Goal: Task Accomplishment & Management: Use online tool/utility

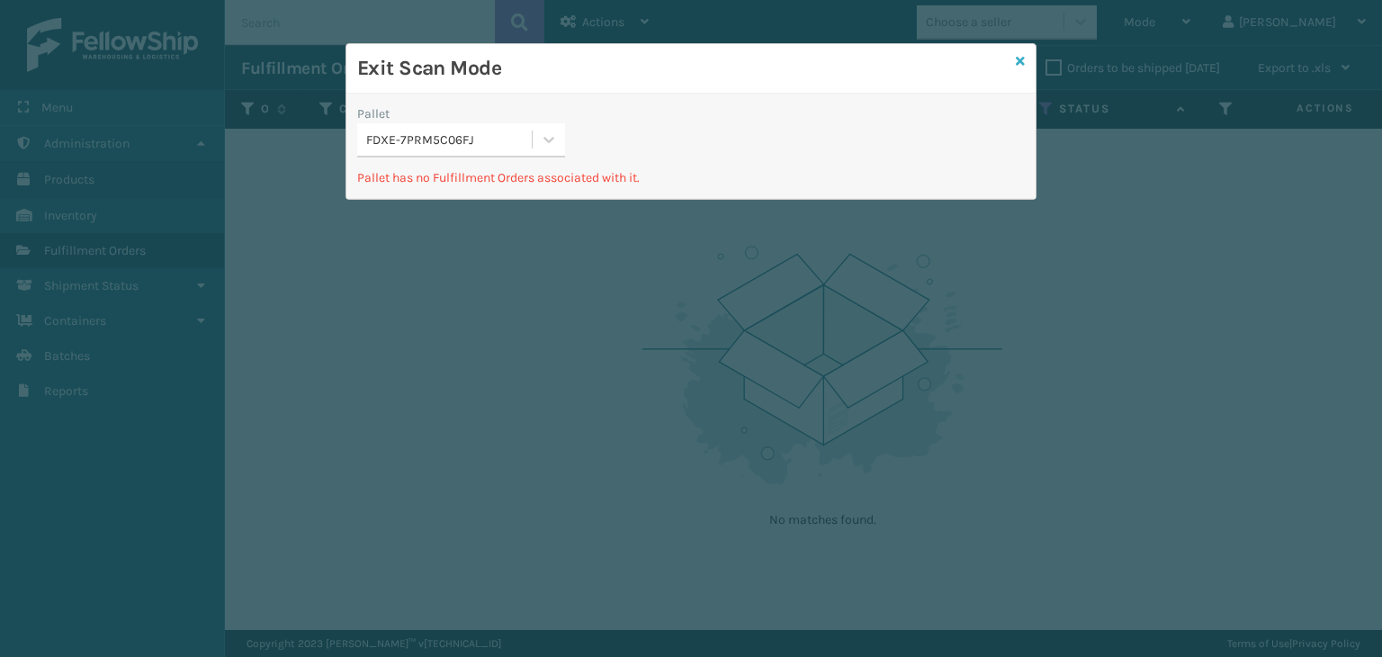
click at [1018, 58] on icon at bounding box center [1020, 61] width 9 height 13
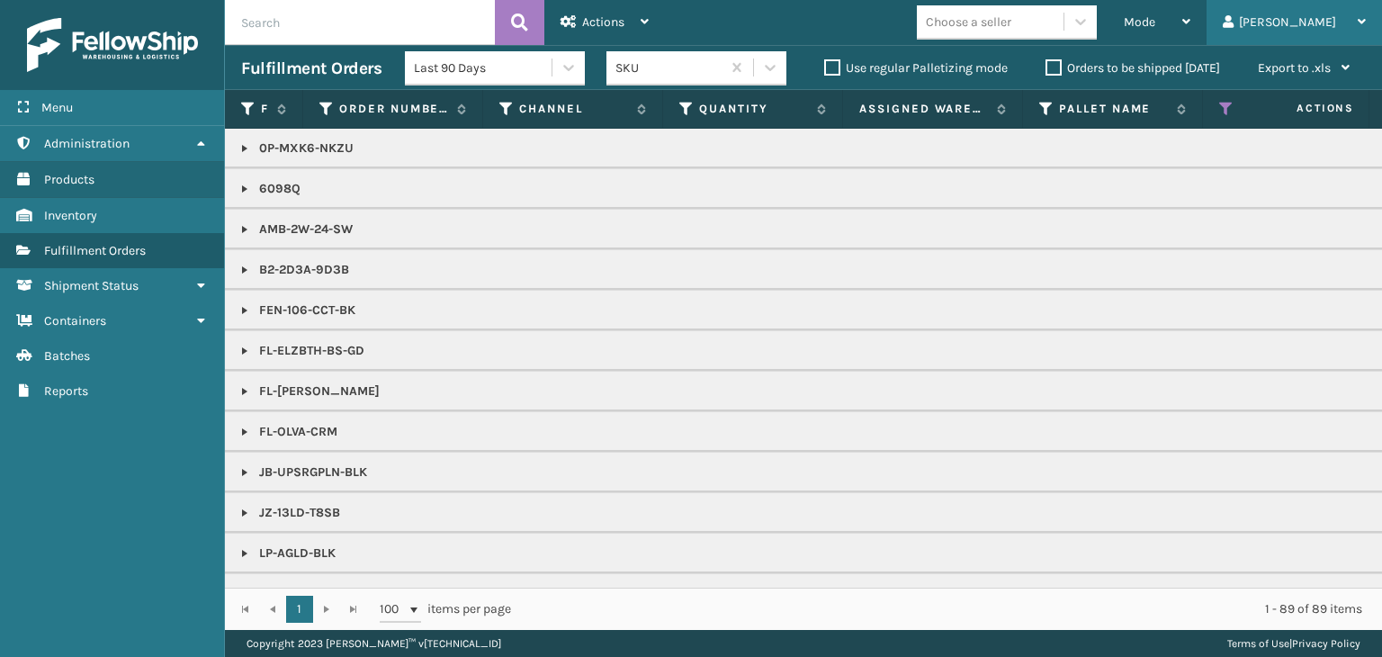
click at [1311, 16] on div "[PERSON_NAME]" at bounding box center [1294, 22] width 143 height 45
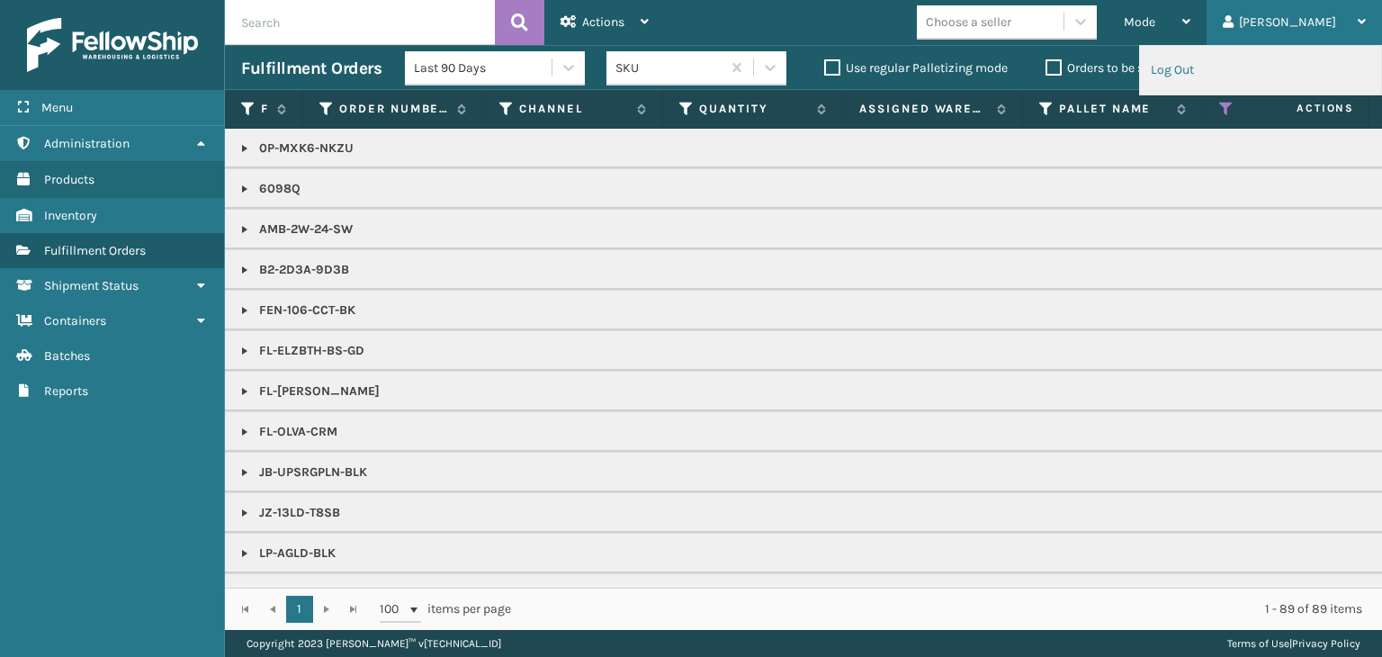
drag, startPoint x: 1209, startPoint y: 74, endPoint x: 1199, endPoint y: 71, distance: 10.3
click at [1209, 74] on li "Log Out" at bounding box center [1260, 70] width 241 height 49
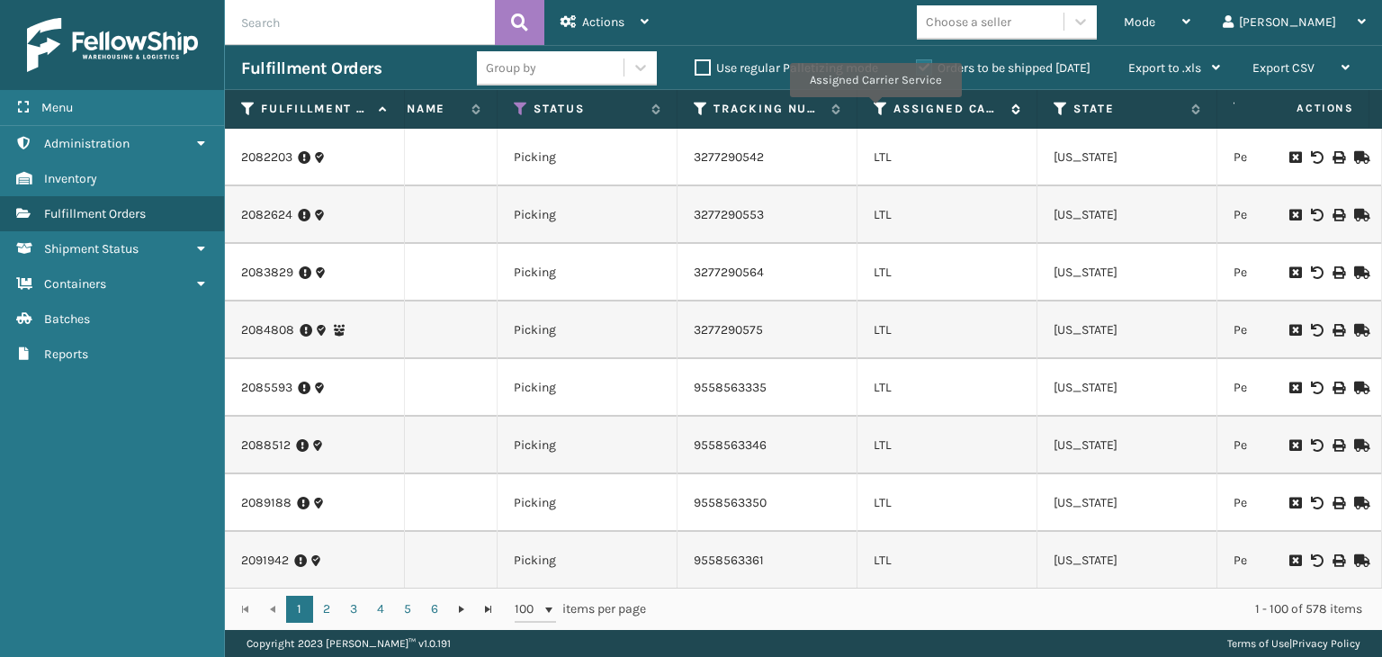
click at [875, 110] on icon at bounding box center [881, 109] width 14 height 16
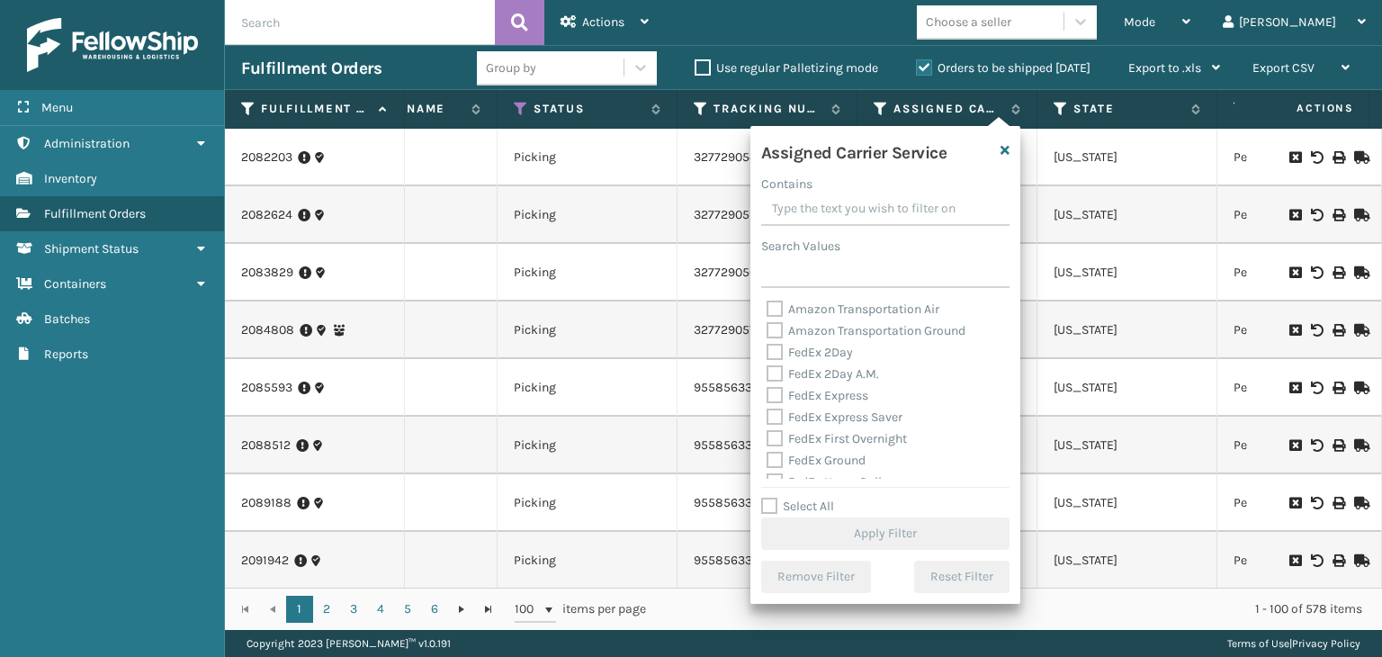
drag, startPoint x: 805, startPoint y: 500, endPoint x: 810, endPoint y: 446, distance: 54.2
click at [807, 498] on div "Select All Apply Filter" at bounding box center [885, 523] width 248 height 54
click at [805, 506] on label "Select All" at bounding box center [797, 506] width 73 height 15
click at [805, 498] on input "Select All" at bounding box center [896, 497] width 270 height 2
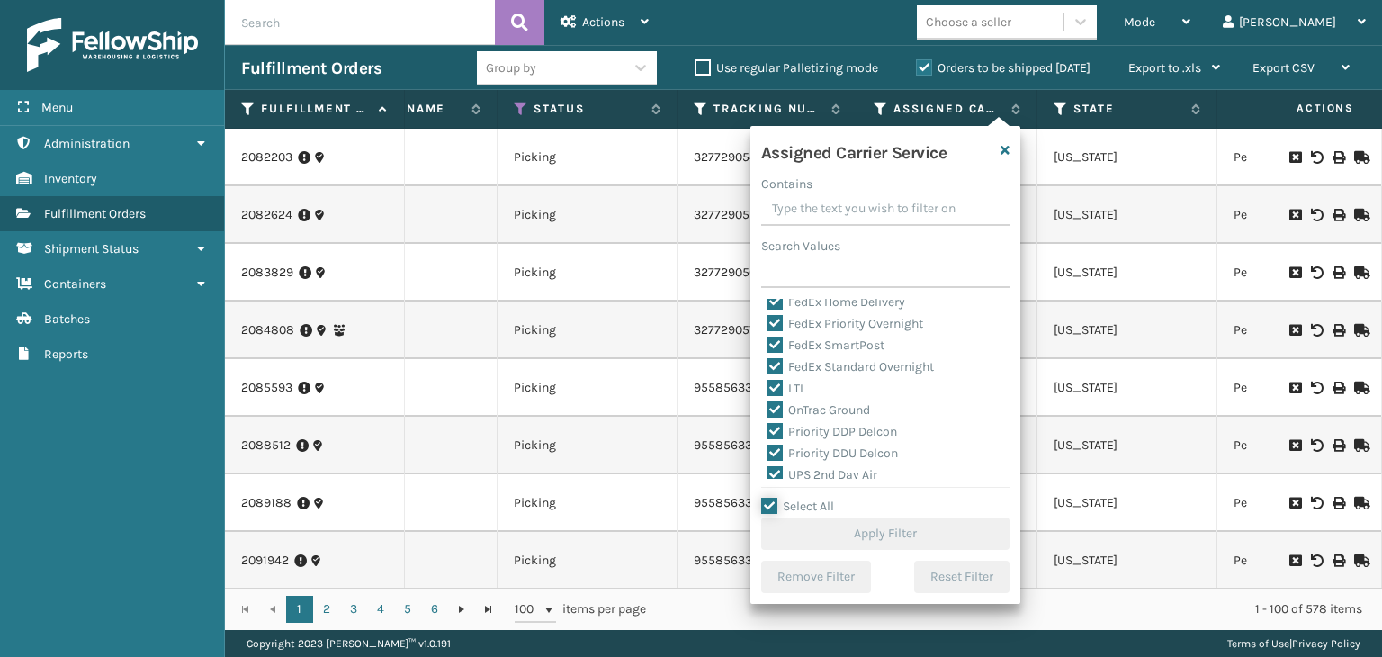
checkbox input "true"
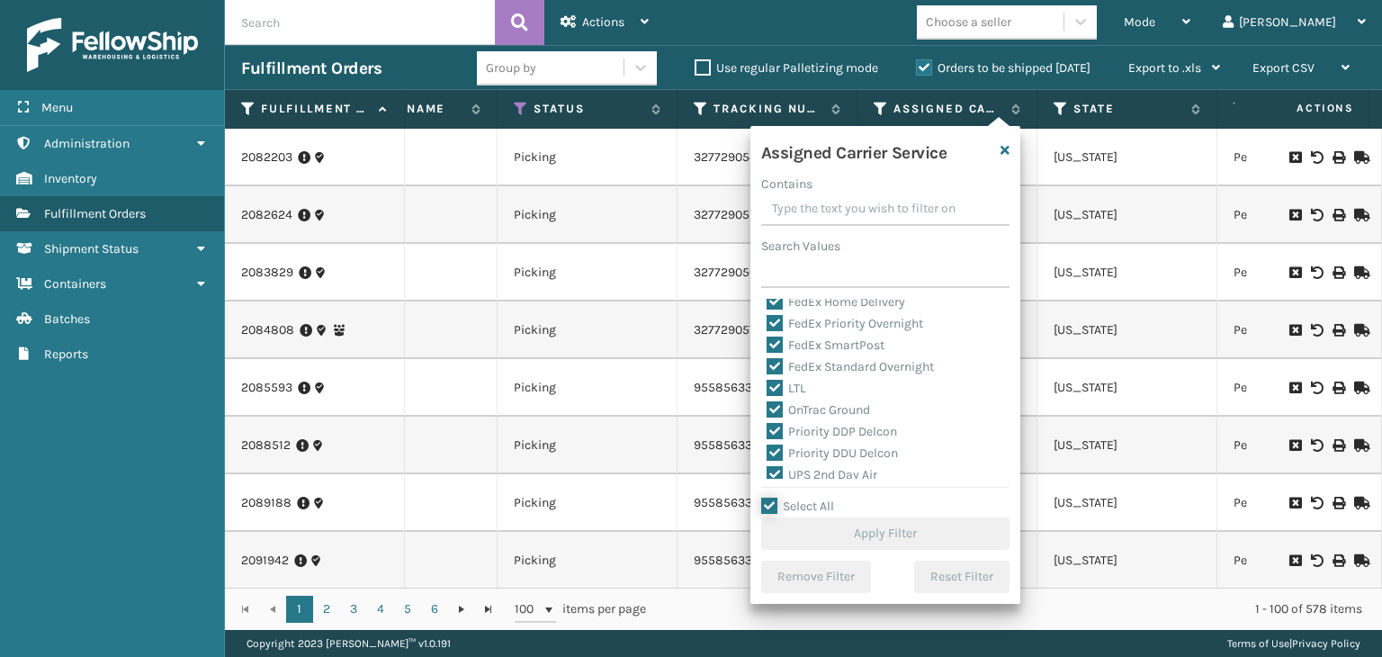
checkbox input "true"
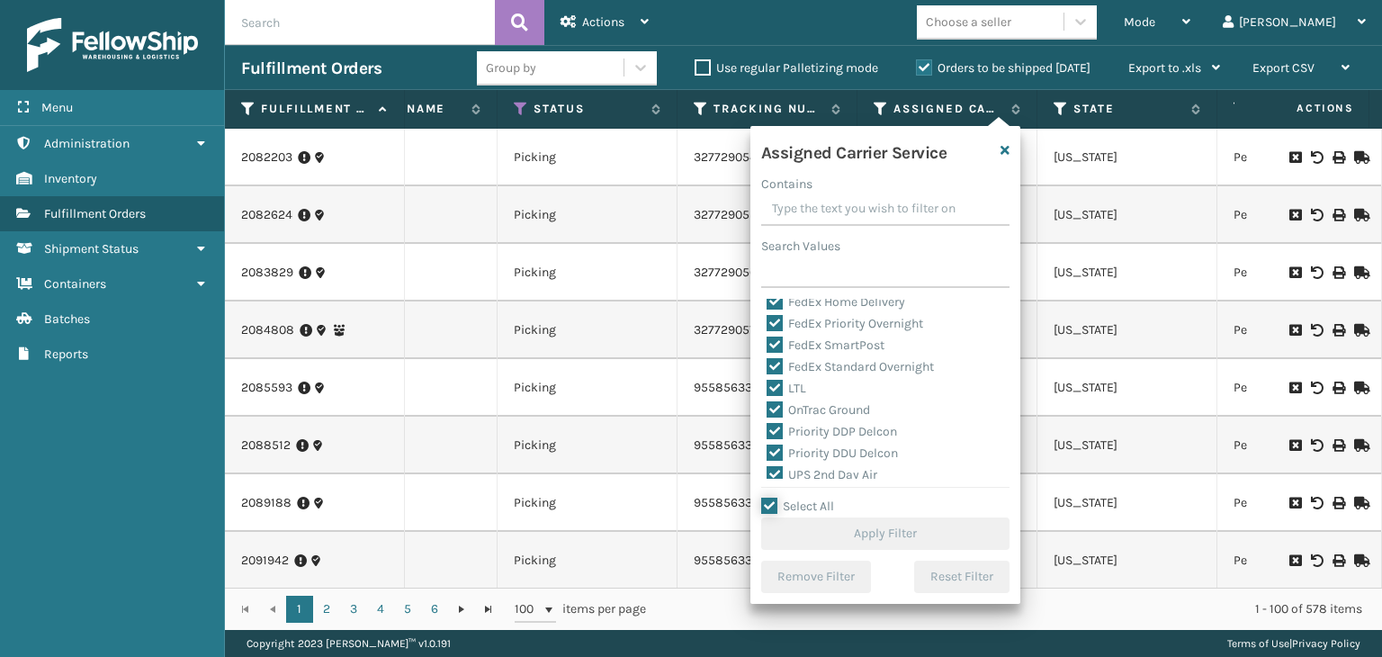
checkbox input "true"
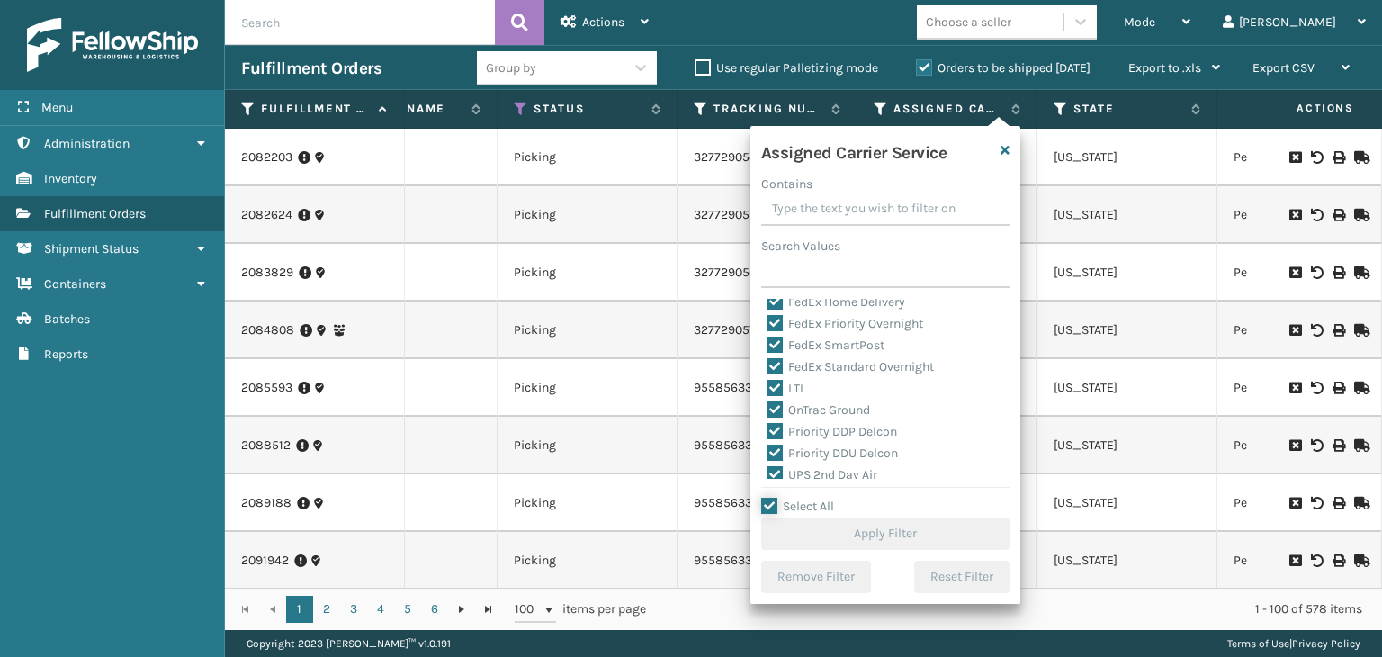
checkbox input "true"
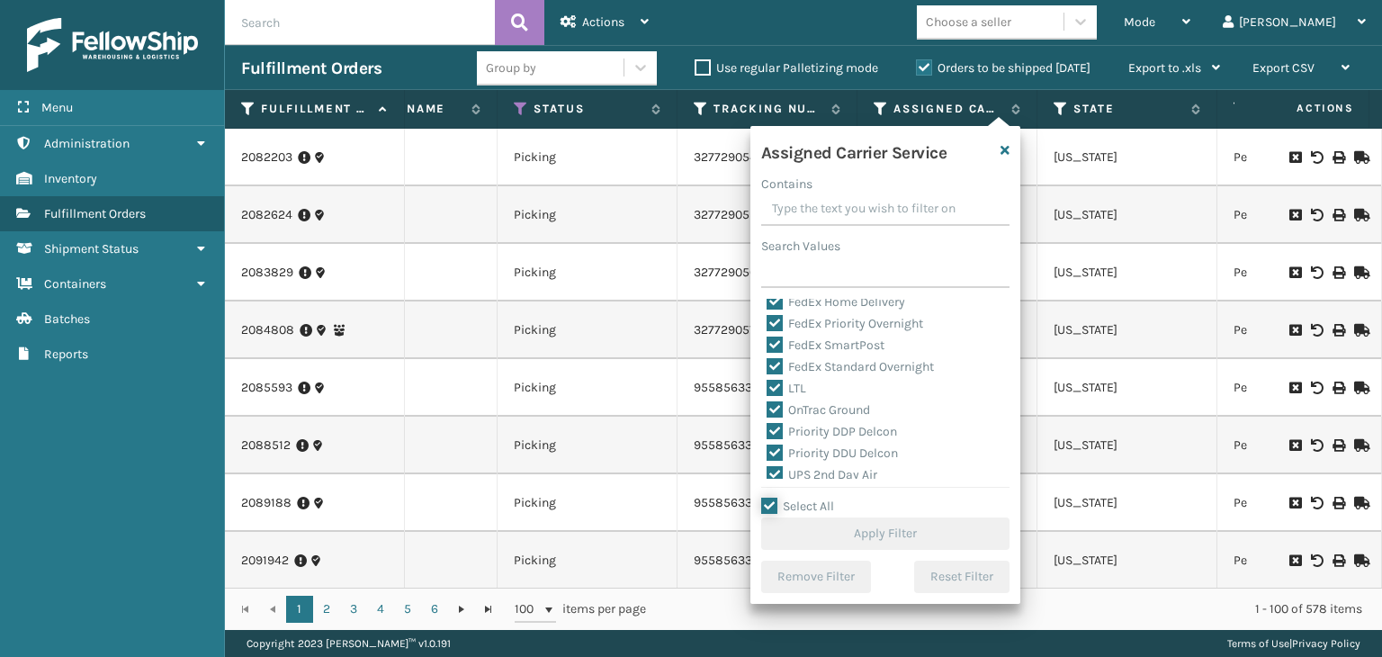
checkbox input "true"
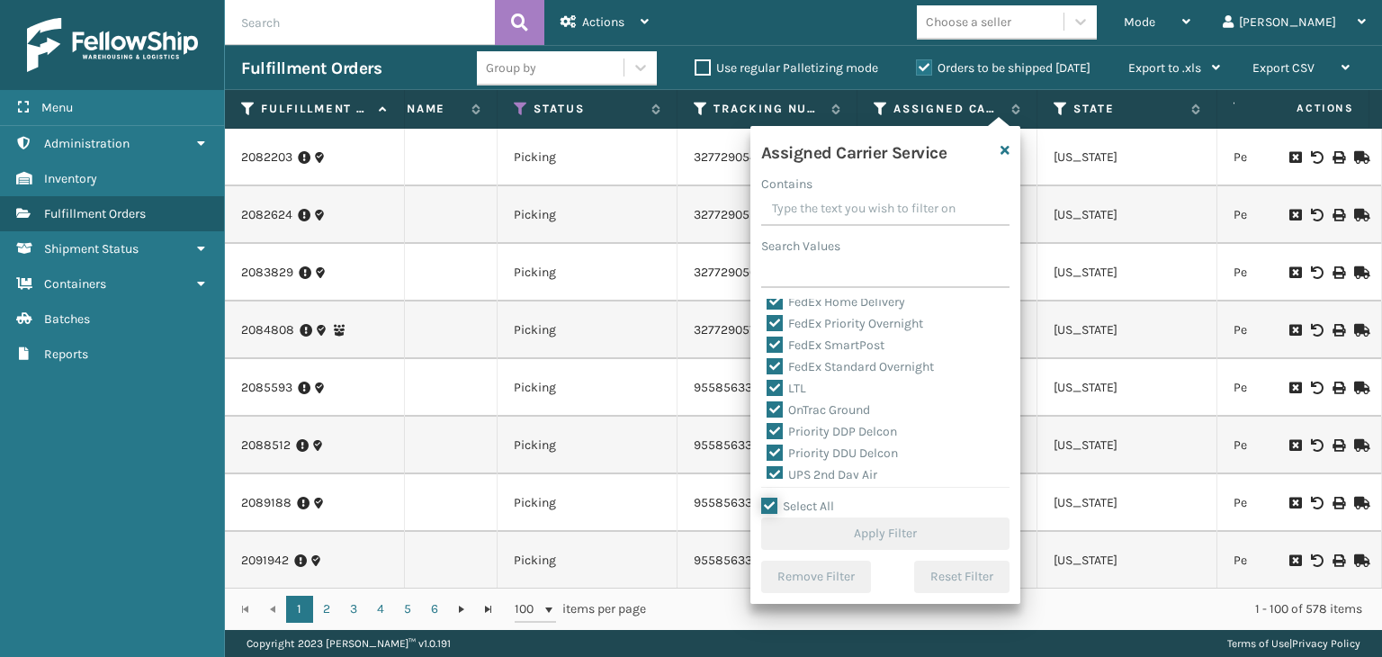
checkbox input "true"
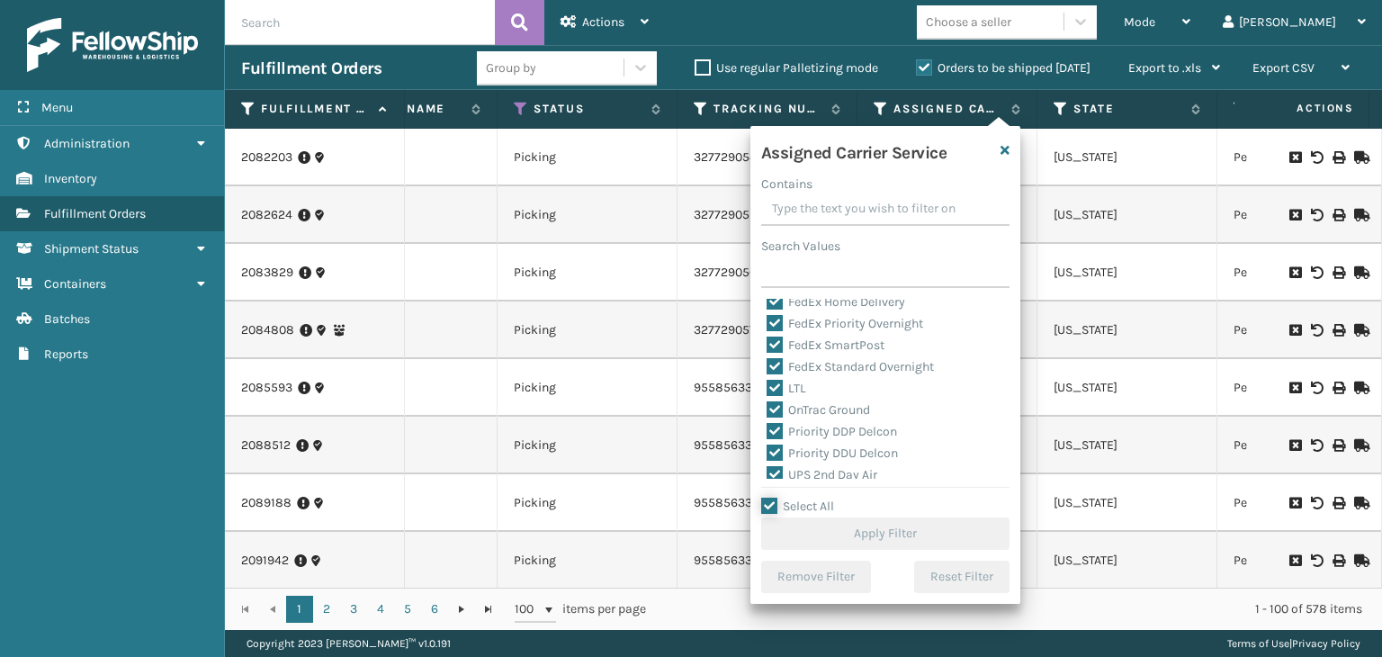
checkbox input "true"
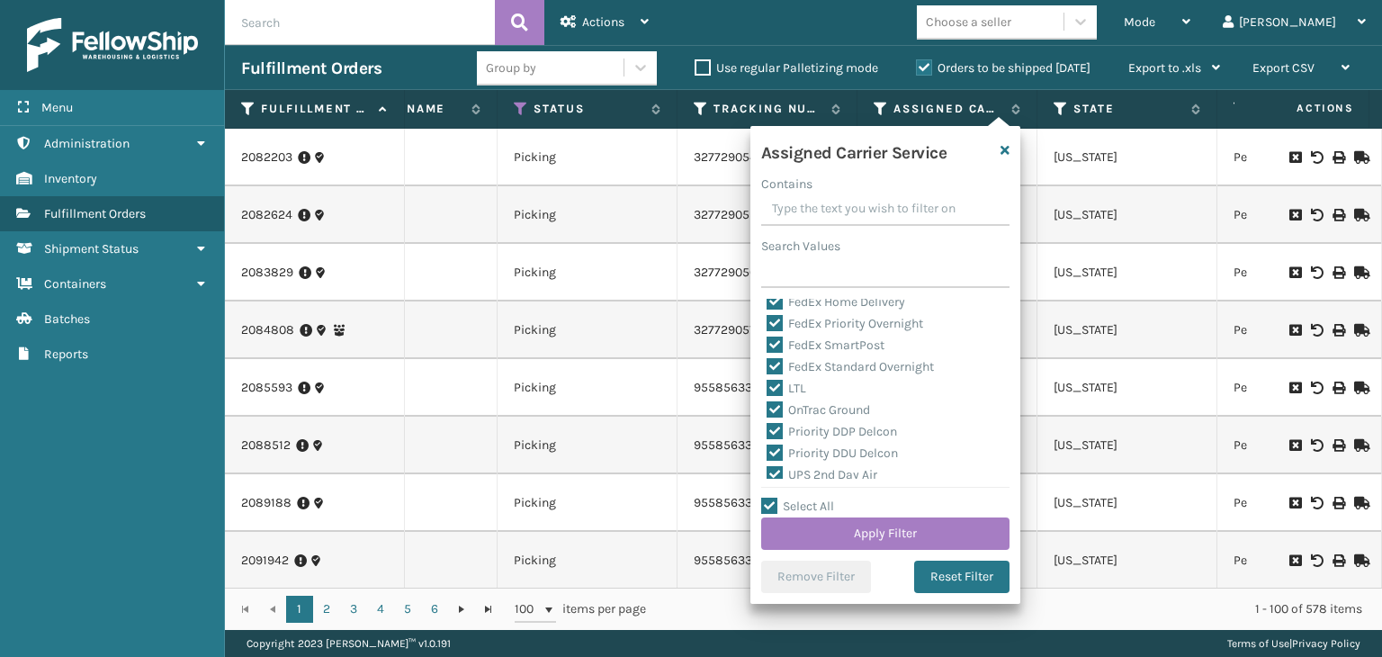
click at [783, 386] on label "LTL" at bounding box center [787, 388] width 40 height 15
click at [768, 386] on input "LTL" at bounding box center [767, 384] width 1 height 12
checkbox input "false"
click at [842, 542] on button "Apply Filter" at bounding box center [885, 533] width 248 height 32
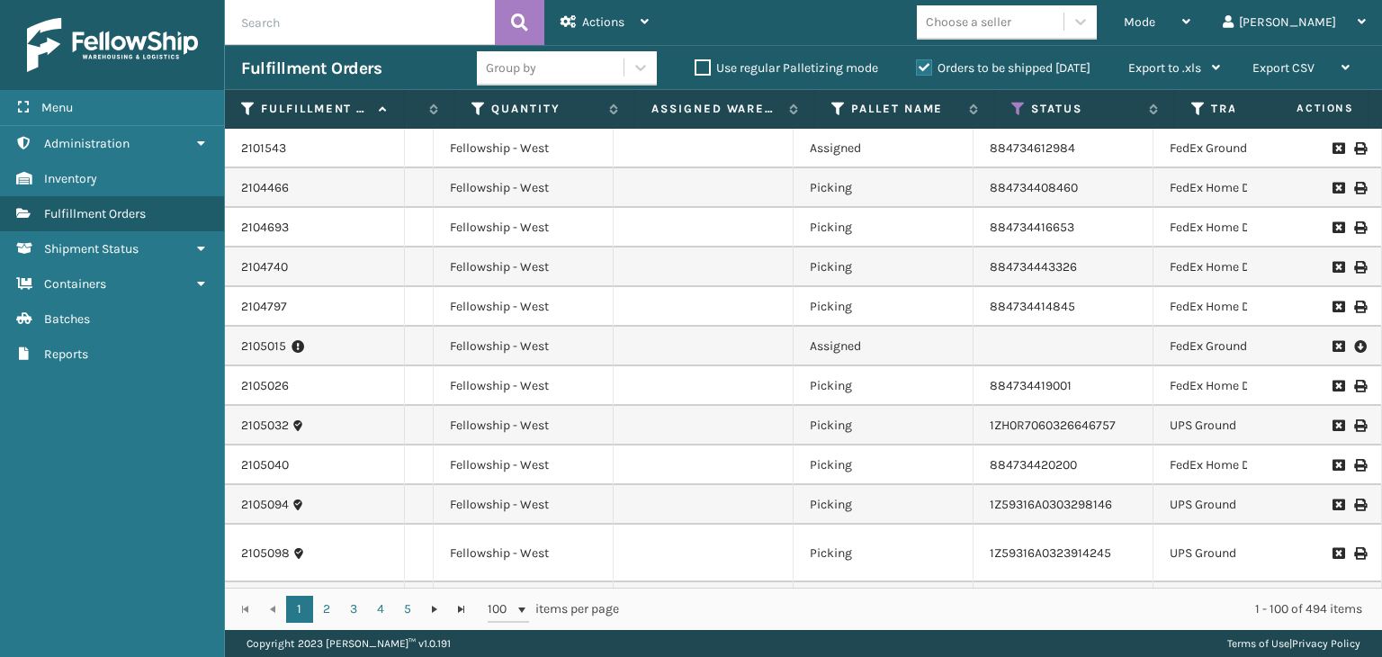
scroll to position [0, 604]
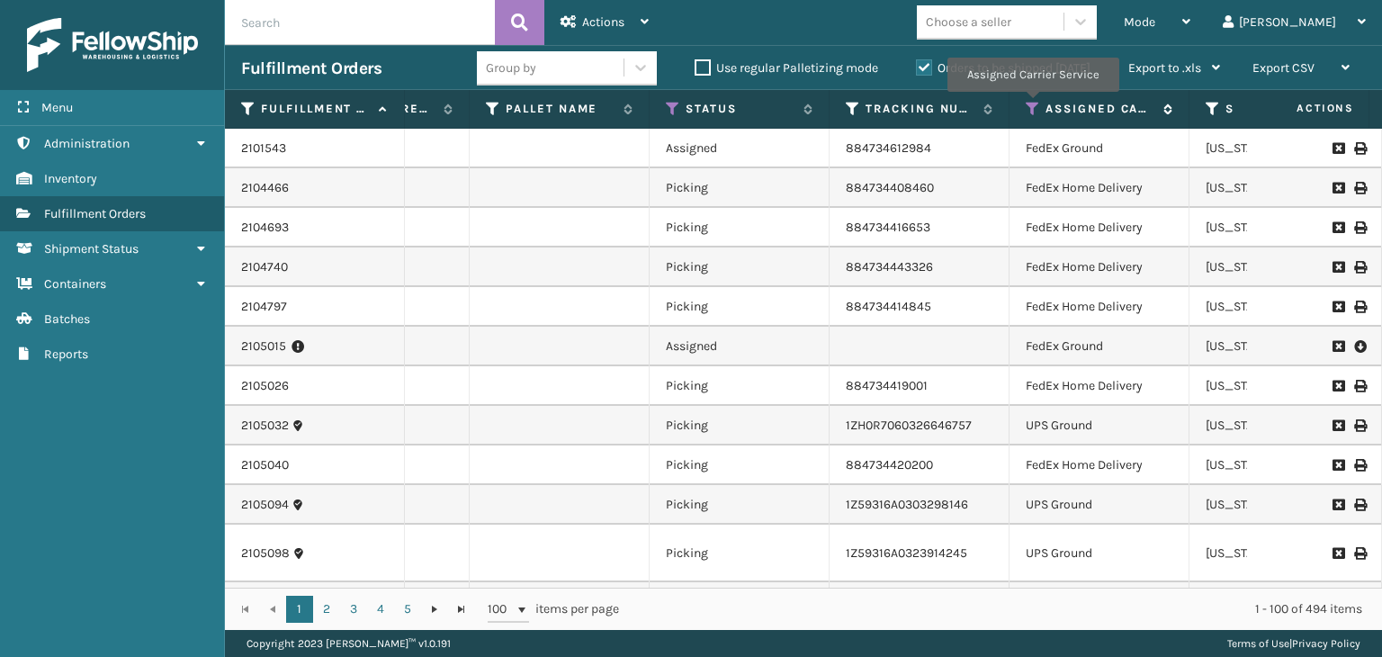
click at [1032, 104] on icon at bounding box center [1033, 109] width 14 height 16
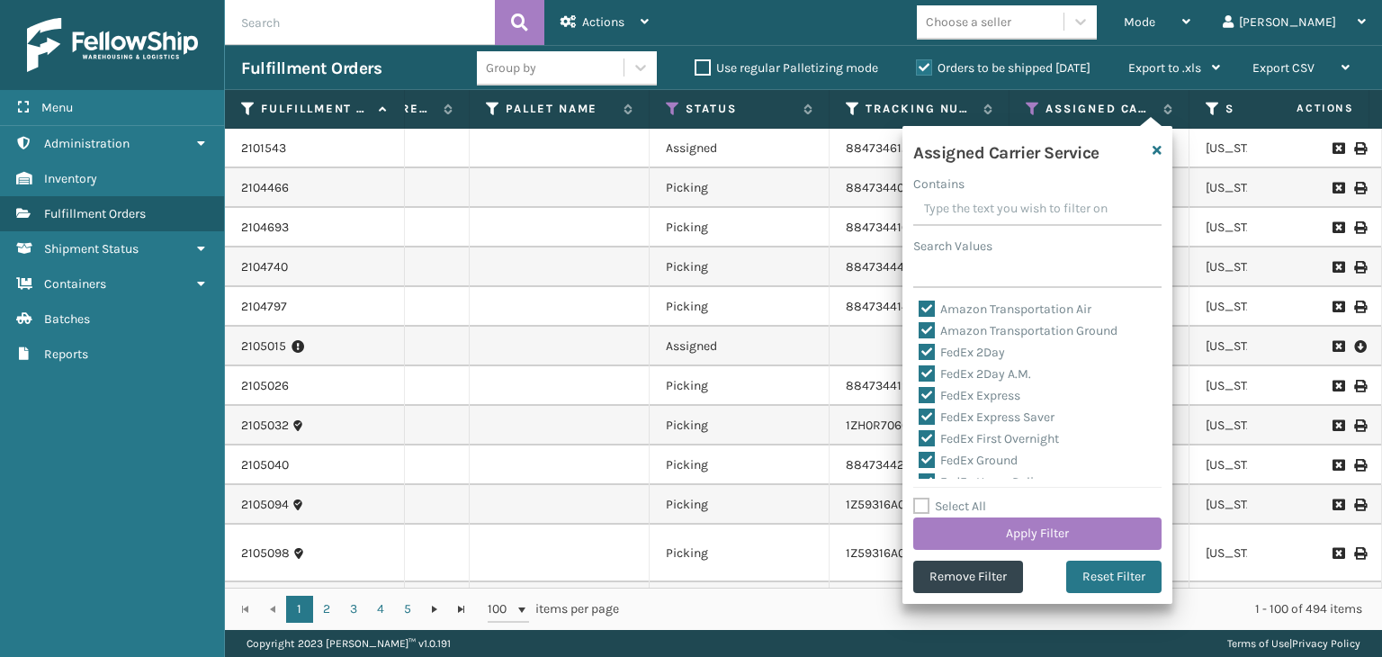
drag, startPoint x: 790, startPoint y: 446, endPoint x: 774, endPoint y: 393, distance: 55.5
click at [790, 446] on td "Picking" at bounding box center [740, 465] width 180 height 40
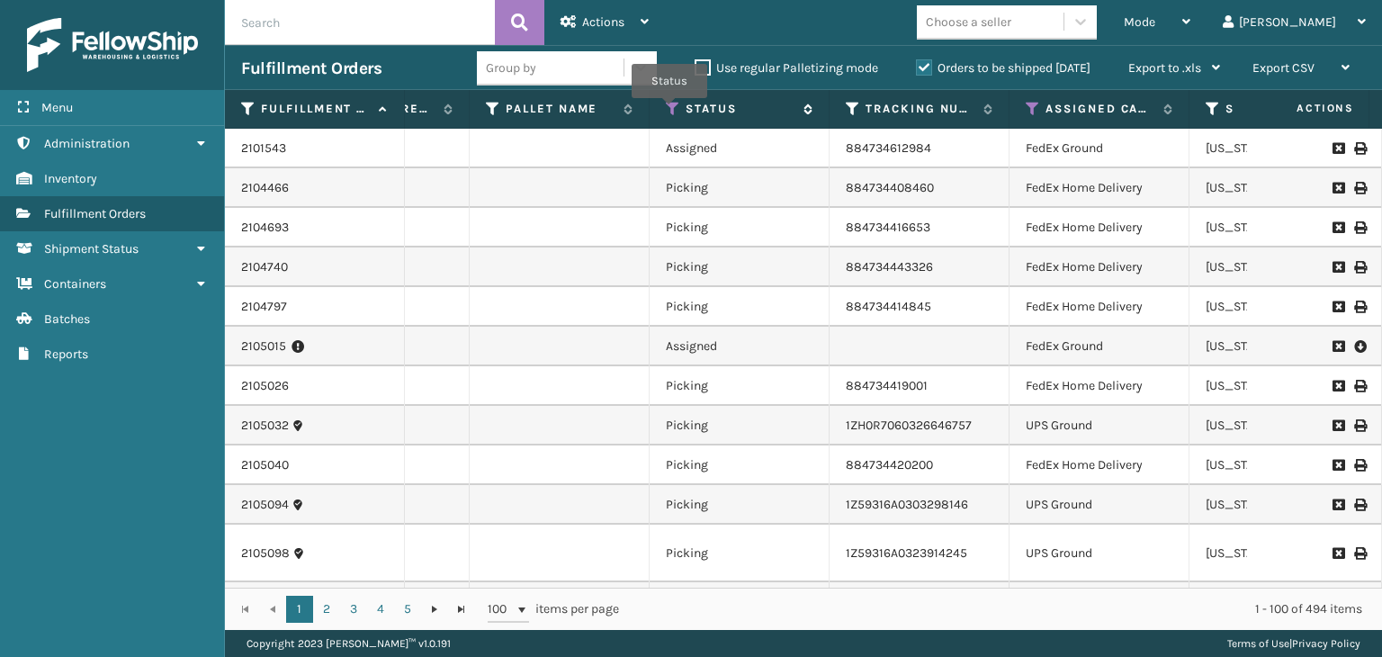
click at [669, 111] on icon at bounding box center [673, 109] width 14 height 16
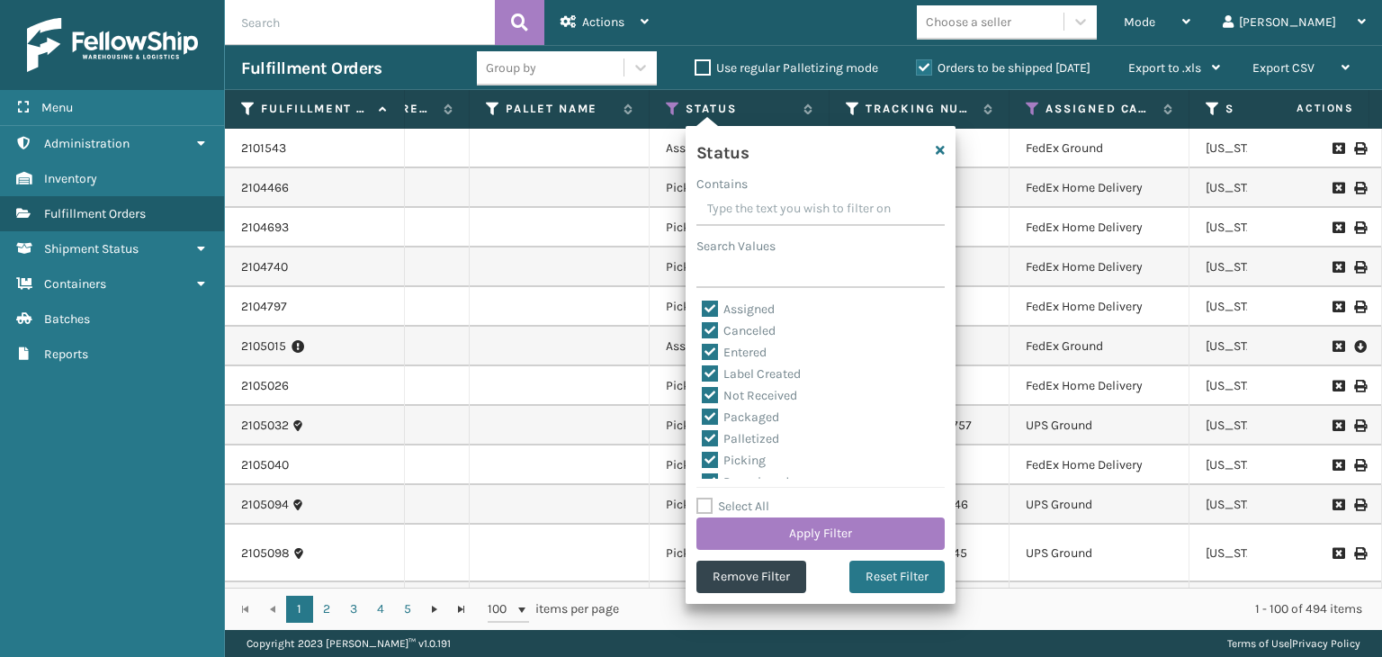
click at [741, 509] on label "Select All" at bounding box center [732, 506] width 73 height 15
click at [741, 498] on input "Select All" at bounding box center [831, 497] width 270 height 2
checkbox input "true"
click at [741, 509] on label "Select All" at bounding box center [732, 506] width 73 height 15
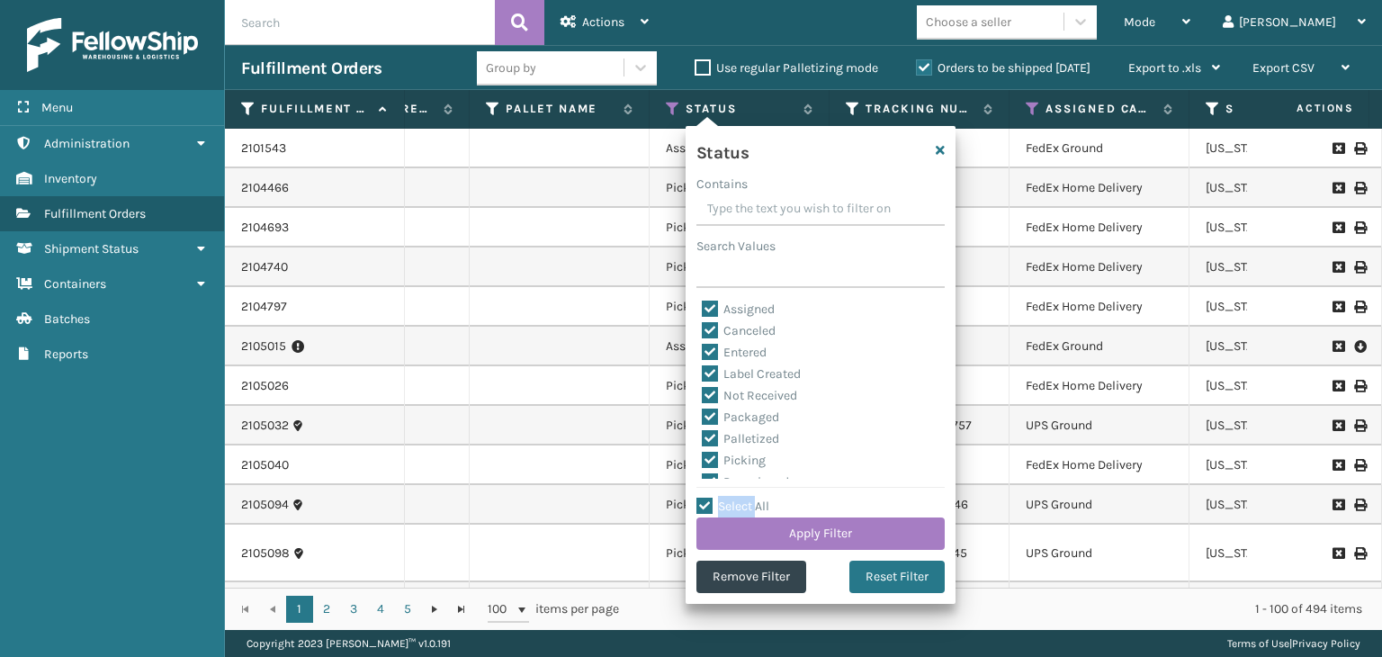
click at [741, 498] on input "Select All" at bounding box center [831, 497] width 270 height 2
checkbox input "false"
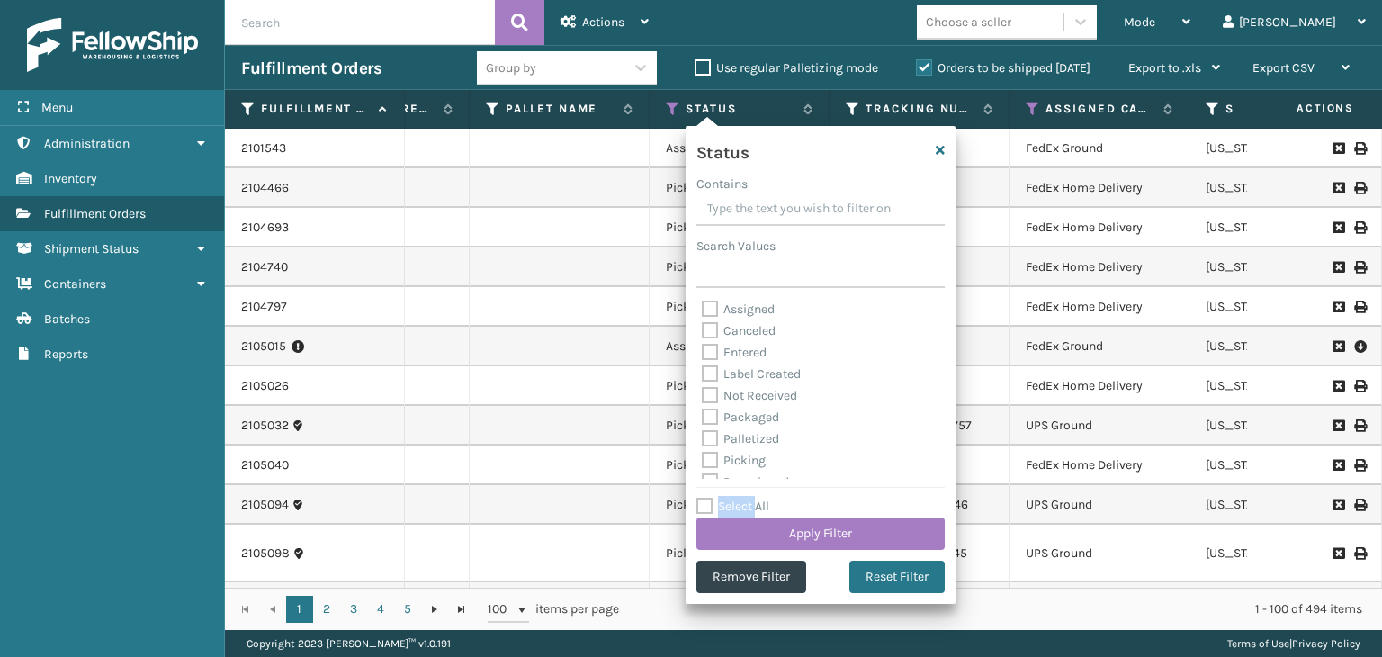
checkbox input "false"
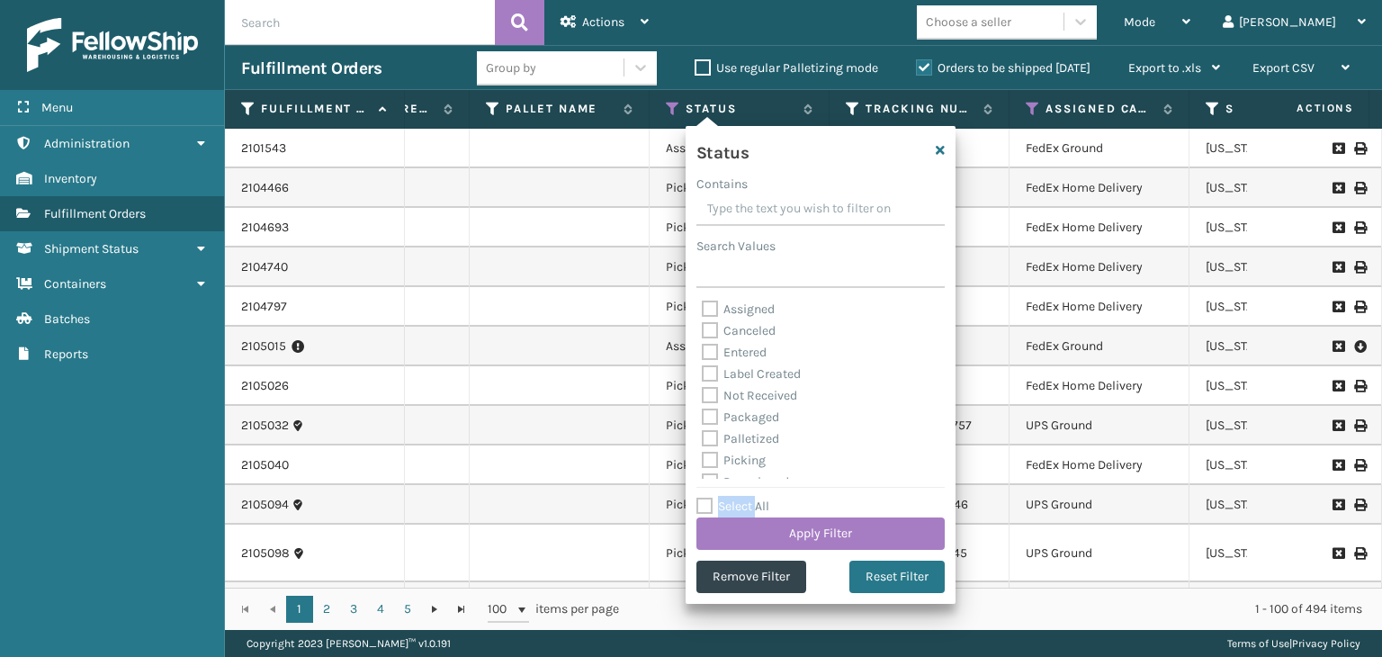
checkbox input "false"
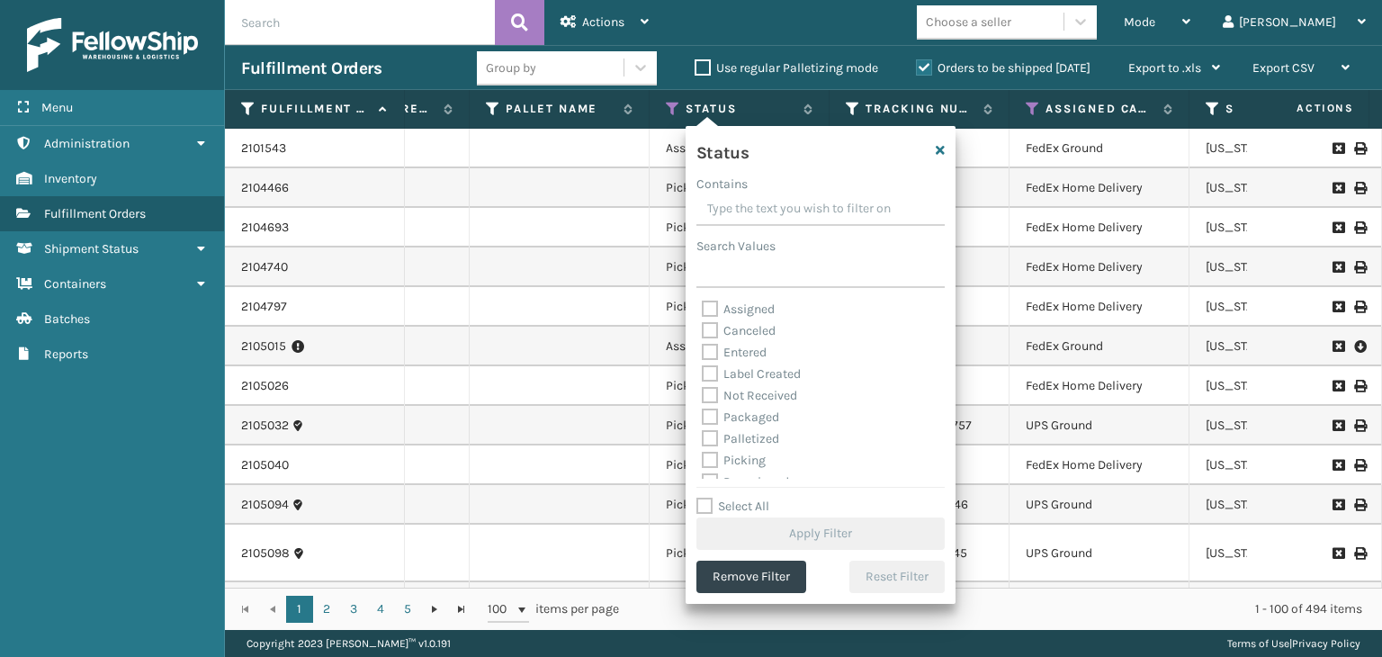
click at [737, 461] on label "Picking" at bounding box center [734, 460] width 64 height 15
click at [703, 461] on input "Picking" at bounding box center [702, 456] width 1 height 12
checkbox input "true"
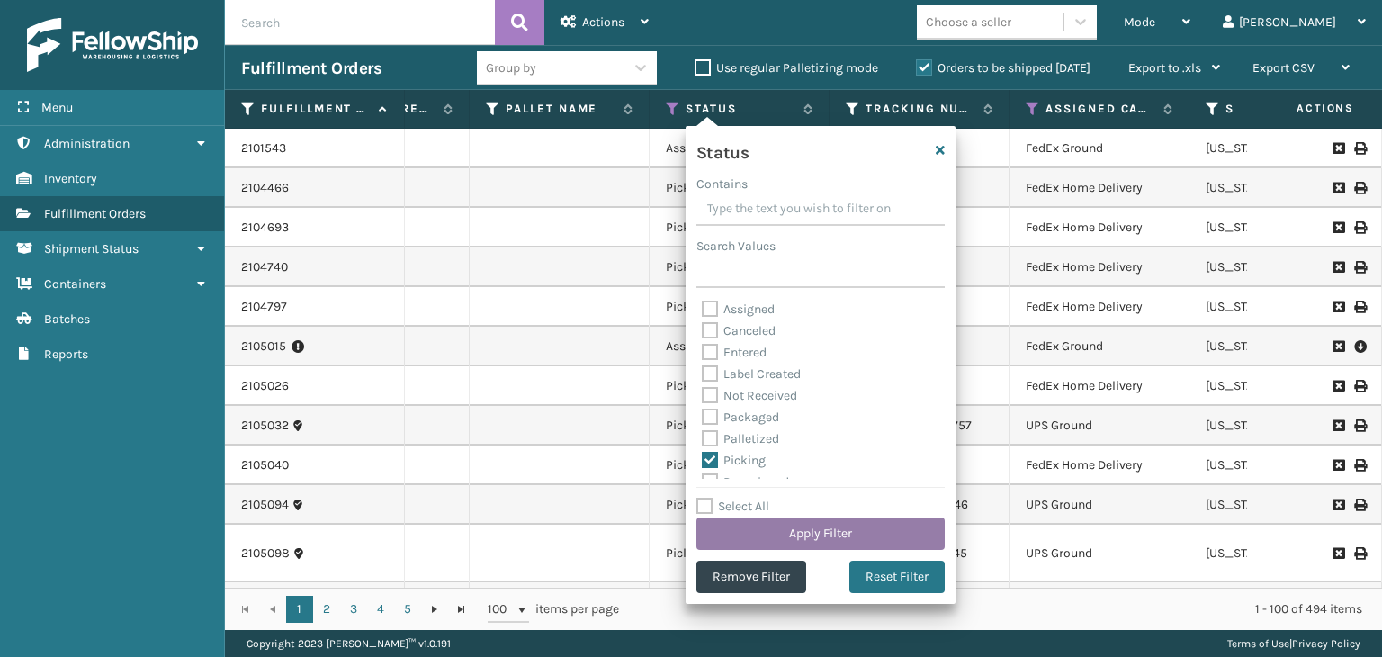
click at [788, 548] on button "Apply Filter" at bounding box center [820, 533] width 248 height 32
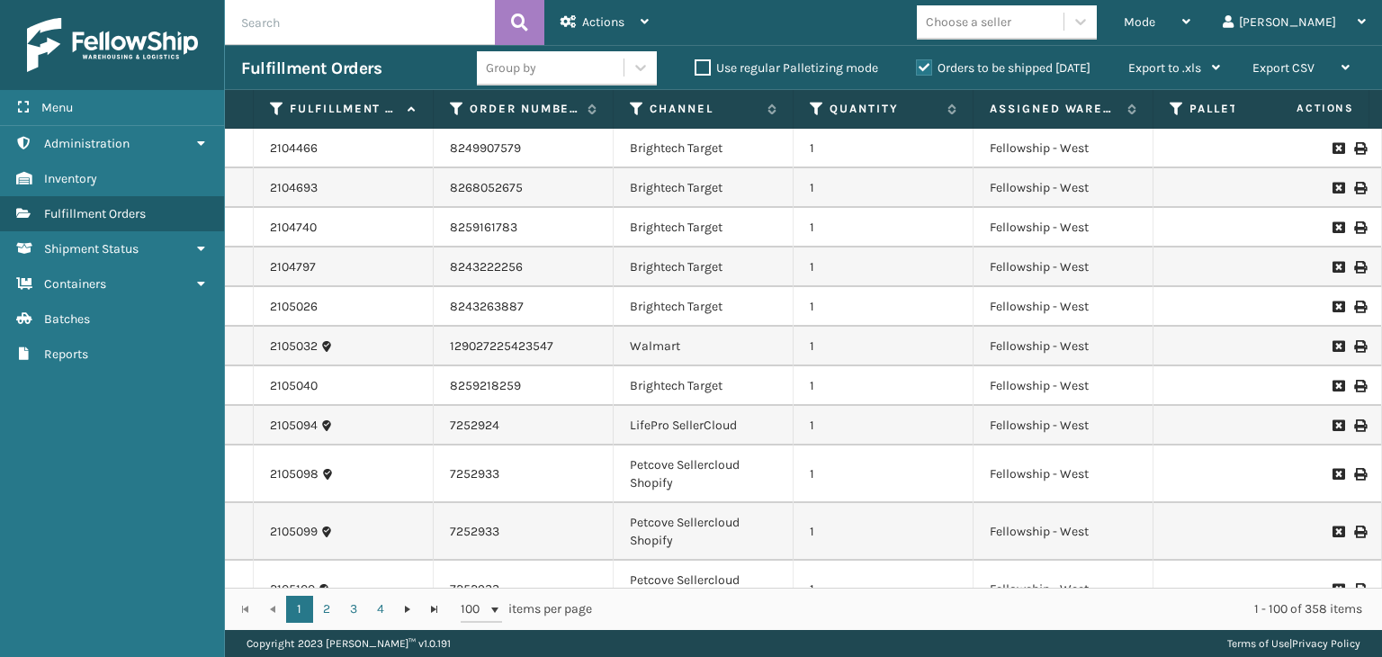
click at [572, 72] on div "Group by" at bounding box center [550, 68] width 147 height 30
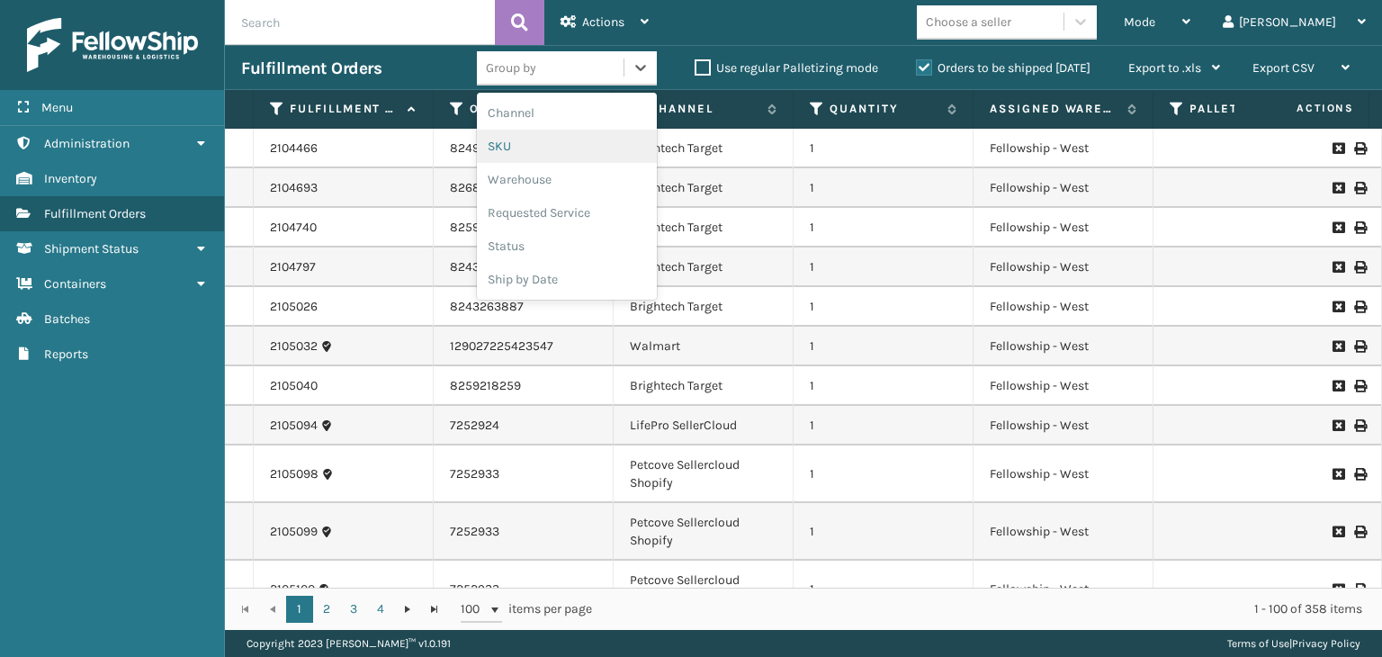
click at [554, 139] on div "SKU" at bounding box center [567, 146] width 180 height 33
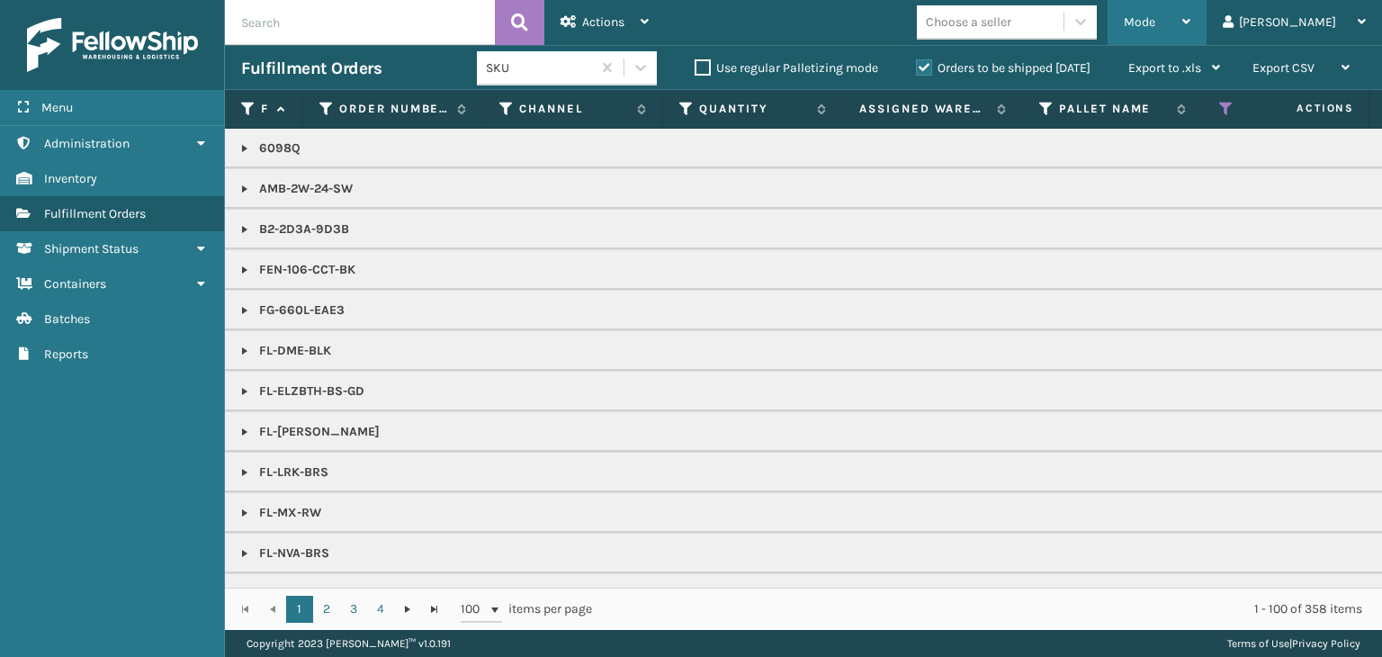
click at [1183, 26] on div "Mode Regular Mode Picking Mode Labeling Mode Exit Scan Mode" at bounding box center [1157, 22] width 99 height 45
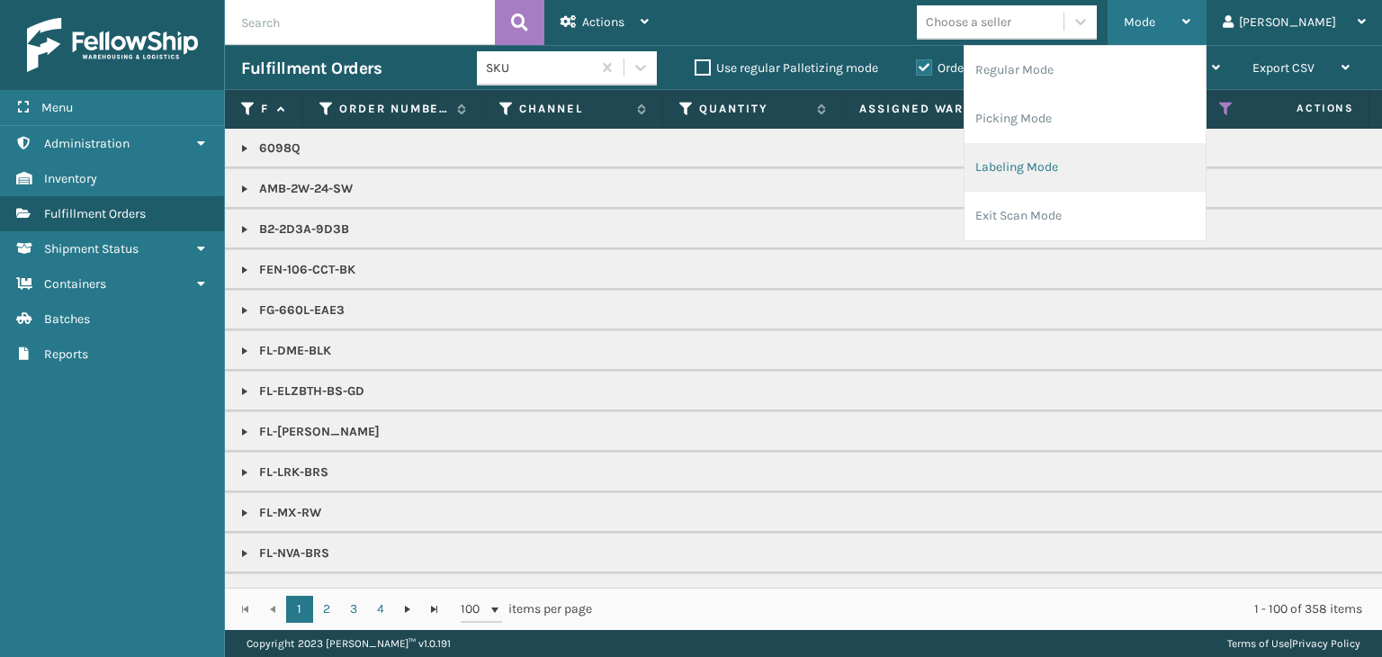
click at [1135, 163] on li "Labeling Mode" at bounding box center [1085, 167] width 241 height 49
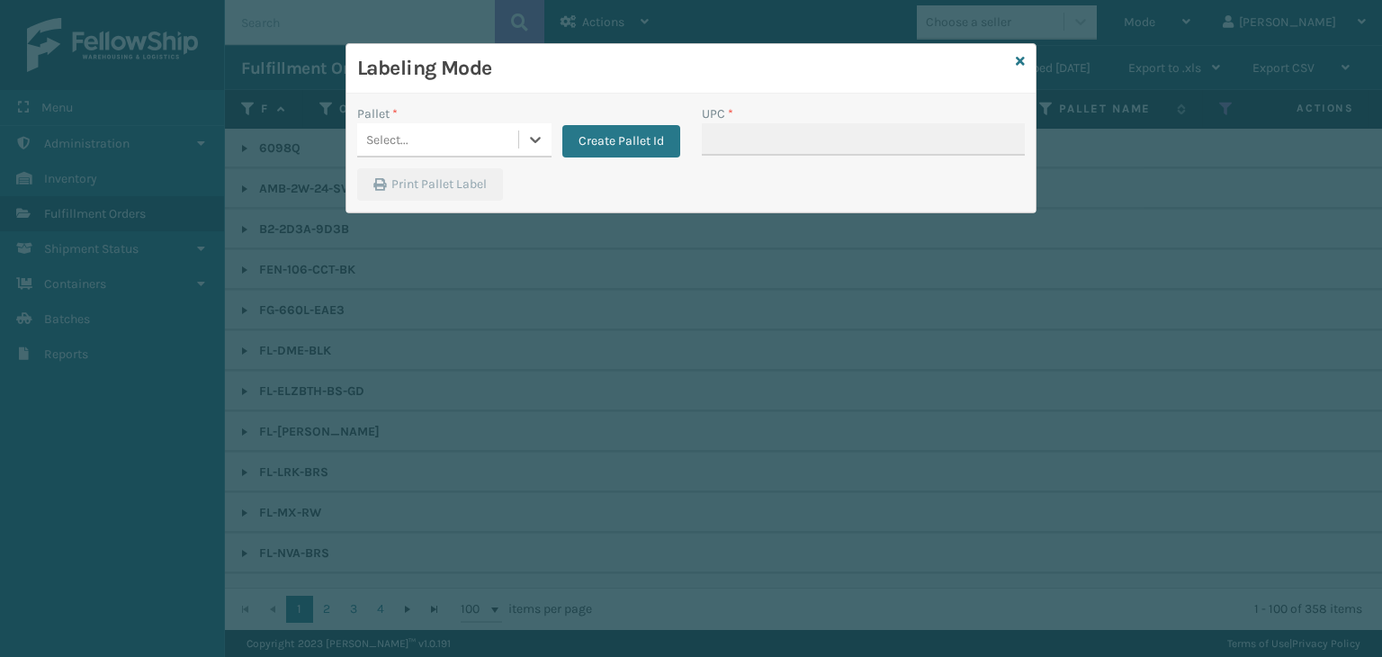
click at [405, 152] on div "Select..." at bounding box center [437, 140] width 161 height 30
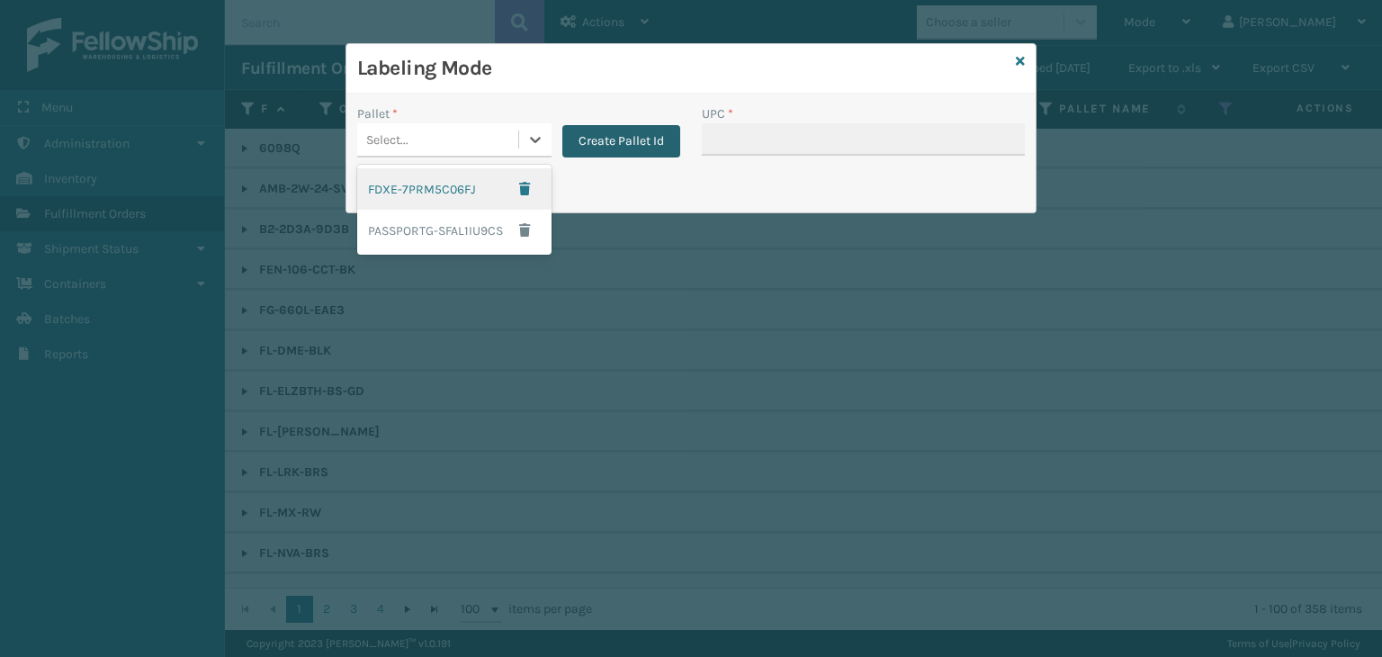
click at [571, 139] on button "Create Pallet Id" at bounding box center [621, 141] width 118 height 32
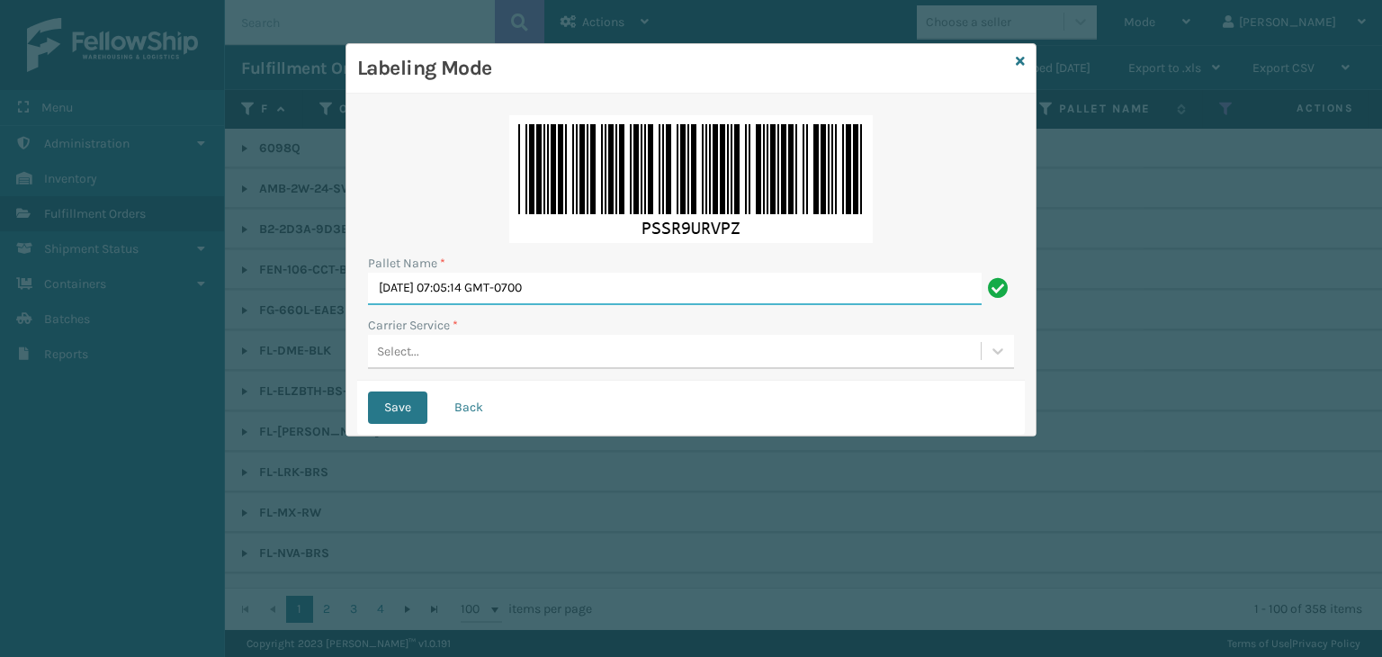
drag, startPoint x: 599, startPoint y: 292, endPoint x: 0, endPoint y: 254, distance: 600.5
click at [0, 254] on div "Labeling Mode Pallet Name * [DATE] 07:05:14 GMT-0700 Carrier Service * Select..…" at bounding box center [691, 328] width 1382 height 657
paste input "UPST724957"
type input "UPST7249570"
drag, startPoint x: 443, startPoint y: 356, endPoint x: 457, endPoint y: 360, distance: 14.8
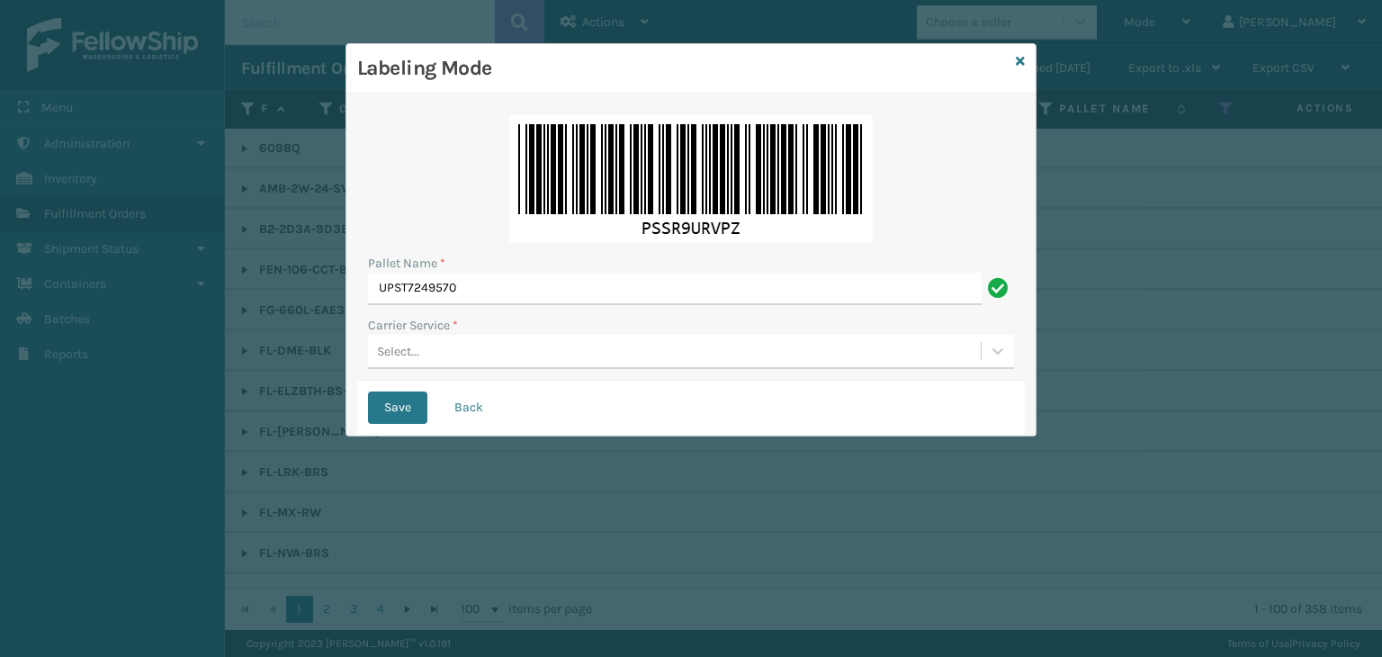
click at [454, 352] on div "Select..." at bounding box center [674, 352] width 613 height 30
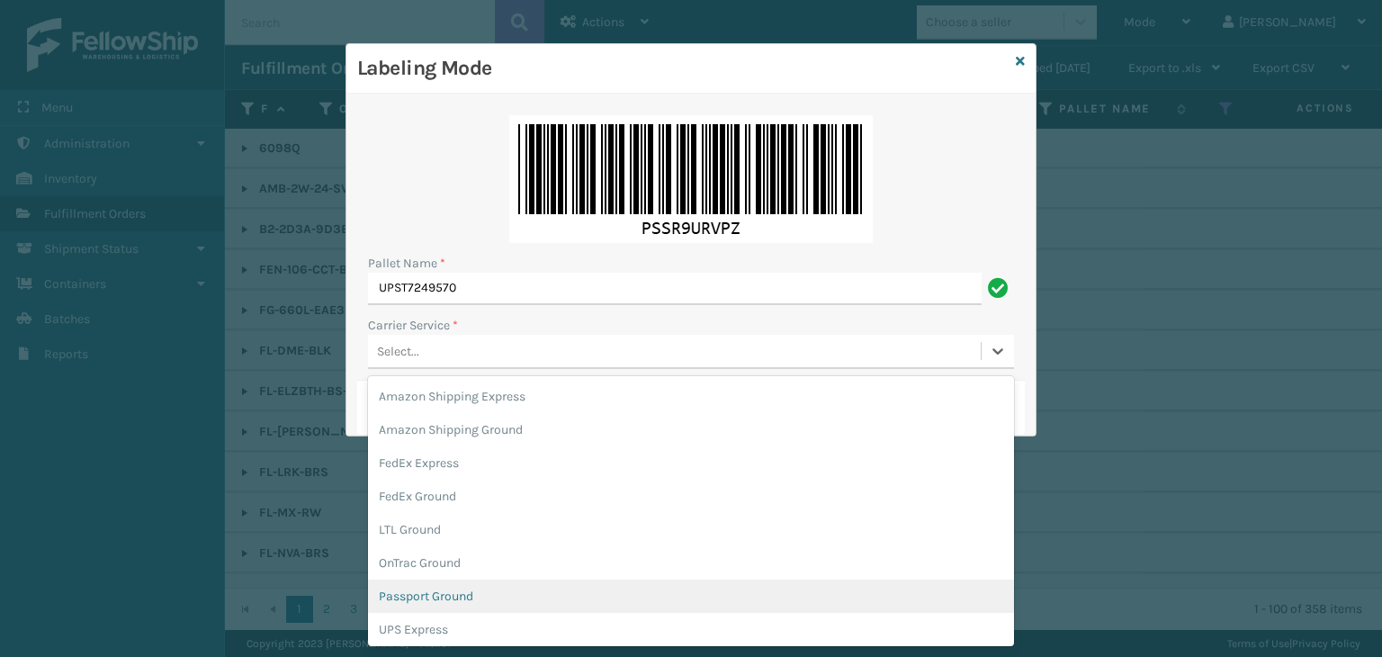
scroll to position [90, 0]
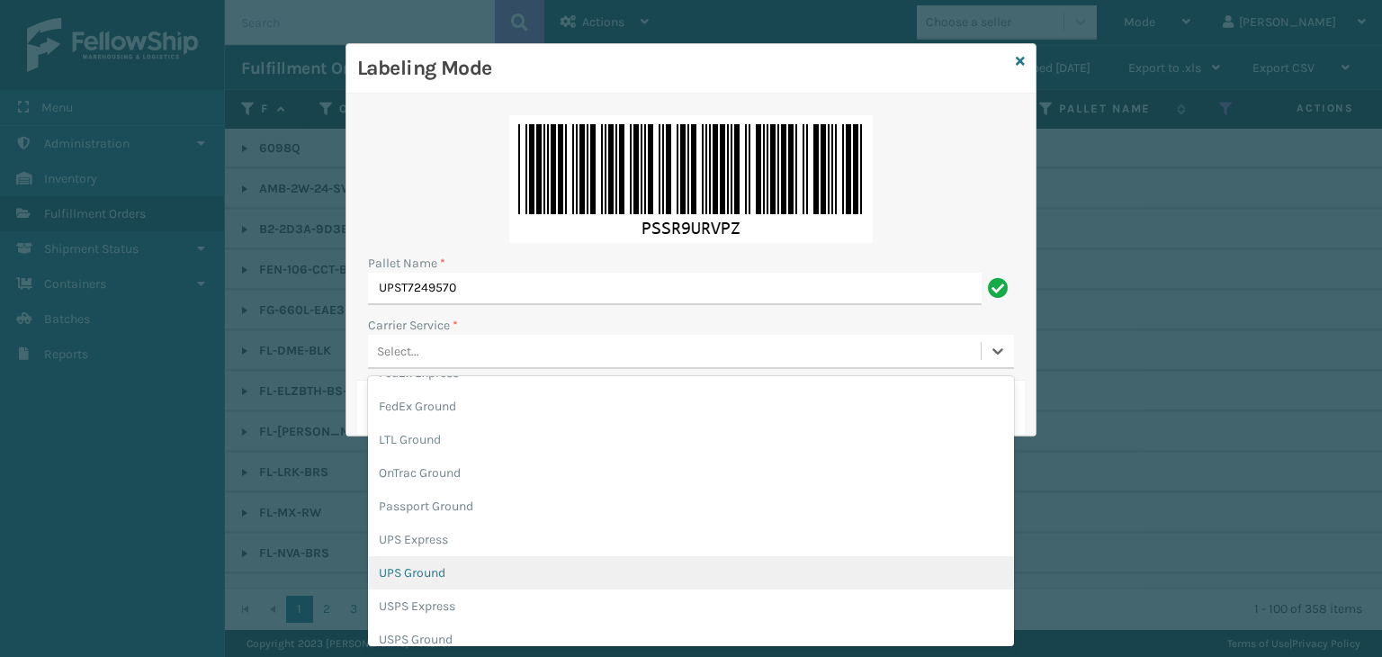
click at [443, 579] on div "UPS Ground" at bounding box center [691, 572] width 646 height 33
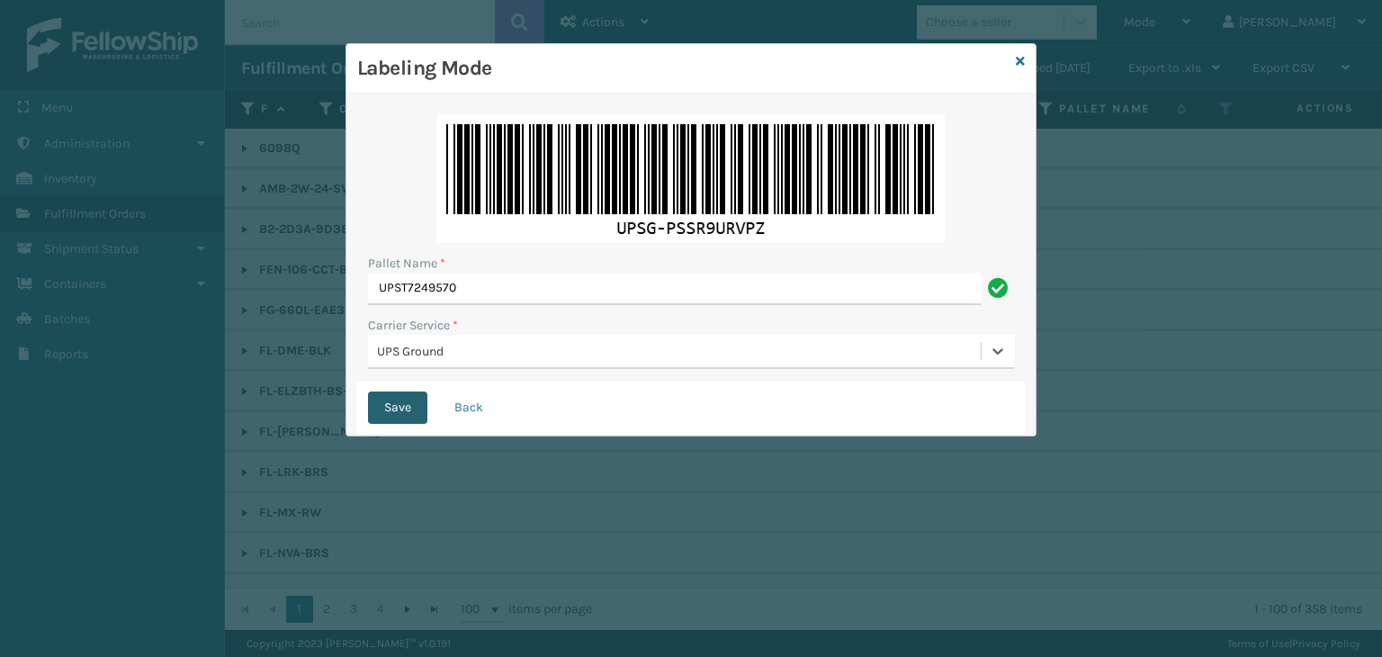
click at [398, 413] on button "Save" at bounding box center [397, 407] width 59 height 32
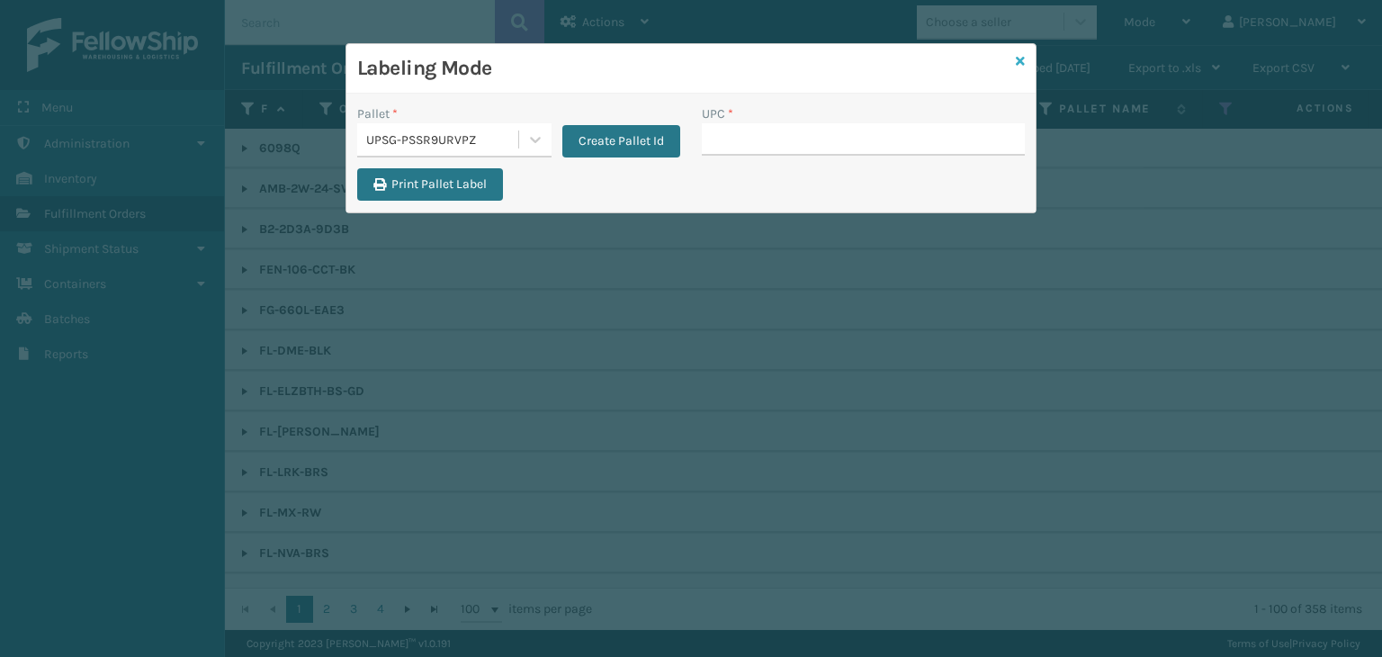
click at [1017, 60] on icon at bounding box center [1020, 61] width 9 height 13
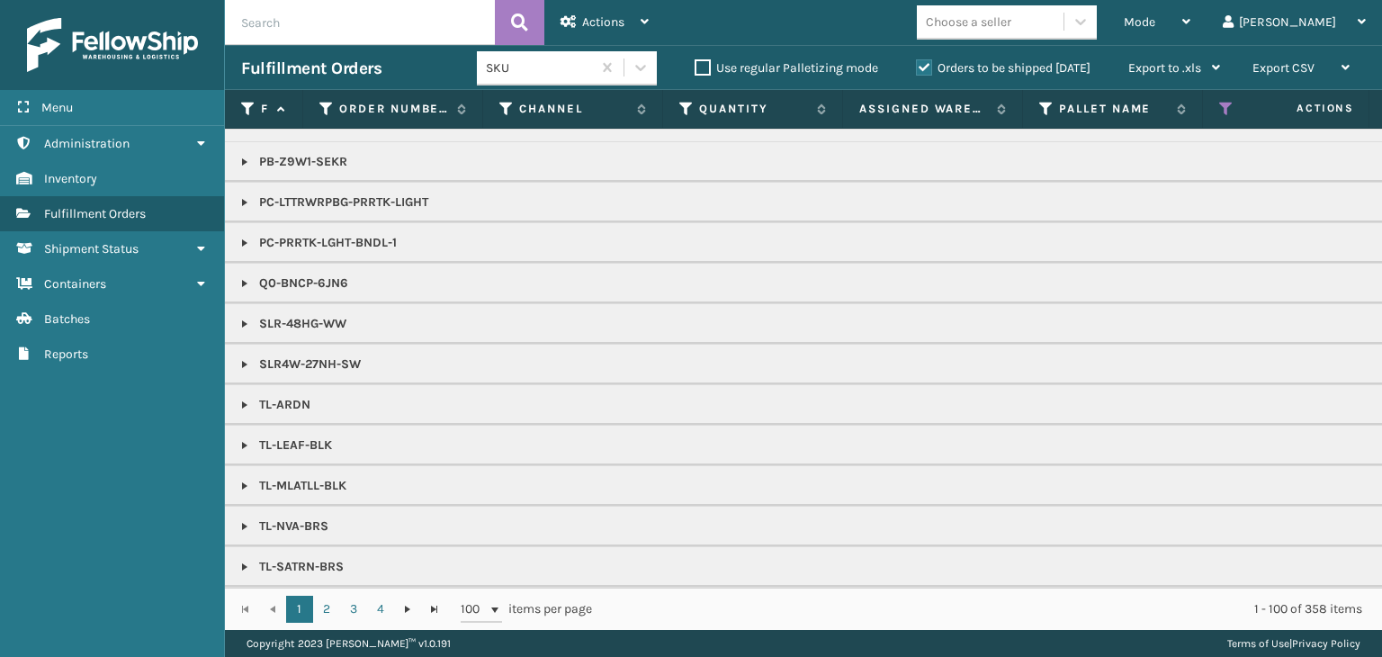
scroll to position [1890, 0]
click at [1155, 18] on span "Mode" at bounding box center [1139, 21] width 31 height 15
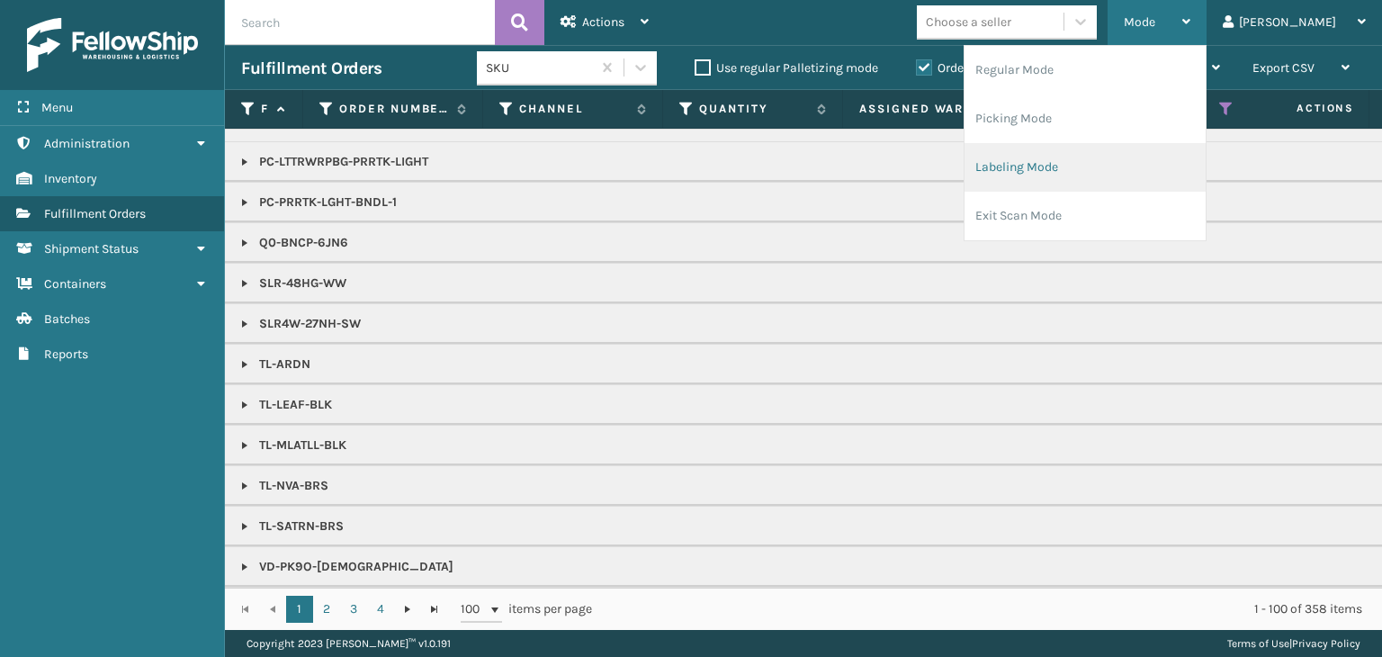
click at [1083, 165] on li "Labeling Mode" at bounding box center [1085, 167] width 241 height 49
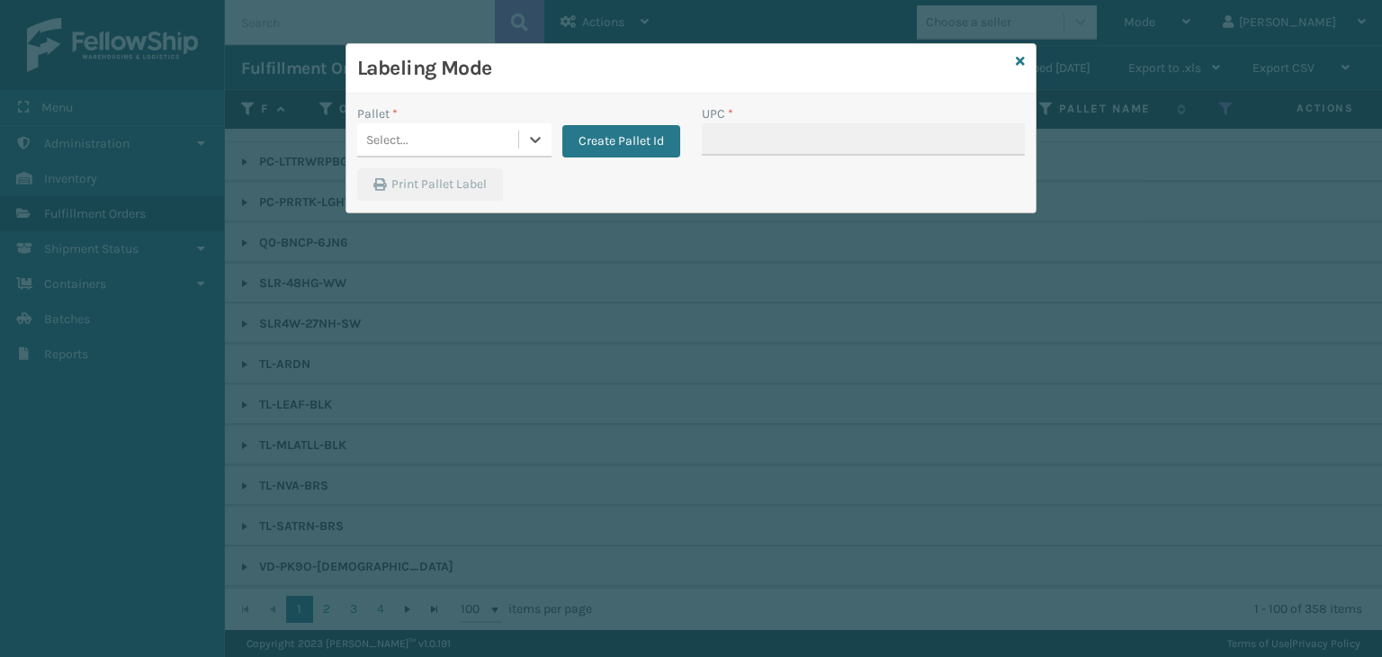
click at [460, 135] on div "Select..." at bounding box center [437, 140] width 161 height 30
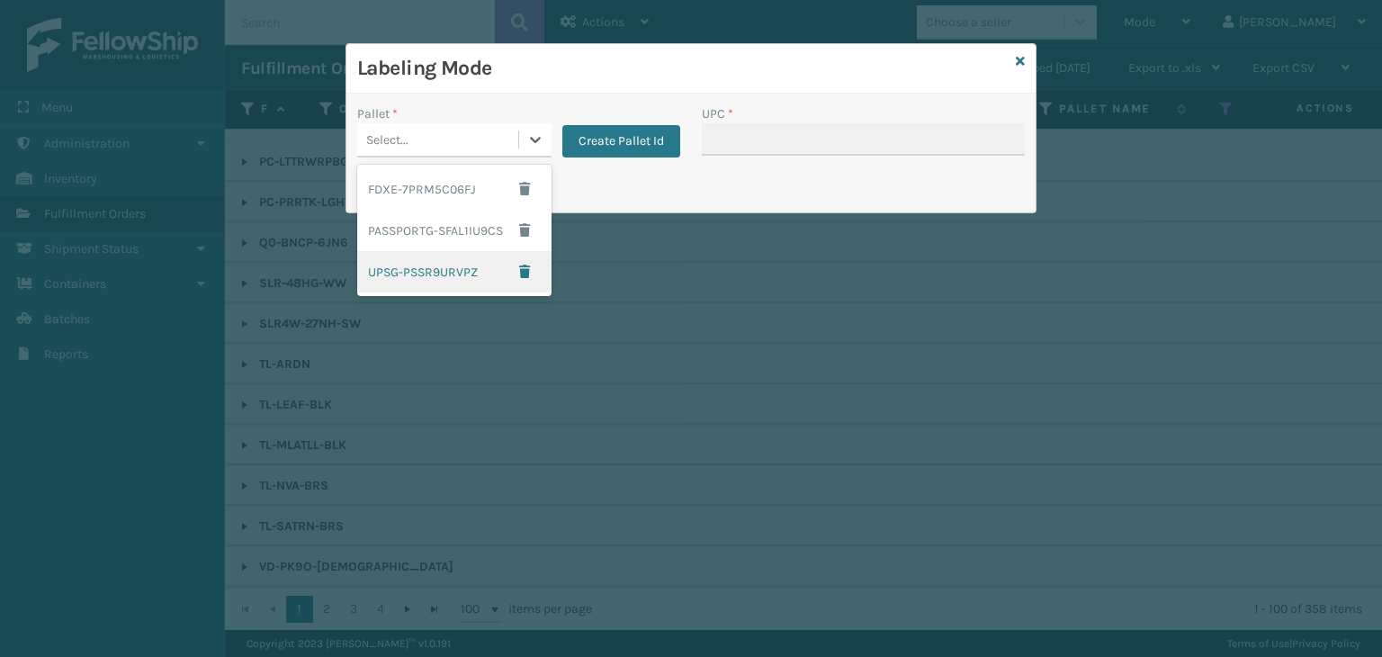
drag, startPoint x: 469, startPoint y: 285, endPoint x: 481, endPoint y: 274, distance: 16.6
click at [470, 285] on div "UPSG-PSSR9URVPZ" at bounding box center [454, 271] width 194 height 41
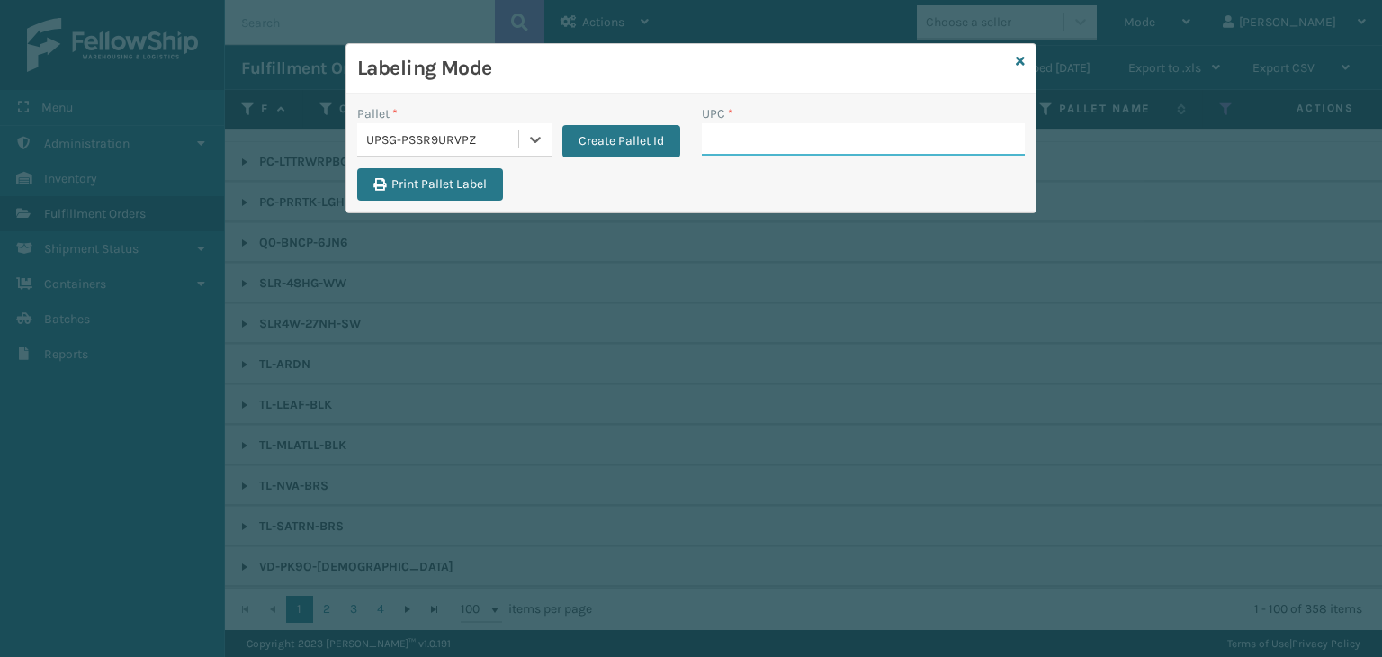
click at [759, 130] on input "UPC *" at bounding box center [863, 139] width 323 height 32
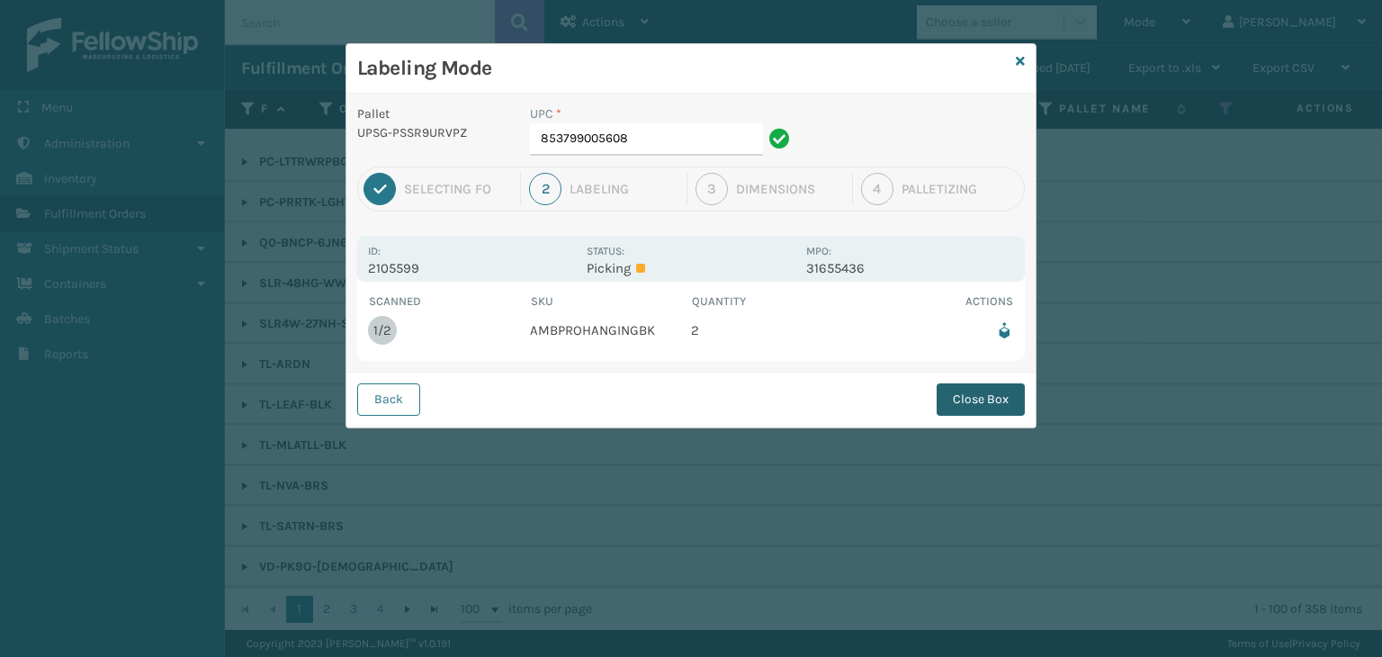
click at [959, 402] on button "Close Box" at bounding box center [981, 399] width 88 height 32
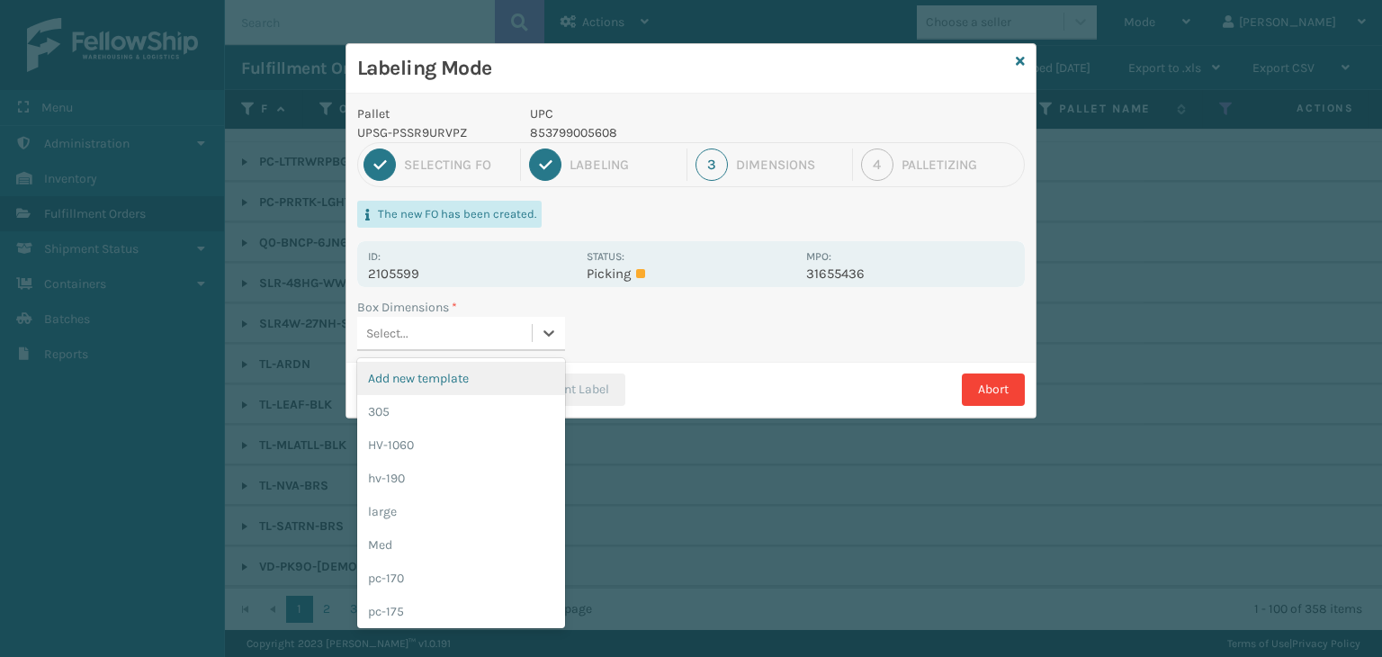
click at [464, 328] on div "Select..." at bounding box center [444, 334] width 175 height 30
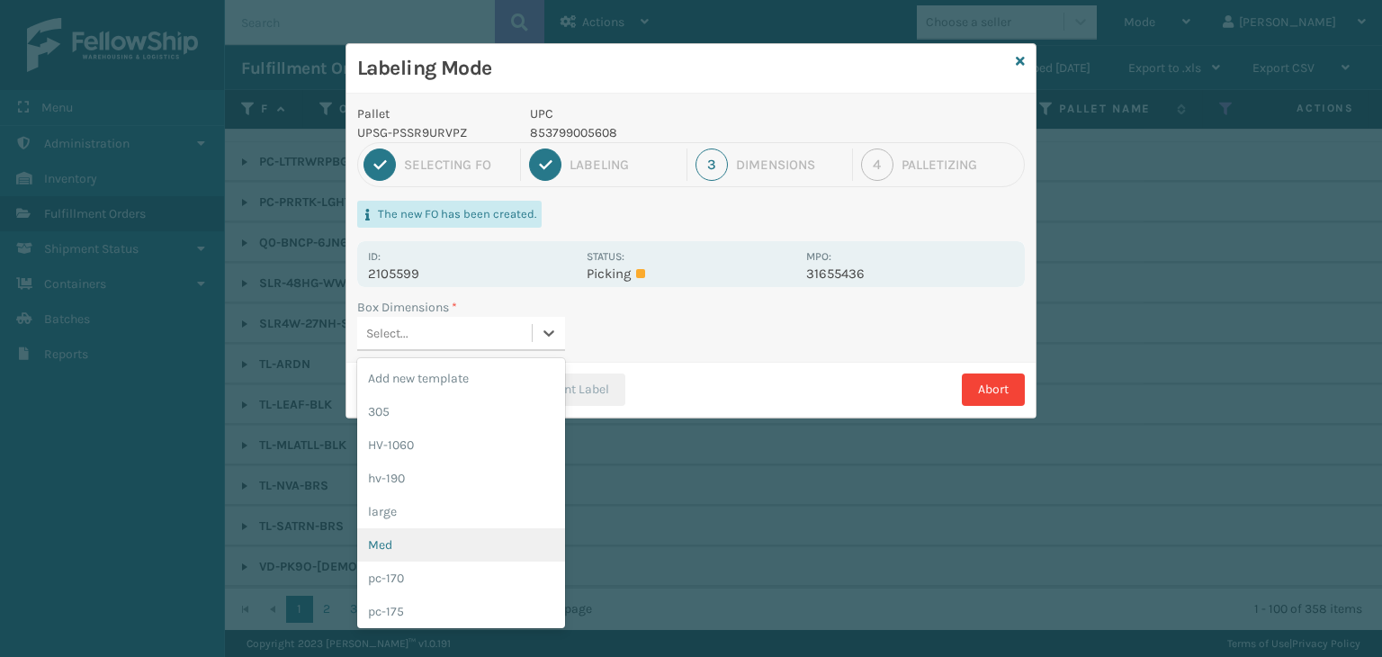
click at [486, 540] on div "Med" at bounding box center [461, 544] width 208 height 33
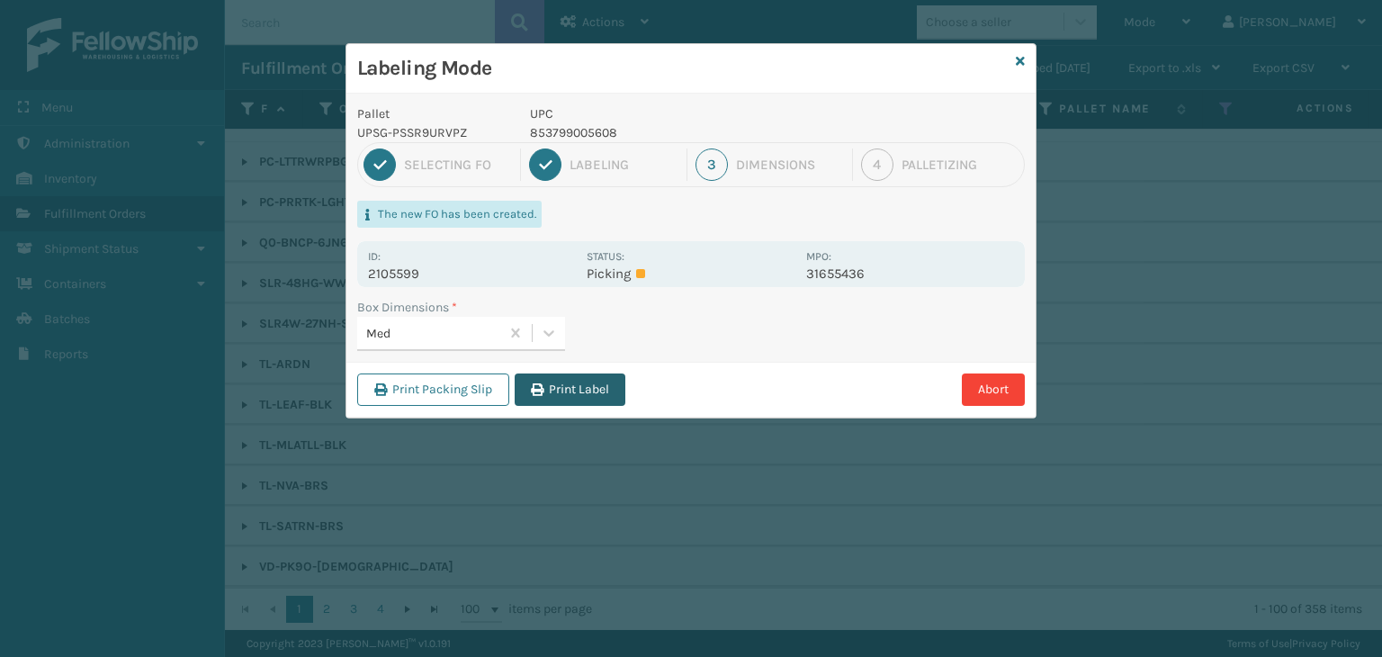
click at [597, 386] on button "Print Label" at bounding box center [570, 389] width 111 height 32
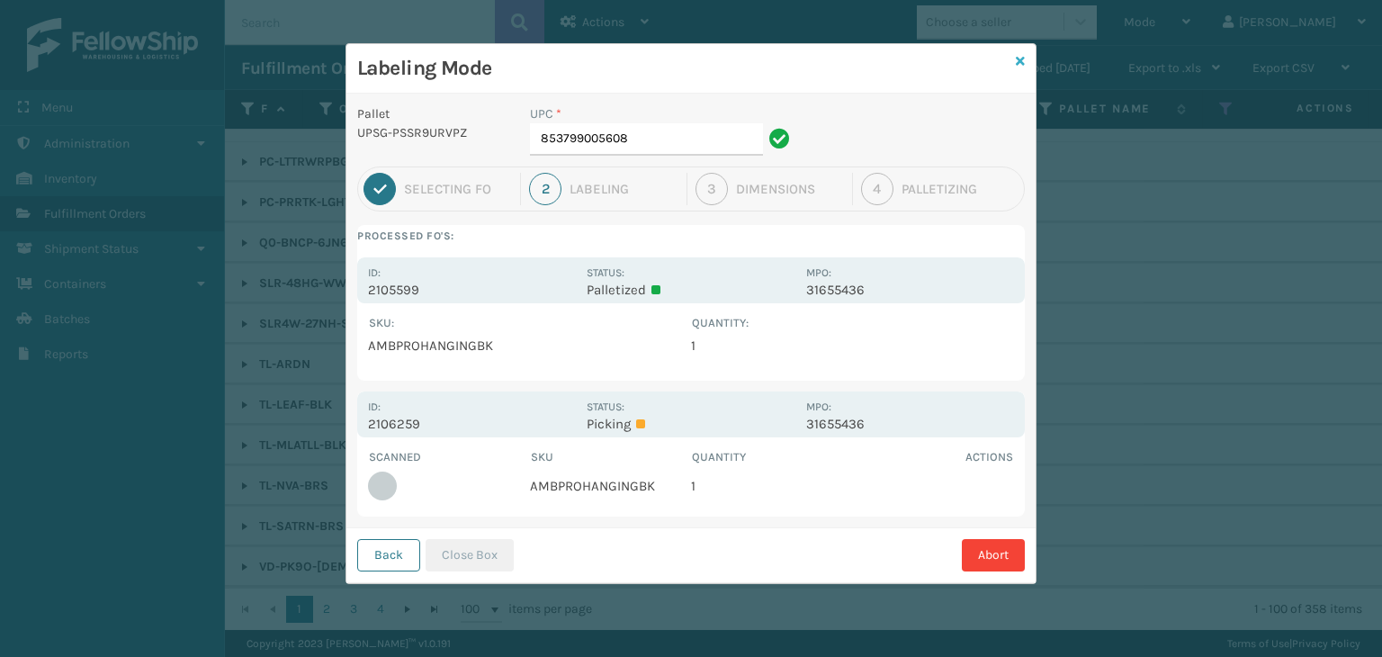
click at [1022, 61] on icon at bounding box center [1020, 61] width 9 height 13
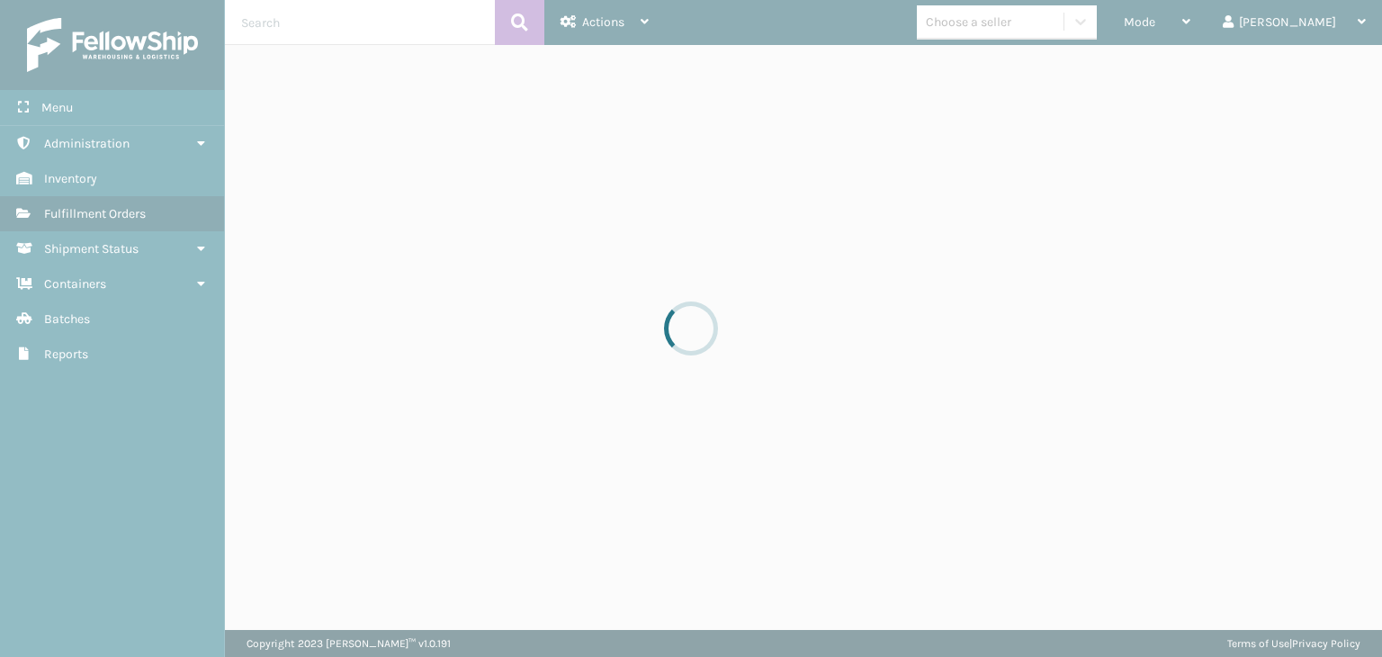
click at [1226, 22] on div at bounding box center [691, 328] width 1382 height 657
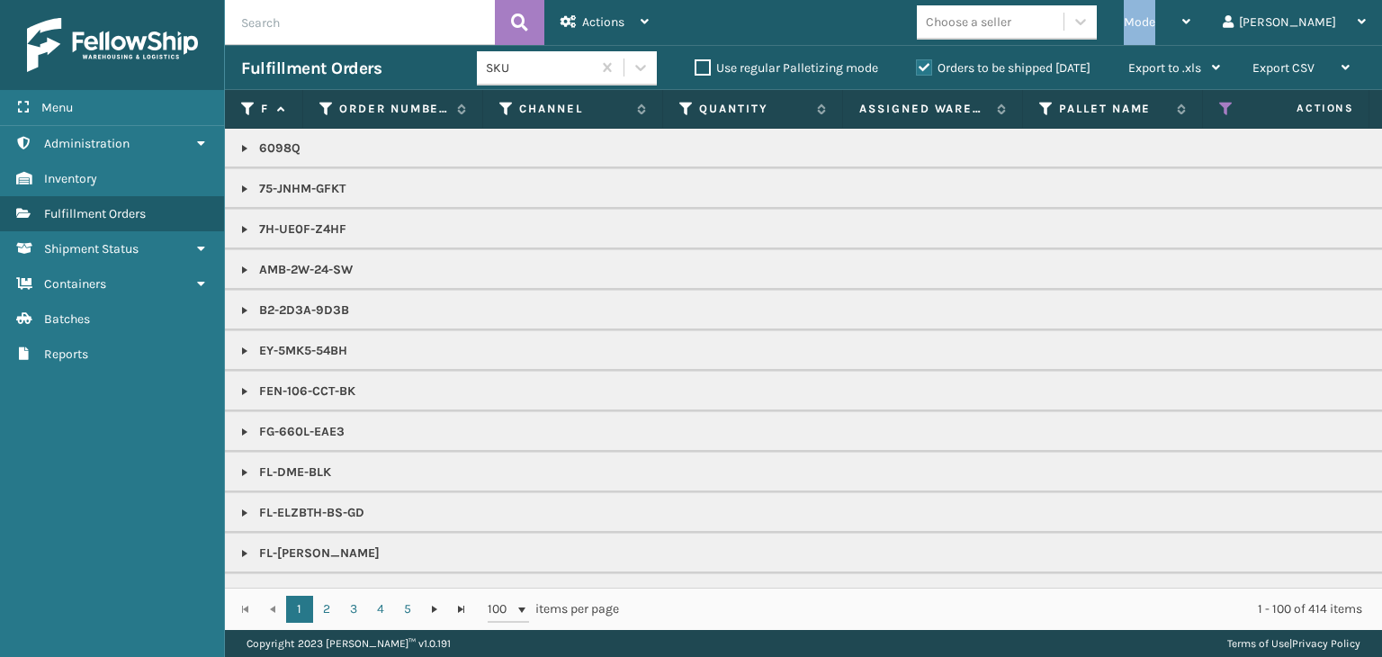
click at [1191, 22] on div "Mode" at bounding box center [1157, 22] width 67 height 45
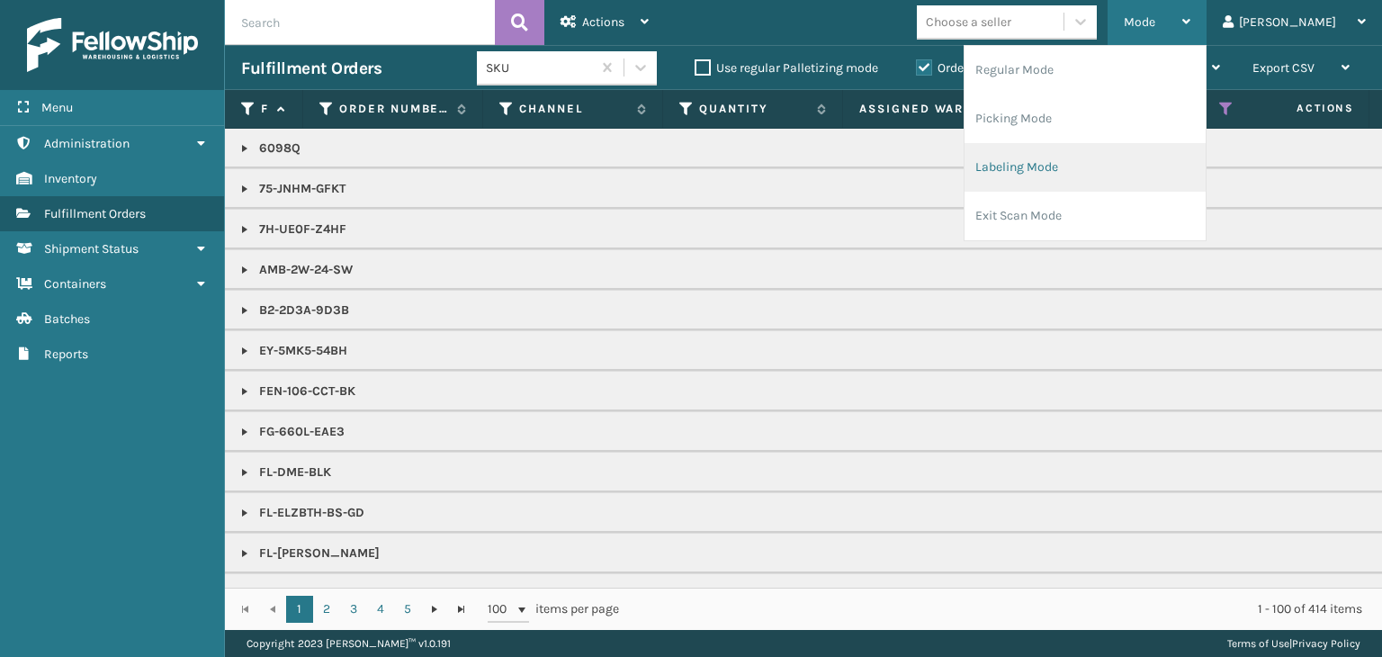
click at [1125, 175] on li "Labeling Mode" at bounding box center [1085, 167] width 241 height 49
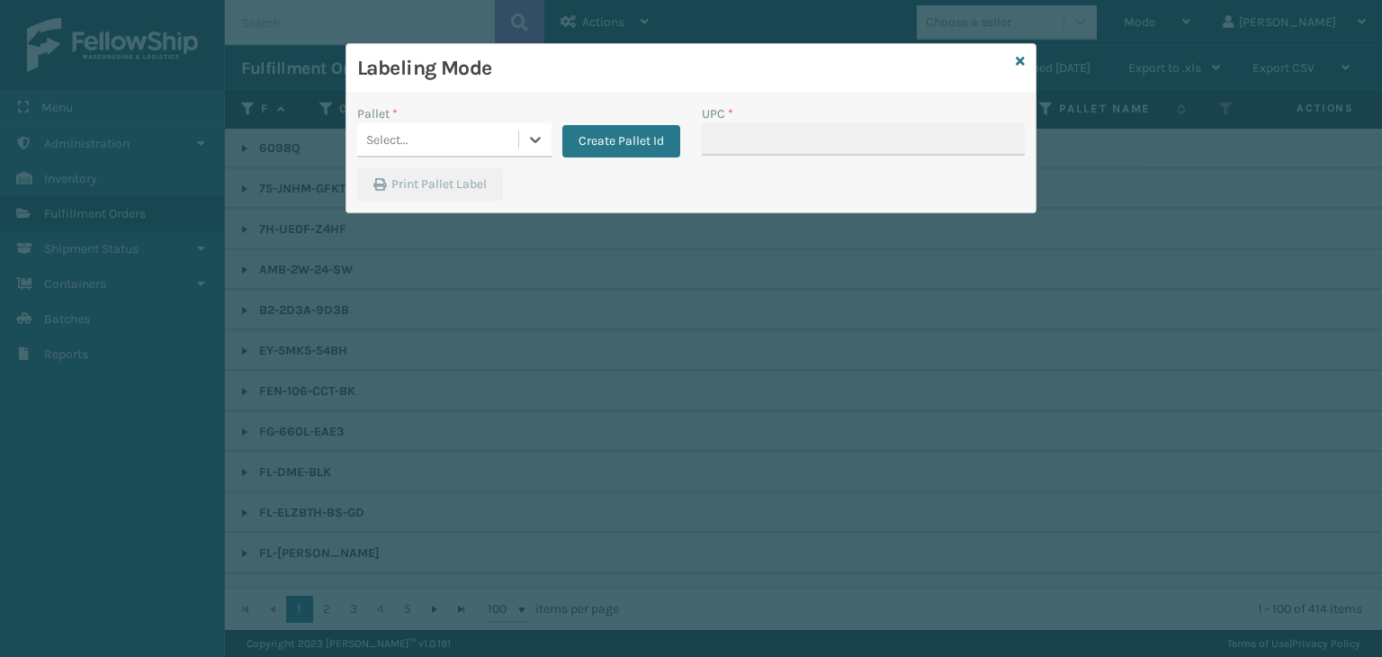
click at [477, 145] on div "Select..." at bounding box center [437, 140] width 161 height 30
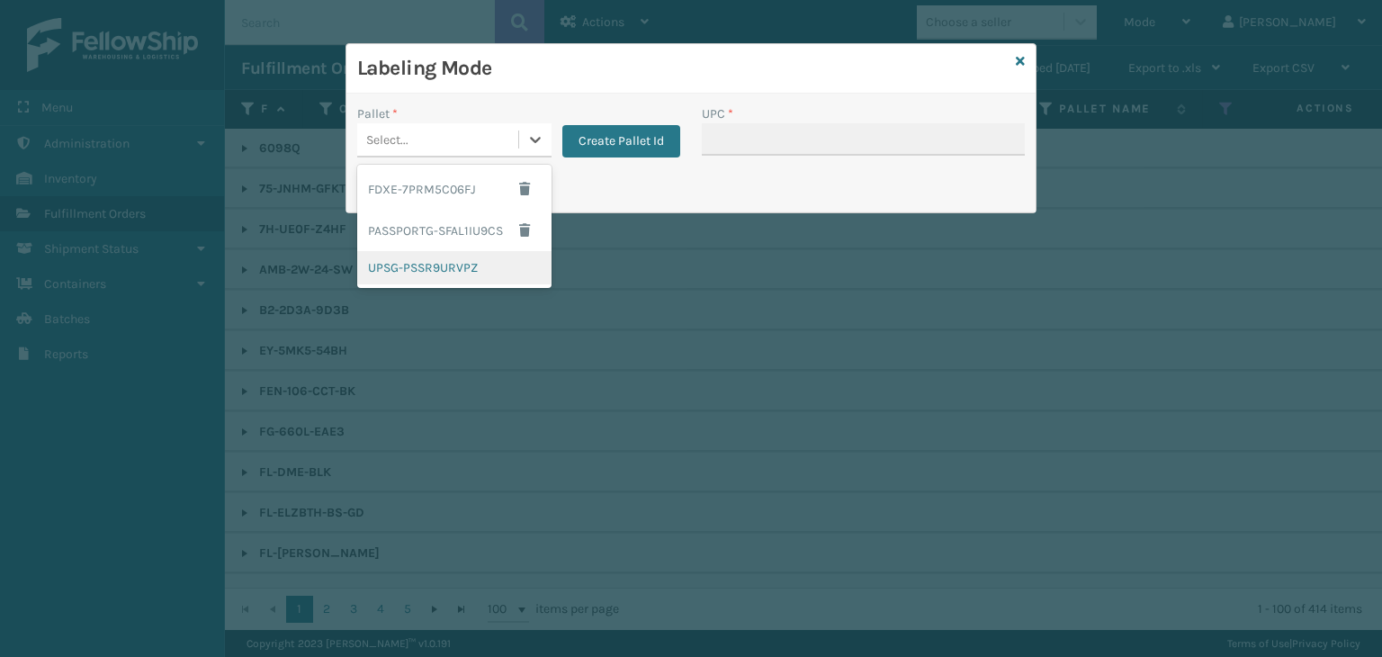
click at [475, 271] on div "UPSG-PSSR9URVPZ" at bounding box center [454, 267] width 194 height 33
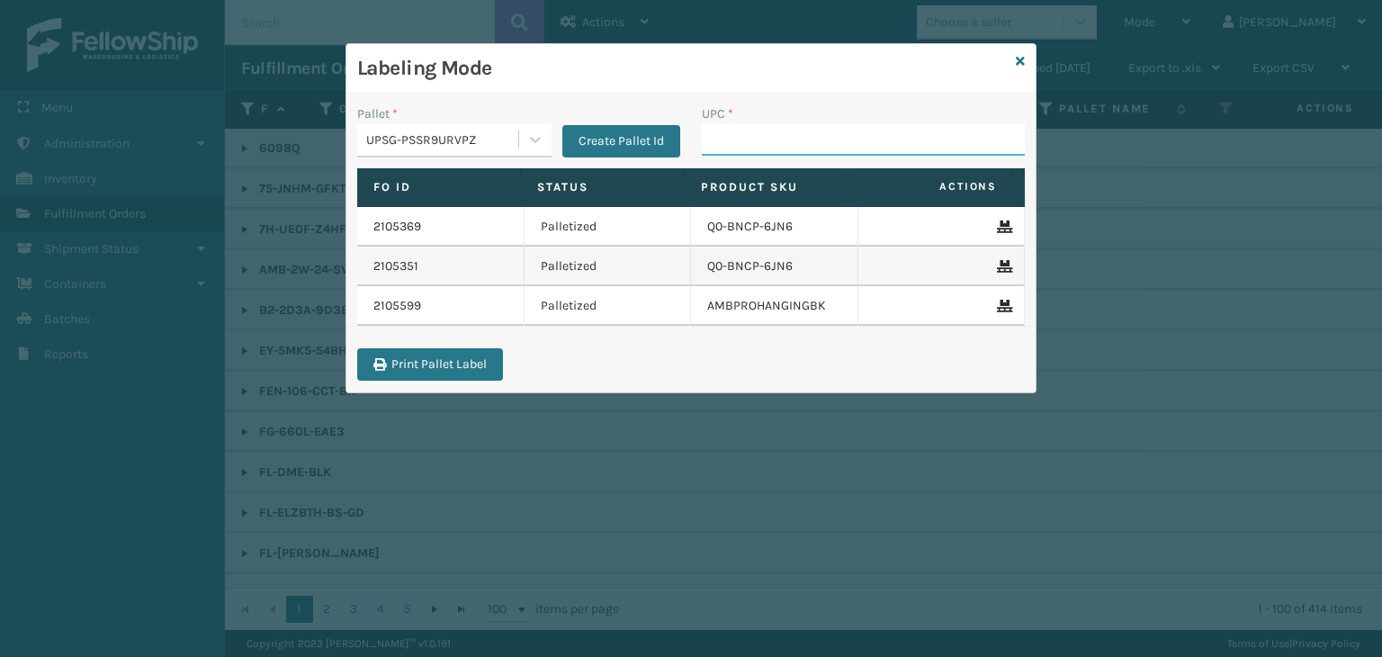
click at [812, 148] on input "UPC *" at bounding box center [863, 139] width 323 height 32
type input "FL-OLVA-CRM"
drag, startPoint x: 855, startPoint y: 152, endPoint x: 344, endPoint y: 200, distance: 513.3
click at [342, 199] on div "Labeling Mode Pallet * UPSG-PSSR9URVPZ Create Pallet Id UPC * FL-OLVA-CRM Fo Id…" at bounding box center [691, 328] width 1382 height 657
type input "FL-OLVA-CRM"
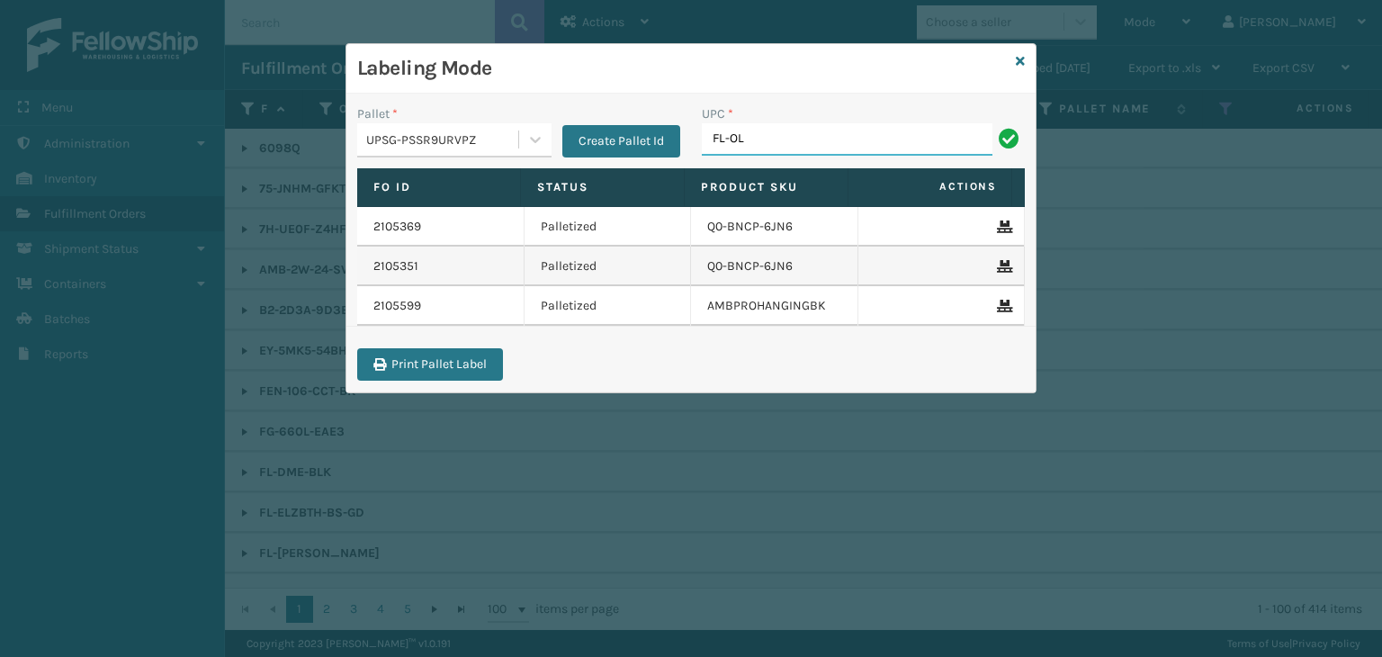
type input "FL-OLVA-CRM"
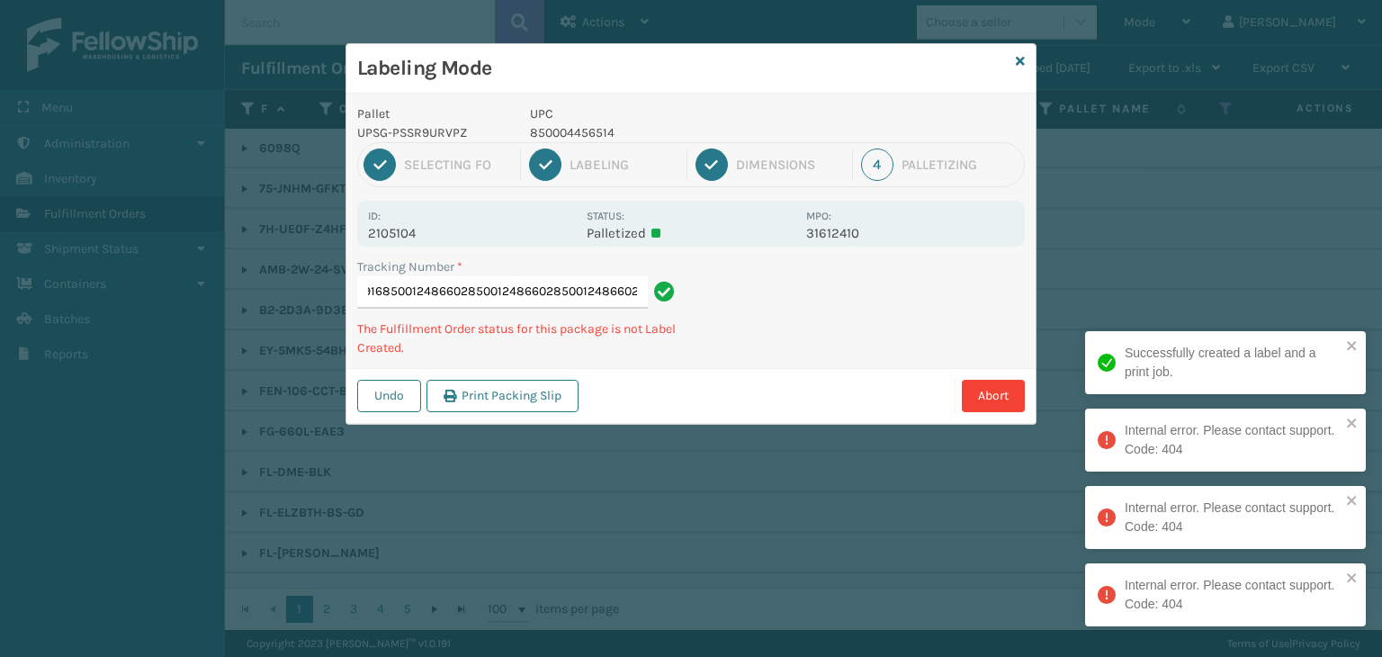
type input "1Z2859F50391547916850012486602850012486602850012486602850012486602"
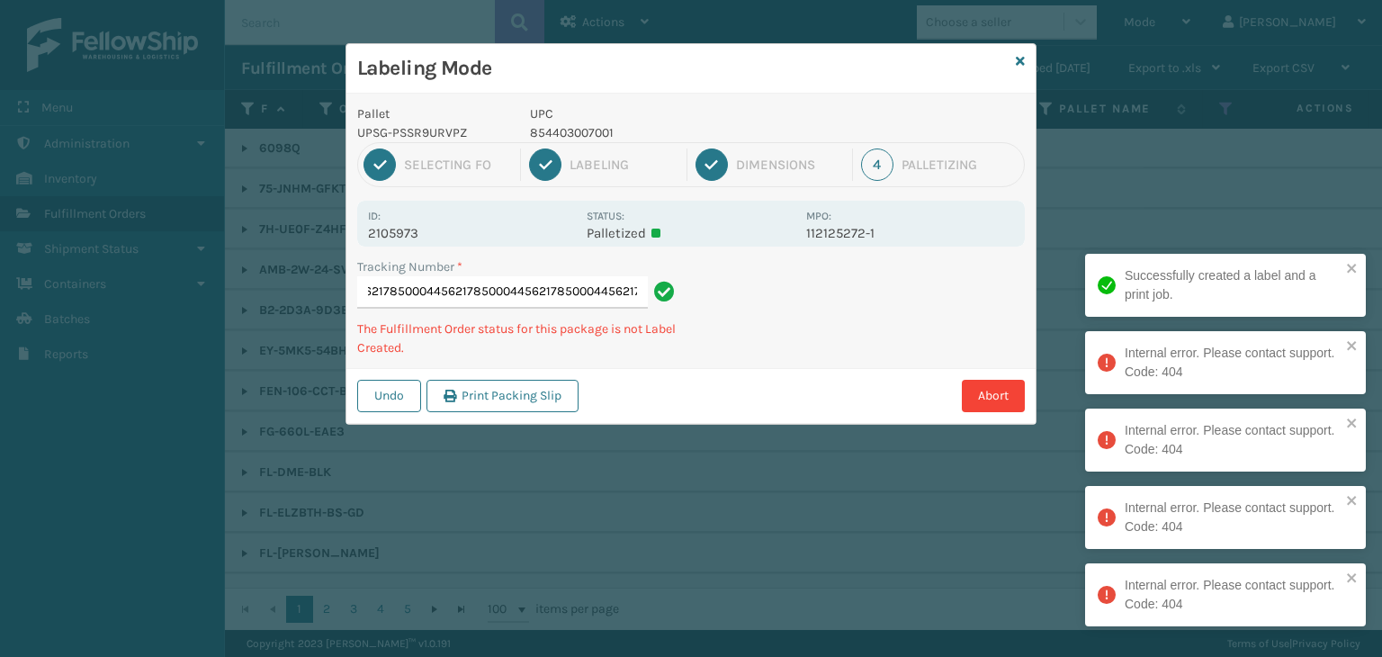
scroll to position [0, 268]
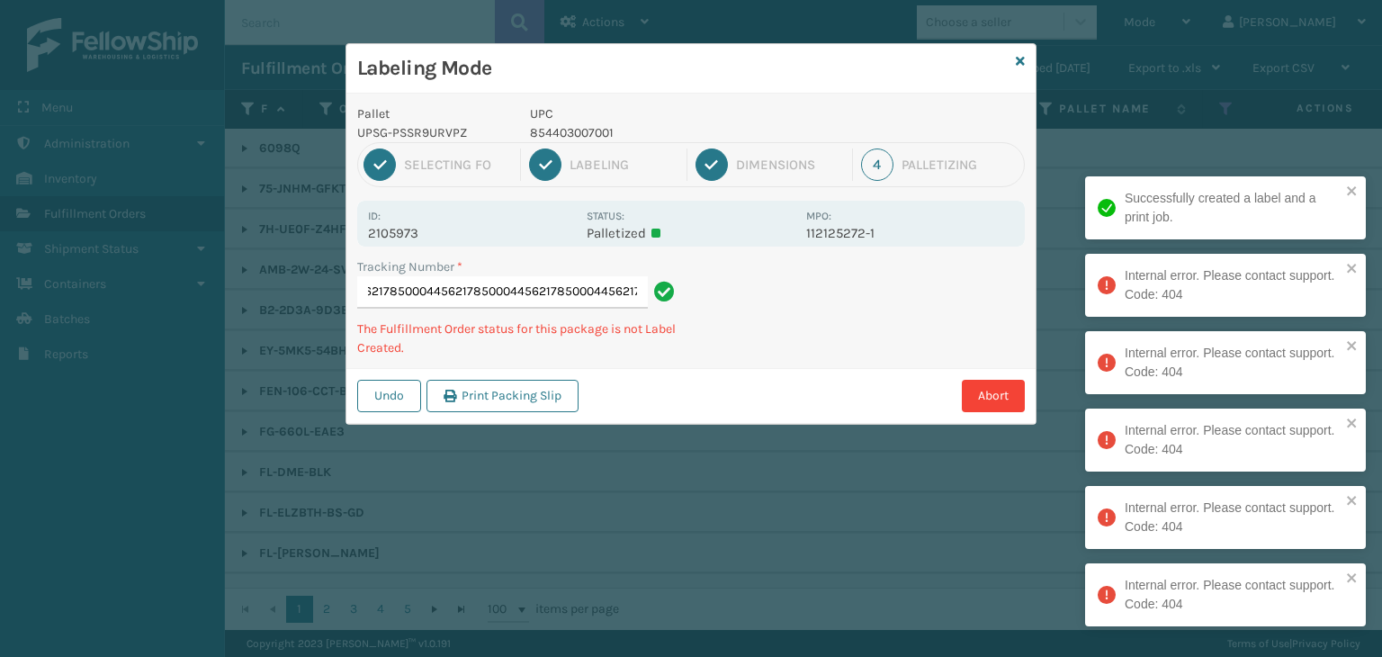
type input "1Z2859F503908611408500044562178500044562178500044562178500044562178500044562178…"
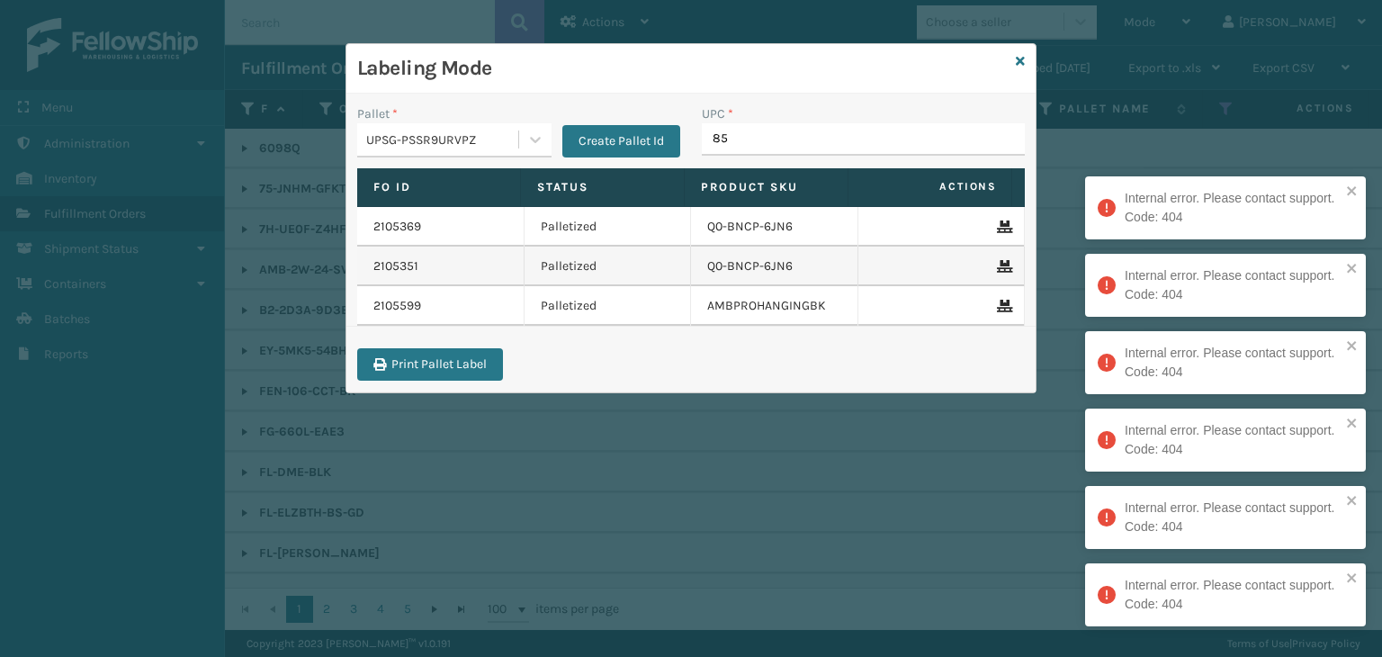
type input "850"
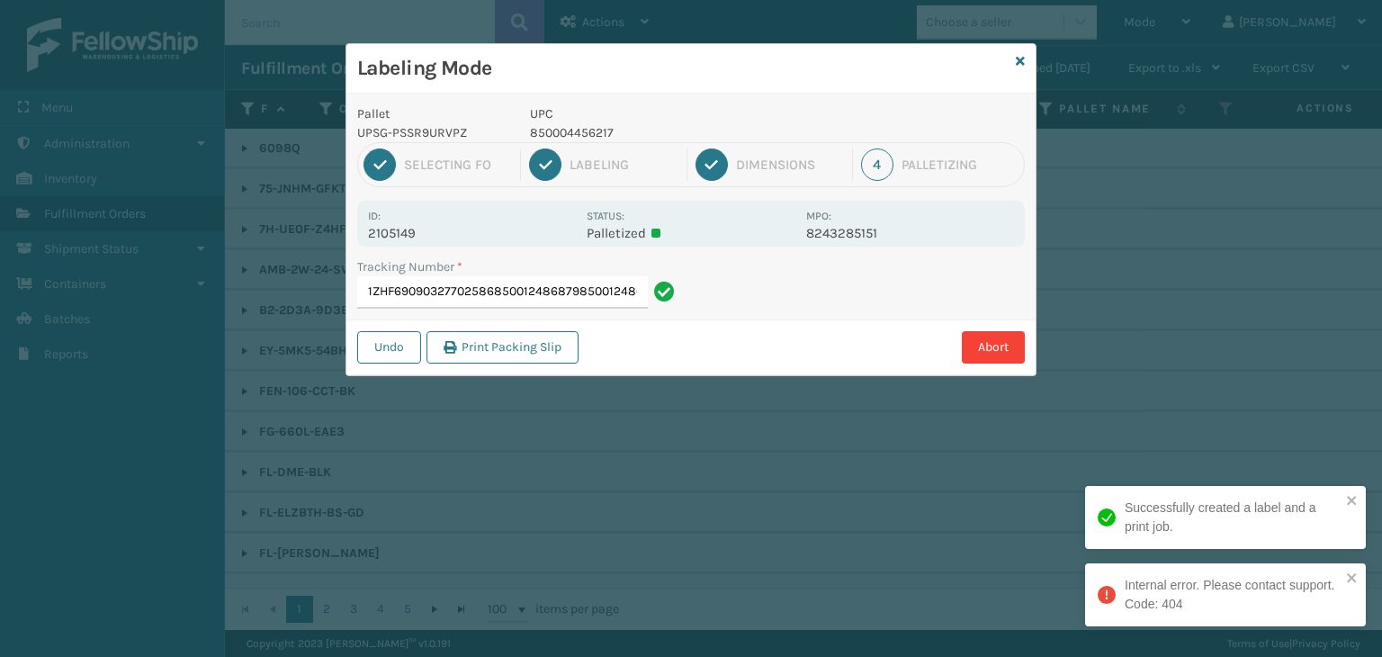
type input "1ZHF69090327702586850012486879850012486879"
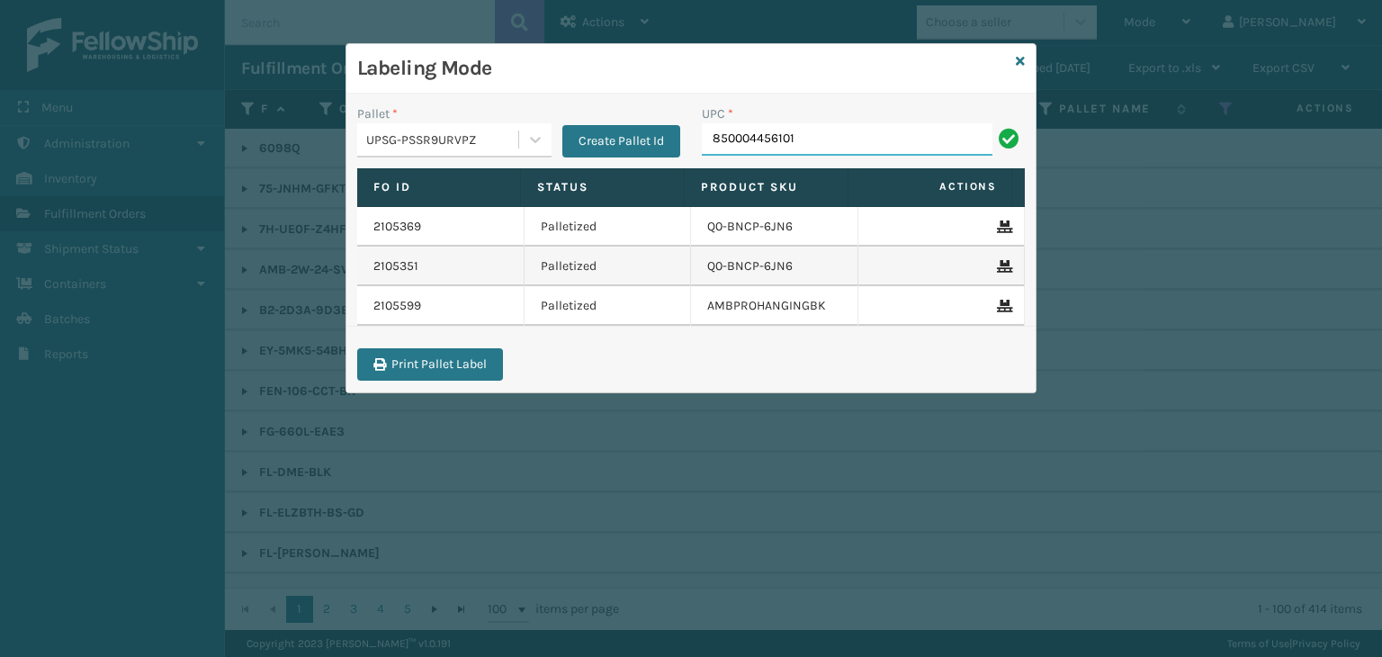
type input "850004456101"
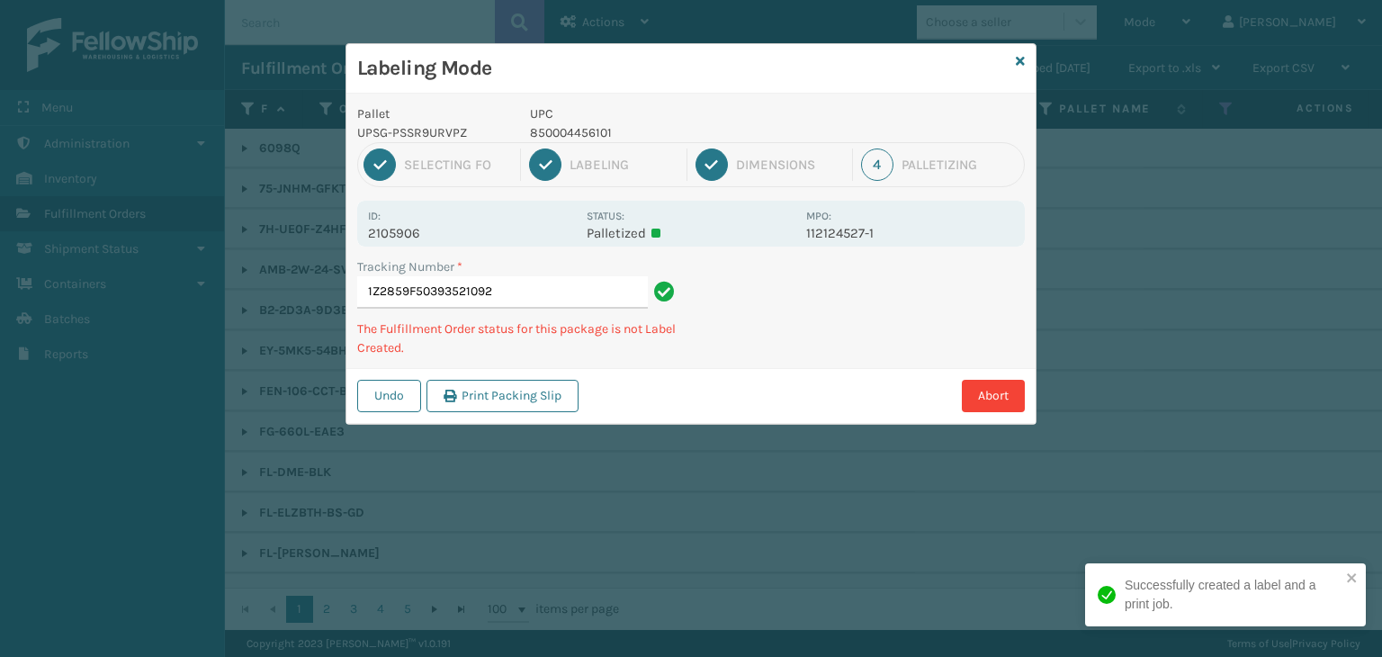
click at [553, 133] on p "850004456101" at bounding box center [662, 132] width 265 height 19
click at [552, 133] on p "850004456101" at bounding box center [662, 132] width 265 height 19
copy p "850004456101"
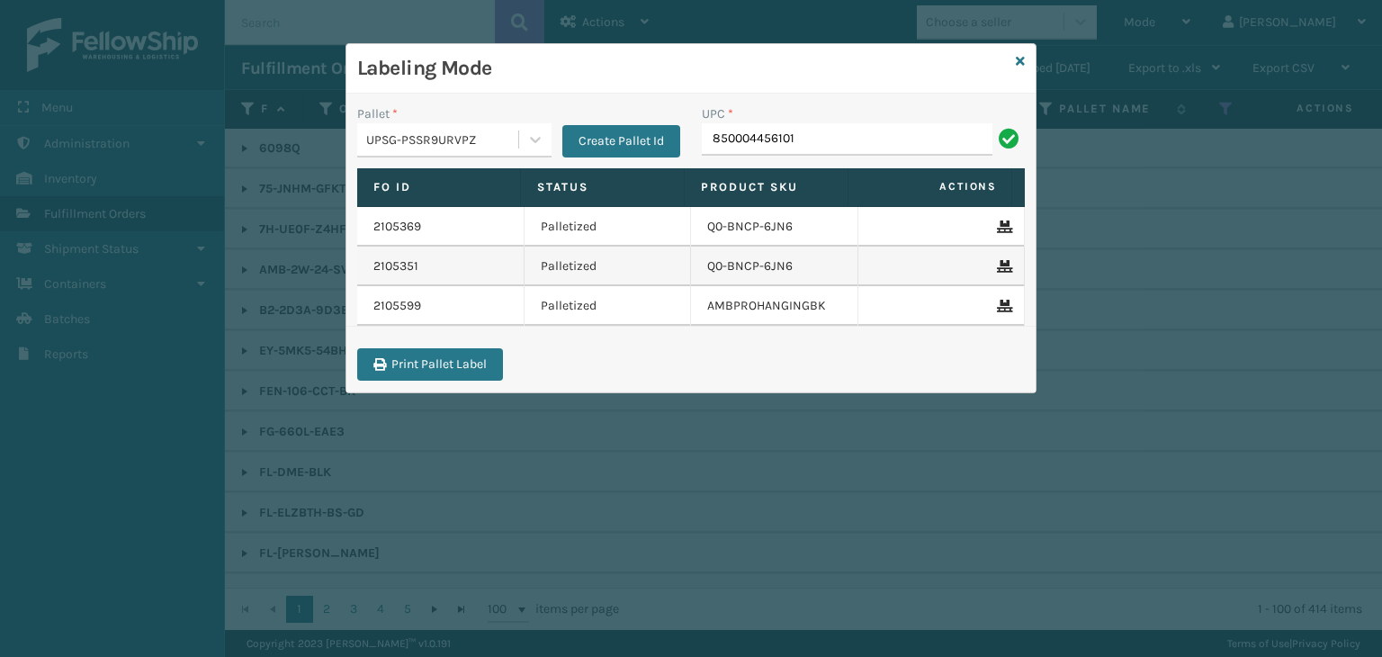
type input "850004456101"
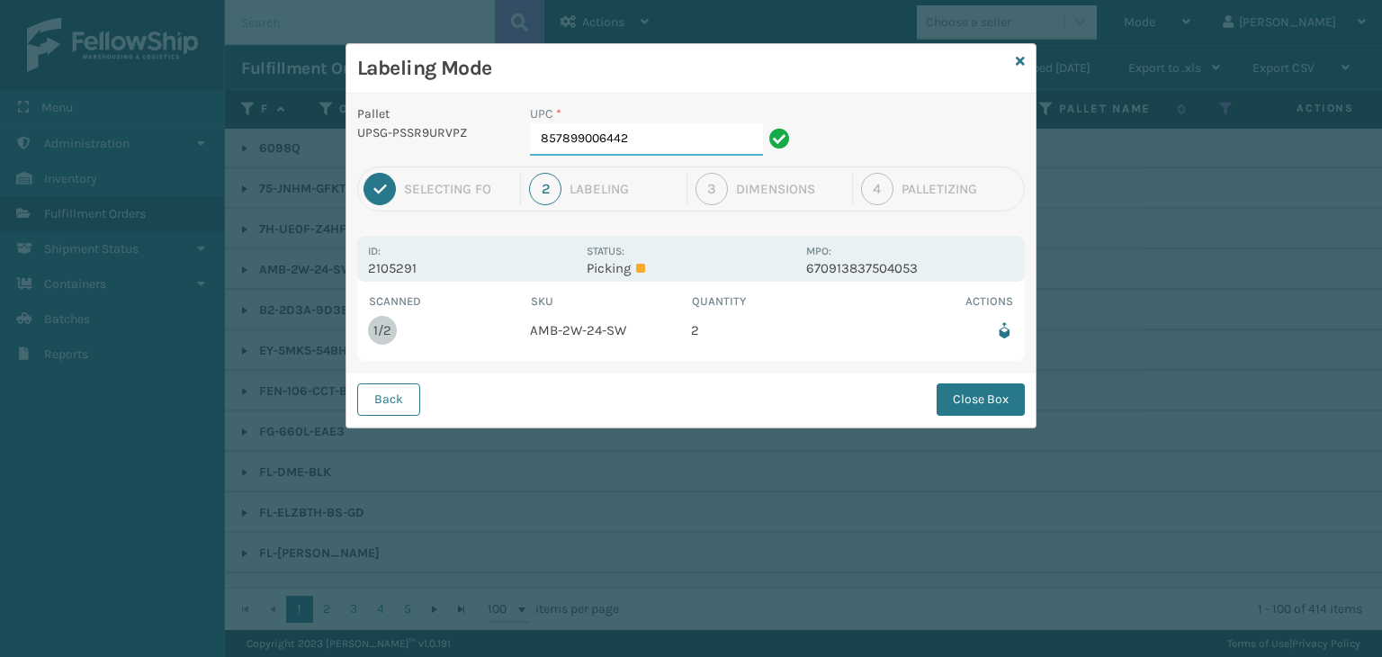
click at [652, 147] on input "857899006442" at bounding box center [646, 139] width 233 height 32
click at [985, 383] on button "Close Box" at bounding box center [981, 399] width 88 height 32
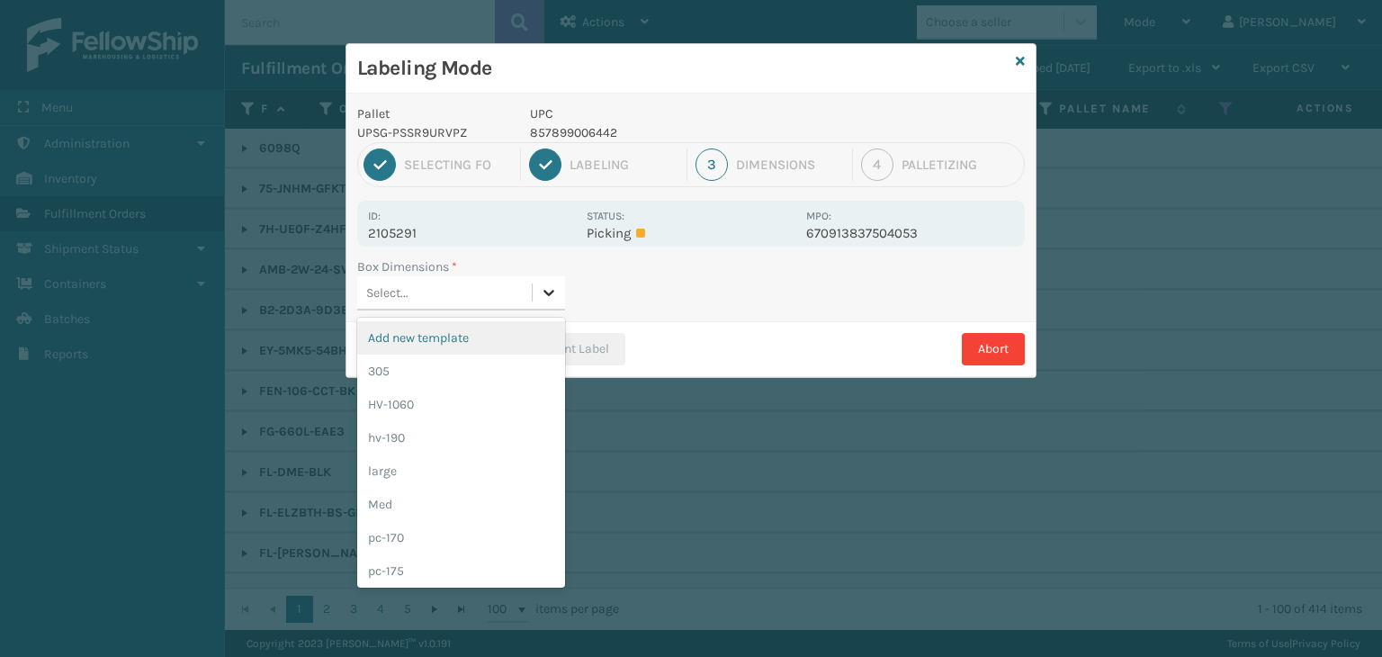
click at [534, 292] on div at bounding box center [549, 292] width 32 height 32
click at [463, 475] on div "large" at bounding box center [461, 470] width 208 height 33
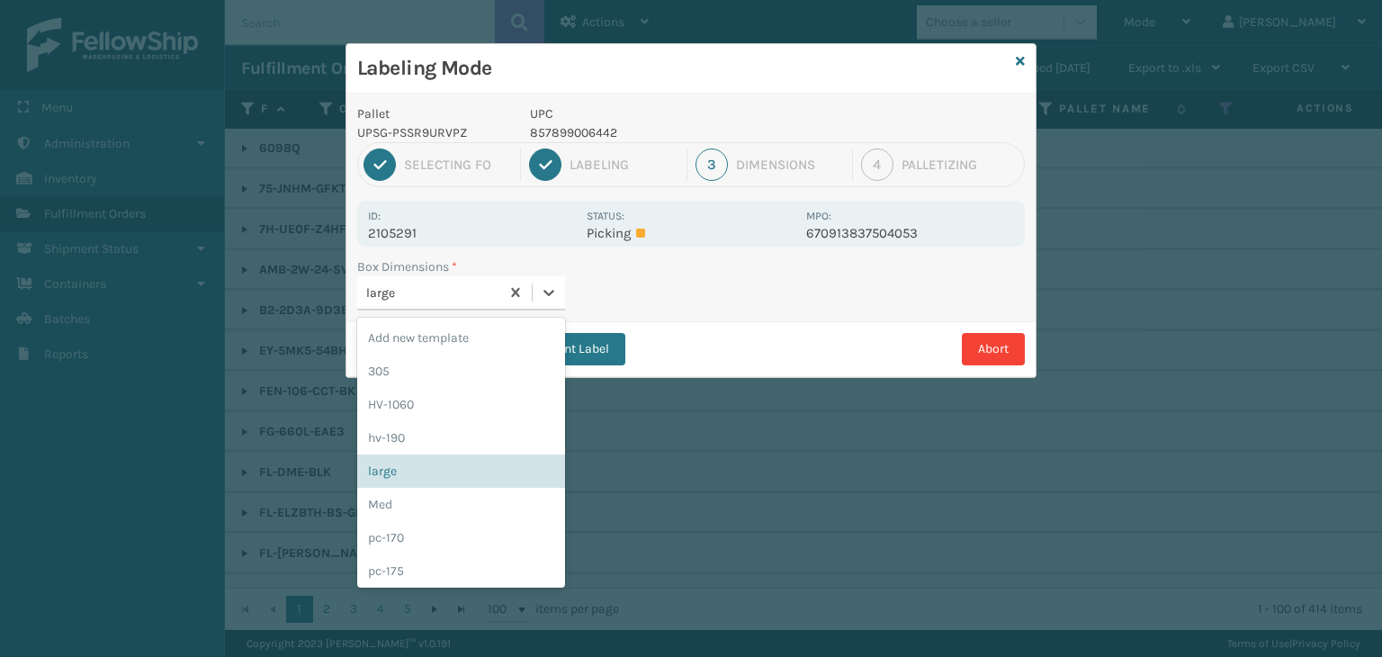
click at [443, 290] on div "large" at bounding box center [433, 292] width 135 height 19
click at [434, 499] on div "Med" at bounding box center [461, 504] width 208 height 33
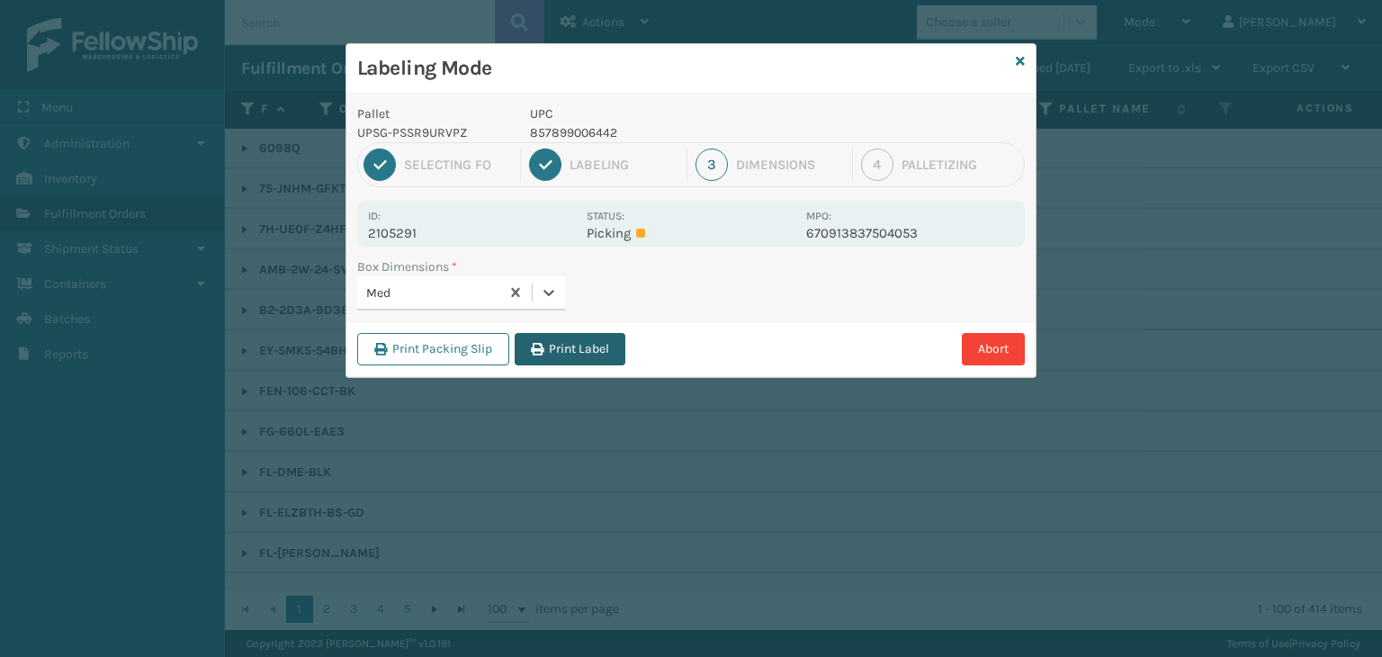
click at [576, 348] on button "Print Label" at bounding box center [570, 349] width 111 height 32
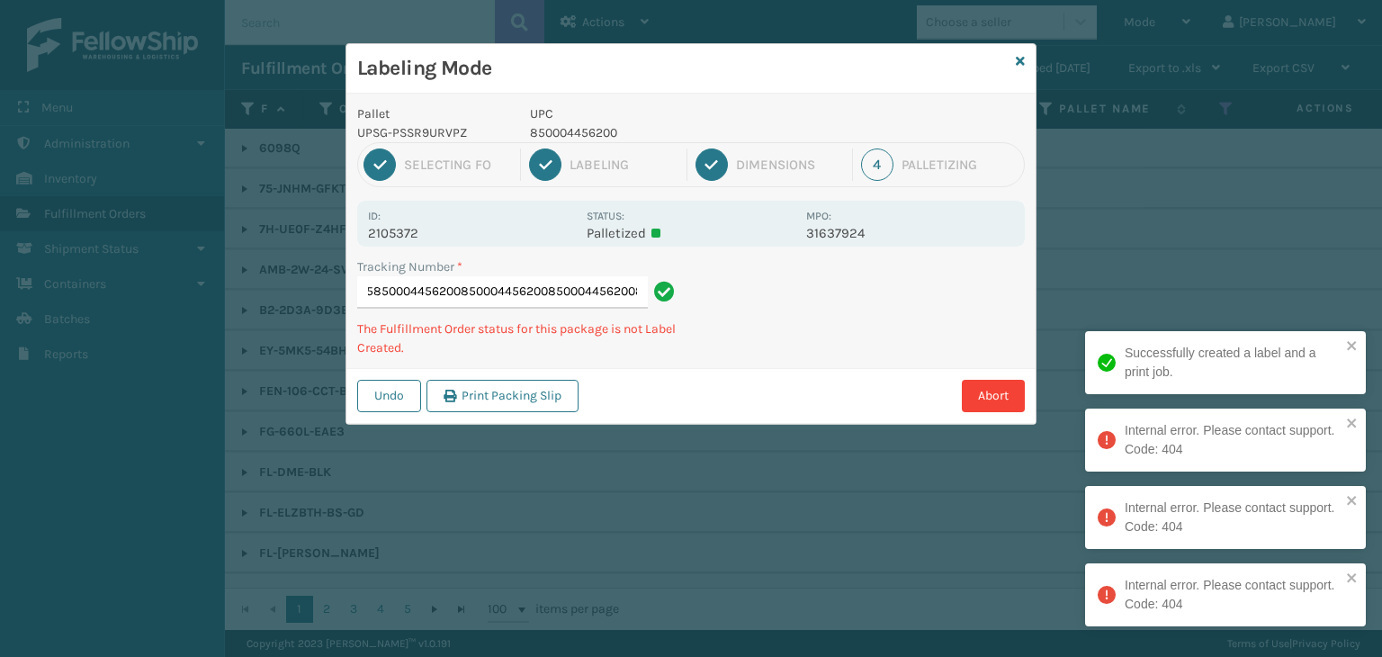
scroll to position [0, 206]
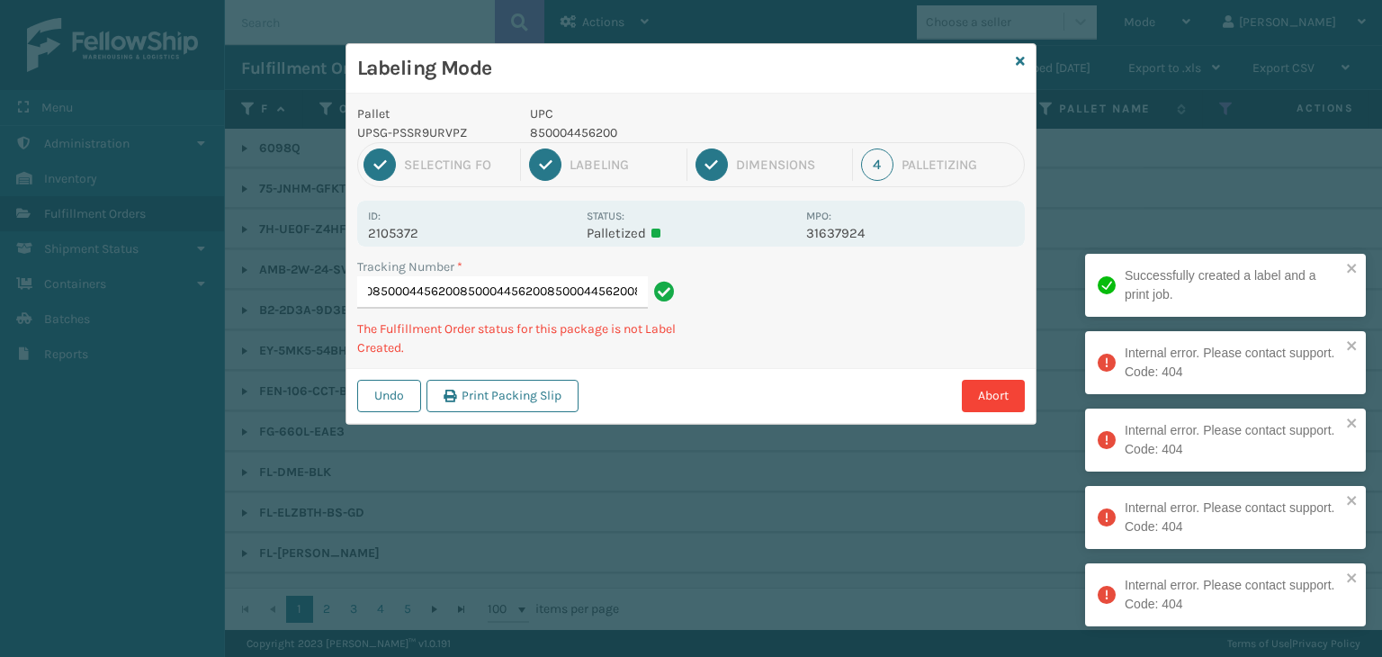
type input "1Z2859F50393137605850004456200850004456200850004456200850004456200850004456200"
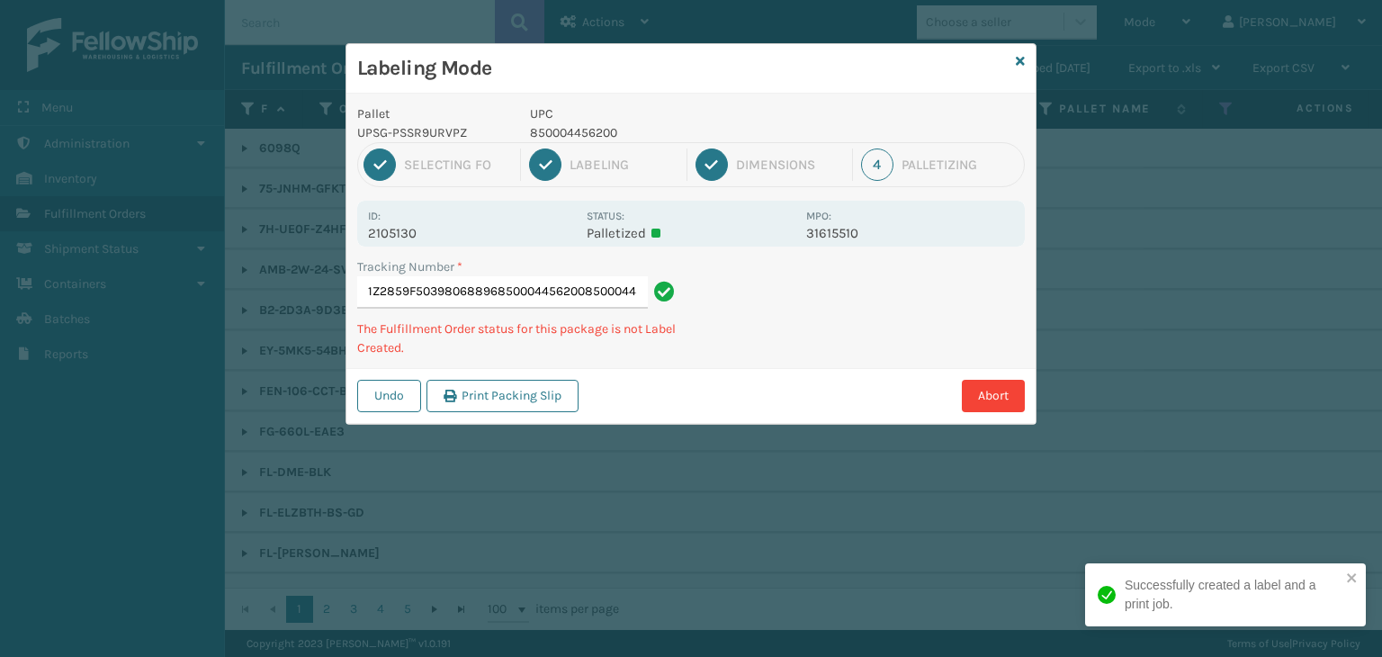
type input "1Z2859F50398068896850004456200850004456200"
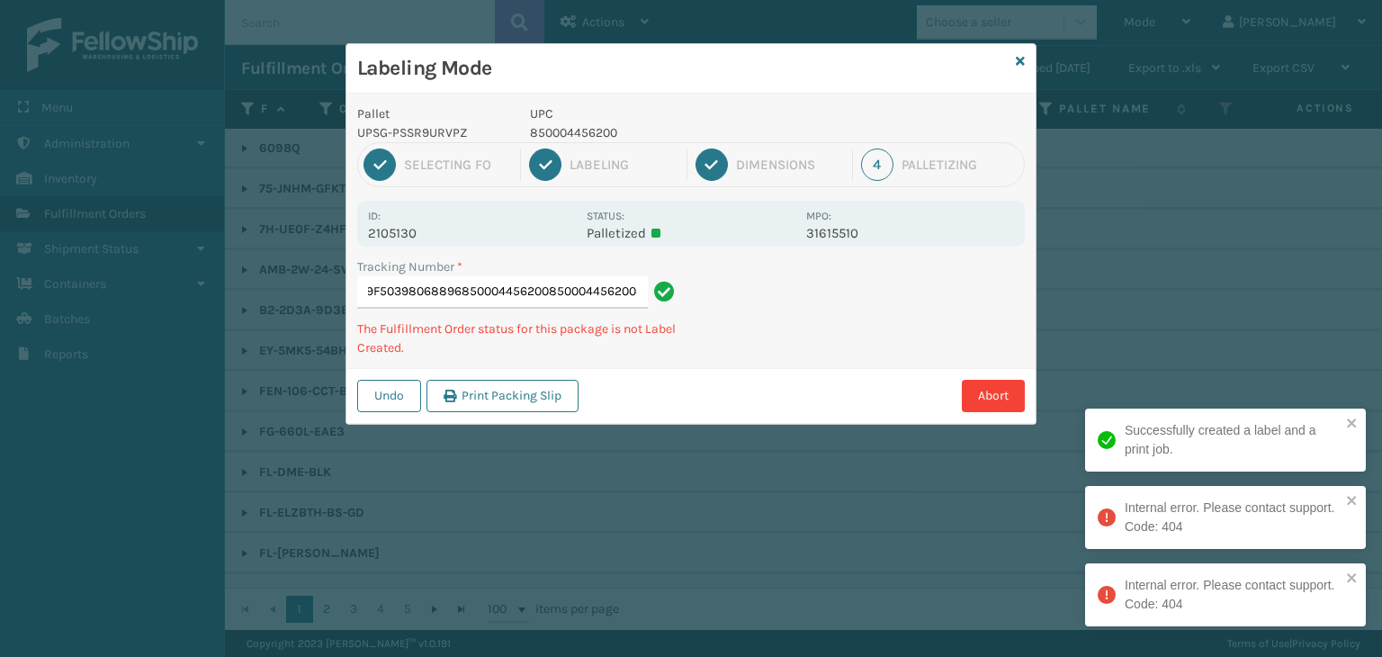
scroll to position [0, 0]
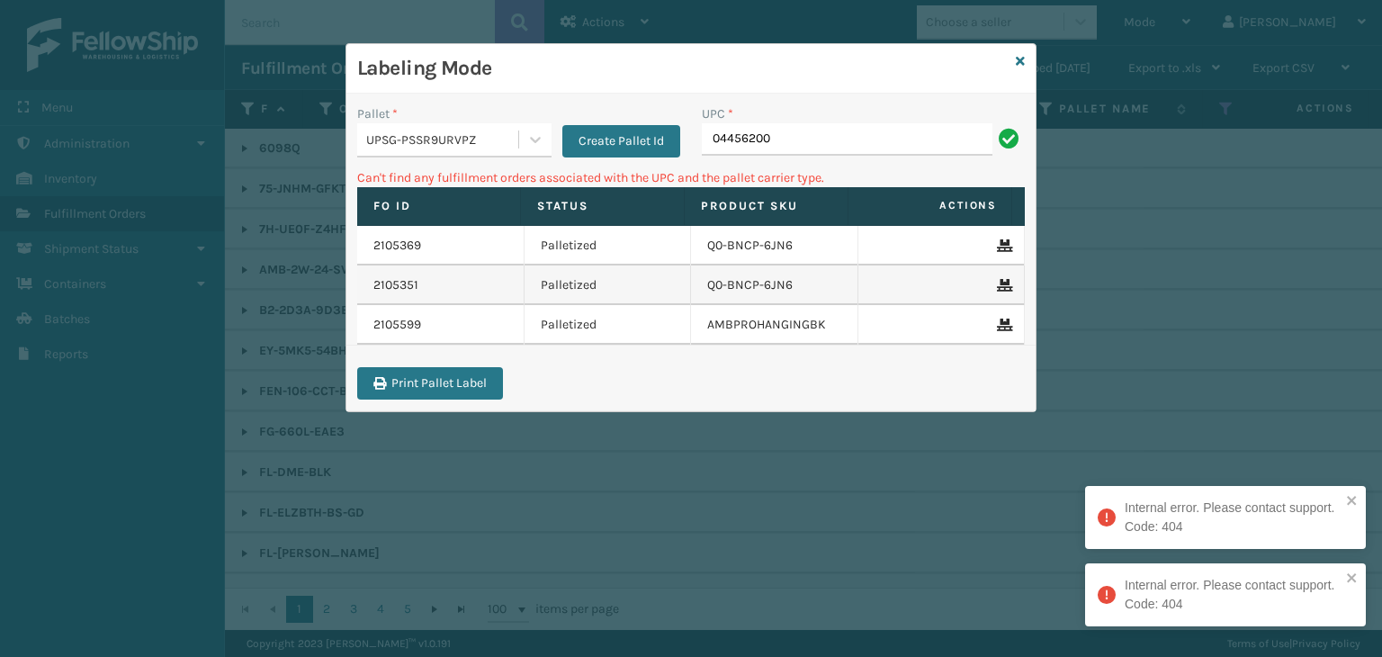
drag, startPoint x: 842, startPoint y: 145, endPoint x: 513, endPoint y: 171, distance: 330.4
click at [511, 165] on div "Pallet * UPSG-PSSR9URVPZ Create Pallet Id UPC * 04456200" at bounding box center [690, 136] width 689 height 64
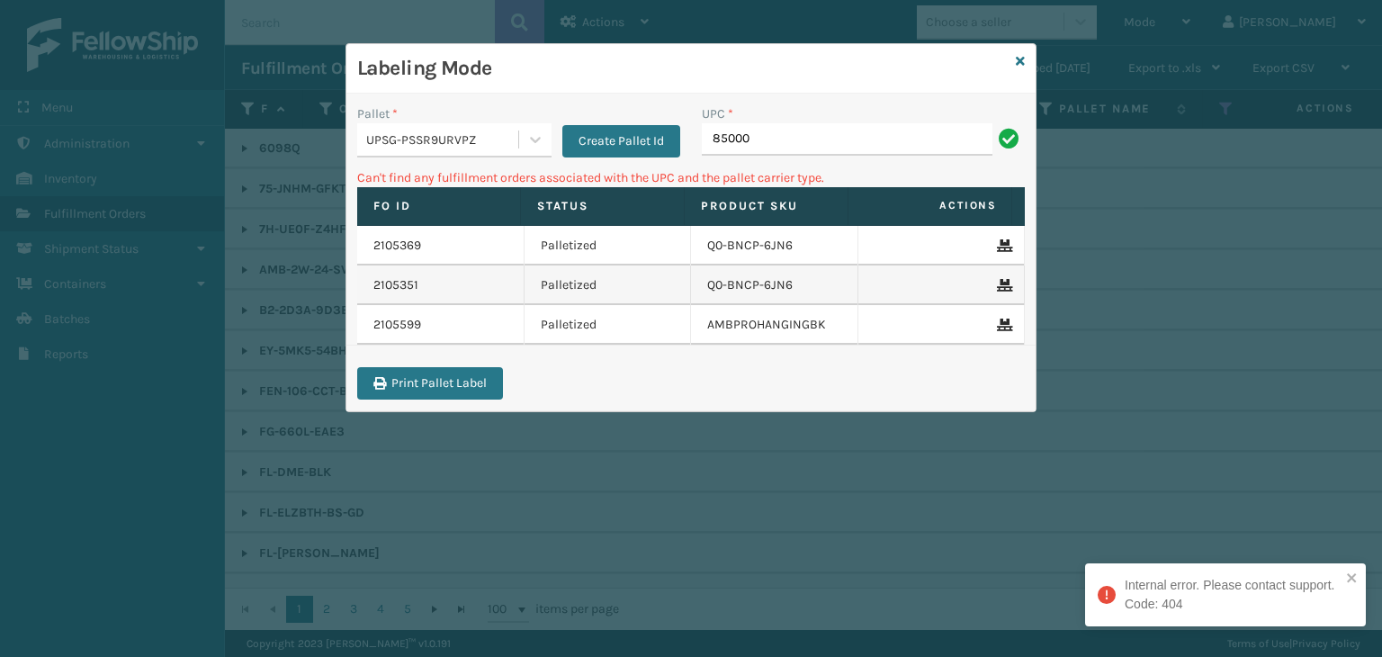
type input "850004"
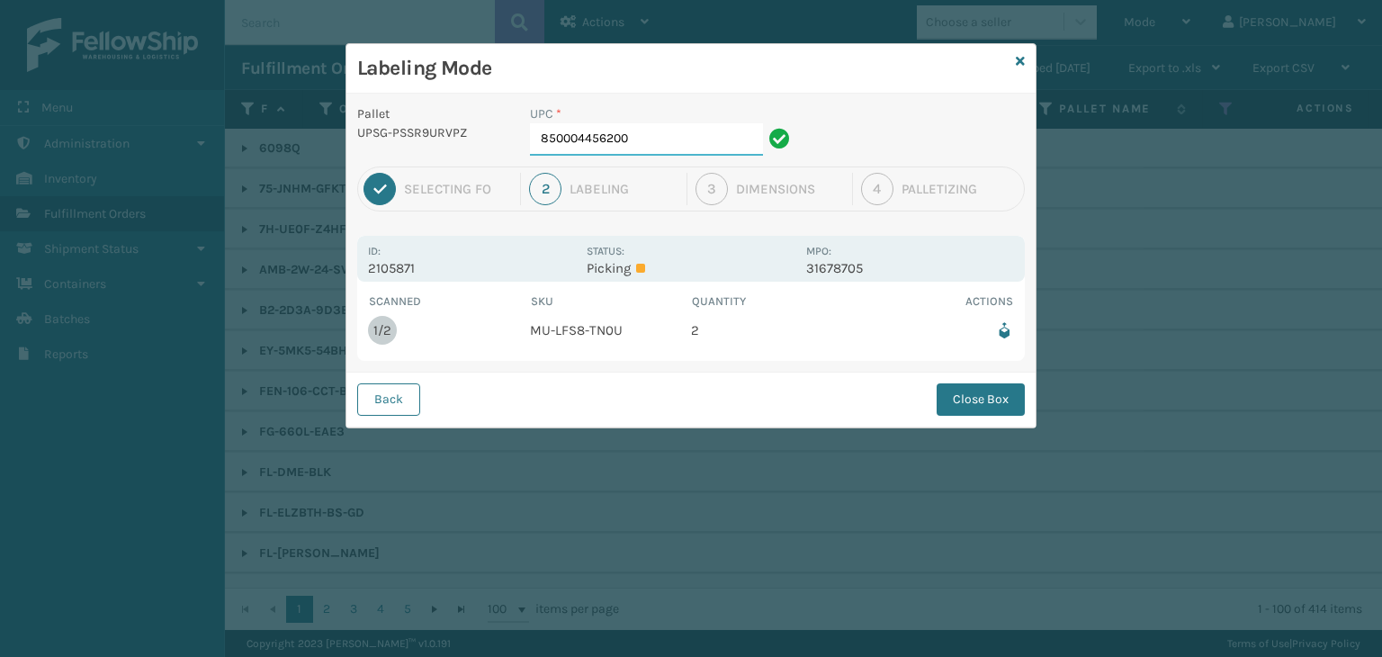
click at [723, 135] on input "850004456200" at bounding box center [646, 139] width 233 height 32
click at [994, 394] on button "Close Box" at bounding box center [981, 399] width 88 height 32
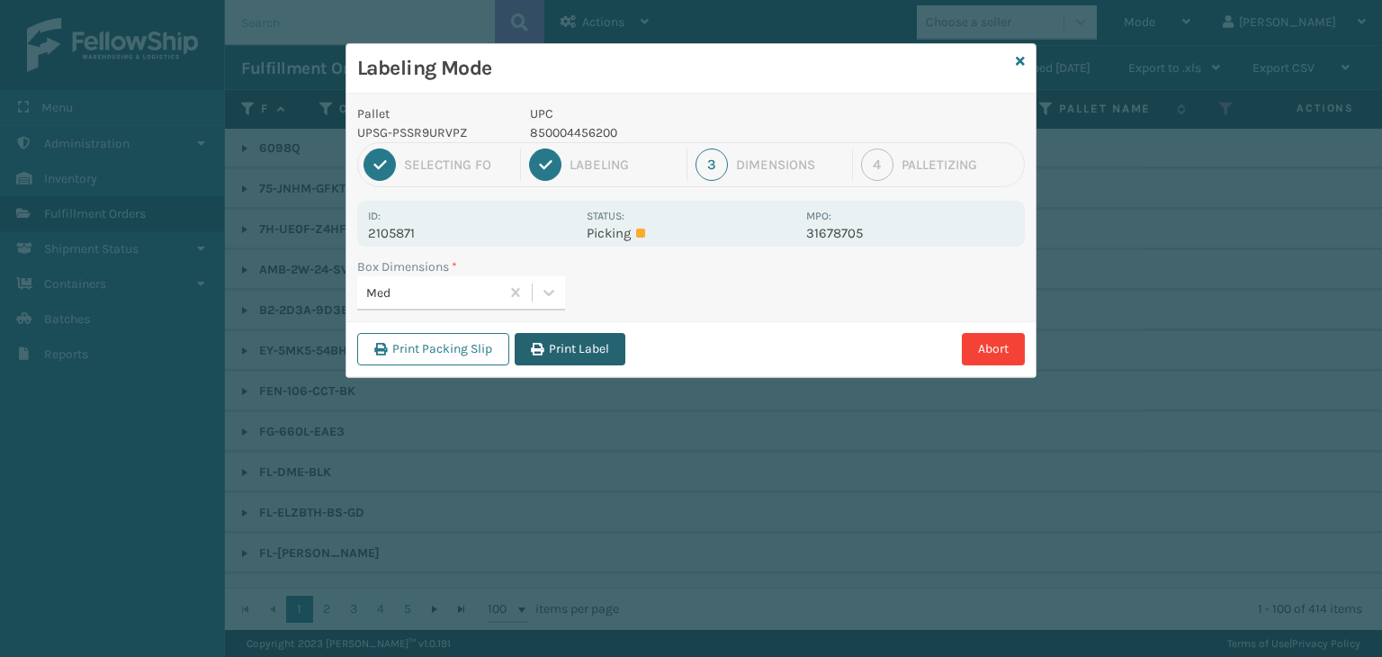
click at [565, 343] on button "Print Label" at bounding box center [570, 349] width 111 height 32
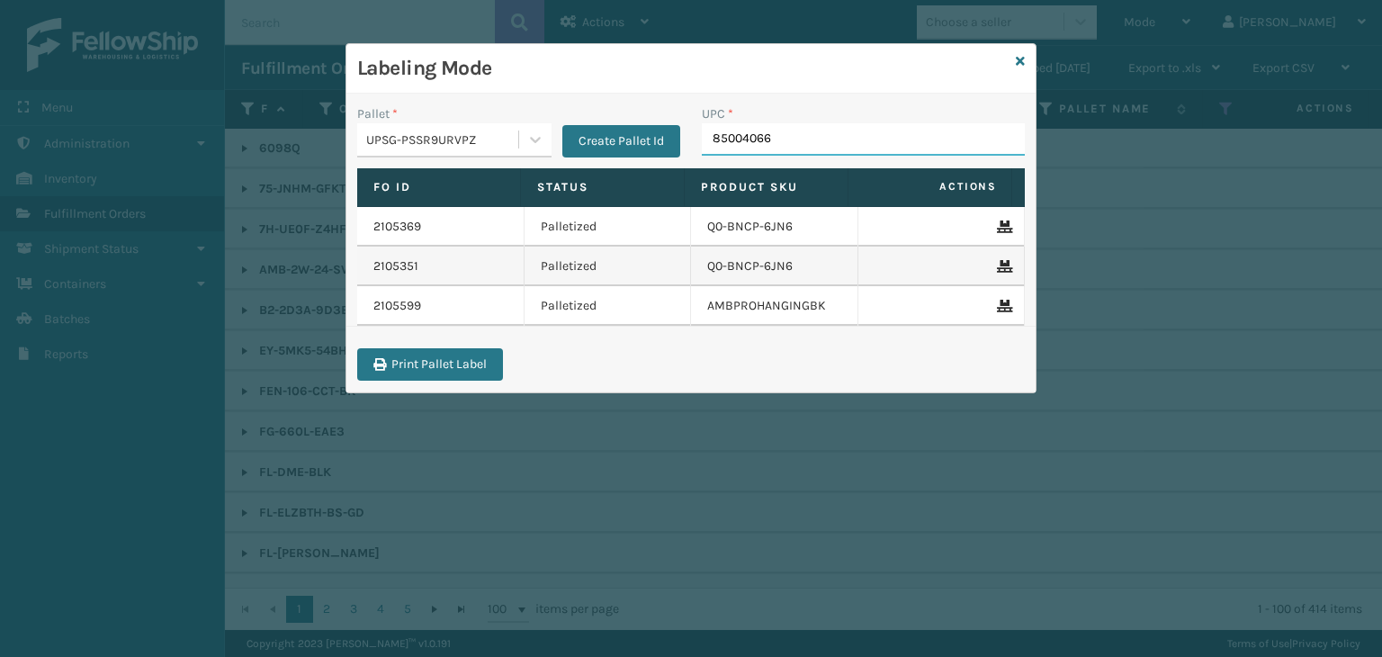
type input "850040667"
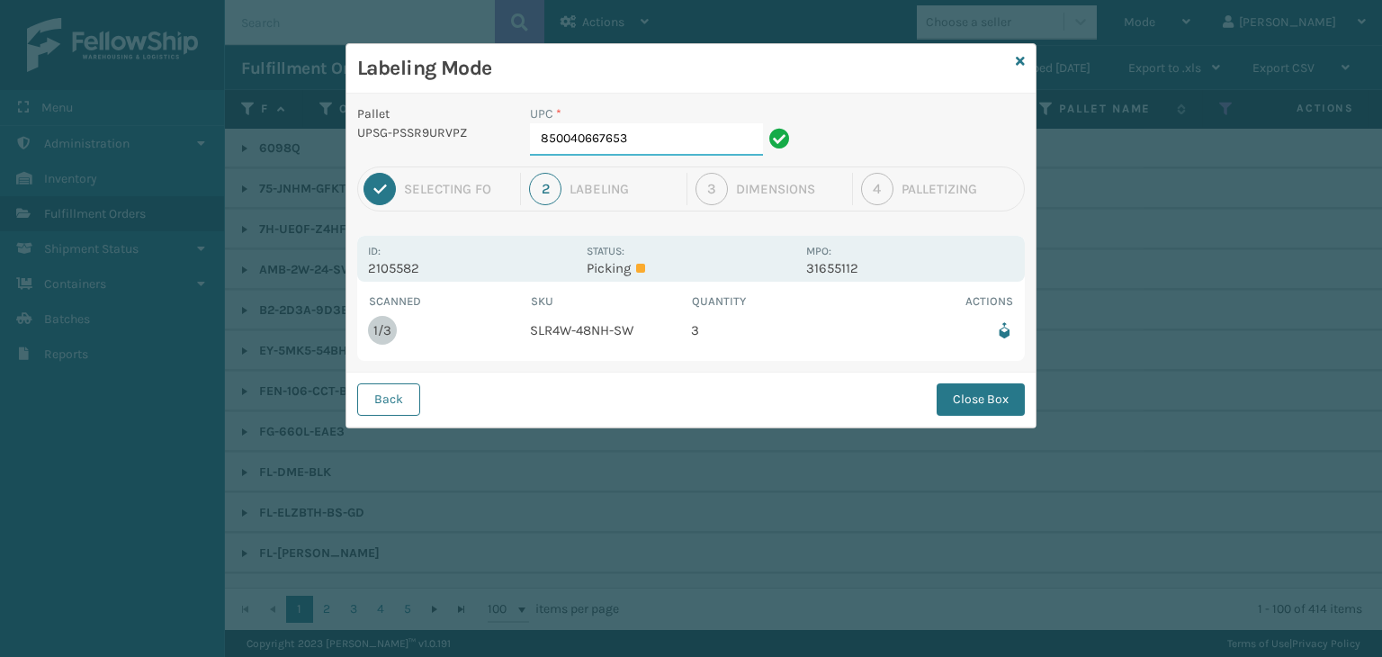
click at [655, 142] on input "850040667653" at bounding box center [646, 139] width 233 height 32
click at [950, 399] on button "Close Box" at bounding box center [981, 399] width 88 height 32
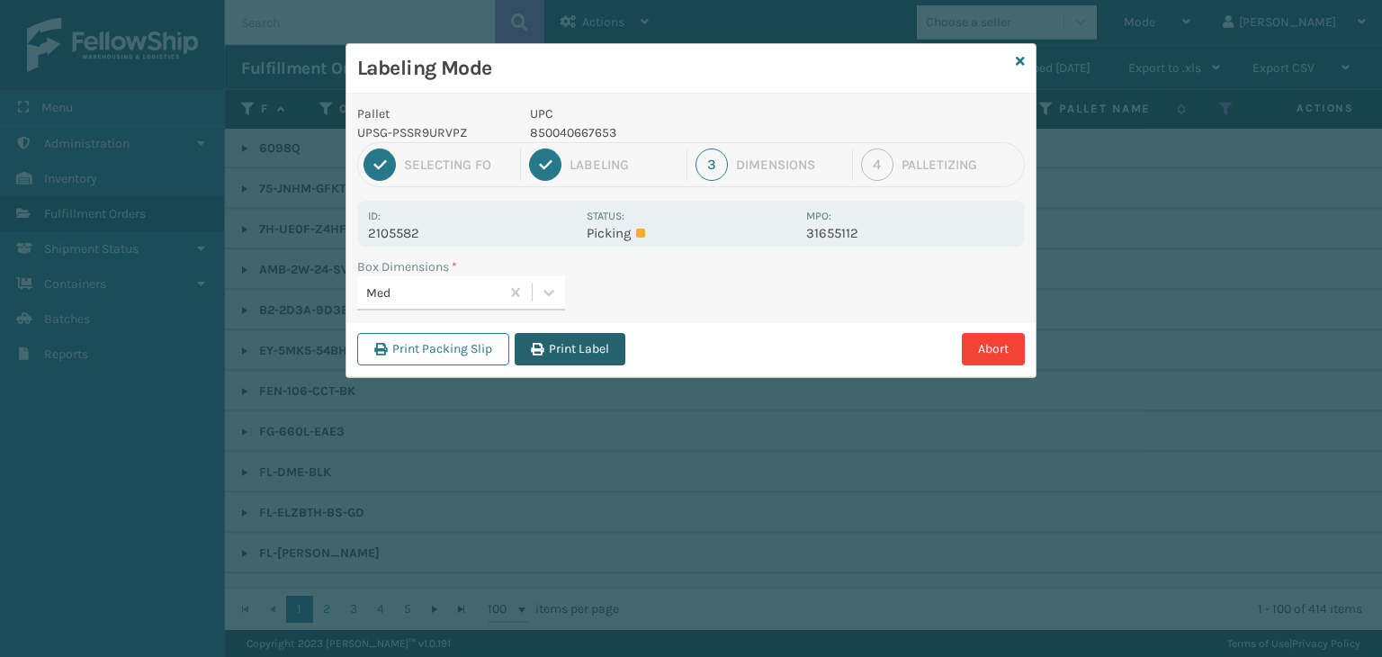
click at [565, 355] on button "Print Label" at bounding box center [570, 349] width 111 height 32
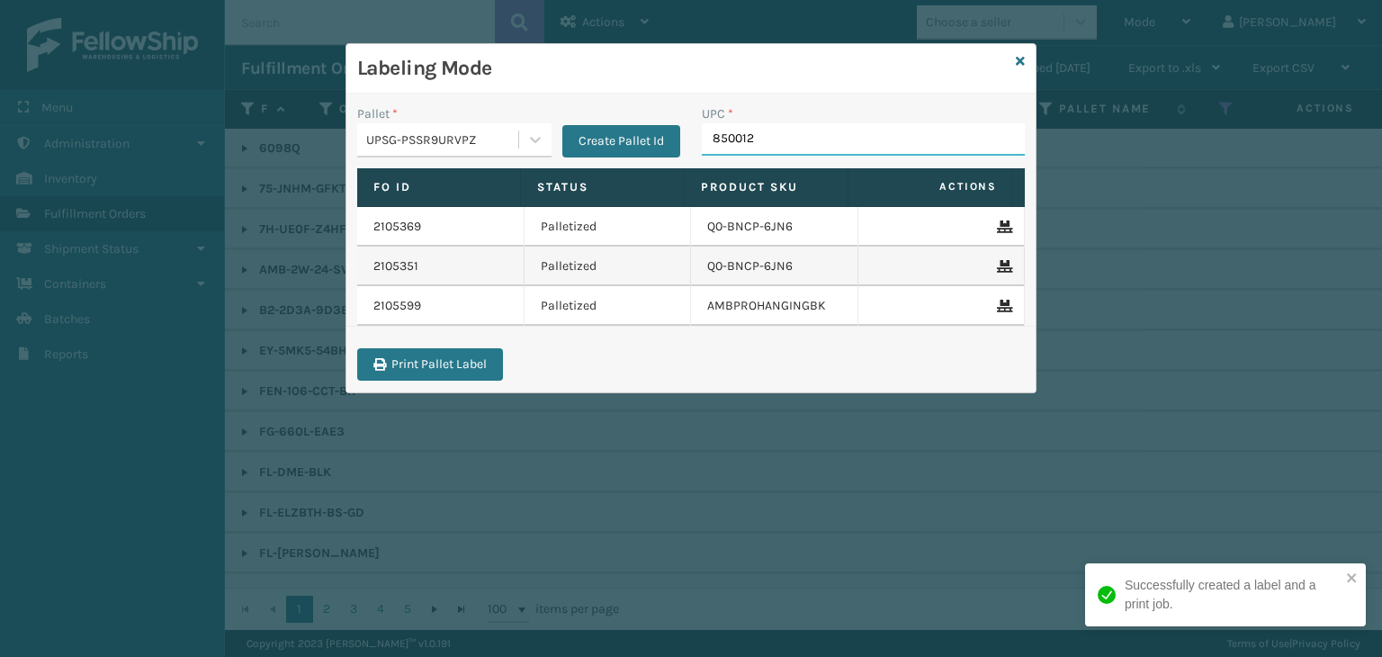
type input "8500124"
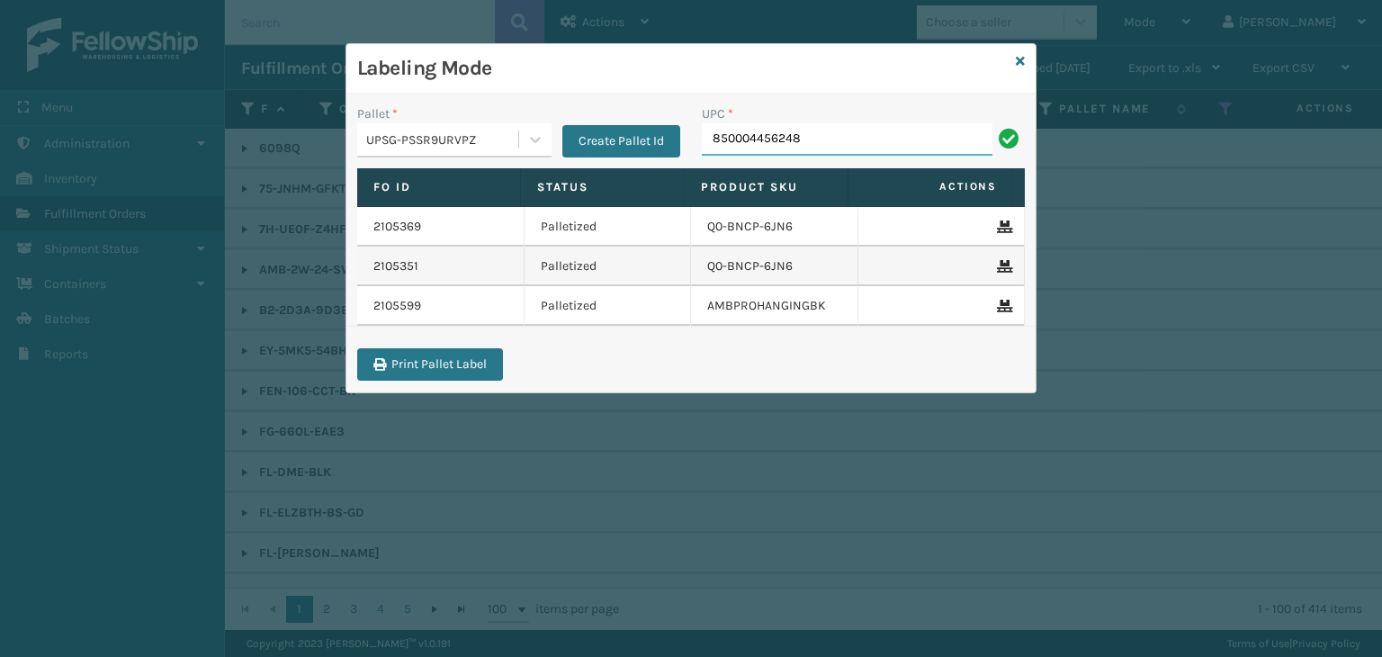
type input "850004456248"
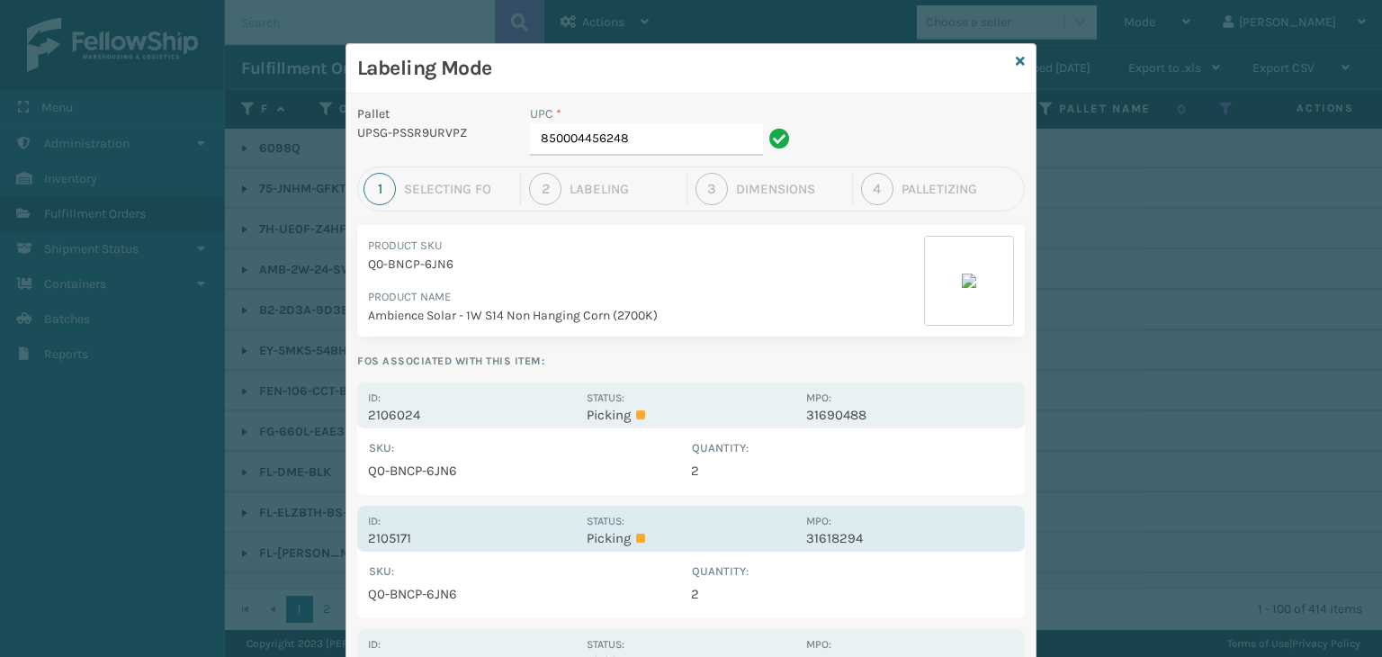
scroll to position [162, 0]
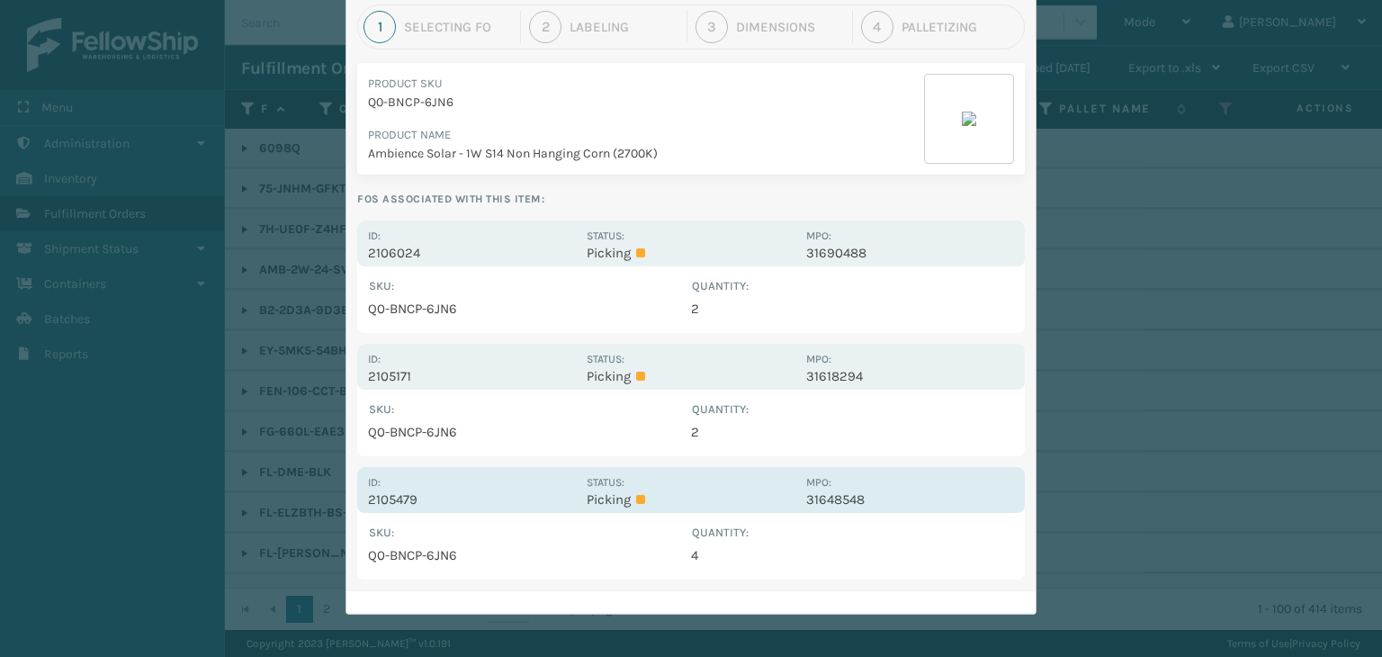
click at [619, 494] on p "Picking" at bounding box center [691, 499] width 208 height 16
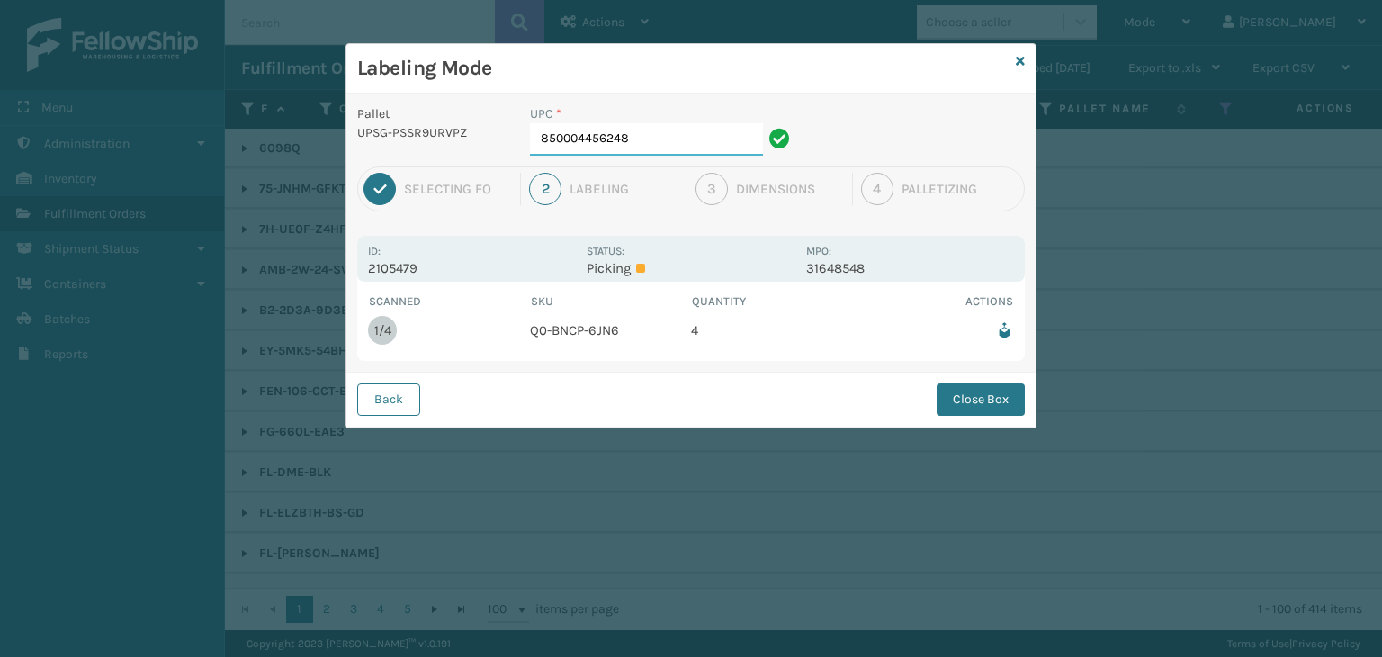
scroll to position [0, 0]
click at [982, 405] on button "Close Box" at bounding box center [981, 399] width 88 height 32
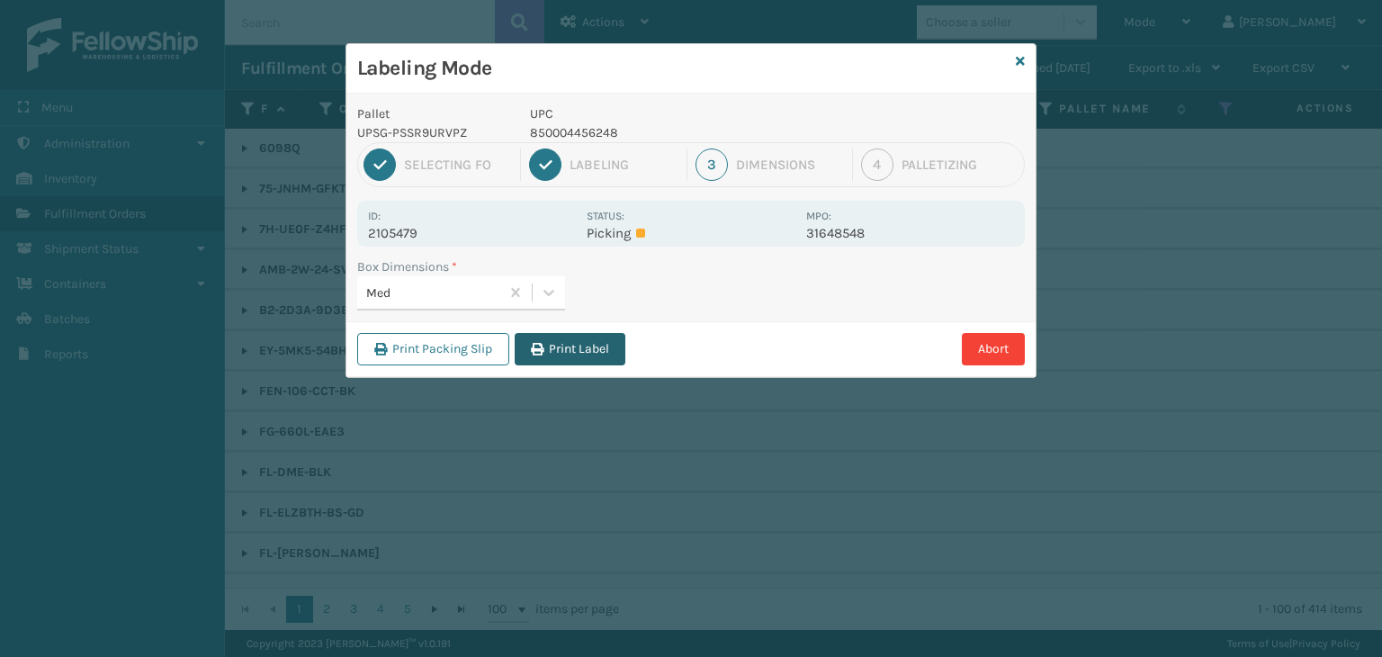
drag, startPoint x: 618, startPoint y: 324, endPoint x: 590, endPoint y: 362, distance: 47.0
click at [616, 328] on div "Print Packing Slip Print Label Abort" at bounding box center [690, 348] width 689 height 55
click at [590, 362] on button "Print Label" at bounding box center [570, 349] width 111 height 32
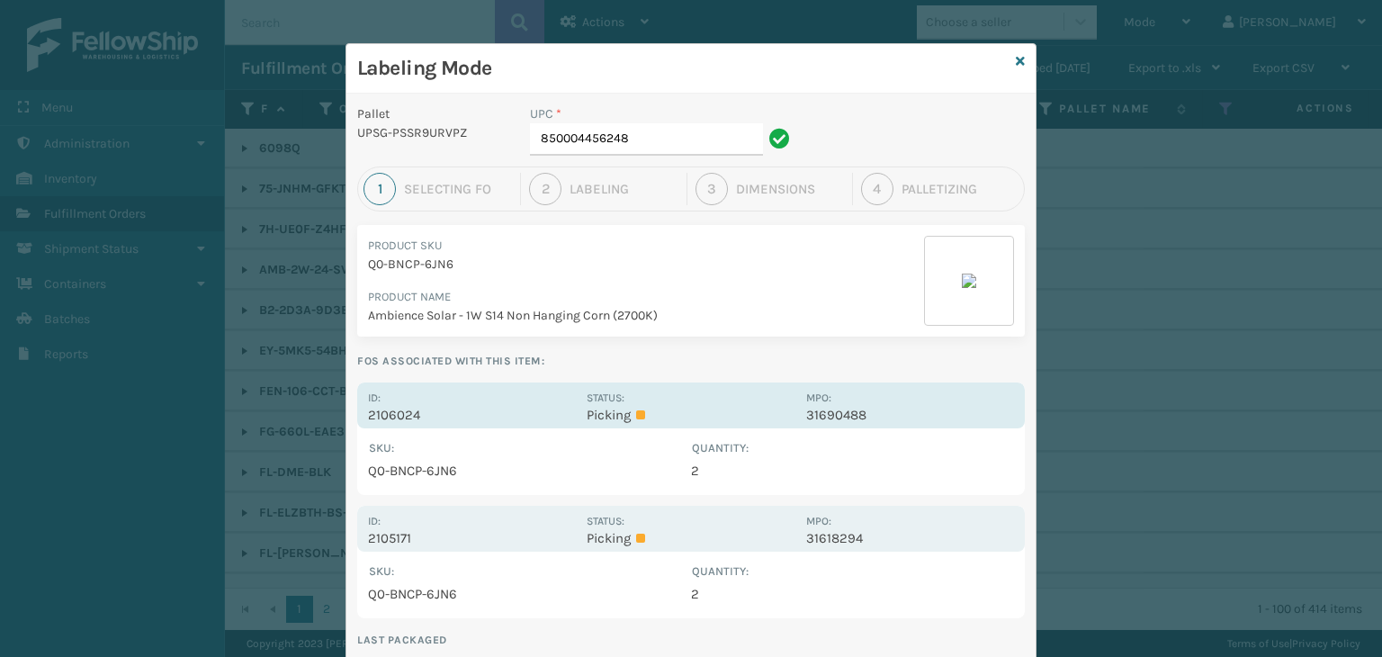
click at [706, 417] on p "Picking" at bounding box center [691, 415] width 208 height 16
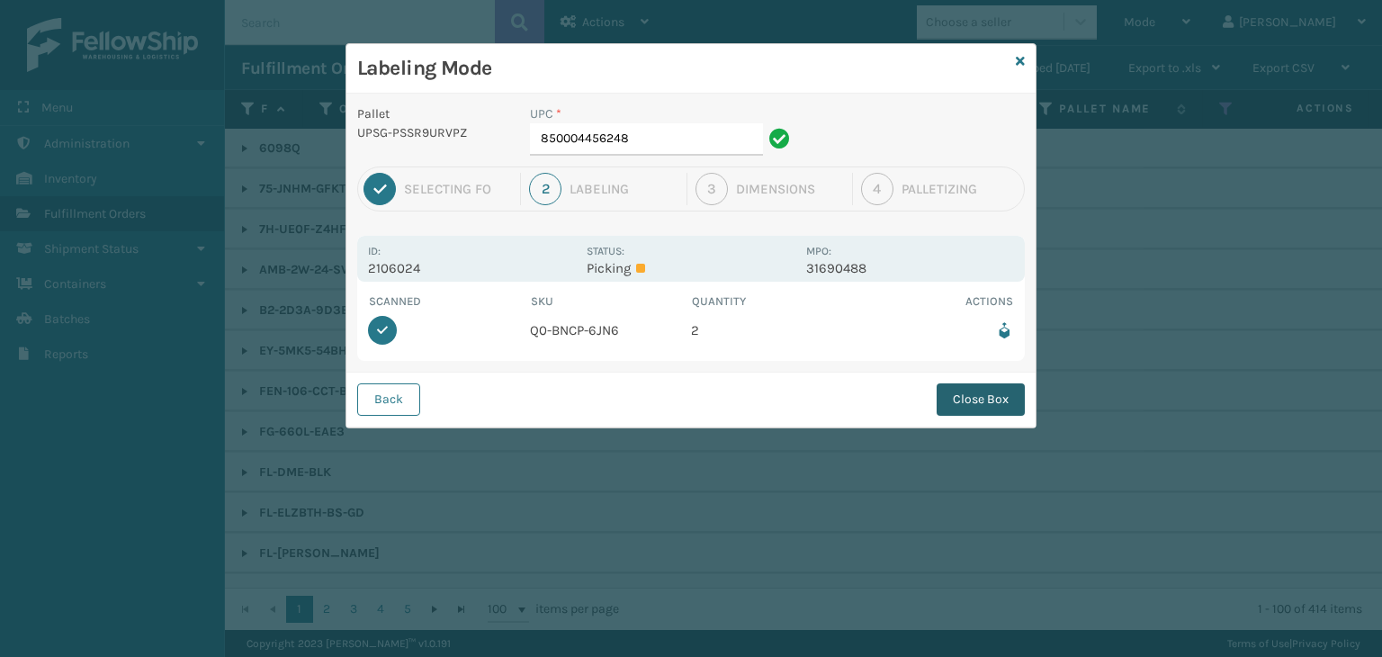
click at [983, 391] on button "Close Box" at bounding box center [981, 399] width 88 height 32
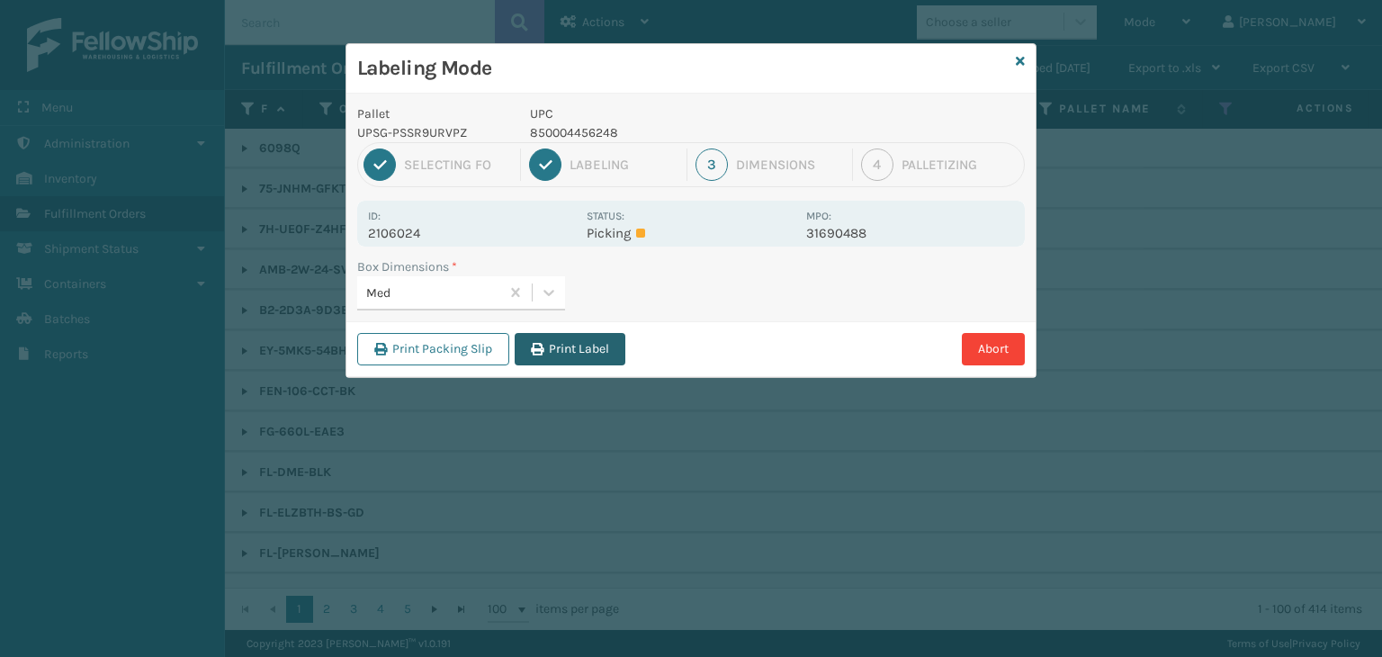
click at [578, 350] on button "Print Label" at bounding box center [570, 349] width 111 height 32
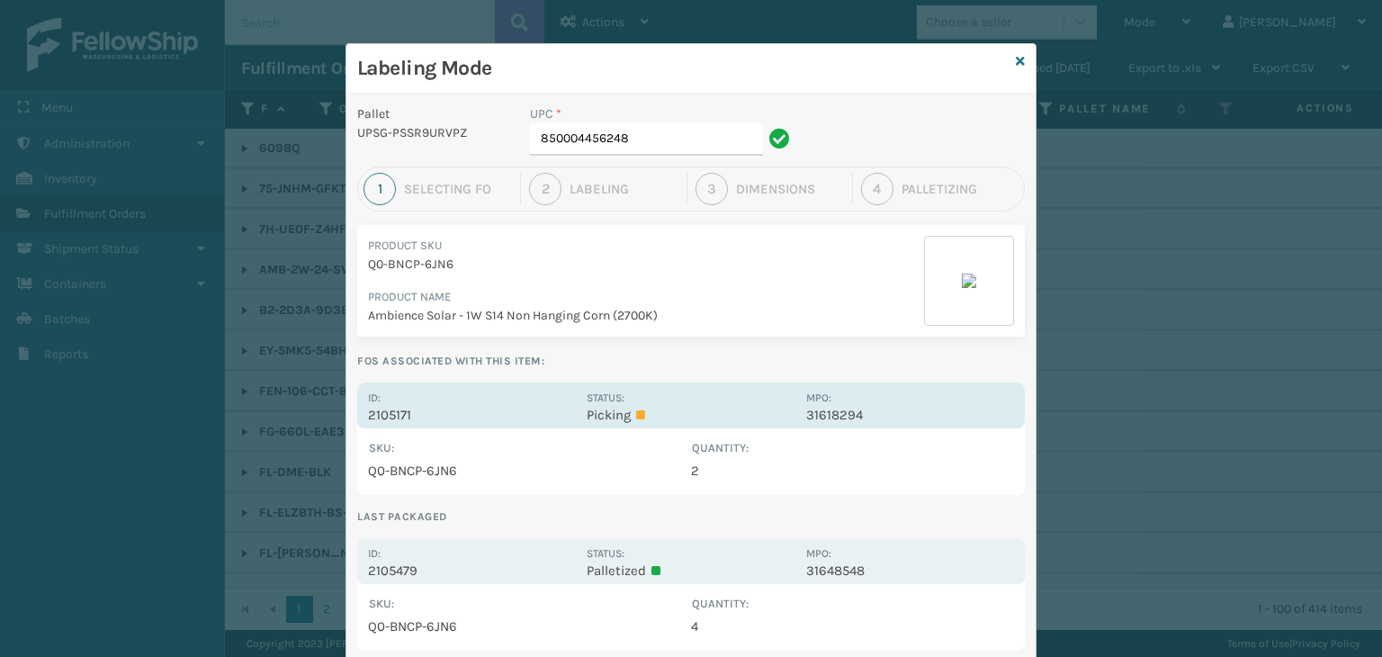
click at [651, 403] on div "Status: Picking" at bounding box center [691, 405] width 208 height 35
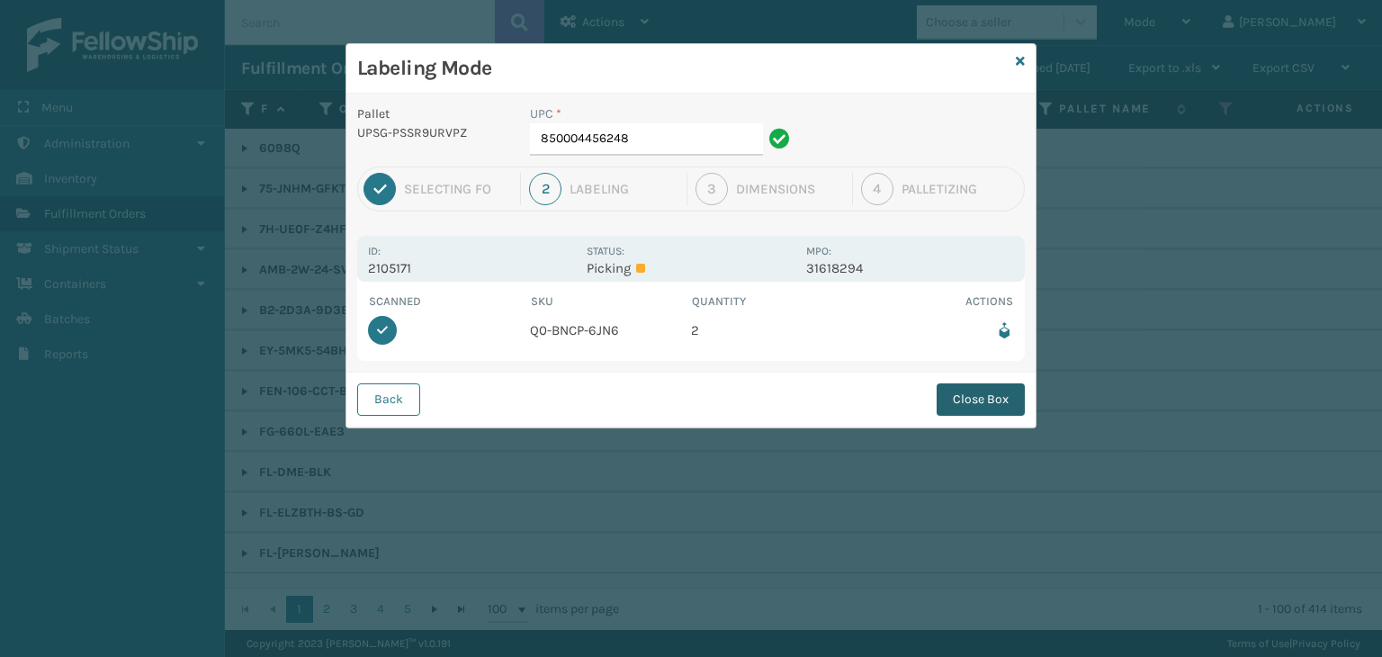
click at [988, 392] on button "Close Box" at bounding box center [981, 399] width 88 height 32
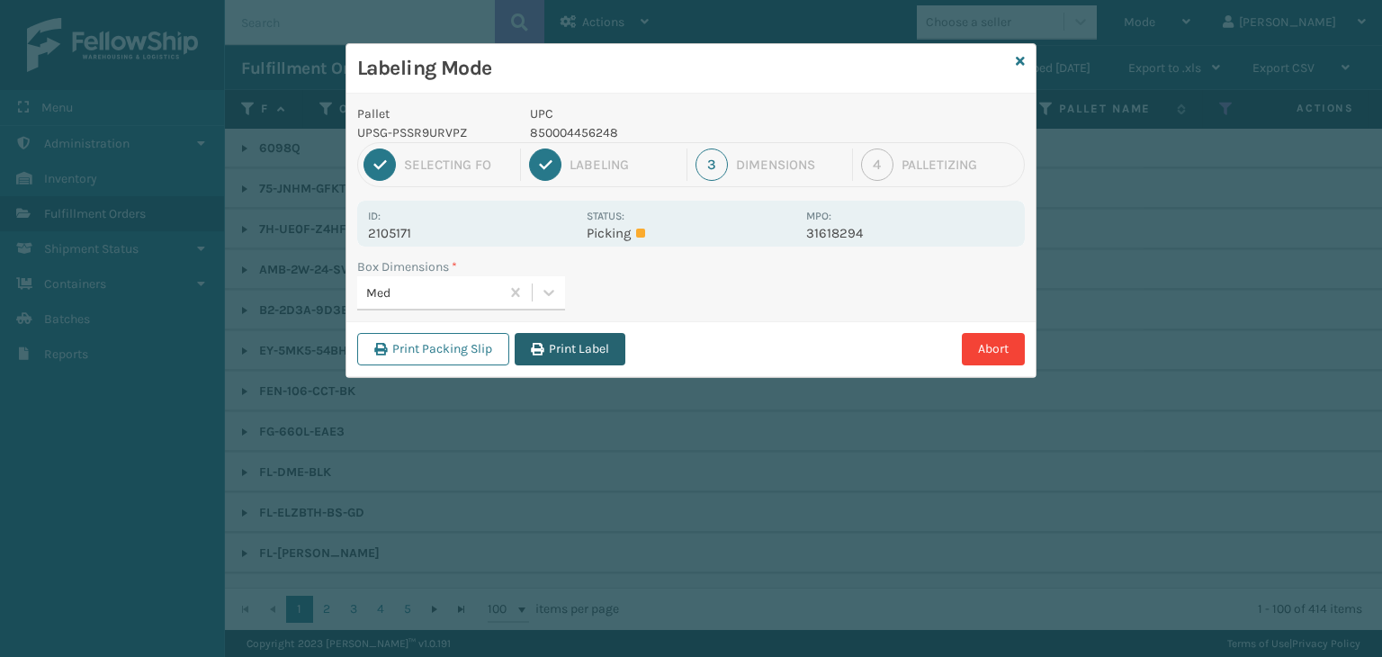
click at [594, 339] on button "Print Label" at bounding box center [570, 349] width 111 height 32
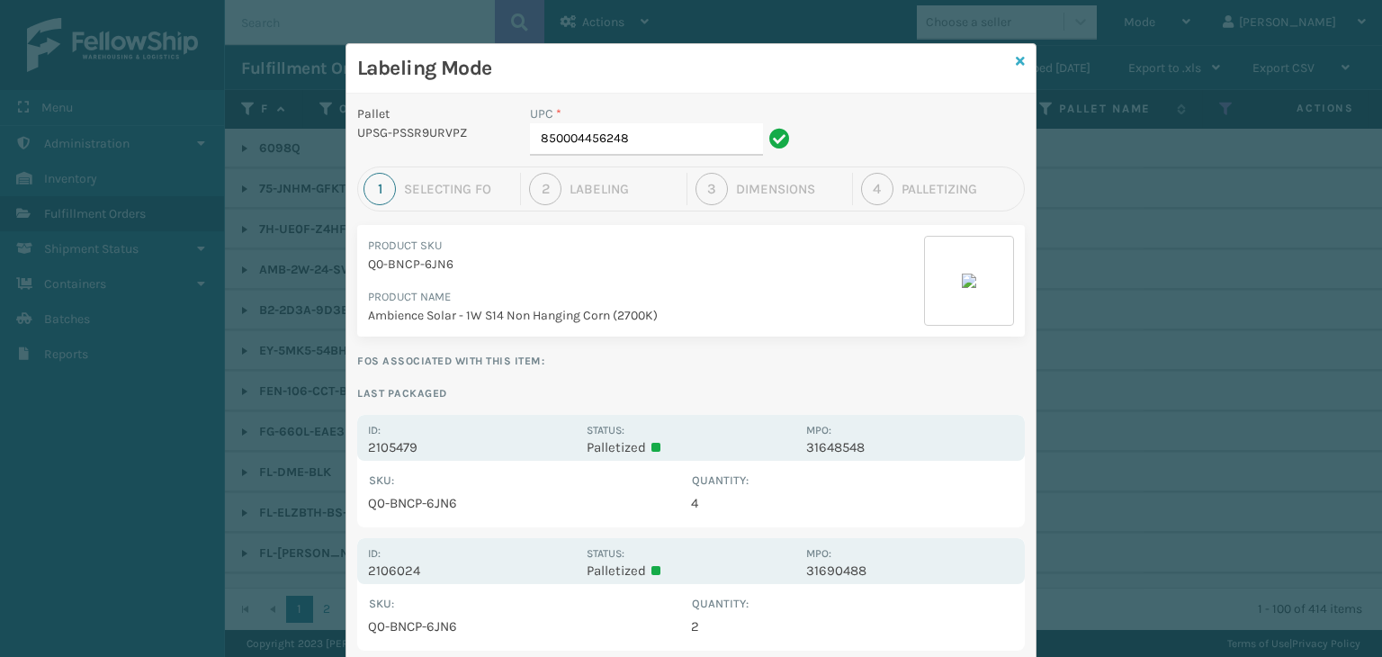
click at [1016, 58] on icon at bounding box center [1020, 61] width 9 height 13
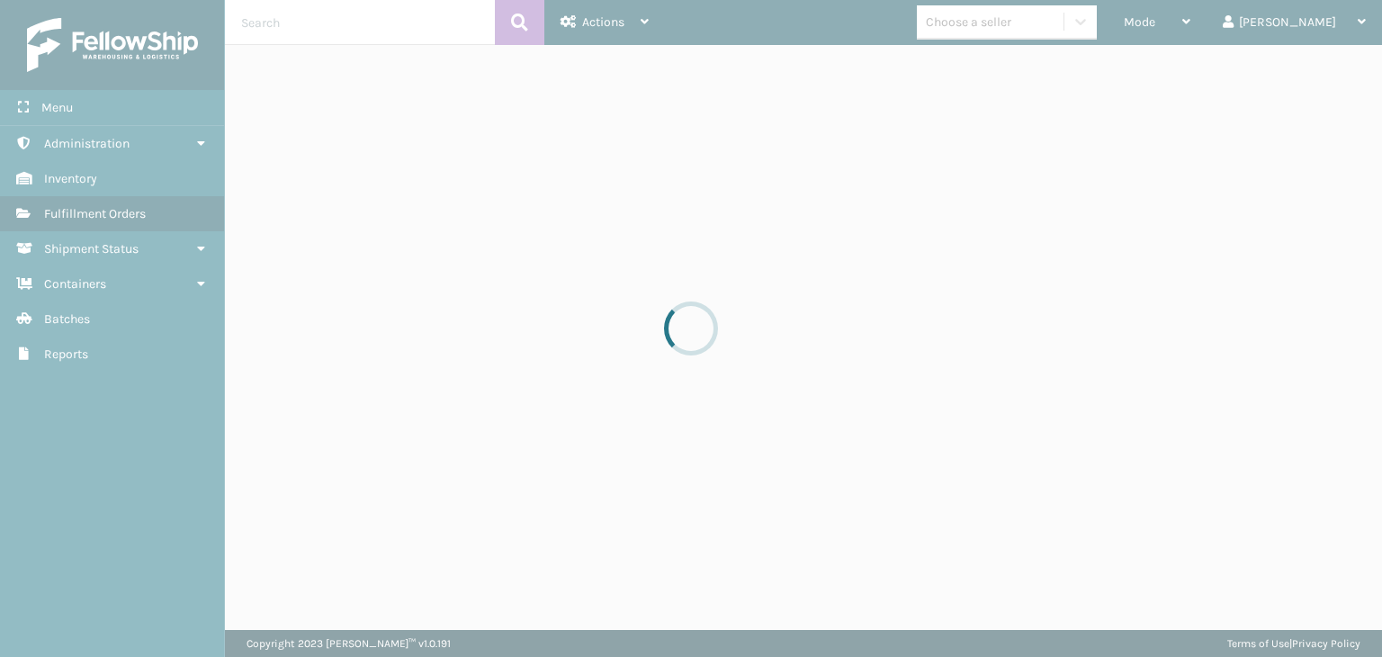
click at [1202, 30] on div at bounding box center [691, 328] width 1382 height 657
click at [1155, 27] on span "Mode" at bounding box center [1139, 21] width 31 height 15
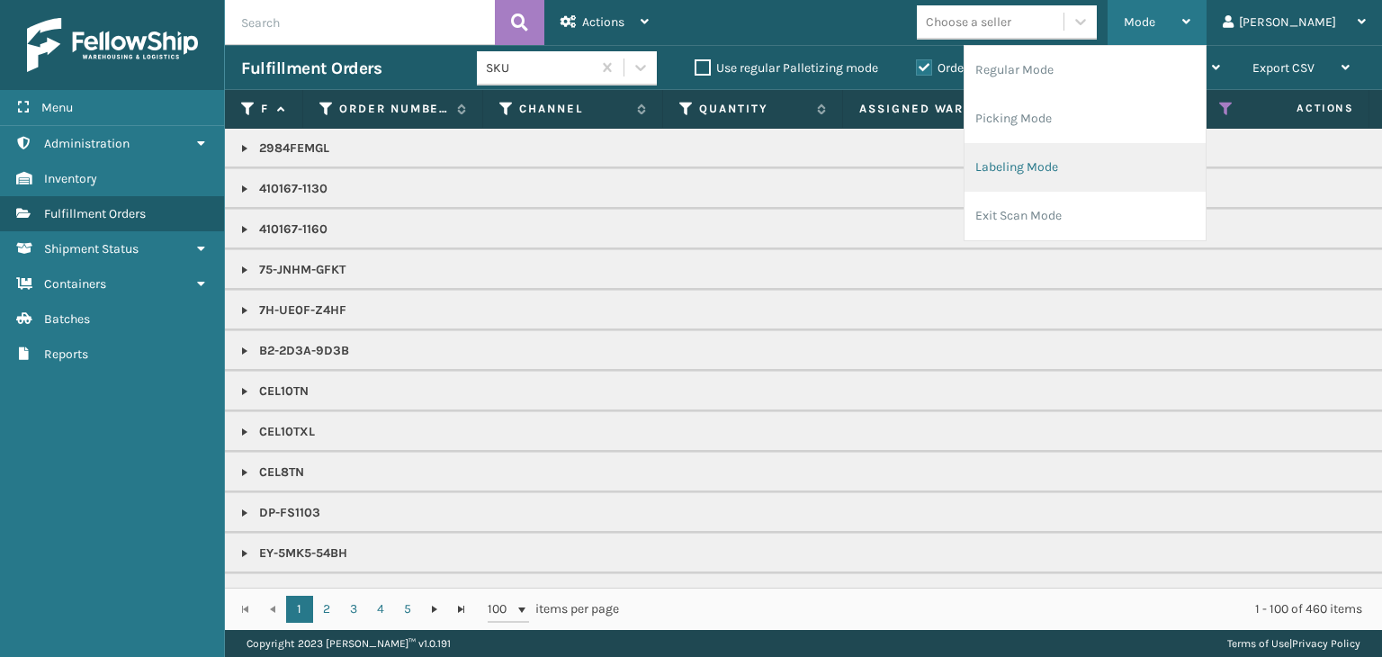
click at [1123, 177] on li "Labeling Mode" at bounding box center [1085, 167] width 241 height 49
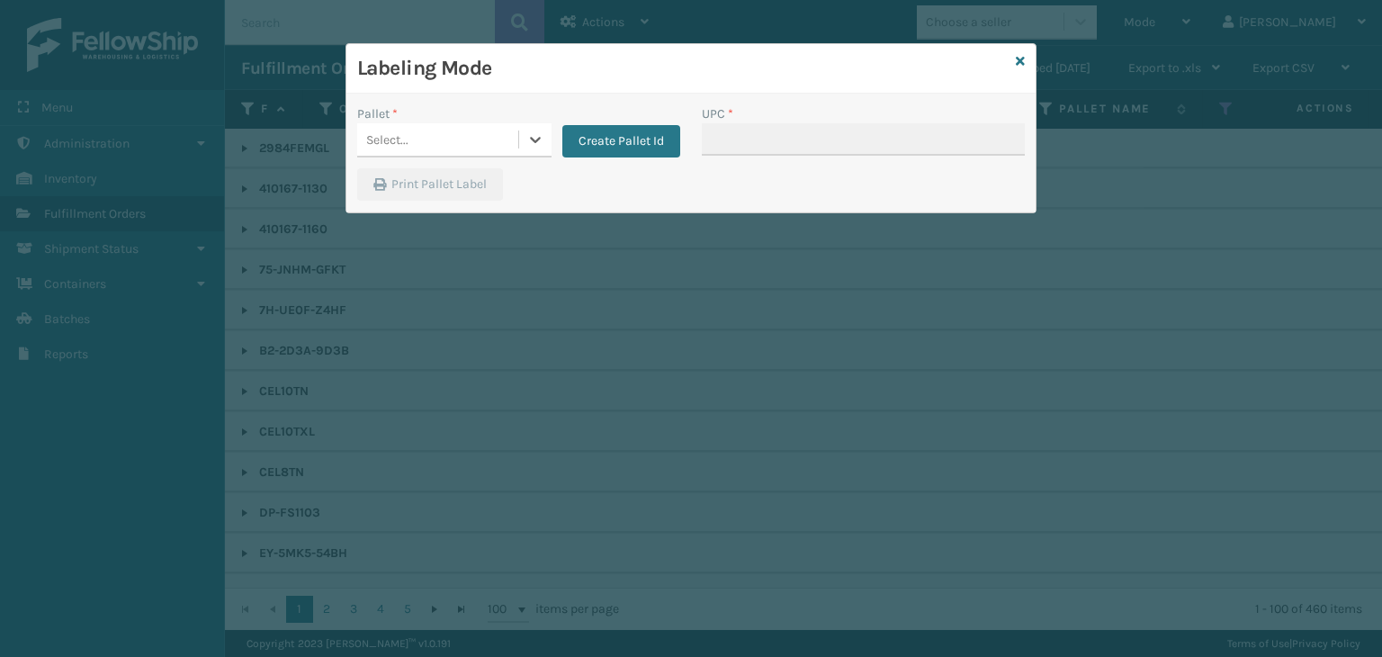
click at [503, 143] on div "Select..." at bounding box center [437, 140] width 161 height 30
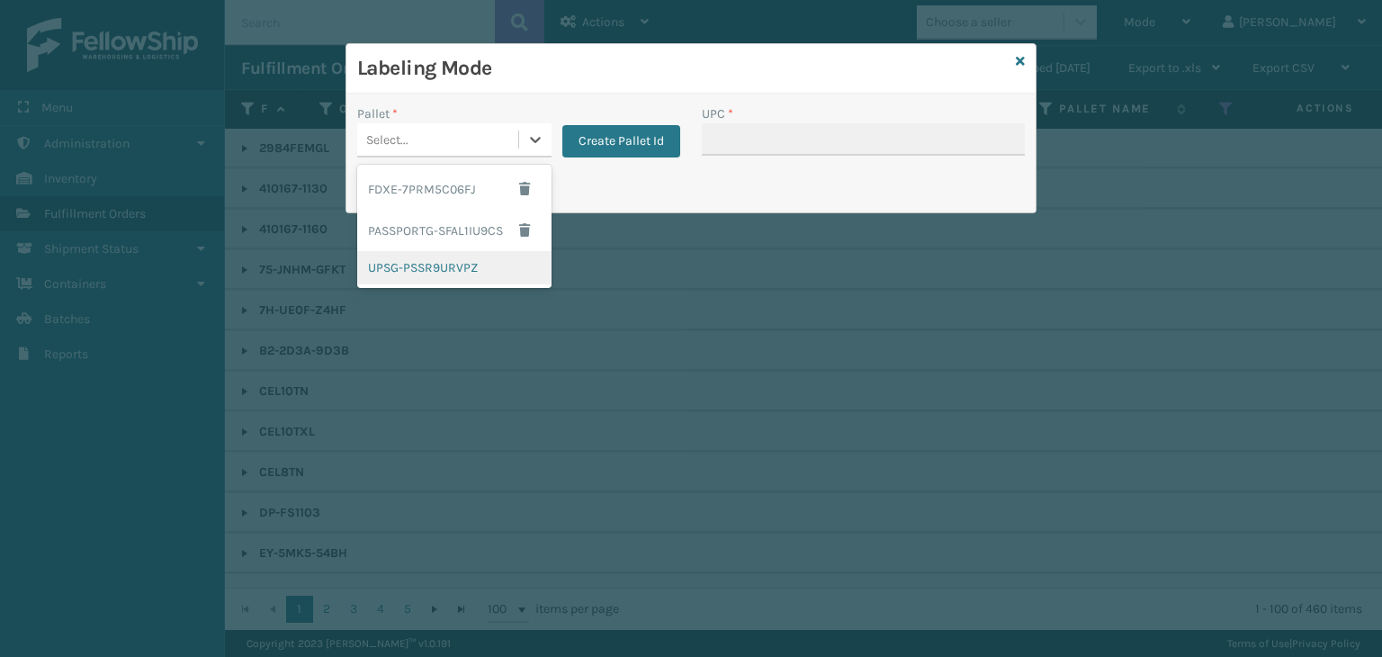
click at [490, 253] on div "UPSG-PSSR9URVPZ" at bounding box center [454, 267] width 194 height 33
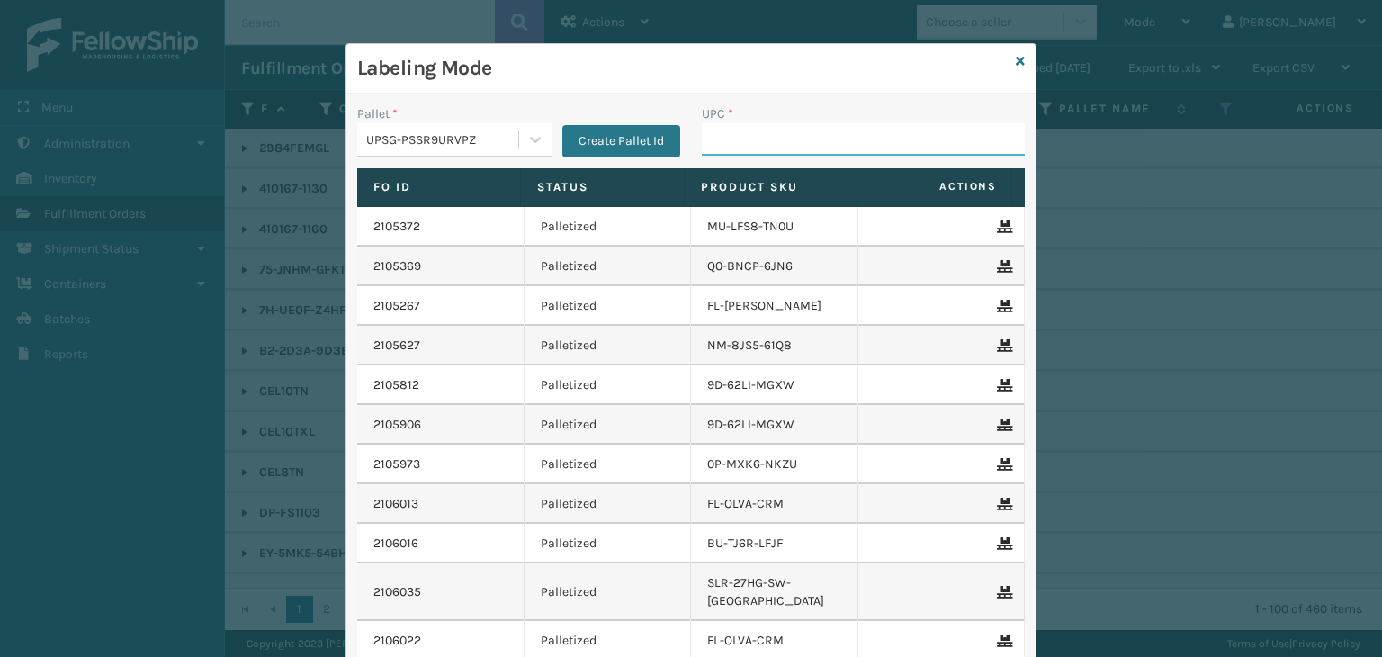
click at [733, 127] on input "UPC *" at bounding box center [863, 139] width 323 height 32
type input "8500040667295"
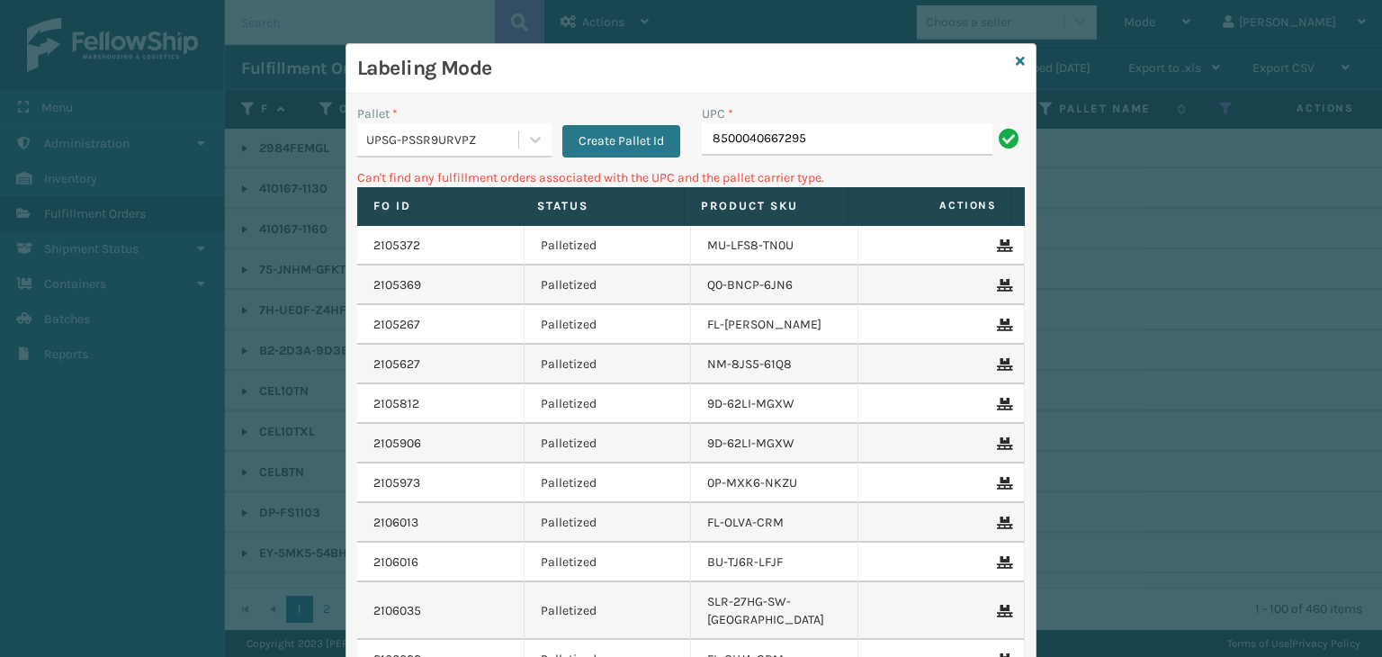
click at [738, 141] on input "8500040667295" at bounding box center [847, 139] width 291 height 32
type input "850040667295"
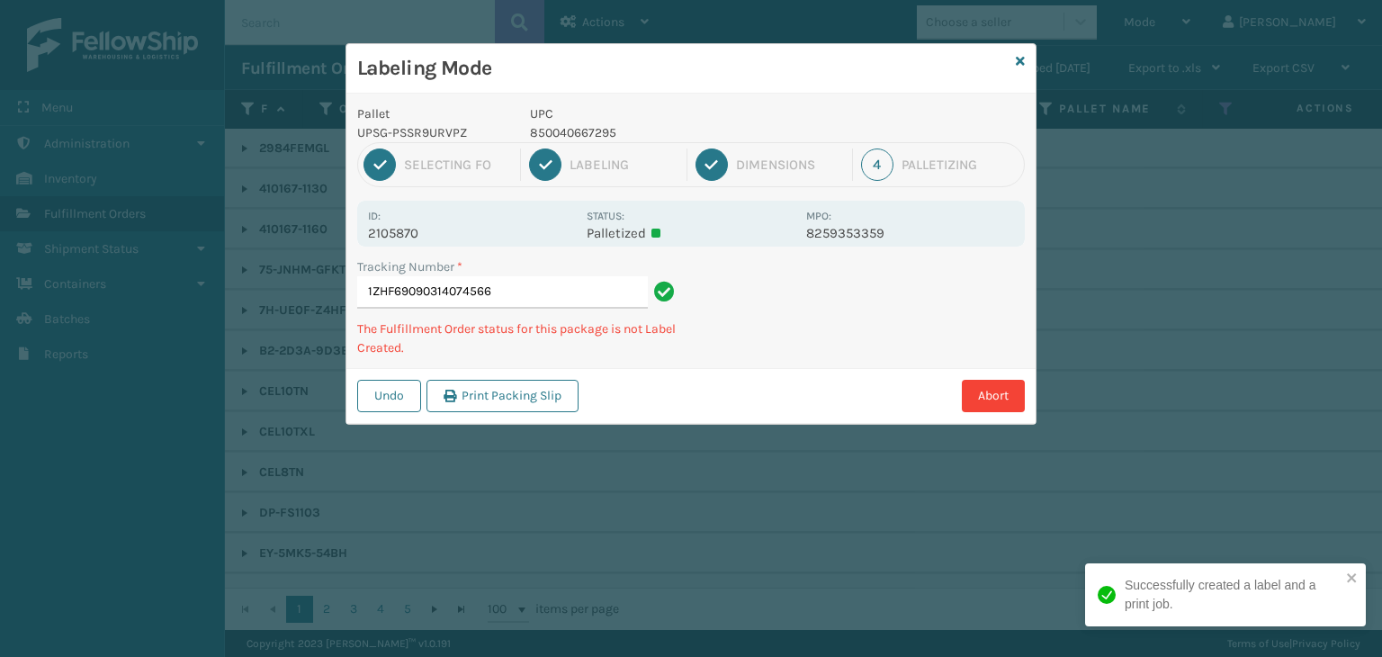
click at [585, 128] on p "850040667295" at bounding box center [662, 132] width 265 height 19
copy p "850040667295"
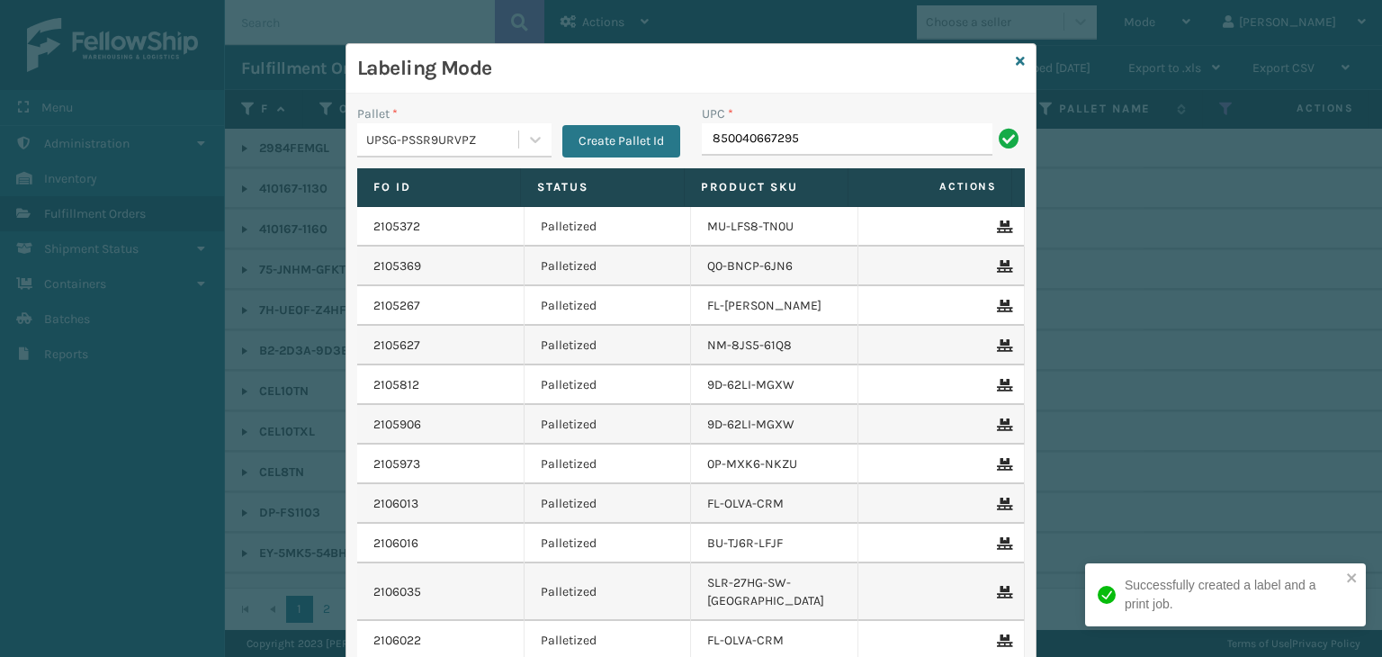
type input "850040667295"
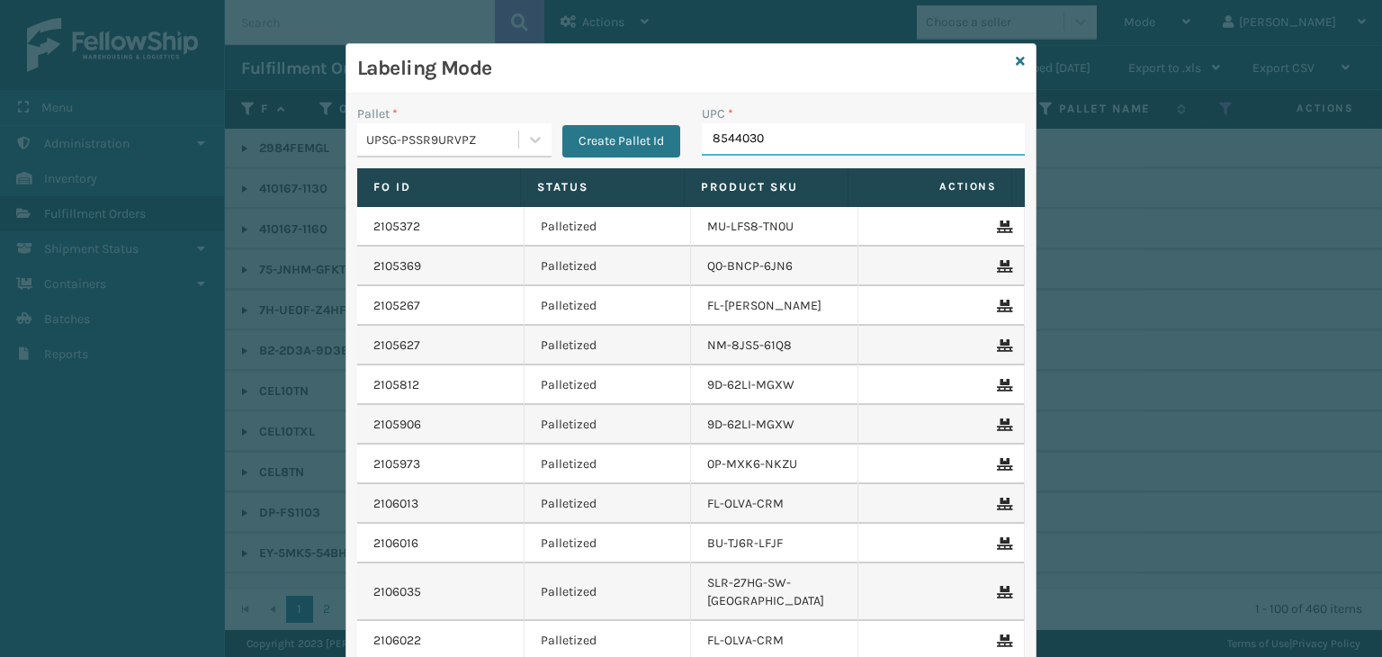
type input "85440300"
type input "850068315031"
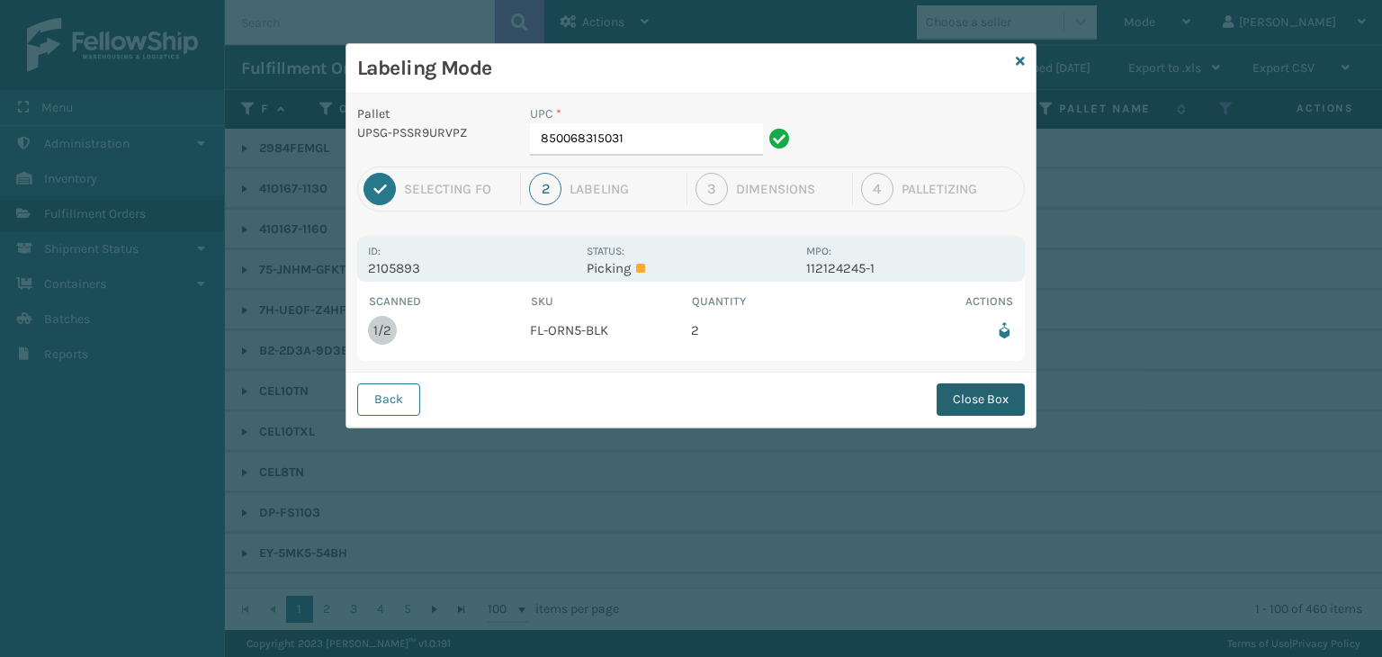
click at [939, 409] on button "Close Box" at bounding box center [981, 399] width 88 height 32
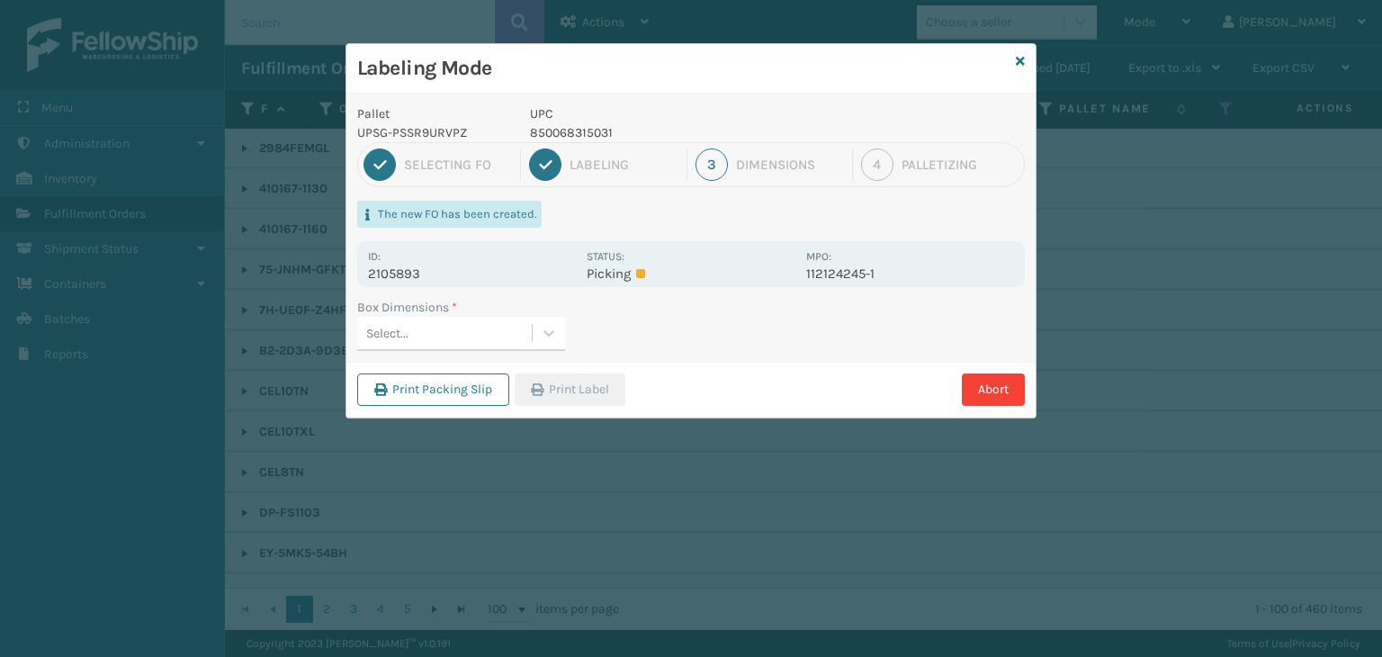
click at [498, 332] on div "Select..." at bounding box center [444, 334] width 175 height 30
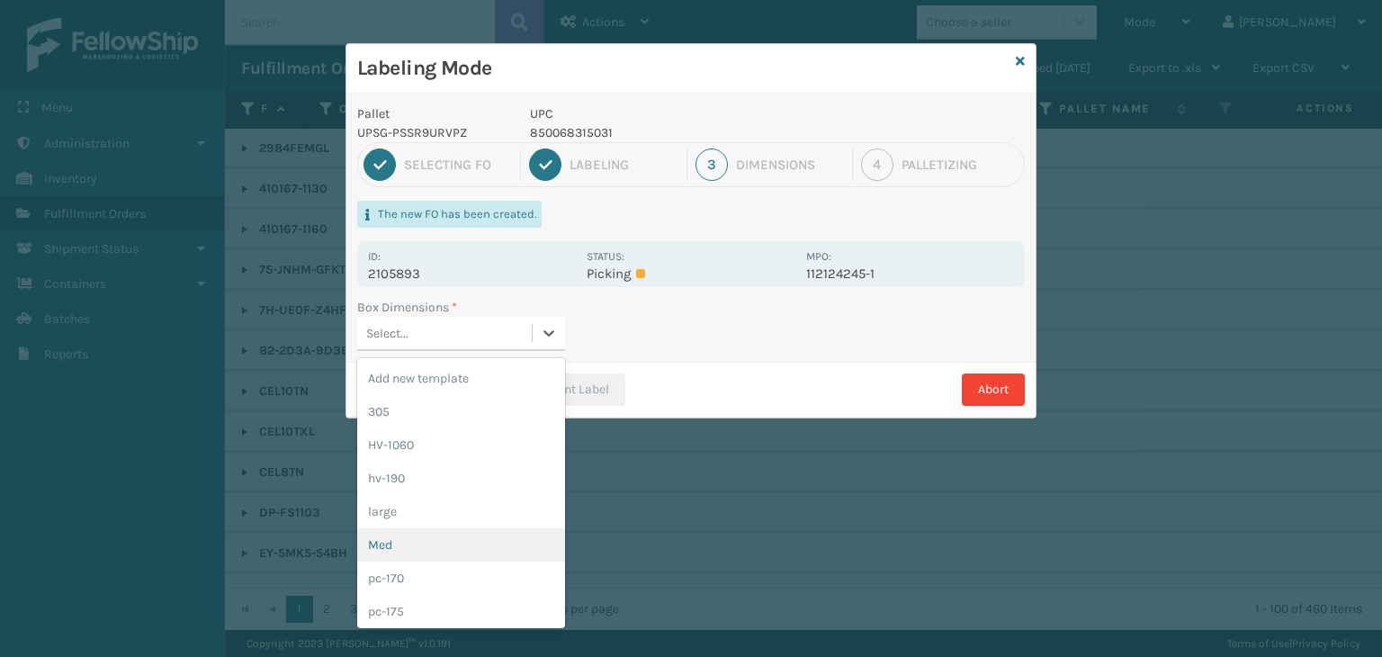
click at [414, 533] on div "Med" at bounding box center [461, 544] width 208 height 33
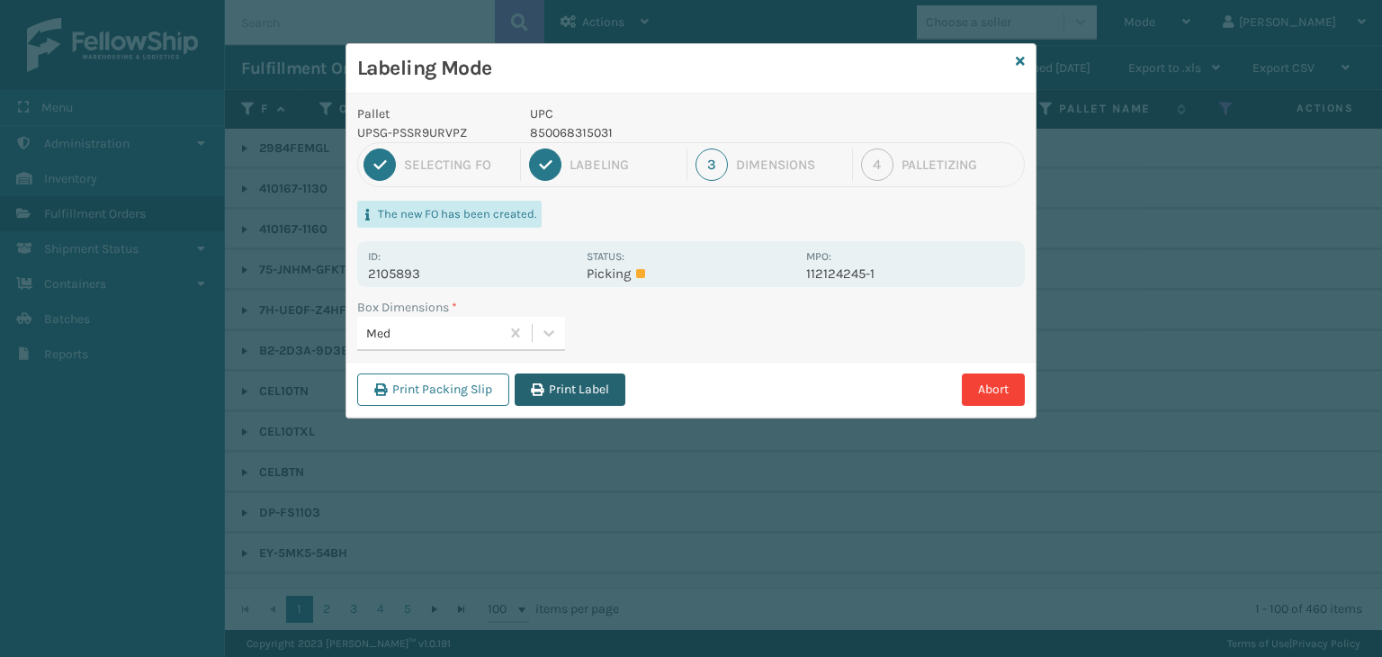
click at [605, 386] on button "Print Label" at bounding box center [570, 389] width 111 height 32
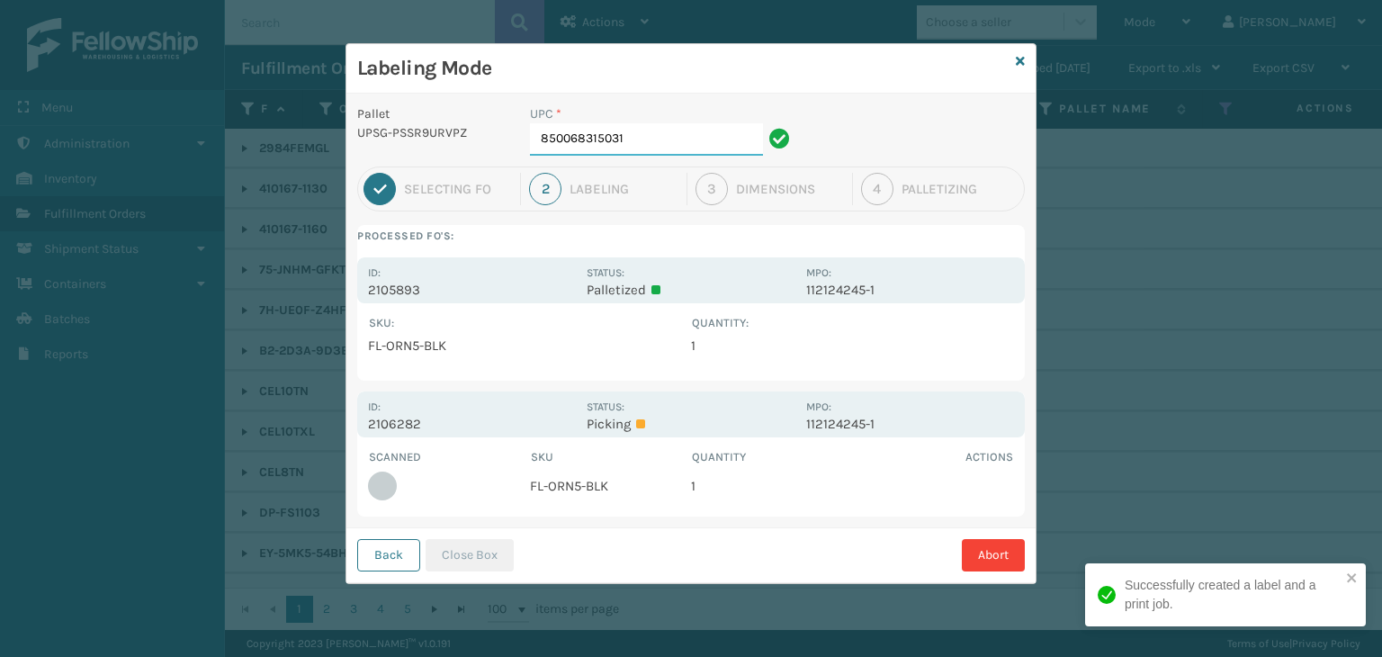
click at [659, 143] on input "850068315031" at bounding box center [646, 139] width 233 height 32
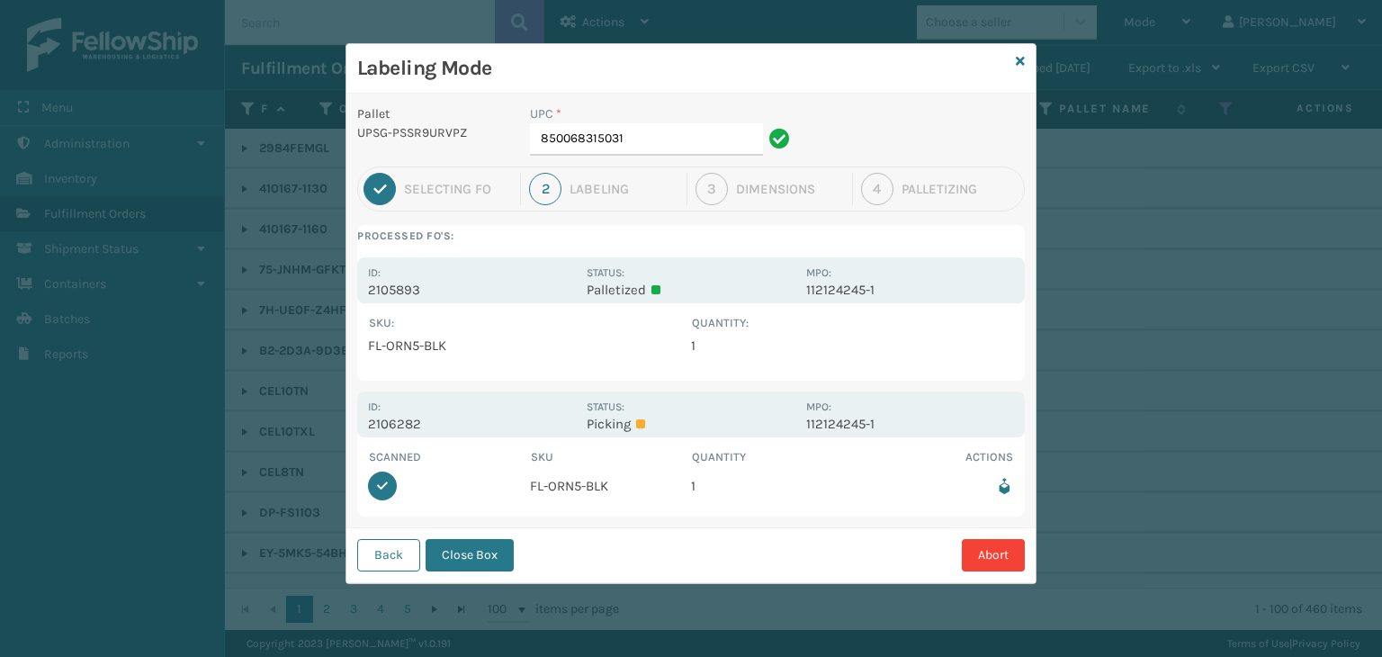
click at [476, 560] on button "Close Box" at bounding box center [470, 555] width 88 height 32
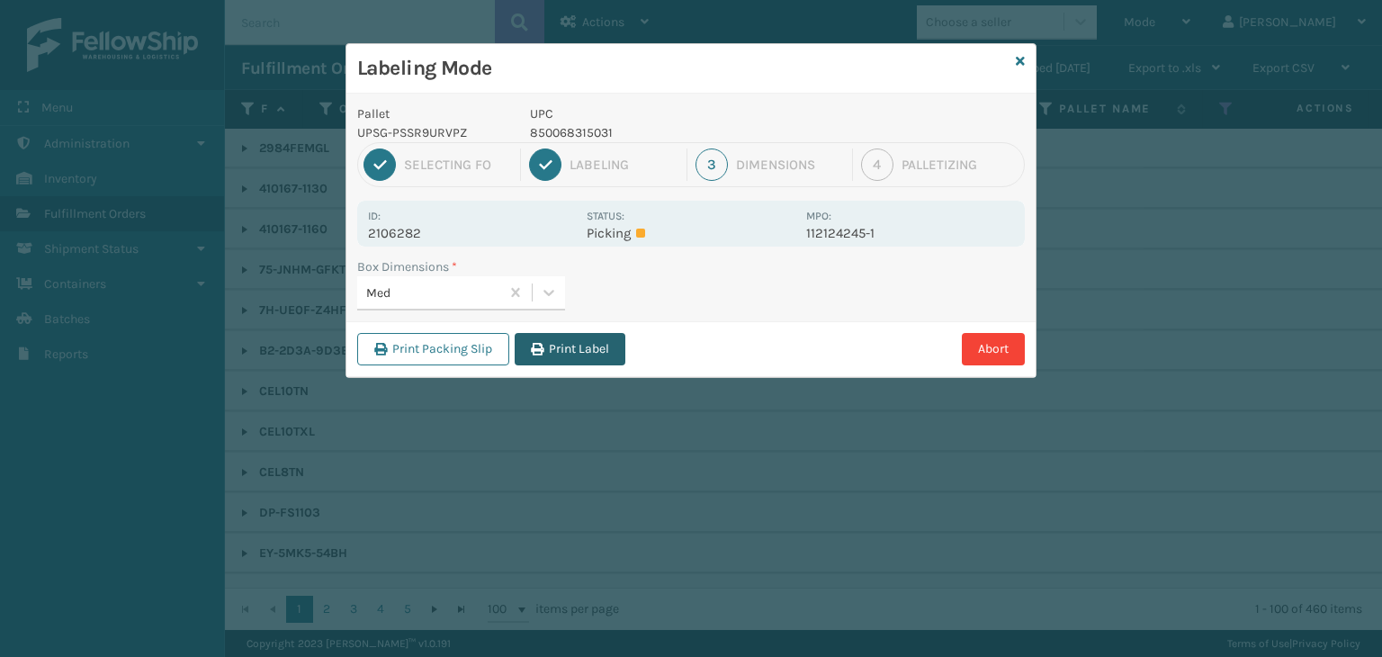
click at [587, 343] on button "Print Label" at bounding box center [570, 349] width 111 height 32
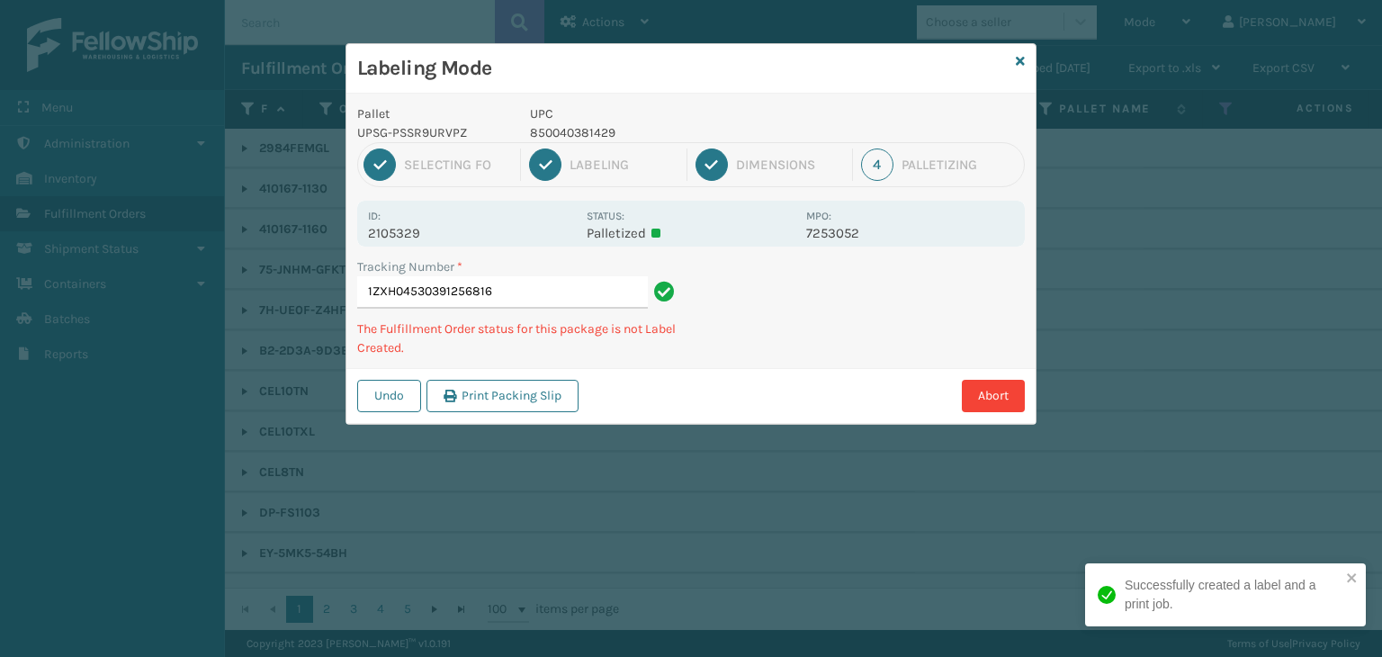
click at [568, 130] on p "850040381429" at bounding box center [662, 132] width 265 height 19
copy p "850040381429"
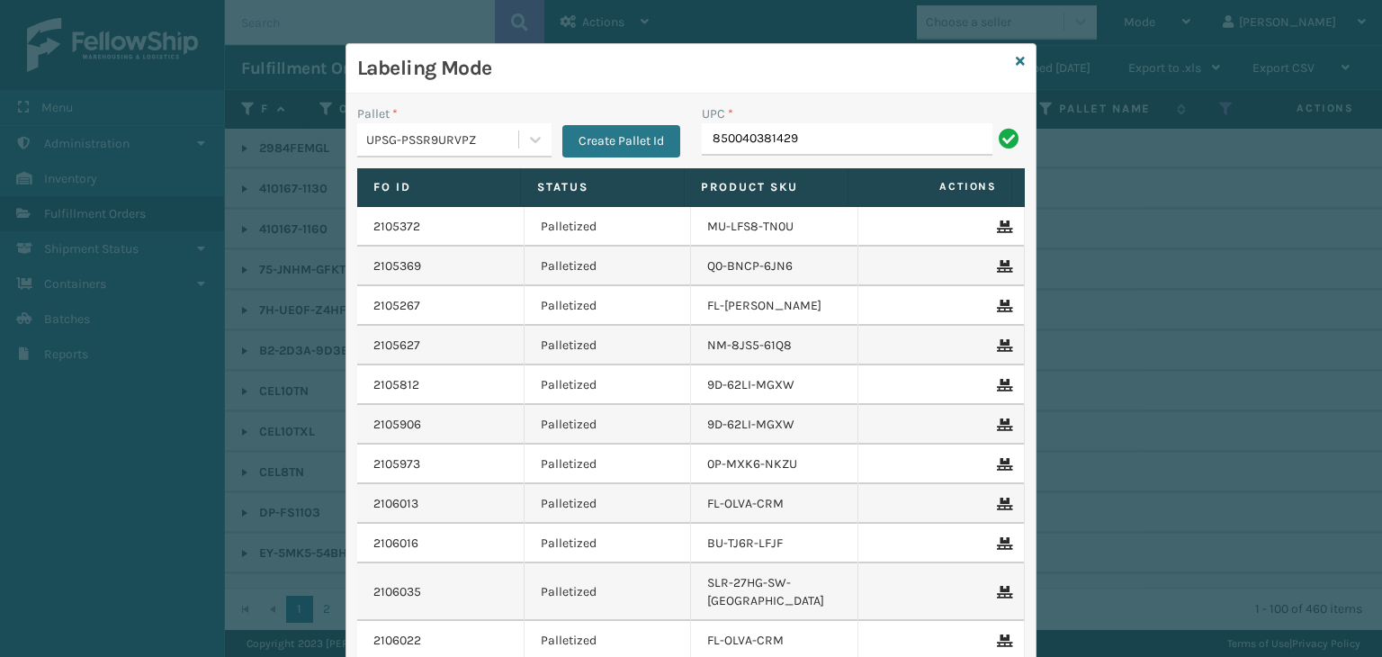
type input "850040381429"
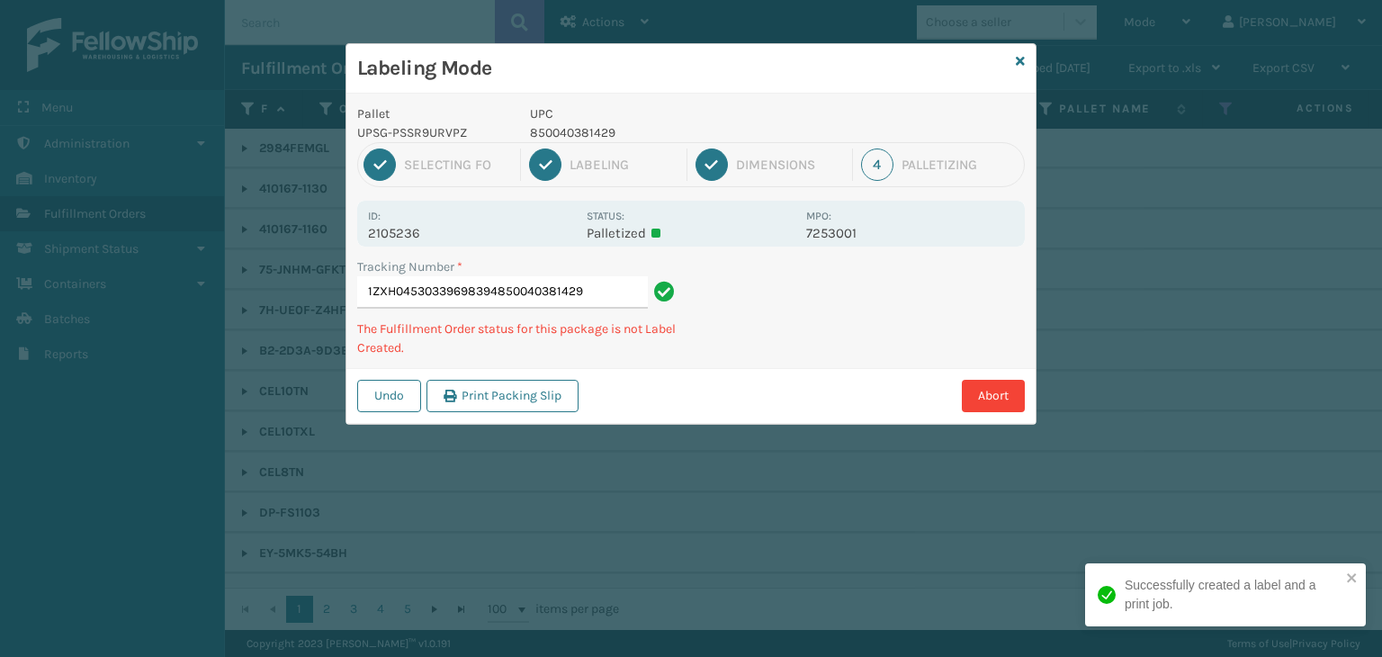
type input "1ZXH04530339698394850040381429850040381429"
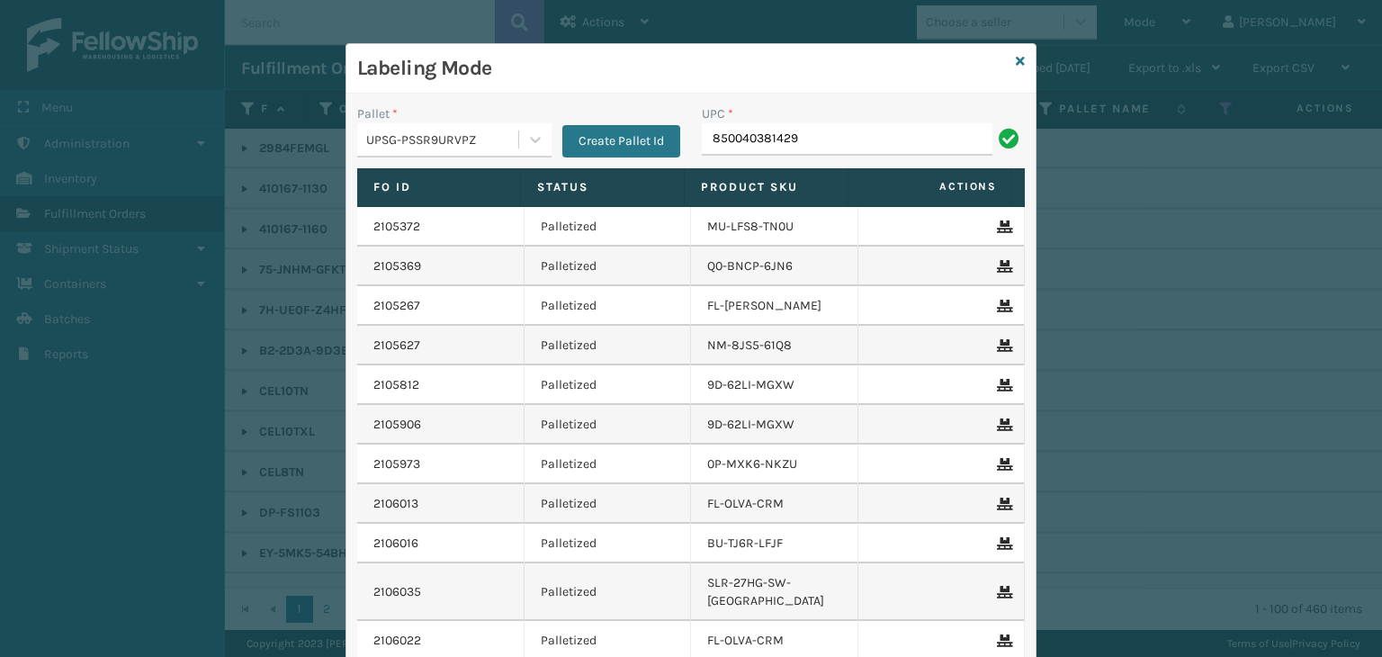
type input "850040381429"
type input "KM-MOT-OP1SS"
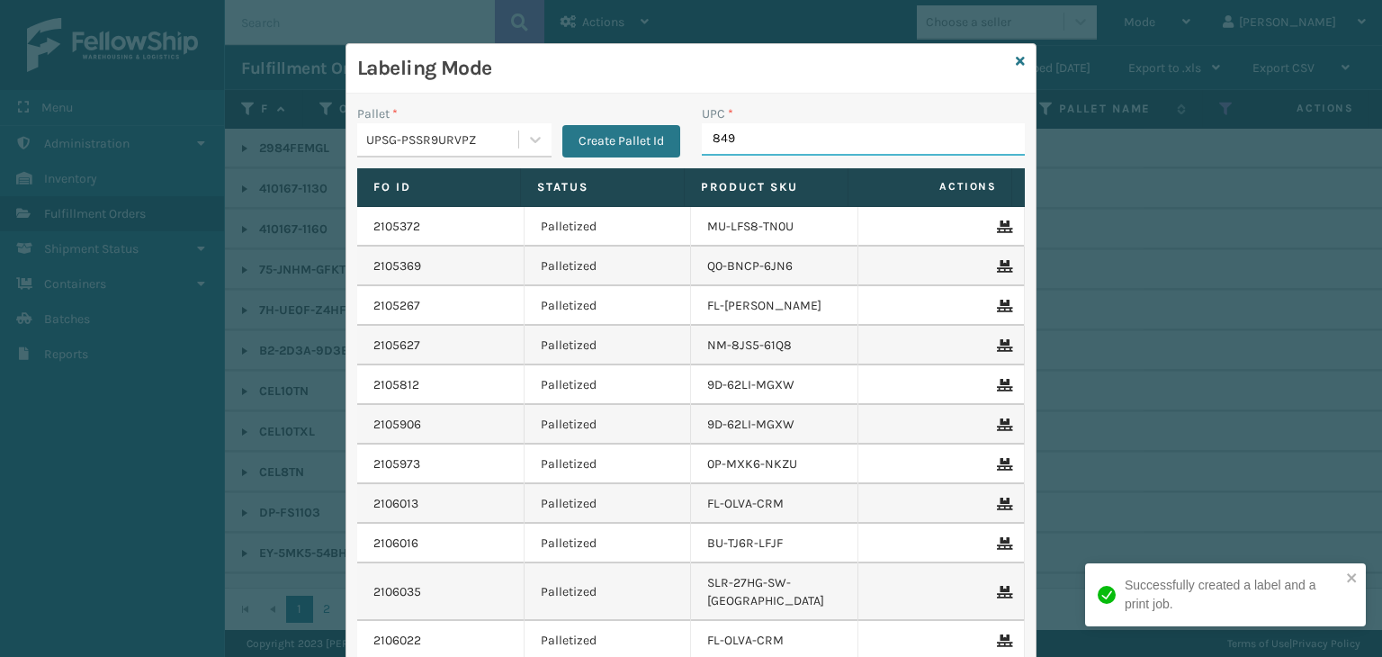
type input "8499"
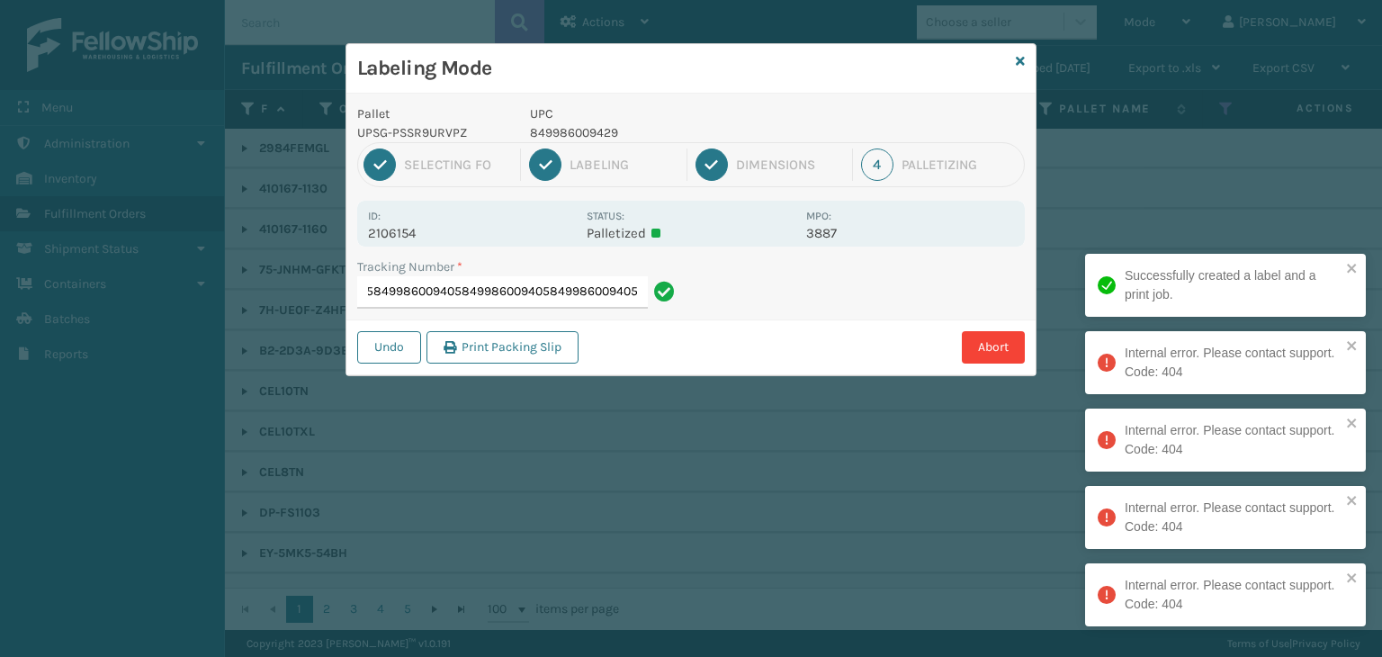
scroll to position [0, 298]
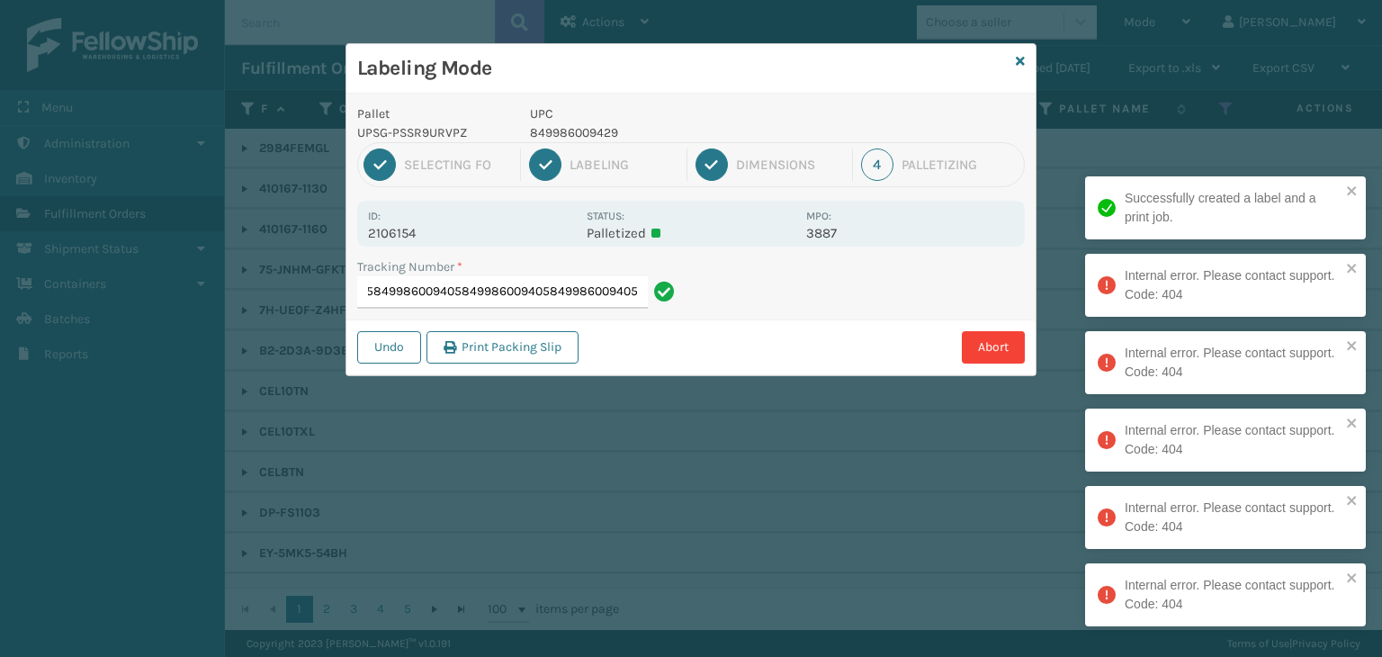
type input "1ZH0R70603275824768499860094058499860094058499860094058499860094058499860094058…"
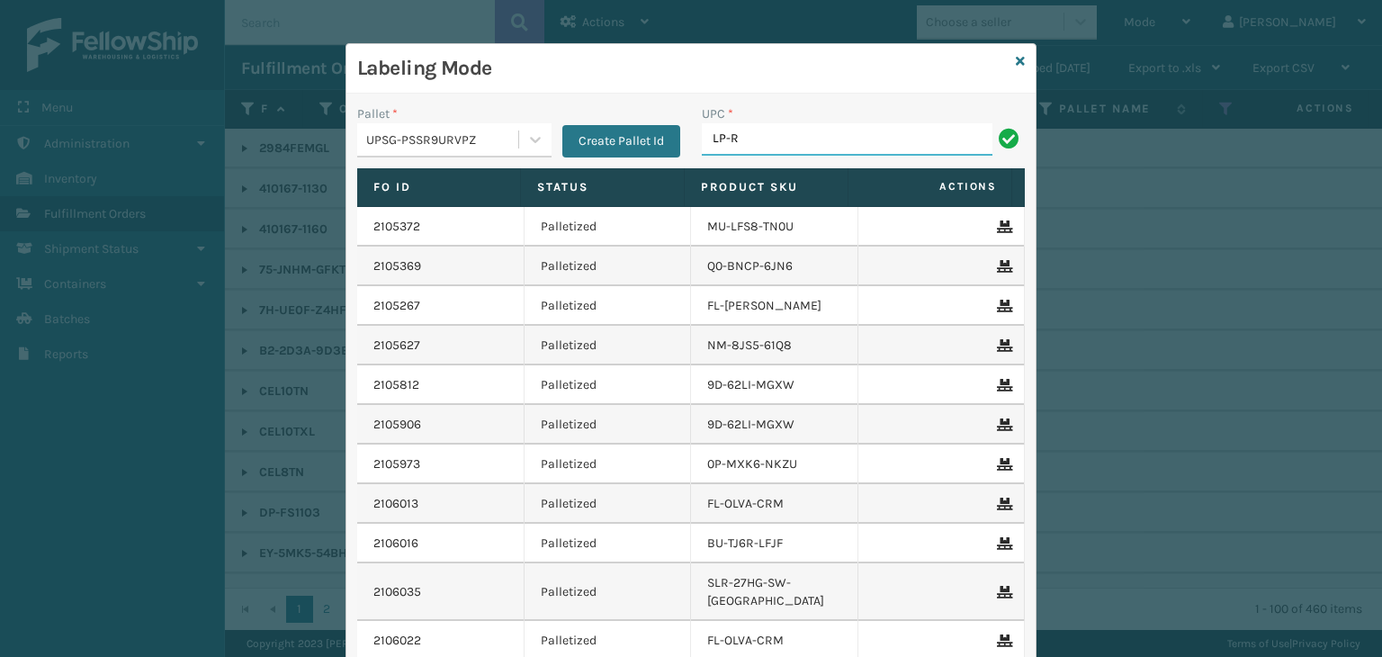
type input "LP-RMXPLS-BLK"
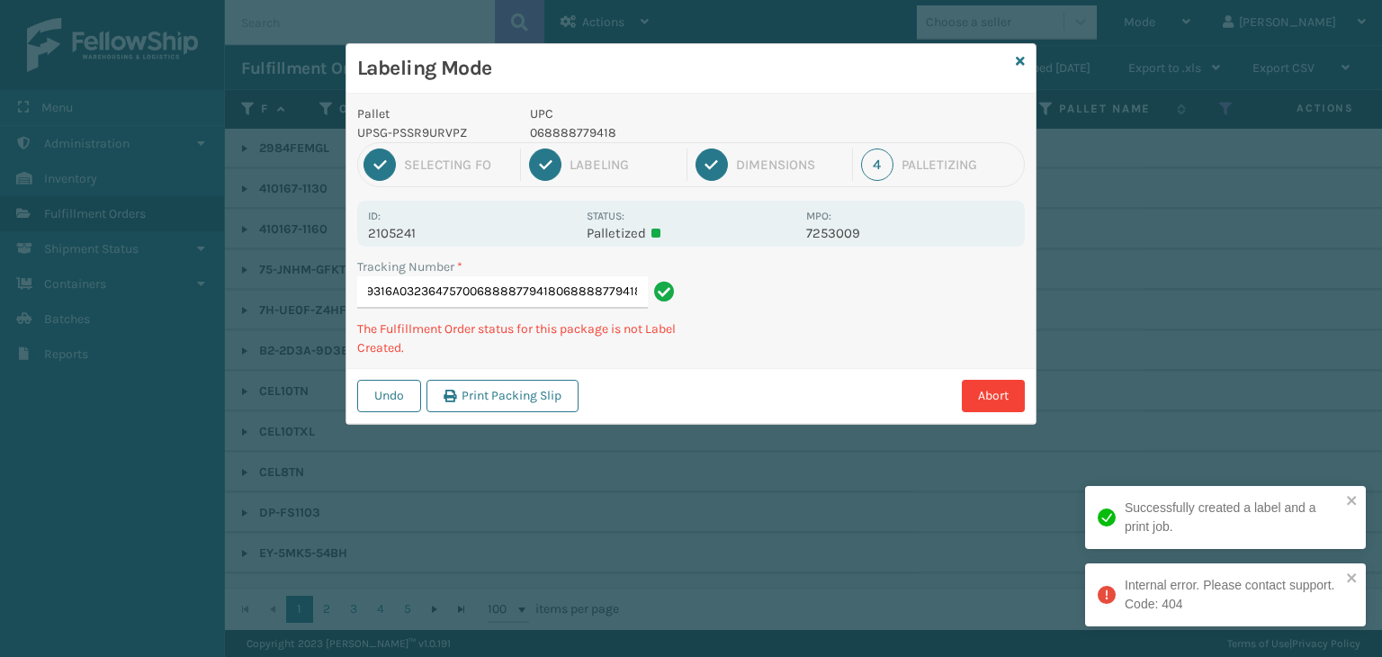
type input "1Z59316A0323647570068888779418068888779418068888779418"
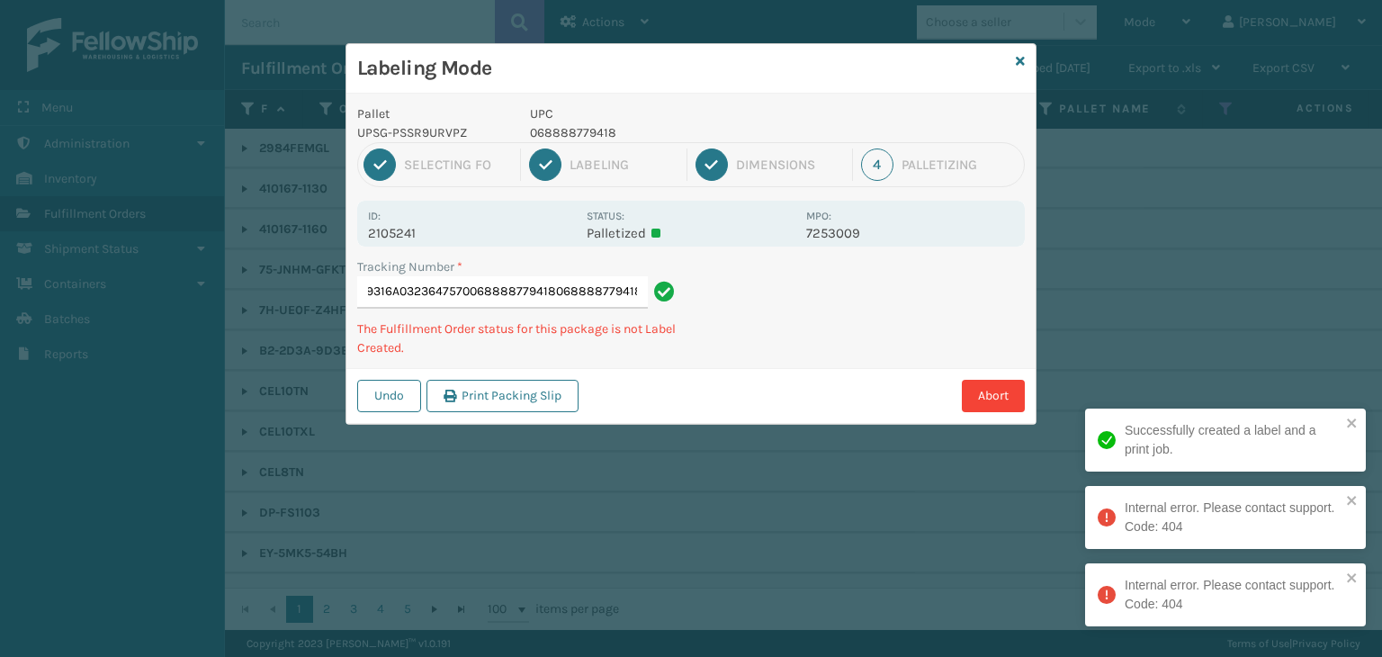
scroll to position [0, 104]
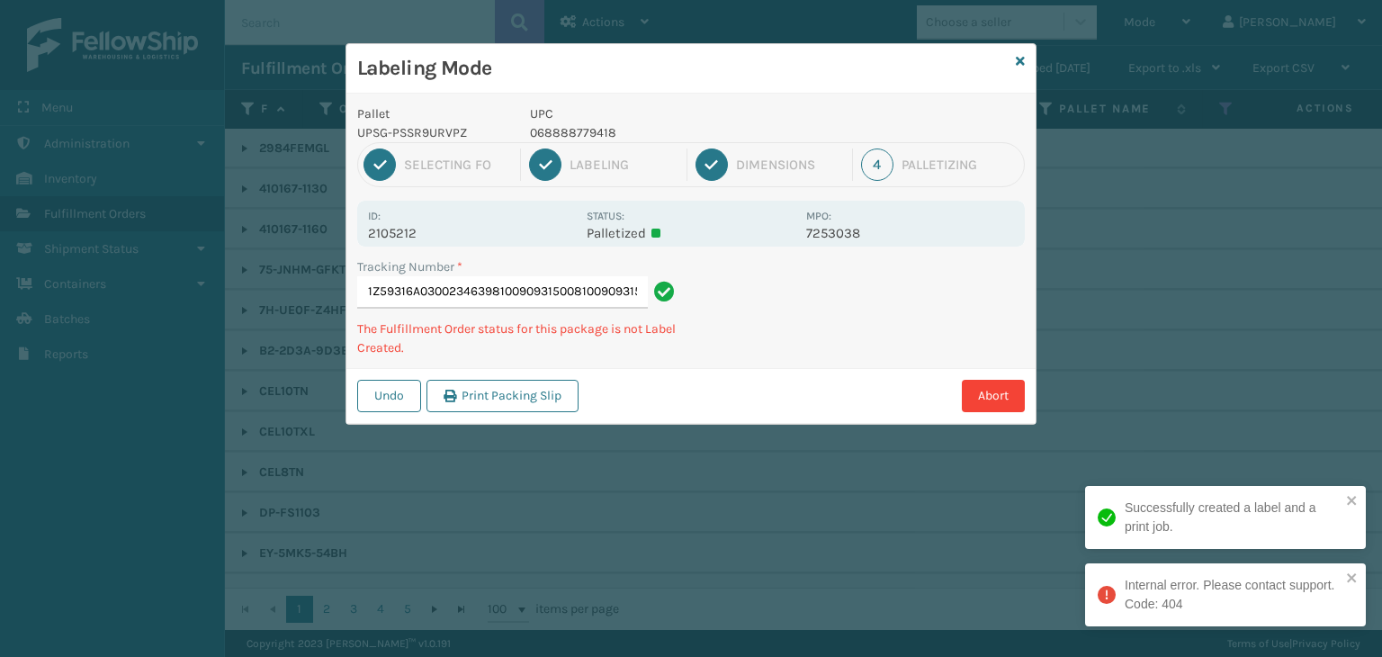
type input "1Z59316A0300234639810090931500810090931500"
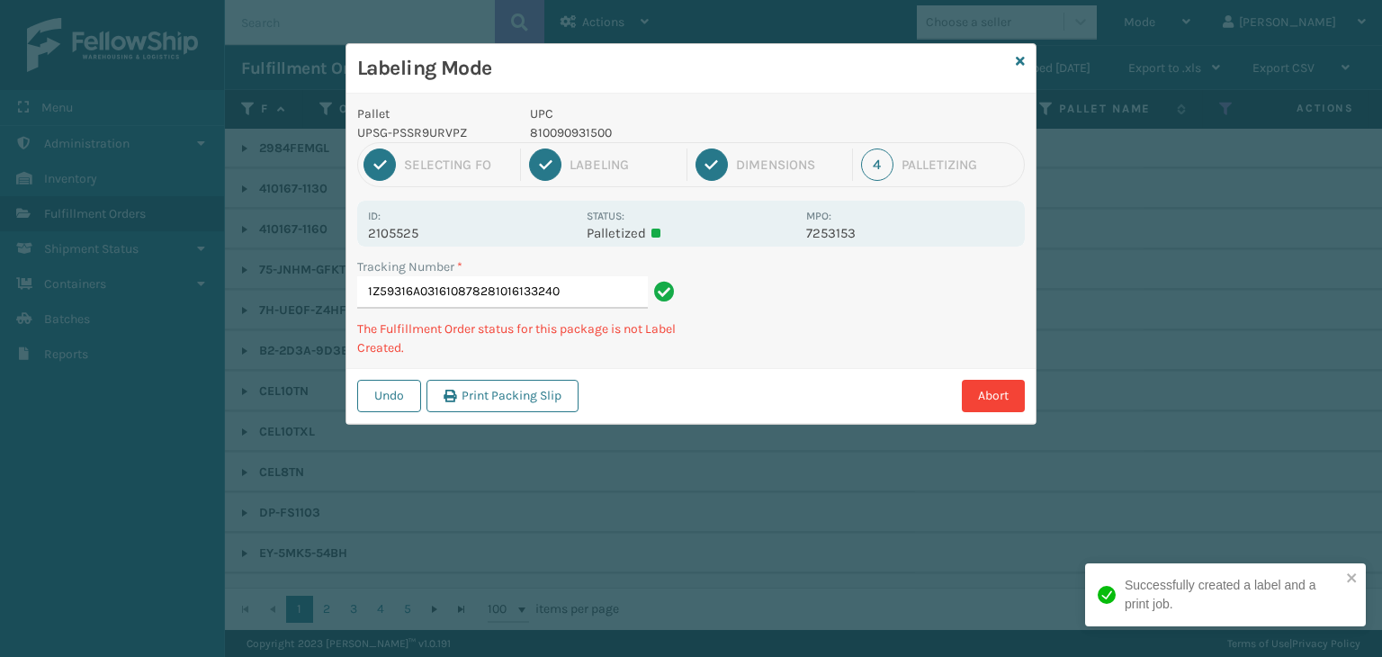
type input "1Z59316A0316108782810161332403"
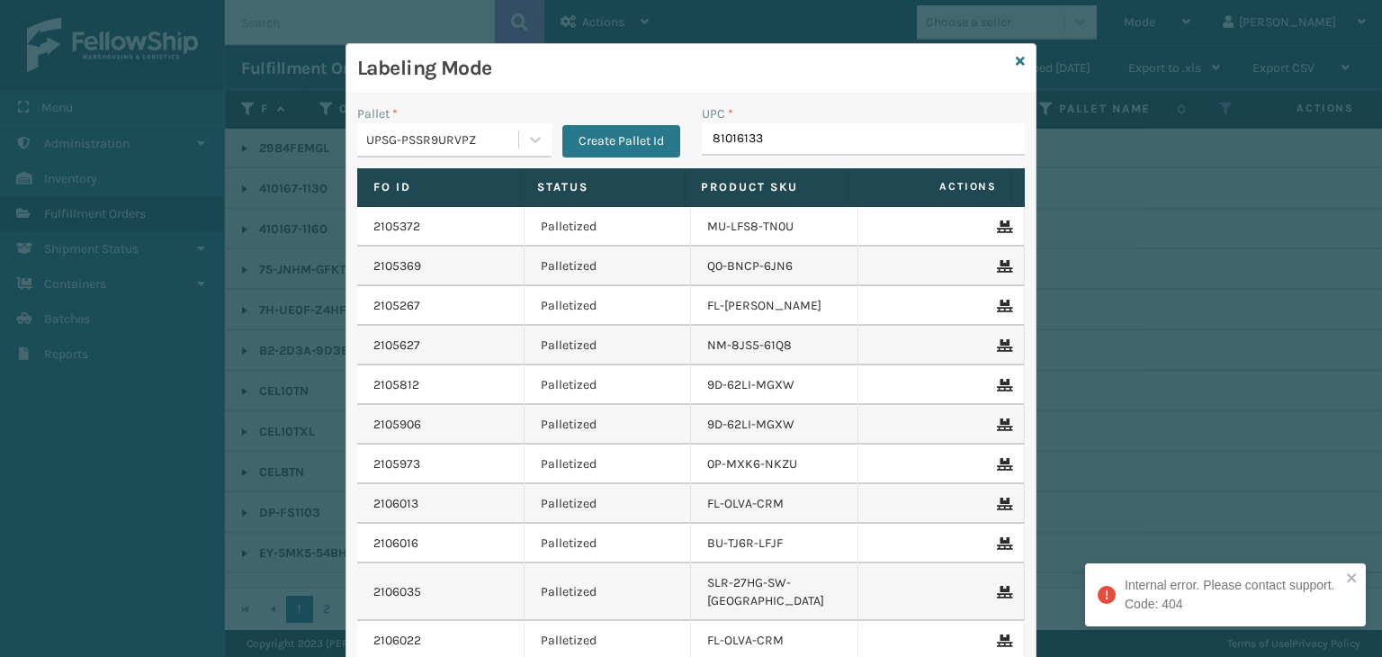
type input "810161332"
type input "810090932"
type input "068888779418"
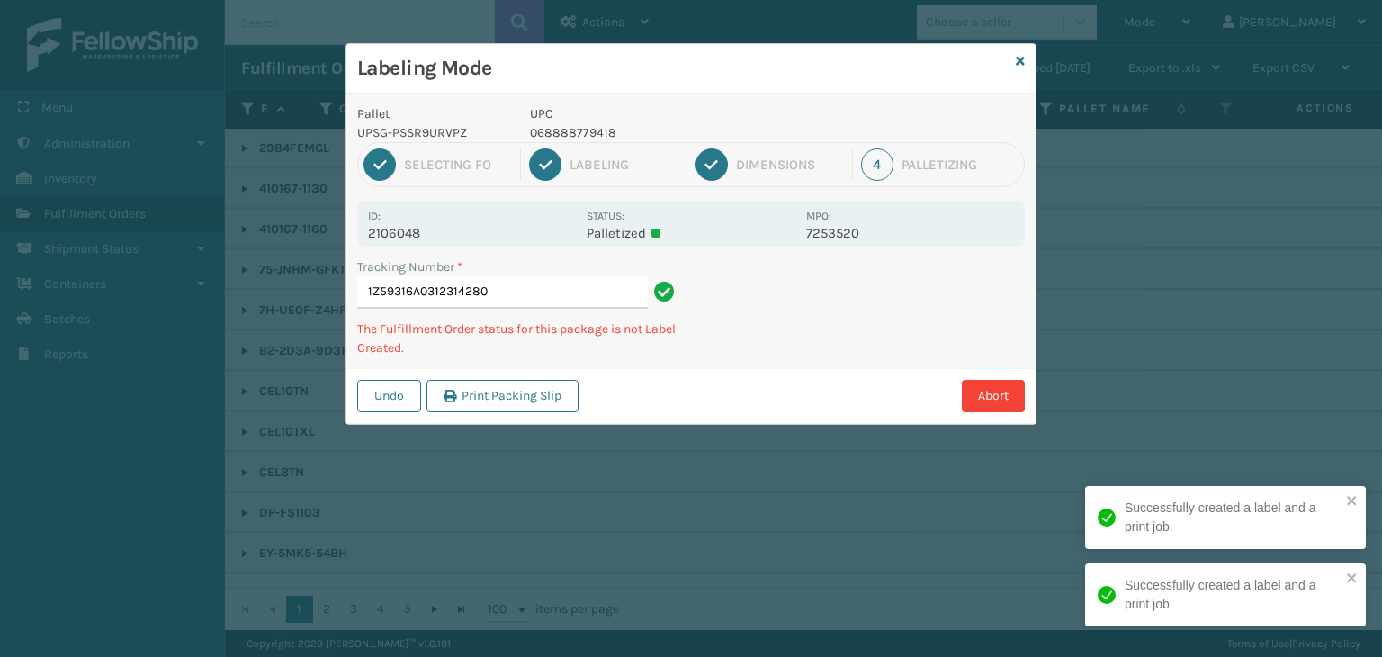
click at [569, 137] on p "068888779418" at bounding box center [662, 132] width 265 height 19
copy p "068888779418"
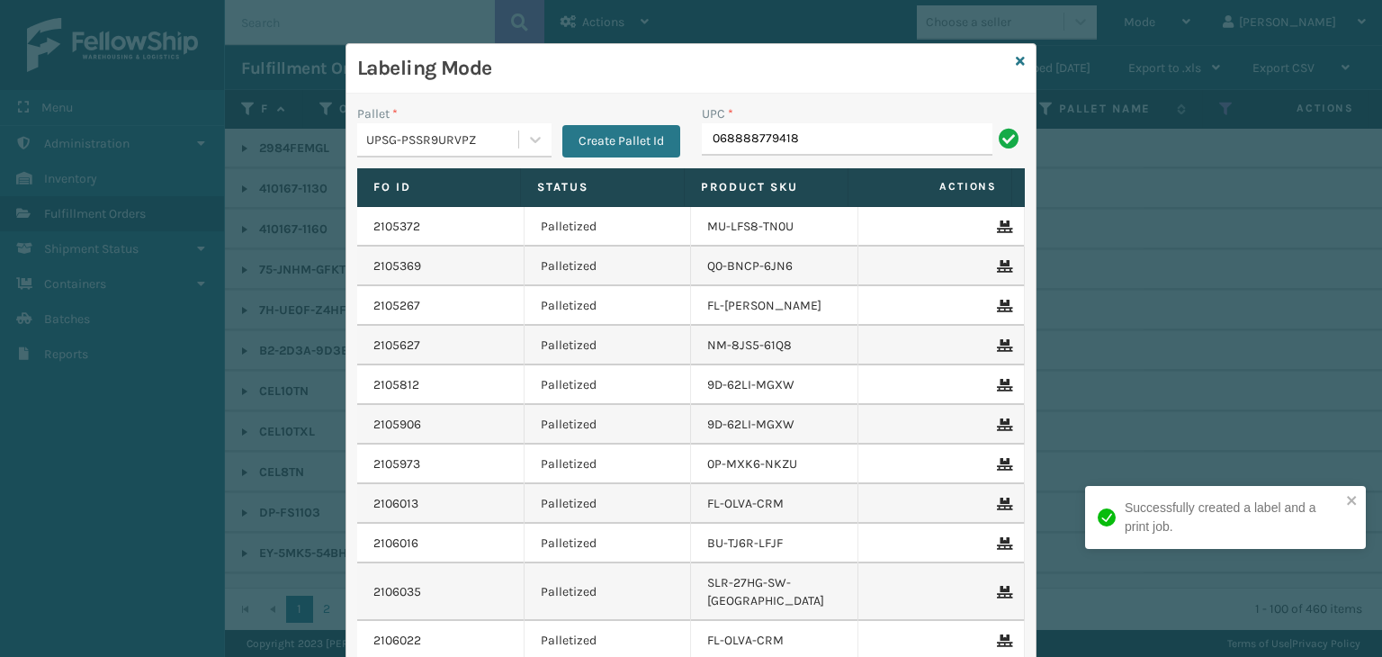
type input "068888779418"
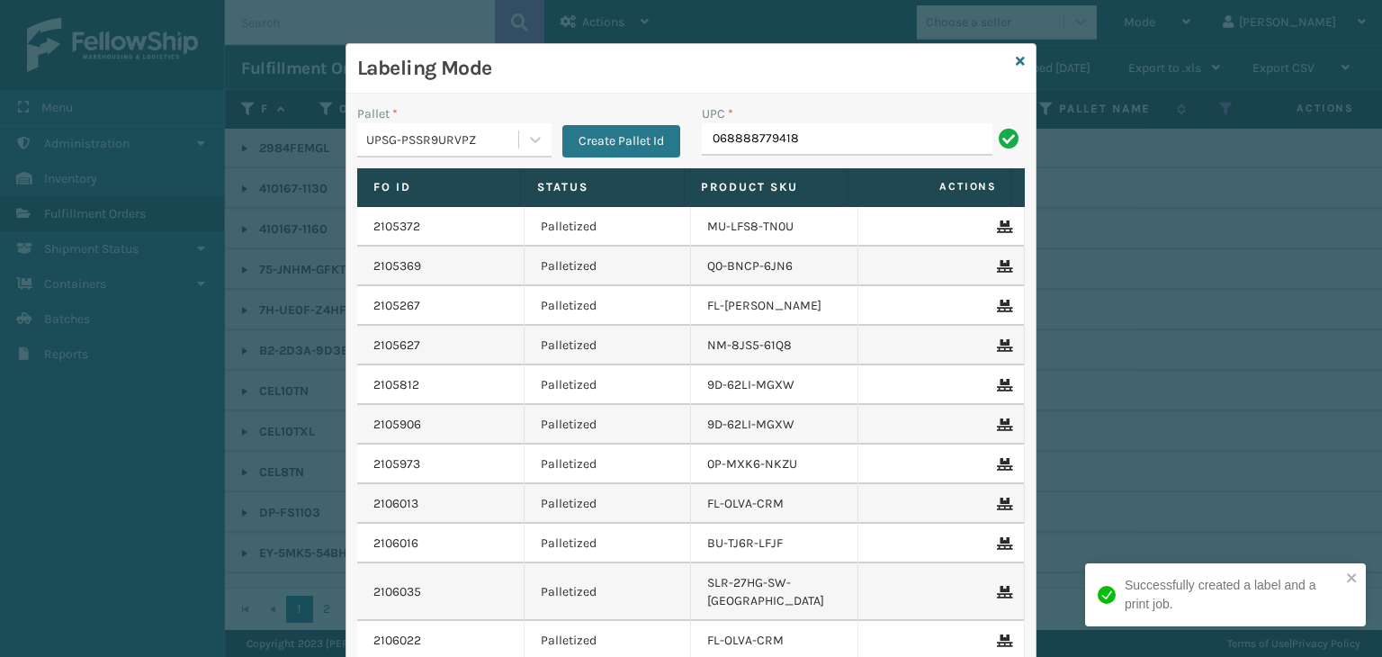
type input "068888779418"
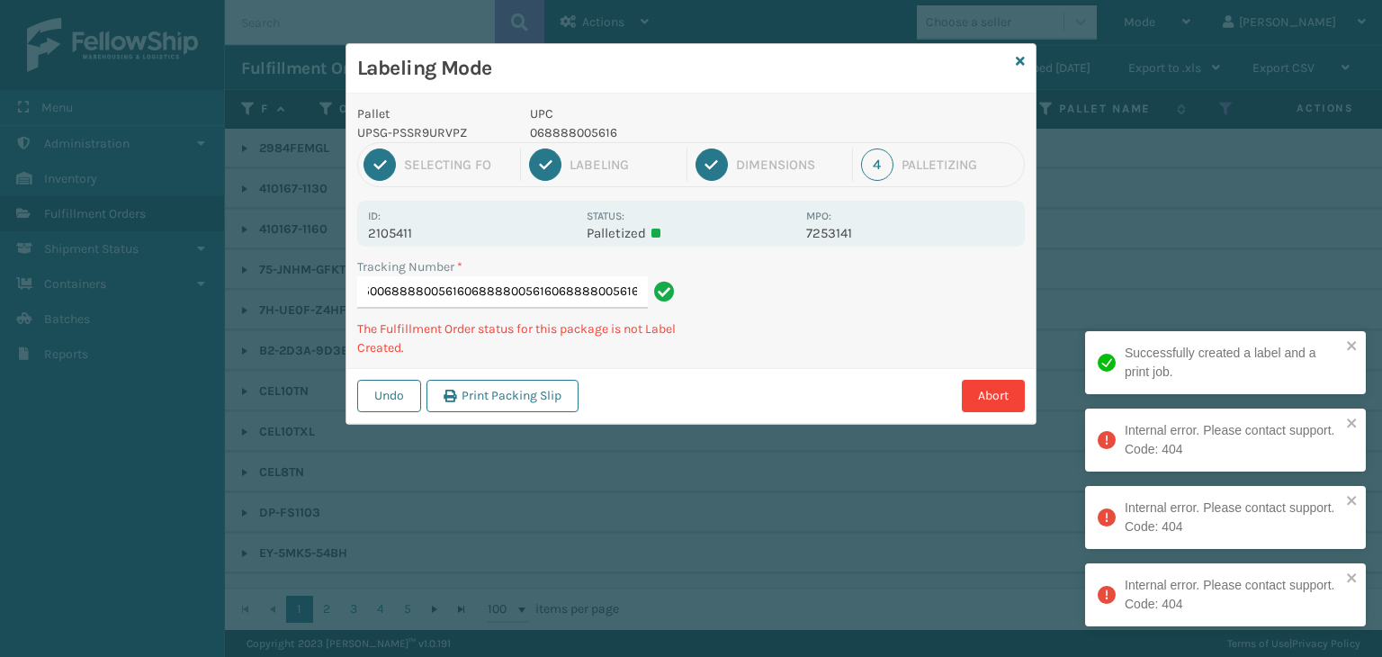
type input "1Z59316A0300235950068888005616068888005616068888005616068888005616"
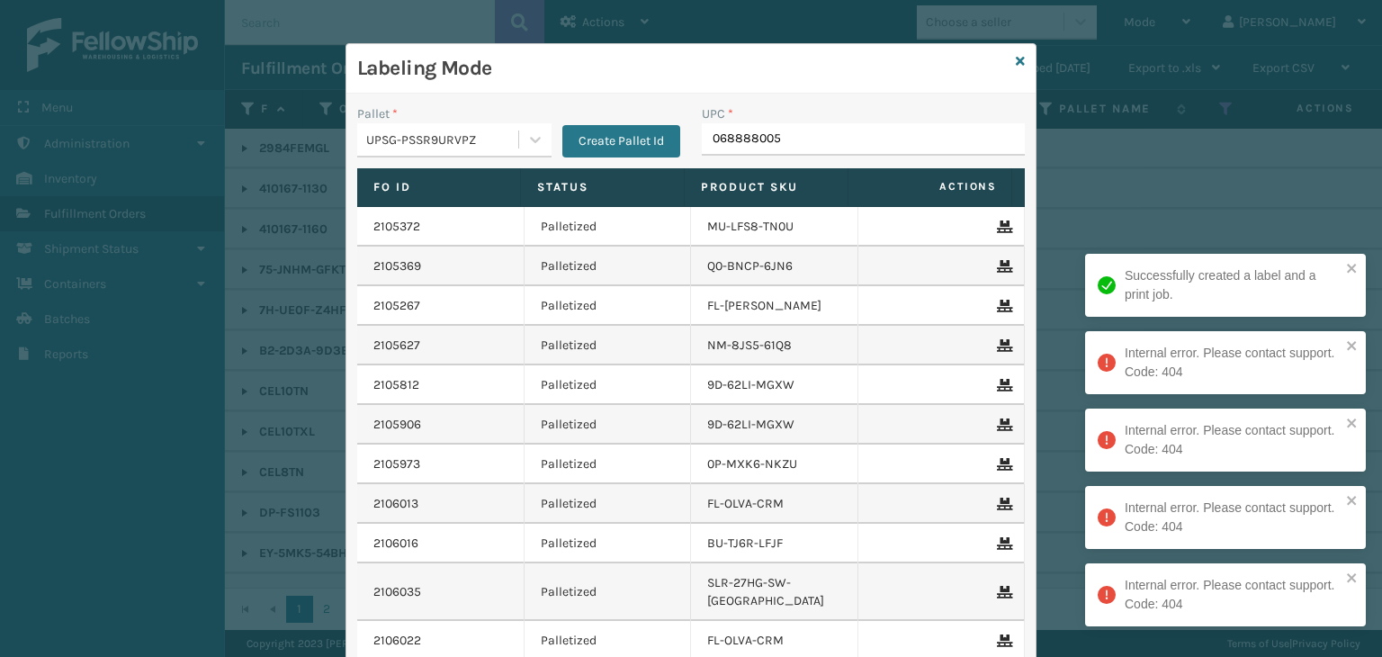
type input "0688880056"
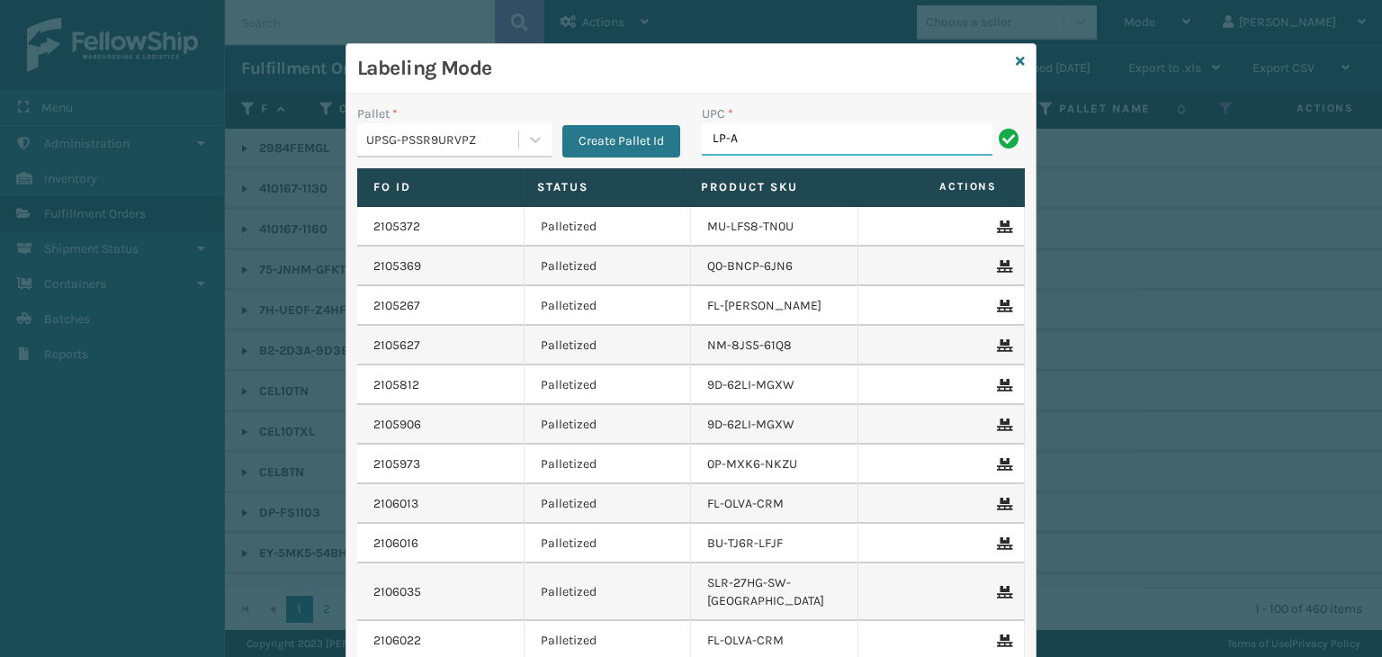
type input "LP-AGLDRD-BLK"
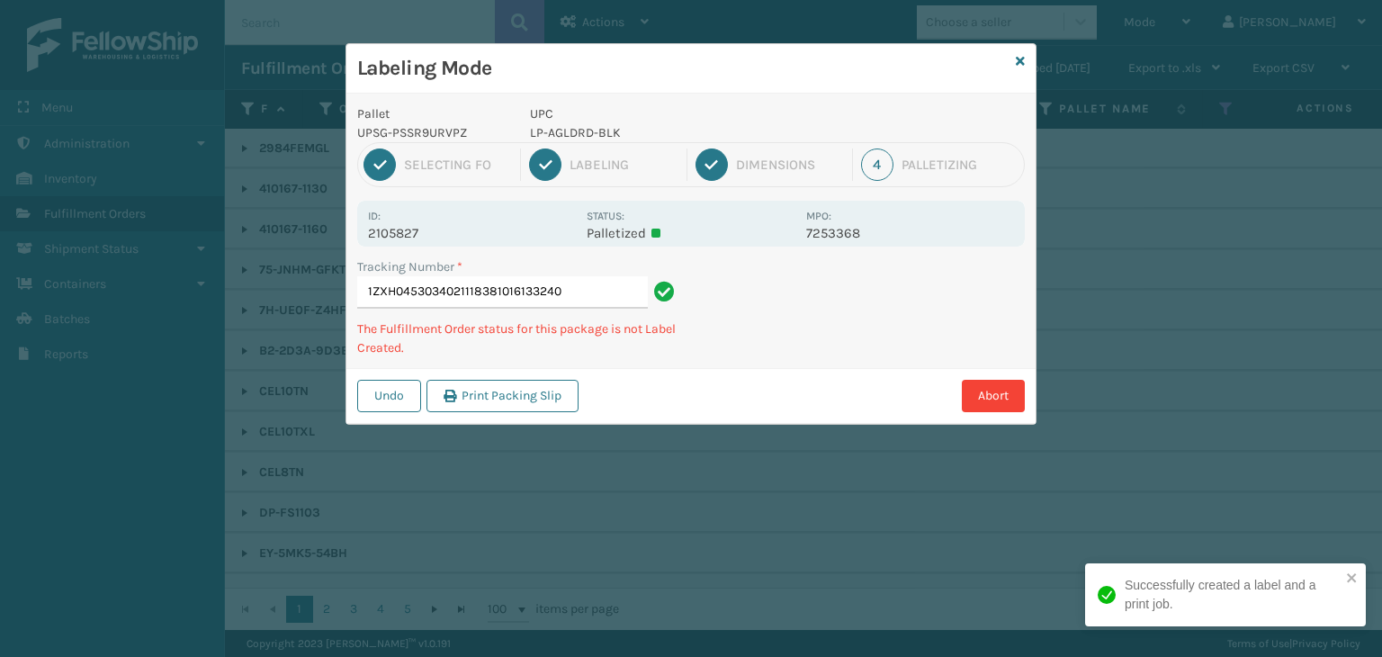
type input "1ZXH04530340211183810161332403"
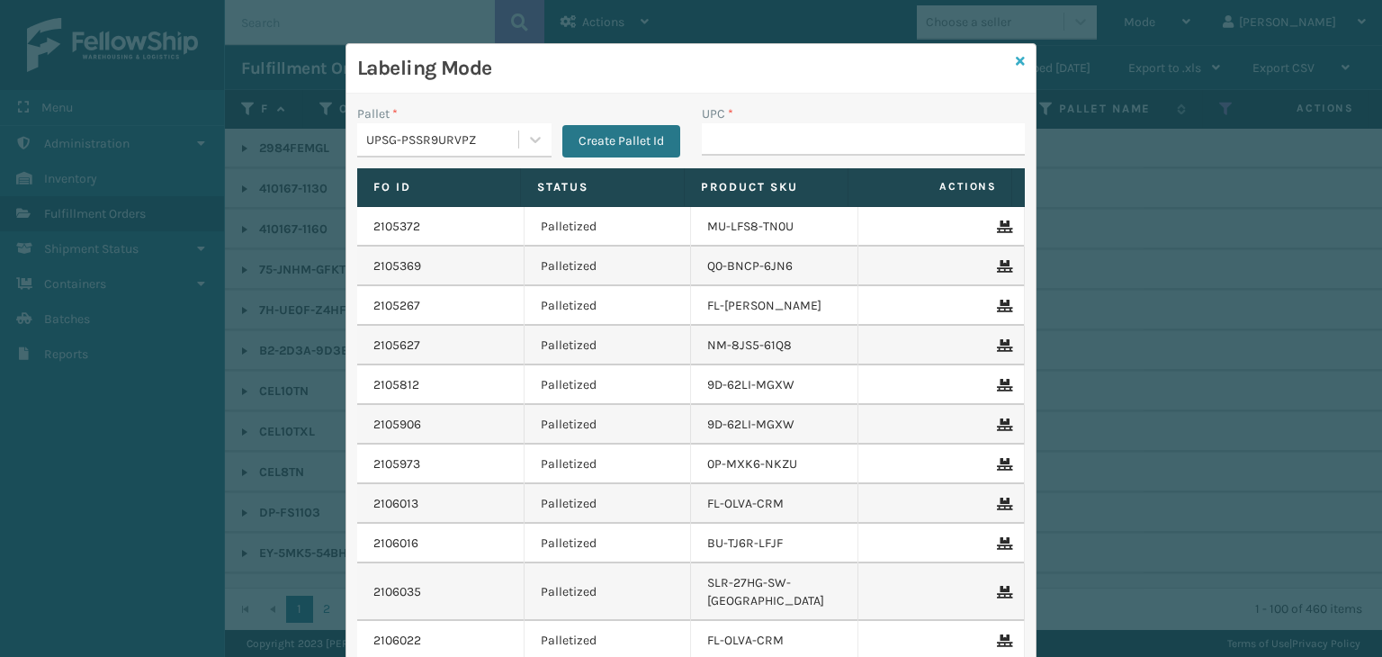
click at [1016, 57] on icon at bounding box center [1020, 61] width 9 height 13
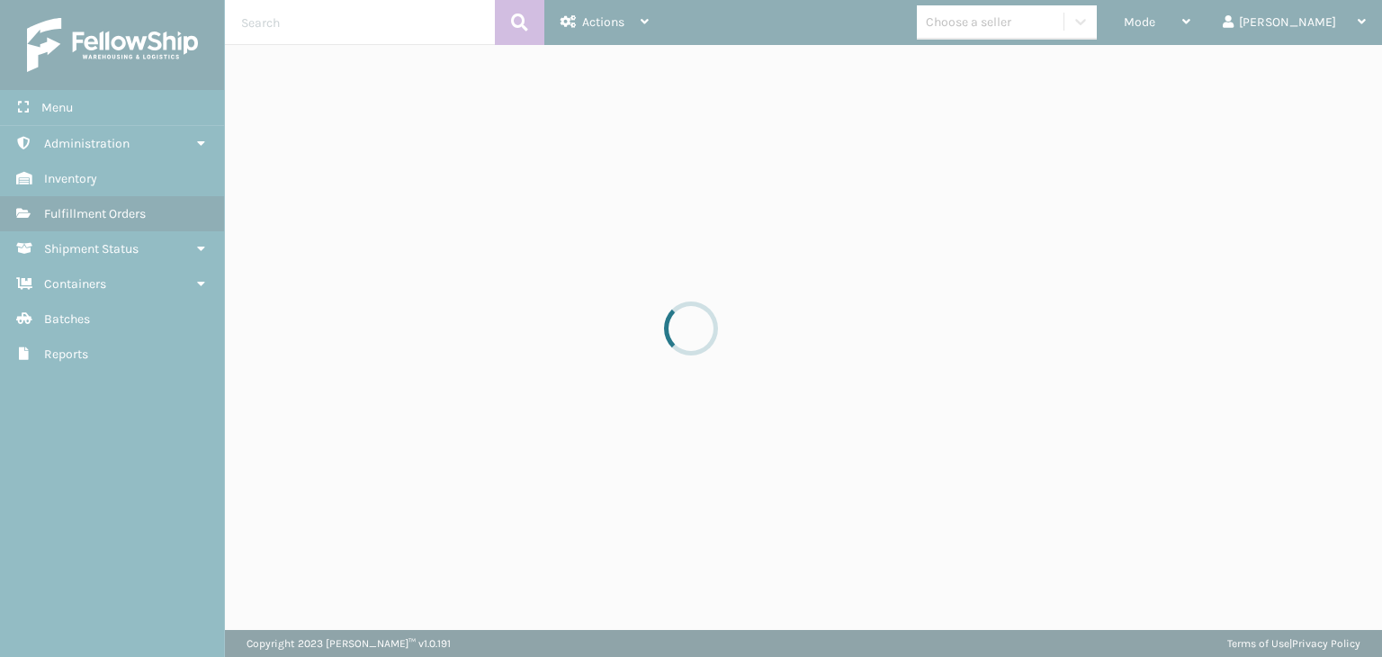
click at [1034, 37] on div at bounding box center [691, 328] width 1382 height 657
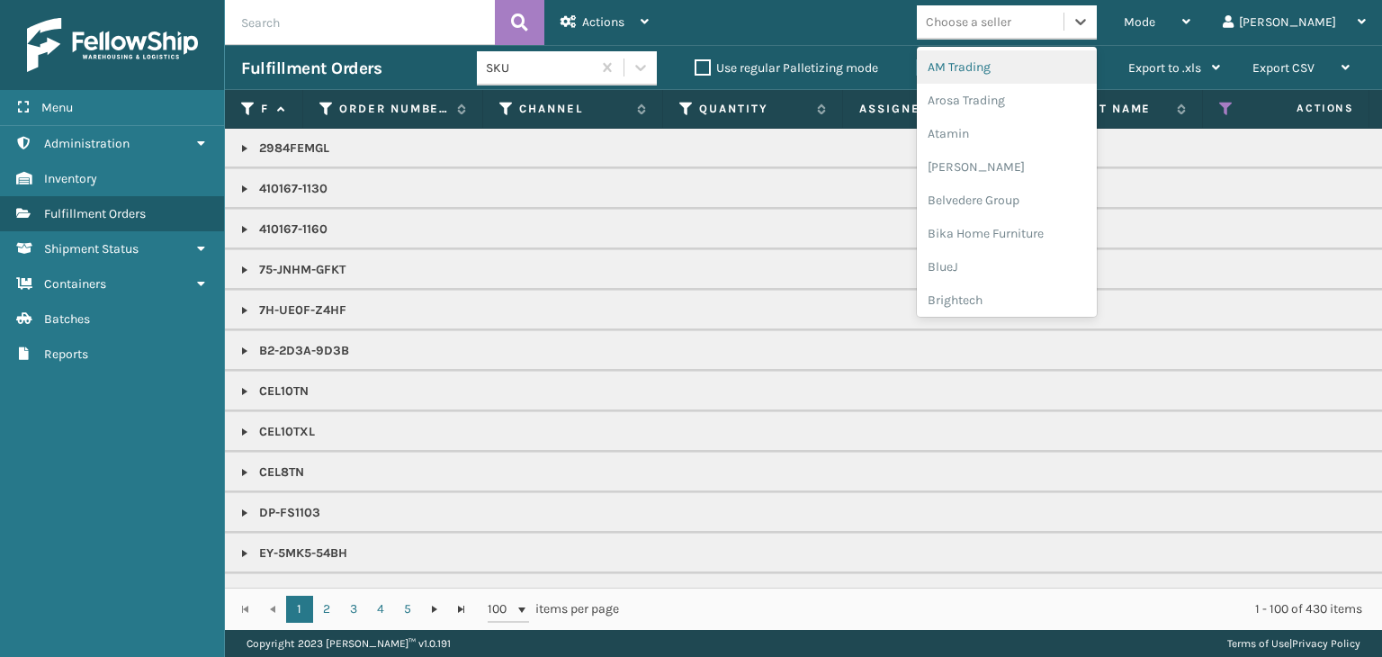
click at [1036, 37] on div "Choose a seller" at bounding box center [1007, 22] width 180 height 34
type input "BR"
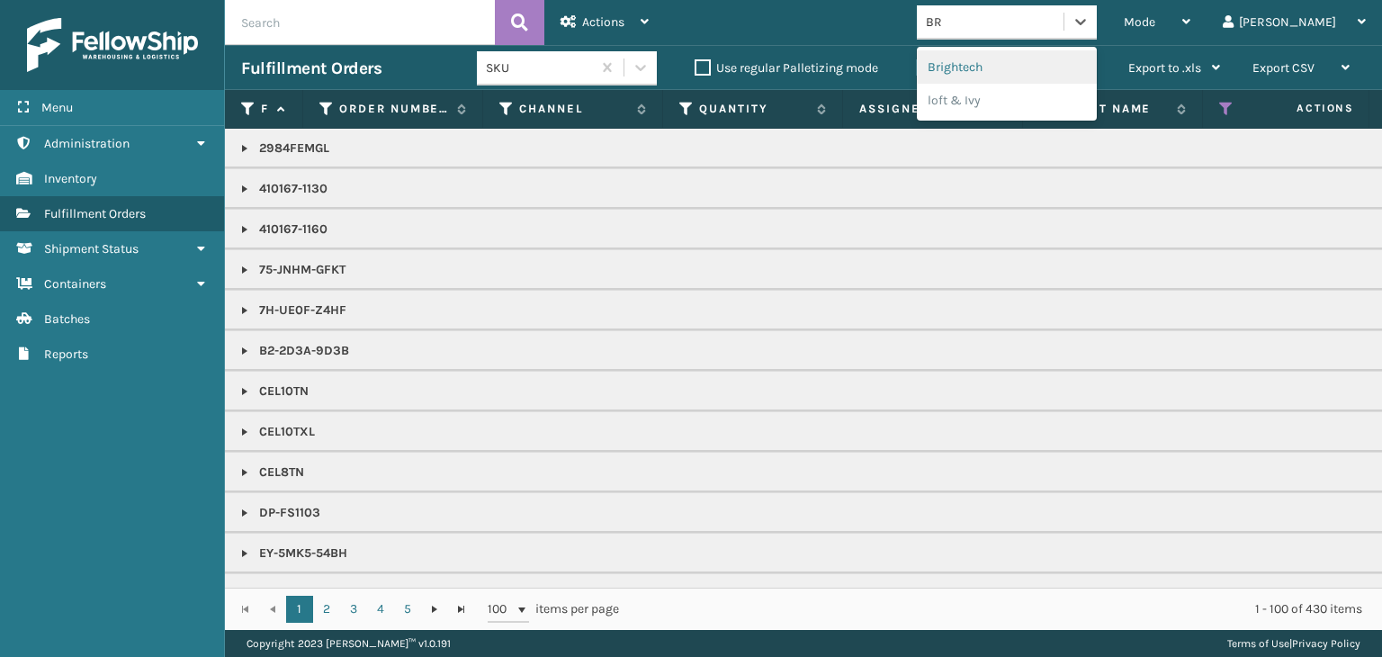
click at [1090, 75] on div "Brightech" at bounding box center [1007, 66] width 180 height 33
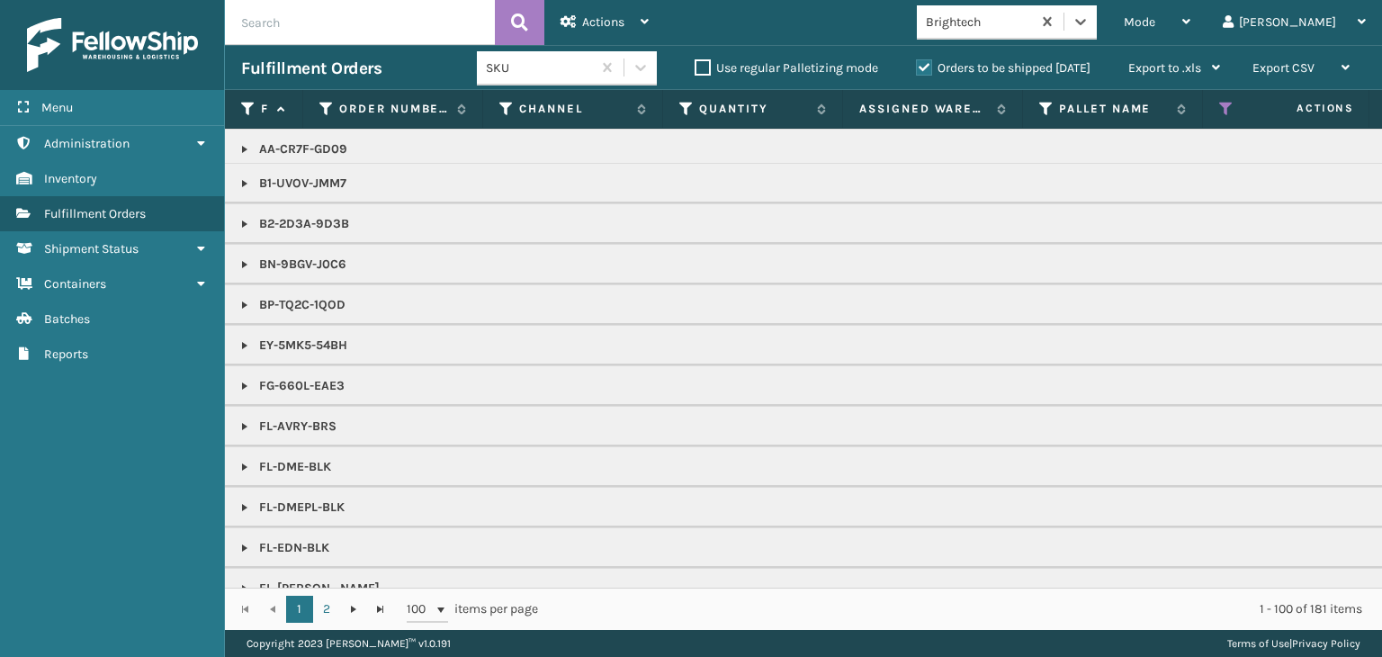
scroll to position [270, 0]
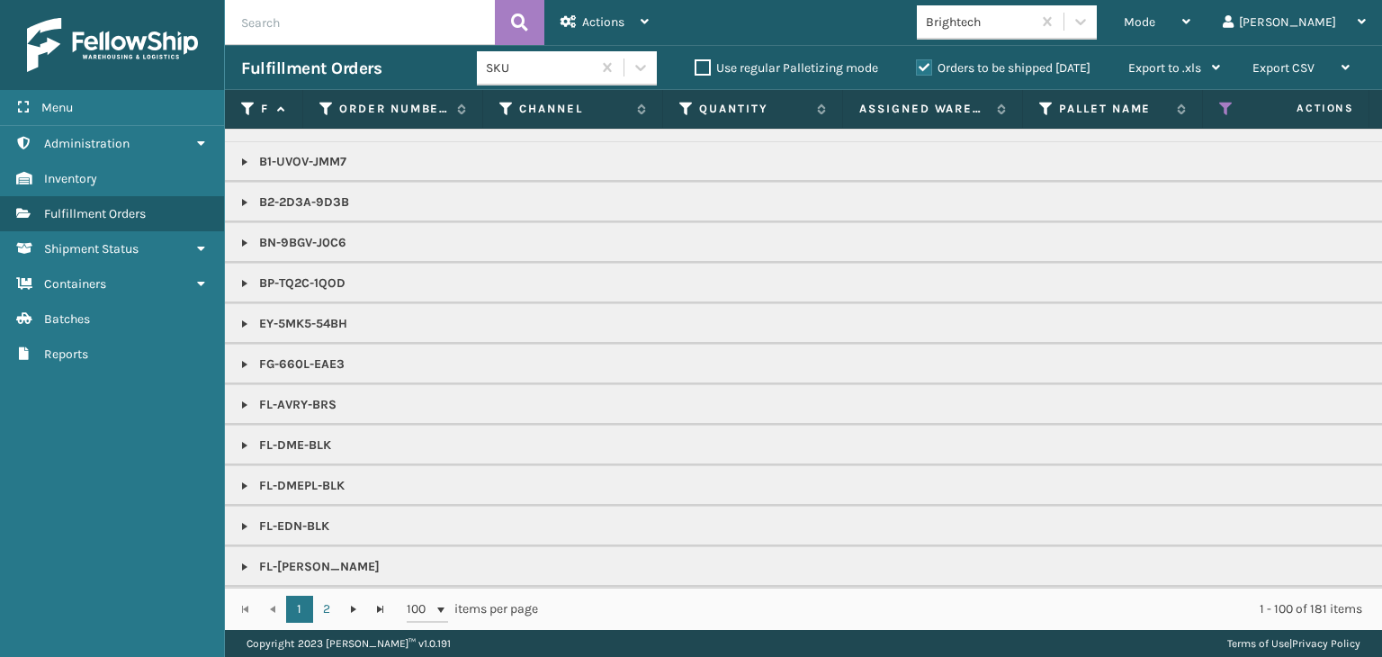
click at [245, 359] on link at bounding box center [245, 364] width 14 height 14
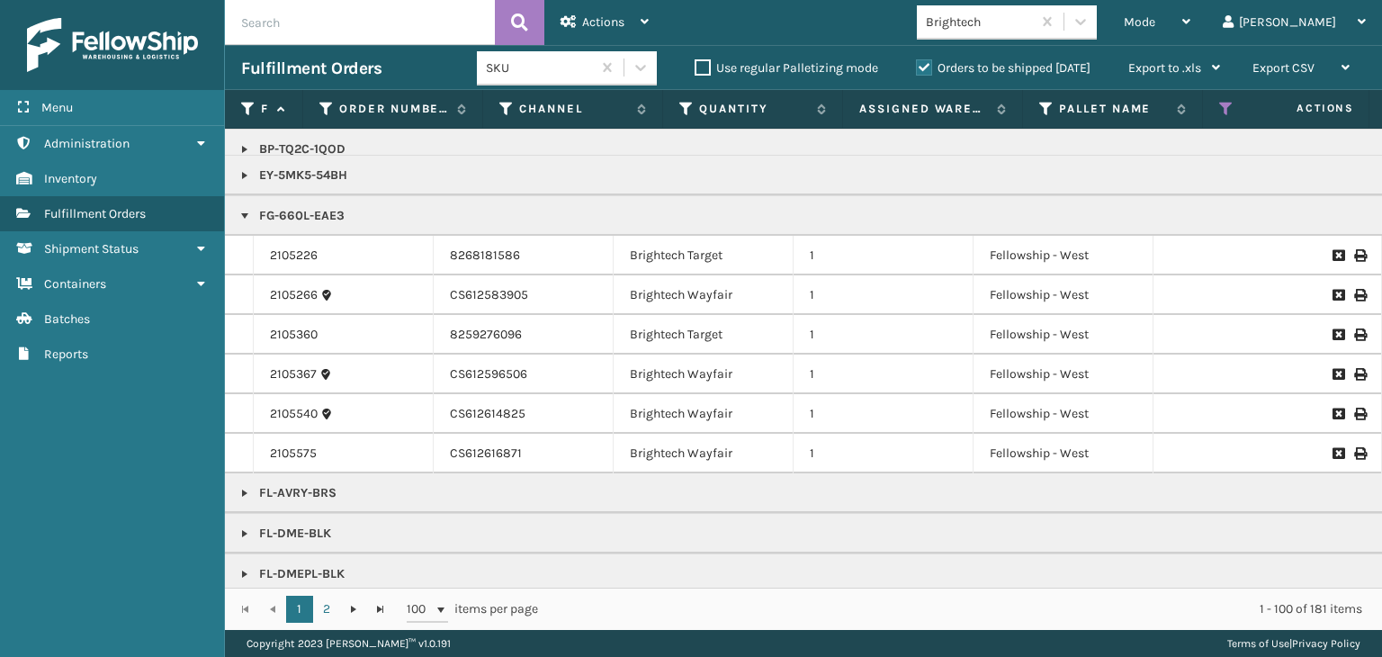
scroll to position [450, 0]
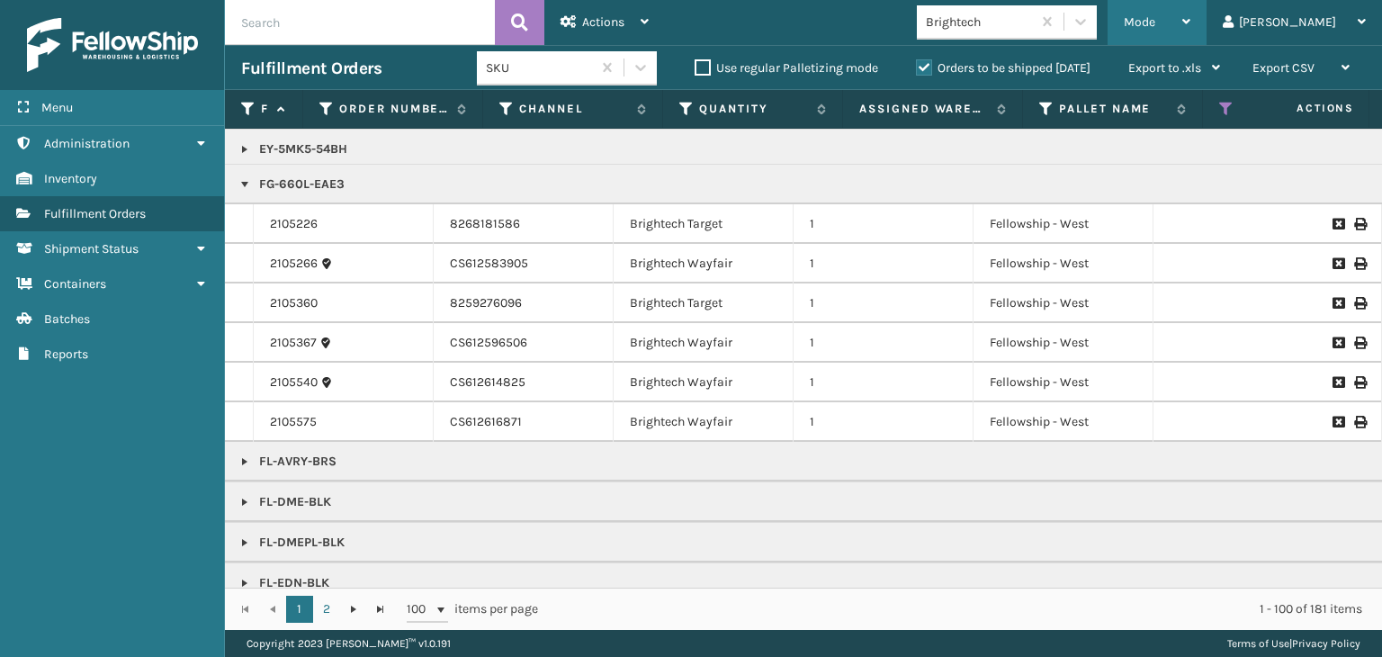
click at [1155, 28] on span "Mode" at bounding box center [1139, 21] width 31 height 15
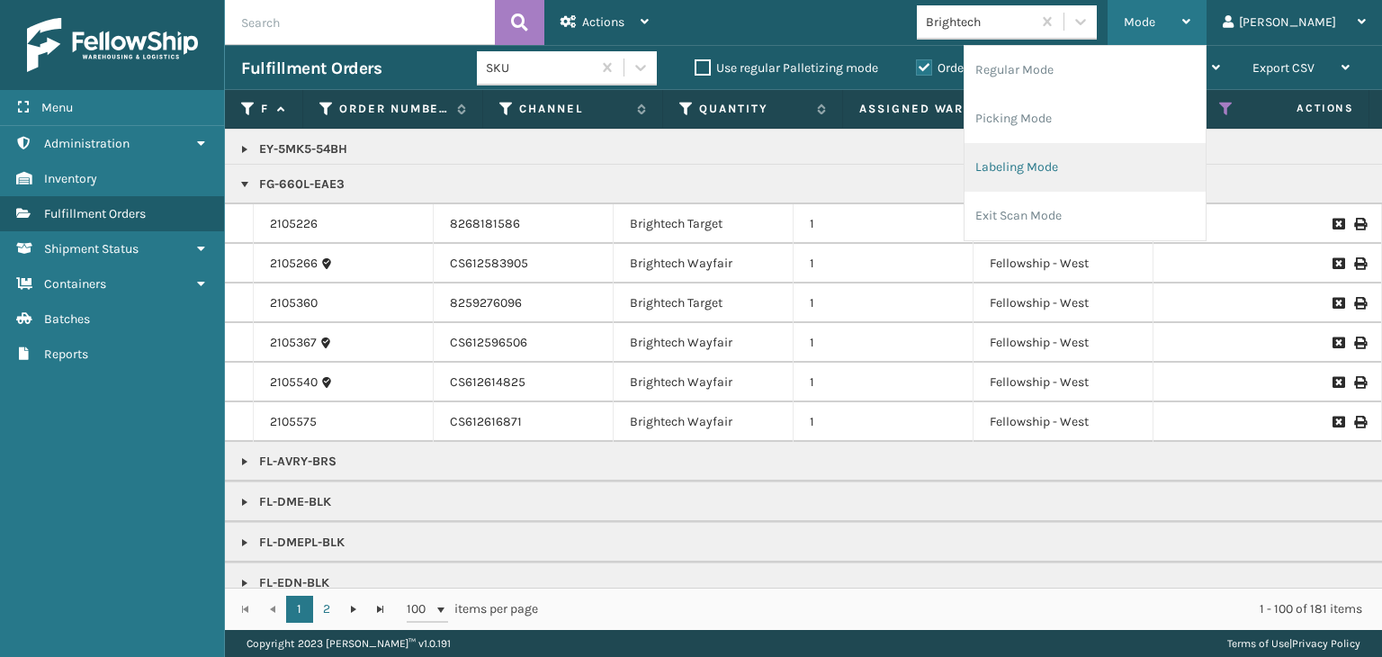
click at [1147, 166] on li "Labeling Mode" at bounding box center [1085, 167] width 241 height 49
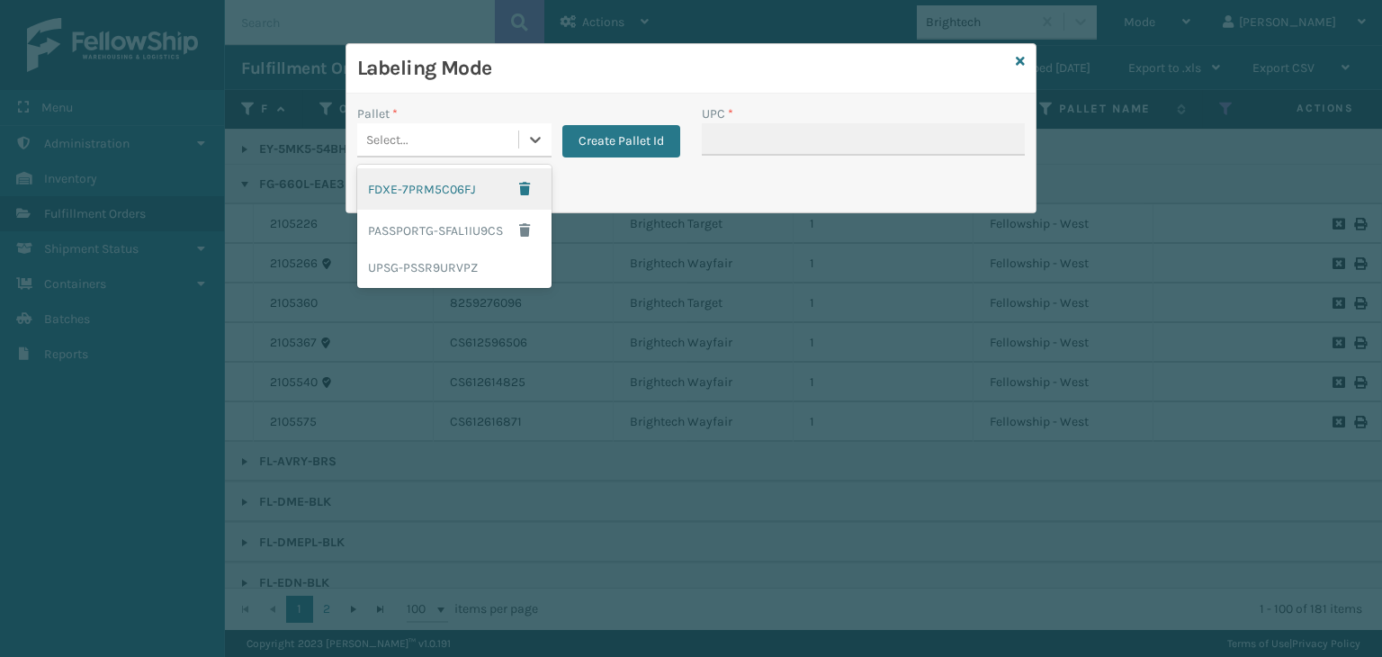
click at [437, 142] on div "Select..." at bounding box center [437, 140] width 161 height 30
click at [474, 276] on div "UPSG-PSSR9URVPZ" at bounding box center [454, 267] width 194 height 33
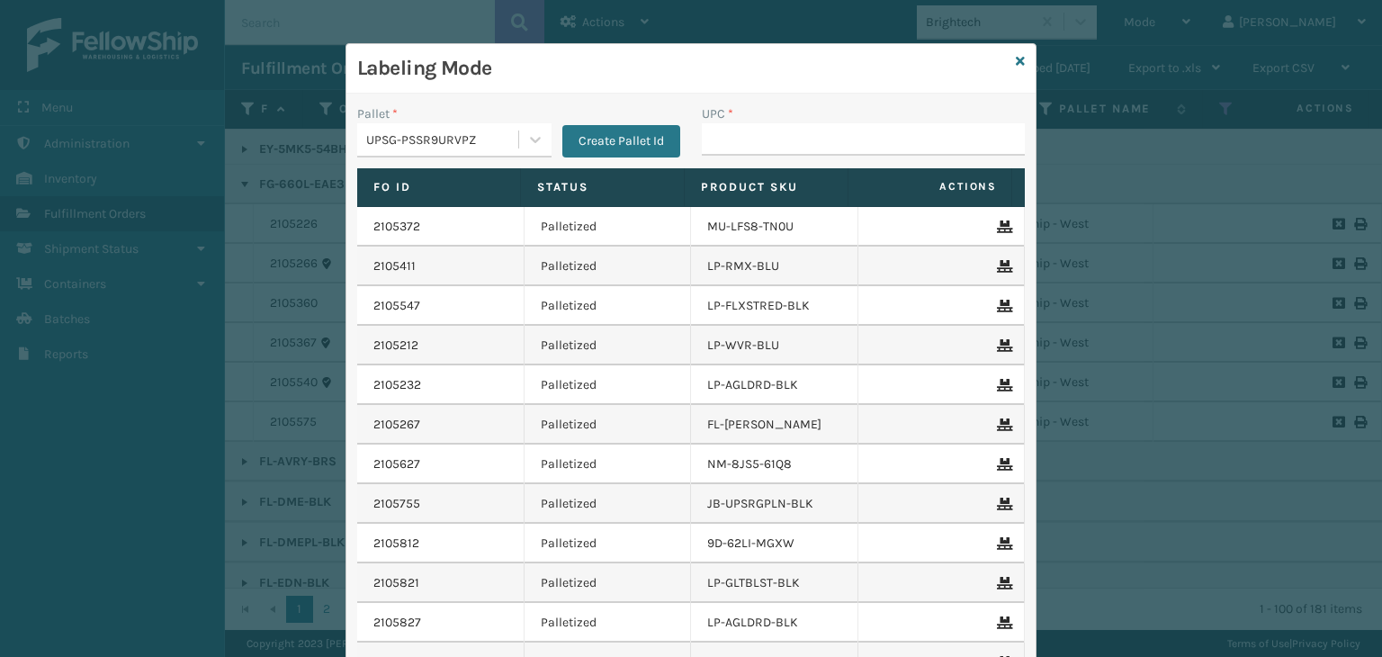
click at [737, 121] on div "UPC *" at bounding box center [863, 113] width 323 height 19
click at [740, 142] on input "UPC *" at bounding box center [863, 139] width 323 height 32
click at [1016, 55] on icon at bounding box center [1020, 61] width 9 height 13
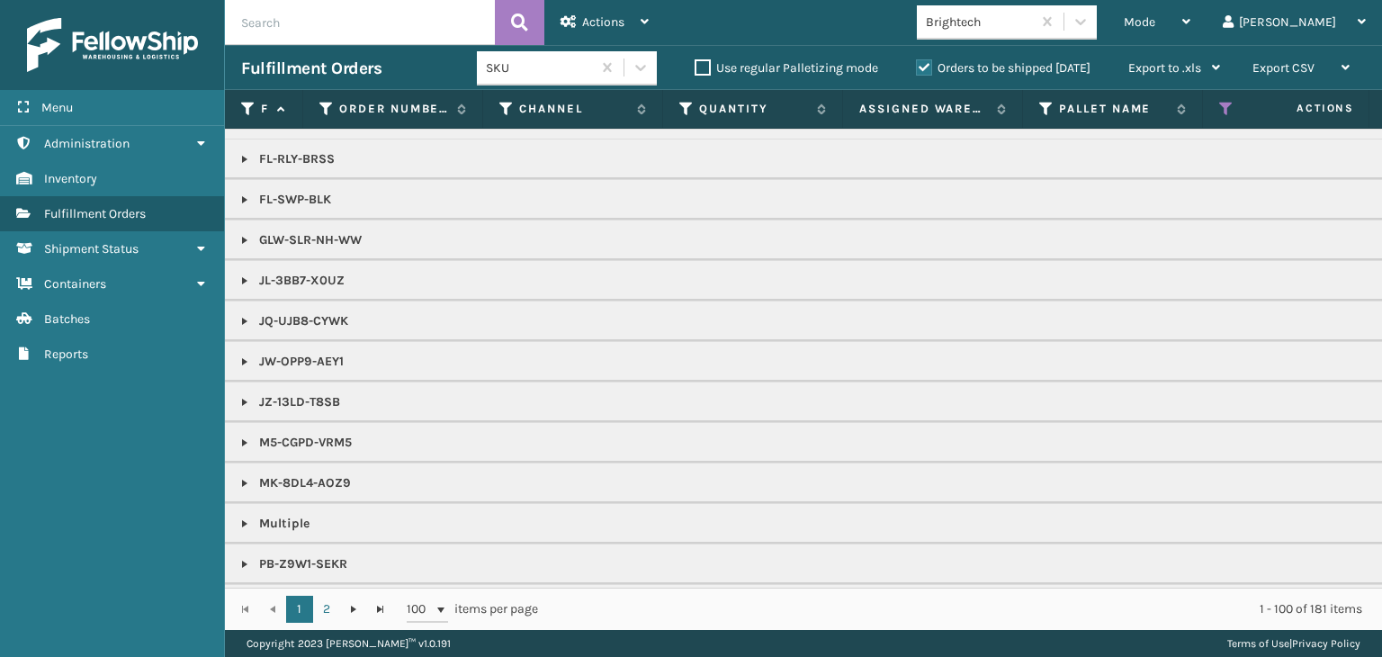
scroll to position [1350, 0]
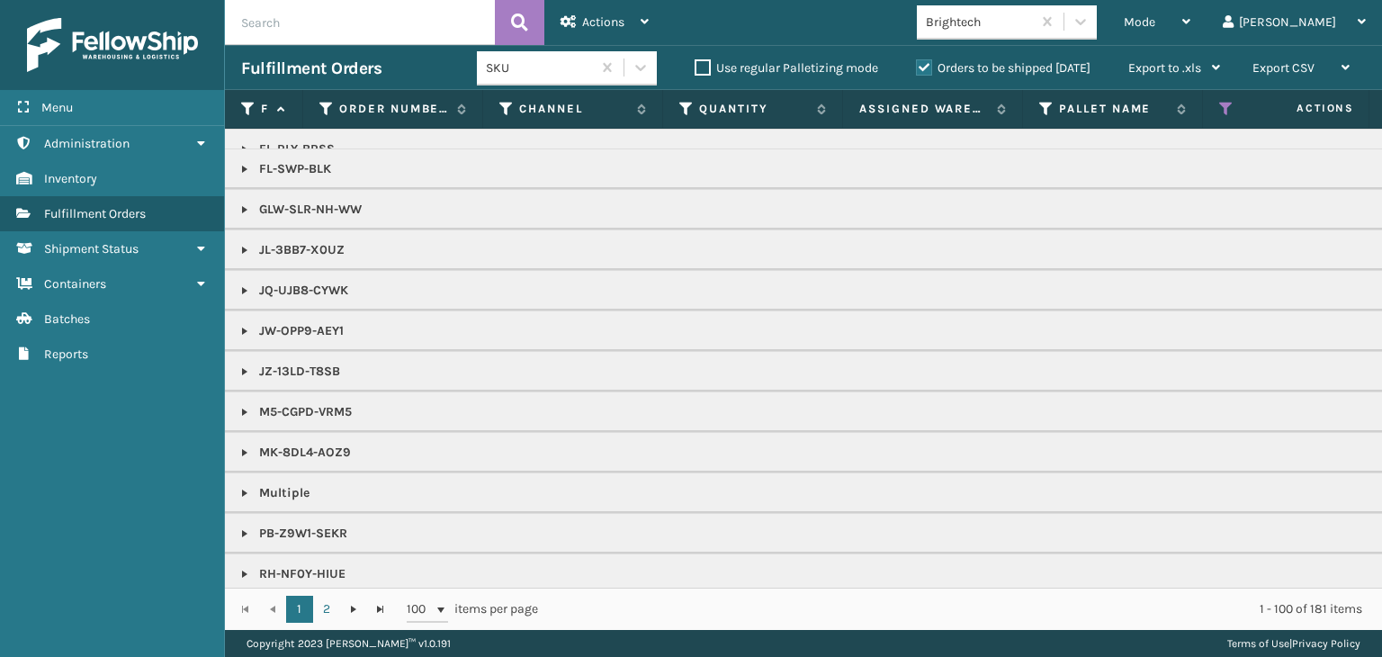
click at [241, 407] on link at bounding box center [245, 412] width 14 height 14
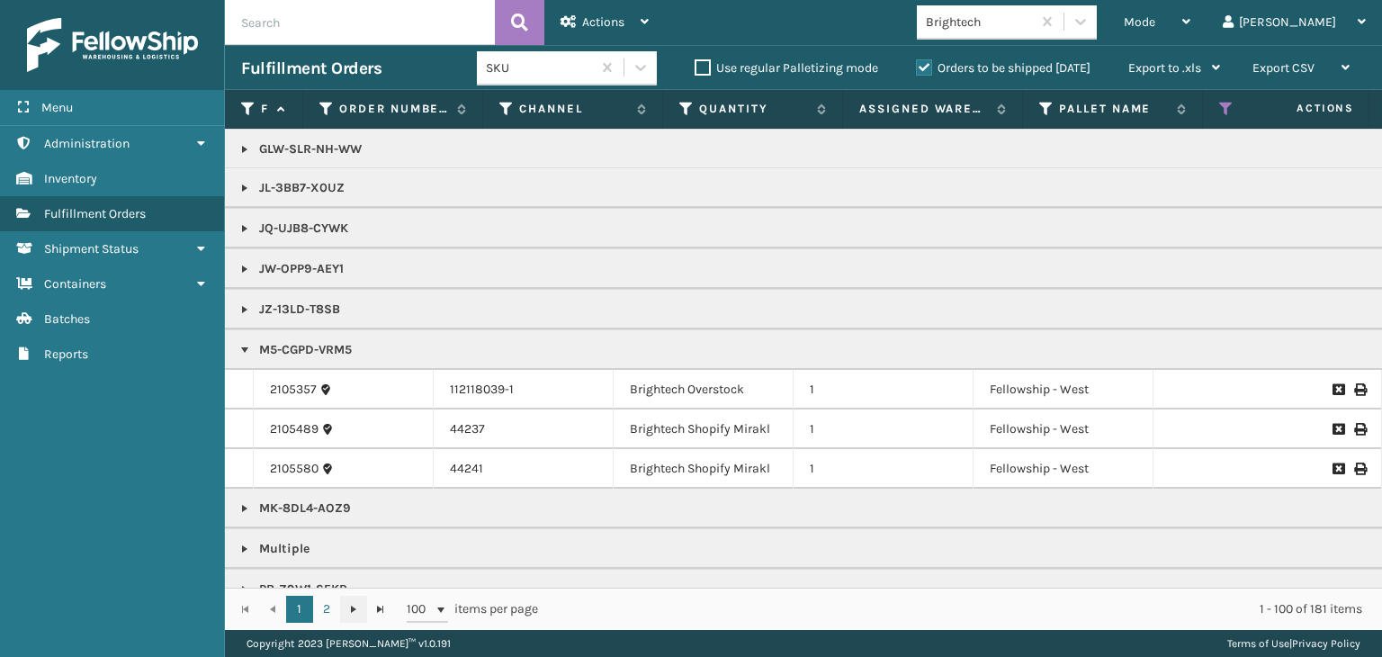
scroll to position [1440, 0]
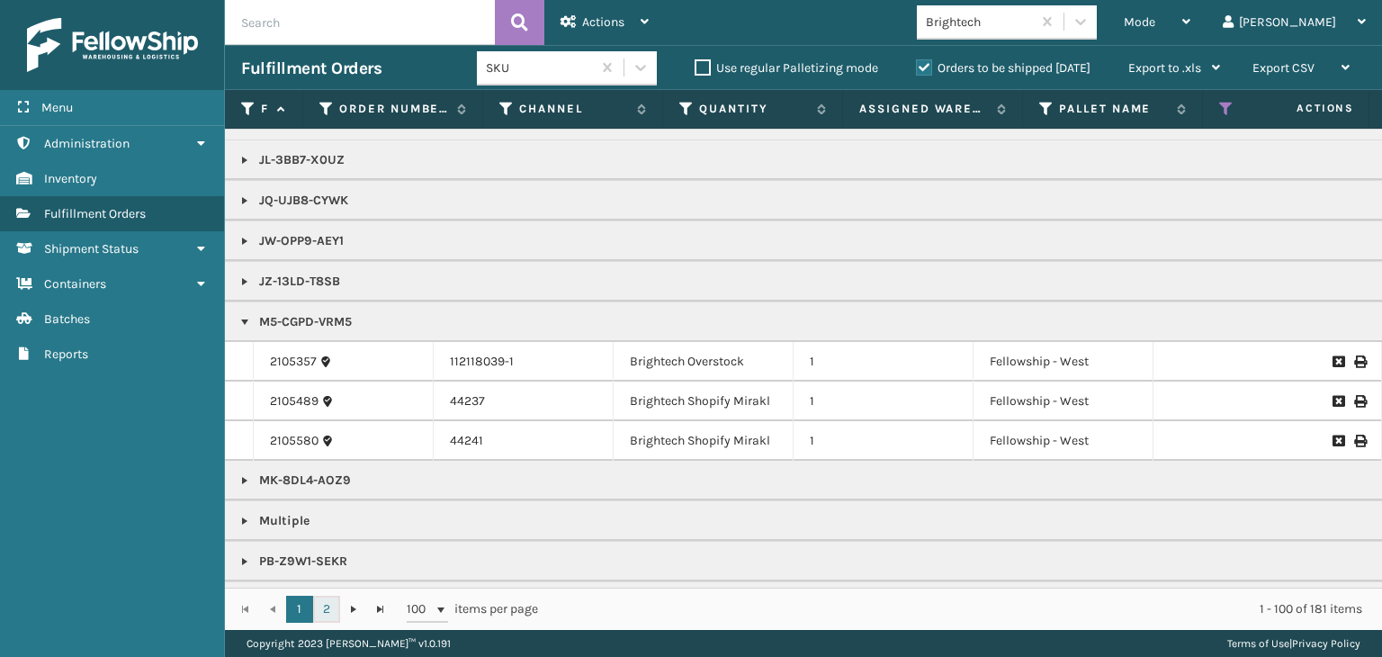
click at [329, 607] on link "2" at bounding box center [326, 609] width 27 height 27
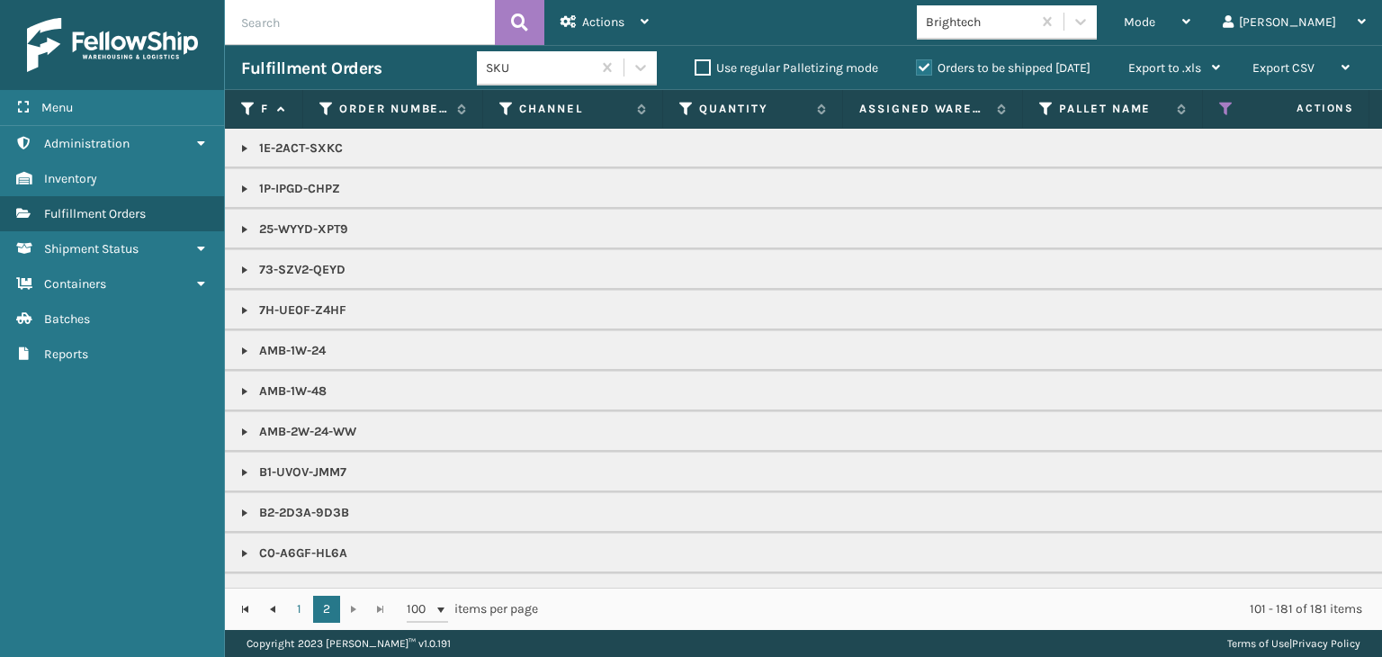
click at [240, 145] on link at bounding box center [245, 148] width 14 height 14
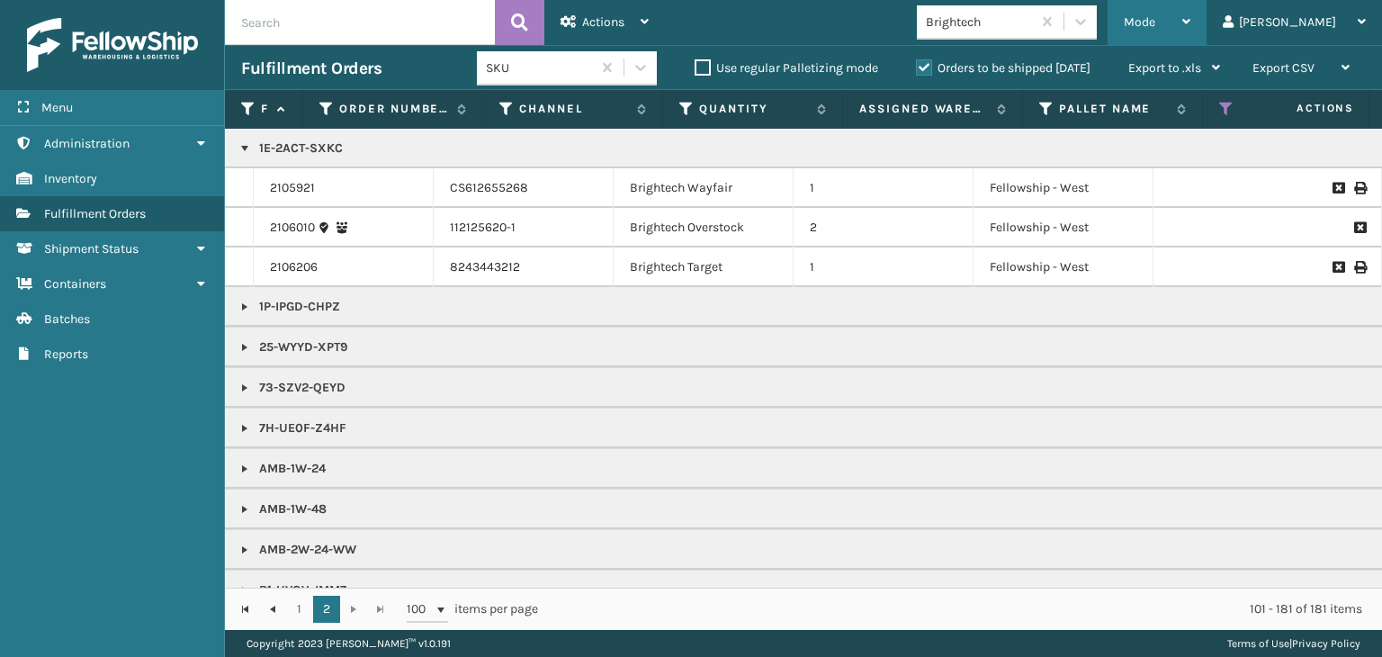
click at [1155, 28] on span "Mode" at bounding box center [1139, 21] width 31 height 15
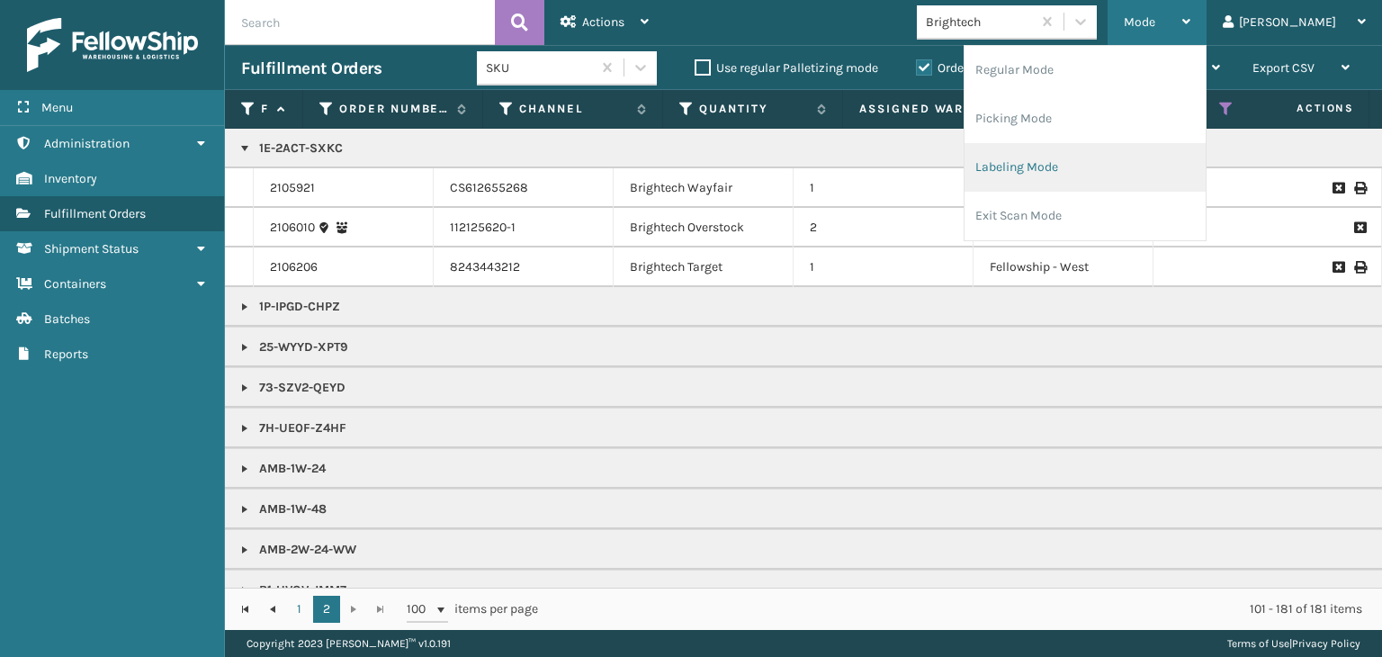
click at [1180, 166] on li "Labeling Mode" at bounding box center [1085, 167] width 241 height 49
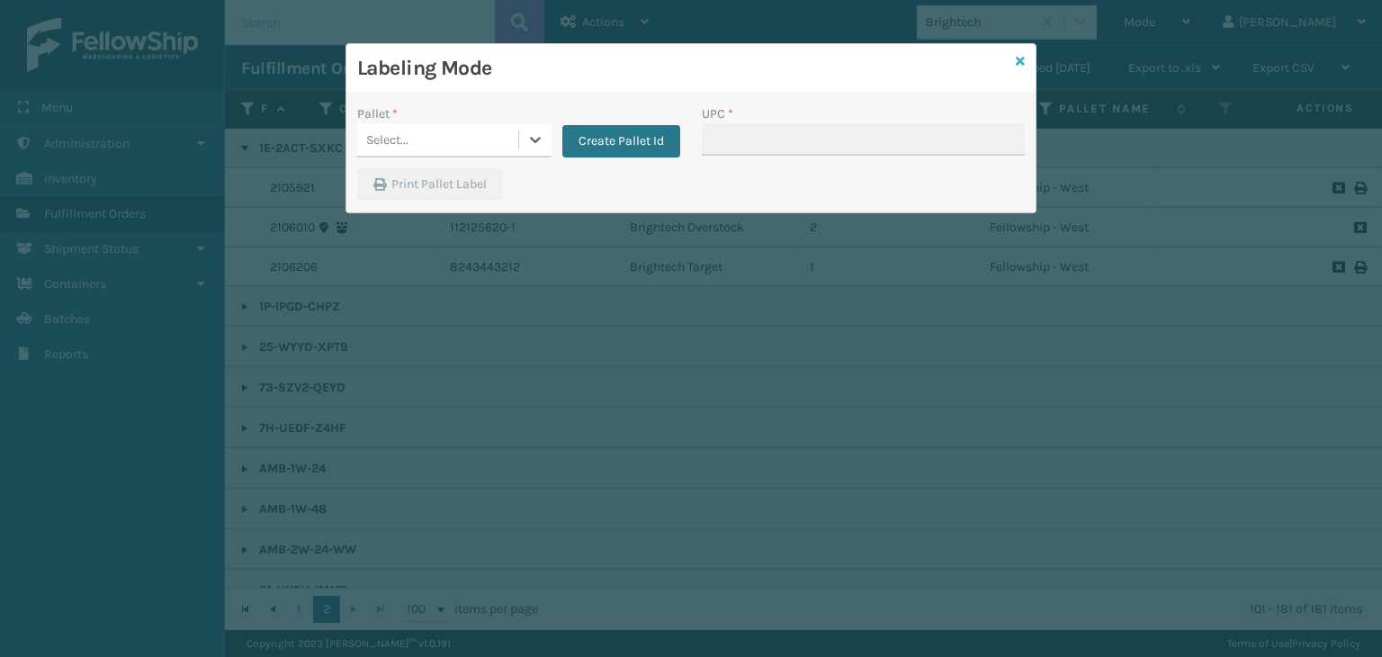
click at [1019, 62] on icon at bounding box center [1020, 61] width 9 height 13
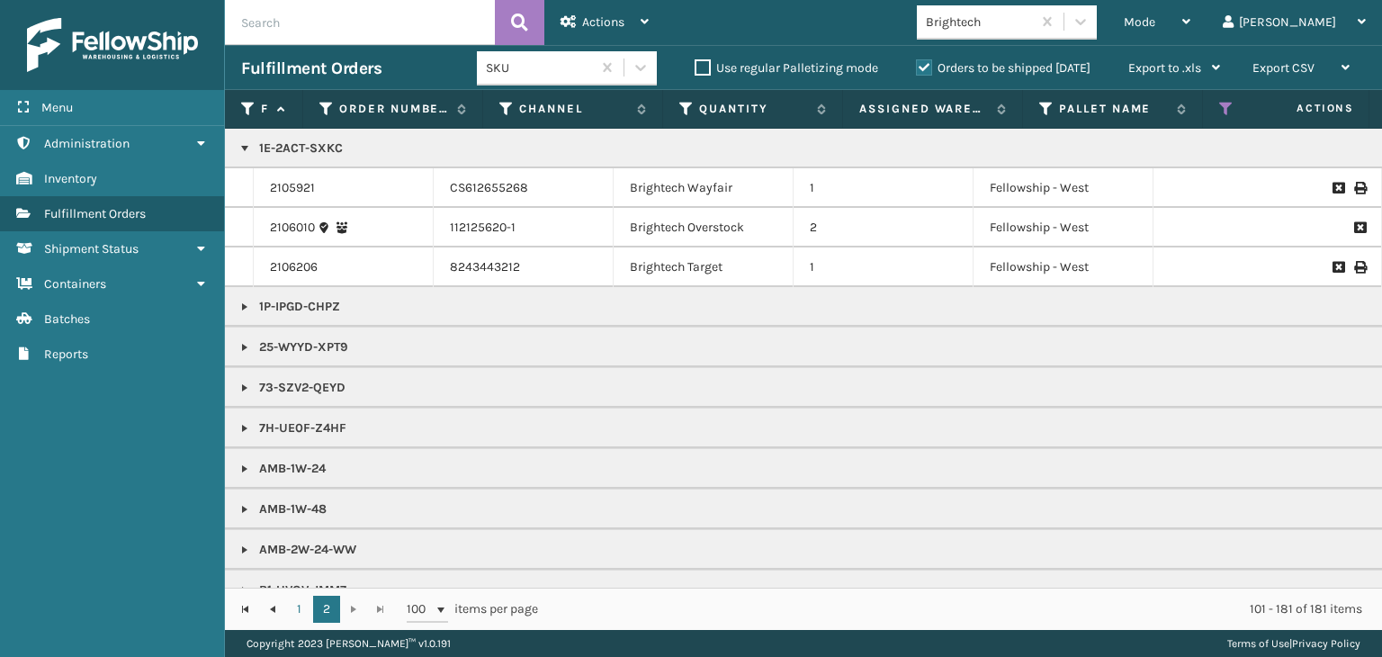
click at [247, 348] on link at bounding box center [245, 347] width 14 height 14
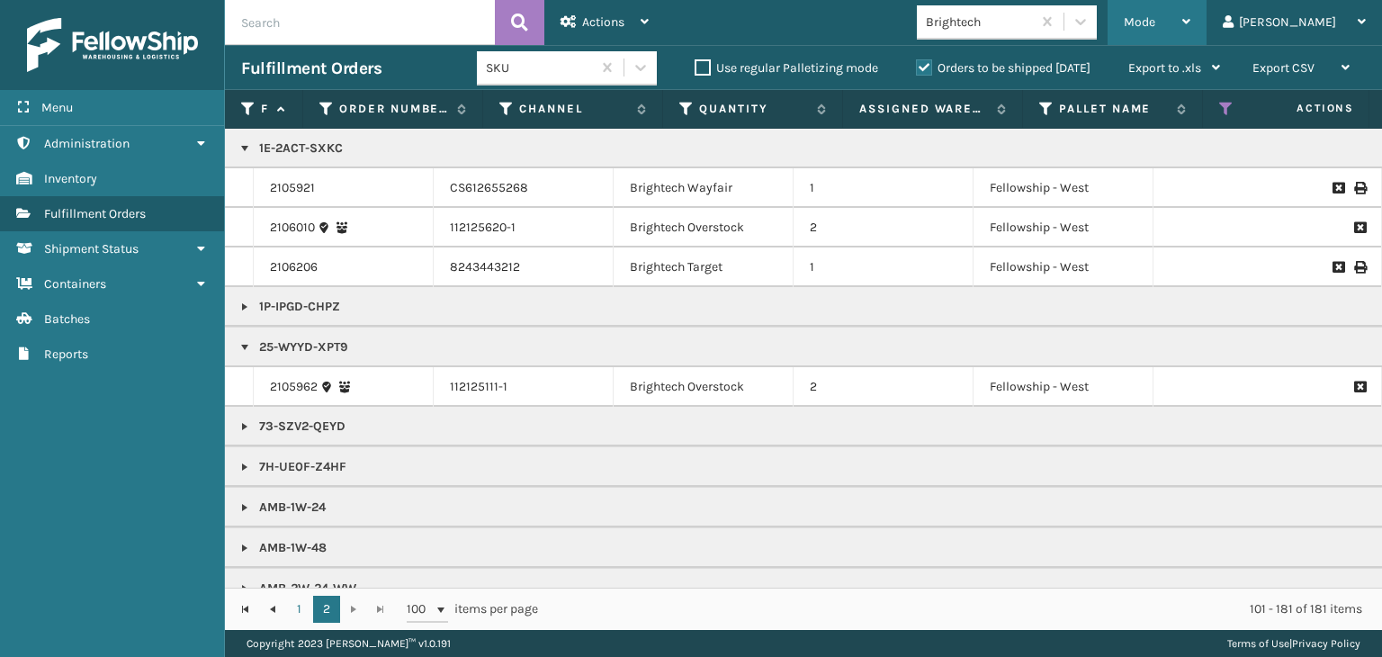
click at [1155, 24] on span "Mode" at bounding box center [1139, 21] width 31 height 15
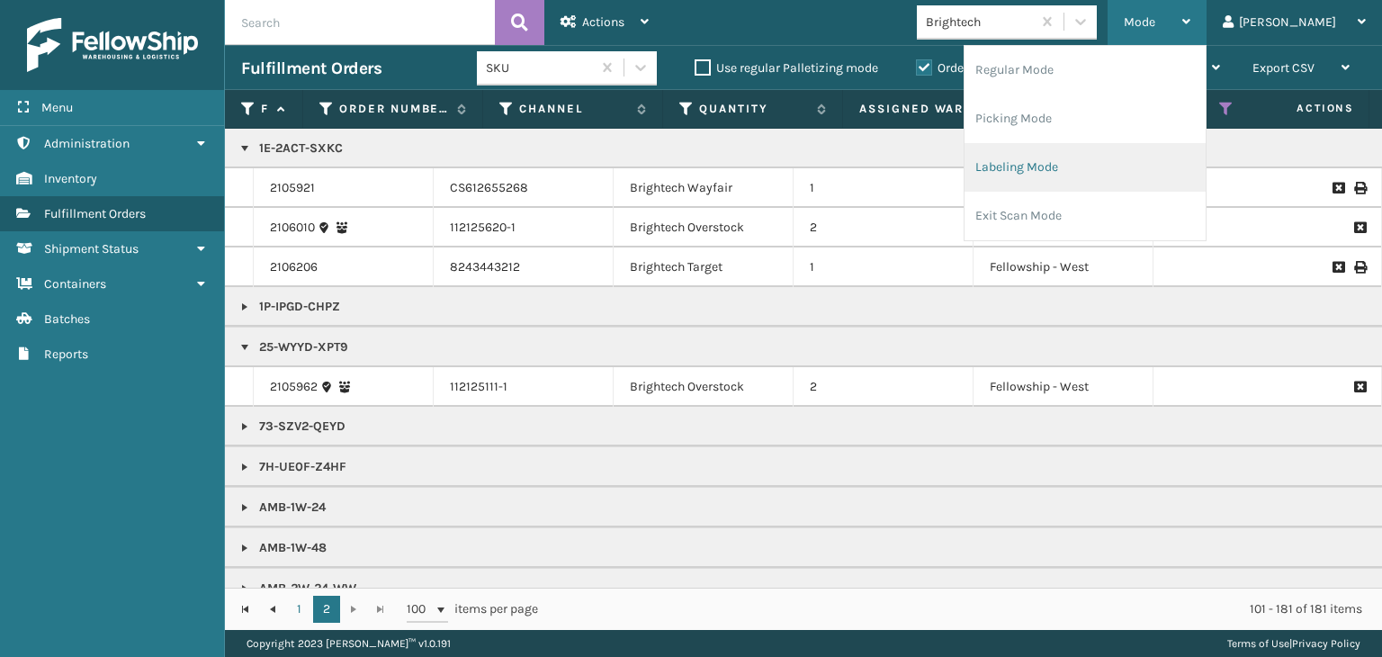
click at [1112, 177] on li "Labeling Mode" at bounding box center [1085, 167] width 241 height 49
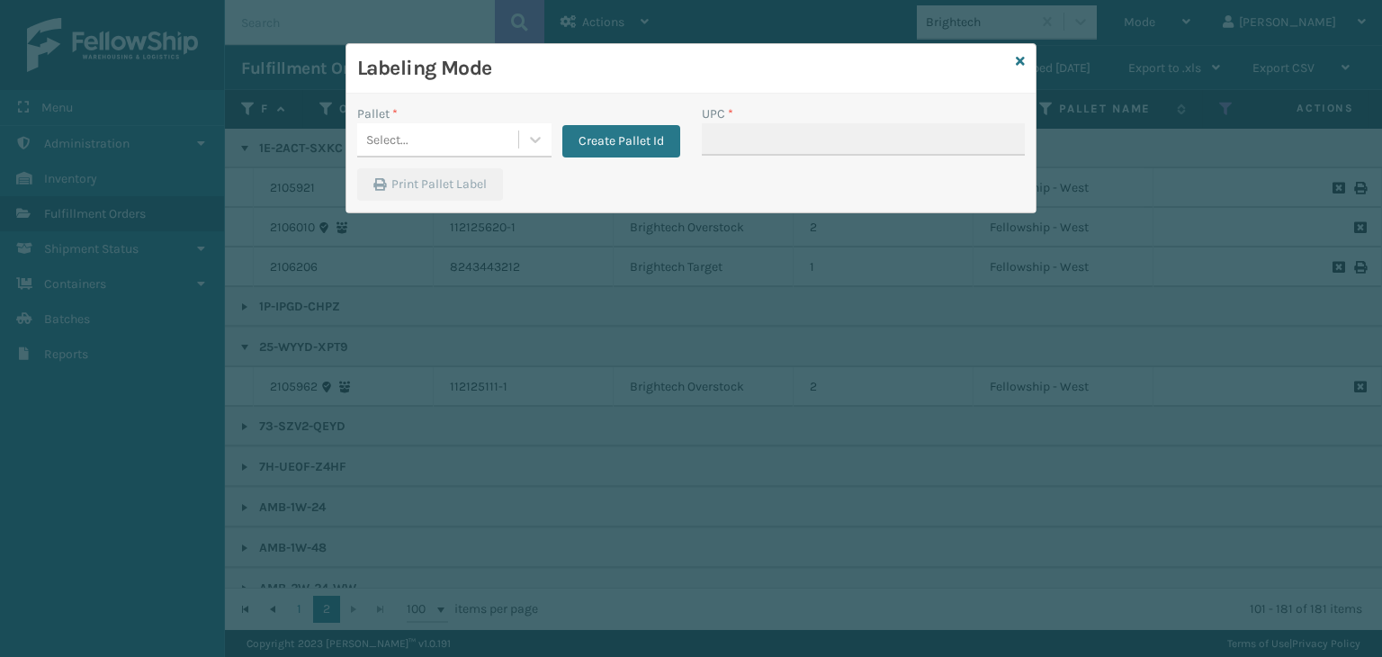
click at [439, 157] on div "Pallet * Select... Create Pallet Id" at bounding box center [518, 136] width 345 height 64
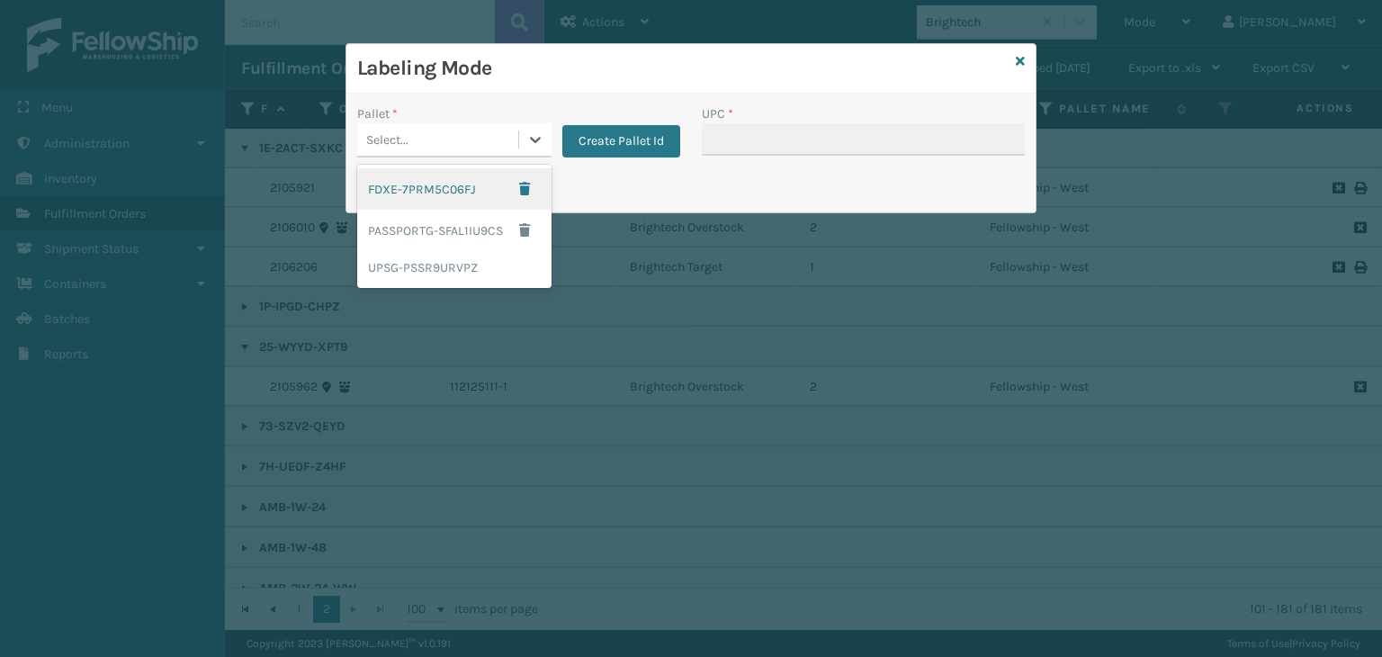
click at [442, 141] on div "Select..." at bounding box center [437, 140] width 161 height 30
click at [460, 267] on div "UPSG-PSSR9URVPZ" at bounding box center [454, 267] width 194 height 33
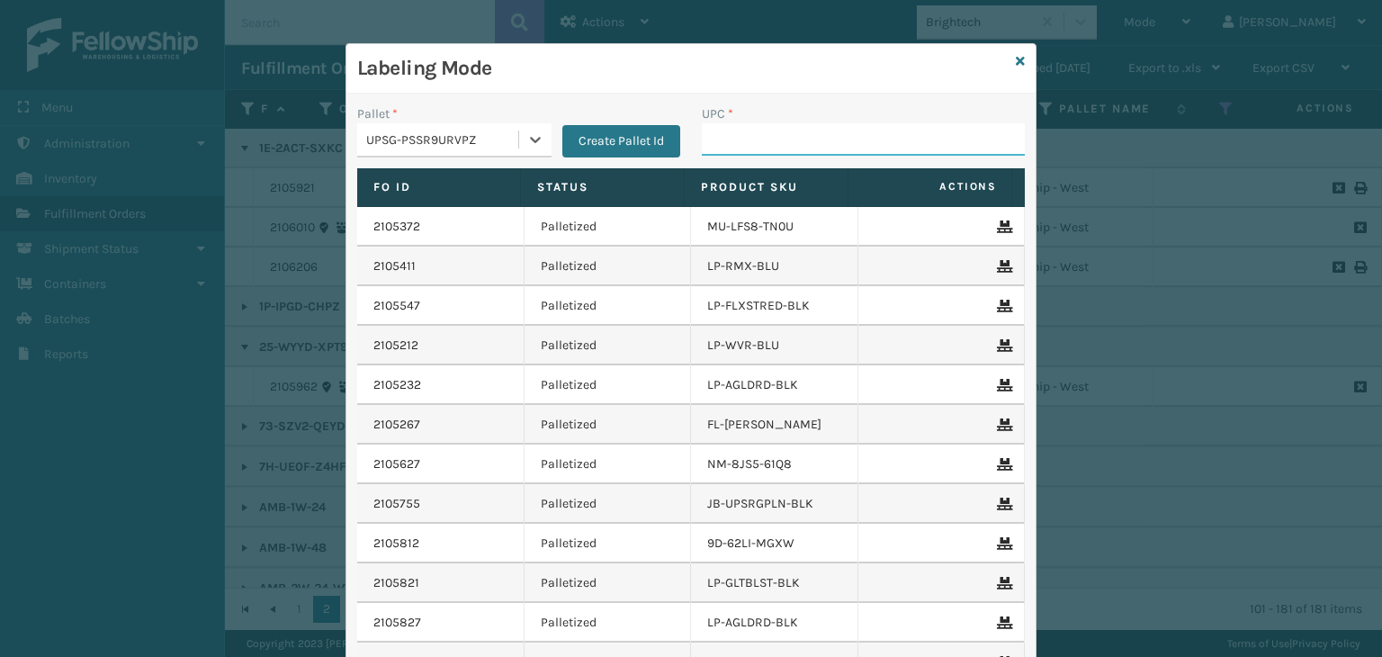
click at [748, 139] on input "UPC *" at bounding box center [863, 139] width 323 height 32
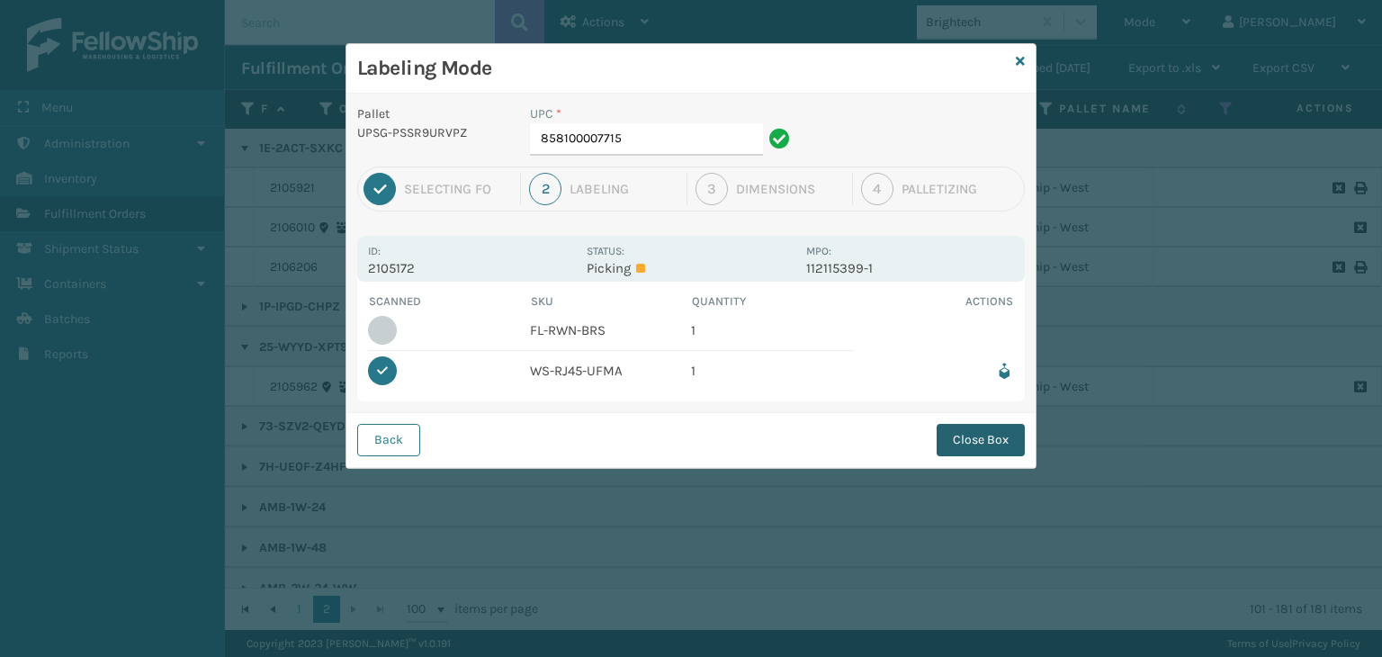
drag, startPoint x: 997, startPoint y: 432, endPoint x: 957, endPoint y: 416, distance: 42.8
click at [986, 432] on button "Close Box" at bounding box center [981, 440] width 88 height 32
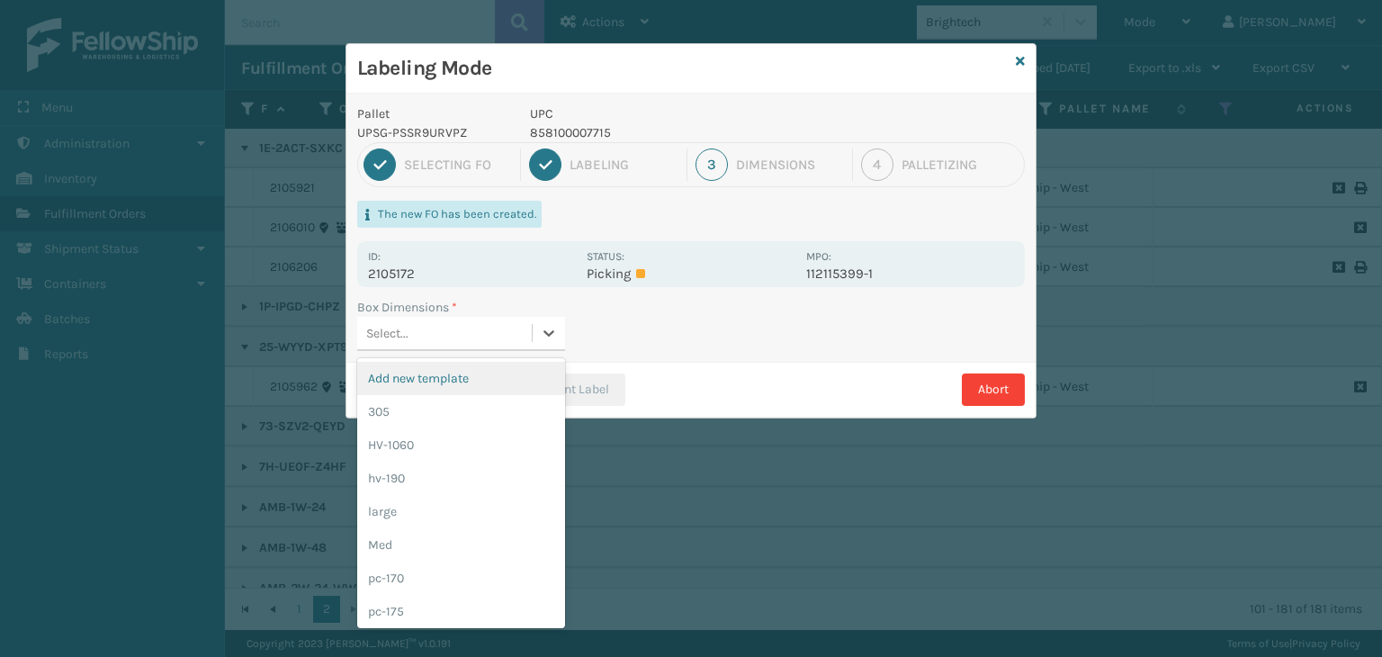
click at [400, 331] on div "Select..." at bounding box center [387, 333] width 42 height 19
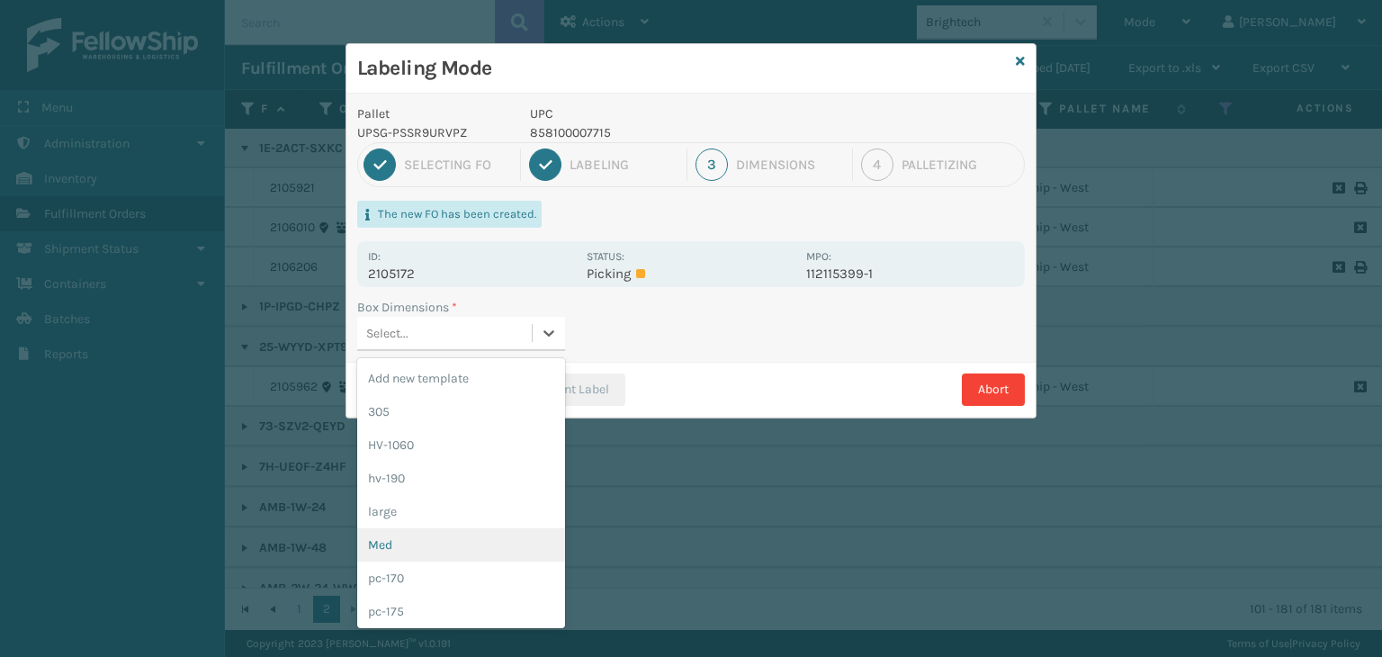
click at [394, 532] on div "Med" at bounding box center [461, 544] width 208 height 33
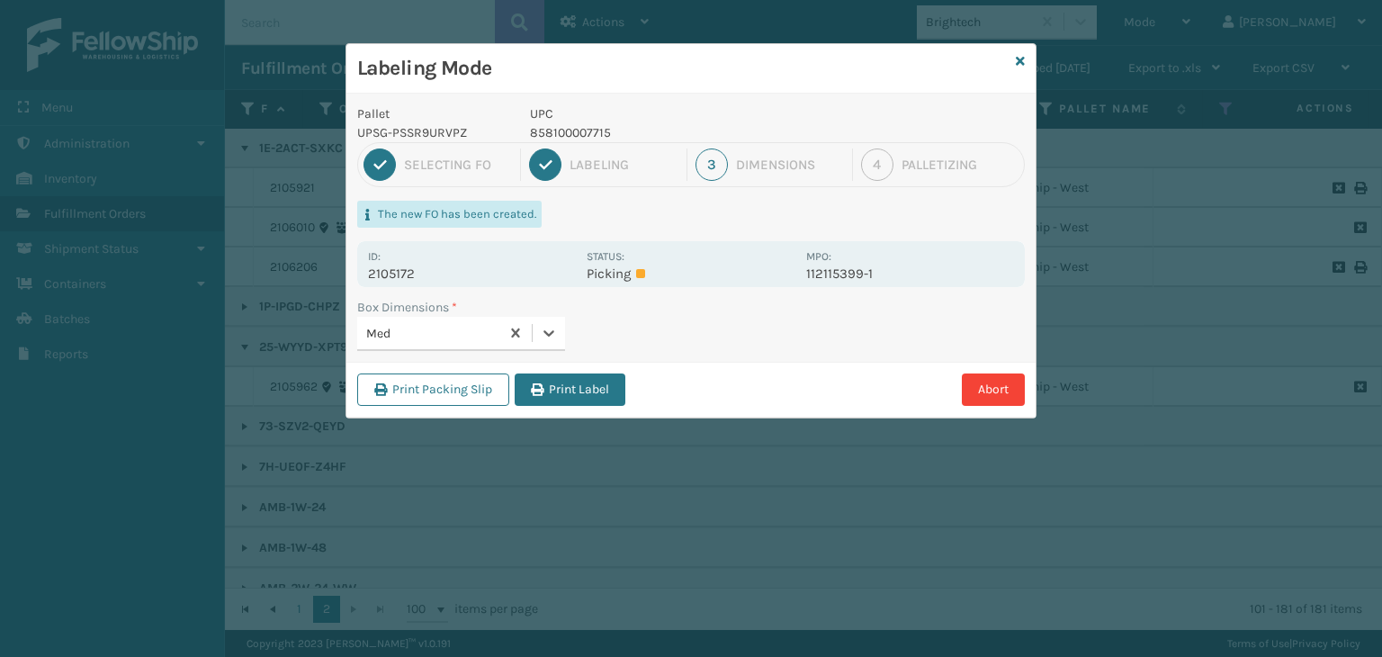
click at [598, 400] on button "Print Label" at bounding box center [570, 389] width 111 height 32
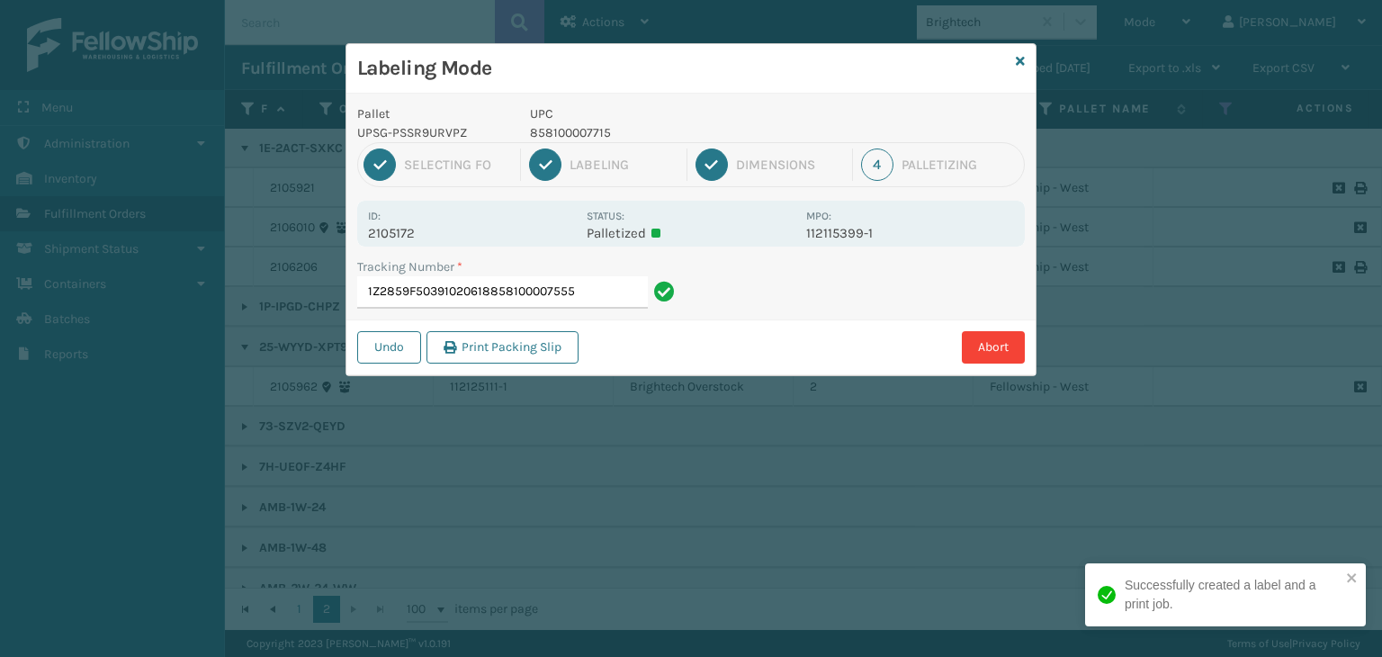
type input "1Z2859F50391020618858100007555"
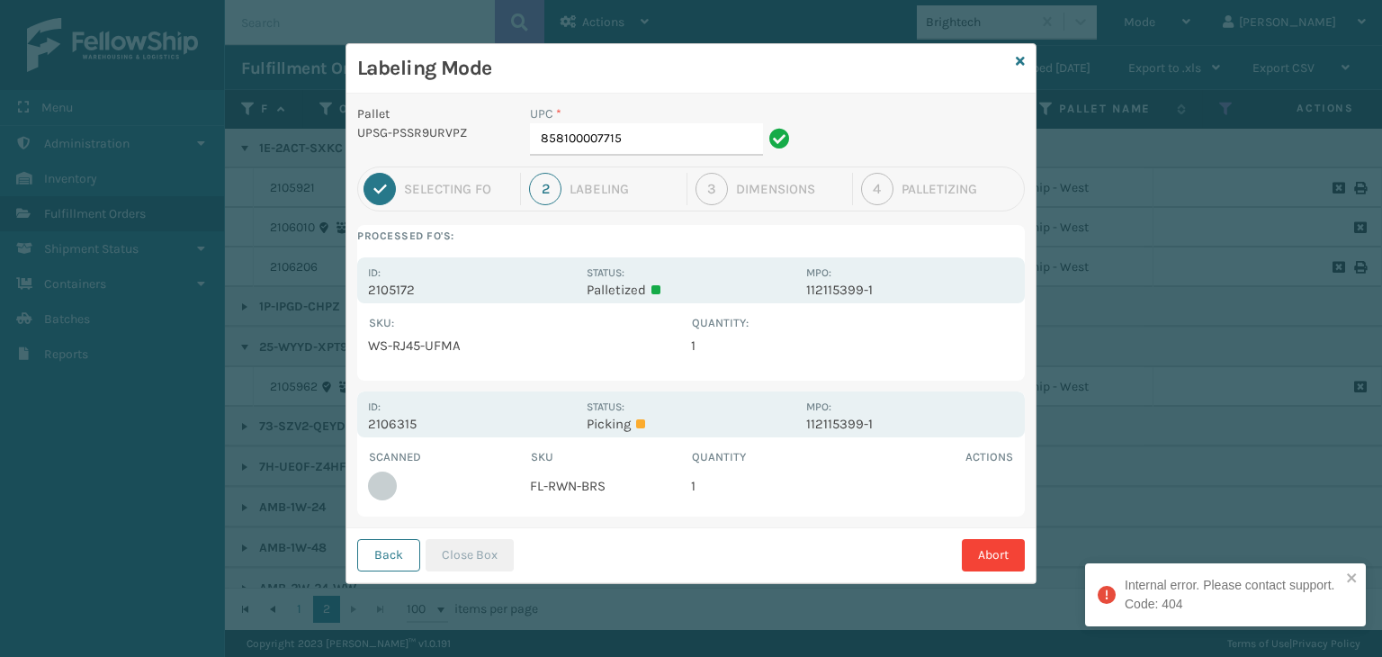
click at [1016, 59] on icon at bounding box center [1020, 61] width 9 height 13
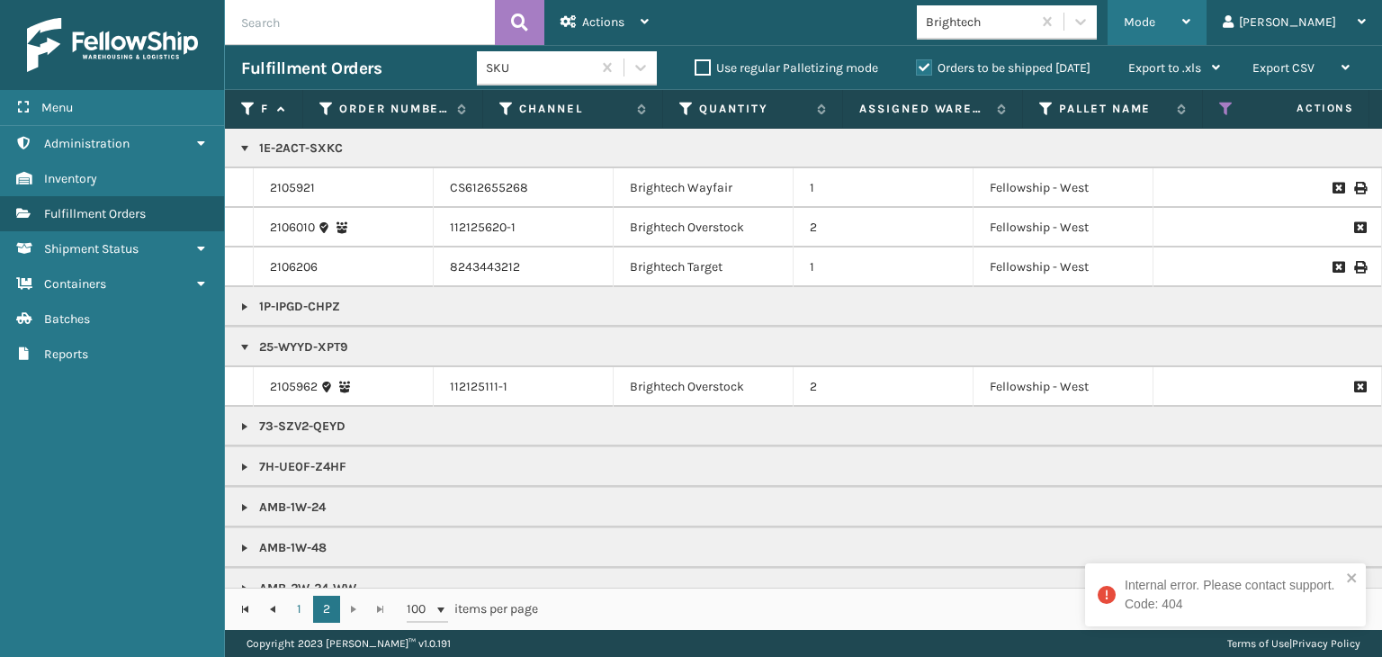
click at [1155, 21] on span "Mode" at bounding box center [1139, 21] width 31 height 15
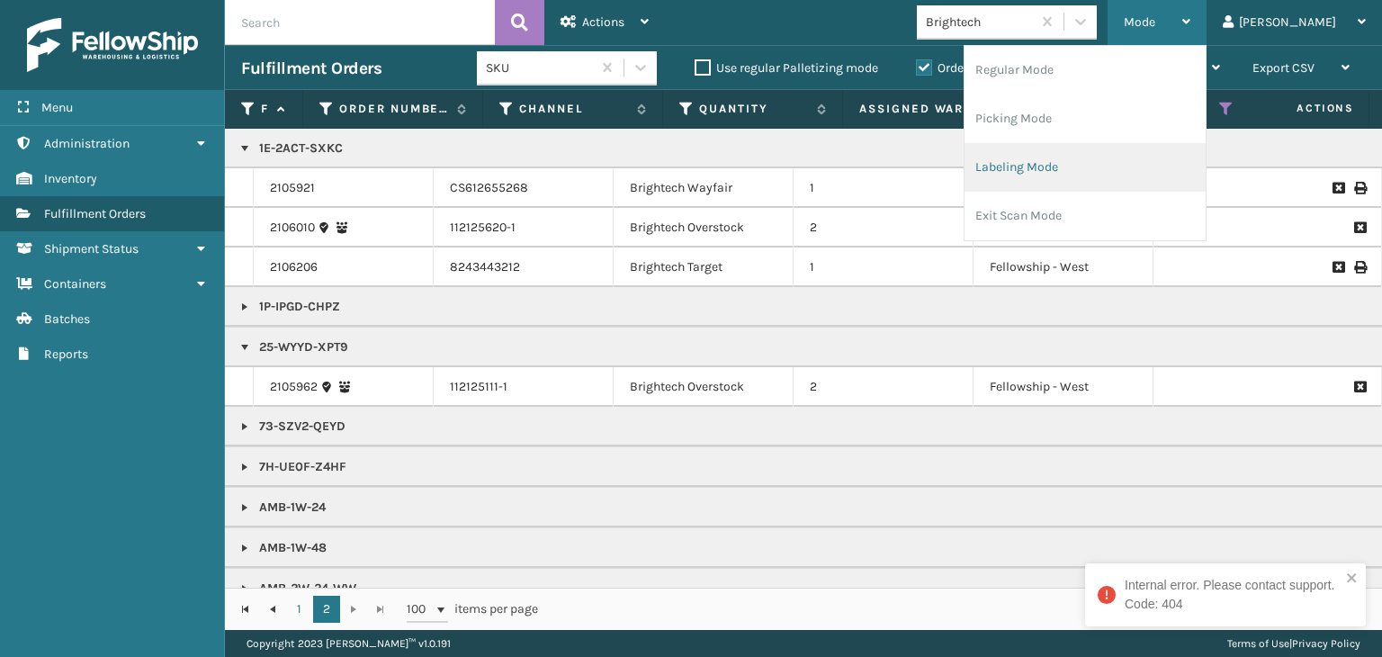
click at [1110, 157] on li "Labeling Mode" at bounding box center [1085, 167] width 241 height 49
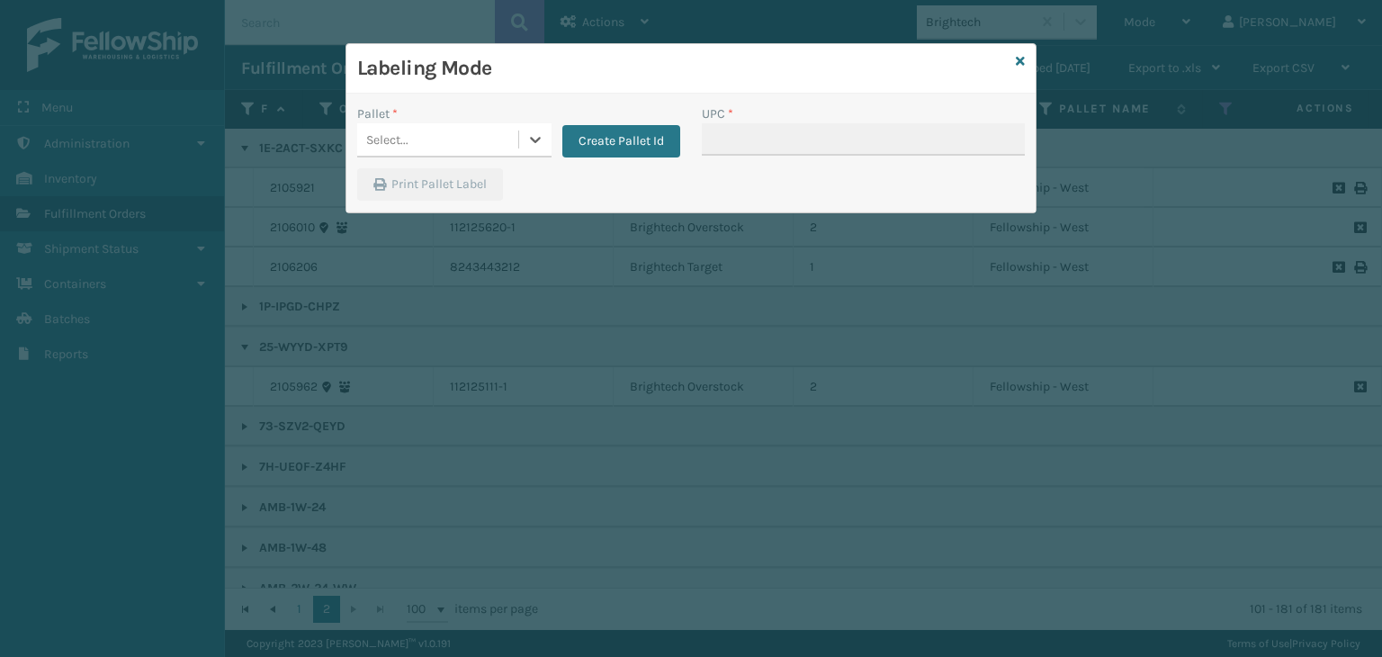
click at [436, 145] on div "Select..." at bounding box center [437, 140] width 161 height 30
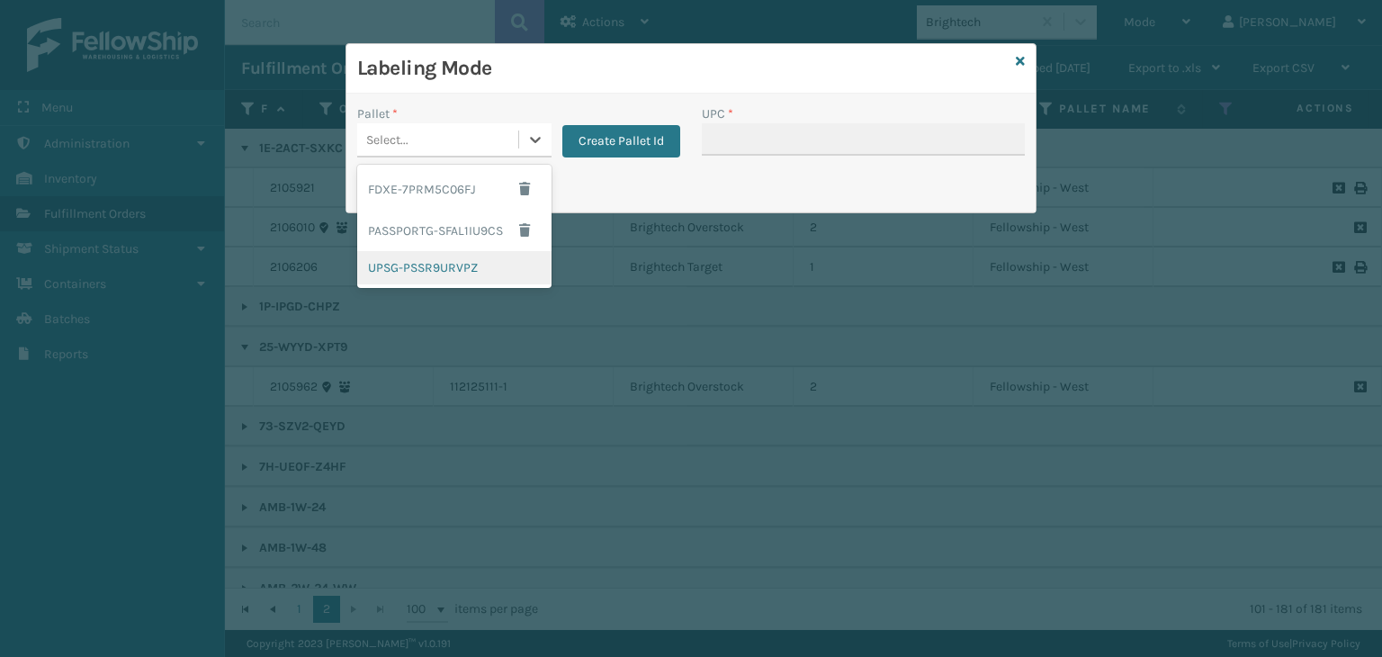
click at [417, 251] on div "UPSG-PSSR9URVPZ" at bounding box center [454, 267] width 194 height 33
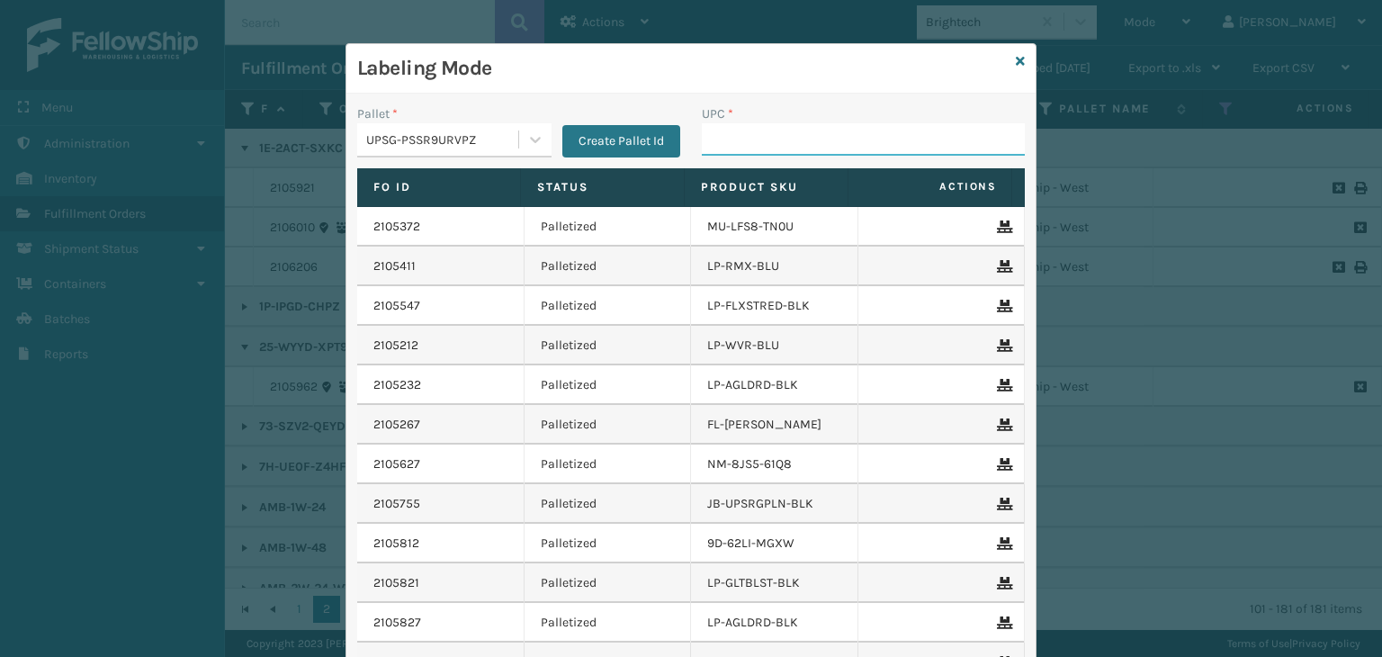
click at [712, 139] on input "UPC *" at bounding box center [863, 139] width 323 height 32
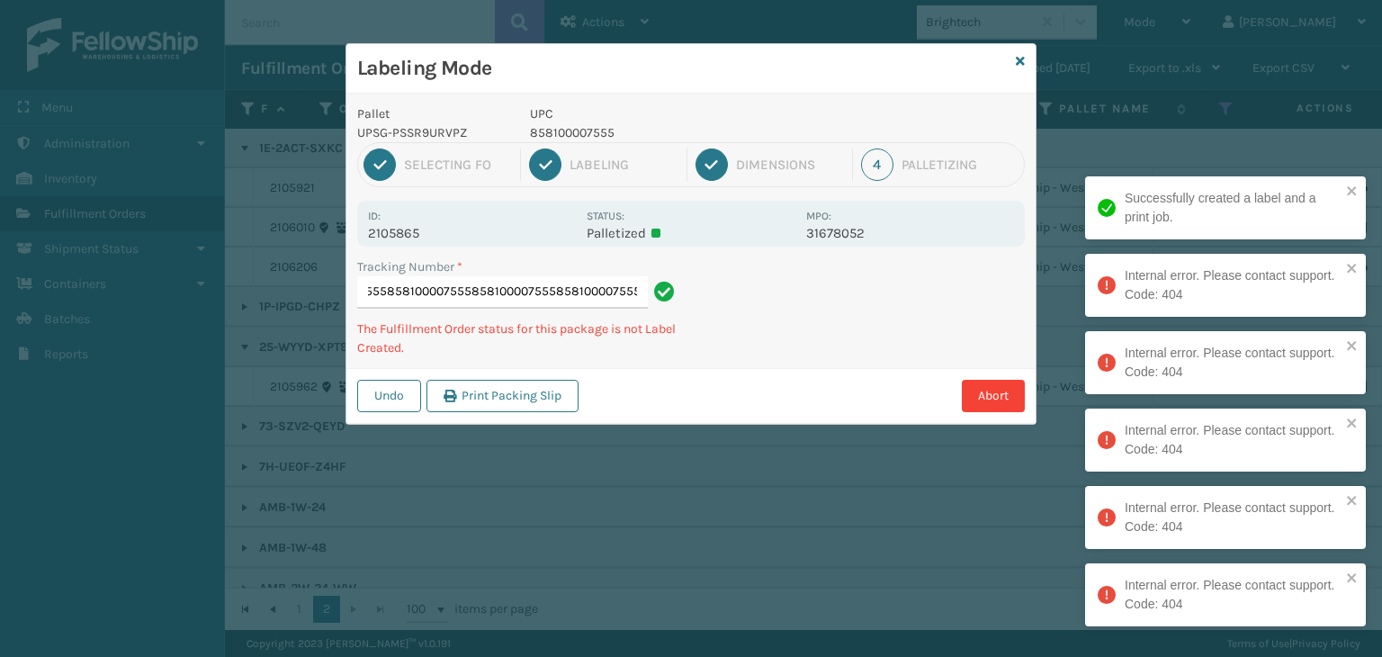
scroll to position [0, 359]
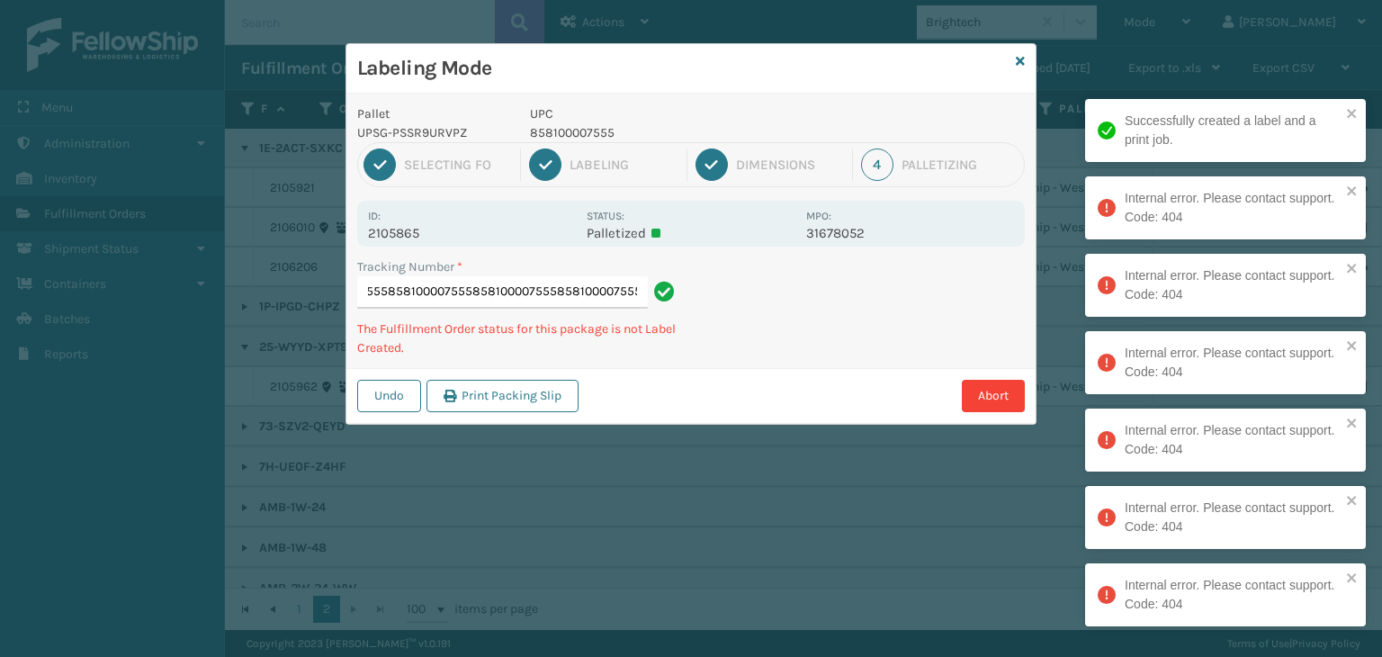
type input "1Z2859F503934210488581000075558581000075558581000075558581000075558581000075558…"
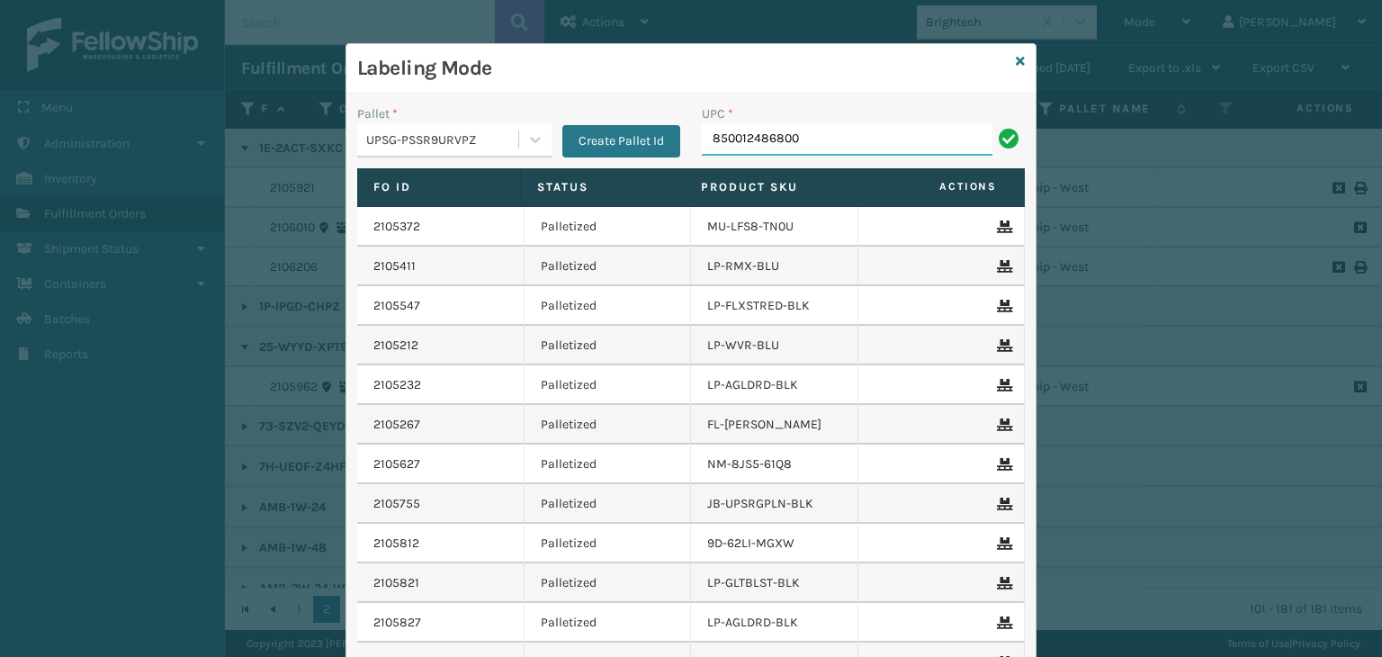
type input "850012486800"
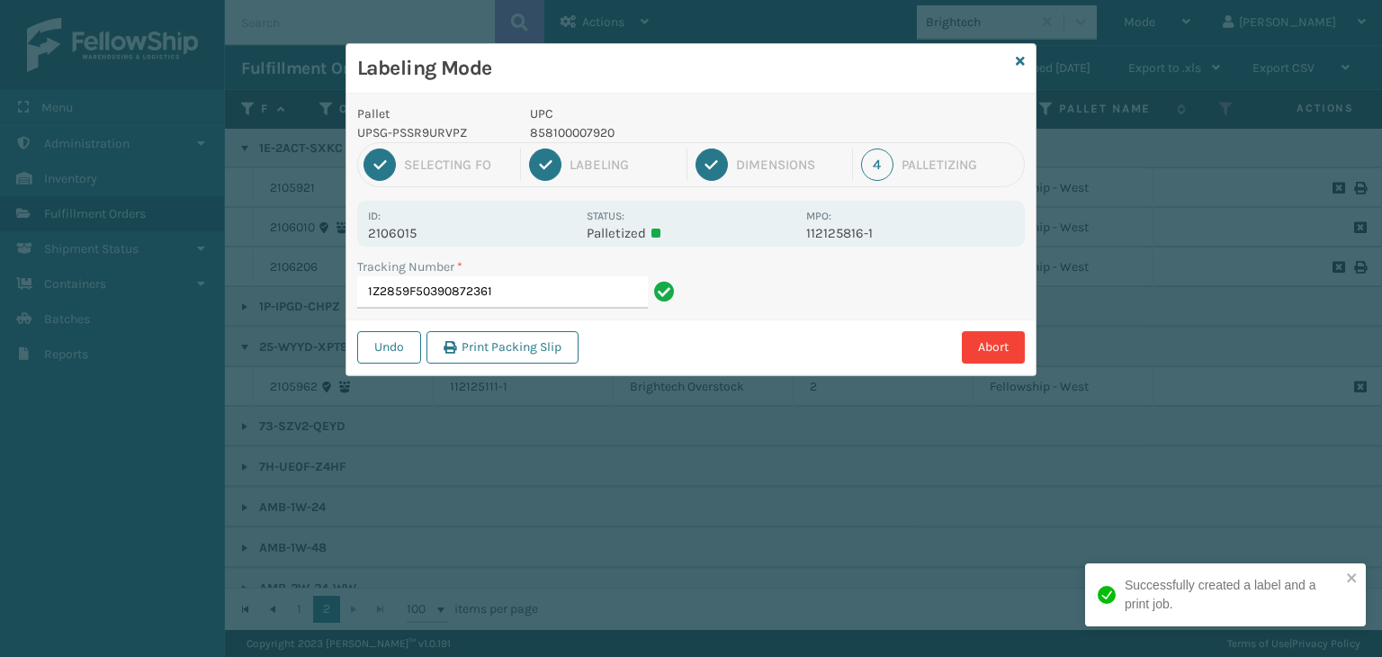
click at [588, 130] on p "858100007920" at bounding box center [662, 132] width 265 height 19
copy p "858100007920"
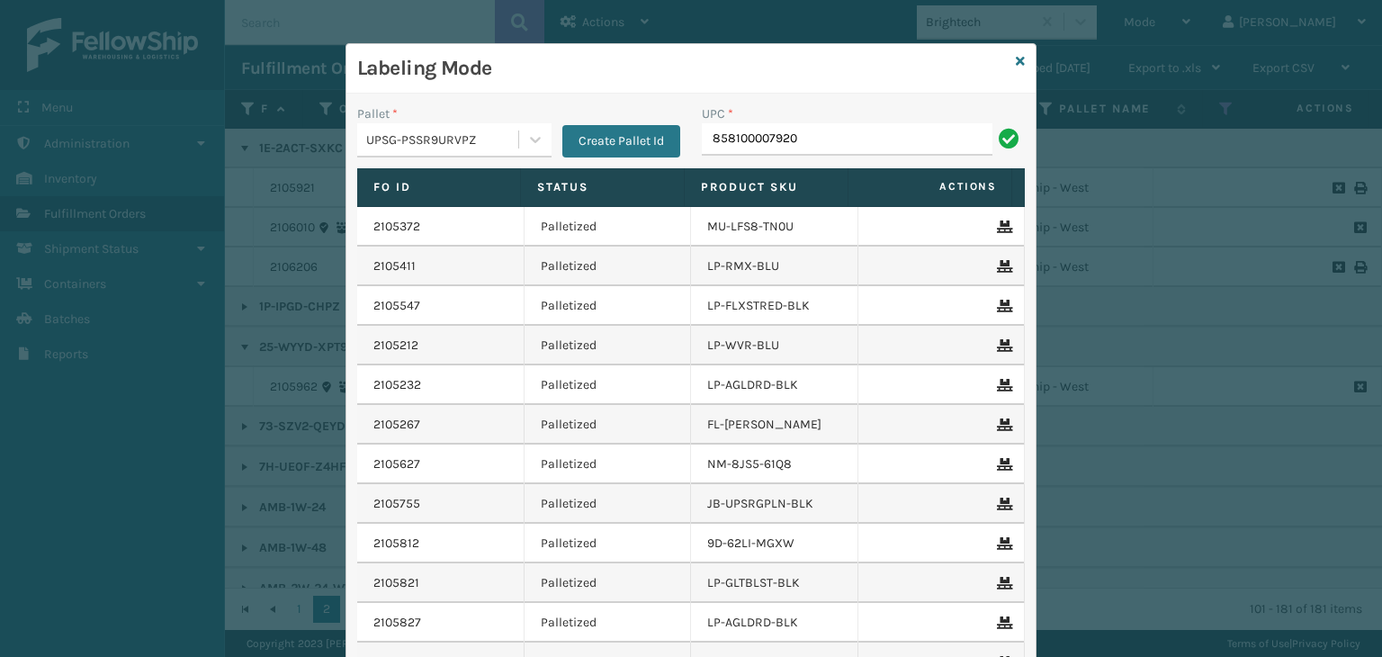
type input "858100007920"
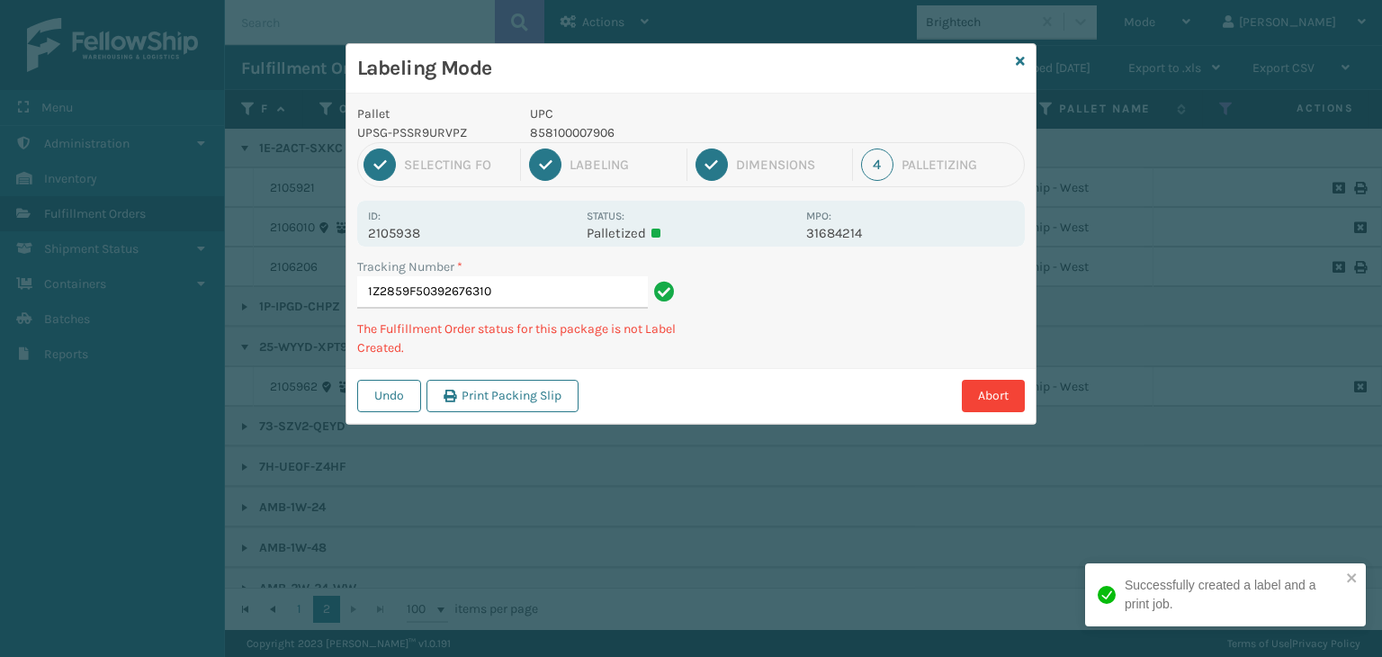
click at [595, 134] on p "858100007906" at bounding box center [662, 132] width 265 height 19
copy p "858100007906"
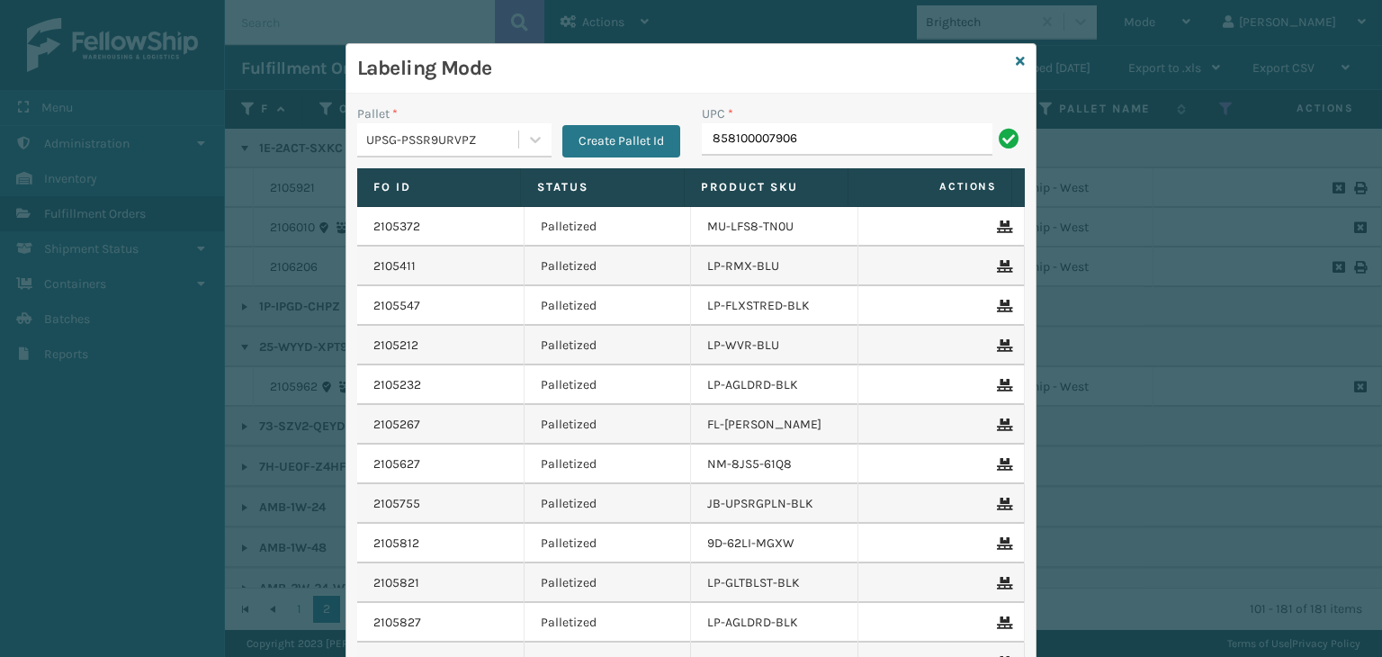
type input "858100007906"
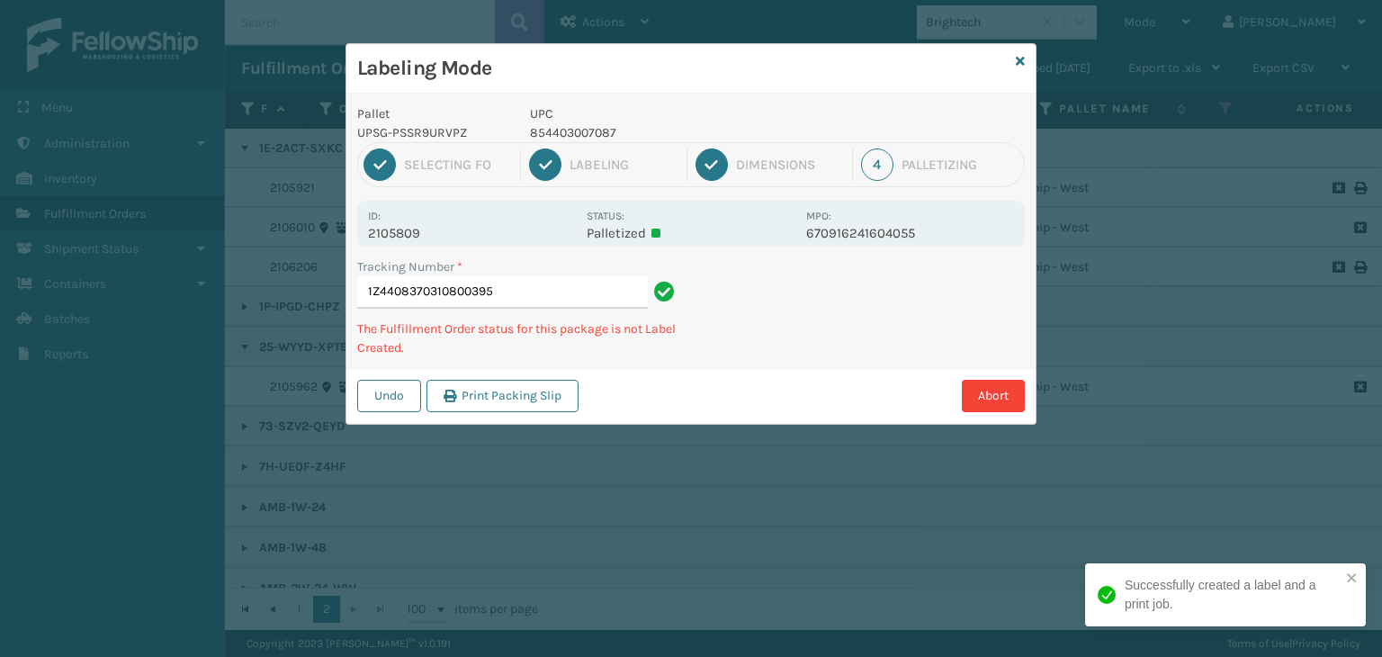
click at [570, 127] on p "854403007087" at bounding box center [662, 132] width 265 height 19
copy p "854403007087"
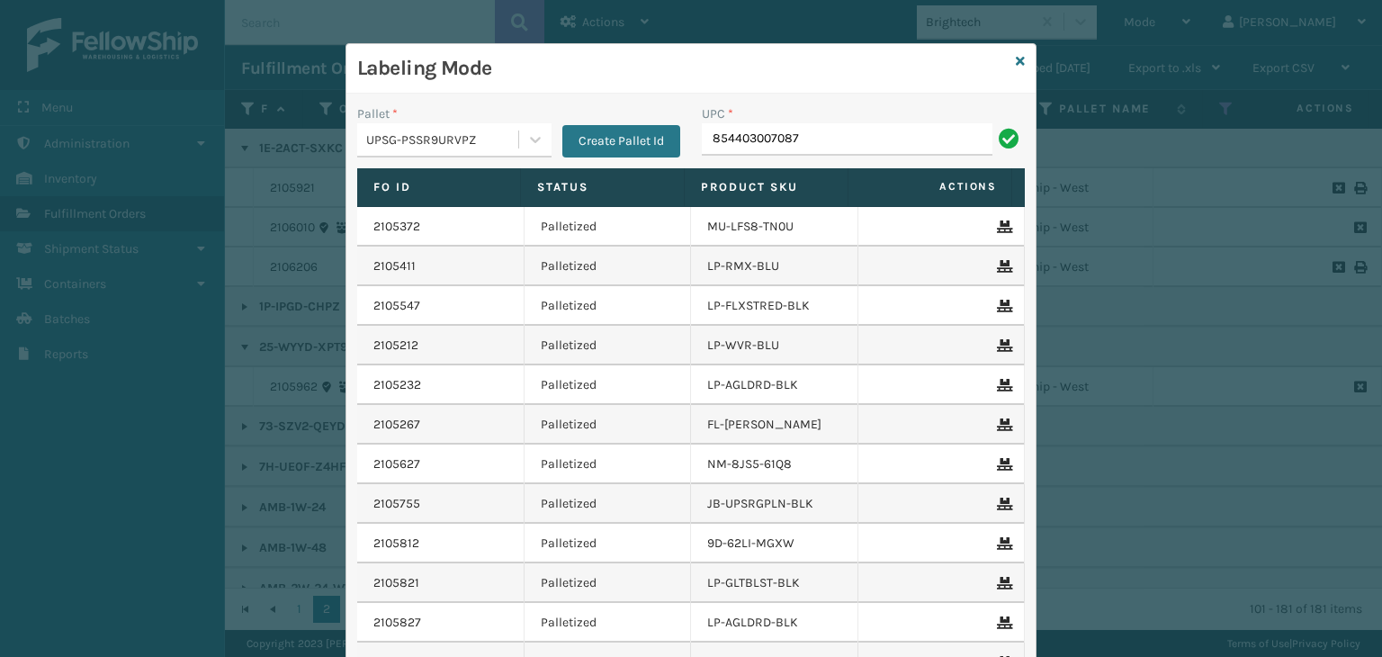
type input "854403007087"
type input "858100007869"
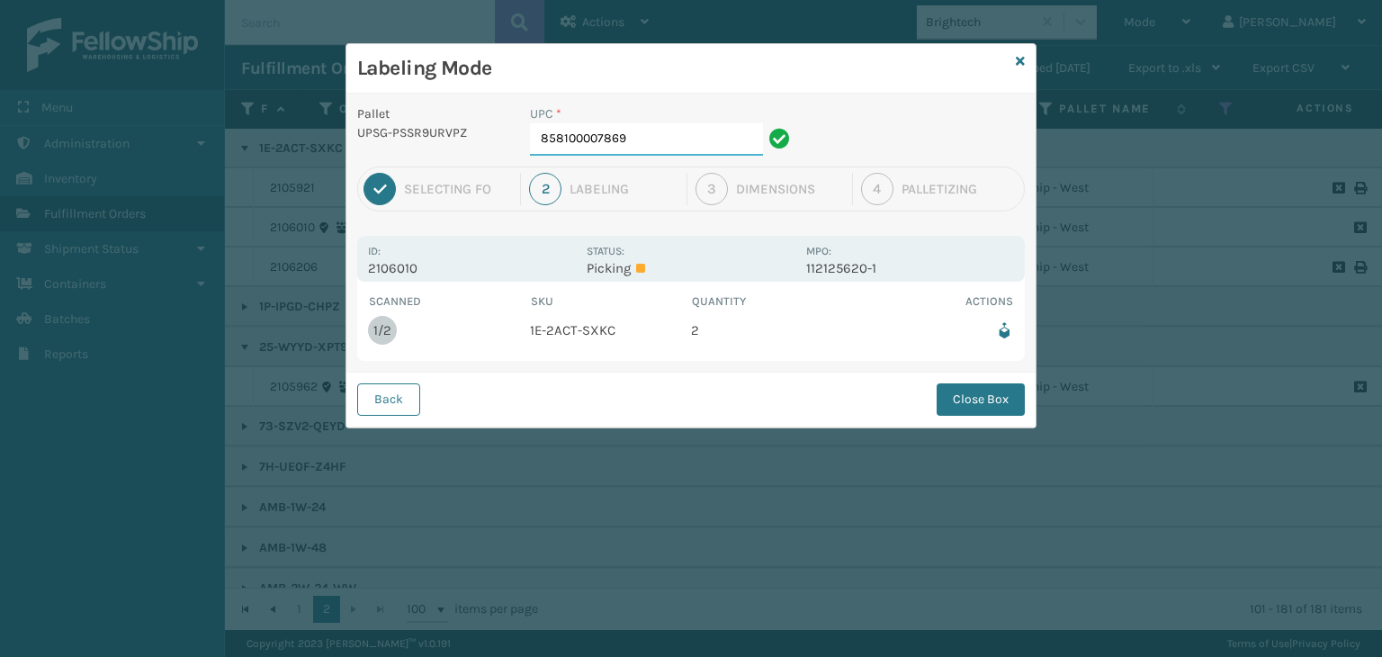
click at [723, 134] on input "858100007869" at bounding box center [646, 139] width 233 height 32
click at [978, 405] on button "Close Box" at bounding box center [981, 399] width 88 height 32
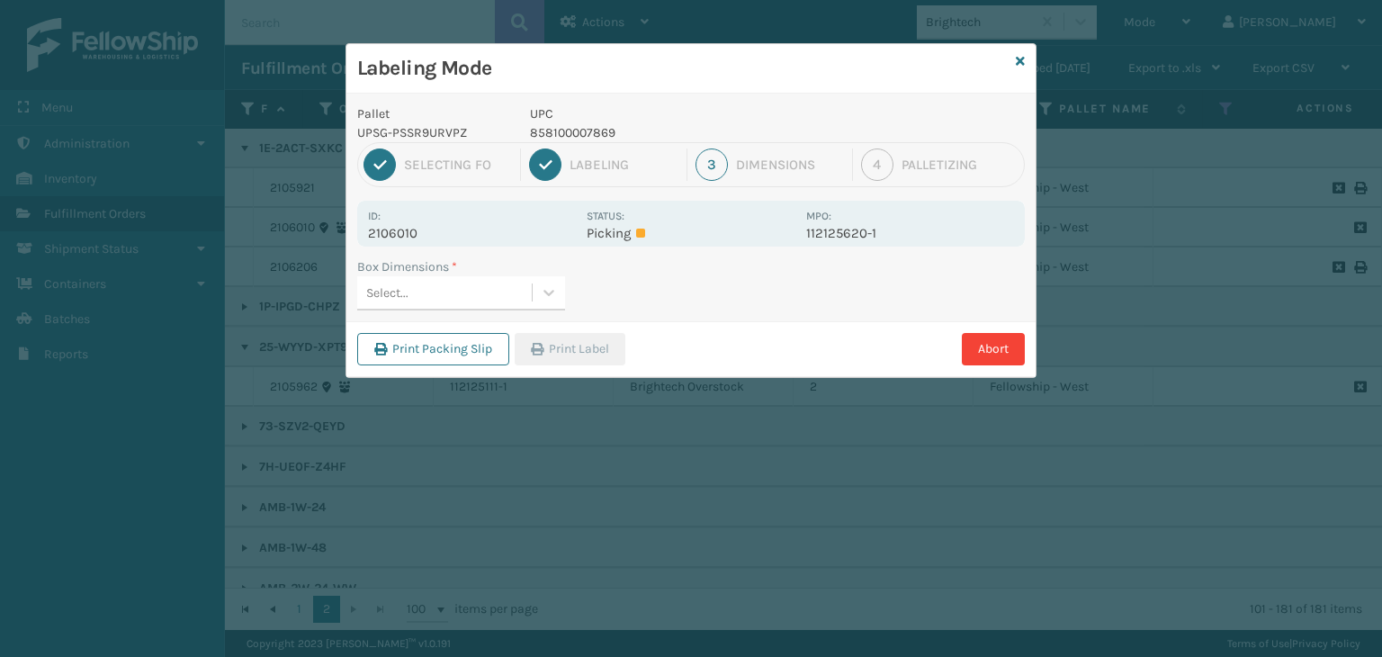
click at [452, 311] on div "Box Dimensions * Select..." at bounding box center [690, 289] width 689 height 64
click at [451, 303] on div "Select..." at bounding box center [444, 293] width 175 height 30
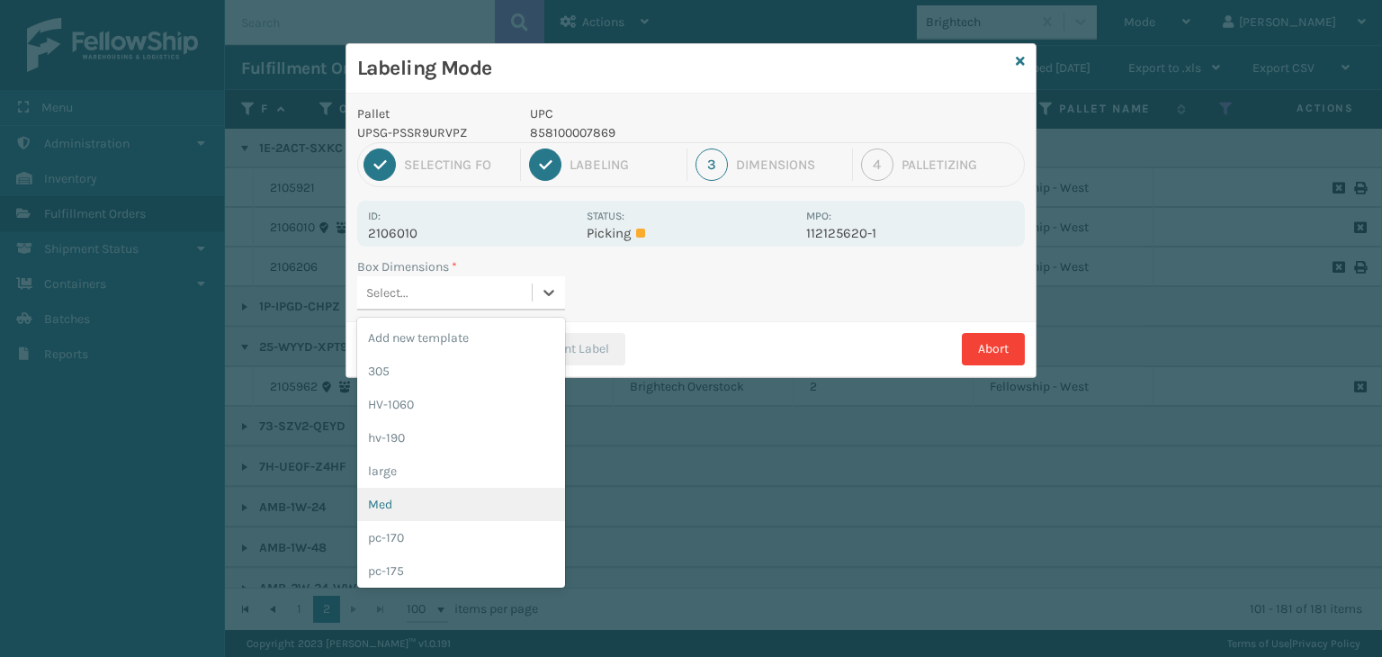
click at [402, 507] on div "Med" at bounding box center [461, 504] width 208 height 33
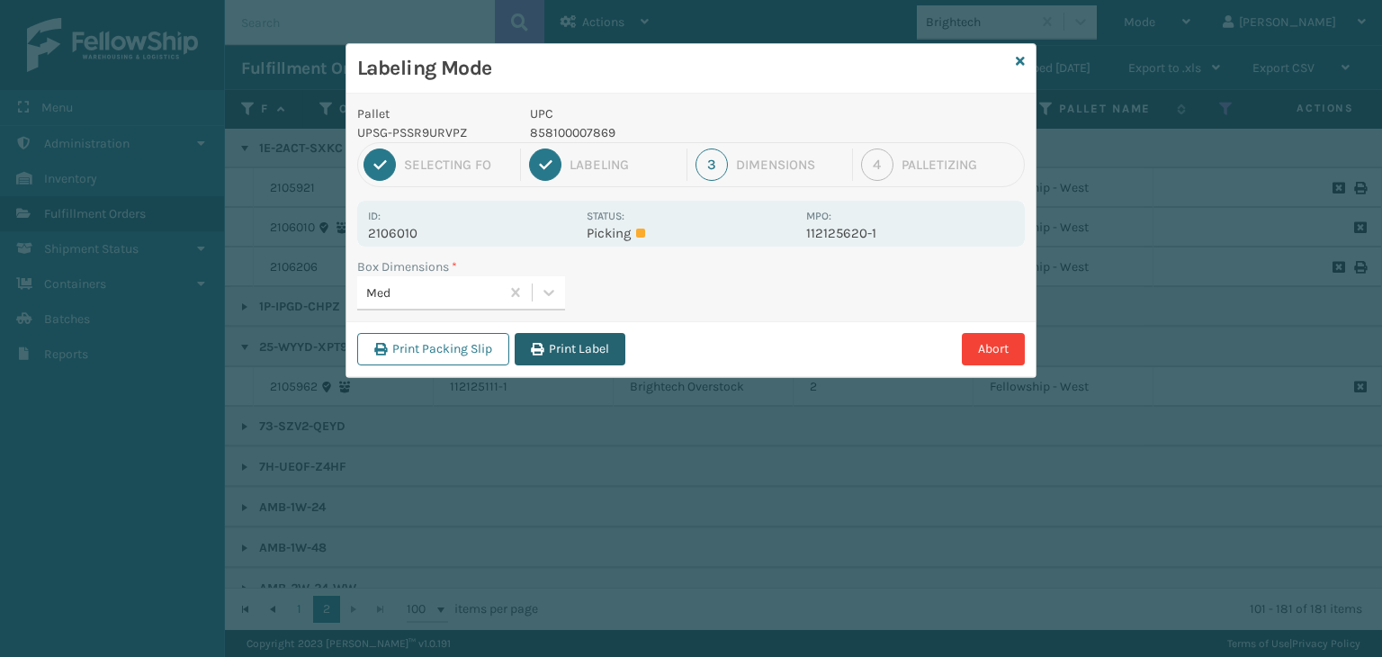
click at [571, 339] on button "Print Label" at bounding box center [570, 349] width 111 height 32
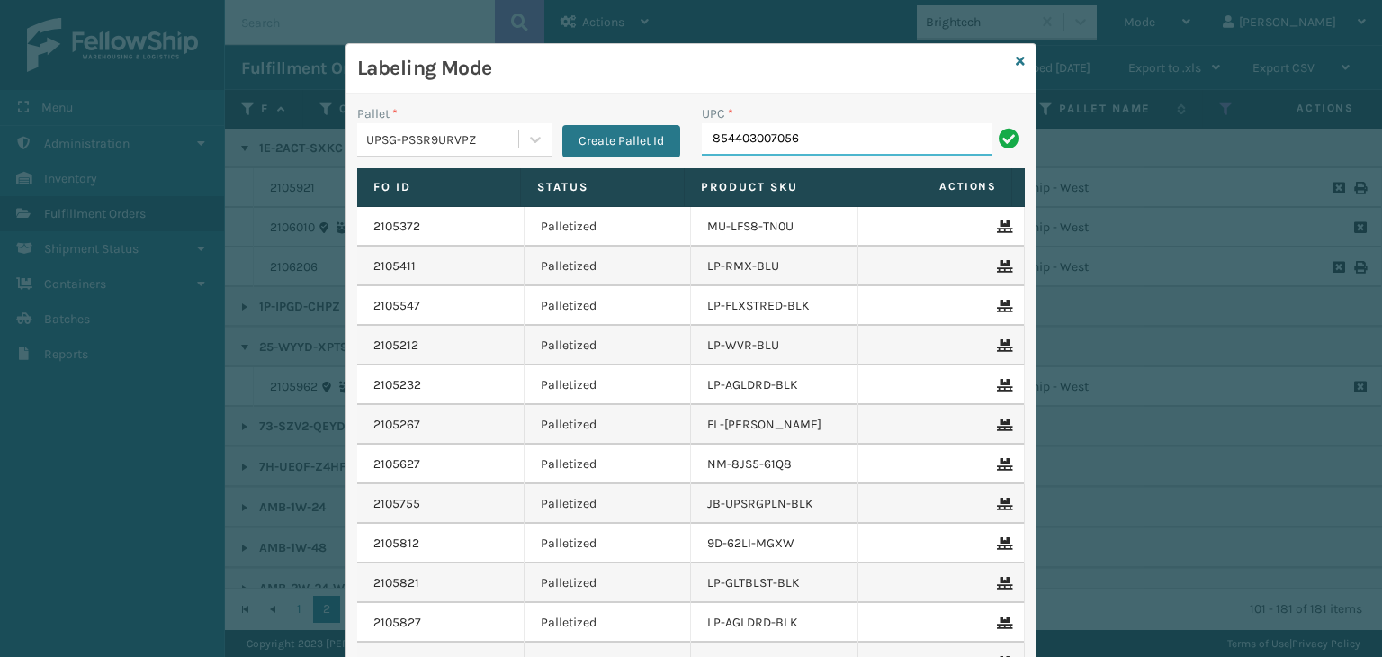
type input "854403007056"
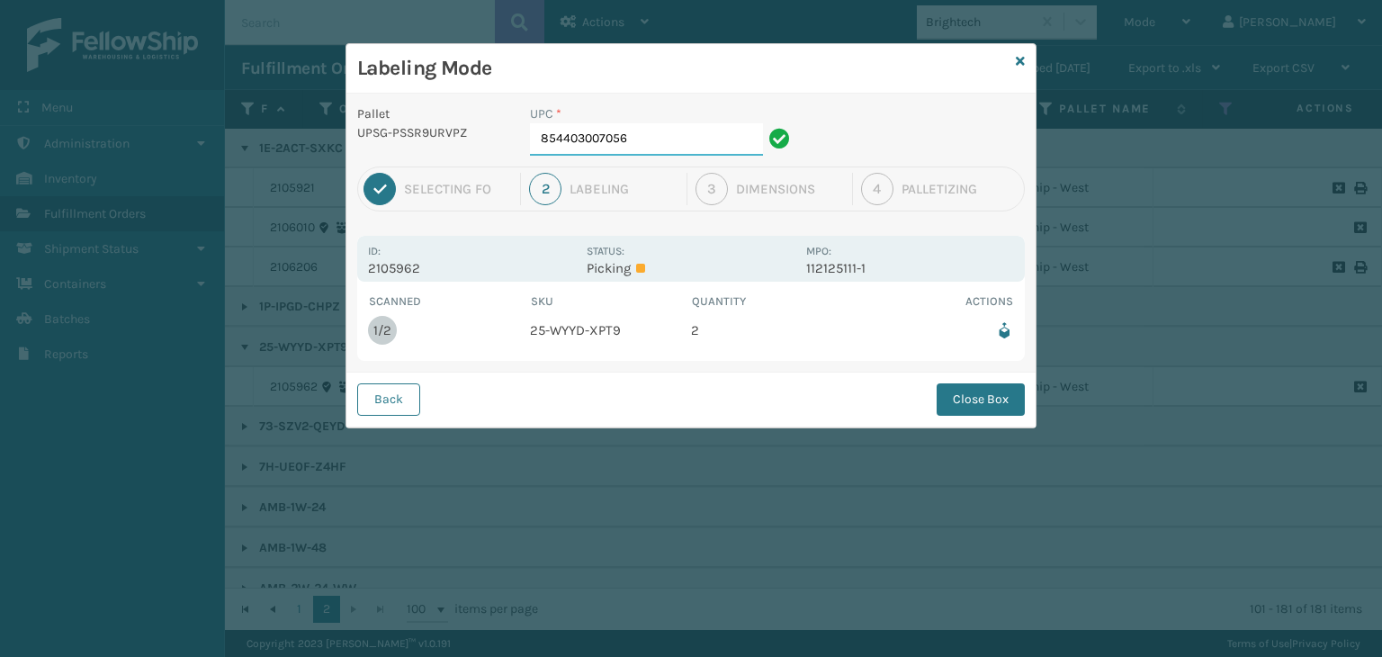
click at [644, 145] on input "854403007056" at bounding box center [646, 139] width 233 height 32
click at [972, 404] on button "Close Box" at bounding box center [981, 399] width 88 height 32
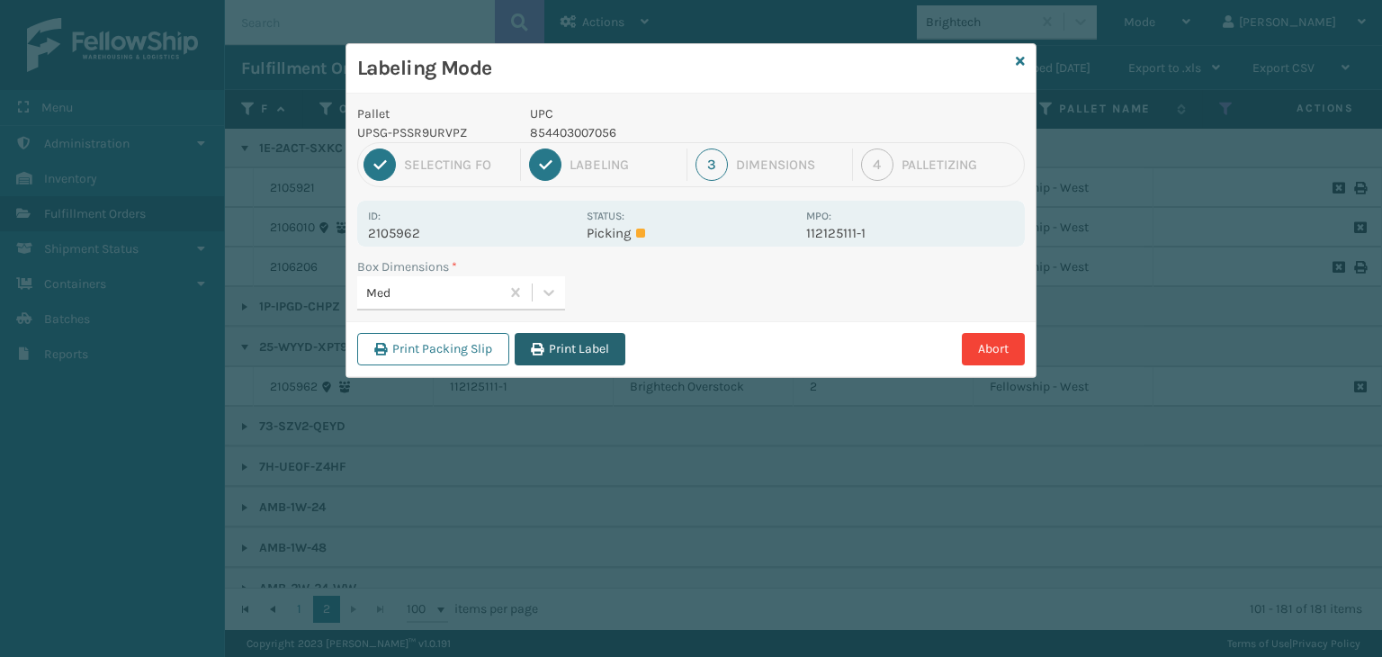
drag, startPoint x: 564, startPoint y: 350, endPoint x: 556, endPoint y: 356, distance: 10.3
click at [559, 353] on button "Print Label" at bounding box center [570, 349] width 111 height 32
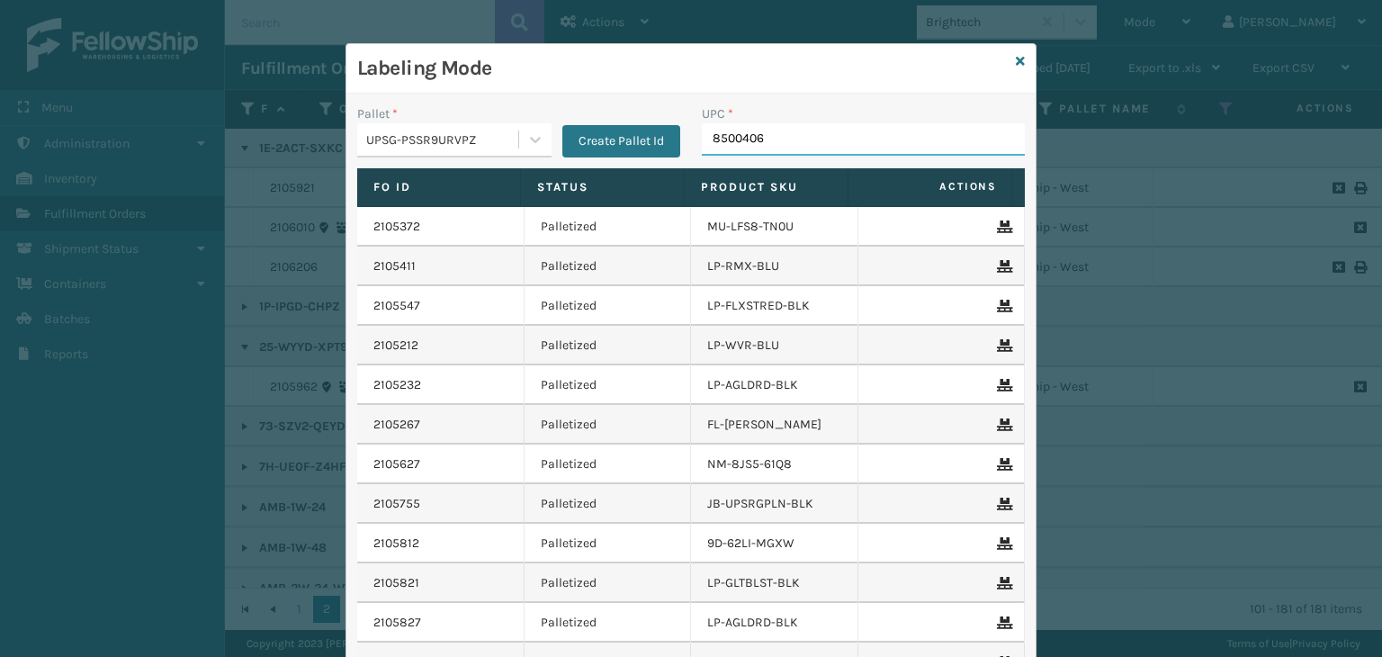
type input "85004066"
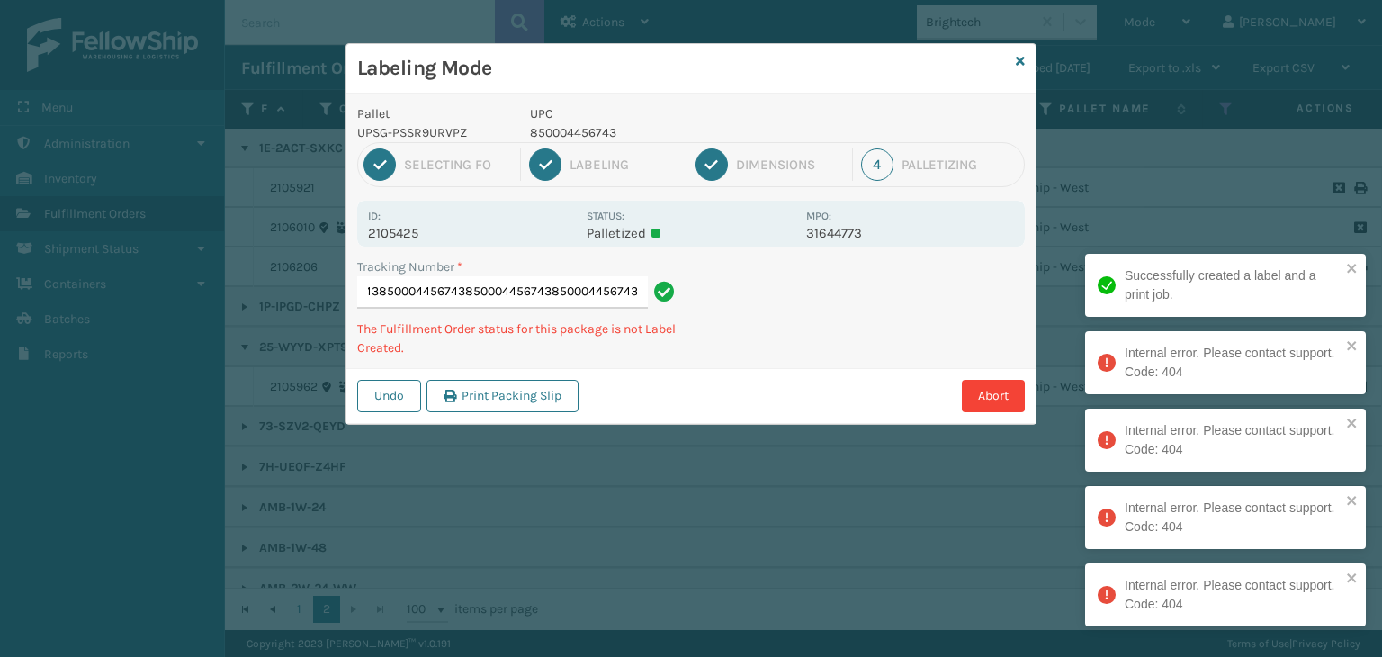
type input "1Z2859F50390340015850004456743850004456743850004456743850004456743850004456743"
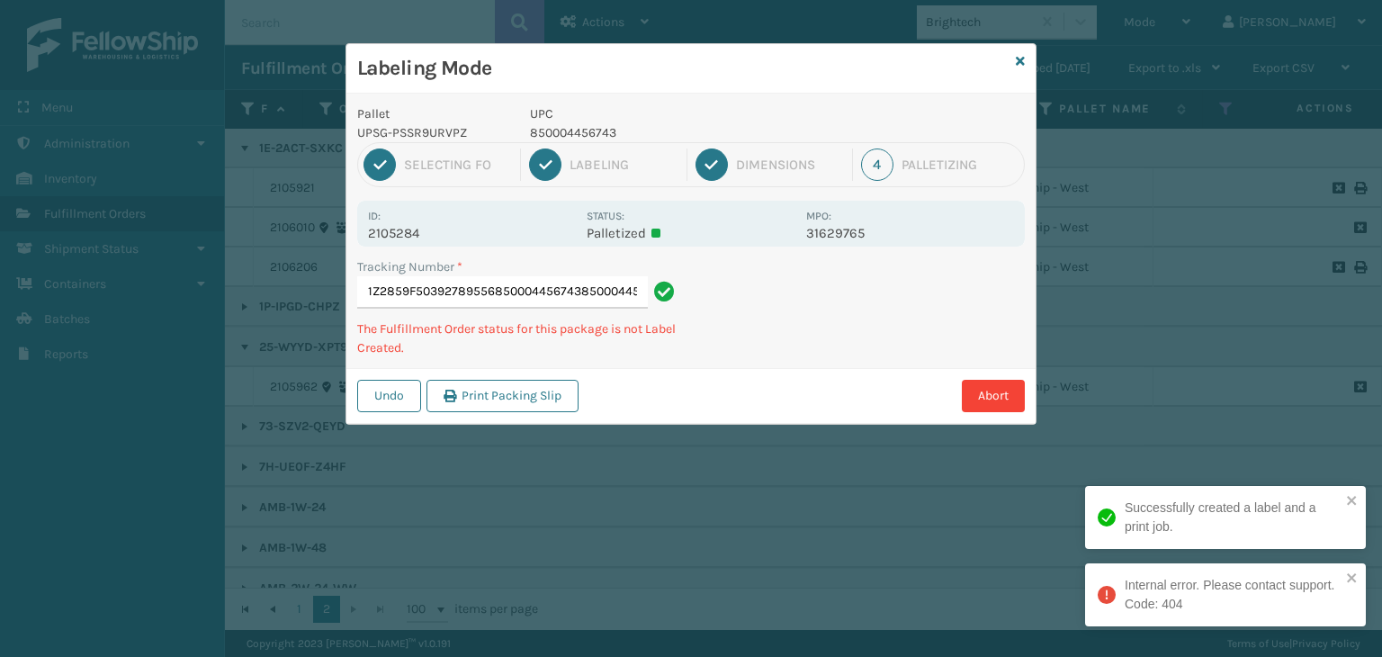
type input "1Z2859F50392789556850004456743850004456743"
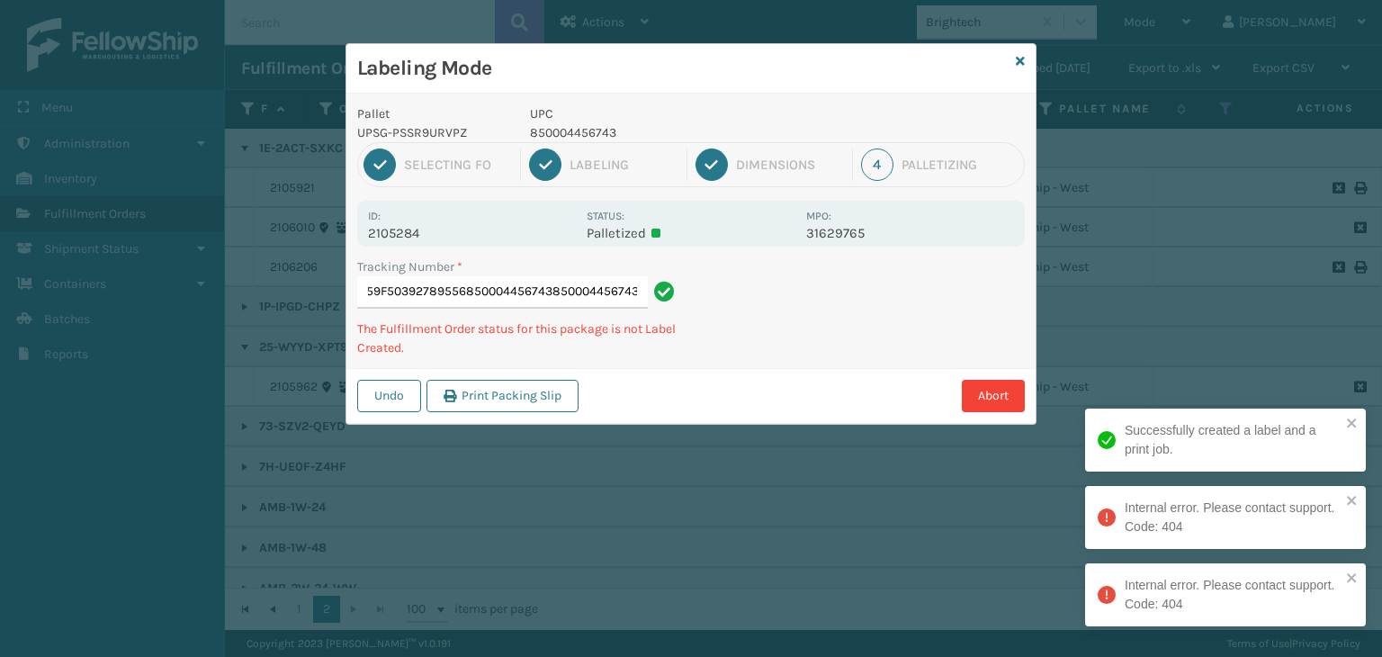
scroll to position [0, 0]
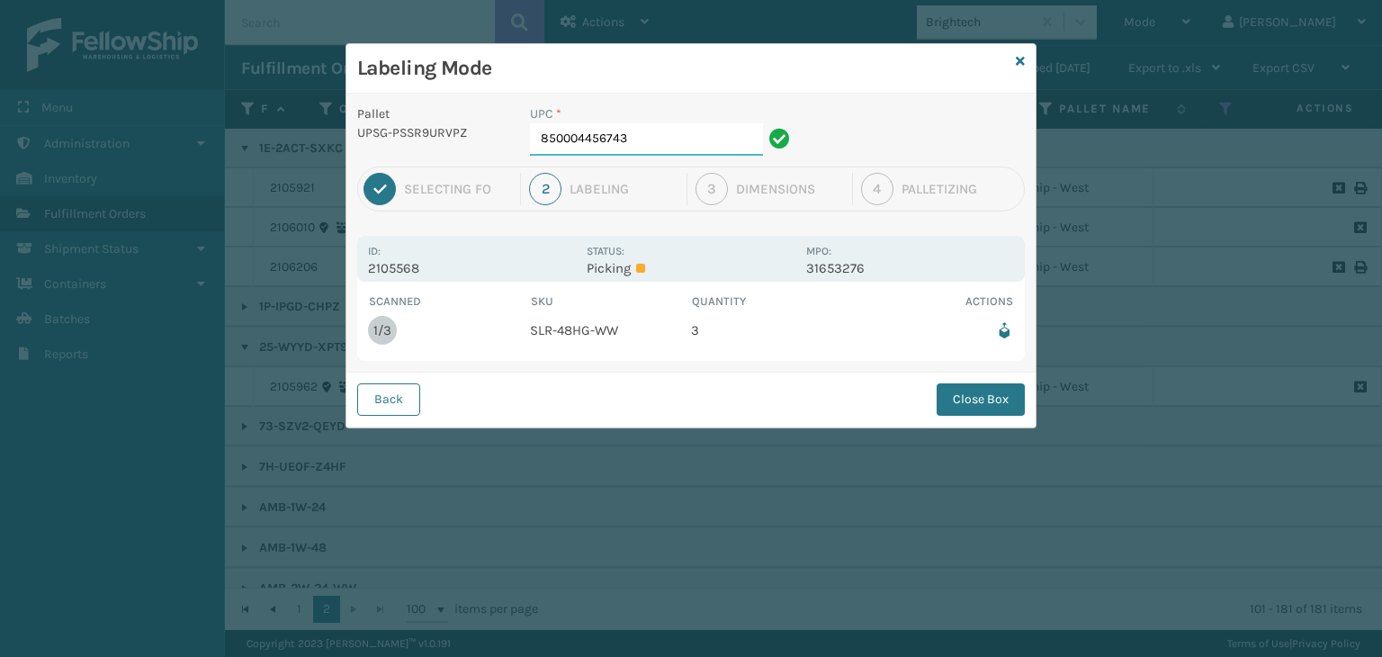
click at [621, 126] on input "850004456743" at bounding box center [646, 139] width 233 height 32
click at [965, 383] on button "Close Box" at bounding box center [981, 399] width 88 height 32
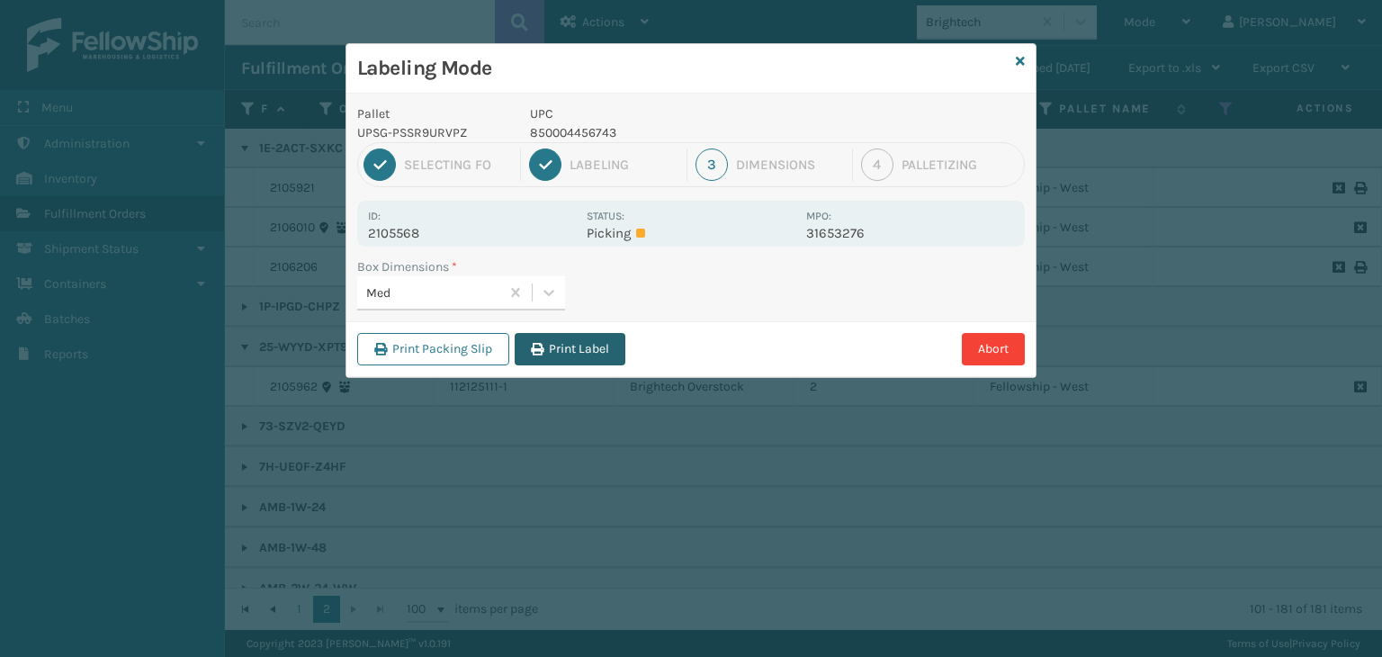
click at [598, 350] on button "Print Label" at bounding box center [570, 349] width 111 height 32
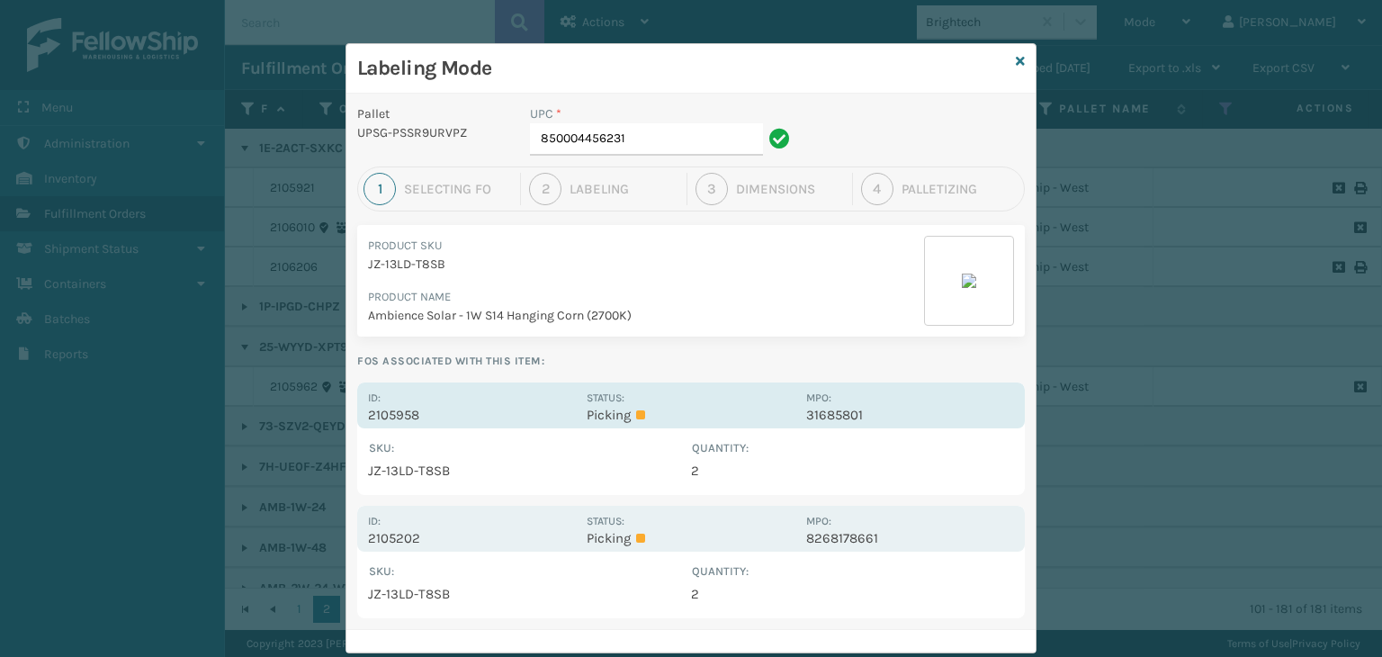
click at [684, 383] on div "Id: 2105958 Status: Picking MPO: 31685801" at bounding box center [691, 405] width 668 height 46
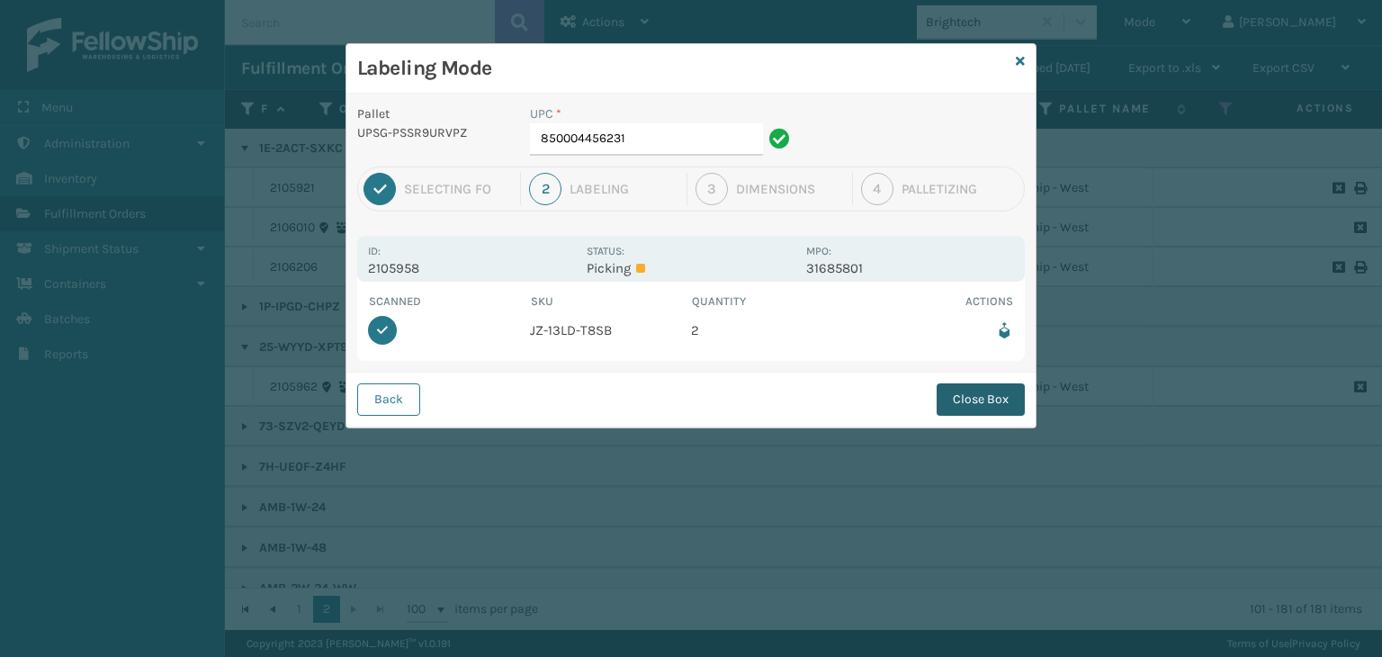
click at [948, 399] on button "Close Box" at bounding box center [981, 399] width 88 height 32
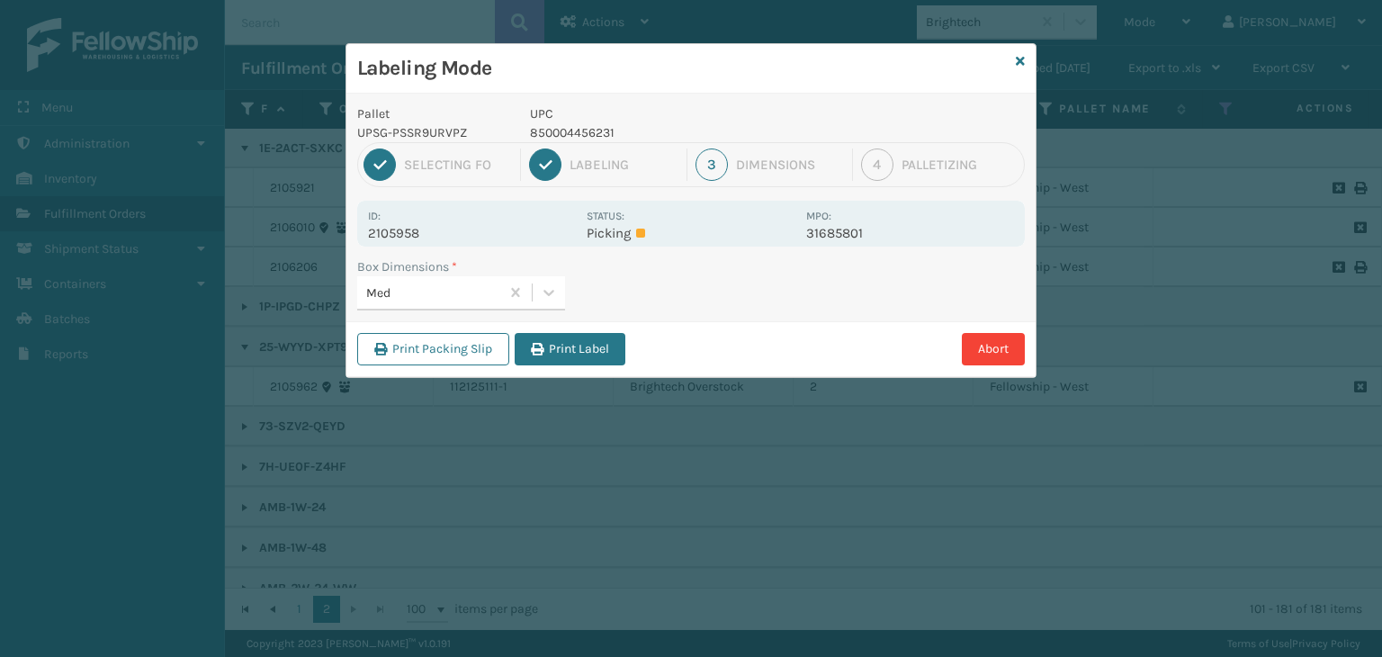
drag, startPoint x: 561, startPoint y: 365, endPoint x: 557, endPoint y: 346, distance: 20.1
click at [561, 363] on div "Print Packing Slip Print Label Abort" at bounding box center [690, 348] width 689 height 55
click at [557, 346] on button "Print Label" at bounding box center [570, 349] width 111 height 32
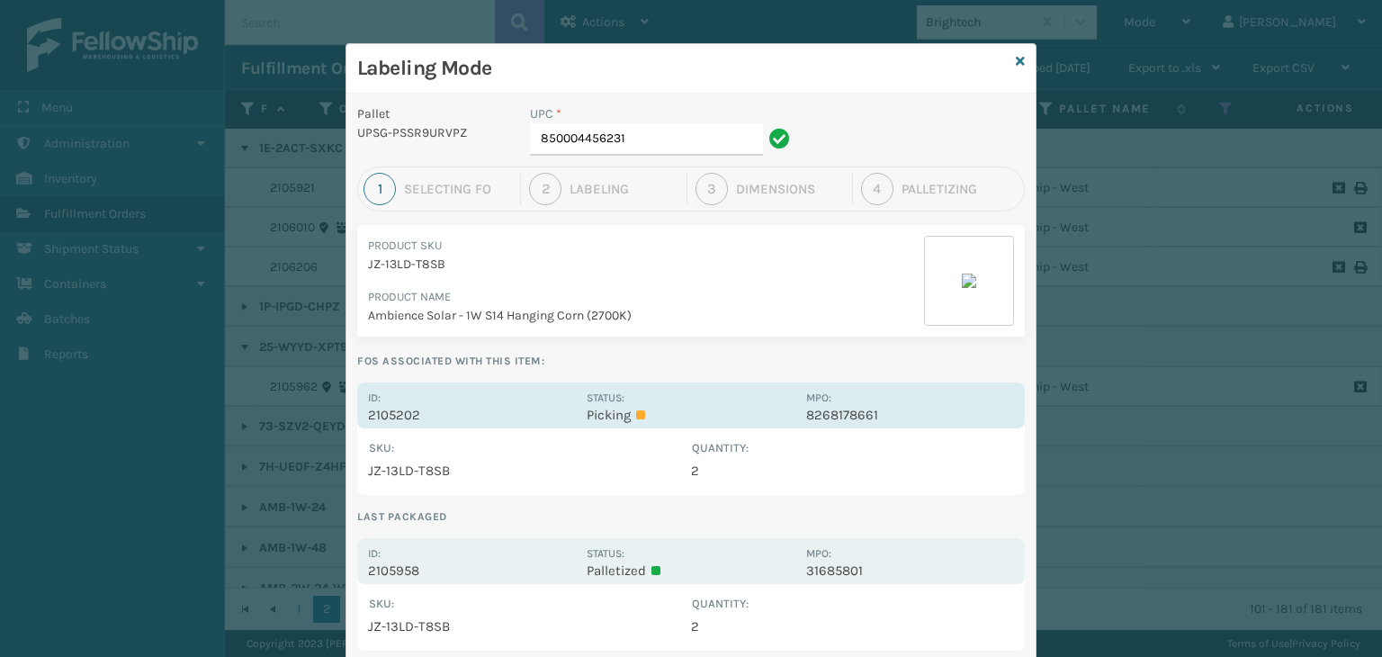
click at [673, 395] on div "Status: Picking" at bounding box center [691, 405] width 208 height 35
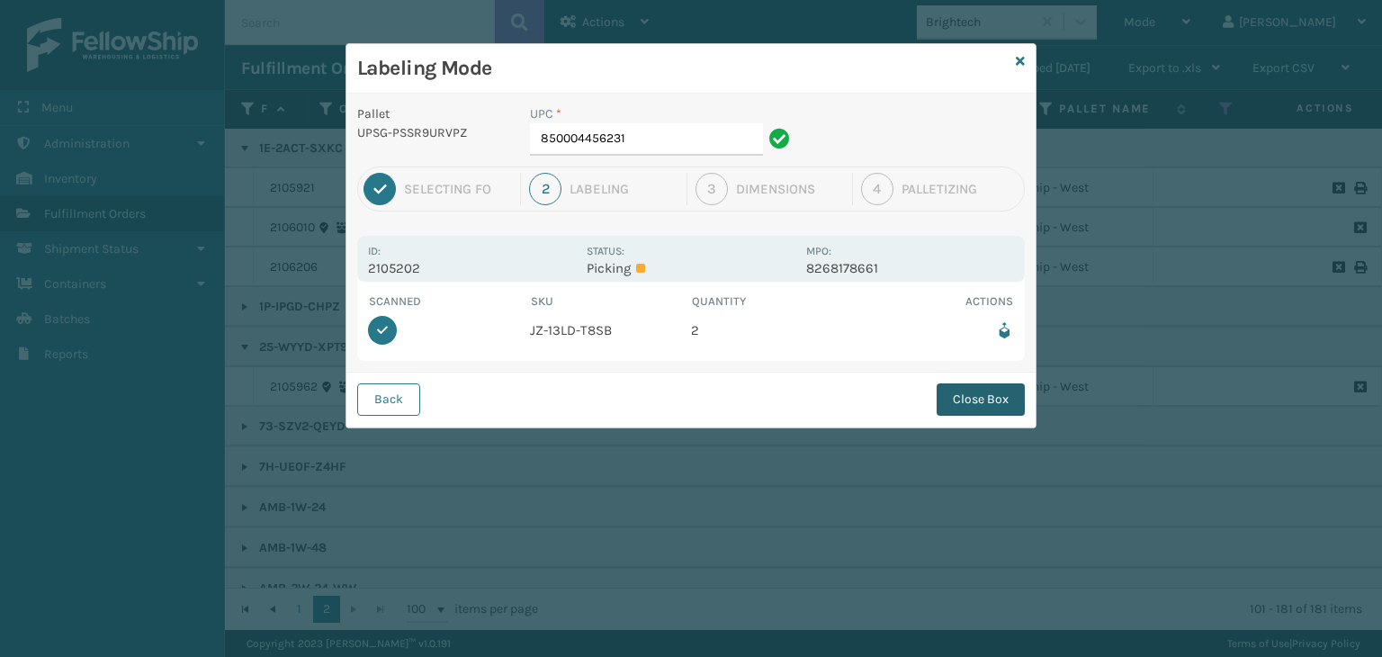
click at [969, 396] on button "Close Box" at bounding box center [981, 399] width 88 height 32
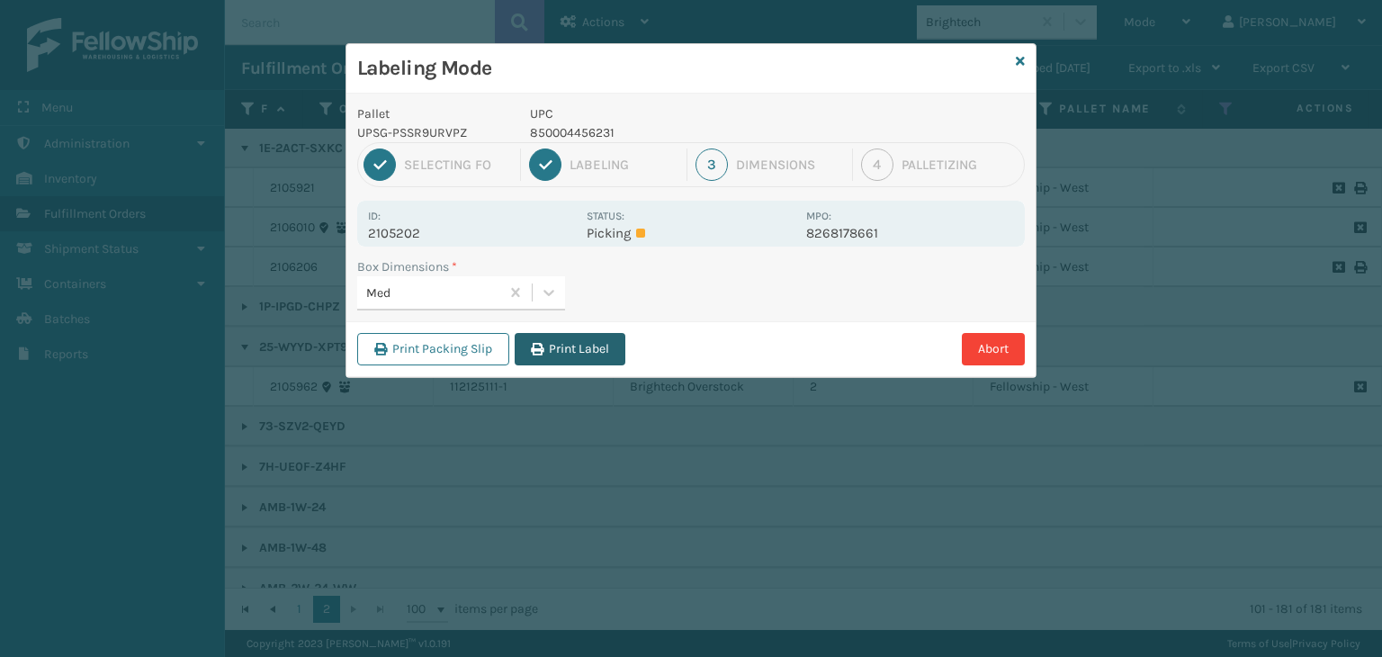
click at [583, 348] on button "Print Label" at bounding box center [570, 349] width 111 height 32
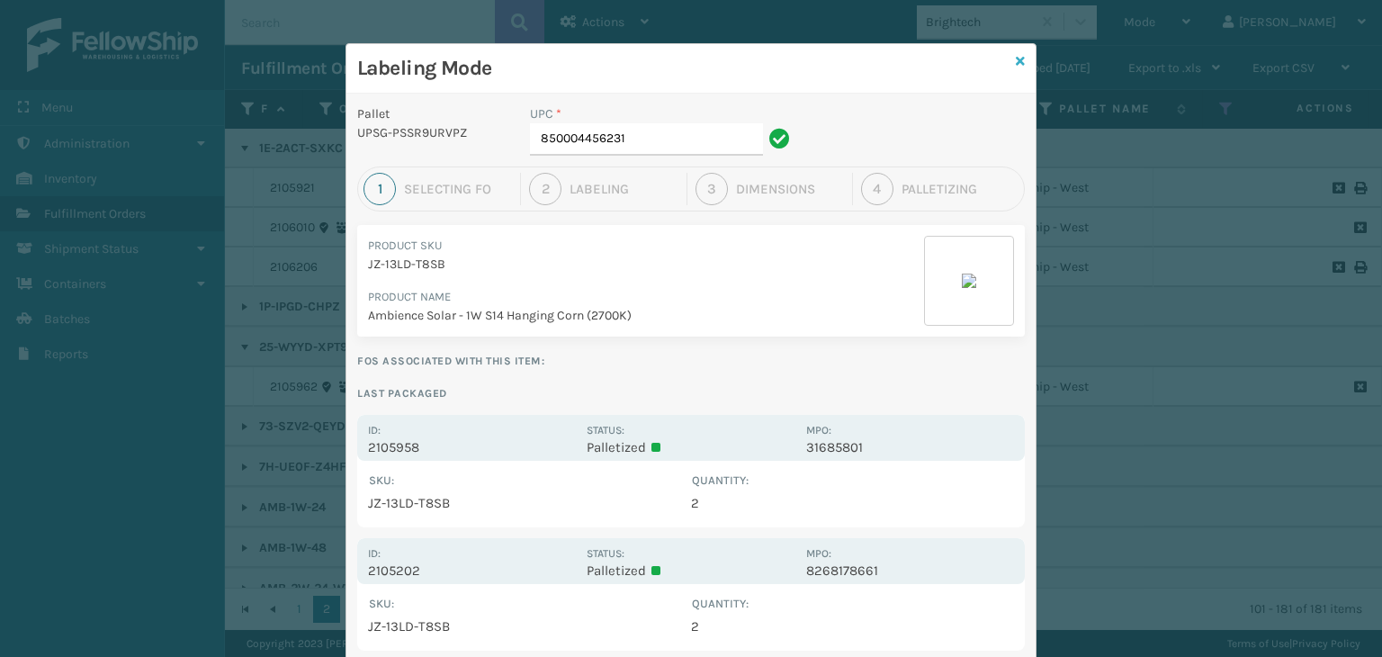
click at [1016, 67] on icon at bounding box center [1020, 61] width 9 height 13
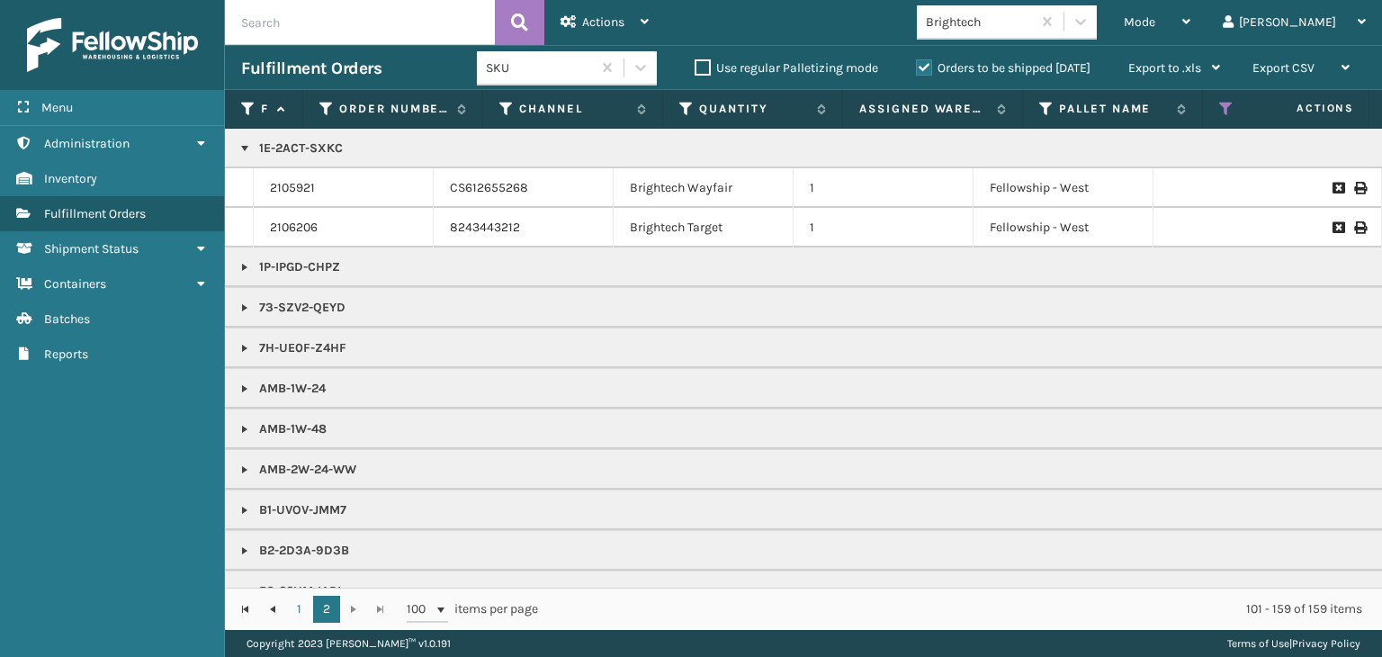
click at [1191, 27] on div "Mode" at bounding box center [1157, 22] width 67 height 45
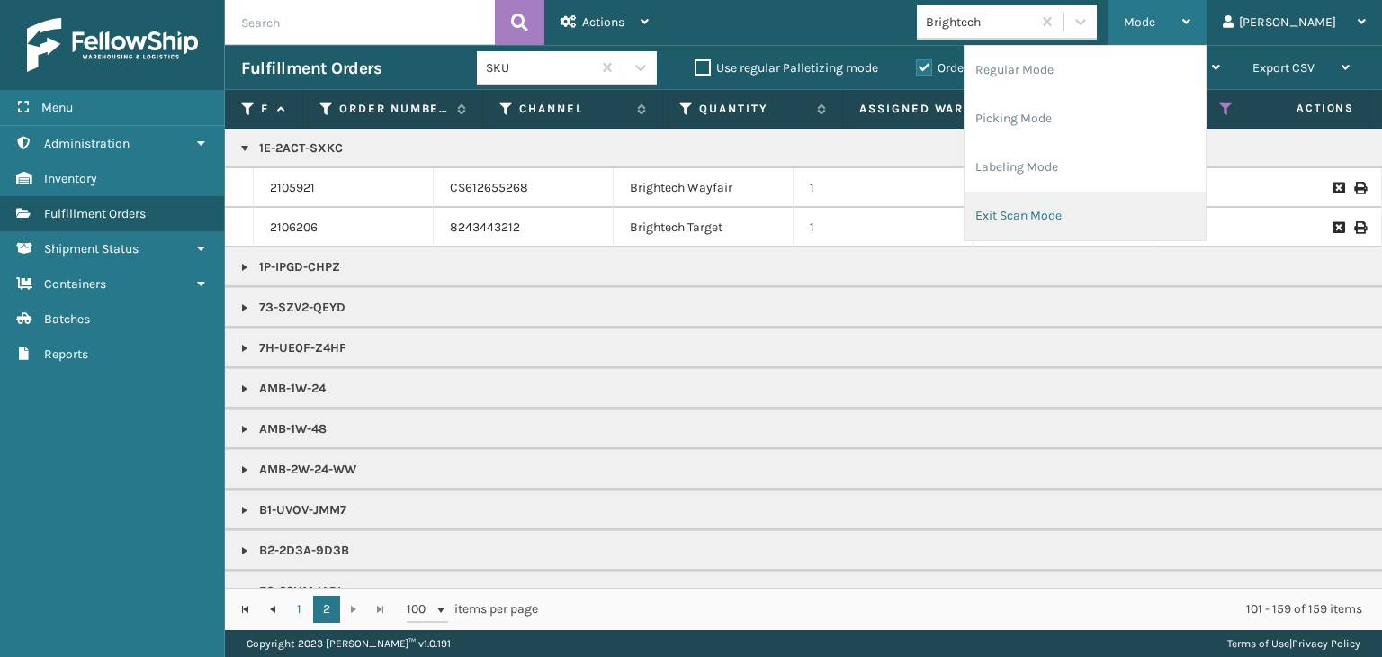
click at [1182, 192] on li "Exit Scan Mode" at bounding box center [1085, 216] width 241 height 49
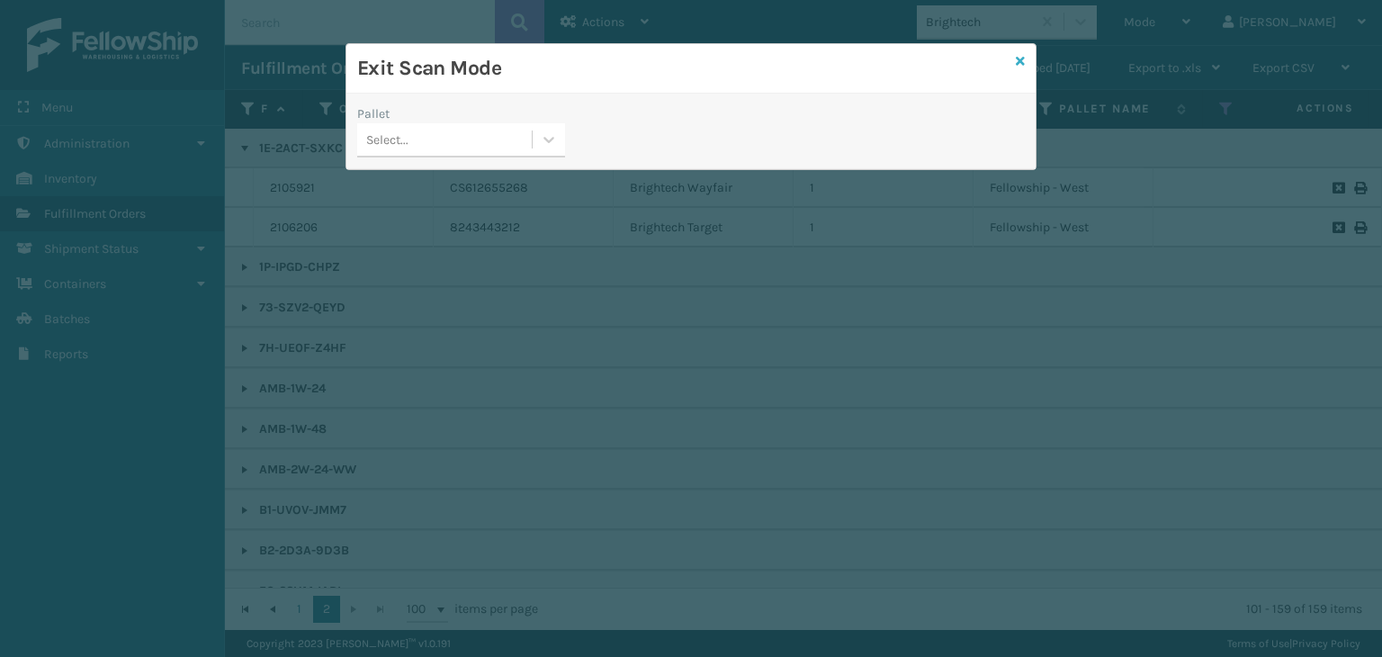
click at [1019, 56] on icon at bounding box center [1020, 61] width 9 height 13
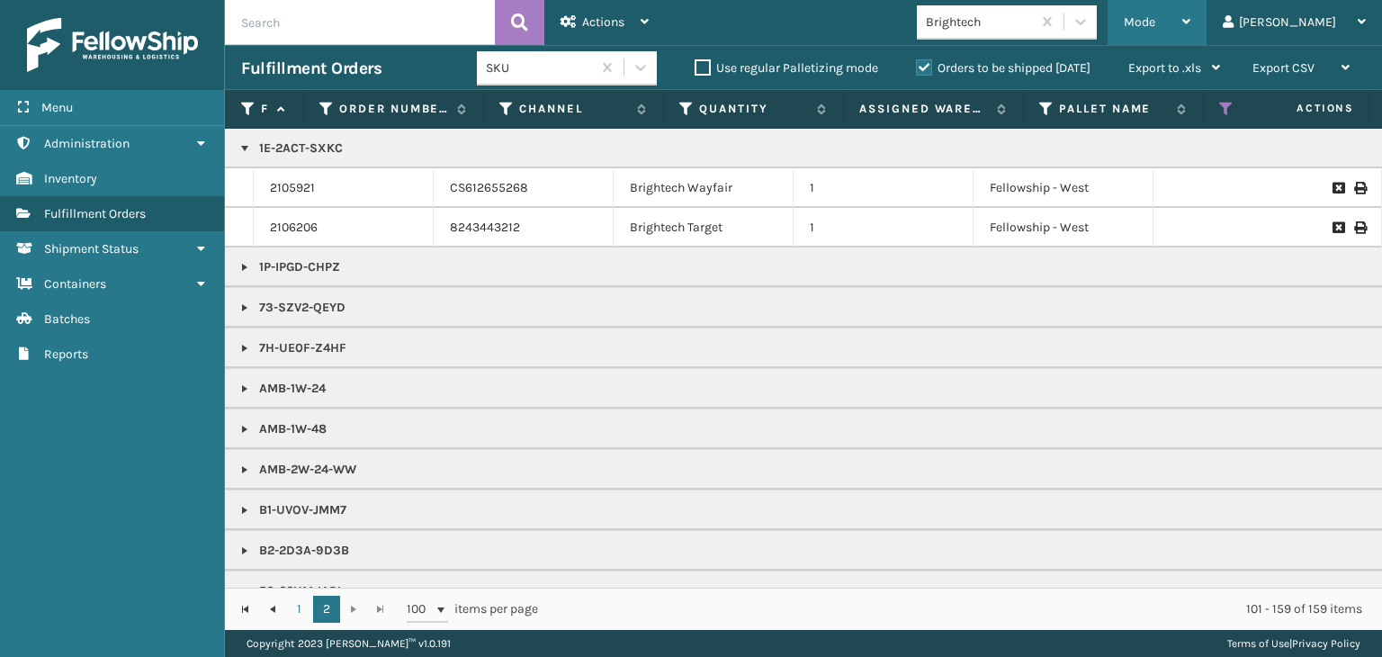
click at [1191, 30] on div "Mode" at bounding box center [1157, 22] width 67 height 45
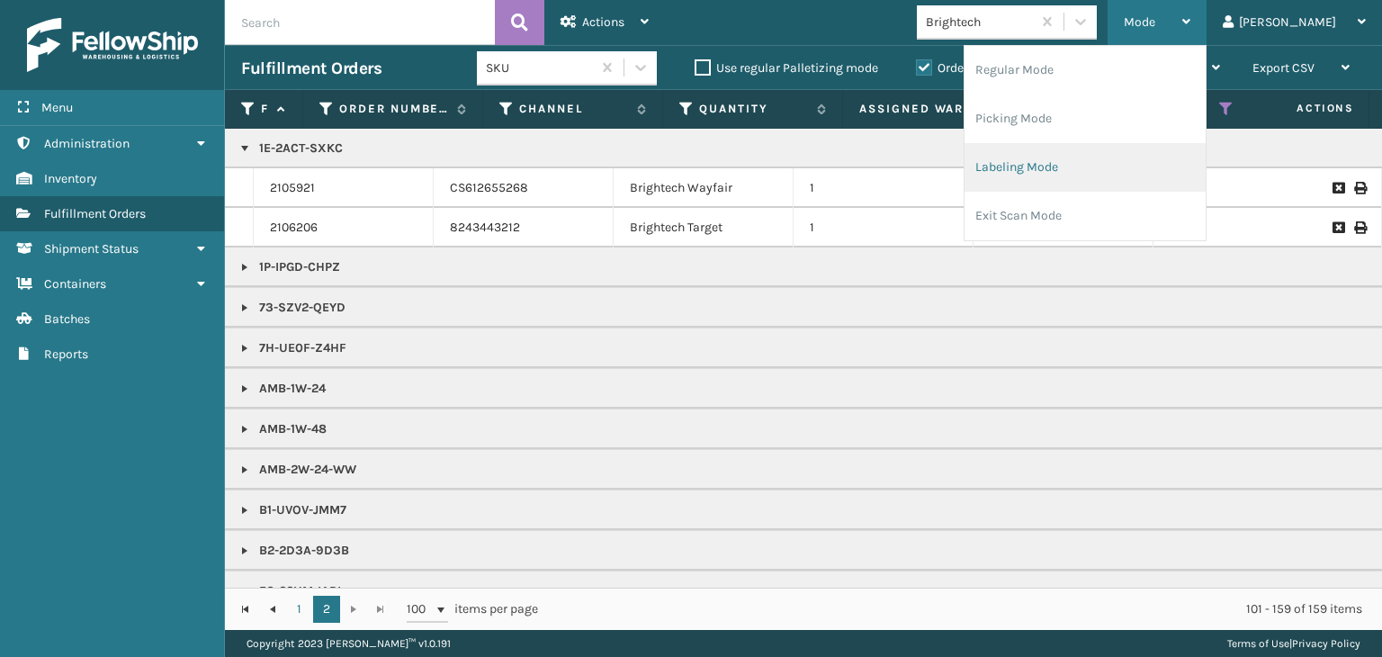
click at [1129, 169] on li "Labeling Mode" at bounding box center [1085, 167] width 241 height 49
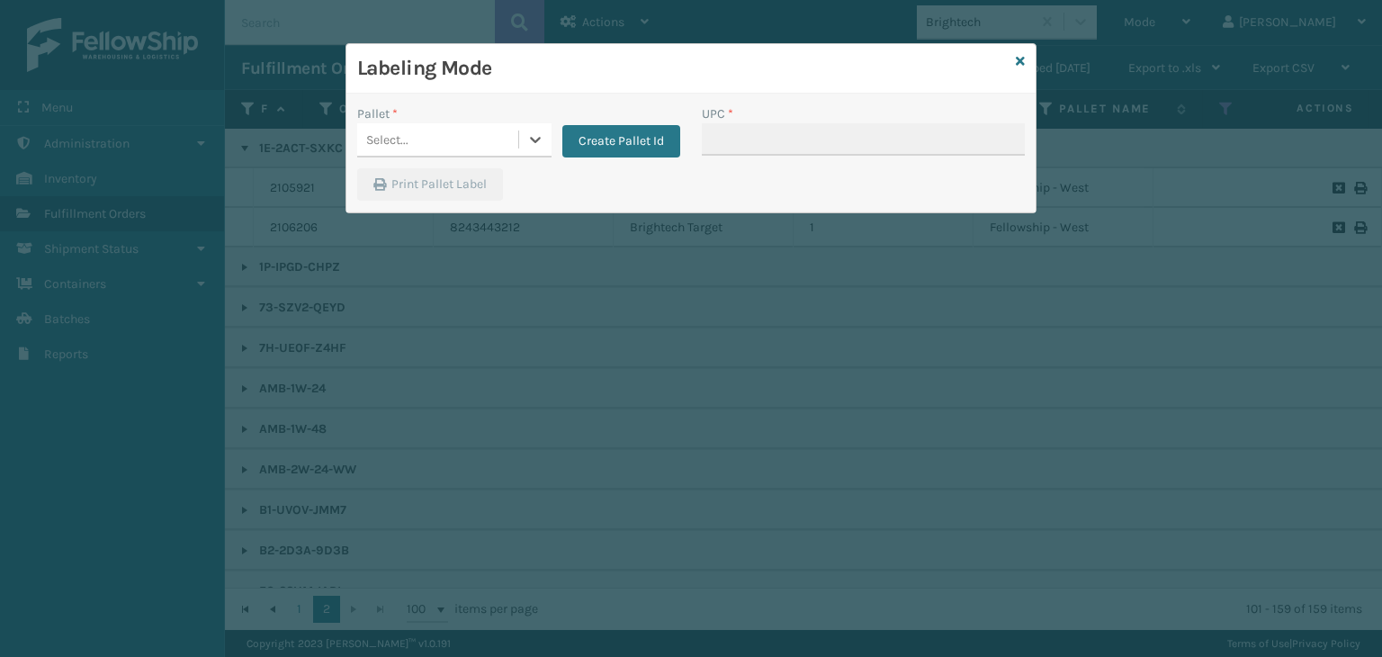
click at [463, 151] on div "Select..." at bounding box center [437, 140] width 161 height 30
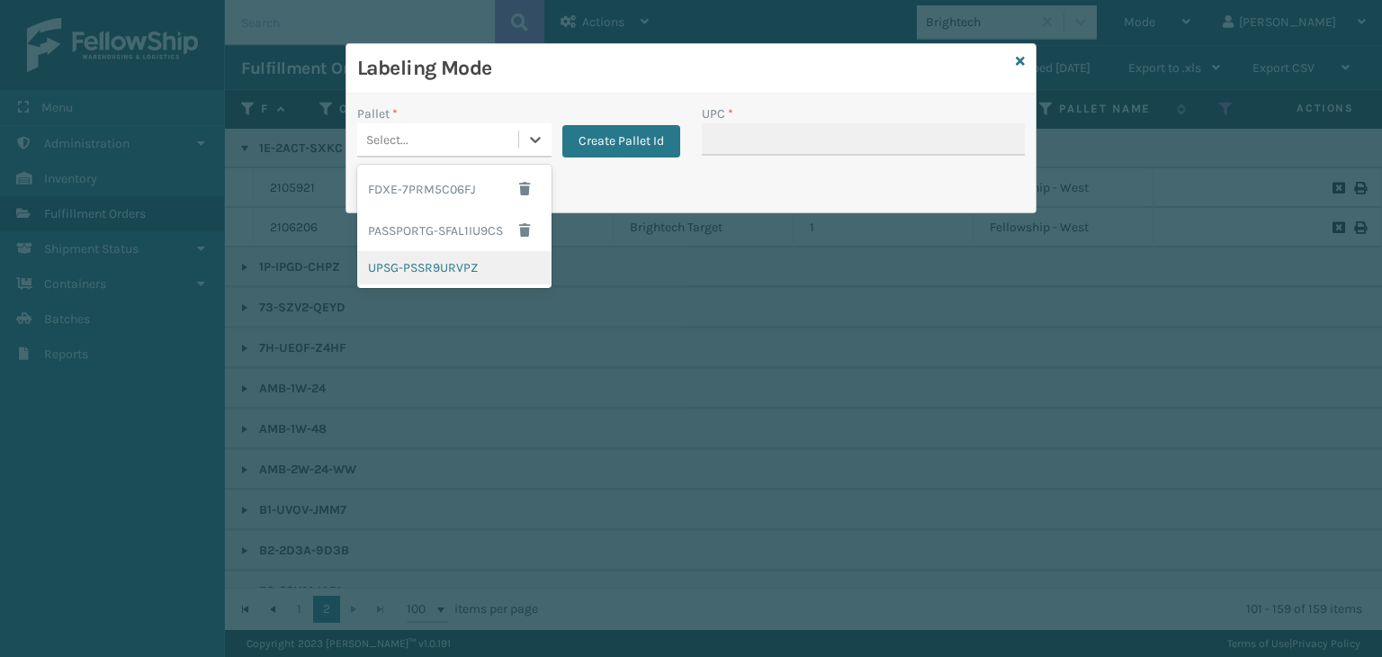
click at [439, 261] on div "UPSG-PSSR9URVPZ" at bounding box center [454, 267] width 194 height 33
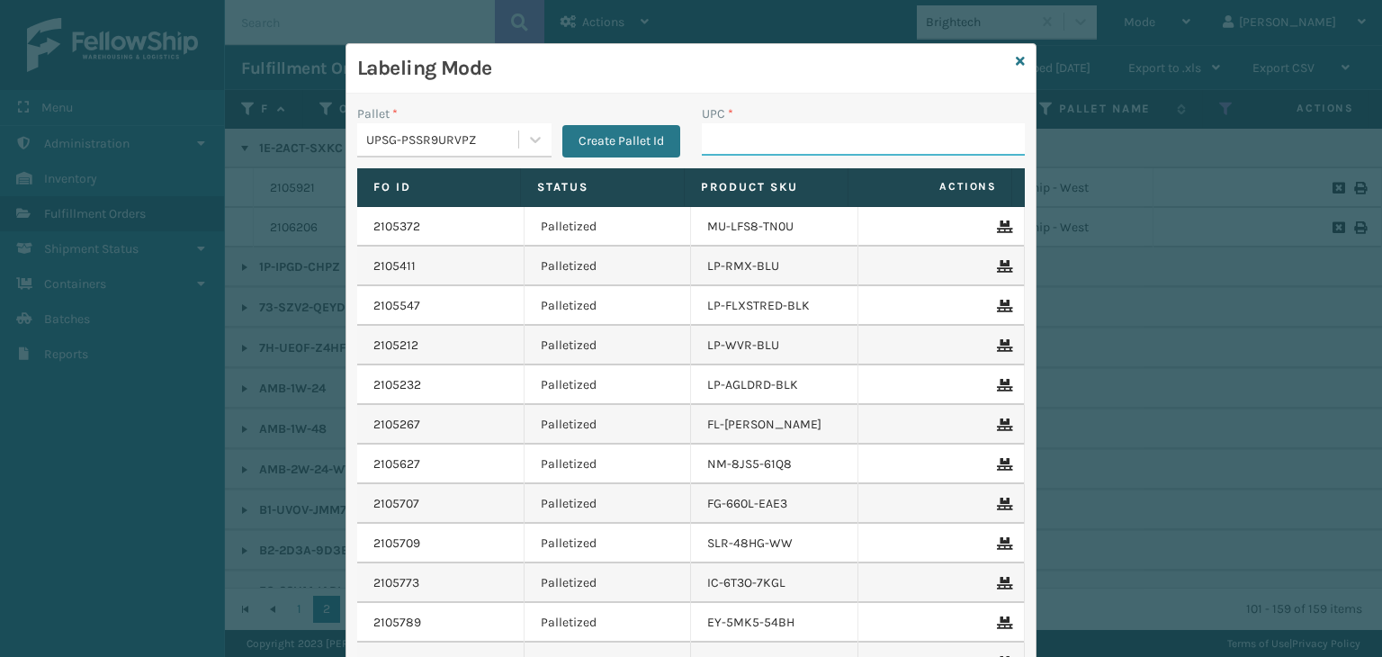
click at [709, 127] on input "UPC *" at bounding box center [863, 139] width 323 height 32
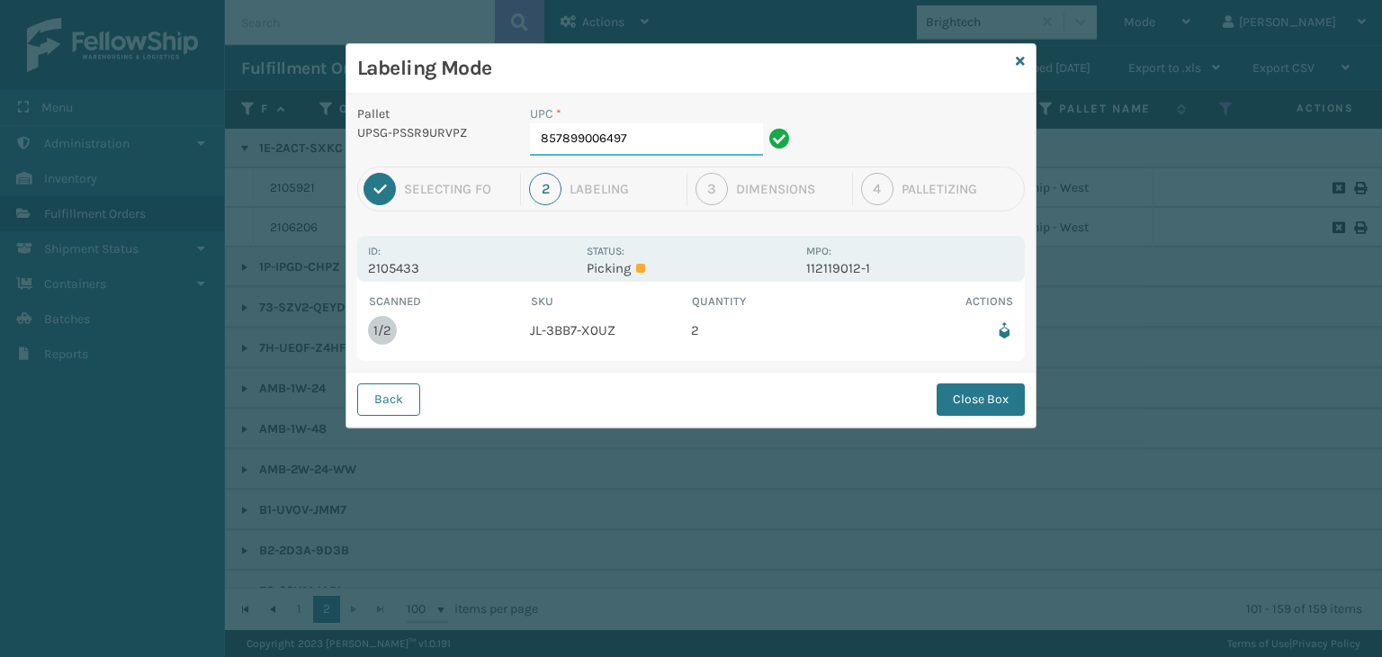
click at [669, 134] on input "857899006497" at bounding box center [646, 139] width 233 height 32
click at [984, 395] on button "Close Box" at bounding box center [981, 399] width 88 height 32
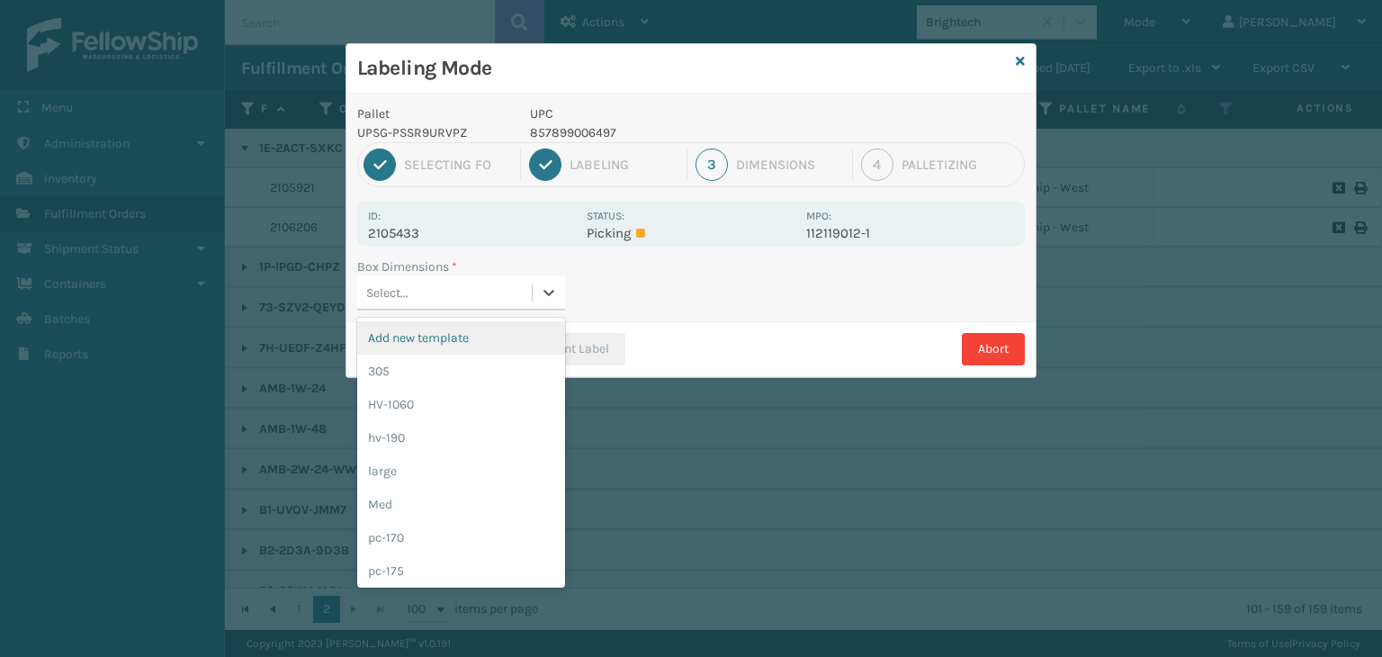
click at [481, 289] on div "Select..." at bounding box center [444, 293] width 175 height 30
click at [409, 508] on div "Med" at bounding box center [461, 504] width 208 height 33
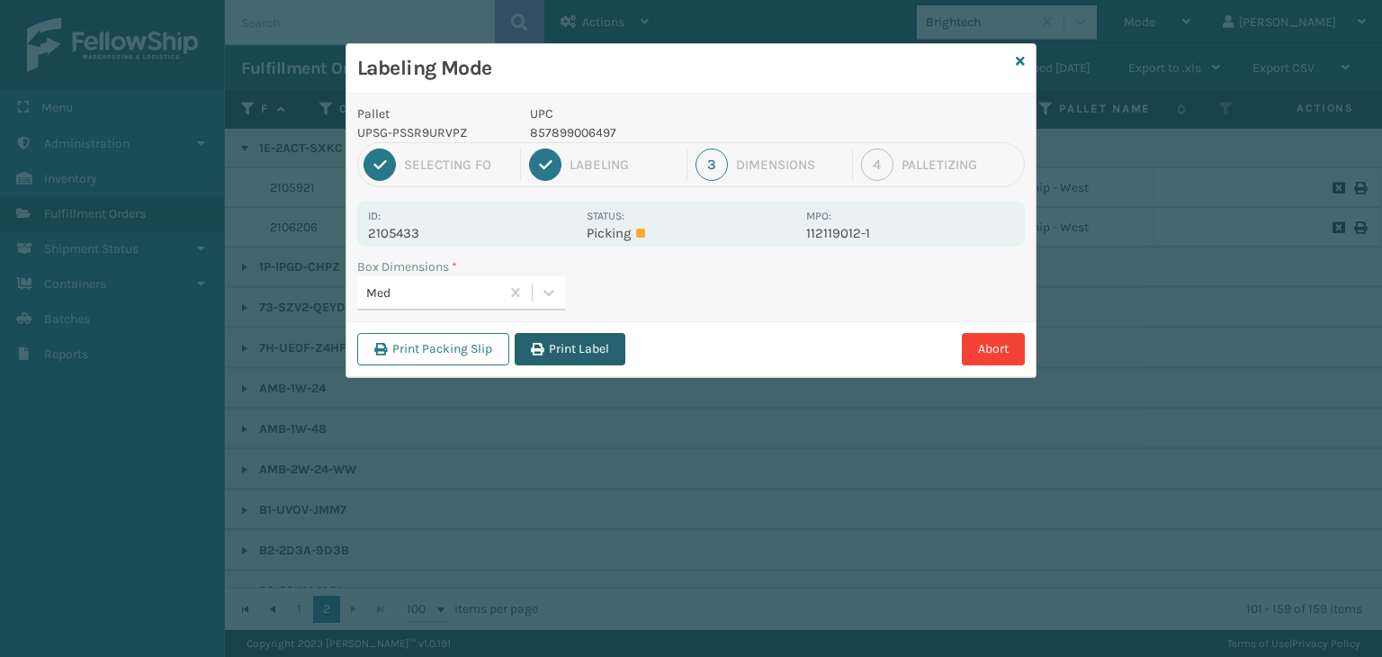
click at [579, 350] on button "Print Label" at bounding box center [570, 349] width 111 height 32
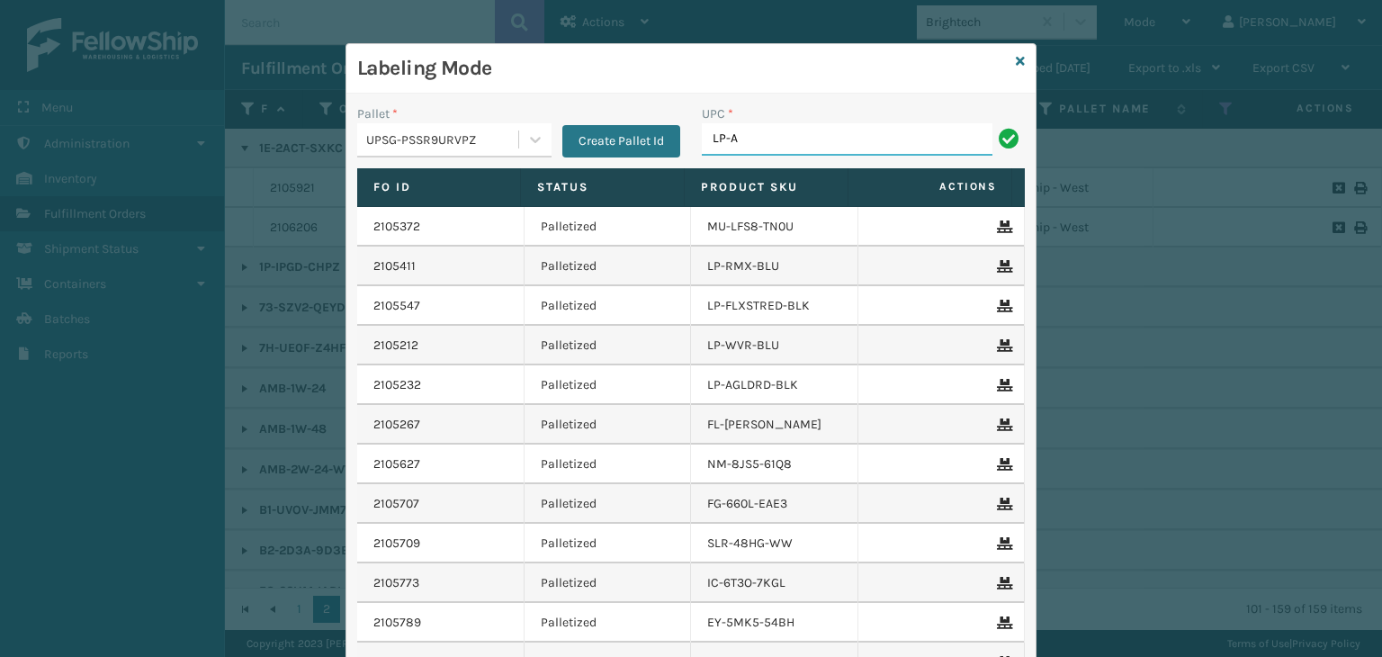
type input "LP-ALVRDPMN-BLK"
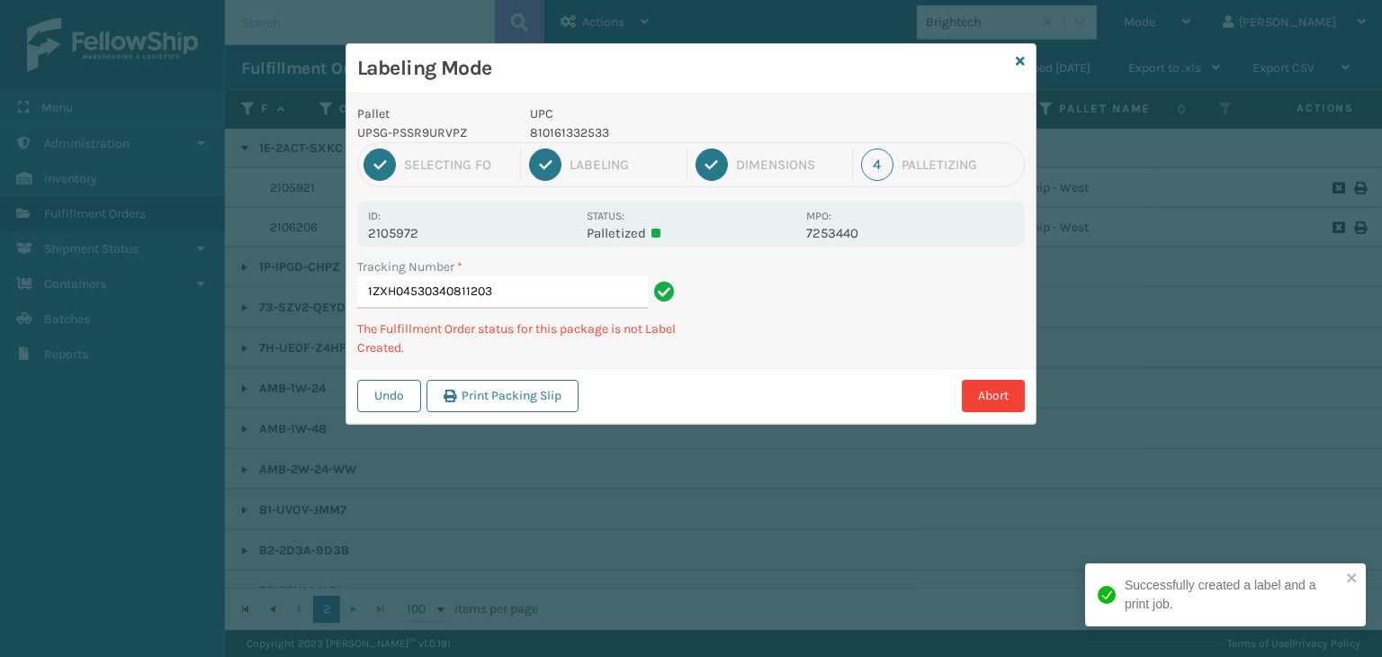
click at [572, 130] on p "810161332533" at bounding box center [662, 132] width 265 height 19
copy p "810161332533"
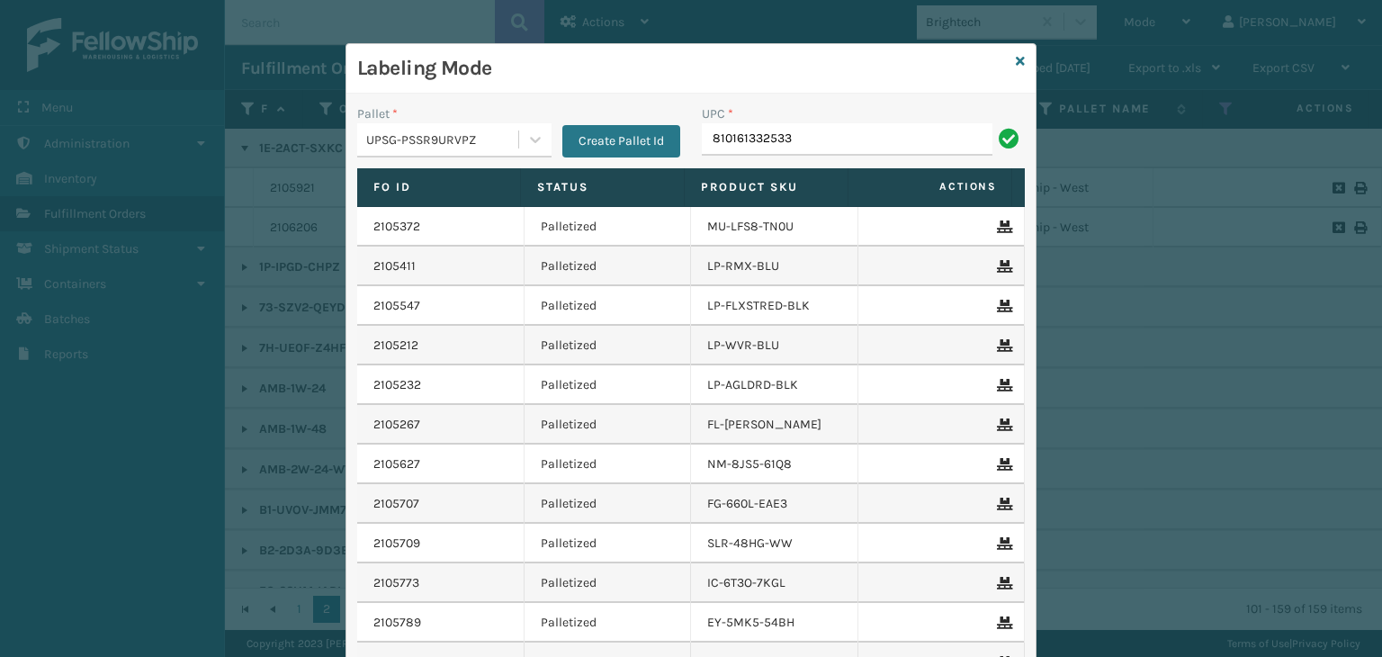
type input "810161332533"
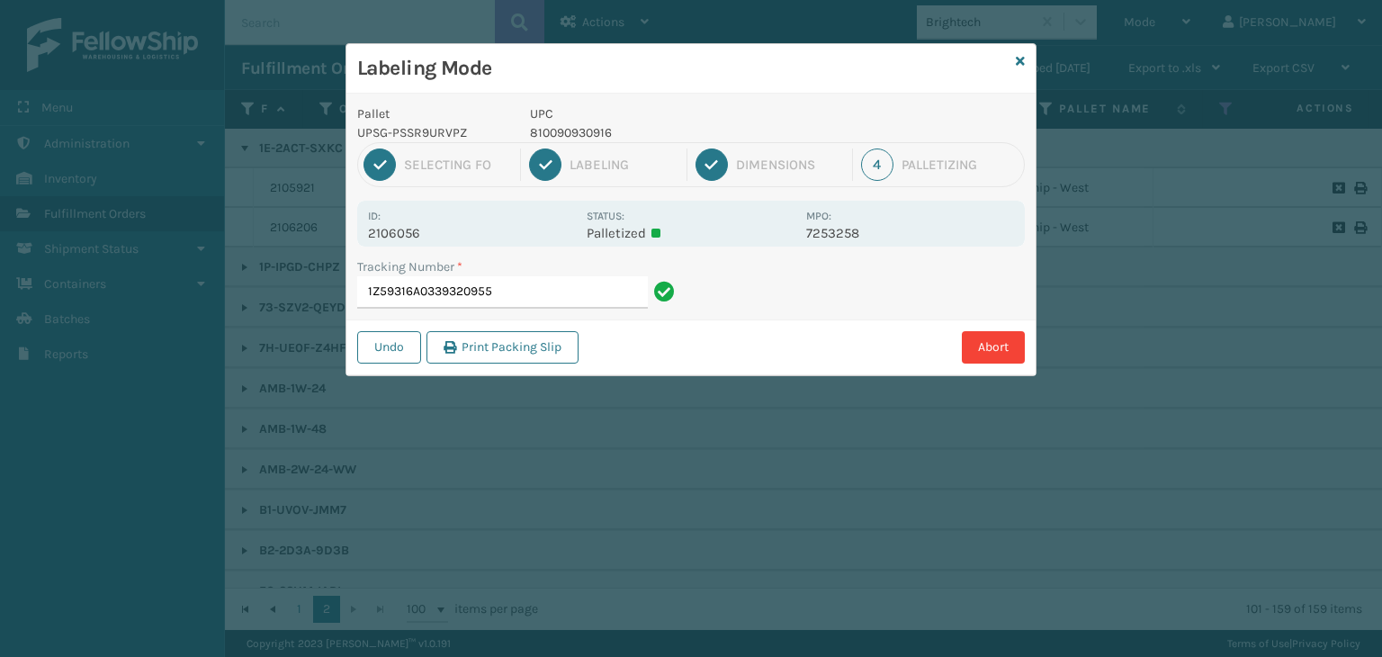
click at [548, 132] on p "810090930916" at bounding box center [662, 132] width 265 height 19
copy p "810090930916"
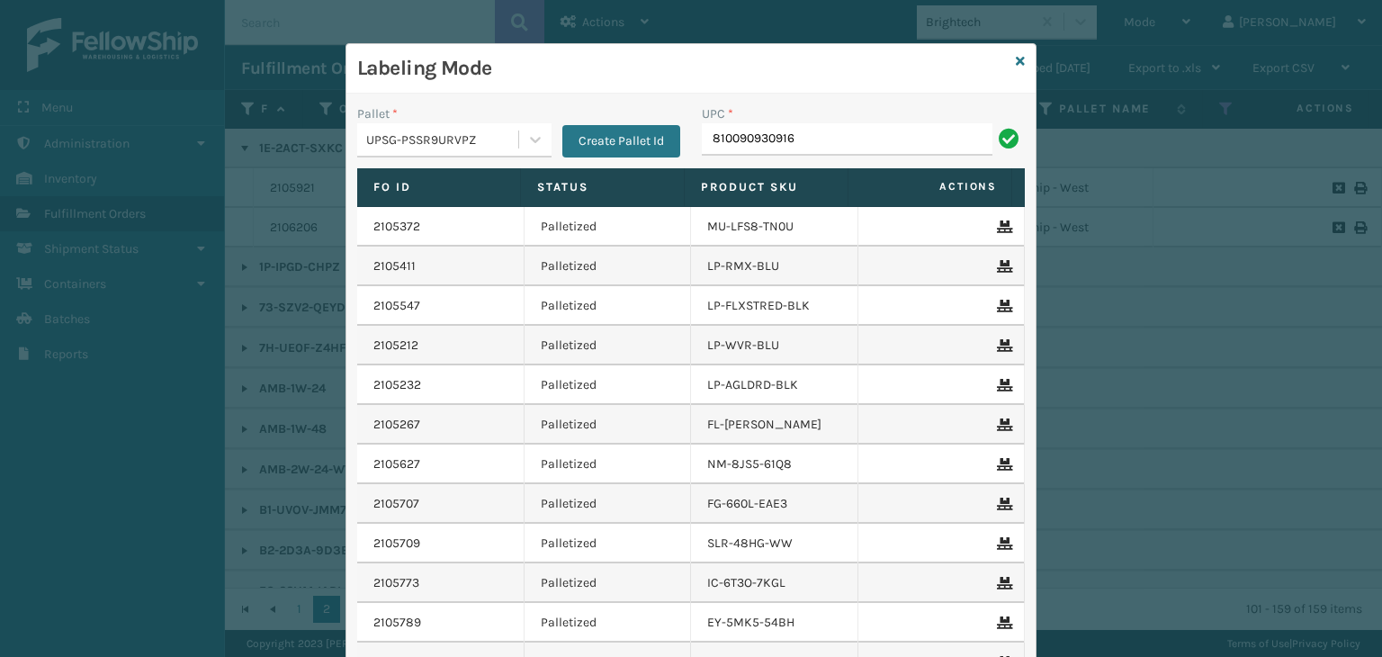
type input "810090930916"
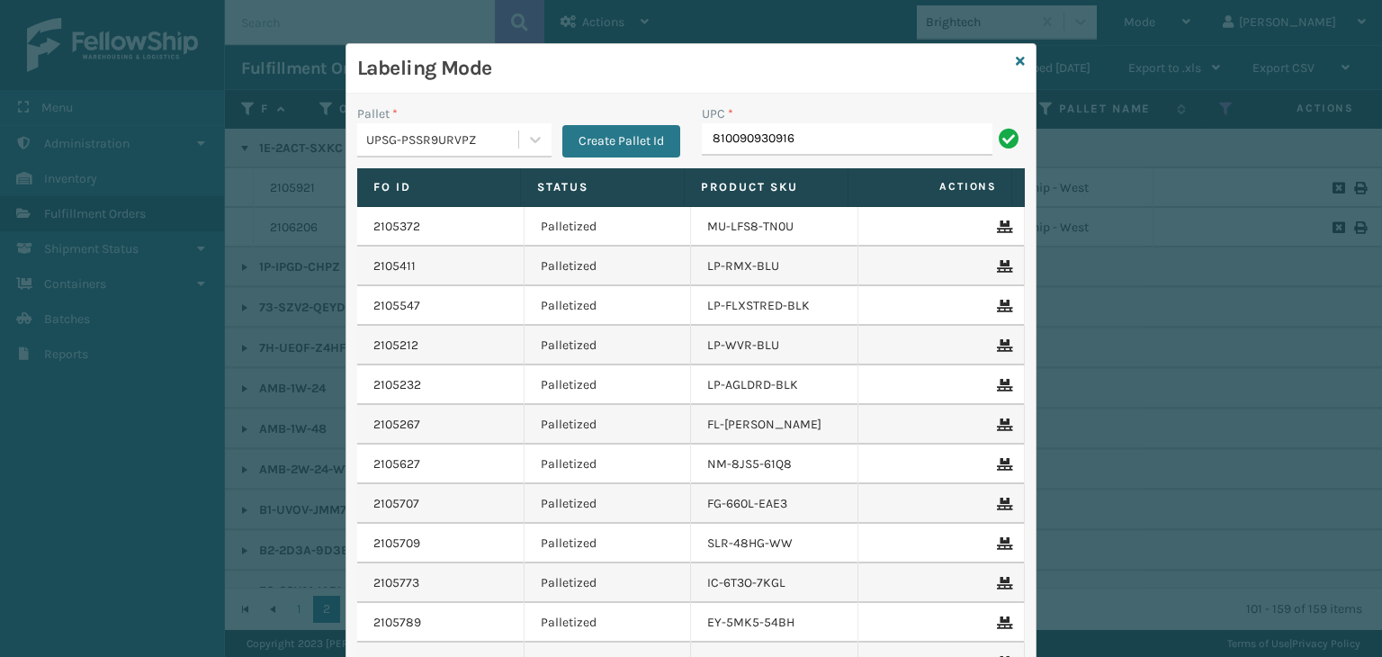
type input "810090930916"
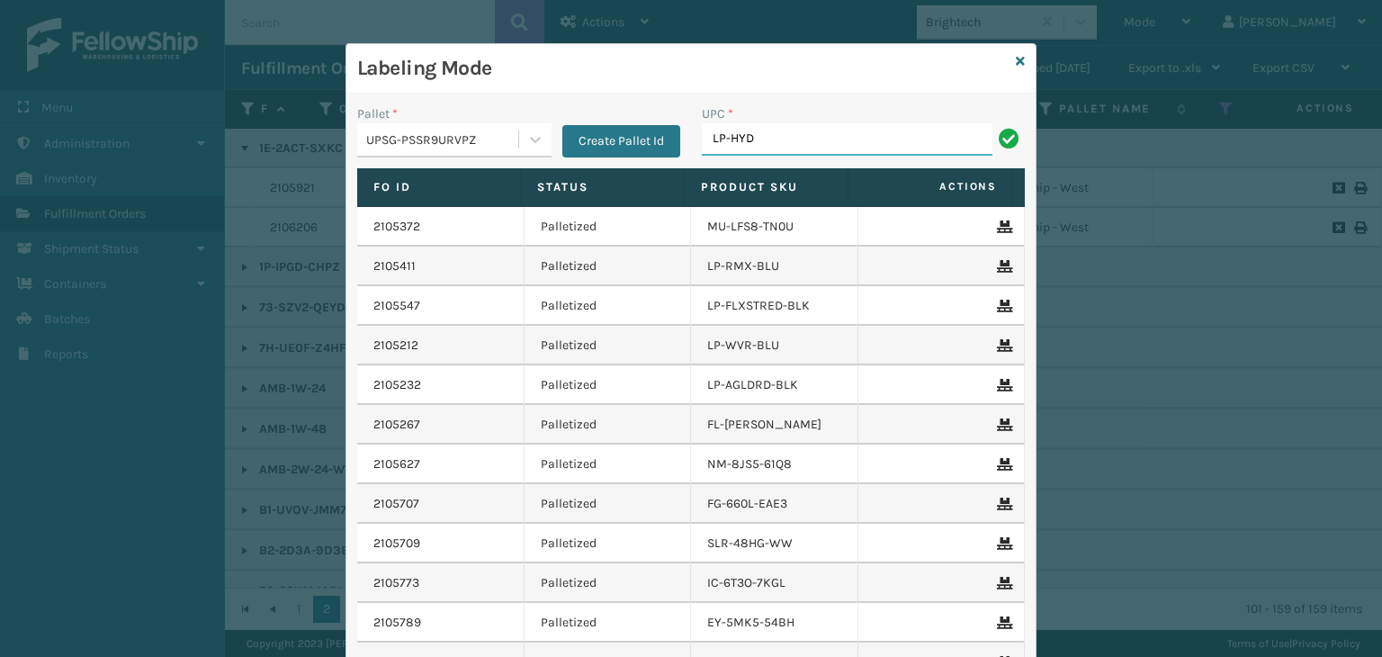
type input "LP-HYDLFPK-OCN"
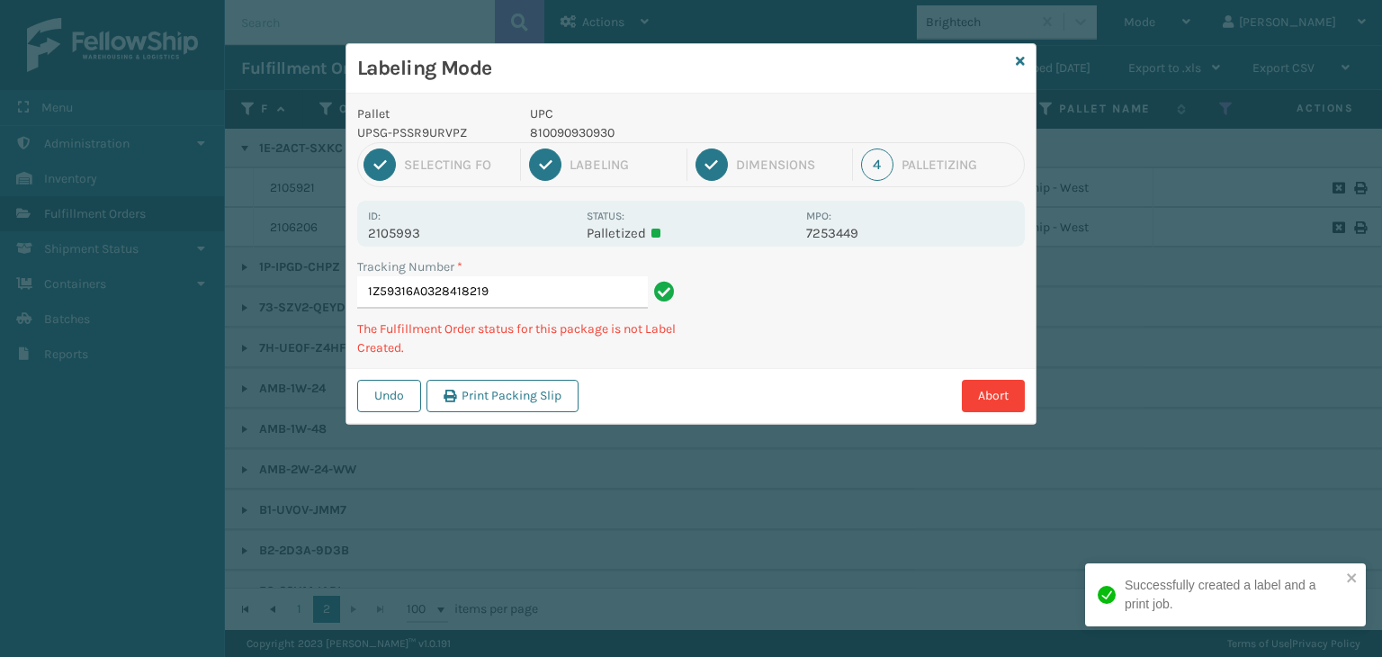
click at [558, 140] on p "810090930930" at bounding box center [662, 132] width 265 height 19
click at [558, 138] on p "810090930930" at bounding box center [662, 132] width 265 height 19
copy p "810090930930"
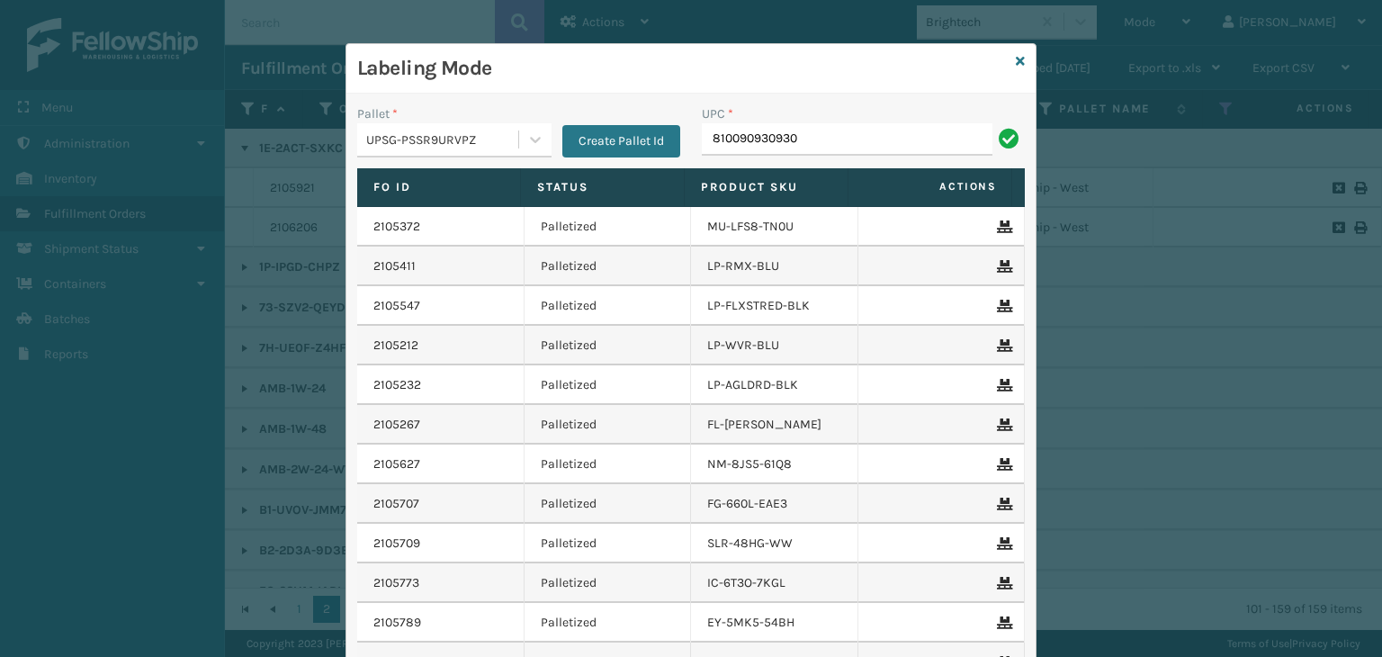
type input "810090930930"
click at [1016, 62] on icon at bounding box center [1020, 61] width 9 height 13
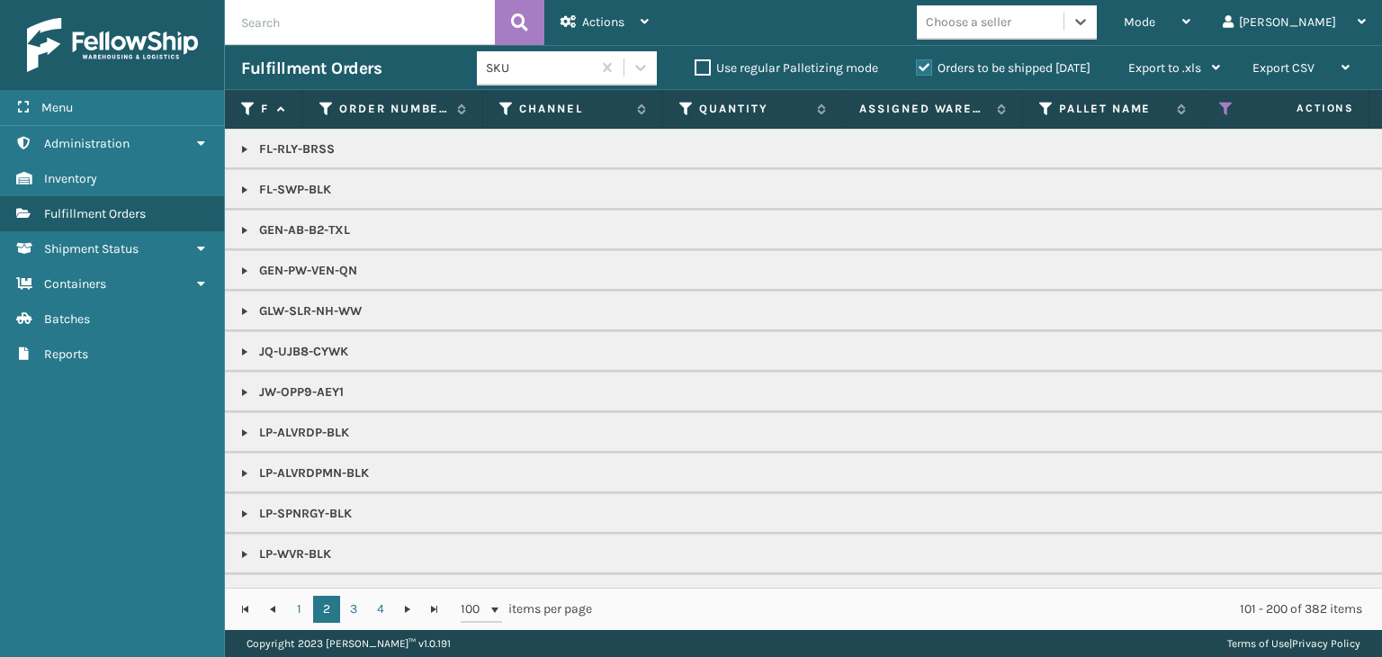
scroll to position [1260, 0]
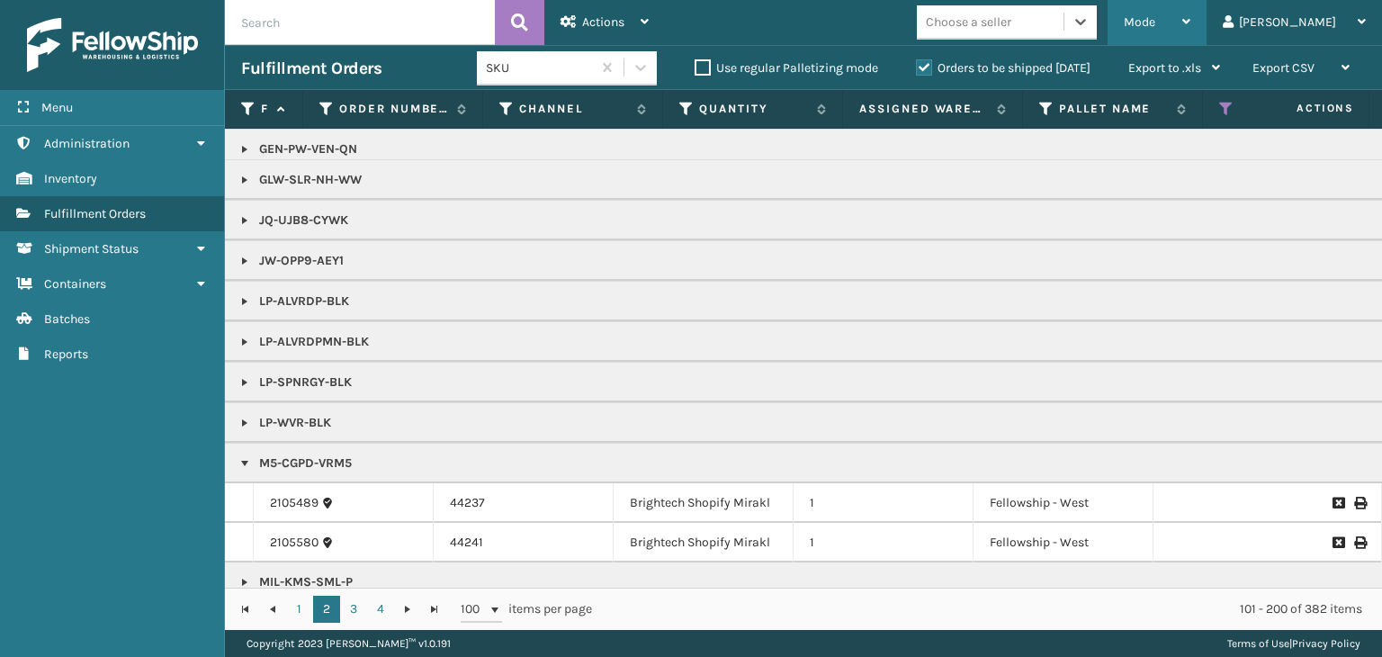
click at [1155, 16] on span "Mode" at bounding box center [1139, 21] width 31 height 15
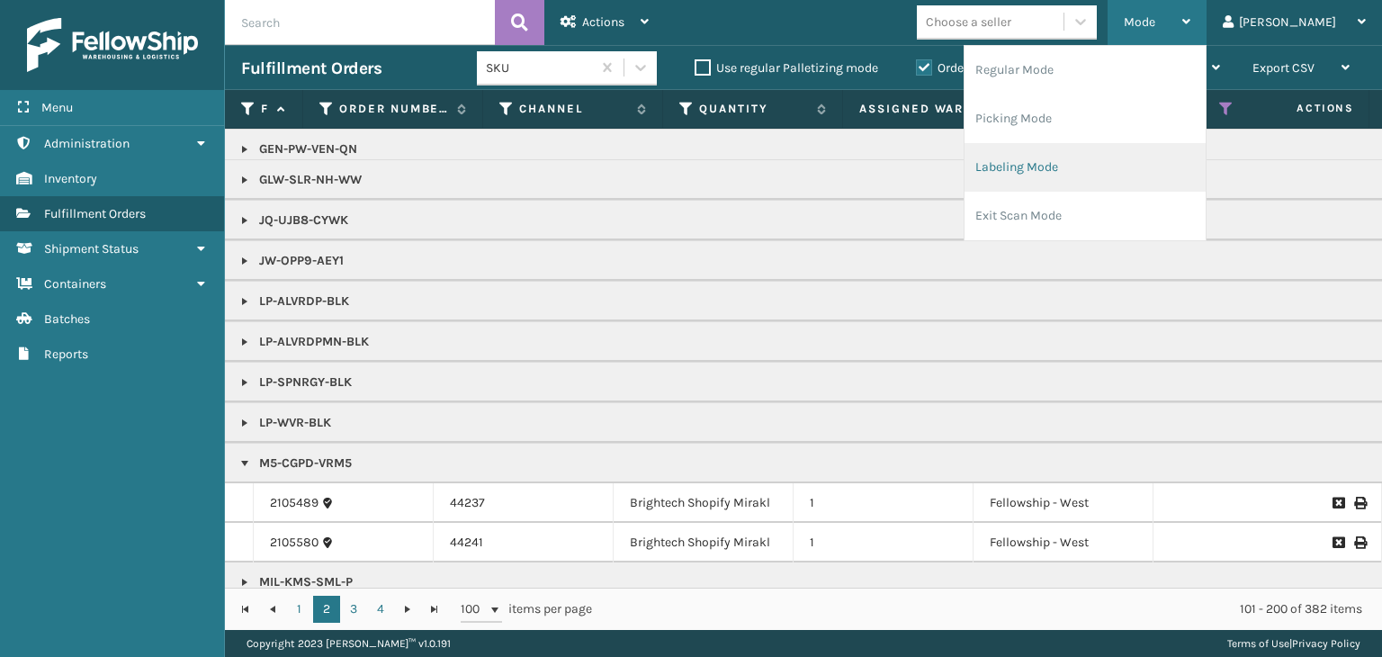
click at [1123, 157] on li "Labeling Mode" at bounding box center [1085, 167] width 241 height 49
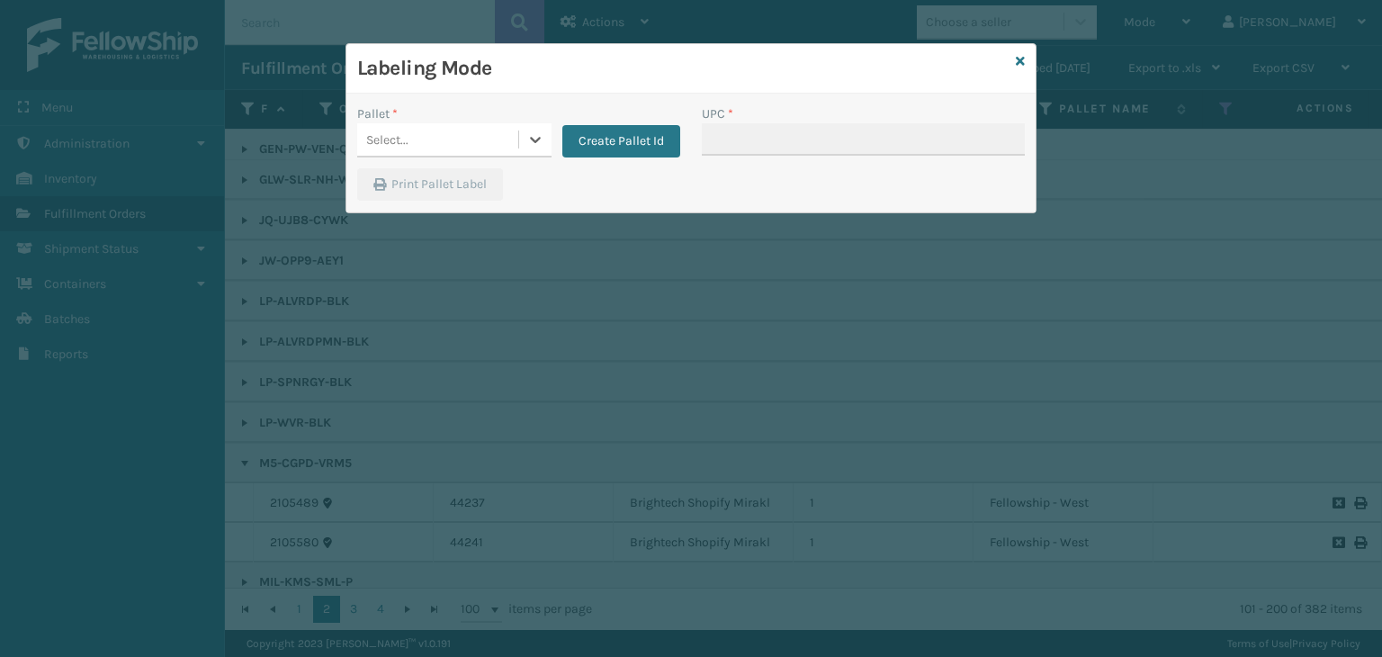
click at [458, 141] on div "Select..." at bounding box center [437, 140] width 161 height 30
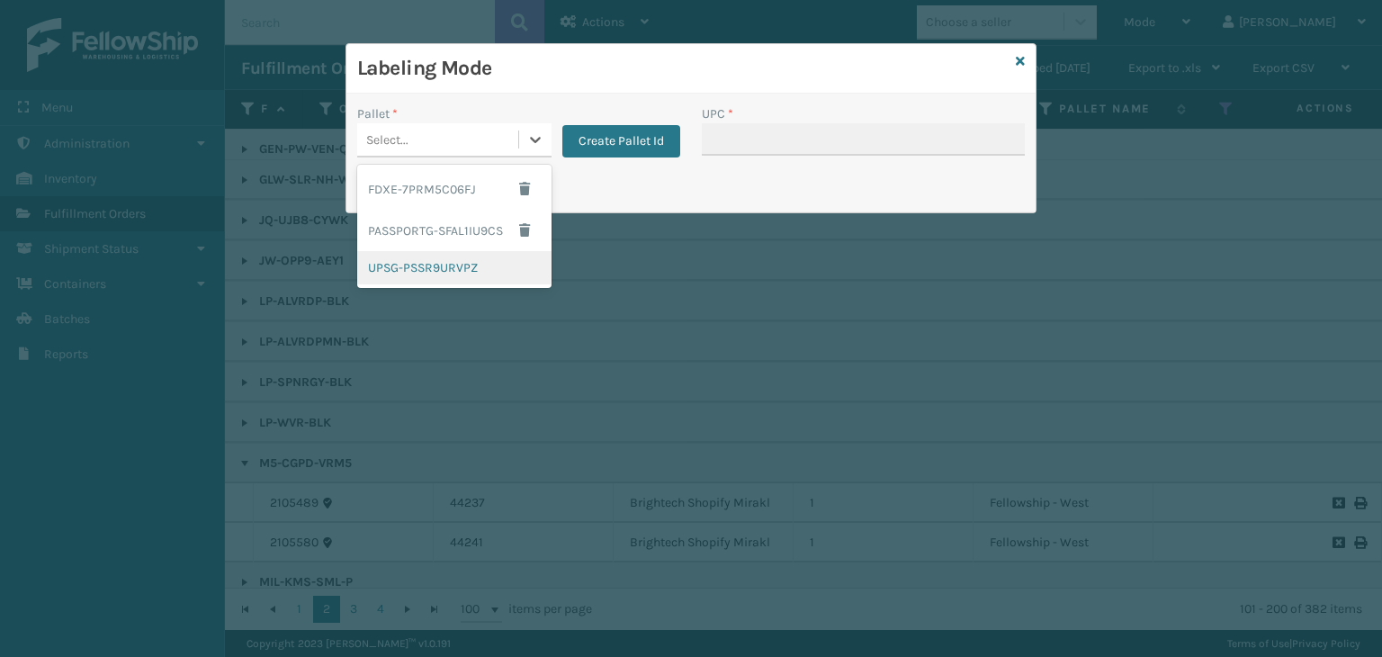
click at [413, 265] on div "UPSG-PSSR9URVPZ" at bounding box center [454, 267] width 194 height 33
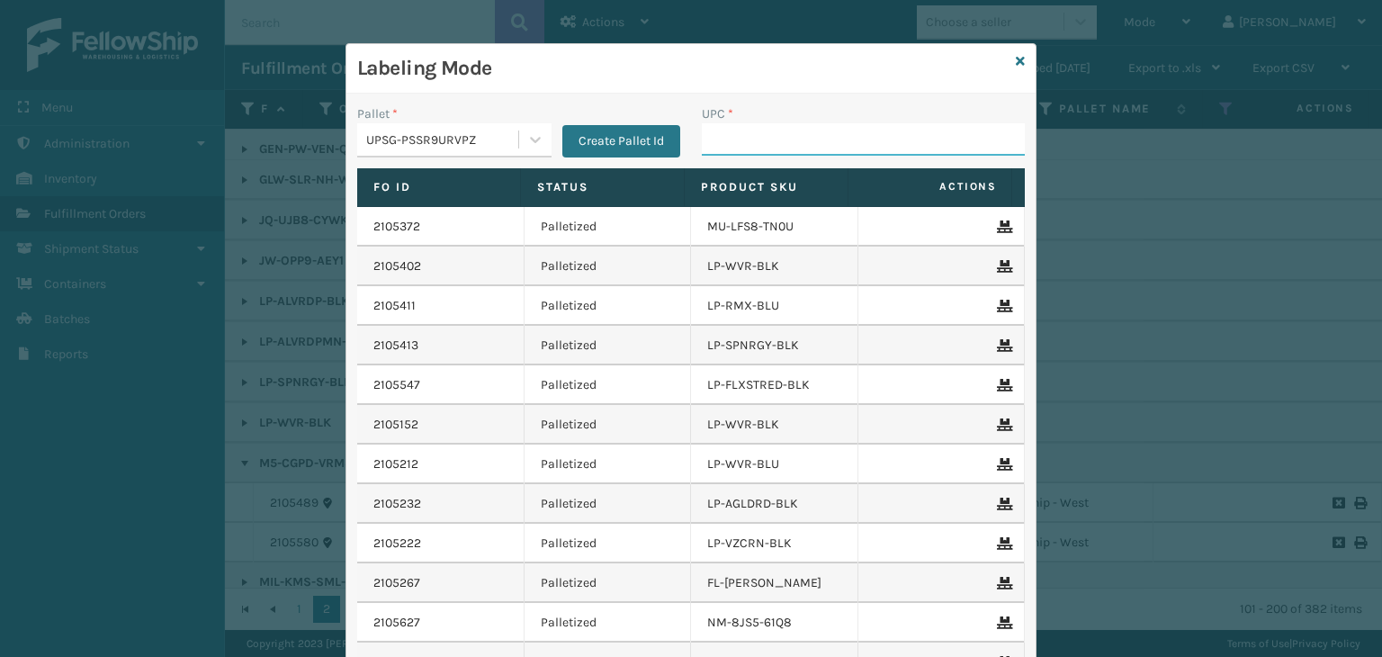
click at [705, 138] on input "UPC *" at bounding box center [863, 139] width 323 height 32
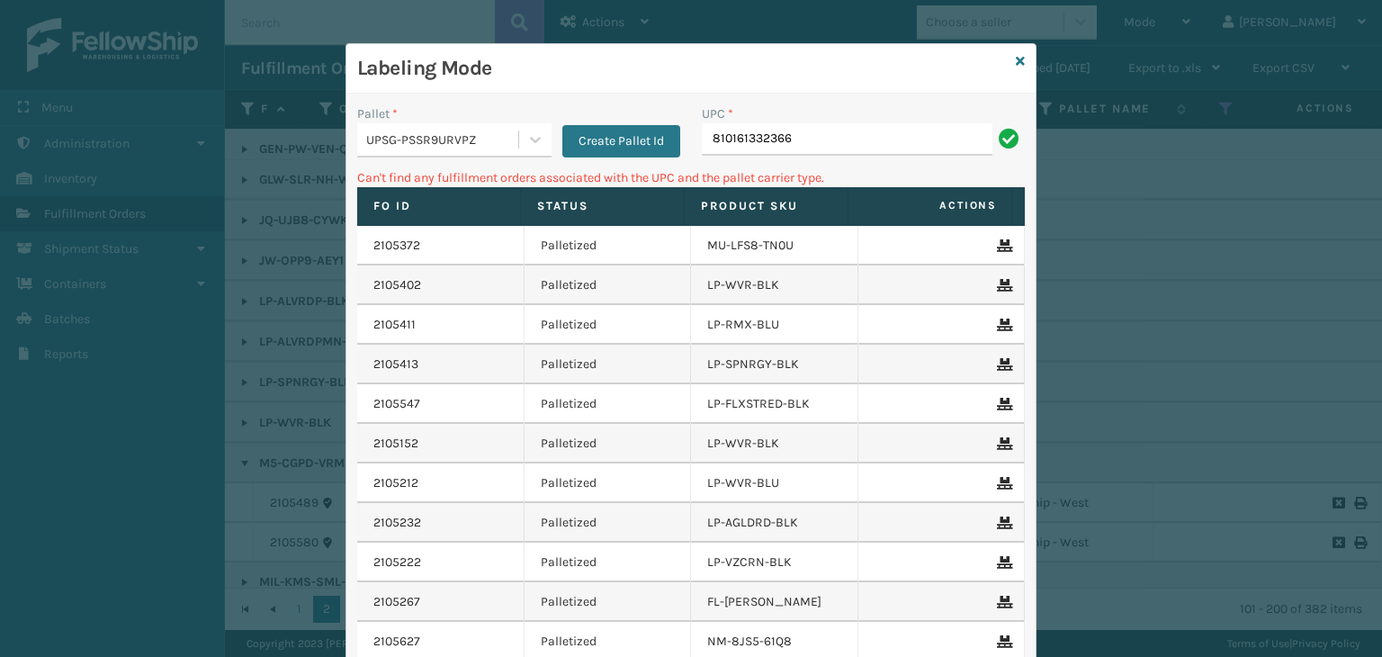
click at [415, 136] on div "UPSG-PSSR9URVPZ" at bounding box center [443, 139] width 154 height 19
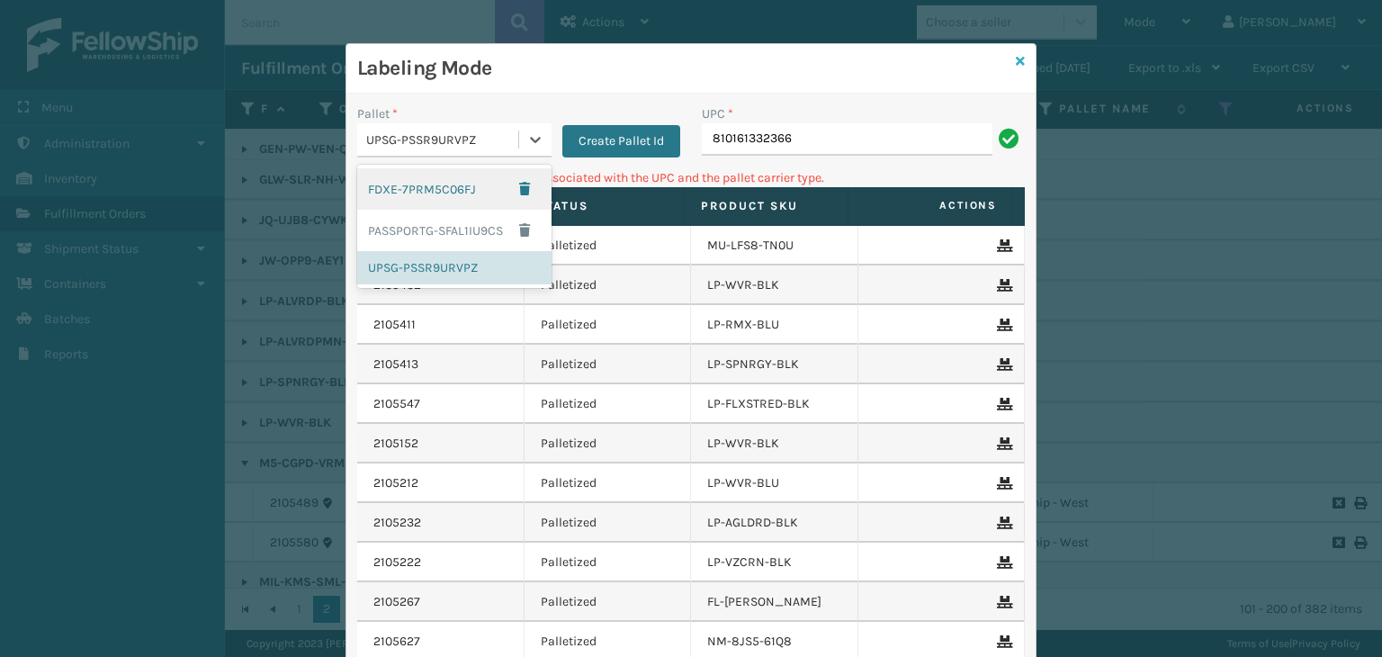
click at [1016, 66] on icon at bounding box center [1020, 61] width 9 height 13
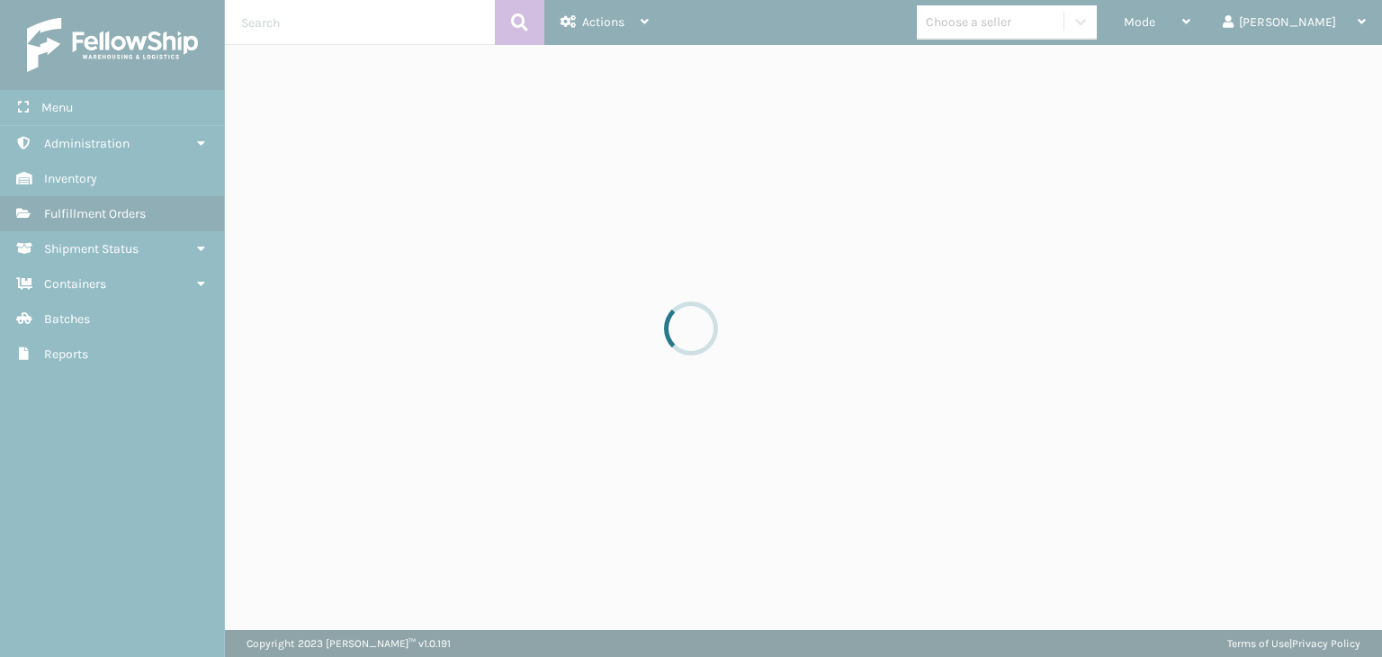
click at [1023, 33] on div at bounding box center [691, 328] width 1382 height 657
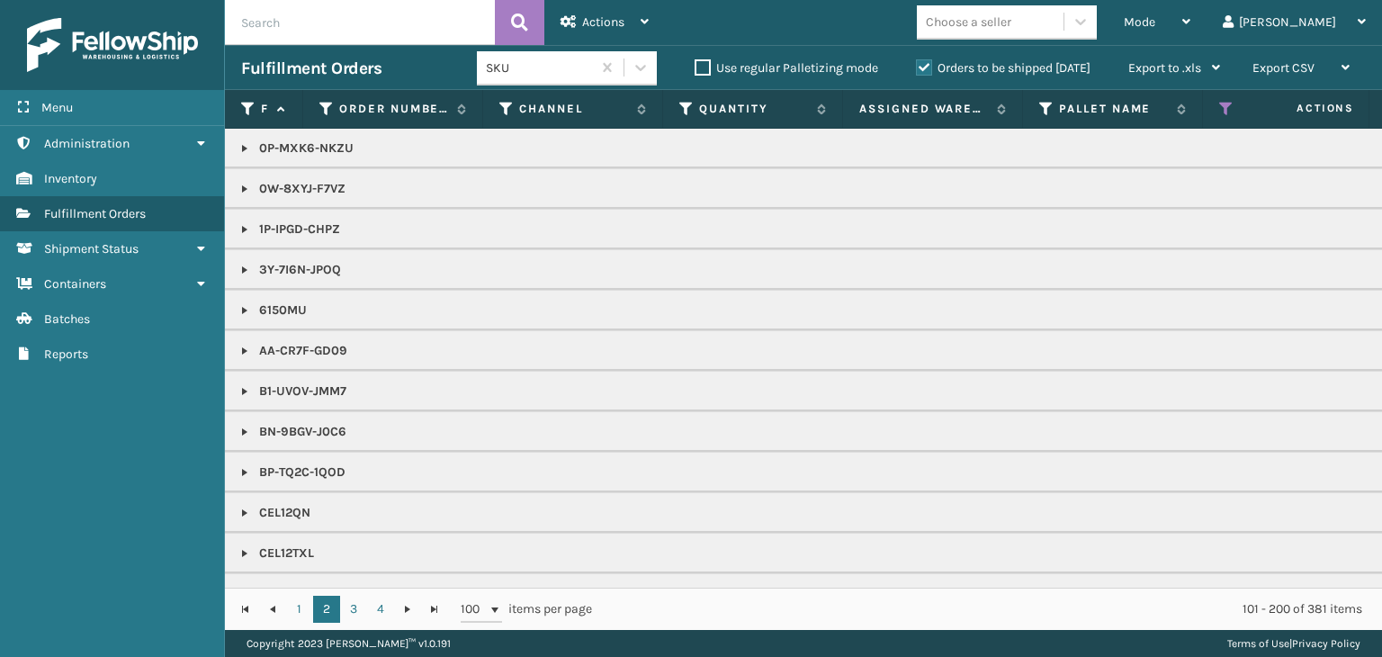
click at [1035, 42] on div "Mode Regular Mode Picking Mode Labeling Mode Exit Scan Mode Choose a seller [PE…" at bounding box center [1023, 22] width 717 height 45
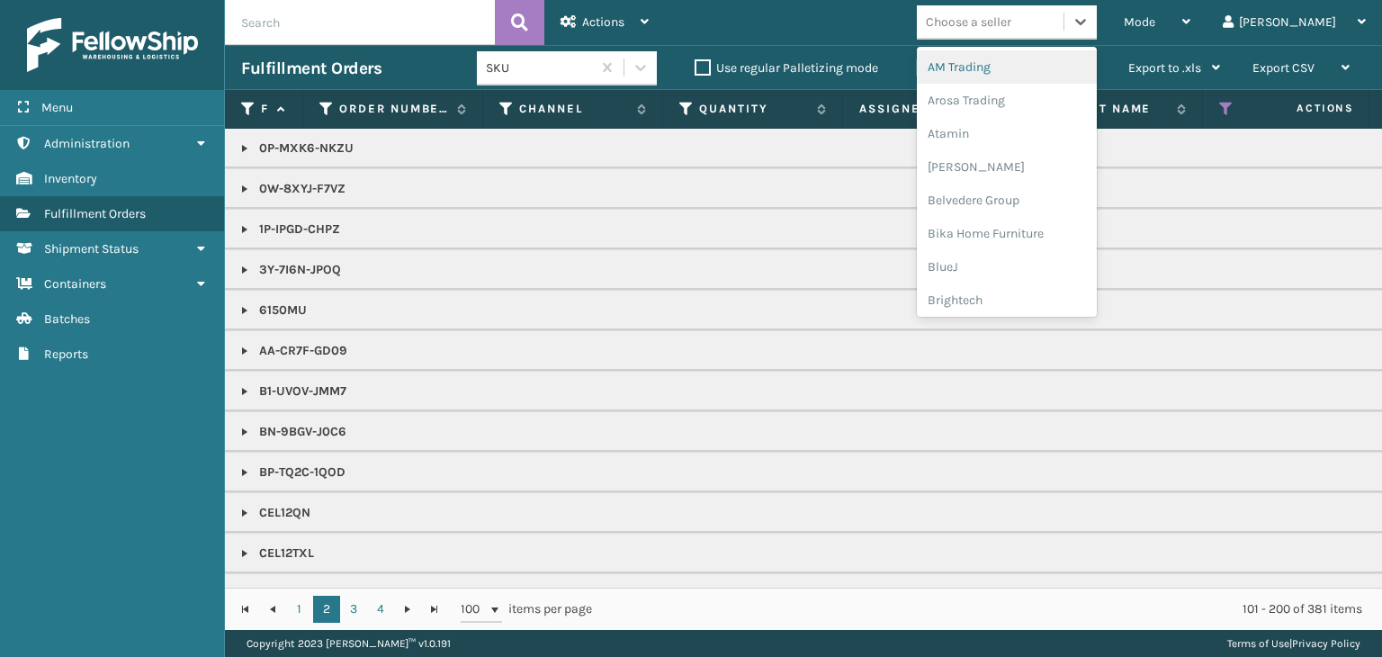
click at [1011, 25] on div "Choose a seller" at bounding box center [968, 22] width 85 height 19
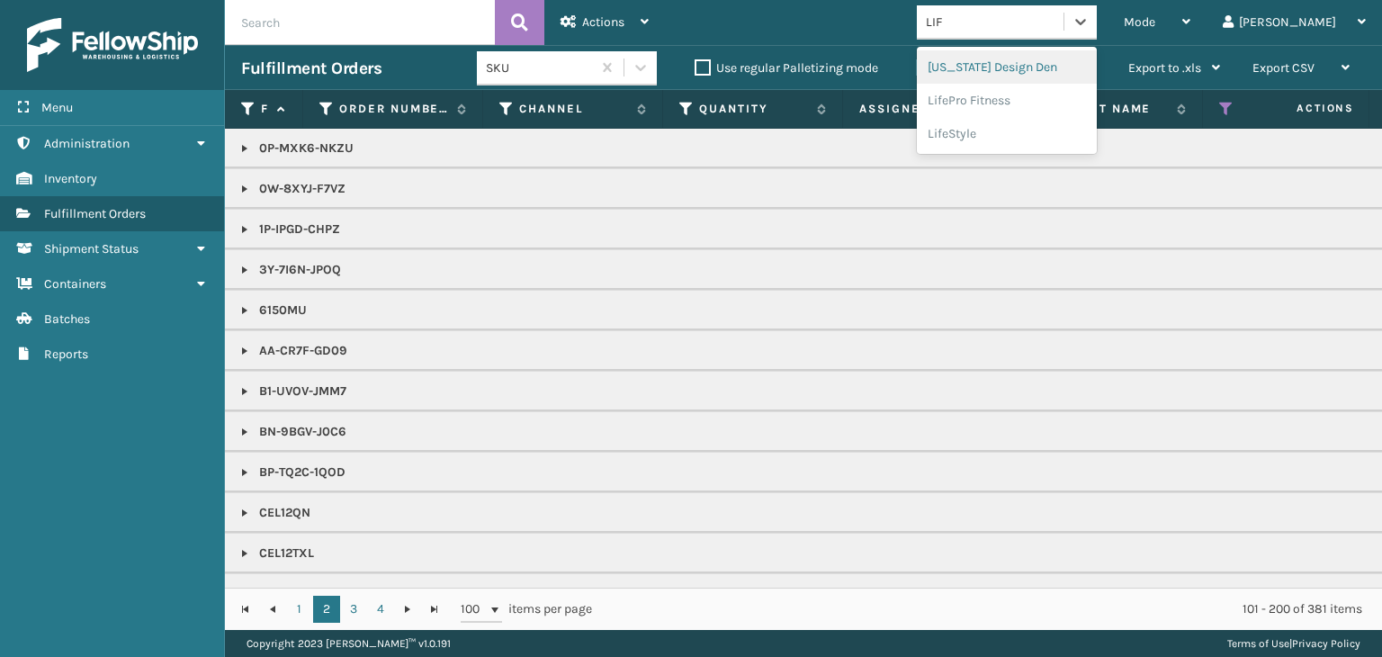
type input "LIFE"
drag, startPoint x: 1002, startPoint y: 61, endPoint x: 993, endPoint y: 62, distance: 9.0
click at [993, 62] on div "LifePro Fitness" at bounding box center [1007, 66] width 180 height 33
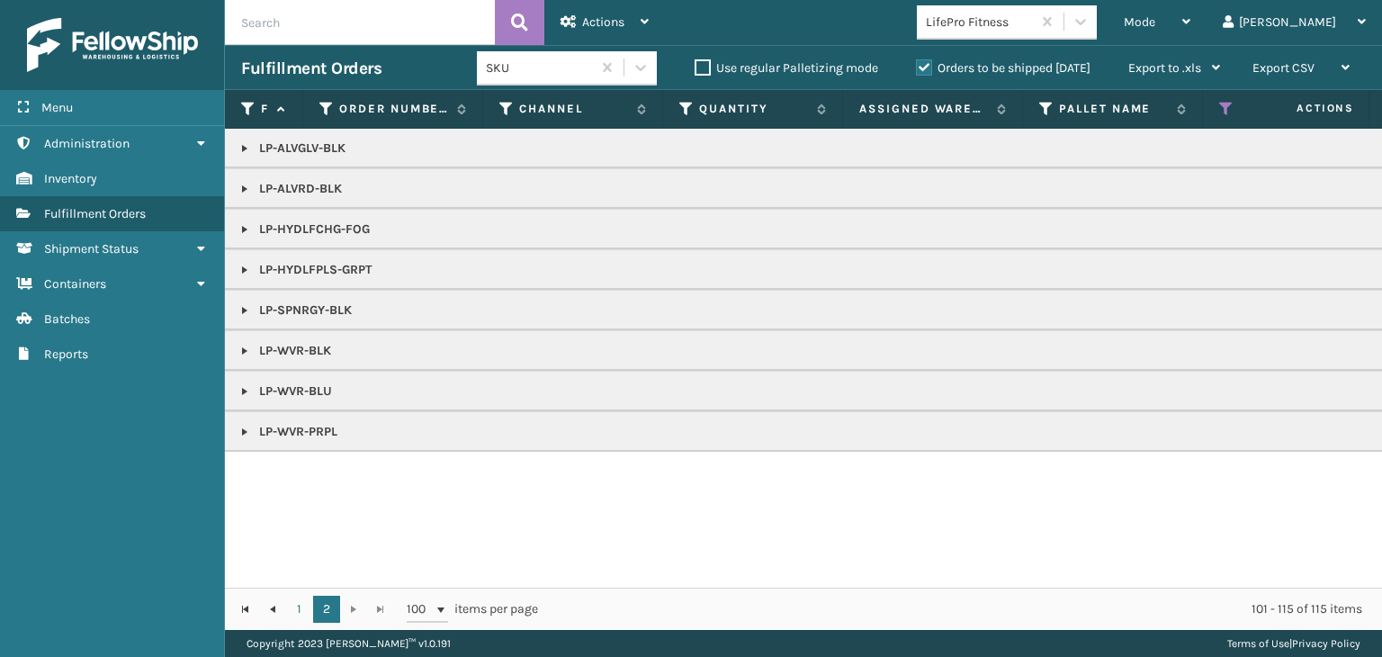
click at [247, 304] on link at bounding box center [245, 310] width 14 height 14
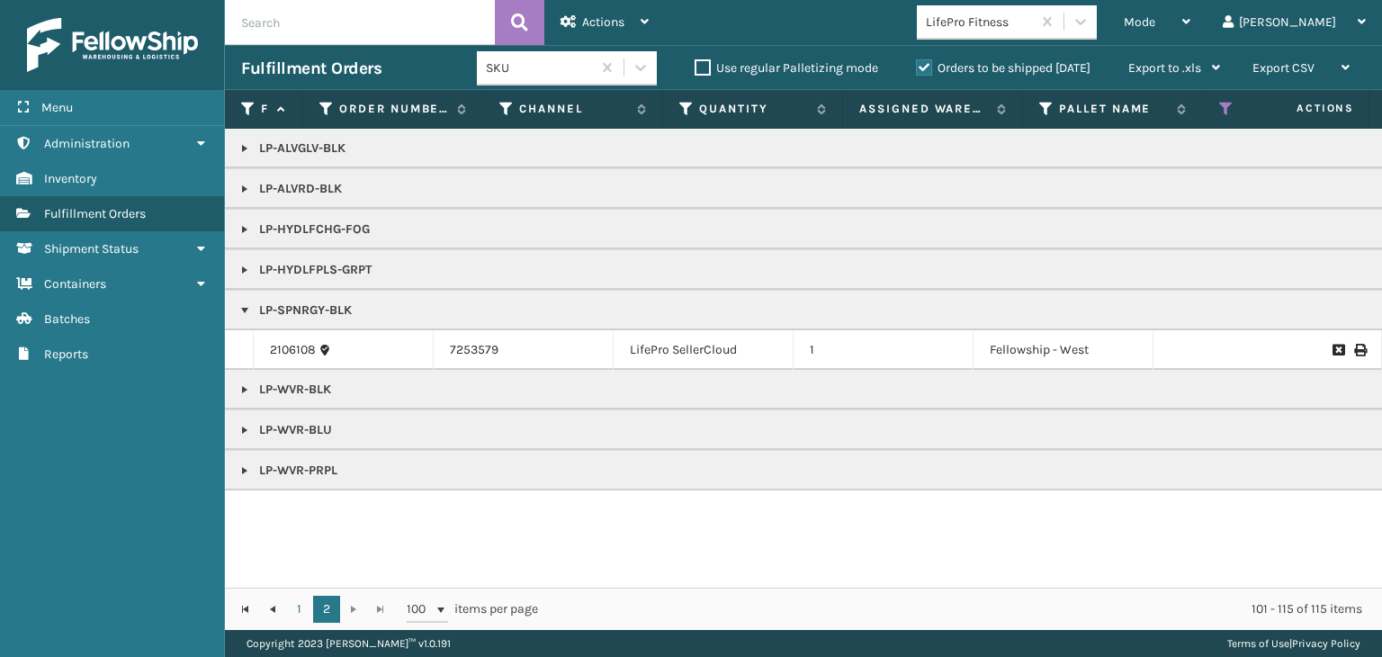
drag, startPoint x: 653, startPoint y: 570, endPoint x: 817, endPoint y: 565, distance: 163.8
click at [821, 567] on div "LP-ALVGLV-BLK LP-ALVRD-BLK LP-HYDLFCHG-FOG LP-HYDLFPLS-GRPT LP-SPNRGY-BLK 21061…" at bounding box center [803, 358] width 1157 height 459
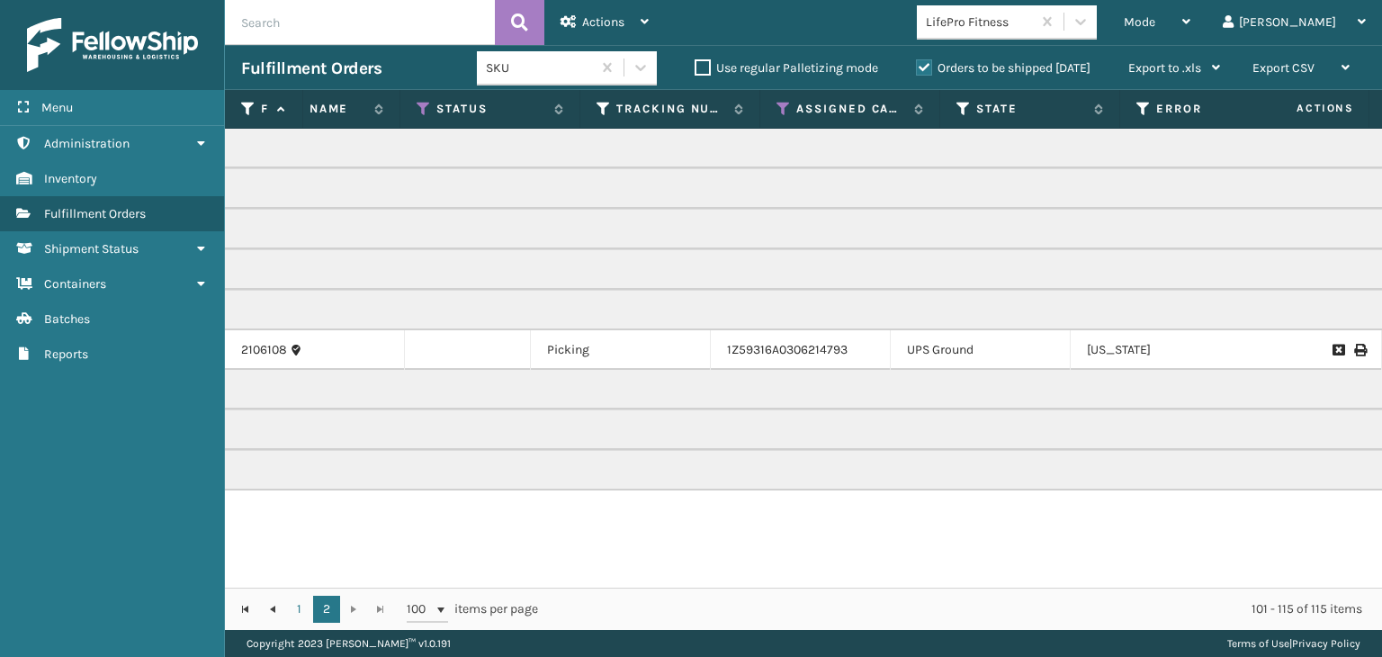
scroll to position [0, 0]
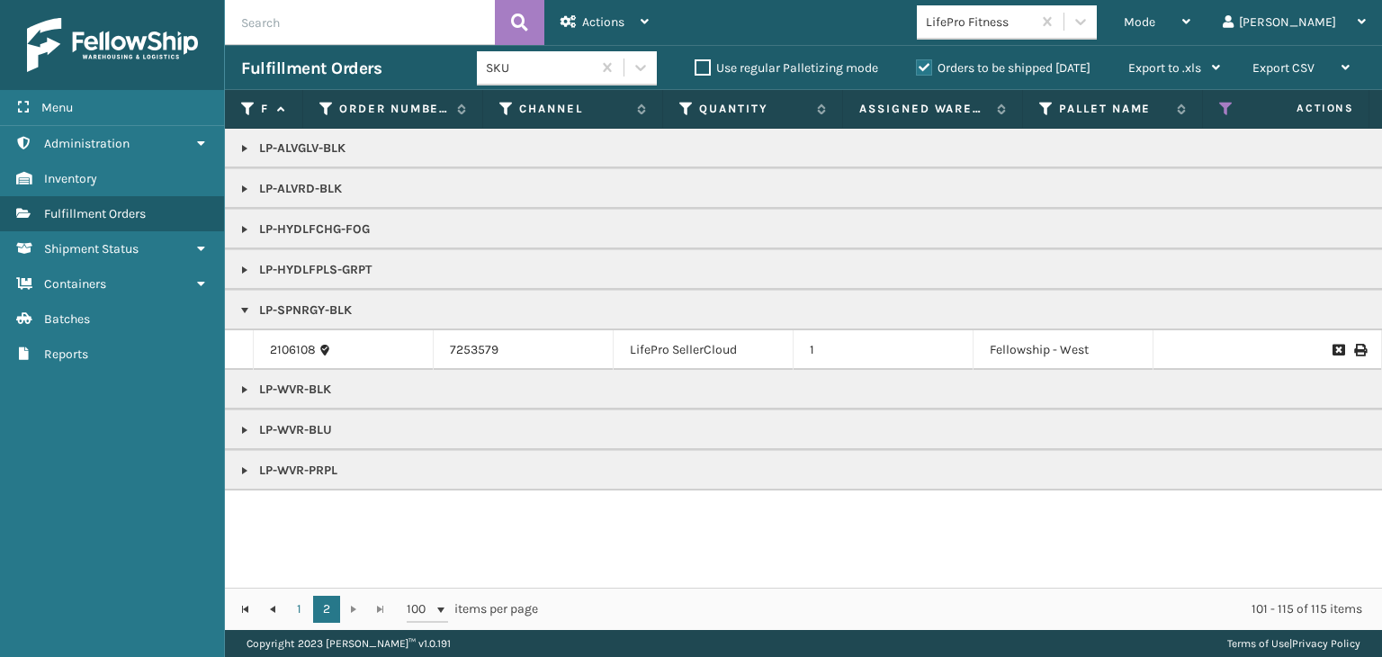
click at [320, 303] on p "LP-SPNRGY-BLK" at bounding box center [1386, 310] width 2291 height 18
click at [1191, 24] on div "Mode" at bounding box center [1157, 22] width 67 height 45
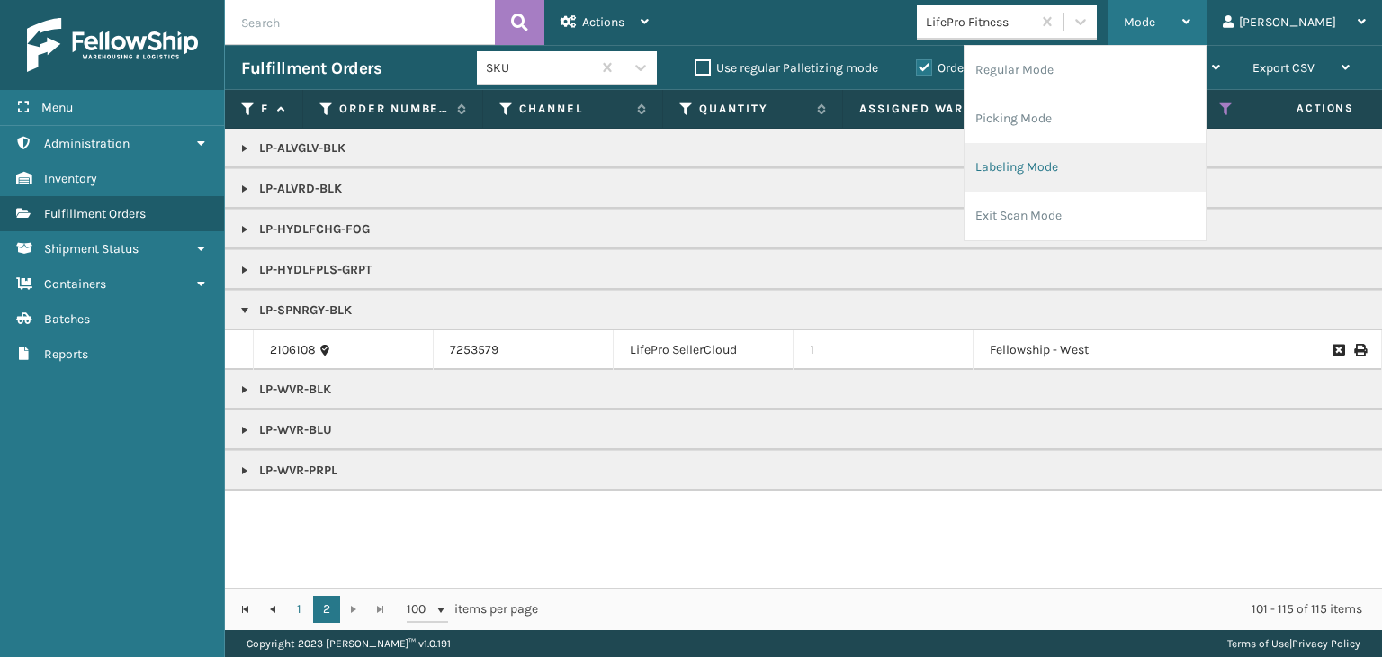
click at [1115, 168] on li "Labeling Mode" at bounding box center [1085, 167] width 241 height 49
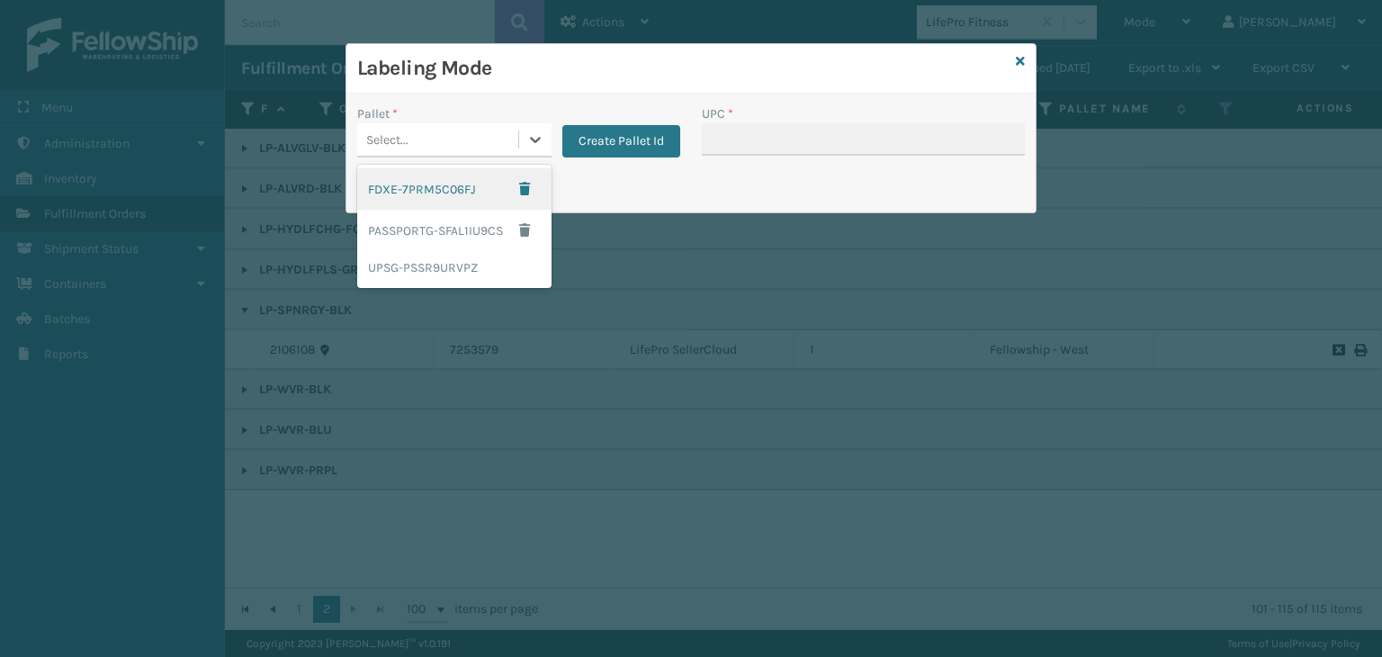
click at [425, 147] on div "Select..." at bounding box center [437, 140] width 161 height 30
click at [432, 259] on div "UPSG-PSSR9URVPZ" at bounding box center [454, 267] width 194 height 33
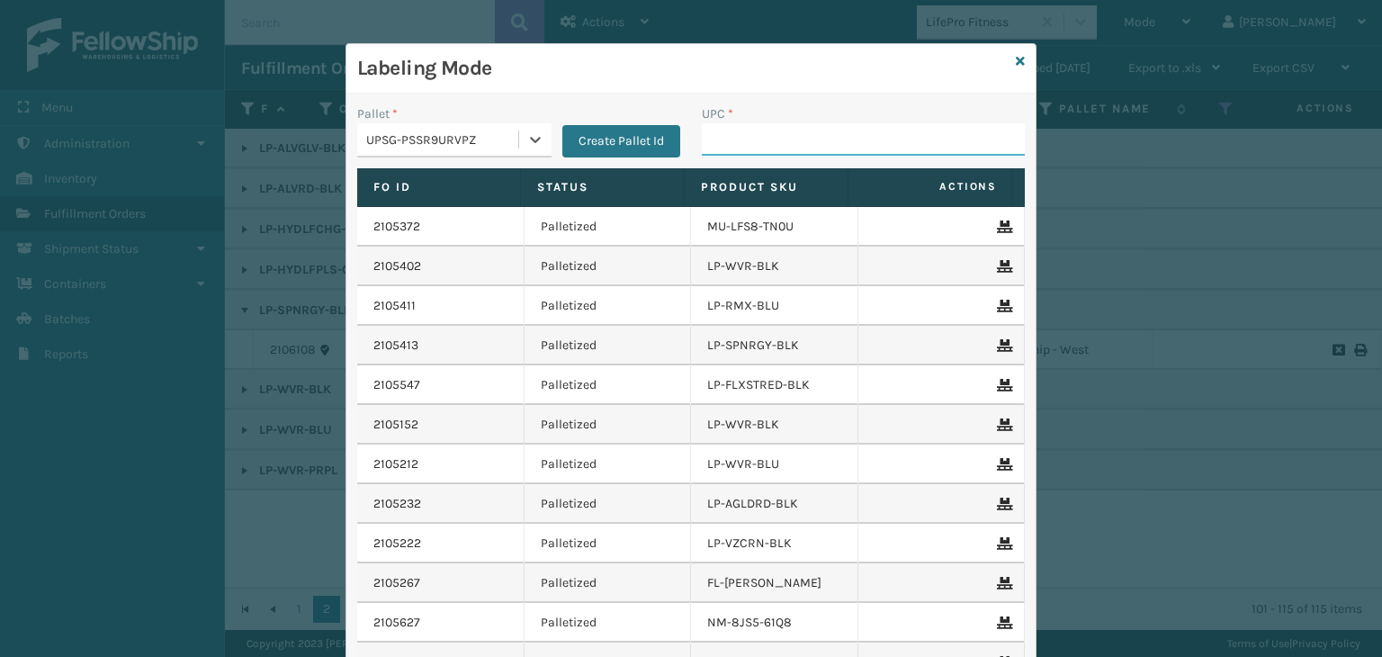
click at [759, 133] on input "UPC *" at bounding box center [863, 139] width 323 height 32
paste input "LP-SPNRGY-BLK"
type input "LP-SPNRGY-BLK"
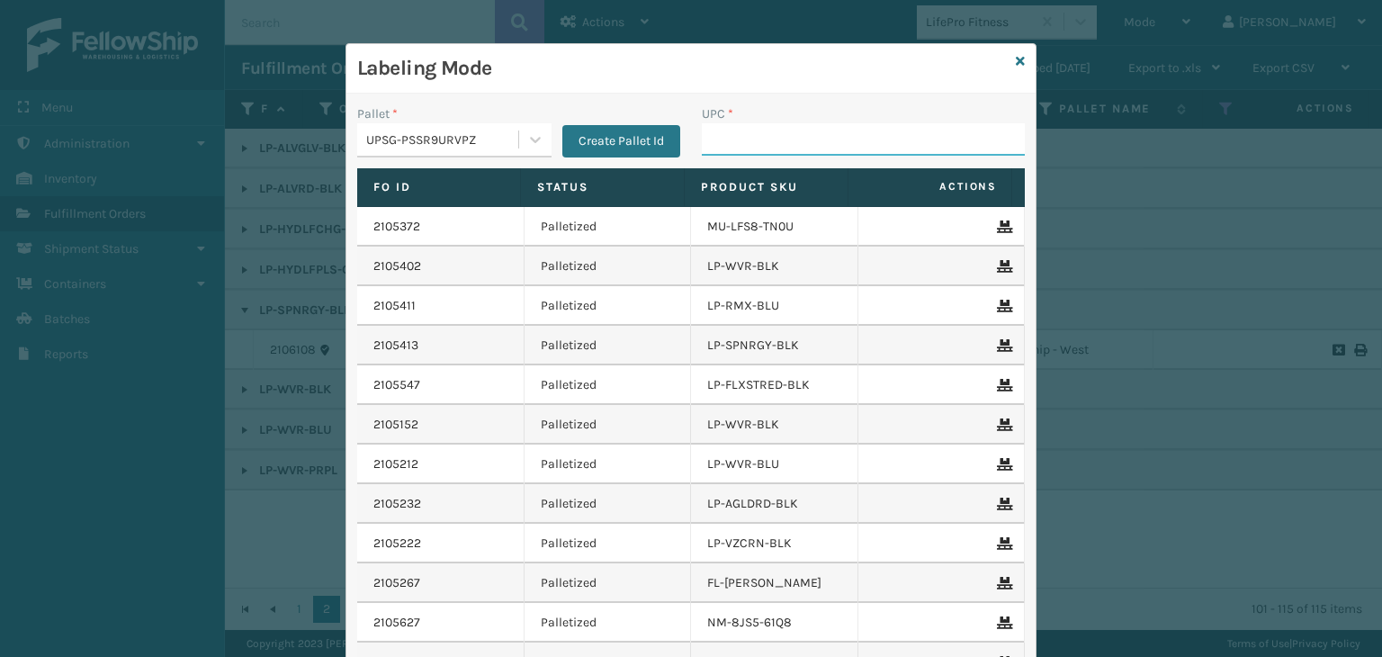
paste input "LP-SPNRGY-BLK"
type input "LP-SPNRGY-BLK"
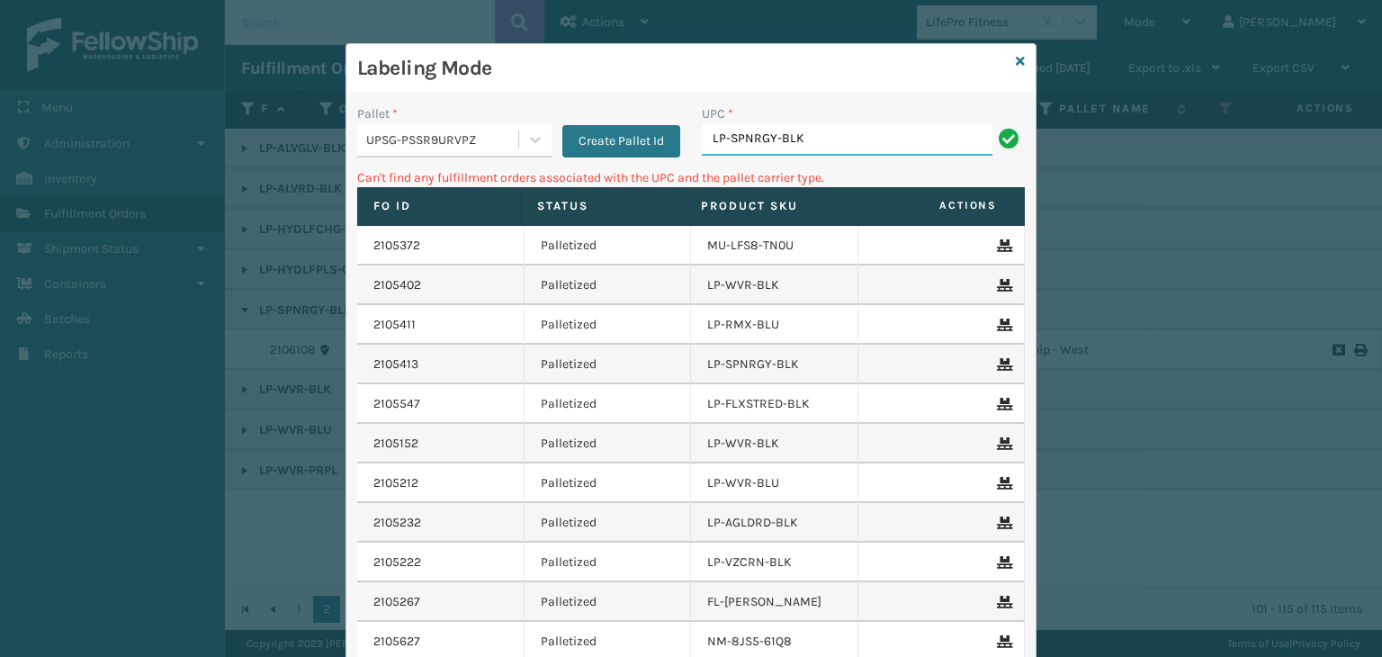
drag, startPoint x: 831, startPoint y: 138, endPoint x: 504, endPoint y: 150, distance: 327.8
click at [504, 150] on div "Pallet * UPSG-PSSR9URVPZ Create Pallet Id UPC * LP-SPNRGY-BLK" at bounding box center [690, 136] width 689 height 64
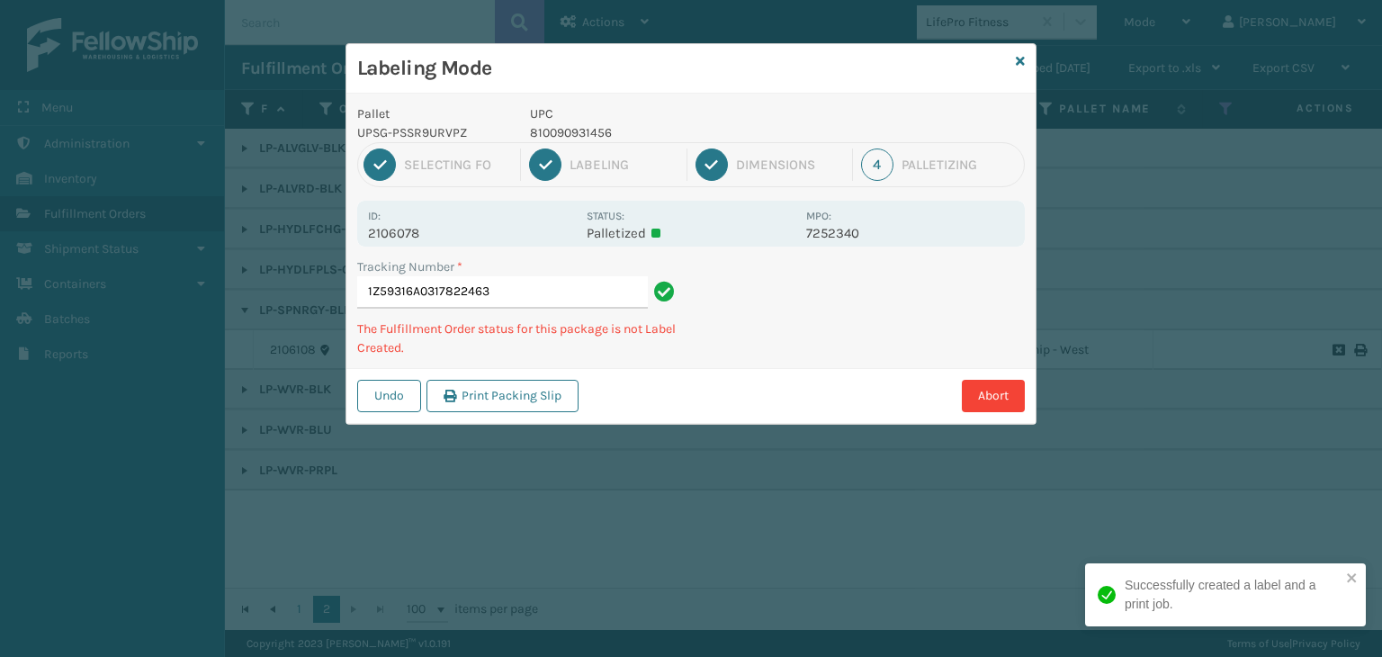
click at [556, 134] on p "810090931456" at bounding box center [662, 132] width 265 height 19
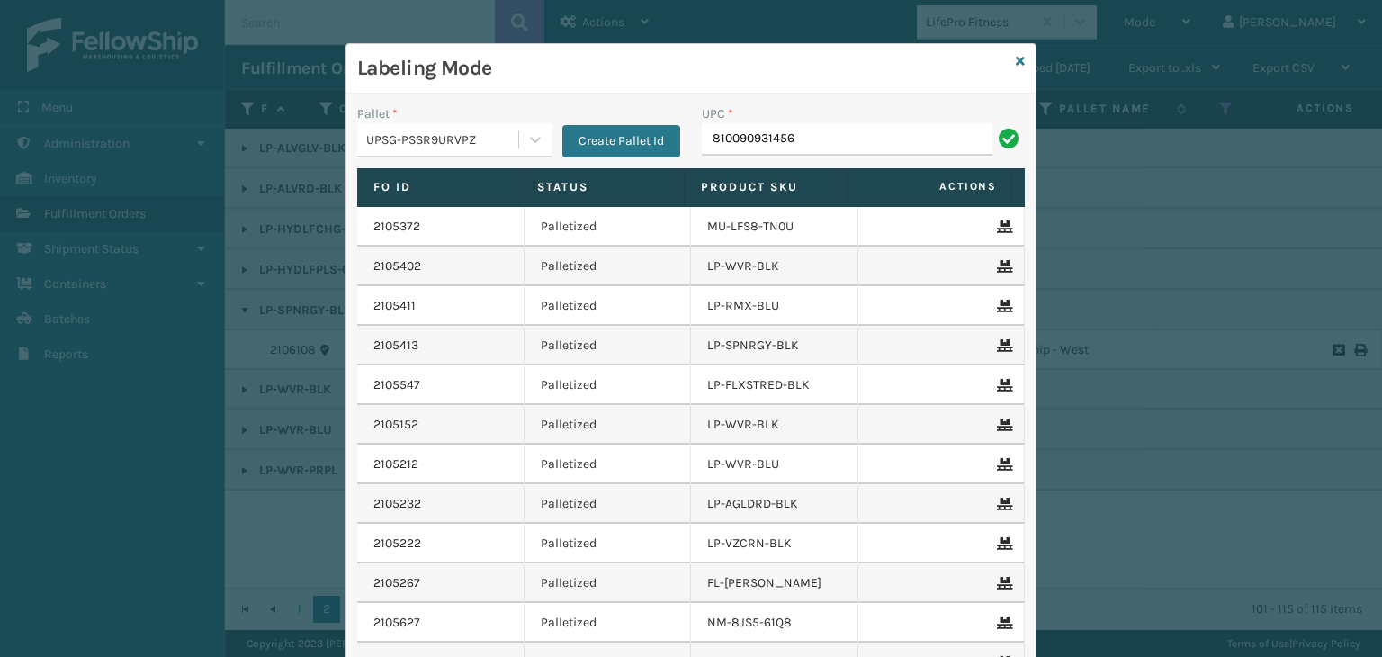
type input "810090931456"
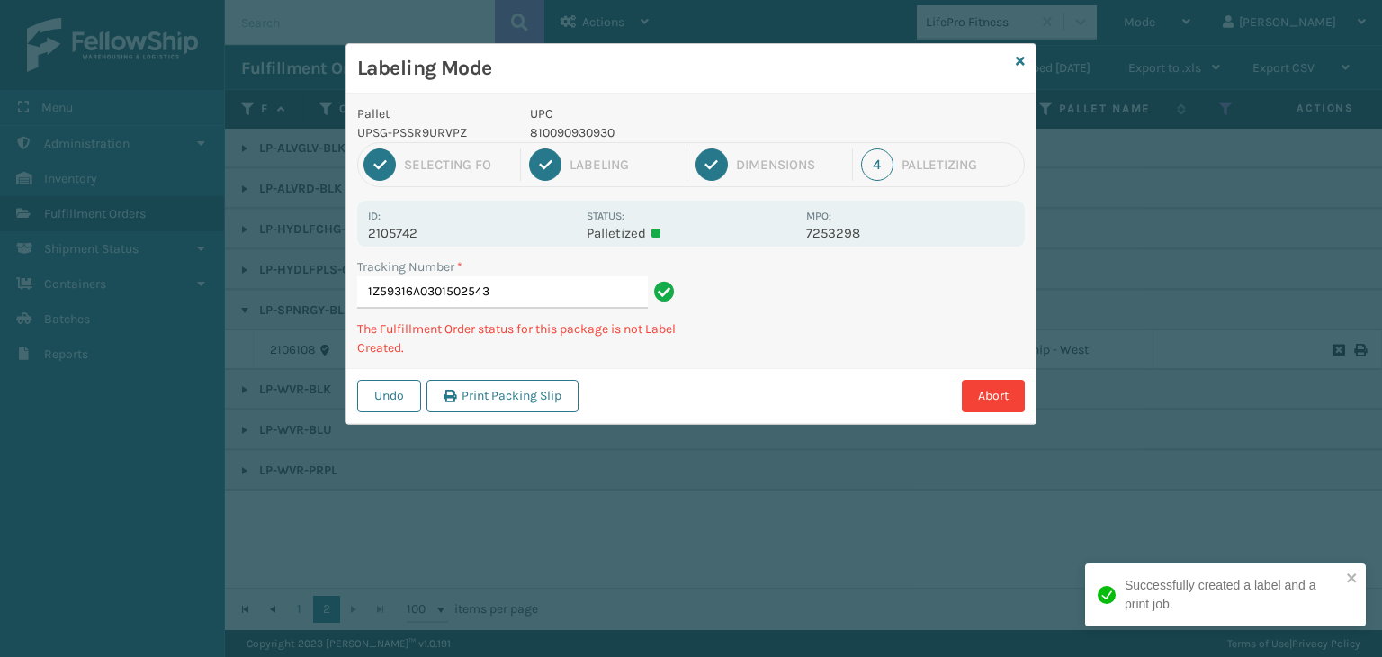
click at [560, 135] on p "810090930930" at bounding box center [662, 132] width 265 height 19
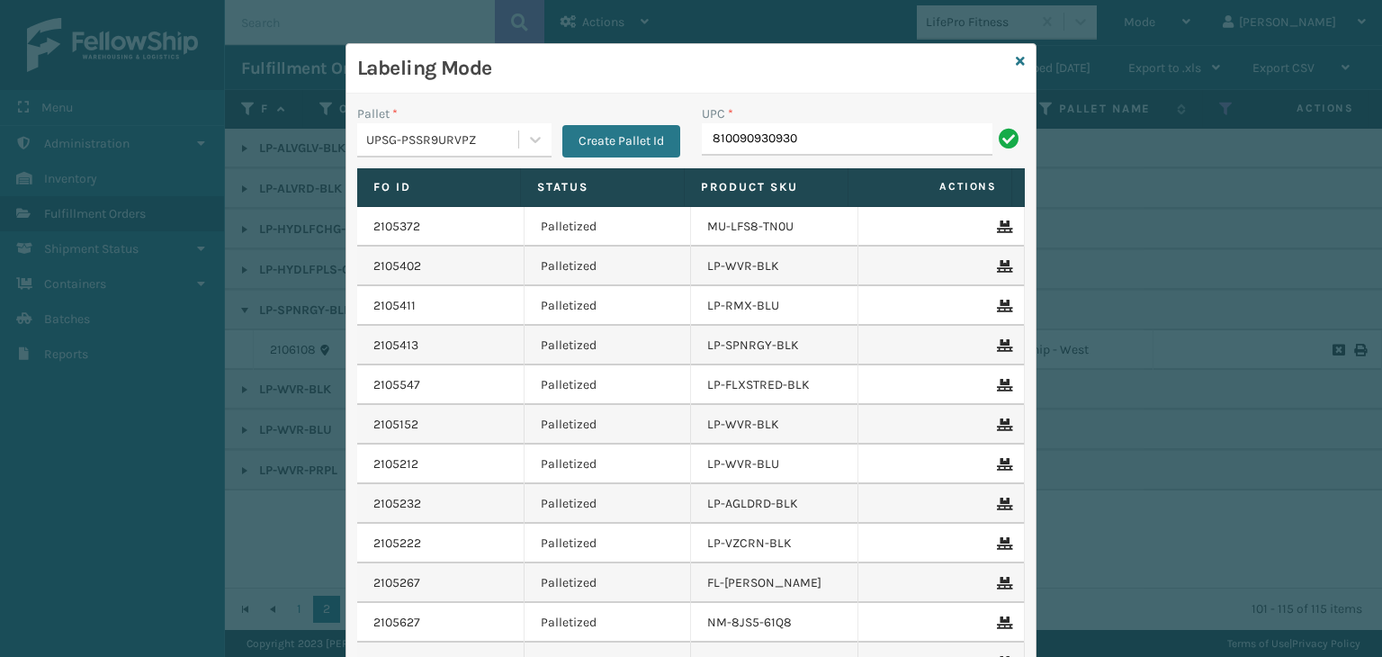
type input "810090930930"
type input "LP-ALVRDPMN-BLK"
drag, startPoint x: 867, startPoint y: 145, endPoint x: 193, endPoint y: 198, distance: 675.2
click at [193, 198] on div "Labeling Mode Pallet * UPSG-PSSR9URVPZ Create Pallet Id UPC * LP-ALVRDPMN-BLK F…" at bounding box center [691, 328] width 1382 height 657
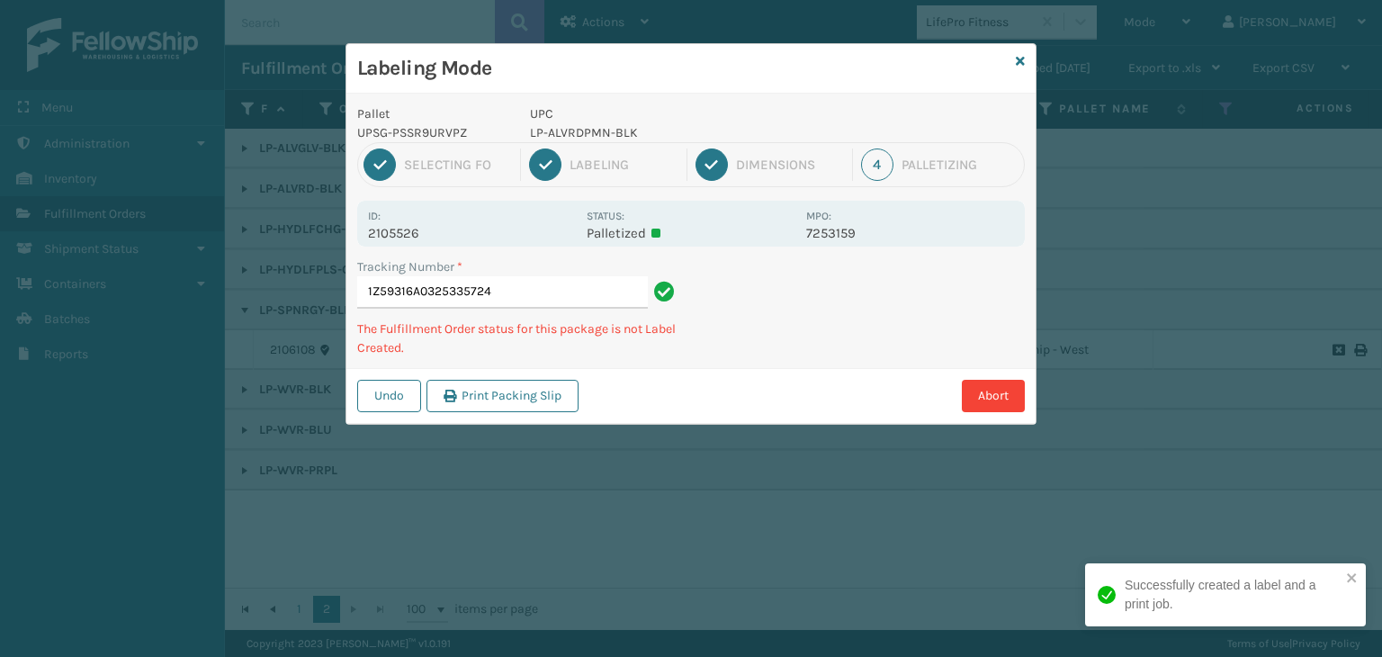
type input "1Z59316A0325335724LP-ALVRDPMN-BLK"
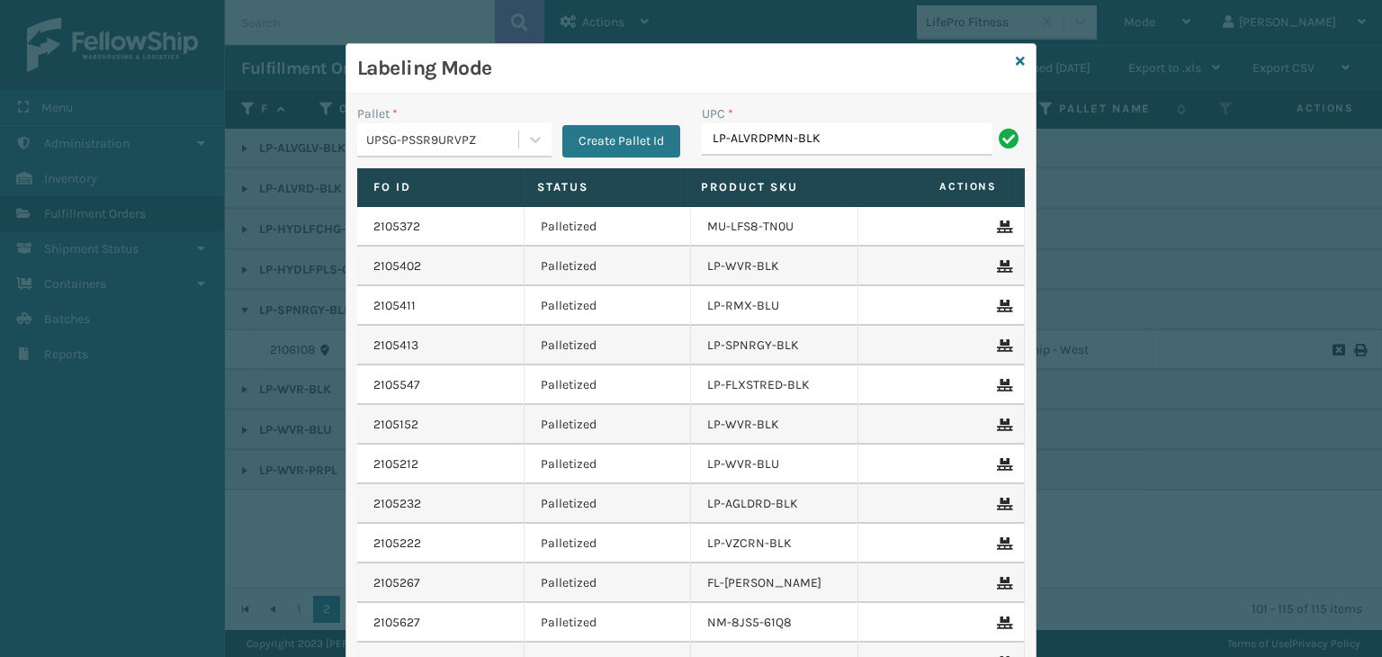
type input "LP-ALVRDPMN-BLK"
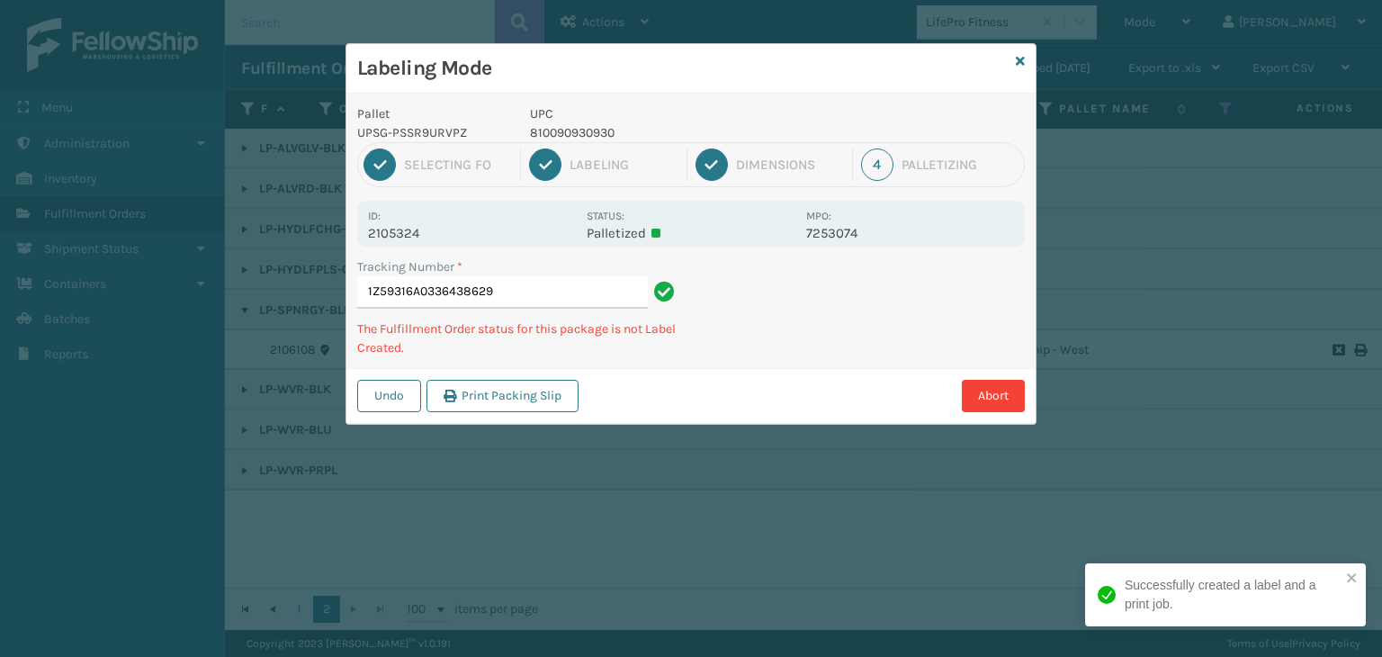
click at [566, 136] on p "810090930930" at bounding box center [662, 132] width 265 height 19
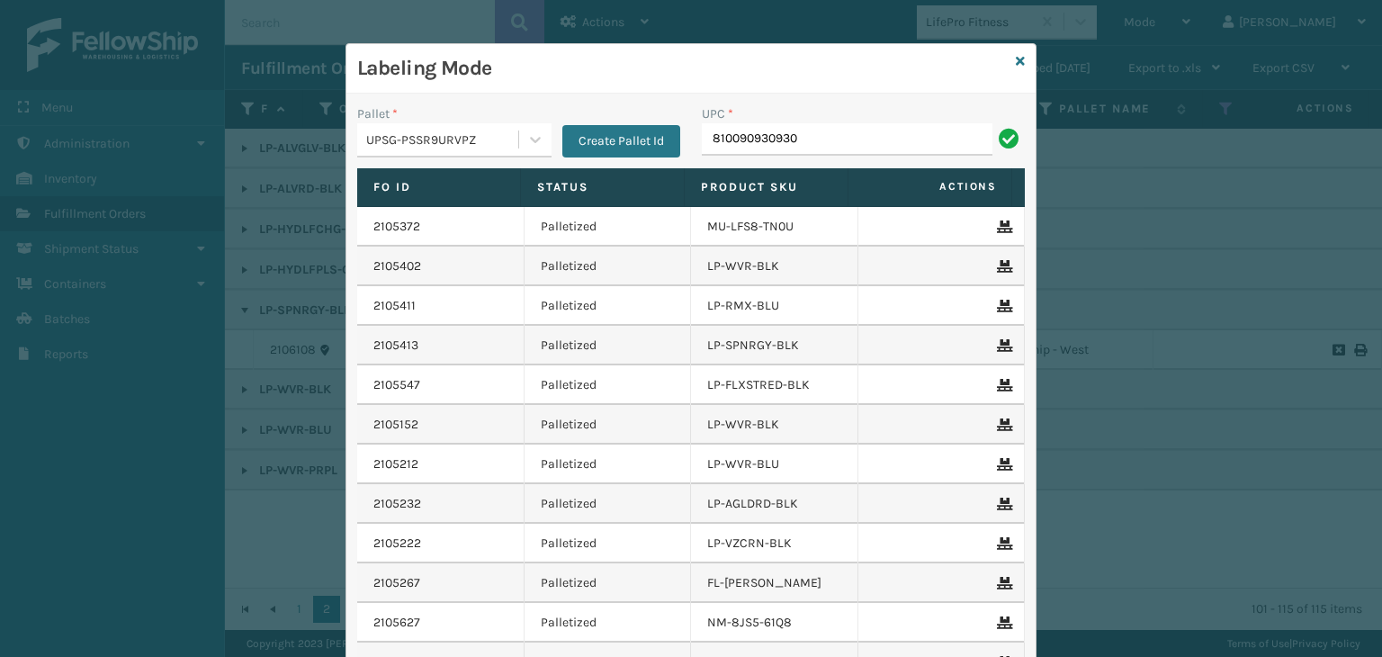
type input "810090930930"
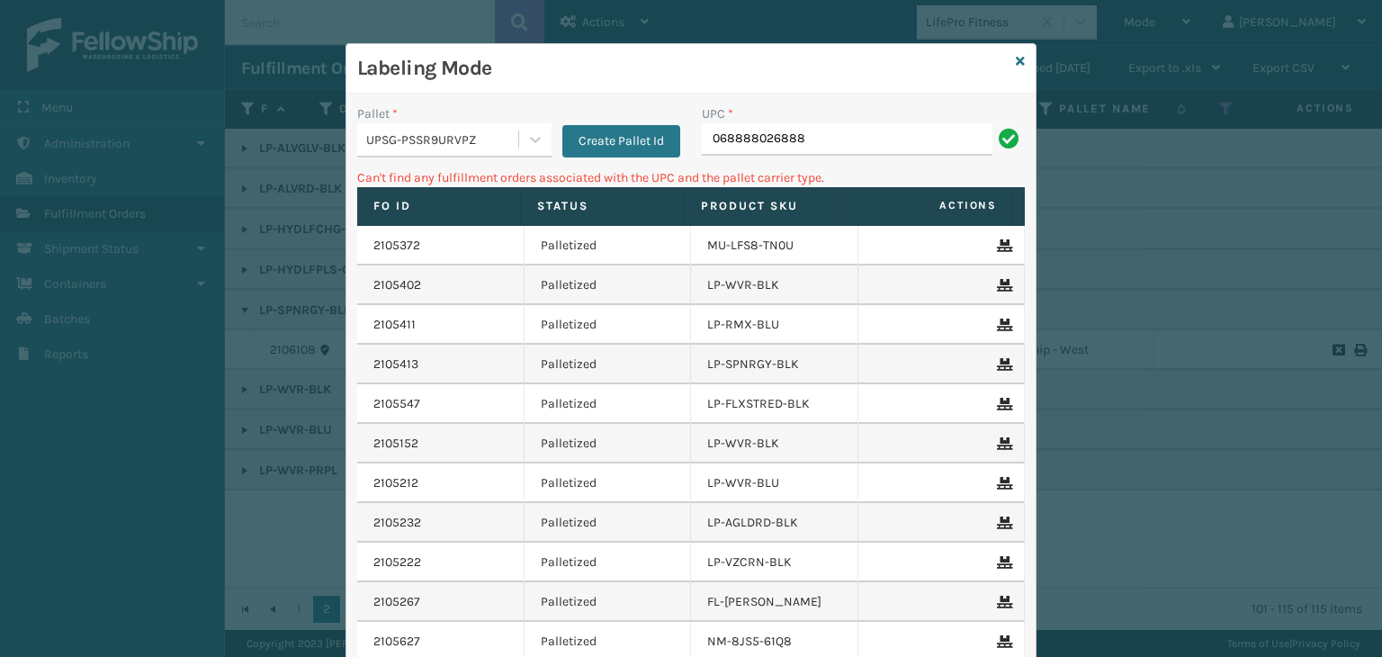
click at [714, 131] on input "068888026888" at bounding box center [847, 139] width 291 height 32
type input "68888026888"
drag, startPoint x: 829, startPoint y: 138, endPoint x: 14, endPoint y: 152, distance: 814.5
click at [14, 152] on div "Labeling Mode Pallet * UPSG-PSSR9URVPZ Create Pallet Id UPC * 68888026888 Can't…" at bounding box center [691, 328] width 1382 height 657
click at [1016, 64] on icon at bounding box center [1020, 61] width 9 height 13
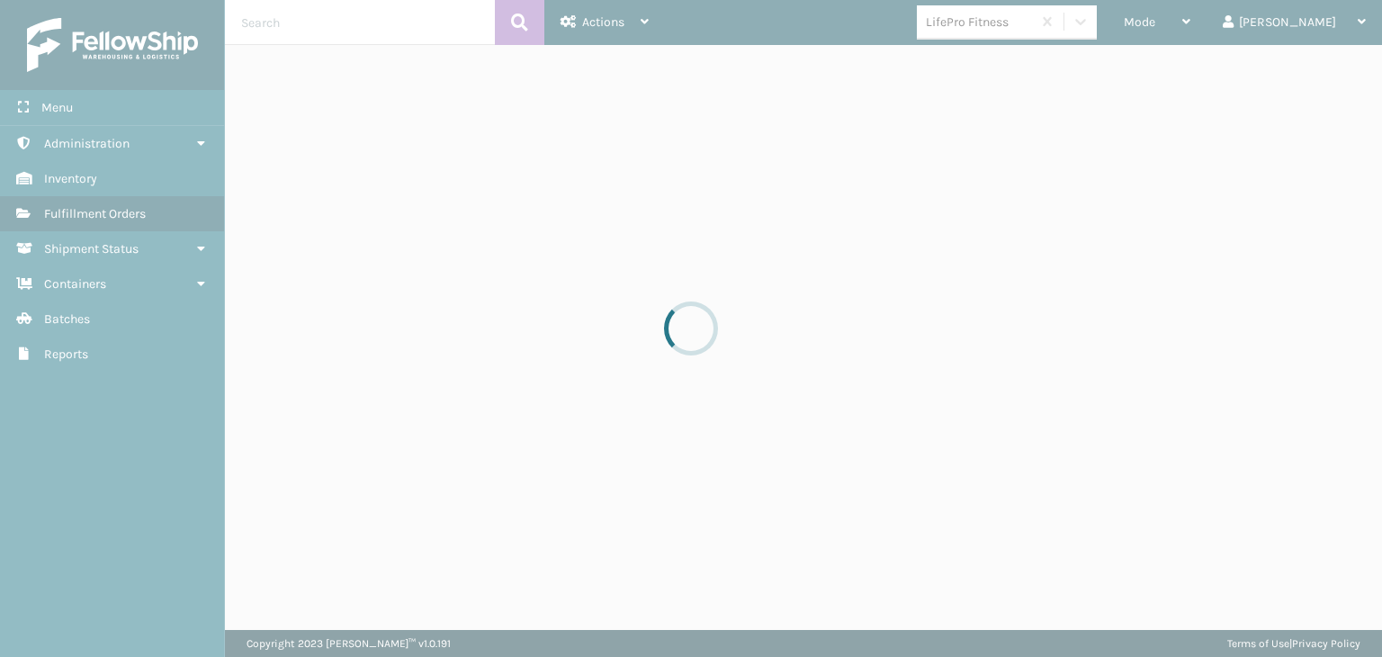
click at [1055, 30] on div at bounding box center [691, 328] width 1382 height 657
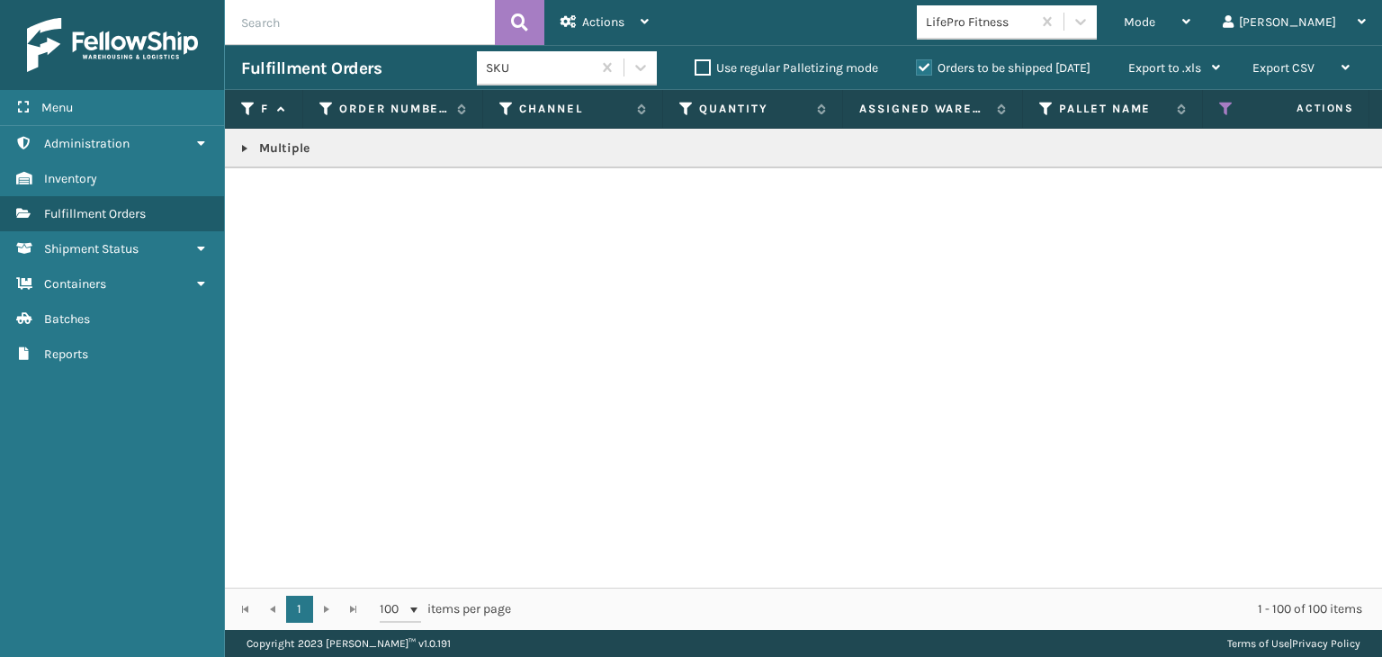
click at [245, 145] on link at bounding box center [245, 148] width 14 height 14
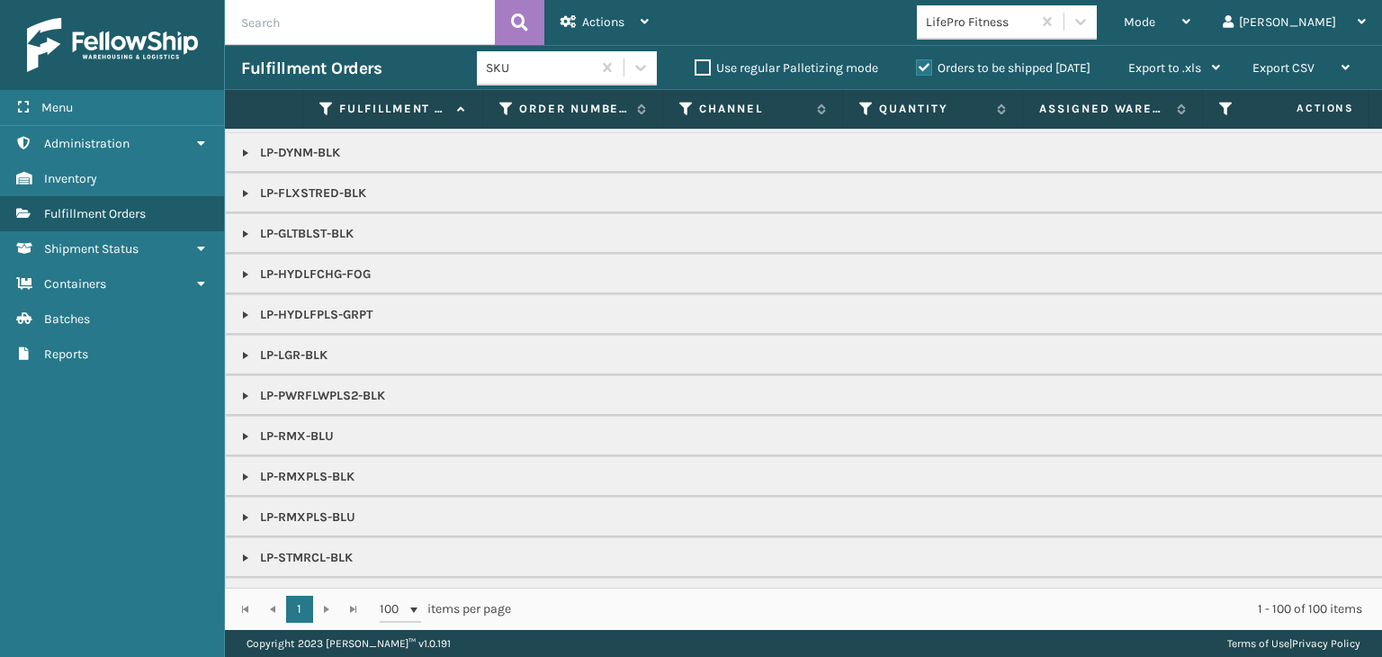
scroll to position [270, 0]
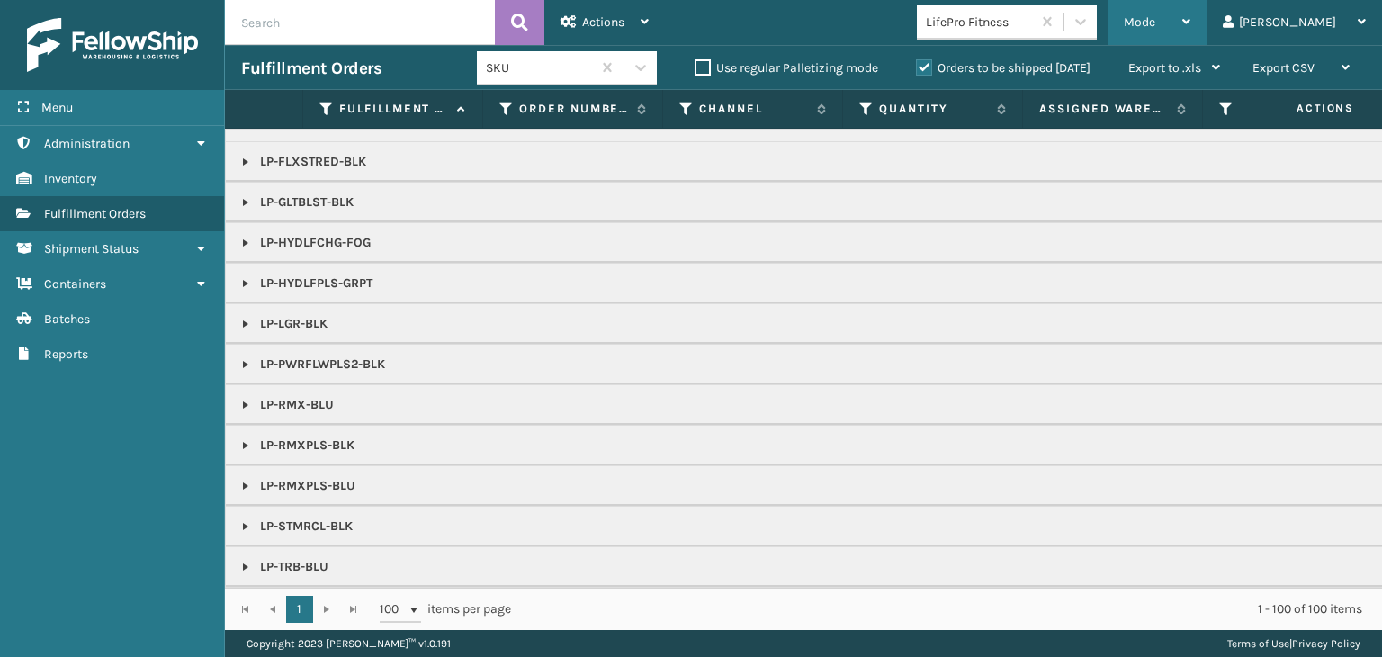
click at [1155, 26] on span "Mode" at bounding box center [1139, 21] width 31 height 15
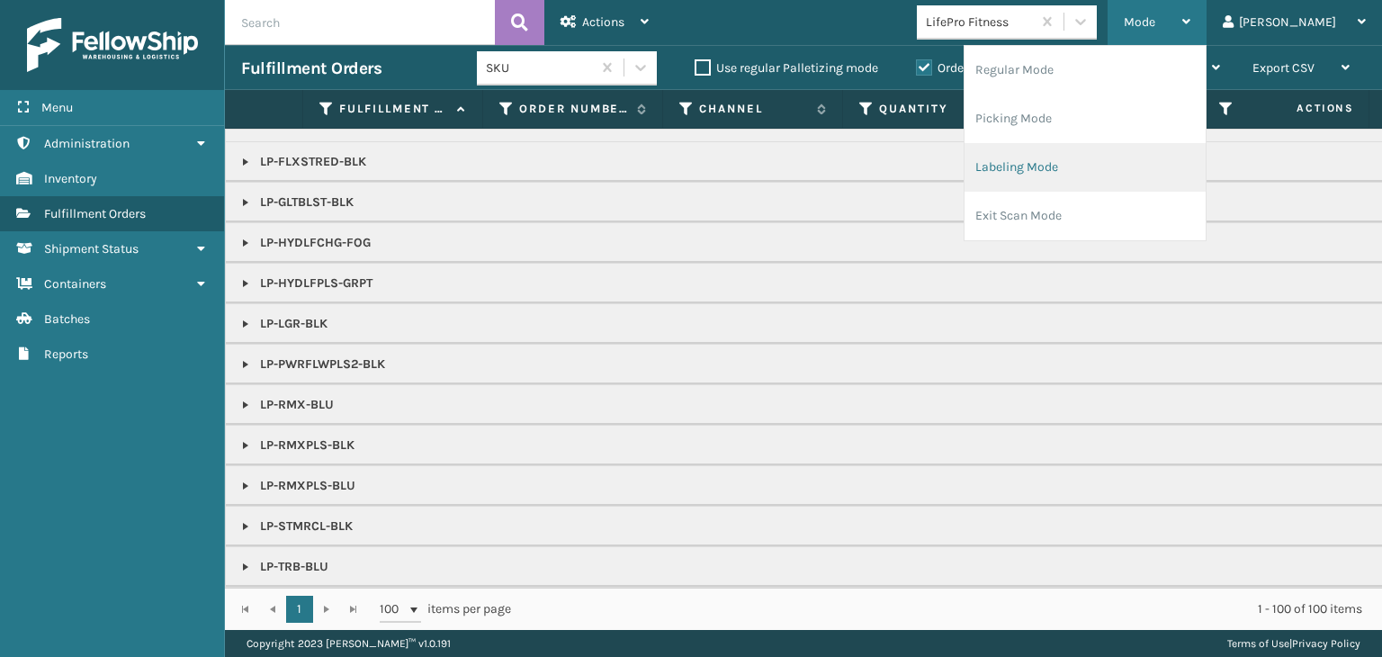
click at [1104, 167] on li "Labeling Mode" at bounding box center [1085, 167] width 241 height 49
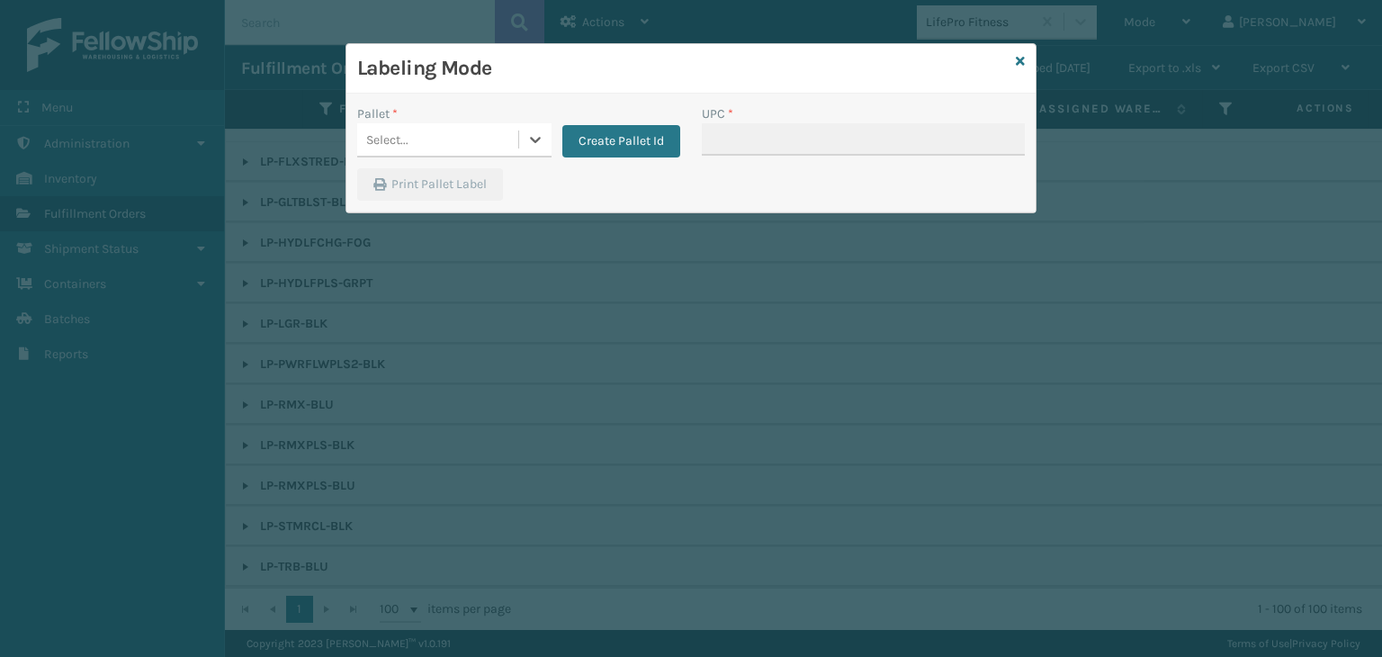
click at [427, 140] on div "Select..." at bounding box center [437, 140] width 161 height 30
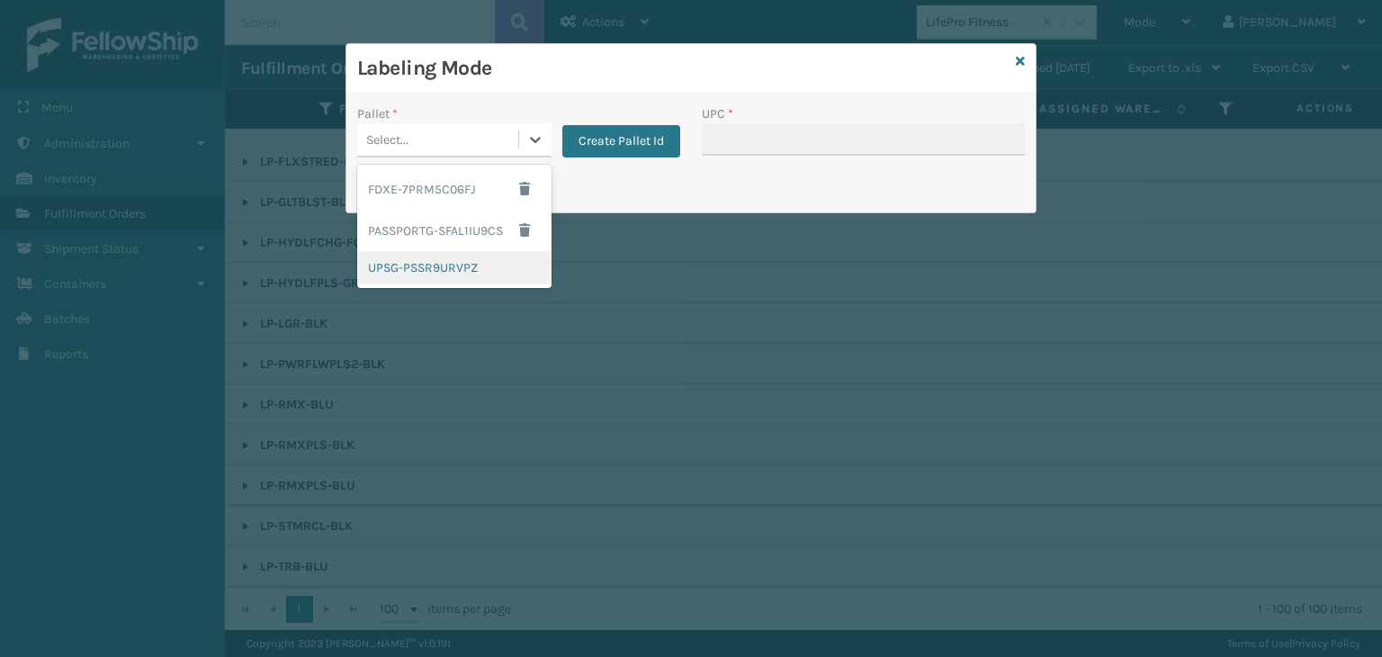
drag, startPoint x: 418, startPoint y: 274, endPoint x: 836, endPoint y: 94, distance: 455.1
click at [420, 272] on div "UPSG-PSSR9URVPZ" at bounding box center [454, 267] width 194 height 33
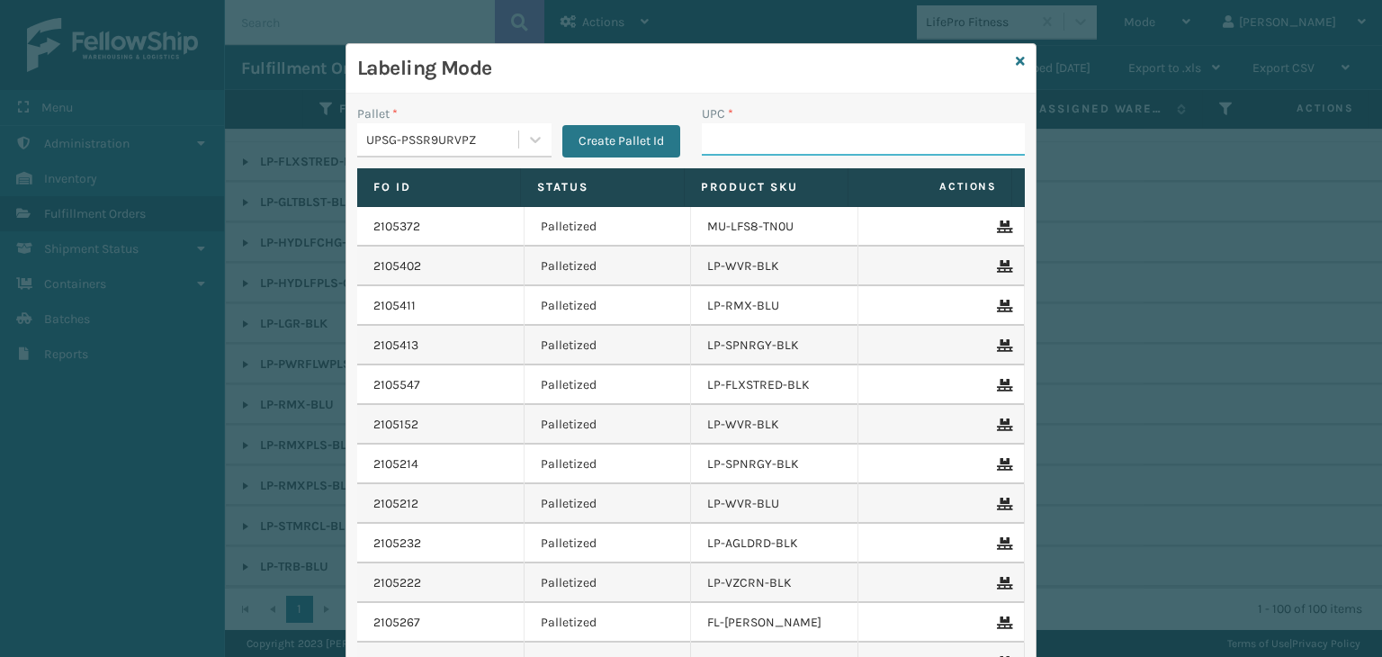
click at [806, 144] on input "UPC *" at bounding box center [863, 139] width 323 height 32
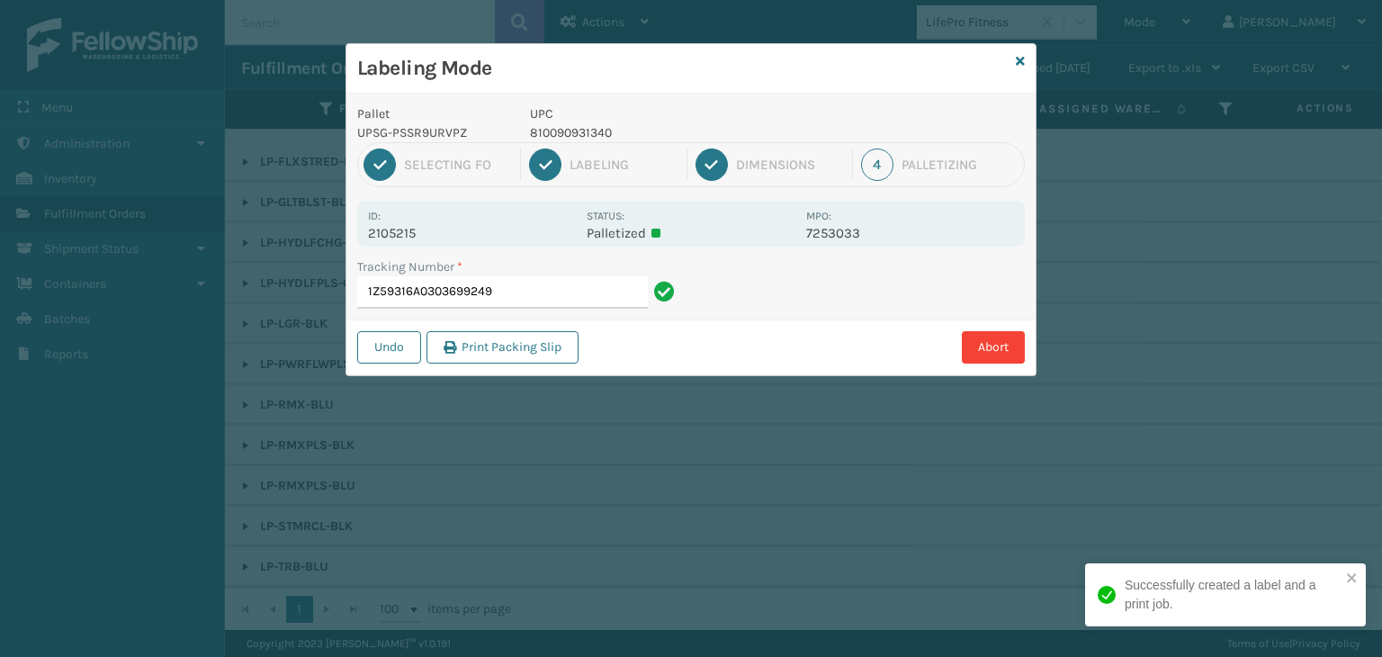
click at [575, 136] on p "810090931340" at bounding box center [662, 132] width 265 height 19
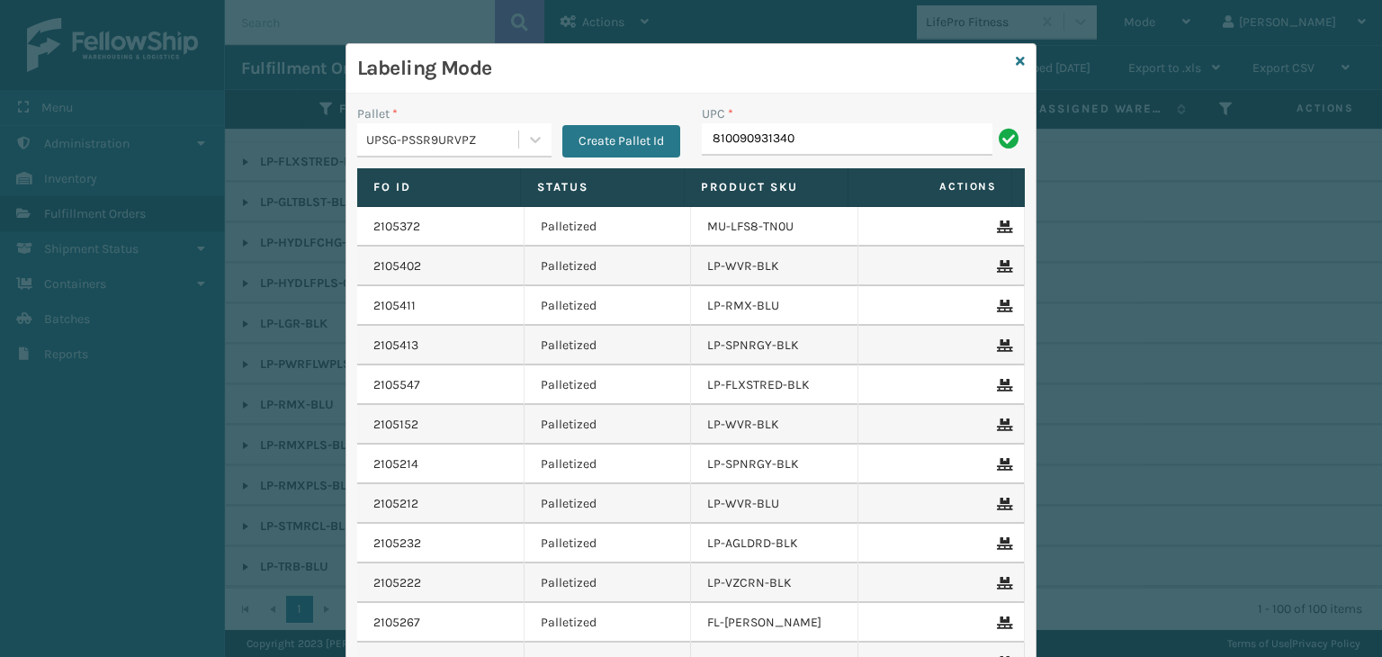
type input "810090931340"
type input "LP-HYDLFCHG-FOG"
type input "LP-HYDLFPLS-GRPT"
drag, startPoint x: 860, startPoint y: 141, endPoint x: 472, endPoint y: 127, distance: 388.1
click at [472, 127] on div "Pallet * UPSG-PSSR9URVPZ Create Pallet Id UPC * LP-HYDLFPLS-GRPT" at bounding box center [690, 136] width 689 height 64
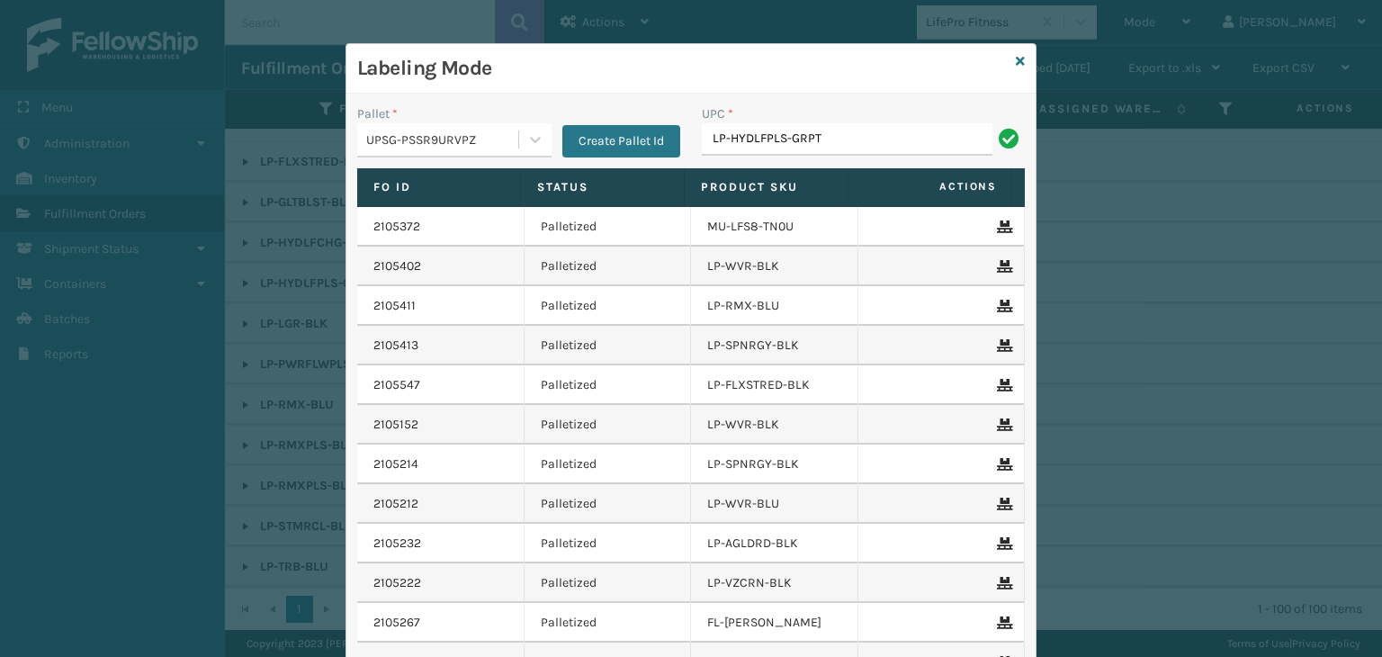
type input "LP-HYDLFPLS-GRPT"
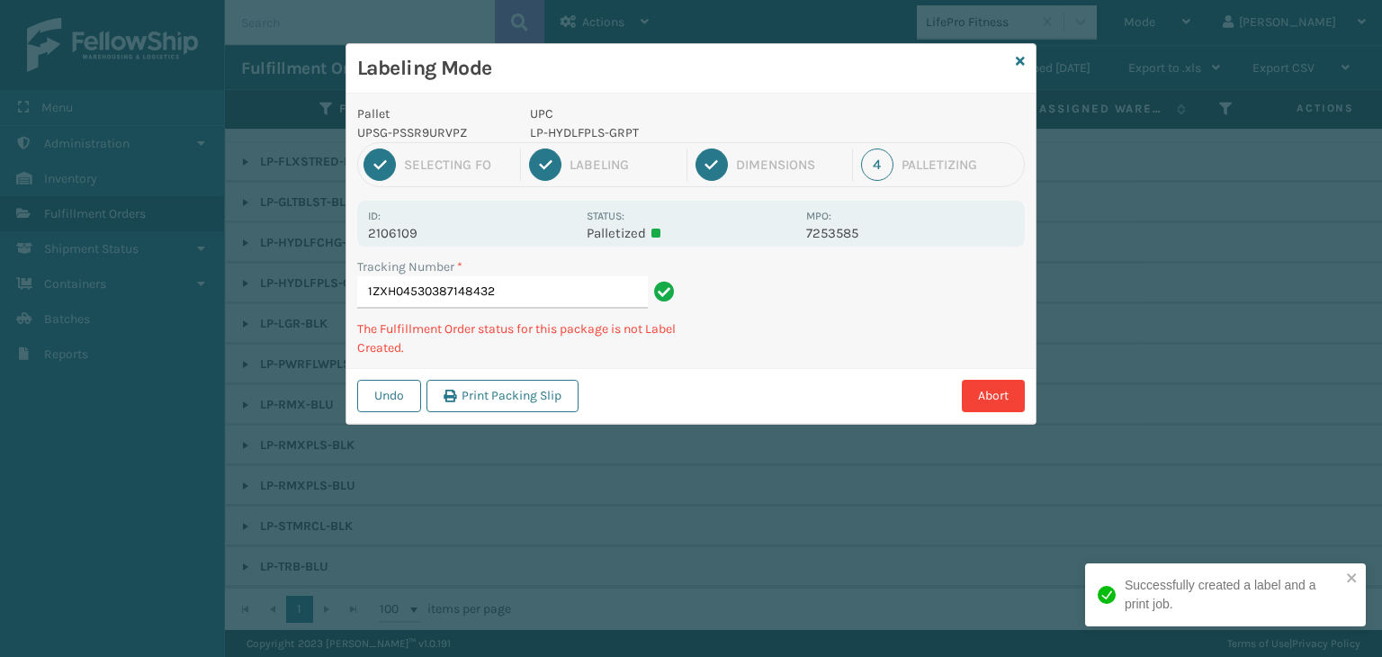
type input "1ZXH04530387148432LP-HYDLFPLS-GRPT"
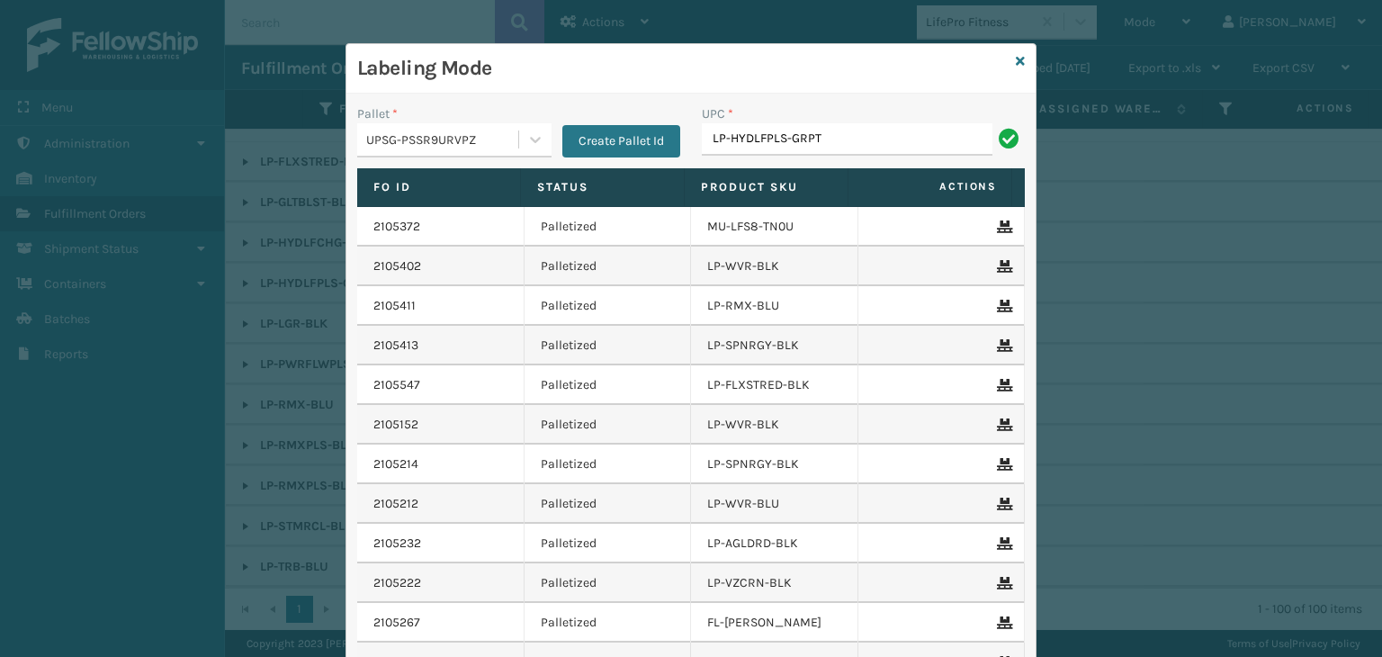
type input "LP-HYDLFPLS-GRPT"
click at [1016, 60] on icon at bounding box center [1020, 61] width 9 height 13
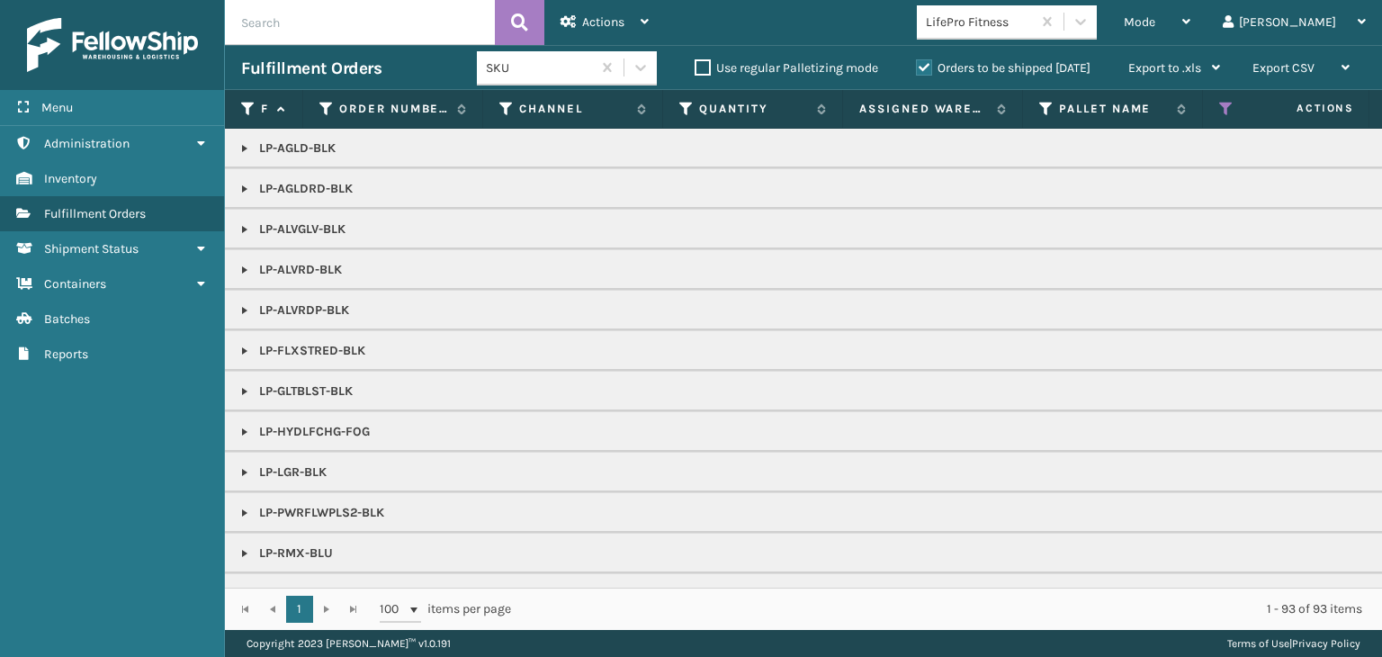
click at [234, 224] on td "LP-ALVGLV-BLK" at bounding box center [1386, 229] width 2323 height 40
drag, startPoint x: 241, startPoint y: 226, endPoint x: 279, endPoint y: 247, distance: 43.1
click at [242, 226] on link at bounding box center [245, 229] width 14 height 14
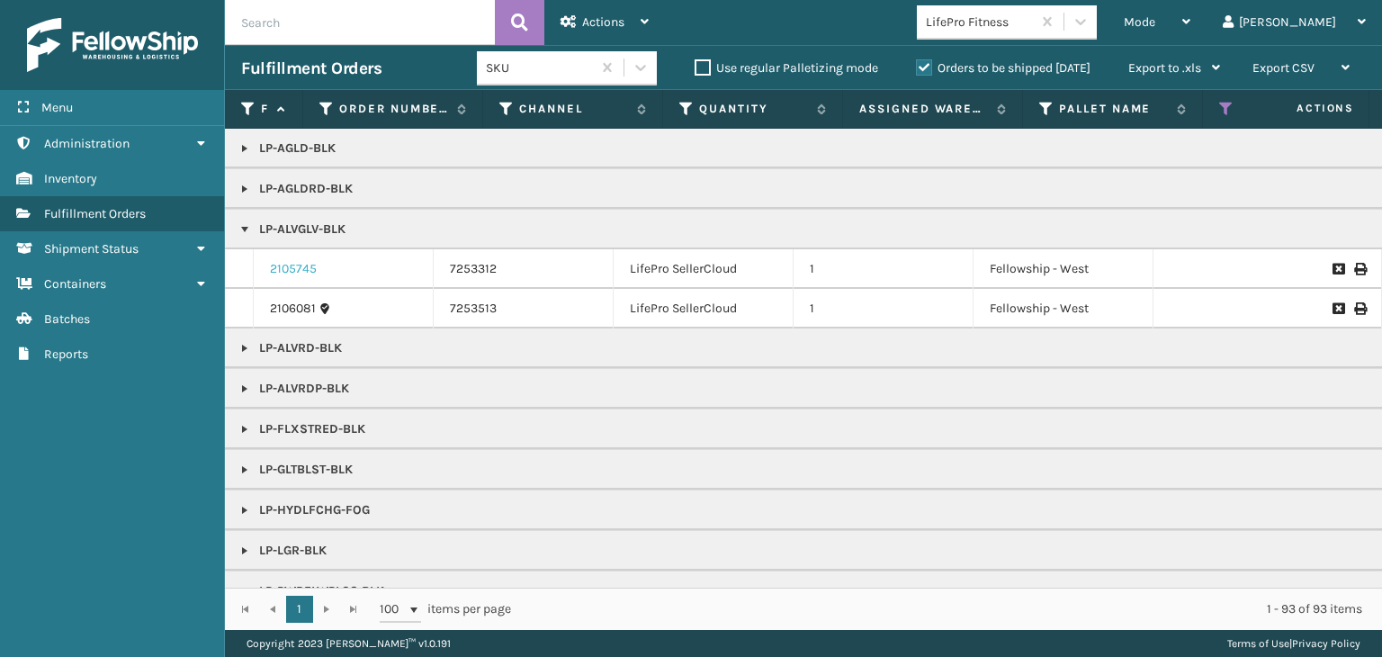
click at [292, 265] on link "2105745" at bounding box center [293, 269] width 47 height 18
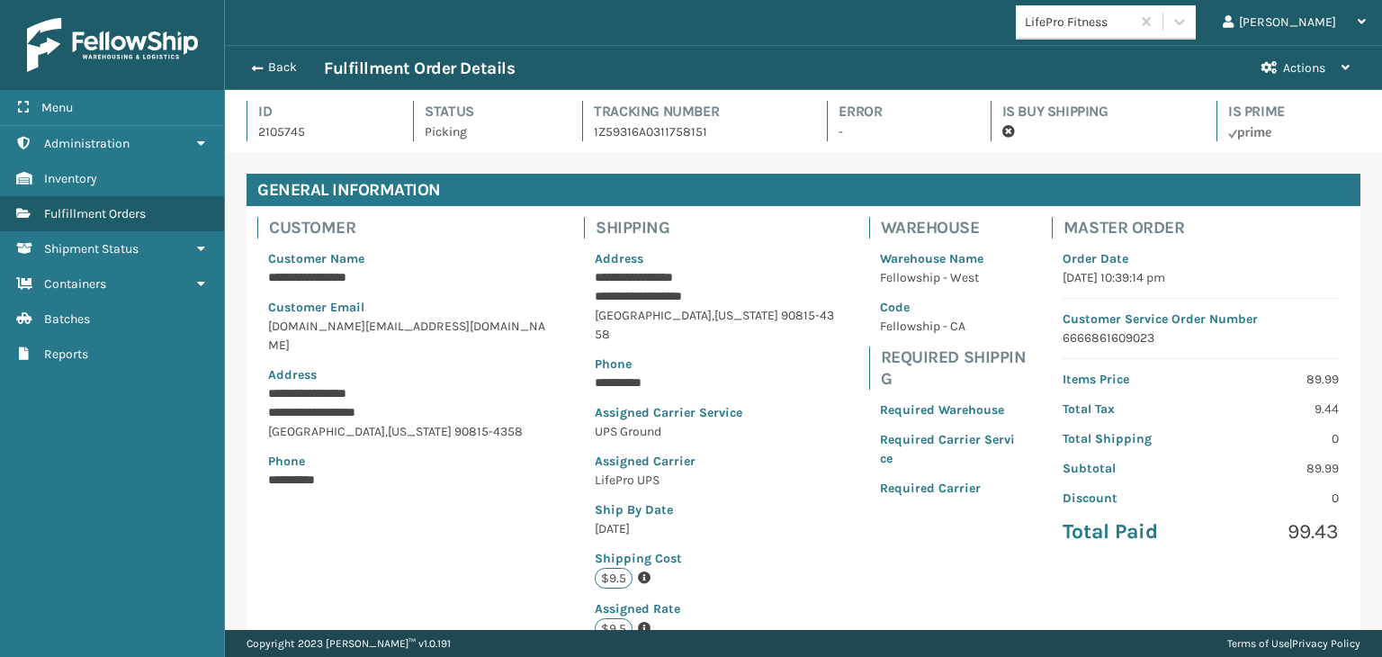
scroll to position [43, 1156]
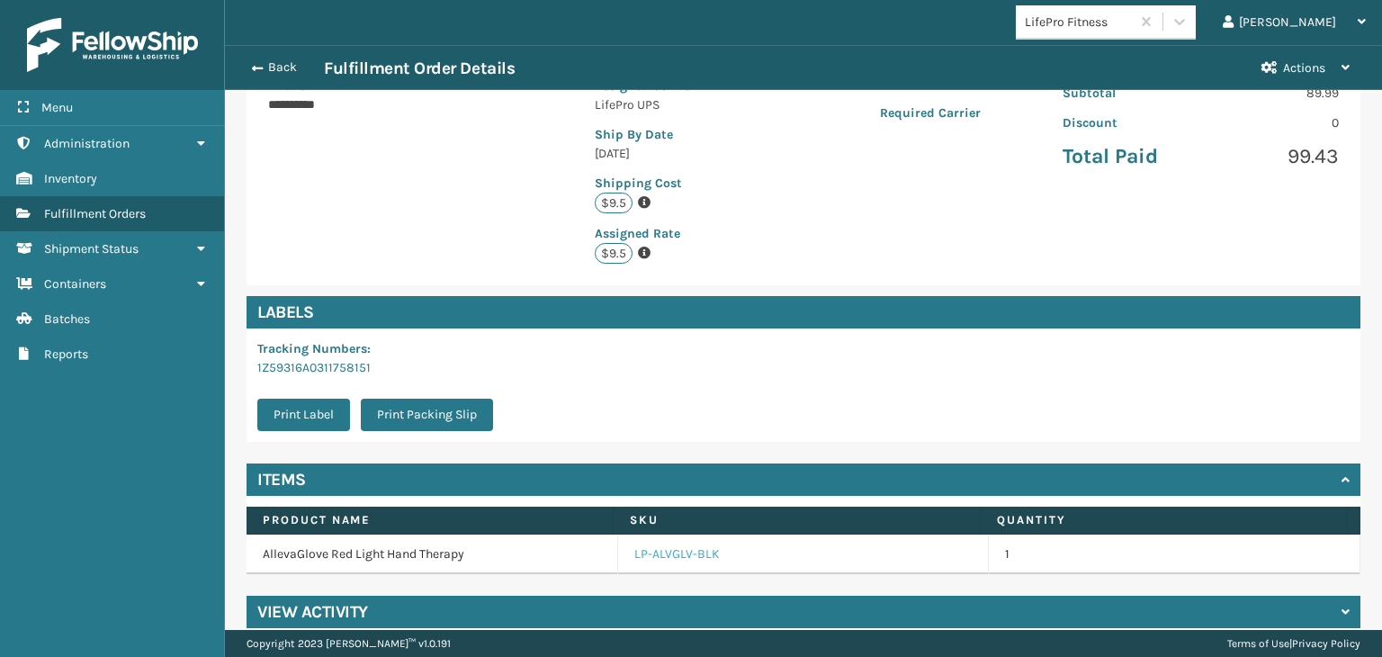
click at [680, 545] on link "LP-ALVGLV-BLK" at bounding box center [676, 554] width 85 height 18
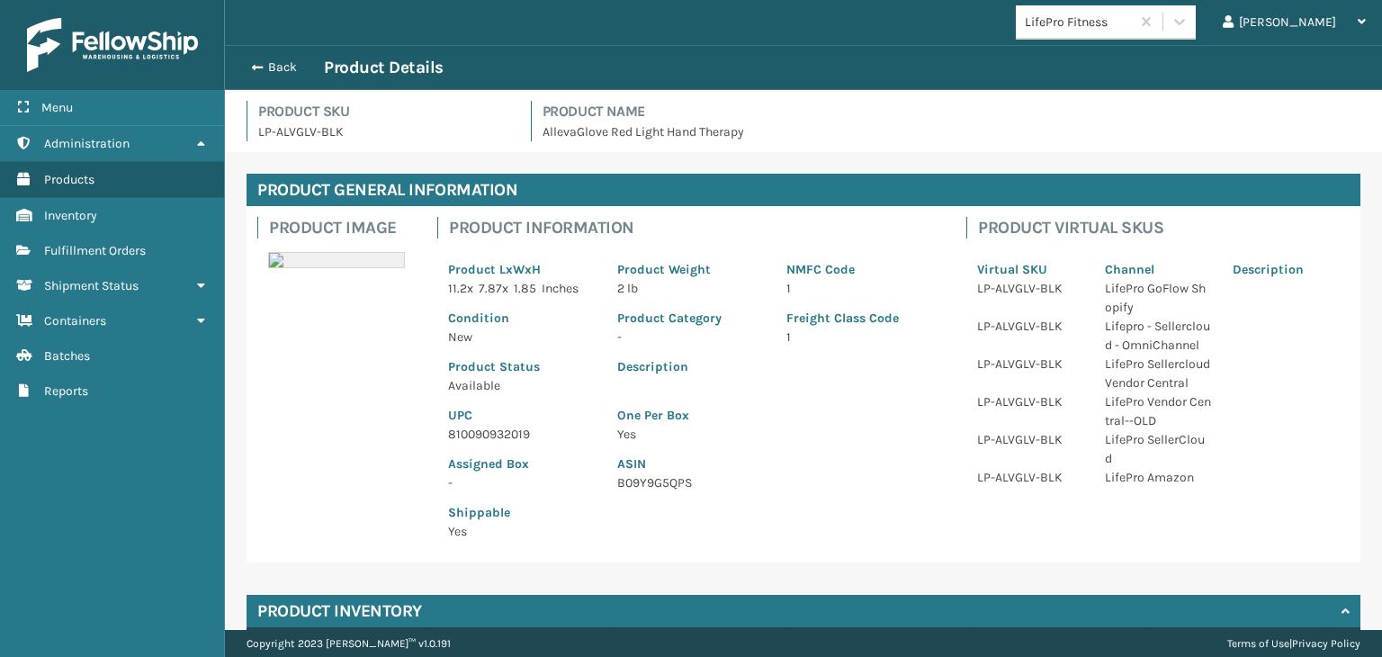
click at [489, 436] on p "810090932019" at bounding box center [522, 434] width 148 height 19
click at [293, 72] on button "Back" at bounding box center [282, 67] width 83 height 16
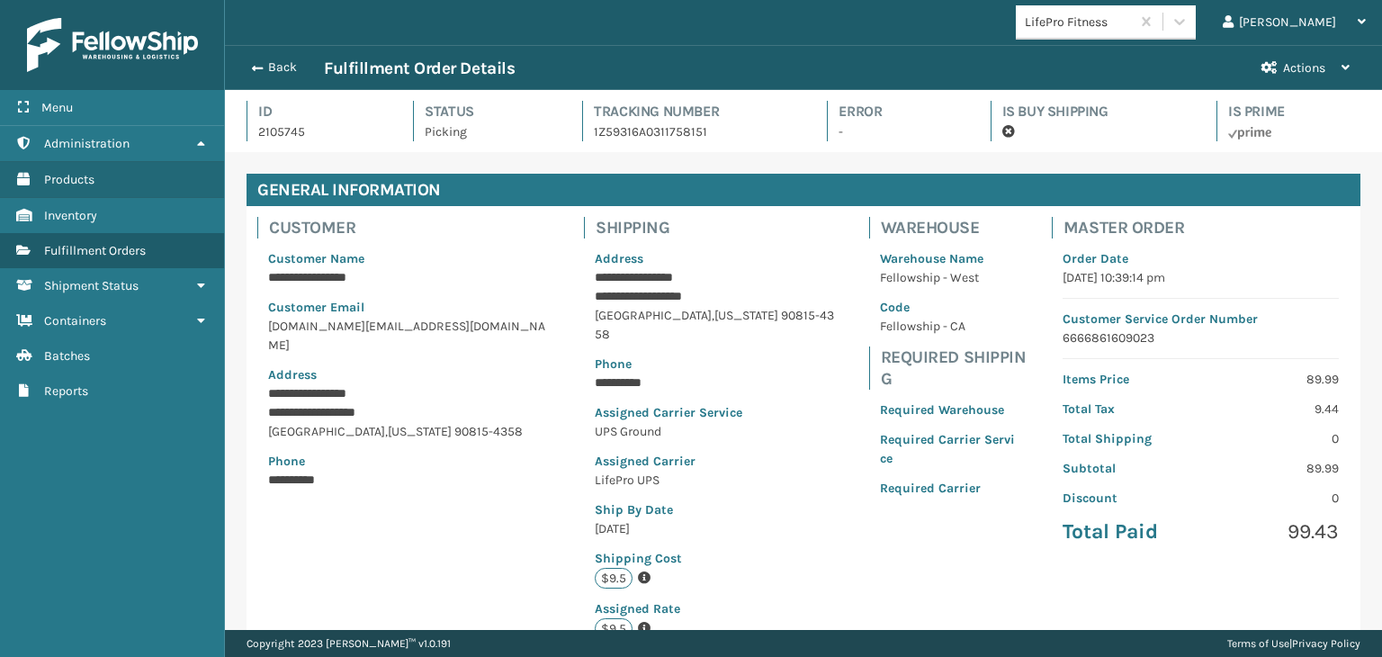
scroll to position [43, 1156]
click at [289, 66] on button "Back" at bounding box center [282, 67] width 83 height 16
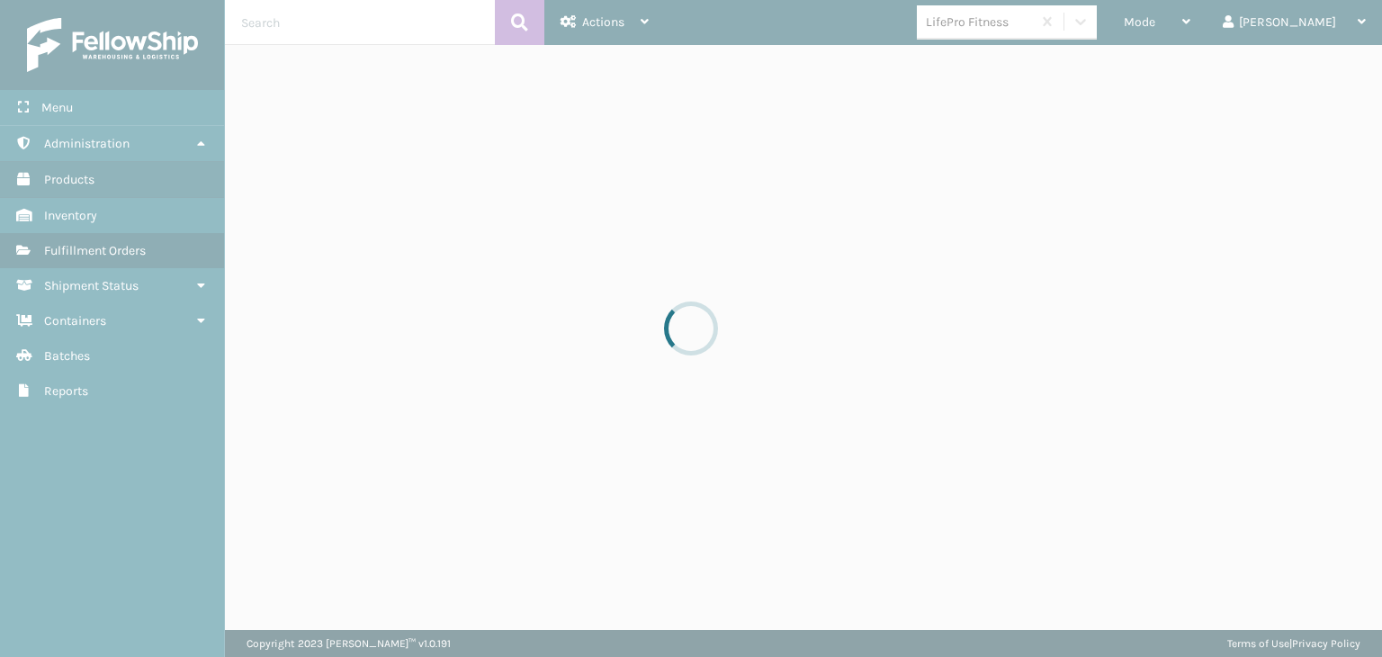
click at [1208, 25] on div at bounding box center [691, 328] width 1382 height 657
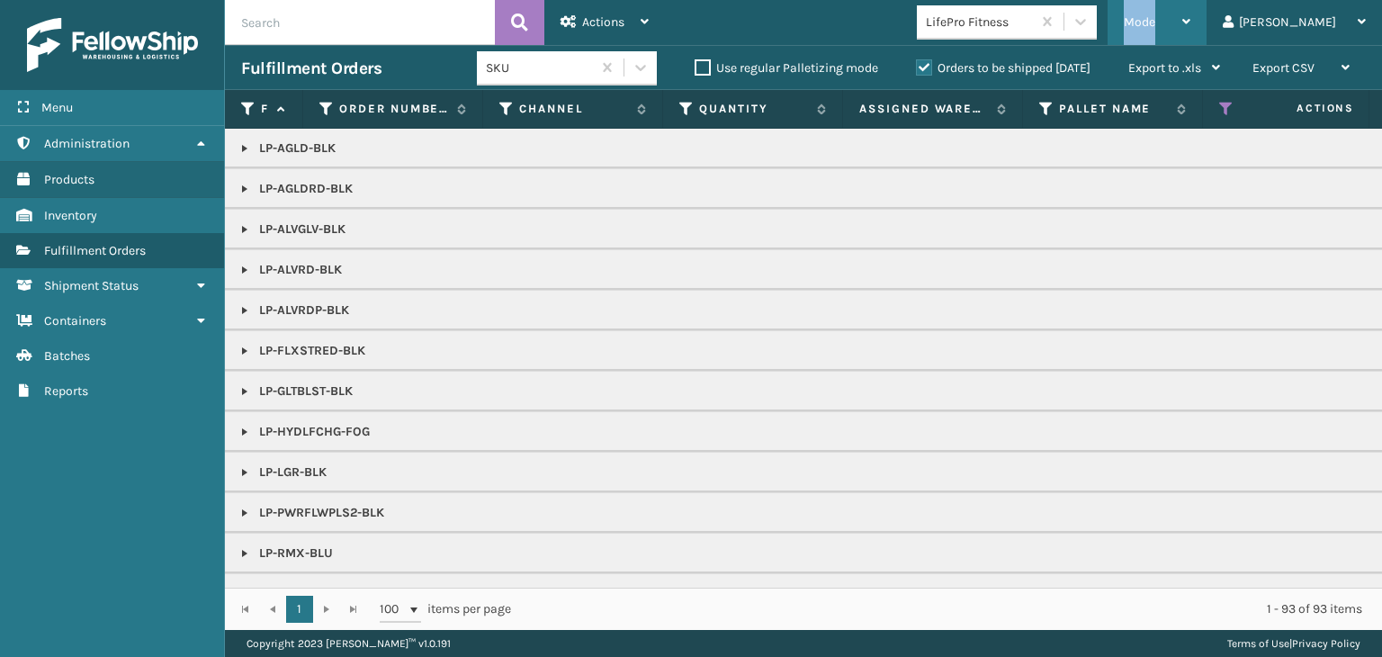
click at [1155, 23] on span "Mode" at bounding box center [1139, 21] width 31 height 15
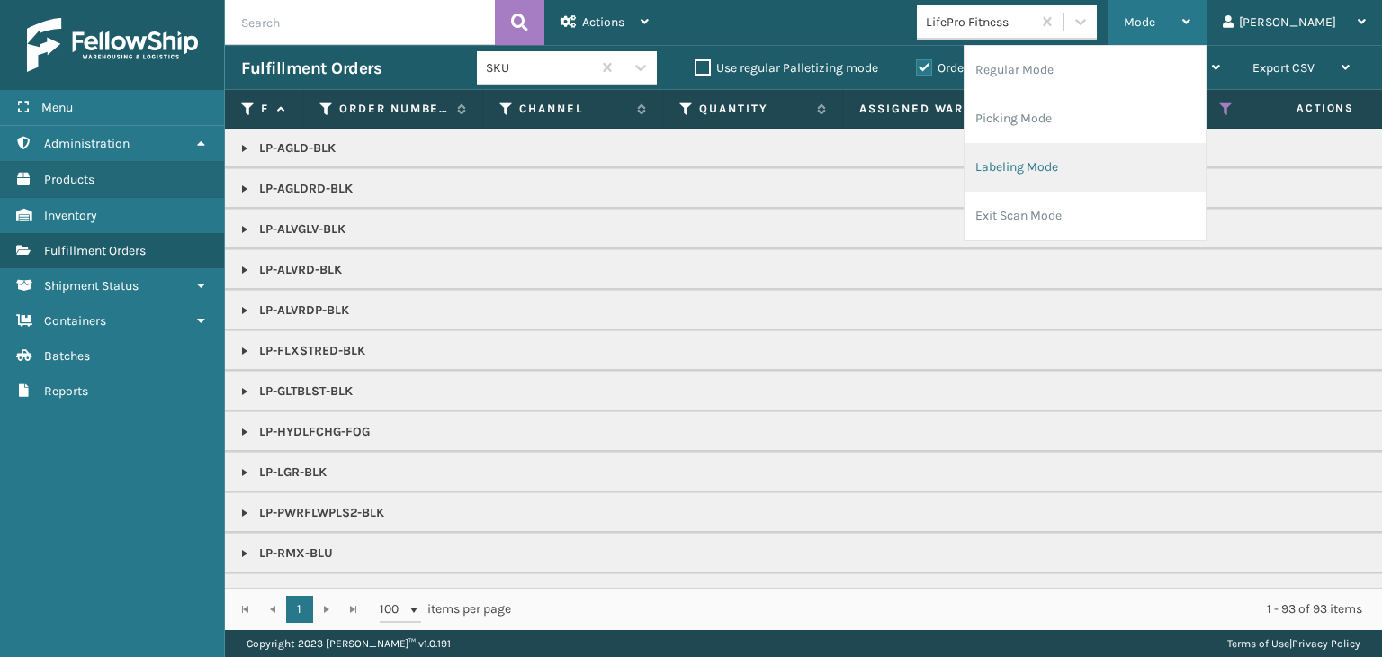
click at [1091, 166] on li "Labeling Mode" at bounding box center [1085, 167] width 241 height 49
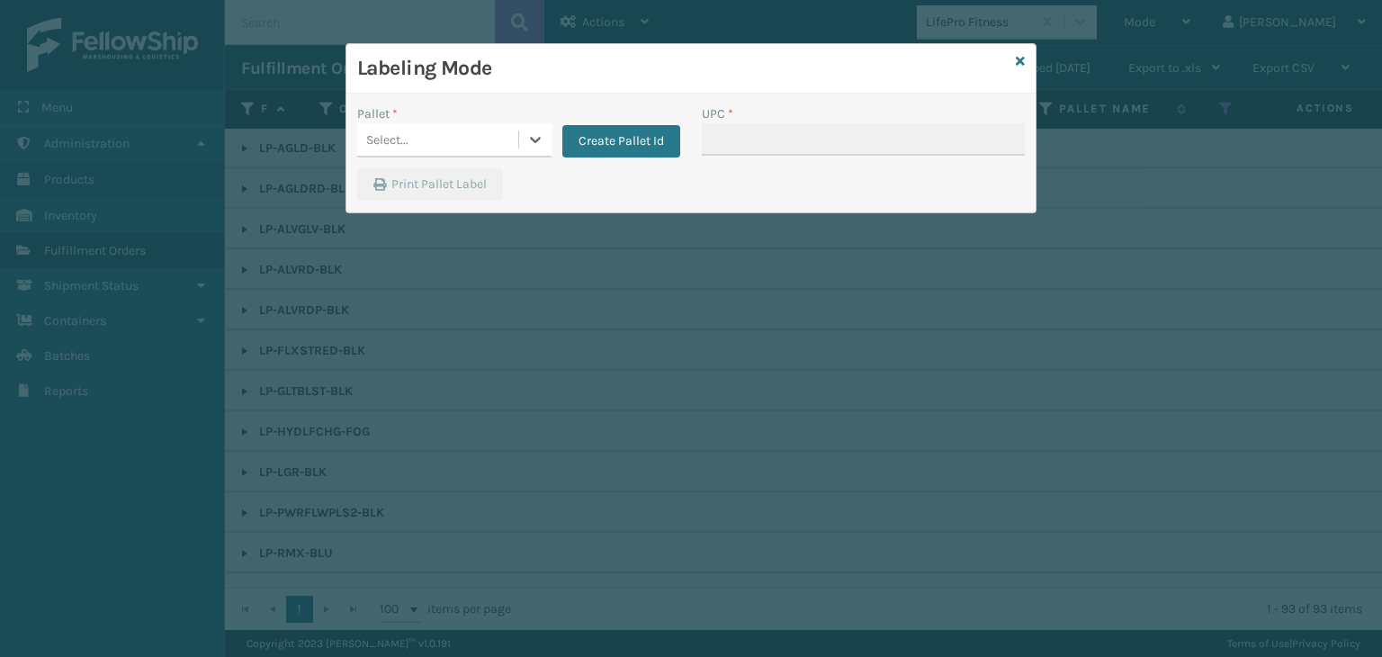
click at [397, 144] on div "Select..." at bounding box center [387, 139] width 42 height 19
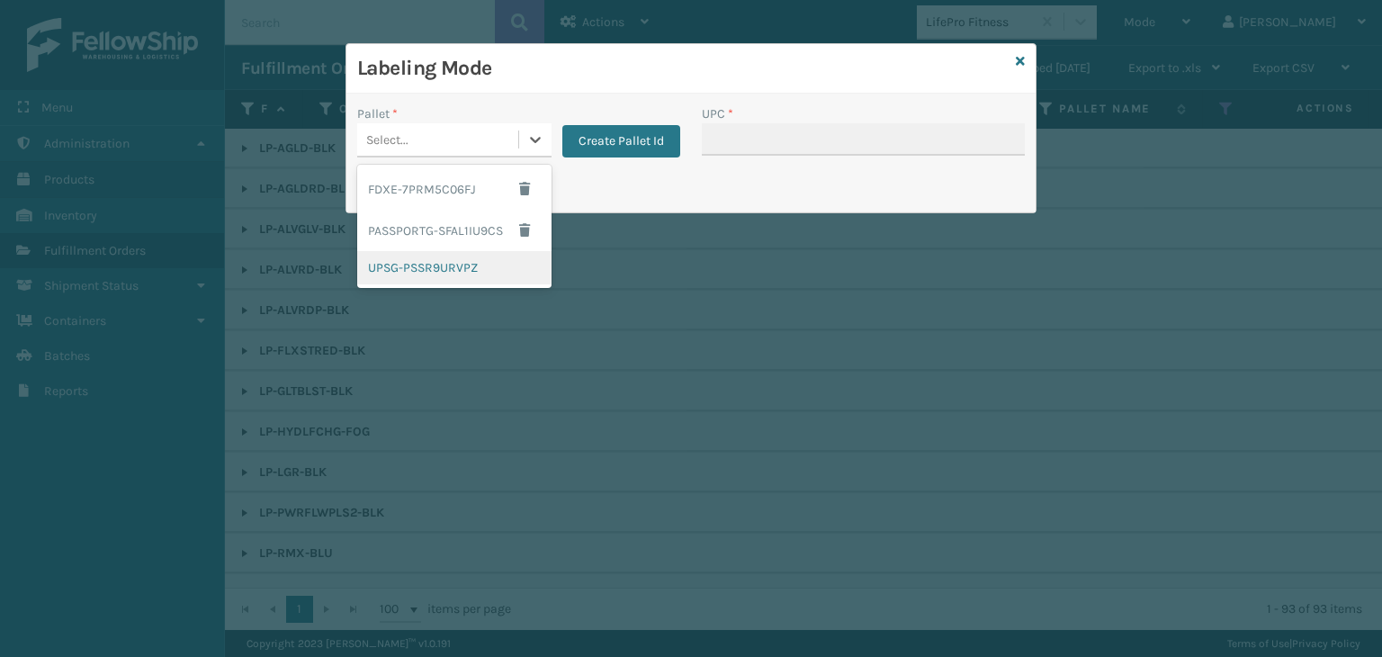
click at [440, 274] on div "UPSG-PSSR9URVPZ" at bounding box center [454, 267] width 194 height 33
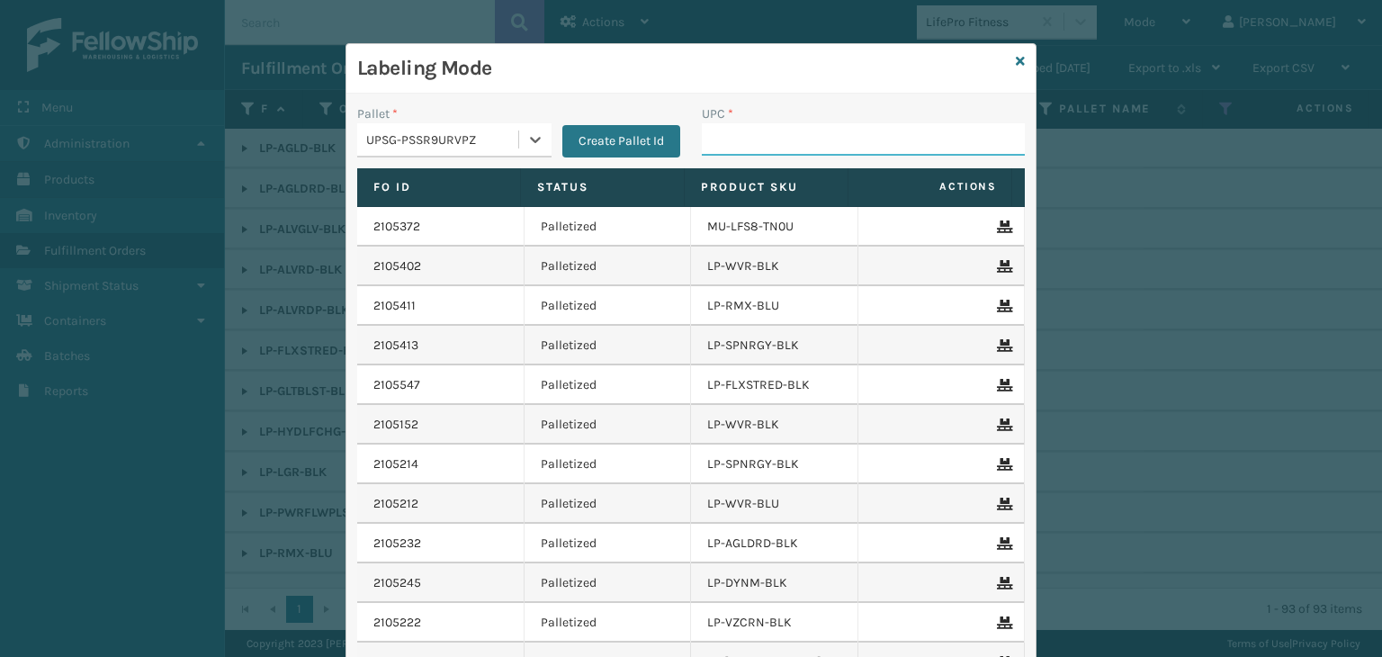
click at [774, 130] on input "UPC *" at bounding box center [863, 139] width 323 height 32
paste input "810090932019"
type input "810090932019"
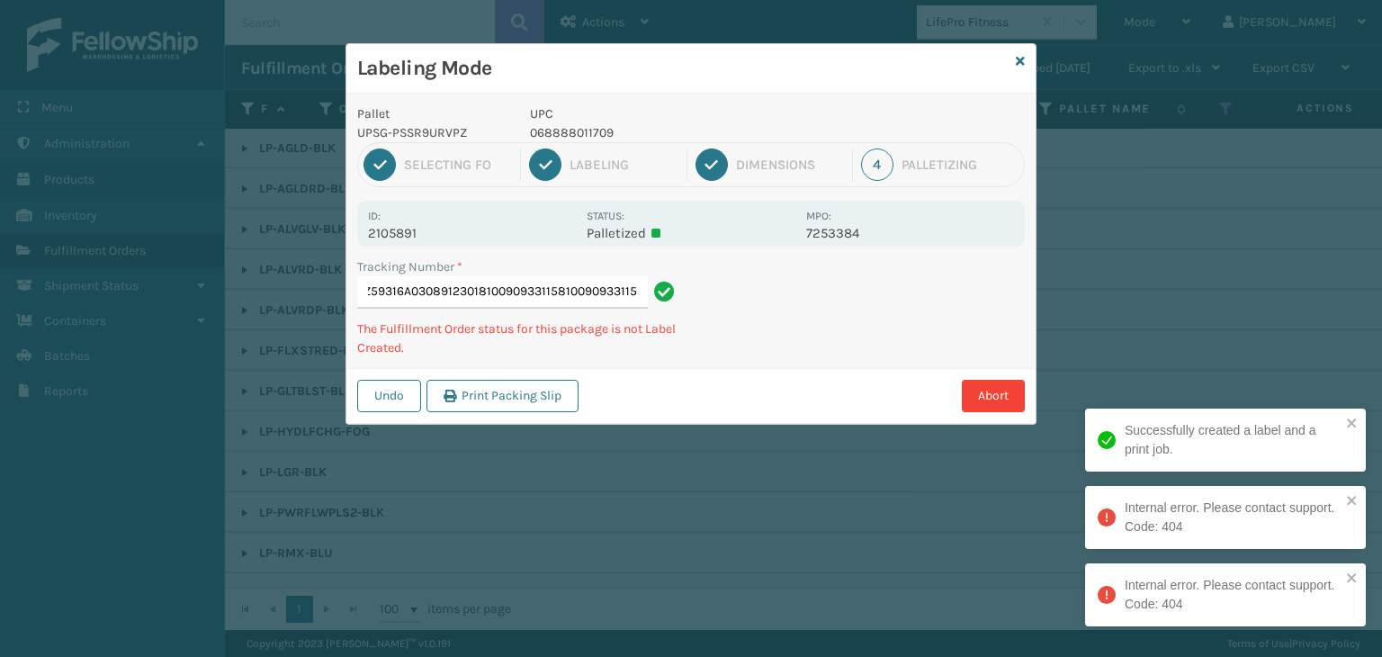
type input "1Z59316A0308912301810090933115810090933115810090933115"
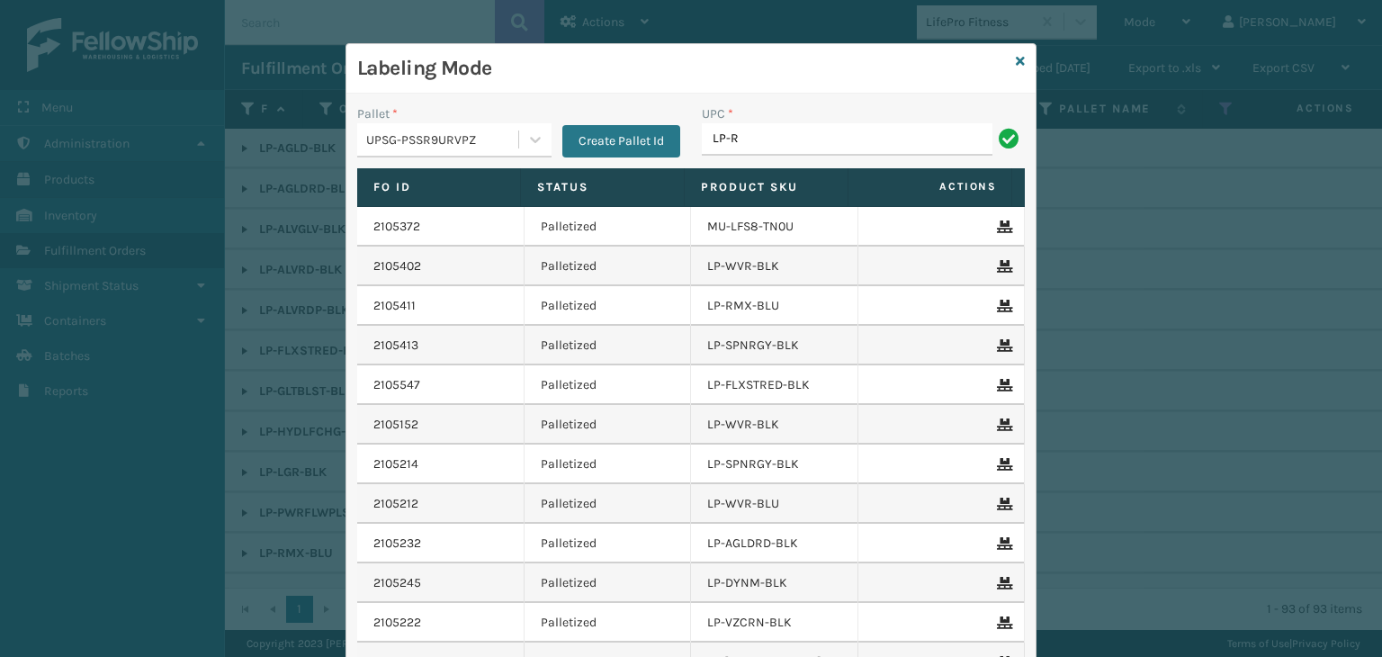
type input "LP-RMXPLS-BLK"
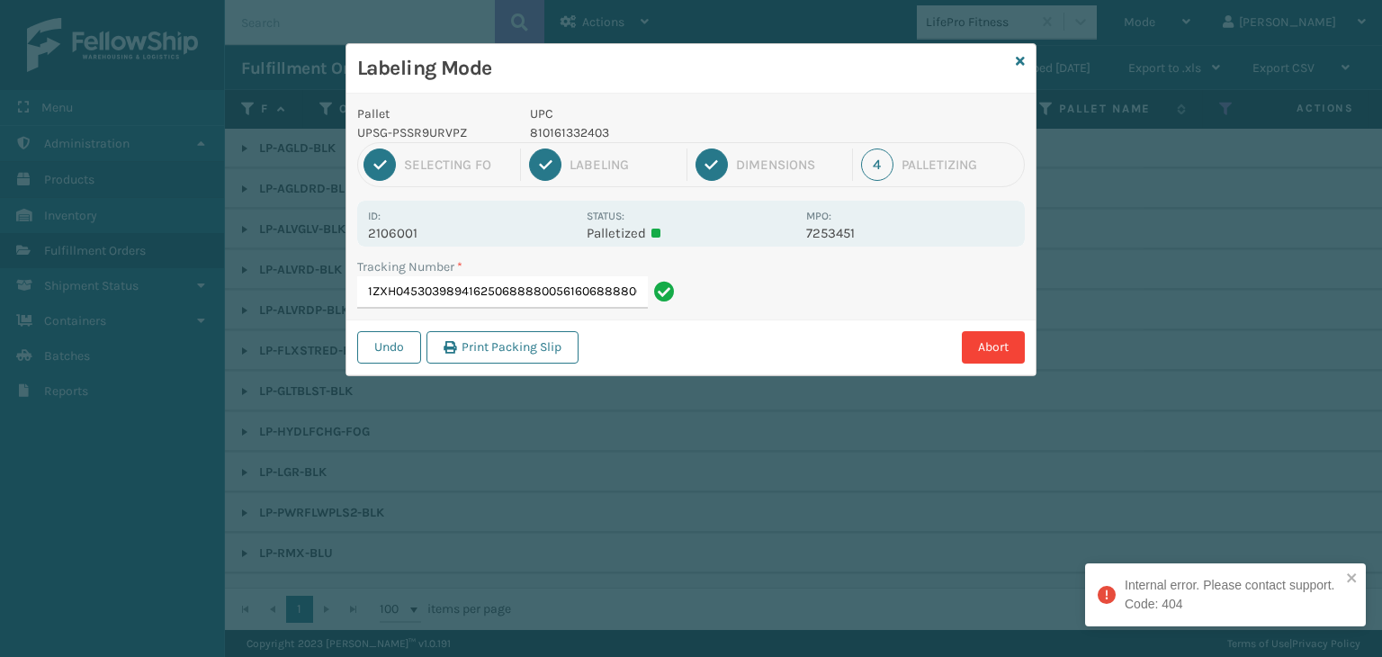
type input "1ZXH04530398941625068888005616068888005616"
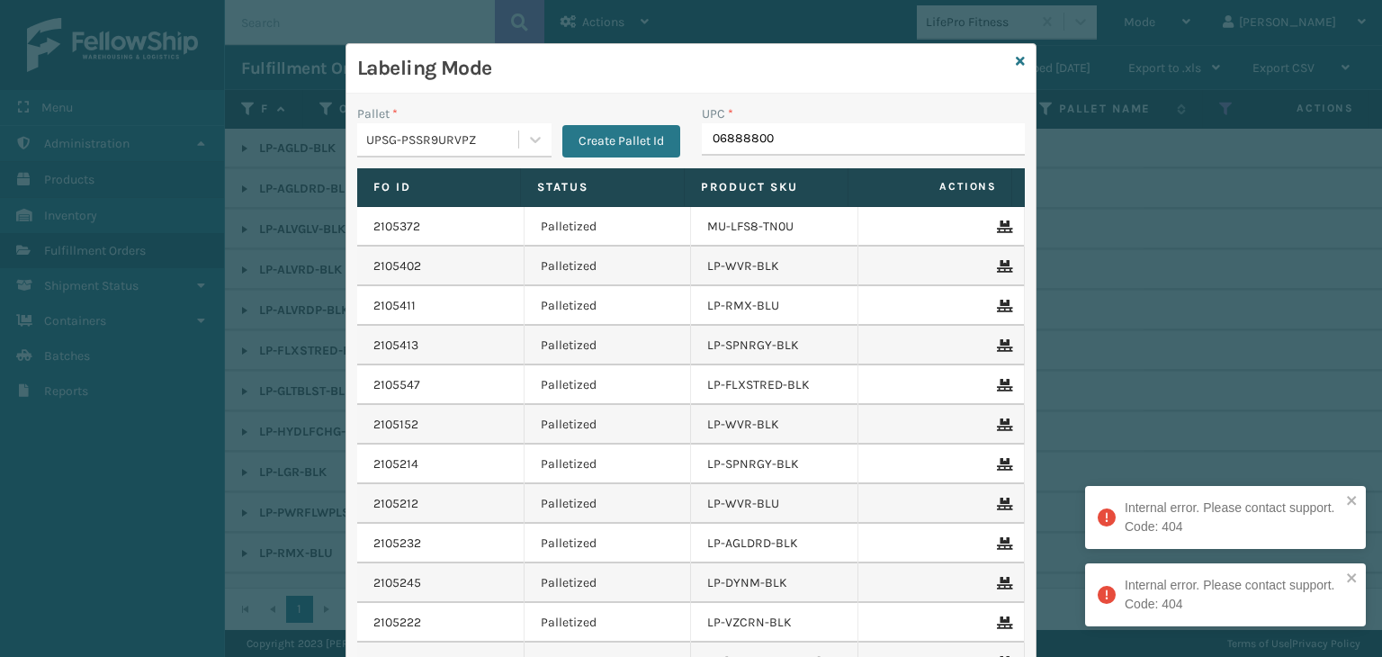
type input "068888005"
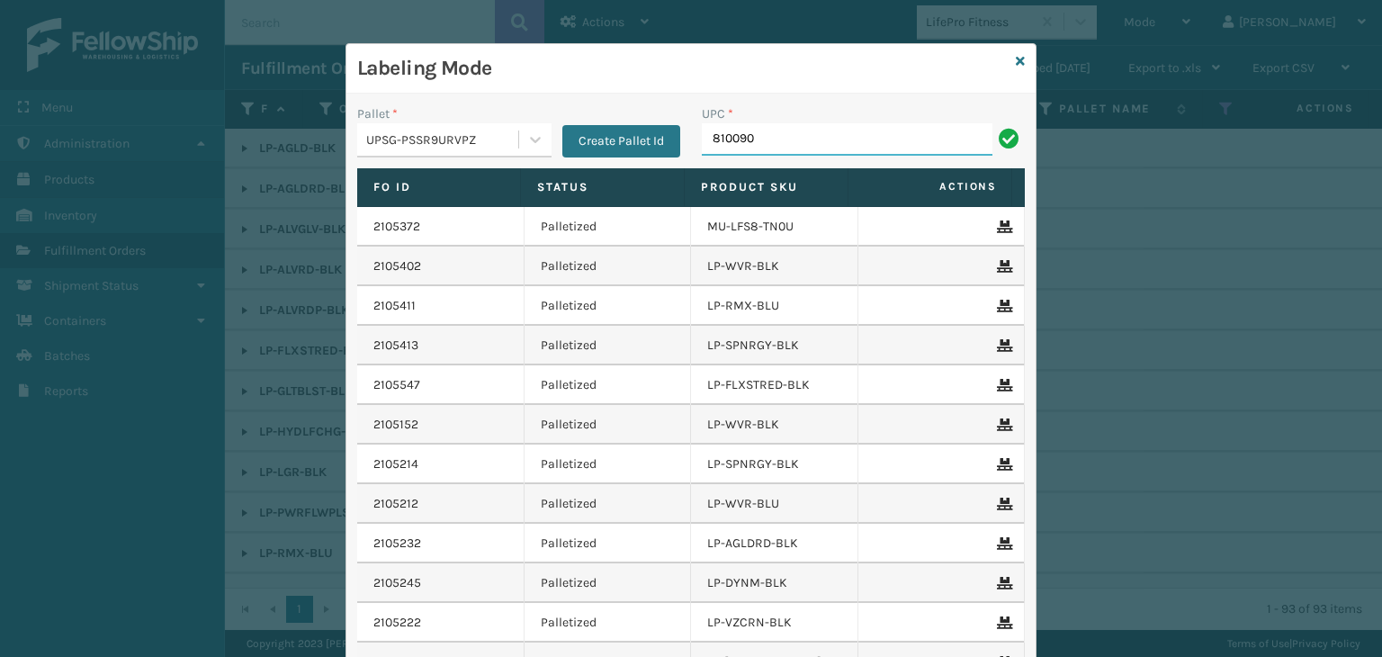
type input "8100909"
type input "LP-AGLDRD-BLK"
drag, startPoint x: 835, startPoint y: 152, endPoint x: 265, endPoint y: 190, distance: 571.8
click at [265, 190] on div "Labeling Mode Pallet * UPSG-PSSR9URVPZ Create Pallet Id UPC * LP-AGLDRD-BLK Fo …" at bounding box center [691, 328] width 1382 height 657
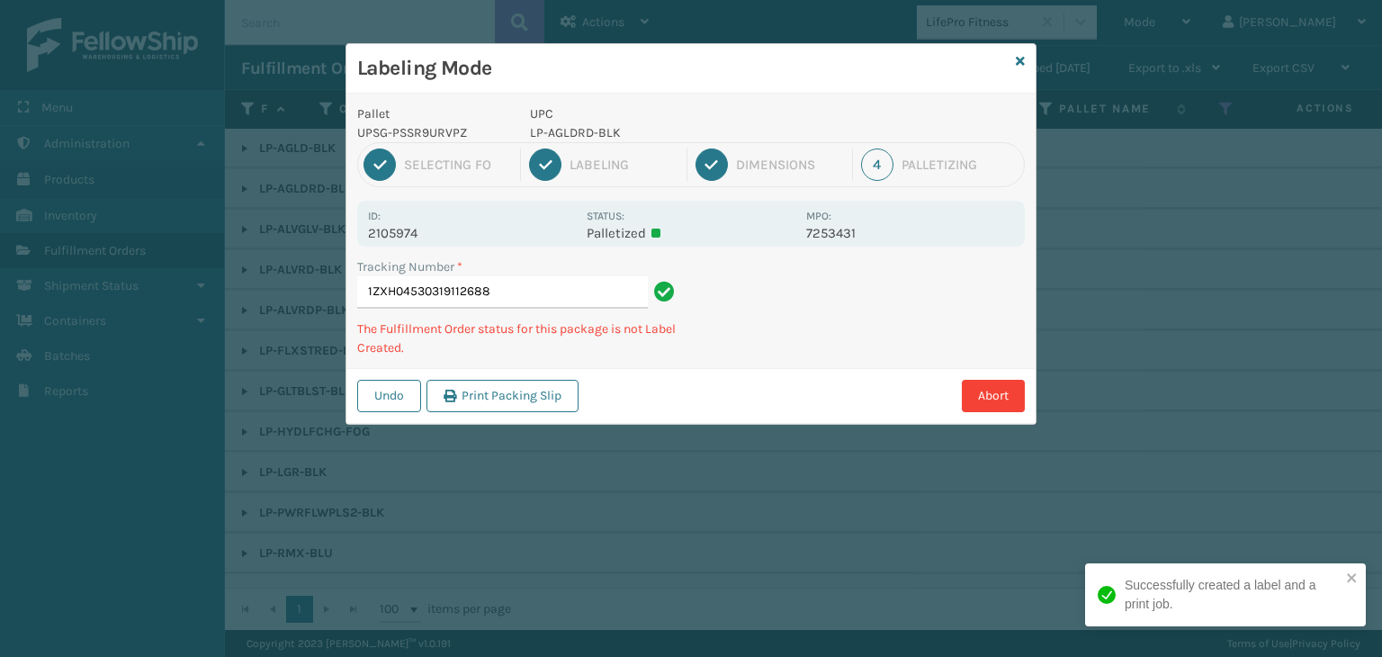
type input "1ZXH04530319112688LP-AGLDRD-BLK"
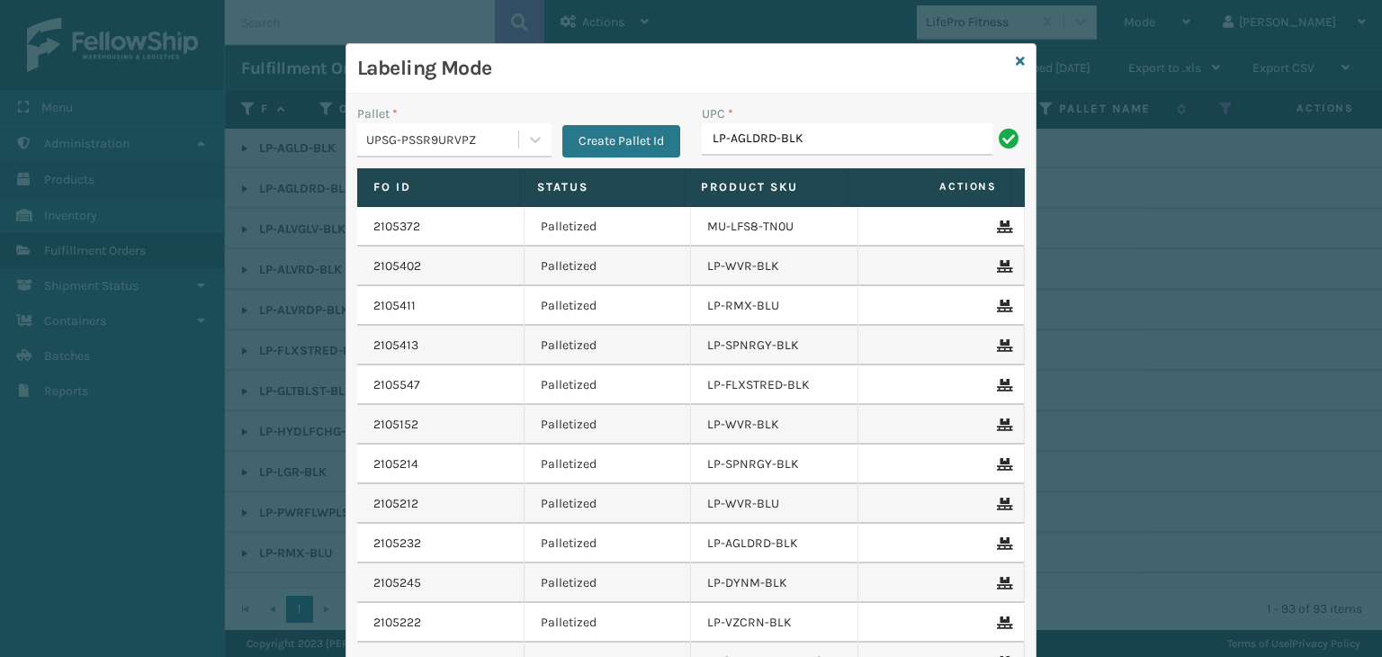
type input "LP-AGLDRD-BLK"
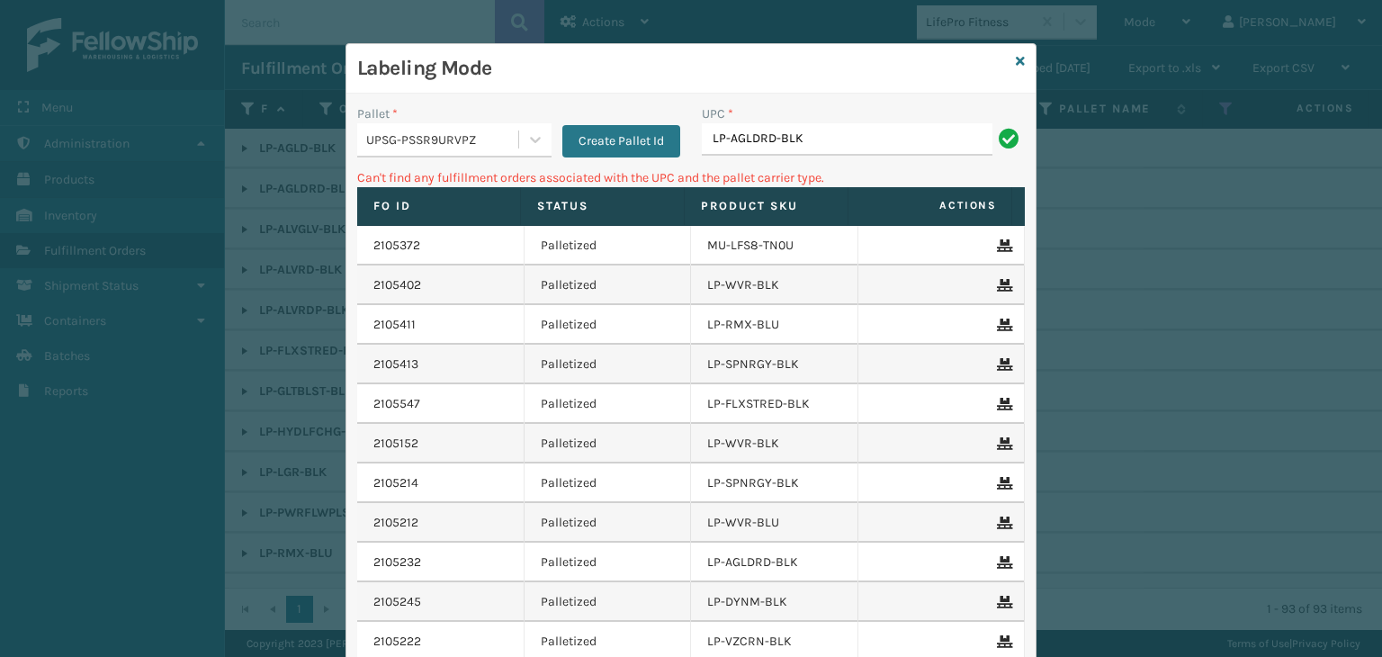
click at [414, 142] on div "UPSG-PSSR9URVPZ" at bounding box center [443, 139] width 154 height 19
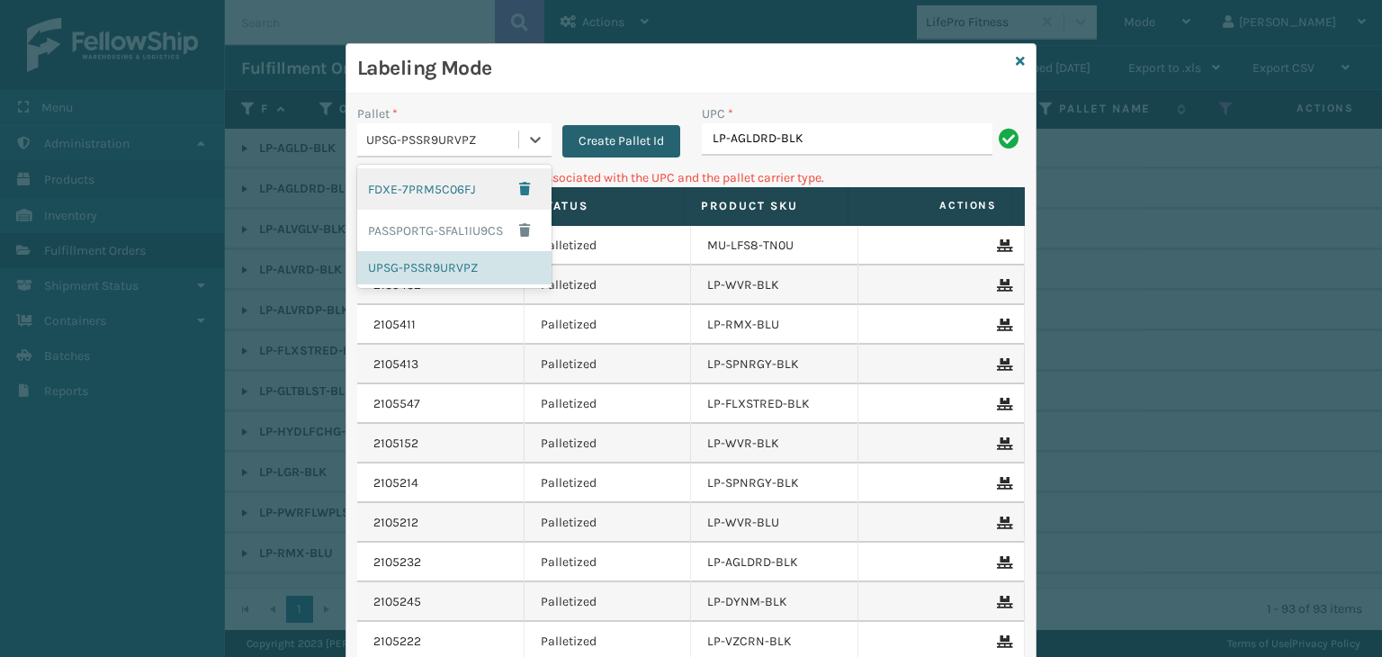
click at [604, 141] on button "Create Pallet Id" at bounding box center [621, 141] width 118 height 32
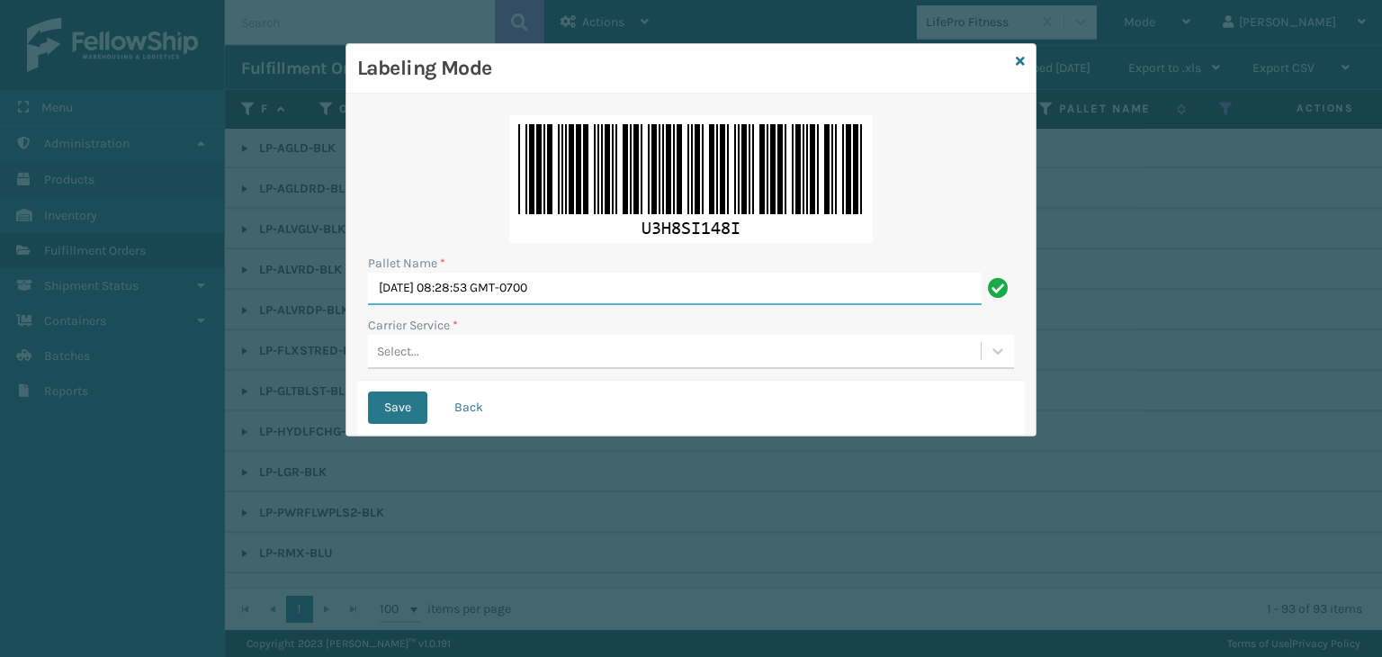
drag, startPoint x: 620, startPoint y: 285, endPoint x: 0, endPoint y: 299, distance: 620.2
click at [0, 299] on div "Labeling Mode Pallet Name * [DATE] 08:28:53 GMT-0700 Carrier Service * Select..…" at bounding box center [691, 328] width 1382 height 657
type input "BOXTRUCK"
click at [481, 370] on div "Pallet Name * BOXTRUCK Carrier Service * Select..." at bounding box center [691, 242] width 668 height 276
click at [480, 349] on div "Select..." at bounding box center [674, 352] width 613 height 30
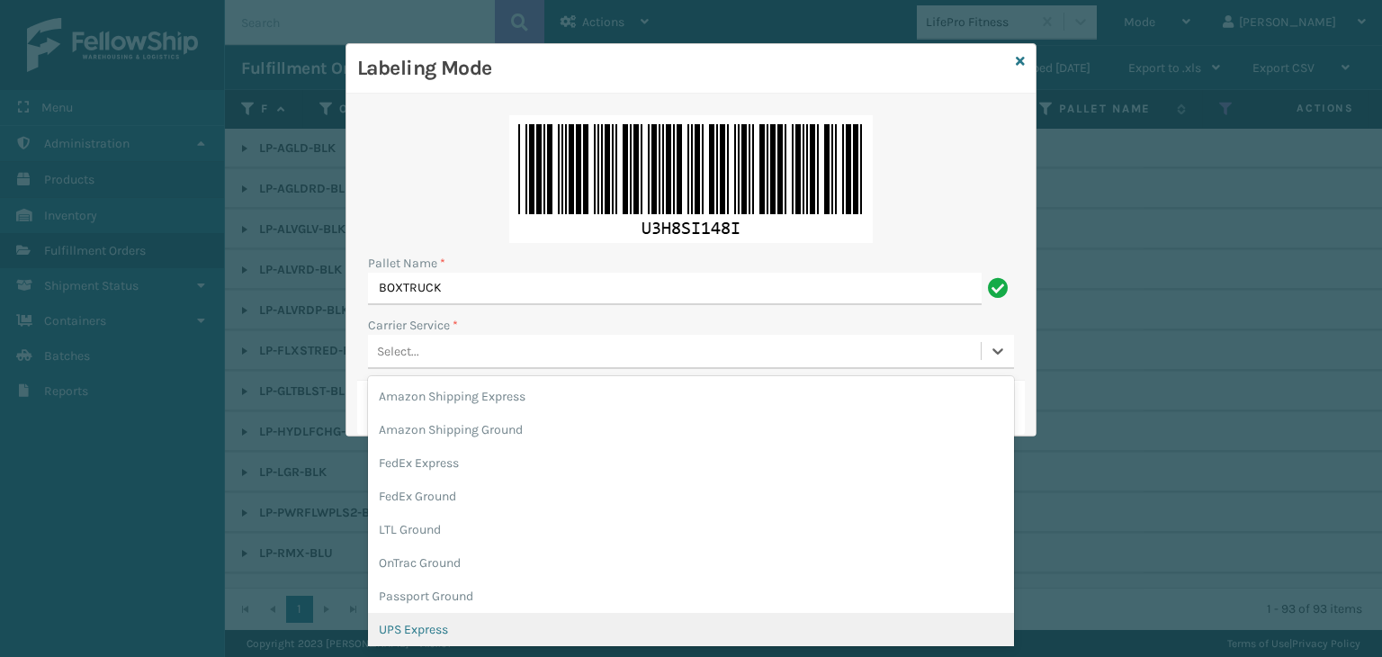
click at [449, 633] on div "UPS Express" at bounding box center [691, 629] width 646 height 33
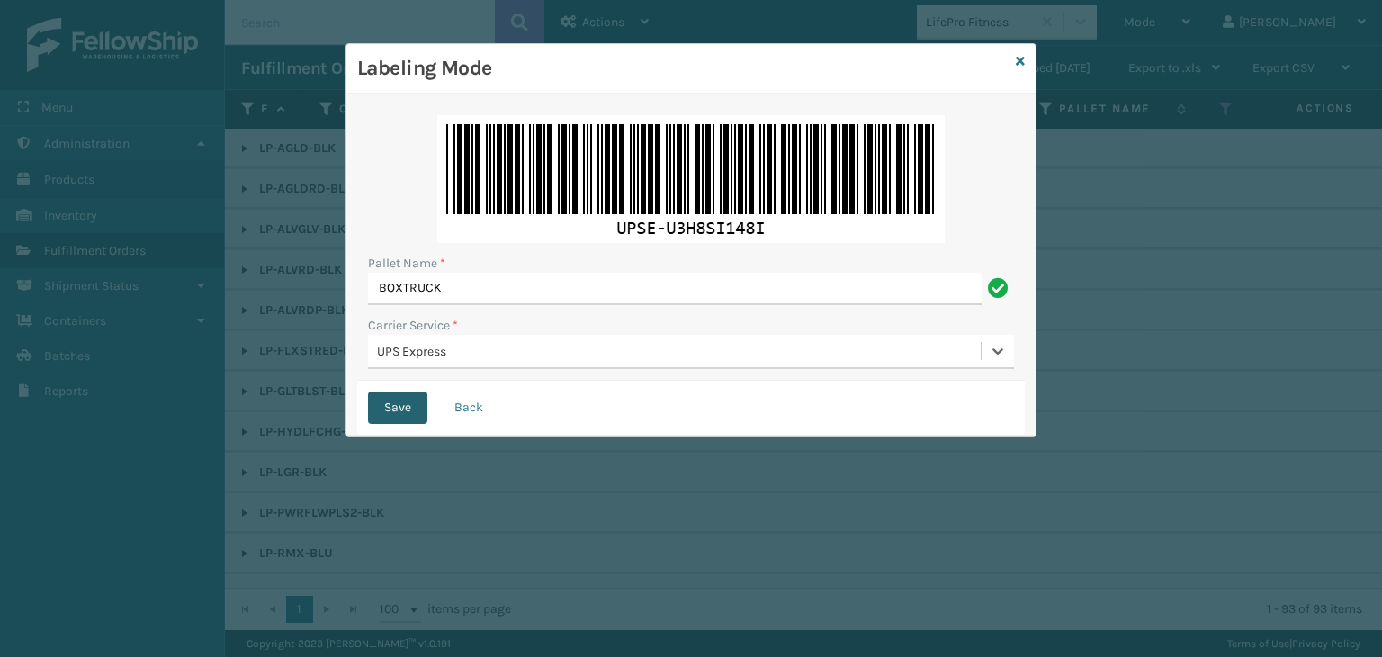
click at [404, 398] on button "Save" at bounding box center [397, 407] width 59 height 32
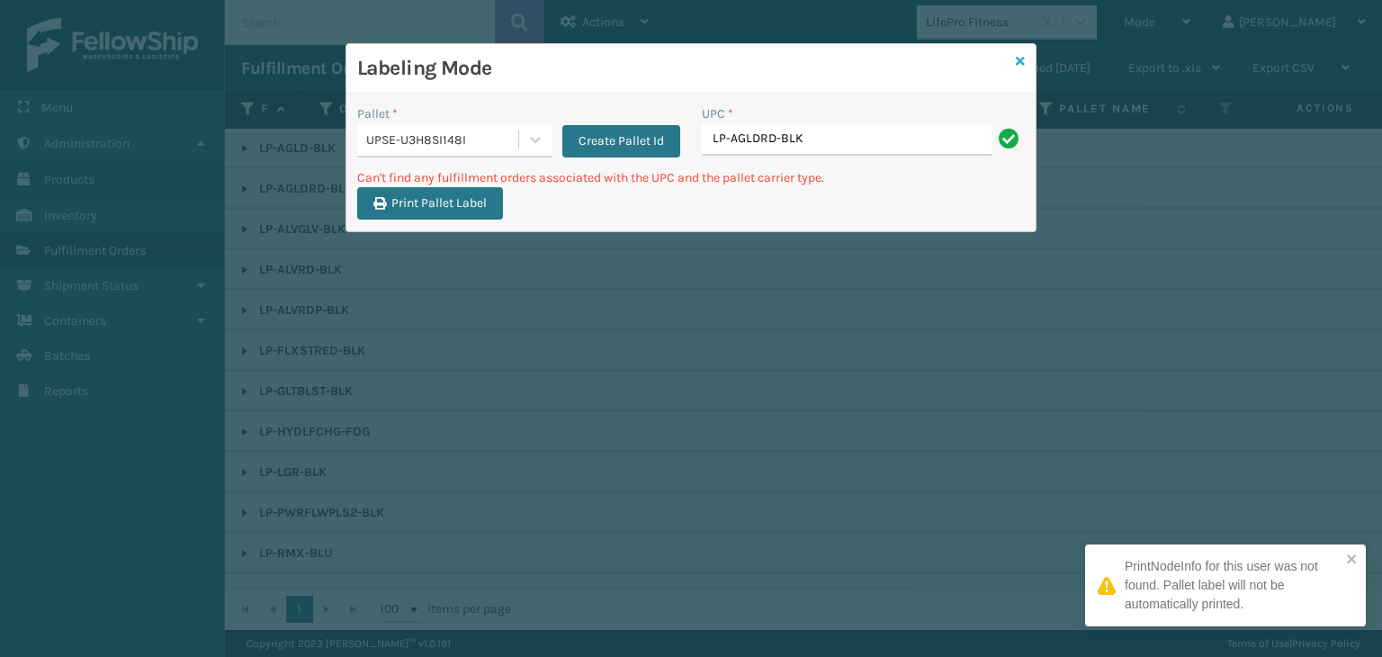
click at [1018, 55] on icon at bounding box center [1020, 61] width 9 height 13
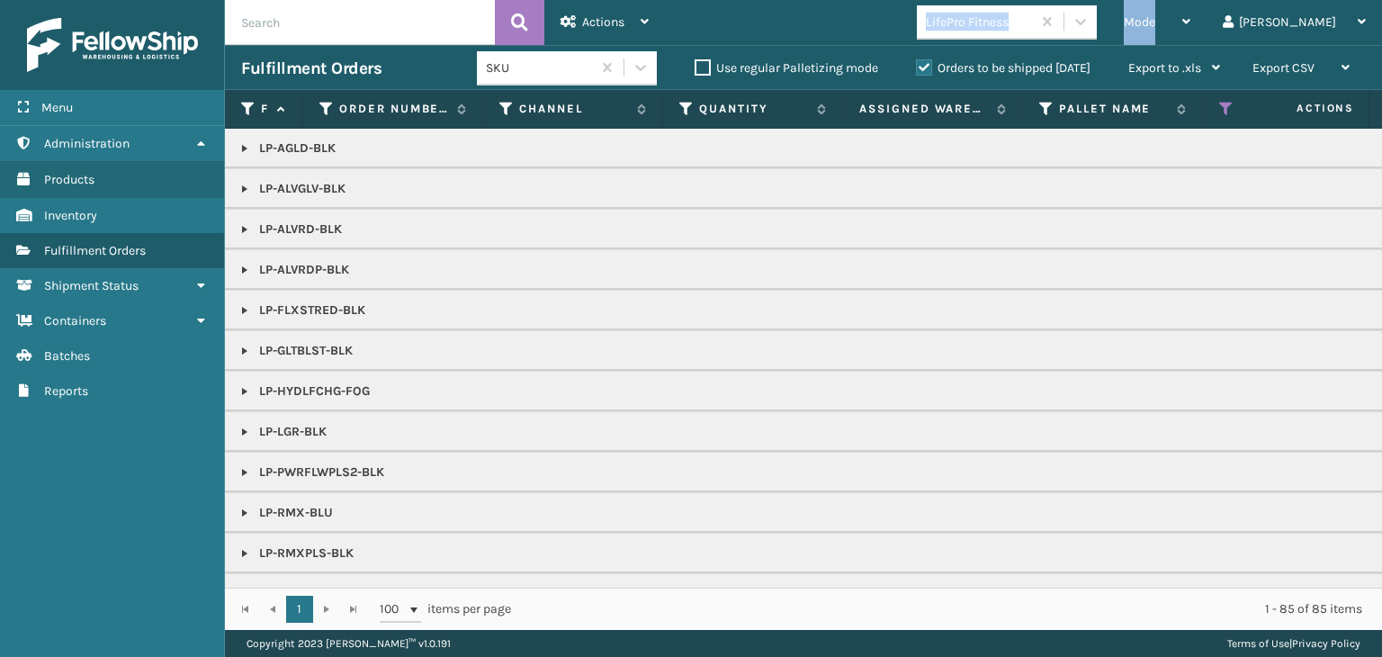
click at [1169, 44] on div "Mode Regular Mode Picking Mode Labeling Mode Exit Scan Mode LifePro Fitness Pao…" at bounding box center [1023, 22] width 717 height 45
click at [1191, 29] on div "Mode" at bounding box center [1157, 22] width 67 height 45
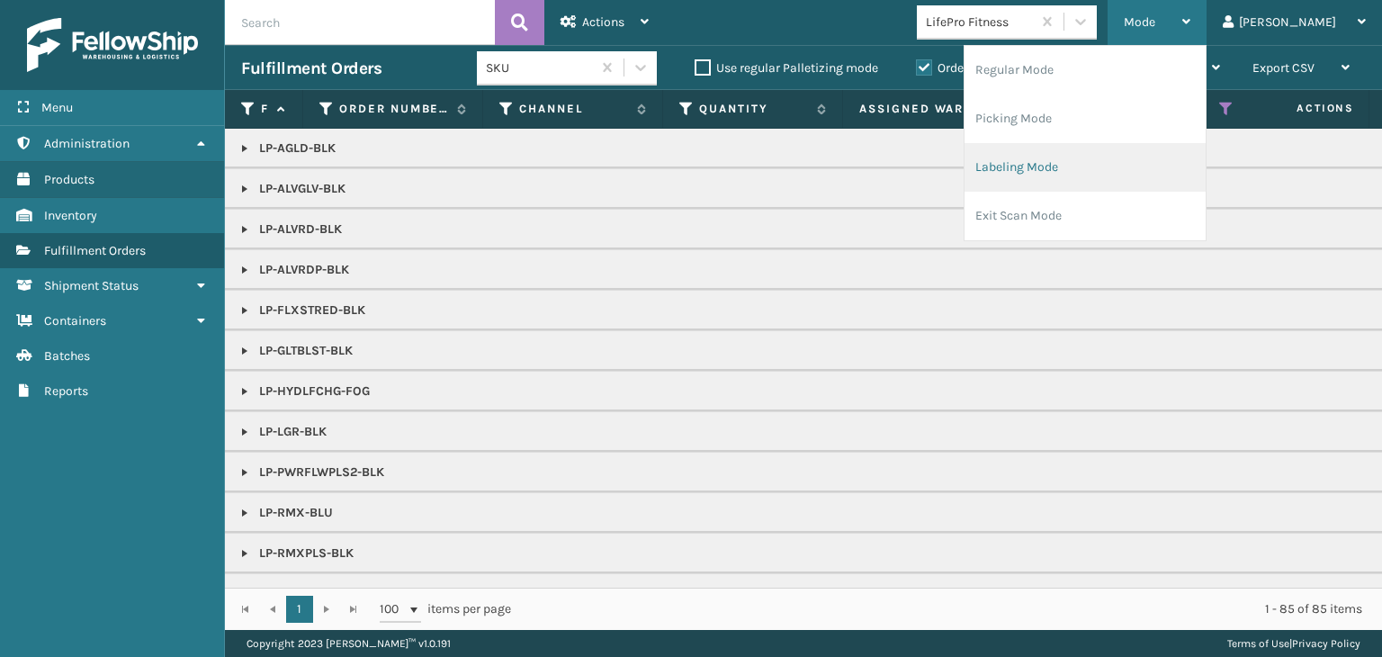
click at [1124, 173] on li "Labeling Mode" at bounding box center [1085, 167] width 241 height 49
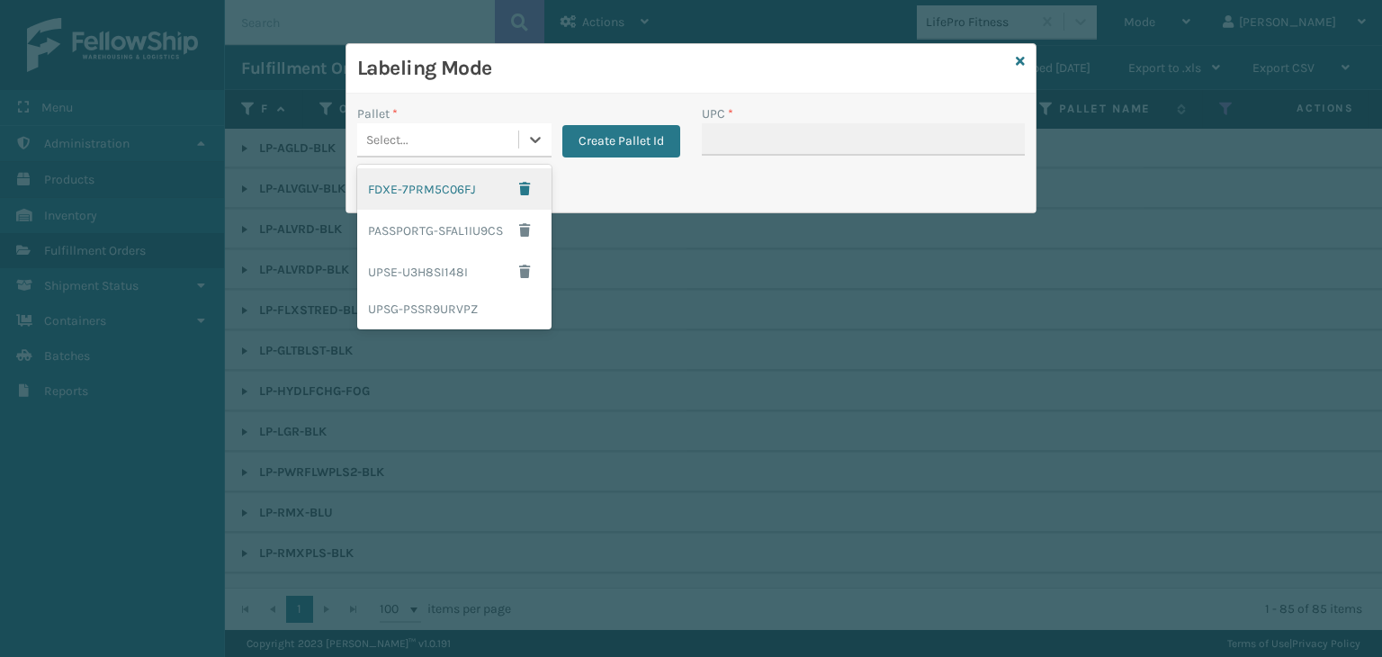
click at [393, 139] on div "Select..." at bounding box center [387, 139] width 42 height 19
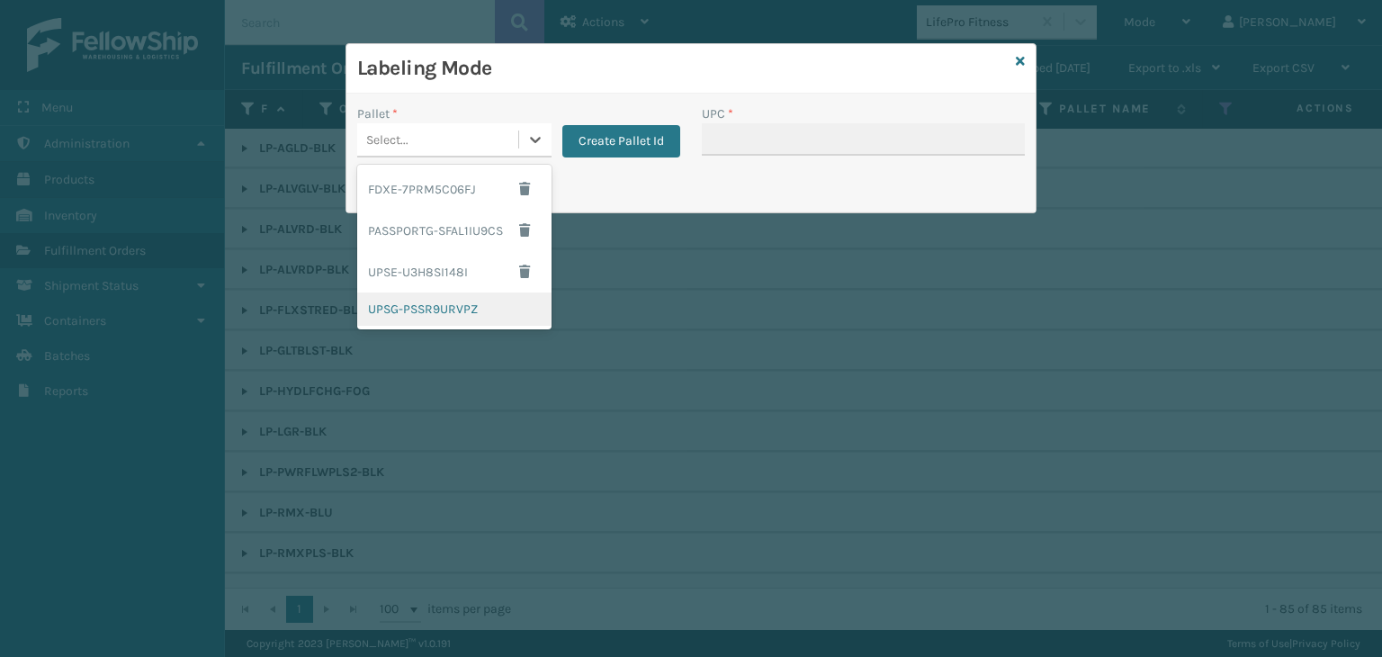
click at [416, 306] on div "UPSG-PSSR9URVPZ" at bounding box center [454, 308] width 194 height 33
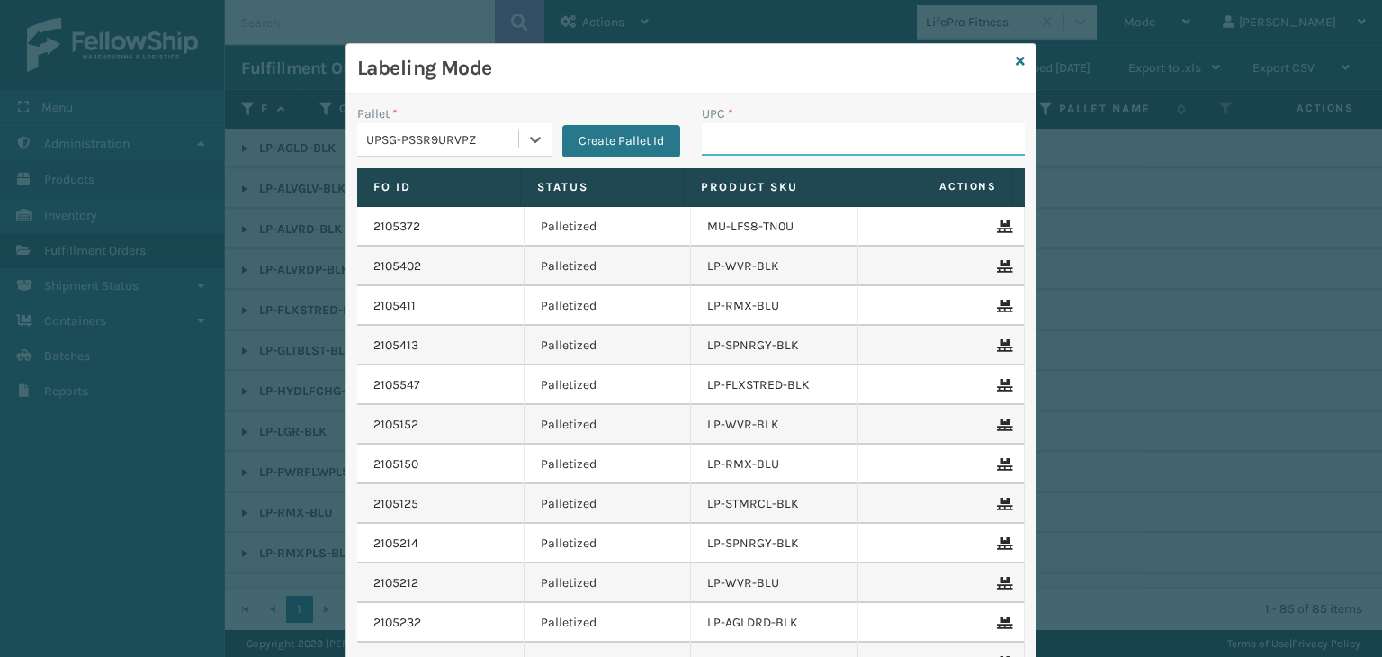
click at [714, 123] on input "UPC *" at bounding box center [863, 139] width 323 height 32
type input "LP-AGLD-BLK"
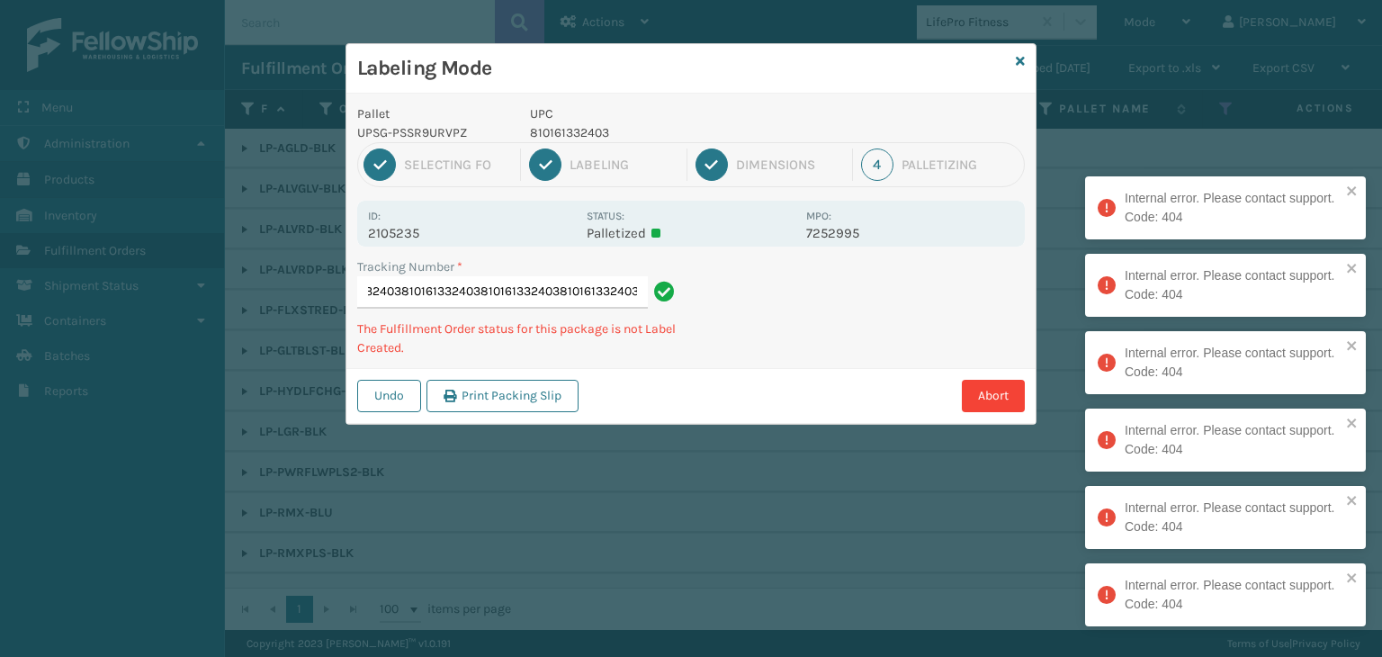
type input "1ZXH045303125455188101613324038101613324038101613324038101613324038101613324038…"
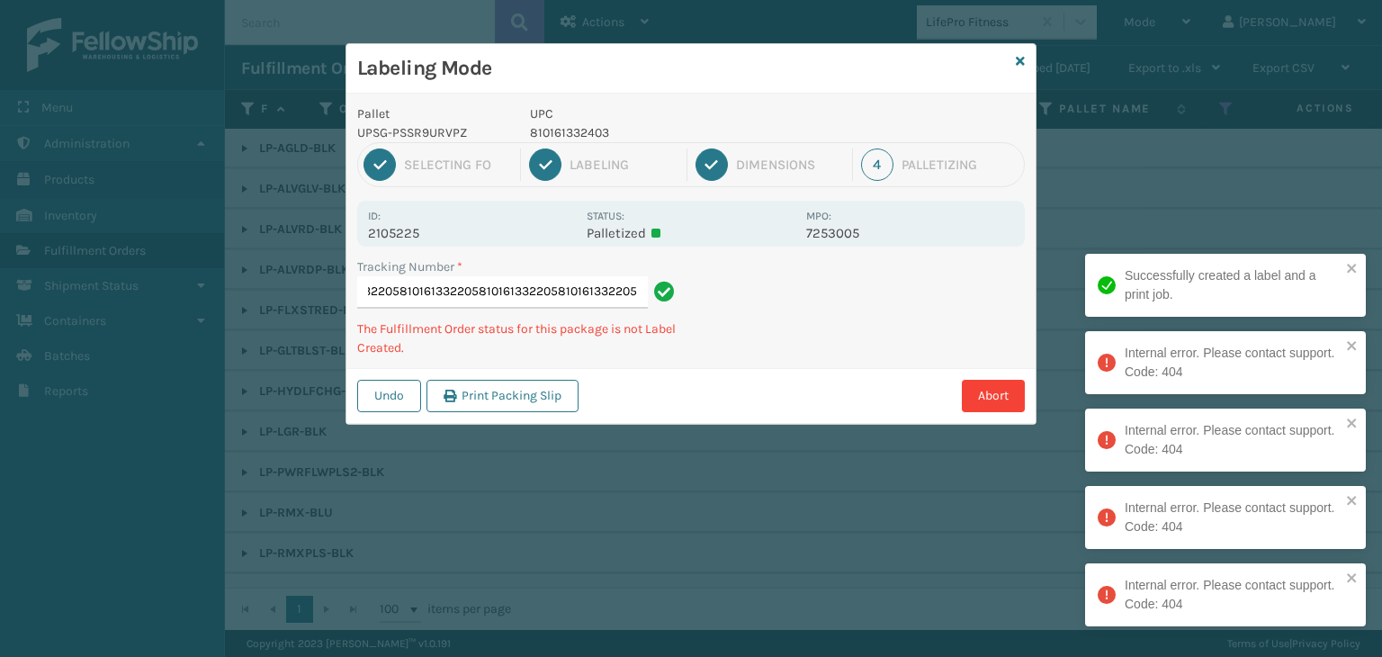
scroll to position [0, 253]
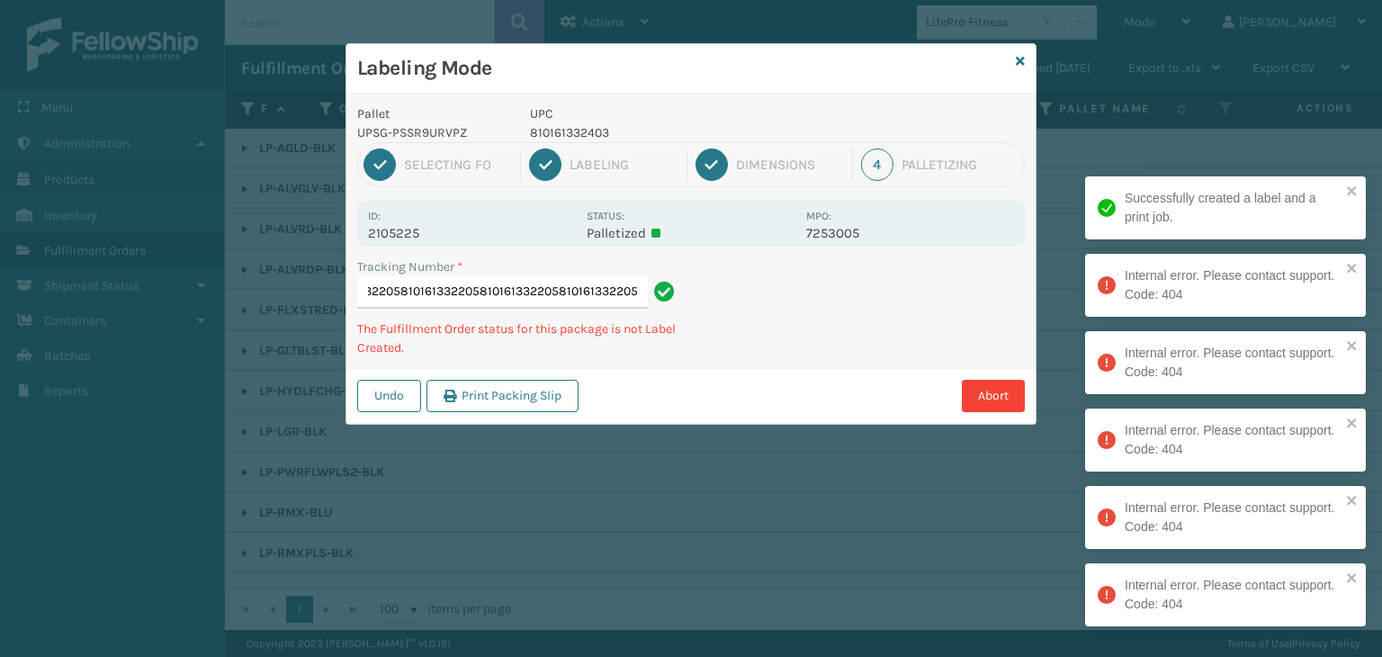
type input "1ZXH045303292508318101613322058101613322058101613322058101613322058101613322058…"
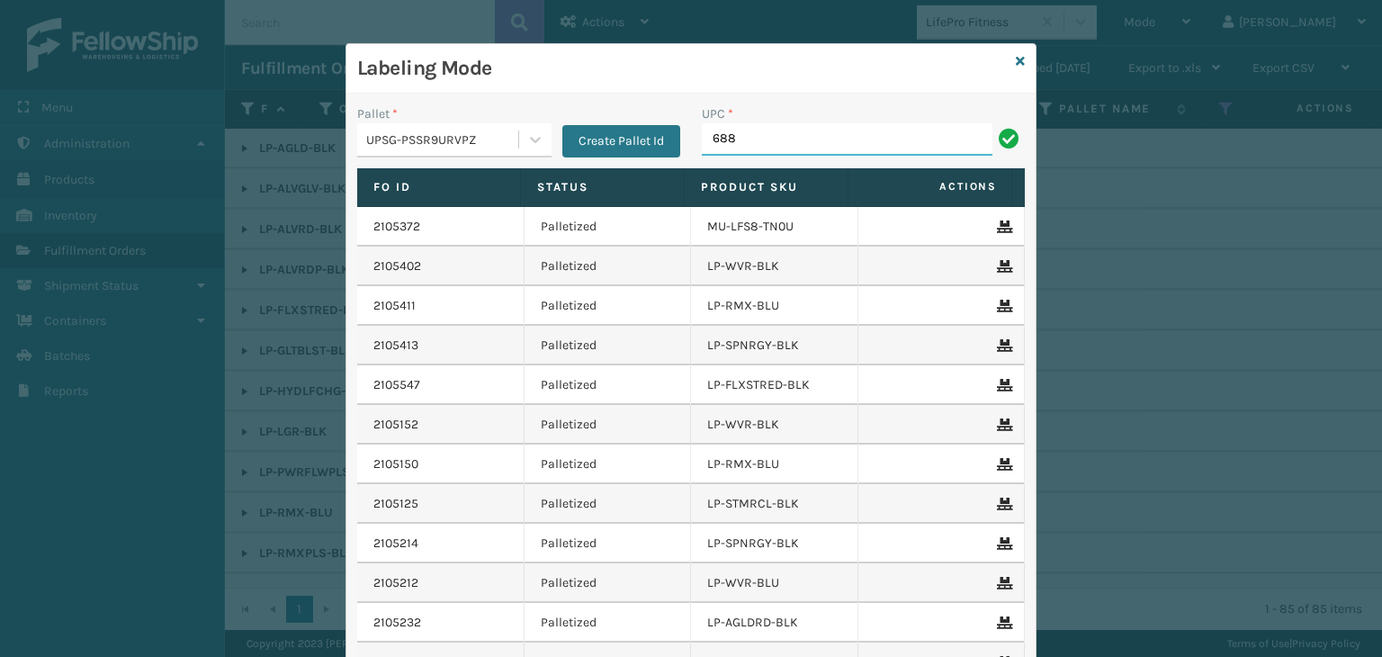
type input "68888027106"
type input "LP-WVR-GRY"
type input "LP-RMXPLS-BLK"
drag, startPoint x: 819, startPoint y: 141, endPoint x: 72, endPoint y: 166, distance: 747.3
click at [89, 161] on div "Labeling Mode Pallet * UPSG-PSSR9URVPZ Create Pallet Id UPC * LP-RMXPLS-BLK Fo …" at bounding box center [691, 328] width 1382 height 657
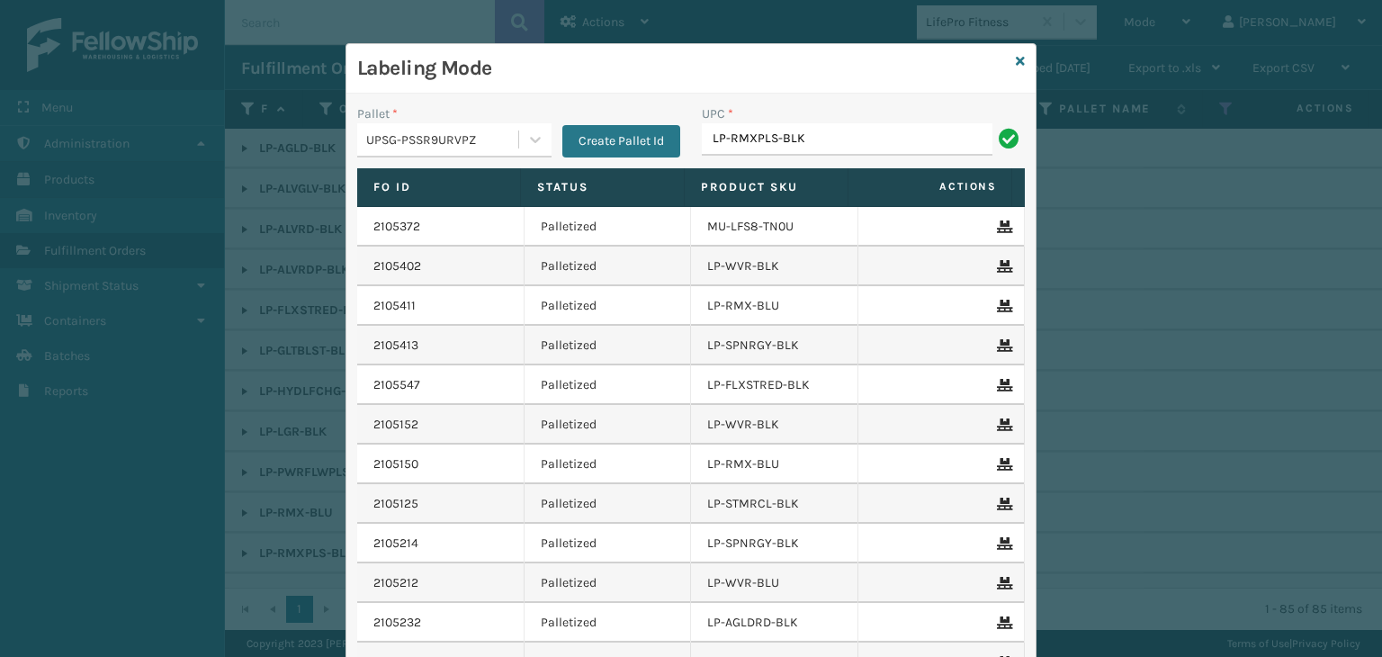
type input "LP-RMXPLS-BLK"
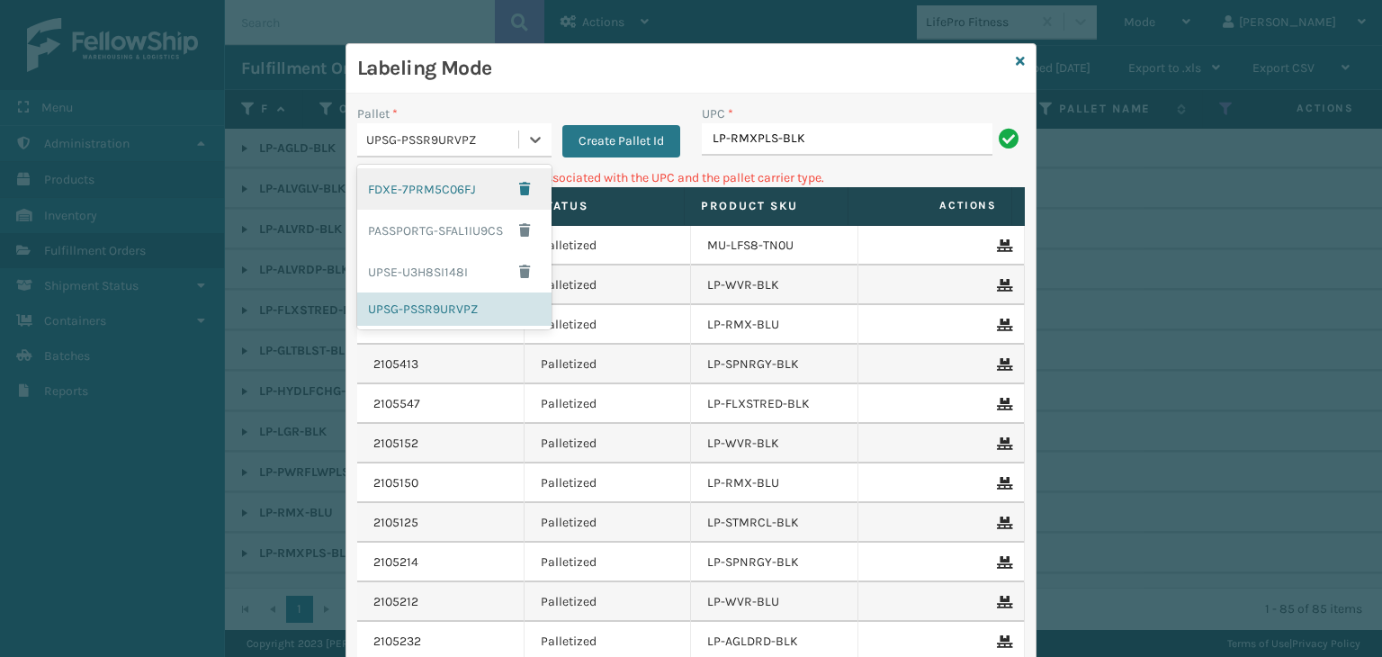
click at [454, 137] on div "UPSG-PSSR9URVPZ" at bounding box center [443, 139] width 154 height 19
click at [462, 262] on div "UPSE-U3H8SI148I" at bounding box center [454, 271] width 194 height 41
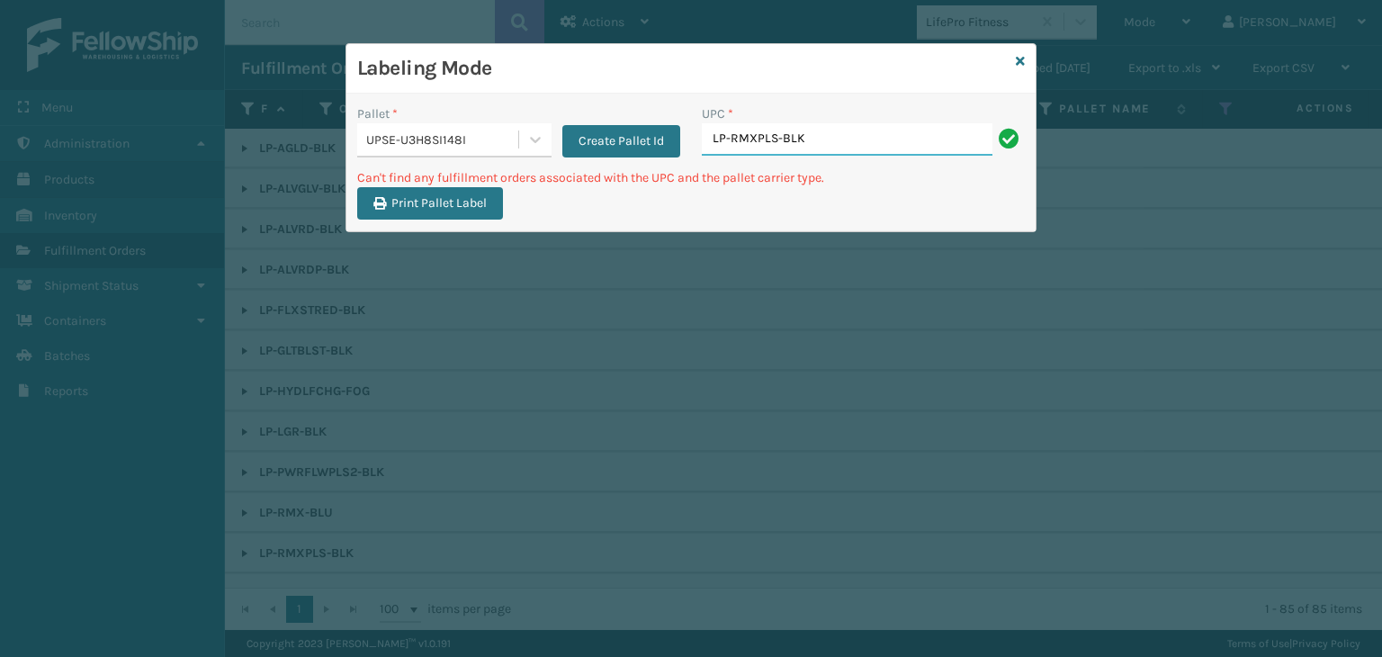
click at [894, 134] on input "LP-RMXPLS-BLK" at bounding box center [847, 139] width 291 height 32
click at [1016, 58] on icon at bounding box center [1020, 61] width 9 height 13
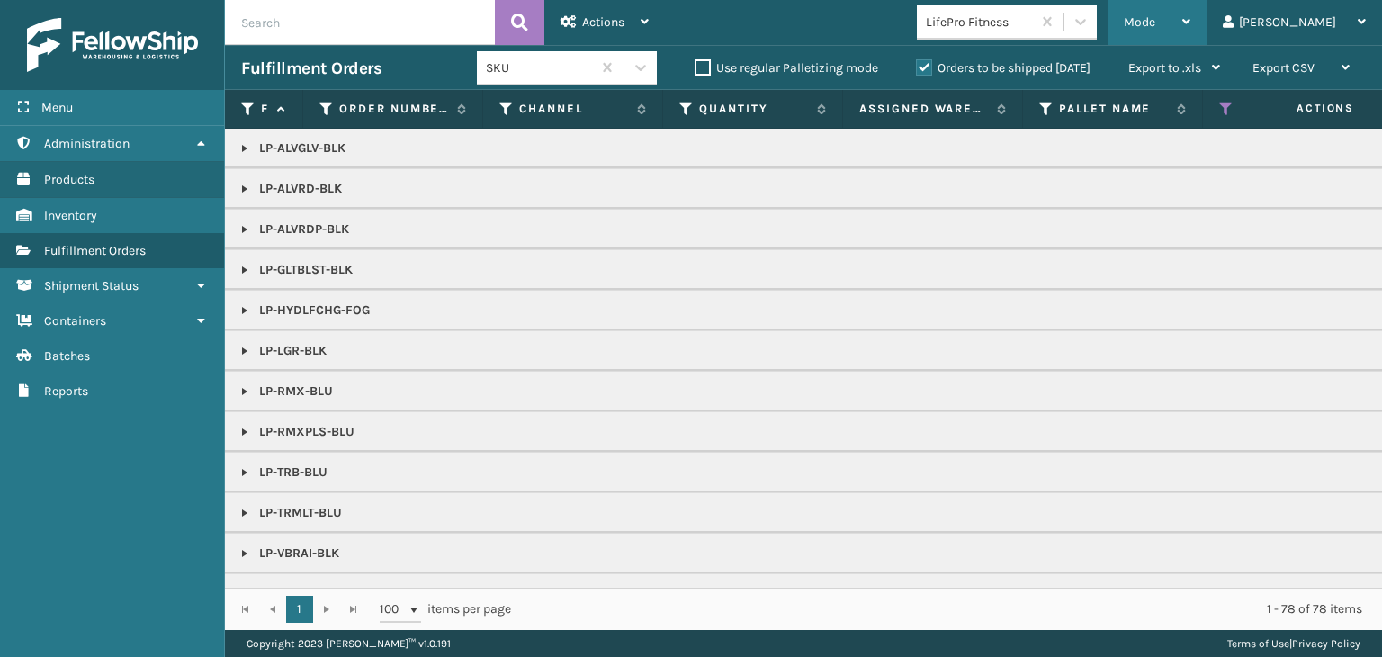
click at [1191, 22] on div "Mode" at bounding box center [1157, 22] width 67 height 45
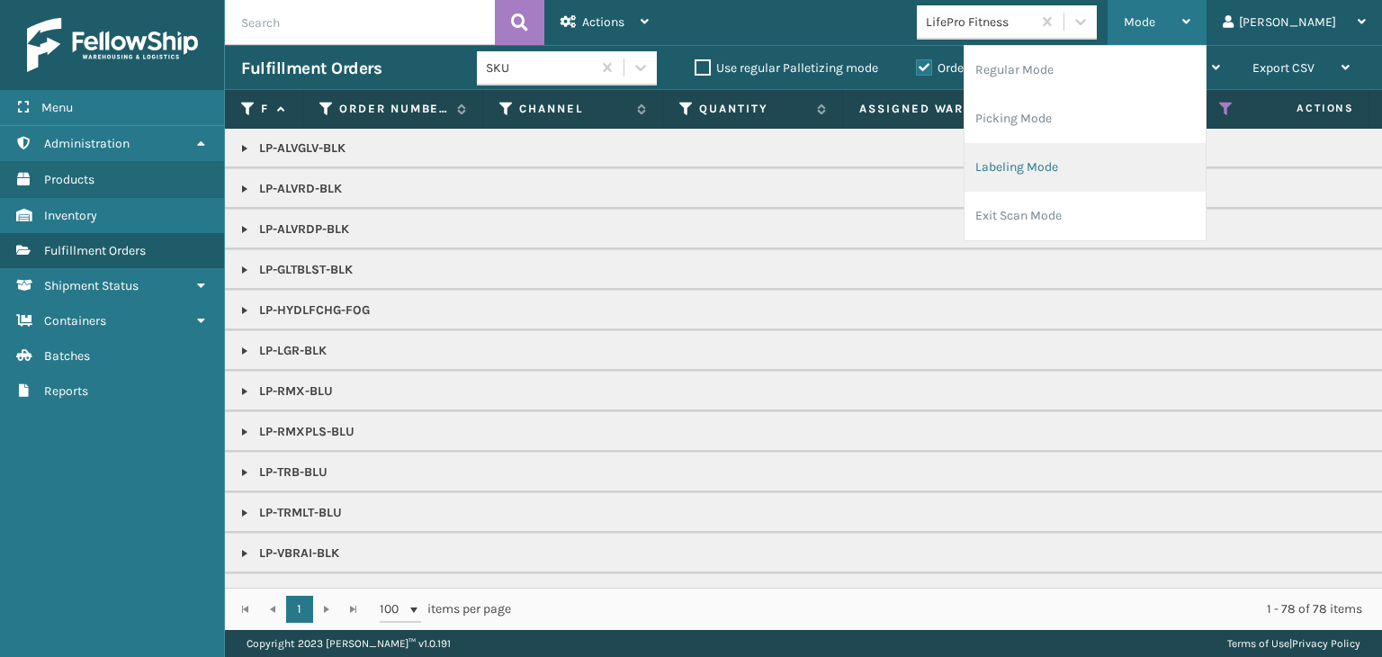
click at [1095, 172] on li "Labeling Mode" at bounding box center [1085, 167] width 241 height 49
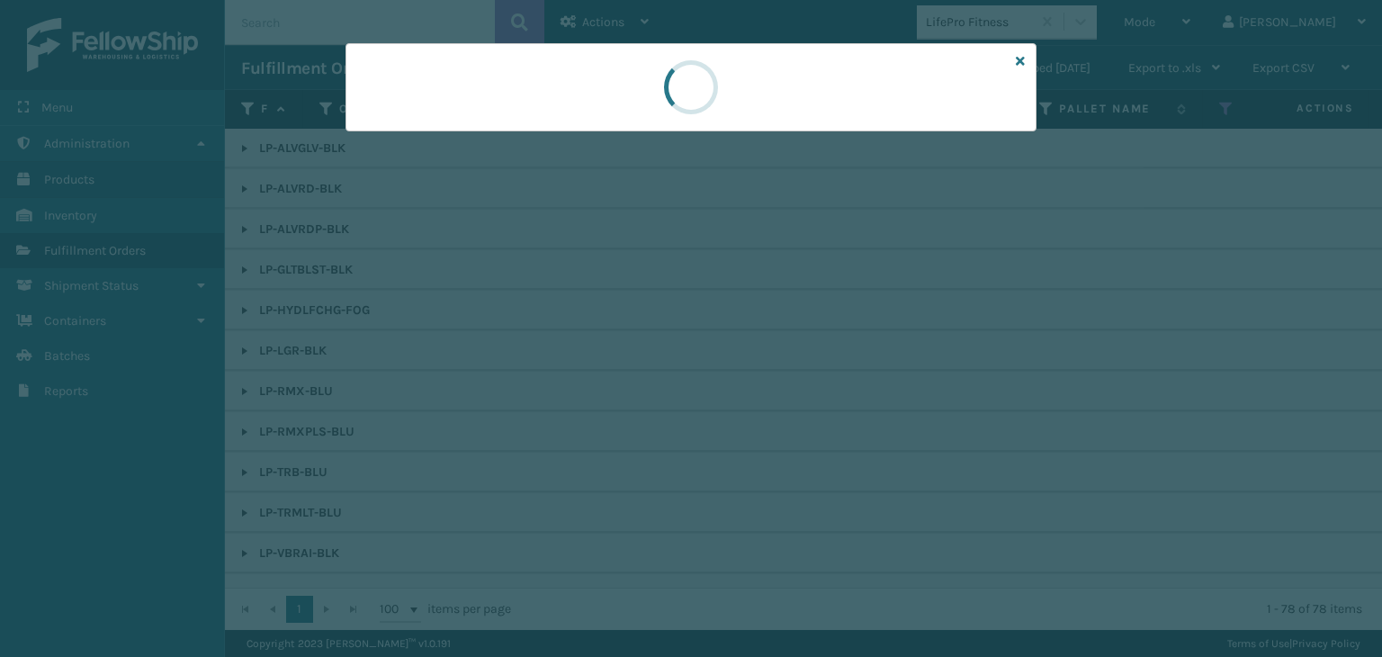
click at [391, 137] on div at bounding box center [691, 328] width 1382 height 657
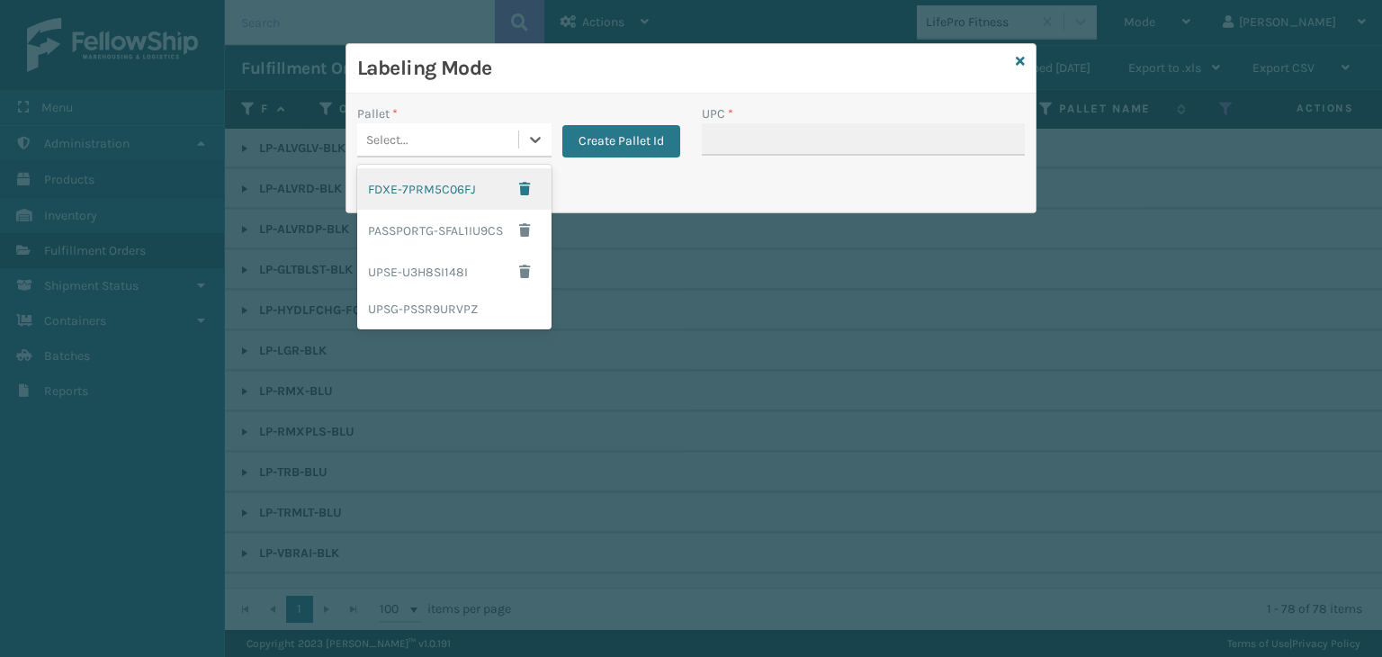
click at [391, 137] on div "Select..." at bounding box center [387, 139] width 42 height 19
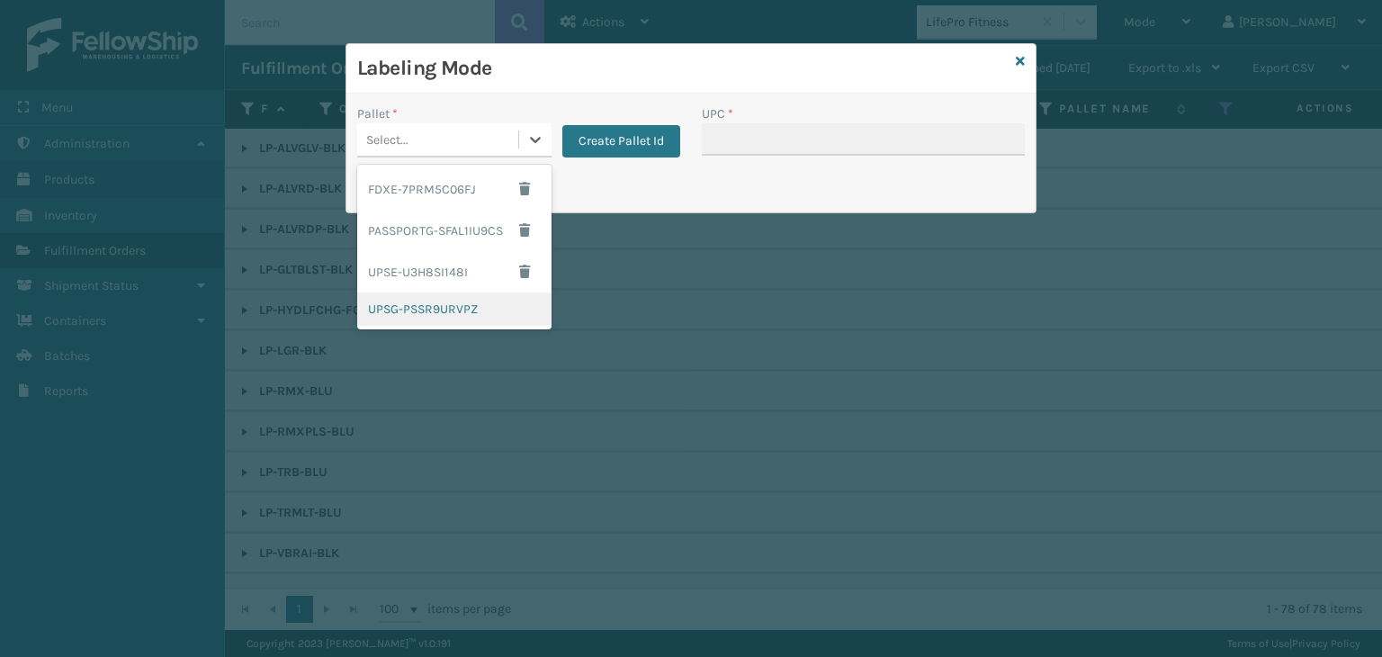
click at [436, 303] on div "UPSG-PSSR9URVPZ" at bounding box center [454, 308] width 194 height 33
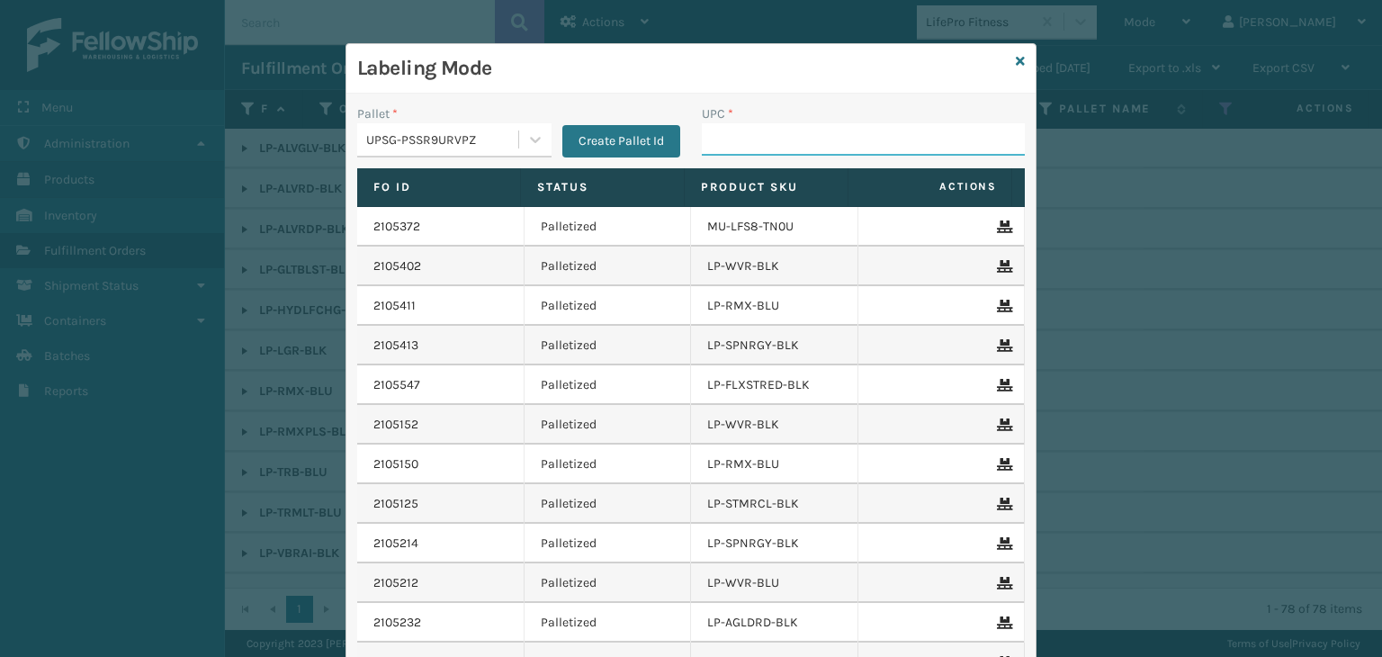
drag, startPoint x: 852, startPoint y: 141, endPoint x: 859, endPoint y: 133, distance: 10.8
click at [852, 141] on input "UPC *" at bounding box center [863, 139] width 323 height 32
type input "LP-WVR-GRY"
click at [1016, 58] on icon at bounding box center [1020, 61] width 9 height 13
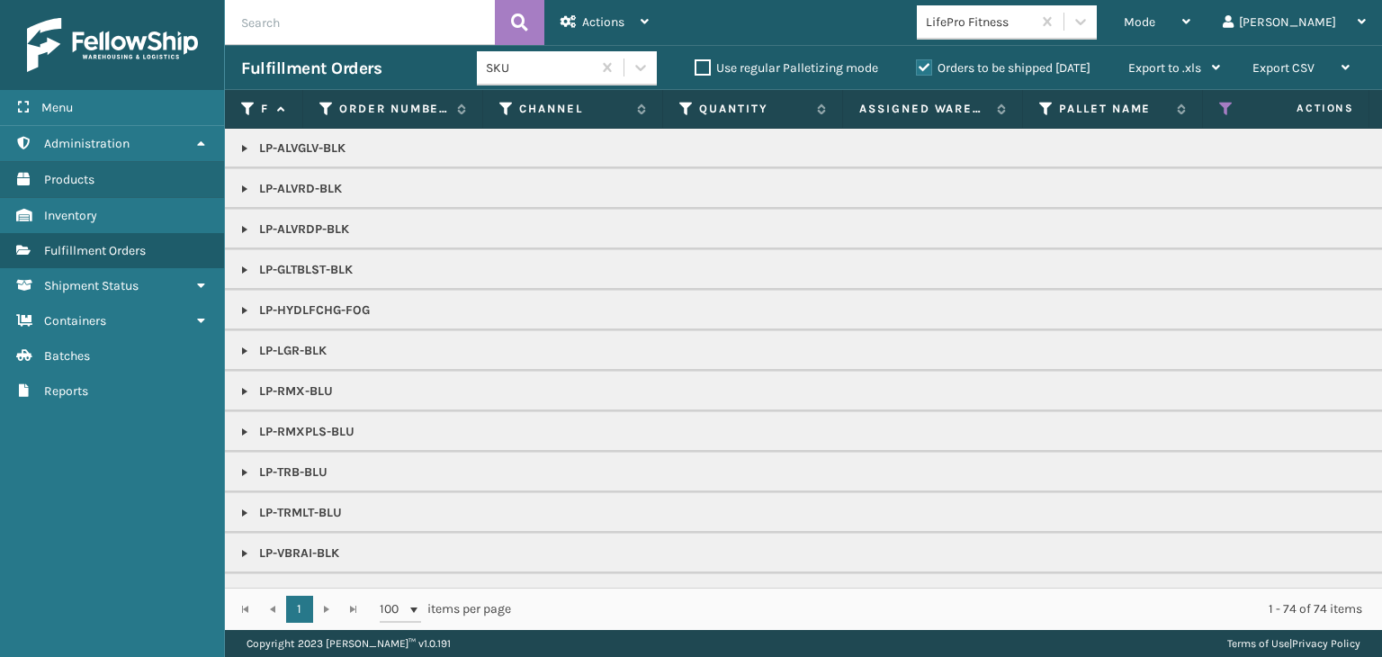
click at [250, 224] on link at bounding box center [245, 229] width 14 height 14
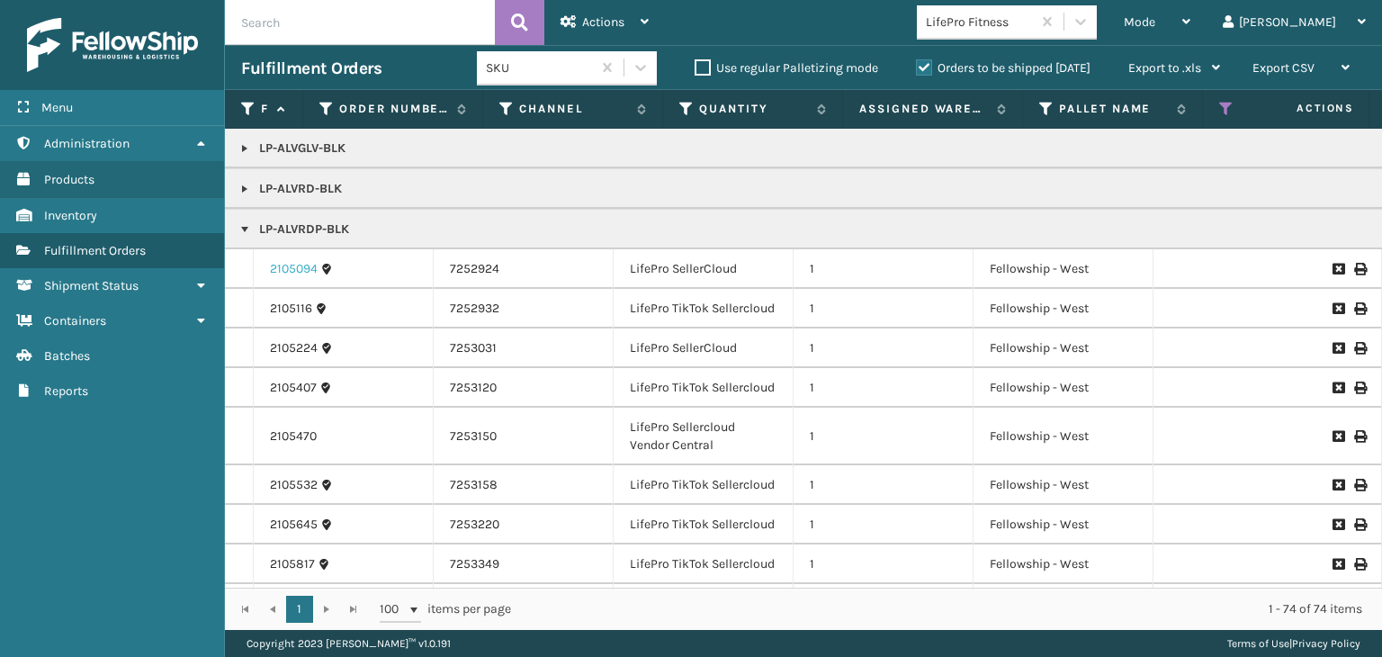
click at [301, 265] on link "2105094" at bounding box center [294, 269] width 48 height 18
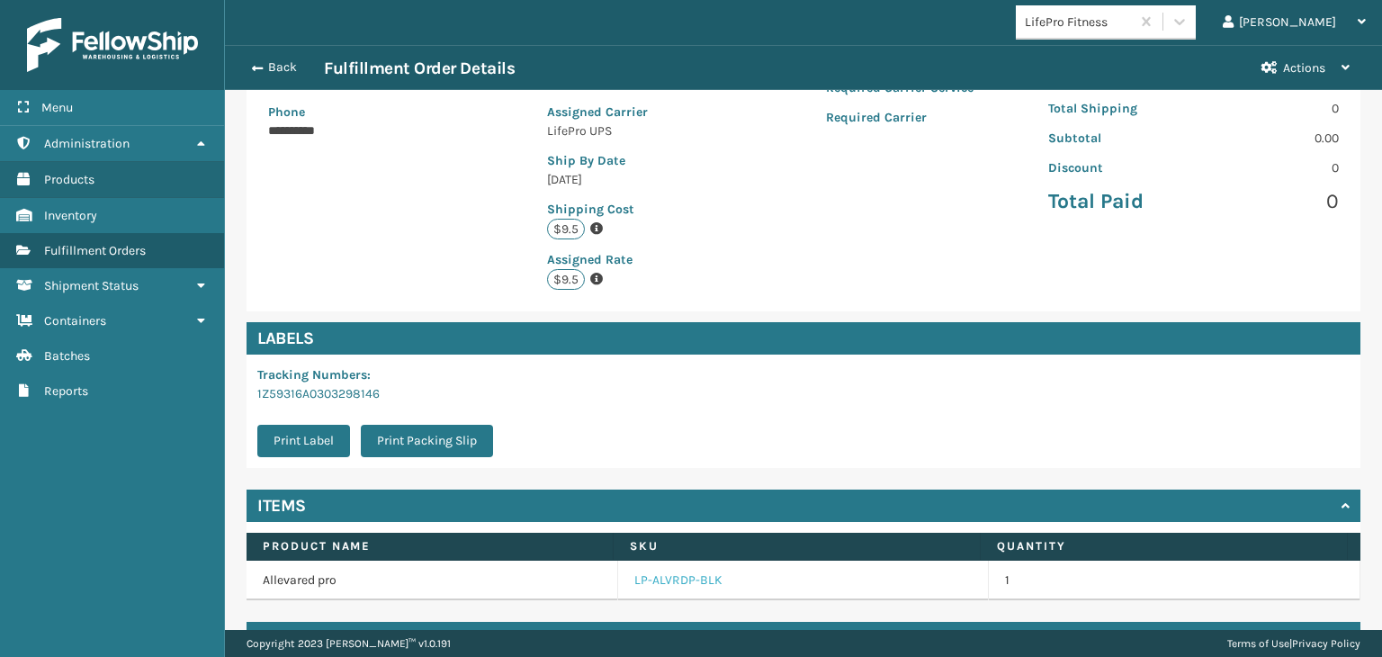
scroll to position [375, 0]
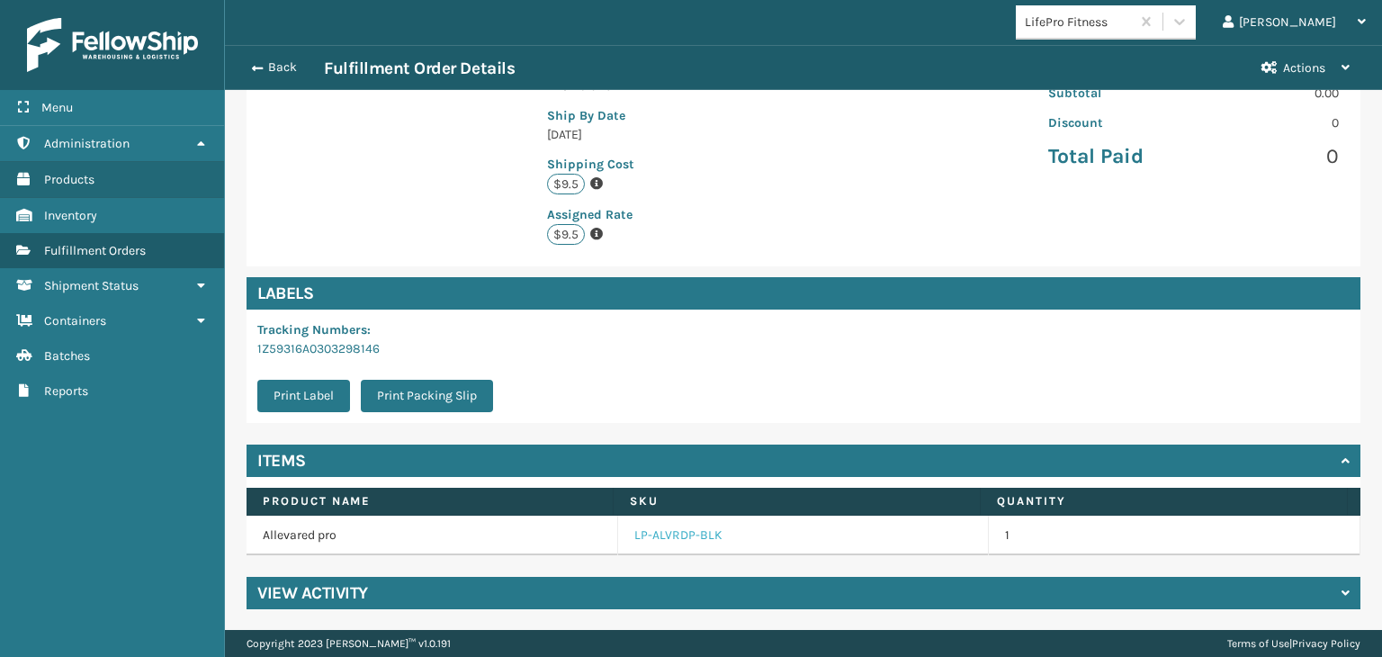
click at [637, 537] on link "LP-ALVRDP-BLK" at bounding box center [678, 535] width 88 height 18
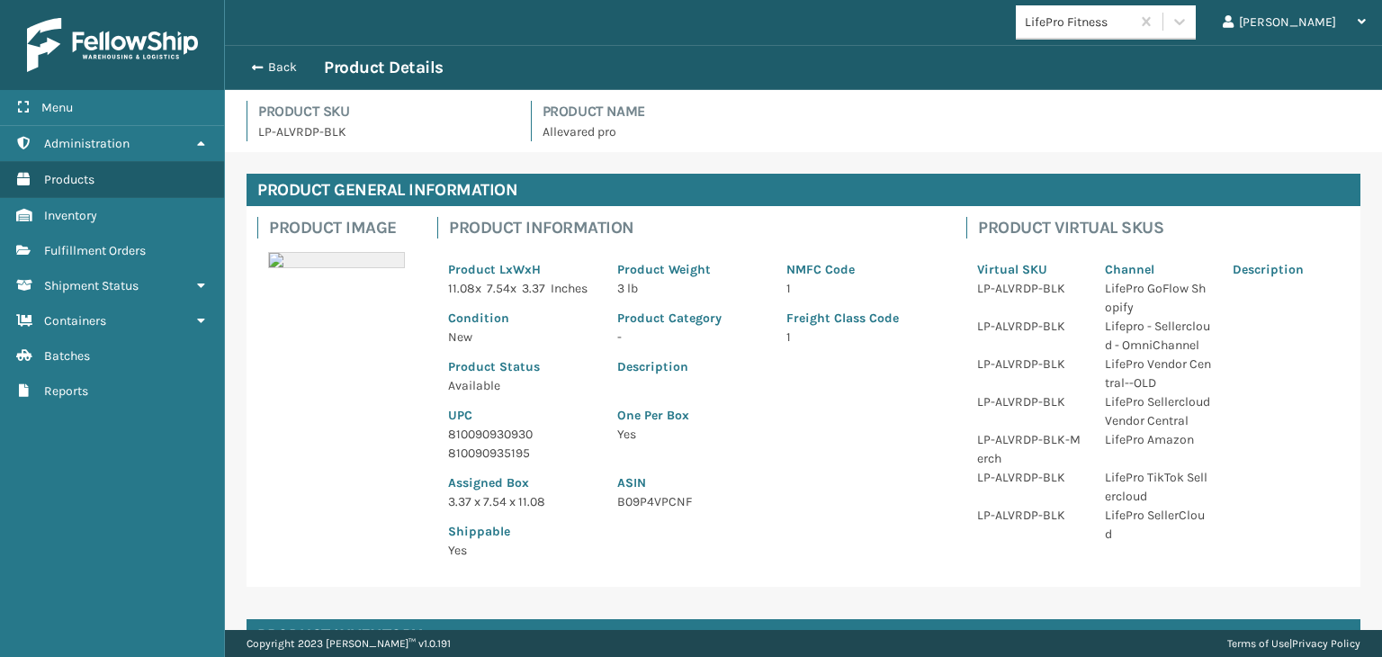
click at [500, 444] on p "810090930930" at bounding box center [522, 434] width 148 height 19
click at [499, 444] on p "810090930930" at bounding box center [522, 434] width 148 height 19
click at [287, 69] on button "Back" at bounding box center [282, 67] width 83 height 16
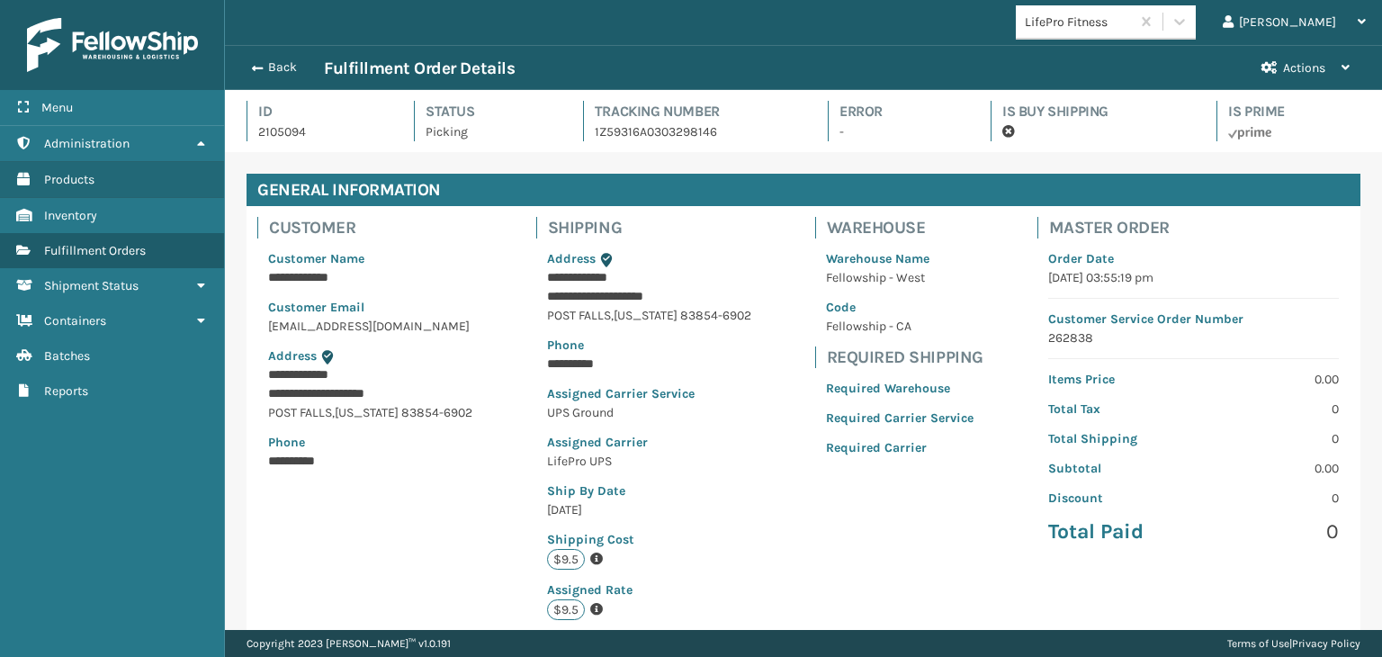
scroll to position [43, 1156]
click at [287, 69] on button "Back" at bounding box center [282, 67] width 83 height 16
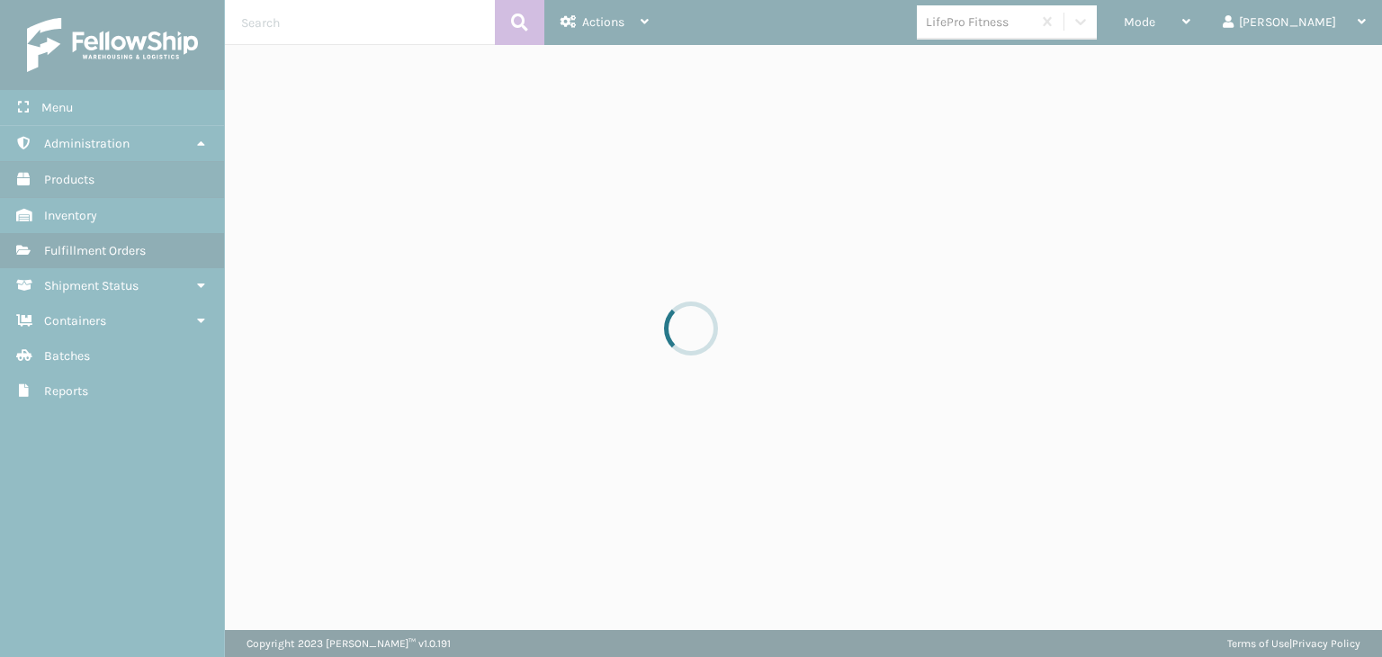
click at [1201, 24] on div at bounding box center [691, 328] width 1382 height 657
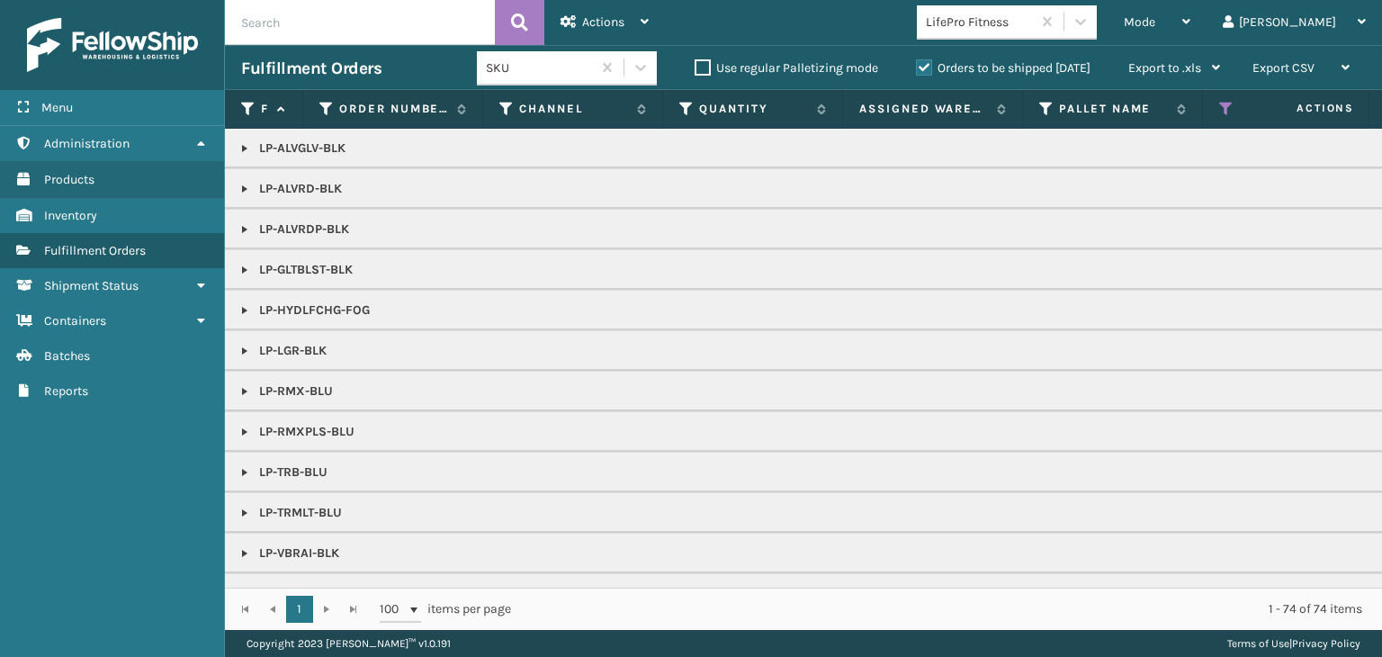
click at [1155, 24] on span "Mode" at bounding box center [1139, 21] width 31 height 15
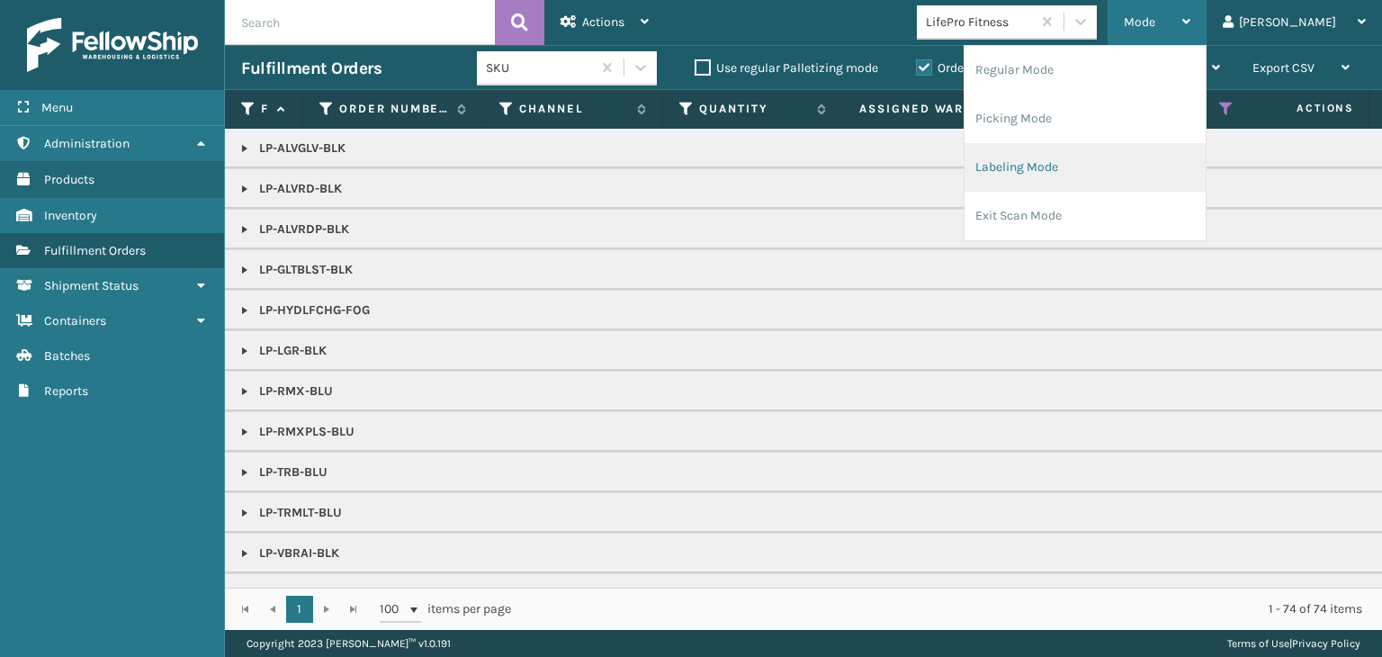
click at [1161, 159] on li "Labeling Mode" at bounding box center [1085, 167] width 241 height 49
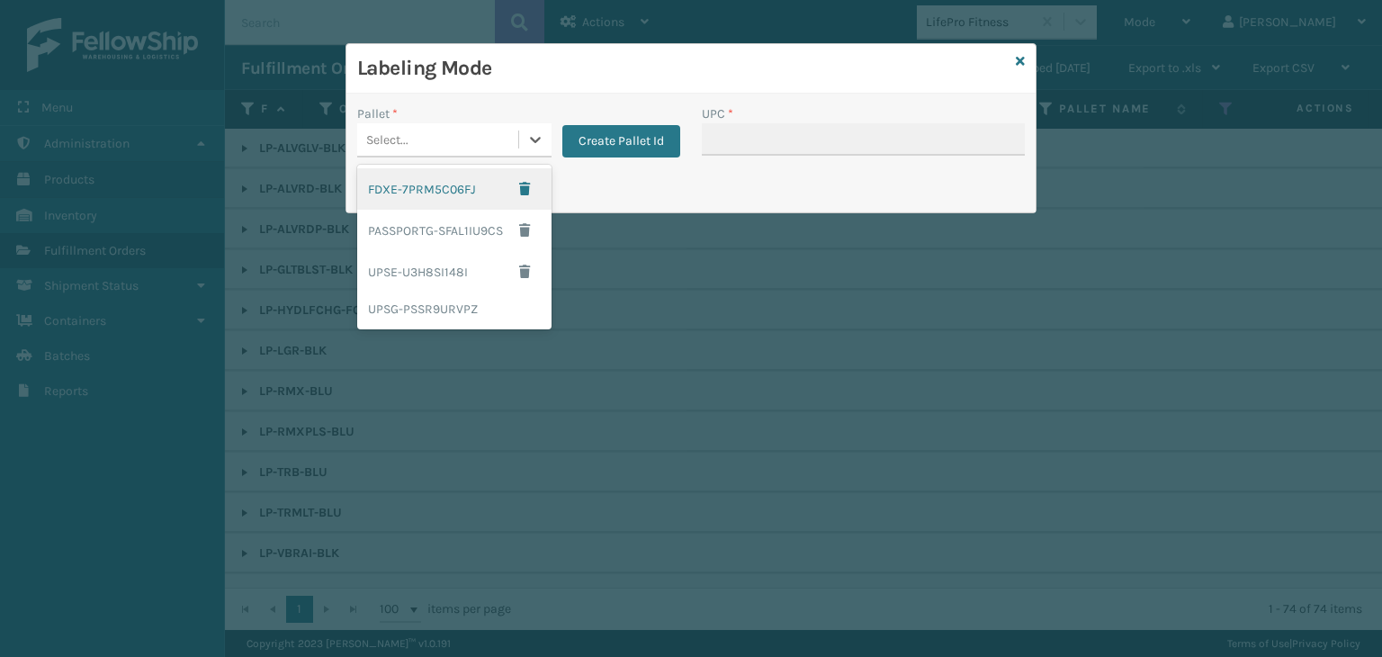
click at [389, 144] on div "Select..." at bounding box center [387, 139] width 42 height 19
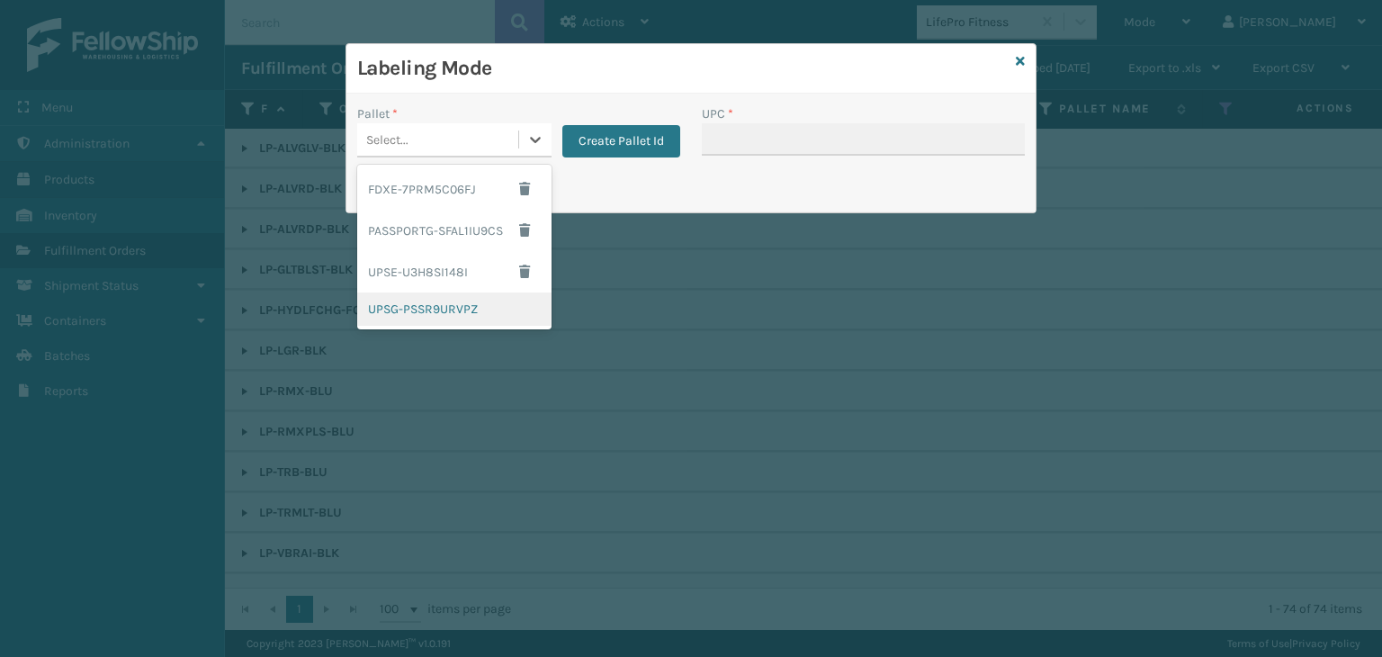
click at [430, 301] on div "UPSG-PSSR9URVPZ" at bounding box center [454, 308] width 194 height 33
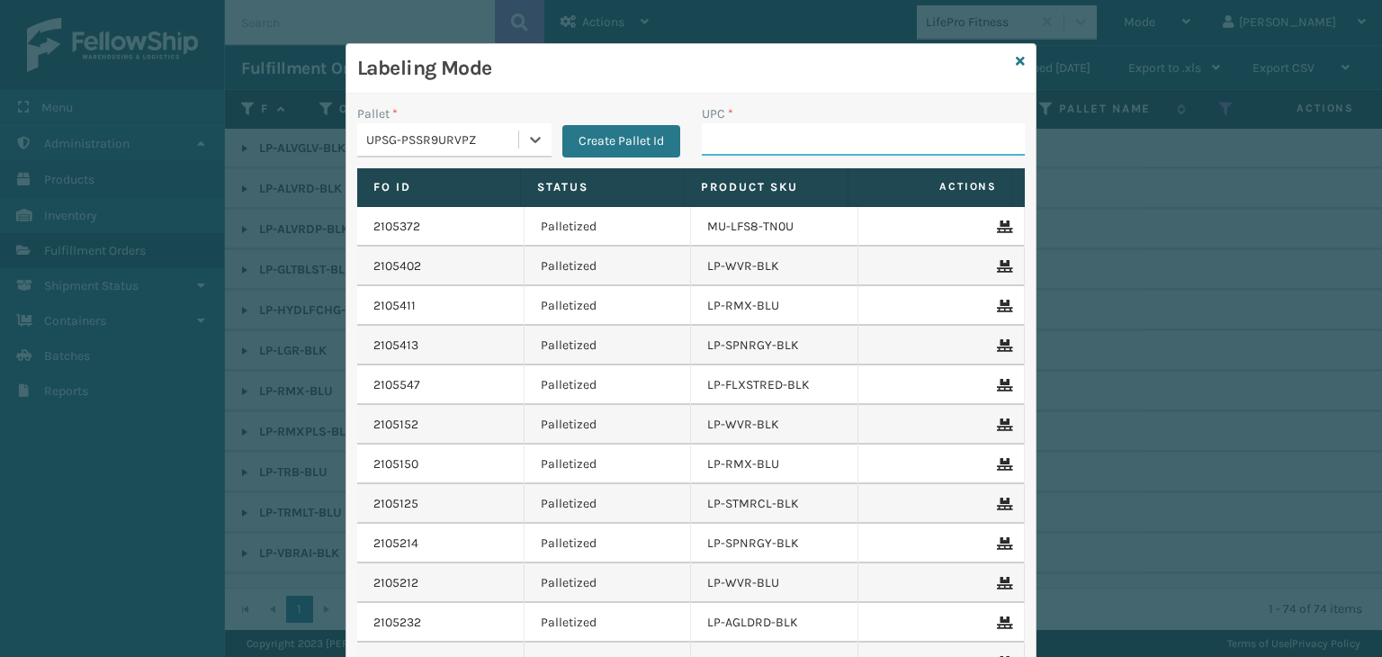
click at [719, 138] on input "UPC *" at bounding box center [863, 139] width 323 height 32
paste input "810090930930"
type input "810090930930"
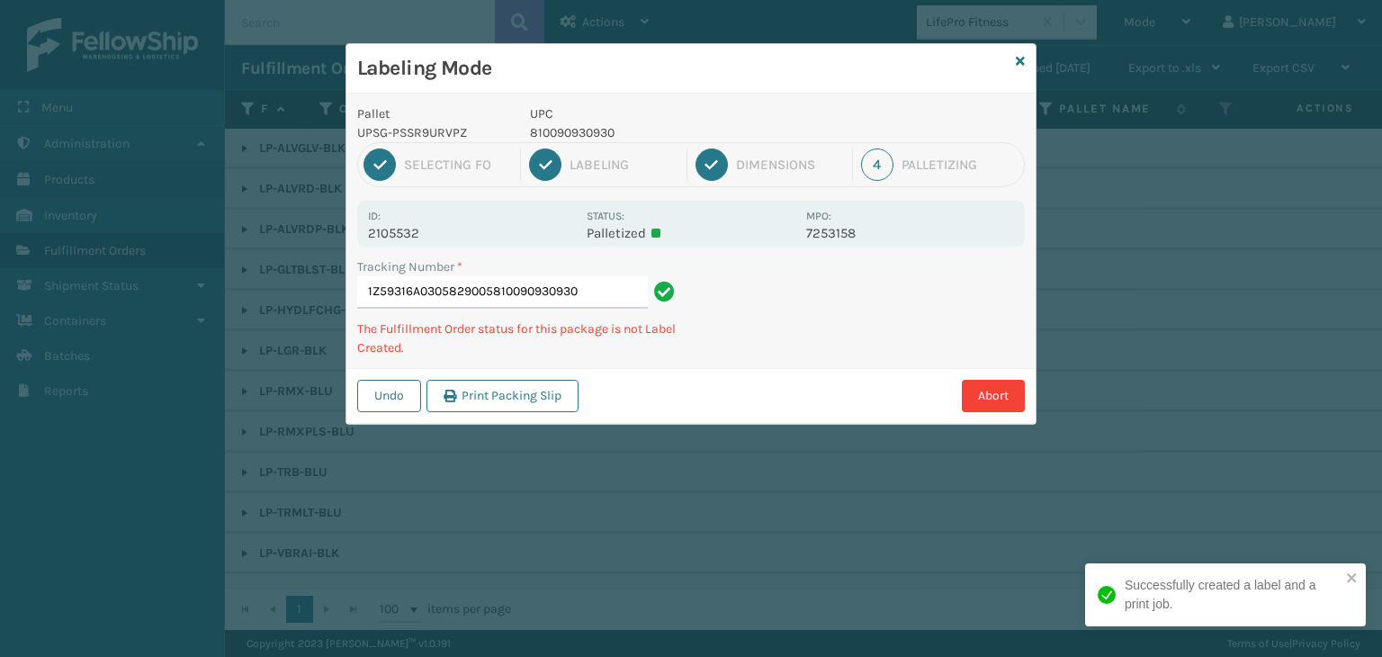
type input "1Z59316A0305829005810090930930"
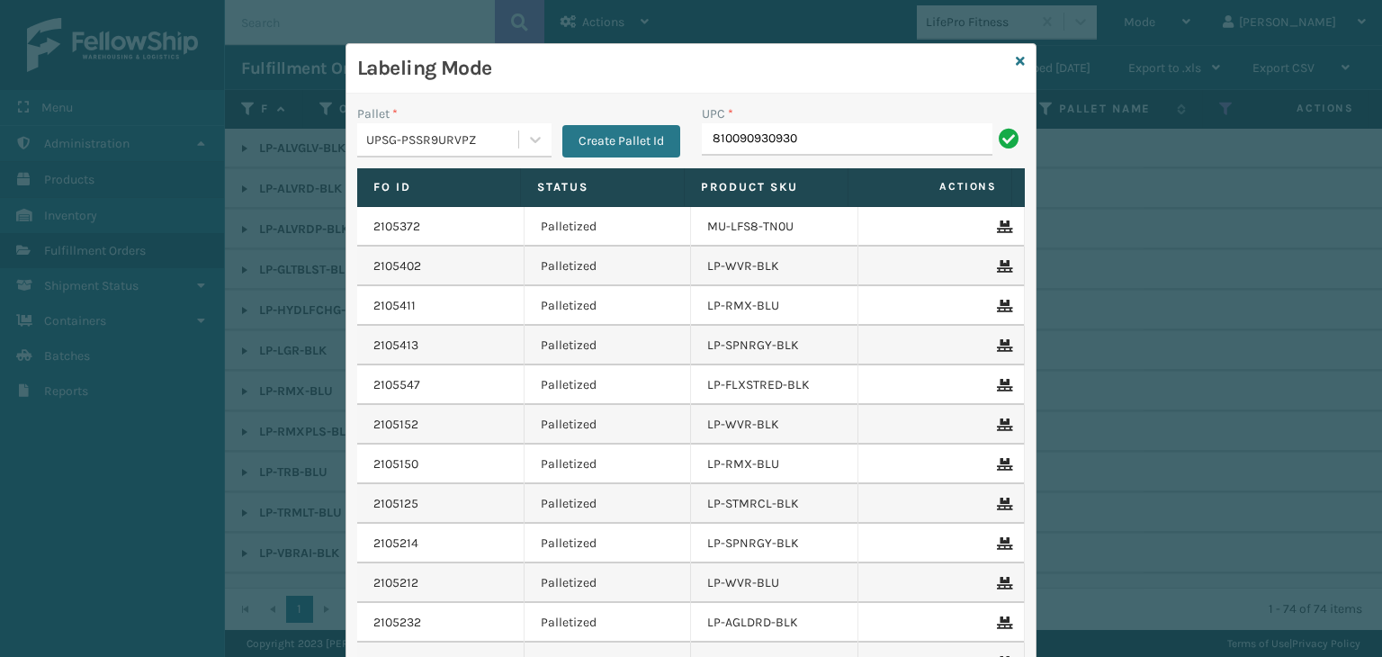
type input "810090930930"
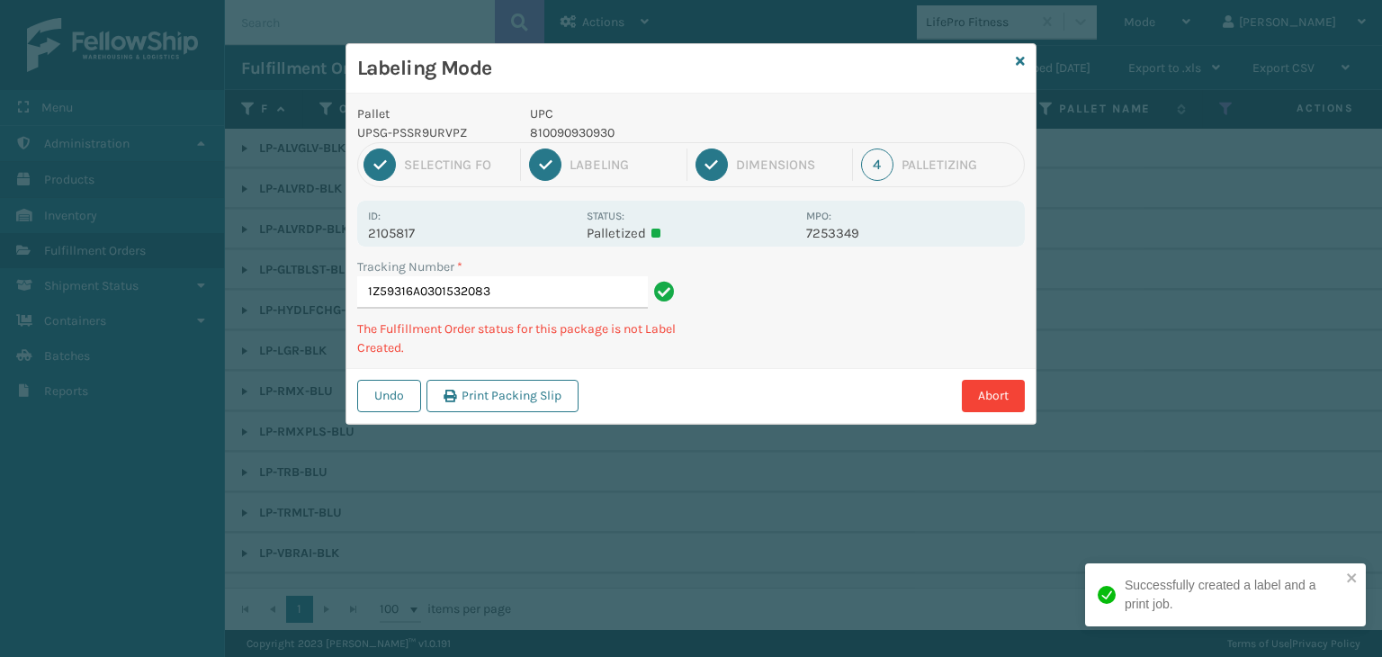
type input "1Z59316A0301532083810090930930"
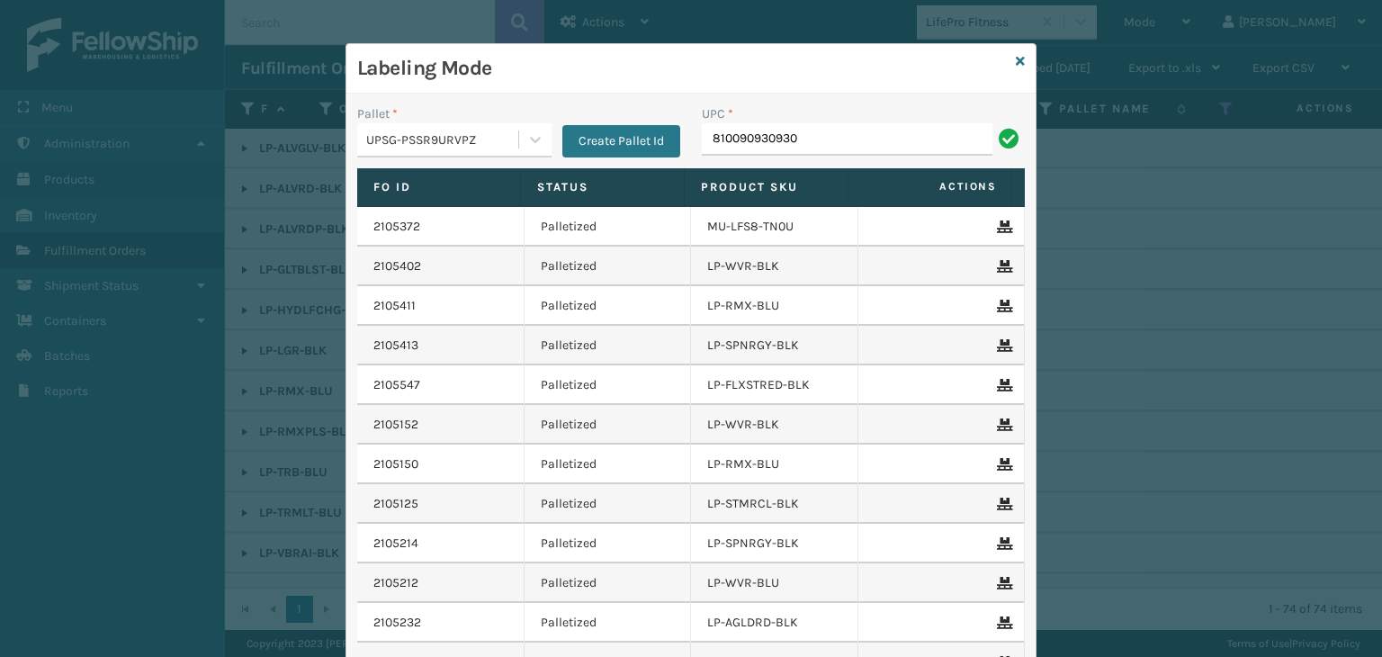
type input "810090930930"
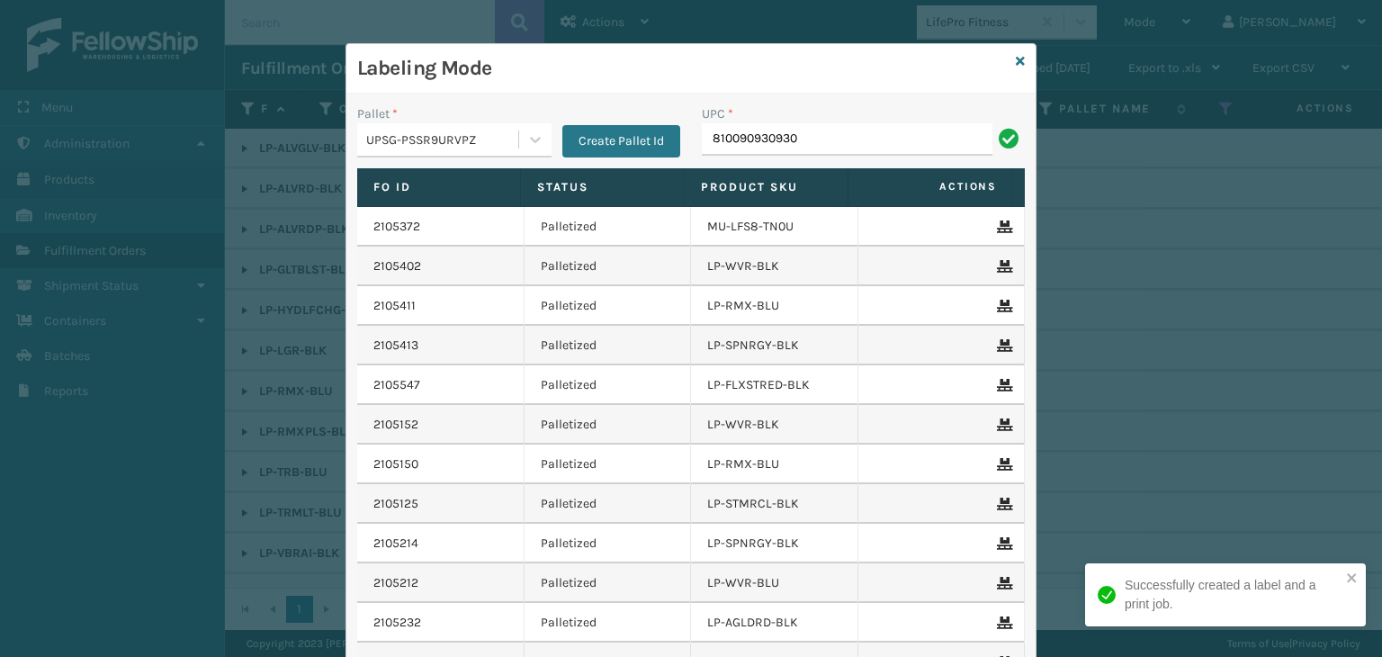
type input "810090930930"
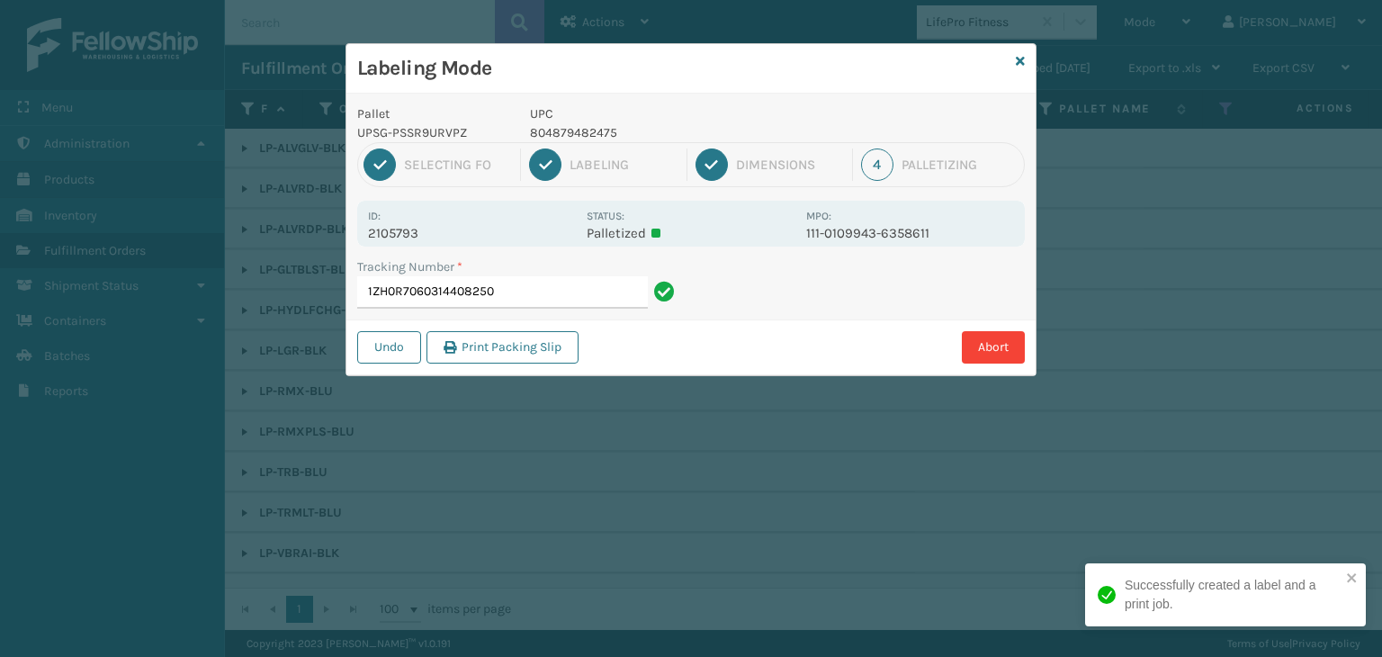
click at [560, 126] on p "804879482475" at bounding box center [662, 132] width 265 height 19
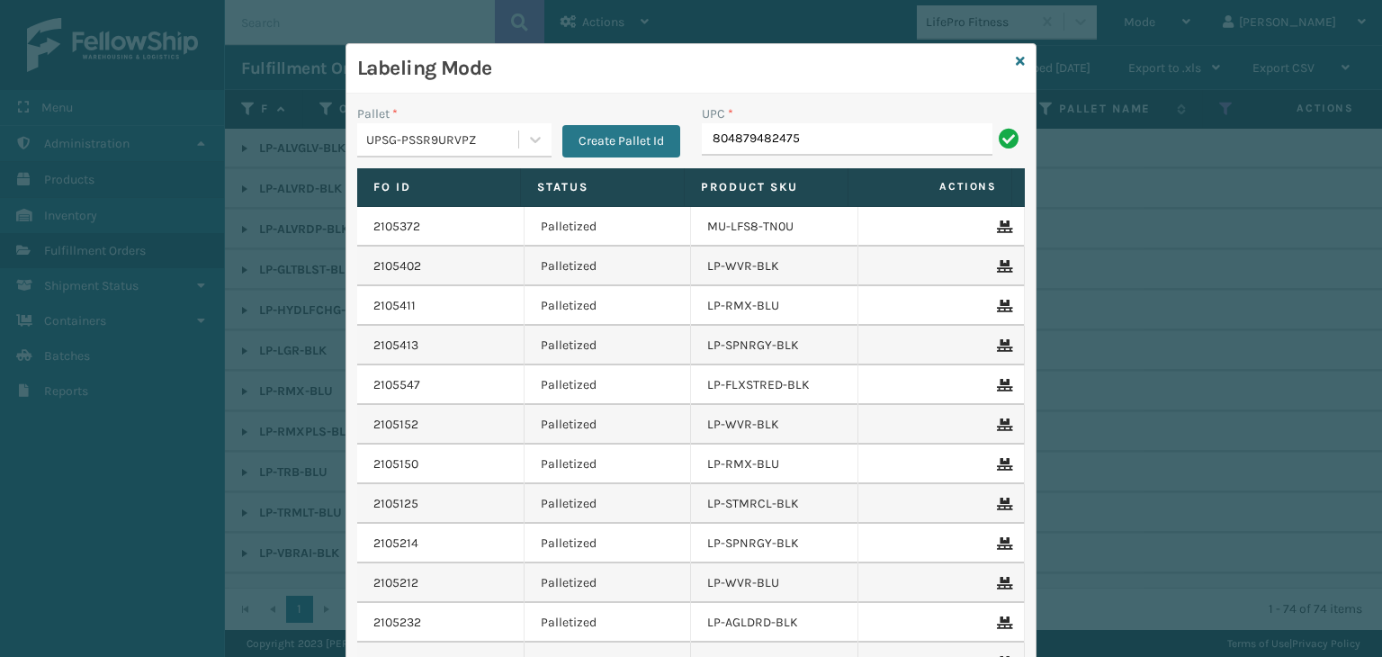
type input "804879482475"
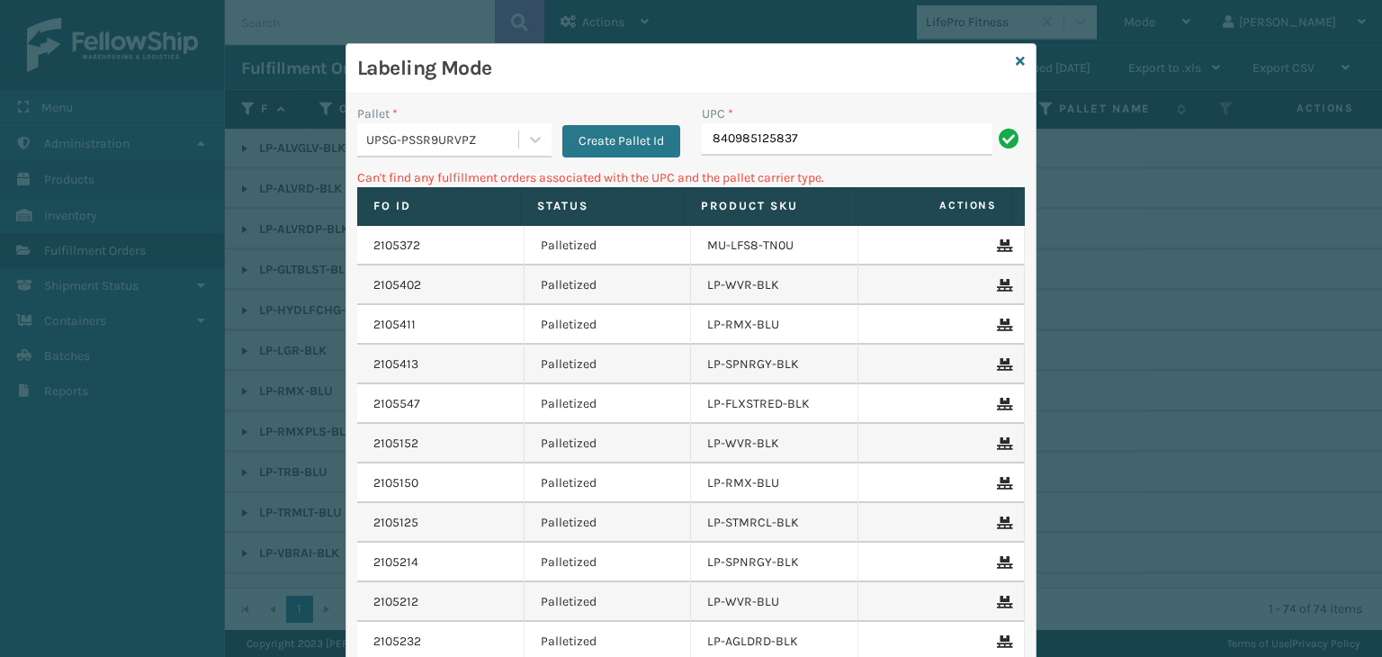
click at [710, 130] on input "840985125837" at bounding box center [847, 139] width 291 height 32
click at [705, 128] on input "840985125837" at bounding box center [847, 139] width 291 height 32
type input "00840985125837"
click at [705, 141] on input "840985125837" at bounding box center [847, 139] width 291 height 32
type input "00840985125837"
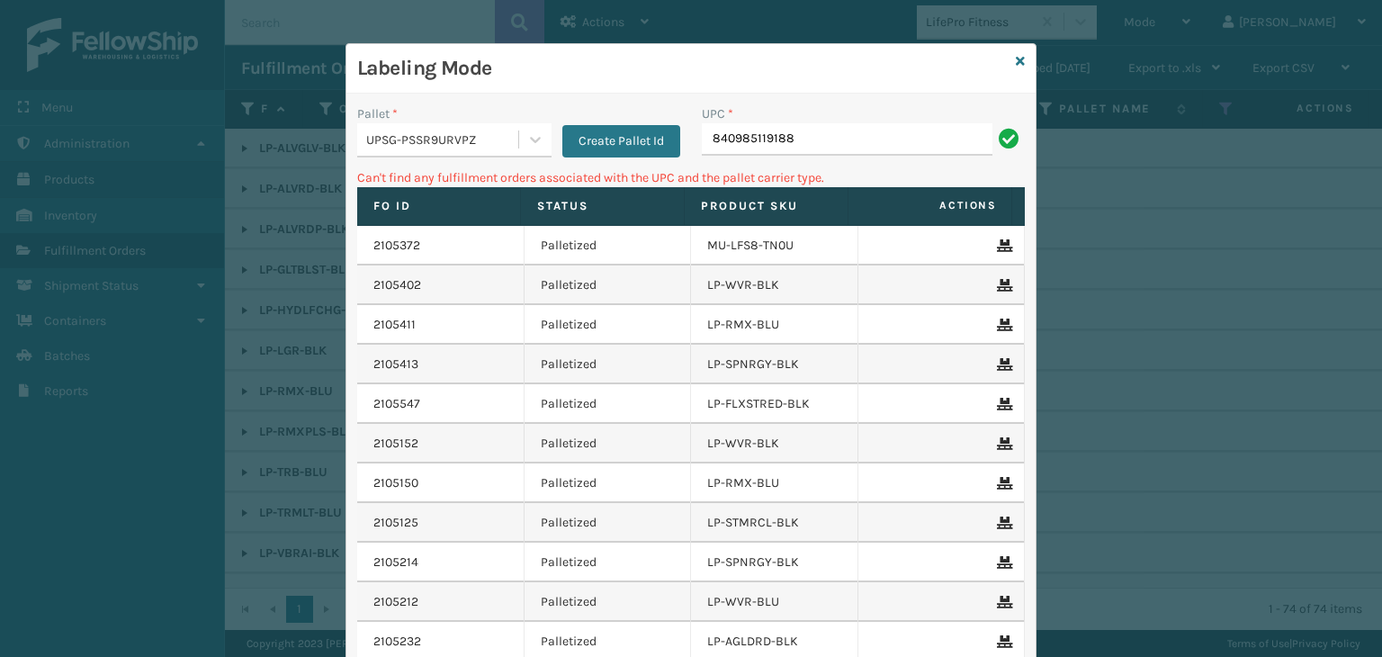
click at [702, 145] on input "840985119188" at bounding box center [847, 139] width 291 height 32
type input "00840985119188"
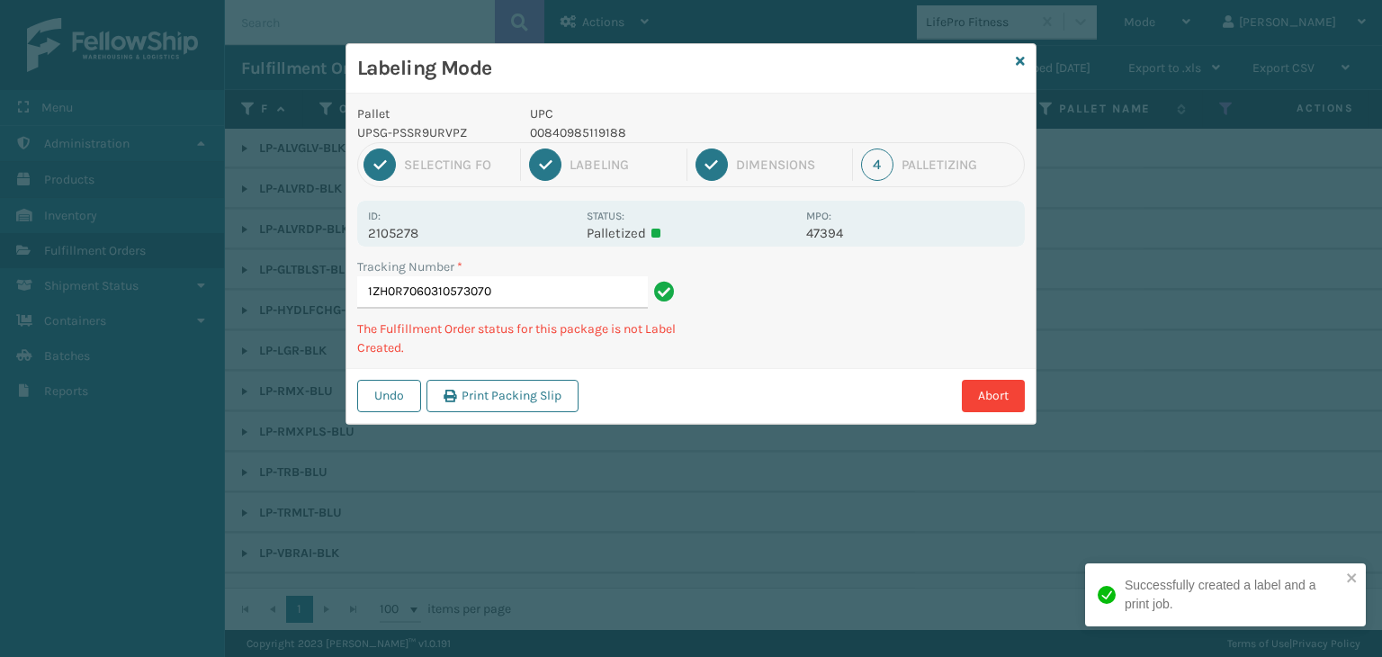
click at [571, 128] on p "00840985119188" at bounding box center [662, 132] width 265 height 19
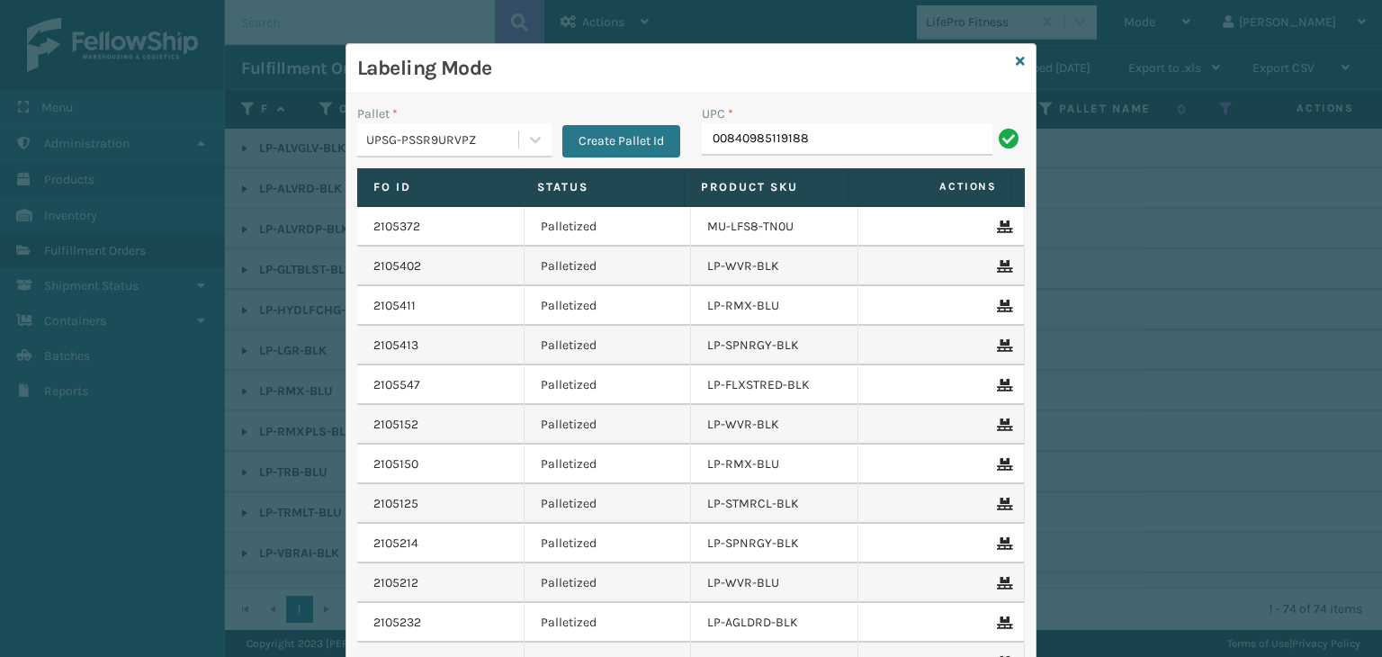
type input "00840985119188"
click at [1016, 58] on icon at bounding box center [1020, 61] width 9 height 13
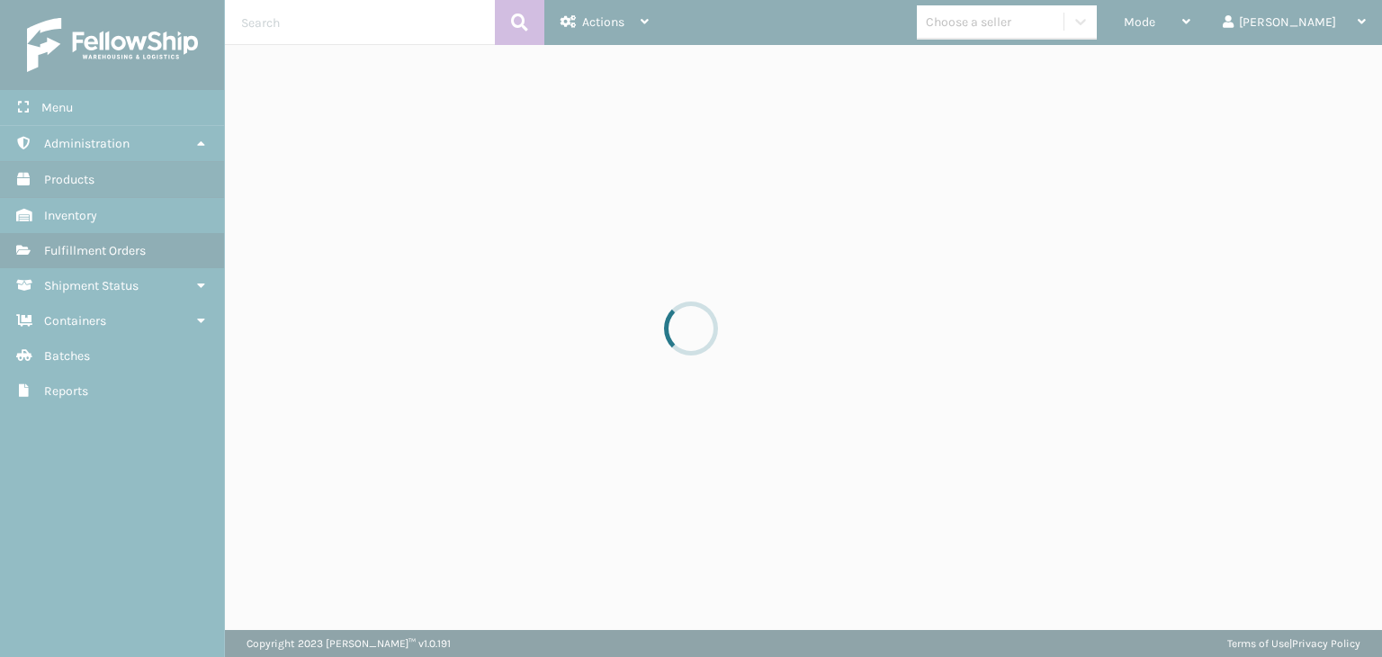
click at [1042, 22] on div at bounding box center [691, 328] width 1382 height 657
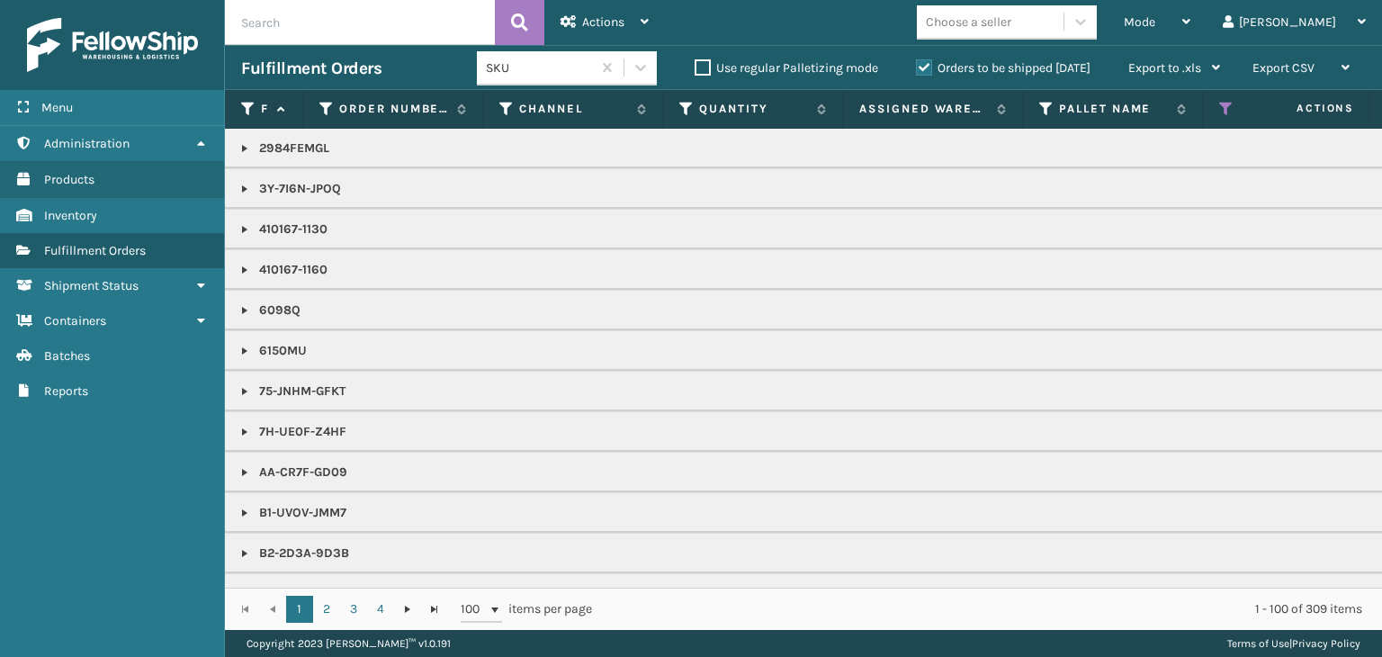
click at [1011, 23] on div "Choose a seller" at bounding box center [968, 22] width 85 height 19
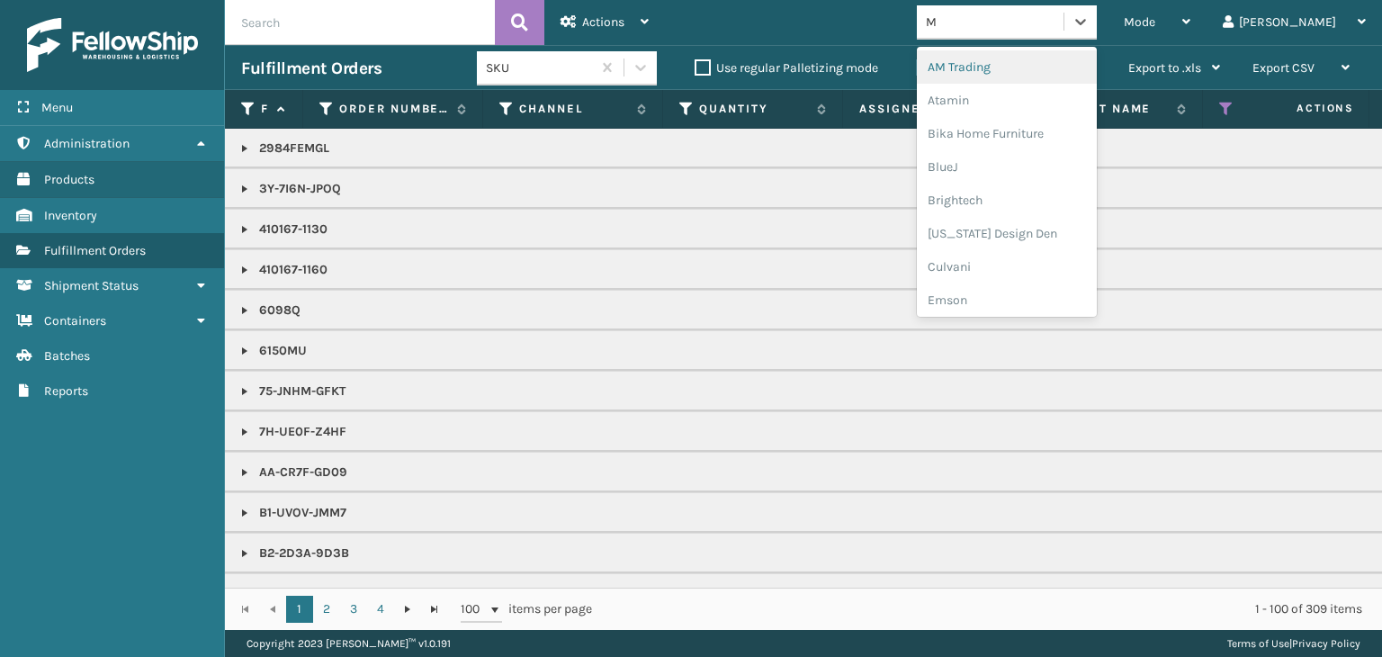
type input "MI"
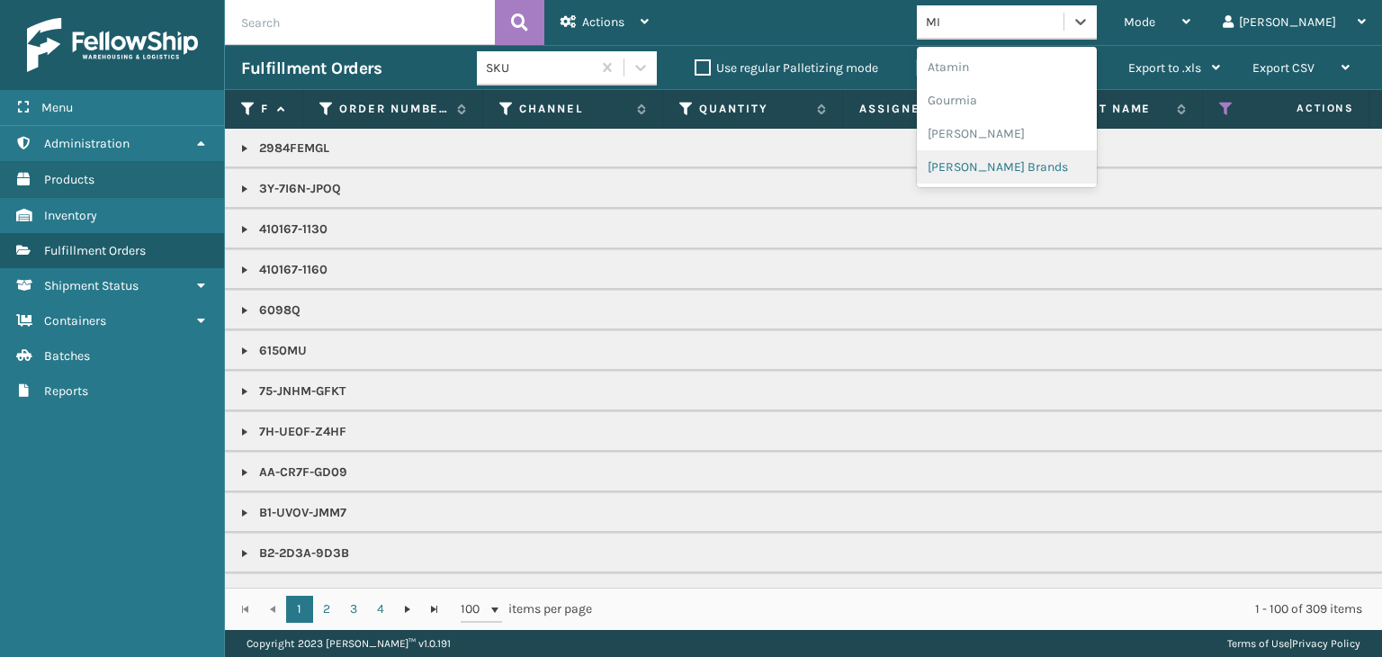
click at [1033, 166] on div "[PERSON_NAME] Brands" at bounding box center [1007, 166] width 180 height 33
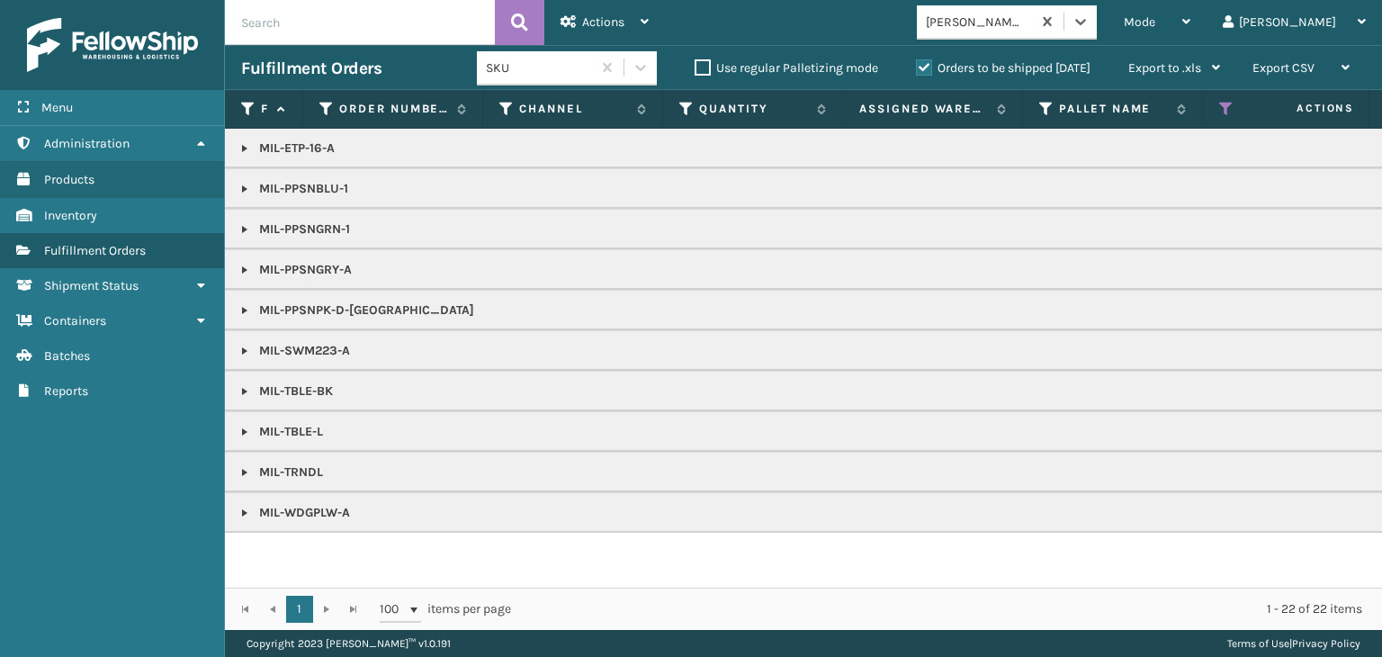
click at [244, 511] on link at bounding box center [245, 513] width 14 height 14
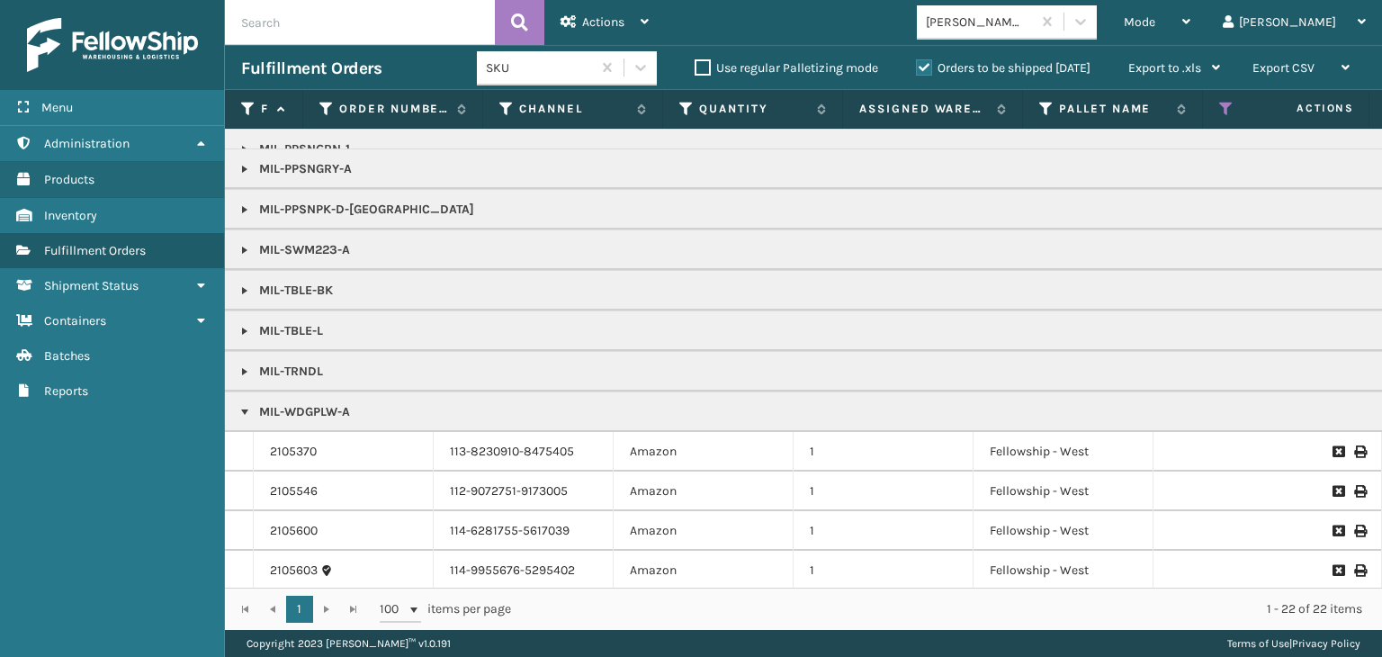
scroll to position [234, 0]
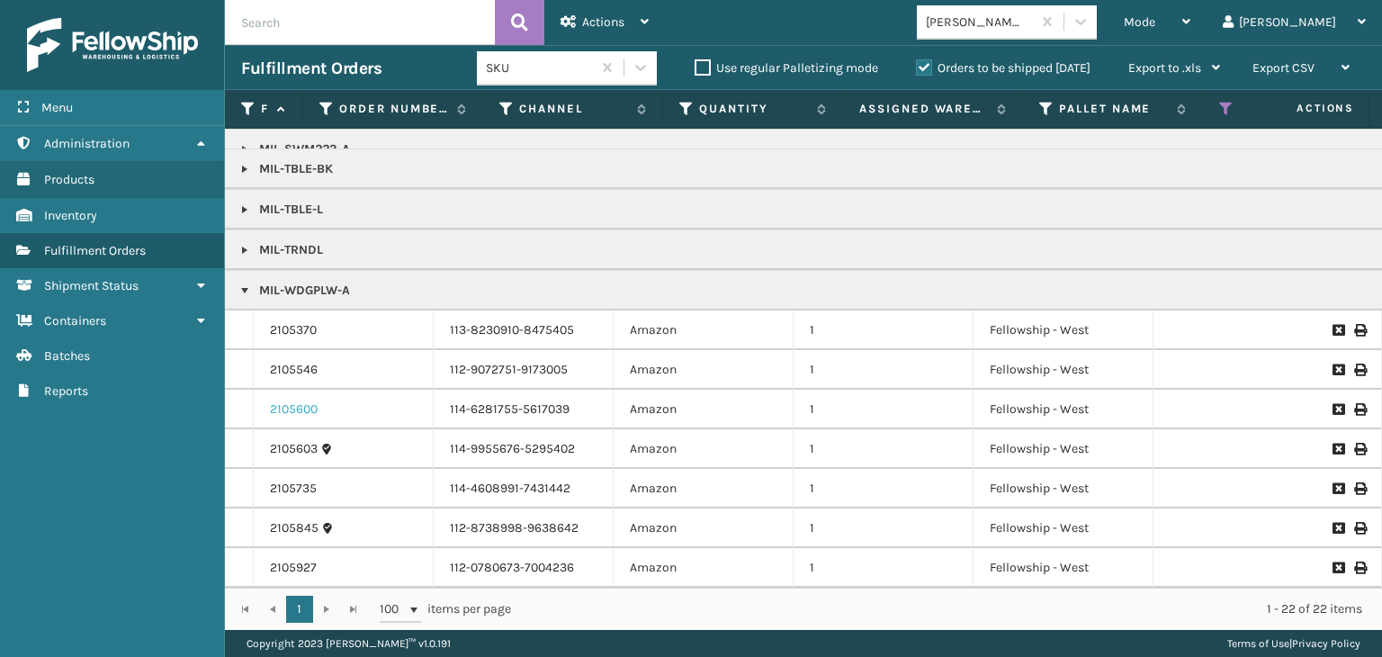
click at [297, 400] on link "2105600" at bounding box center [294, 409] width 48 height 18
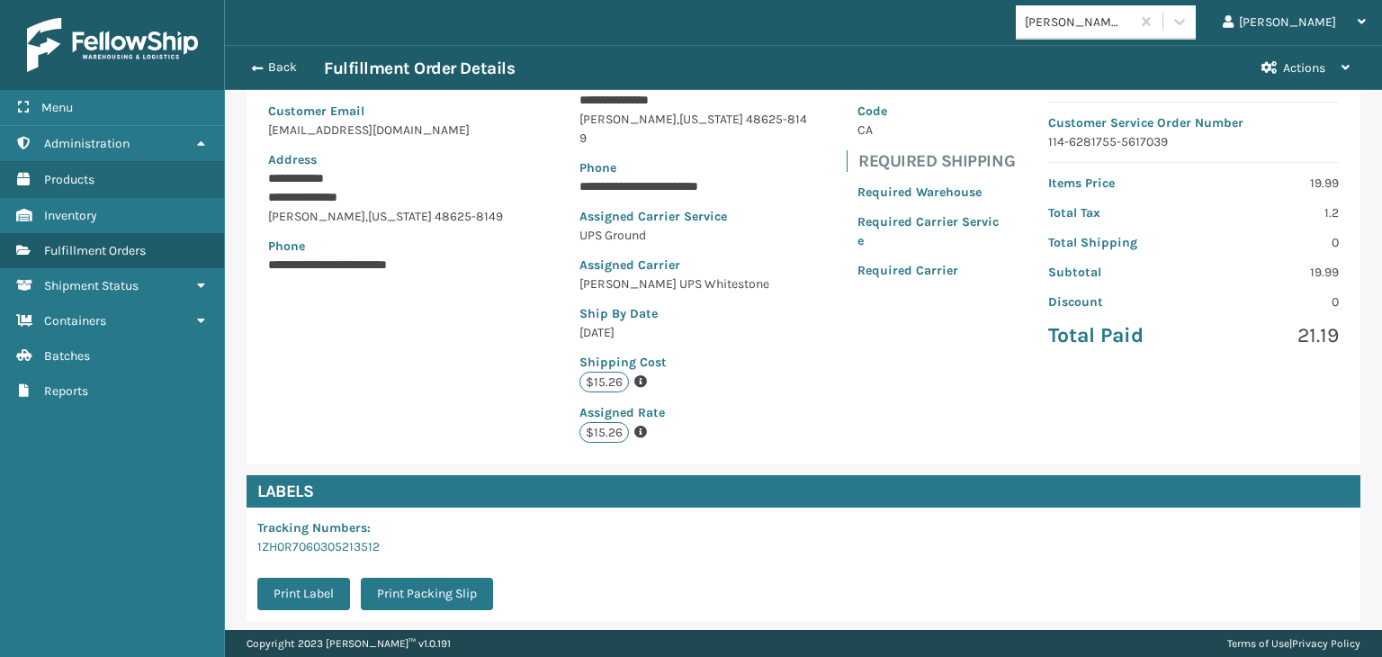
scroll to position [375, 0]
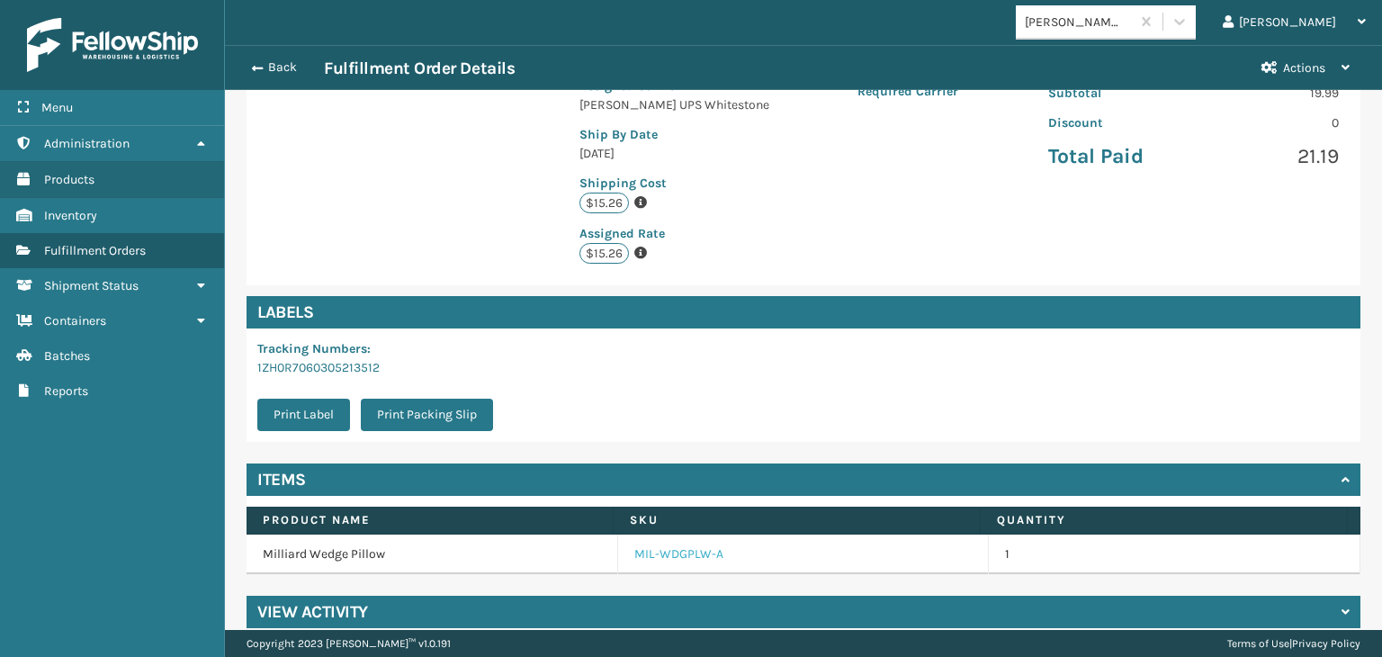
click at [698, 545] on link "MIL-WDGPLW-A" at bounding box center [678, 554] width 89 height 18
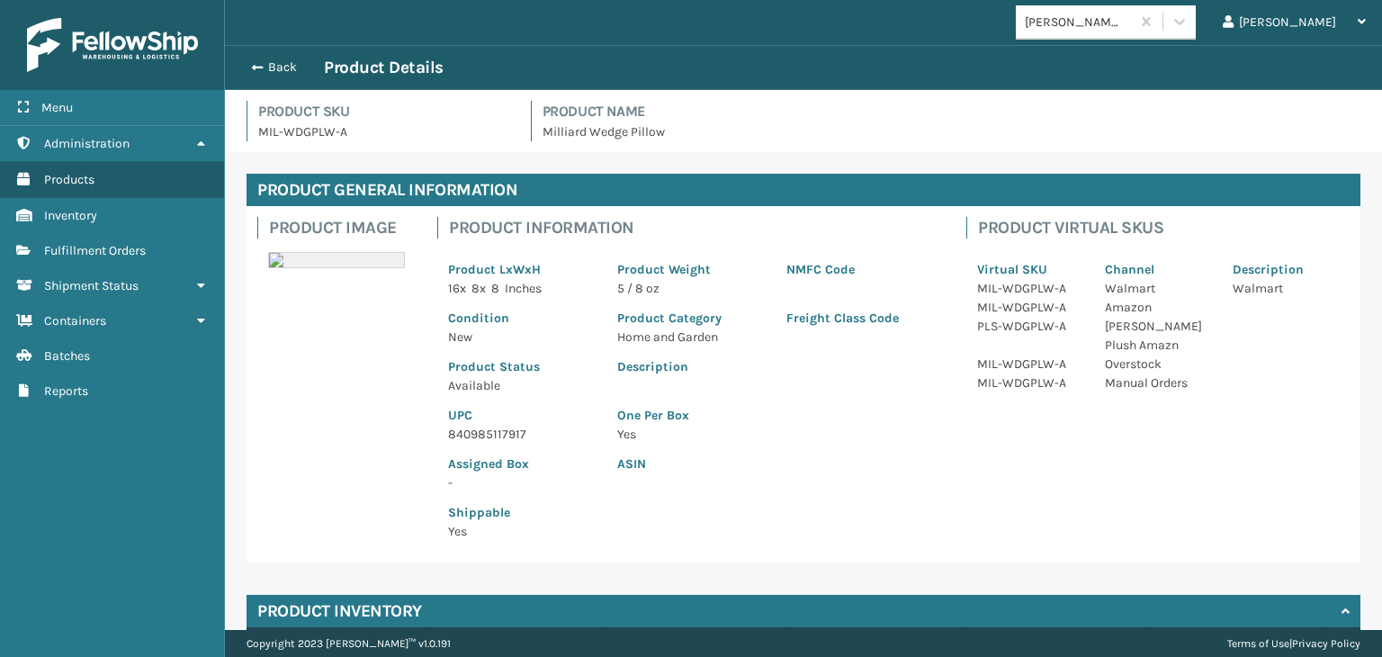
click at [487, 429] on p "840985117917" at bounding box center [522, 434] width 148 height 19
click at [291, 66] on button "Back" at bounding box center [282, 67] width 83 height 16
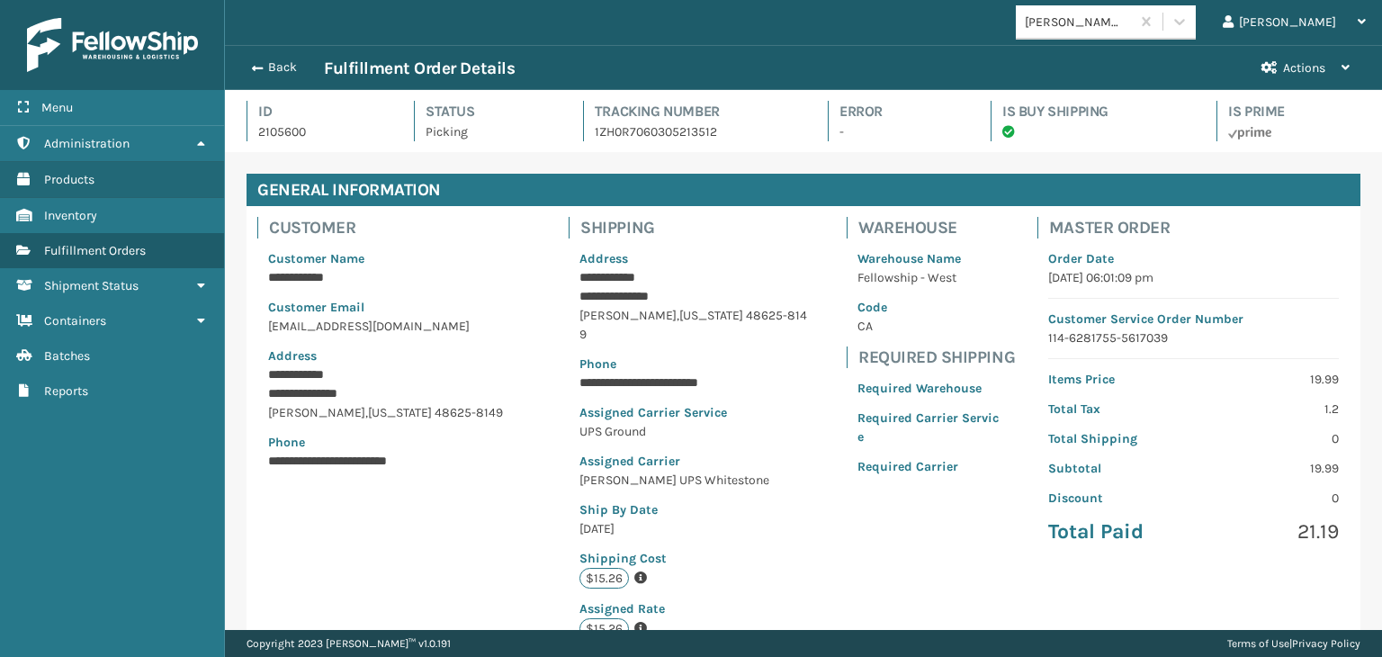
scroll to position [43, 1156]
click at [291, 66] on button "Back" at bounding box center [282, 67] width 83 height 16
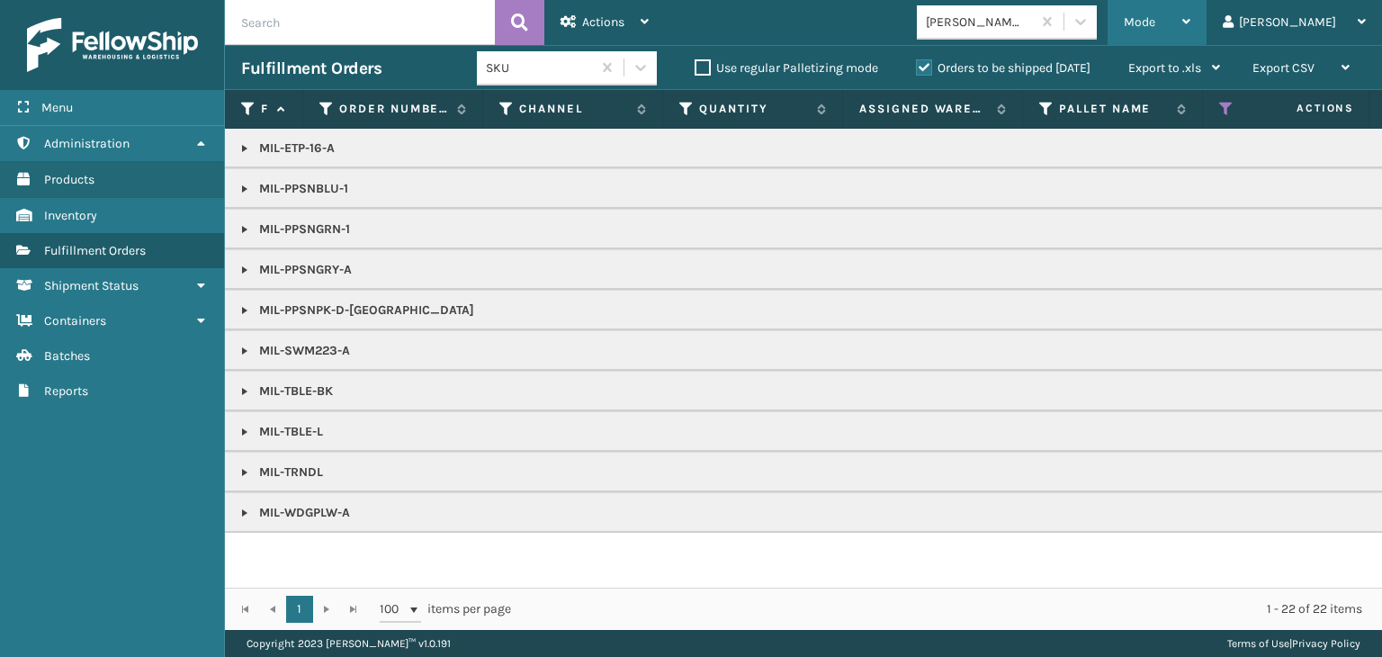
click at [1191, 15] on icon at bounding box center [1186, 21] width 8 height 13
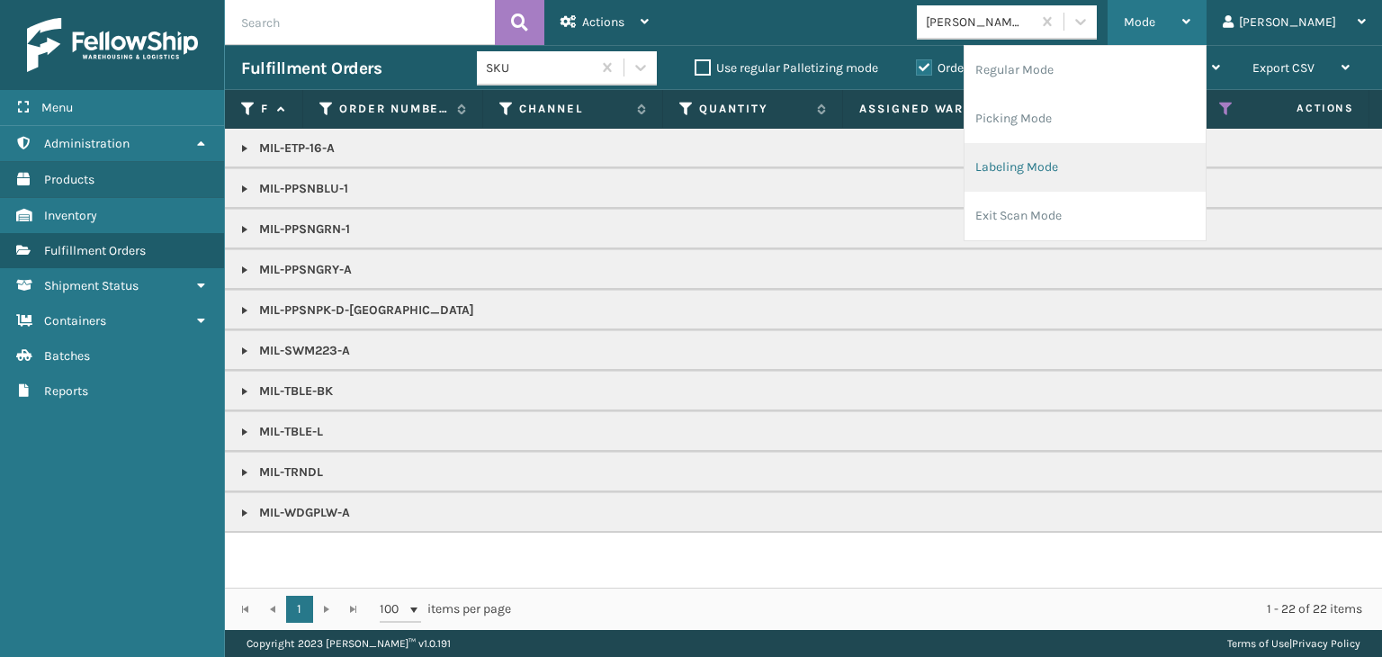
click at [1116, 167] on li "Labeling Mode" at bounding box center [1085, 167] width 241 height 49
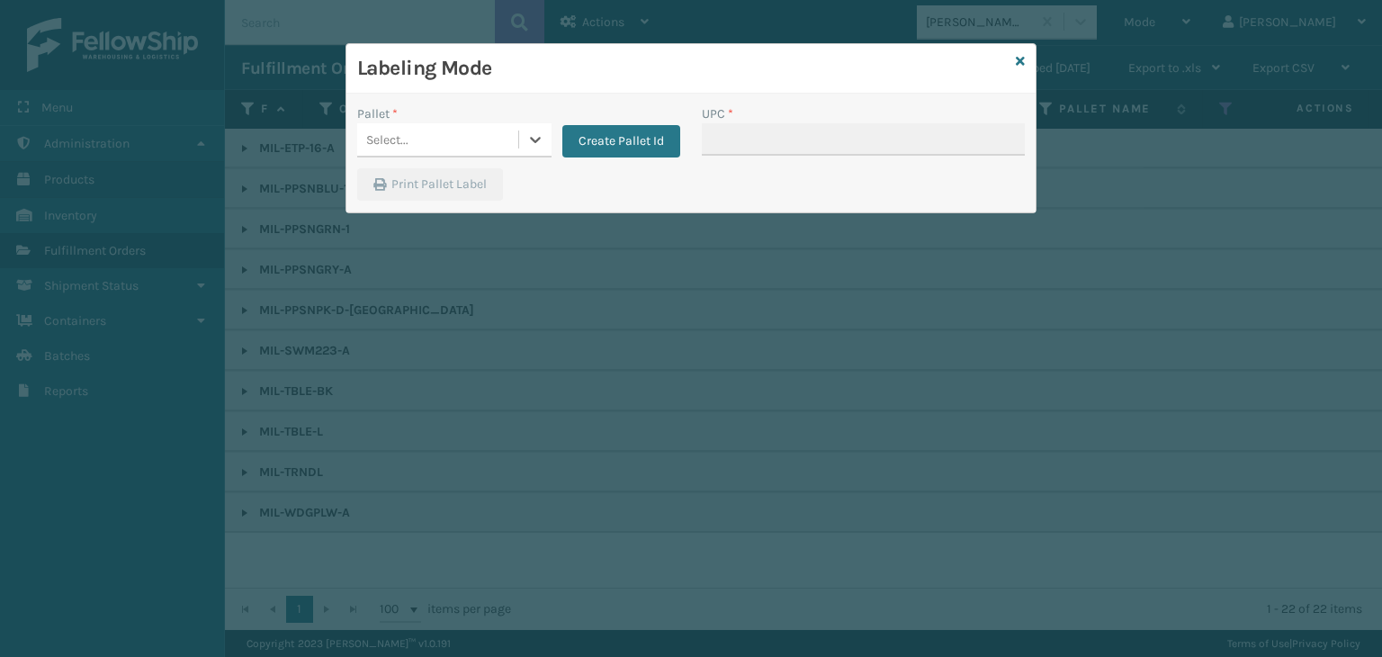
click at [421, 133] on div "Select..." at bounding box center [437, 140] width 161 height 30
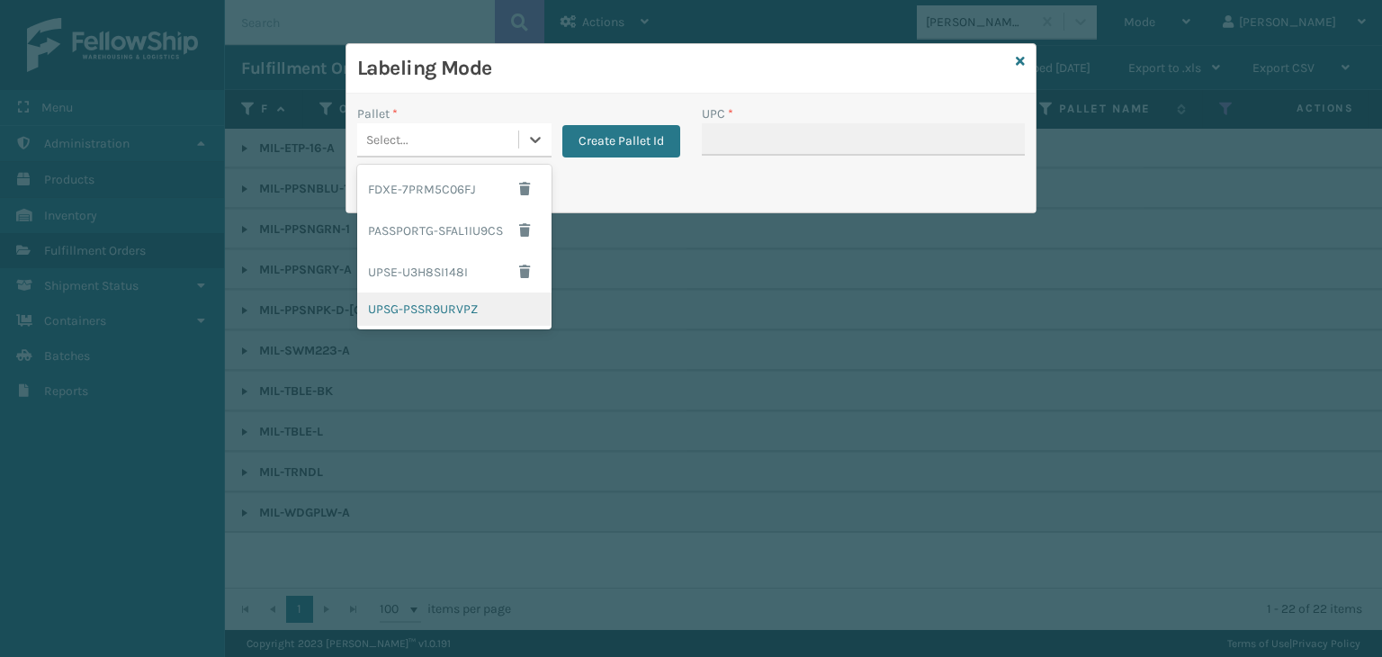
click at [424, 316] on div "UPSG-PSSR9URVPZ" at bounding box center [454, 308] width 194 height 33
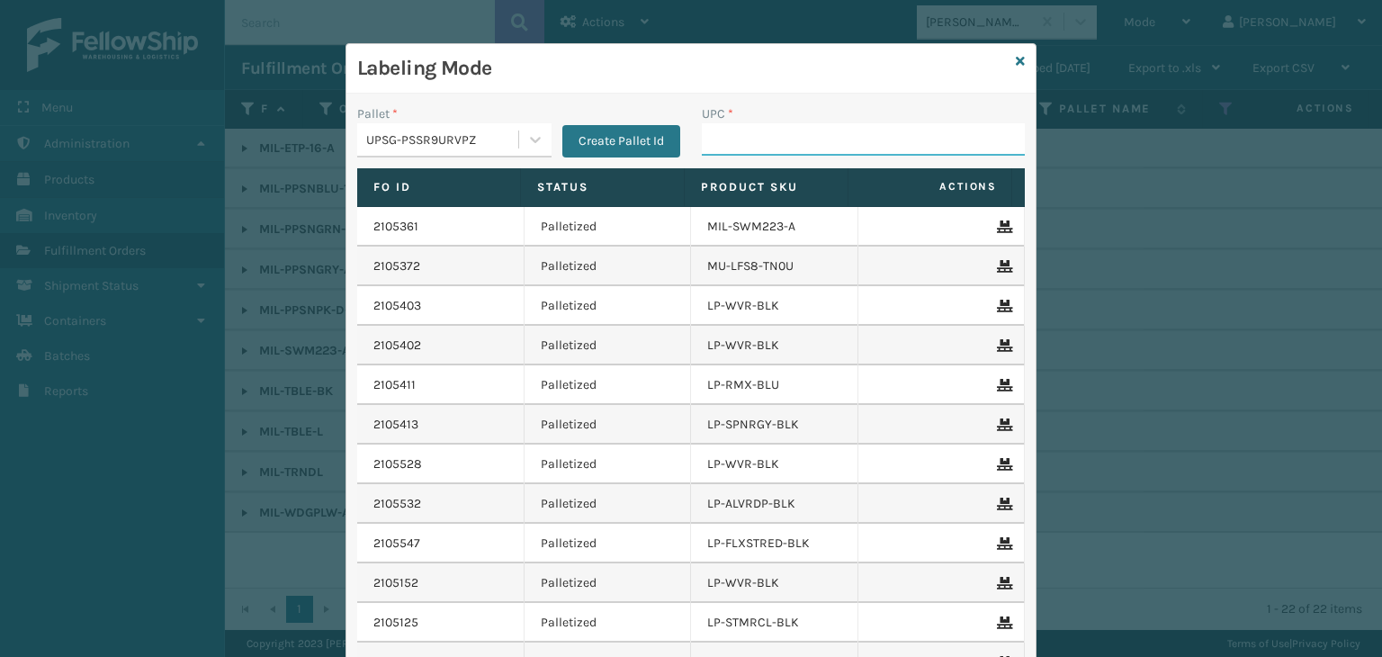
click at [711, 149] on input "UPC *" at bounding box center [863, 139] width 323 height 32
paste input "840985117917"
type input "840985117917"
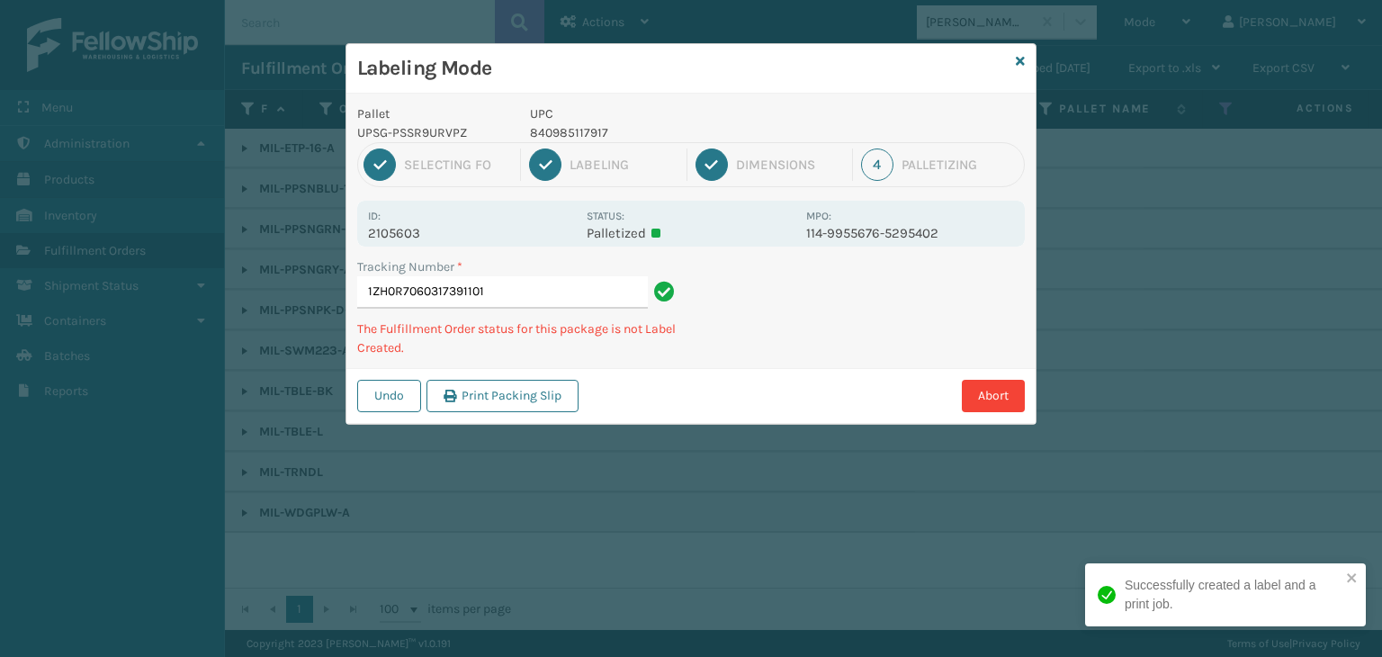
type input "1ZH0R7060317391101840985117917"
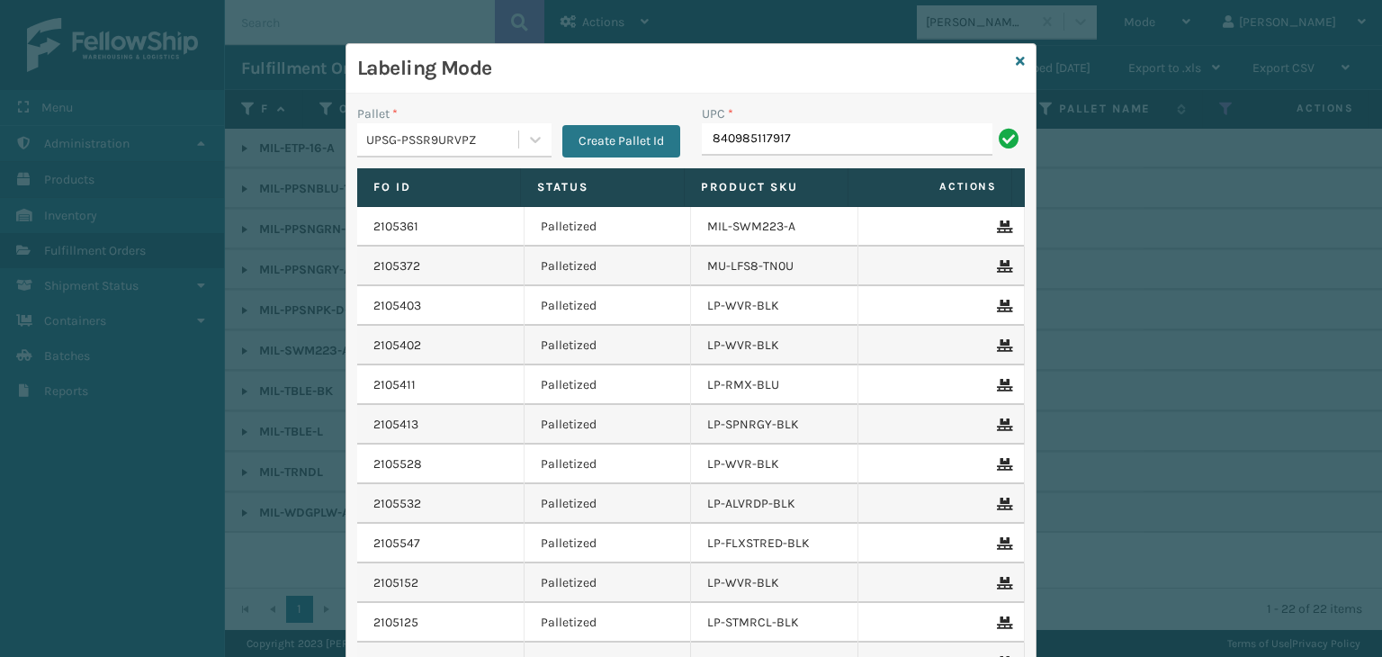
type input "840985117917"
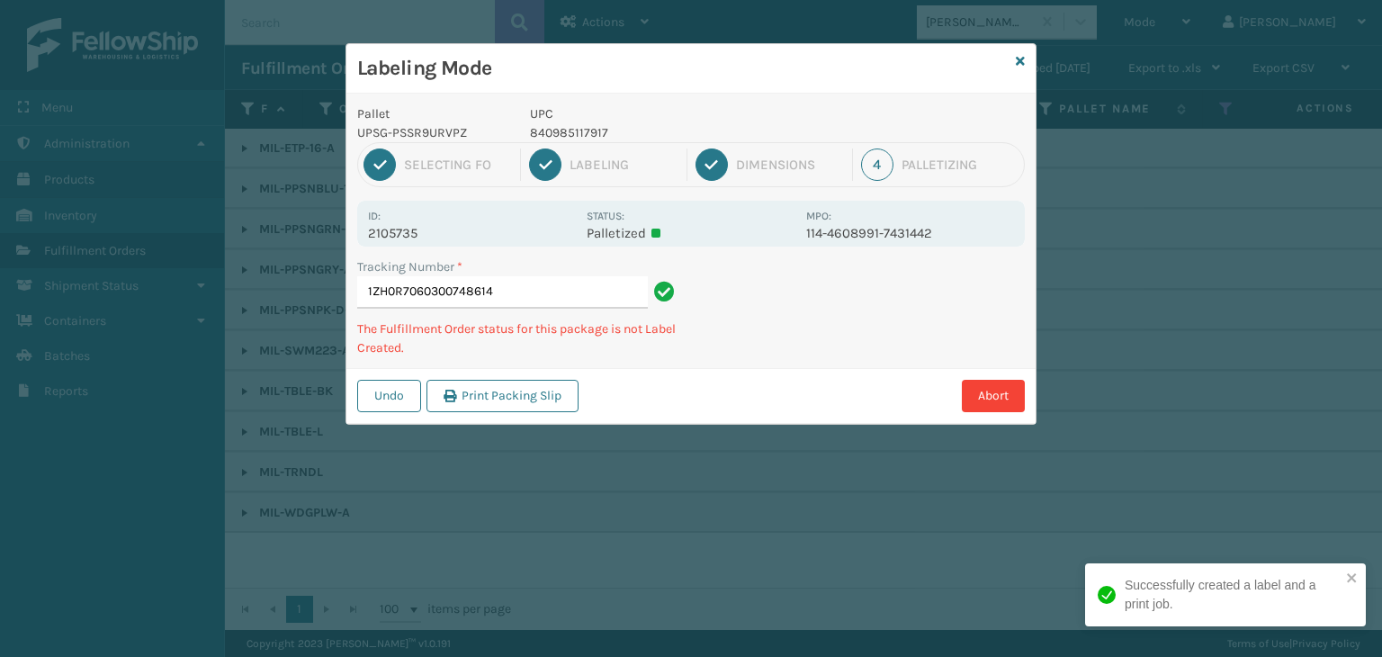
type input "1ZH0R7060300748614840985117917"
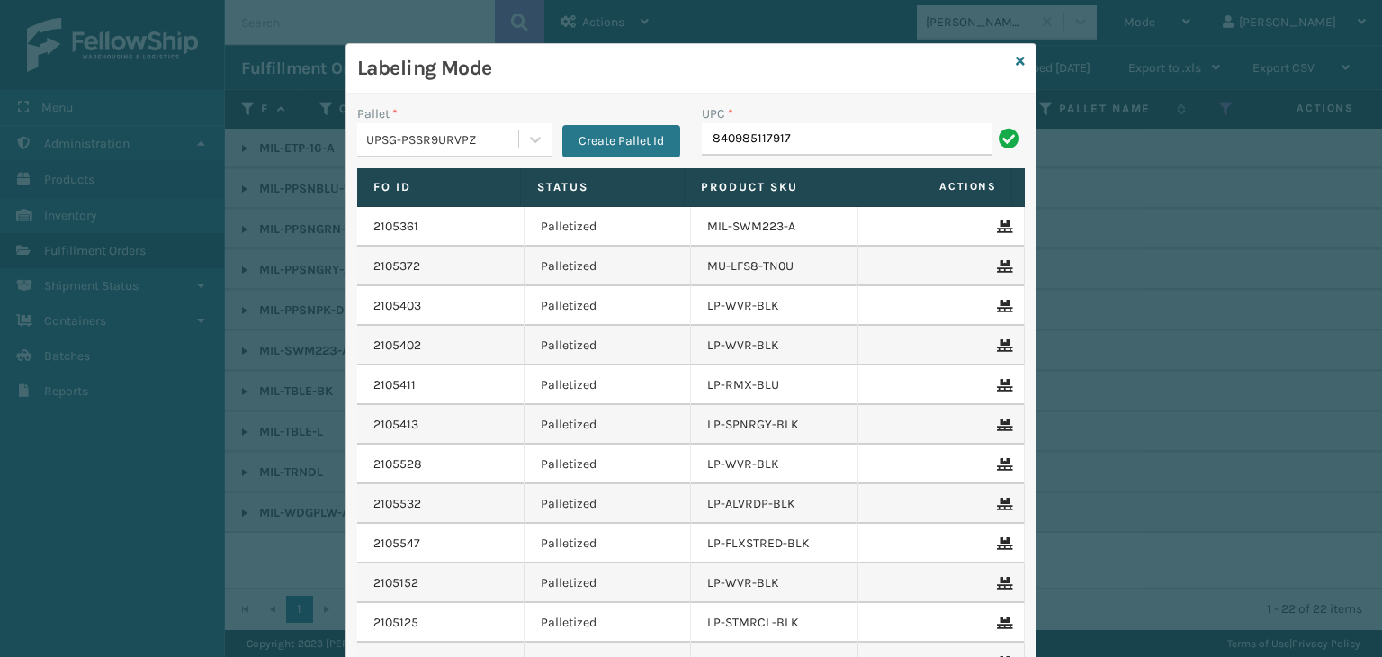
type input "840985117917"
type input "LP-HYDLFCHG-FOG"
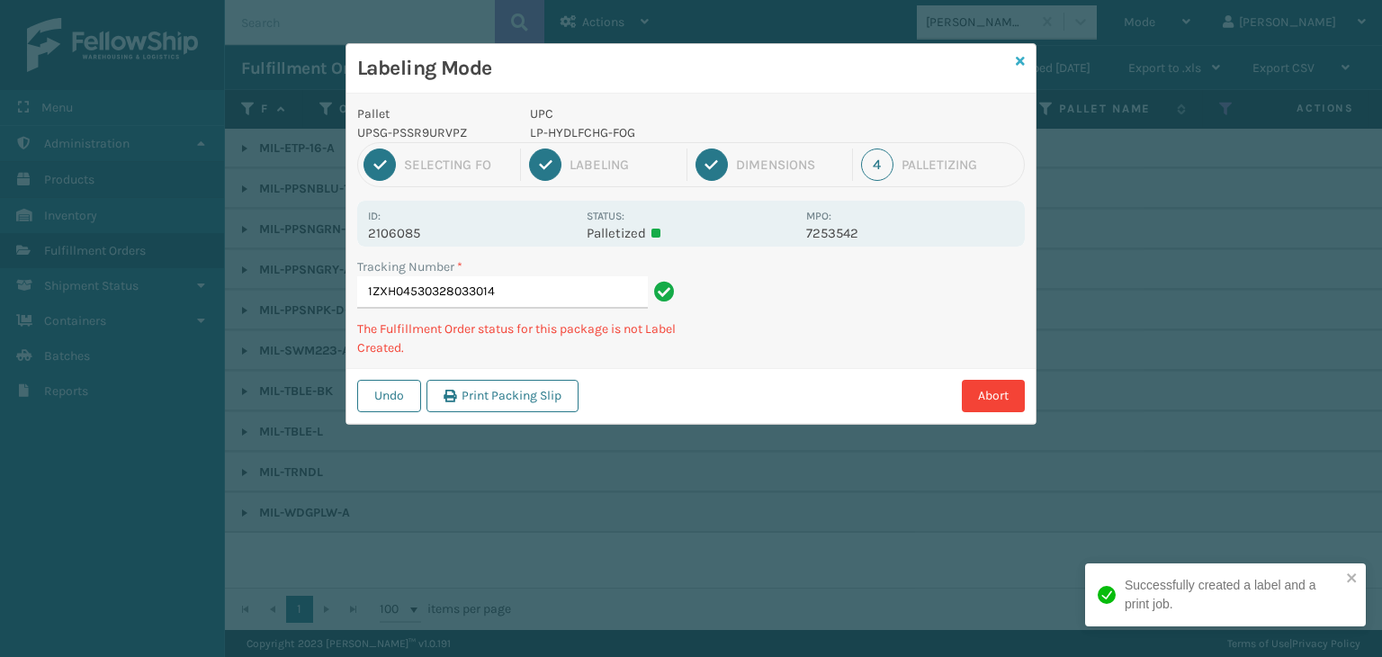
click at [1019, 58] on icon at bounding box center [1020, 61] width 9 height 13
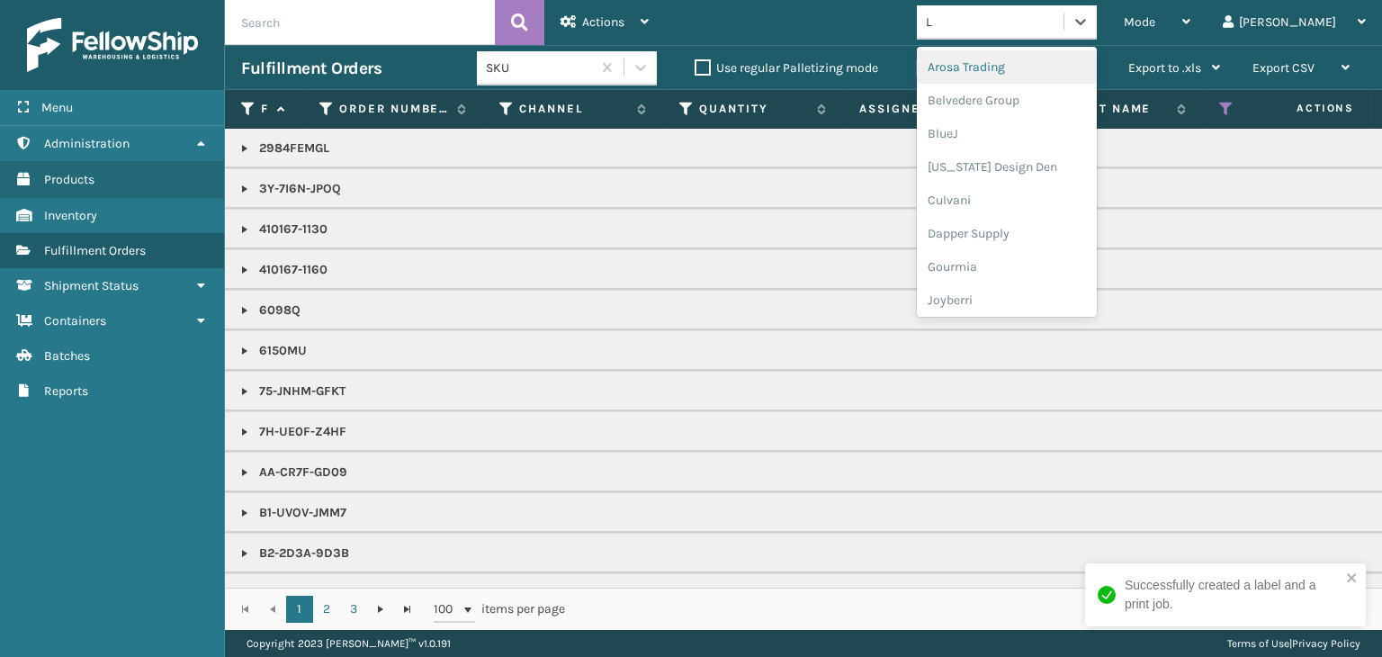
type input "LI"
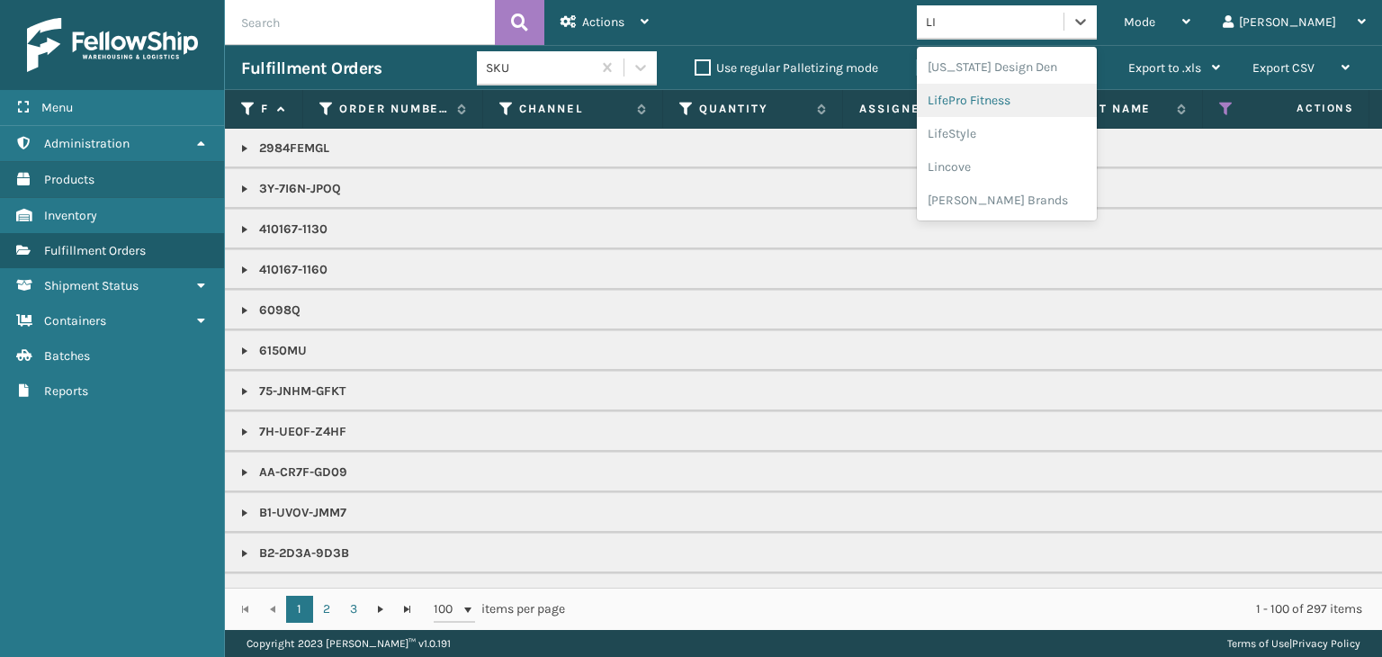
click at [1000, 104] on div "LifePro Fitness" at bounding box center [1007, 100] width 180 height 33
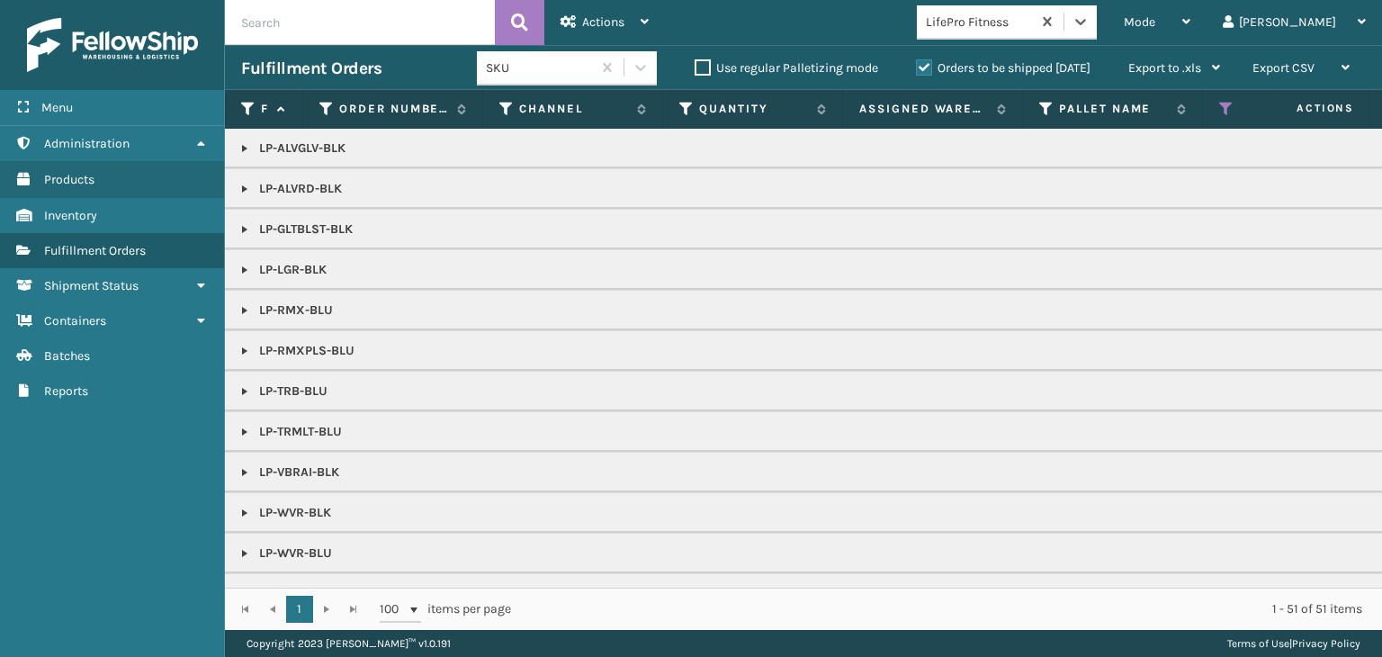
drag, startPoint x: 245, startPoint y: 148, endPoint x: 256, endPoint y: 150, distance: 10.9
click at [245, 148] on link at bounding box center [245, 148] width 14 height 14
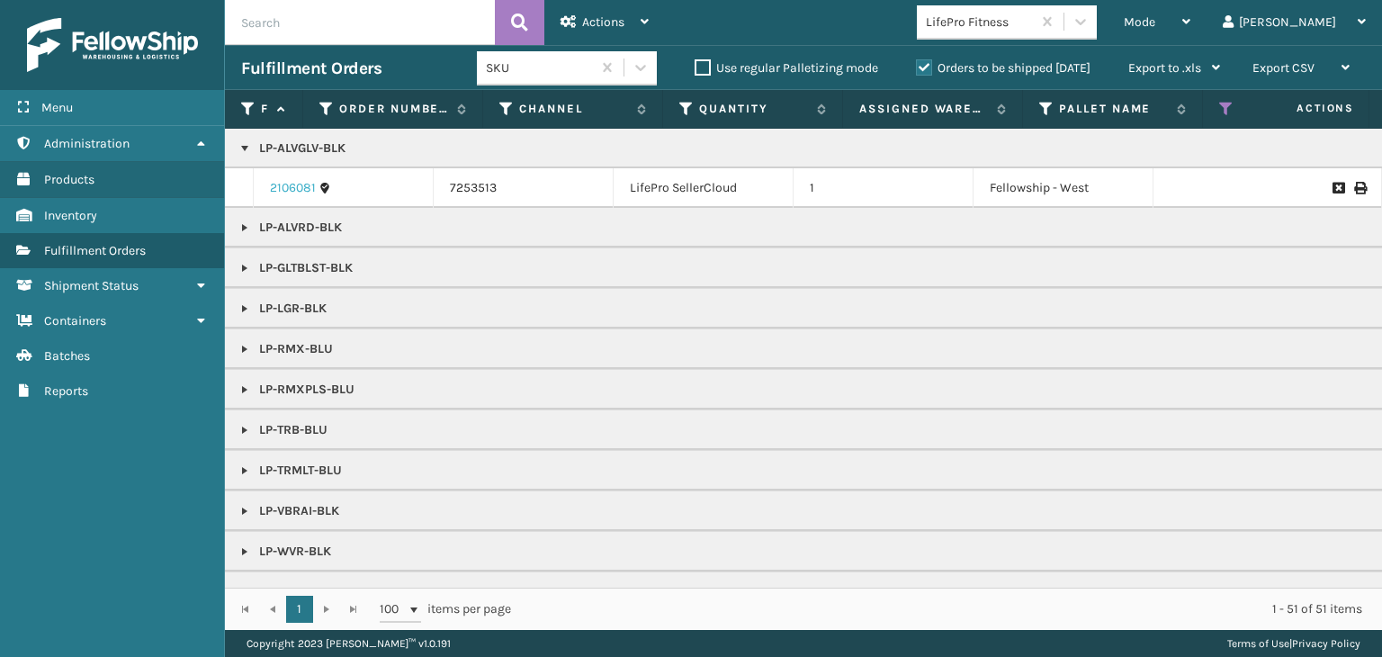
click at [294, 188] on link "2106081" at bounding box center [293, 188] width 46 height 18
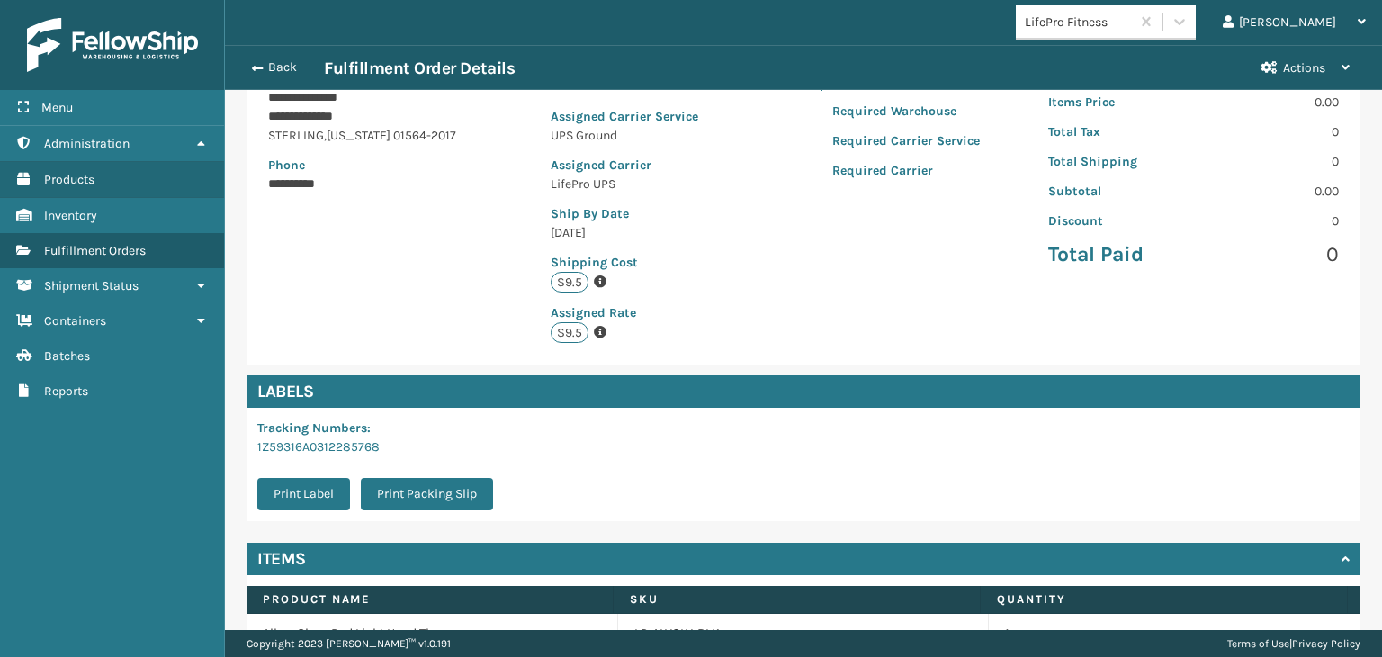
scroll to position [375, 0]
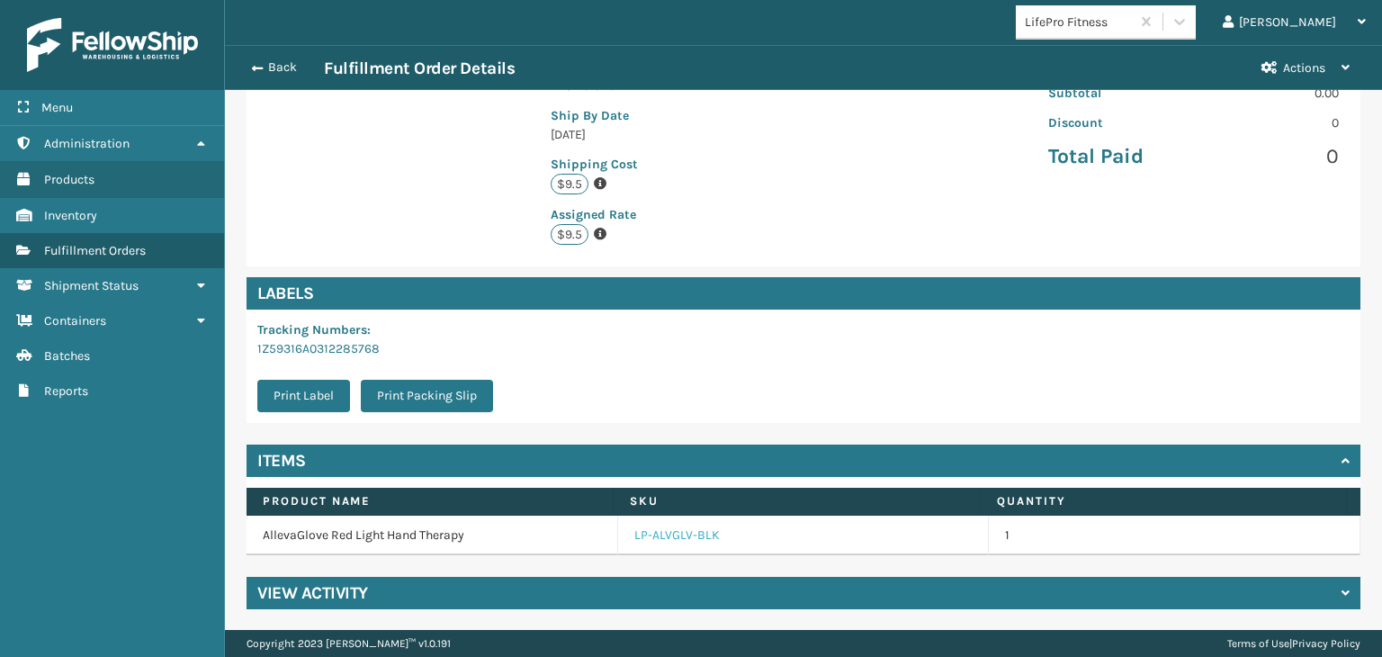
click at [657, 527] on link "LP-ALVGLV-BLK" at bounding box center [676, 535] width 85 height 18
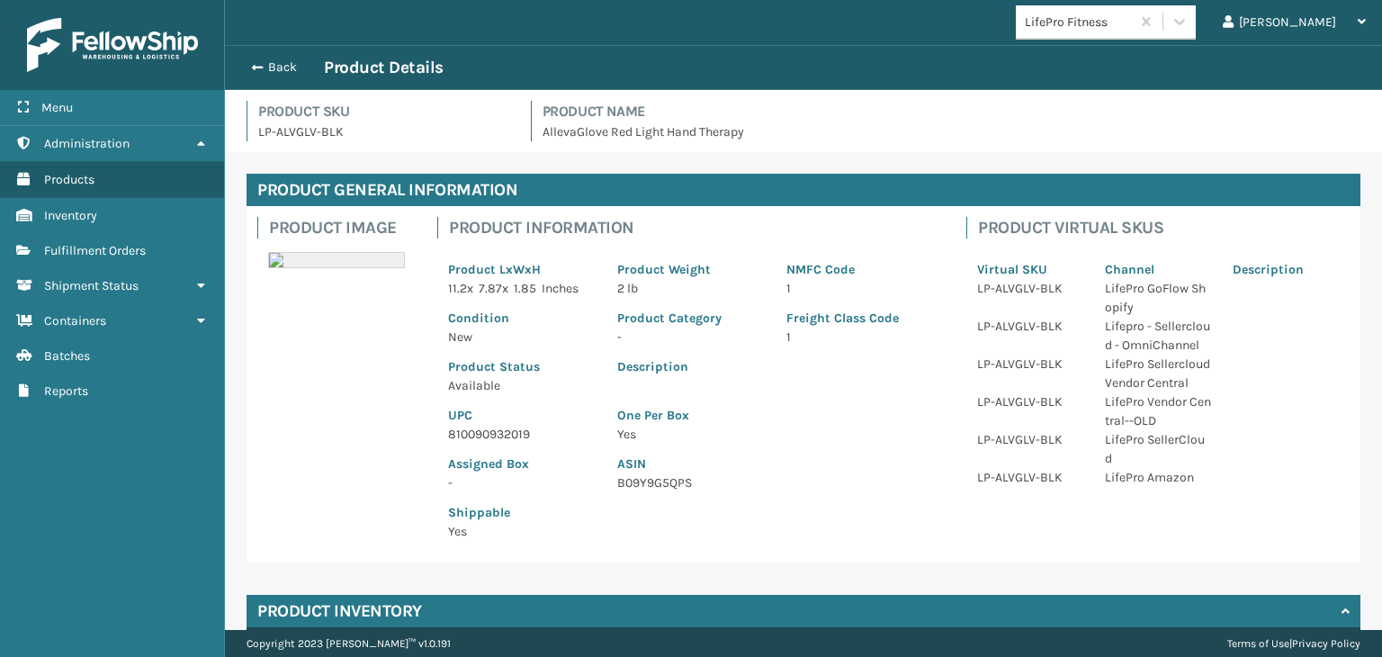
click at [488, 429] on p "810090932019" at bounding box center [522, 434] width 148 height 19
click at [280, 74] on button "Back" at bounding box center [282, 67] width 83 height 16
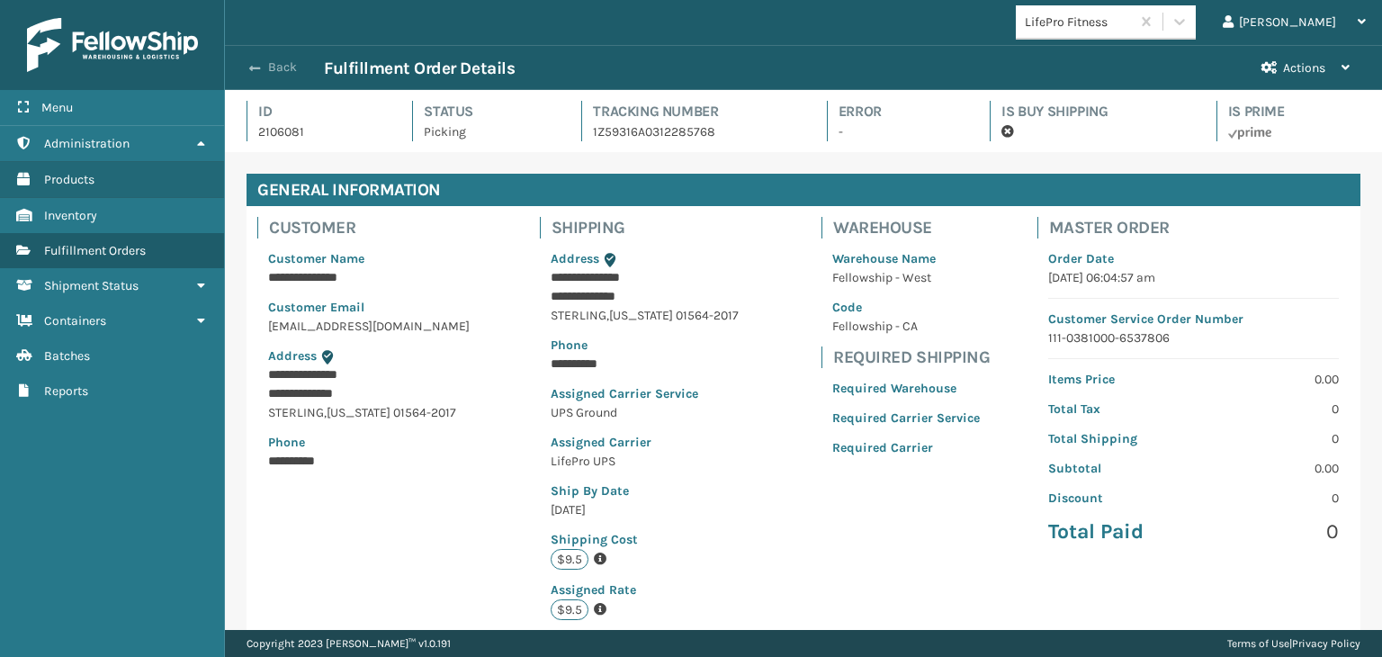
scroll to position [43, 1156]
click at [281, 73] on button "Back" at bounding box center [282, 67] width 83 height 16
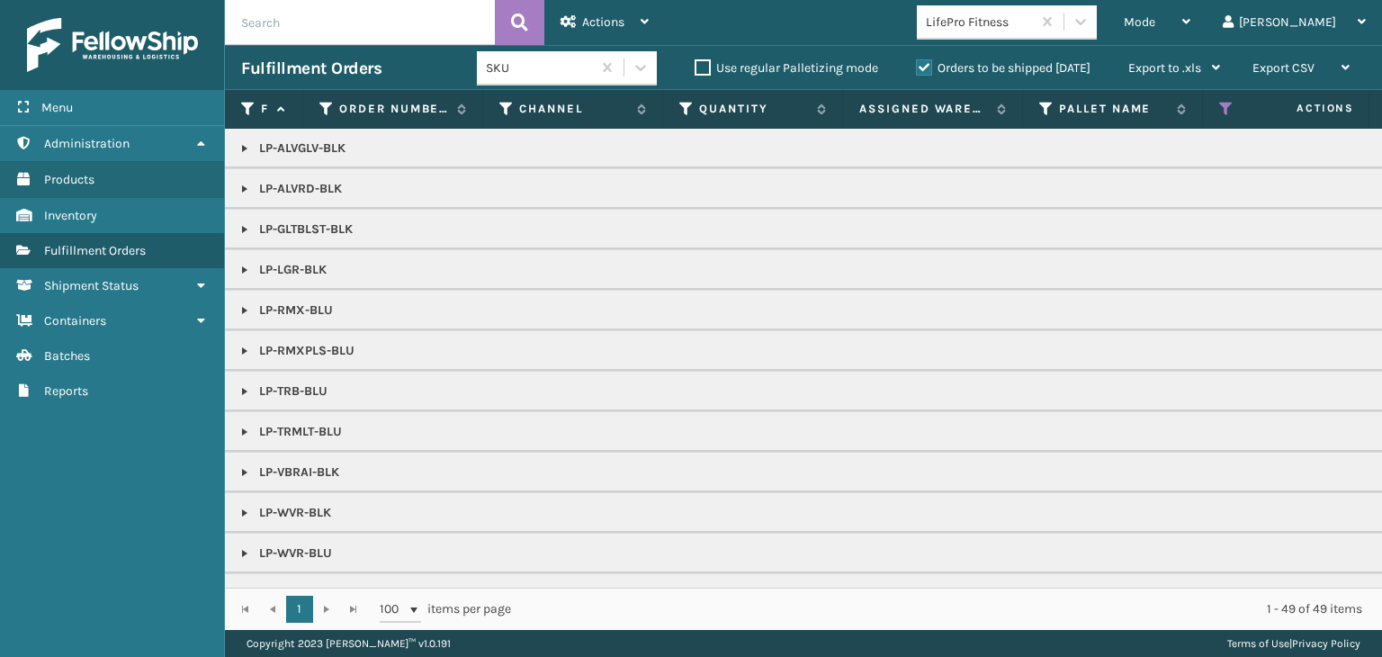
click at [1155, 22] on span "Mode" at bounding box center [1139, 21] width 31 height 15
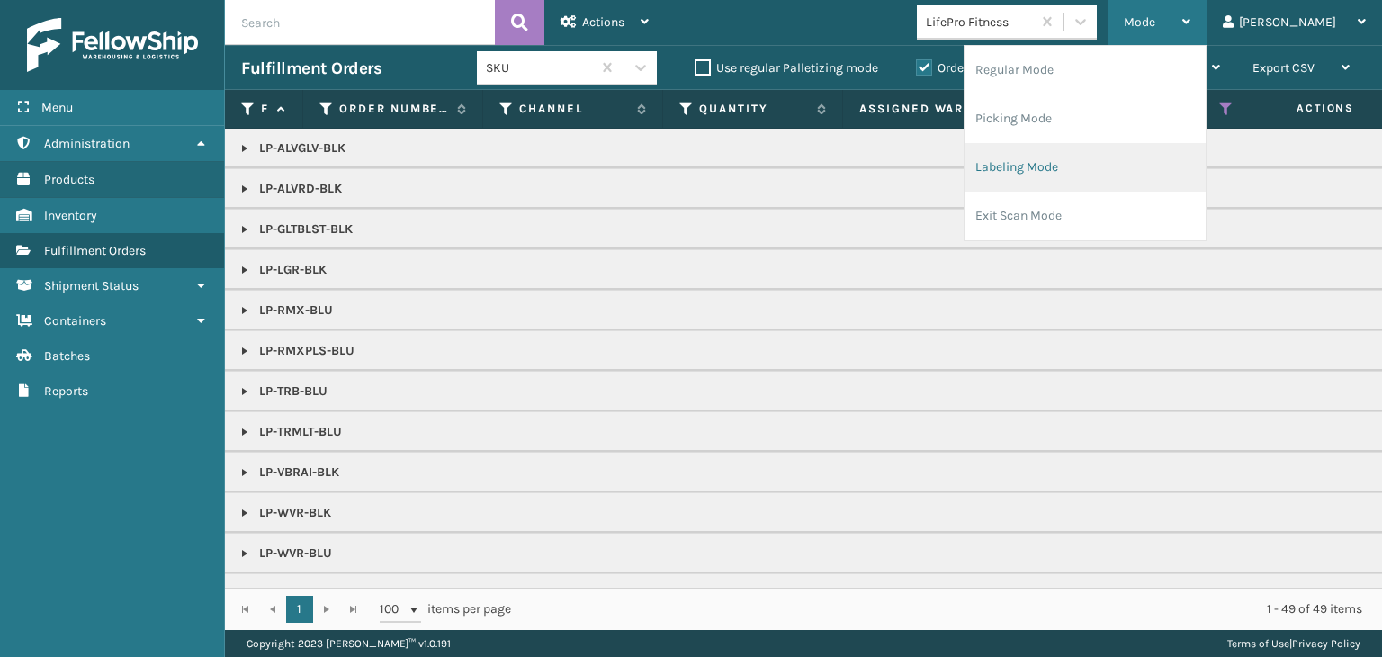
click at [1143, 180] on li "Labeling Mode" at bounding box center [1085, 167] width 241 height 49
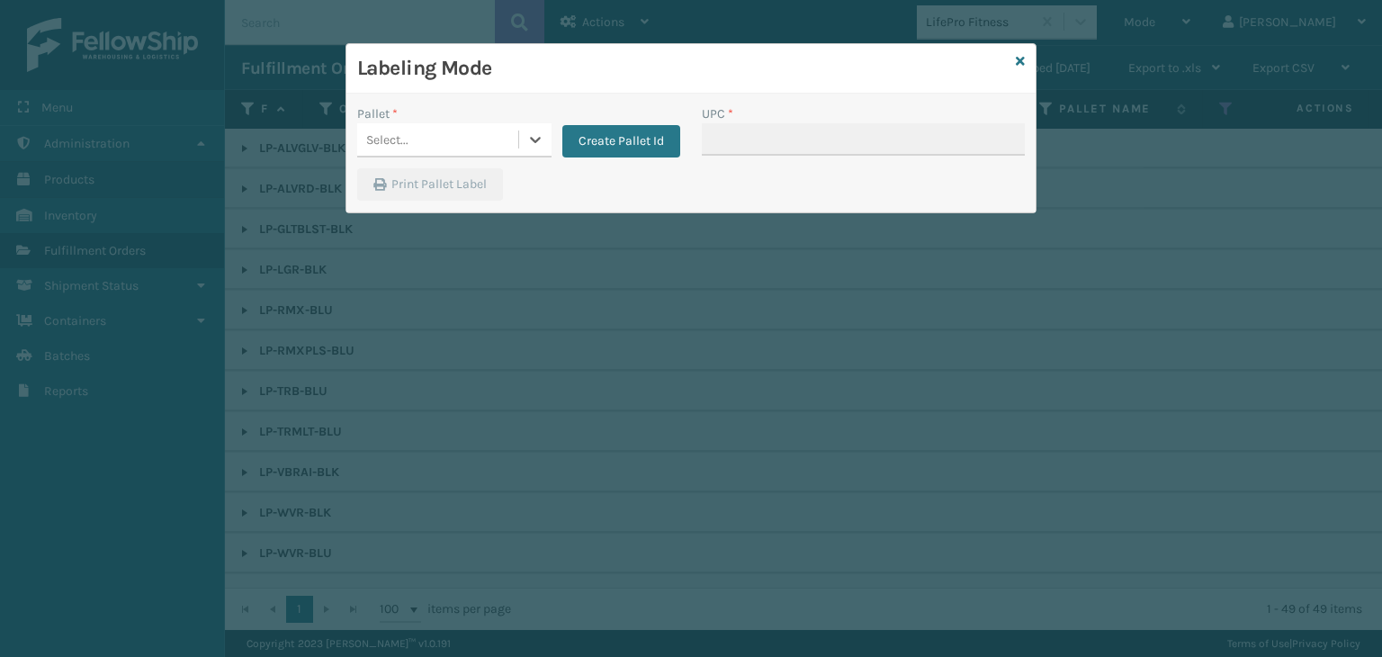
click at [389, 139] on div "Select..." at bounding box center [387, 139] width 42 height 19
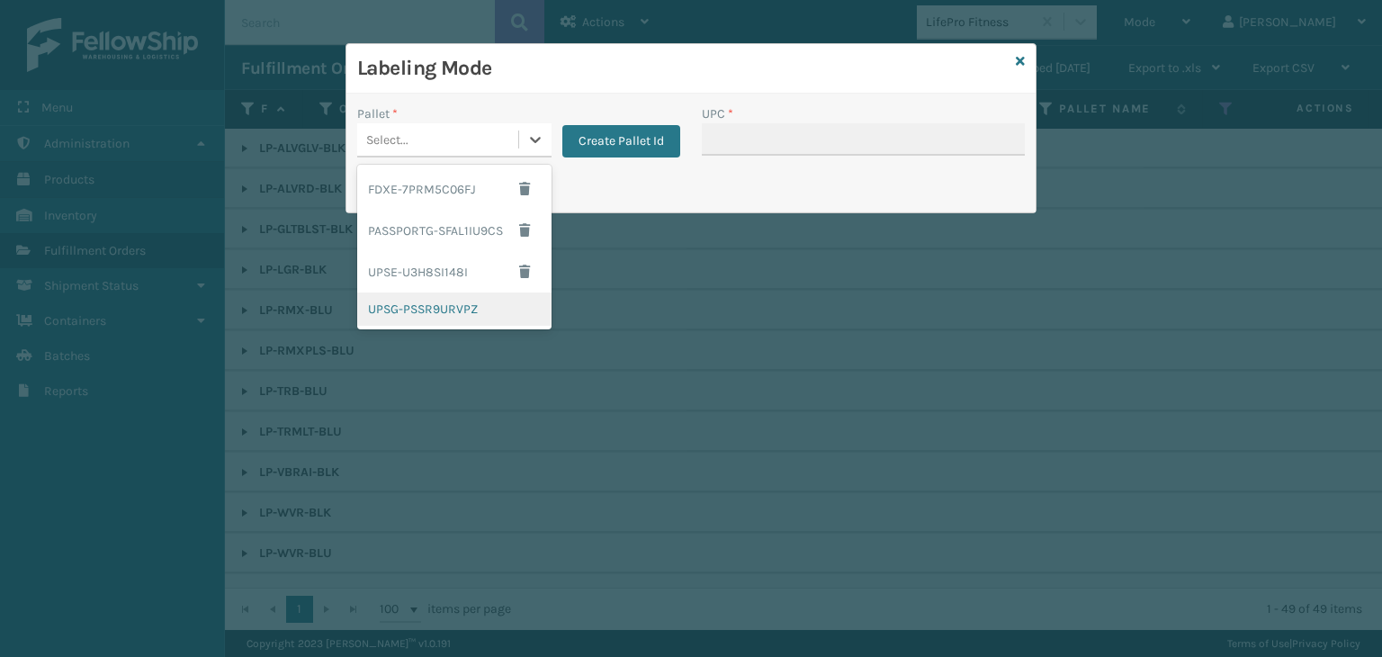
click at [423, 307] on div "UPSG-PSSR9URVPZ" at bounding box center [454, 308] width 194 height 33
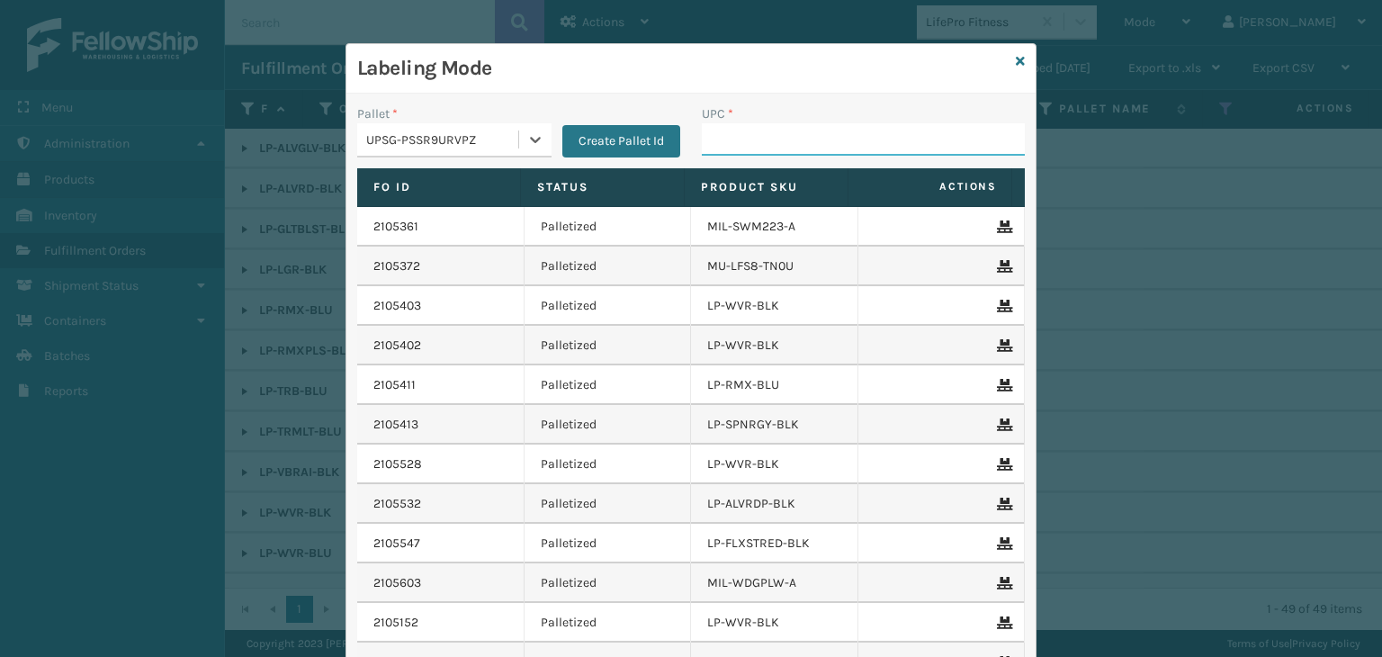
click at [722, 147] on input "UPC *" at bounding box center [863, 139] width 323 height 32
paste input "810090932019"
type input "810090932019"
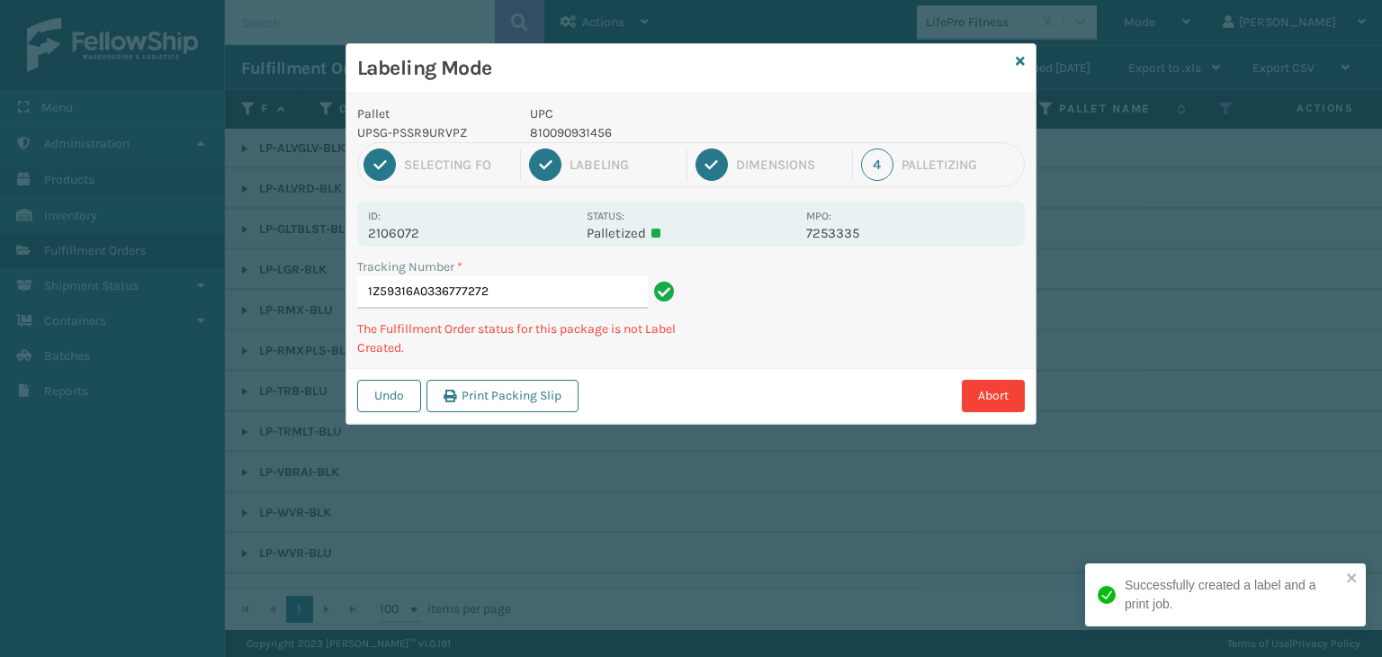
click at [553, 135] on p "810090931456" at bounding box center [662, 132] width 265 height 19
click at [594, 129] on p "810090930916" at bounding box center [662, 132] width 265 height 19
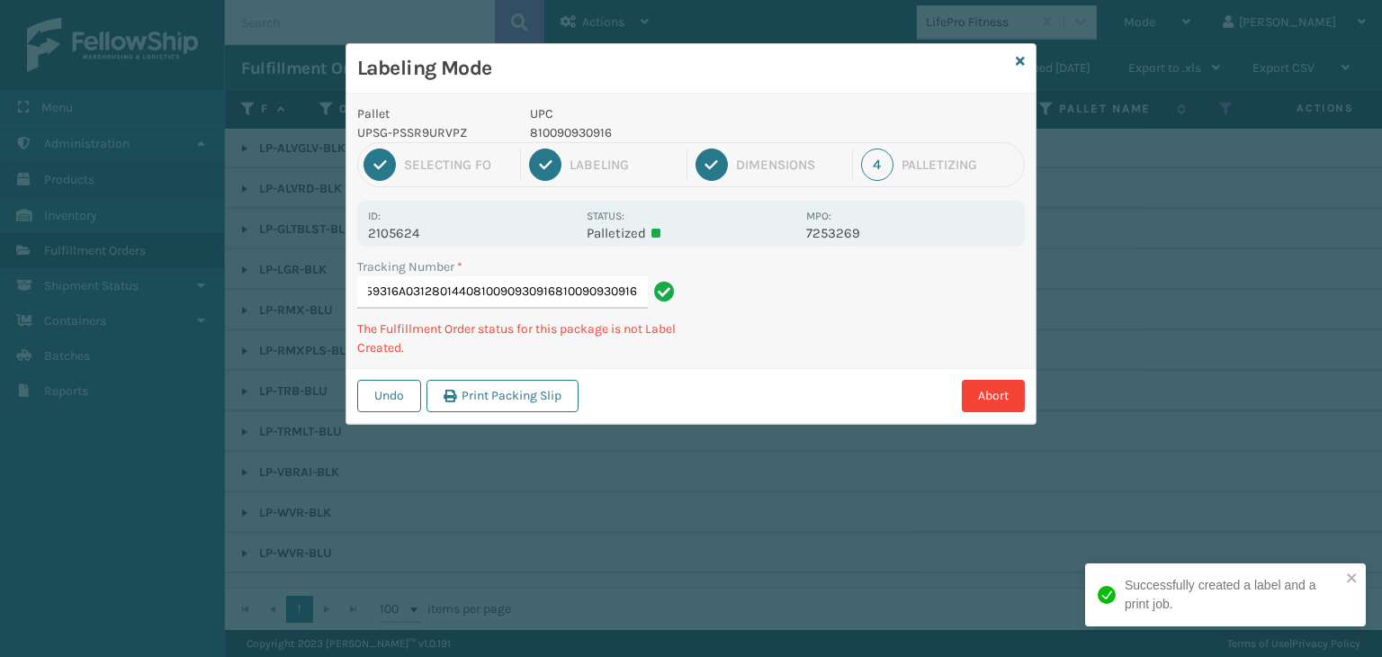
scroll to position [0, 0]
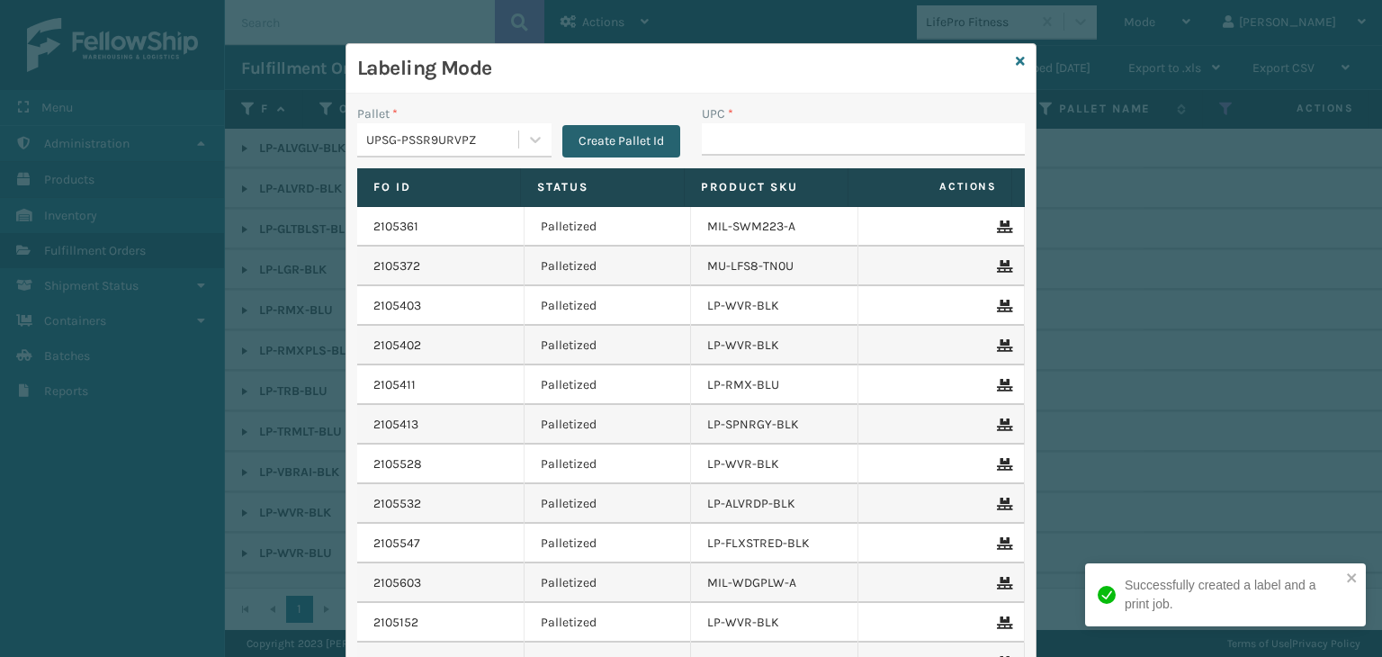
click at [631, 139] on button "Create Pallet Id" at bounding box center [621, 141] width 118 height 32
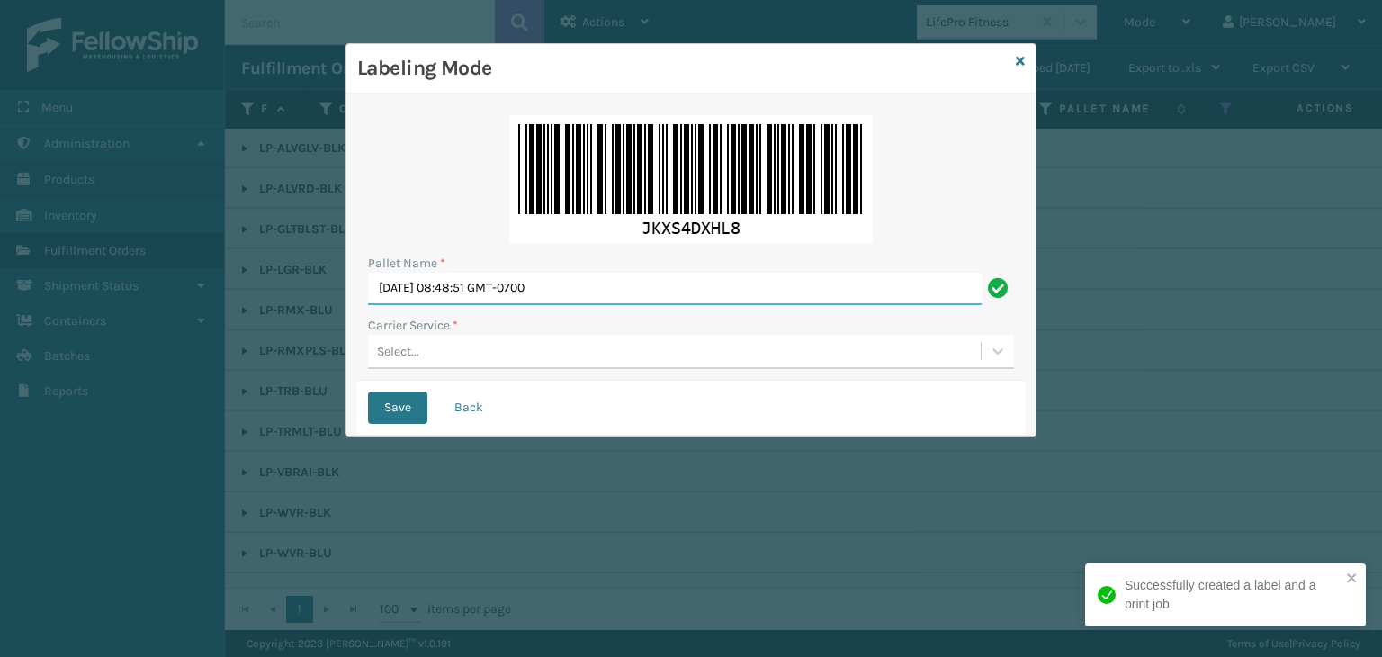
drag, startPoint x: 611, startPoint y: 289, endPoint x: 266, endPoint y: 274, distance: 344.9
click at [274, 272] on div "Labeling Mode Pallet Name * Mon Sep 29 2025 08:48:51 GMT-0700 Carrier Service *…" at bounding box center [691, 328] width 1382 height 657
paste input "FEDZ562143"
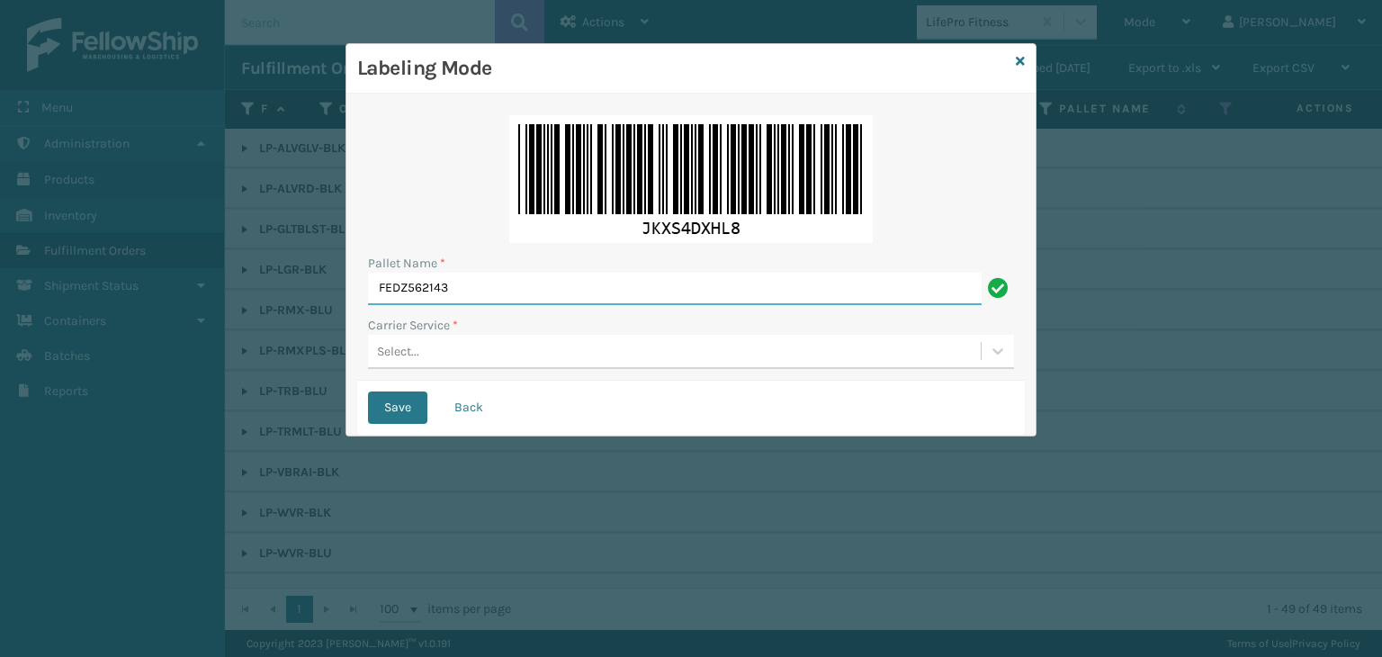
type input "FEDZ562143"
click at [478, 370] on div "Pallet Name * FEDZ562143 Carrier Service * Select..." at bounding box center [691, 242] width 668 height 276
click at [468, 337] on div "Select..." at bounding box center [674, 352] width 613 height 30
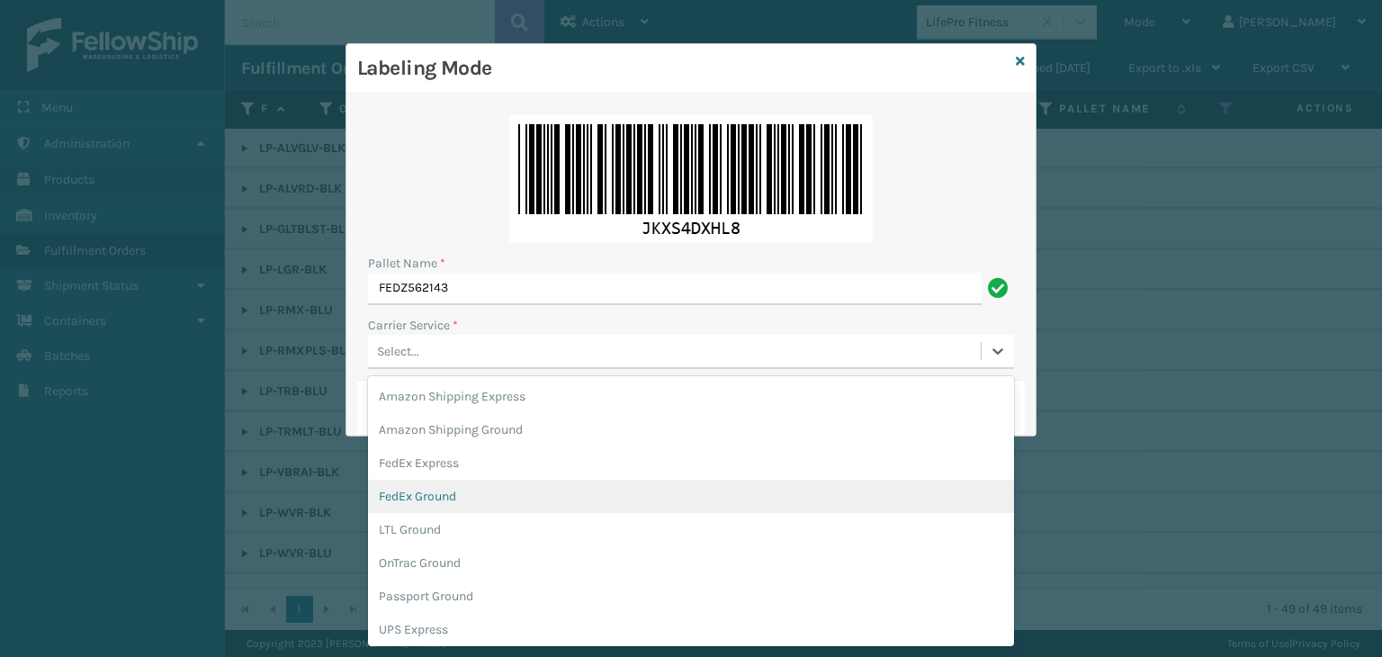
drag, startPoint x: 460, startPoint y: 498, endPoint x: 439, endPoint y: 476, distance: 29.9
click at [463, 498] on div "FedEx Ground" at bounding box center [691, 496] width 646 height 33
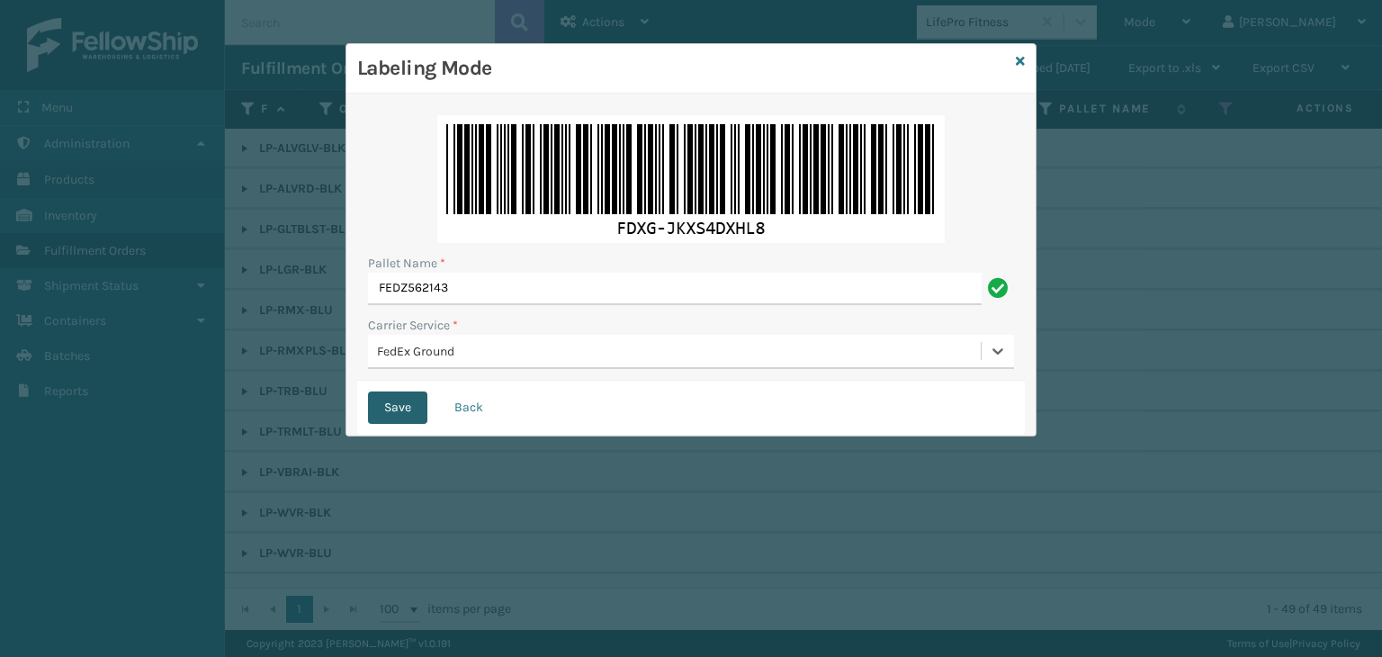
click at [400, 403] on button "Save" at bounding box center [397, 407] width 59 height 32
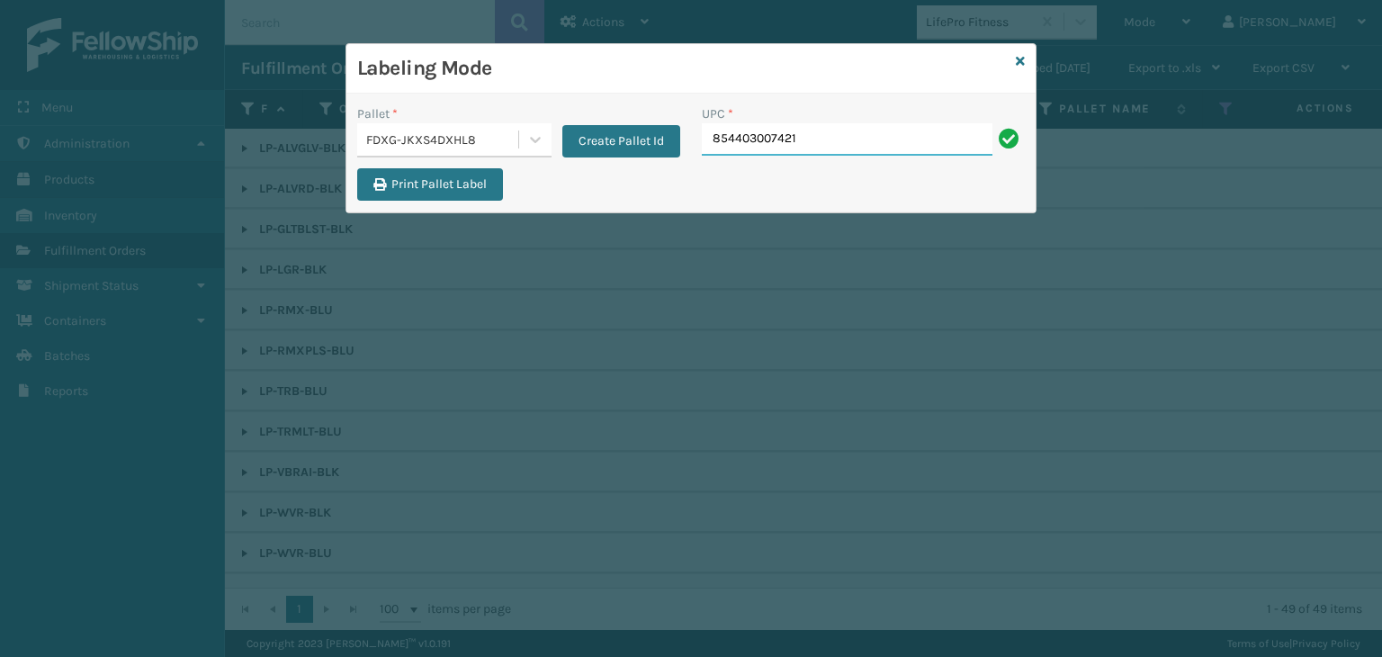
type input "854403007421"
type input "850004456705"
type input "853799005448"
type input "8581000"
type input "850012486"
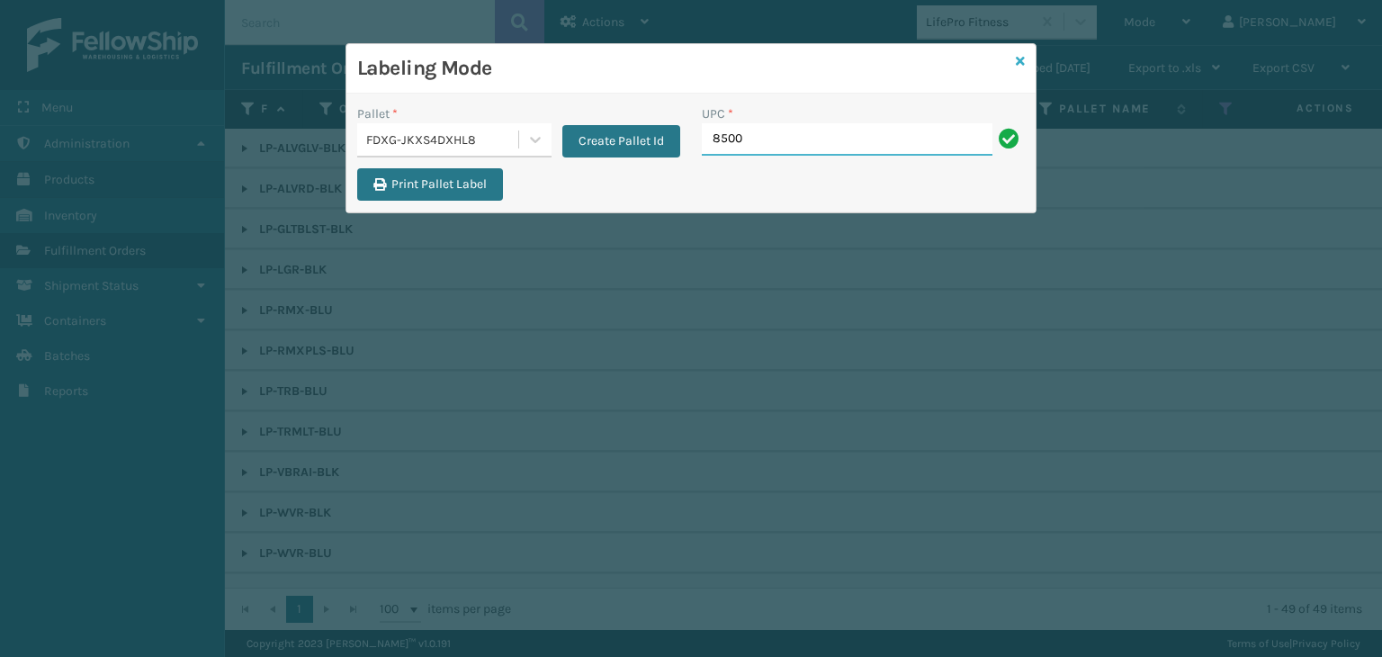
type input "8500"
click at [1020, 60] on icon at bounding box center [1020, 61] width 9 height 13
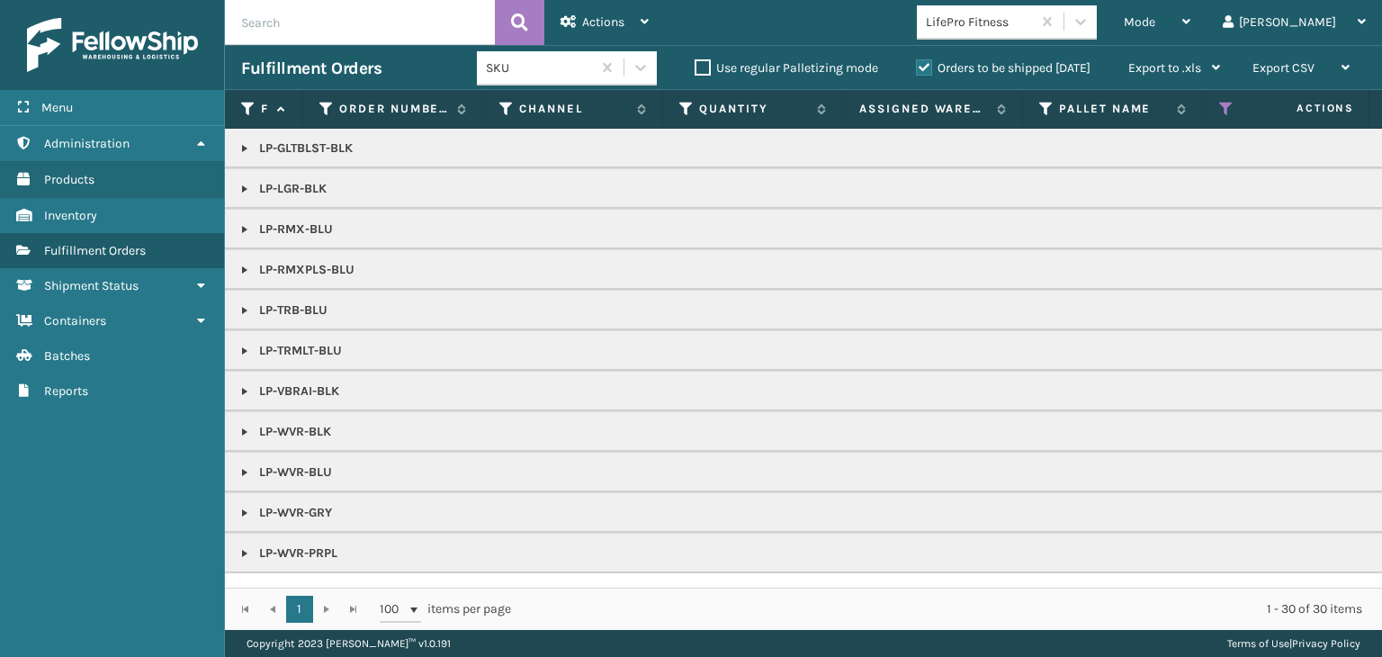
click at [1026, 19] on div "LifePro Fitness" at bounding box center [979, 22] width 107 height 19
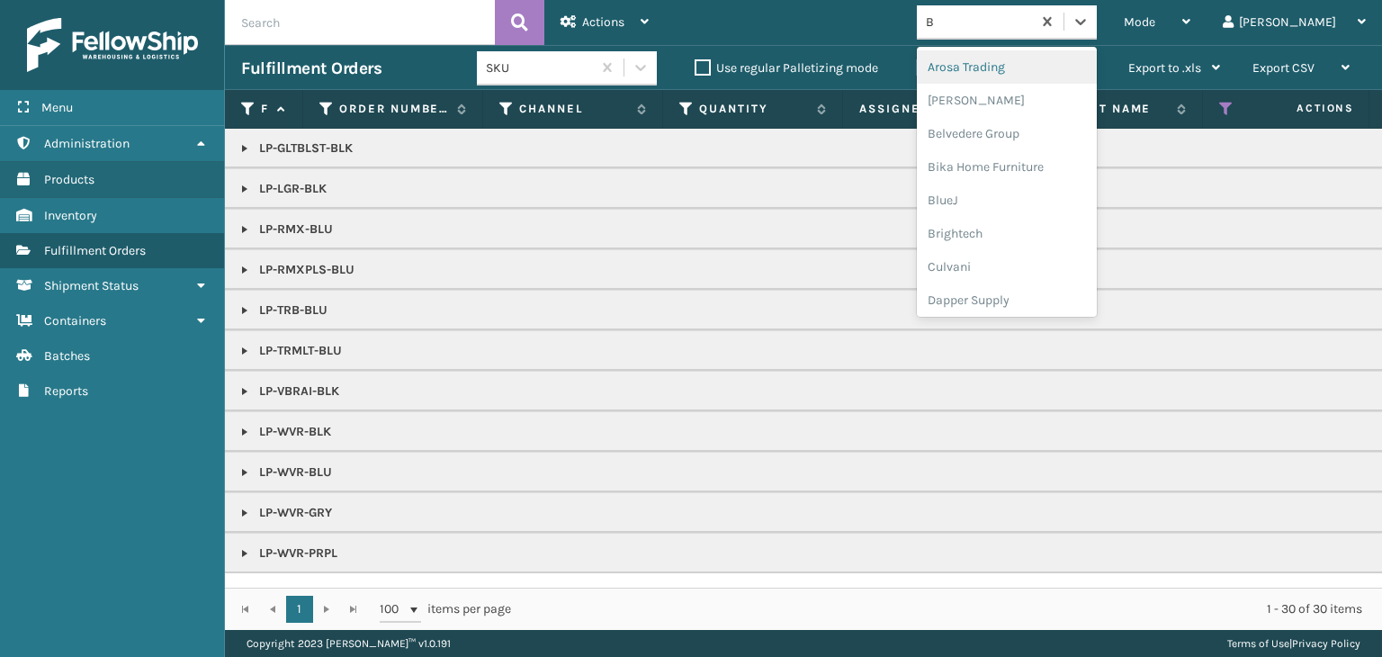
type input "BR"
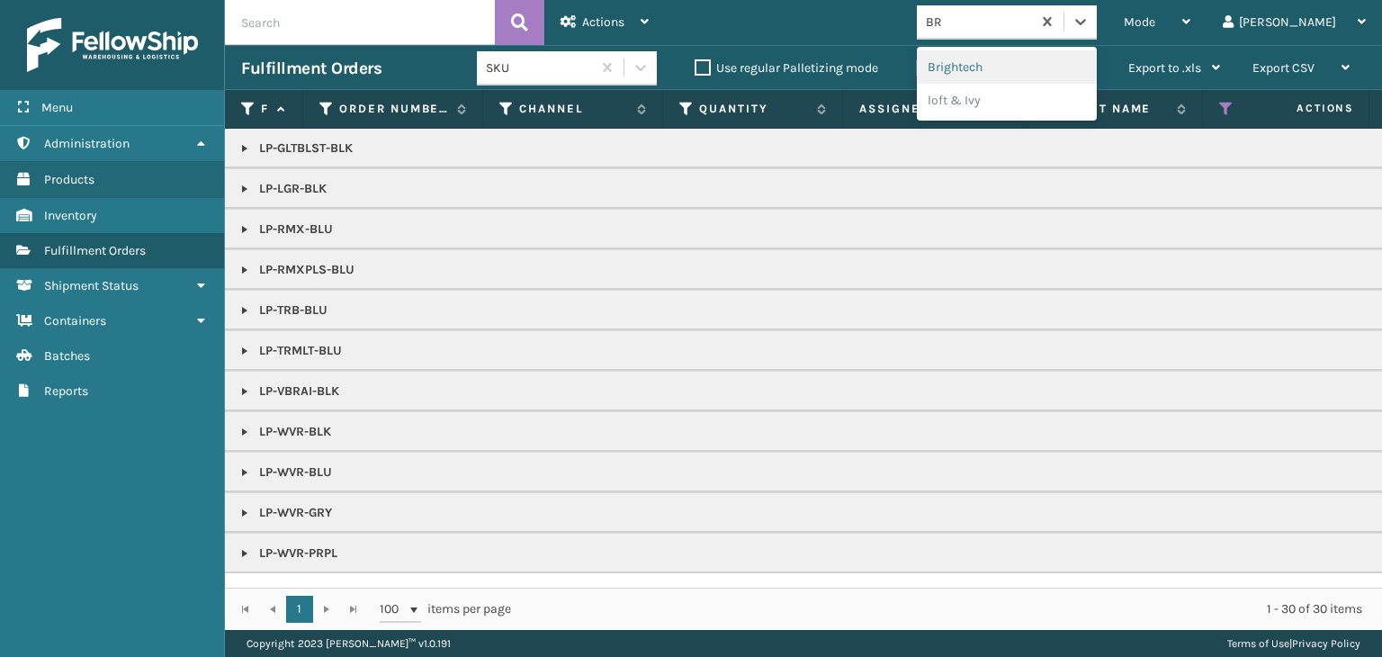
click at [1058, 63] on div "Brightech" at bounding box center [1007, 66] width 180 height 33
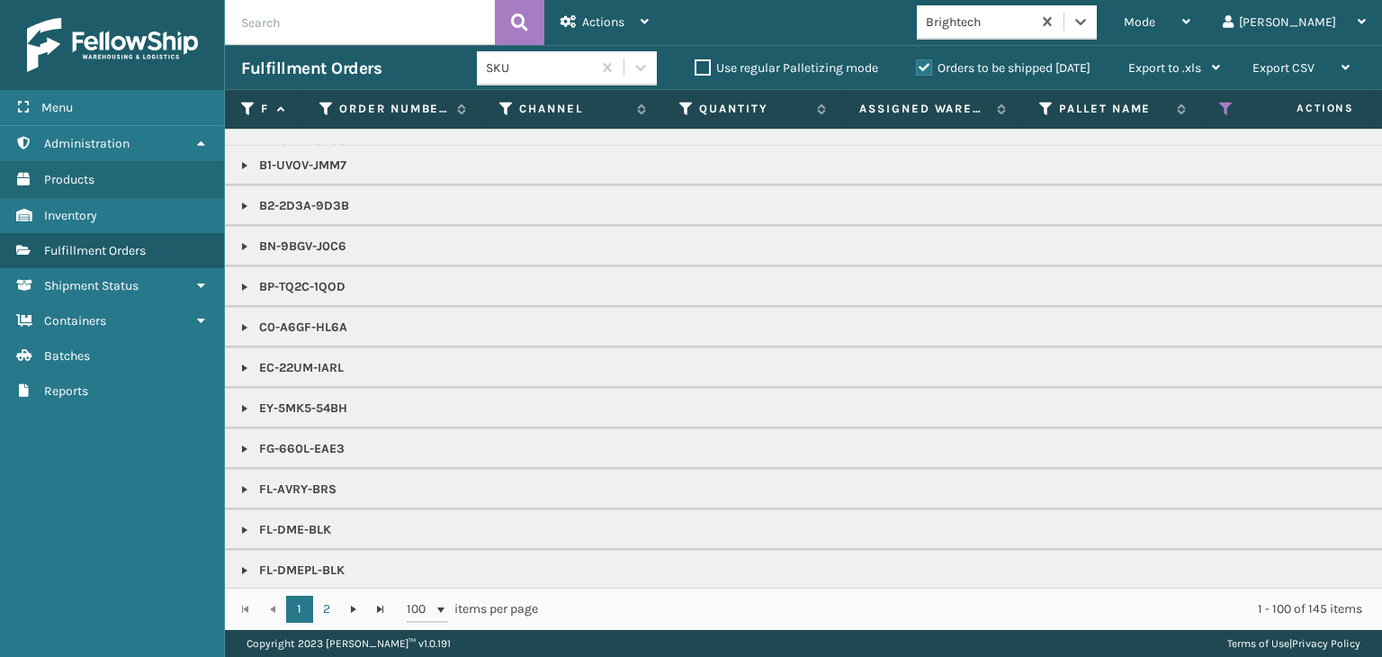
scroll to position [270, 0]
click at [246, 440] on link at bounding box center [245, 445] width 14 height 14
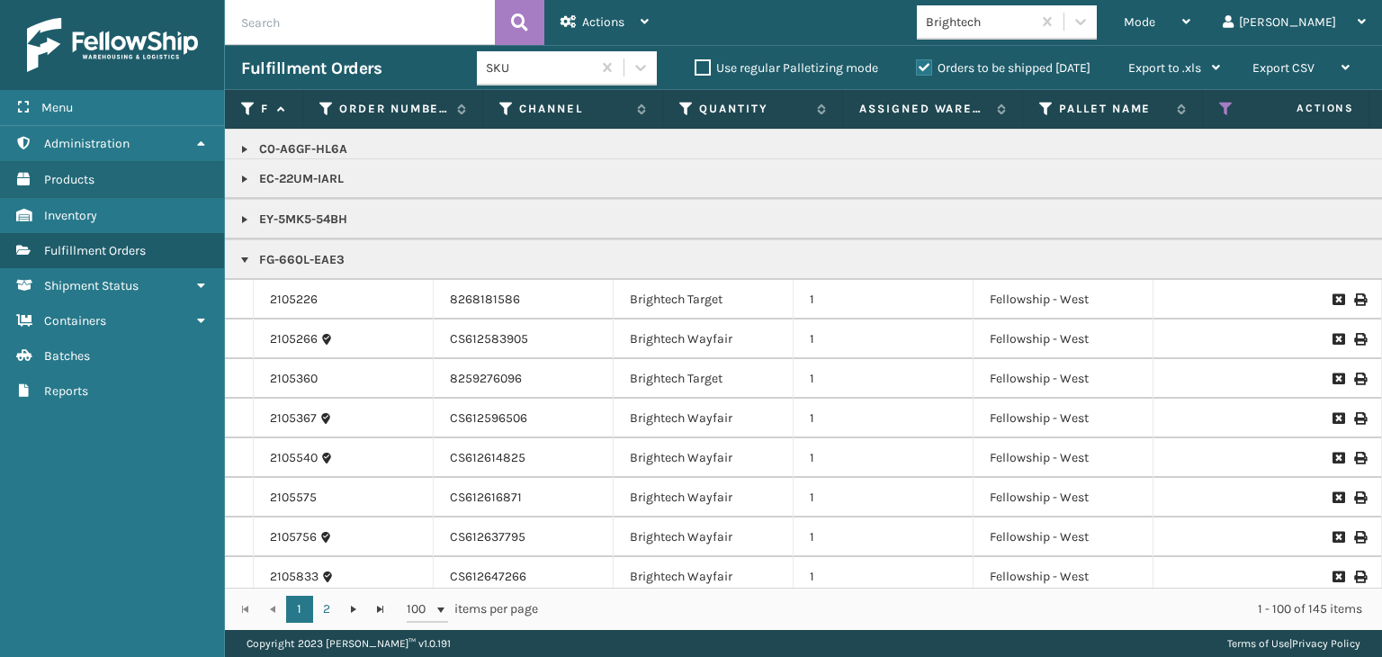
scroll to position [540, 0]
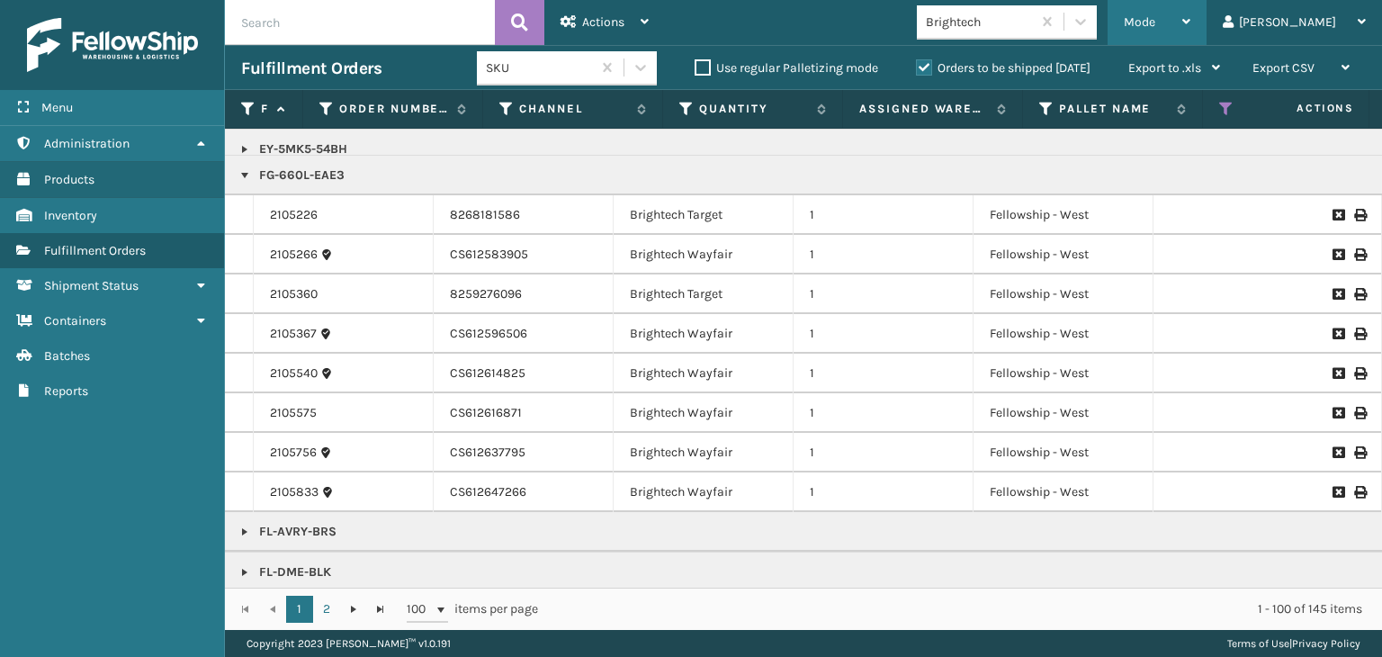
click at [1155, 29] on span "Mode" at bounding box center [1139, 21] width 31 height 15
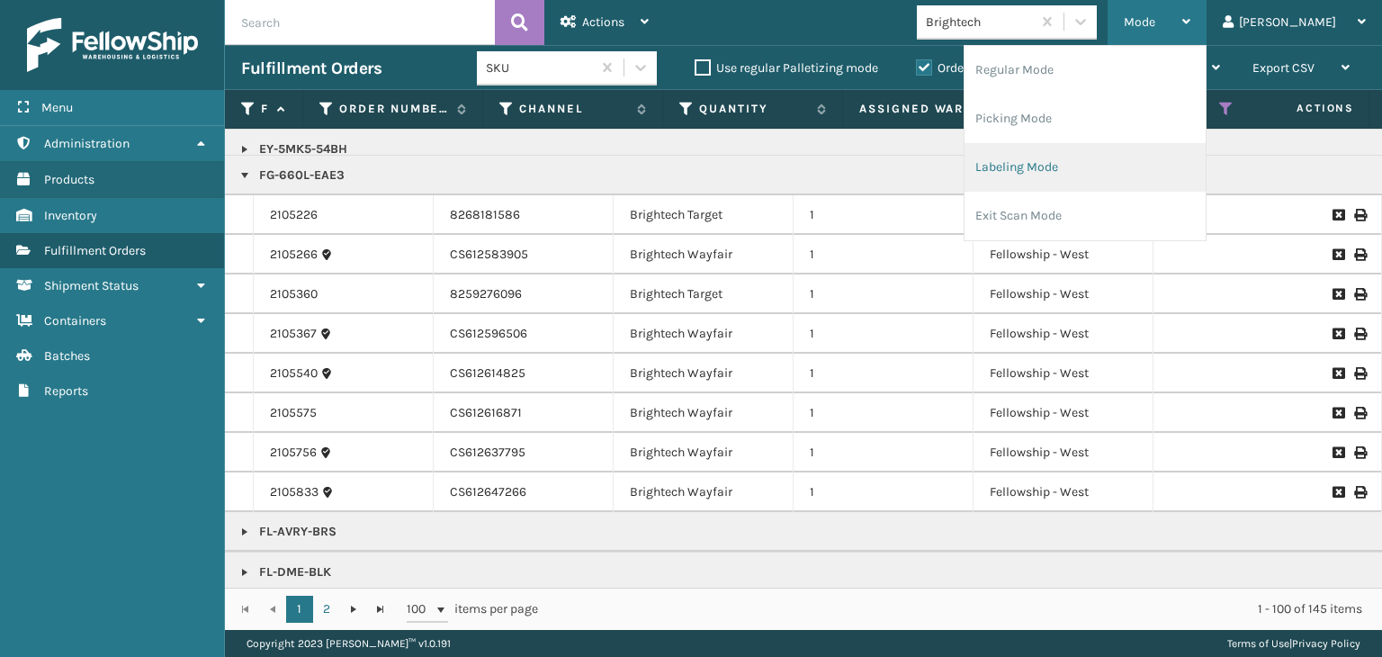
click at [1080, 169] on li "Labeling Mode" at bounding box center [1085, 167] width 241 height 49
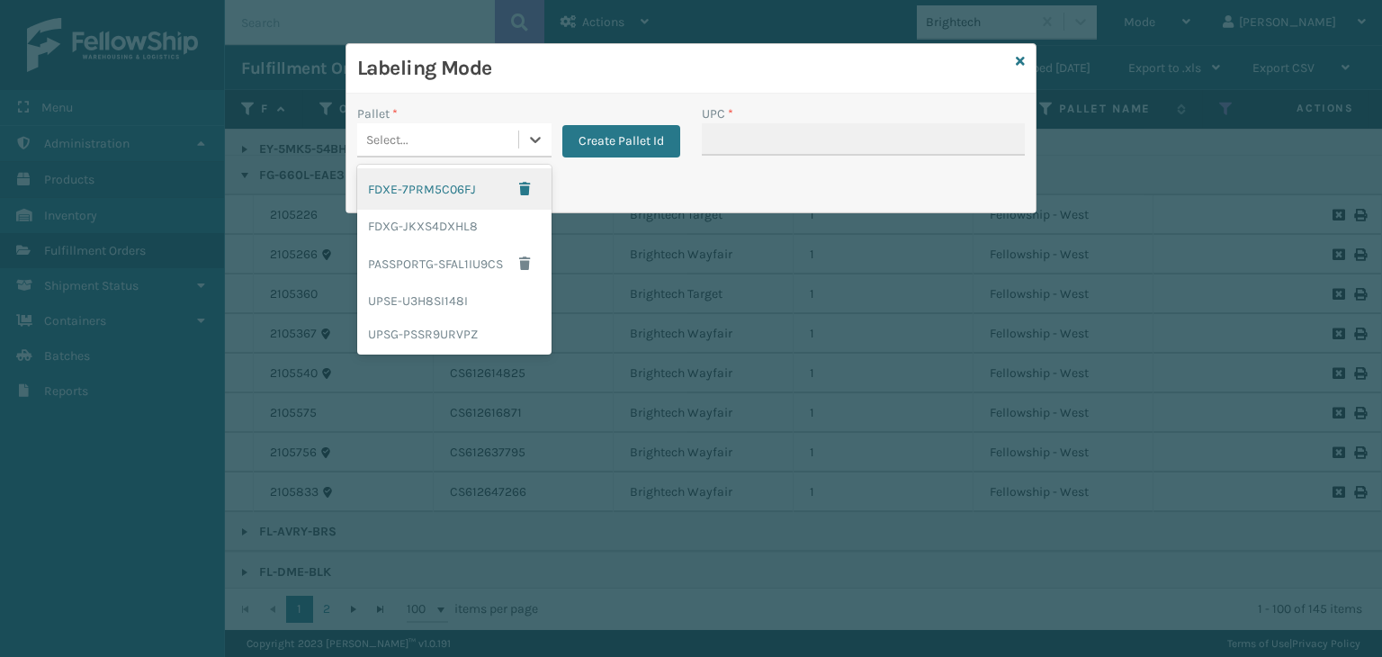
click at [391, 138] on div "Select..." at bounding box center [387, 139] width 42 height 19
click at [403, 224] on div "FDXG-JKXS4DXHL8" at bounding box center [454, 226] width 194 height 33
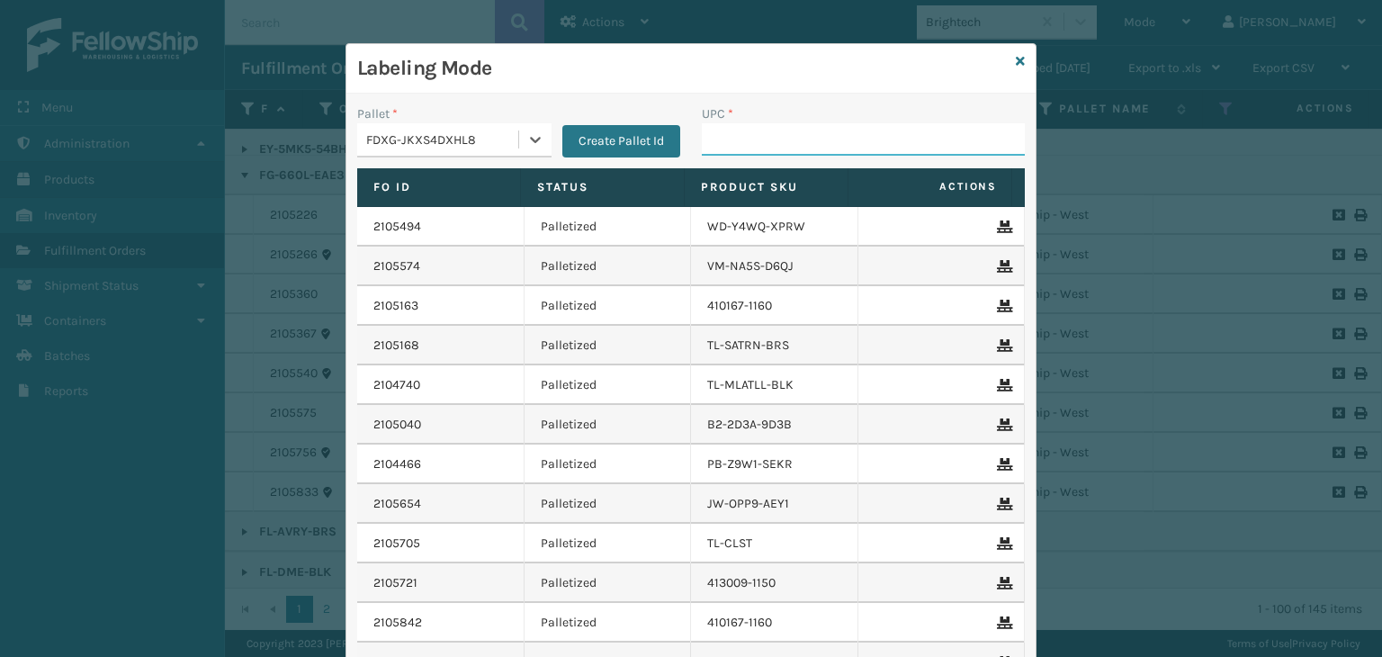
click at [726, 148] on input "UPC *" at bounding box center [863, 139] width 323 height 32
type input "850040667301"
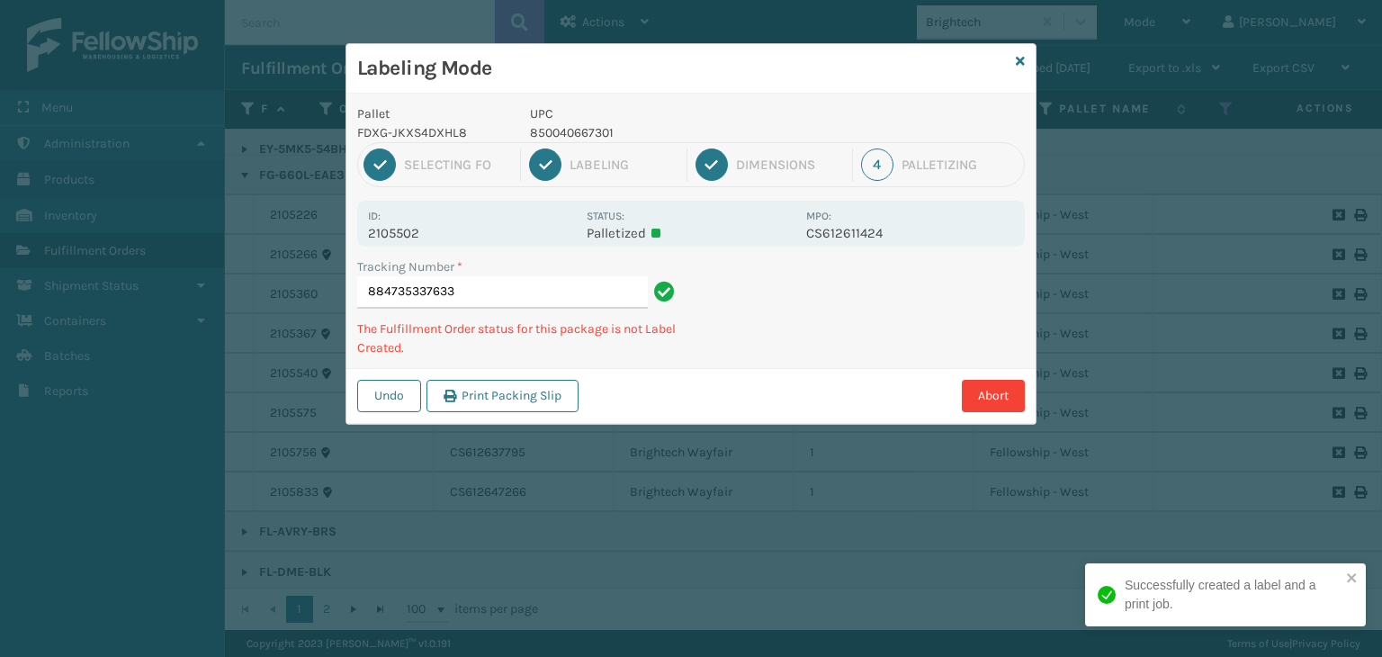
click at [569, 124] on p "850040667301" at bounding box center [662, 132] width 265 height 19
copy p "850040667301"
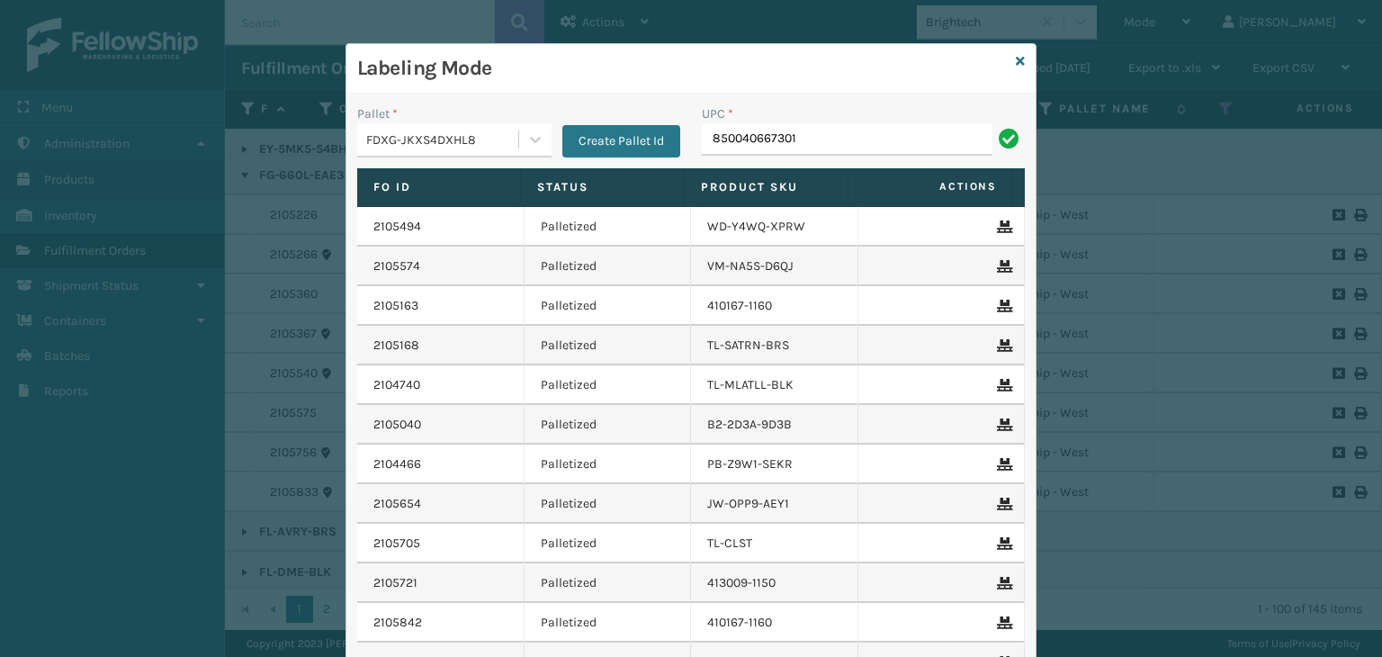
type input "850040667301"
click at [1017, 58] on icon at bounding box center [1020, 61] width 9 height 13
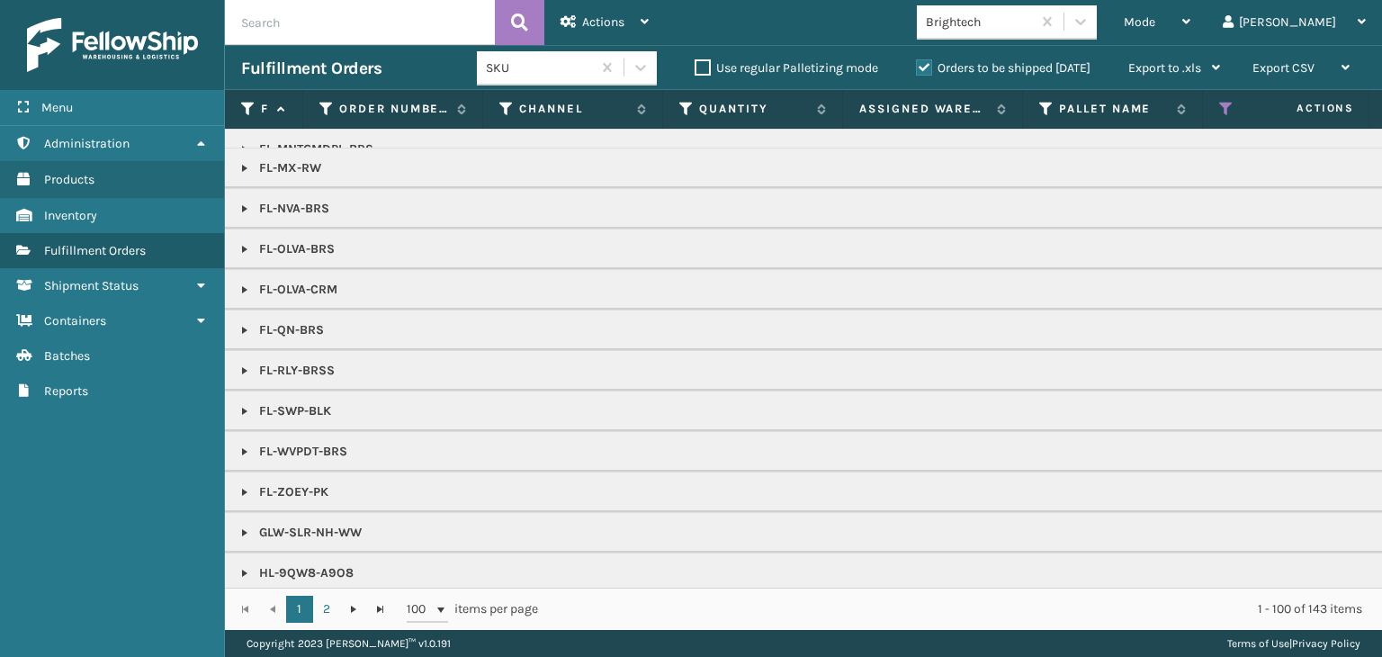
scroll to position [1260, 0]
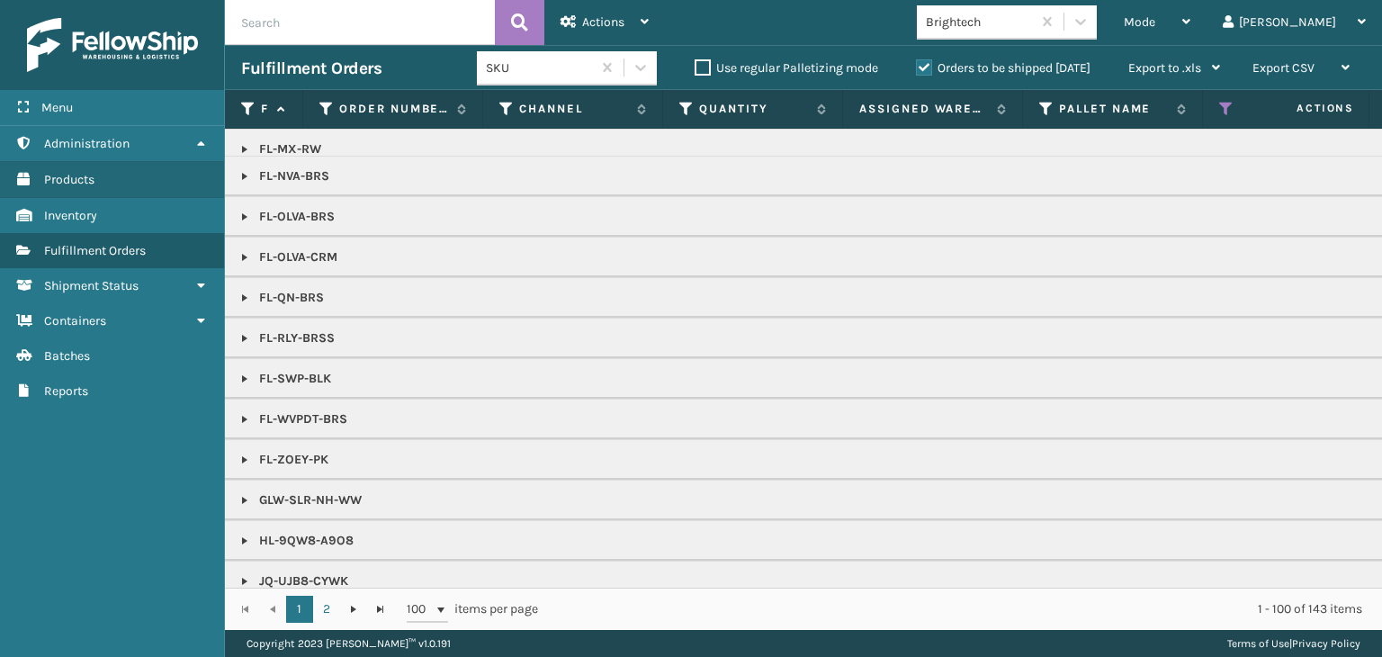
click at [245, 372] on link at bounding box center [245, 379] width 14 height 14
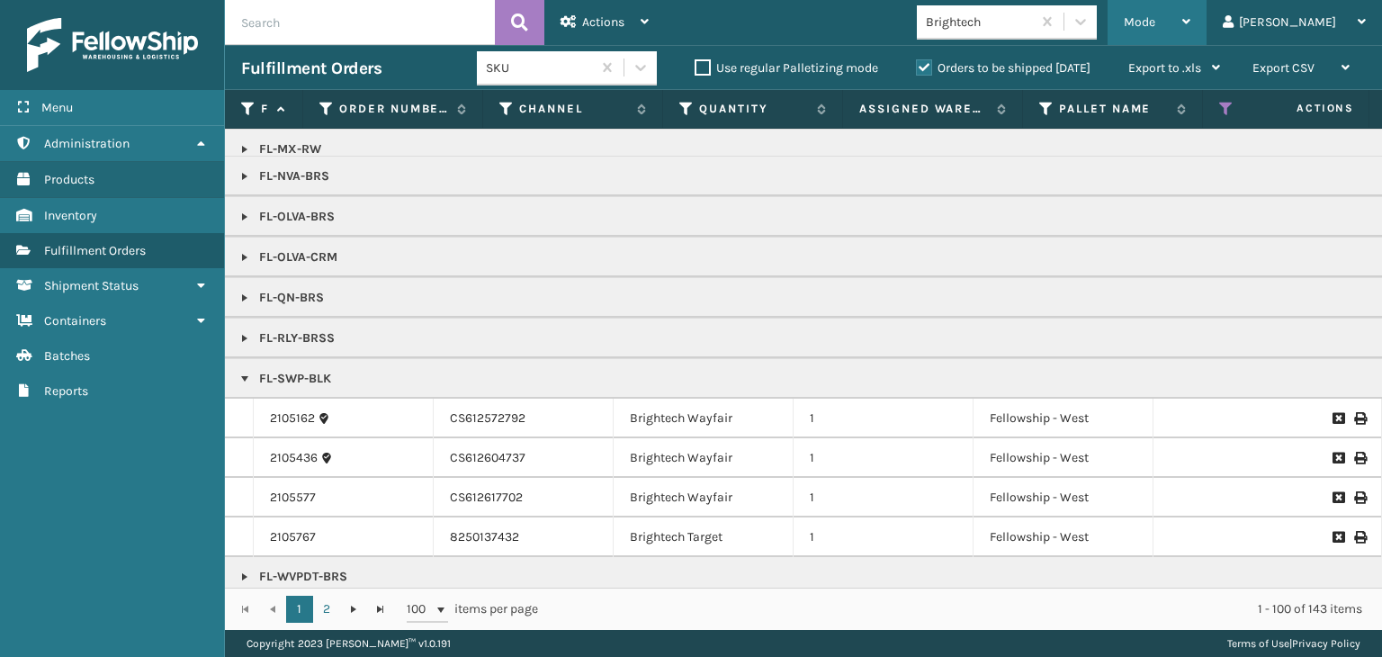
click at [1191, 4] on div "Mode" at bounding box center [1157, 22] width 67 height 45
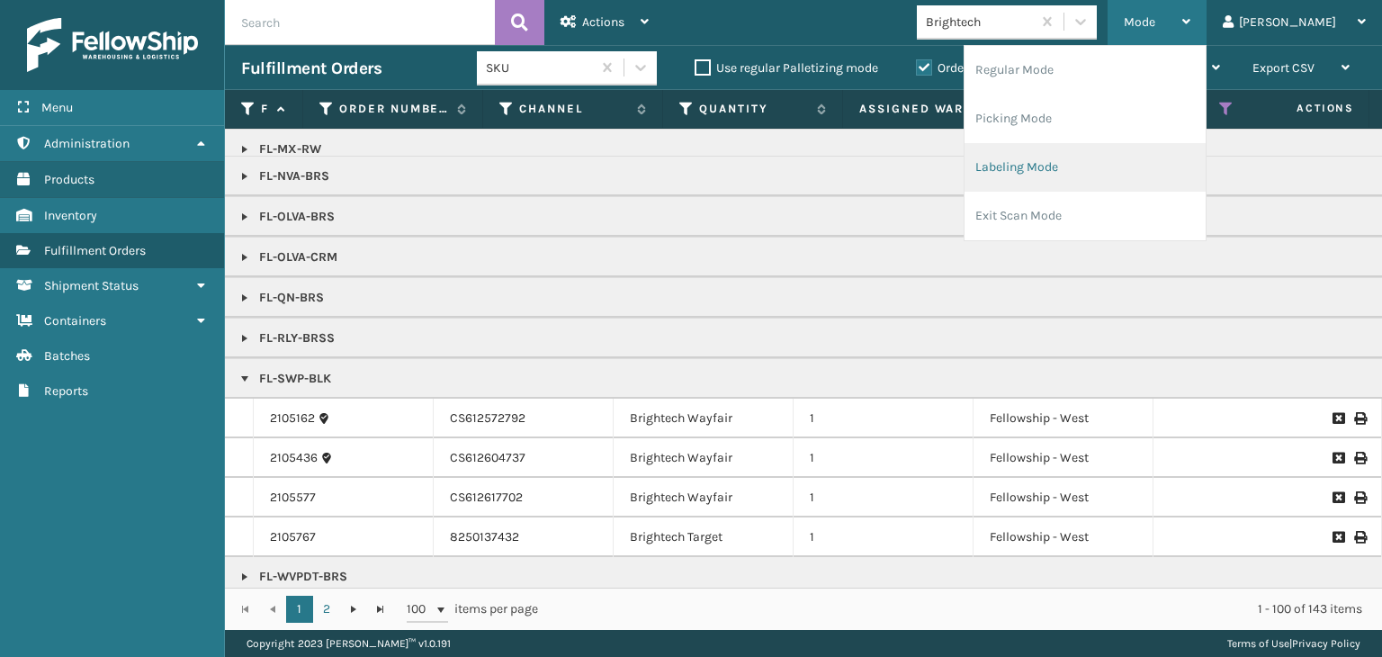
click at [1107, 166] on li "Labeling Mode" at bounding box center [1085, 167] width 241 height 49
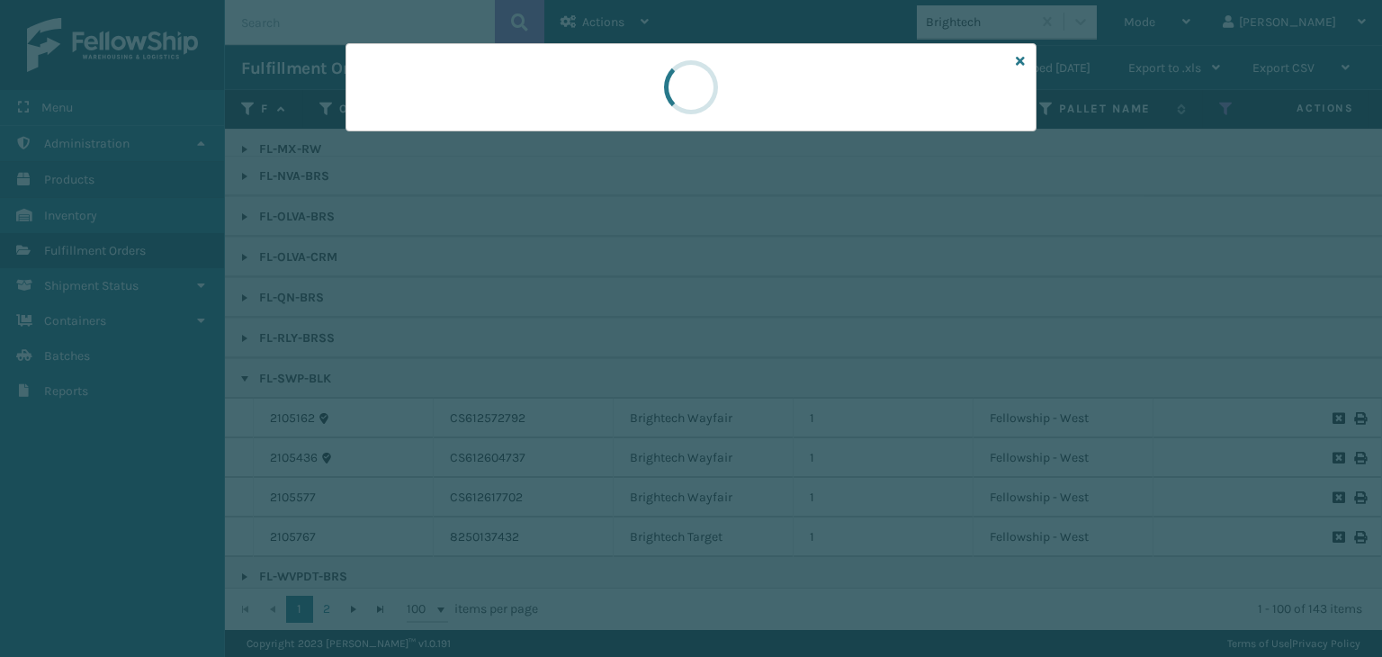
click at [514, 140] on div at bounding box center [691, 328] width 1382 height 657
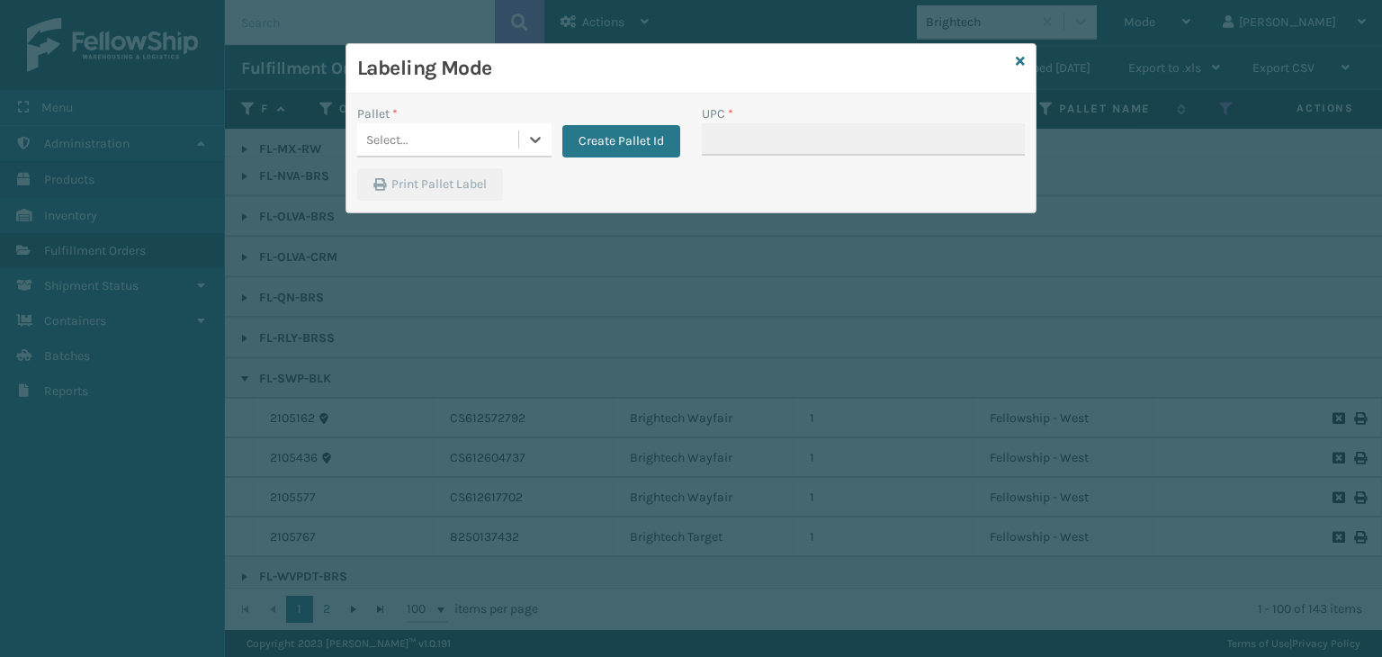
click at [514, 140] on div "Select..." at bounding box center [437, 140] width 161 height 30
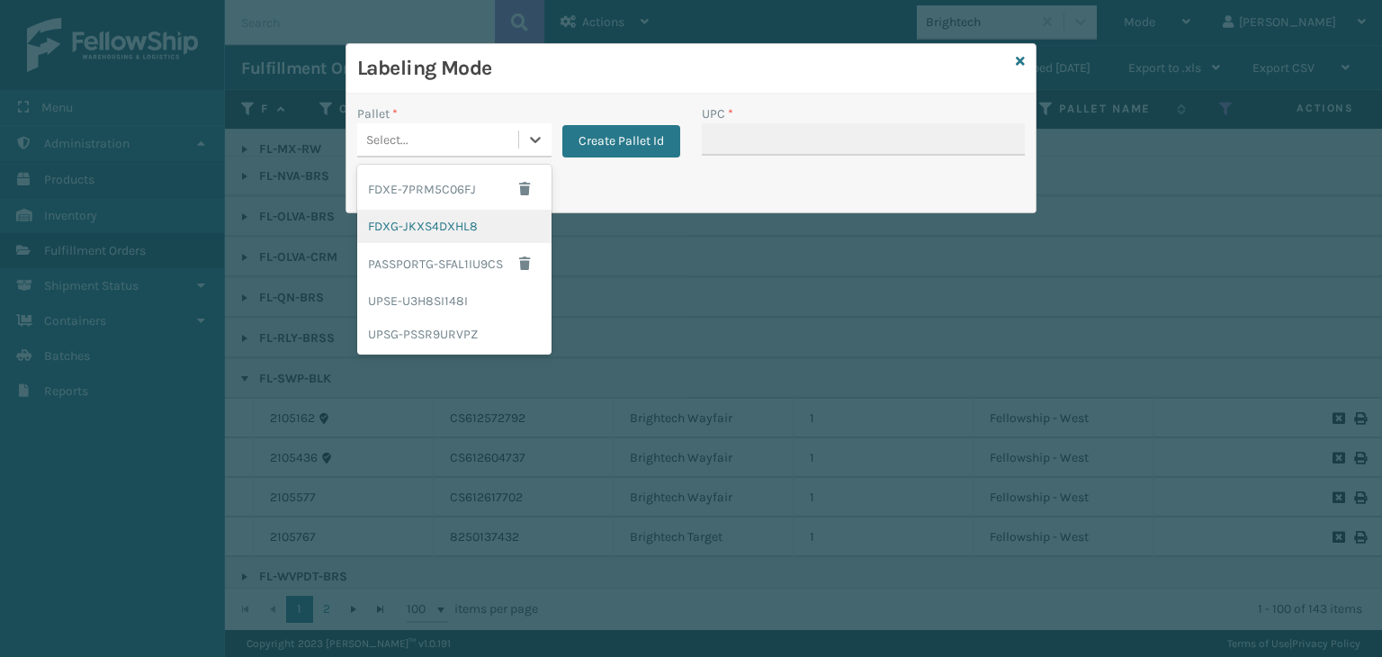
click at [454, 211] on div "FDXG-JKXS4DXHL8" at bounding box center [454, 226] width 194 height 33
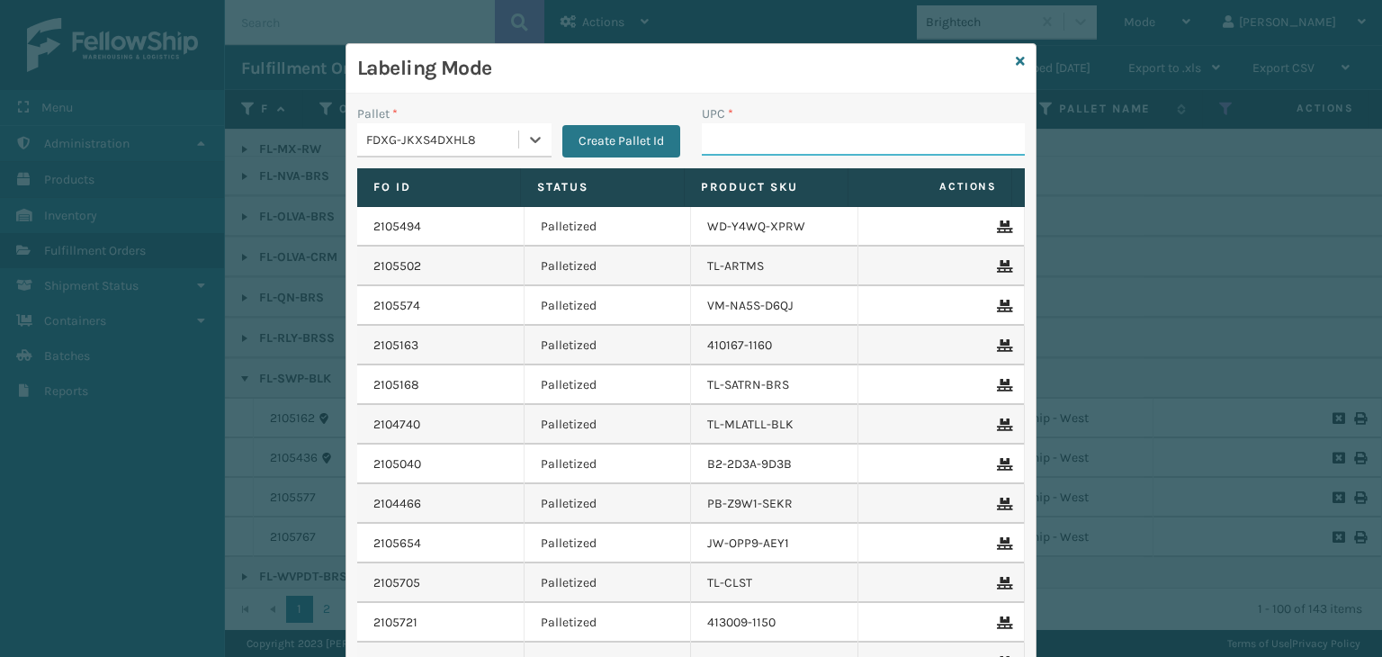
click at [765, 137] on input "UPC *" at bounding box center [863, 139] width 323 height 32
type input "858100007616"
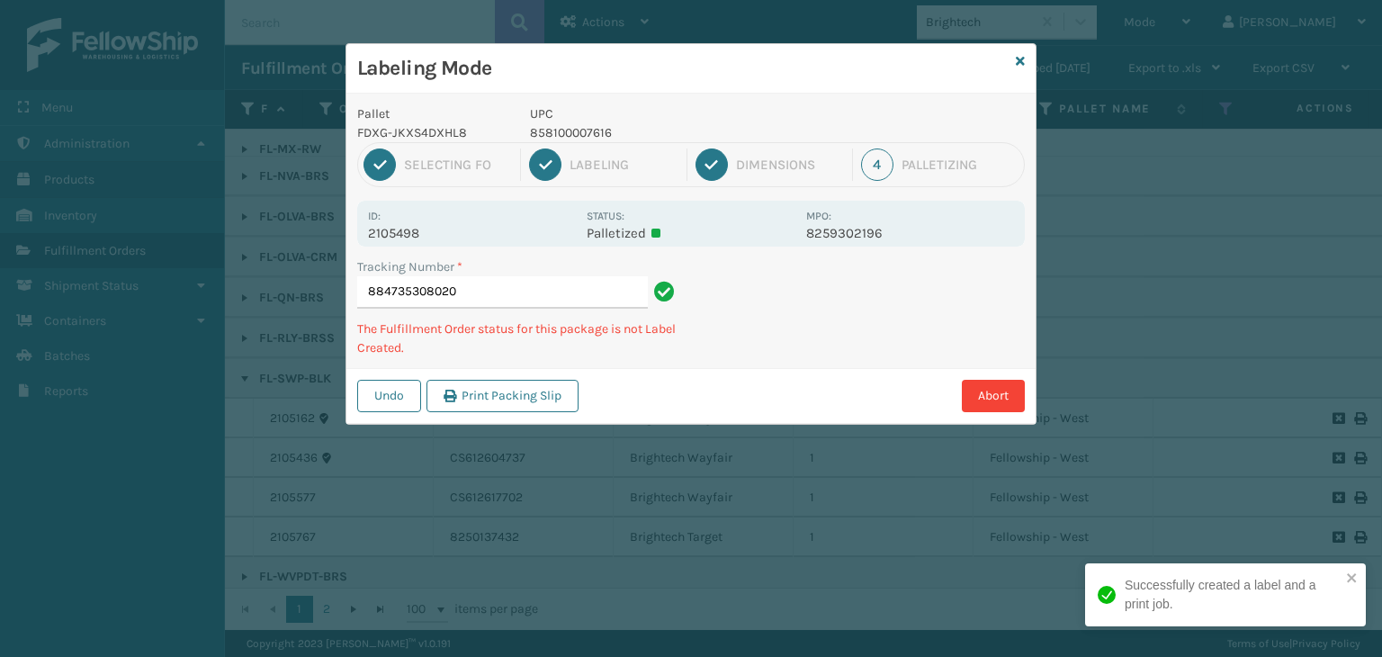
click at [583, 130] on p "858100007616" at bounding box center [662, 132] width 265 height 19
copy p "858100007616"
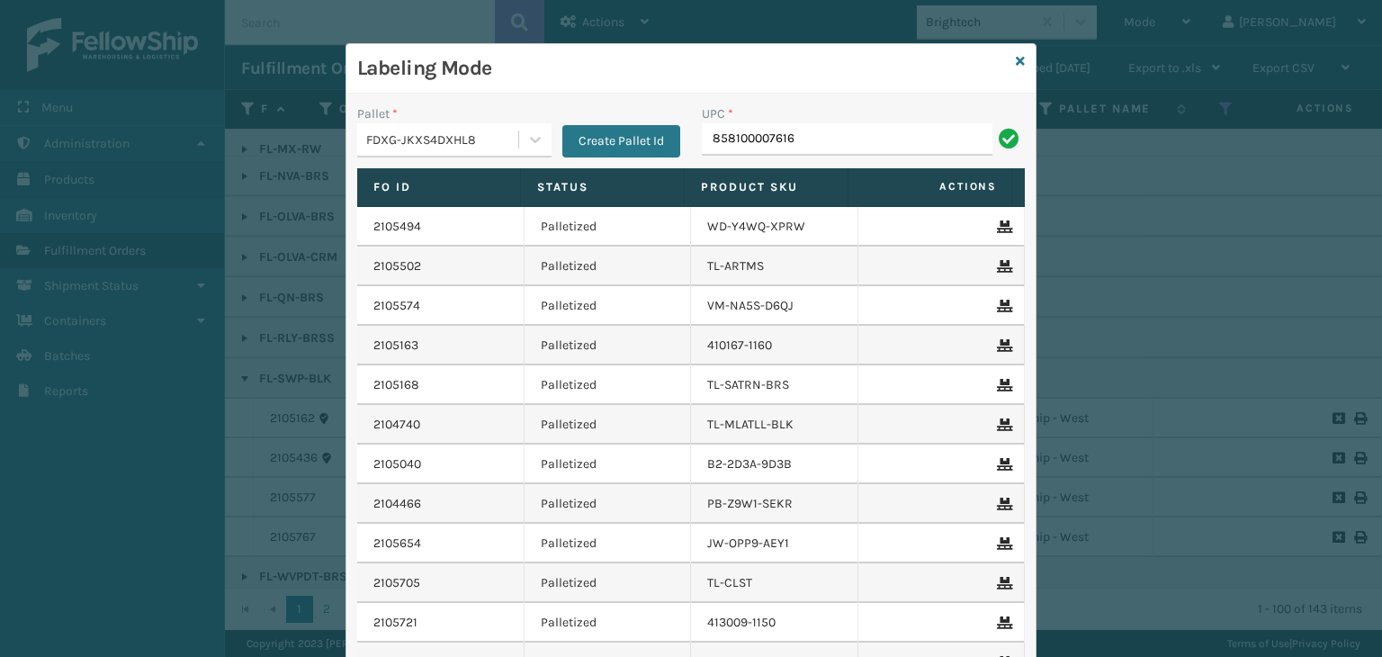
type input "858100007616"
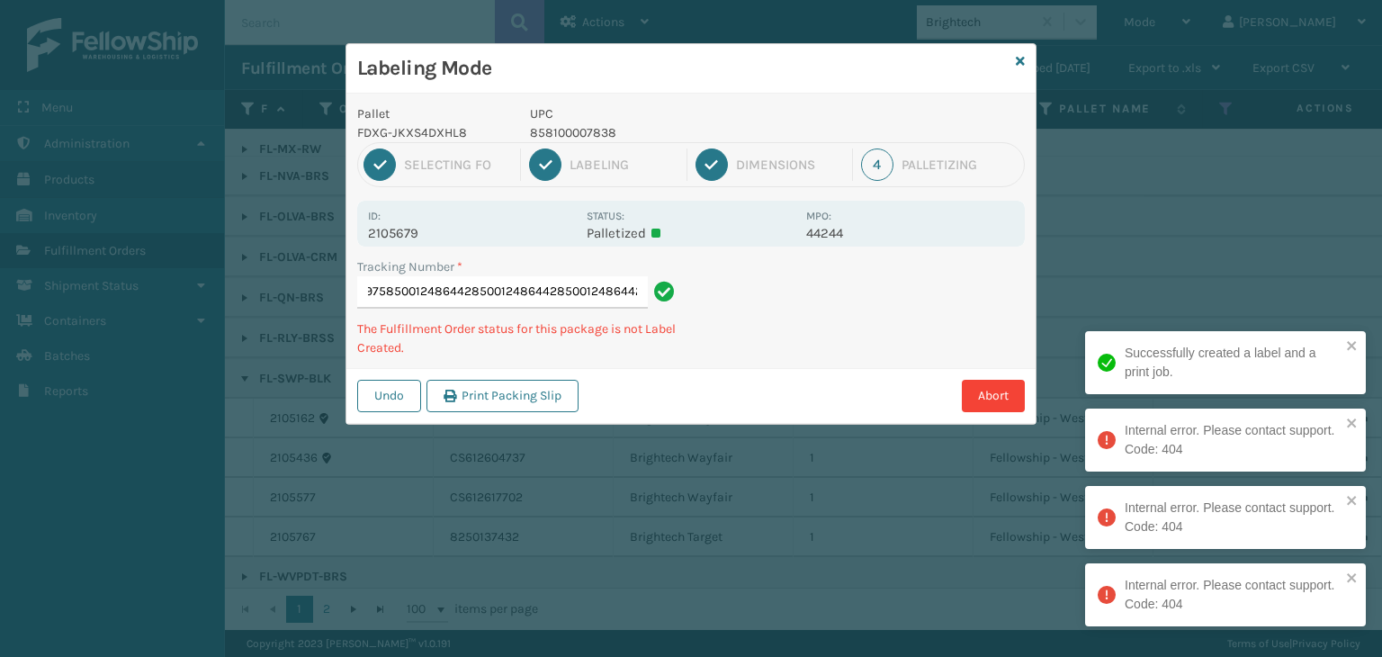
type input "884736948975850012486442850012486442850012486442850012486442"
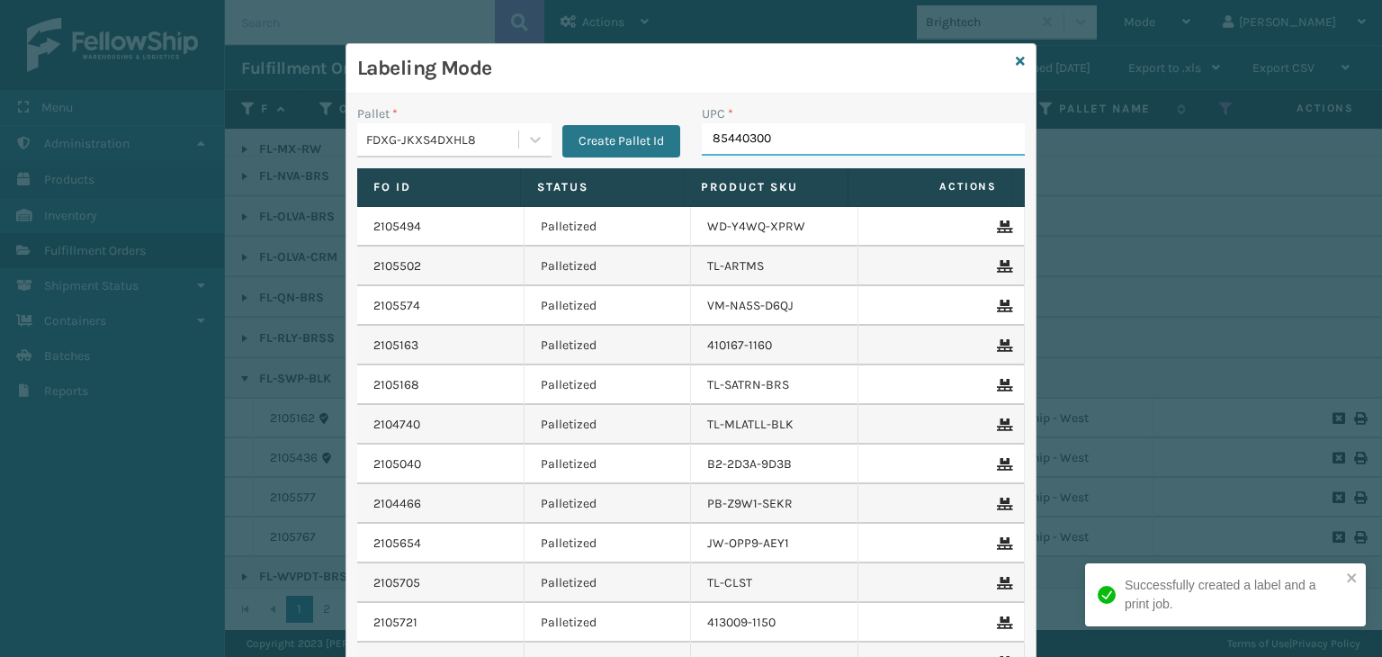
type input "854403007"
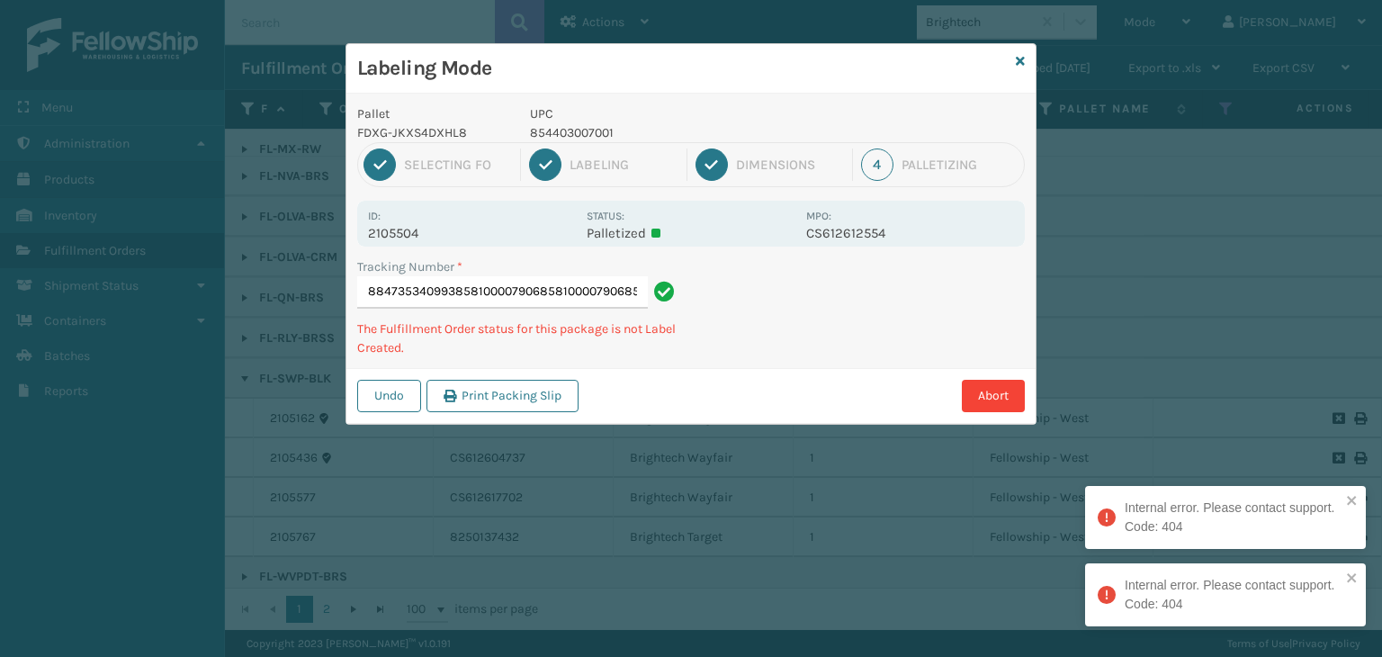
type input "884735340993858100007906858100007906858100007906"
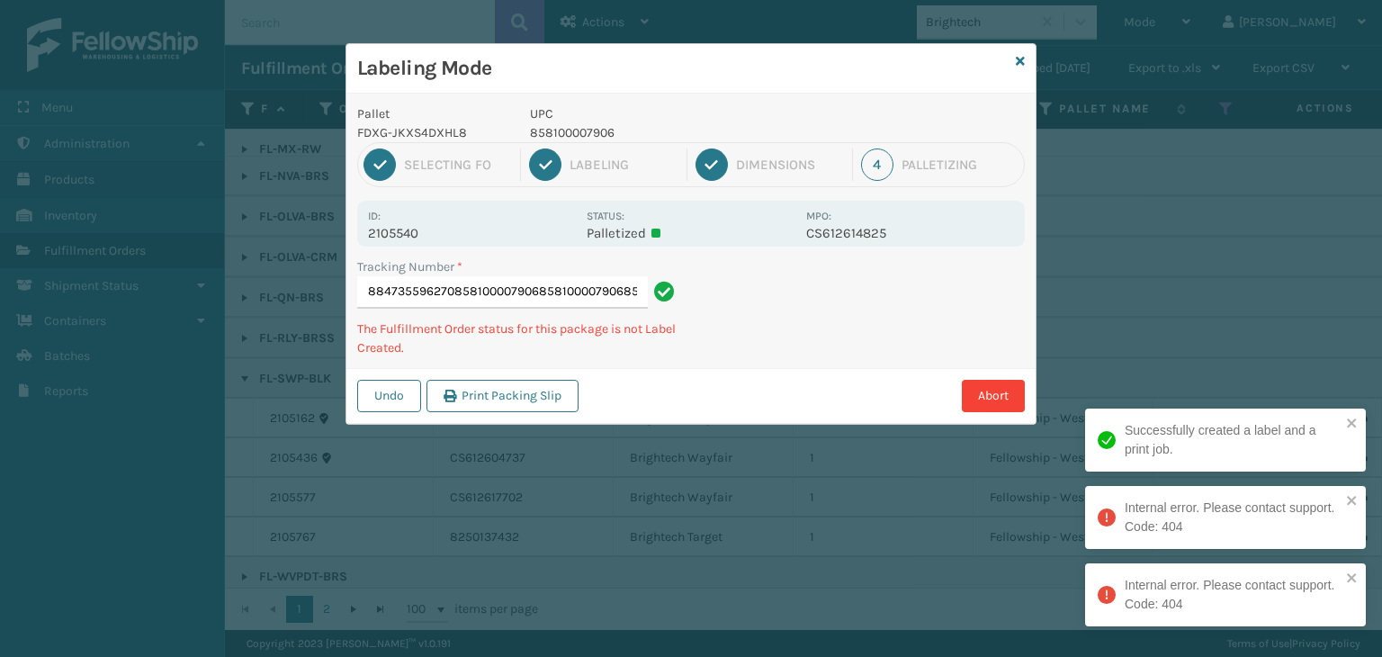
scroll to position [0, 69]
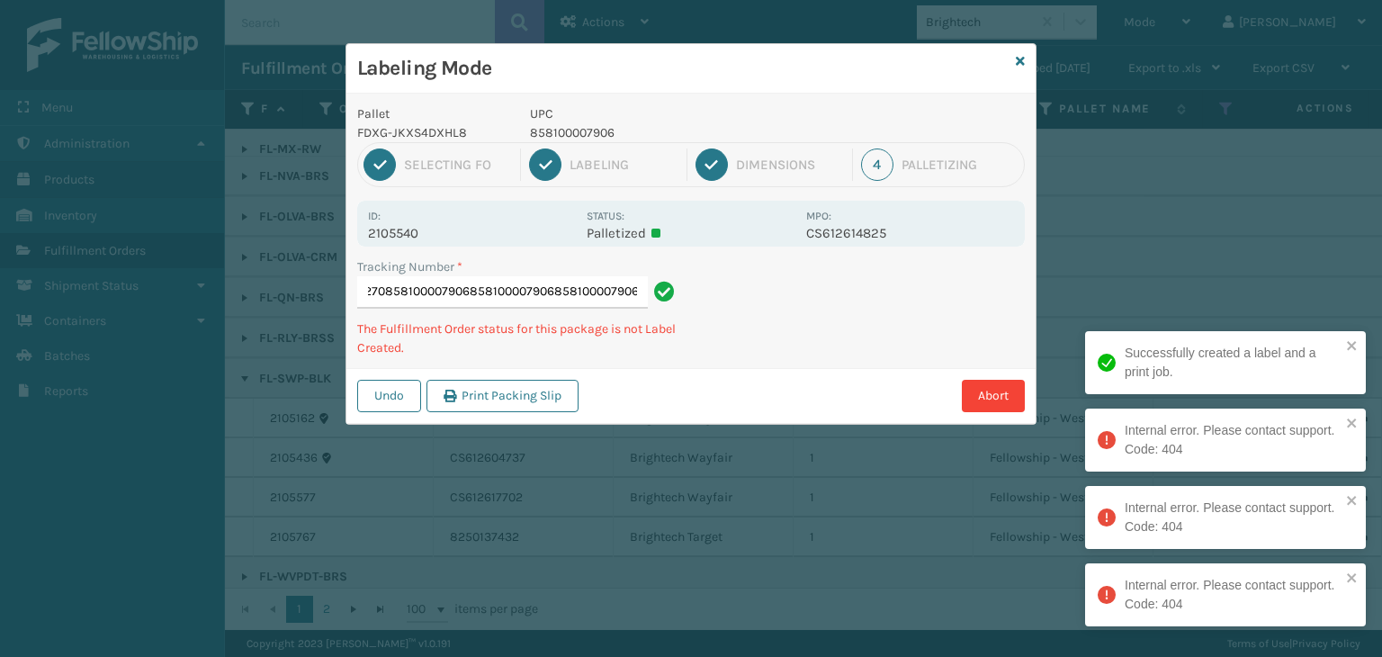
type input "884735596270858100007906858100007906858100007906858100007906"
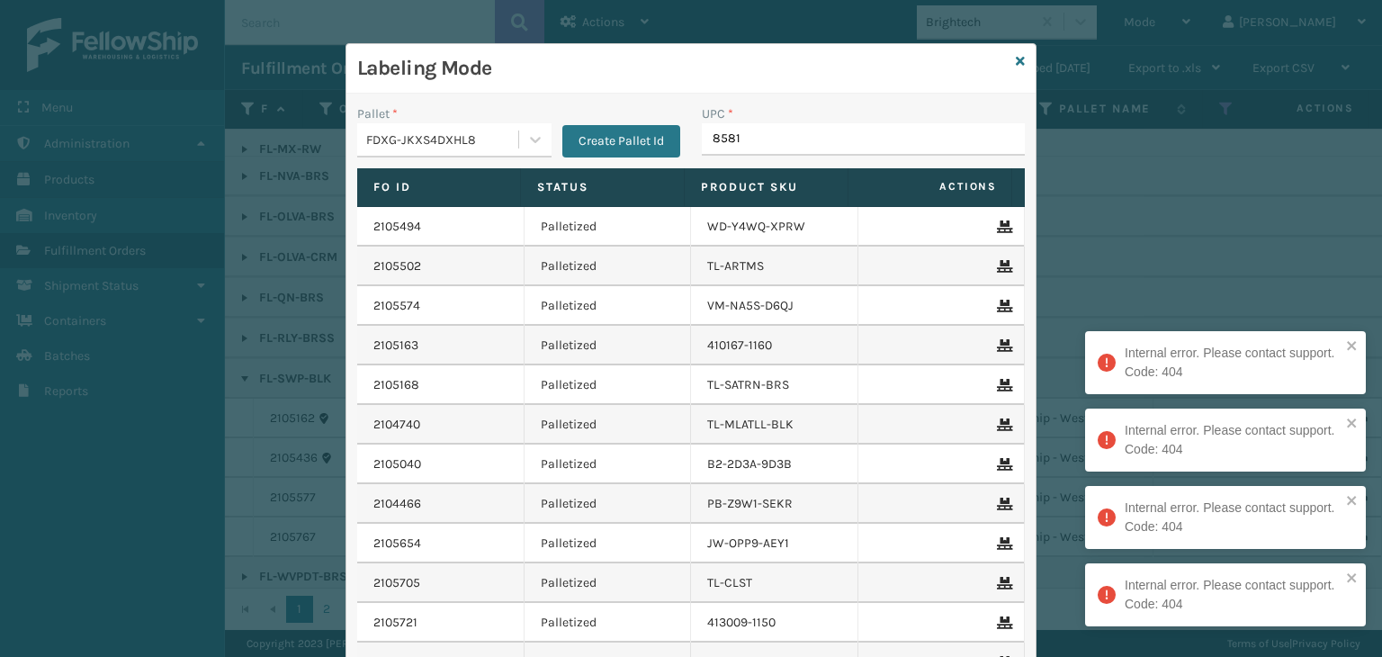
type input "85810"
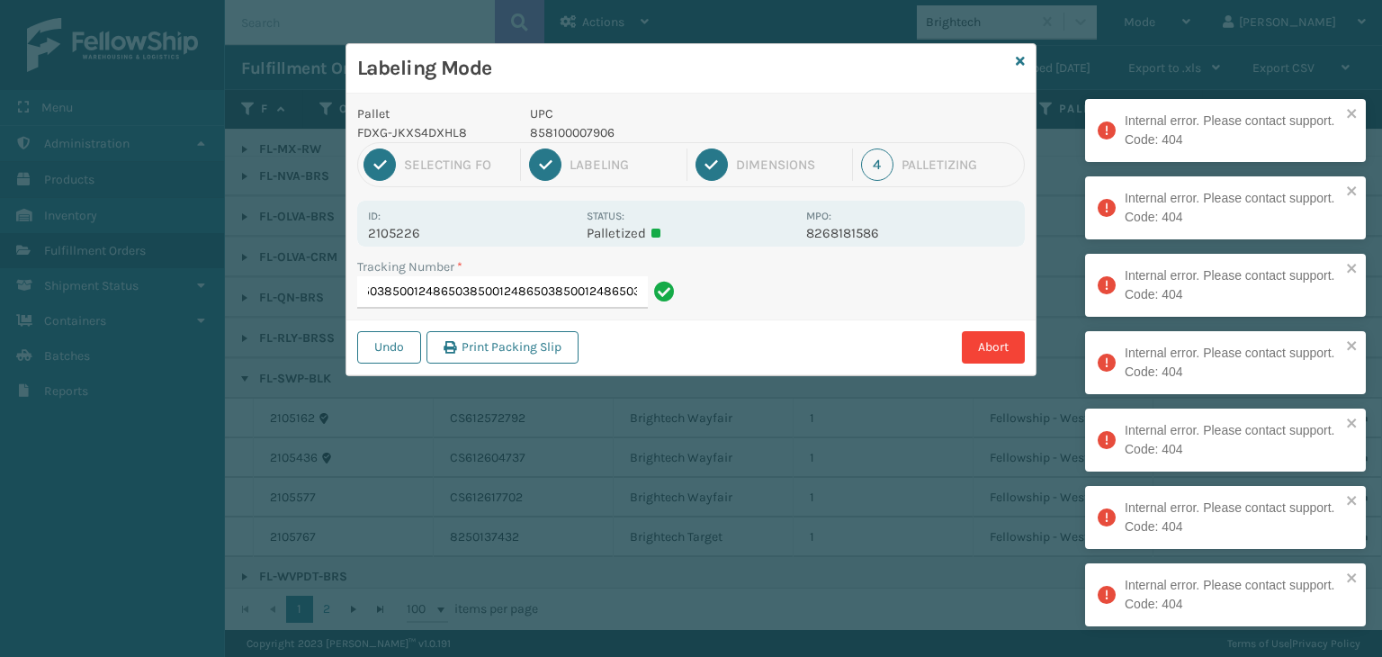
type input "8847344010108500124865038500124865038500124865038500124865038500124865038500124…"
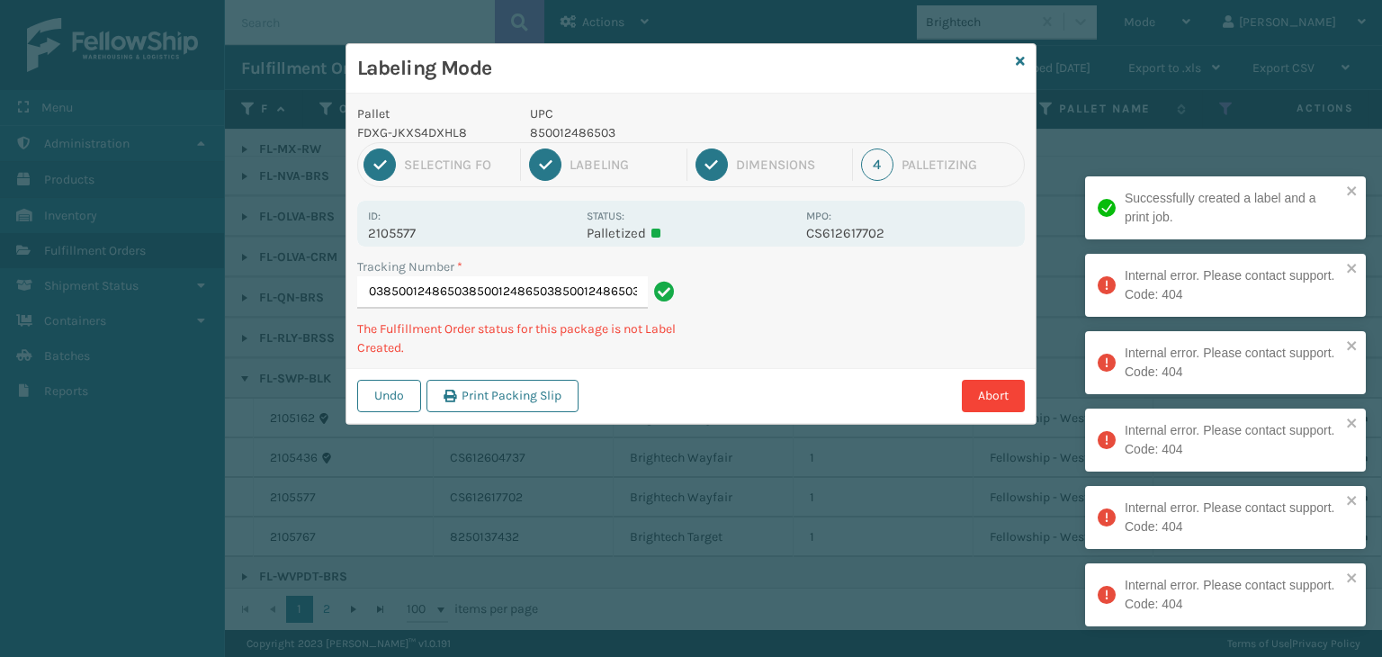
type input "8847357990708500124865038500124865038500124865038500124865038500124865038500124…"
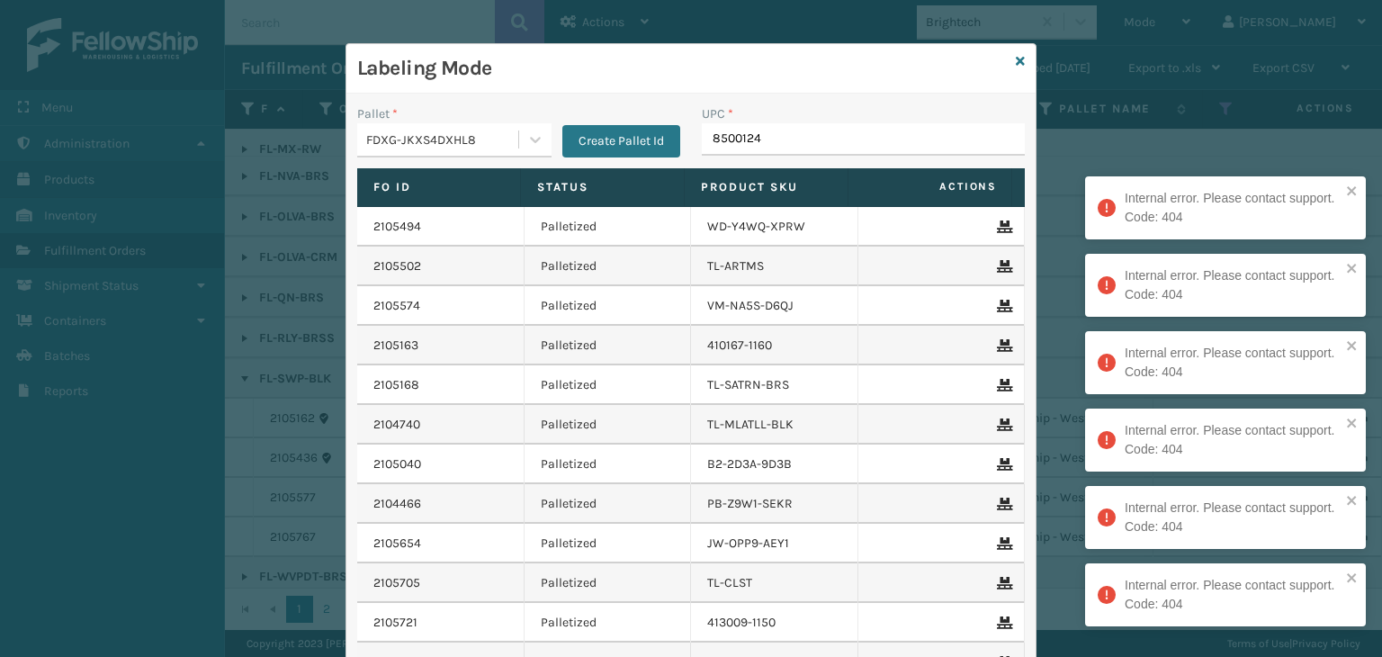
type input "85001248"
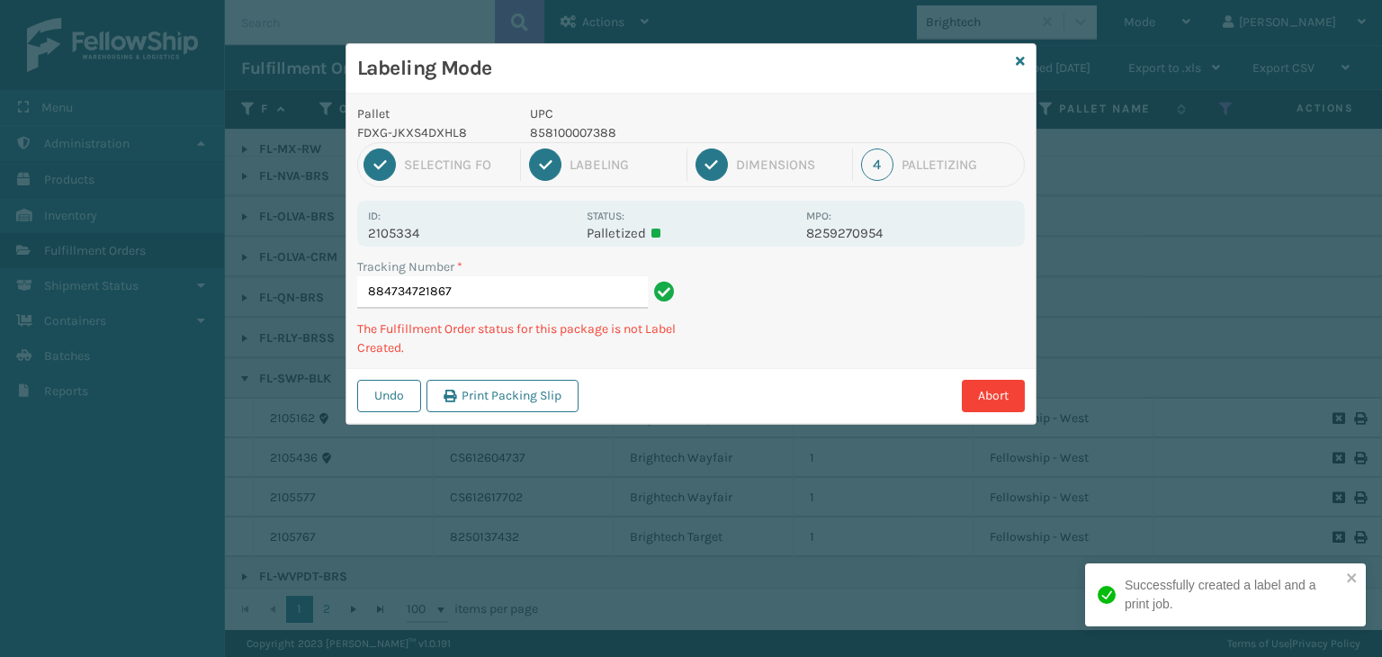
click at [590, 127] on p "858100007388" at bounding box center [662, 132] width 265 height 19
copy p "858100007388"
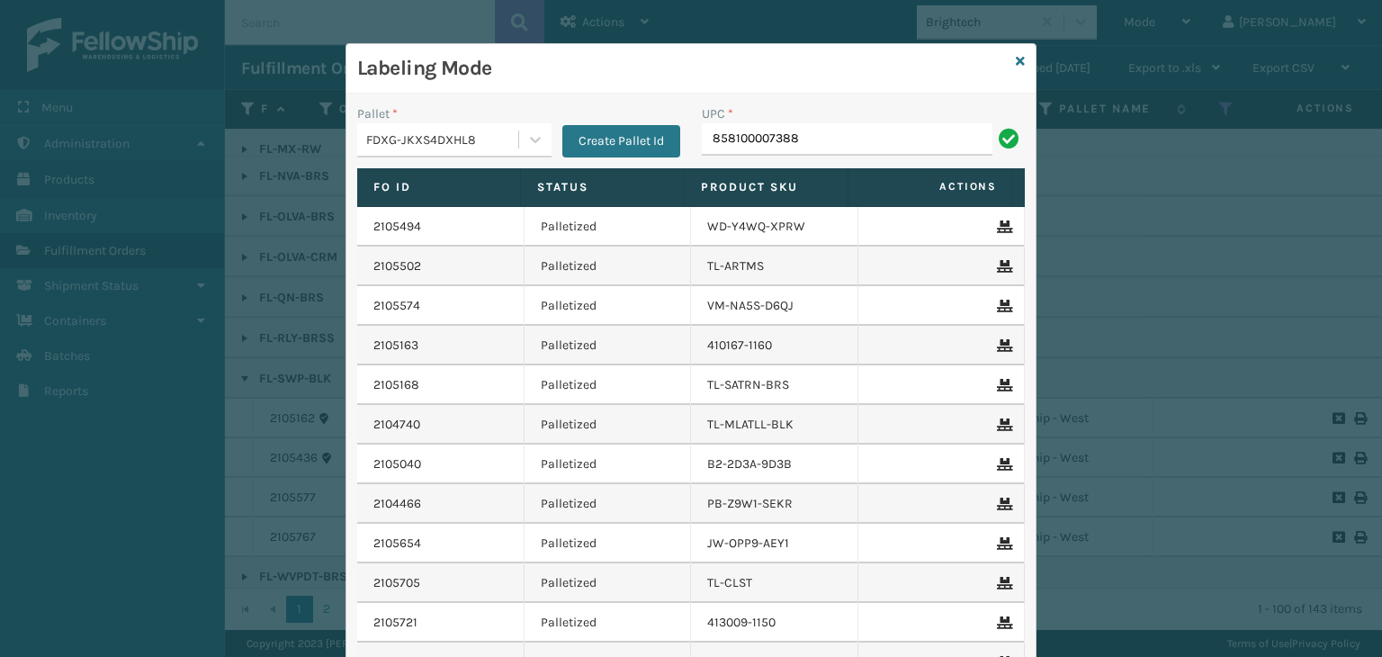
type input "858100007388"
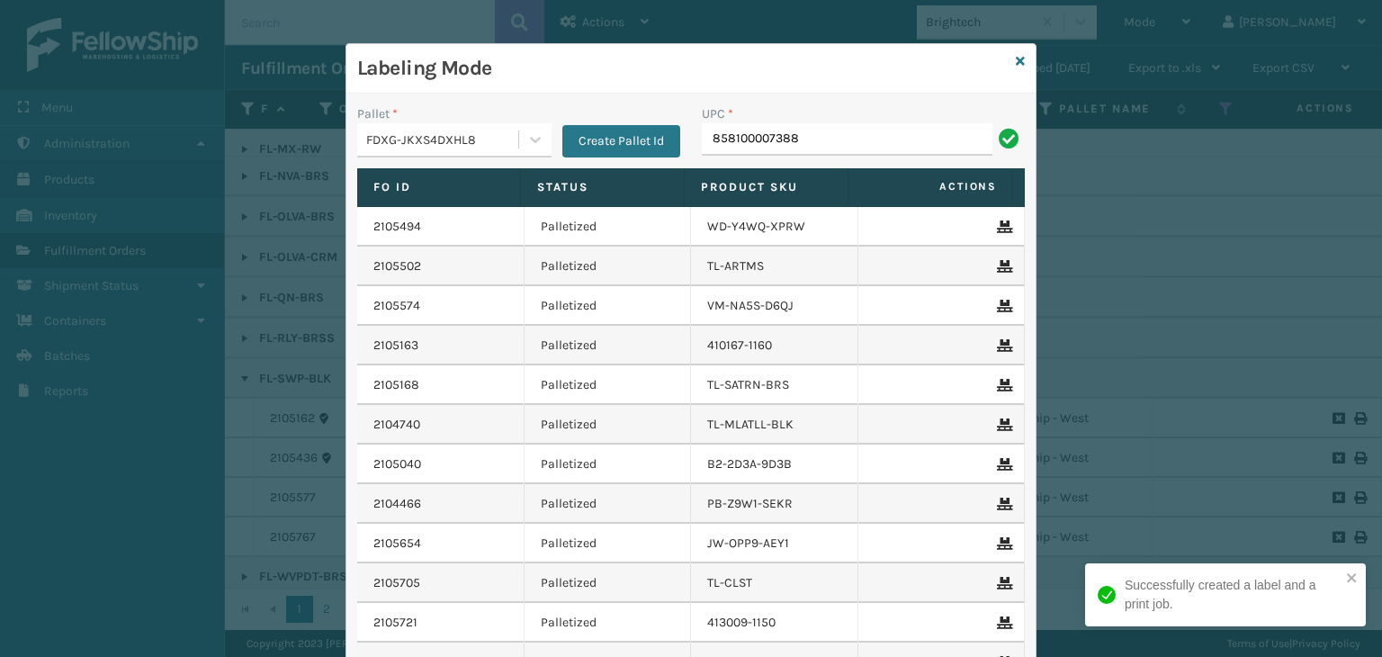
type input "858100007388"
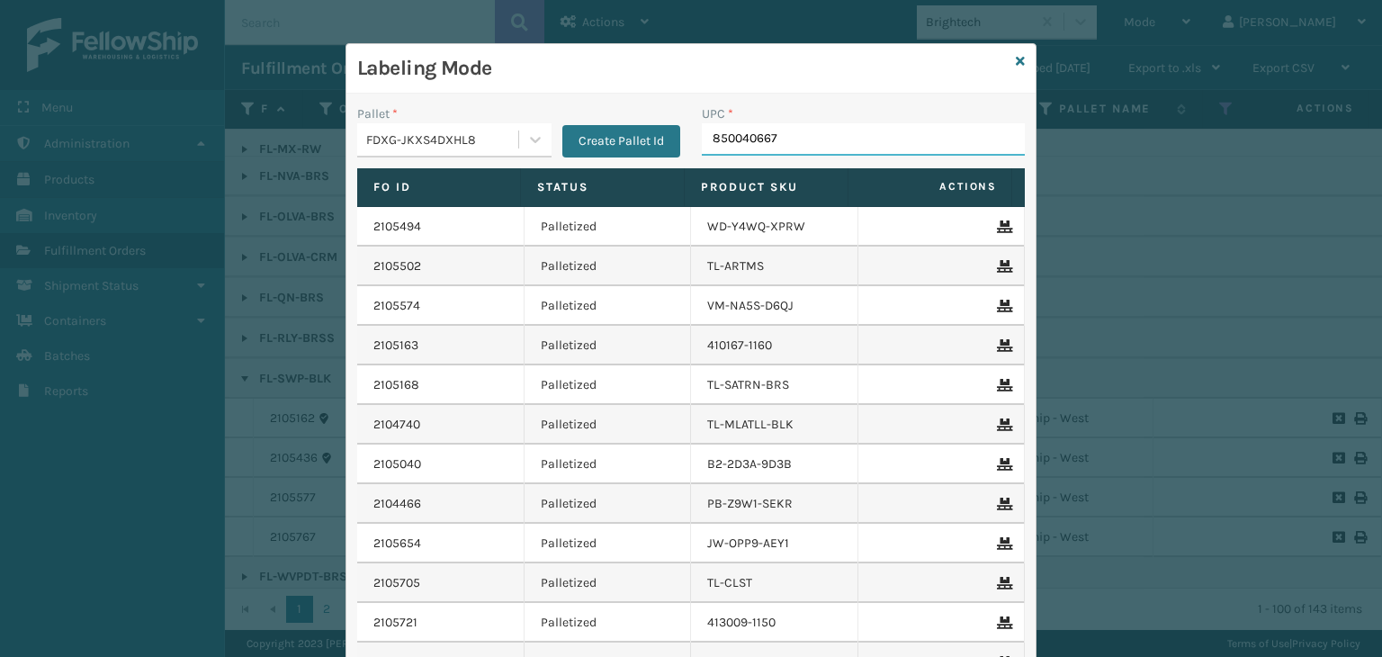
type input "8500406670"
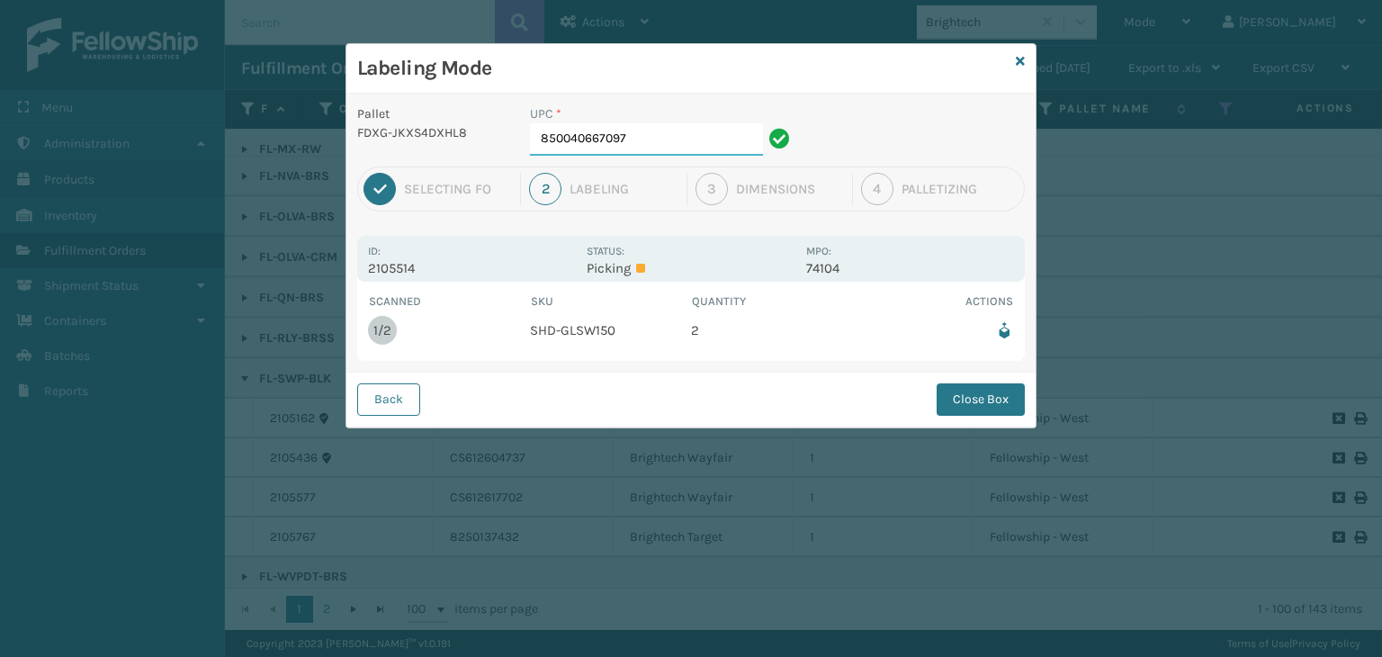
click at [659, 138] on input "850040667097" at bounding box center [646, 139] width 233 height 32
drag, startPoint x: 950, startPoint y: 404, endPoint x: 940, endPoint y: 395, distance: 13.4
click at [944, 397] on button "Close Box" at bounding box center [981, 399] width 88 height 32
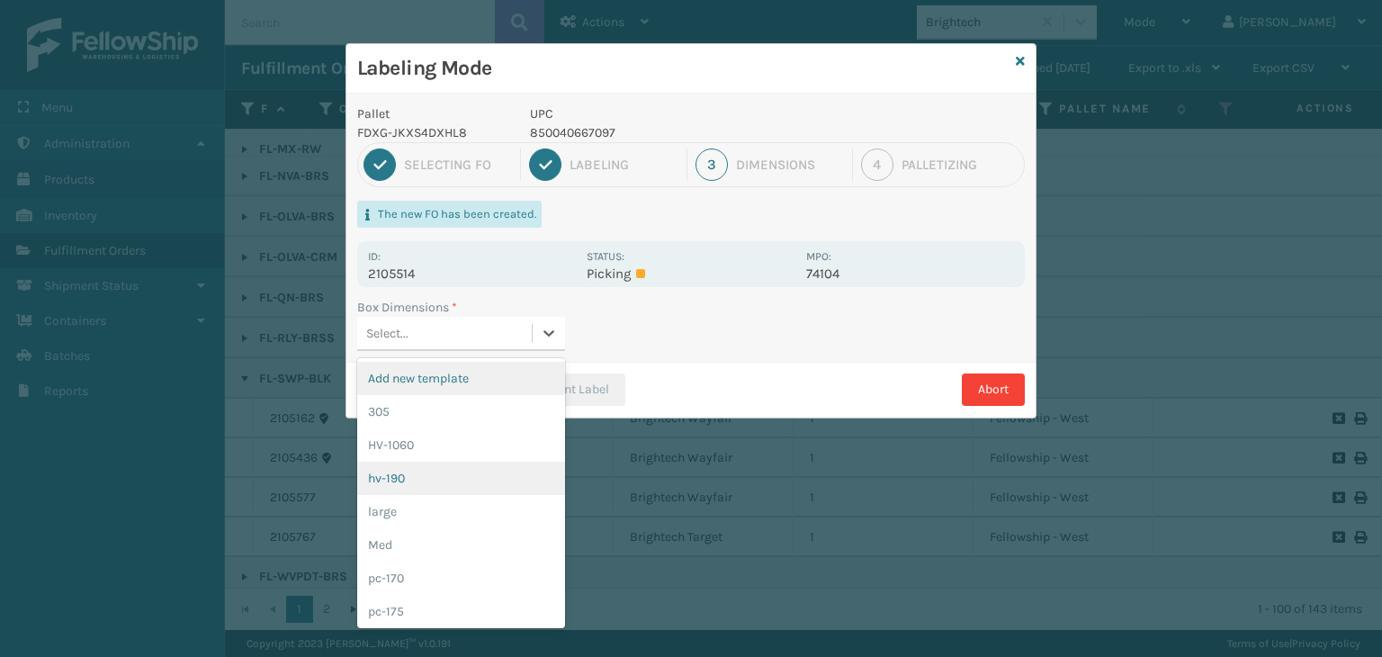
drag, startPoint x: 500, startPoint y: 336, endPoint x: 479, endPoint y: 491, distance: 157.2
click at [499, 333] on div "Select..." at bounding box center [444, 334] width 175 height 30
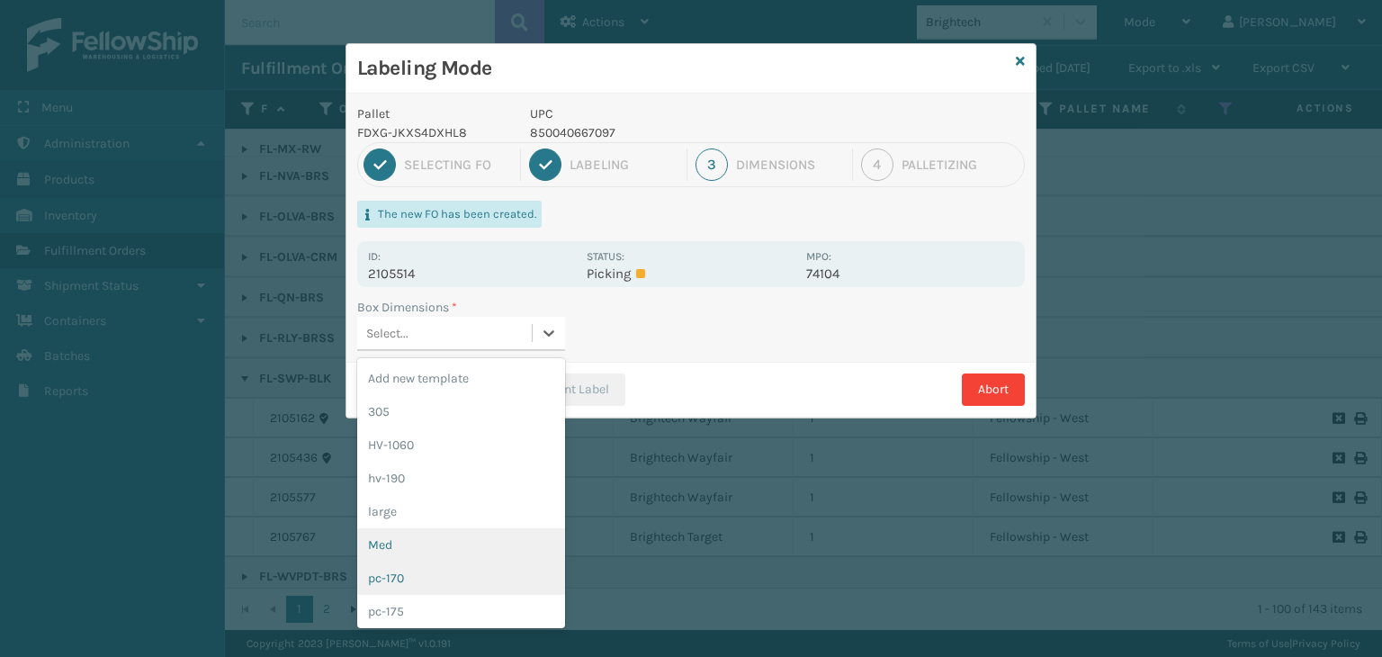
click at [412, 550] on div "Med" at bounding box center [461, 544] width 208 height 33
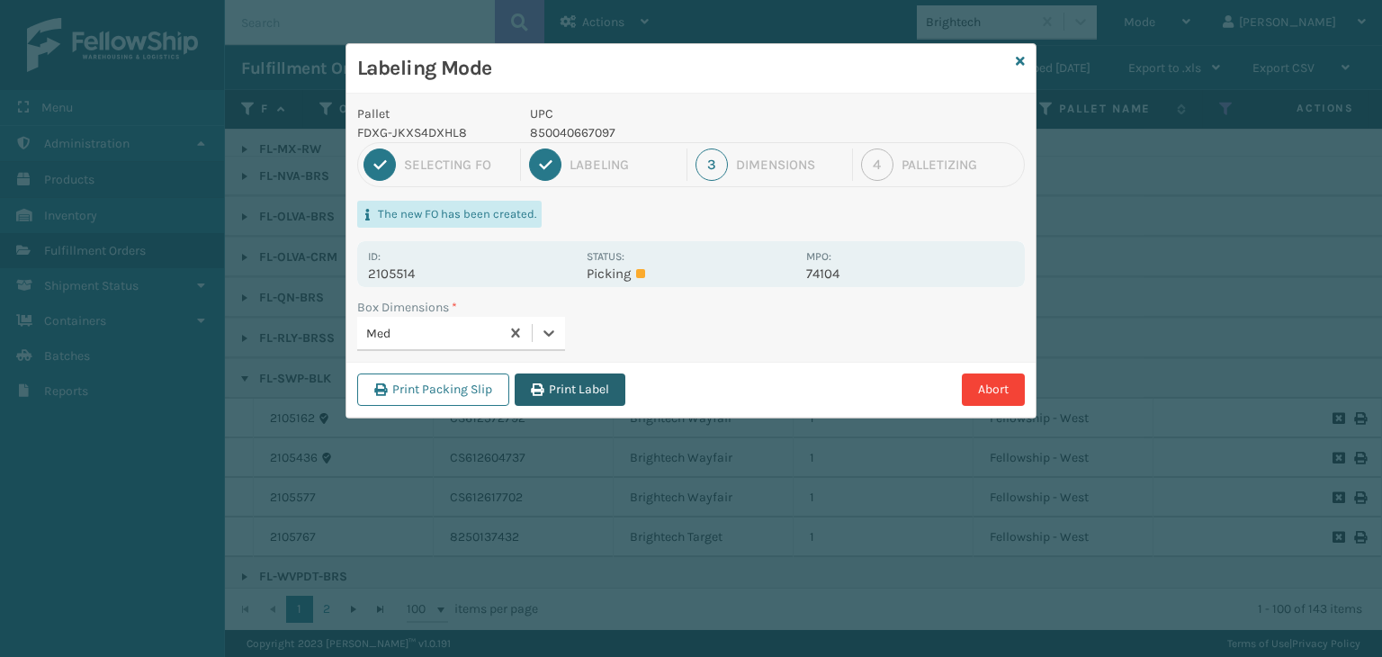
click at [585, 385] on button "Print Label" at bounding box center [570, 389] width 111 height 32
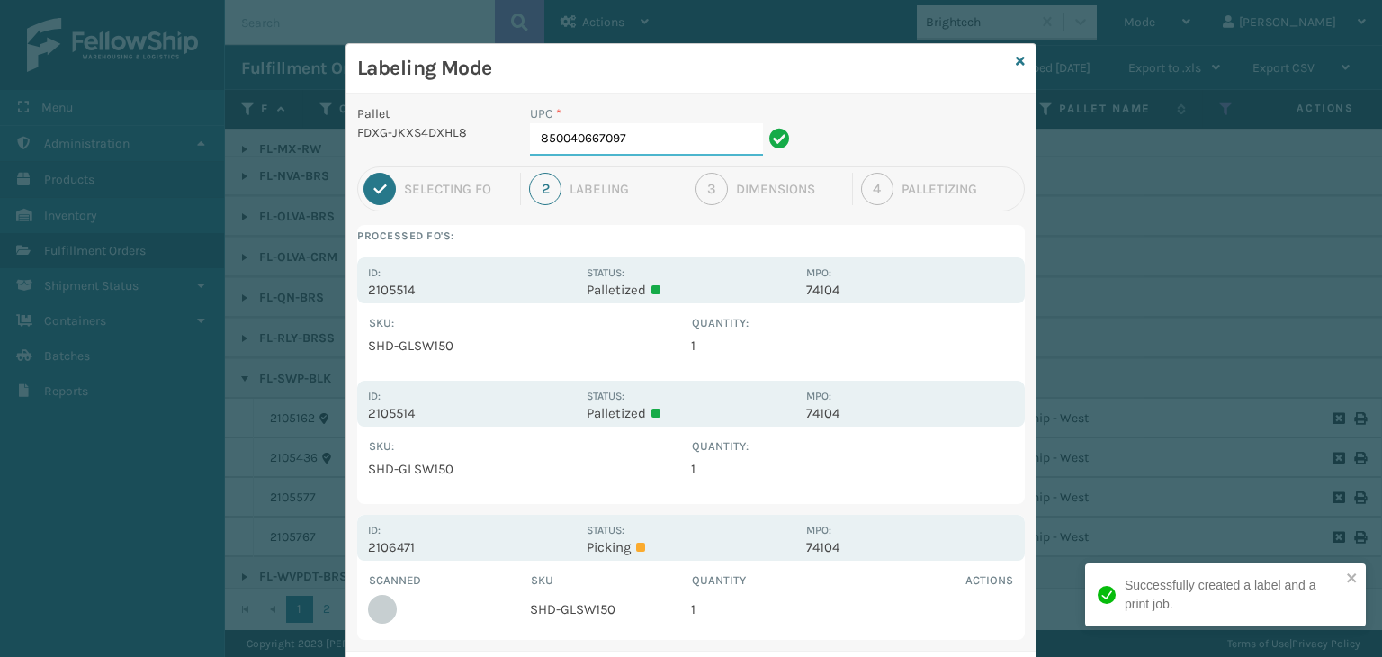
click at [638, 141] on input "850040667097" at bounding box center [646, 139] width 233 height 32
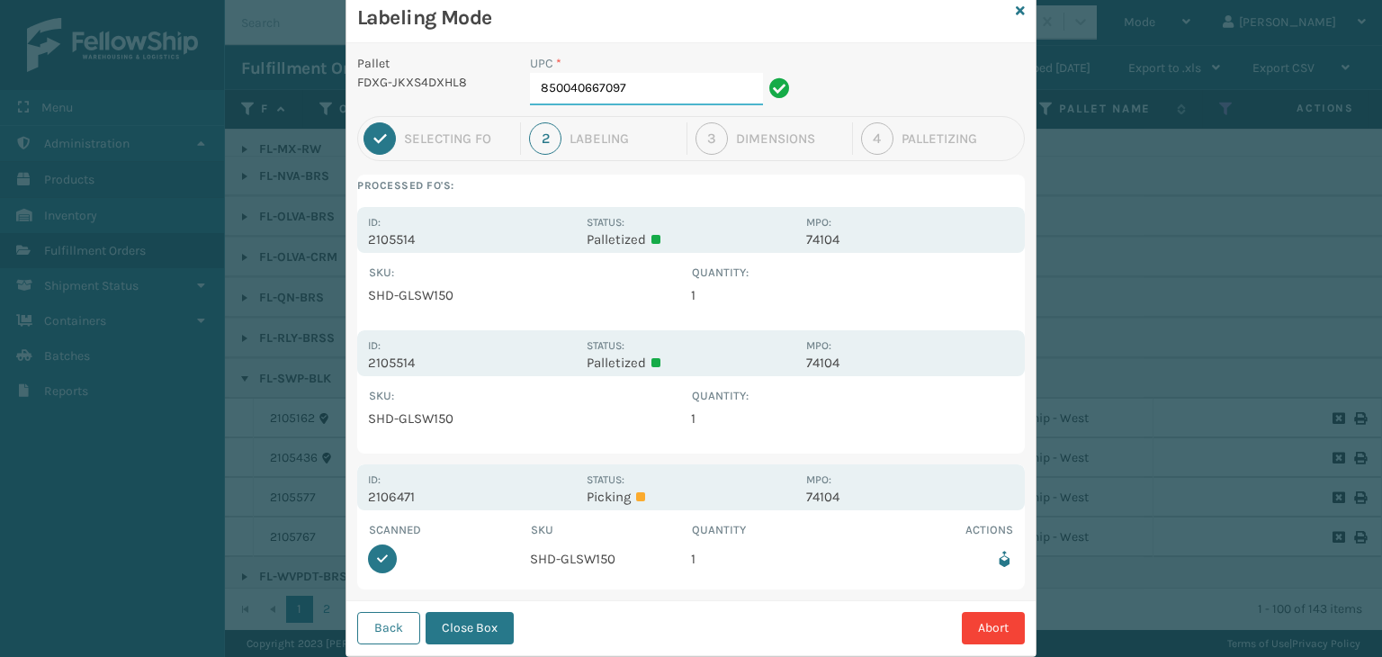
scroll to position [90, 0]
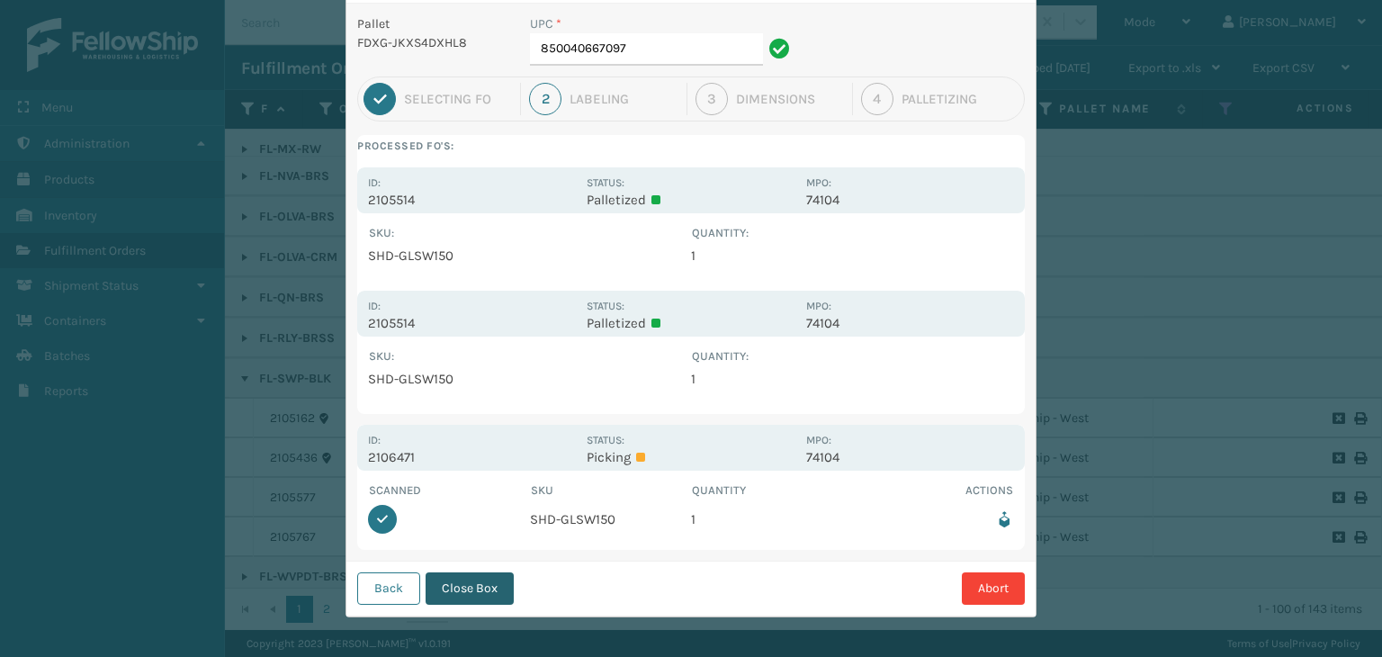
click at [467, 593] on button "Close Box" at bounding box center [470, 588] width 88 height 32
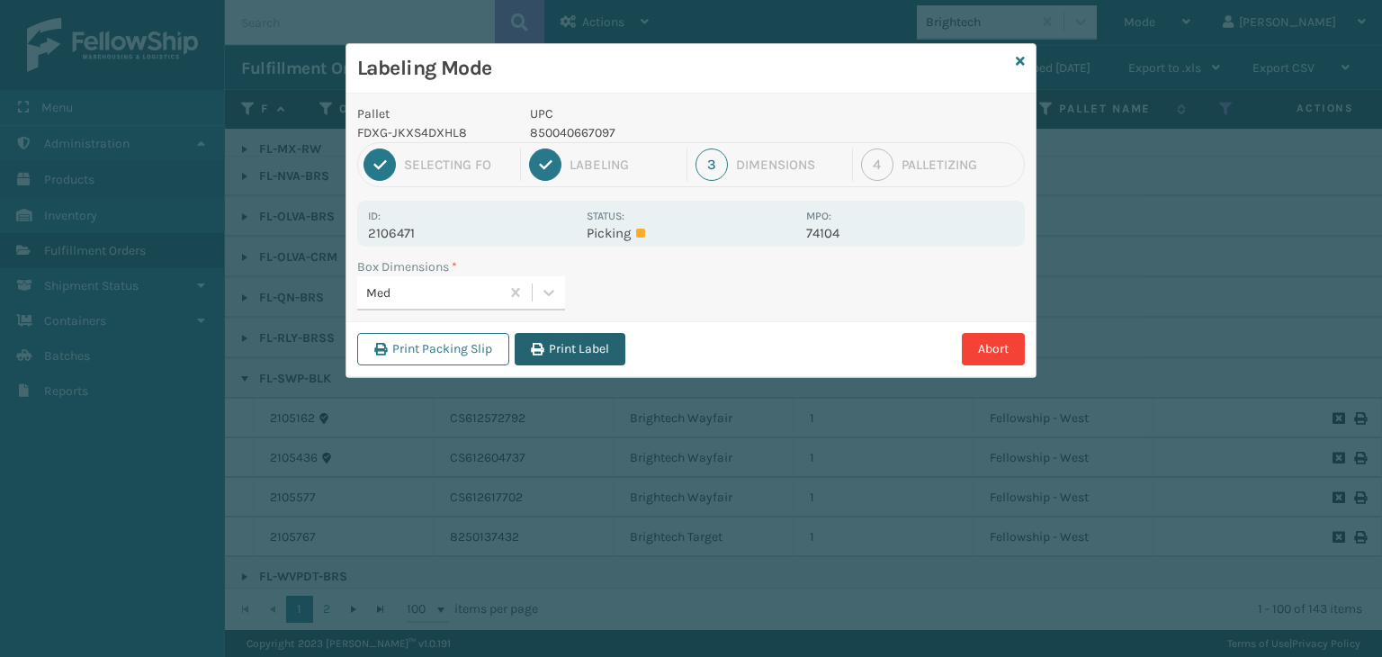
drag, startPoint x: 590, startPoint y: 335, endPoint x: 595, endPoint y: 351, distance: 16.8
click at [590, 339] on button "Print Label" at bounding box center [570, 349] width 111 height 32
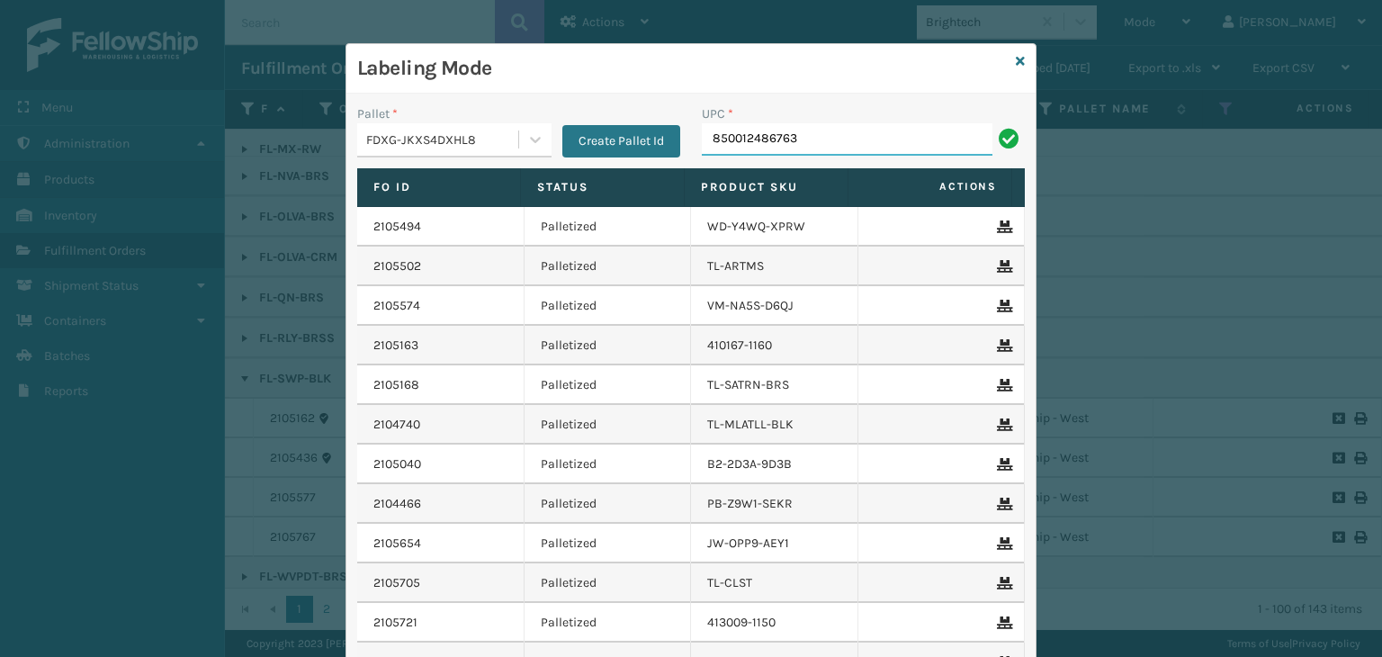
type input "850012486763"
click at [776, 127] on input "UPC *" at bounding box center [863, 139] width 323 height 32
type input "85004066727"
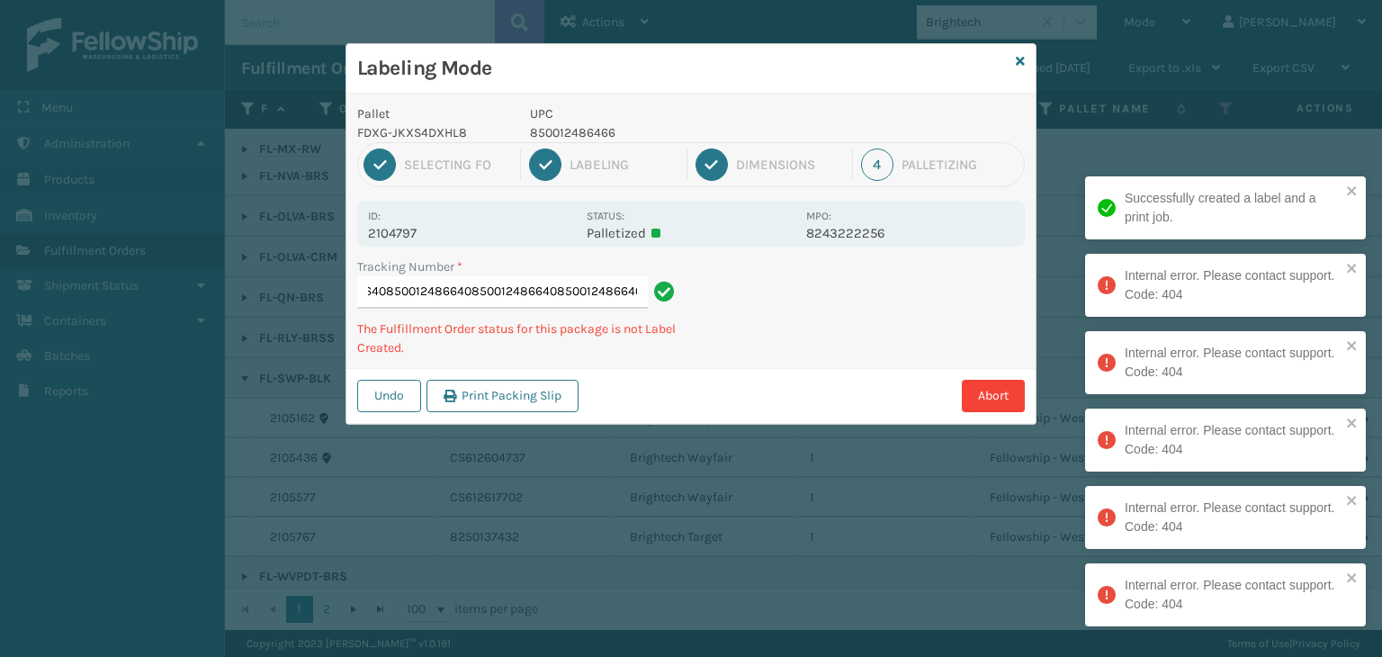
type input "8847344148458500124866408500124866408500124866408500124866408500124866408500124…"
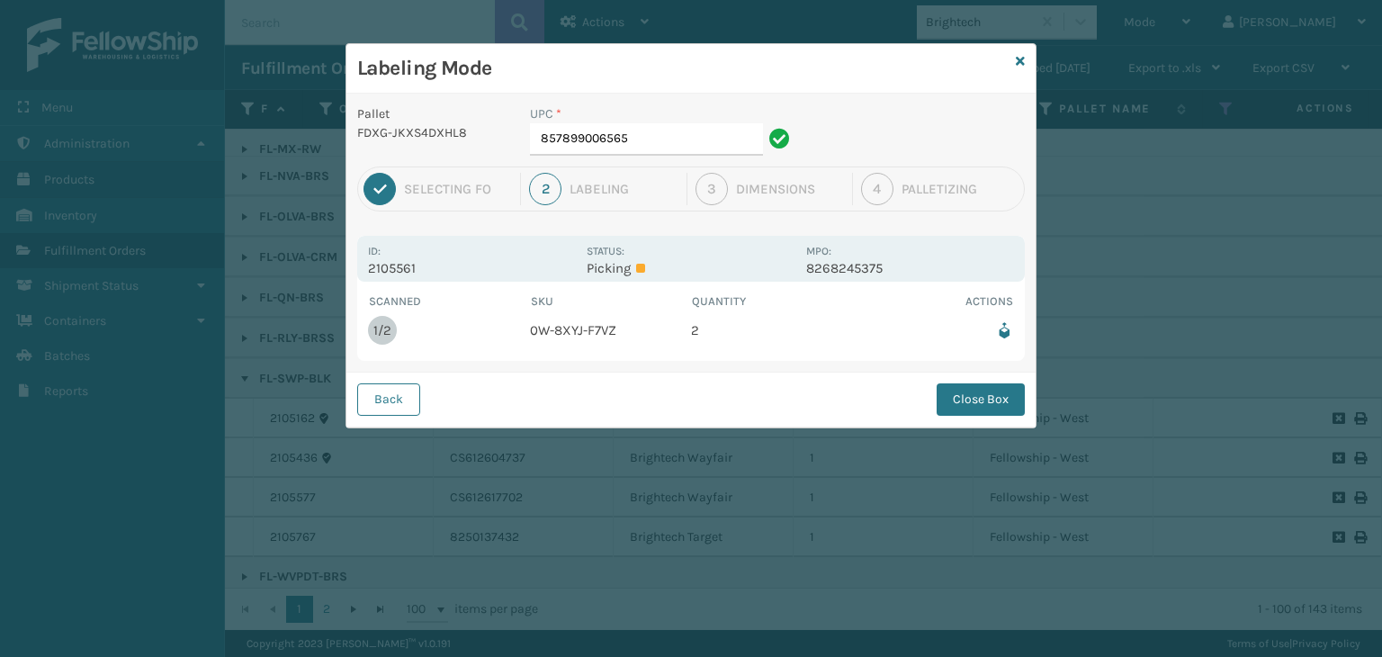
click at [967, 382] on div "Back Close Box" at bounding box center [690, 399] width 689 height 55
click at [973, 400] on button "Close Box" at bounding box center [981, 399] width 88 height 32
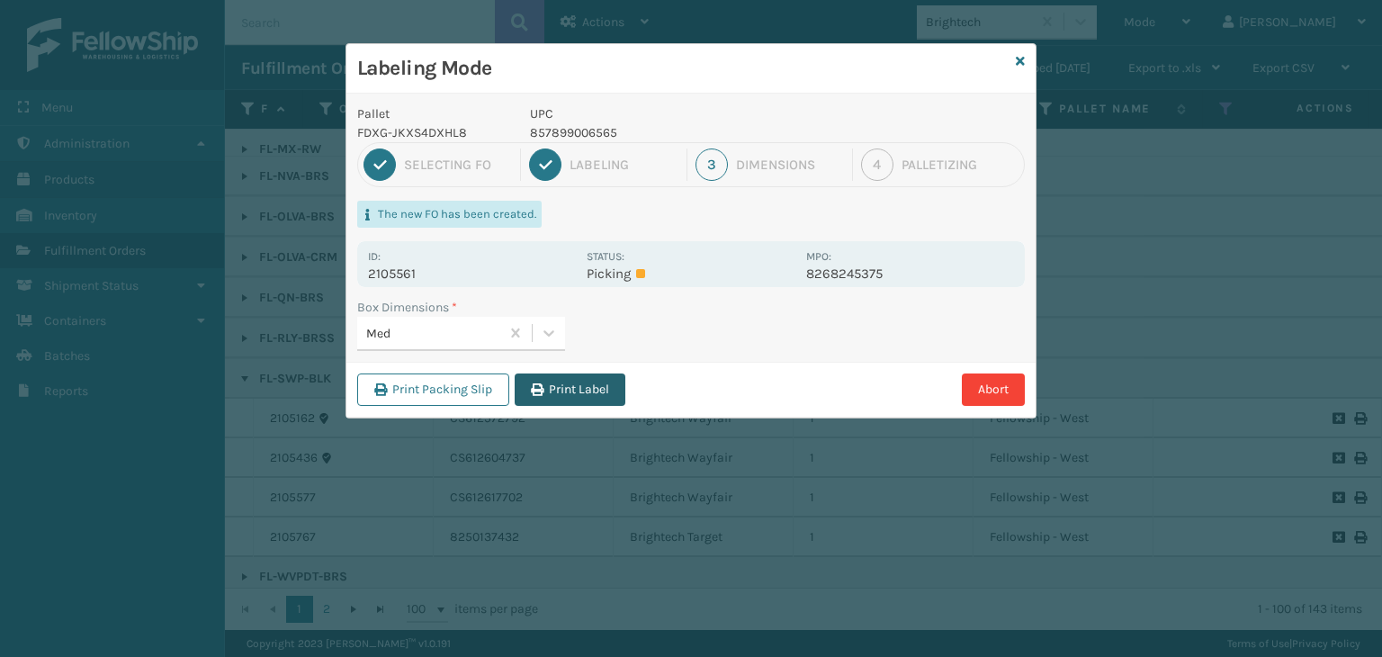
click at [590, 390] on button "Print Label" at bounding box center [570, 389] width 111 height 32
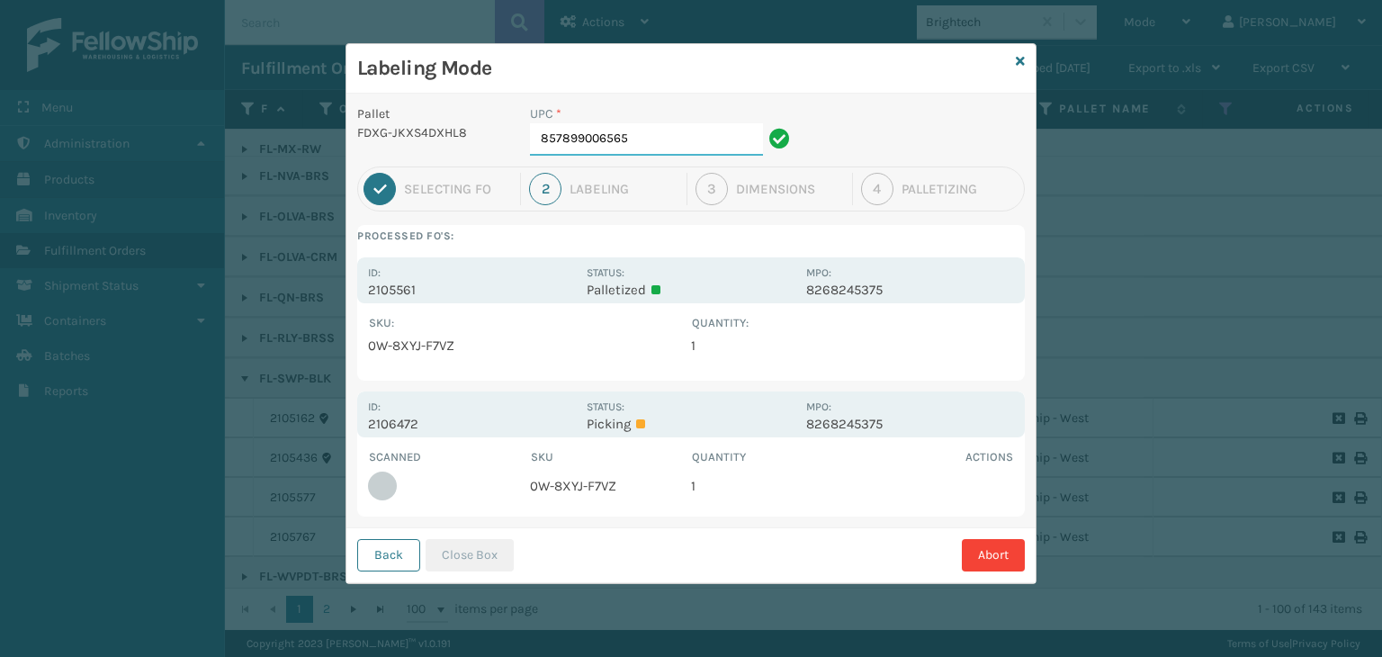
click at [691, 152] on input "857899006565" at bounding box center [646, 139] width 233 height 32
click at [482, 550] on button "Close Box" at bounding box center [470, 555] width 88 height 32
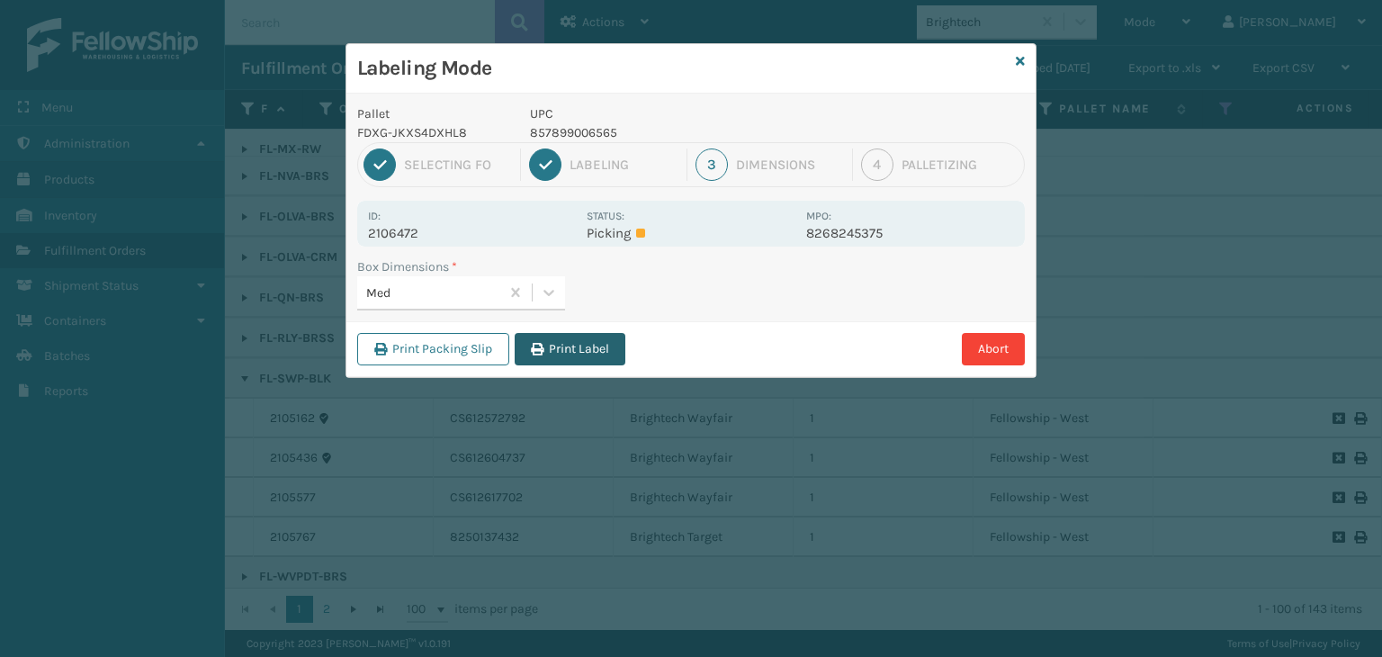
click at [543, 355] on button "Print Label" at bounding box center [570, 349] width 111 height 32
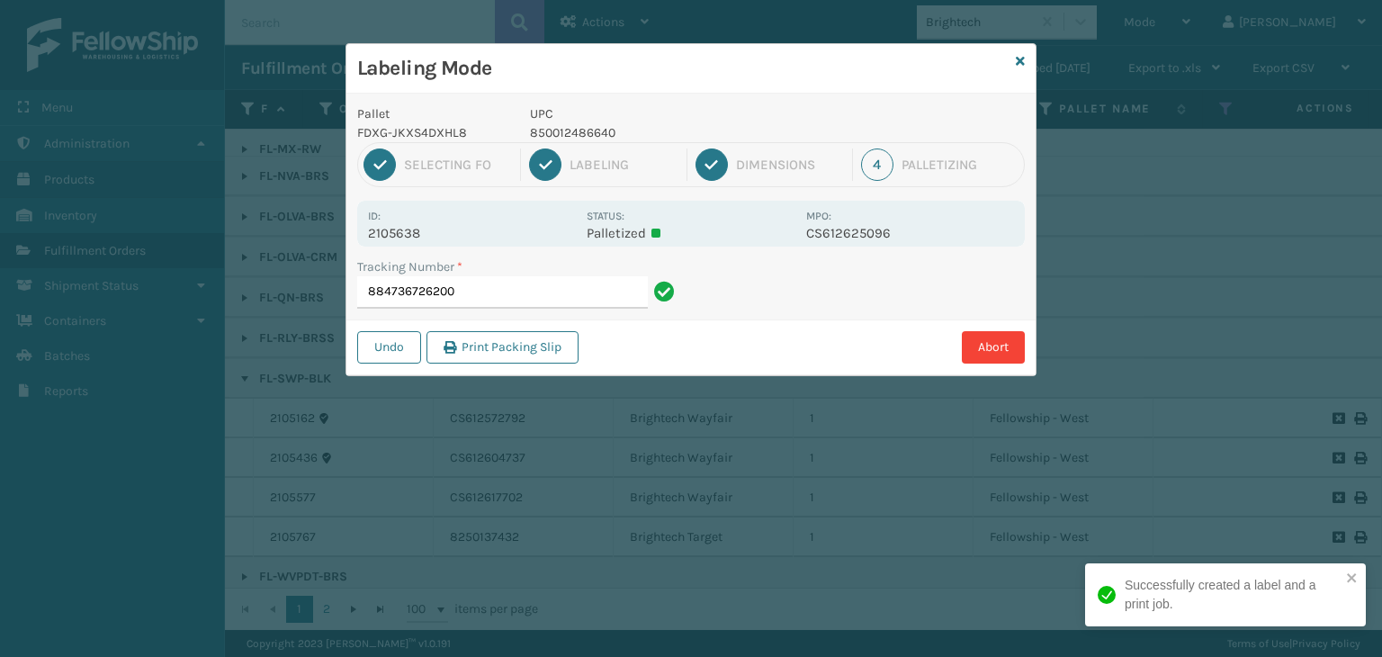
click at [598, 131] on p "850012486640" at bounding box center [662, 132] width 265 height 19
copy p "850012486640"
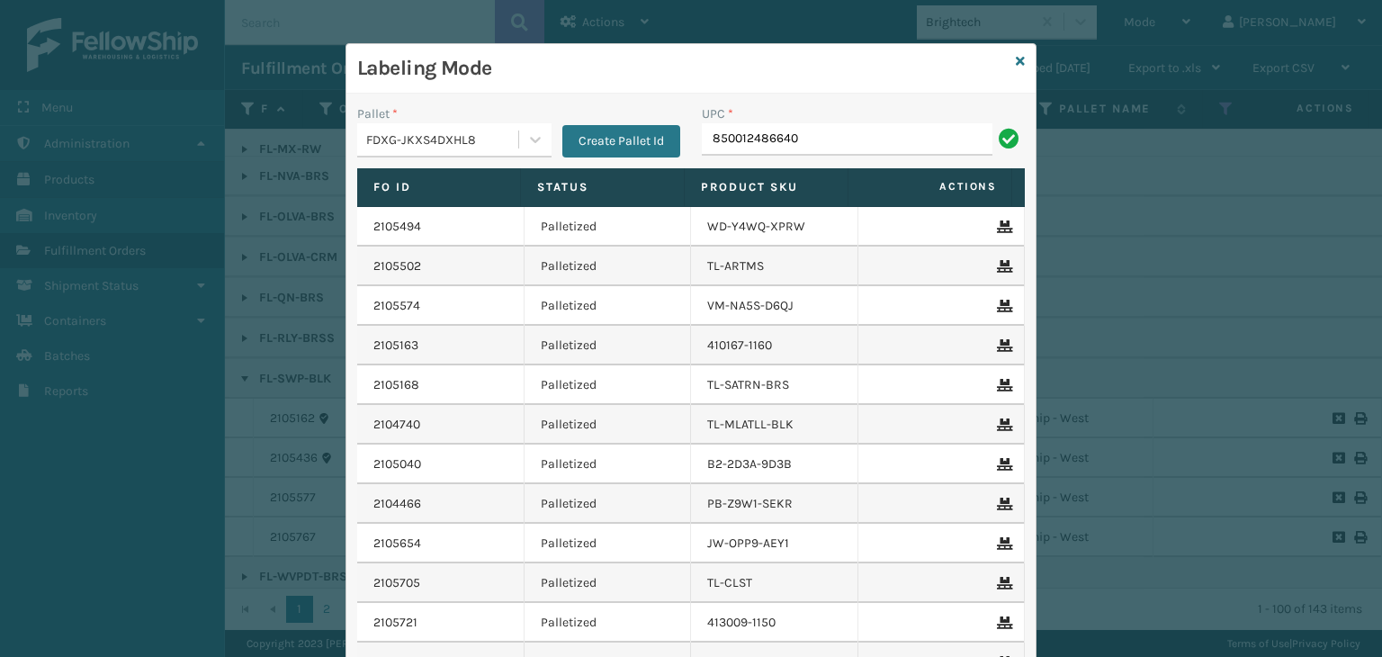
type input "850012486640"
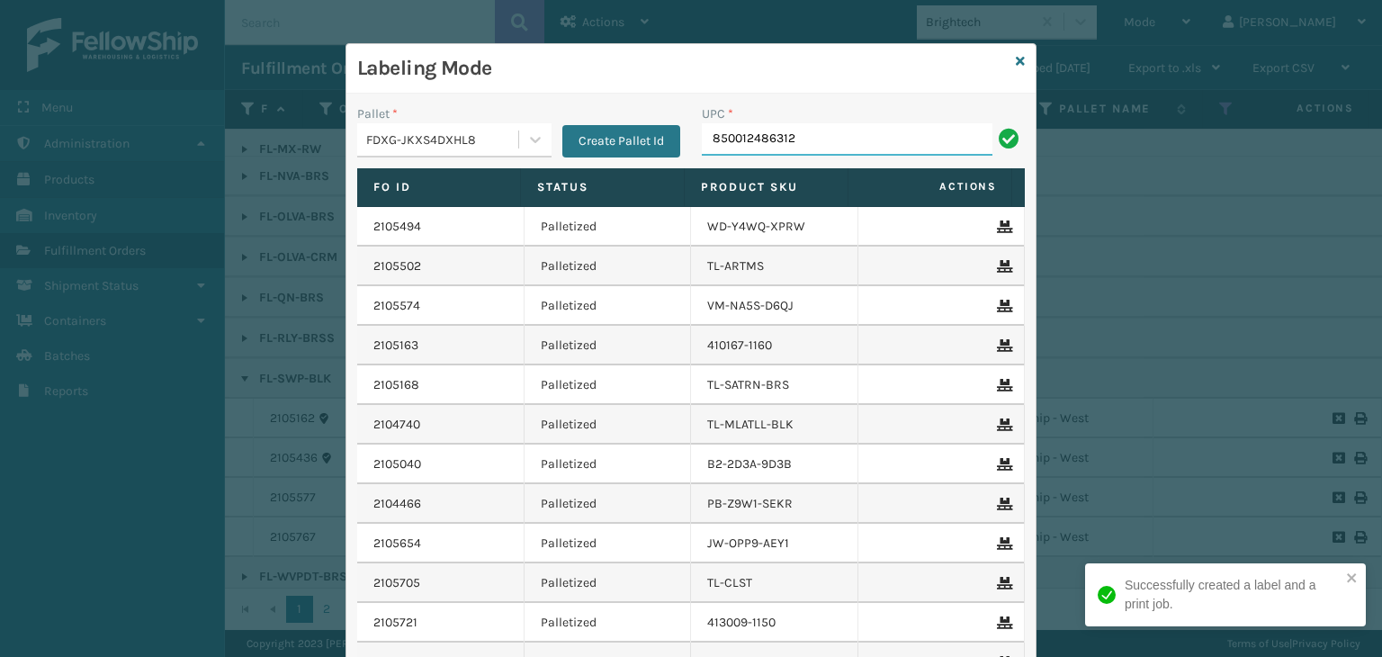
type input "850012486312"
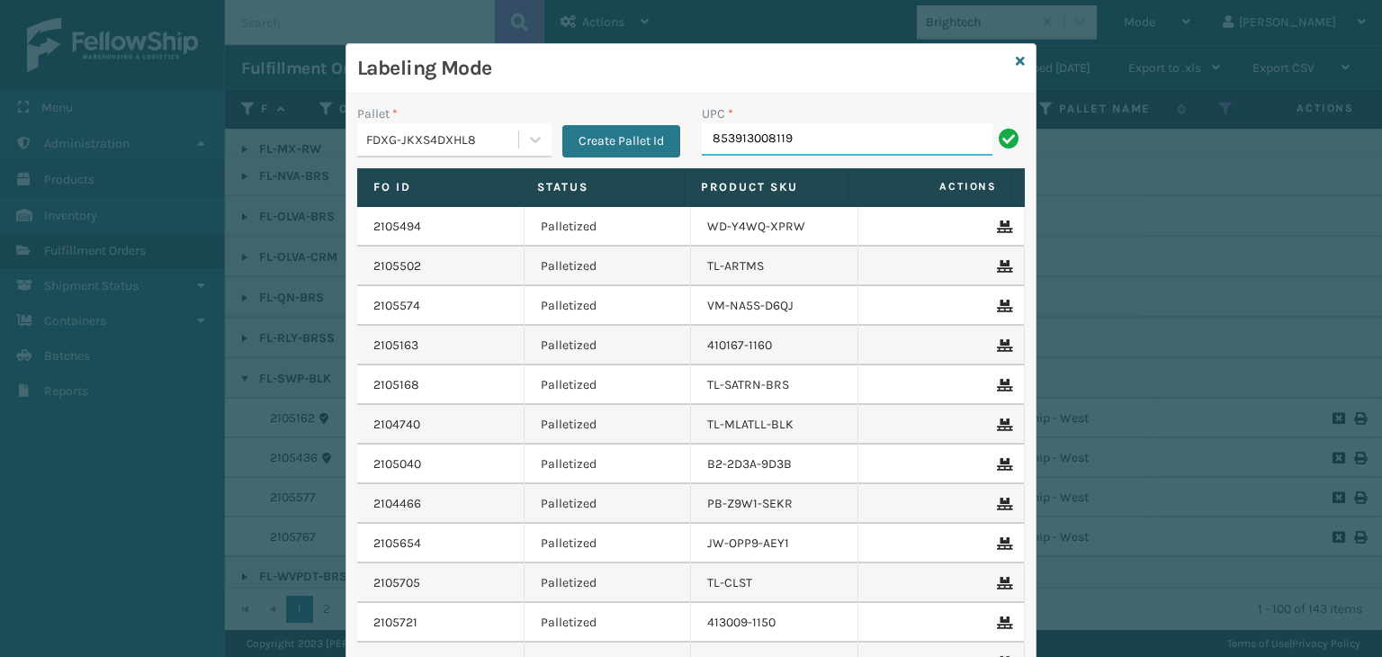
type input "853913008119"
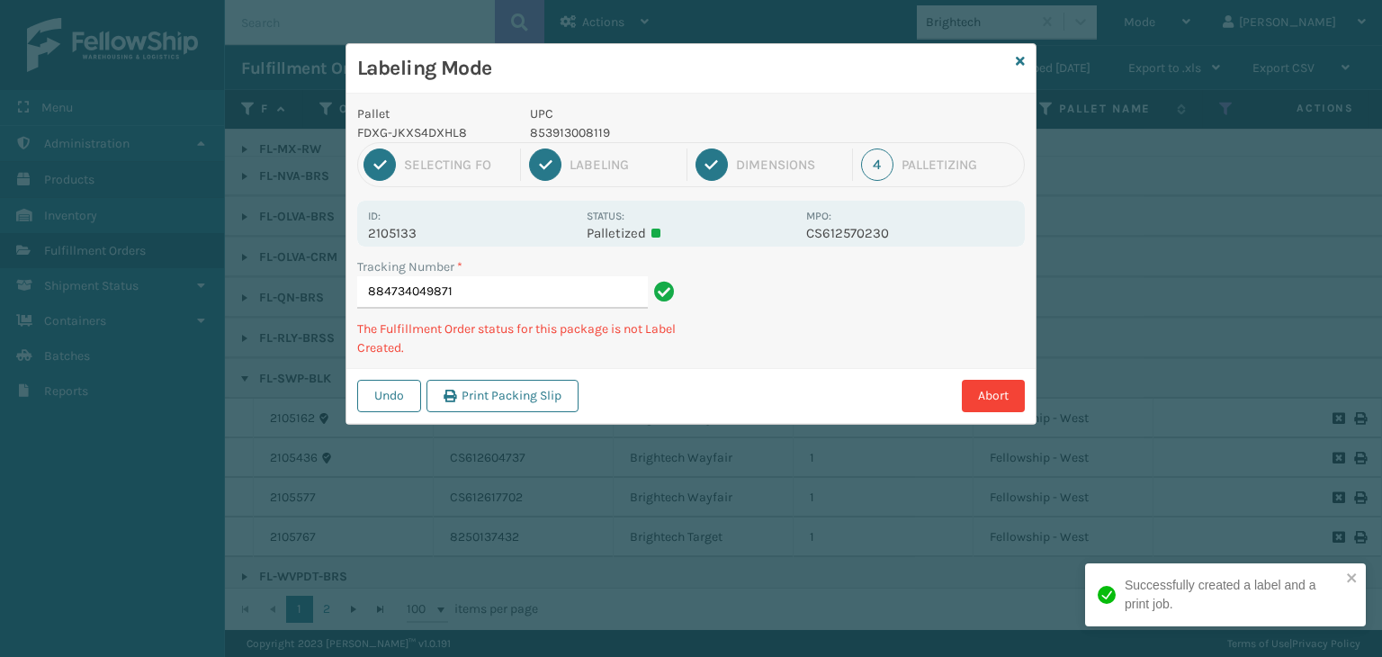
click at [600, 130] on p "853913008119" at bounding box center [662, 132] width 265 height 19
copy p "853913008119"
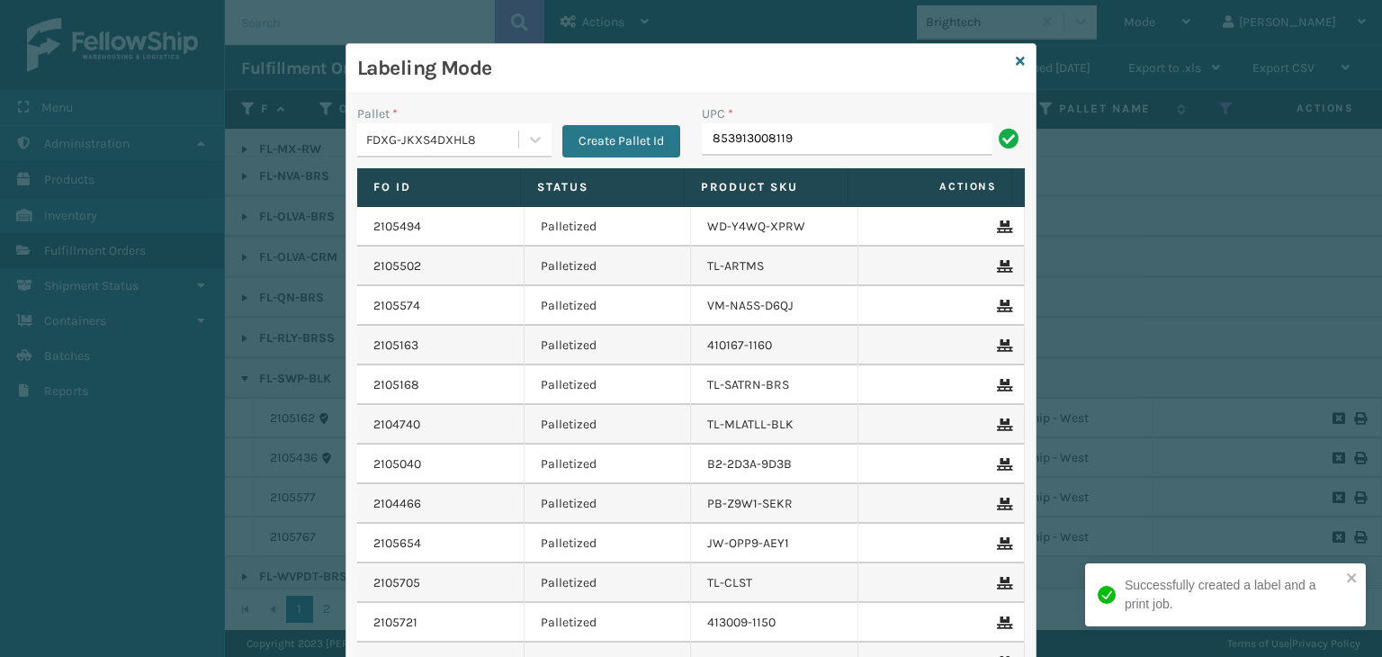
type input "853913008119"
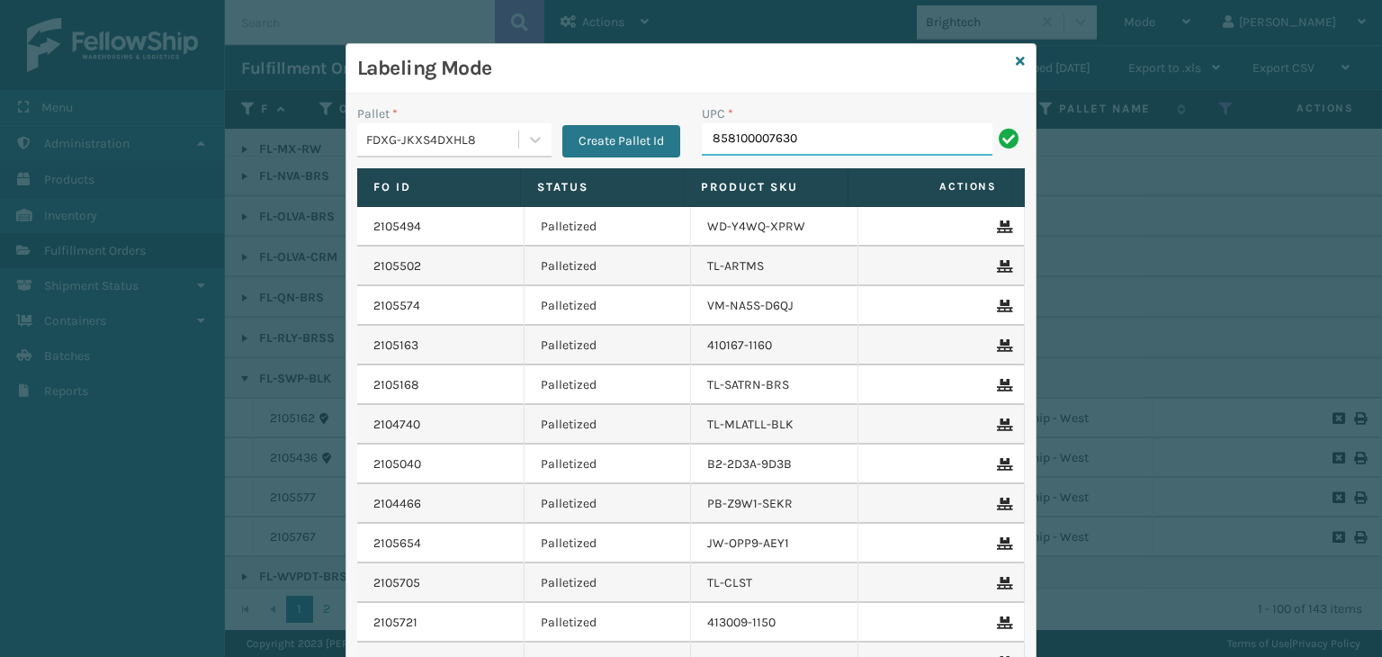
type input "858100007630"
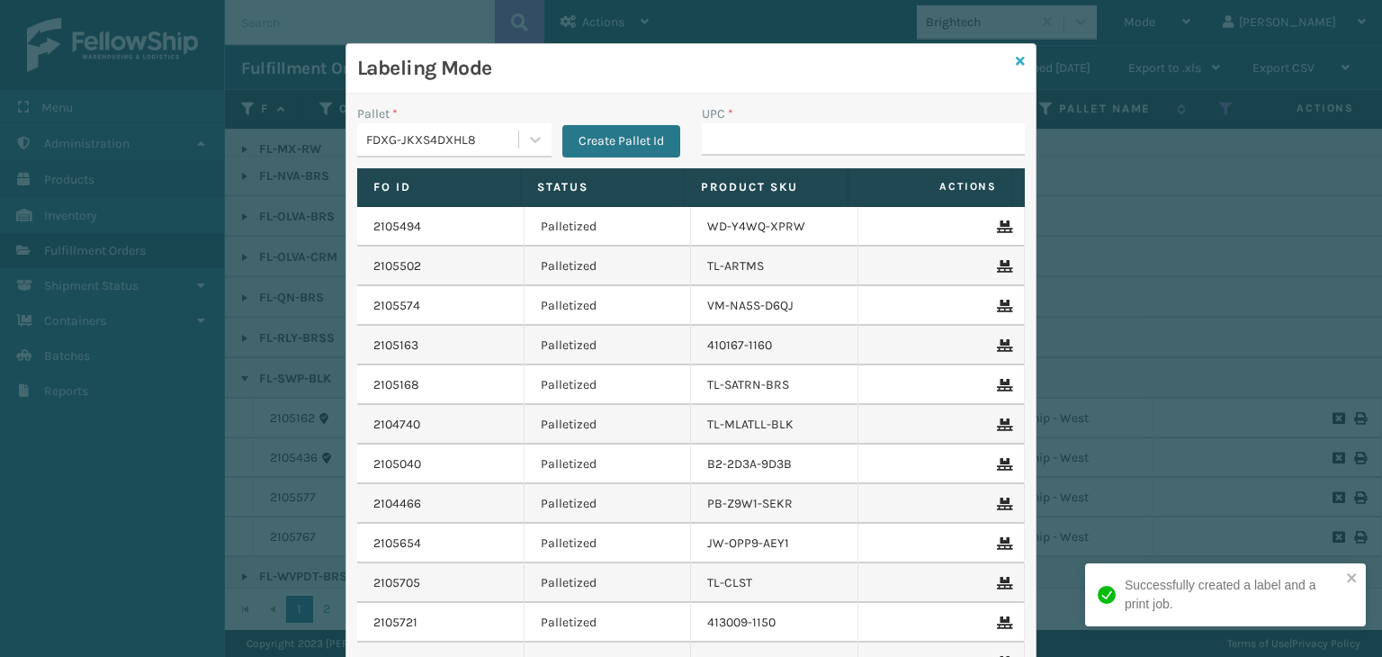
click at [1016, 61] on icon at bounding box center [1020, 61] width 9 height 13
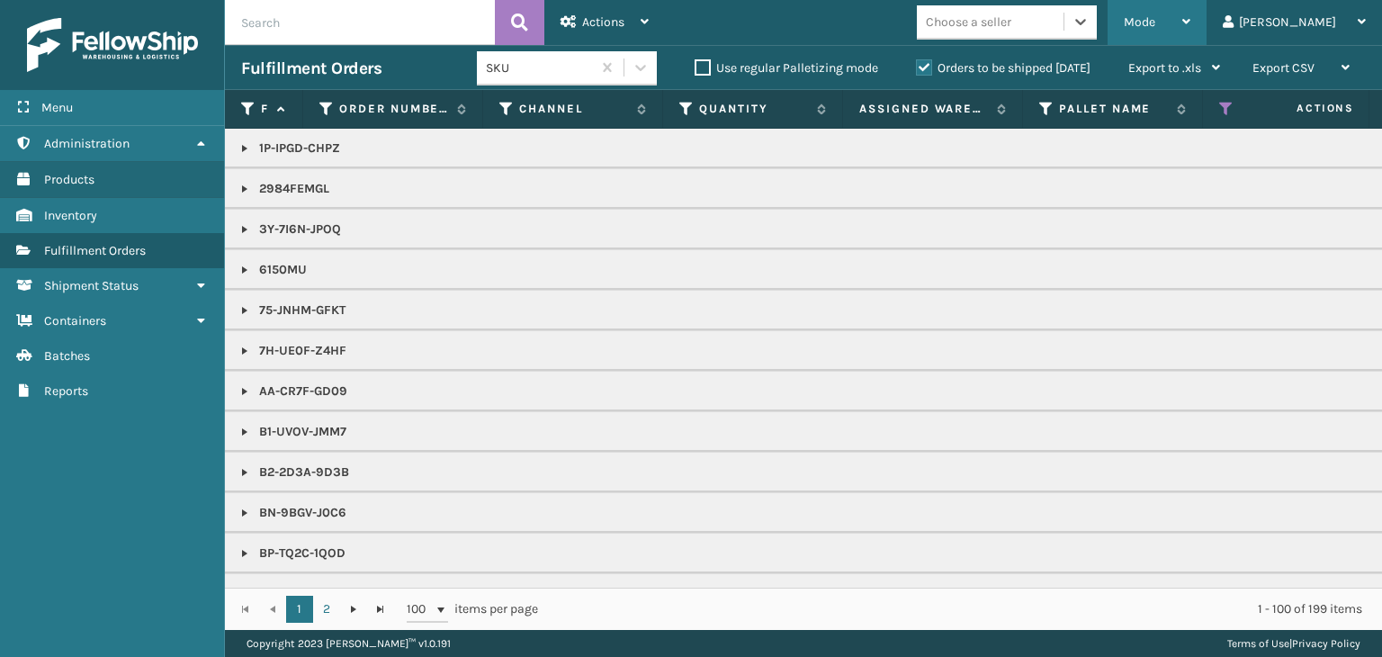
click at [1191, 32] on div "Mode" at bounding box center [1157, 22] width 67 height 45
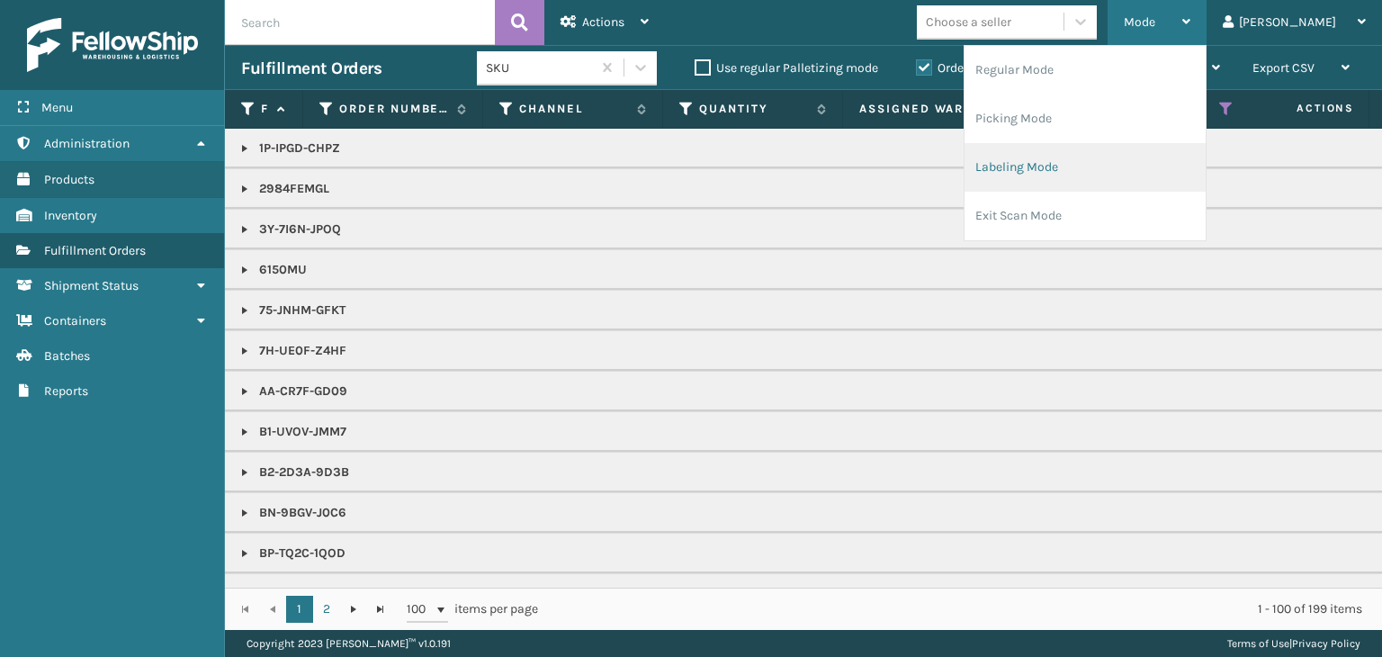
click at [1097, 173] on li "Labeling Mode" at bounding box center [1085, 167] width 241 height 49
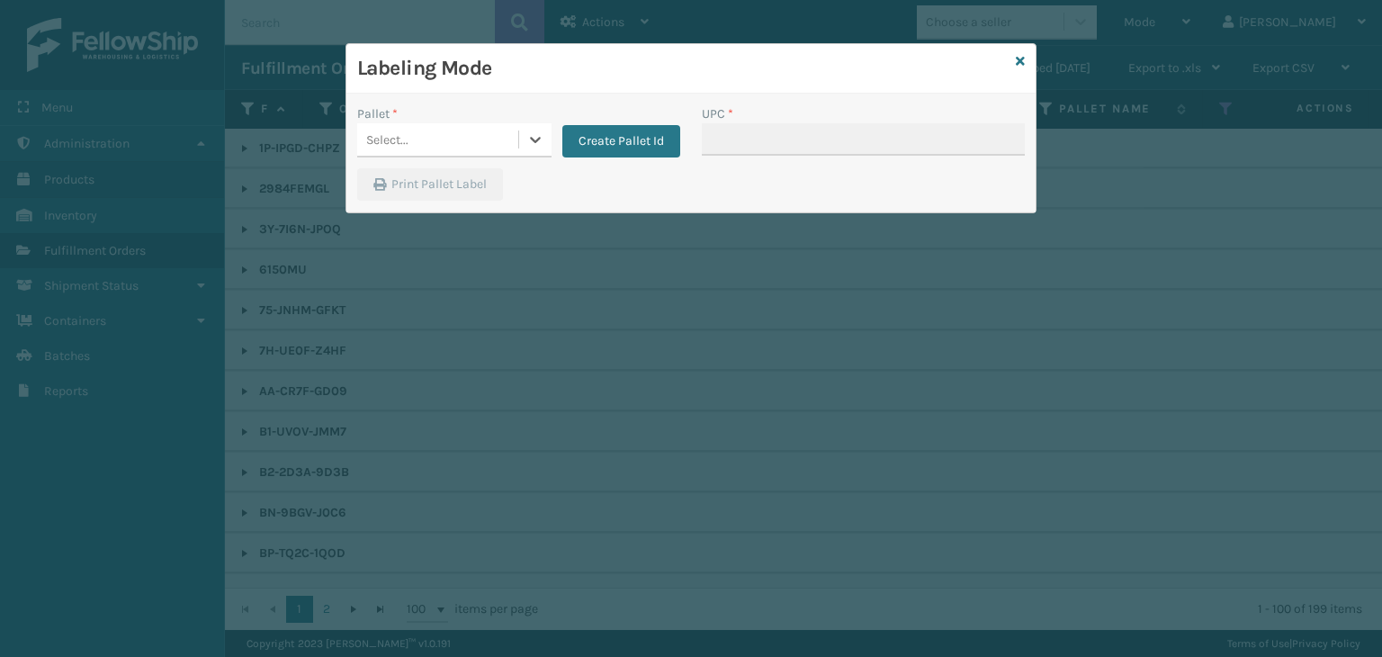
click at [427, 134] on div "Select..." at bounding box center [437, 140] width 161 height 30
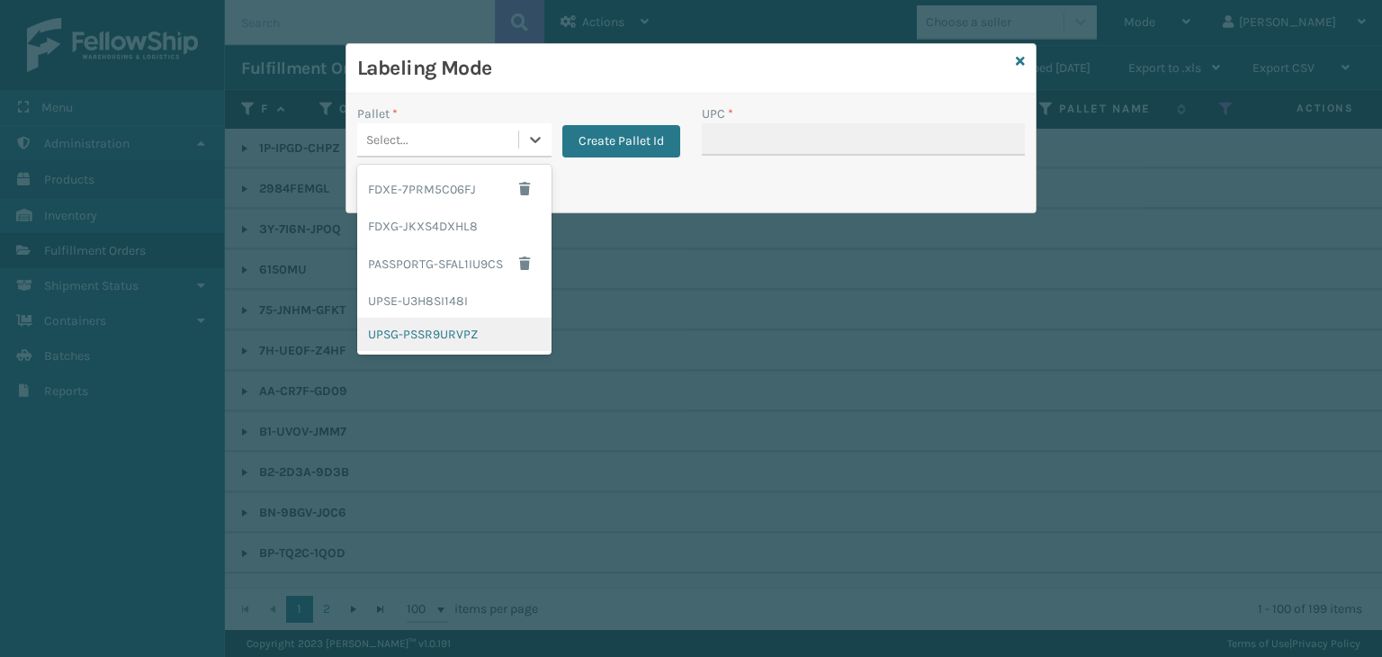
click at [477, 339] on div "UPSG-PSSR9URVPZ" at bounding box center [454, 334] width 194 height 33
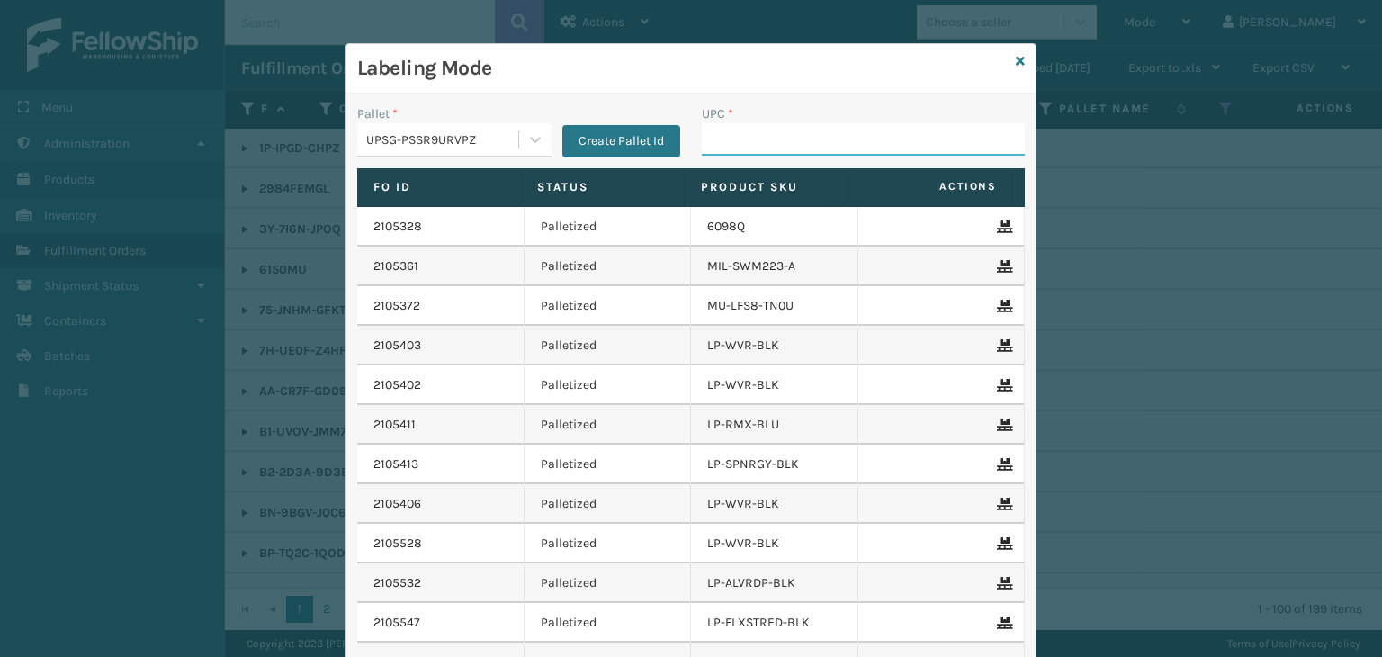
click at [729, 155] on input "UPC *" at bounding box center [863, 139] width 323 height 32
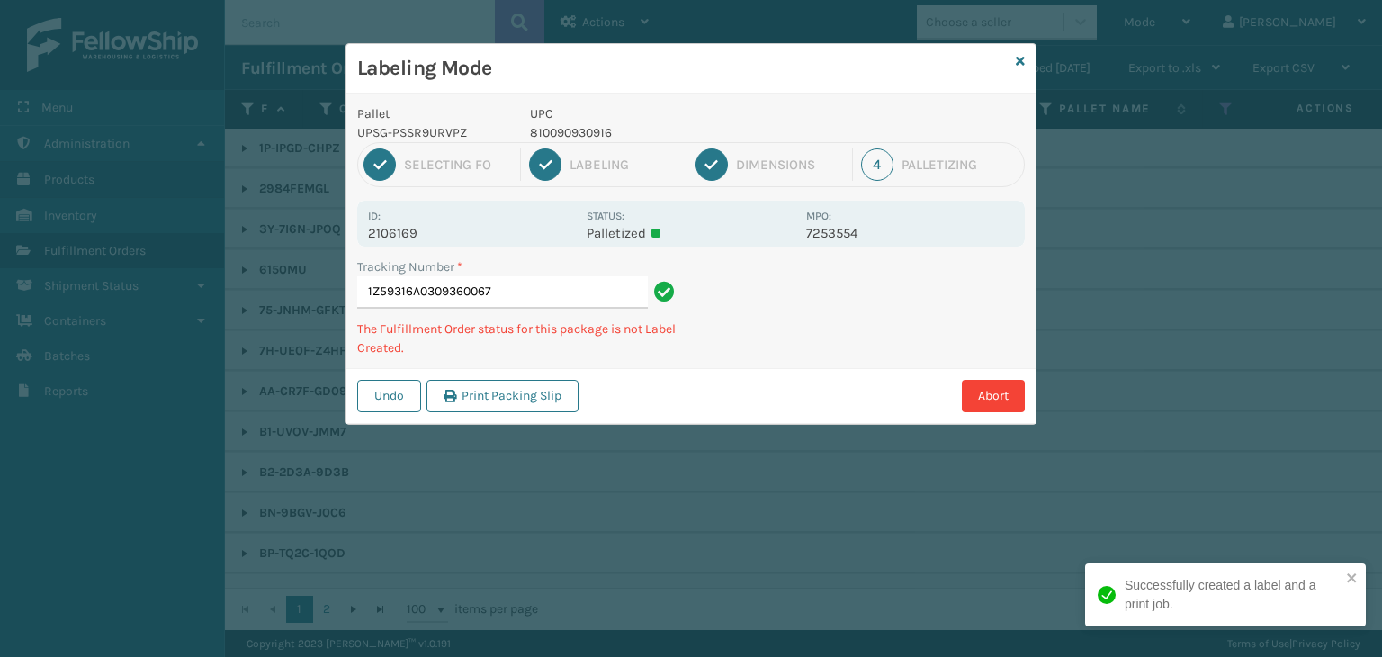
click at [581, 136] on p "810090930916" at bounding box center [662, 132] width 265 height 19
copy p "810090930916"
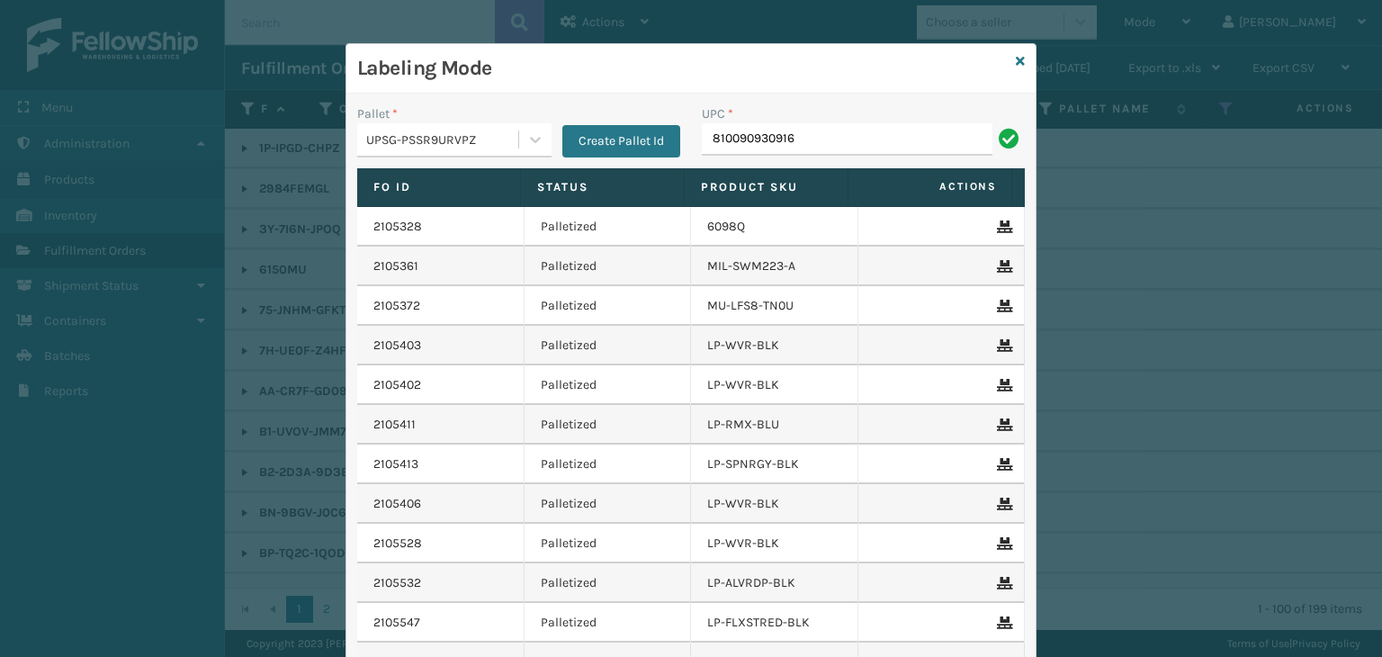
type input "810090930916"
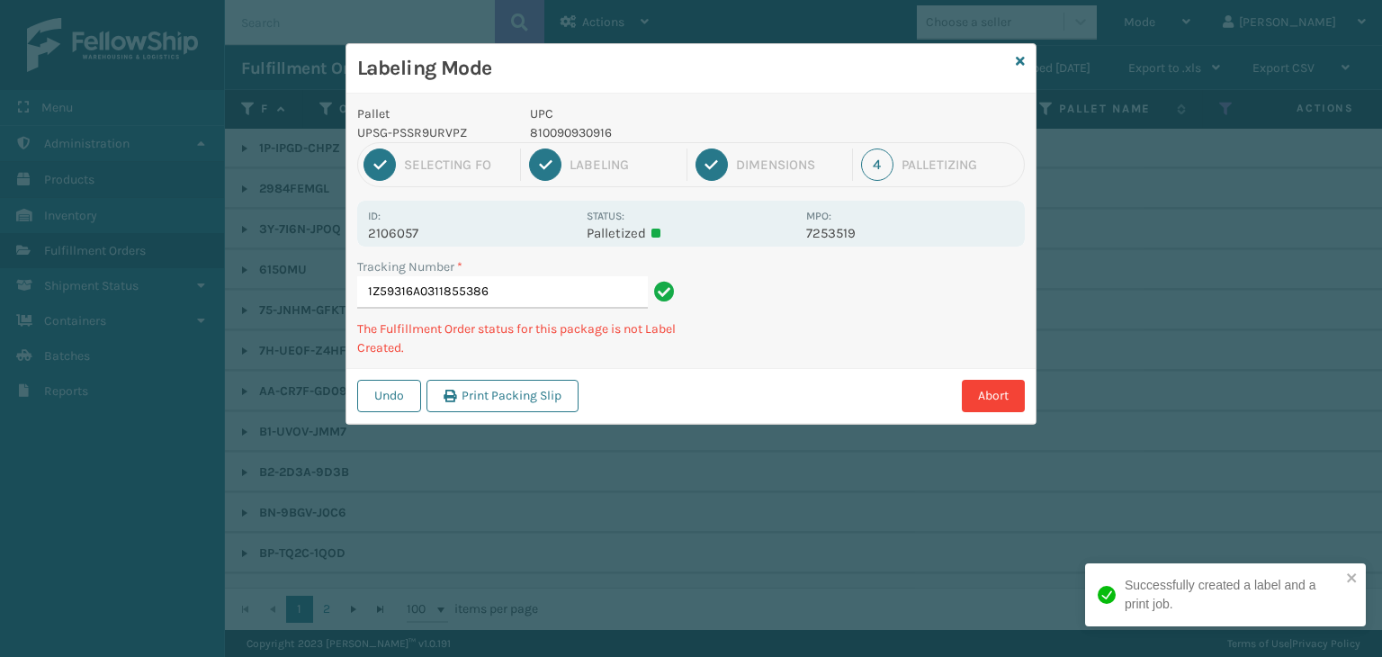
type input "1Z59316A0311855386810090930916"
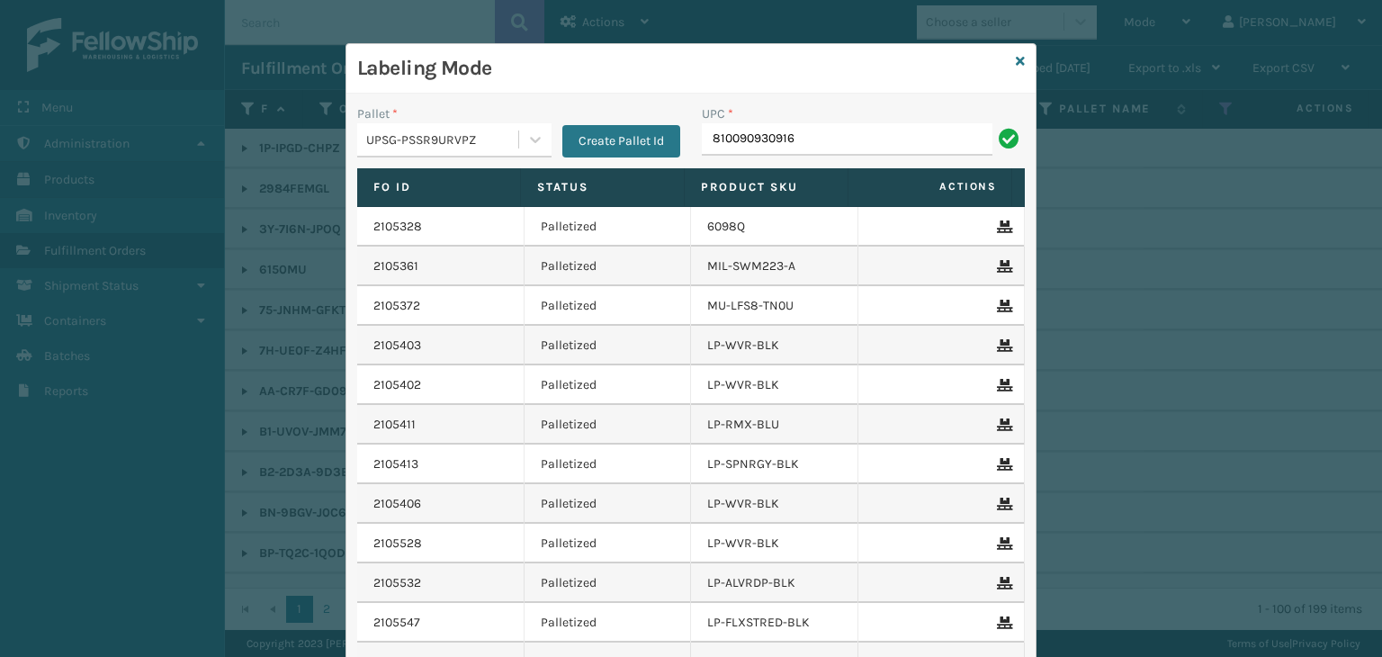
type input "810090930916"
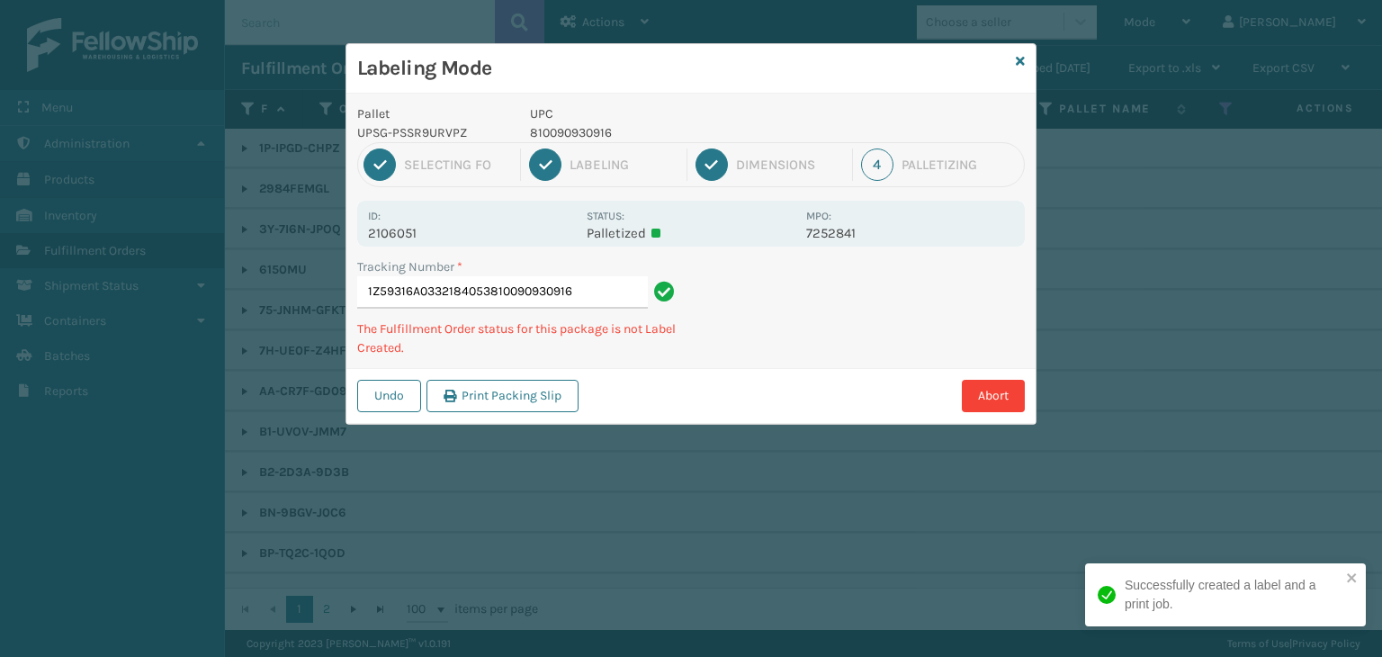
type input "1Z59316A0332184053810090930916810090930916"
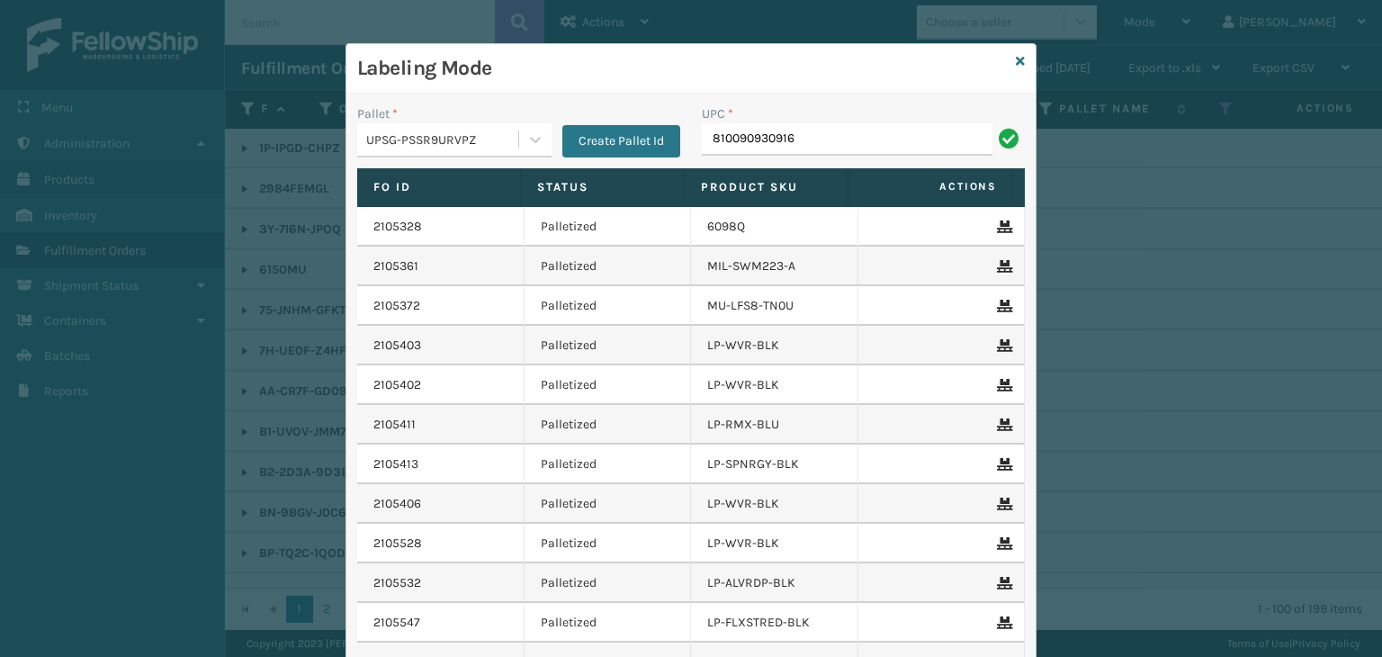
type input "810090930916"
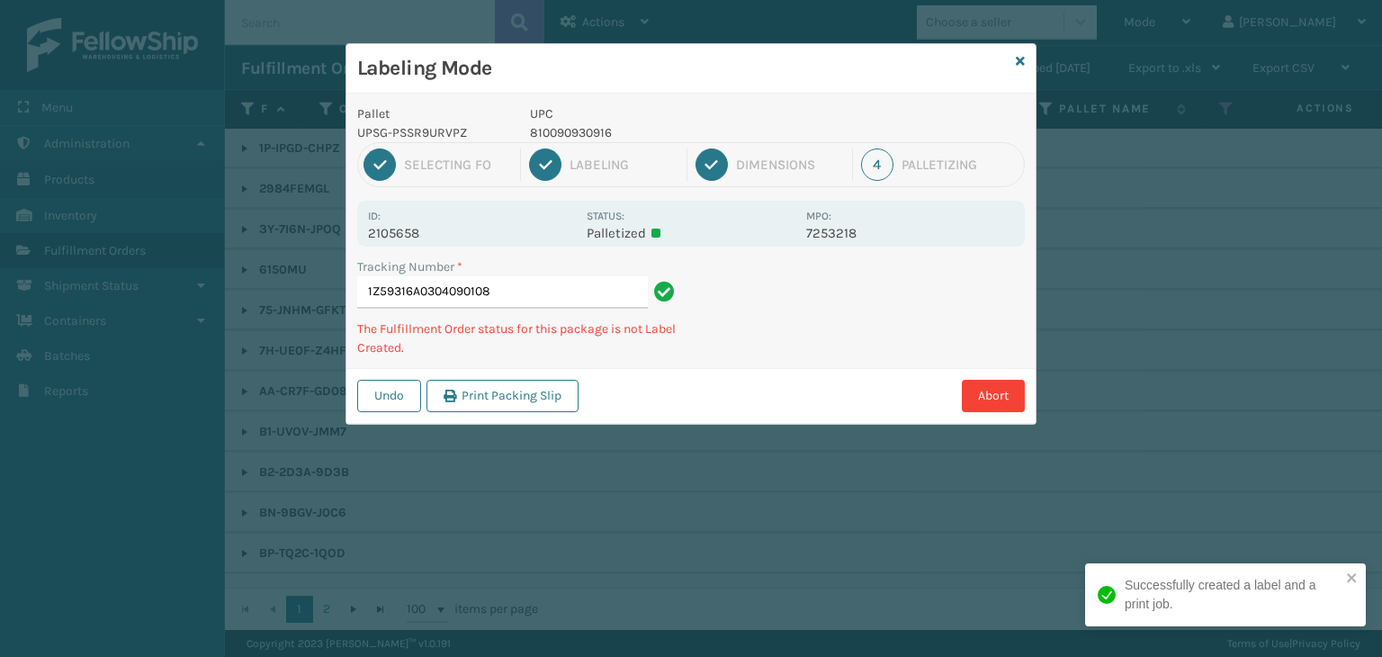
click at [1026, 60] on div "Labeling Mode" at bounding box center [690, 68] width 689 height 49
click at [1017, 55] on icon at bounding box center [1020, 61] width 9 height 13
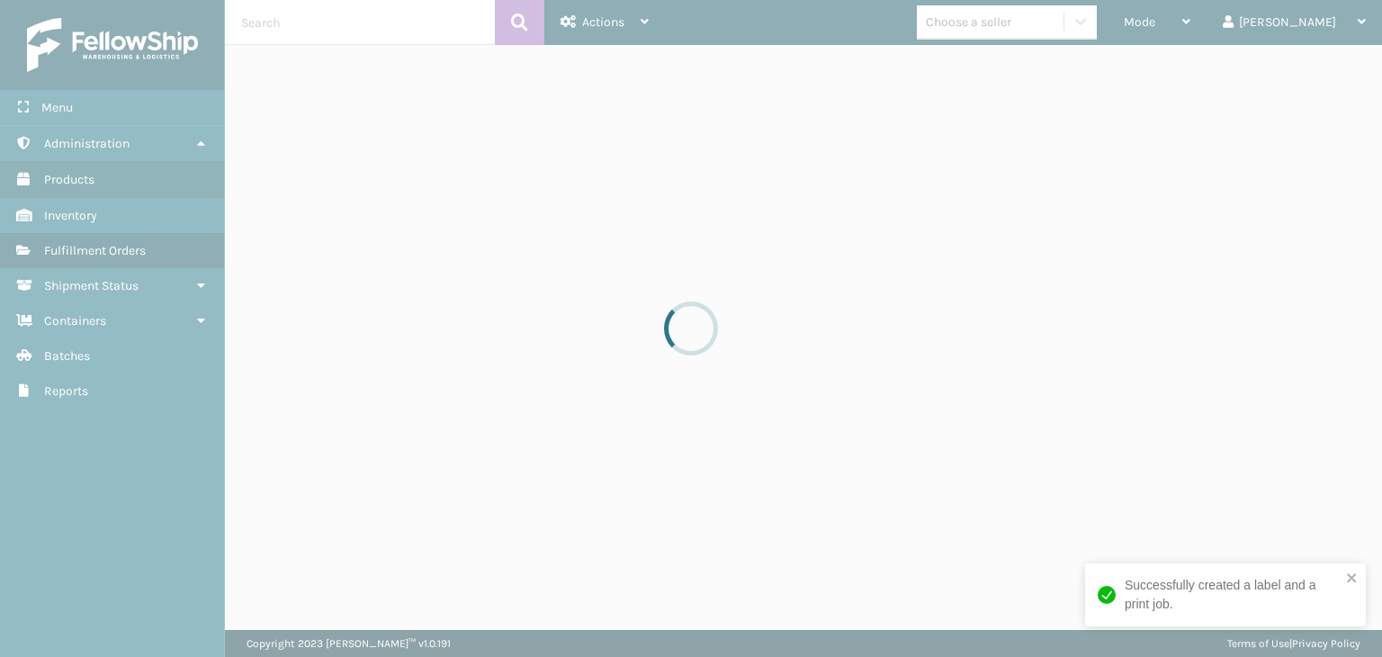
click at [1032, 22] on div at bounding box center [691, 328] width 1382 height 657
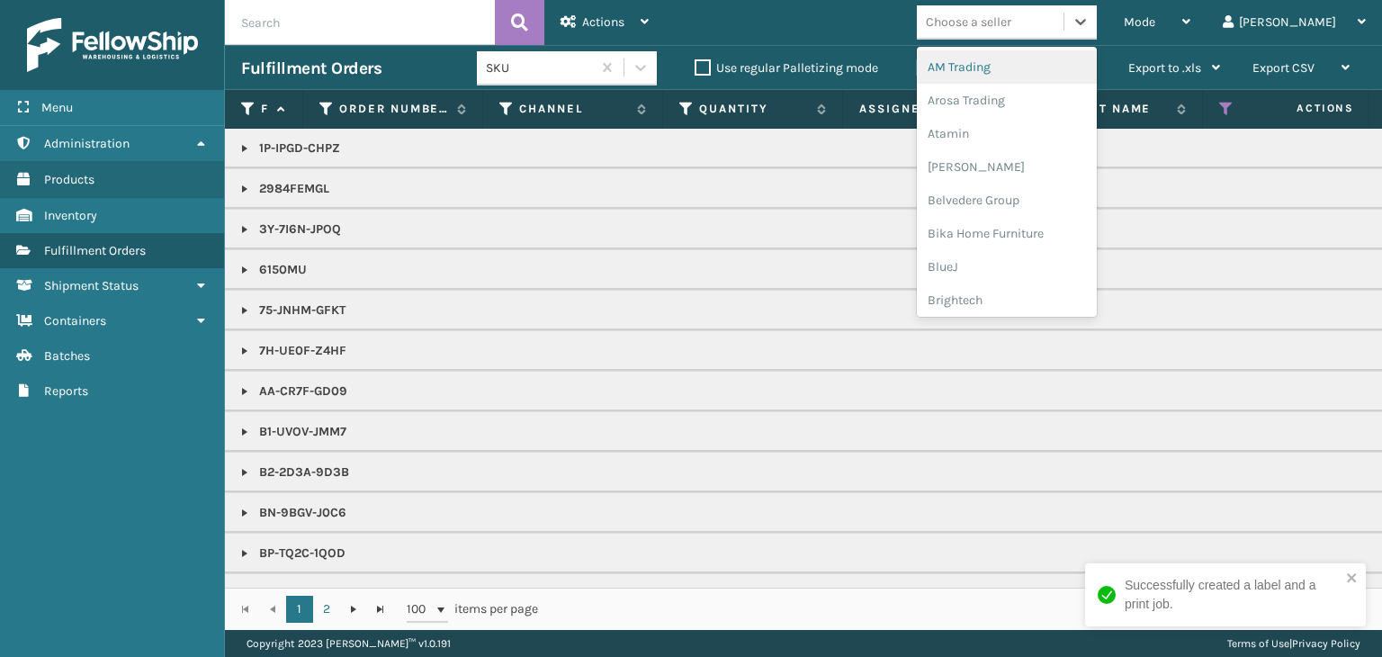
click at [1011, 22] on div "Choose a seller" at bounding box center [968, 22] width 85 height 19
type input "LI"
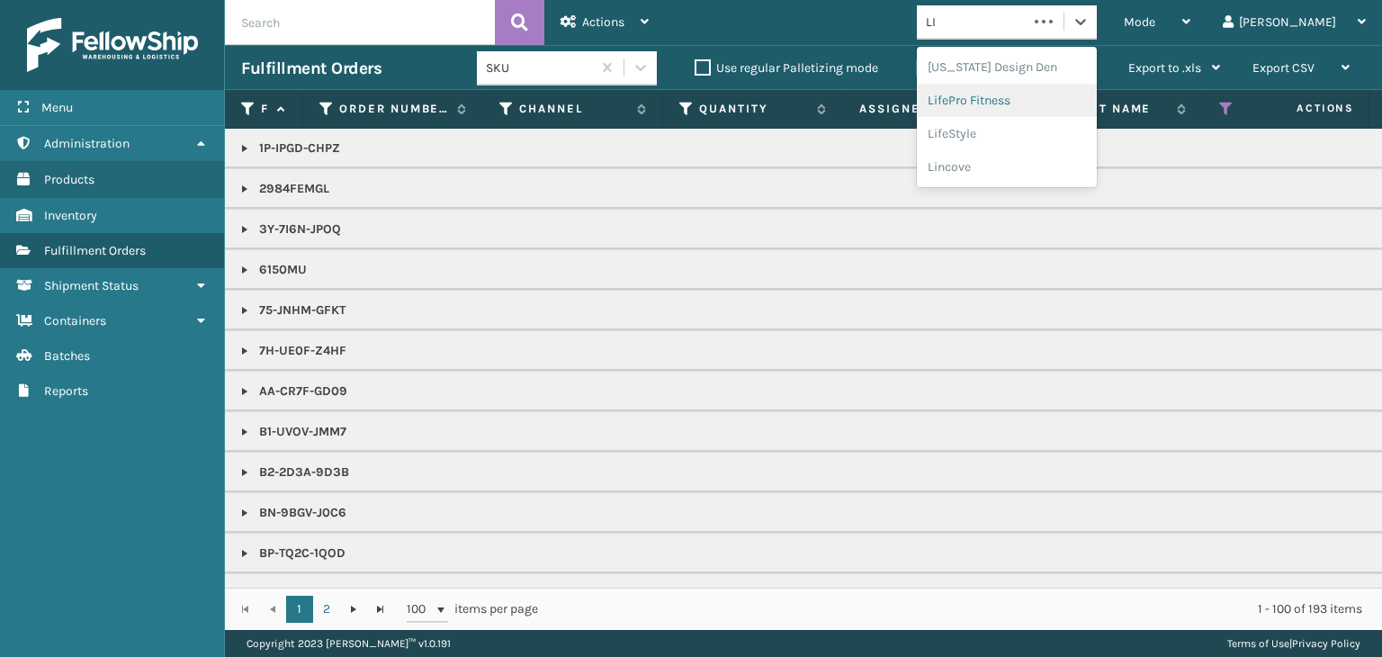
click at [1037, 109] on div "LifePro Fitness" at bounding box center [1007, 100] width 180 height 33
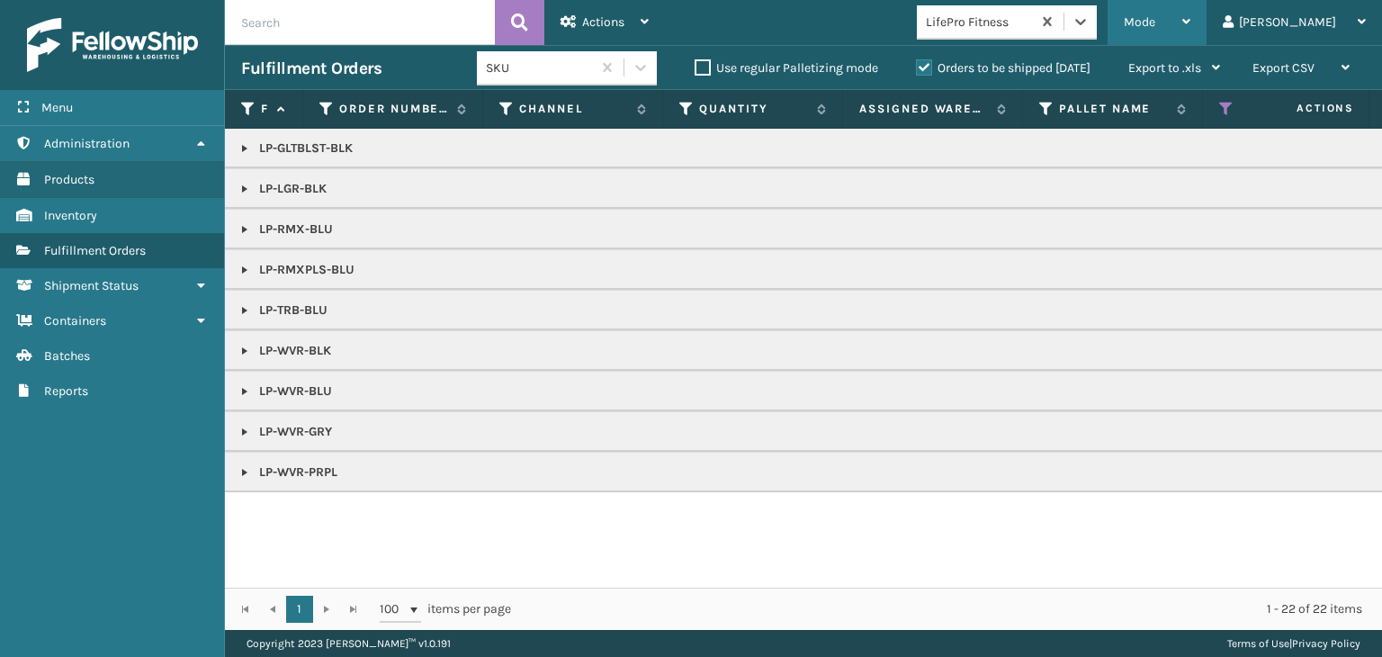
click at [1155, 22] on span "Mode" at bounding box center [1139, 21] width 31 height 15
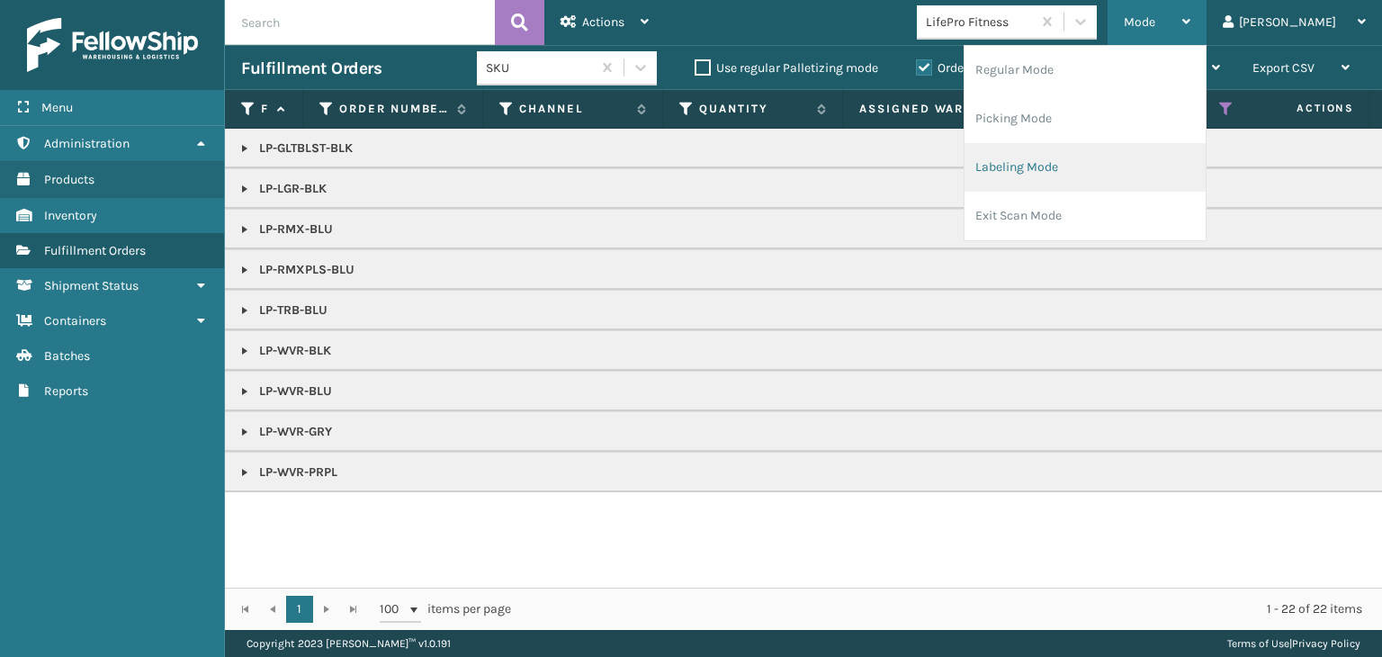
click at [1147, 174] on li "Labeling Mode" at bounding box center [1085, 167] width 241 height 49
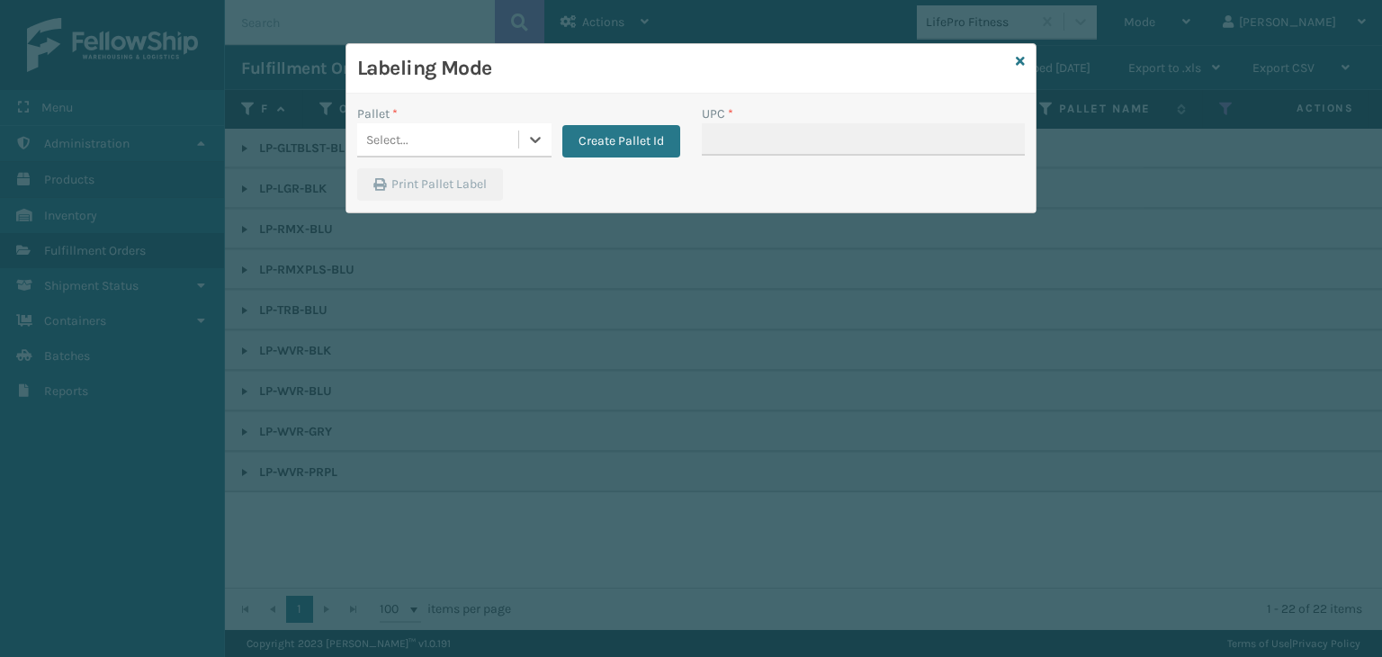
click at [403, 136] on div "Labeling Mode Pallet * 0 results available. Select is focused ,type to refine l…" at bounding box center [691, 328] width 1382 height 657
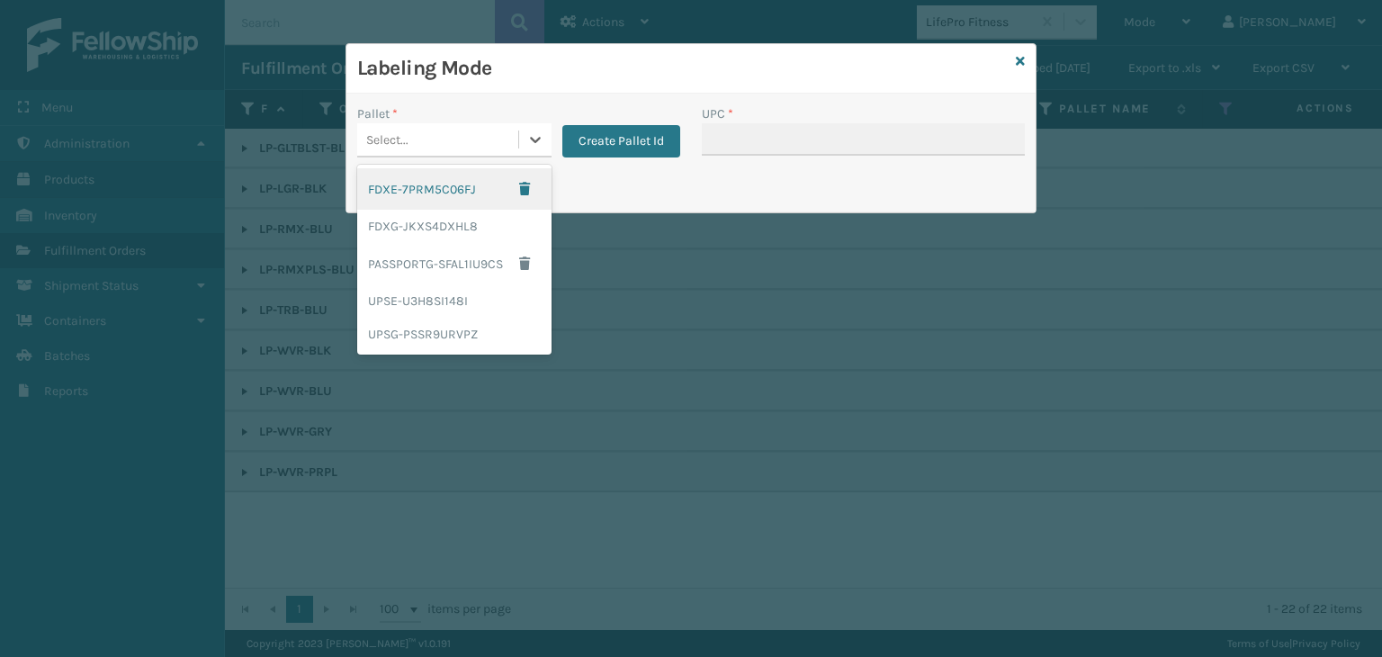
click at [403, 136] on div "Select..." at bounding box center [387, 139] width 42 height 19
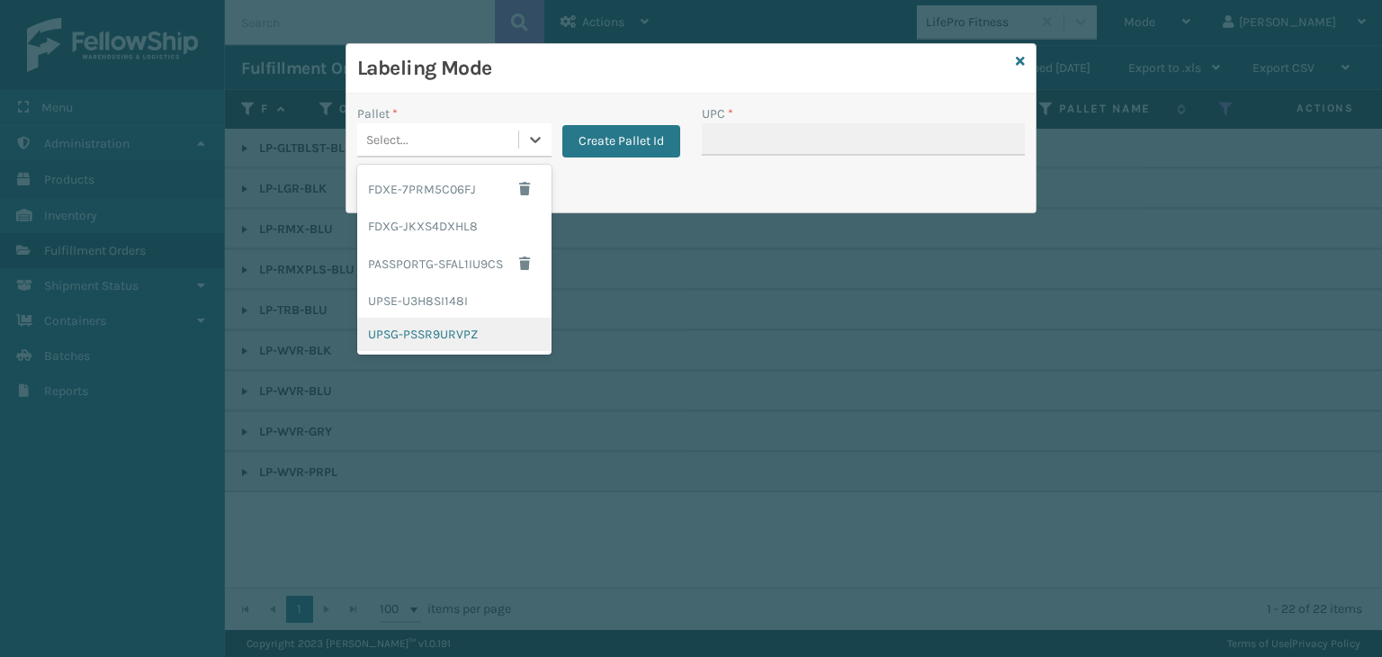
click at [450, 337] on div "UPSG-PSSR9URVPZ" at bounding box center [454, 334] width 194 height 33
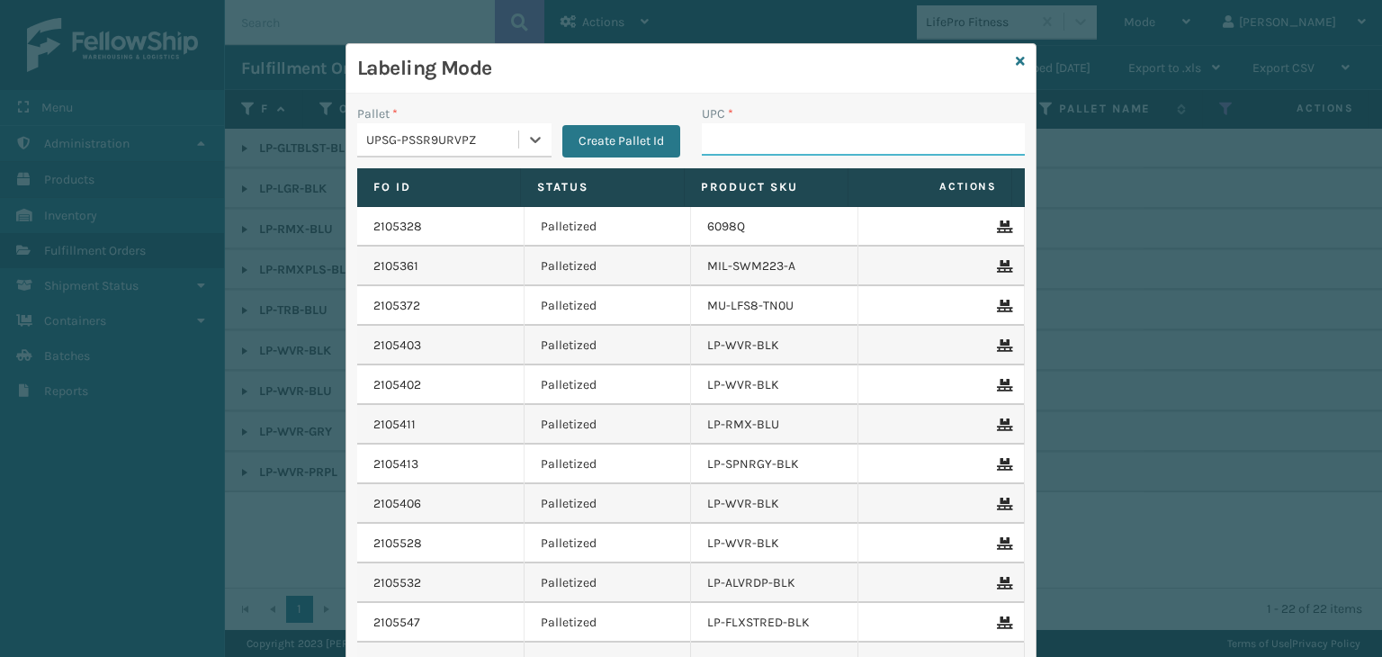
click at [718, 141] on input "UPC *" at bounding box center [863, 139] width 323 height 32
paste input "810090930916"
type input "810090930916"
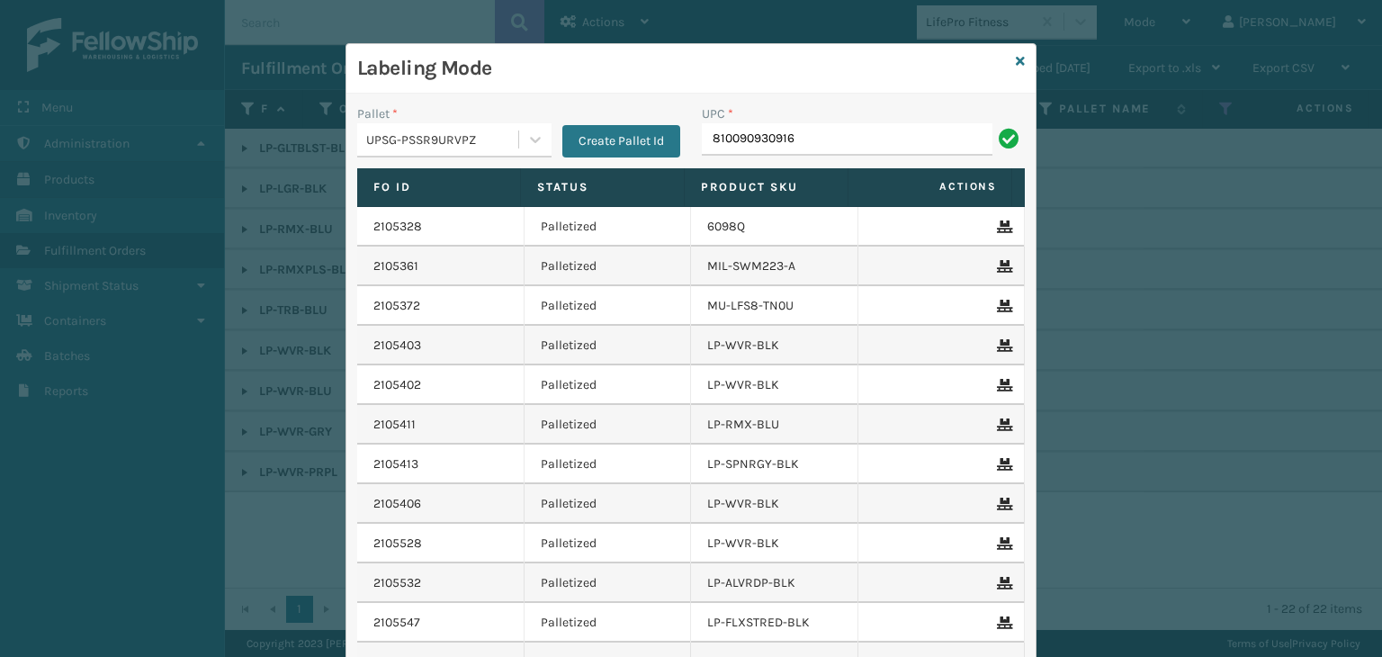
type input "810090930916"
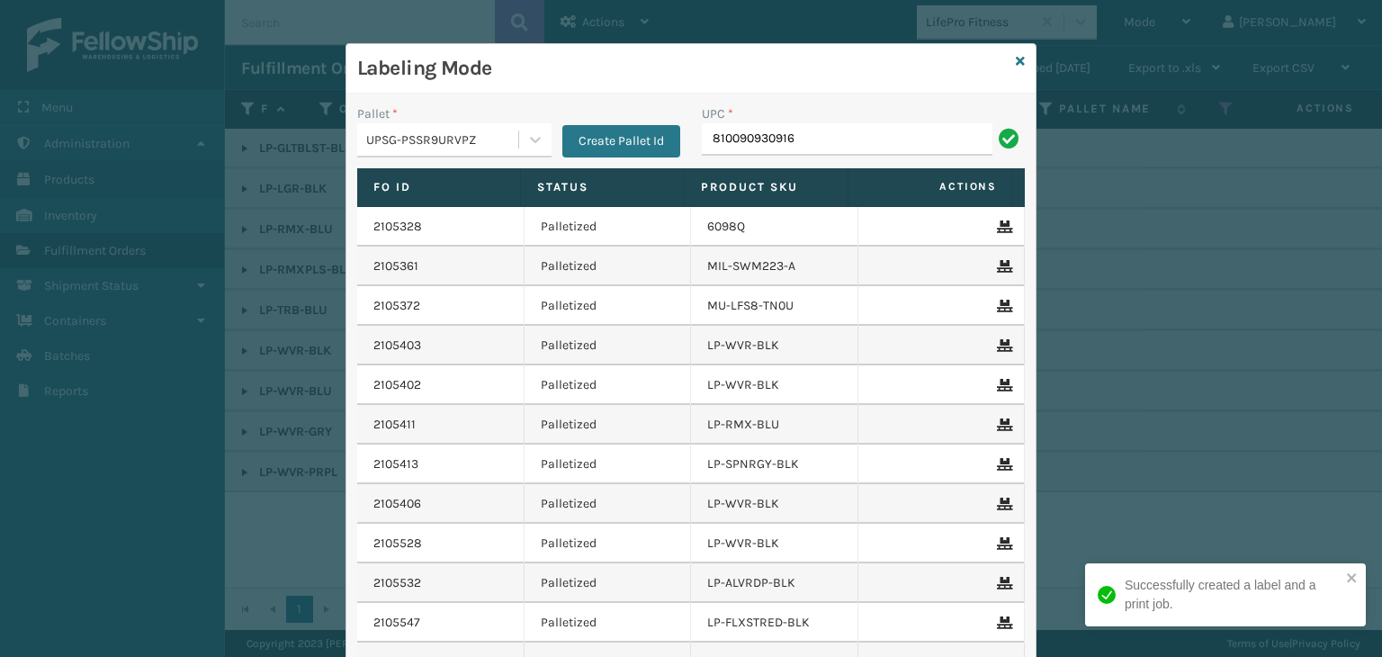
type input "810090930916"
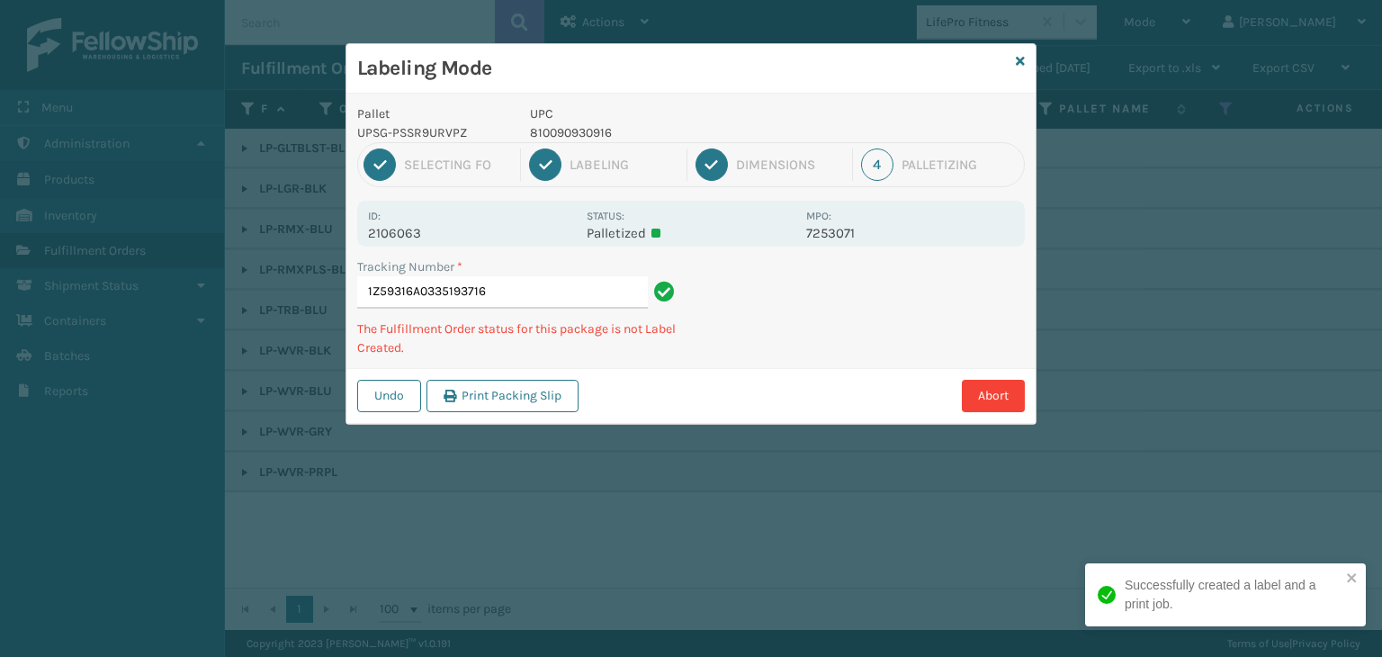
type input "1Z59316A0335193716810090930916"
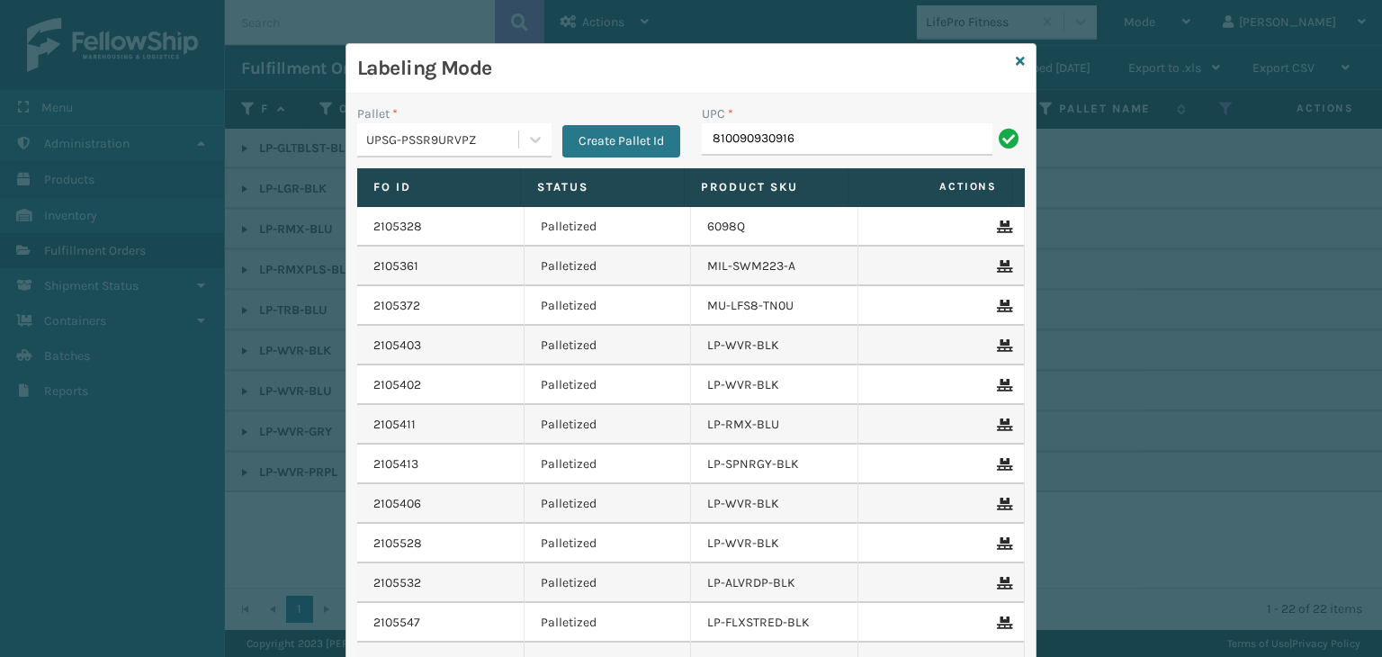
type input "810090930916"
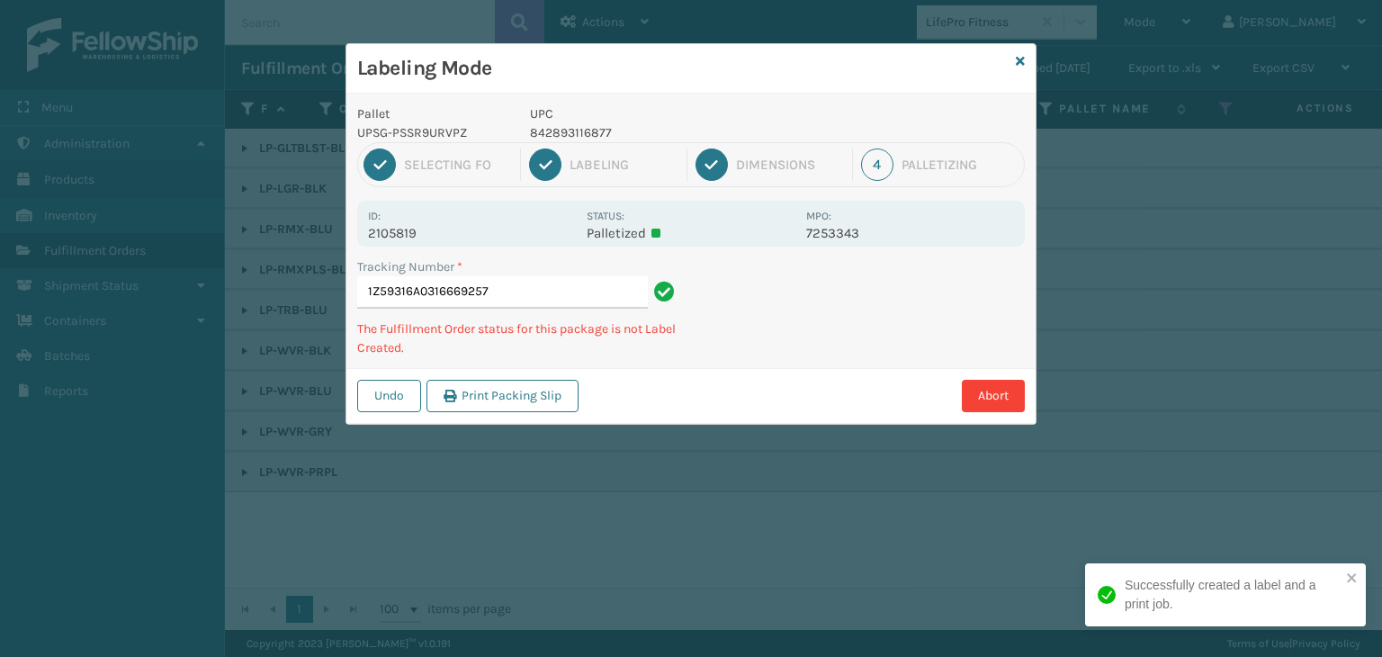
click at [578, 137] on p "842893116877" at bounding box center [662, 132] width 265 height 19
copy p "842893116877"
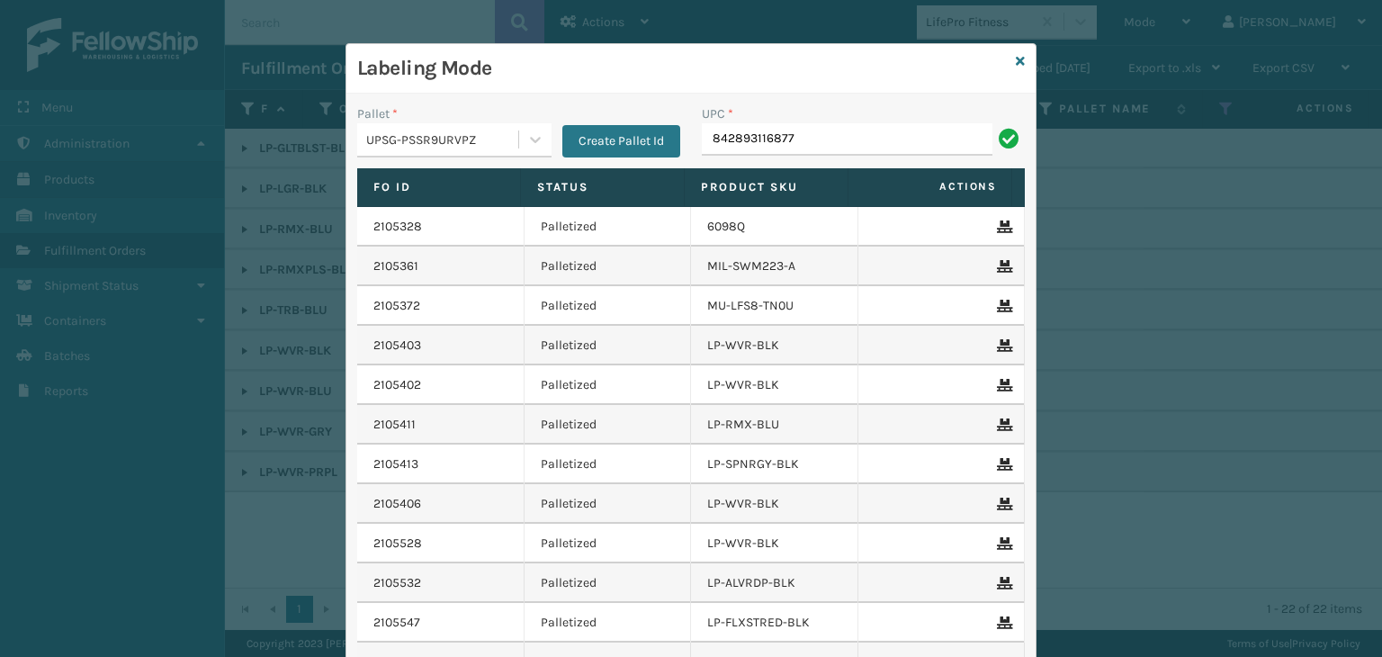
type input "842893116877"
type input "LP-RMXPLS-BLU"
type input "81009093409"
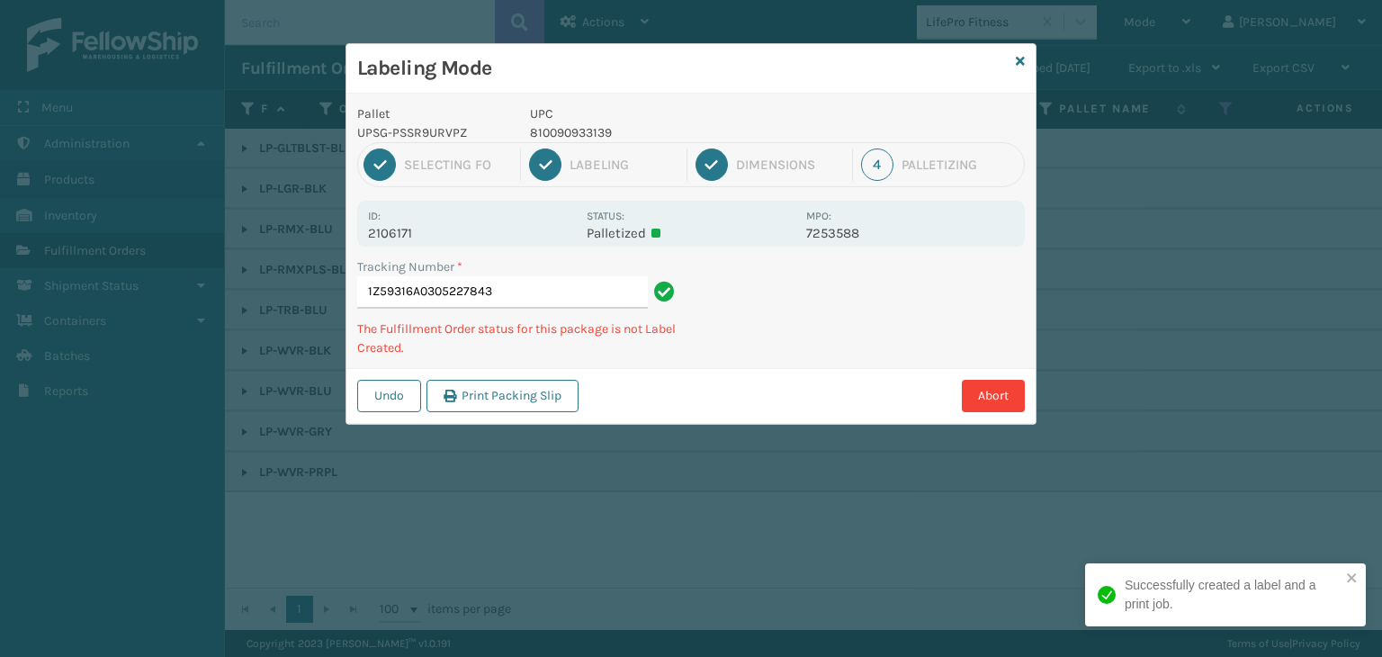
click at [551, 125] on p "810090933139" at bounding box center [662, 132] width 265 height 19
copy p "810090933139"
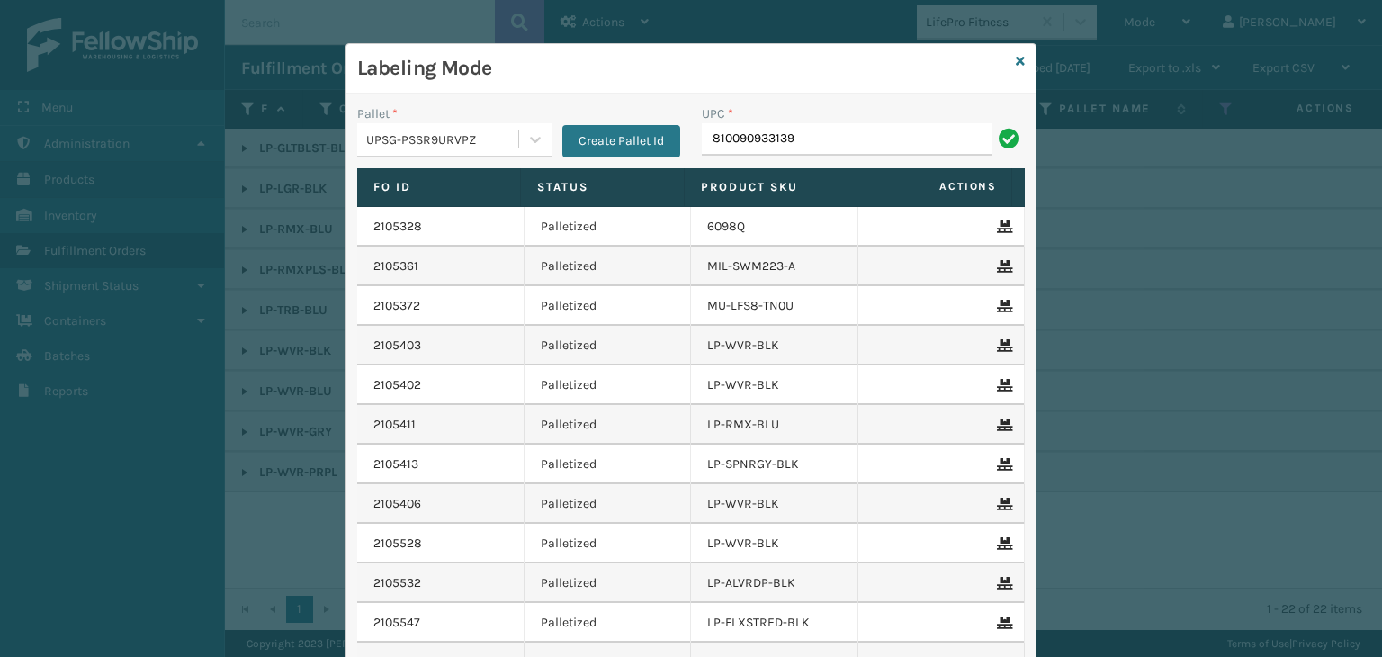
type input "810090933139"
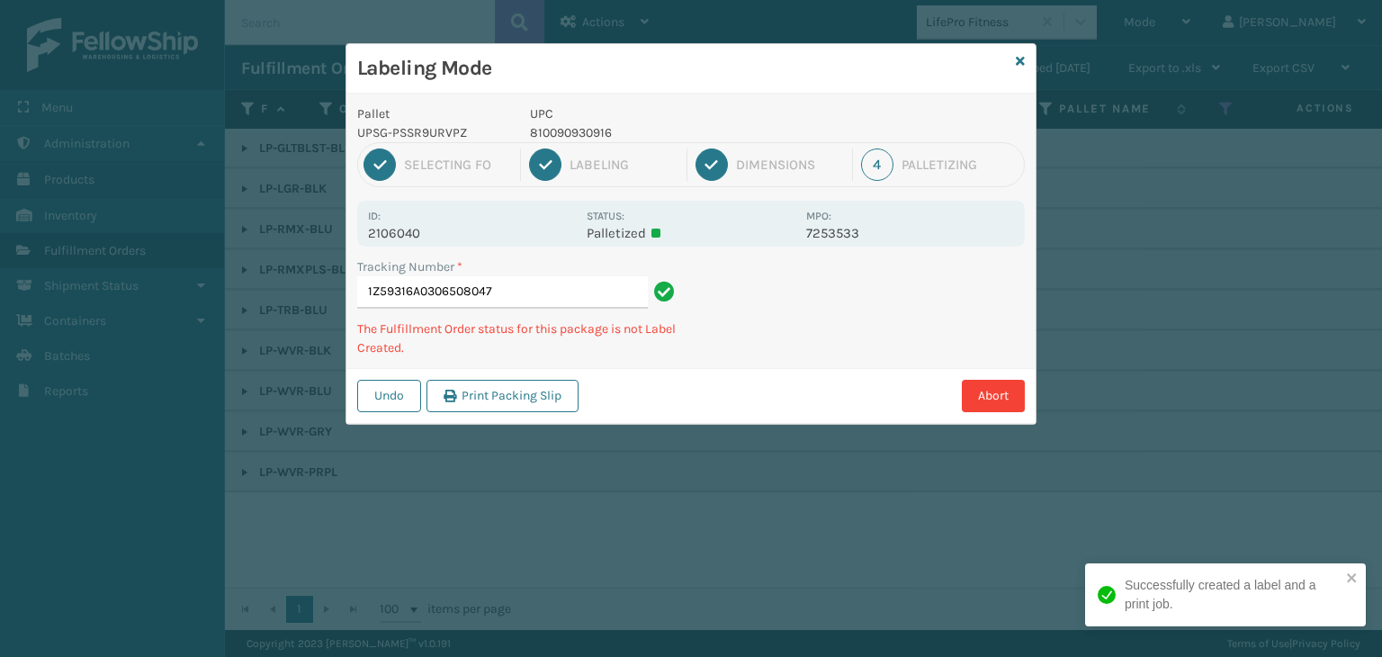
click at [579, 137] on p "810090930916" at bounding box center [662, 132] width 265 height 19
click at [578, 137] on p "810090930916" at bounding box center [662, 132] width 265 height 19
copy p "810090930916"
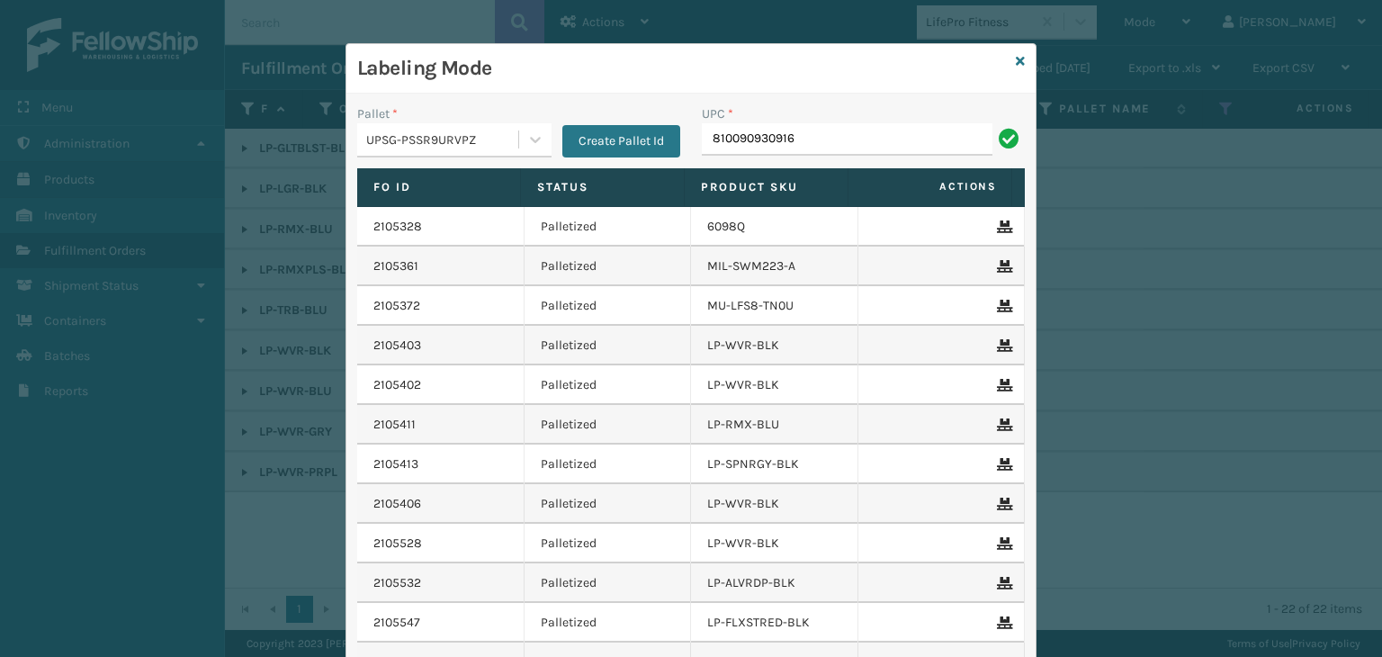
type input "810090930916"
click at [1016, 58] on icon at bounding box center [1020, 61] width 9 height 13
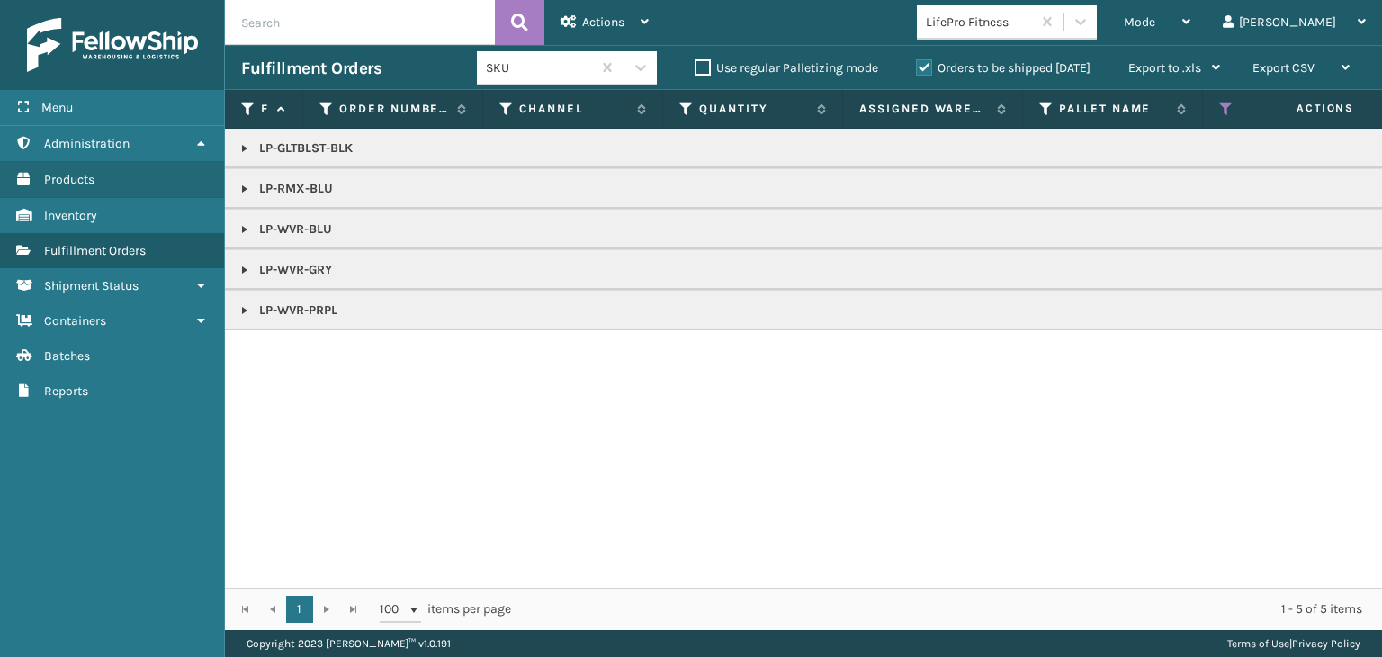
drag, startPoint x: 242, startPoint y: 310, endPoint x: 241, endPoint y: 298, distance: 12.6
click at [242, 310] on link at bounding box center [245, 310] width 14 height 14
click at [244, 273] on link at bounding box center [245, 270] width 14 height 14
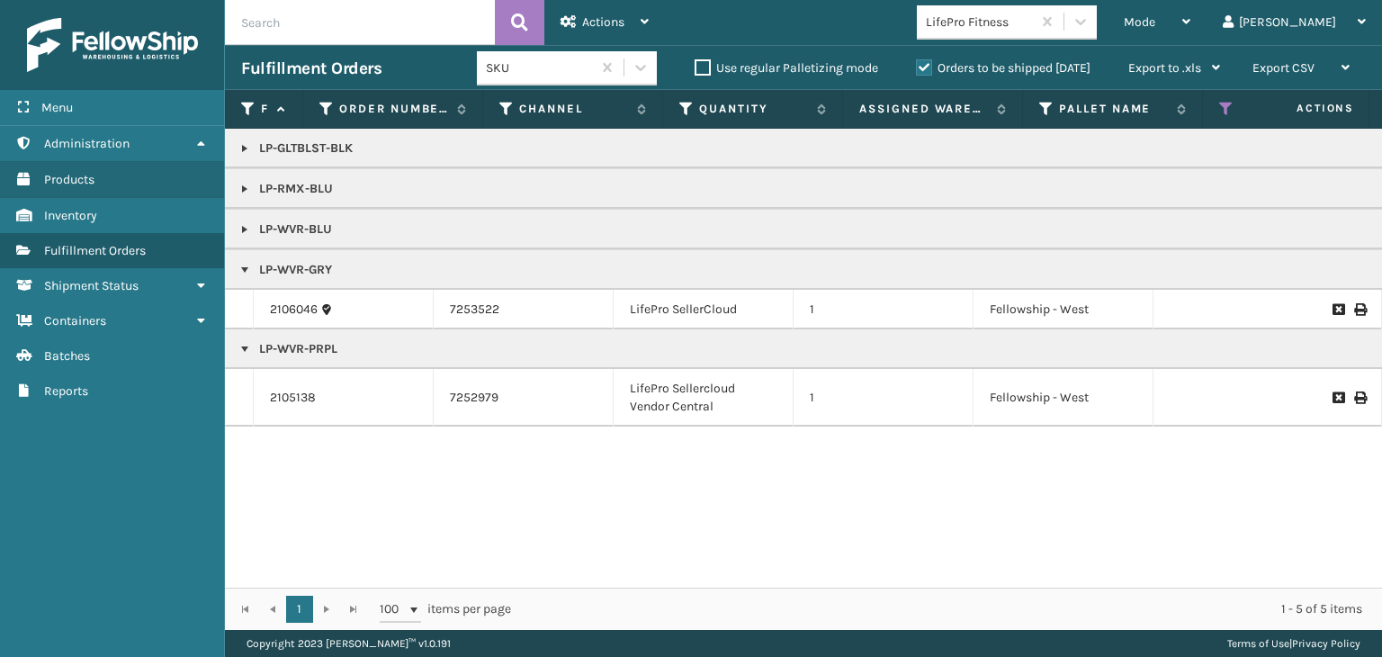
click at [243, 236] on p "LP-WVR-BLU" at bounding box center [1386, 229] width 2291 height 18
click at [241, 235] on link at bounding box center [245, 229] width 14 height 14
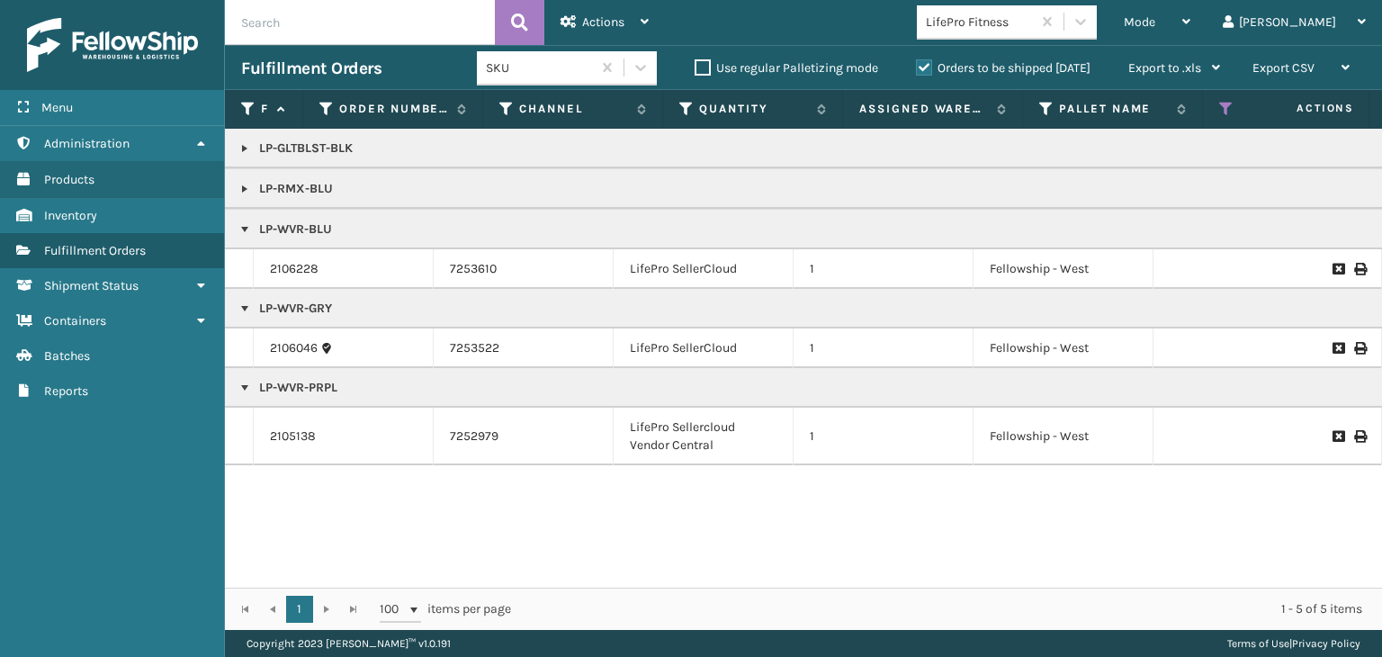
click at [245, 188] on link at bounding box center [245, 189] width 14 height 14
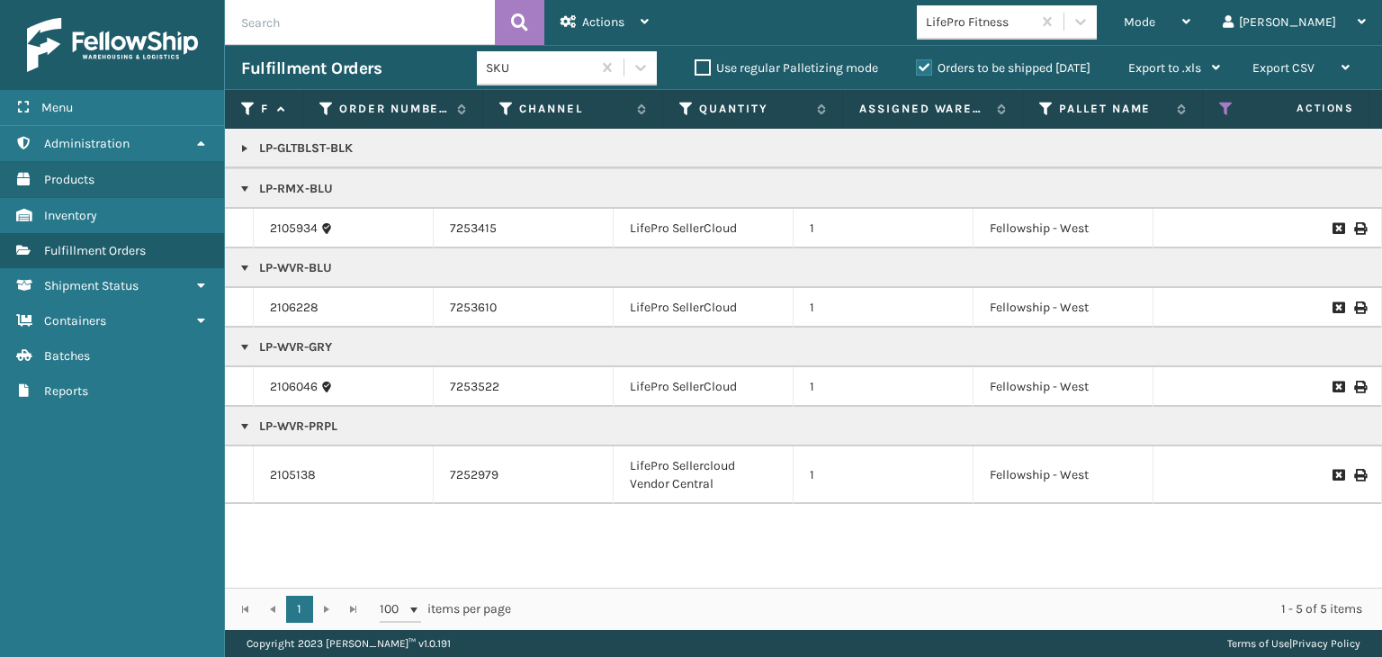
click at [249, 148] on link at bounding box center [245, 148] width 14 height 14
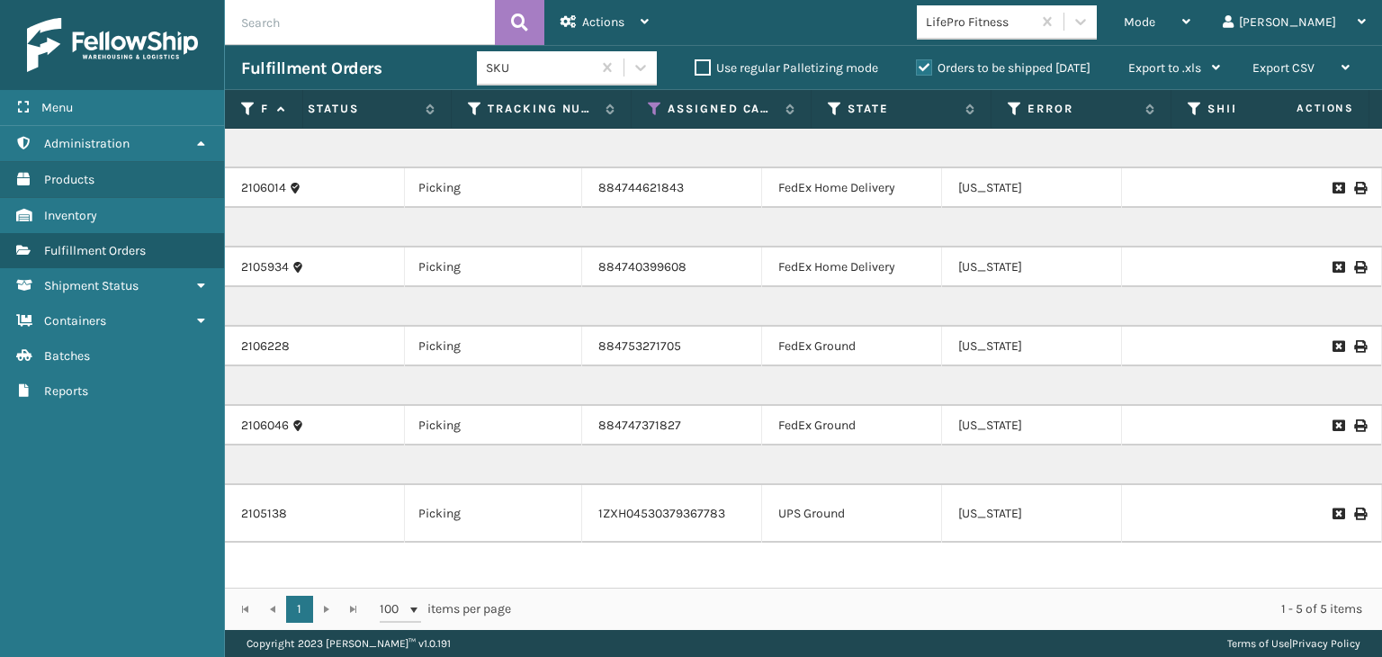
scroll to position [0, 939]
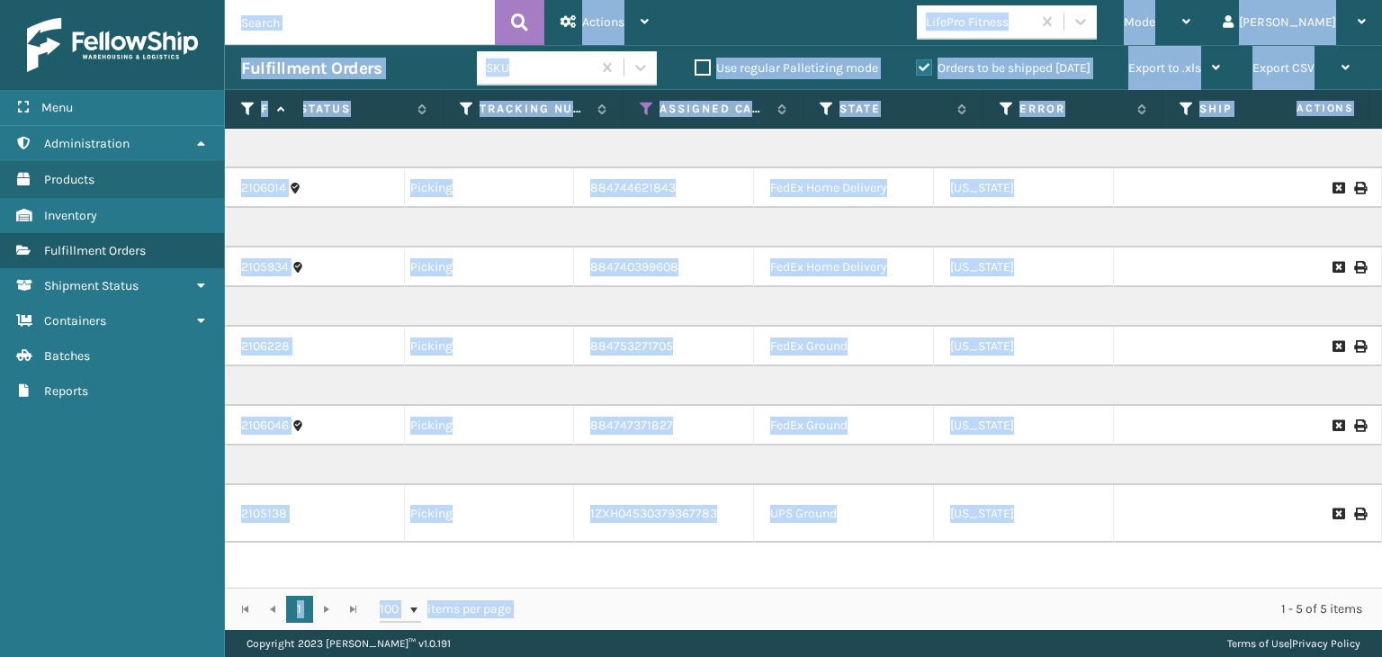
drag, startPoint x: 766, startPoint y: 588, endPoint x: 101, endPoint y: 593, distance: 665.0
click at [101, 0] on div "Menu Administration Products Inventory Fulfillment Orders Shipment Status Conta…" at bounding box center [691, 0] width 1382 height 0
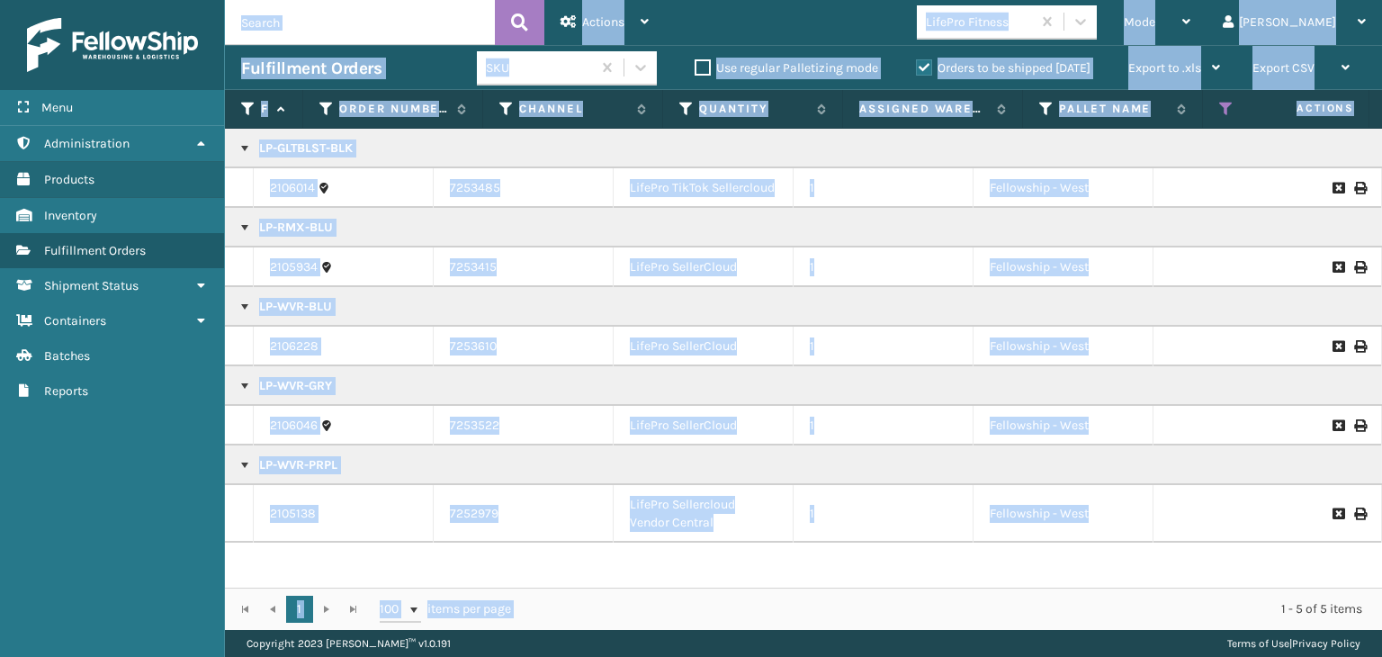
click at [307, 537] on td "2105138" at bounding box center [344, 514] width 180 height 58
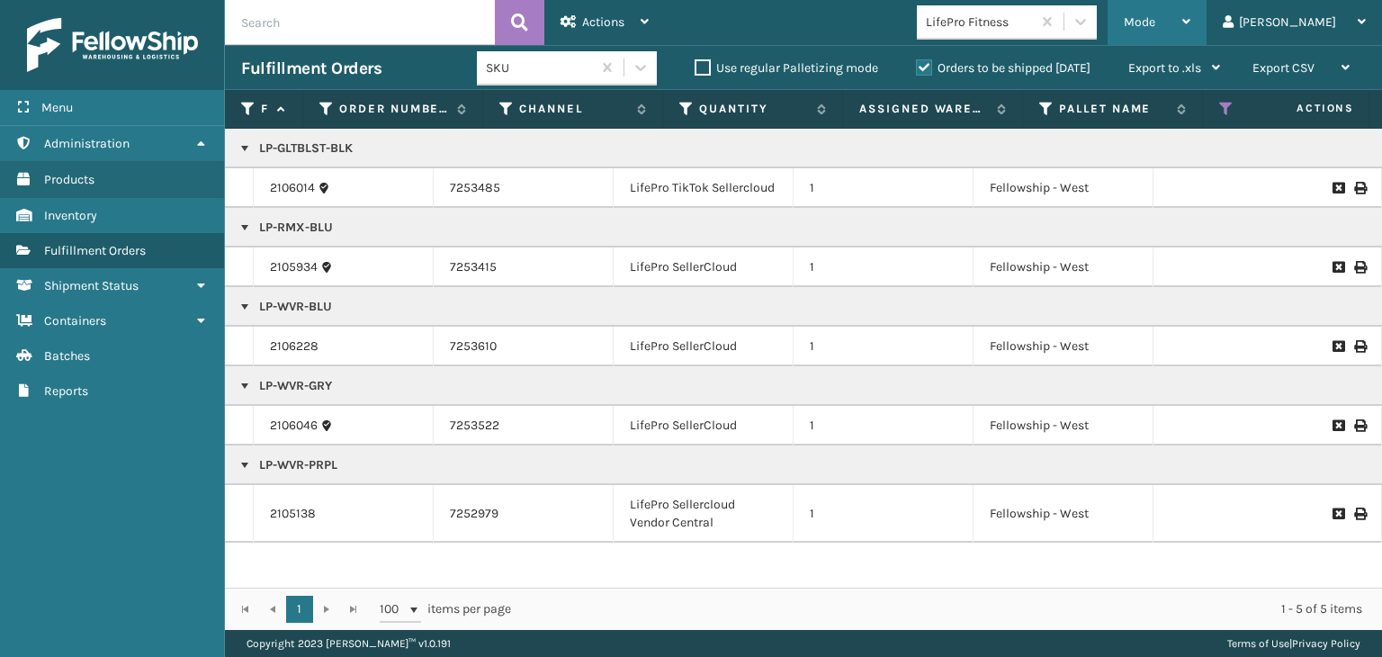
click at [1191, 18] on div "Mode" at bounding box center [1157, 22] width 67 height 45
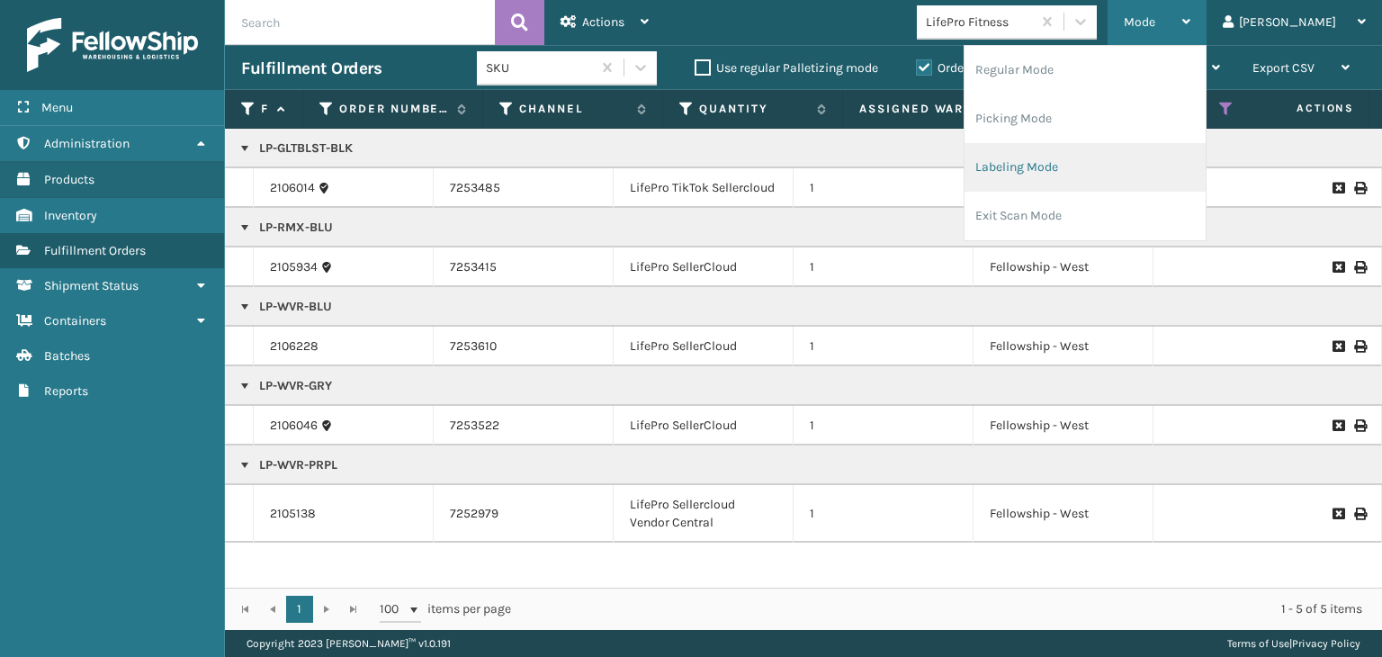
click at [1150, 173] on li "Labeling Mode" at bounding box center [1085, 167] width 241 height 49
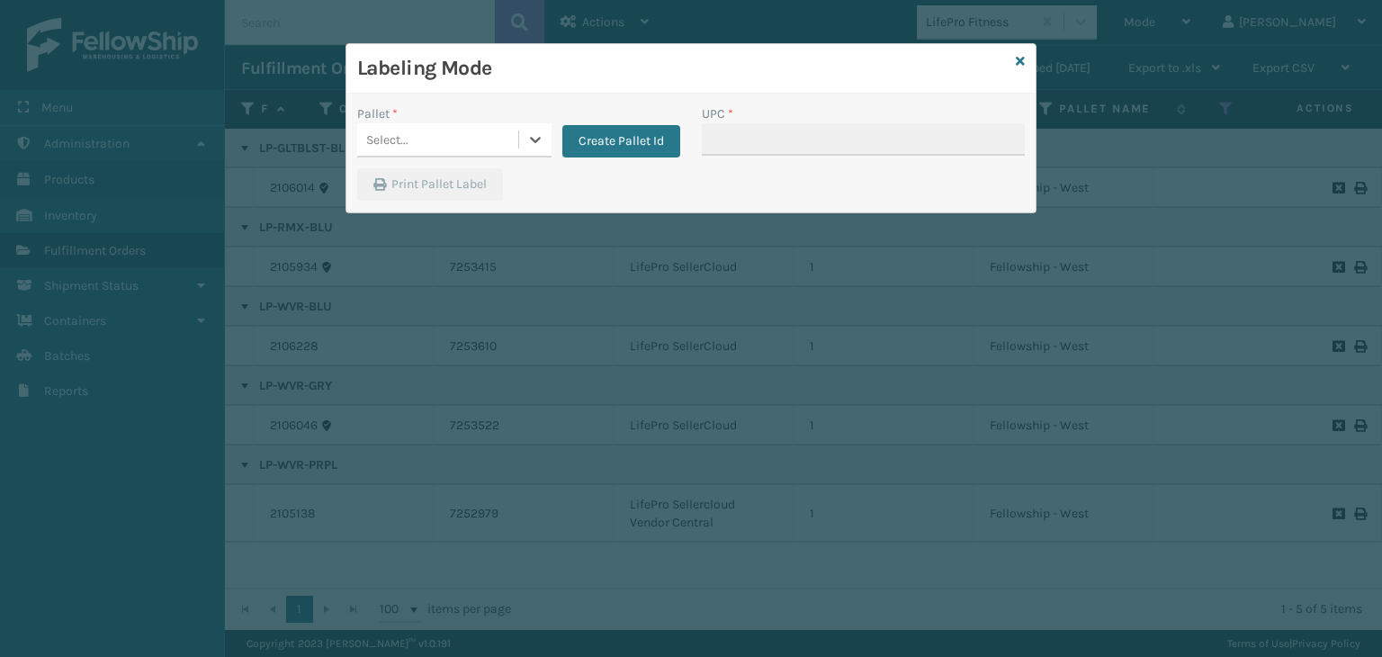
click at [434, 139] on div "Select..." at bounding box center [437, 140] width 161 height 30
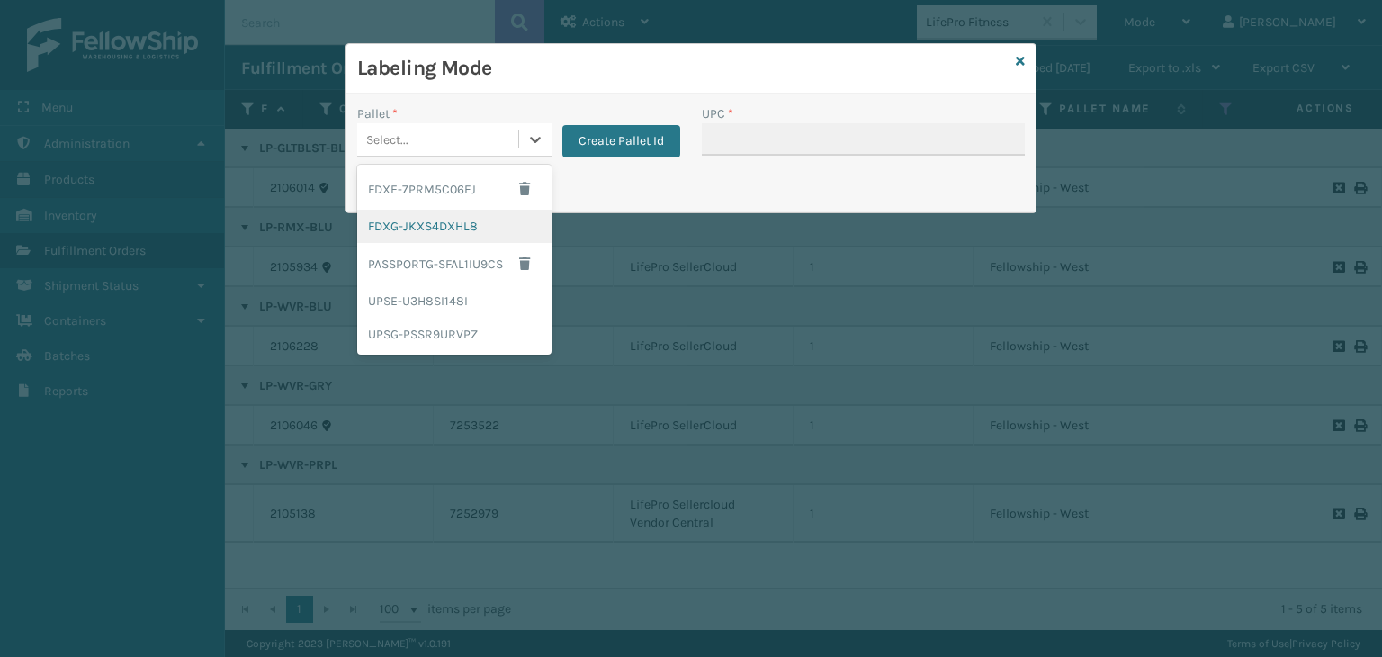
click at [428, 231] on div "FDXG-JKXS4DXHL8" at bounding box center [454, 226] width 194 height 33
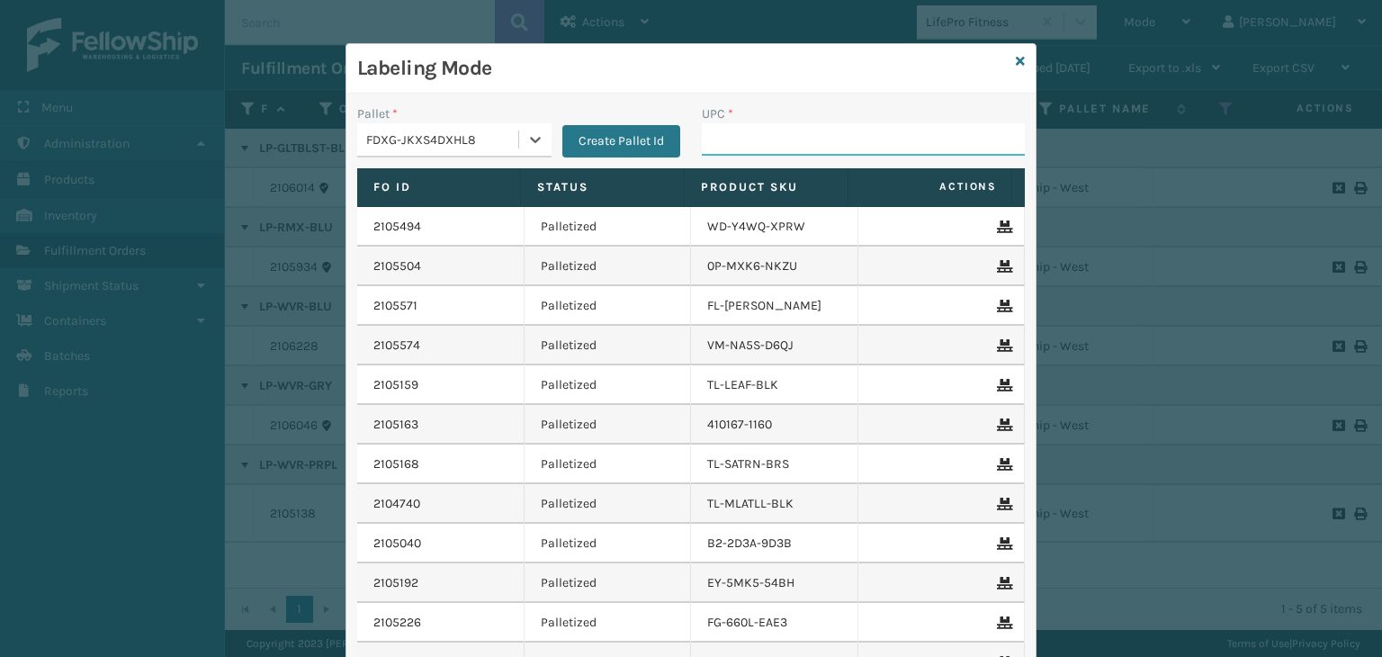
click at [771, 154] on input "UPC *" at bounding box center [863, 139] width 323 height 32
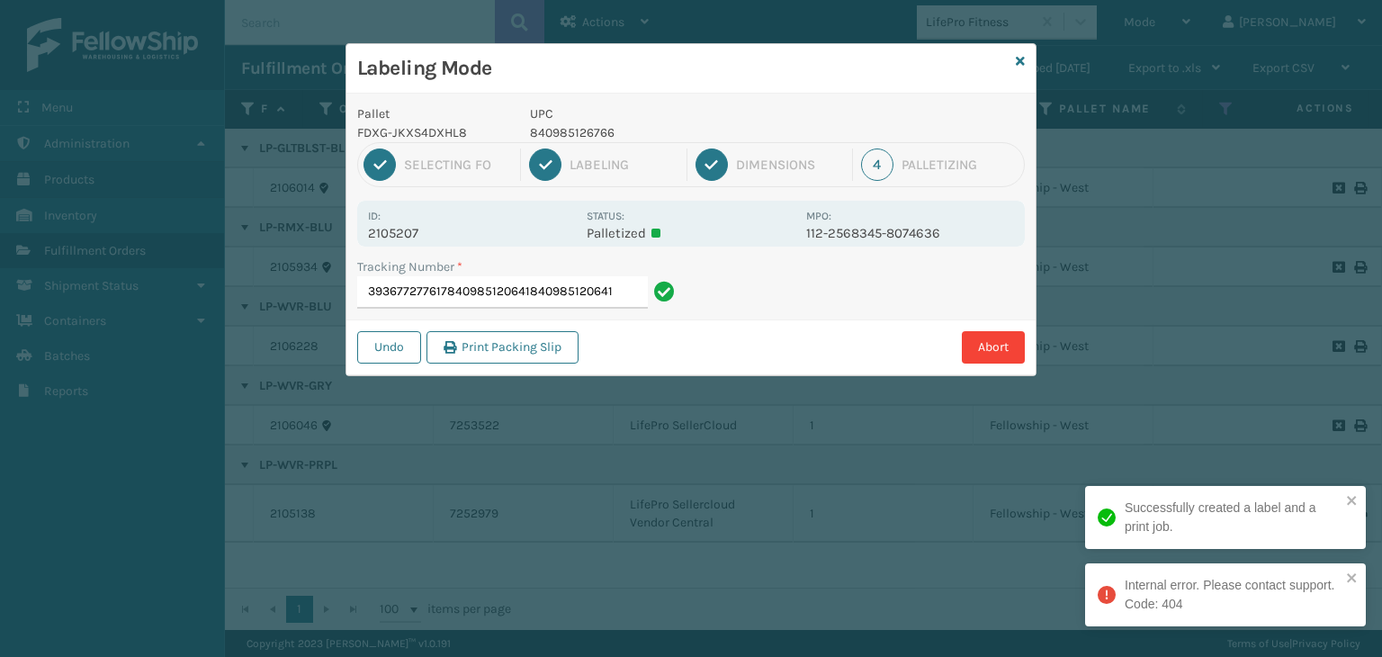
type input "393677277617840985120641840985120641"
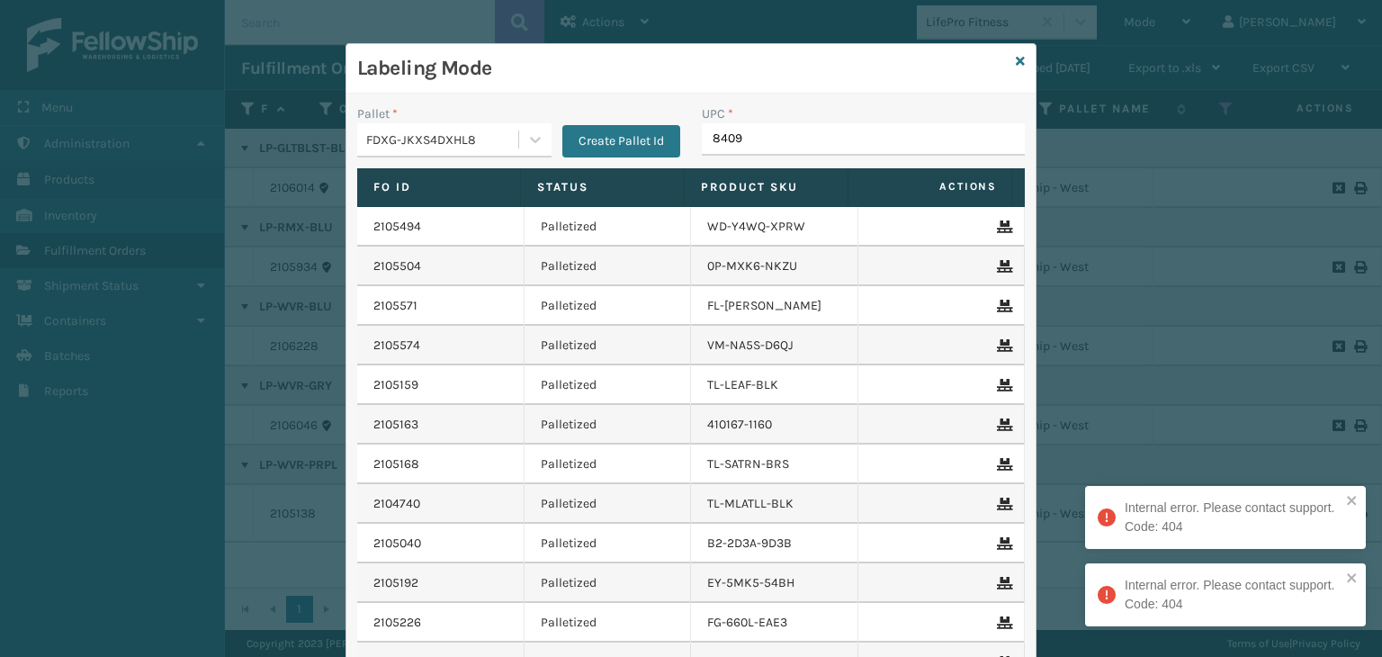
type input "84098"
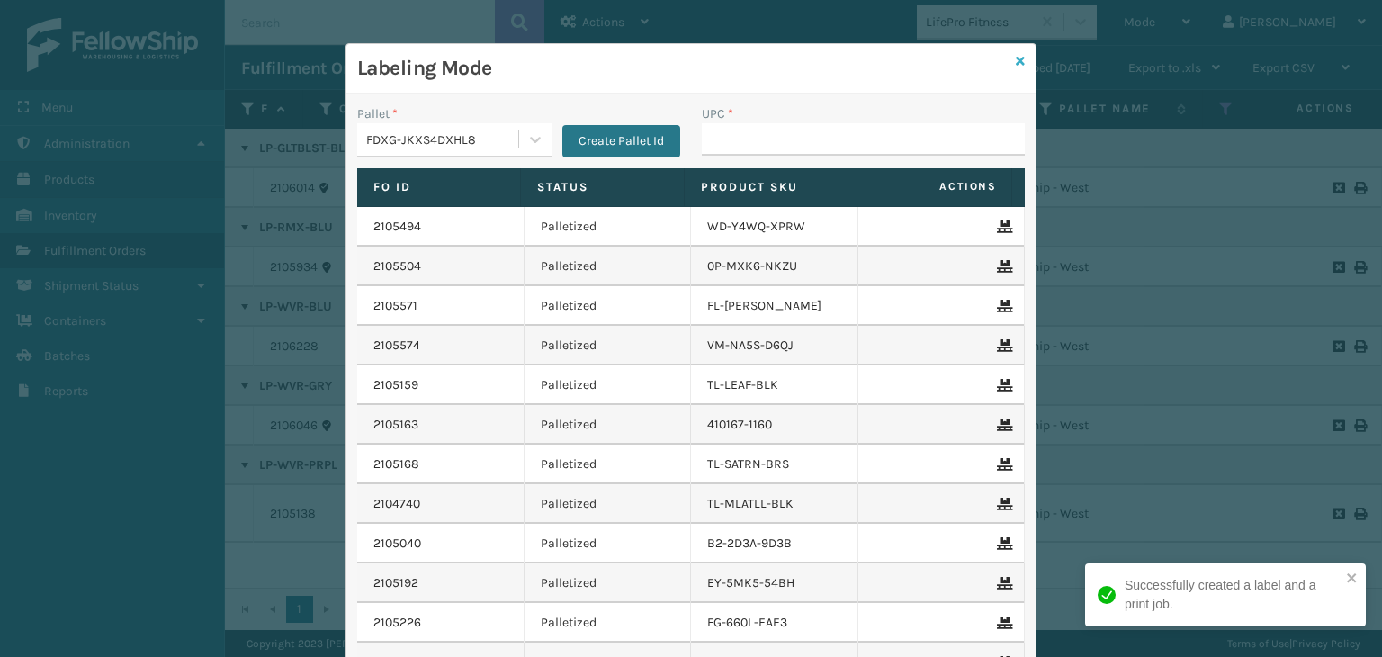
click at [1016, 53] on link at bounding box center [1020, 61] width 9 height 19
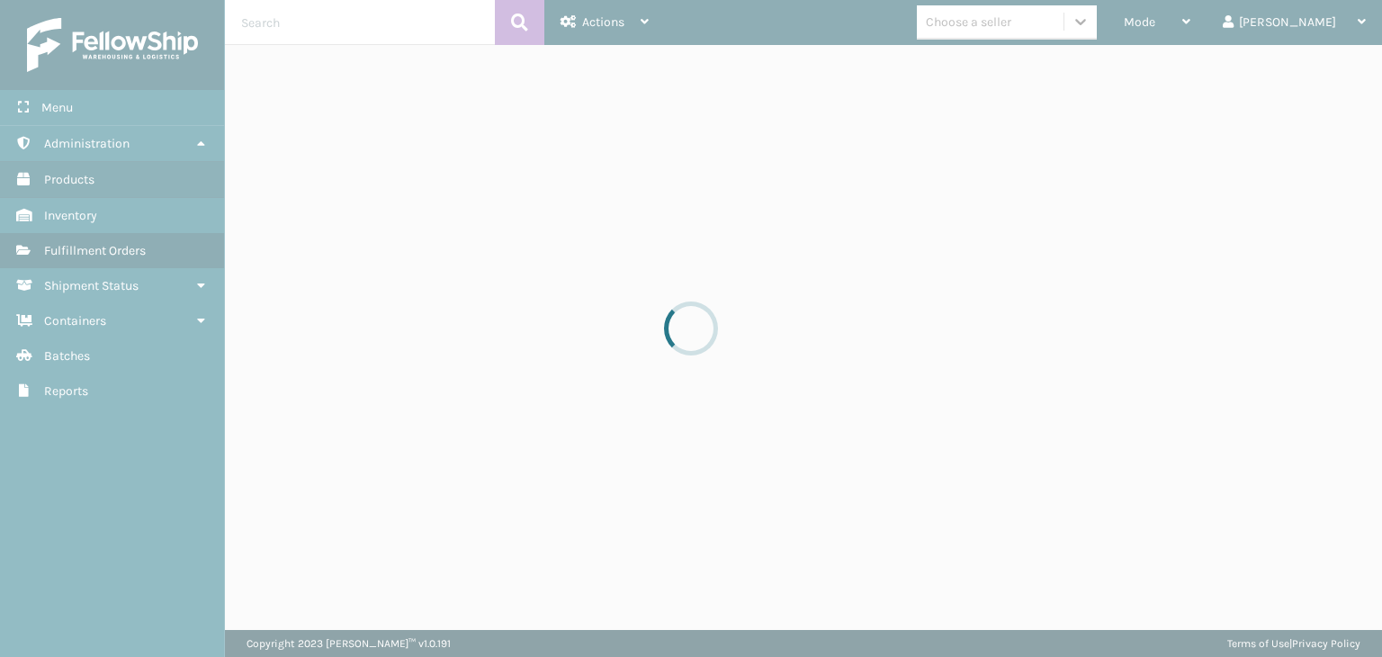
click at [1063, 26] on div at bounding box center [691, 328] width 1382 height 657
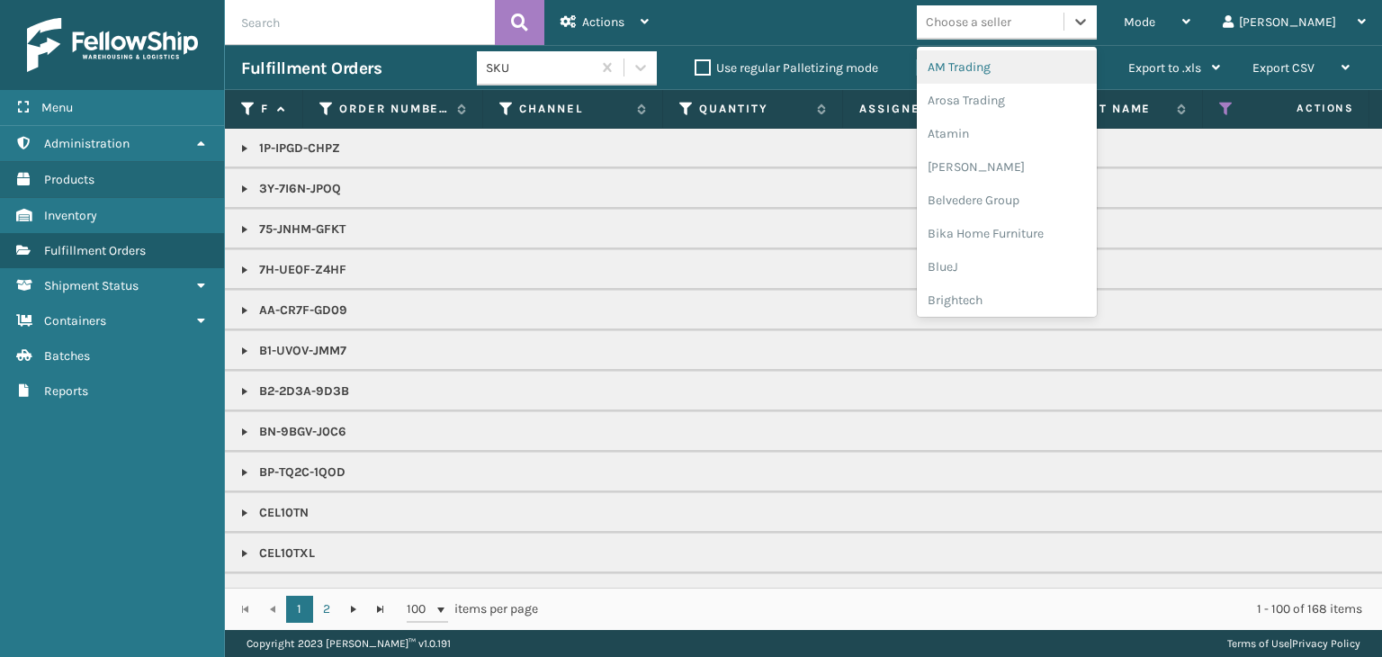
click at [1011, 25] on div "Choose a seller" at bounding box center [968, 22] width 85 height 19
type input "JU"
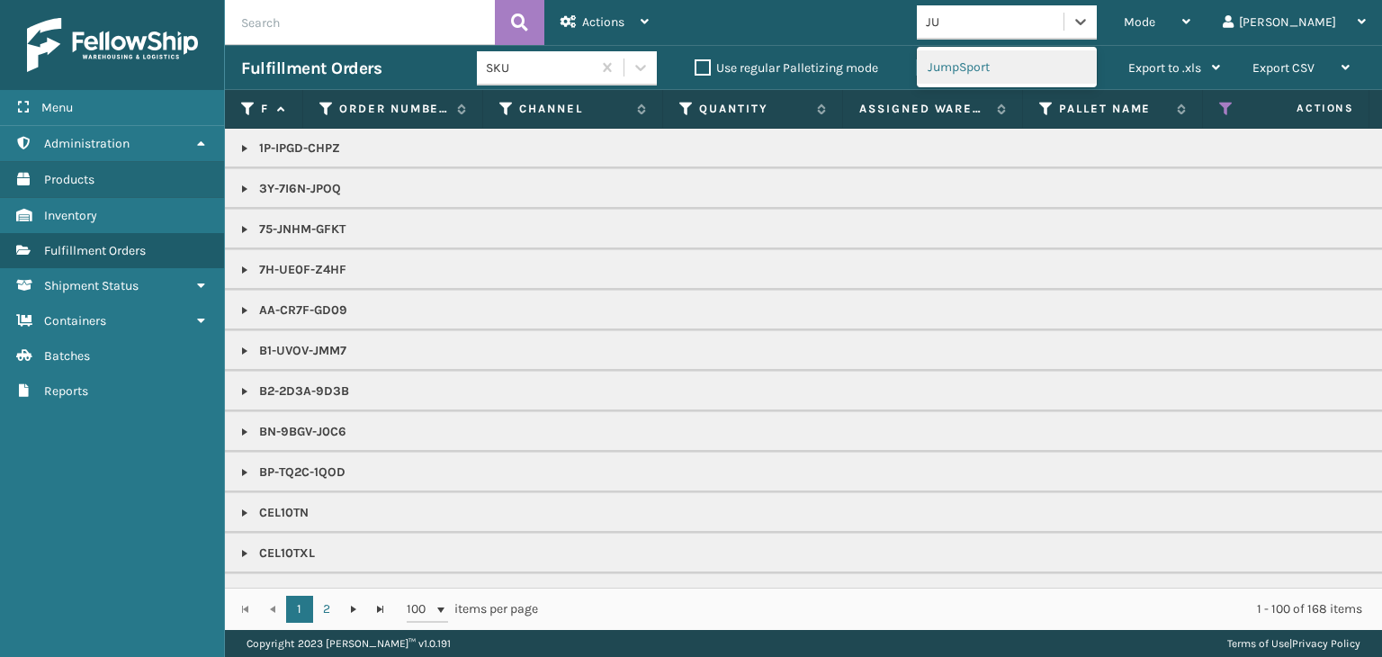
click at [1031, 55] on div "JumpSport" at bounding box center [1007, 66] width 180 height 33
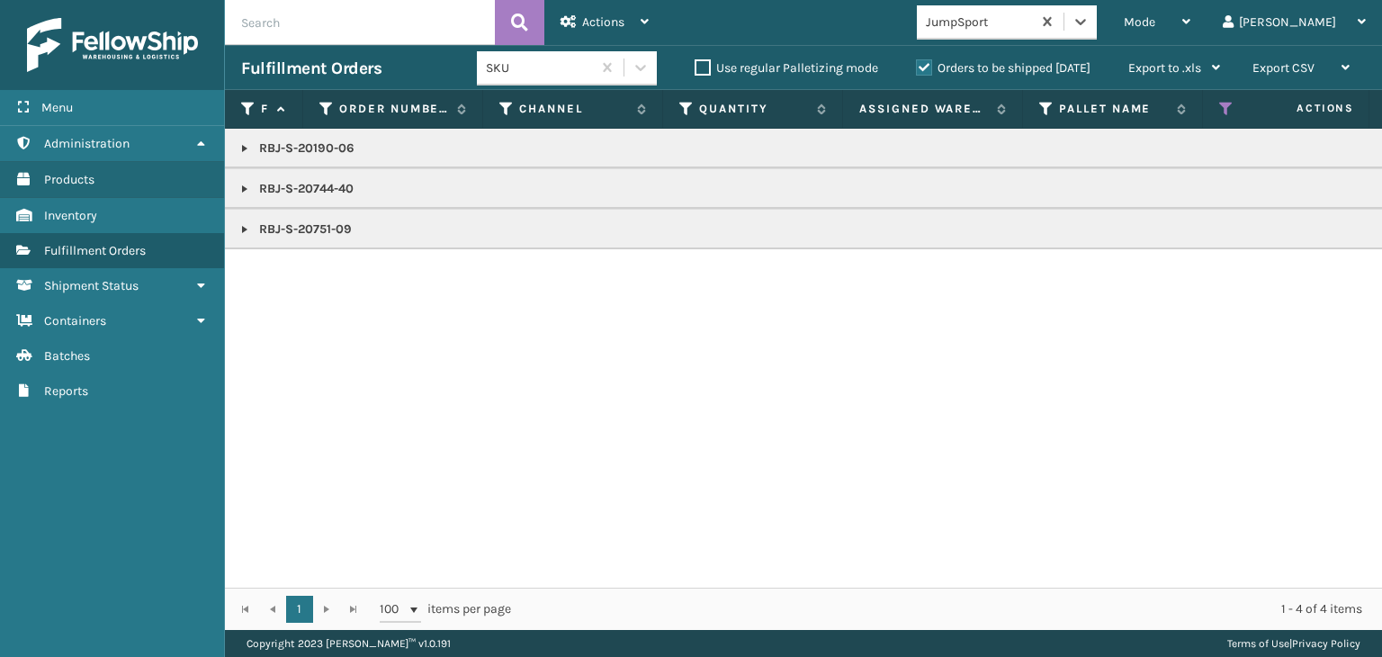
click at [243, 228] on link at bounding box center [245, 229] width 14 height 14
drag, startPoint x: 245, startPoint y: 192, endPoint x: 245, endPoint y: 179, distance: 12.6
click at [245, 191] on link at bounding box center [245, 189] width 14 height 14
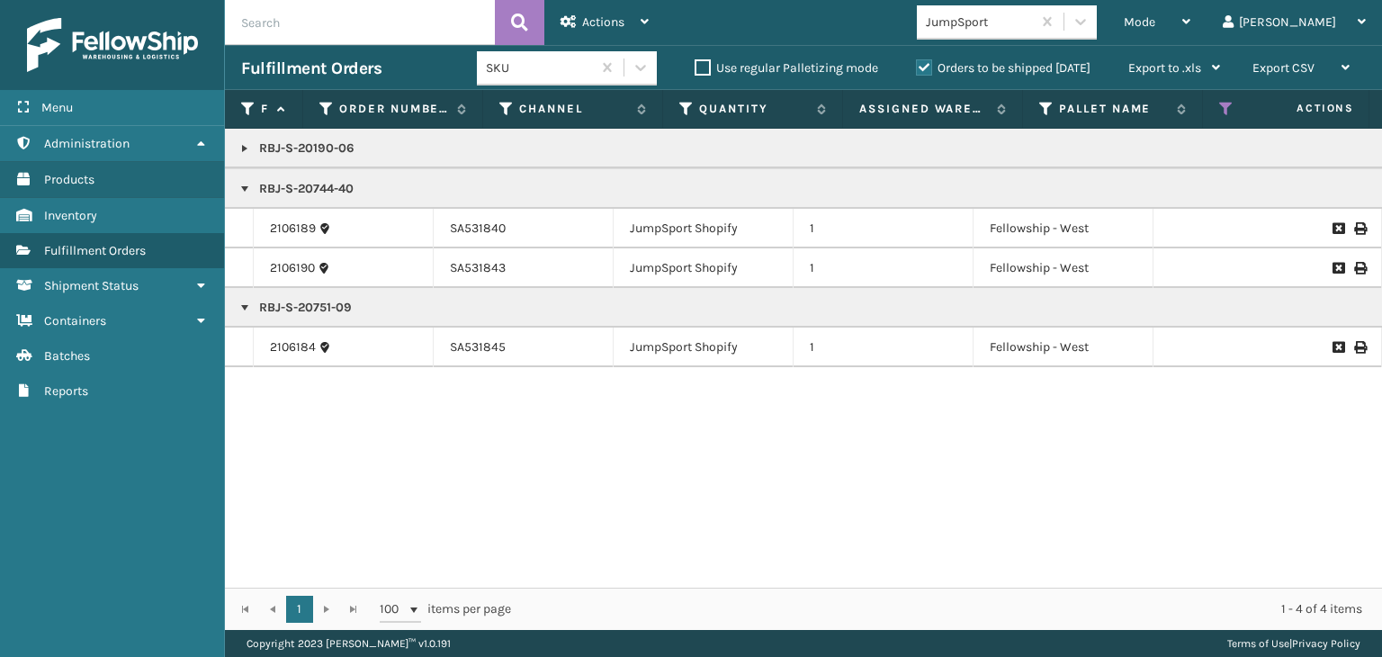
click at [251, 151] on link at bounding box center [245, 148] width 14 height 14
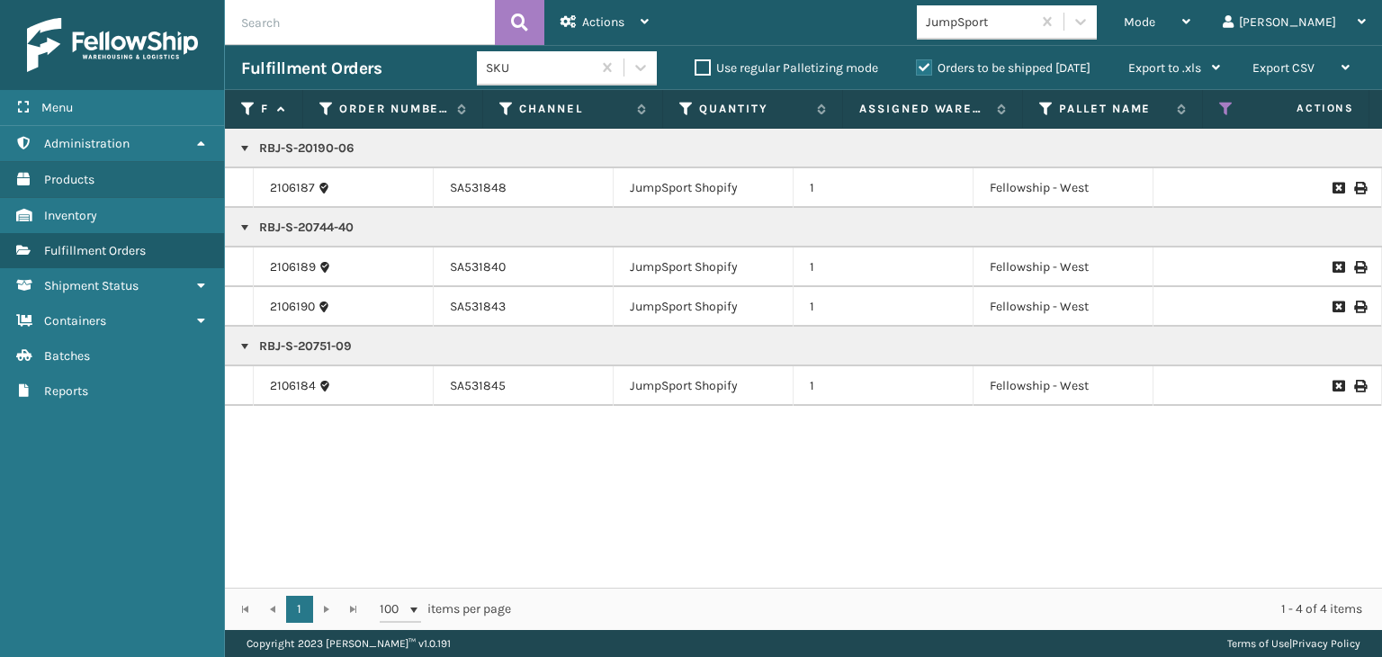
click at [1033, 13] on div "JumpSport" at bounding box center [979, 22] width 107 height 19
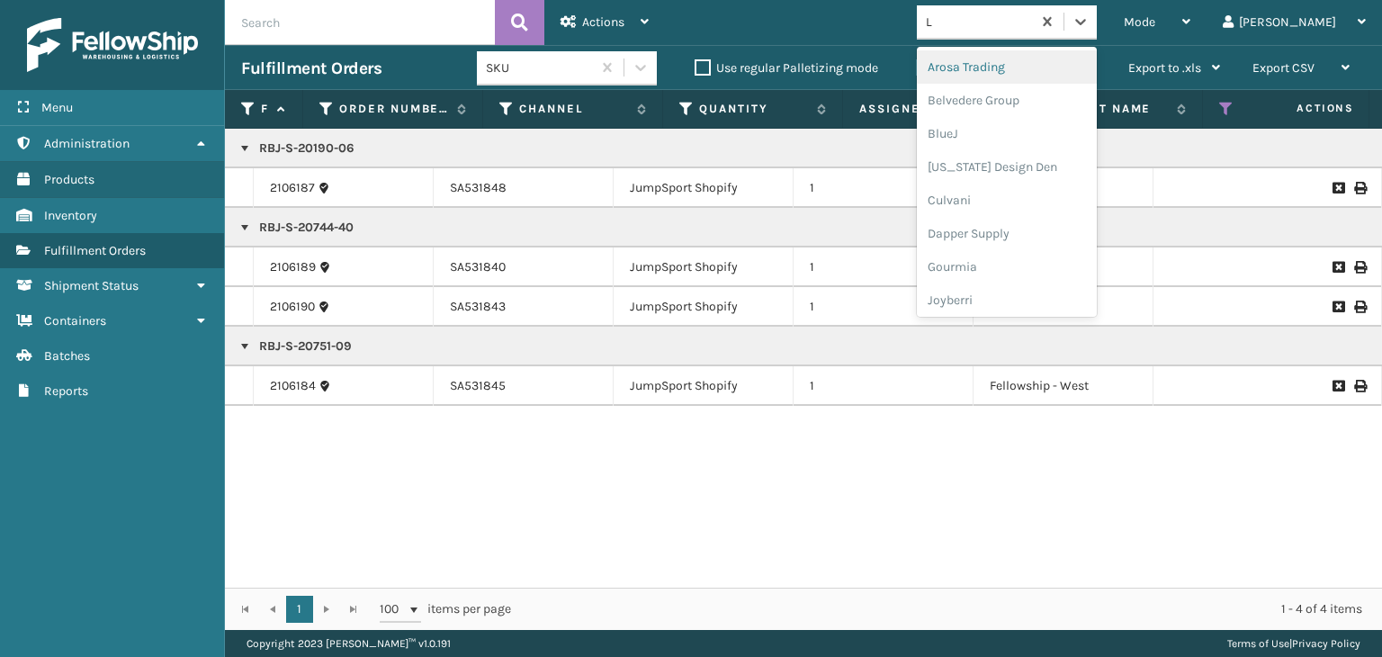
type input "LI"
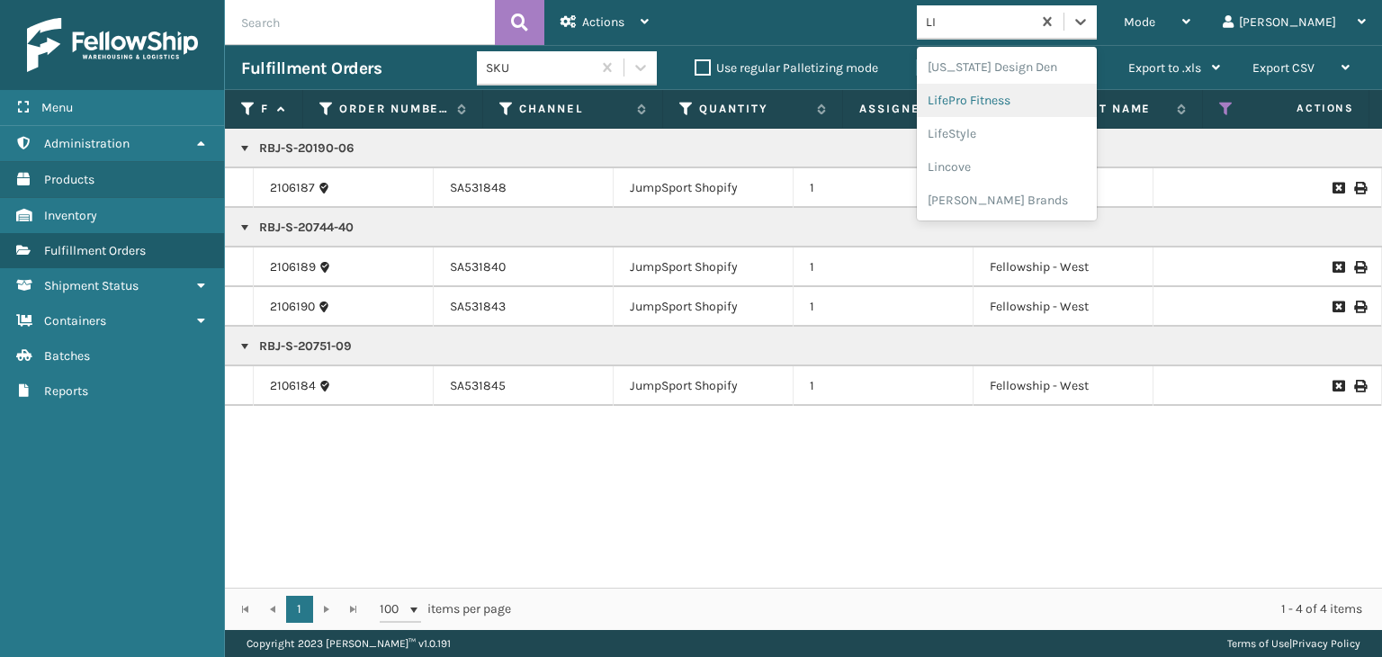
click at [1019, 86] on div "LifePro Fitness" at bounding box center [1007, 100] width 180 height 33
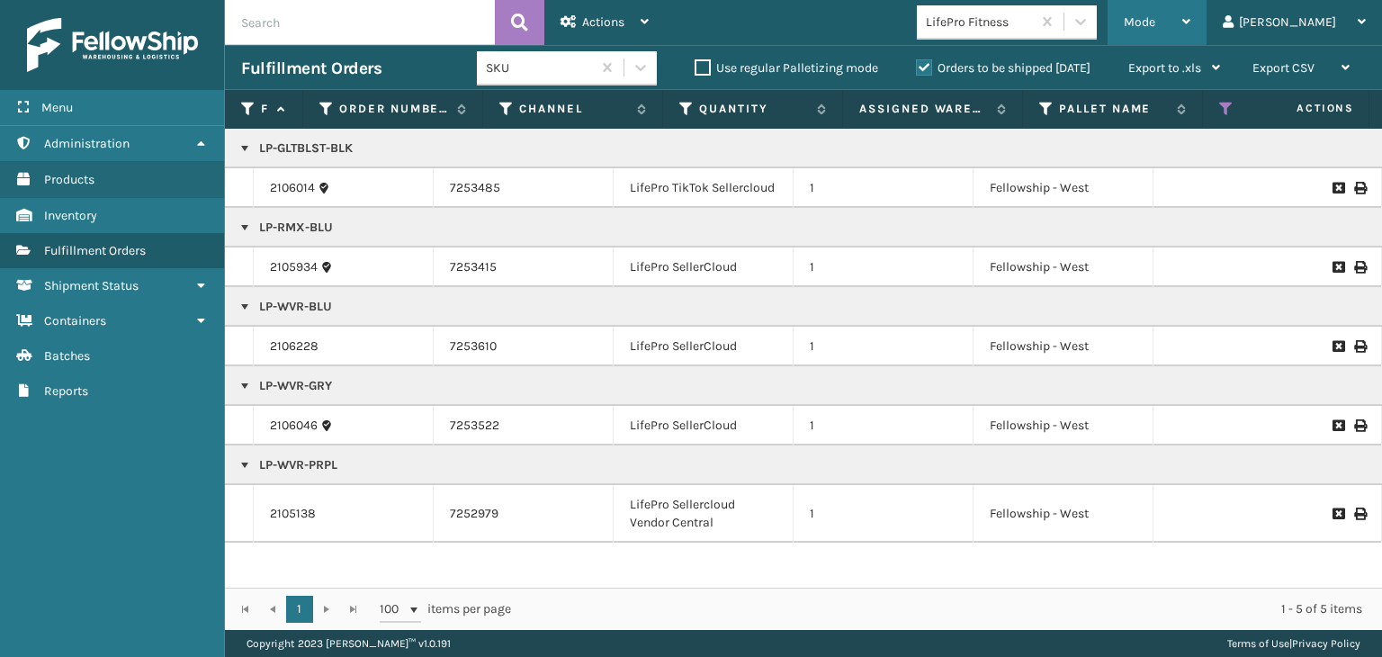
click at [1155, 22] on span "Mode" at bounding box center [1139, 21] width 31 height 15
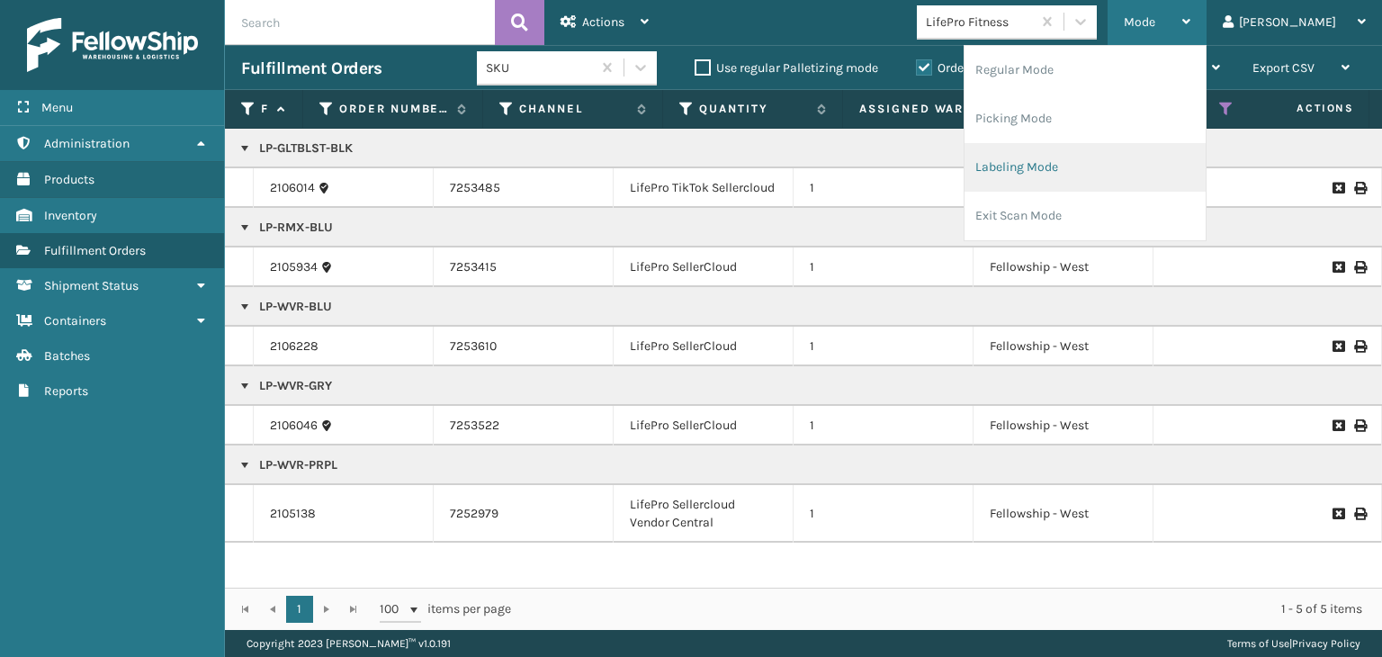
click at [1147, 164] on li "Labeling Mode" at bounding box center [1085, 167] width 241 height 49
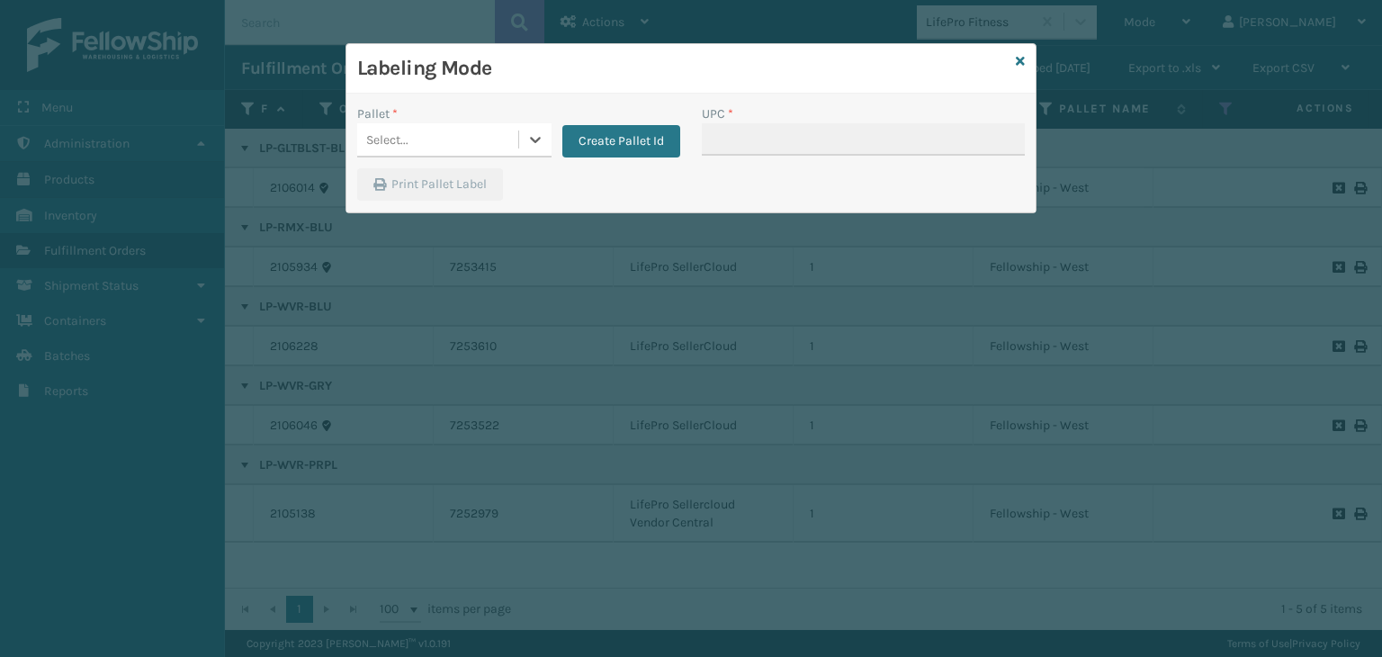
click at [405, 154] on div "Select..." at bounding box center [454, 140] width 194 height 34
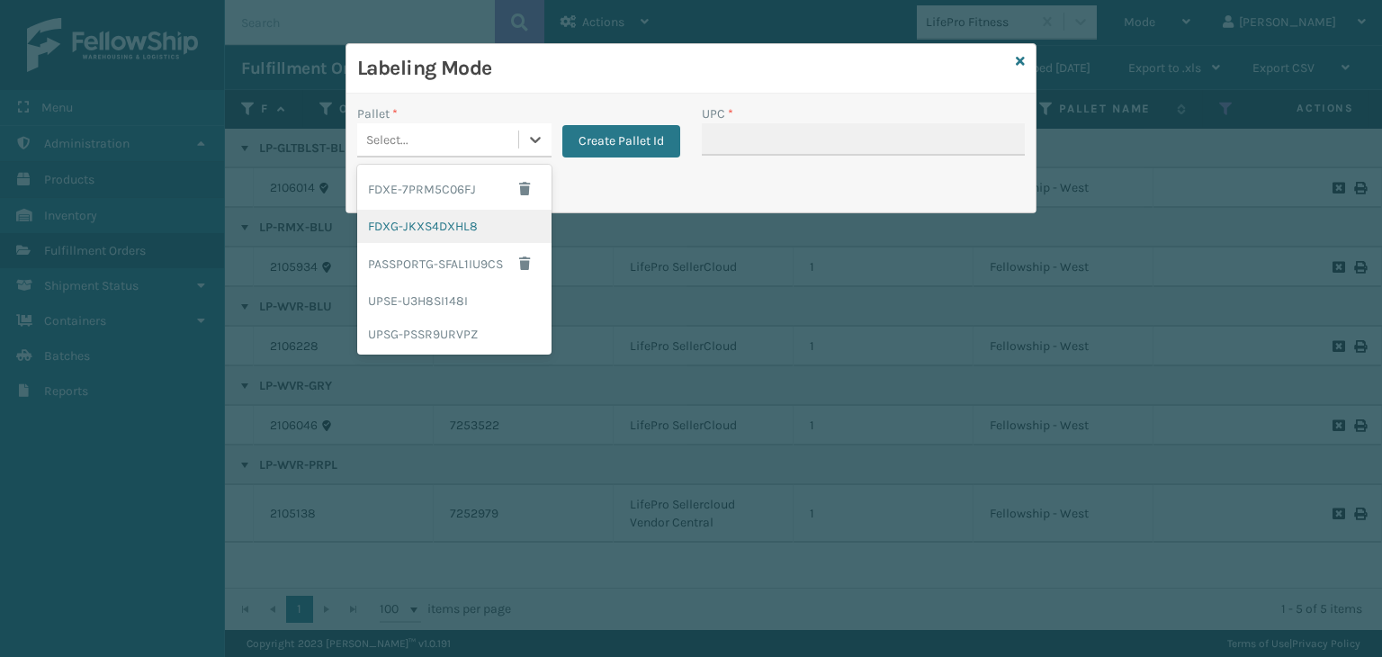
click at [405, 224] on div "FDXG-JKXS4DXHL8" at bounding box center [454, 226] width 194 height 33
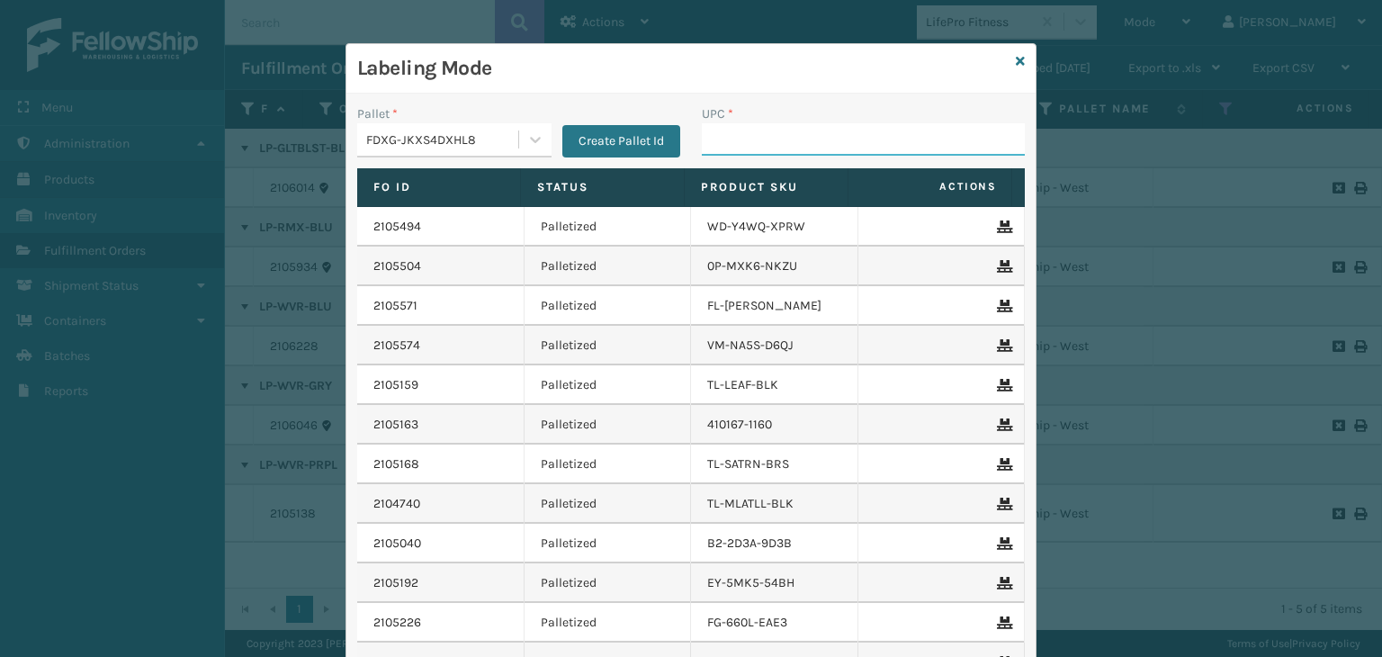
drag, startPoint x: 819, startPoint y: 142, endPoint x: 801, endPoint y: 142, distance: 18.0
click at [819, 142] on input "UPC *" at bounding box center [863, 139] width 323 height 32
type input "8409851140"
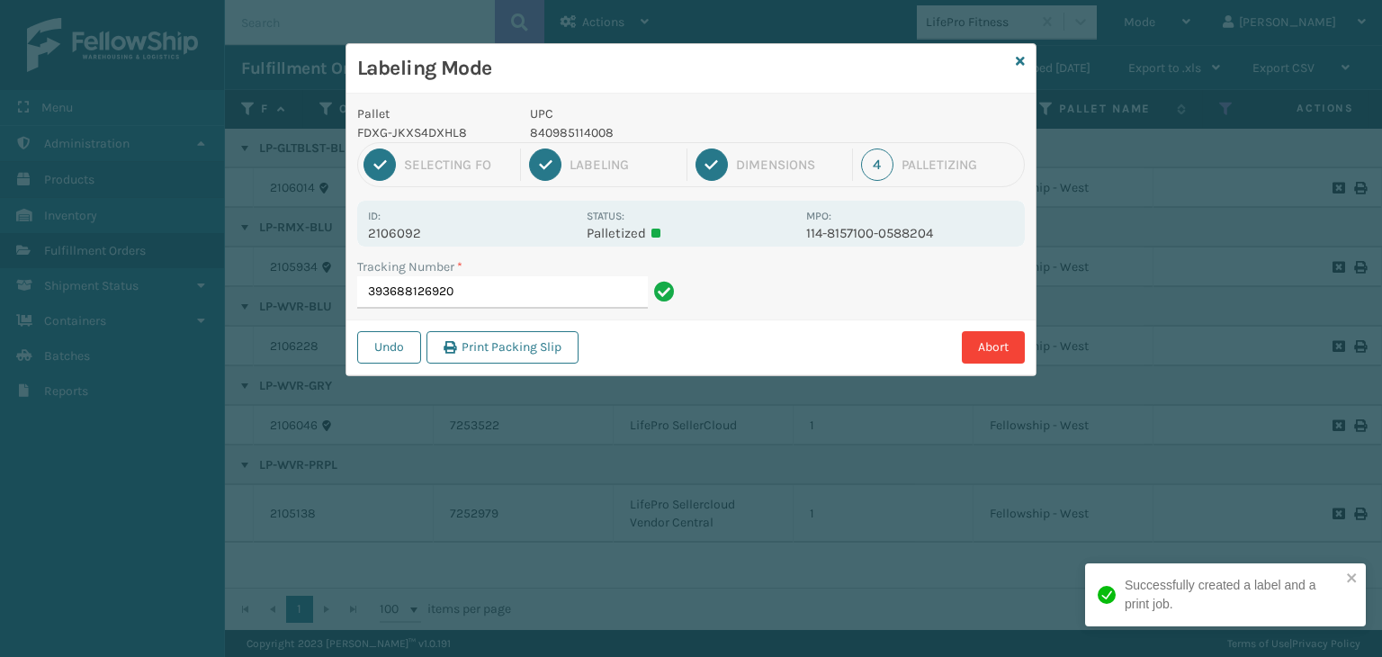
click at [565, 135] on p "840985114008" at bounding box center [662, 132] width 265 height 19
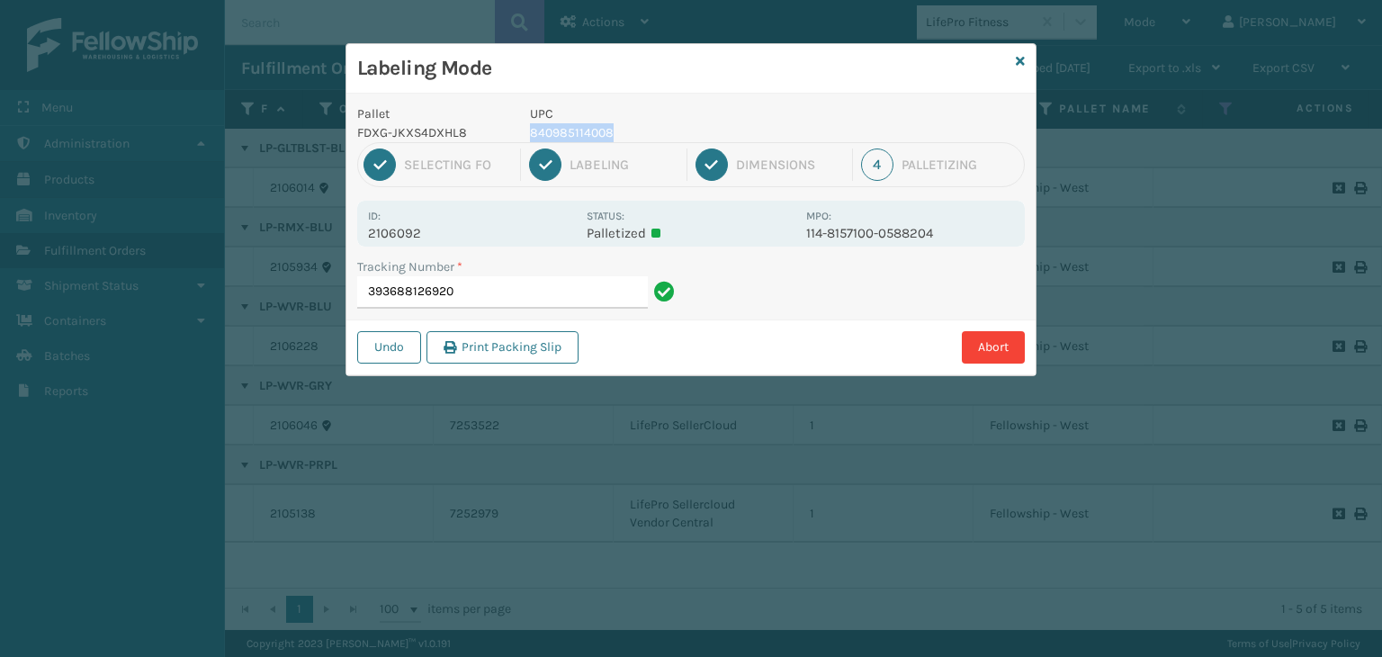
copy p "840985114008"
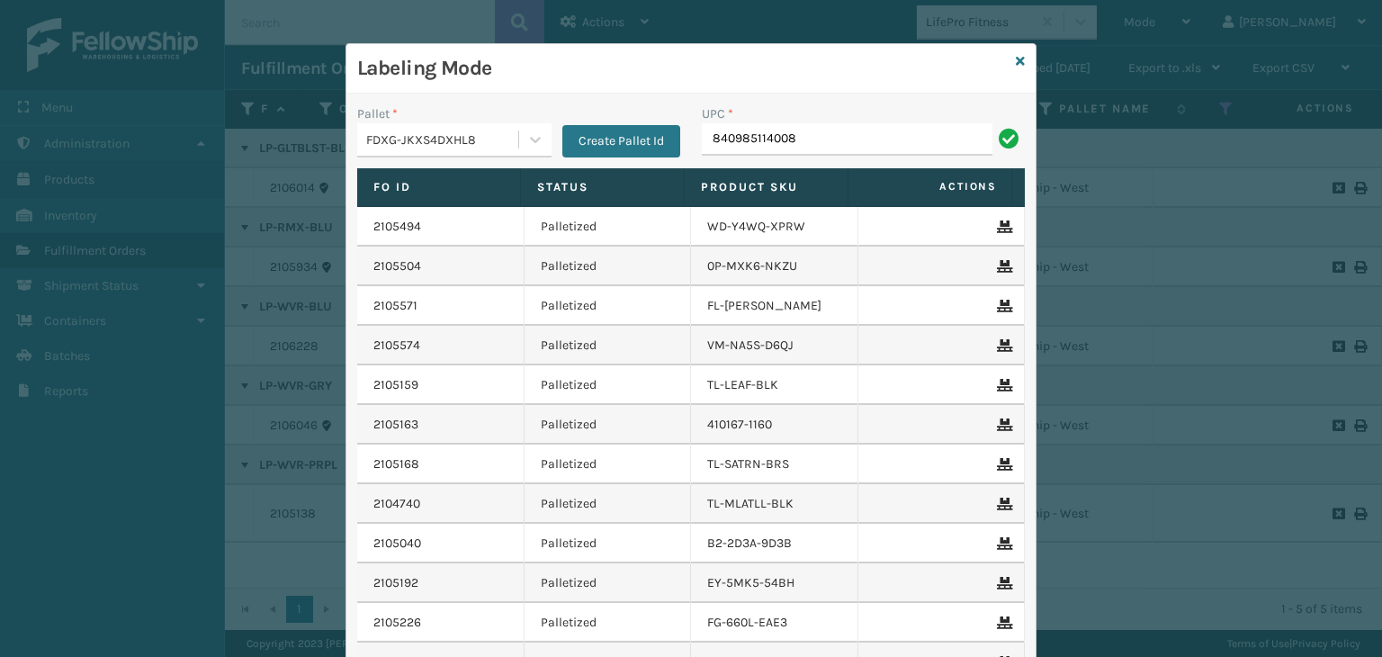
type input "840985114008"
type input "84098512"
type input "840985120"
type input "8500124867"
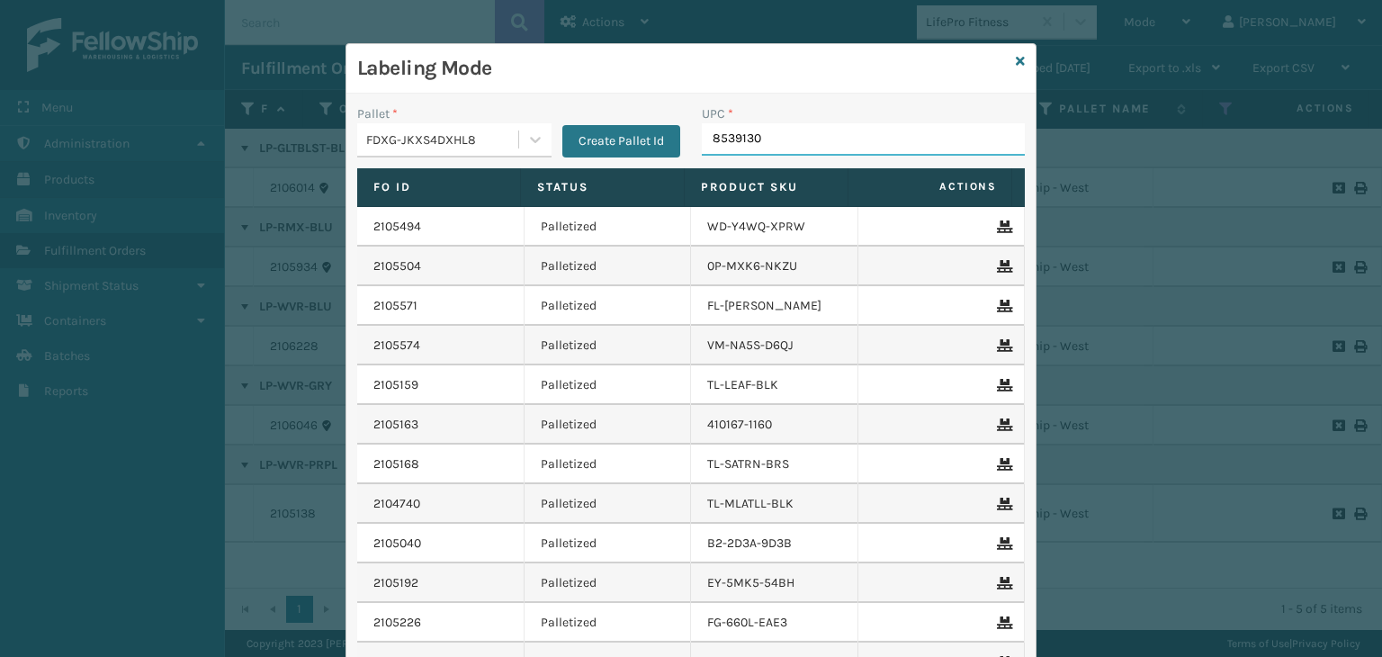
type input "85391300"
type input "850012486626"
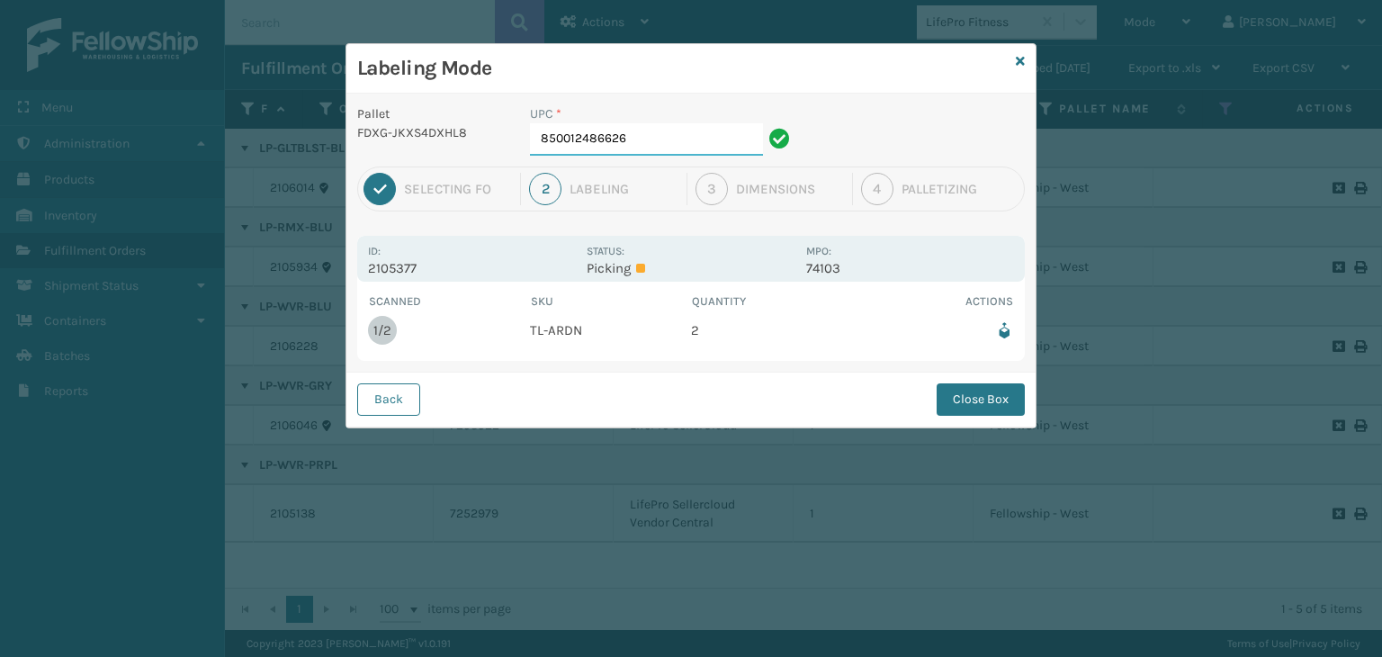
click at [669, 140] on input "850012486626" at bounding box center [646, 139] width 233 height 32
click at [965, 393] on button "Close Box" at bounding box center [981, 399] width 88 height 32
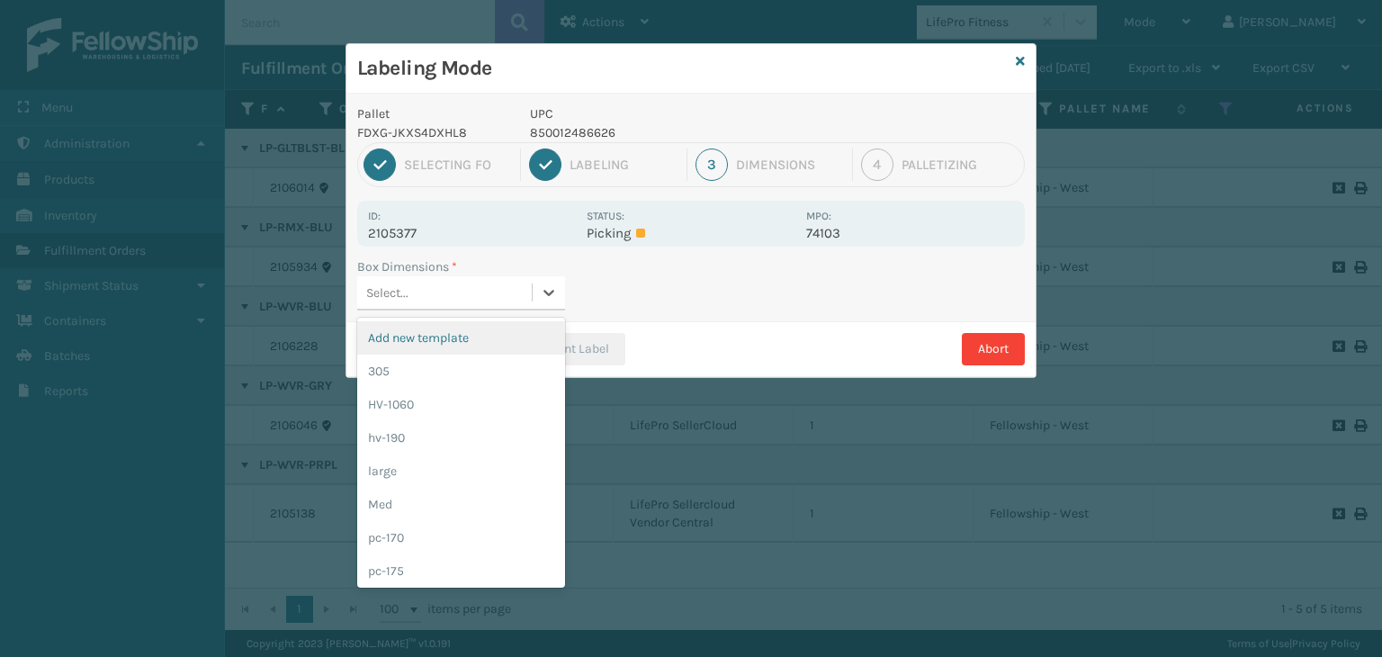
click at [417, 301] on div "Select..." at bounding box center [444, 293] width 175 height 30
click at [439, 499] on div "Med" at bounding box center [461, 504] width 208 height 33
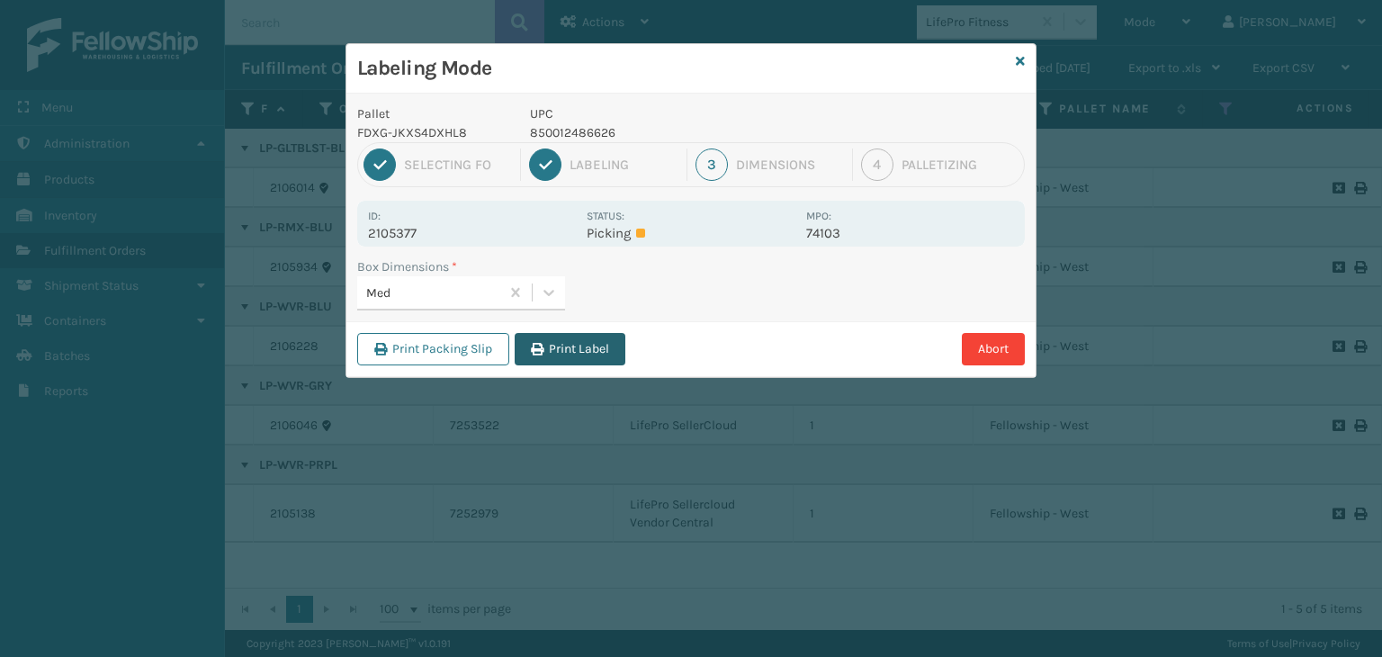
click at [562, 361] on button "Print Label" at bounding box center [570, 349] width 111 height 32
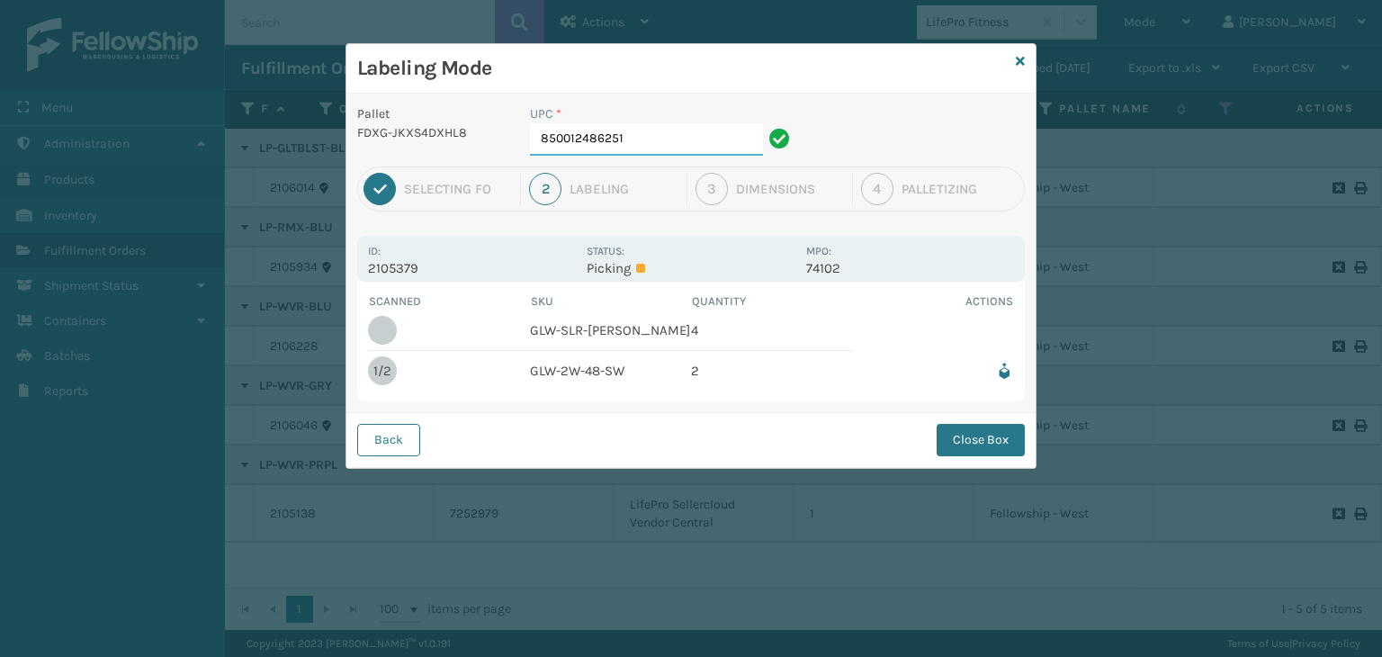
click at [700, 148] on input "850012486251" at bounding box center [646, 139] width 233 height 32
drag, startPoint x: 651, startPoint y: 133, endPoint x: 0, endPoint y: 116, distance: 650.8
click at [0, 116] on div "Labeling Mode Pallet FDXG-JKXS4DXHL8 UPC * 850012486251 1 Selecting FO 2 Labeli…" at bounding box center [691, 328] width 1382 height 657
drag, startPoint x: 652, startPoint y: 144, endPoint x: 195, endPoint y: 131, distance: 456.4
click at [189, 127] on div "Labeling Mode Pallet FDXG-JKXS4DXHL8 UPC * 850012486275 1 Selecting FO 2 Labeli…" at bounding box center [691, 328] width 1382 height 657
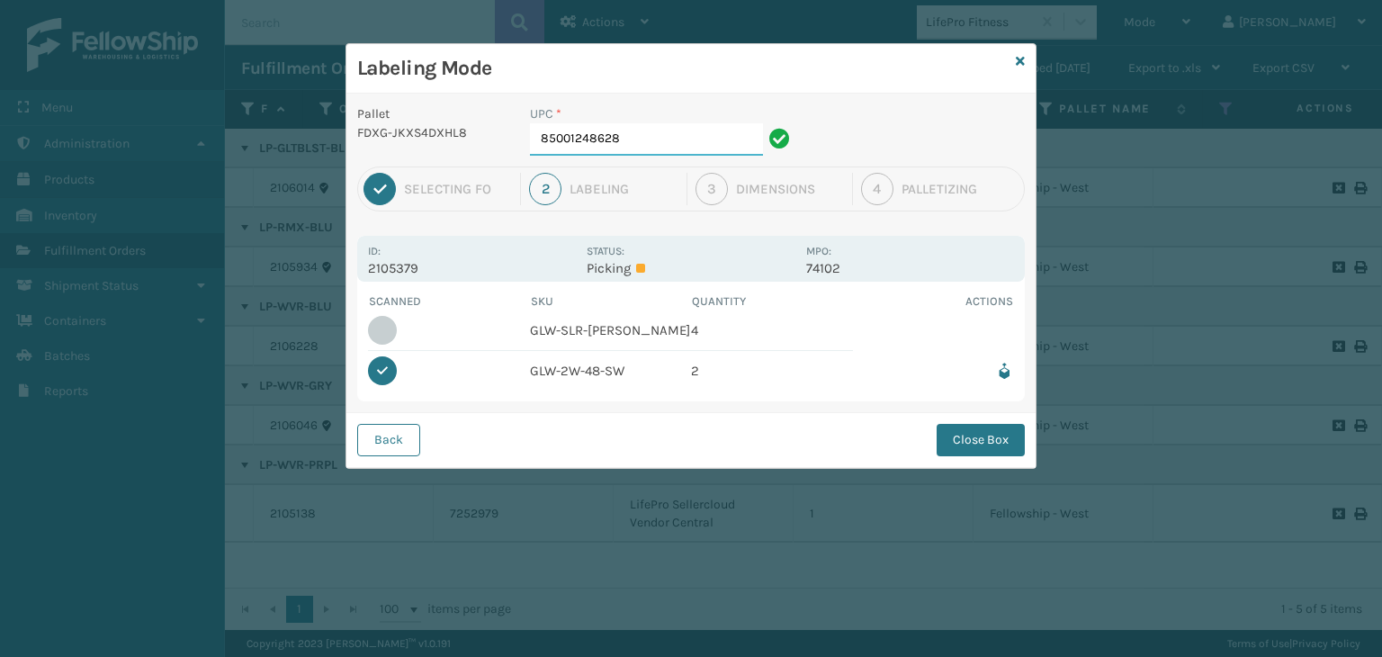
type input "850012486282"
click at [967, 442] on button "Close Box" at bounding box center [981, 440] width 88 height 32
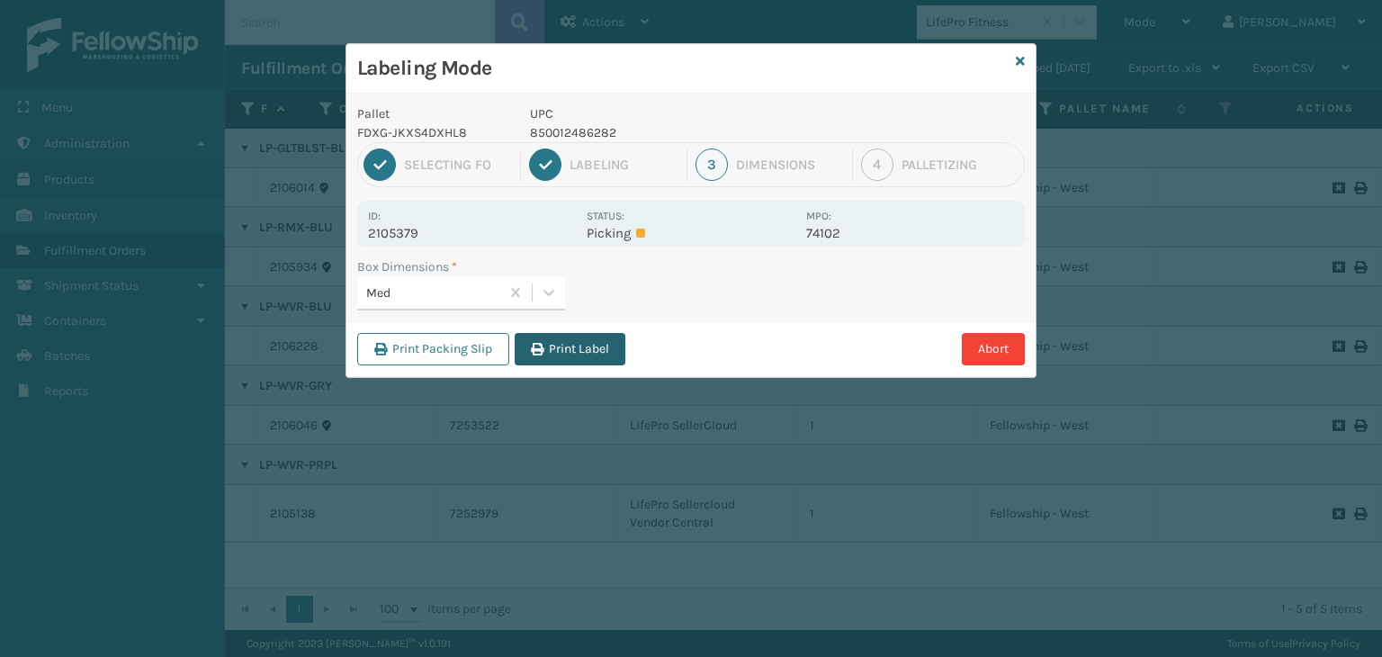
click at [547, 333] on button "Print Label" at bounding box center [570, 349] width 111 height 32
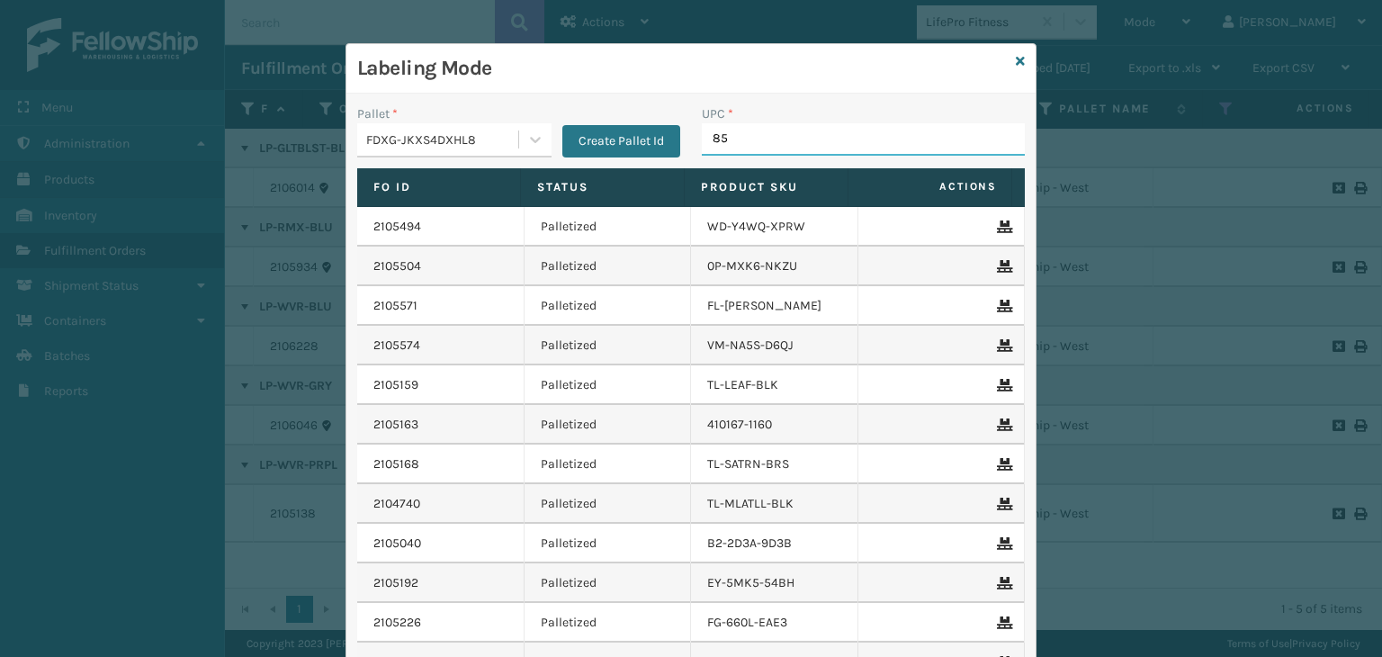
type input "850"
type input "850040667059"
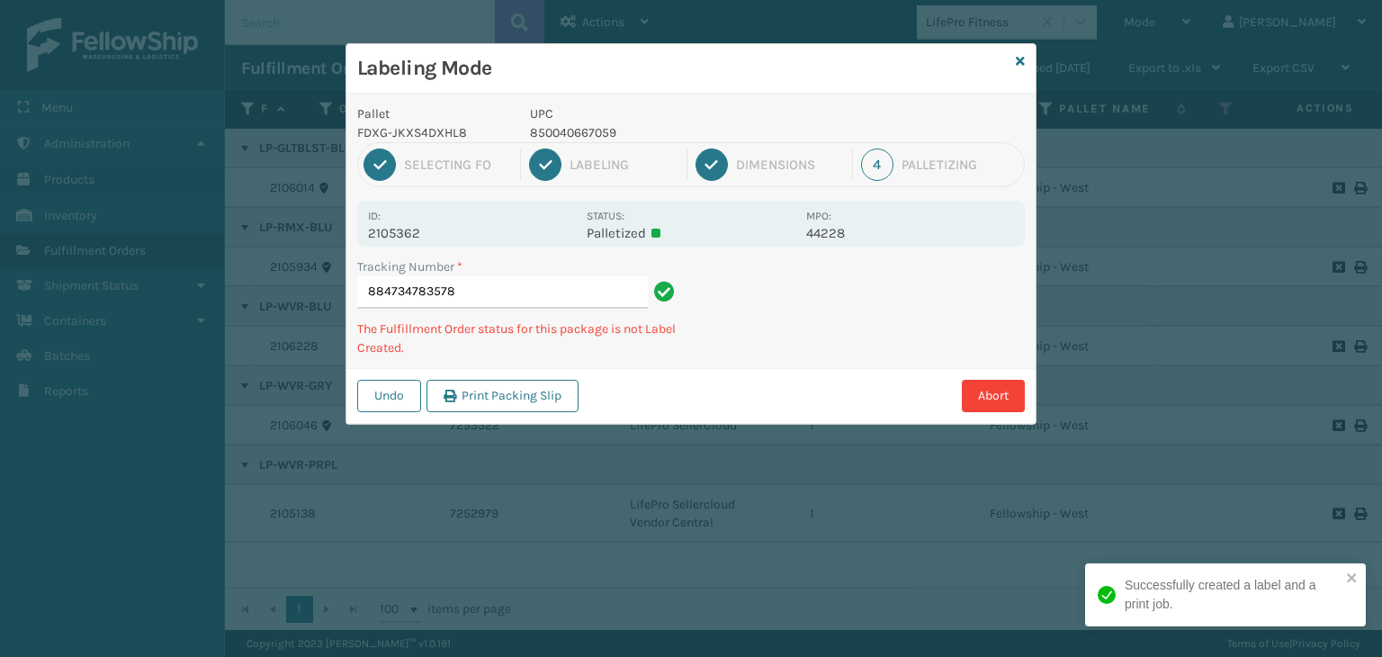
click at [574, 129] on p "850040667059" at bounding box center [662, 132] width 265 height 19
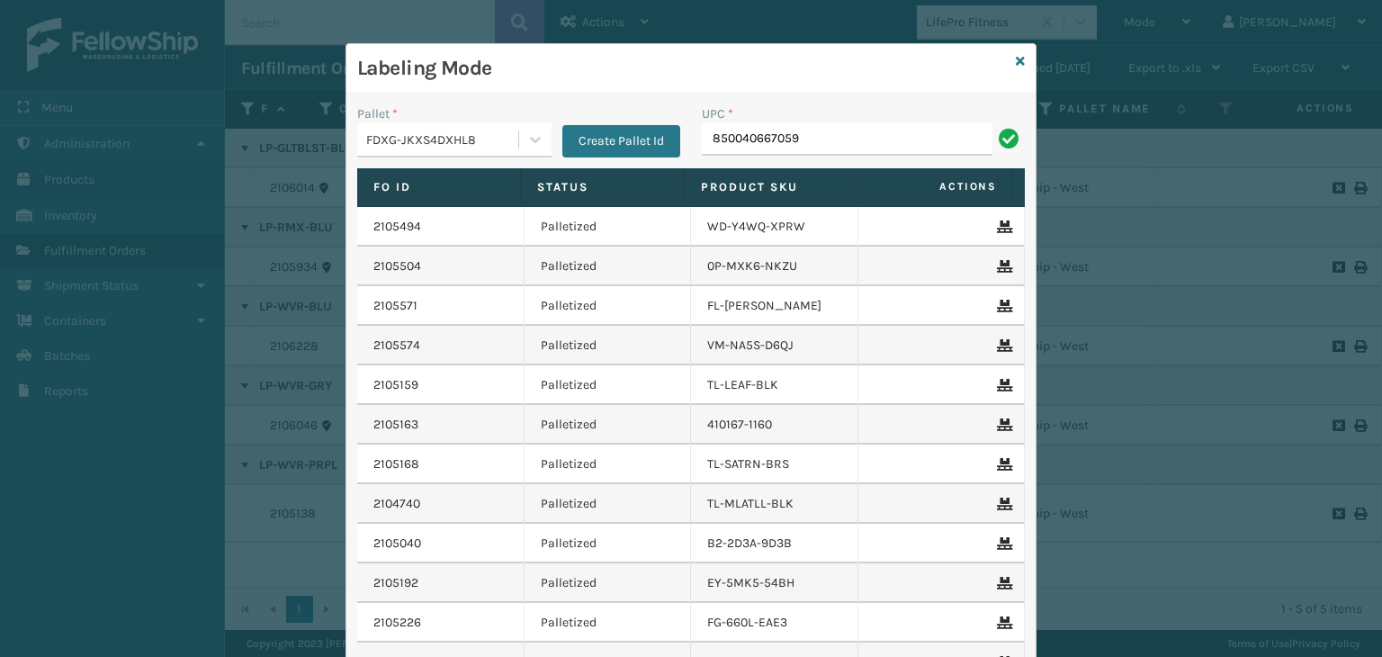
type input "850040667059"
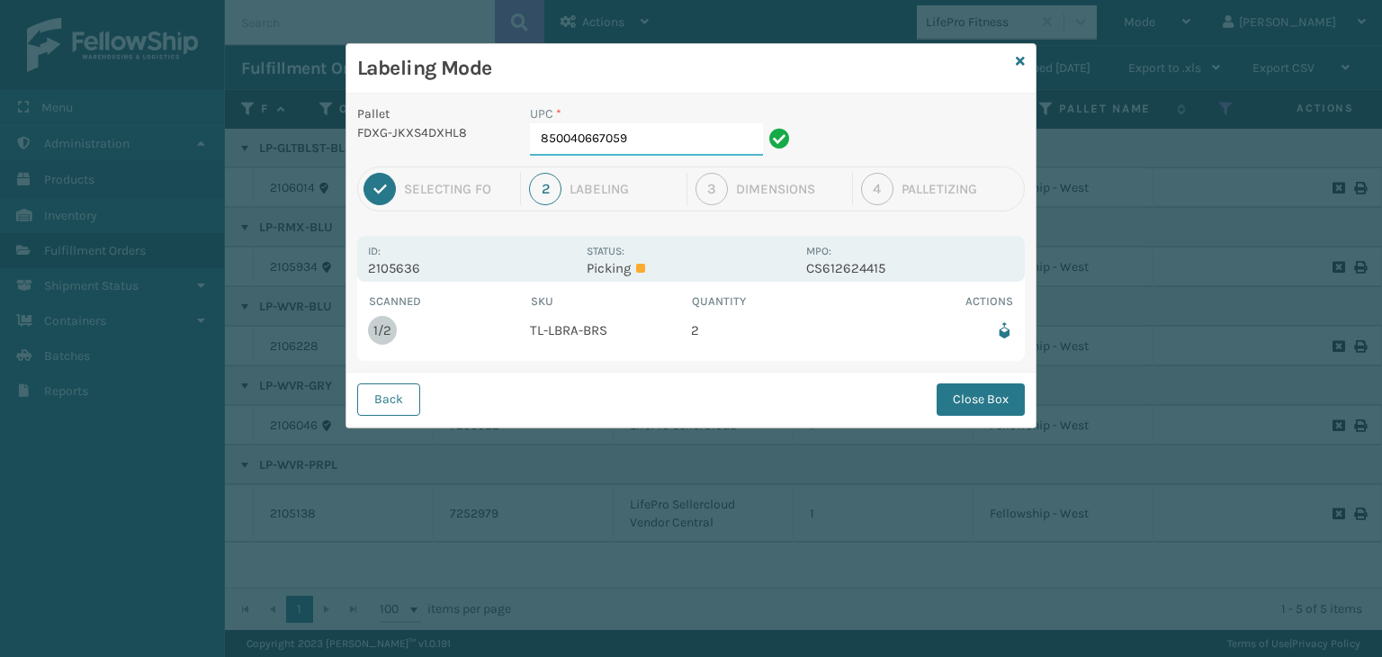
click at [705, 154] on input "850040667059" at bounding box center [646, 139] width 233 height 32
click at [979, 375] on div "Back Close Box" at bounding box center [690, 399] width 689 height 55
click at [982, 403] on button "Close Box" at bounding box center [981, 399] width 88 height 32
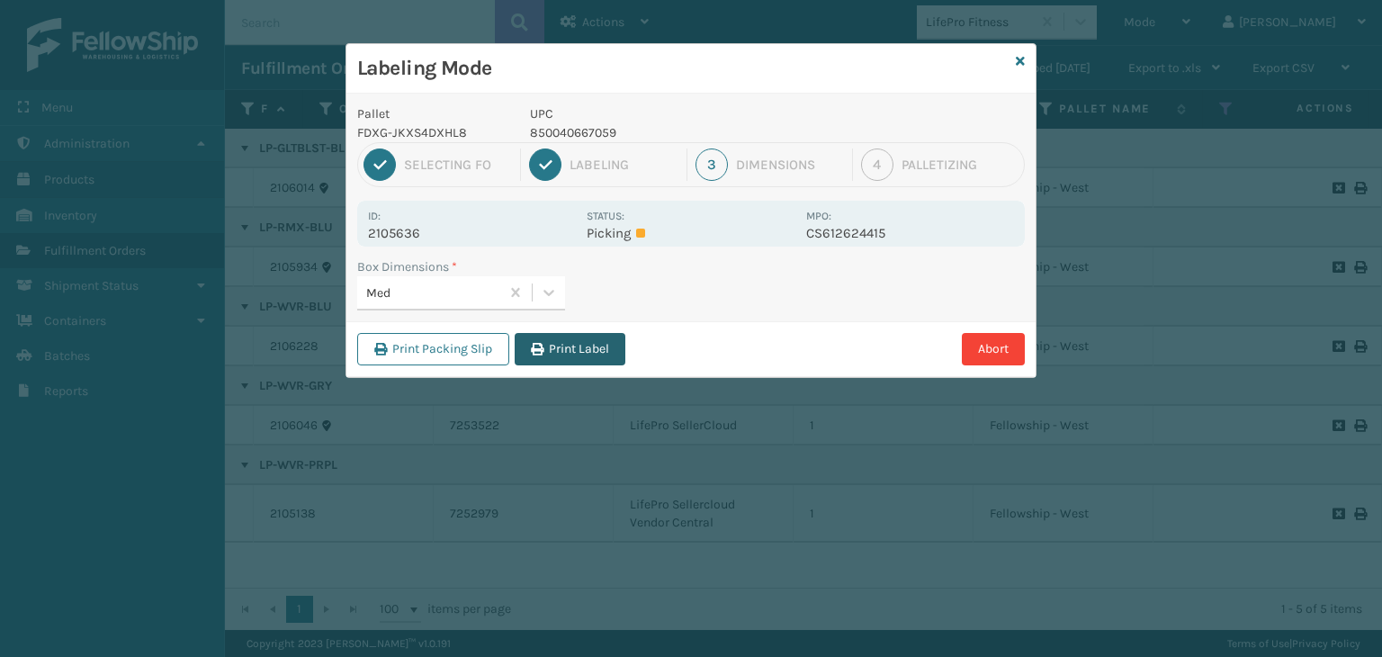
click at [535, 343] on icon "button" at bounding box center [537, 349] width 13 height 13
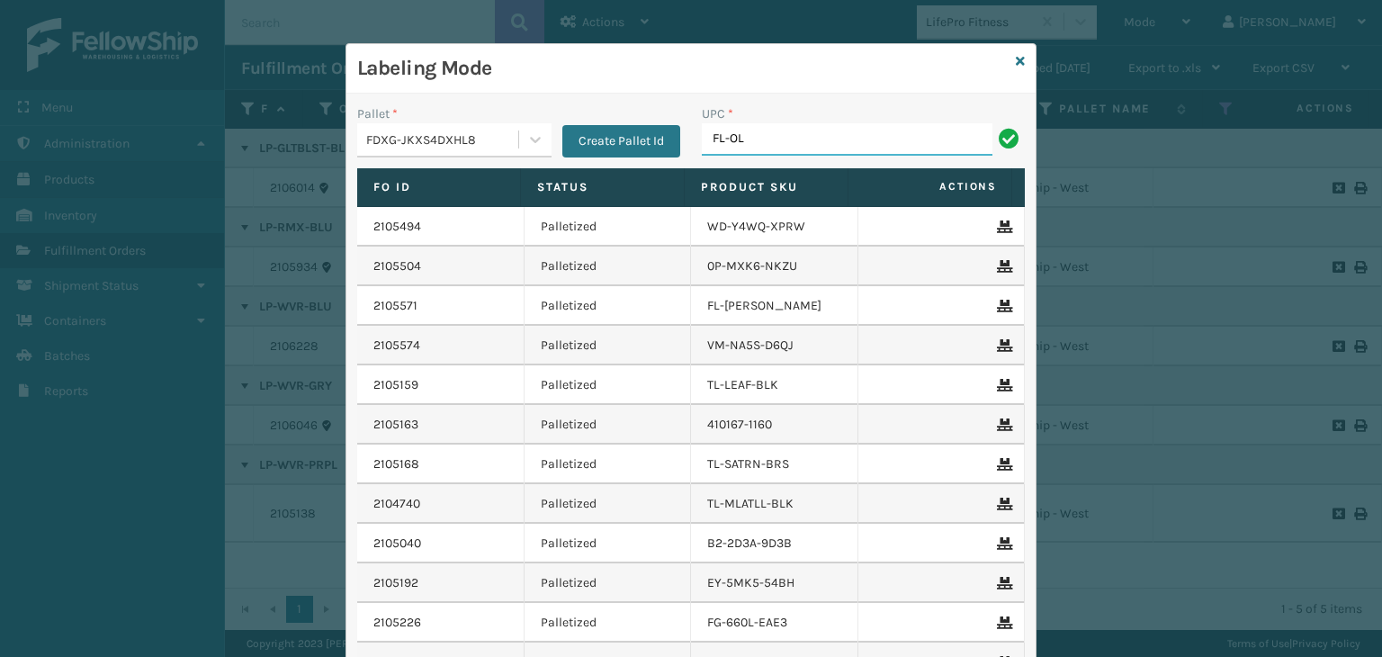
type input "FL-OLVA-CRM"
drag, startPoint x: 807, startPoint y: 145, endPoint x: 167, endPoint y: 51, distance: 646.6
click at [169, 47] on div "Labeling Mode Pallet * FDXG-JKXS4DXHL8 Create Pallet Id UPC * FL-OLVA-CRM Fo Id…" at bounding box center [691, 328] width 1382 height 657
type input "FL-OLVA-CRM"
type input "8500124863"
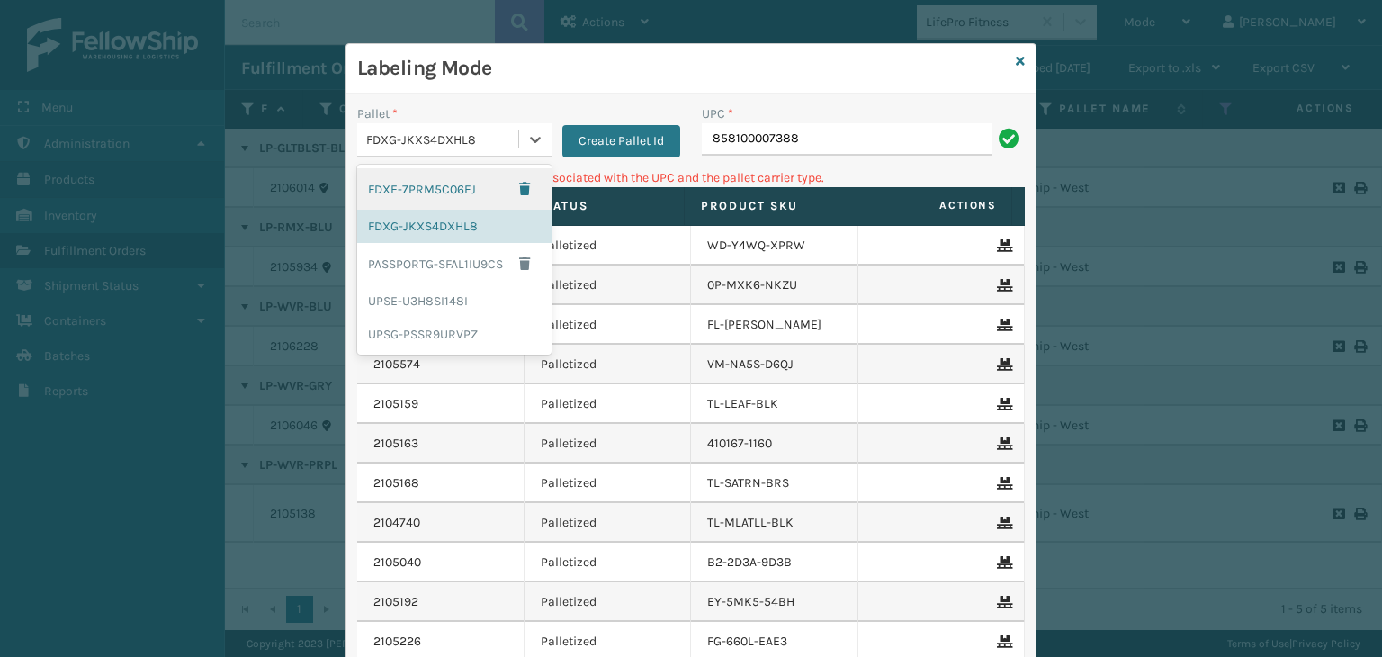
click at [446, 134] on div "FDXG-JKXS4DXHL8" at bounding box center [443, 139] width 154 height 19
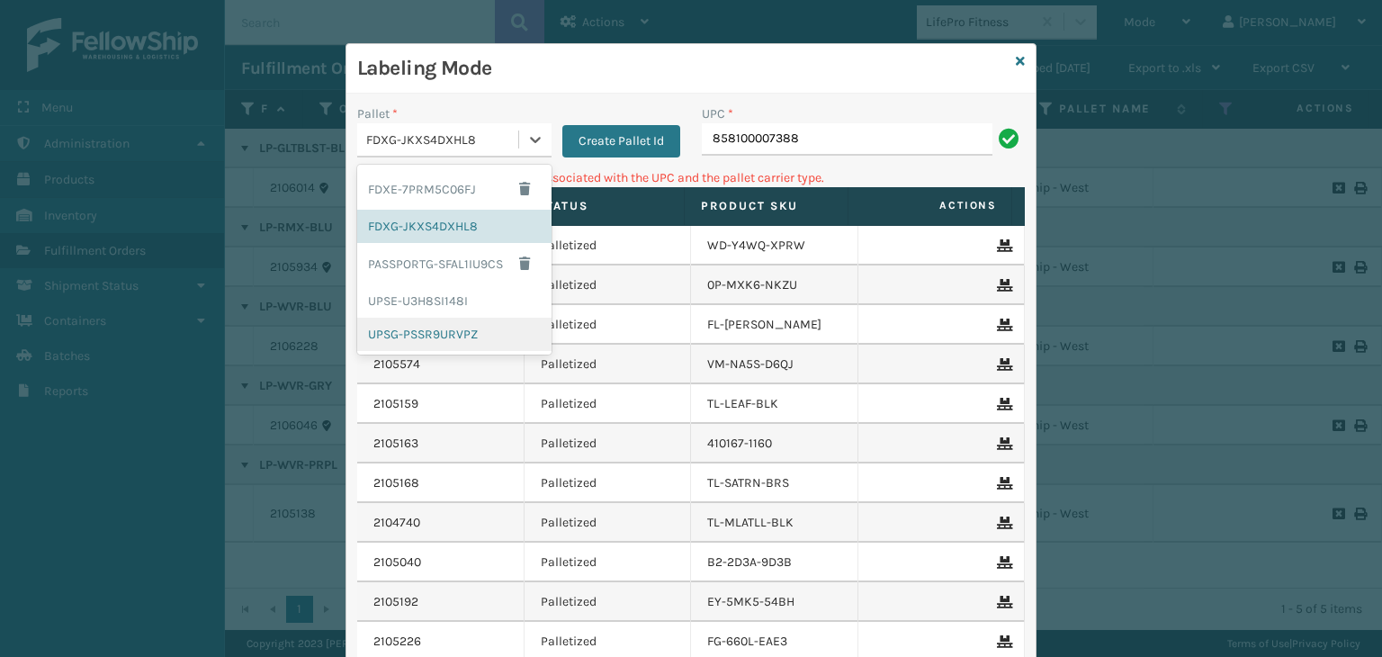
click at [427, 321] on div "UPSG-PSSR9URVPZ" at bounding box center [454, 334] width 194 height 33
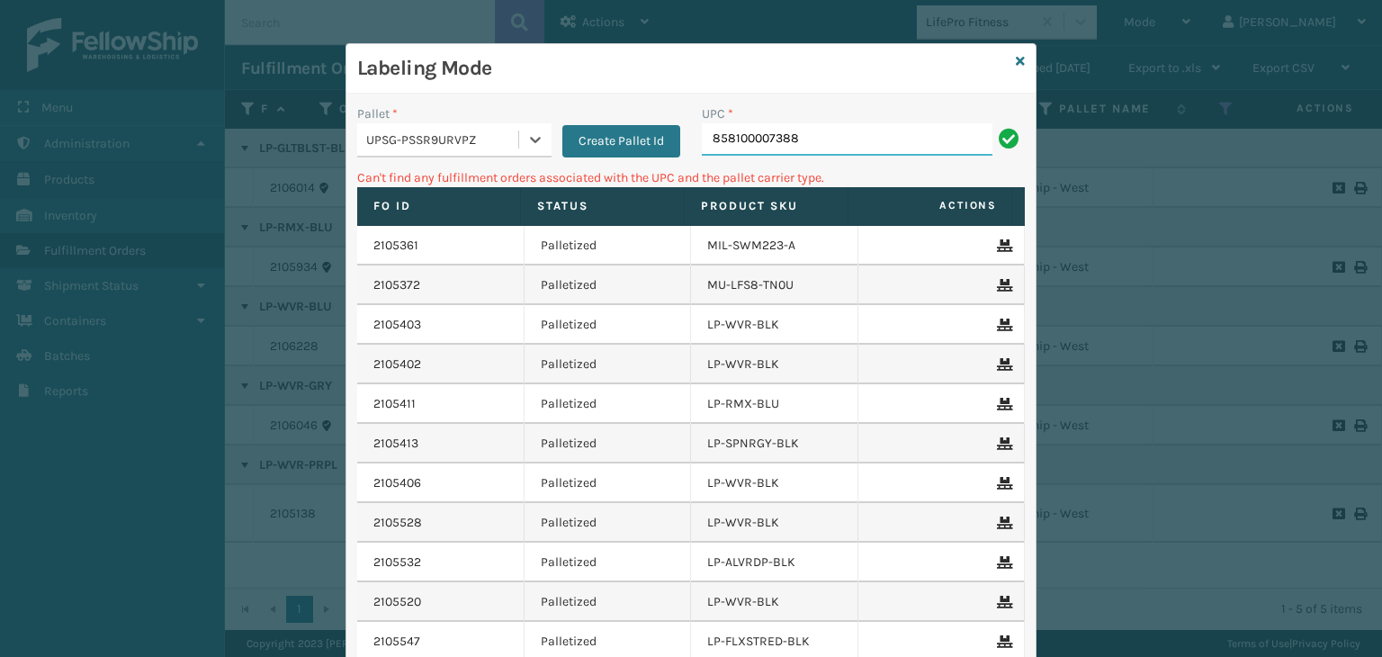
click at [870, 148] on input "858100007388" at bounding box center [847, 139] width 291 height 32
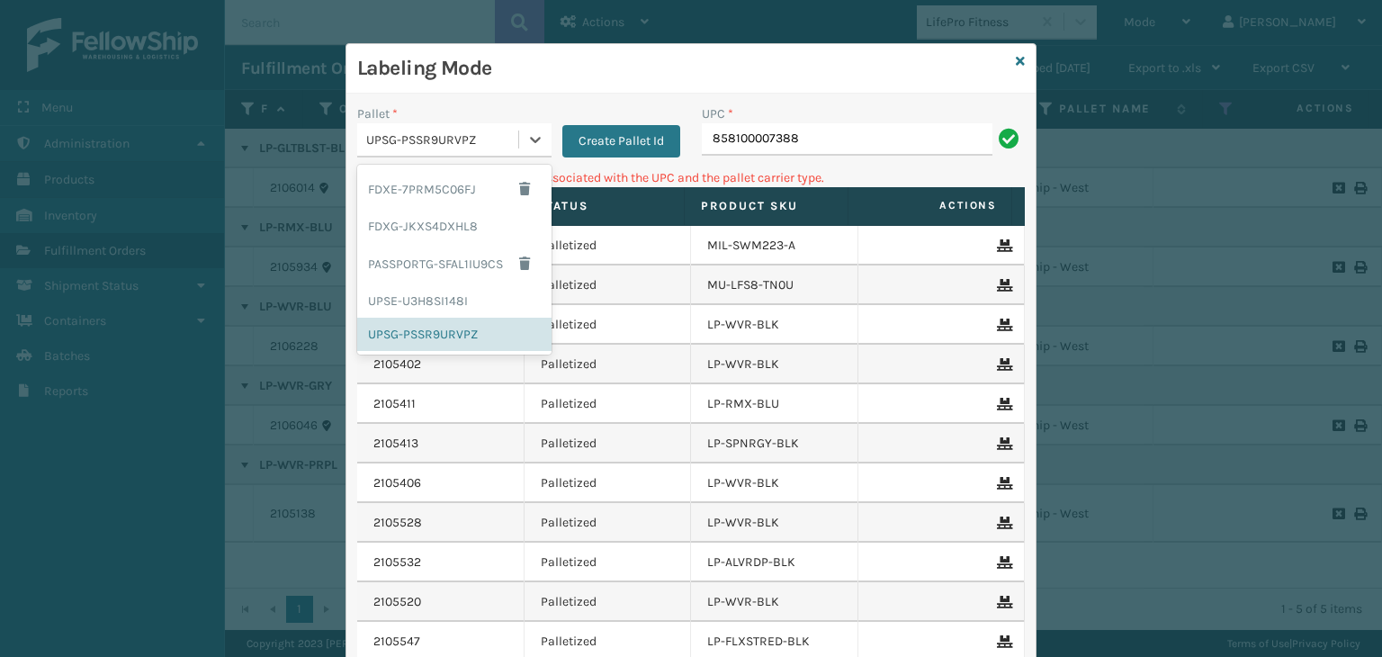
click at [379, 138] on div "UPSG-PSSR9URVPZ" at bounding box center [443, 139] width 154 height 19
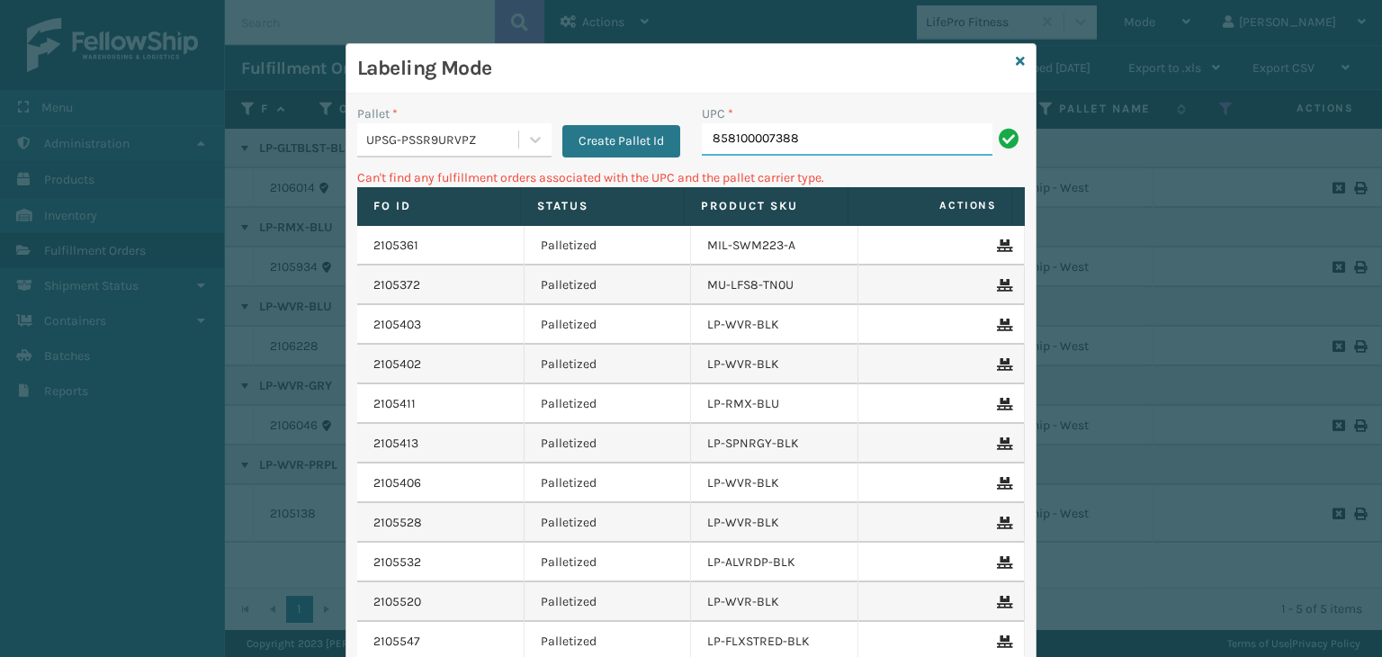
click at [812, 141] on input "858100007388" at bounding box center [847, 139] width 291 height 32
click at [1016, 55] on icon at bounding box center [1020, 61] width 9 height 13
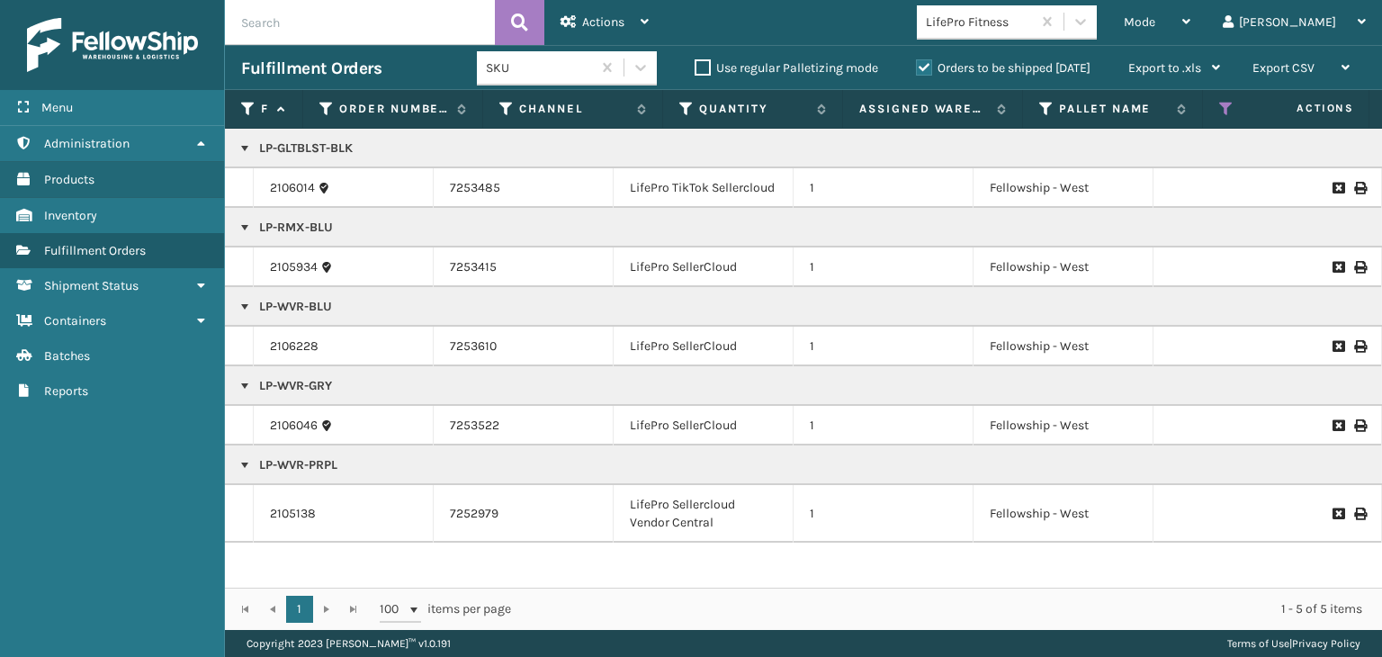
click at [1002, 25] on div "LifePro Fitness" at bounding box center [979, 22] width 107 height 19
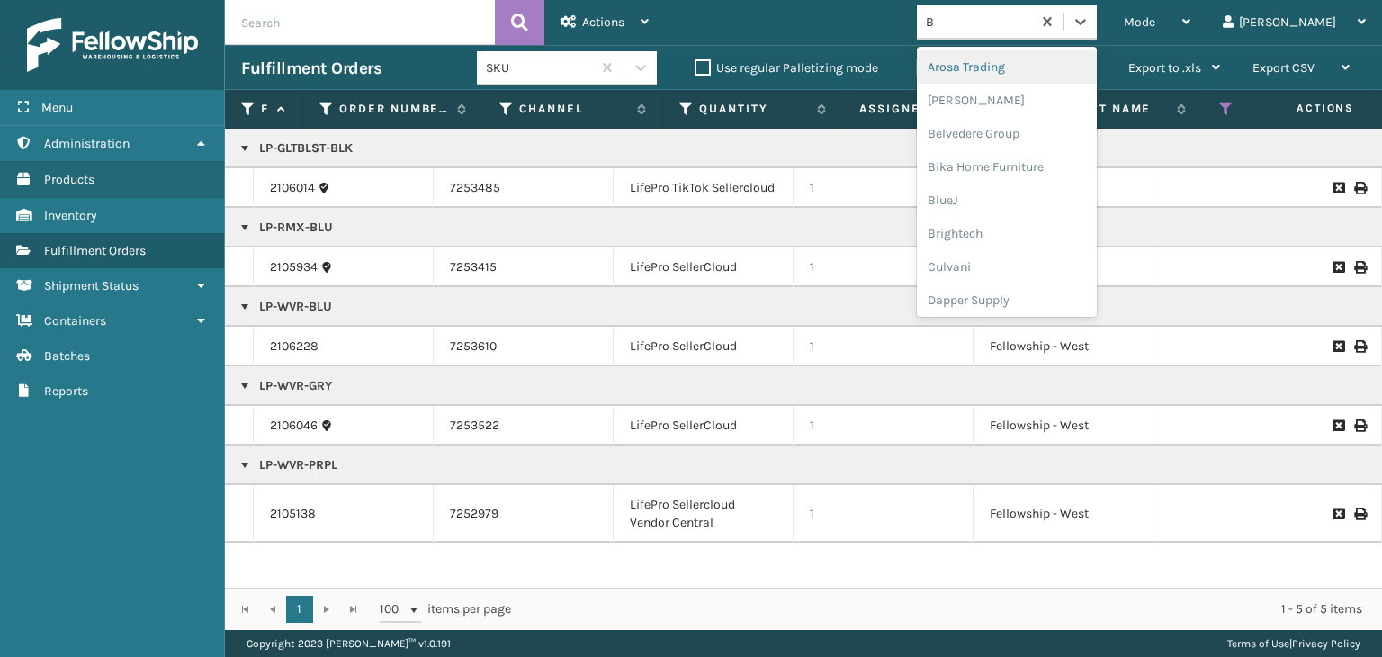
type input "BR"
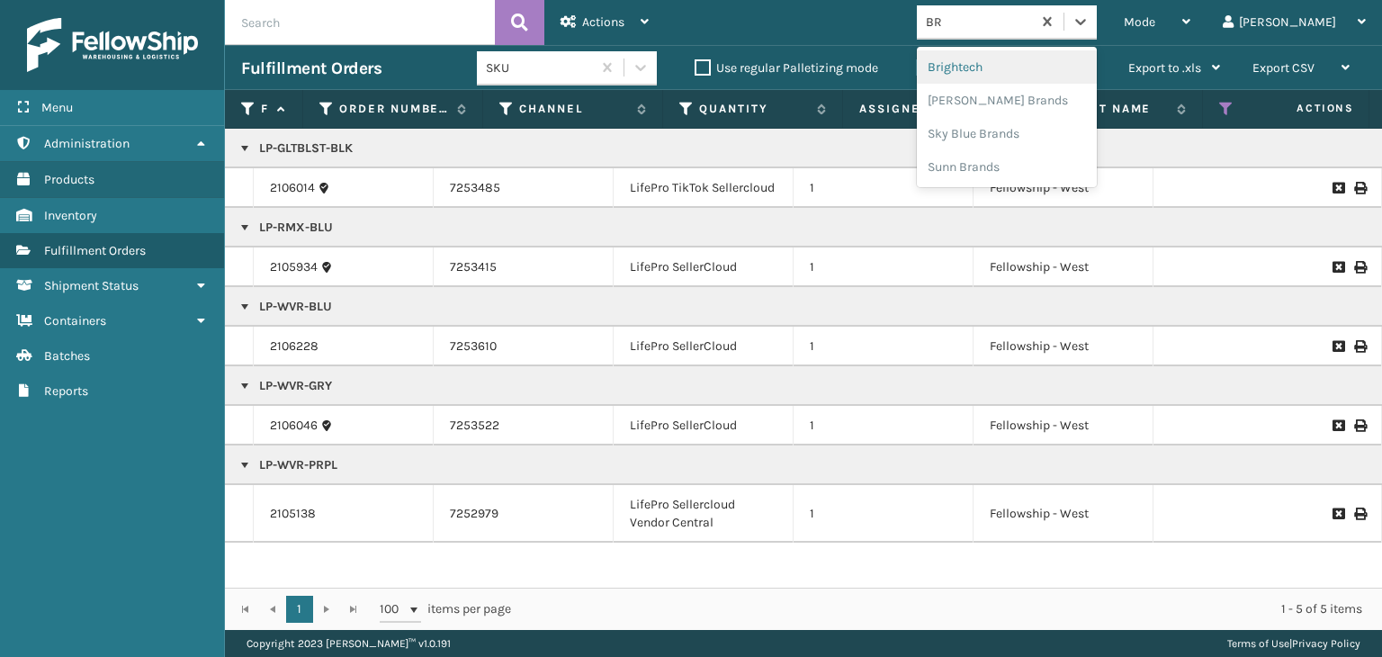
click at [1005, 58] on div "Brightech" at bounding box center [1007, 66] width 180 height 33
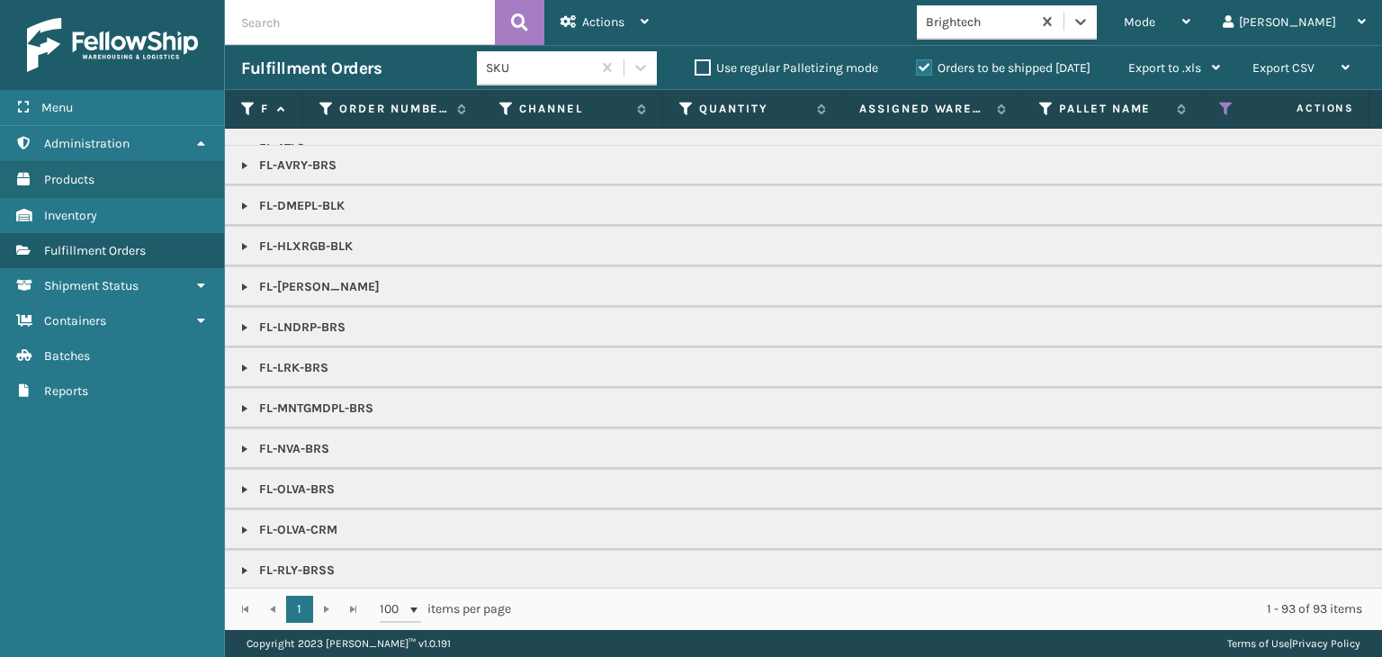
scroll to position [900, 0]
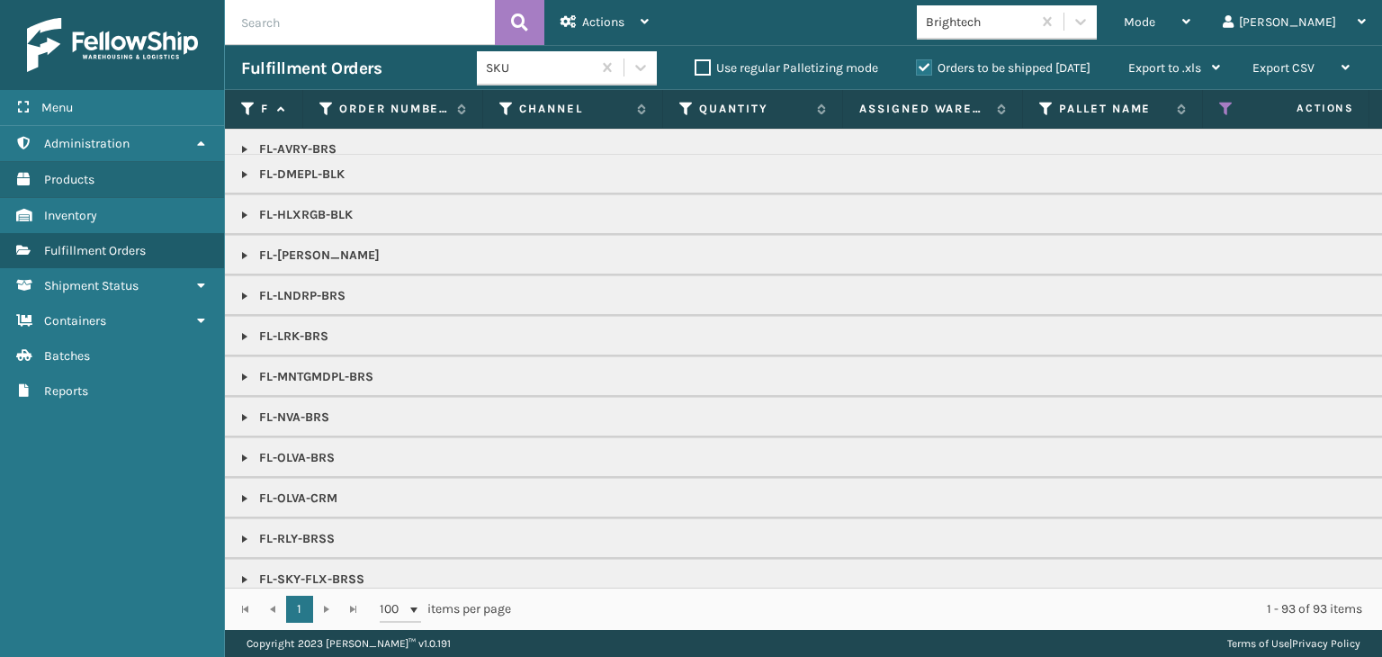
click at [249, 410] on link at bounding box center [245, 417] width 14 height 14
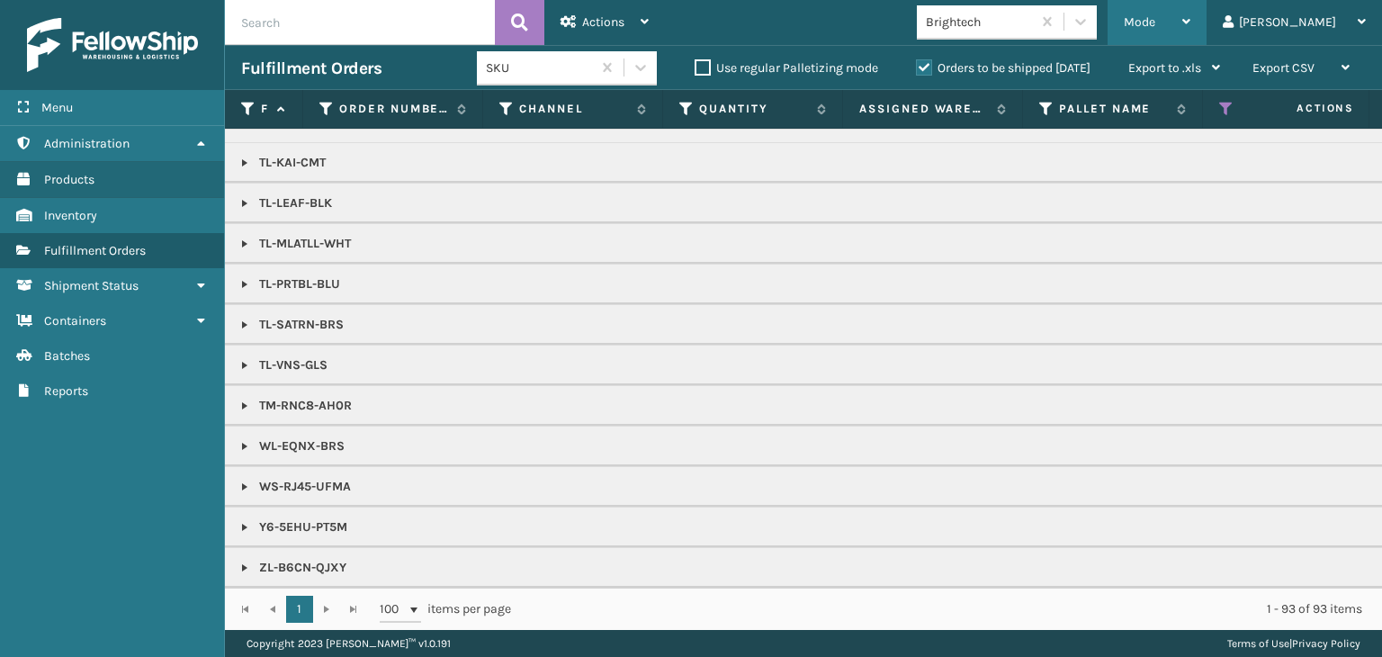
click at [1155, 15] on span "Mode" at bounding box center [1139, 21] width 31 height 15
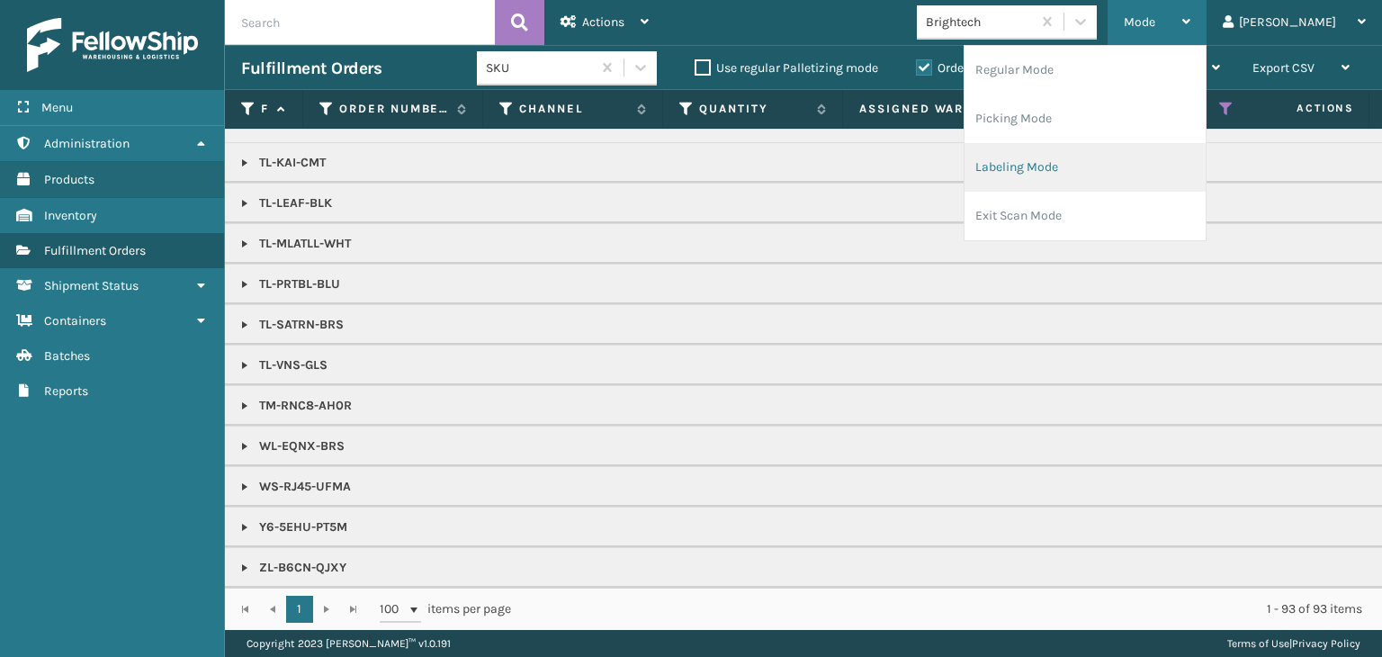
click at [1159, 157] on li "Labeling Mode" at bounding box center [1085, 167] width 241 height 49
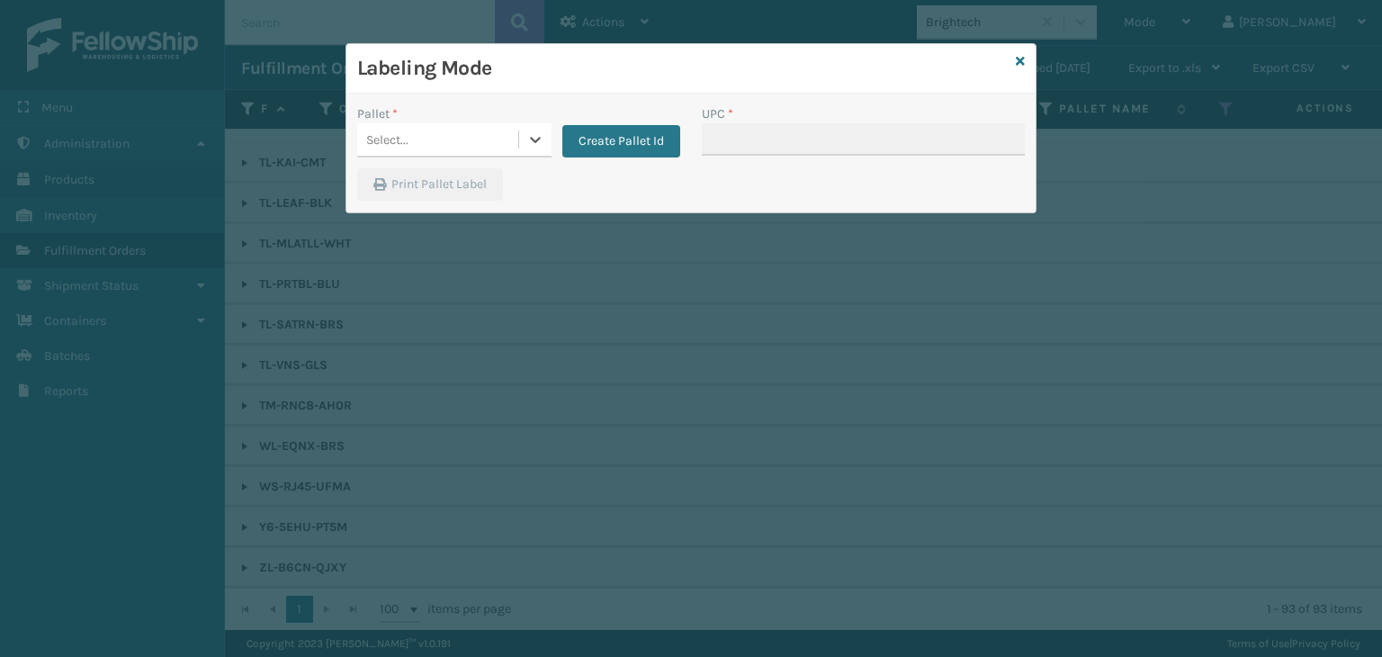
click at [418, 142] on div "Select..." at bounding box center [437, 140] width 161 height 30
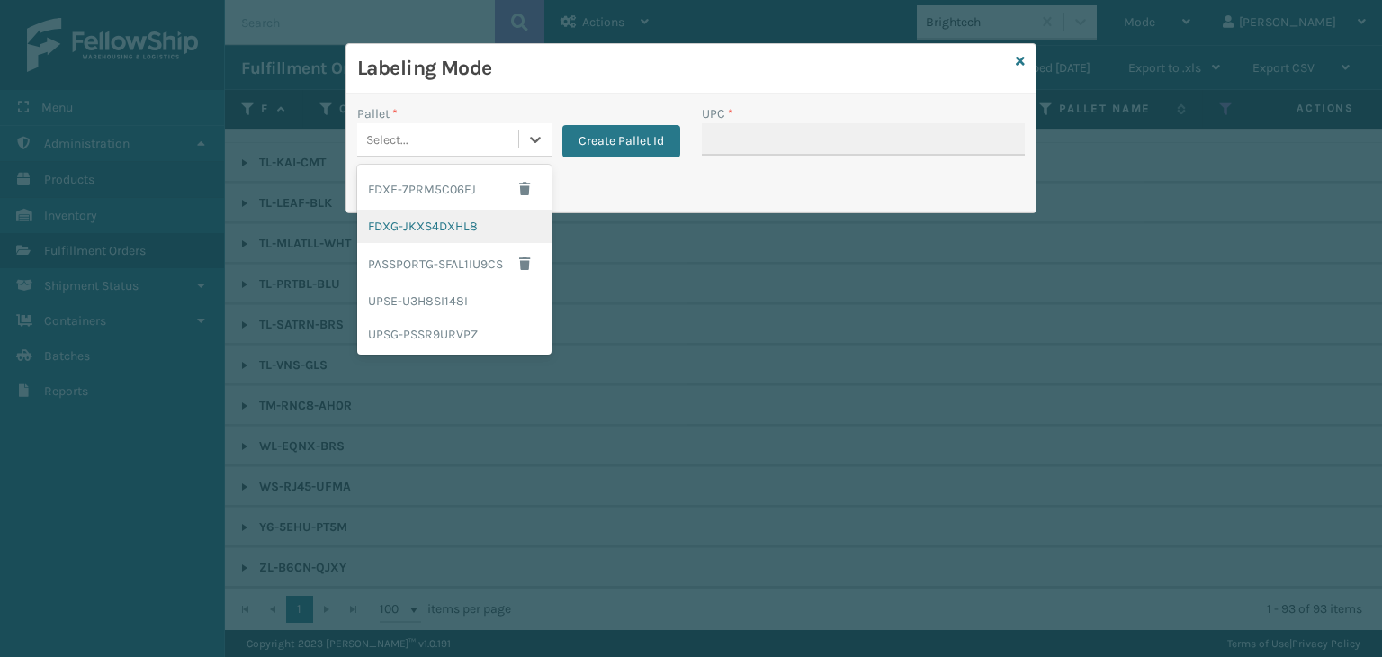
click at [412, 222] on div "FDXG-JKXS4DXHL8" at bounding box center [454, 226] width 194 height 33
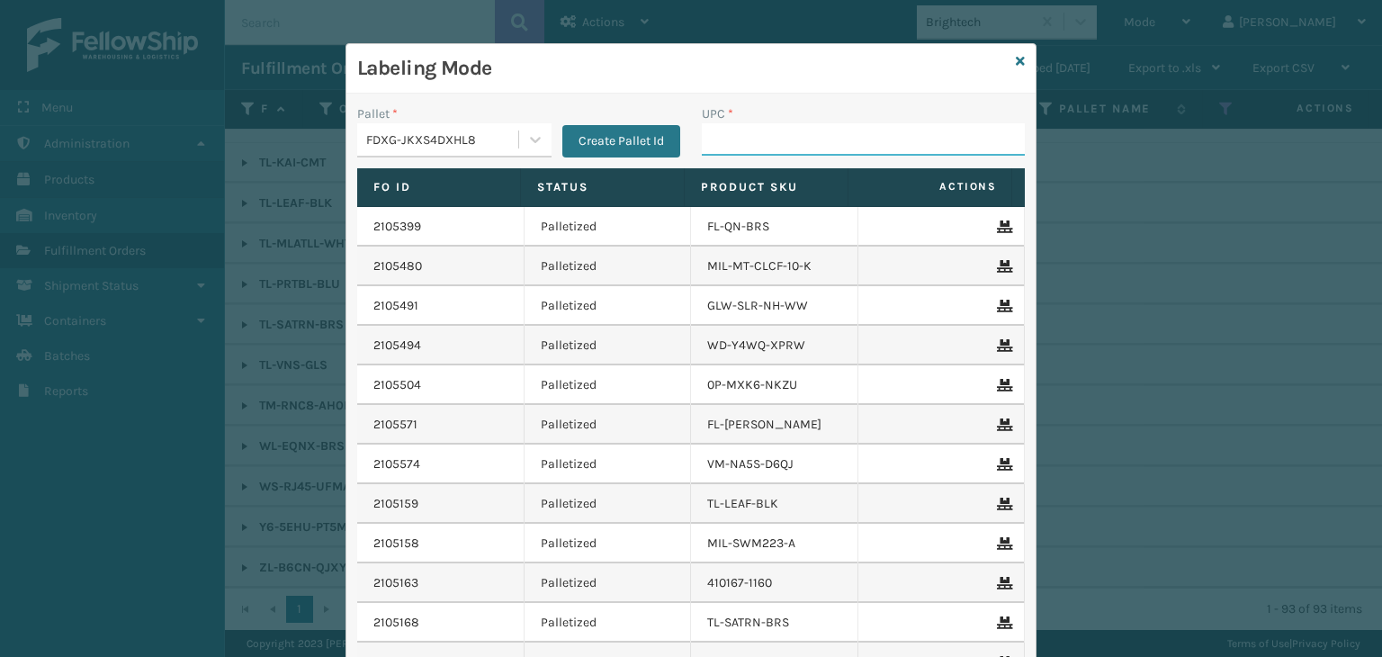
click at [722, 129] on input "UPC *" at bounding box center [863, 139] width 323 height 32
type input "85004066"
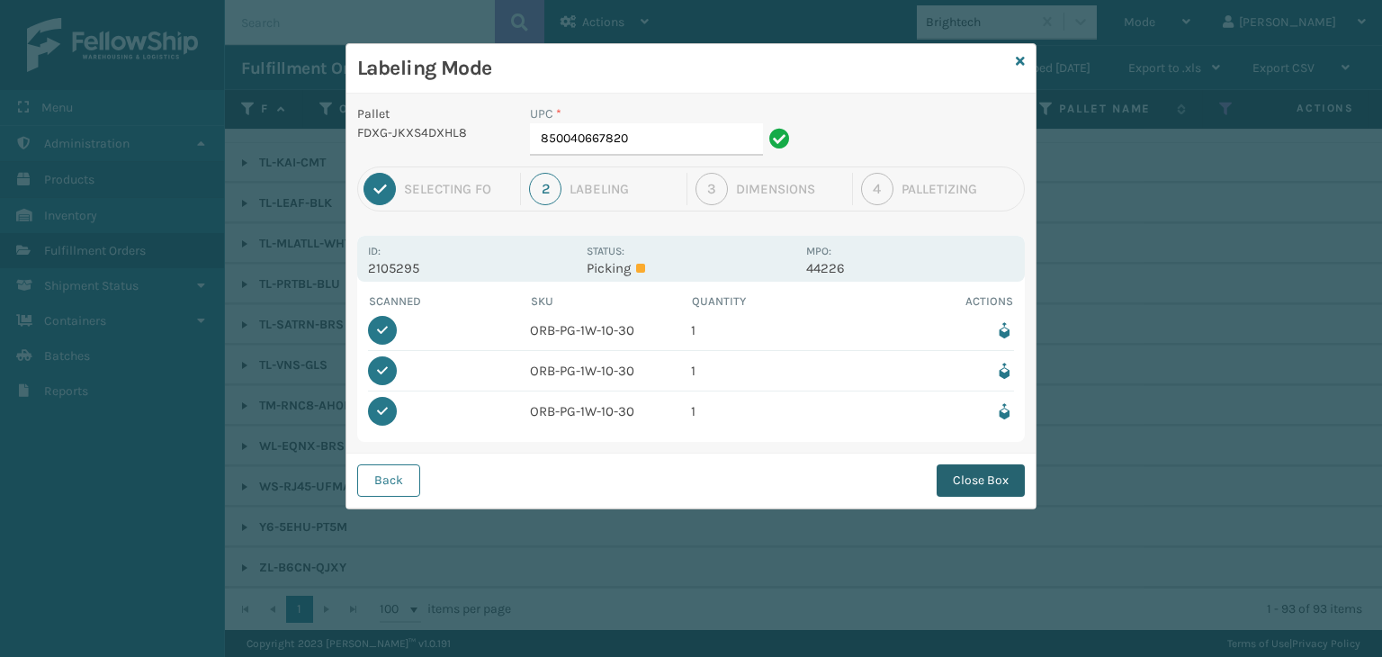
click at [984, 469] on button "Close Box" at bounding box center [981, 480] width 88 height 32
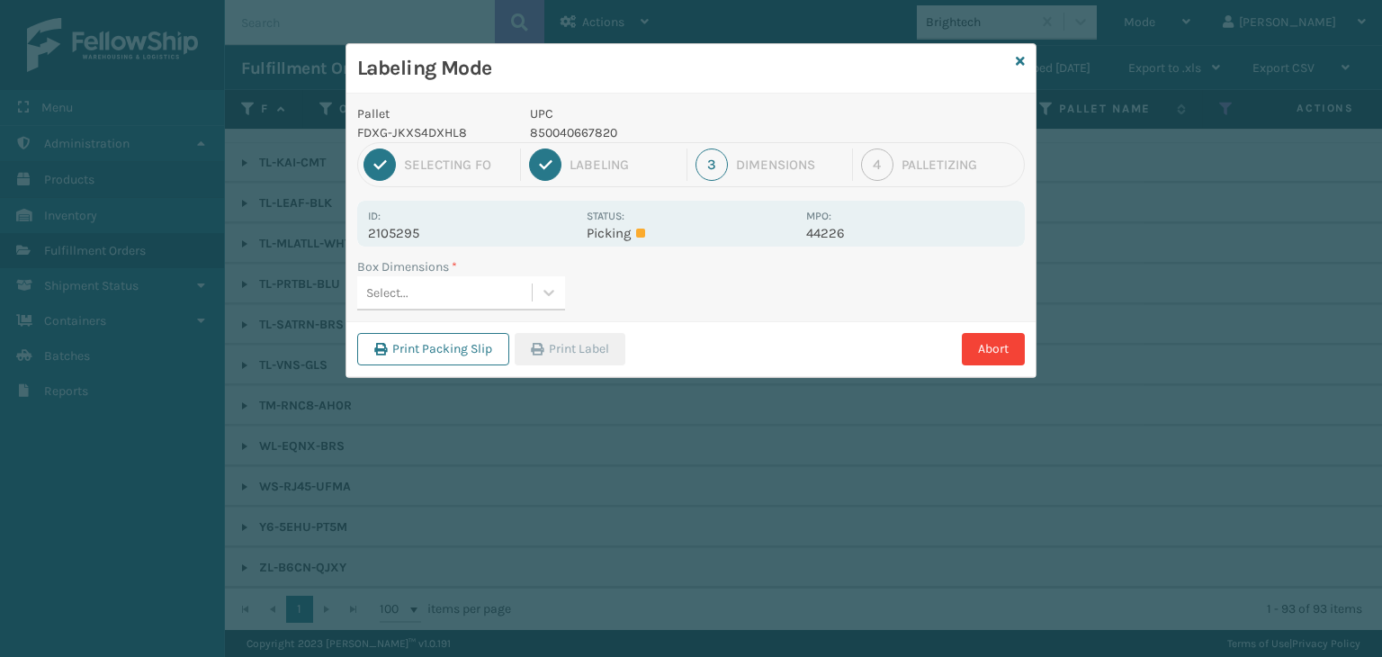
drag, startPoint x: 380, startPoint y: 275, endPoint x: 388, endPoint y: 282, distance: 10.3
click at [381, 276] on div "Select..." at bounding box center [461, 293] width 208 height 34
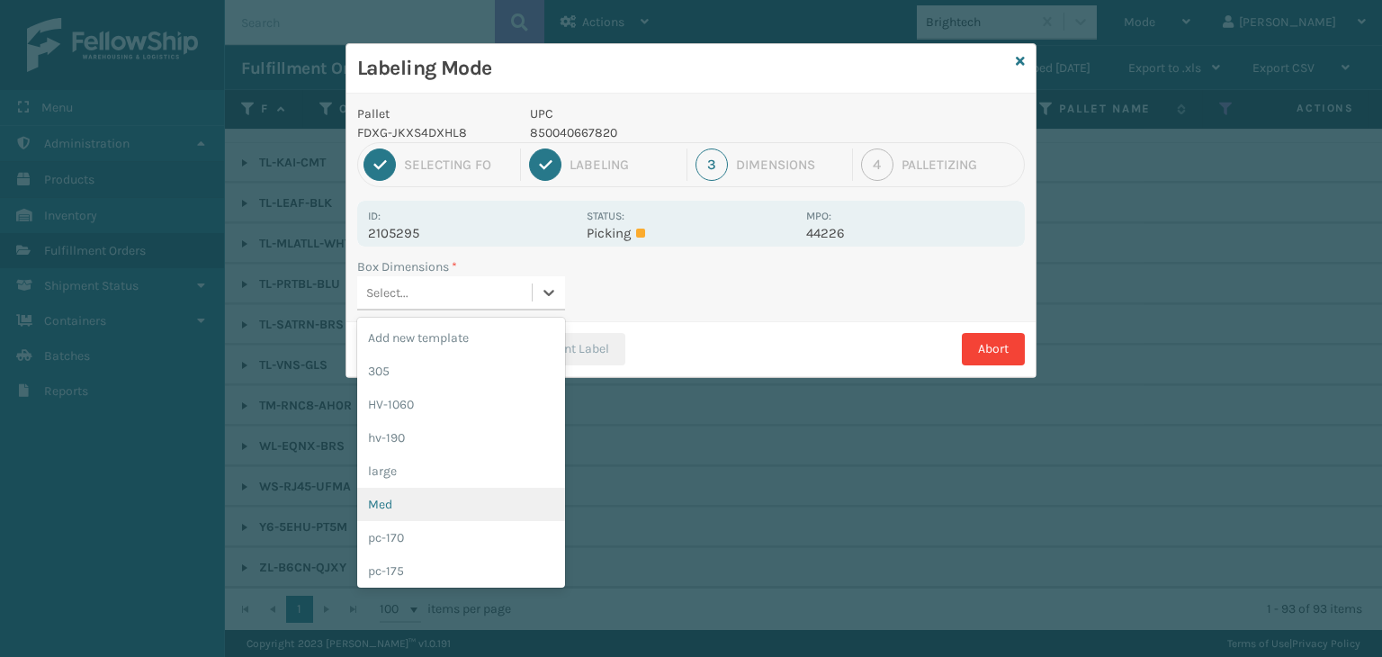
drag, startPoint x: 446, startPoint y: 507, endPoint x: 522, endPoint y: 397, distance: 133.3
click at [448, 506] on div "Med" at bounding box center [461, 504] width 208 height 33
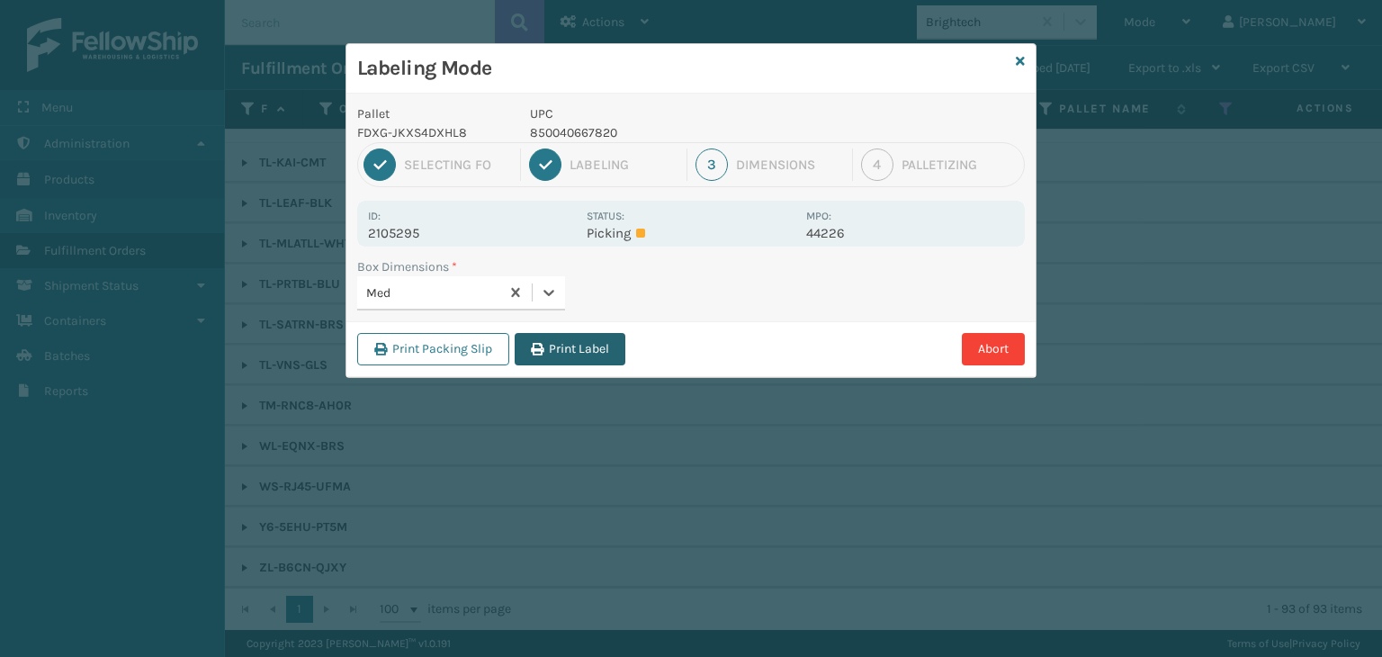
click at [558, 350] on button "Print Label" at bounding box center [570, 349] width 111 height 32
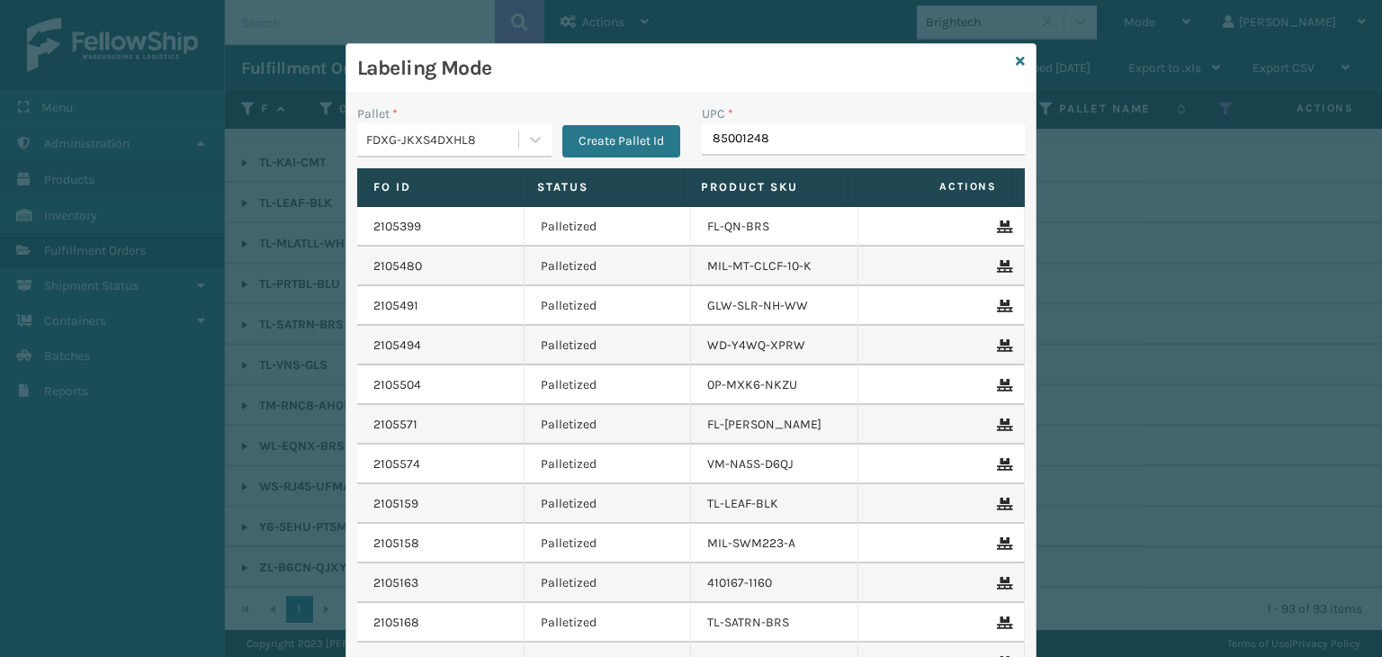
type input "850012486"
type input "854403007100"
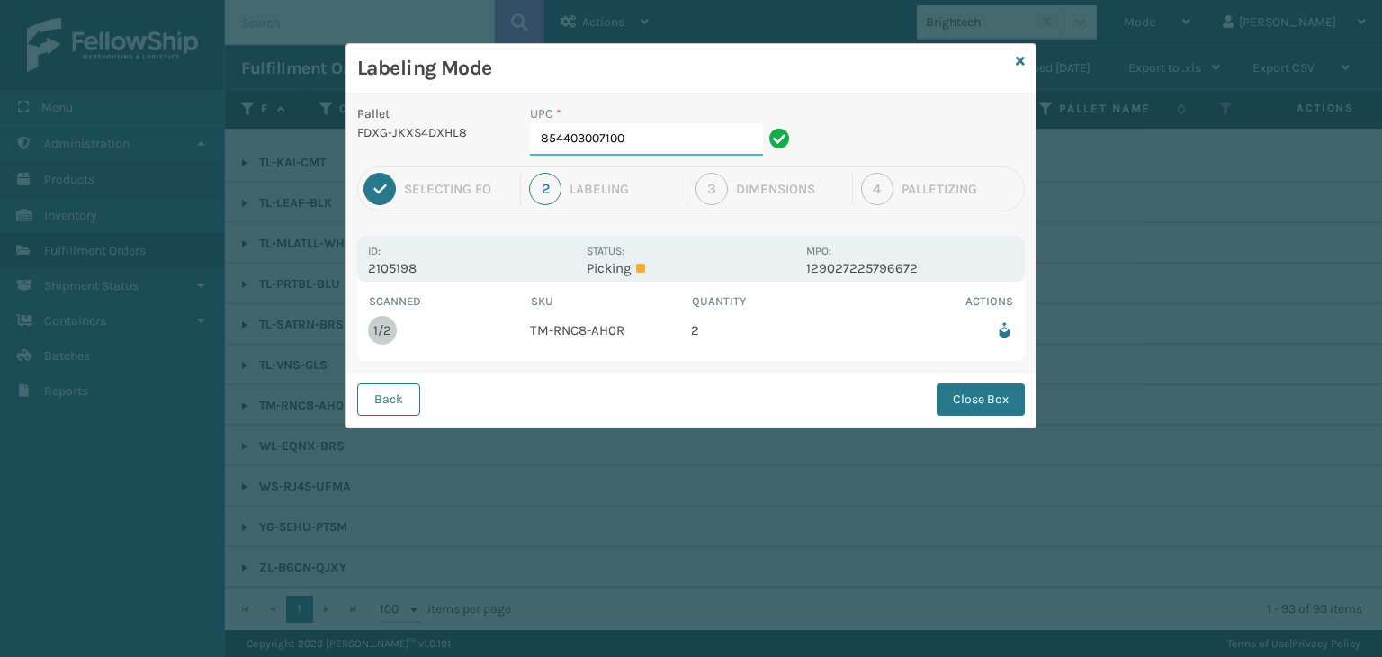
click at [708, 145] on input "854403007100" at bounding box center [646, 139] width 233 height 32
click at [1011, 392] on button "Close Box" at bounding box center [981, 399] width 88 height 32
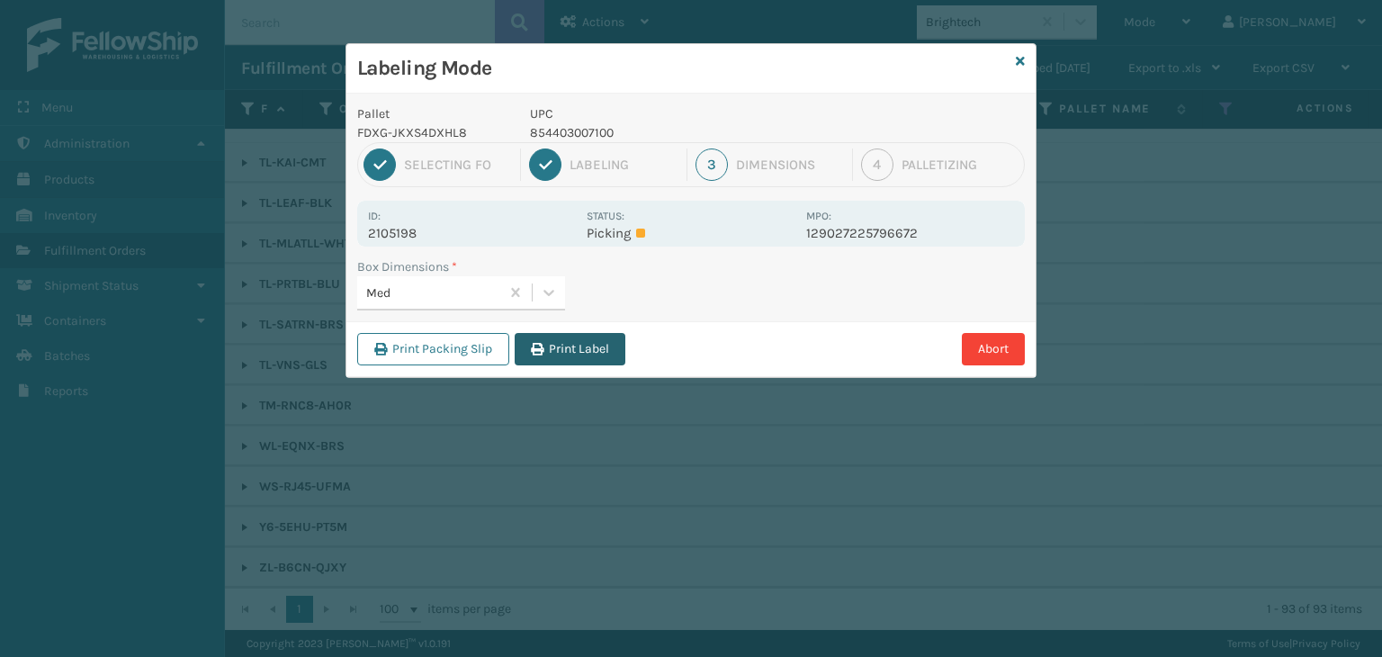
click at [601, 340] on button "Print Label" at bounding box center [570, 349] width 111 height 32
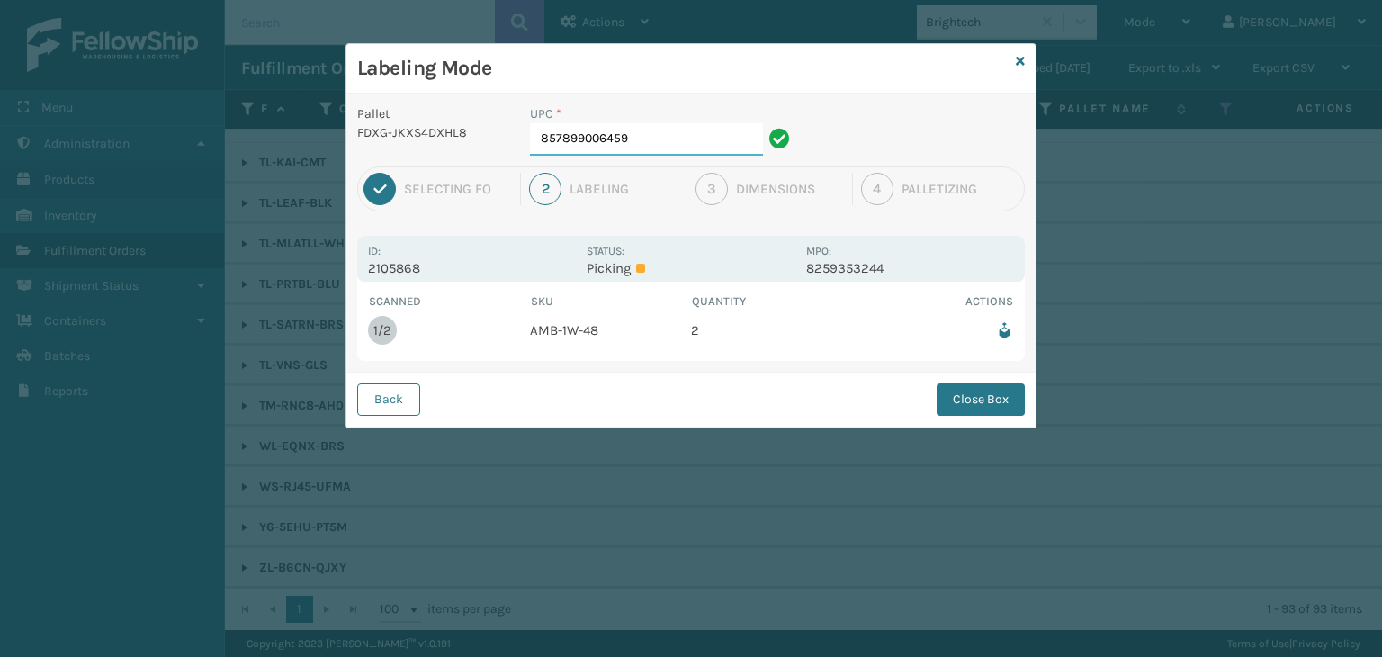
click at [652, 141] on input "857899006459" at bounding box center [646, 139] width 233 height 32
click at [1002, 388] on button "Close Box" at bounding box center [981, 399] width 88 height 32
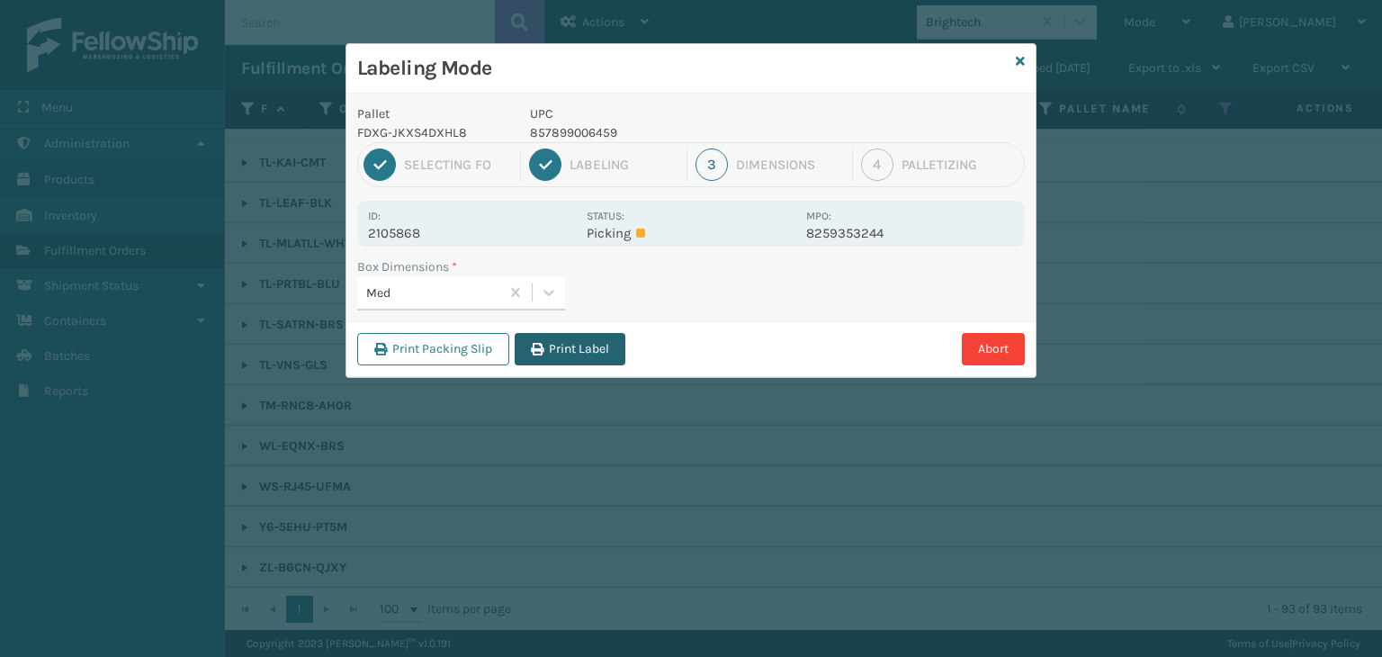
click at [576, 336] on button "Print Label" at bounding box center [570, 349] width 111 height 32
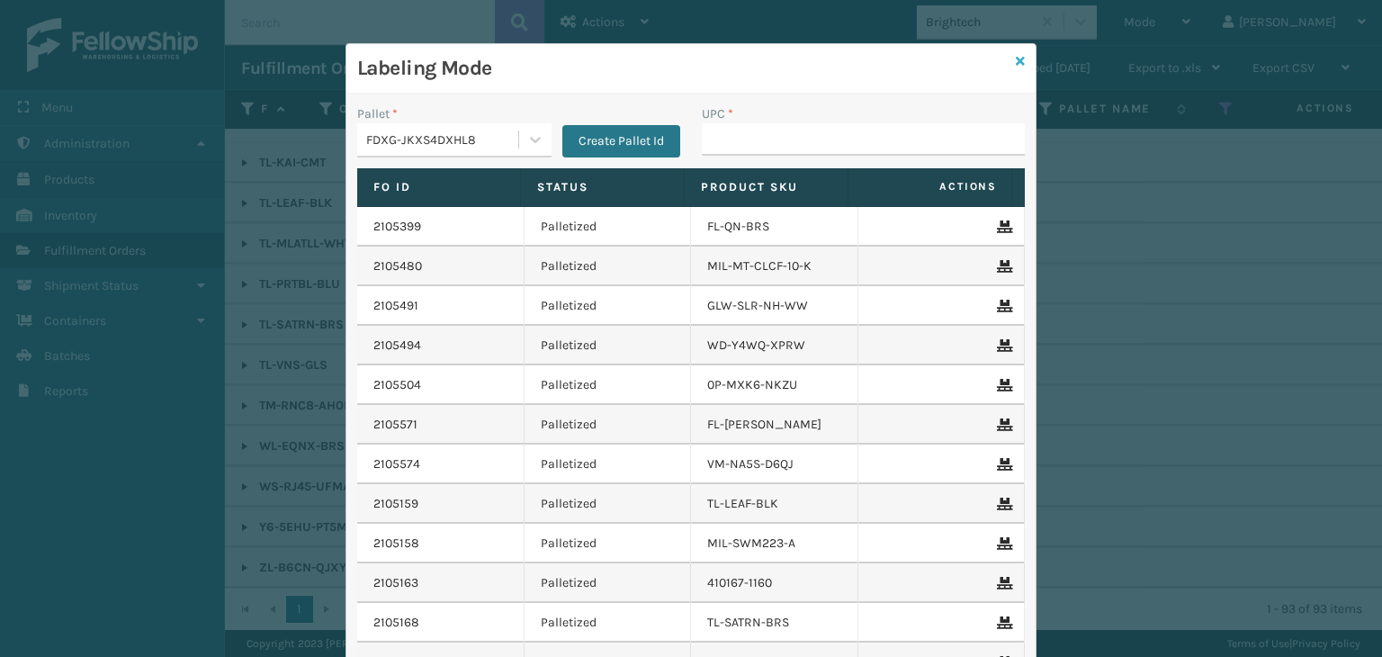
click at [1017, 63] on icon at bounding box center [1020, 61] width 9 height 13
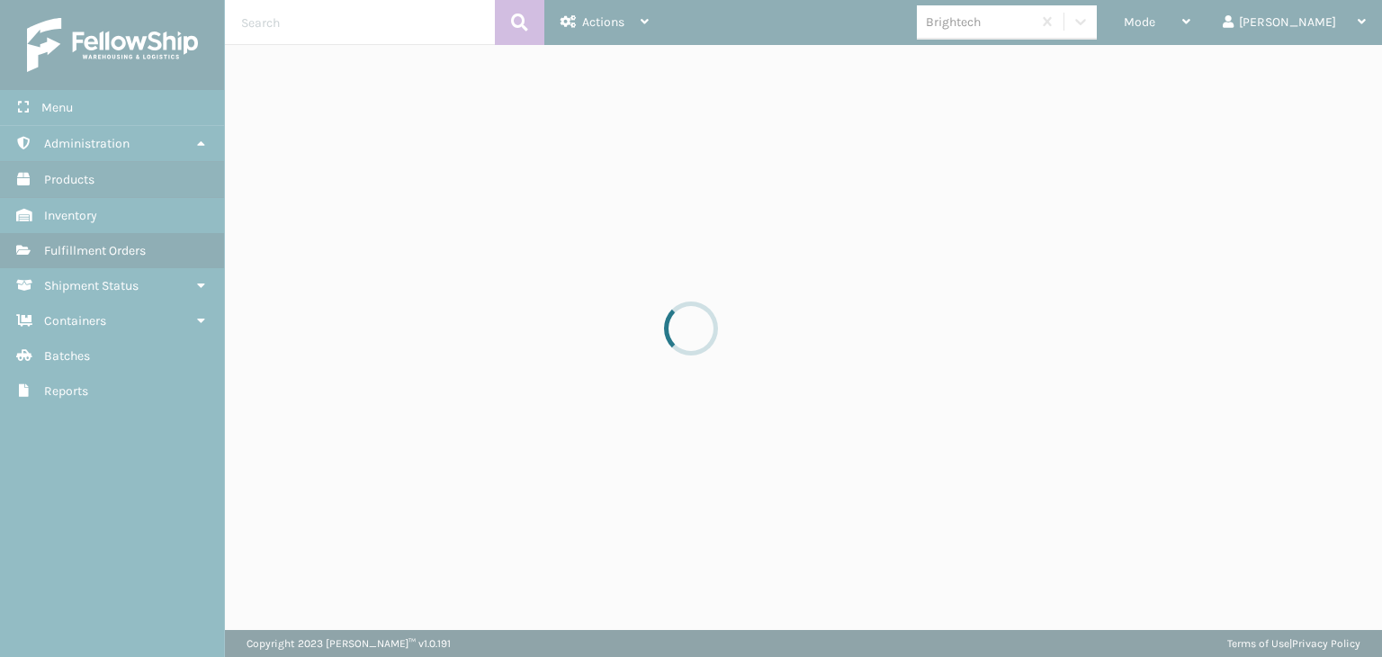
click at [1118, 28] on div at bounding box center [691, 328] width 1382 height 657
type input "DA"
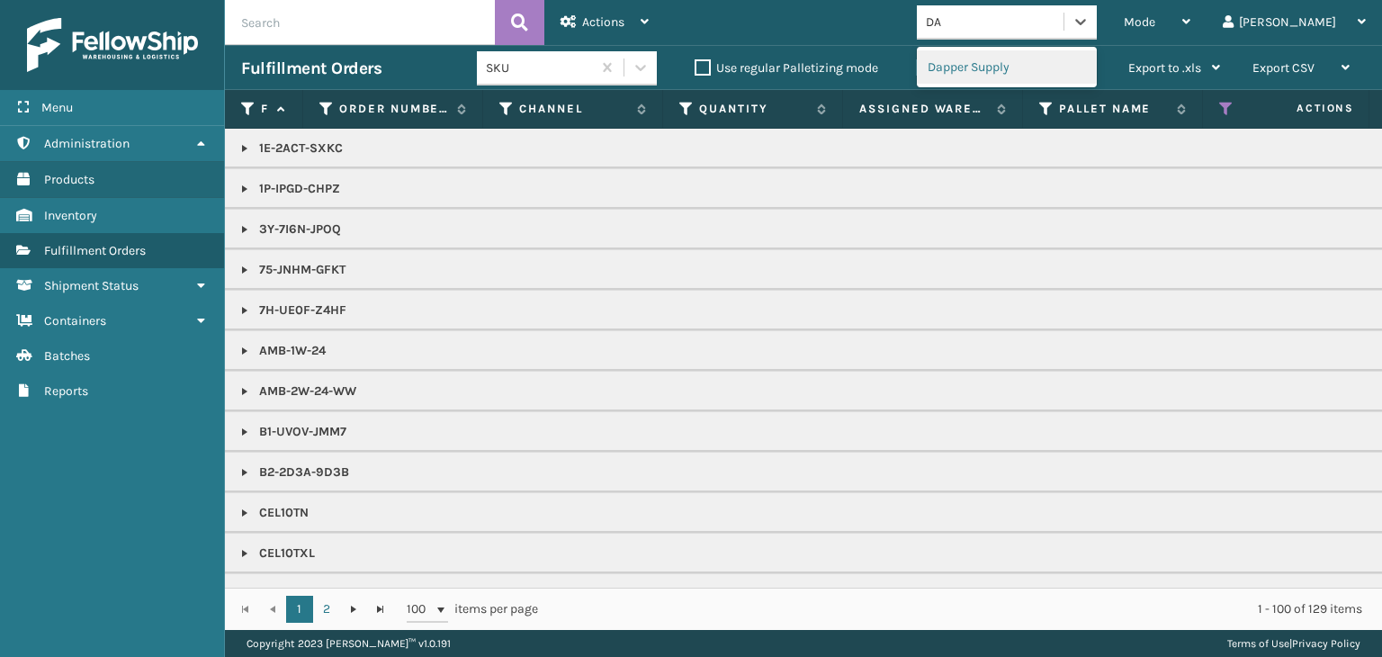
click at [1074, 52] on div "Dapper Supply" at bounding box center [1007, 66] width 180 height 33
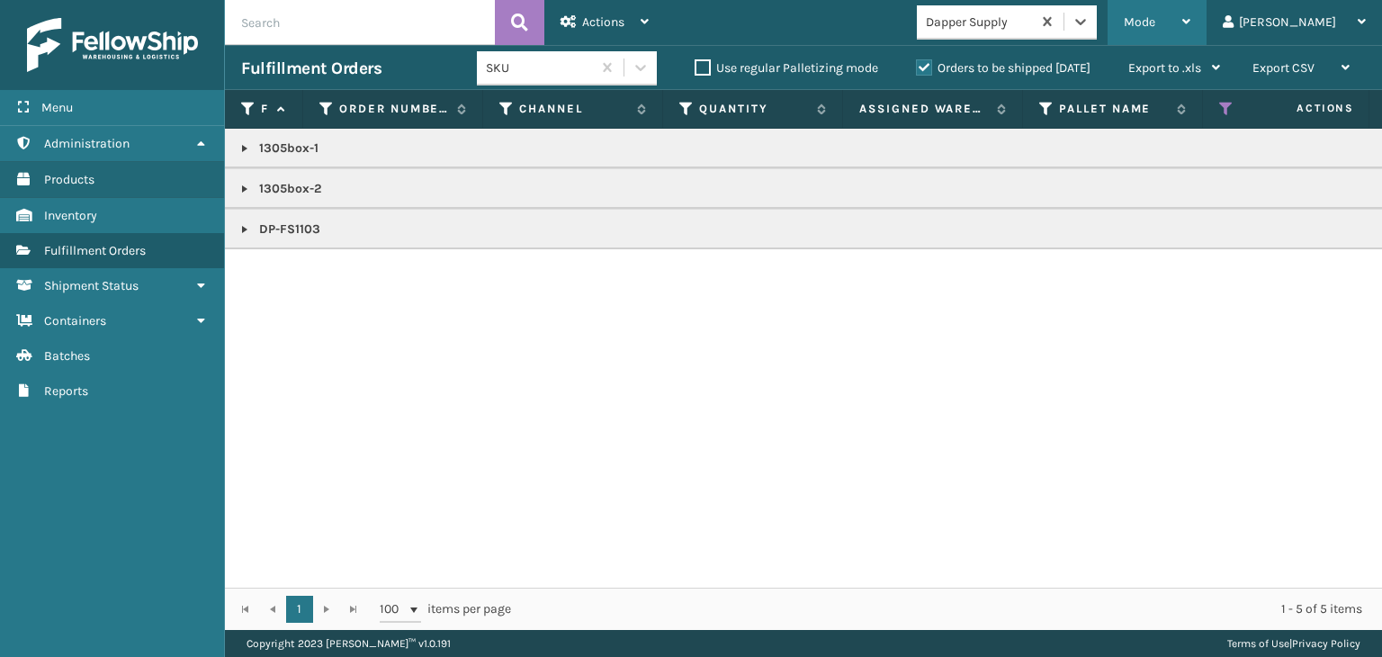
click at [1191, 9] on div "Mode" at bounding box center [1157, 22] width 67 height 45
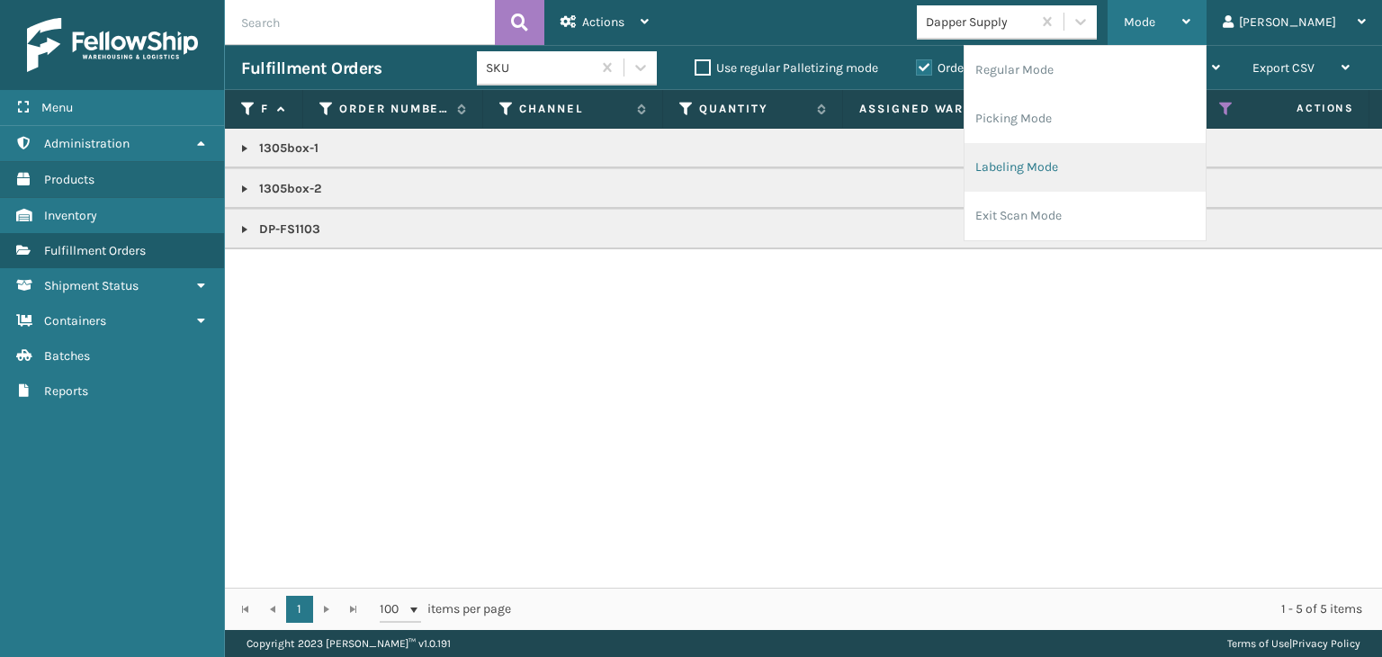
click at [1159, 181] on li "Labeling Mode" at bounding box center [1085, 167] width 241 height 49
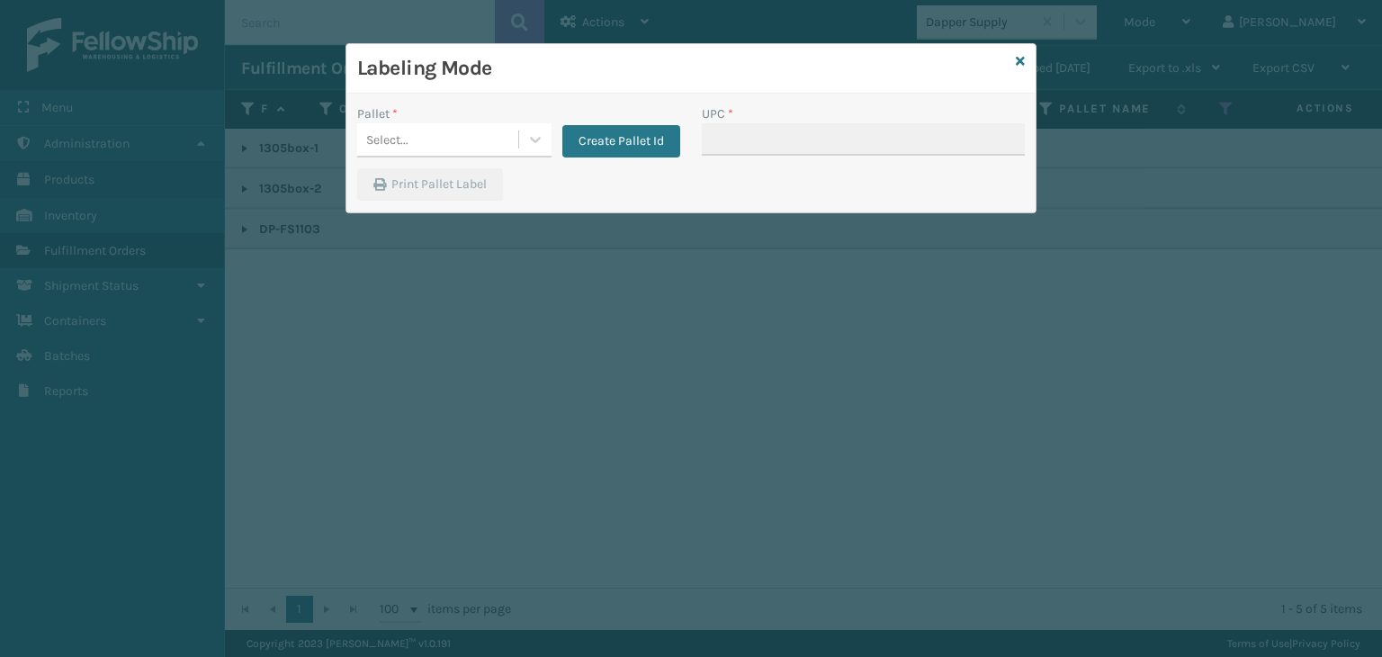
click at [425, 115] on div "Pallet *" at bounding box center [454, 113] width 194 height 19
click at [436, 133] on div "Select..." at bounding box center [437, 140] width 161 height 30
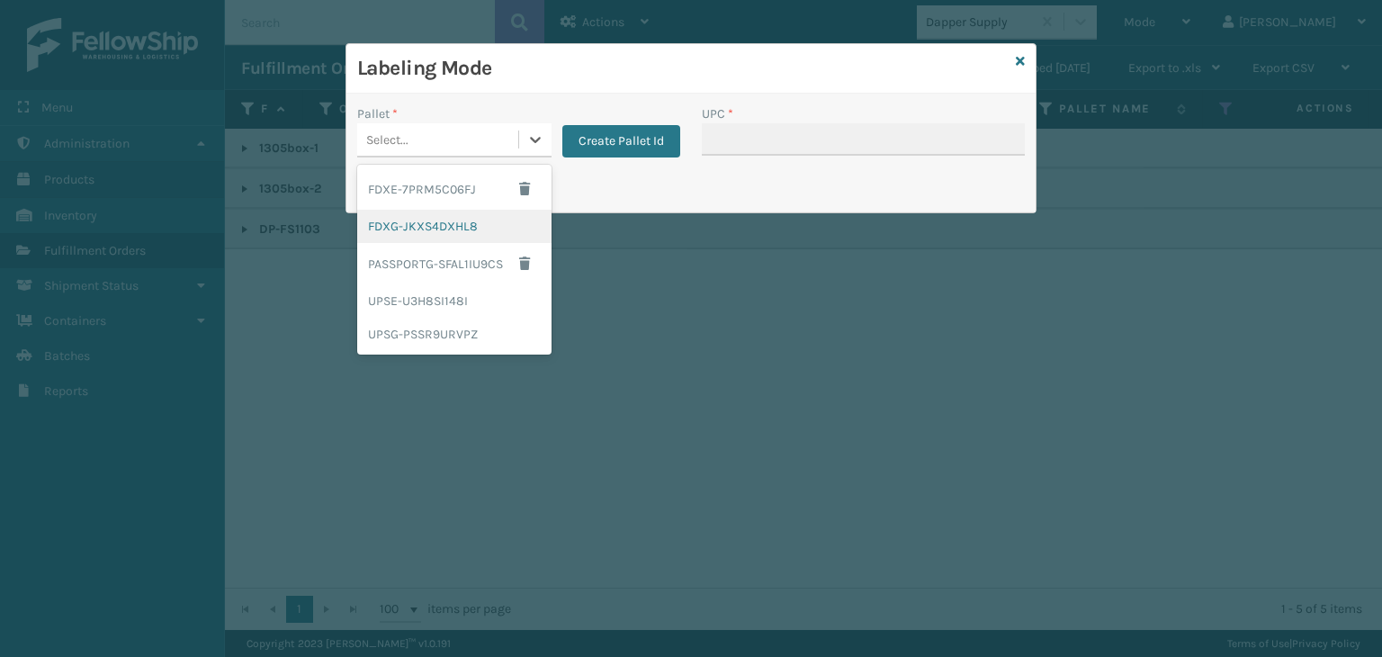
drag, startPoint x: 436, startPoint y: 226, endPoint x: 692, endPoint y: 145, distance: 268.1
click at [438, 224] on div "FDXG-JKXS4DXHL8" at bounding box center [454, 226] width 194 height 33
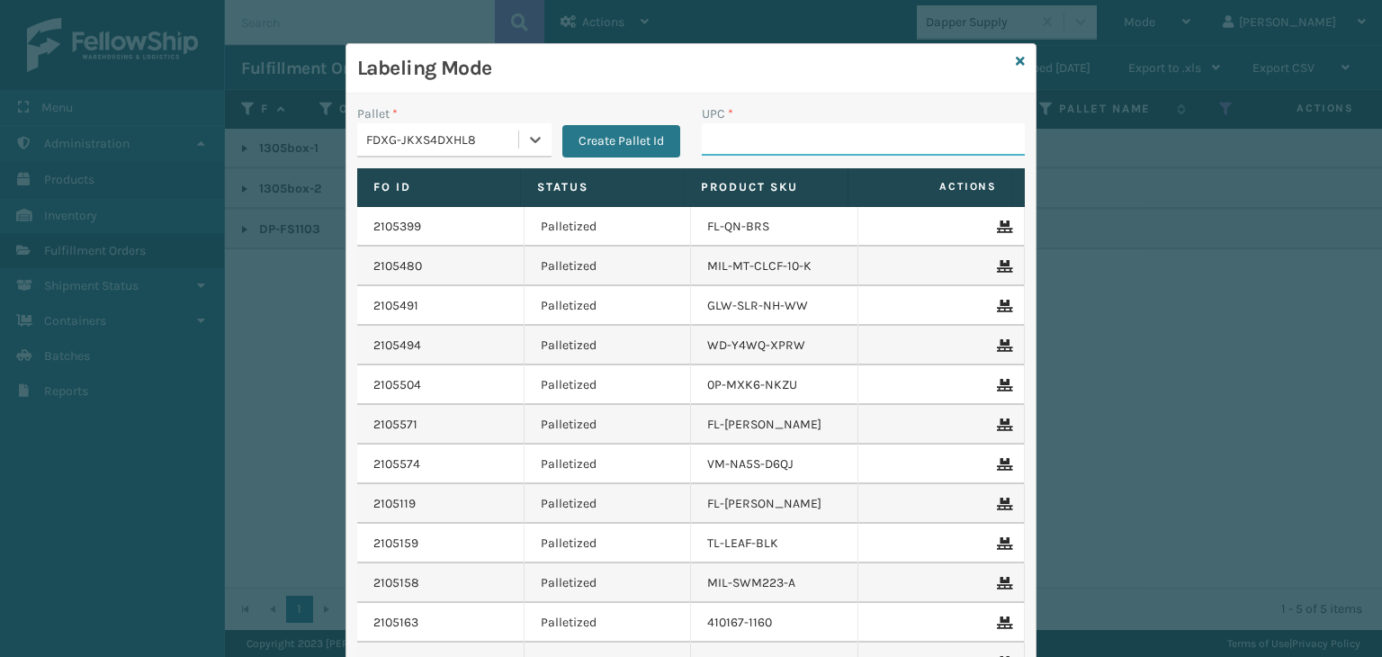
click at [702, 151] on input "UPC *" at bounding box center [863, 139] width 323 height 32
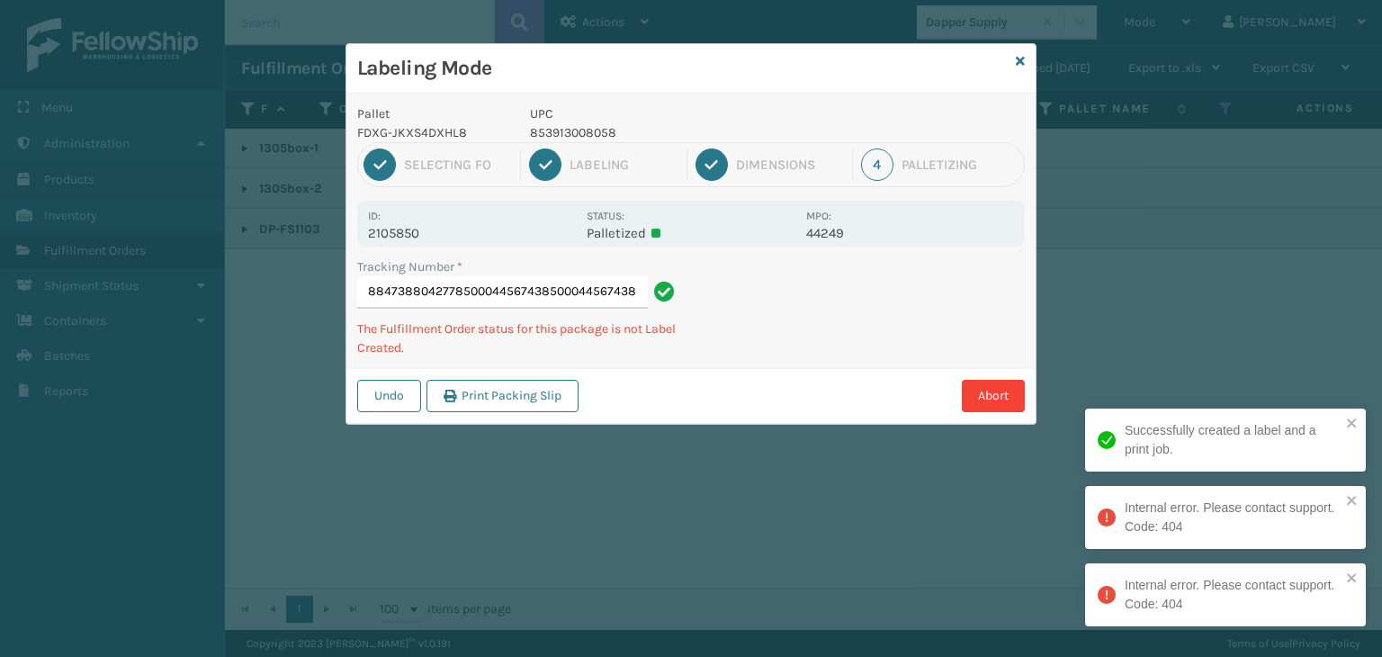
type input "884738804277850004456743850004456743850004456743"
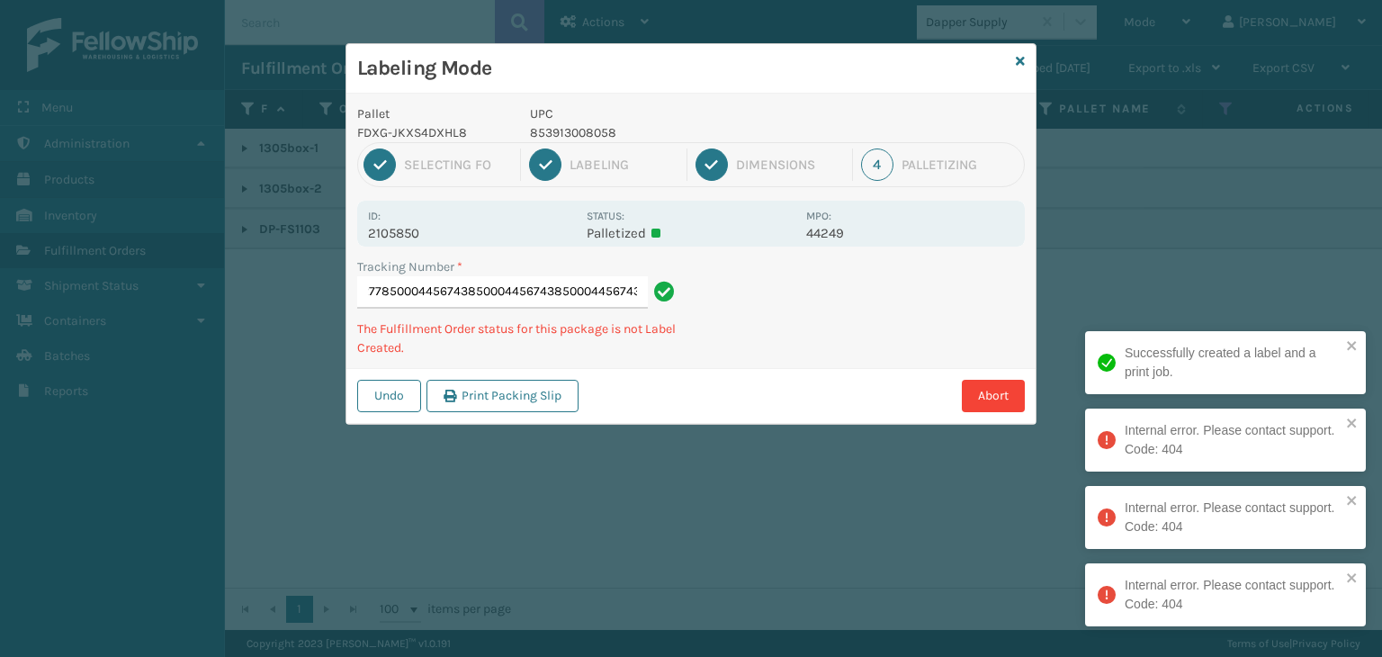
scroll to position [0, 0]
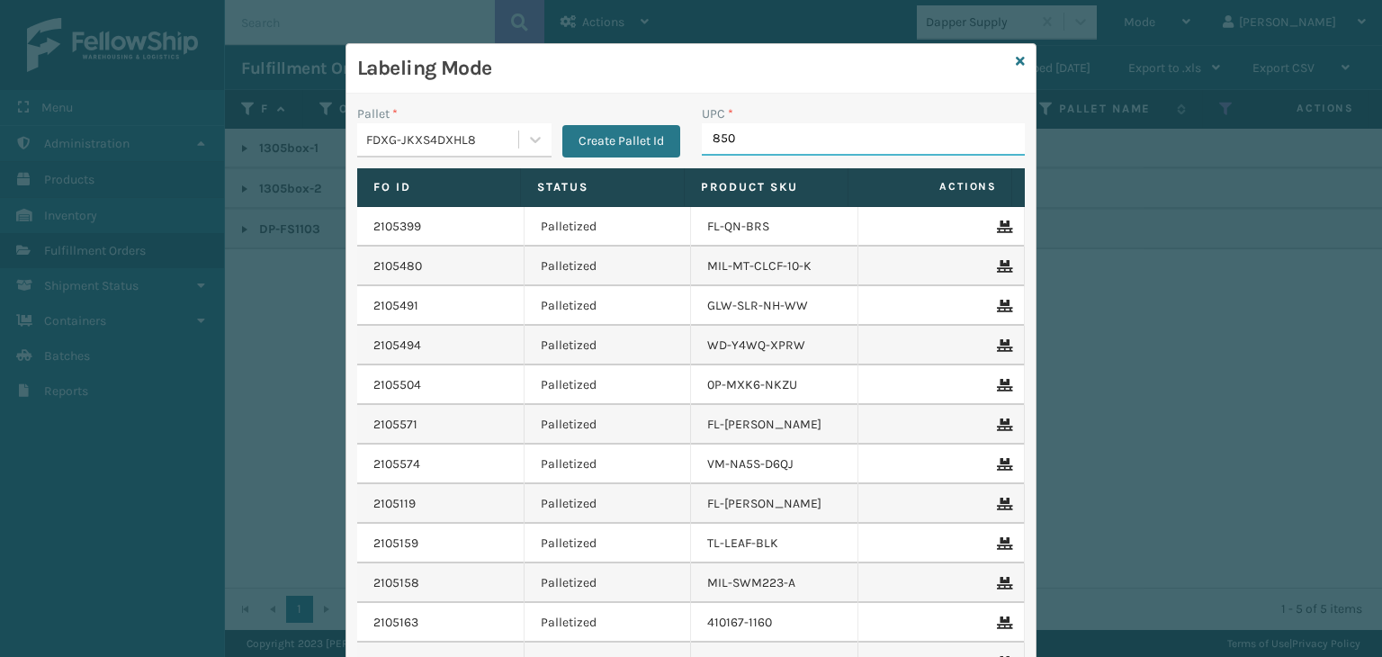
type input "8500"
type input "858100007616"
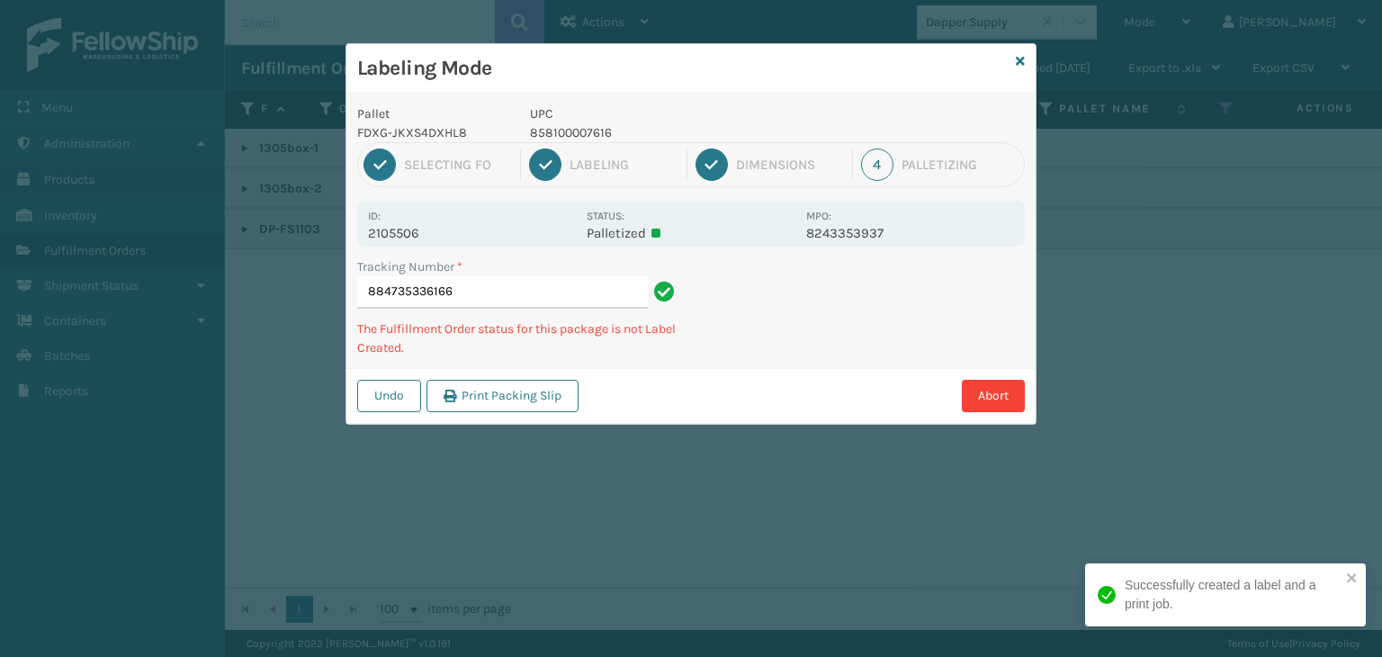
click at [586, 130] on p "858100007616" at bounding box center [662, 132] width 265 height 19
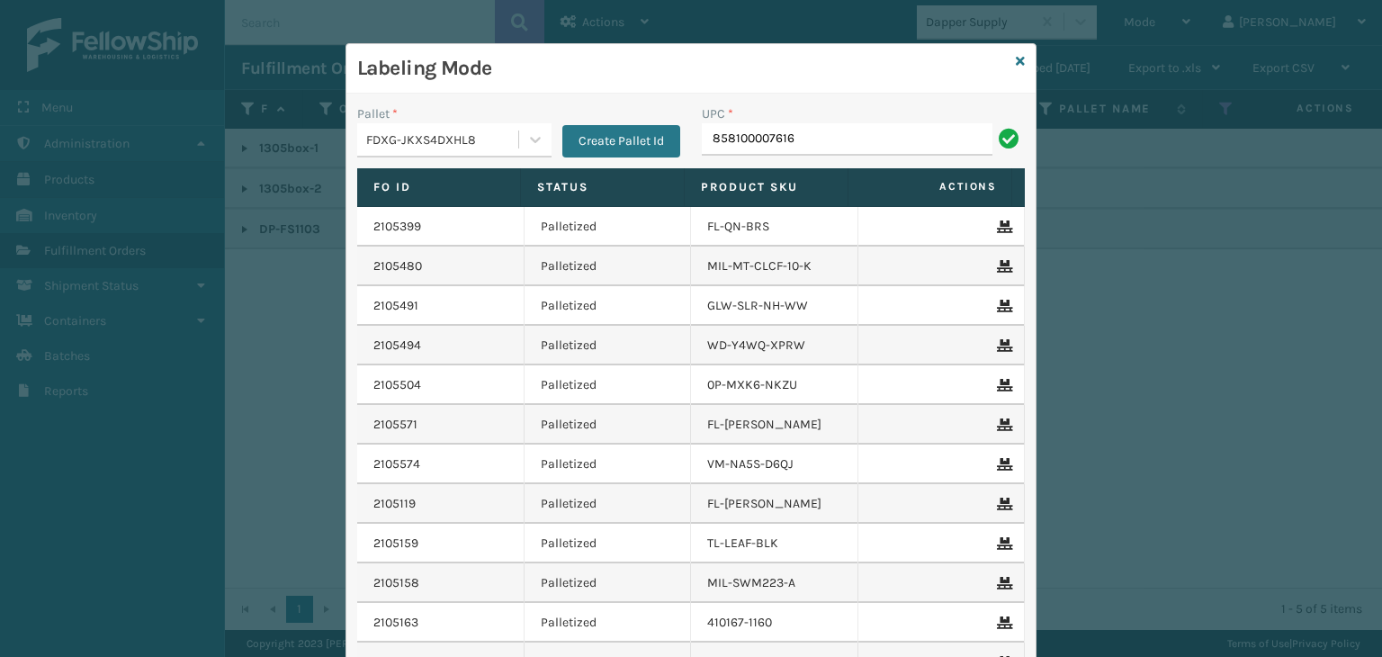
type input "858100007616"
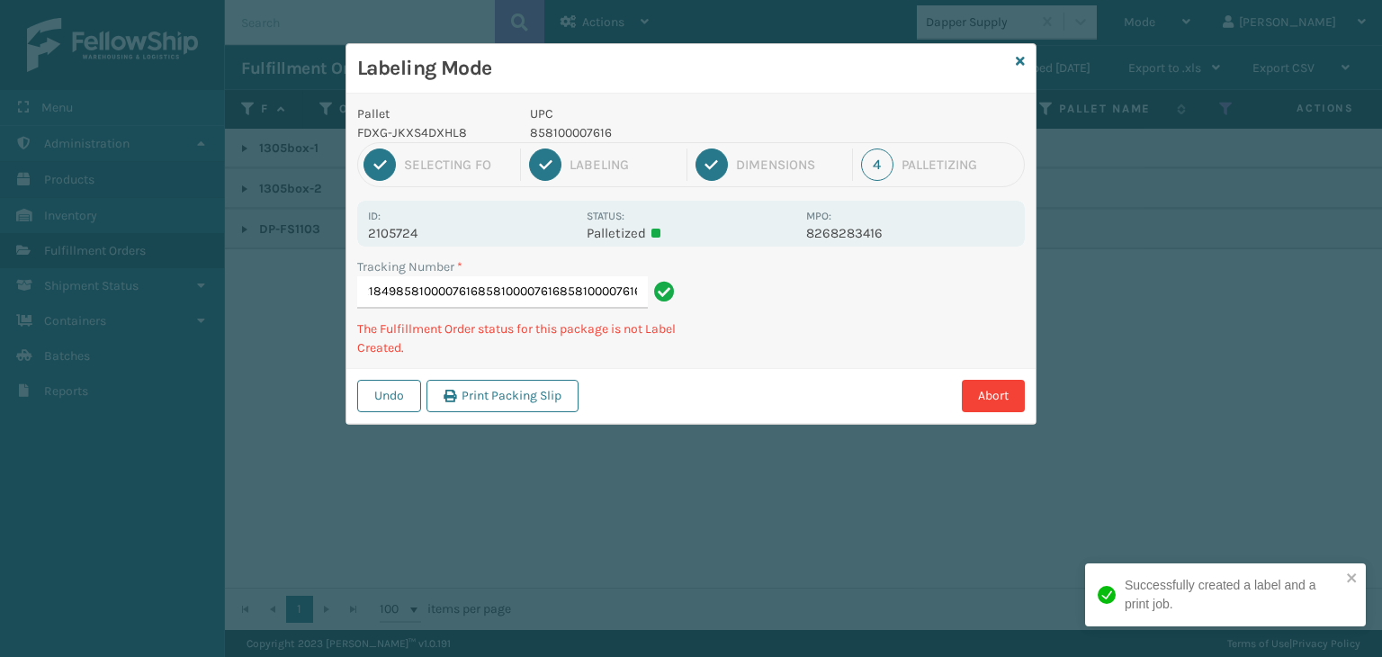
type input "884737521849858100007616858100007616858100007616858100007616"
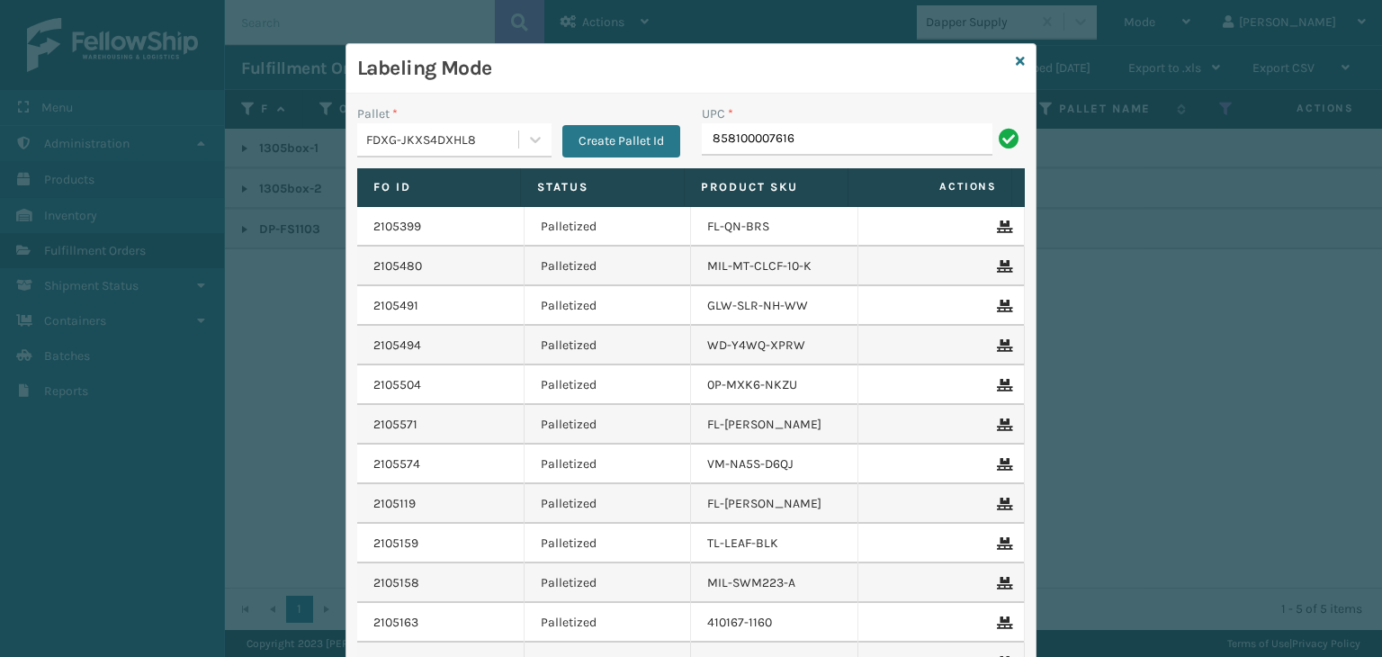
type input "858100007616"
type input "858100007906"
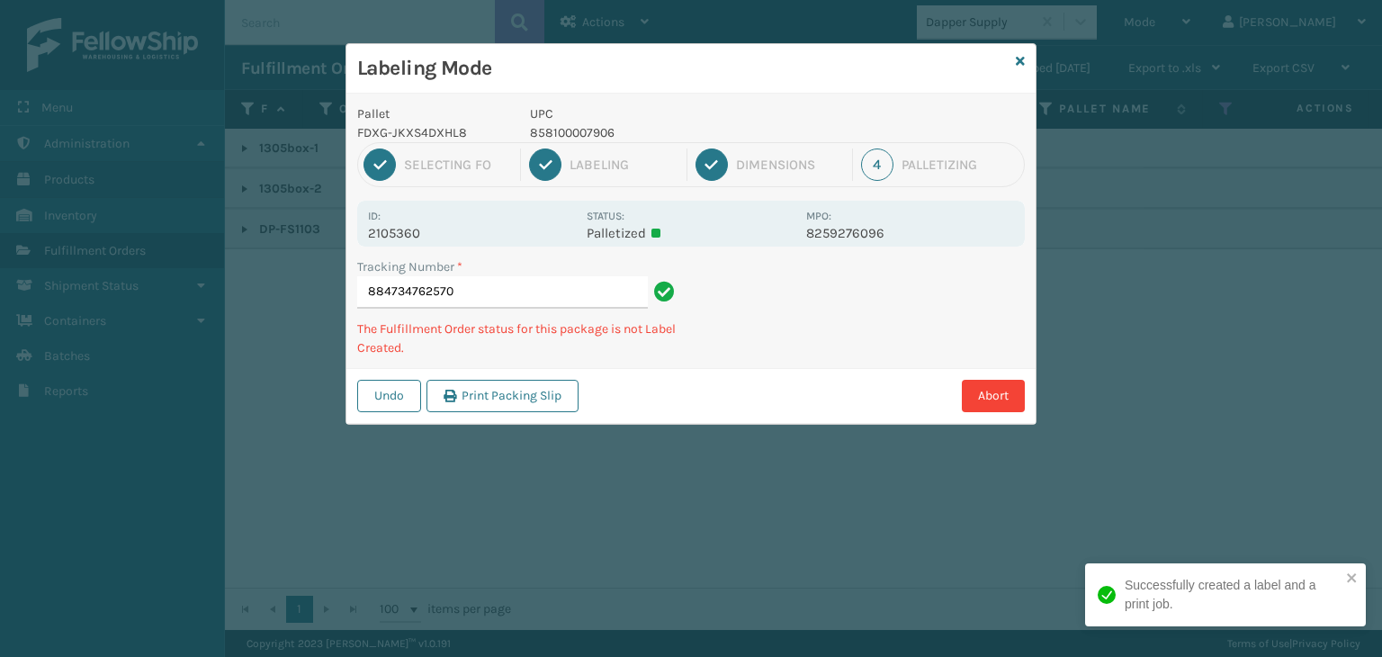
click at [555, 133] on p "858100007906" at bounding box center [662, 132] width 265 height 19
click at [553, 133] on p "858100007906" at bounding box center [662, 132] width 265 height 19
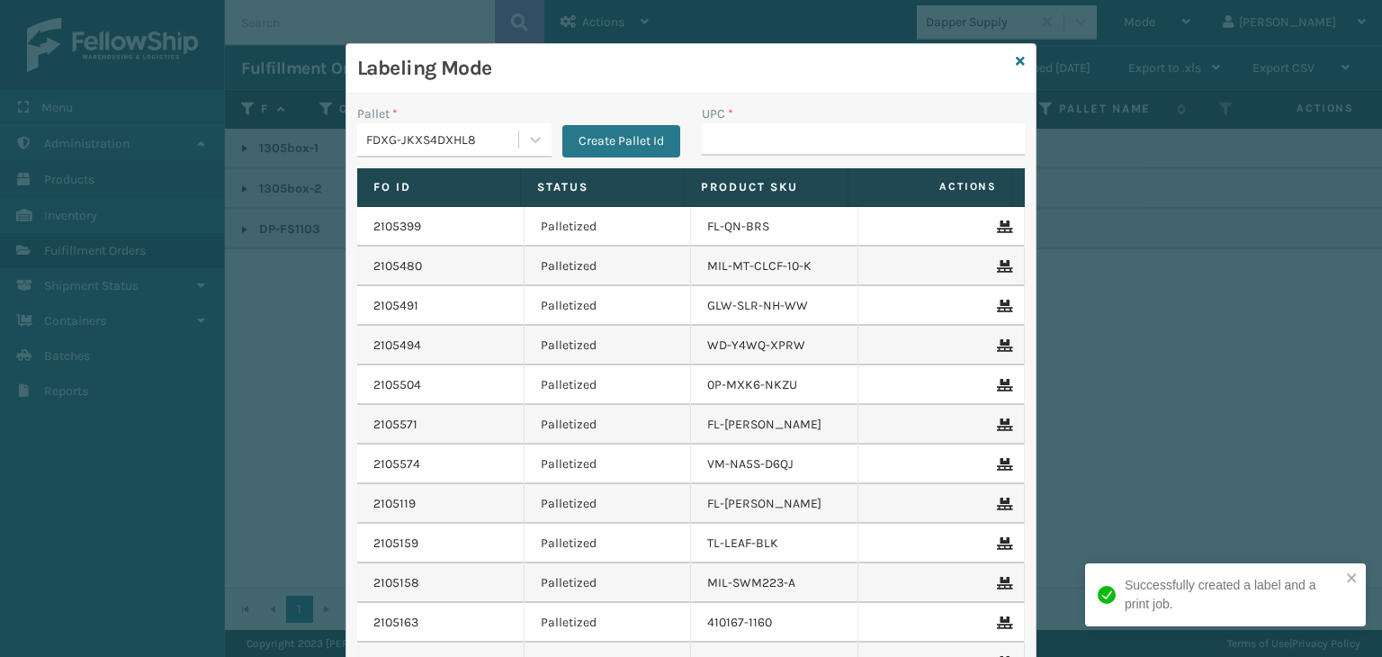
type input "V"
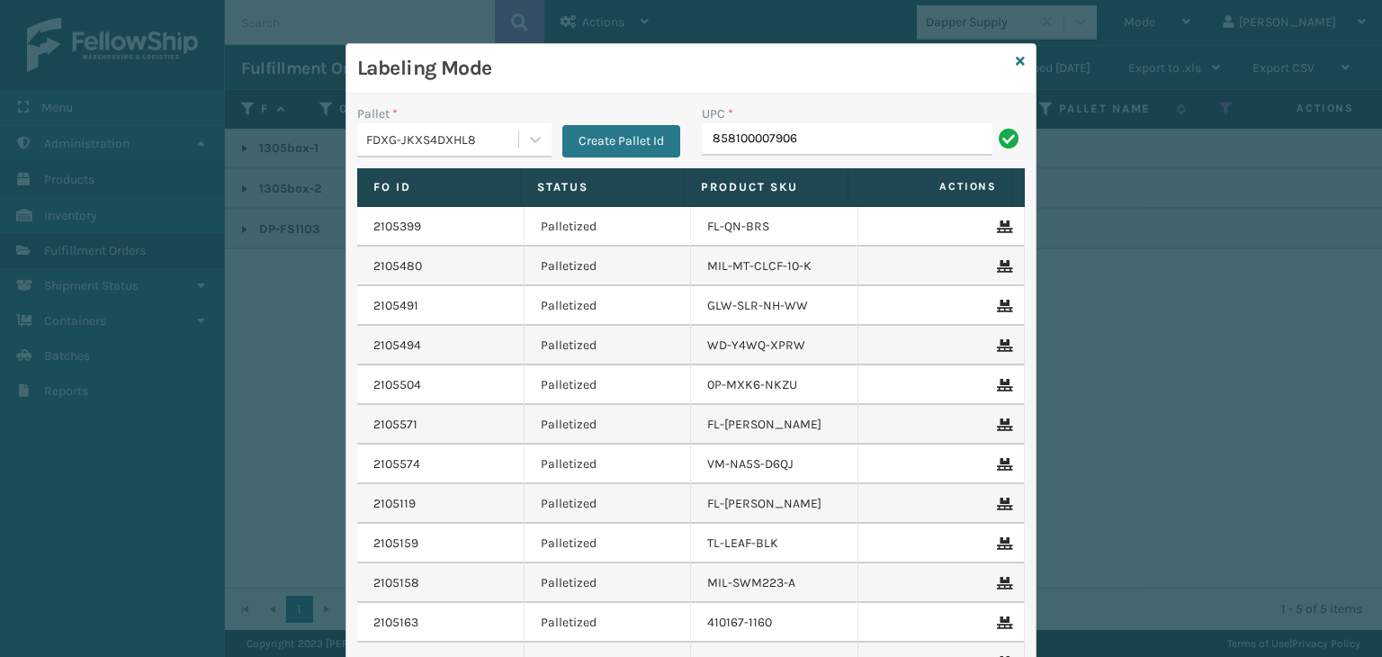
type input "858100007906"
type input "853913008065"
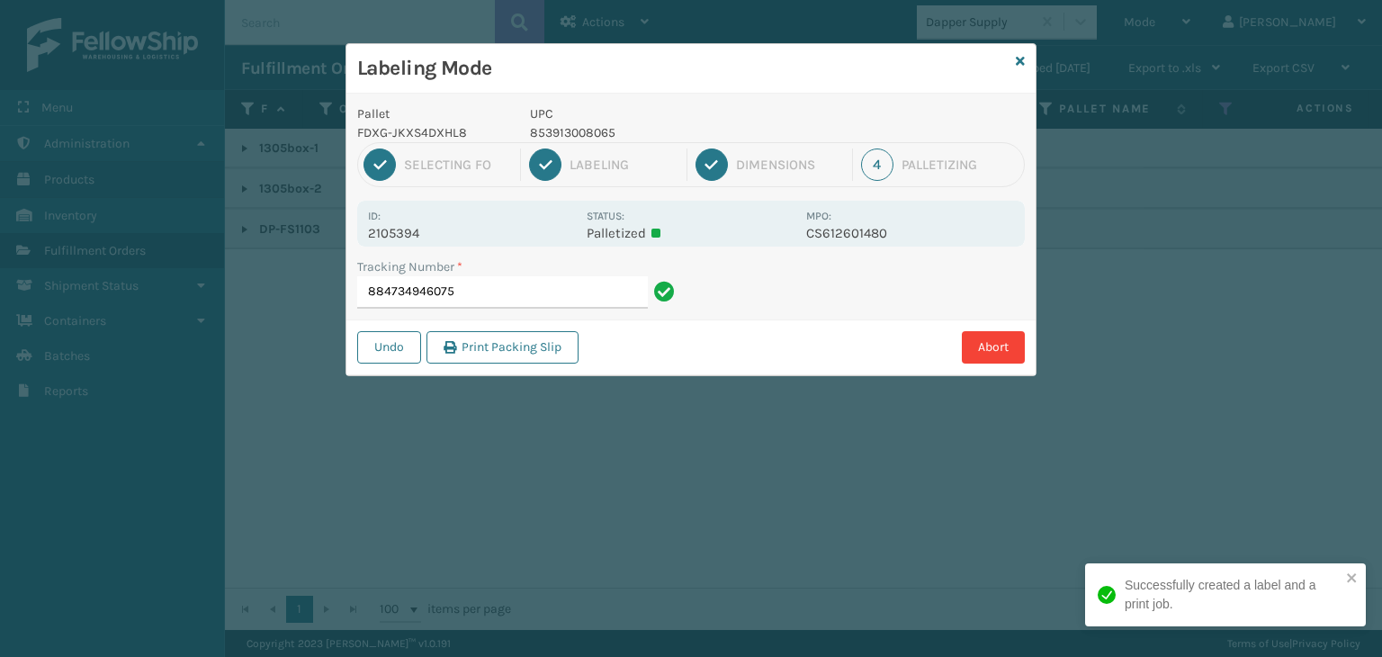
click at [388, 228] on p "2105394" at bounding box center [472, 233] width 208 height 16
click at [386, 228] on p "2105394" at bounding box center [472, 233] width 208 height 16
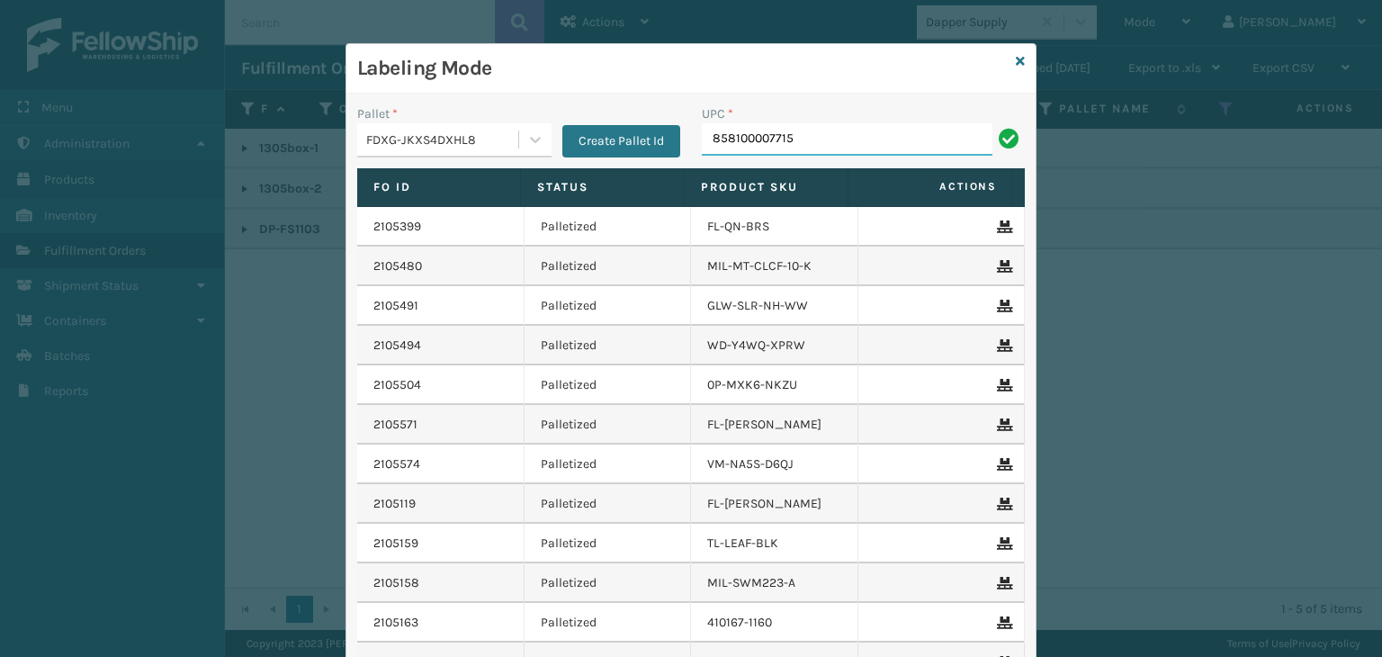
type input "858100007715"
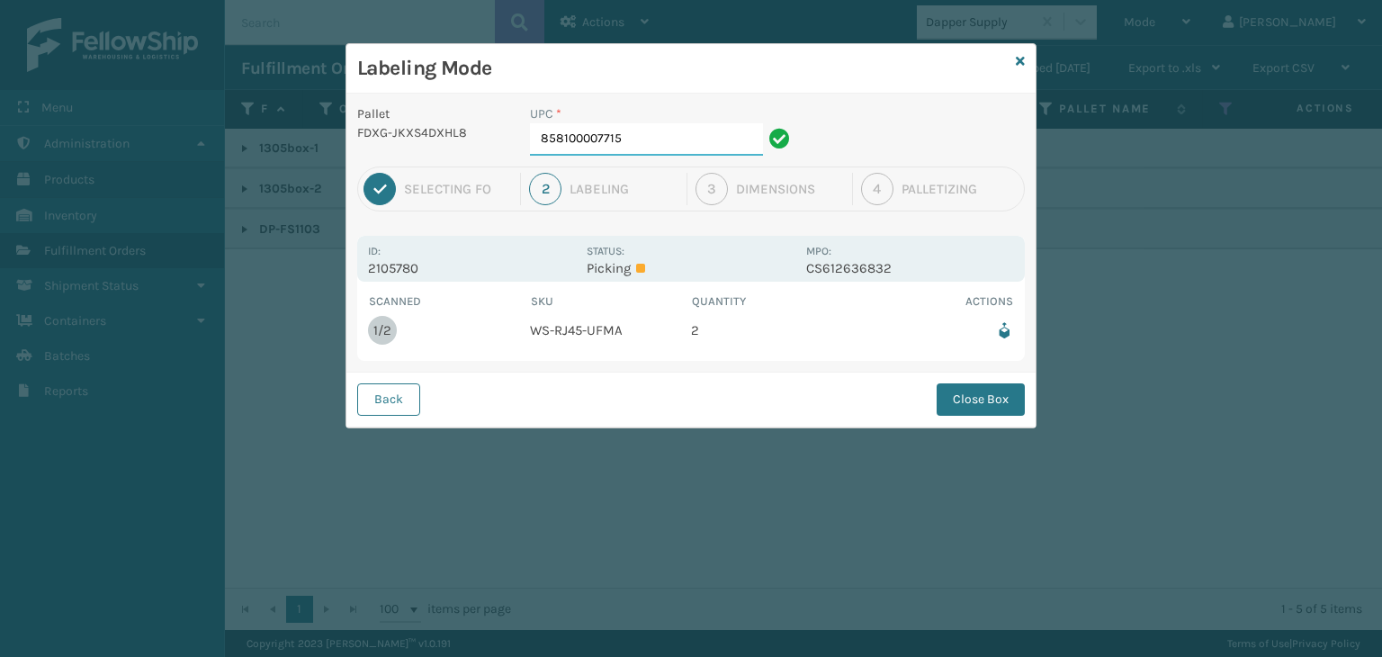
click at [714, 128] on input "858100007715" at bounding box center [646, 139] width 233 height 32
click at [1010, 390] on button "Close Box" at bounding box center [981, 399] width 88 height 32
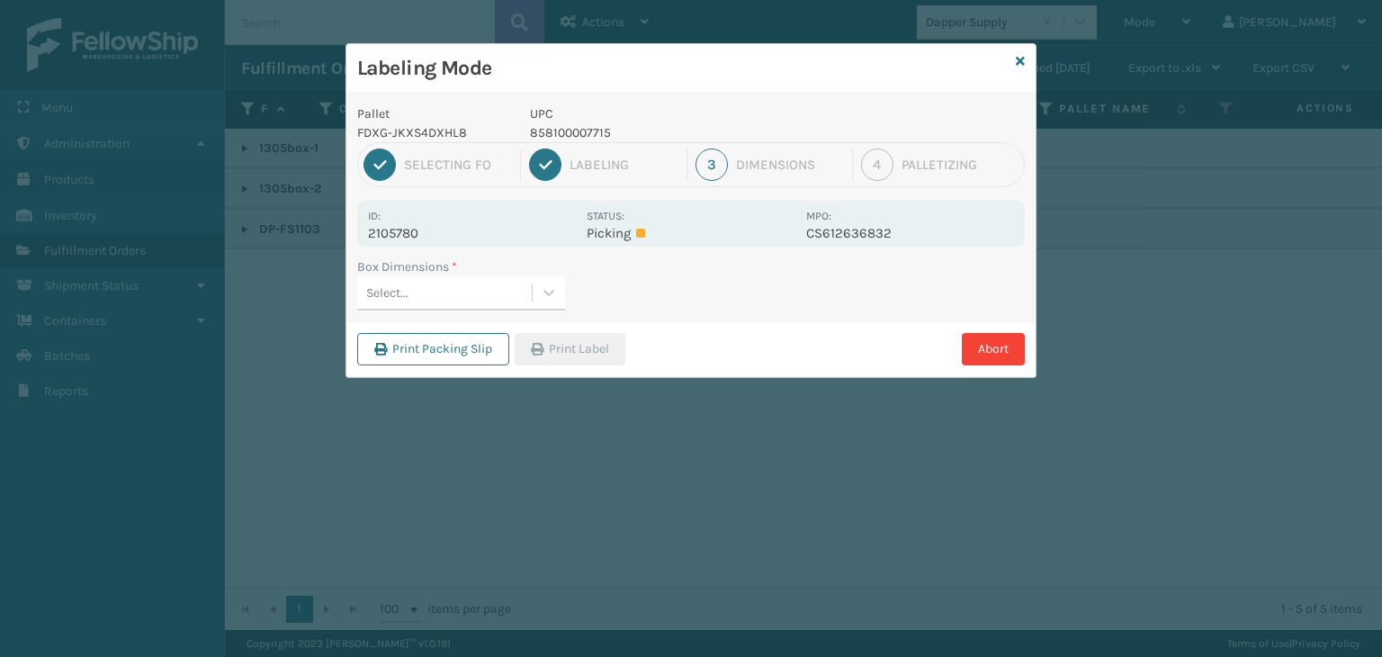
drag, startPoint x: 458, startPoint y: 291, endPoint x: 459, endPoint y: 300, distance: 9.0
click at [458, 292] on div "Select..." at bounding box center [444, 293] width 175 height 30
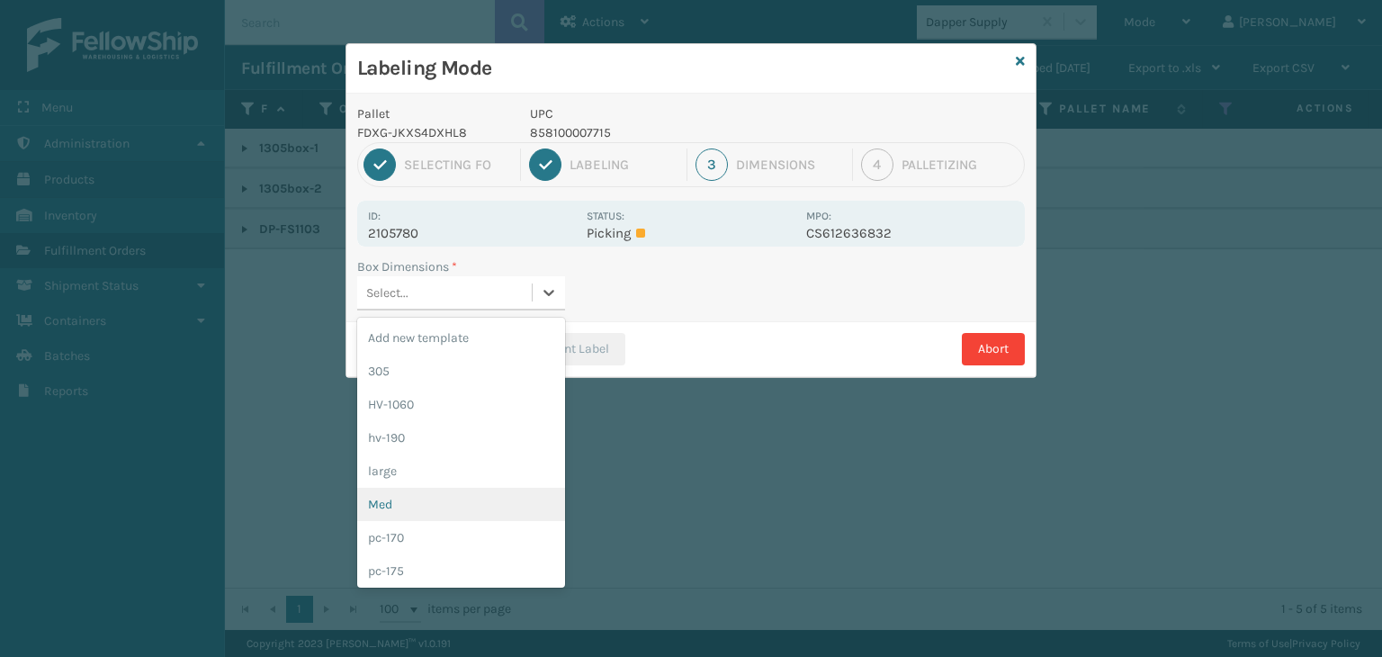
click at [480, 512] on div "Med" at bounding box center [461, 504] width 208 height 33
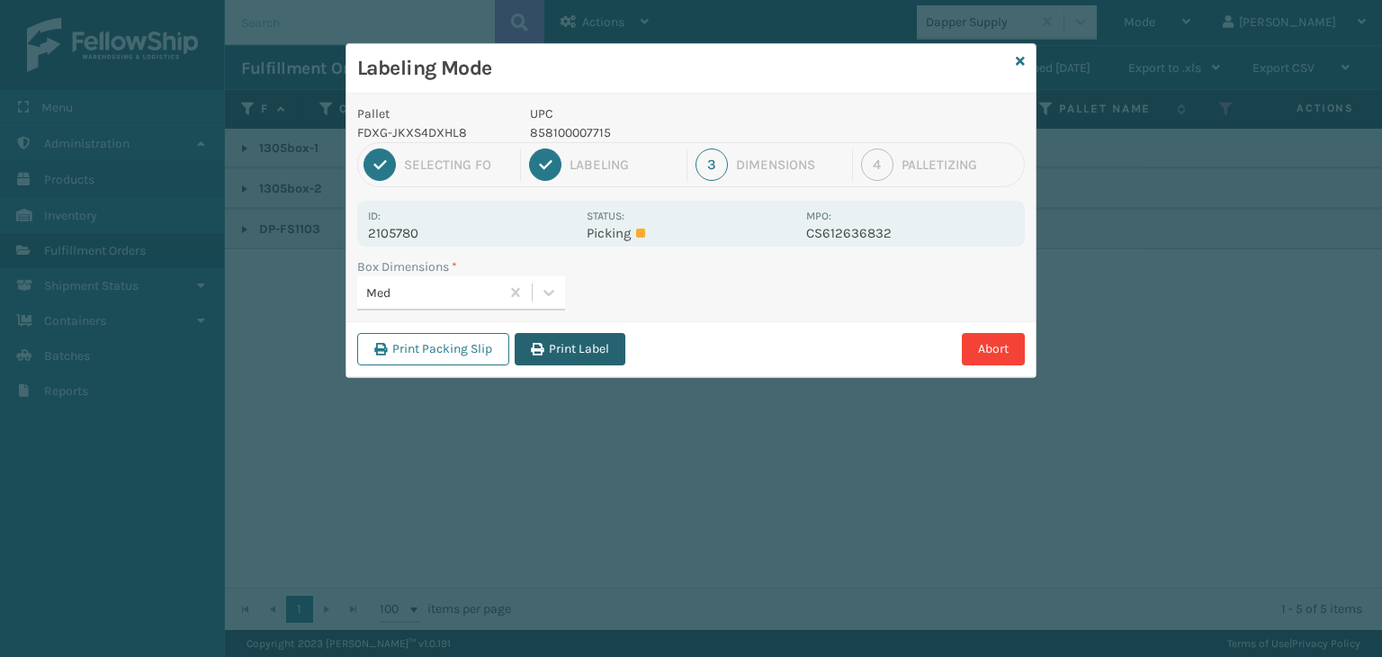
click at [588, 346] on button "Print Label" at bounding box center [570, 349] width 111 height 32
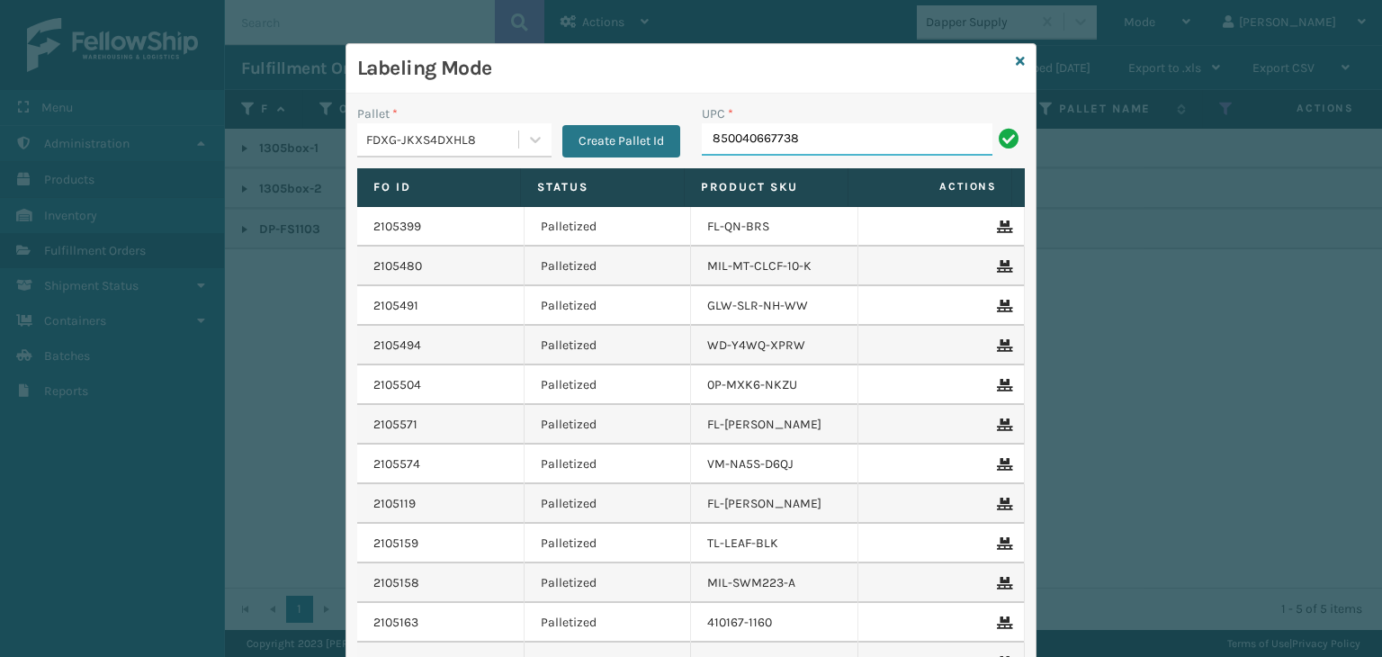
type input "850040667738"
type input "850012486619"
click at [1005, 58] on div "Labeling Mode" at bounding box center [690, 68] width 689 height 49
click at [1016, 58] on icon at bounding box center [1020, 61] width 9 height 13
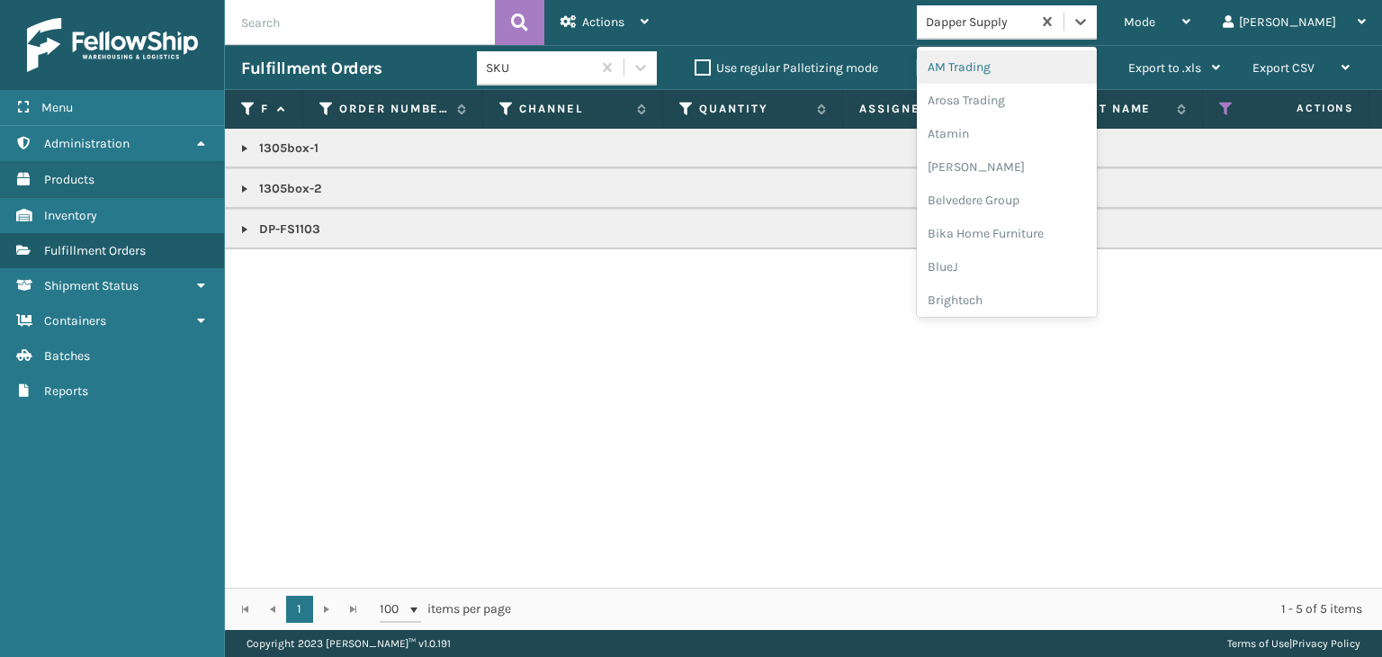
click at [1031, 33] on div "Dapper Supply" at bounding box center [974, 22] width 114 height 30
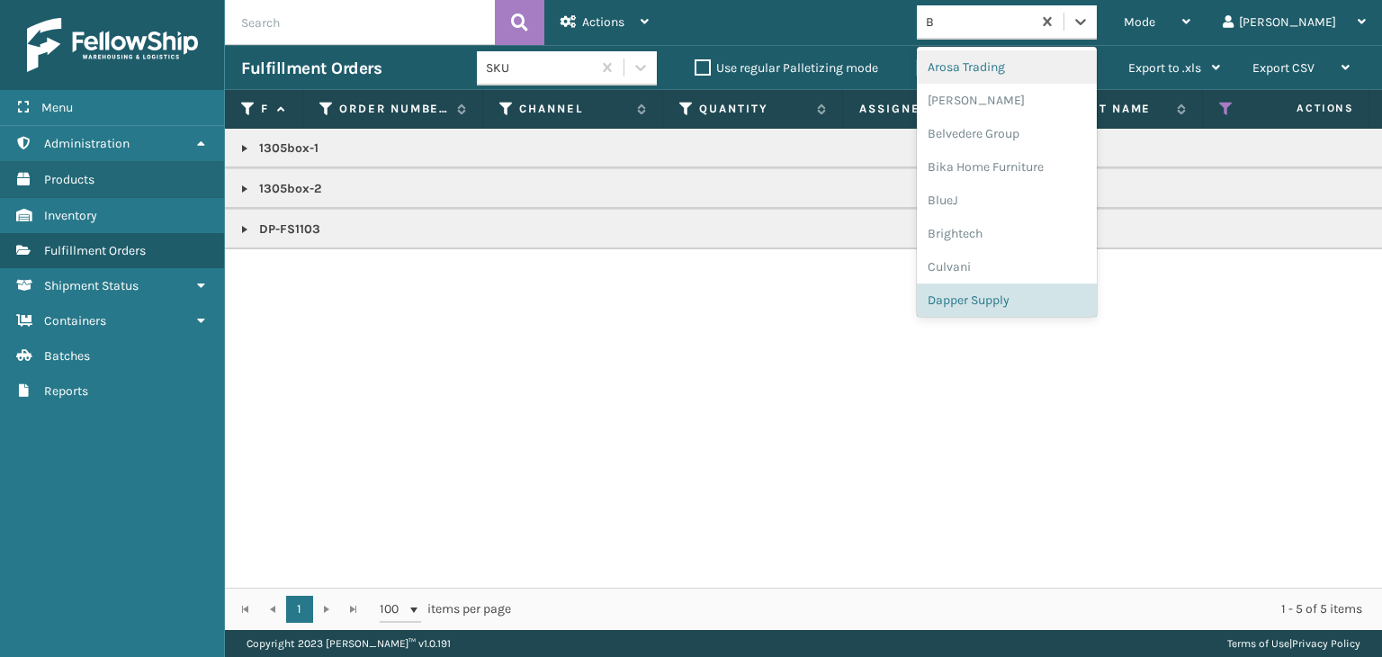
type input "BR"
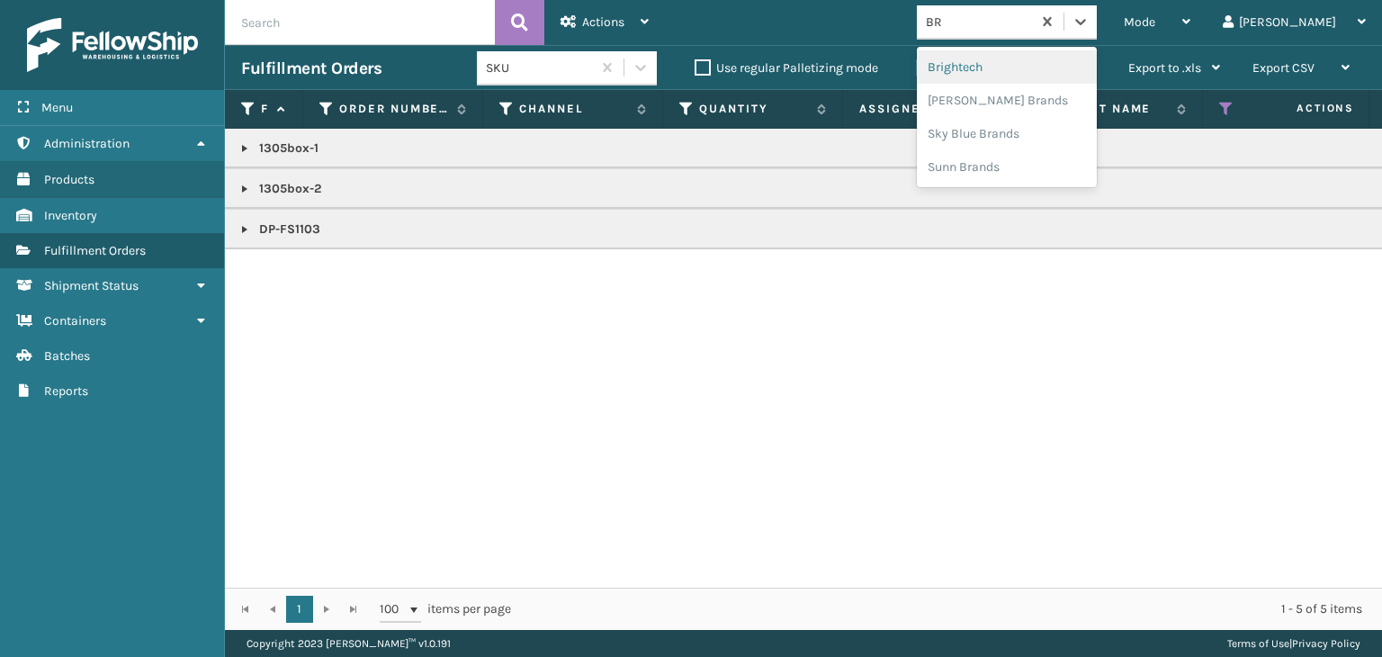
click at [1065, 69] on div "Brightech" at bounding box center [1007, 66] width 180 height 33
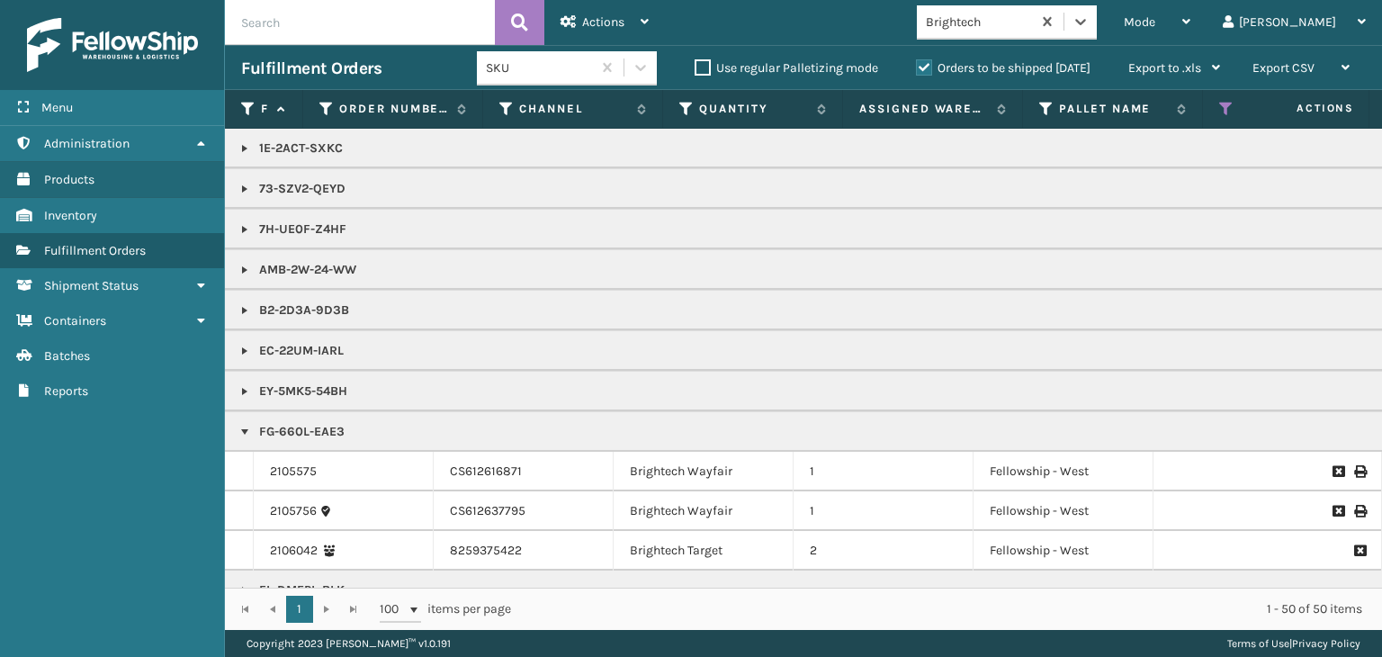
click at [246, 386] on link at bounding box center [245, 391] width 14 height 14
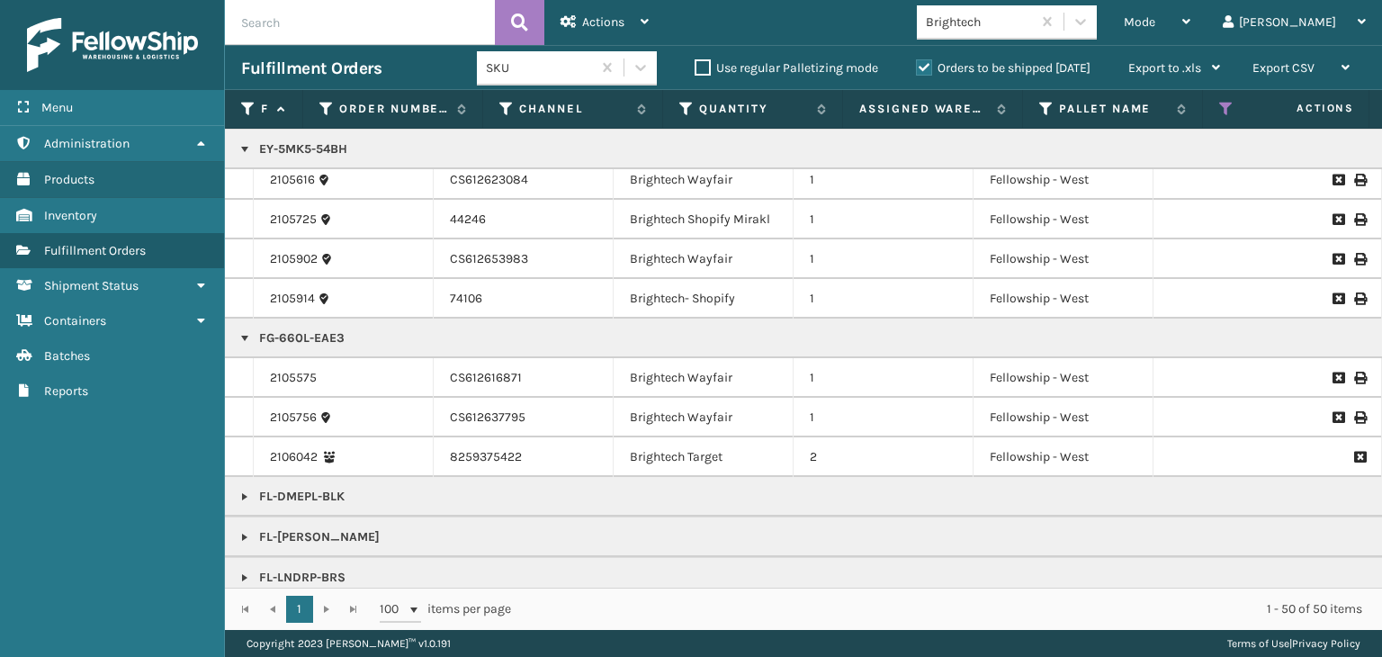
scroll to position [180, 0]
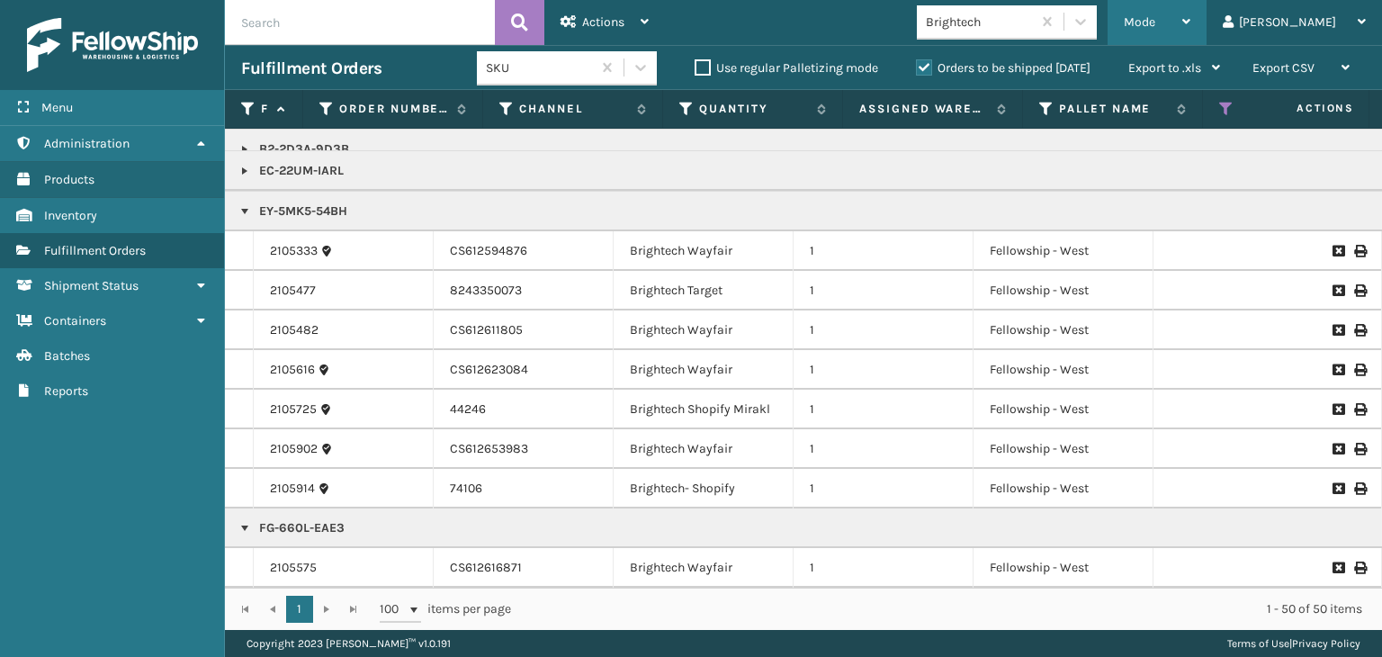
click at [1191, 35] on div "Mode" at bounding box center [1157, 22] width 67 height 45
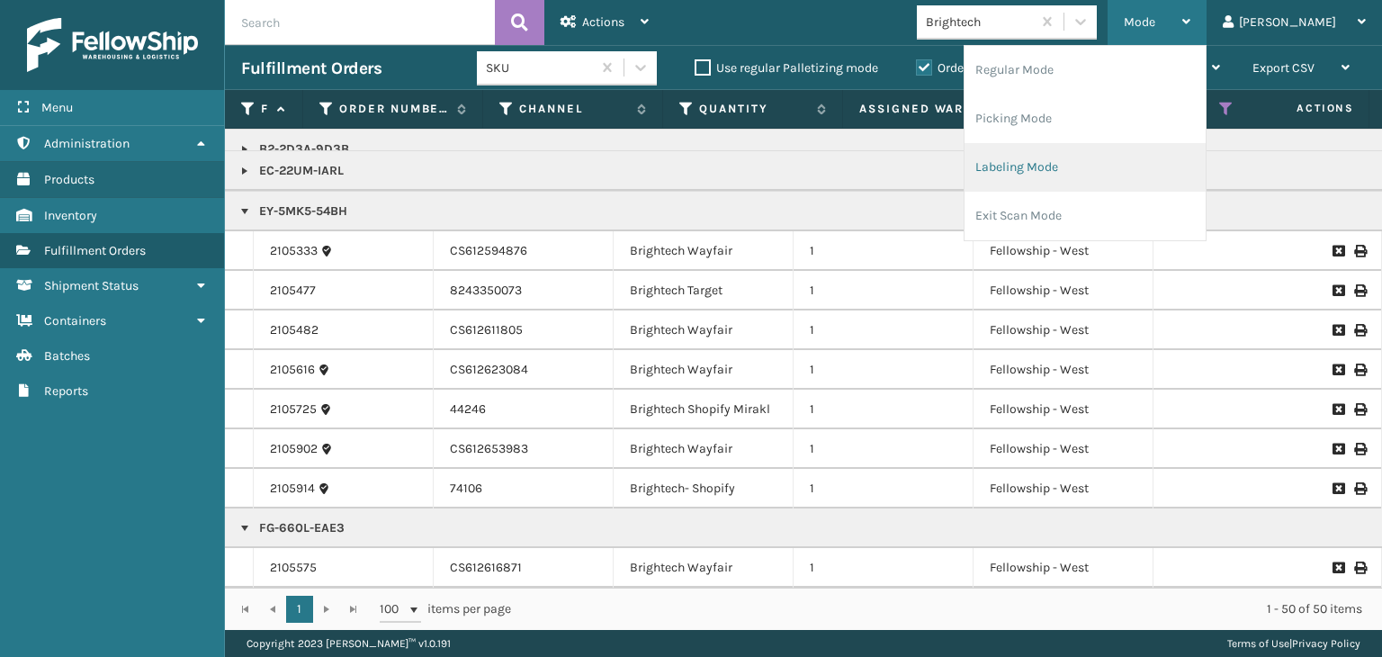
click at [1050, 163] on li "Labeling Mode" at bounding box center [1085, 167] width 241 height 49
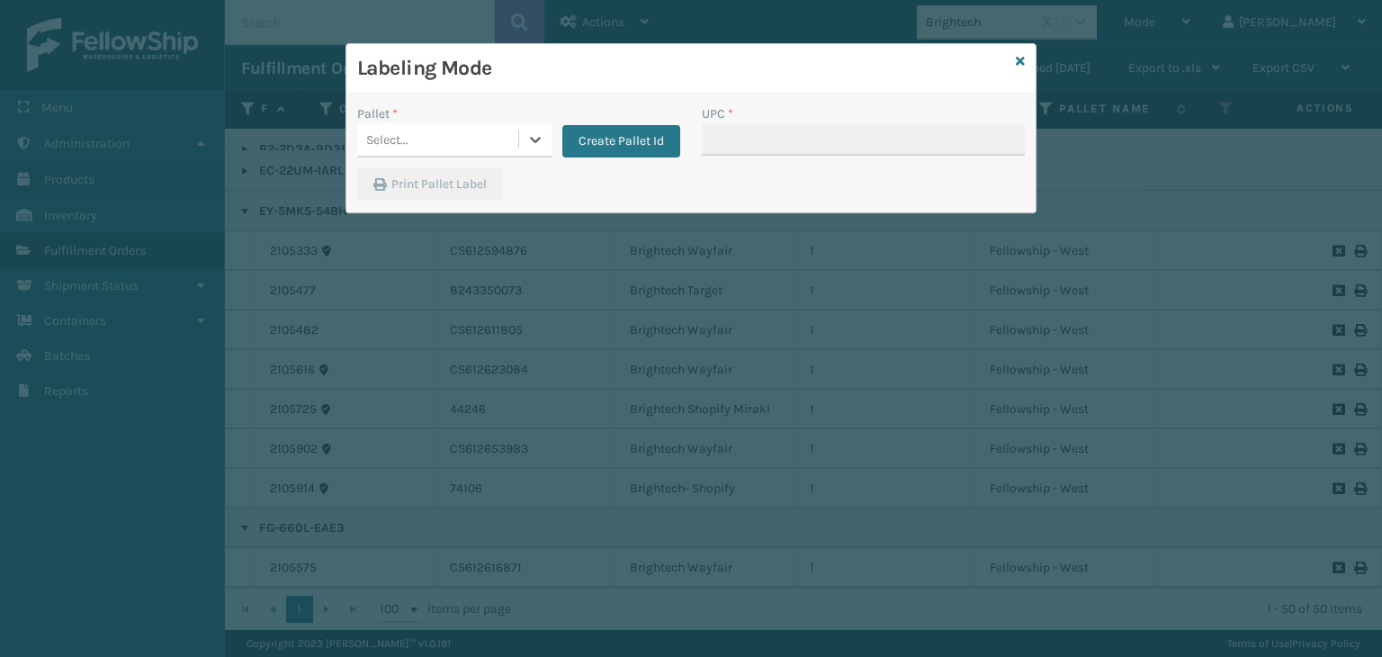
click at [473, 146] on div "Select..." at bounding box center [437, 140] width 161 height 30
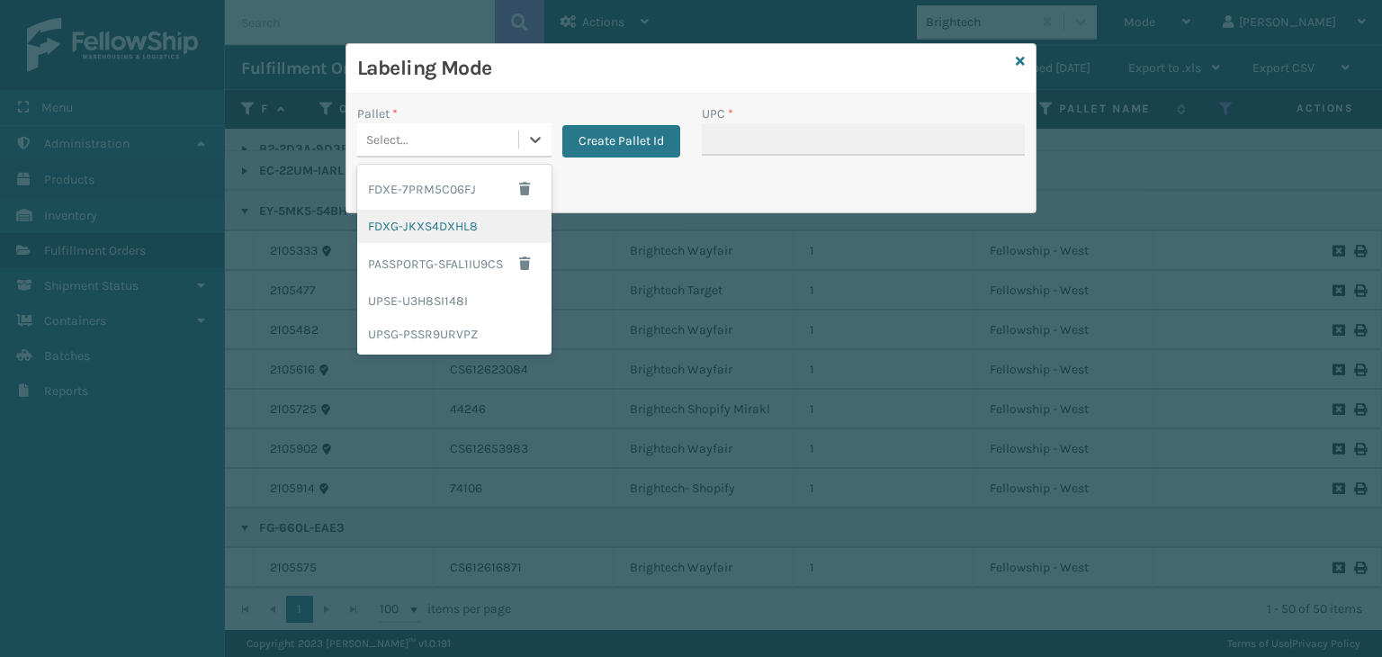
click at [427, 238] on div "FDXG-JKXS4DXHL8" at bounding box center [454, 226] width 194 height 33
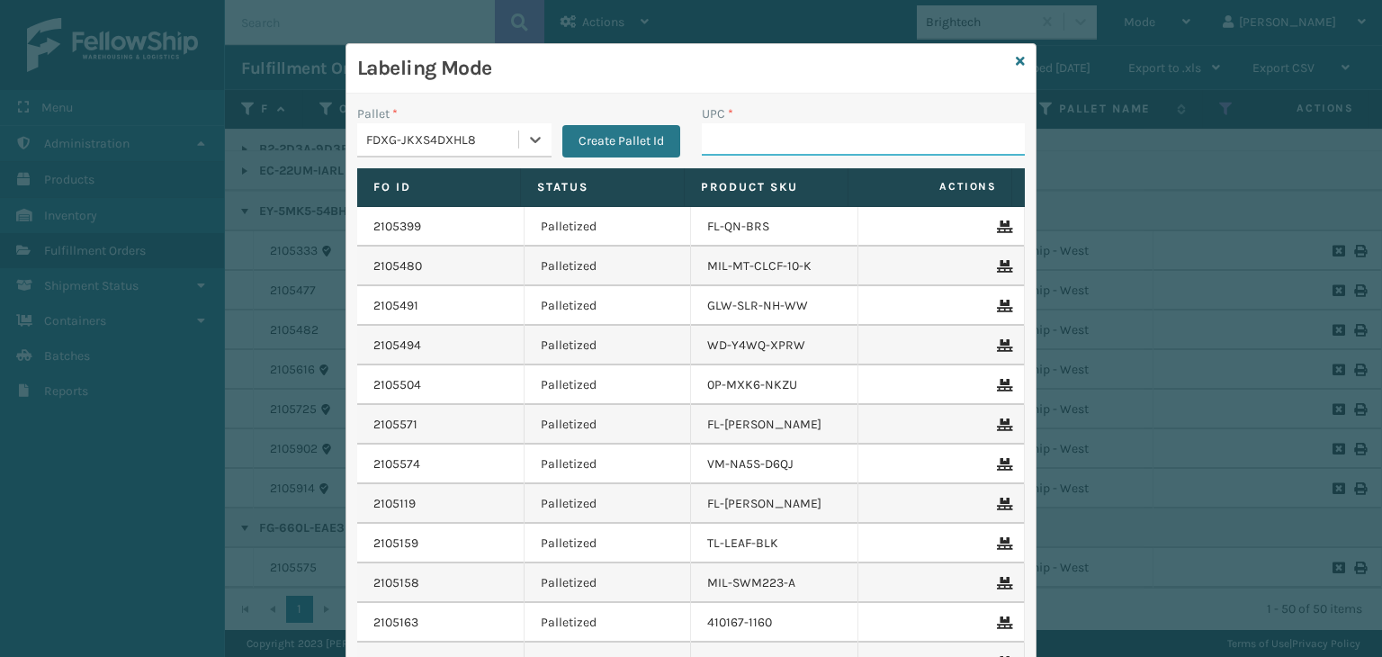
click at [793, 133] on input "UPC *" at bounding box center [863, 139] width 323 height 32
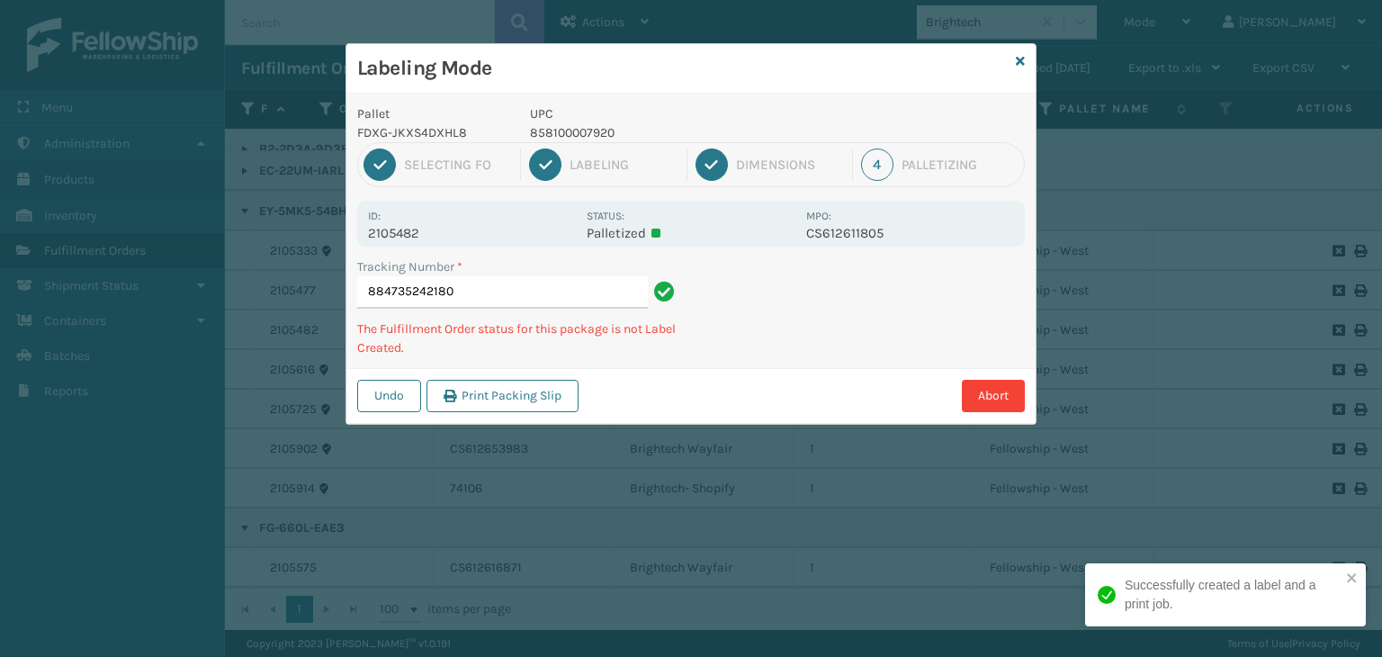
click at [587, 133] on p "858100007920" at bounding box center [662, 132] width 265 height 19
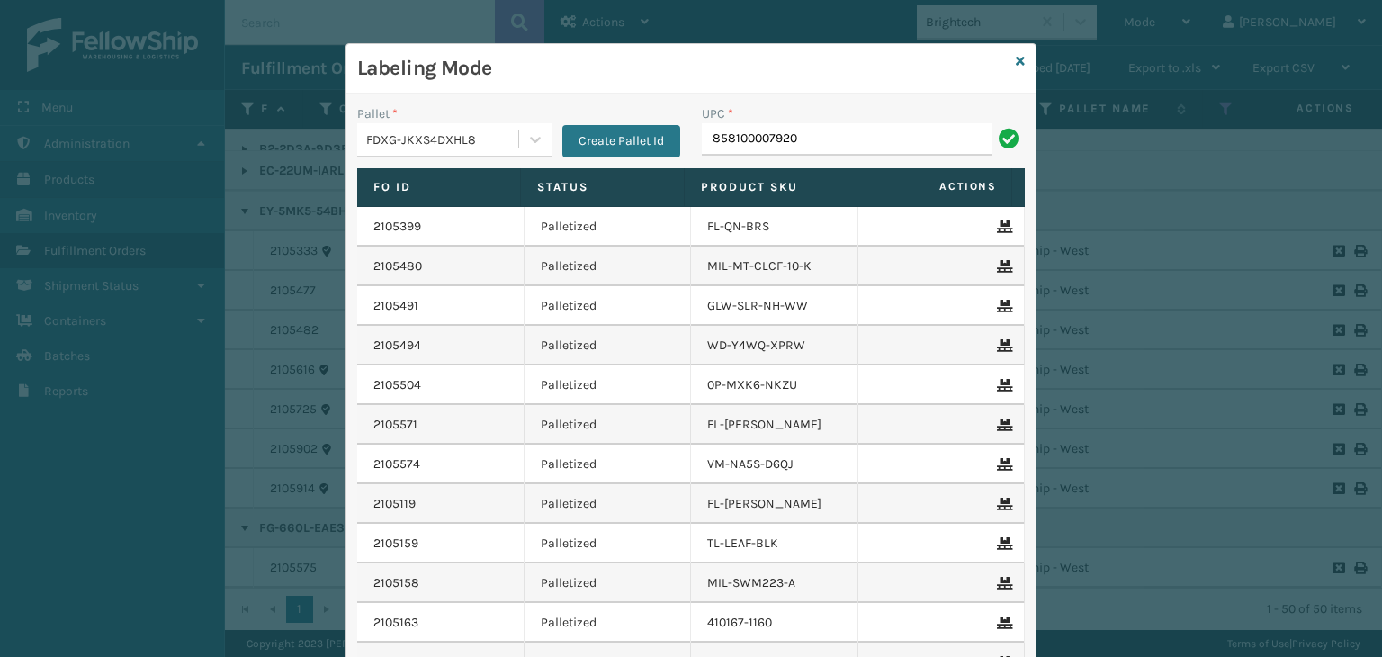
type input "858100007920"
type input "85"
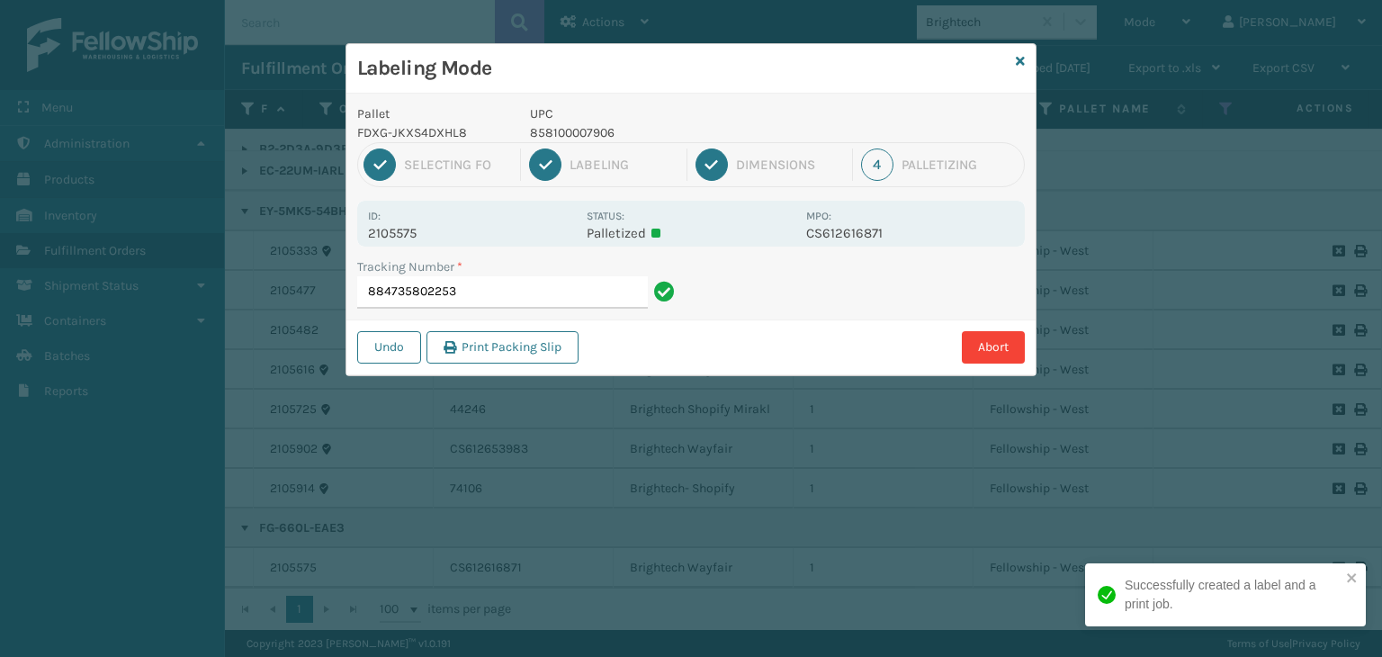
click at [549, 124] on p "858100007906" at bounding box center [662, 132] width 265 height 19
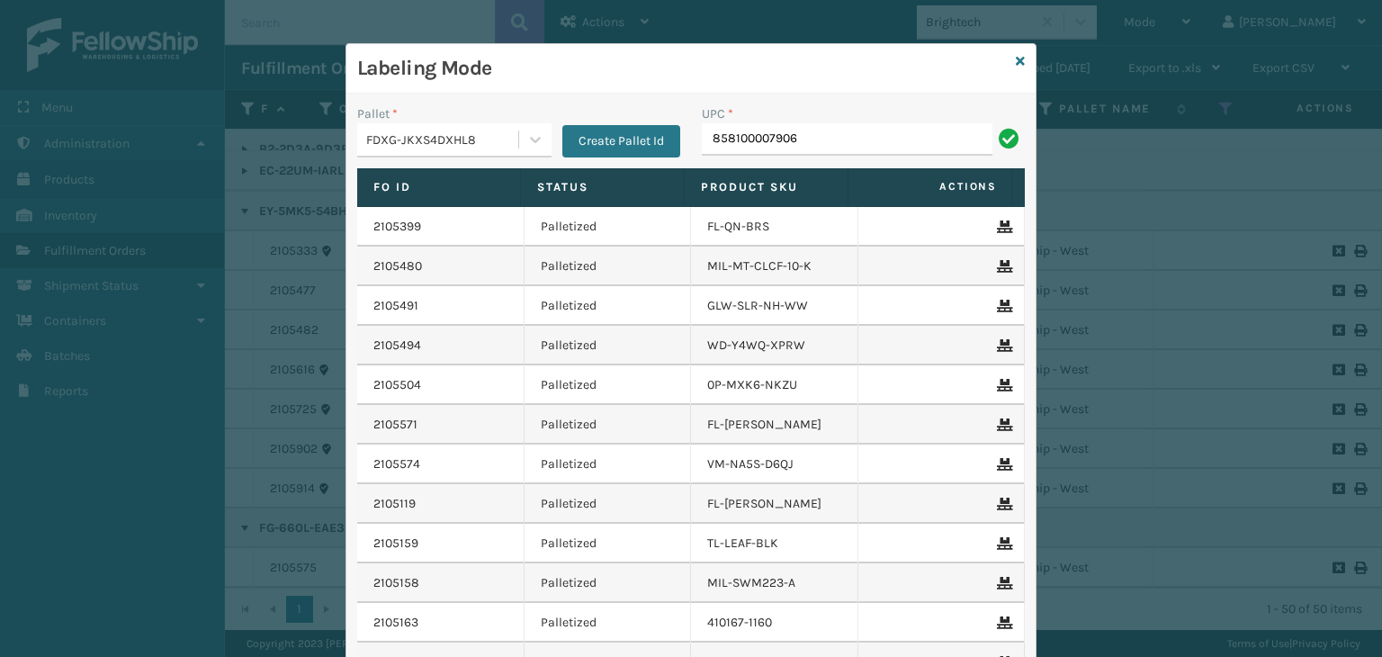
type input "858100007906"
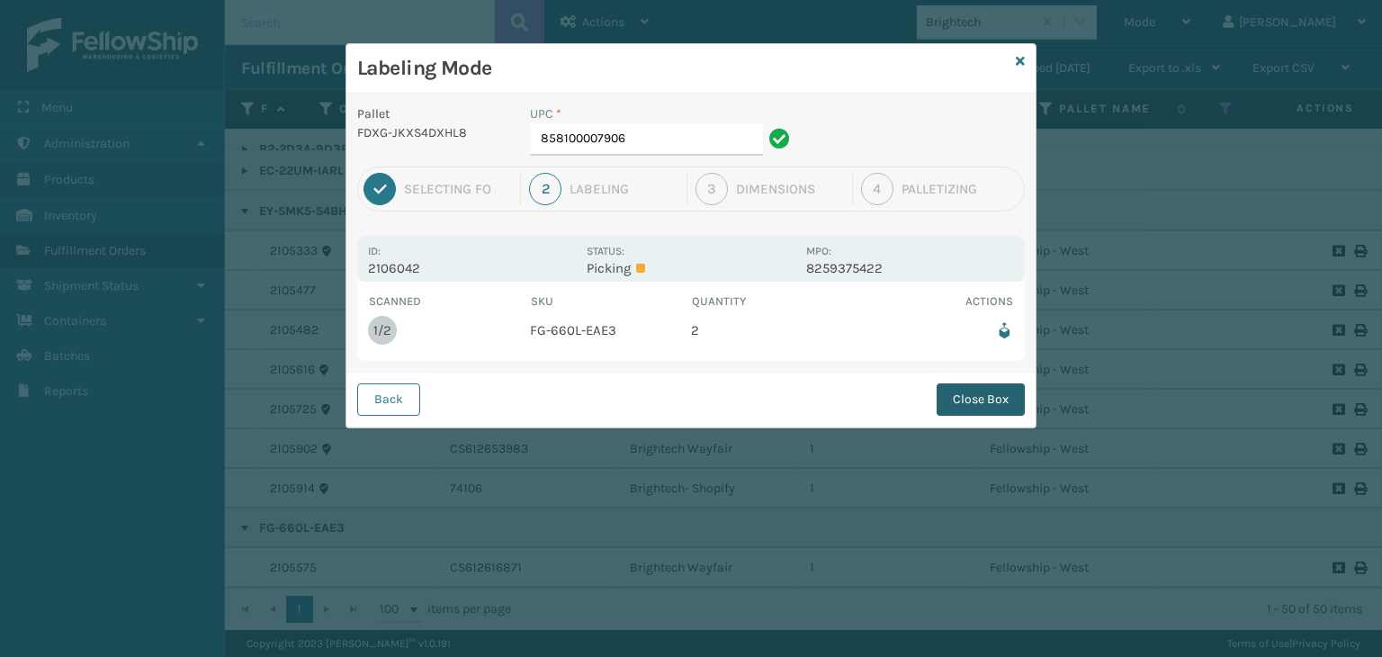
click at [947, 400] on button "Close Box" at bounding box center [981, 399] width 88 height 32
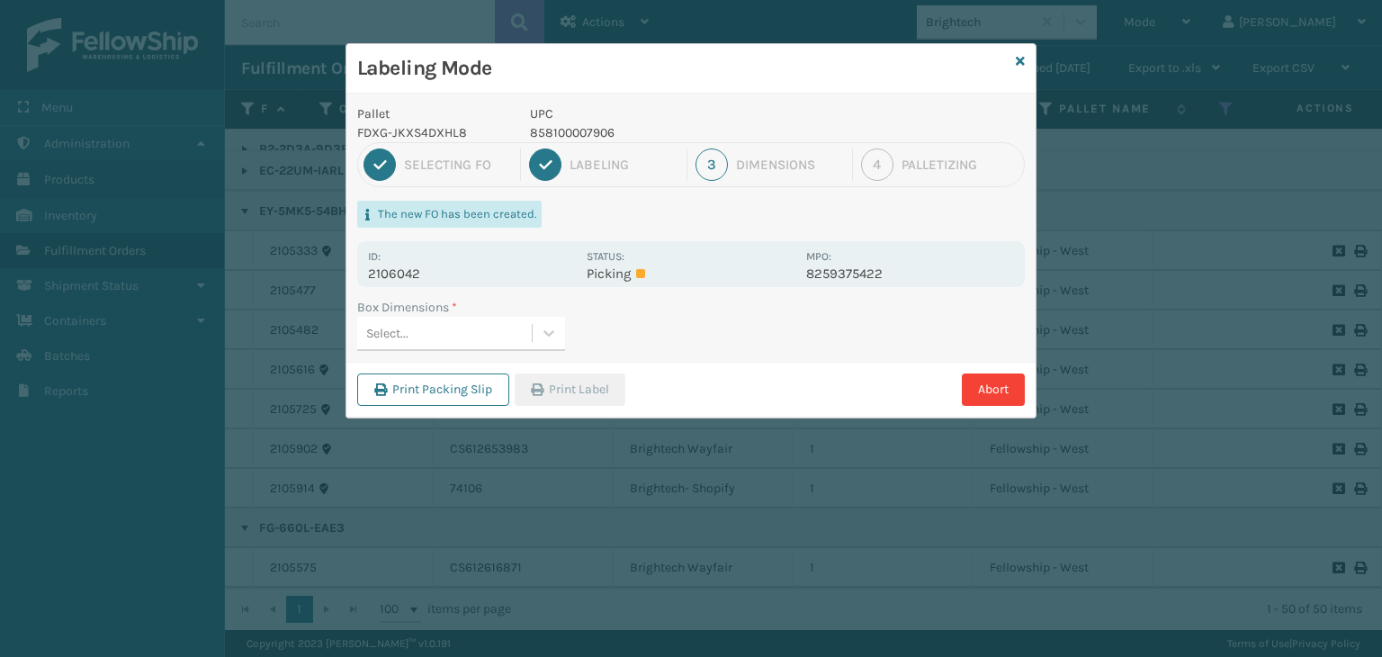
click at [511, 332] on div "Select..." at bounding box center [444, 334] width 175 height 30
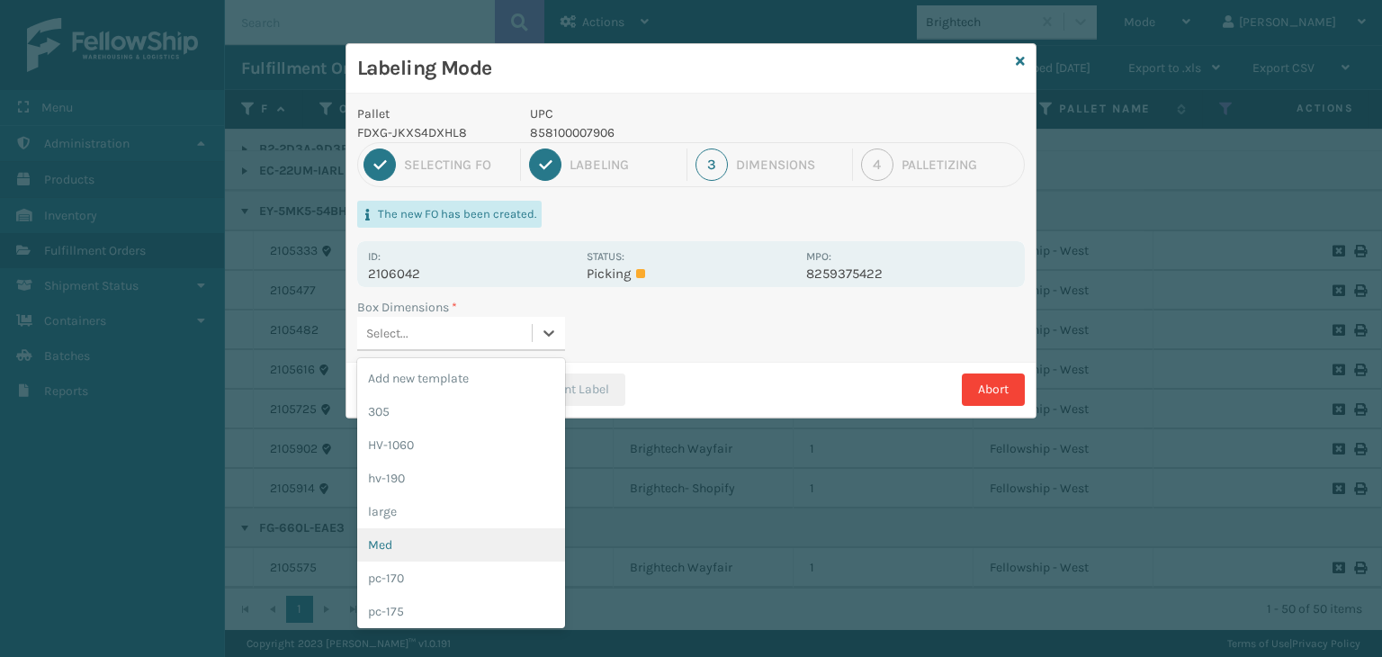
click at [397, 544] on div "Med" at bounding box center [461, 544] width 208 height 33
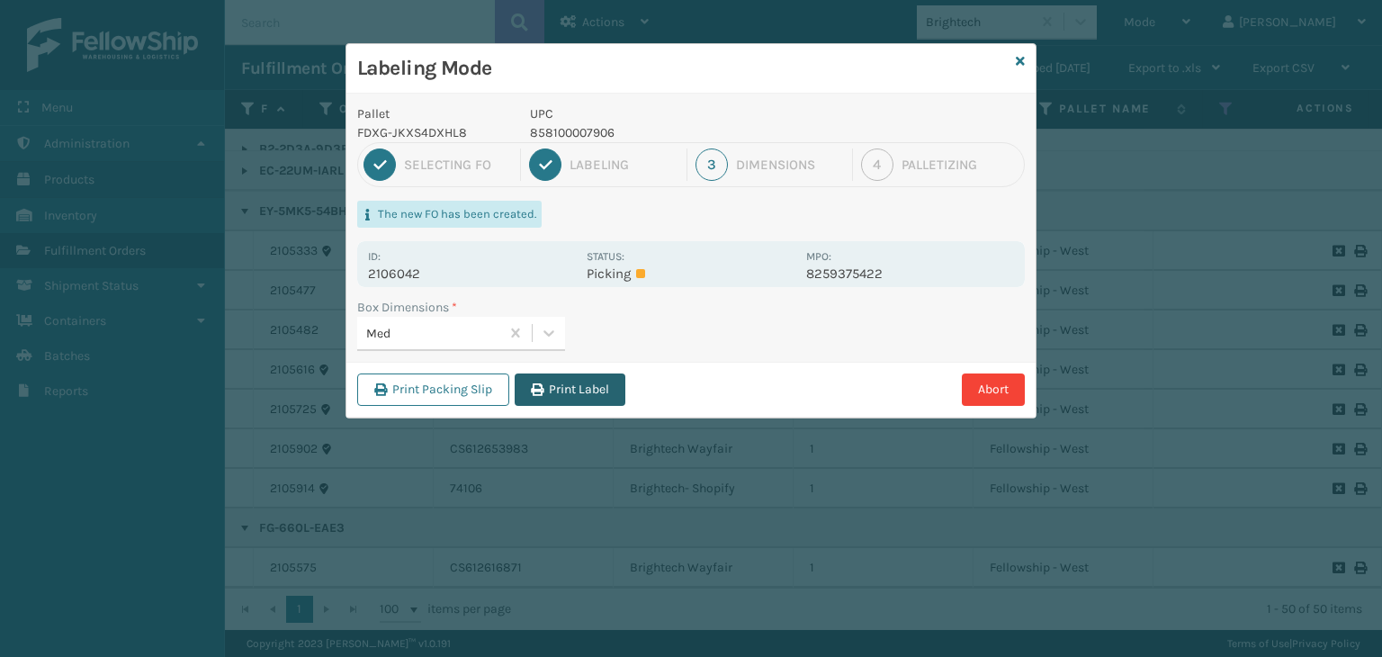
click at [562, 392] on button "Print Label" at bounding box center [570, 389] width 111 height 32
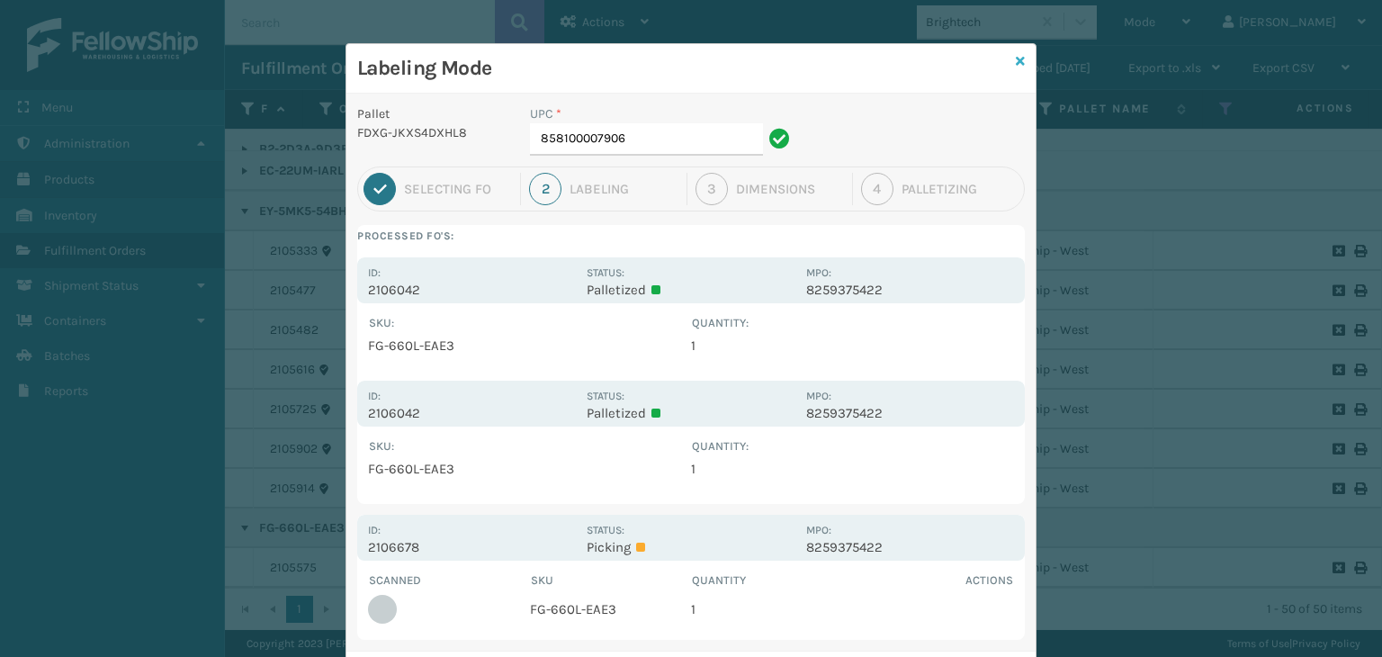
click at [1016, 60] on icon at bounding box center [1020, 61] width 9 height 13
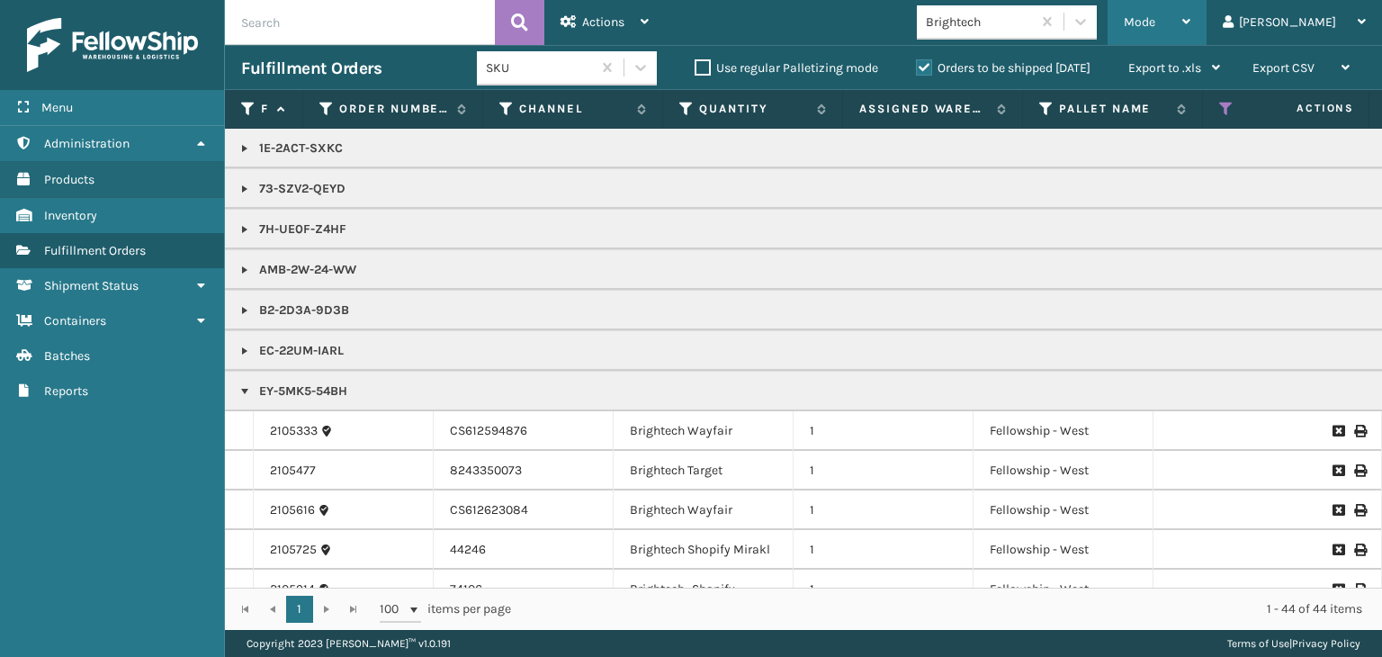
click at [1188, 9] on div "Mode Regular Mode Picking Mode Labeling Mode Exit Scan Mode" at bounding box center [1157, 22] width 99 height 45
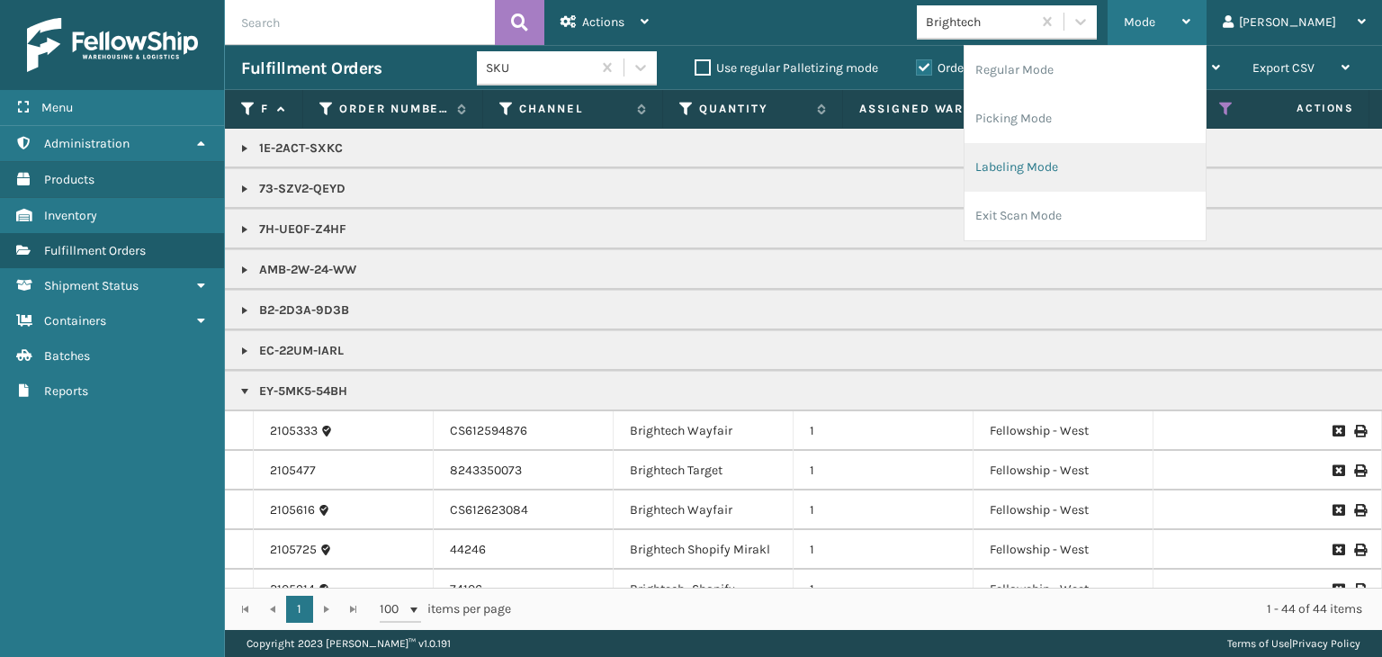
click at [1170, 162] on li "Labeling Mode" at bounding box center [1085, 167] width 241 height 49
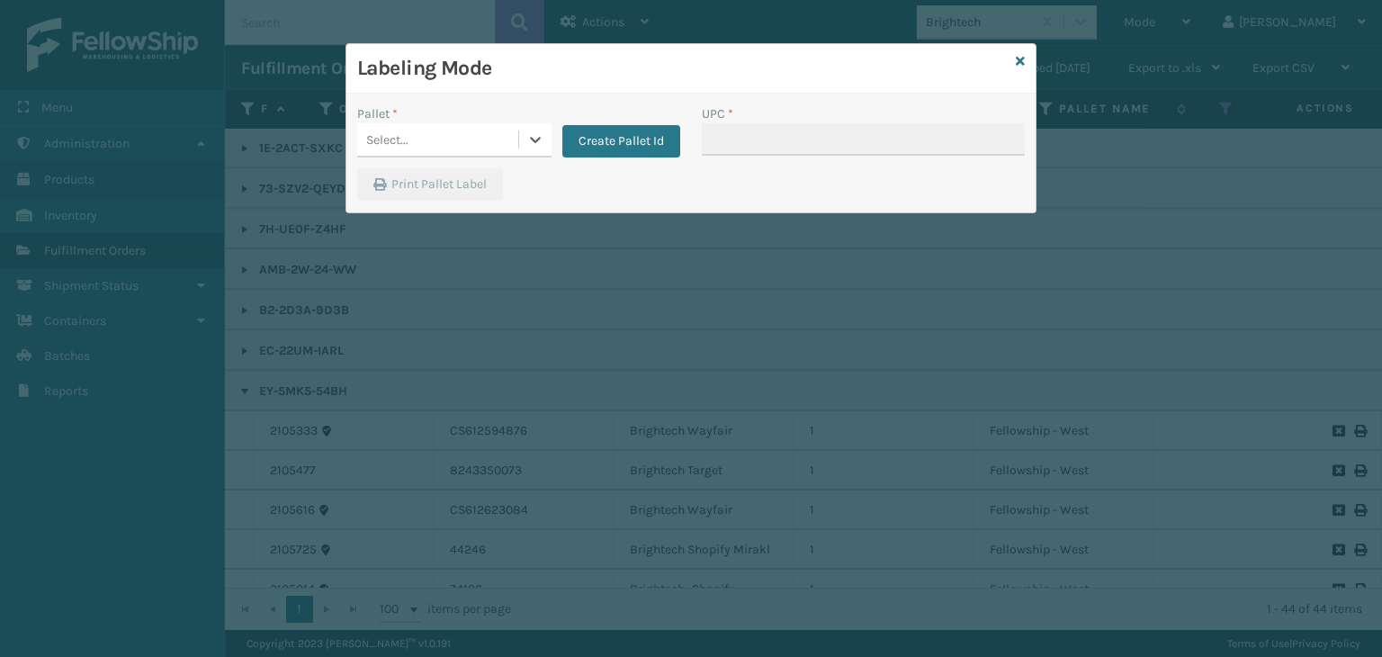
click at [398, 140] on div "Select..." at bounding box center [387, 139] width 42 height 19
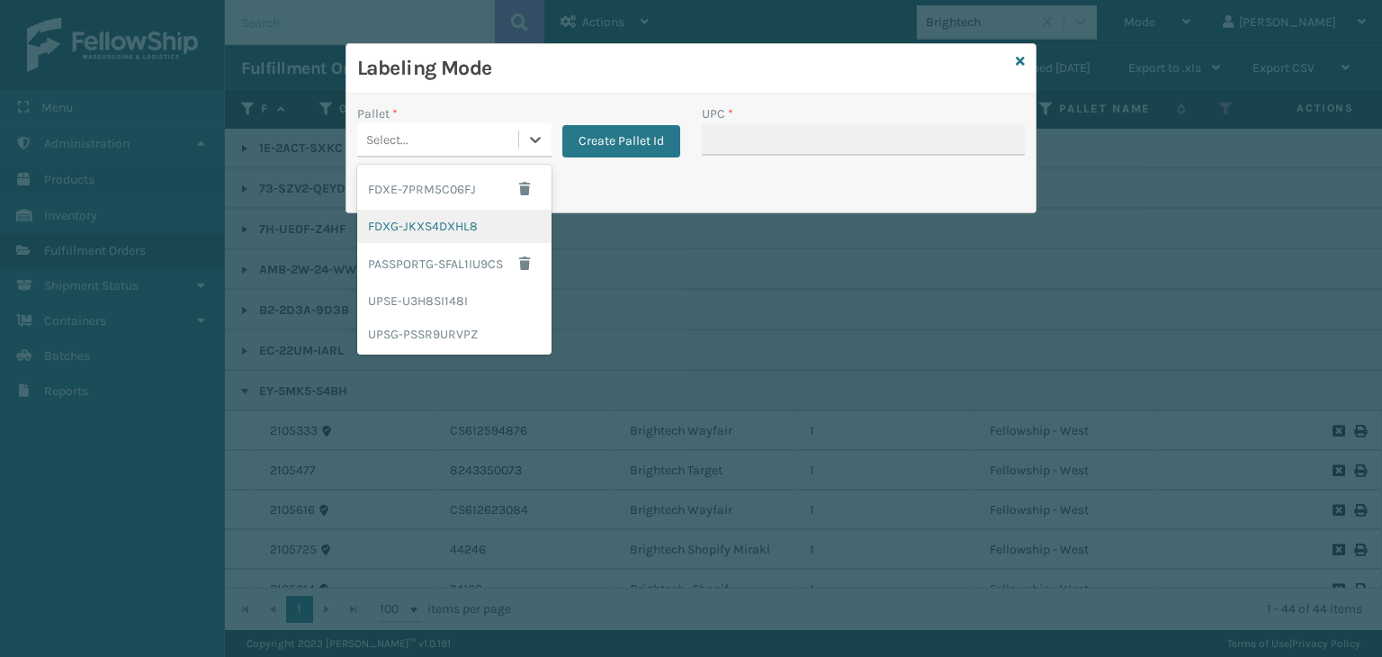
click at [427, 216] on div "FDXG-JKXS4DXHL8" at bounding box center [454, 226] width 194 height 33
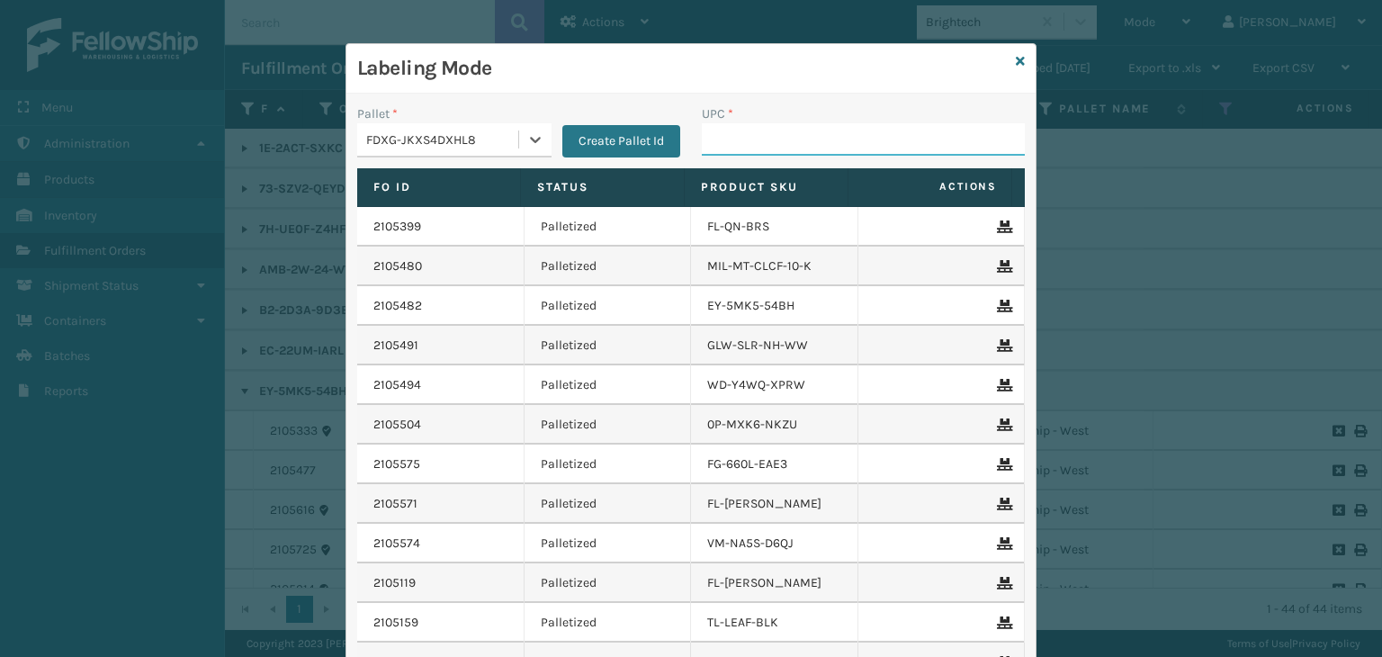
click at [766, 138] on input "UPC *" at bounding box center [863, 139] width 323 height 32
type input "858100007623"
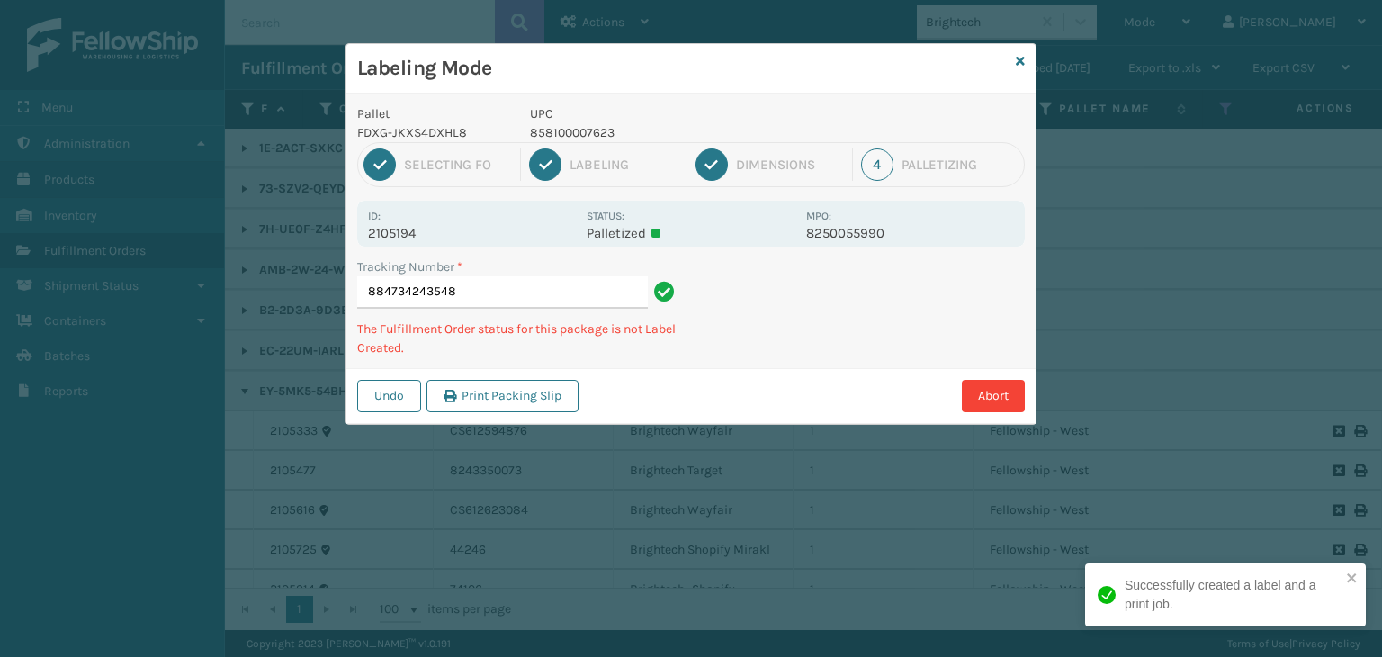
click at [557, 126] on p "858100007623" at bounding box center [662, 132] width 265 height 19
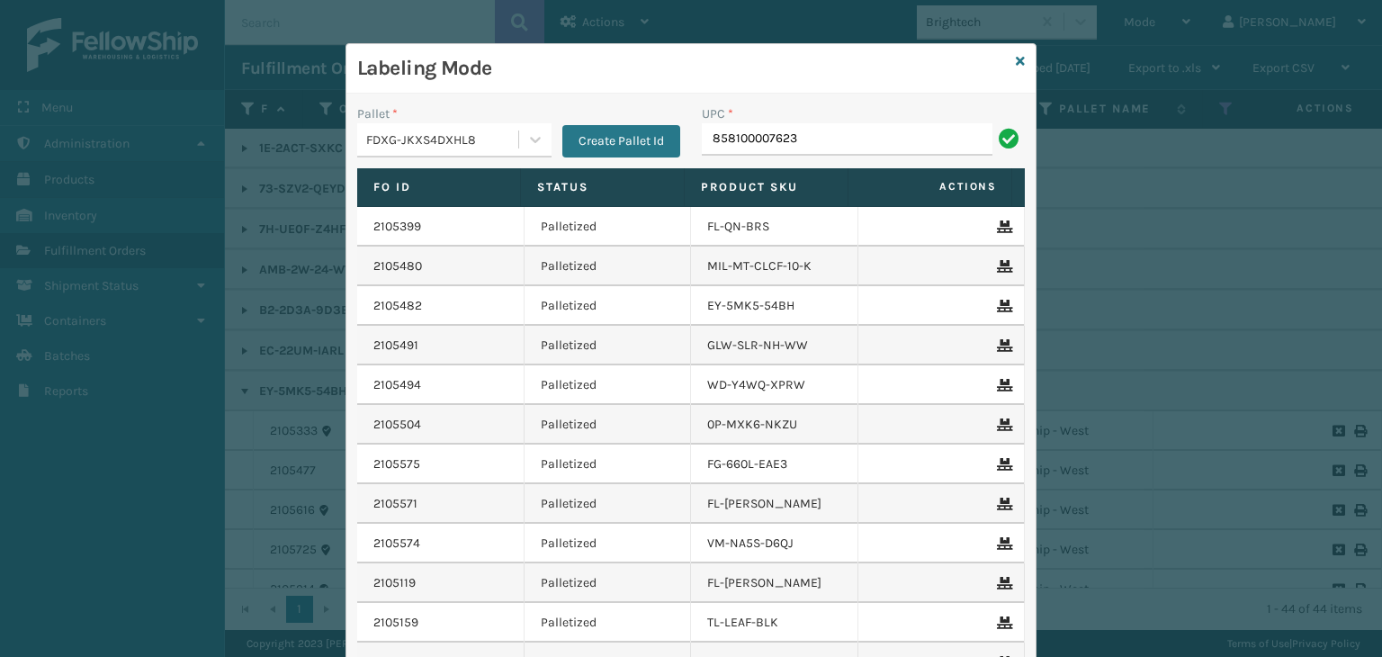
type input "858100007623"
type input "850012486312"
type input "858100"
type input "850012486589"
type input "850040667158"
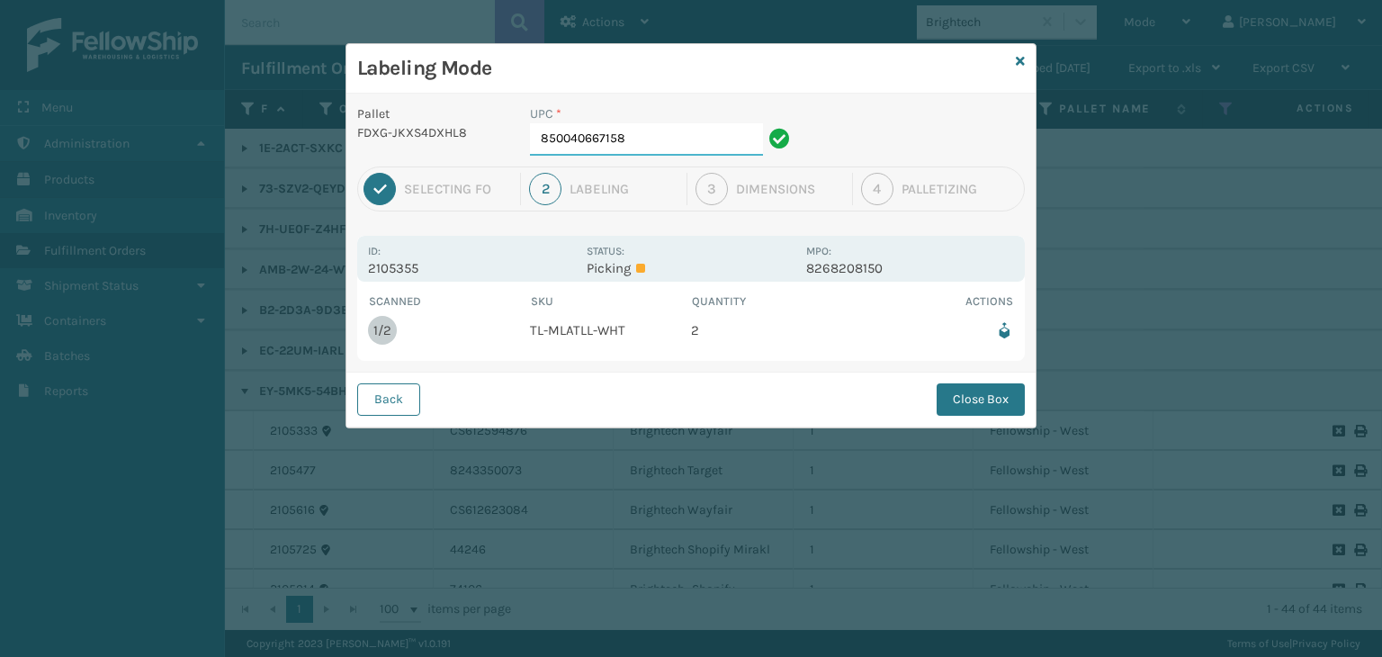
click at [675, 138] on input "850040667158" at bounding box center [646, 139] width 233 height 32
click at [972, 400] on button "Close Box" at bounding box center [981, 399] width 88 height 32
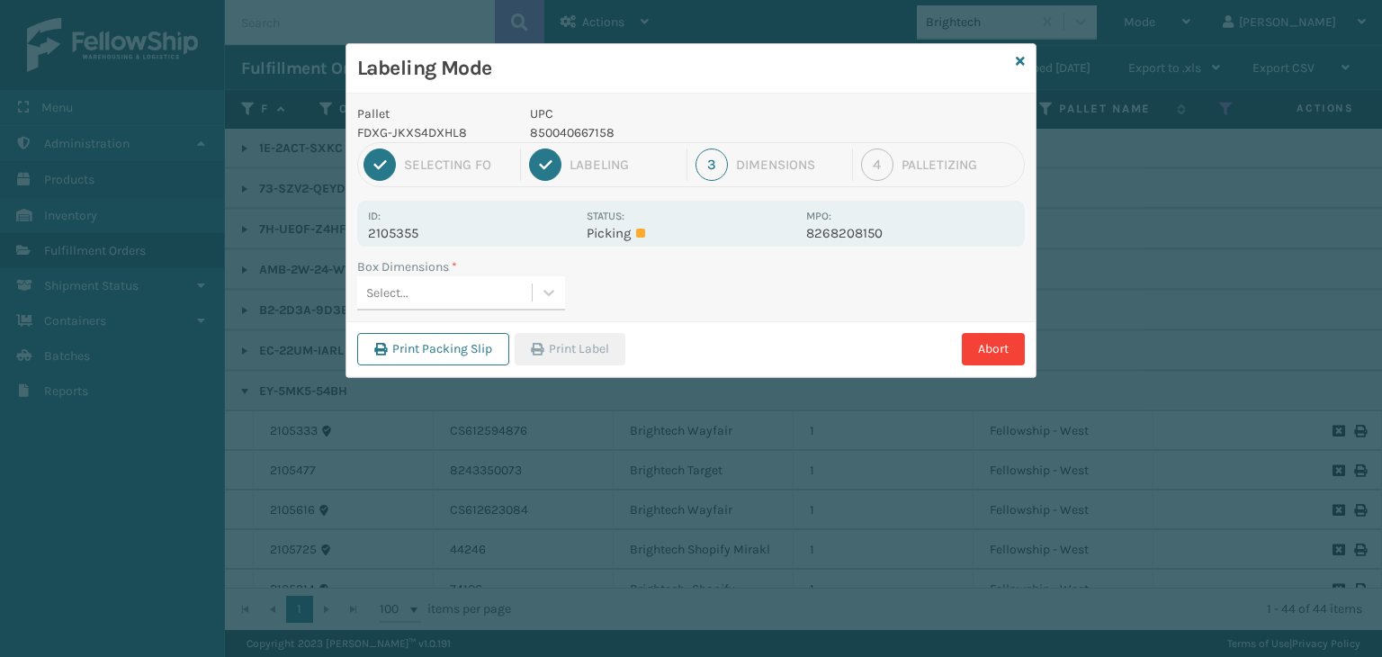
click at [498, 292] on div "Select..." at bounding box center [444, 293] width 175 height 30
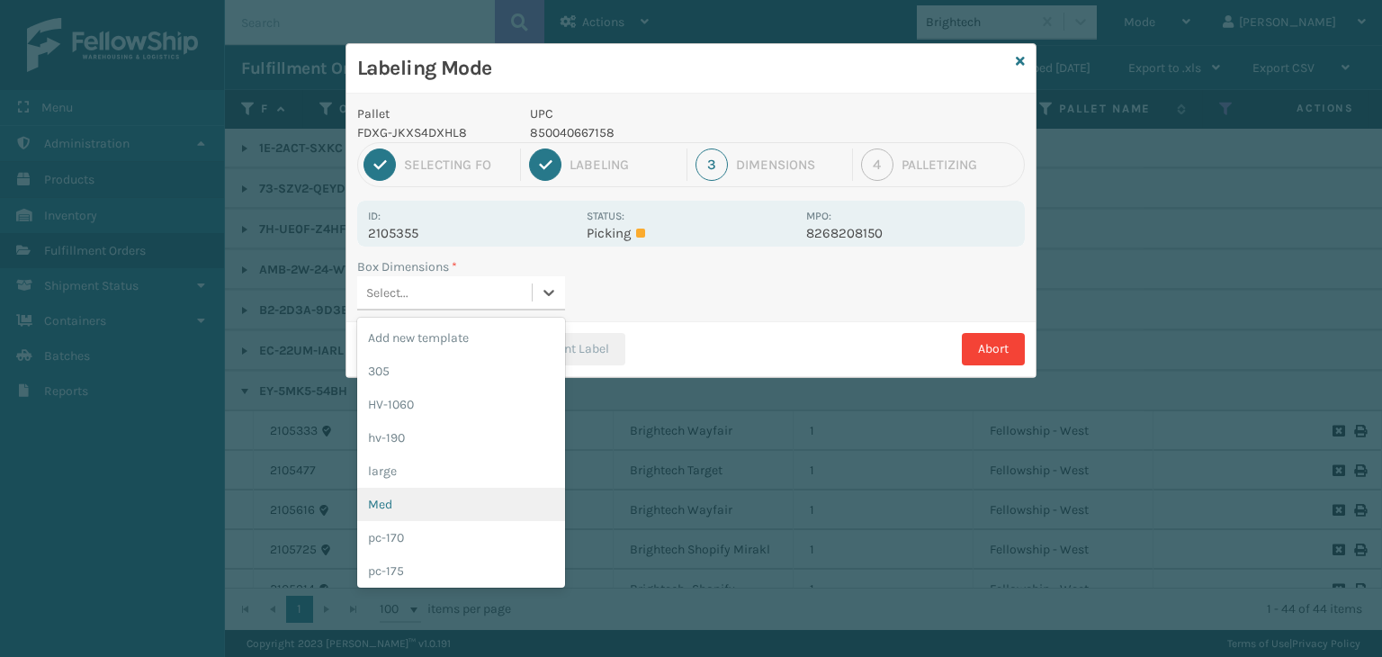
click at [452, 503] on div "Med" at bounding box center [461, 504] width 208 height 33
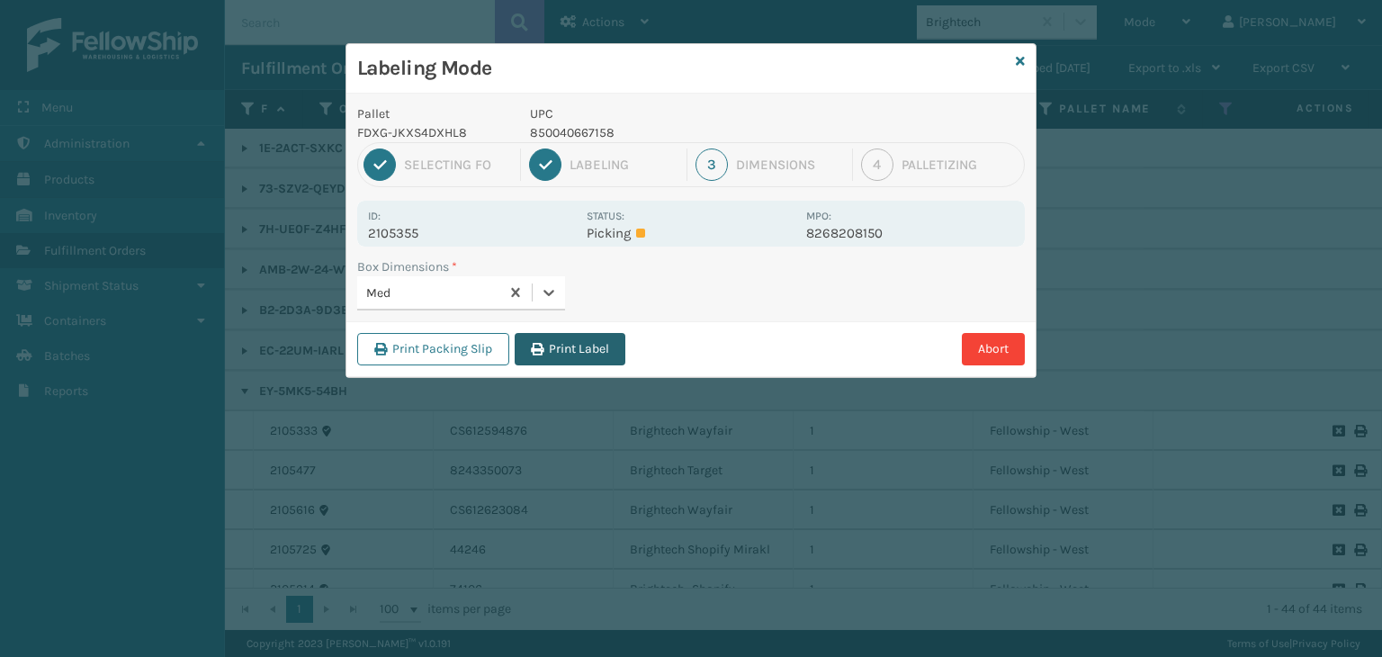
click at [598, 346] on button "Print Label" at bounding box center [570, 349] width 111 height 32
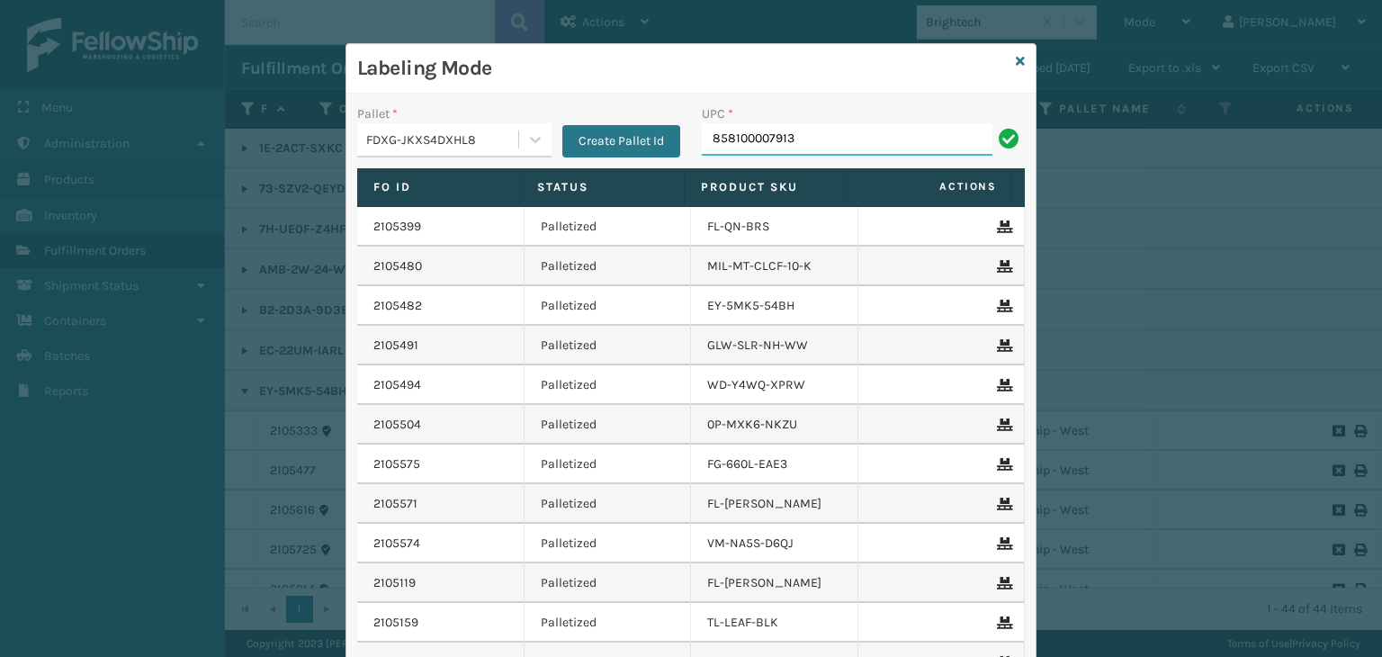
type input "858100007913"
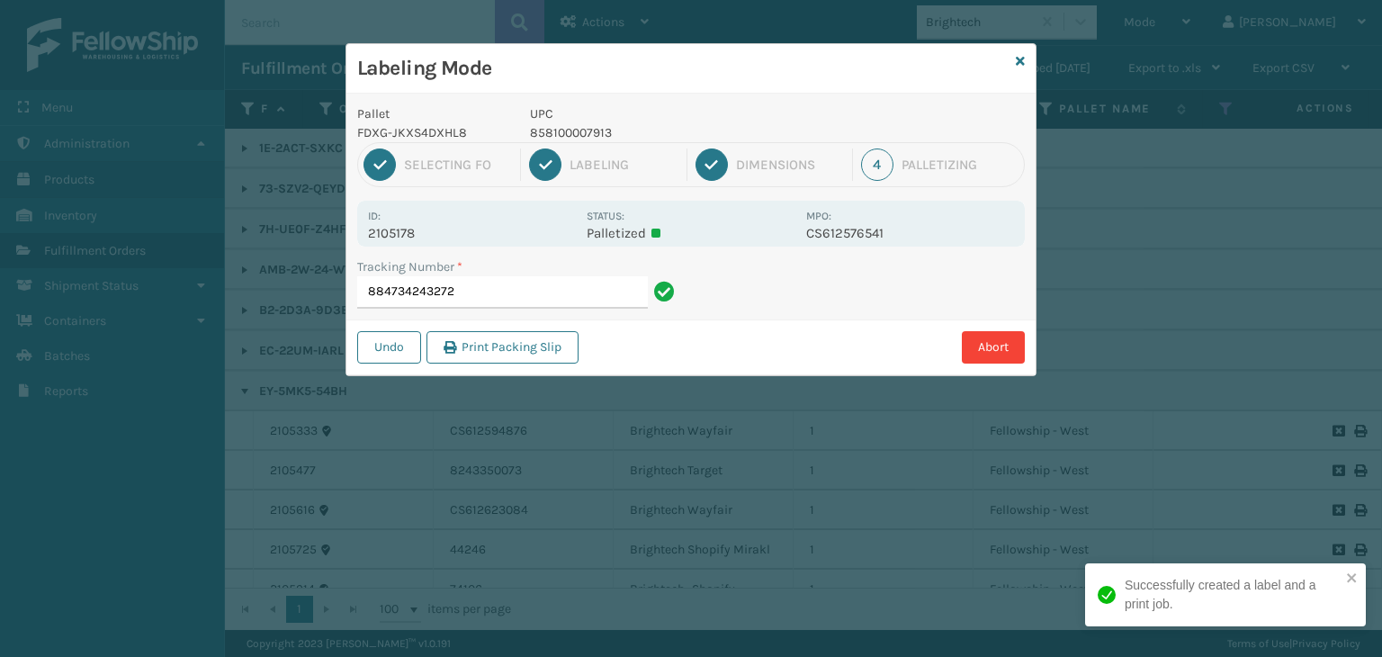
click at [557, 134] on p "858100007913" at bounding box center [662, 132] width 265 height 19
click at [556, 134] on p "858100007913" at bounding box center [662, 132] width 265 height 19
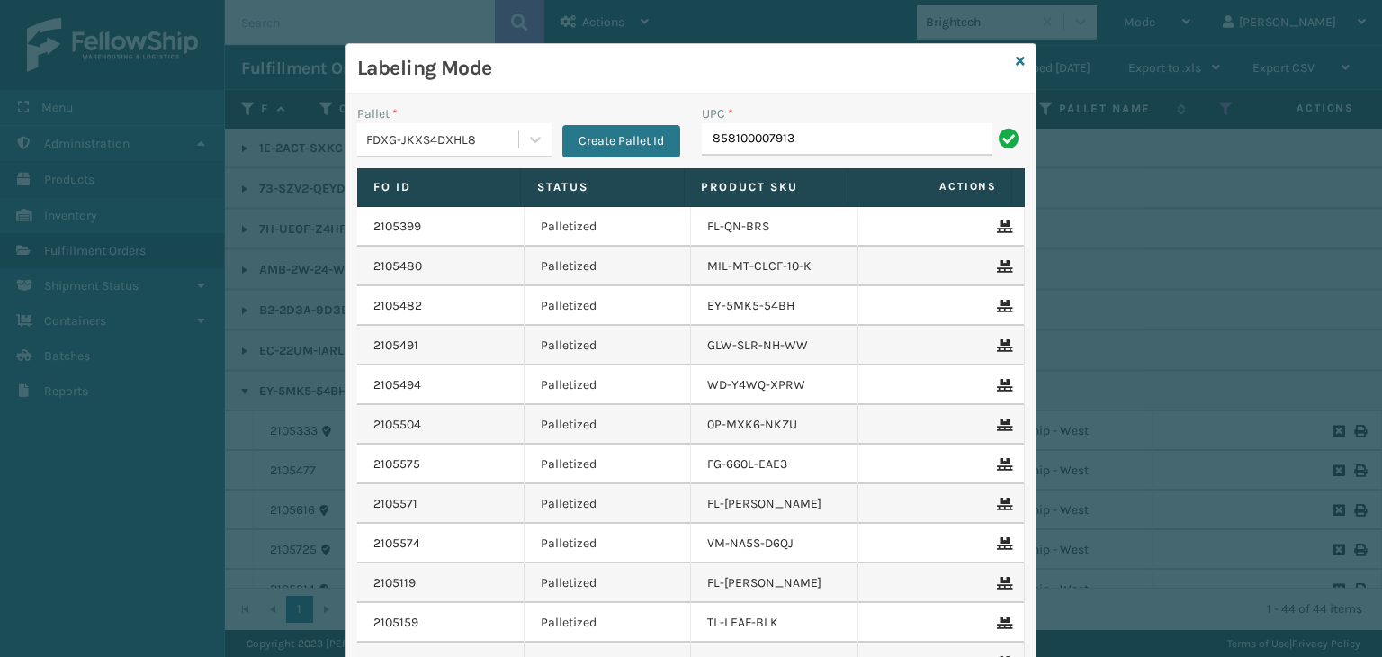
type input "858100007913"
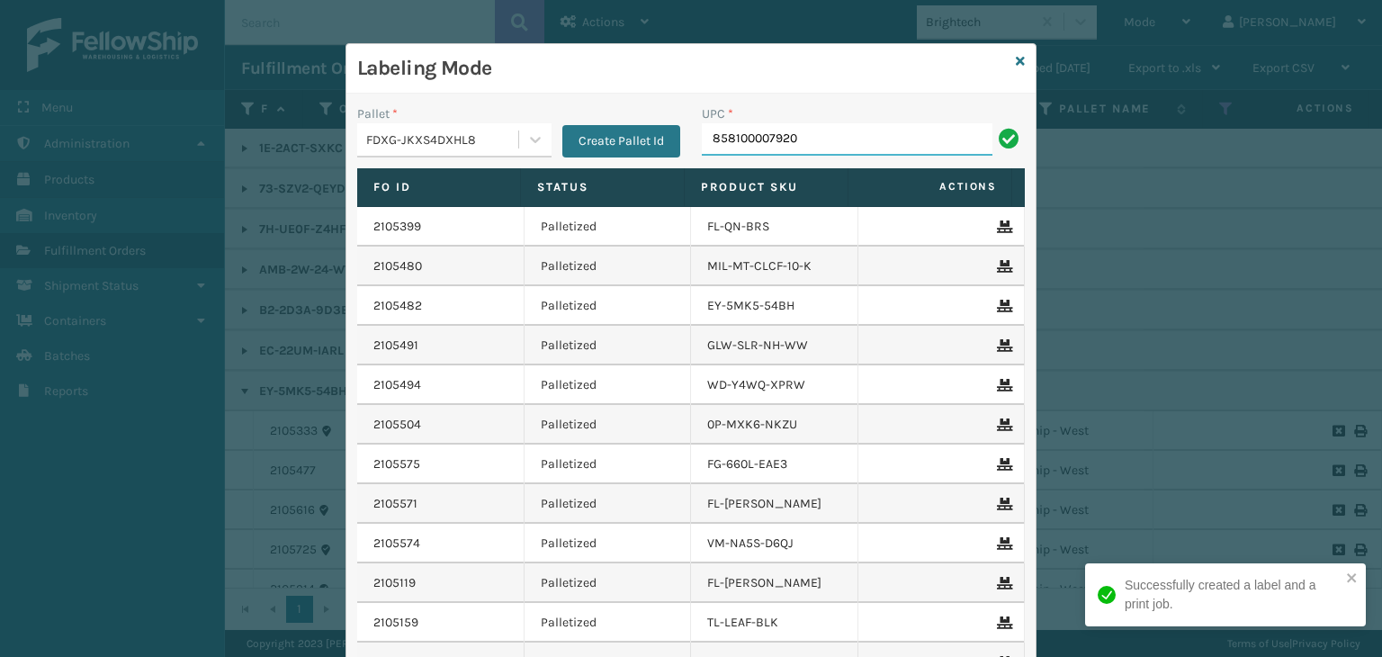
type input "858100007920"
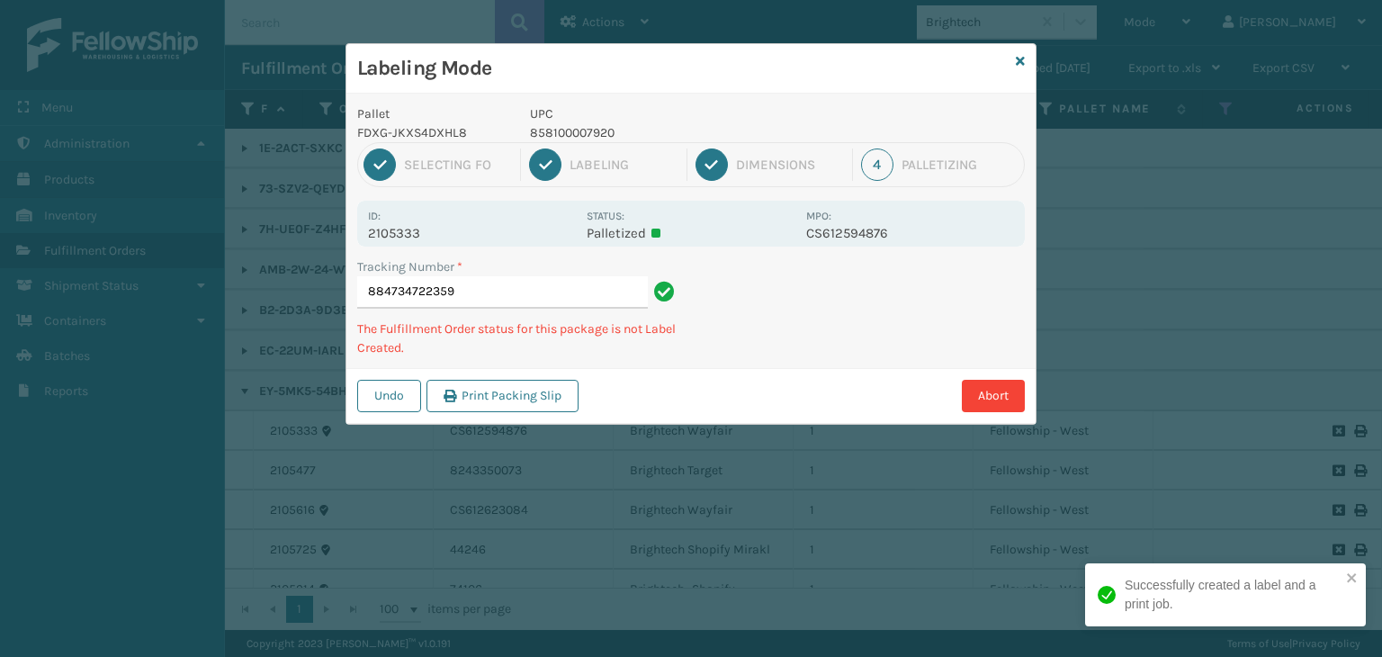
click at [562, 126] on p "858100007920" at bounding box center [662, 132] width 265 height 19
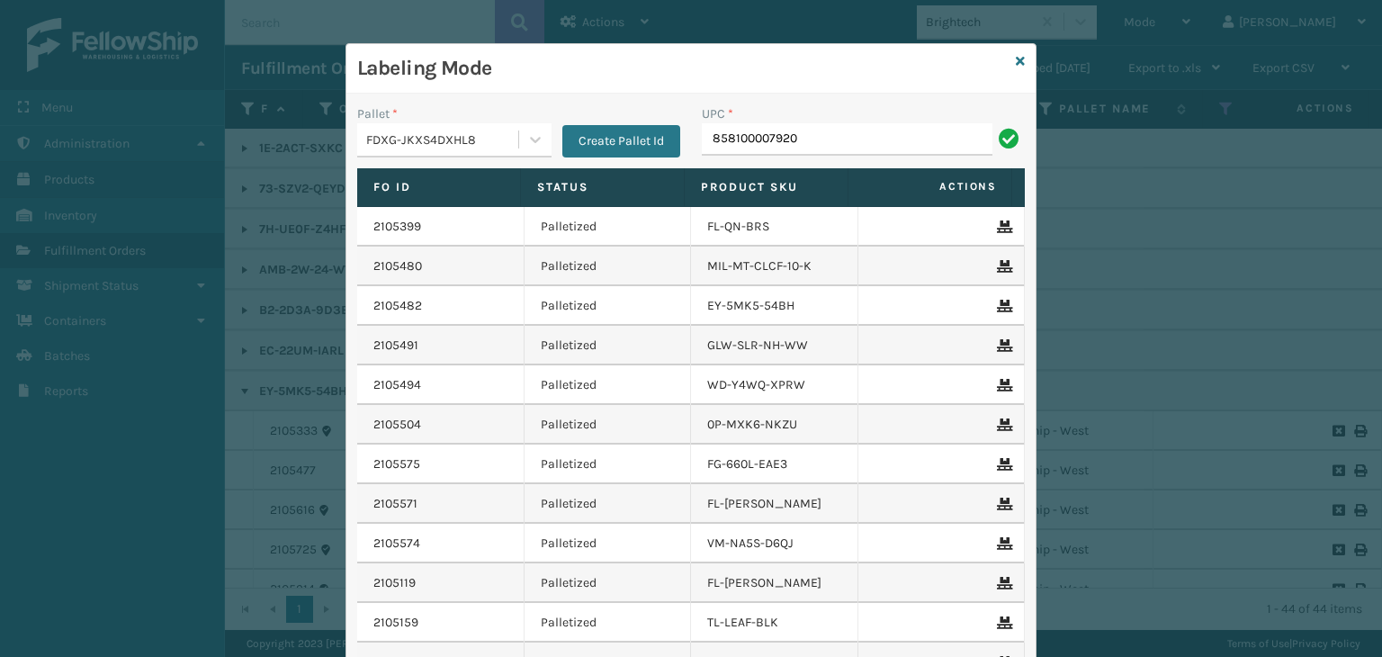
type input "858100007920"
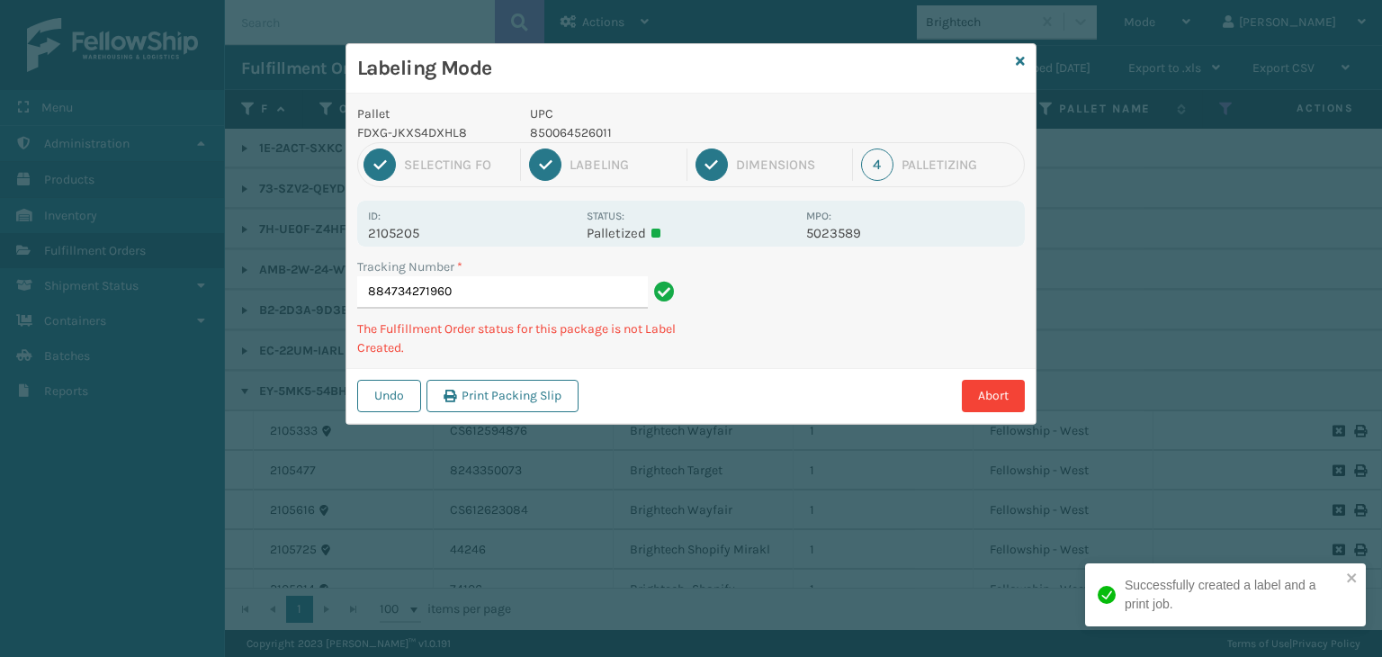
click at [557, 129] on p "850064526011" at bounding box center [662, 132] width 265 height 19
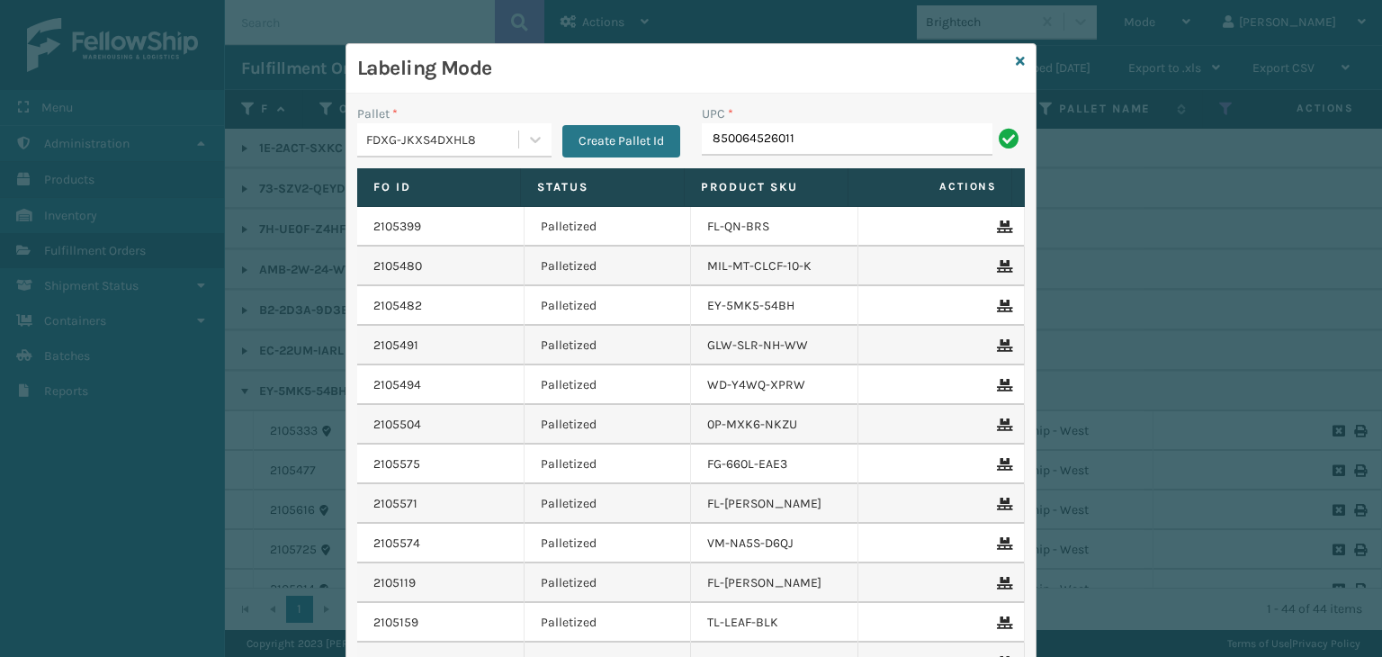
type input "850064526011"
type input "850012486763"
type input "8500406677"
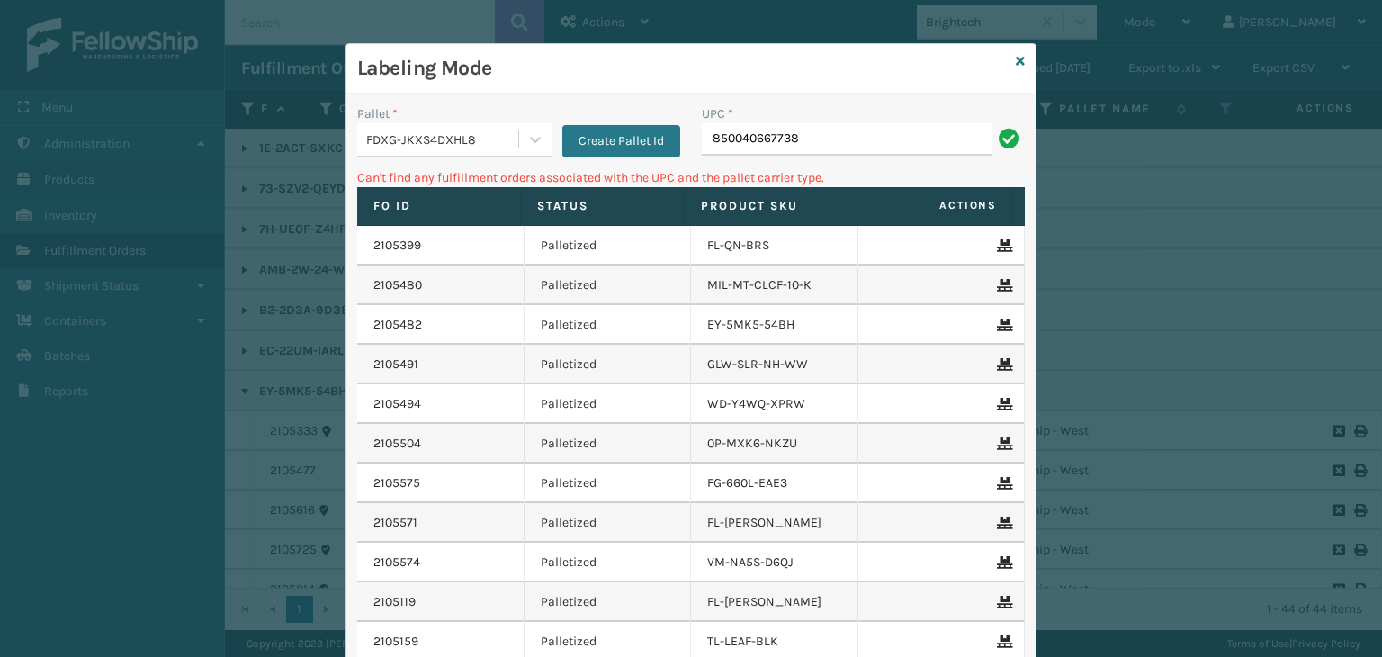
type input "850040667738"
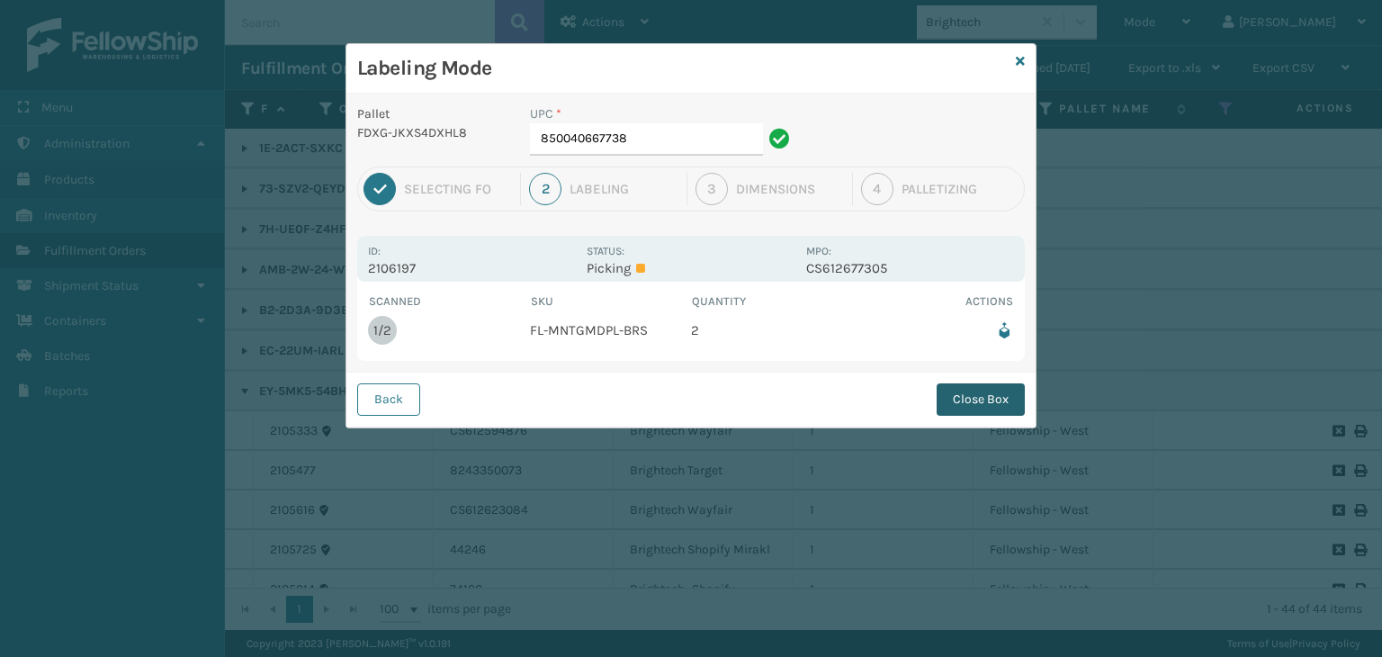
click at [962, 392] on button "Close Box" at bounding box center [981, 399] width 88 height 32
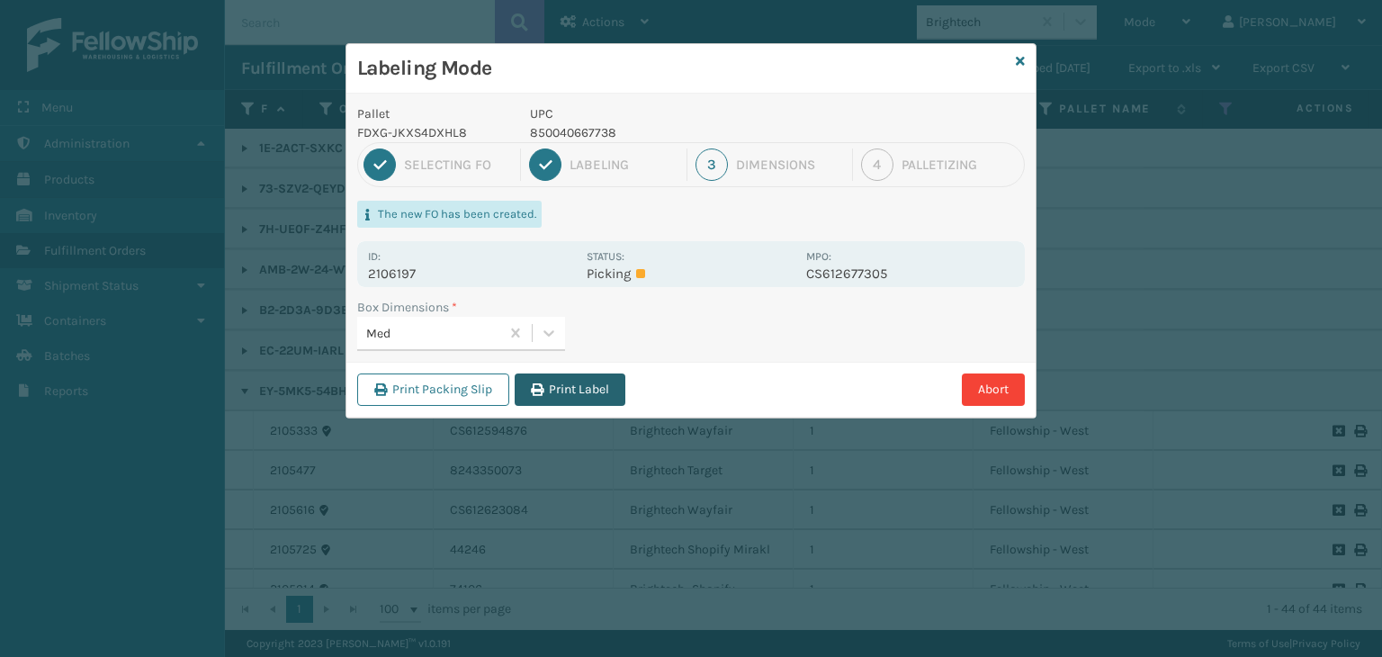
click at [596, 381] on button "Print Label" at bounding box center [570, 389] width 111 height 32
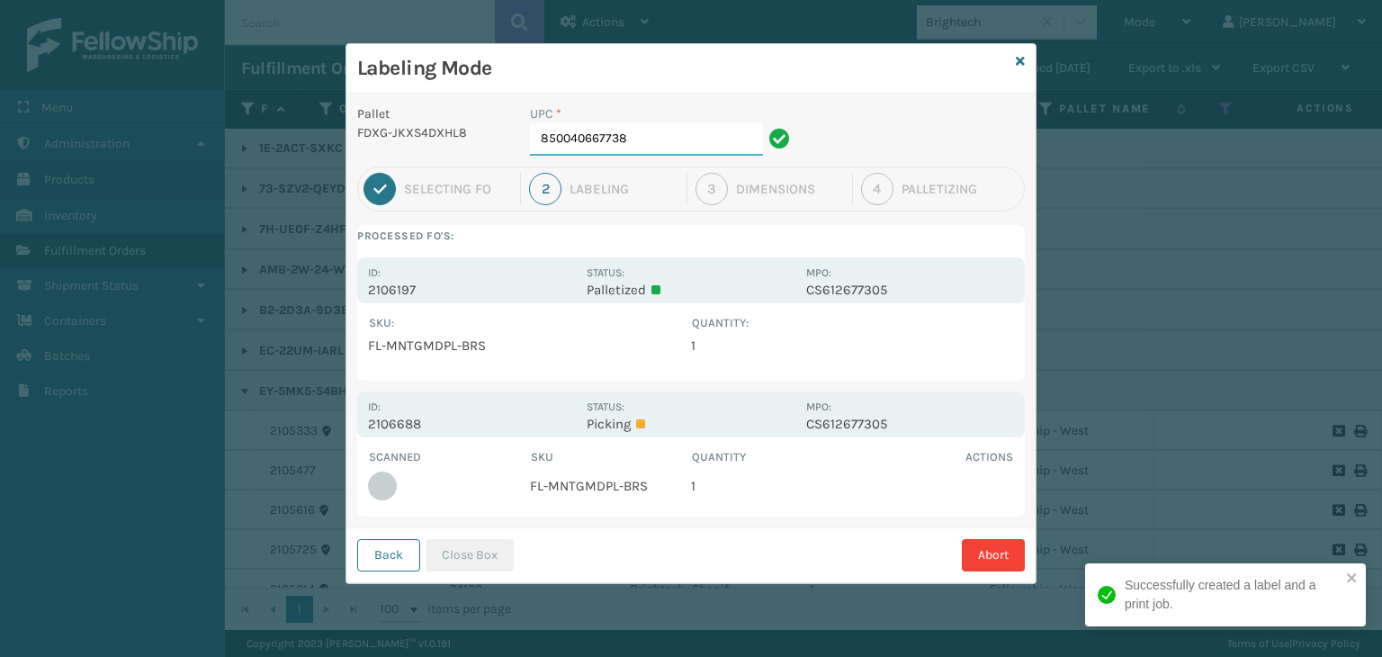
click at [657, 139] on input "850040667738" at bounding box center [646, 139] width 233 height 32
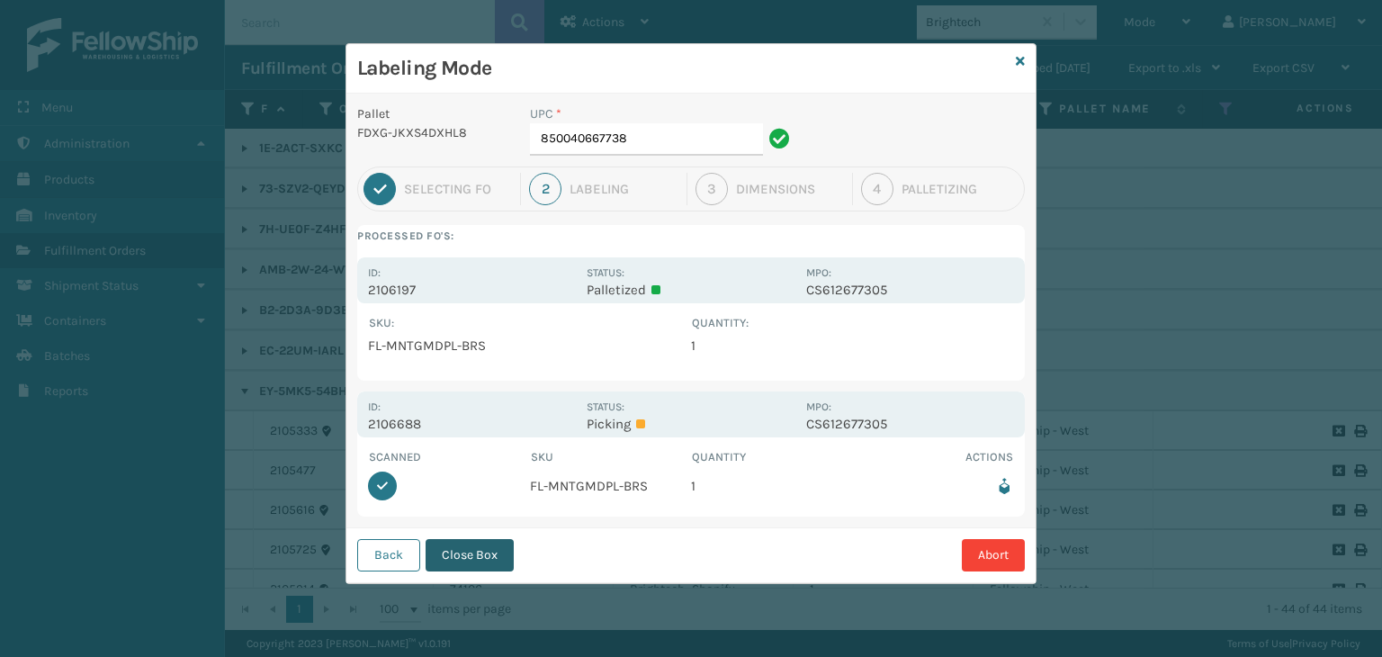
click at [481, 550] on button "Close Box" at bounding box center [470, 555] width 88 height 32
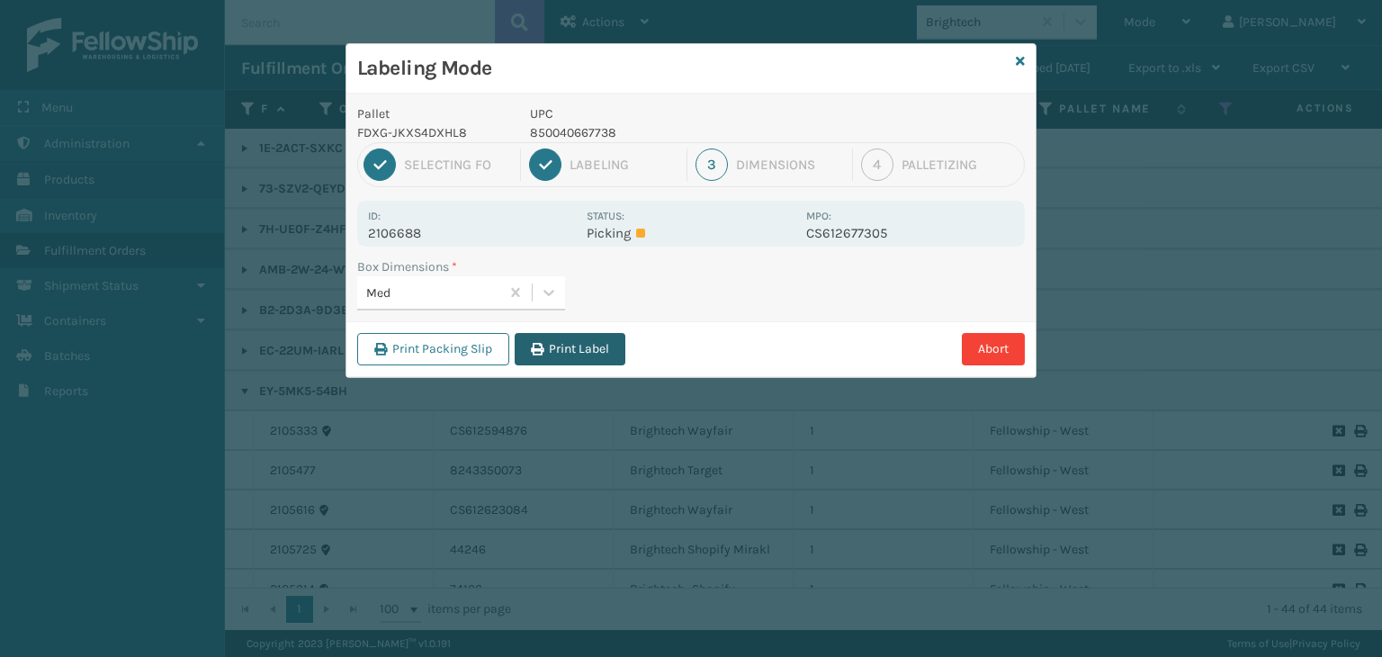
click at [544, 357] on button "Print Label" at bounding box center [570, 349] width 111 height 32
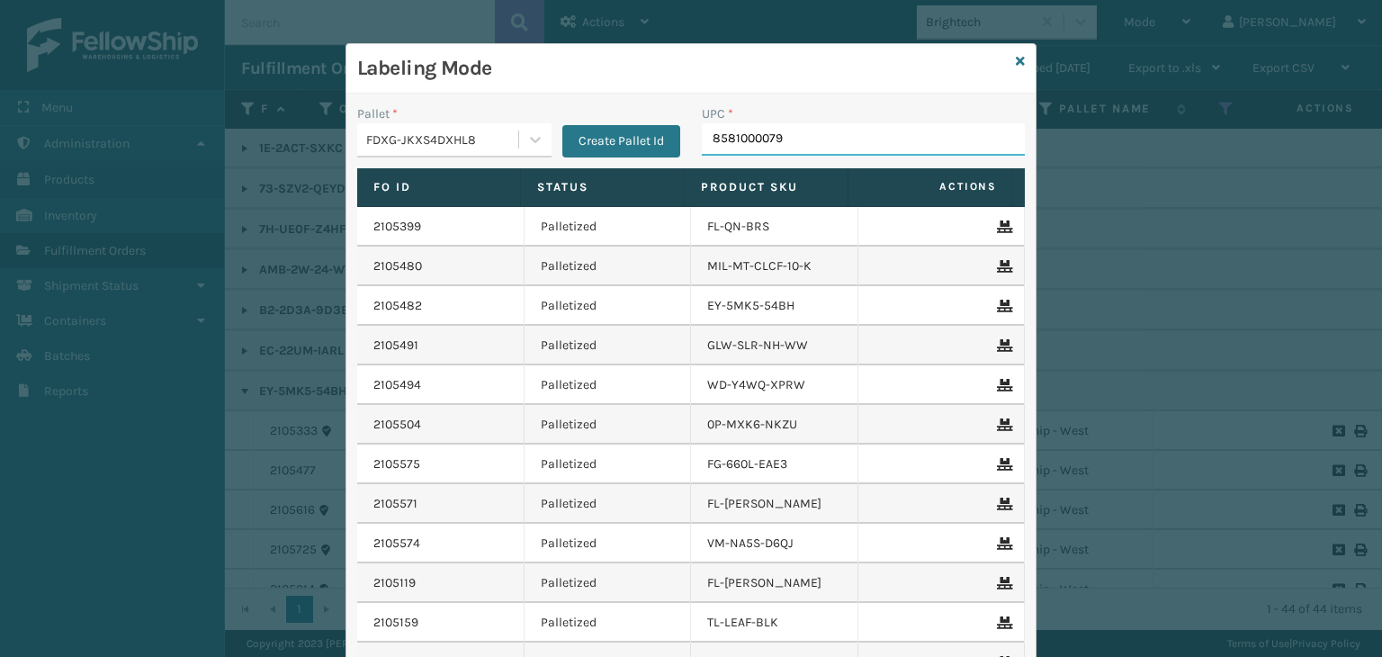
type input "85810000792"
type input "858100007623"
type input "8500"
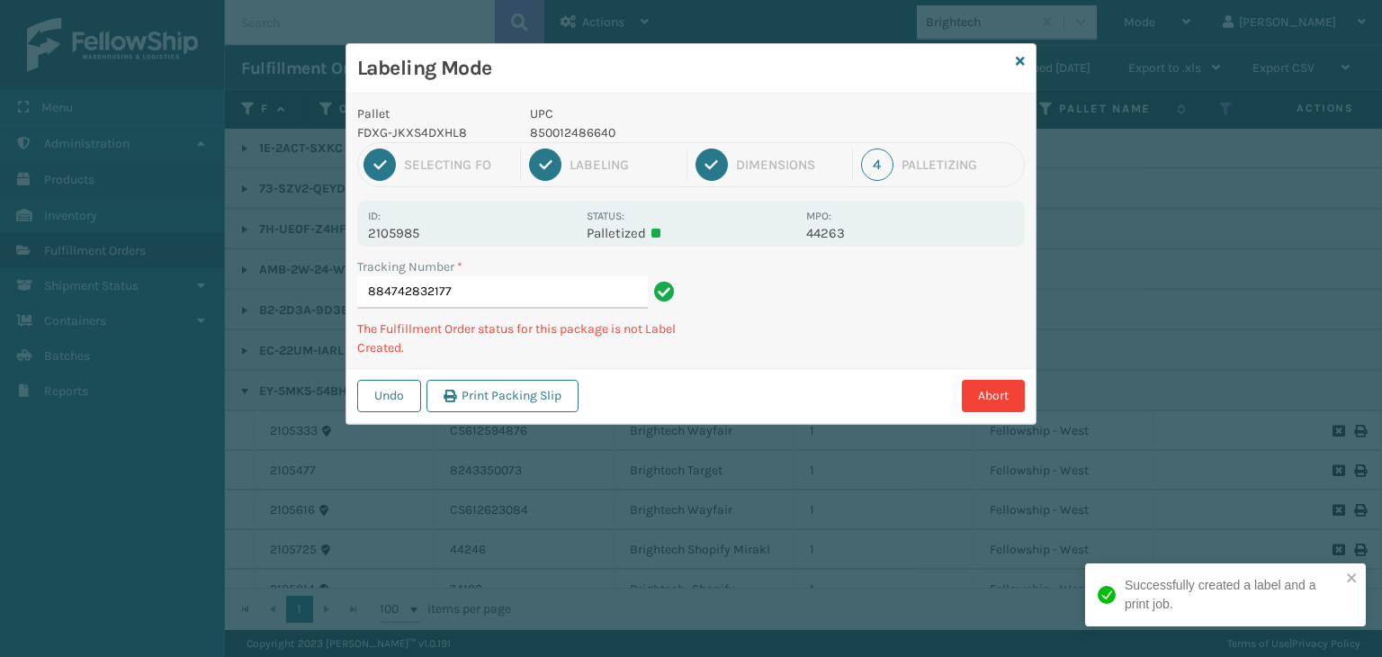
click at [553, 138] on p "850012486640" at bounding box center [662, 132] width 265 height 19
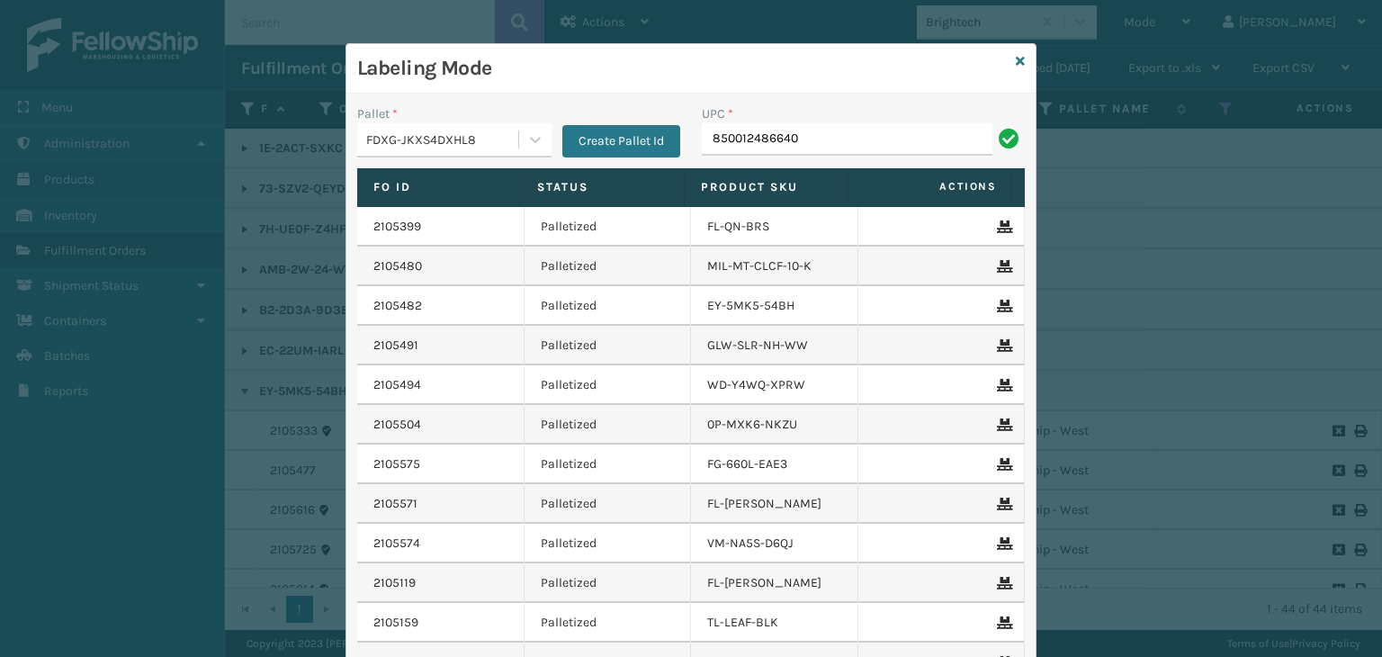
type input "850012486640"
type input "FL-OLVA-CRM"
type input "853913008119"
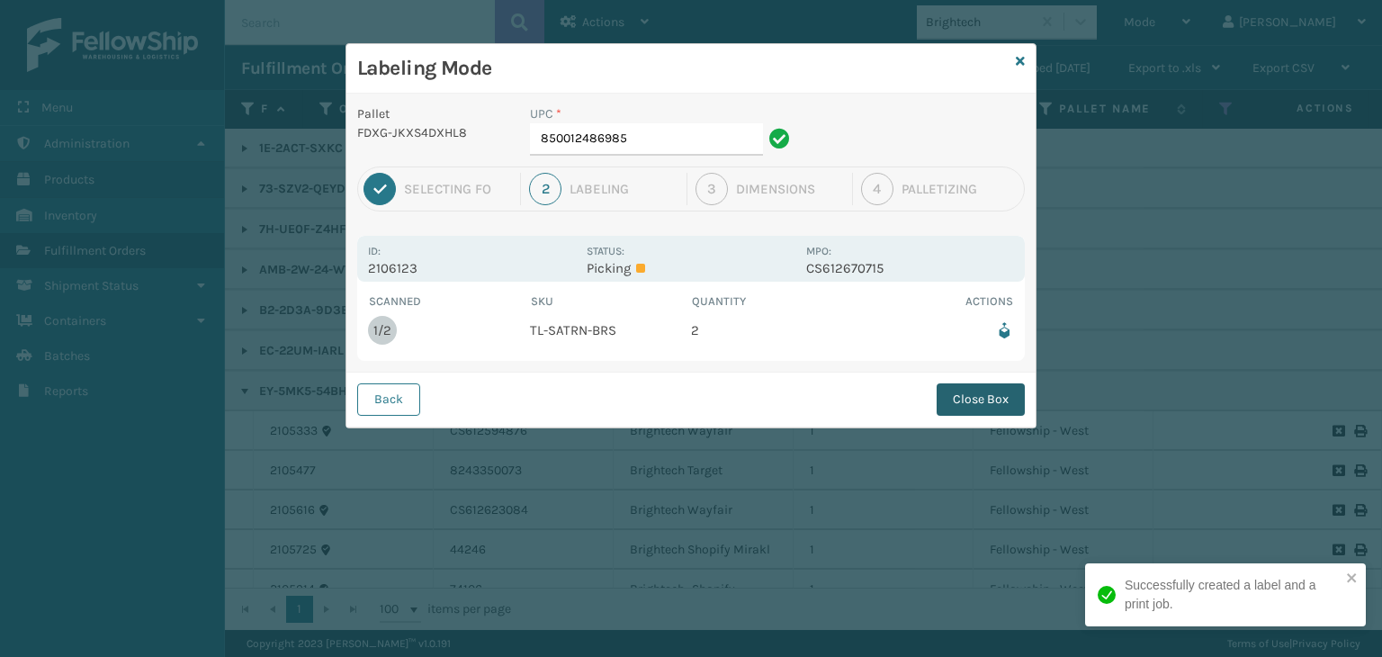
drag, startPoint x: 962, startPoint y: 366, endPoint x: 982, endPoint y: 397, distance: 36.4
click at [980, 393] on div "Pallet FDXG-JKXS4DXHL8 UPC * 850012486985 1 Selecting FO 2 Labeling 3 Dimension…" at bounding box center [690, 261] width 689 height 334
click at [982, 397] on button "Close Box" at bounding box center [981, 399] width 88 height 32
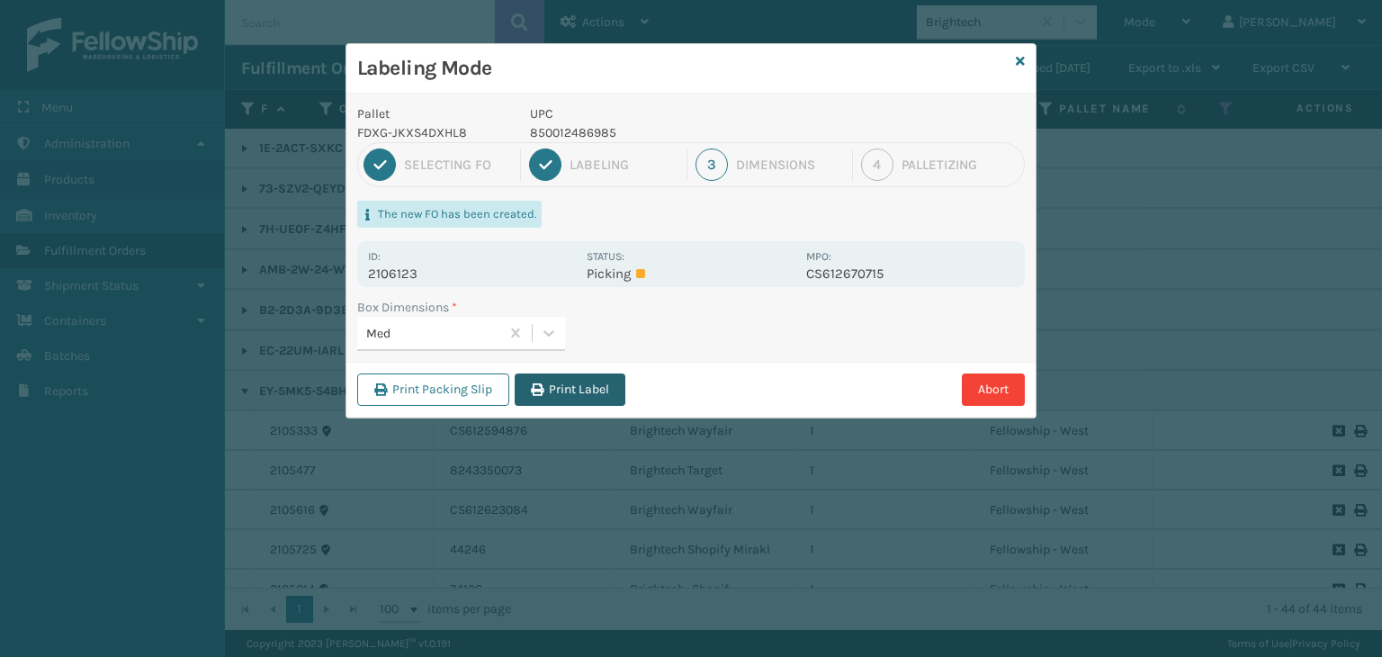
click at [586, 392] on button "Print Label" at bounding box center [570, 389] width 111 height 32
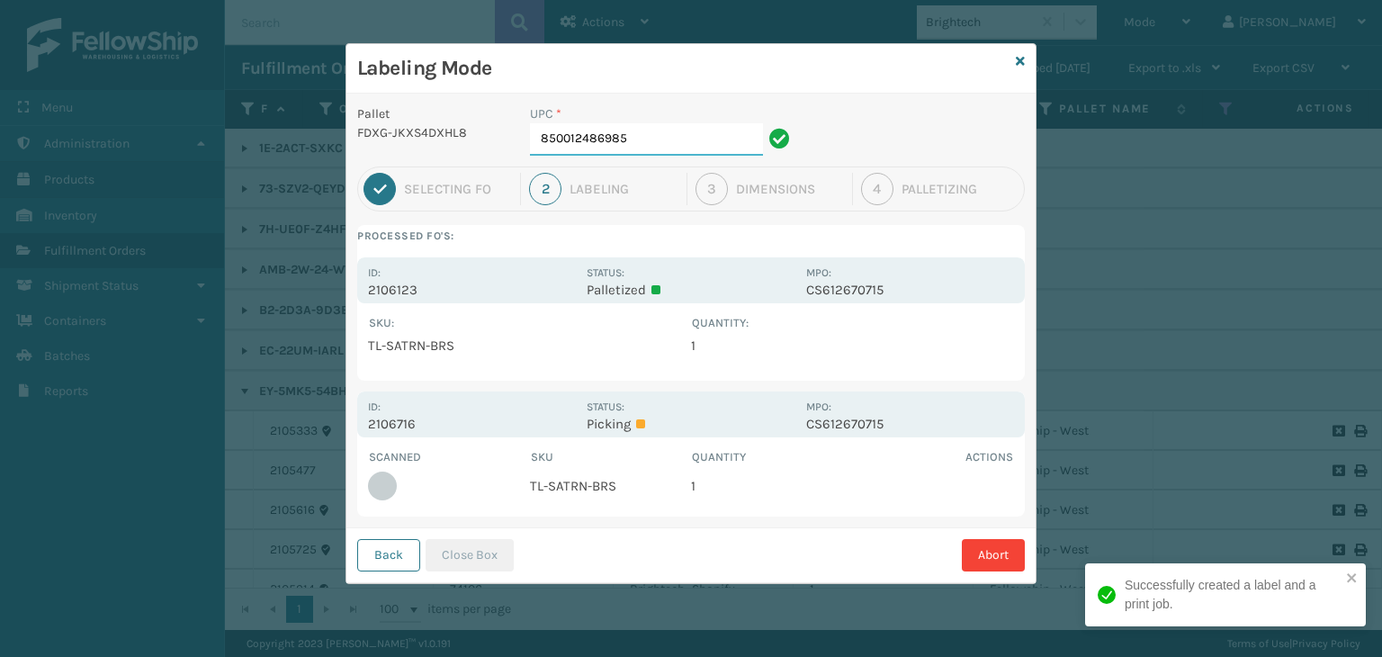
click at [612, 133] on input "850012486985" at bounding box center [646, 139] width 233 height 32
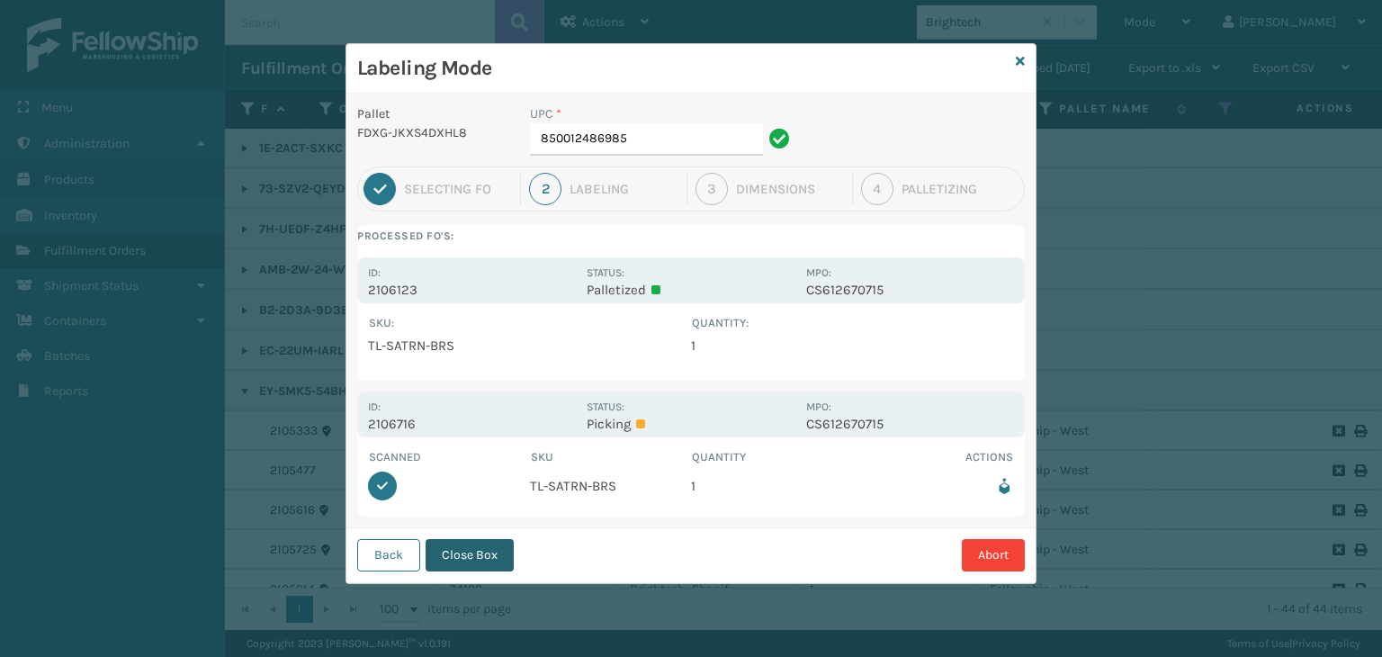
click at [476, 545] on button "Close Box" at bounding box center [470, 555] width 88 height 32
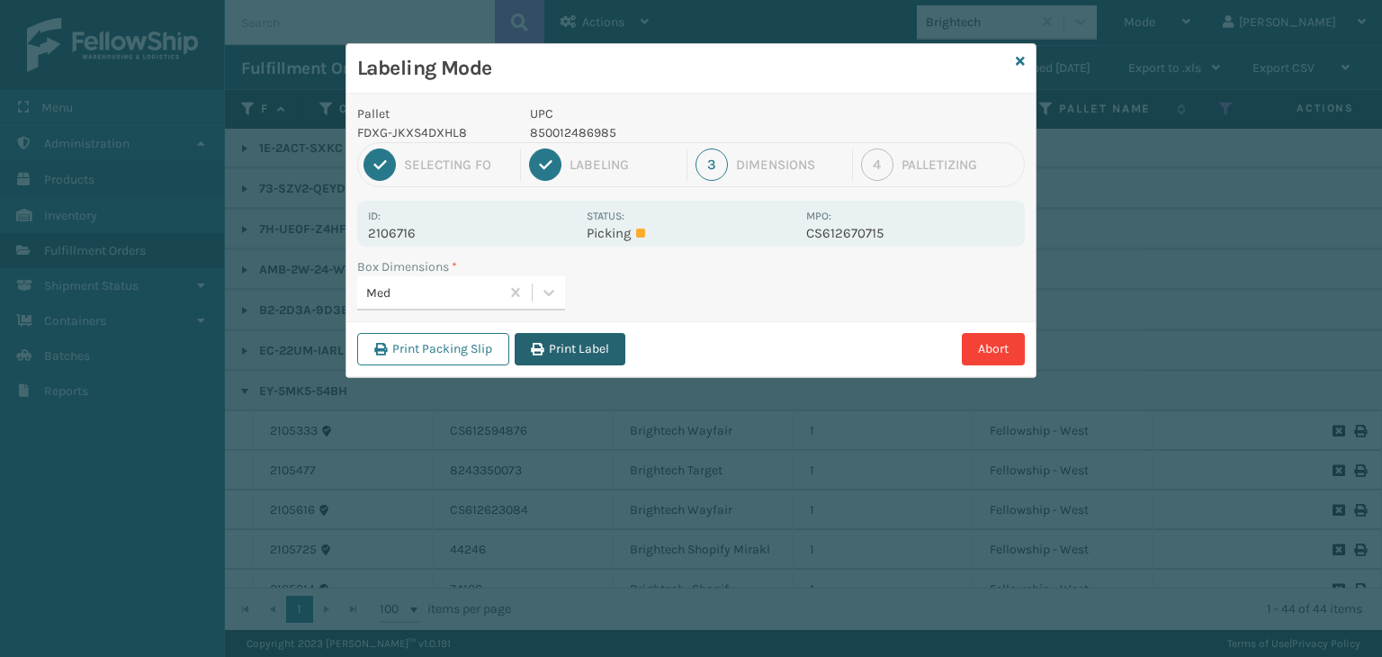
click at [564, 357] on button "Print Label" at bounding box center [570, 349] width 111 height 32
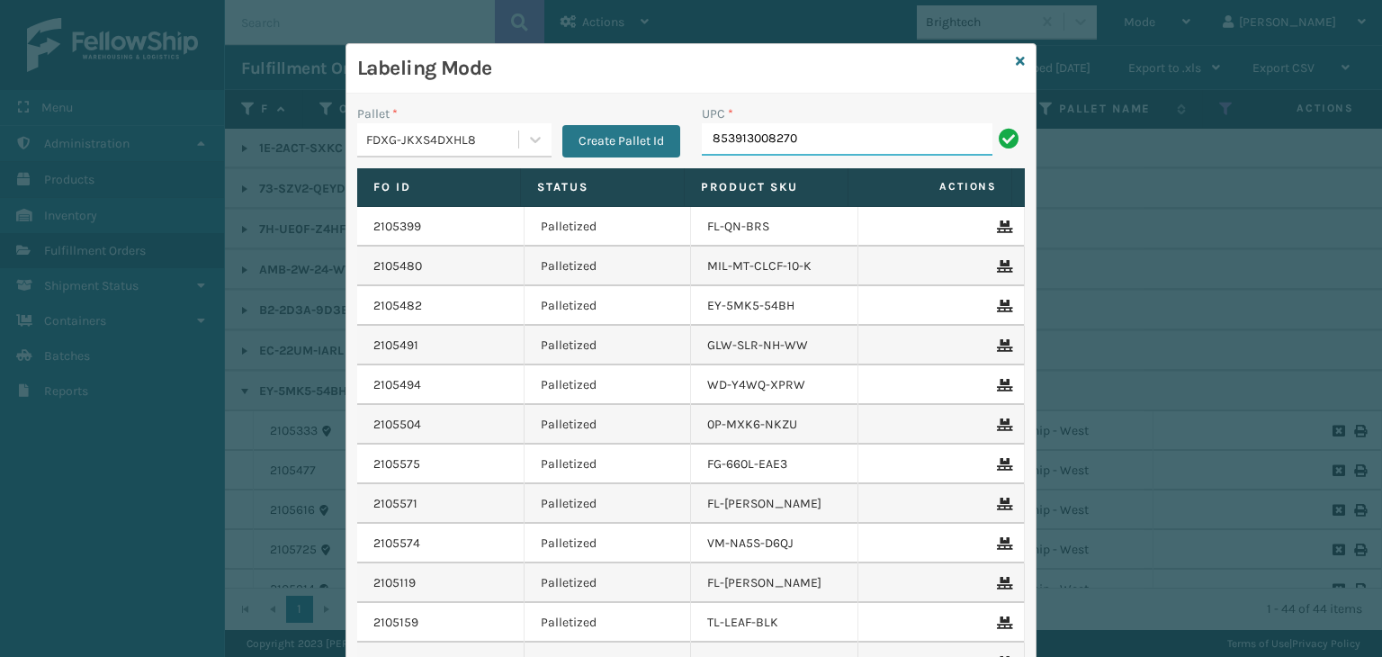
type input "853913008270"
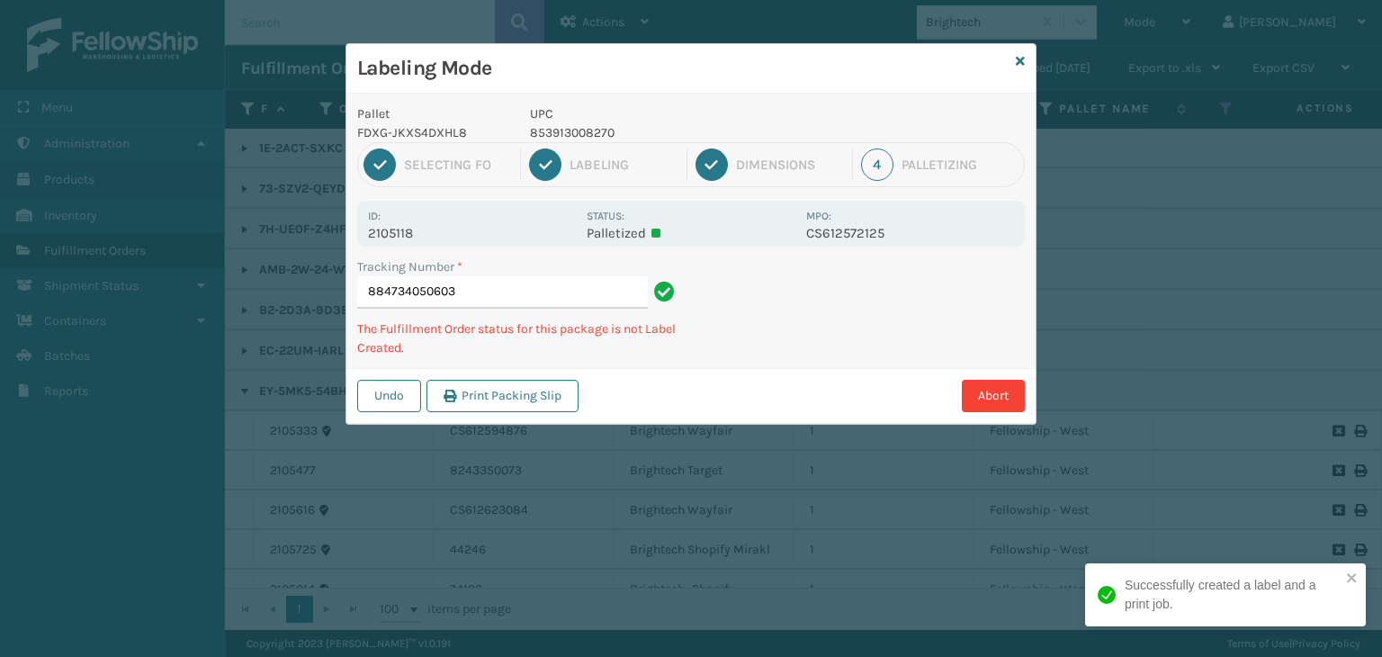
click at [590, 133] on p "853913008270" at bounding box center [662, 132] width 265 height 19
click at [589, 133] on p "853913008270" at bounding box center [662, 132] width 265 height 19
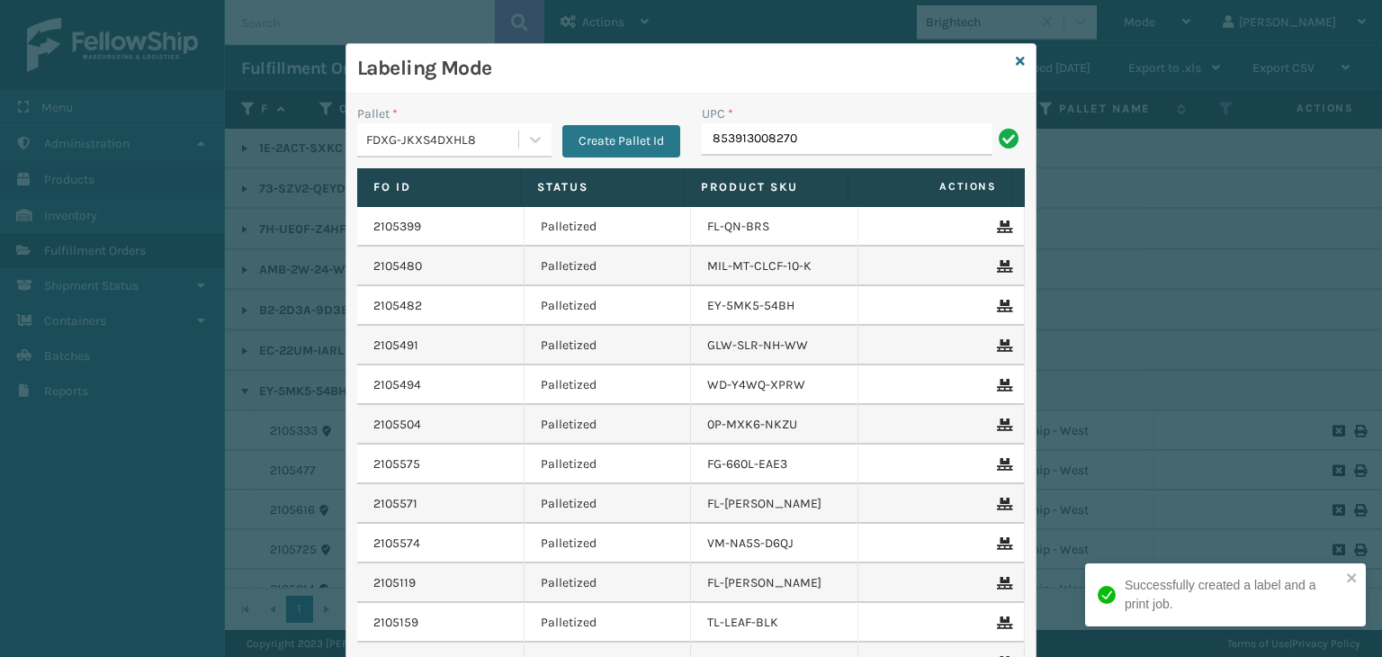
type input "853913008270"
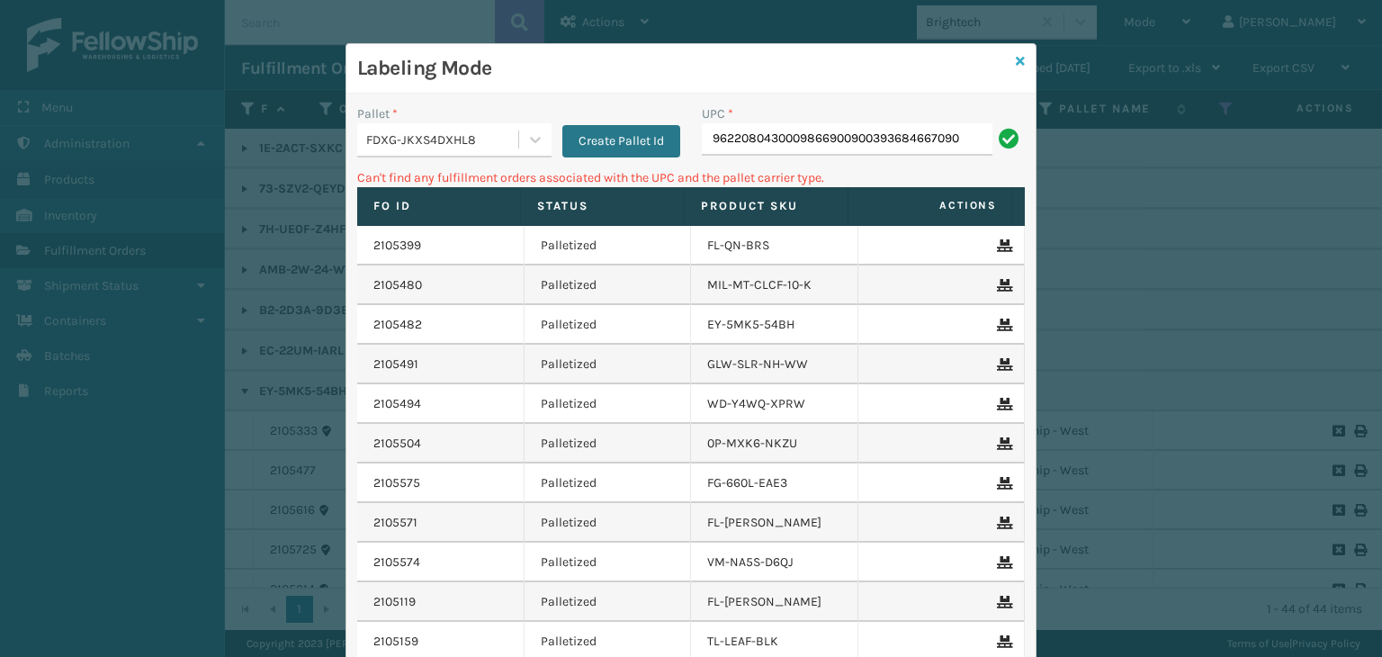
click at [1016, 56] on icon at bounding box center [1020, 61] width 9 height 13
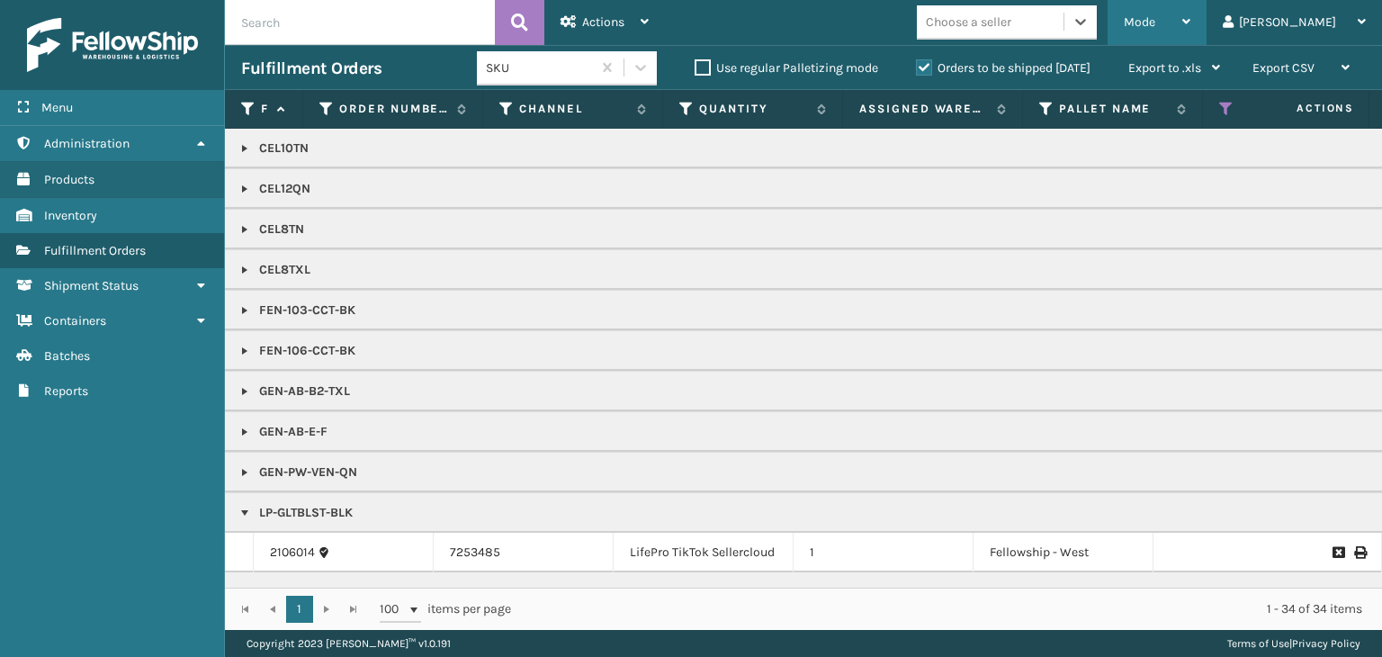
click at [1191, 18] on div "Mode" at bounding box center [1157, 22] width 67 height 45
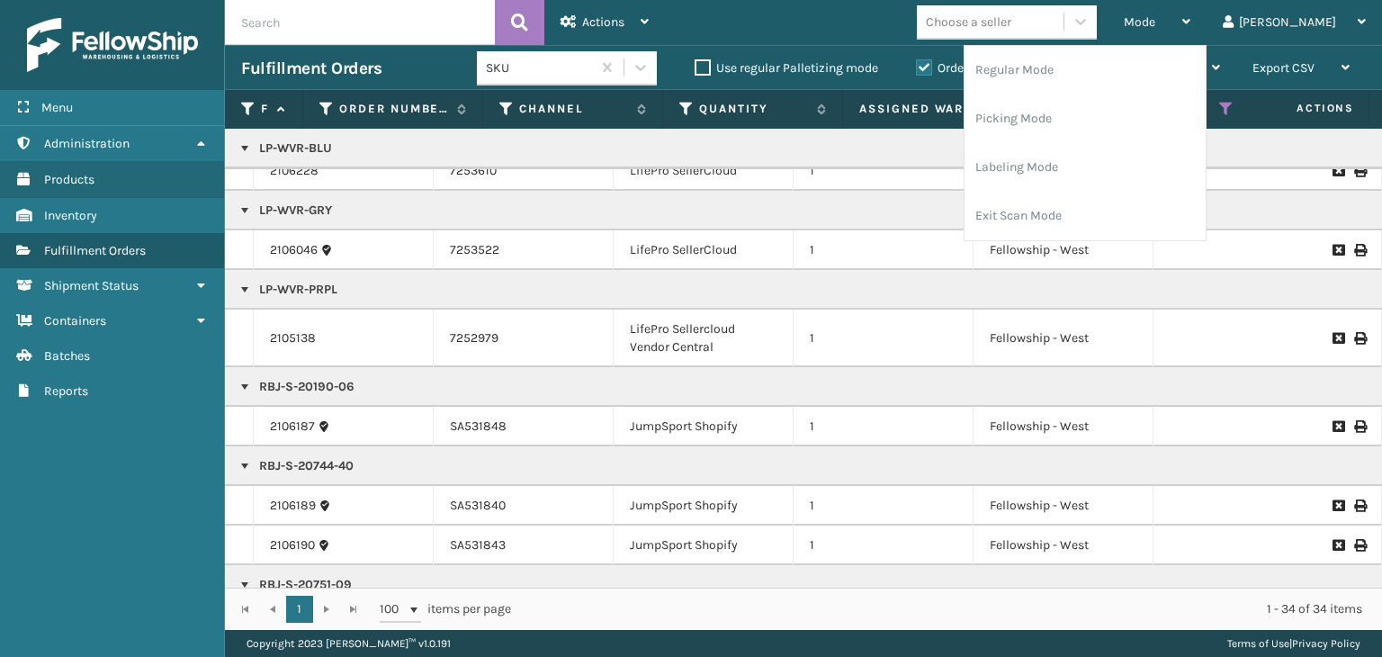
scroll to position [687, 0]
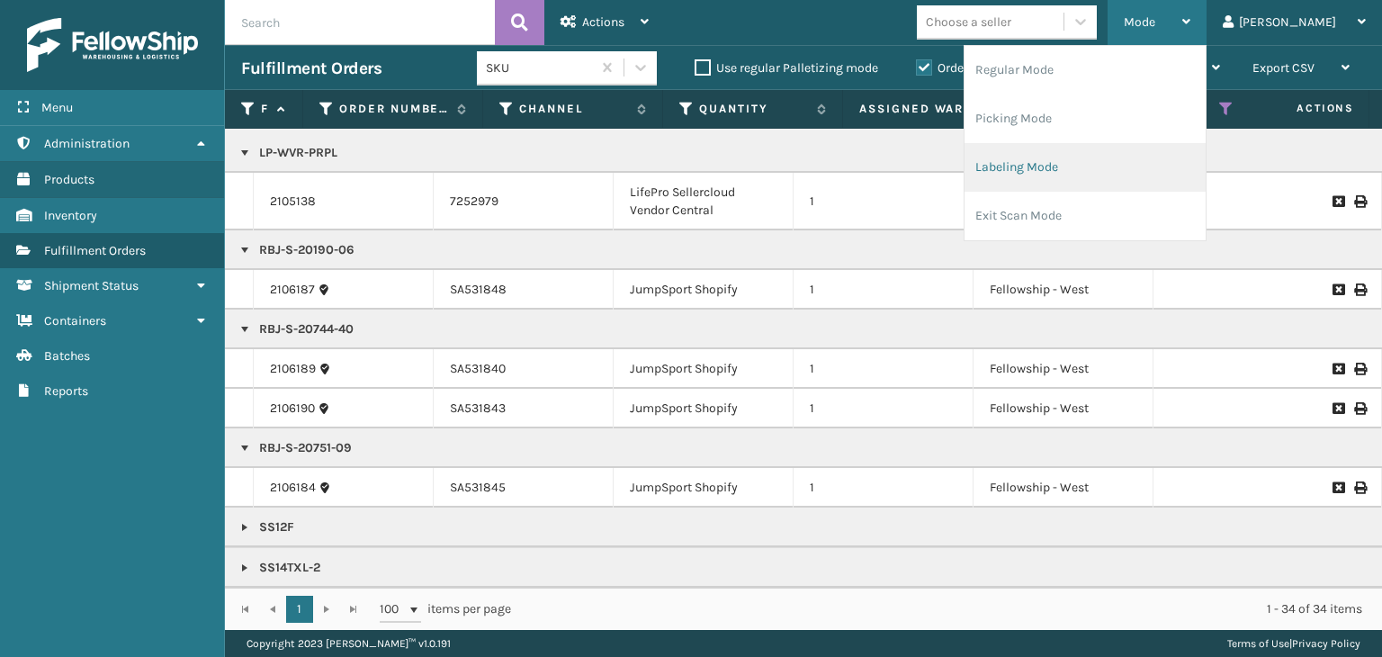
click at [1065, 159] on li "Labeling Mode" at bounding box center [1085, 167] width 241 height 49
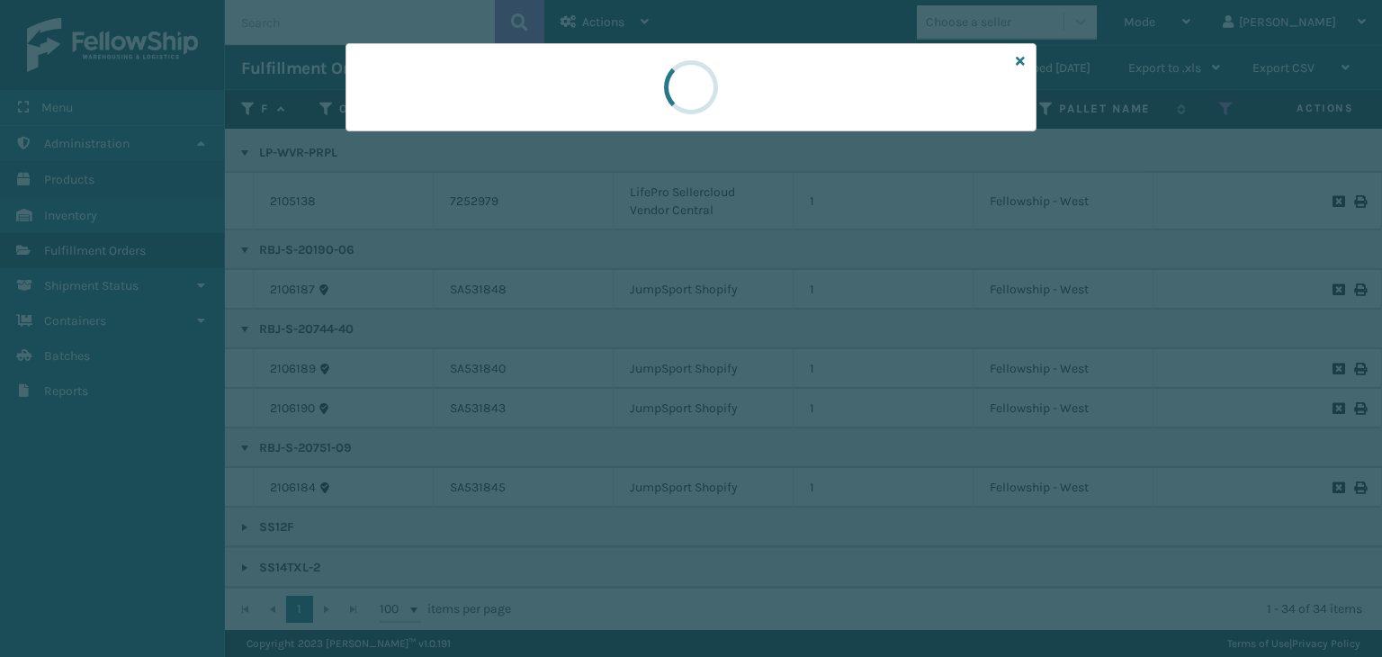
click at [464, 141] on div at bounding box center [691, 328] width 1382 height 657
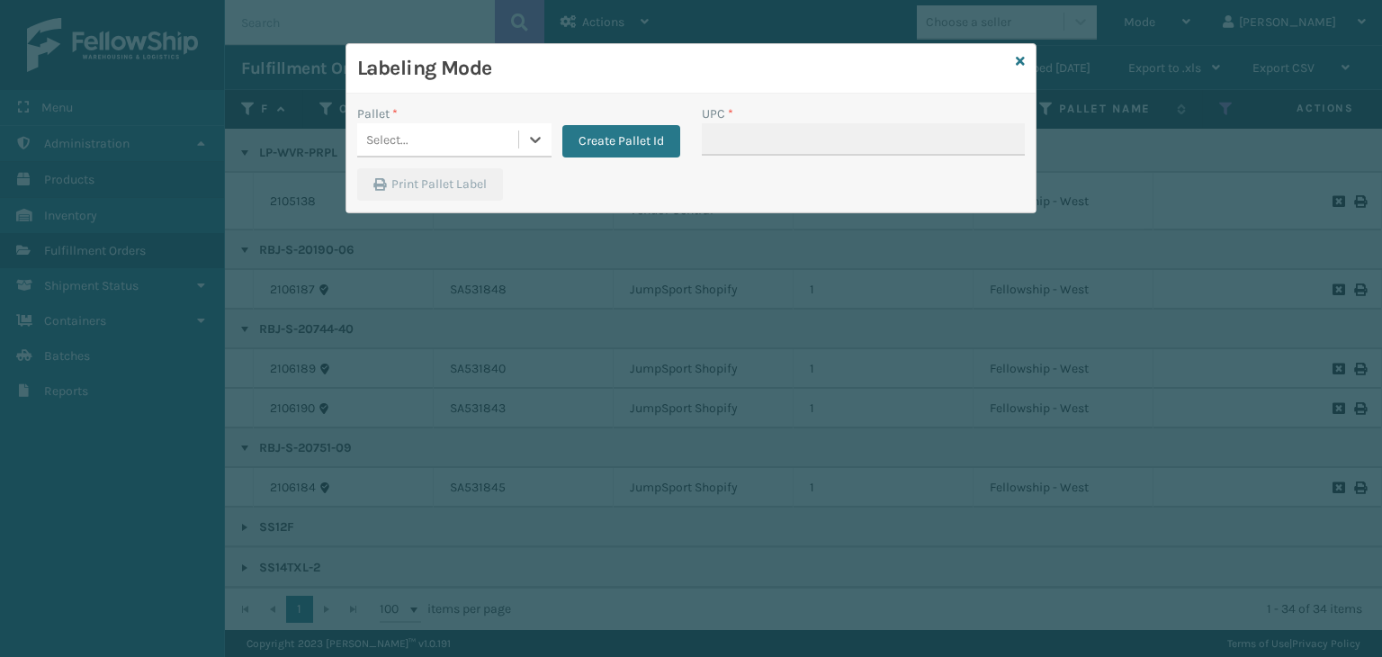
click at [463, 139] on div "Select..." at bounding box center [437, 140] width 161 height 30
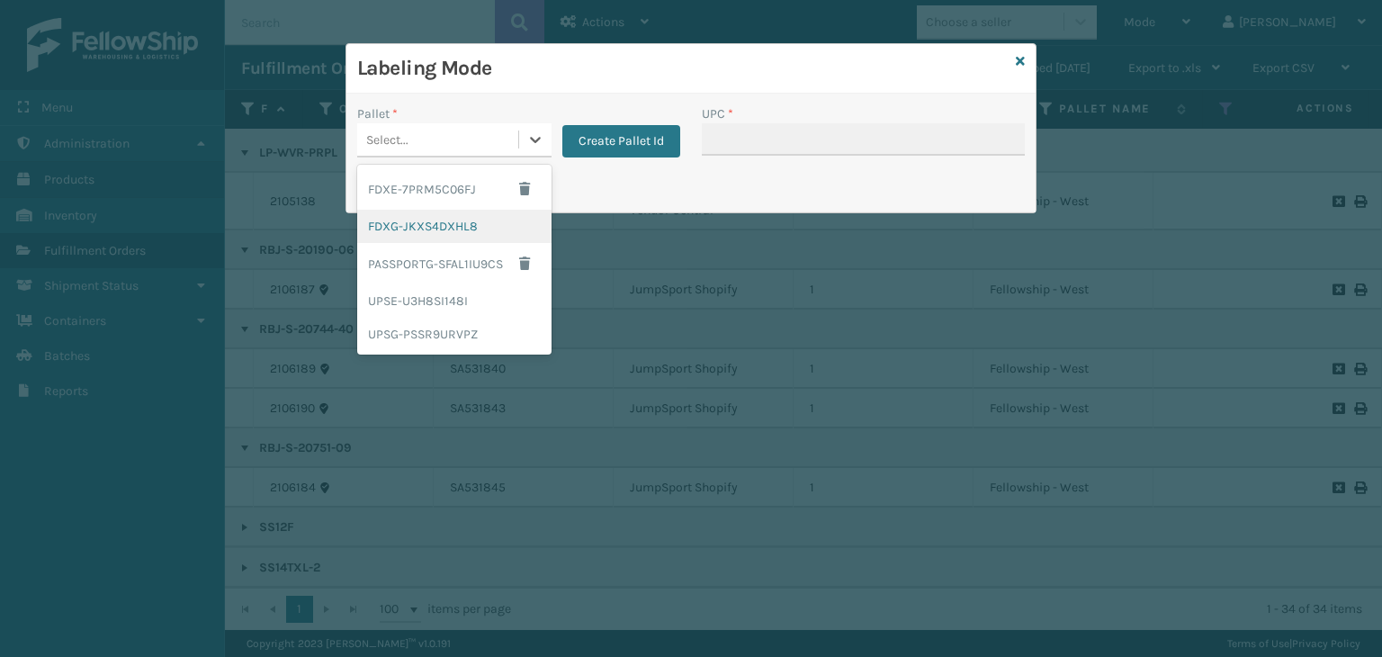
click at [451, 231] on div "FDXG-JKXS4DXHL8" at bounding box center [454, 226] width 194 height 33
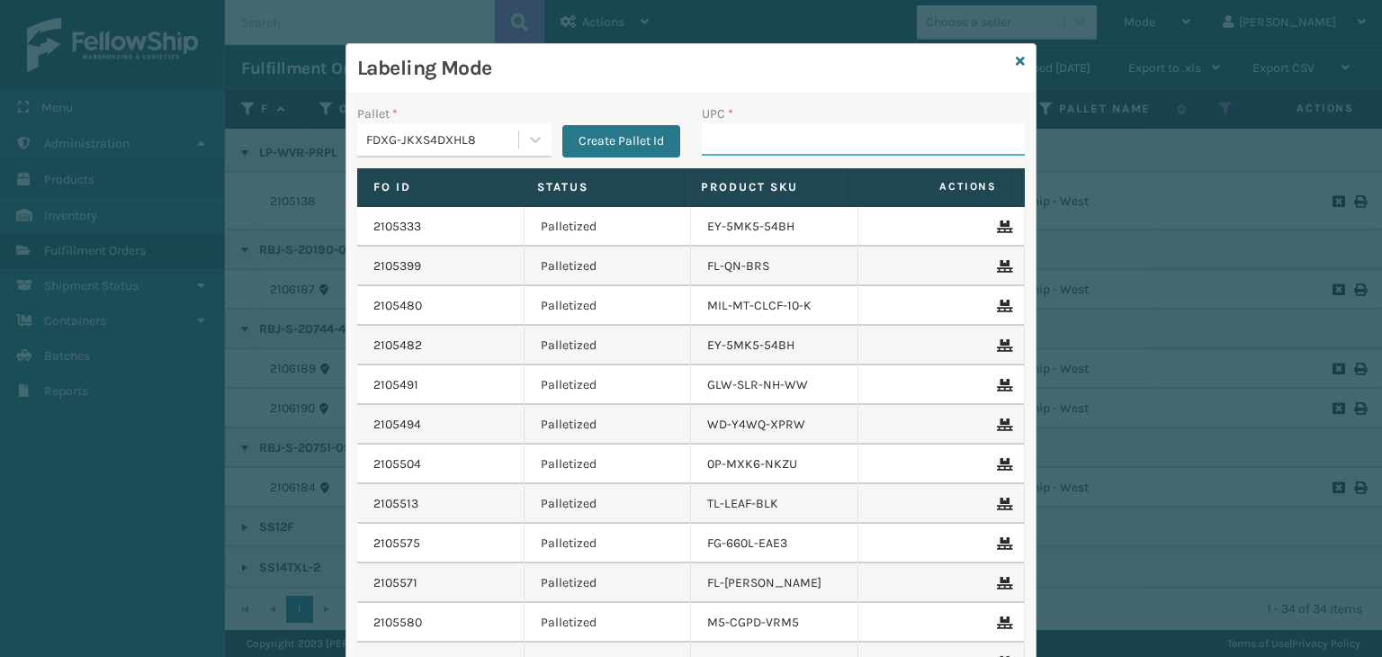
drag, startPoint x: 709, startPoint y: 145, endPoint x: 705, endPoint y: 161, distance: 16.6
click at [710, 145] on input "UPC *" at bounding box center [863, 139] width 323 height 32
type input "LP-WVR-GRY"
type input "RBJ-S-20744-40"
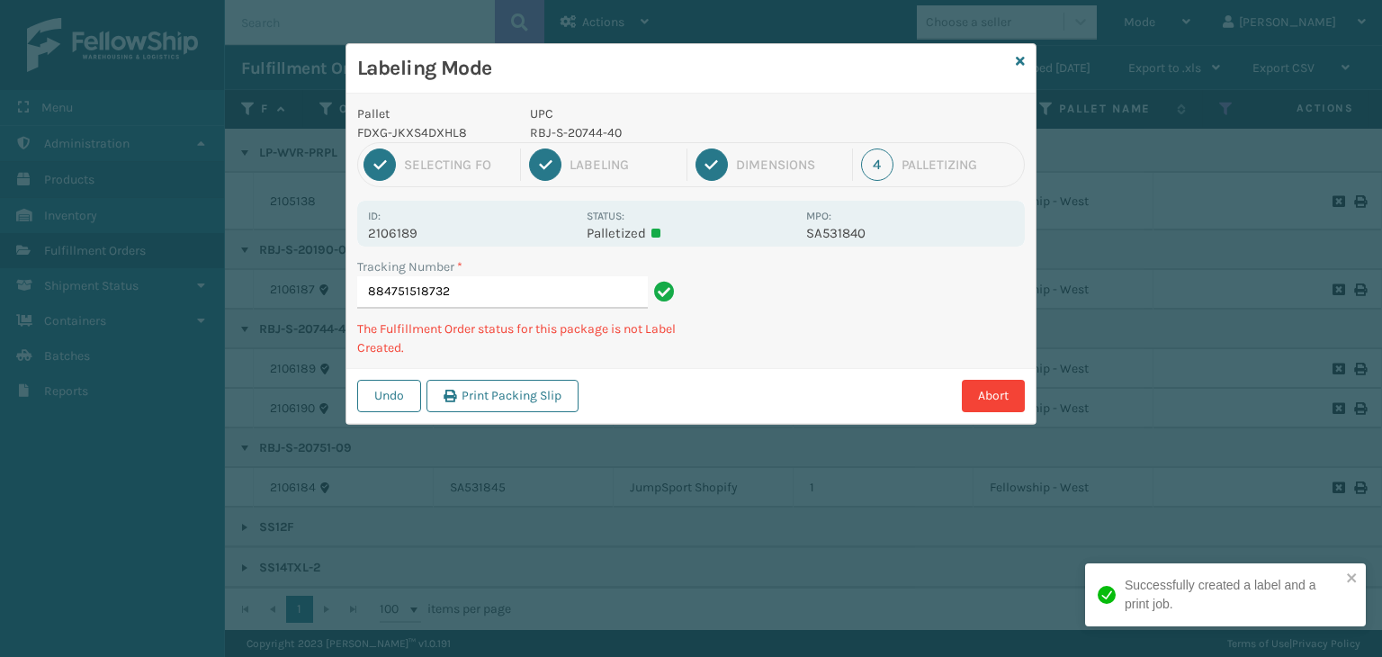
click at [582, 138] on p "RBJ-S-20744-40" at bounding box center [662, 132] width 265 height 19
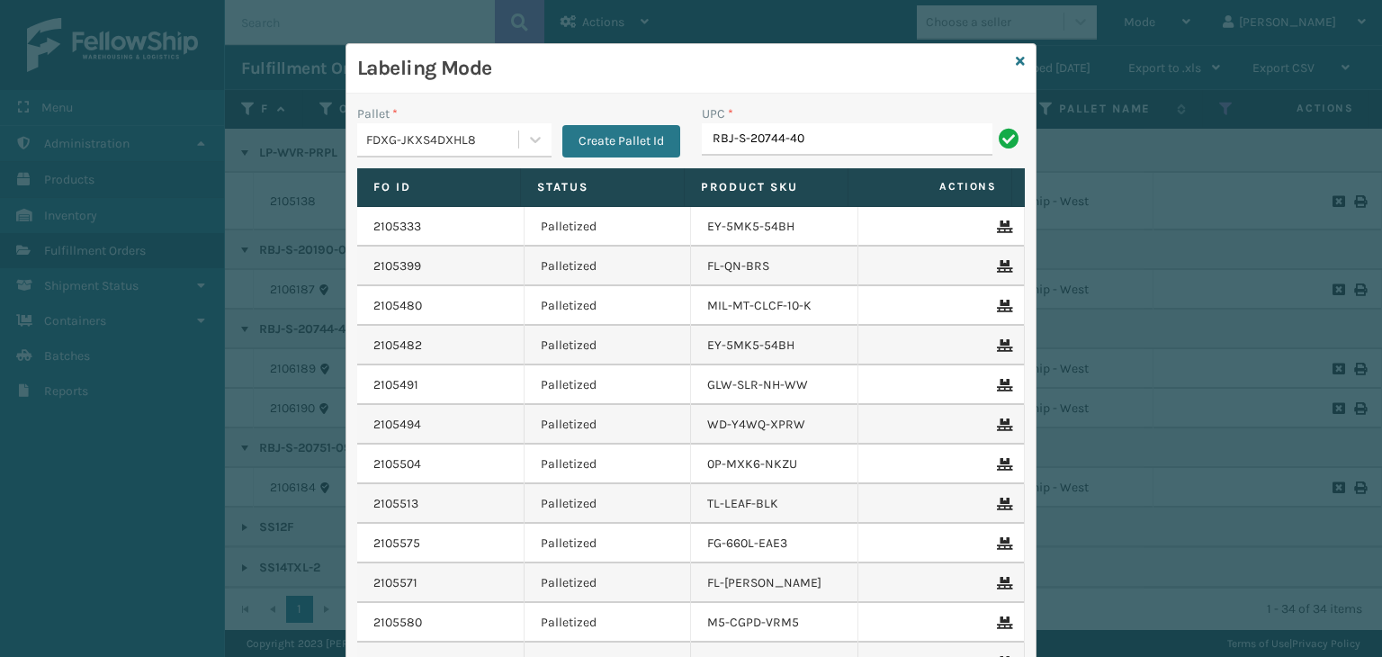
type input "RBJ-S-20744-40"
type input "RBJ-S-20190-06"
type input "RBJ"
click at [1016, 62] on icon at bounding box center [1020, 61] width 9 height 13
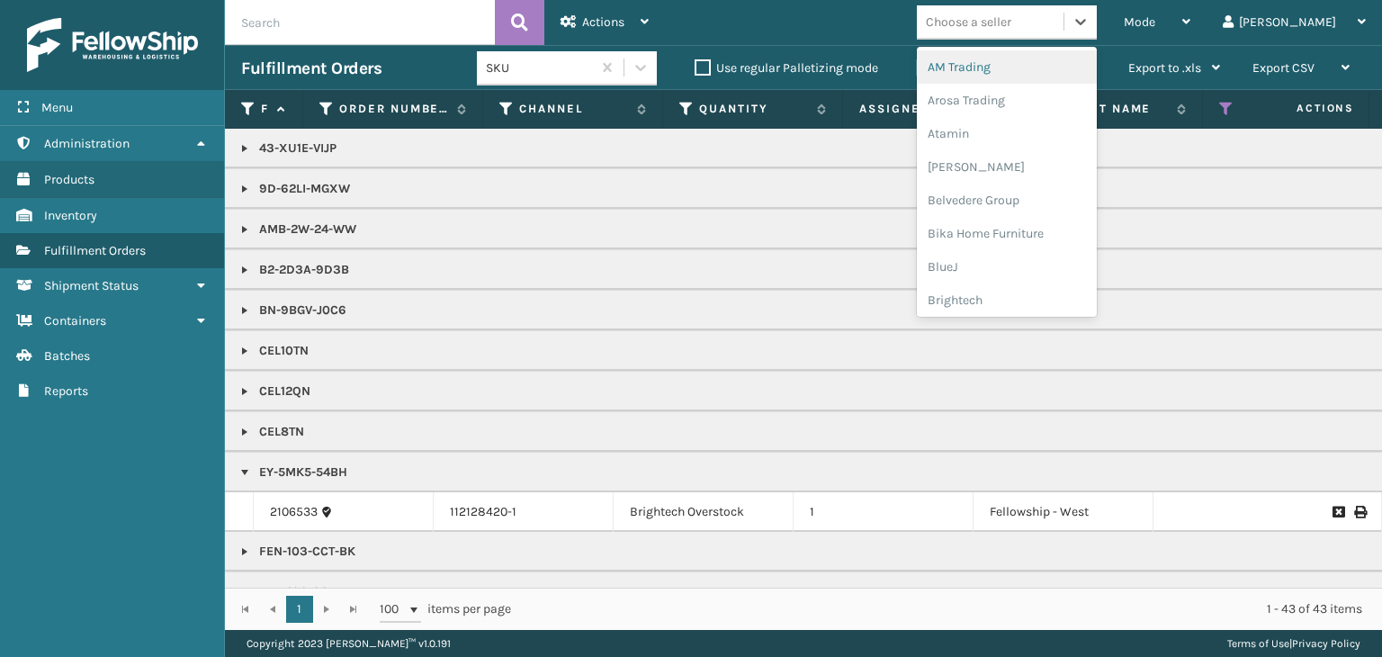
click at [1011, 19] on div "Choose a seller" at bounding box center [968, 22] width 85 height 19
type input "LI"
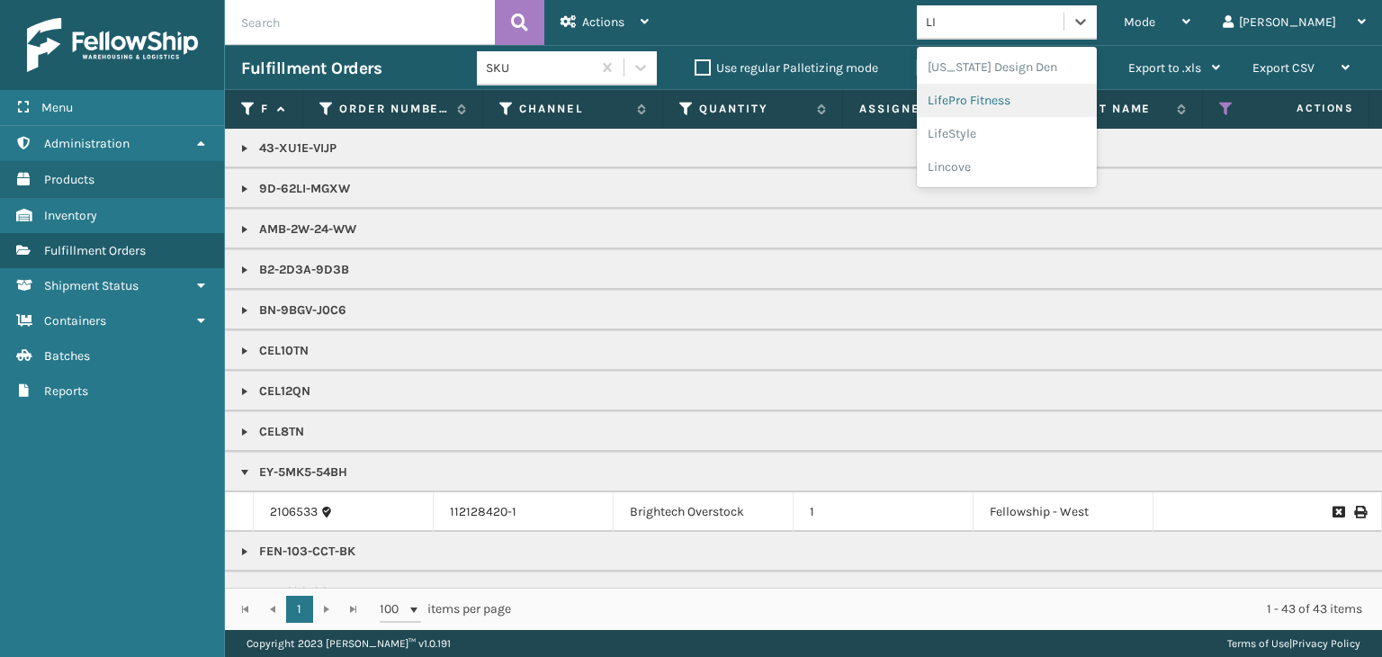
click at [1021, 97] on div "LifePro Fitness" at bounding box center [1007, 100] width 180 height 33
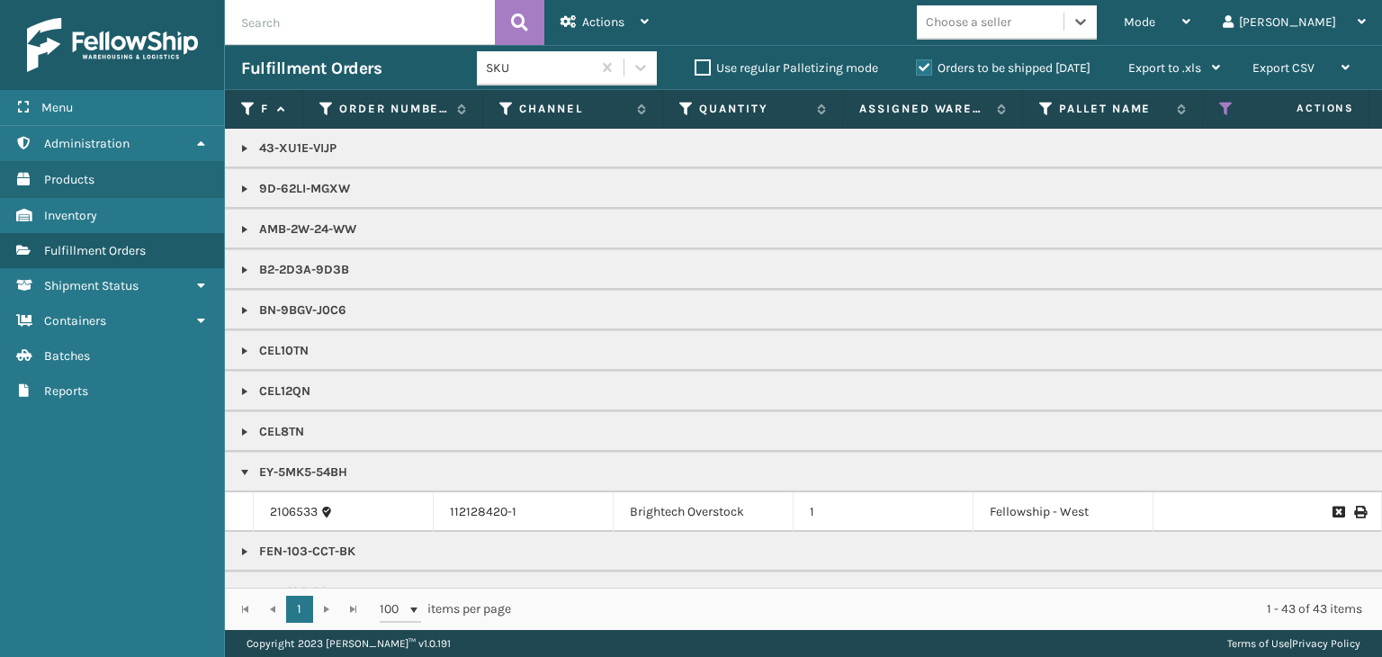
click at [1052, 32] on div "Choose a seller" at bounding box center [990, 22] width 147 height 30
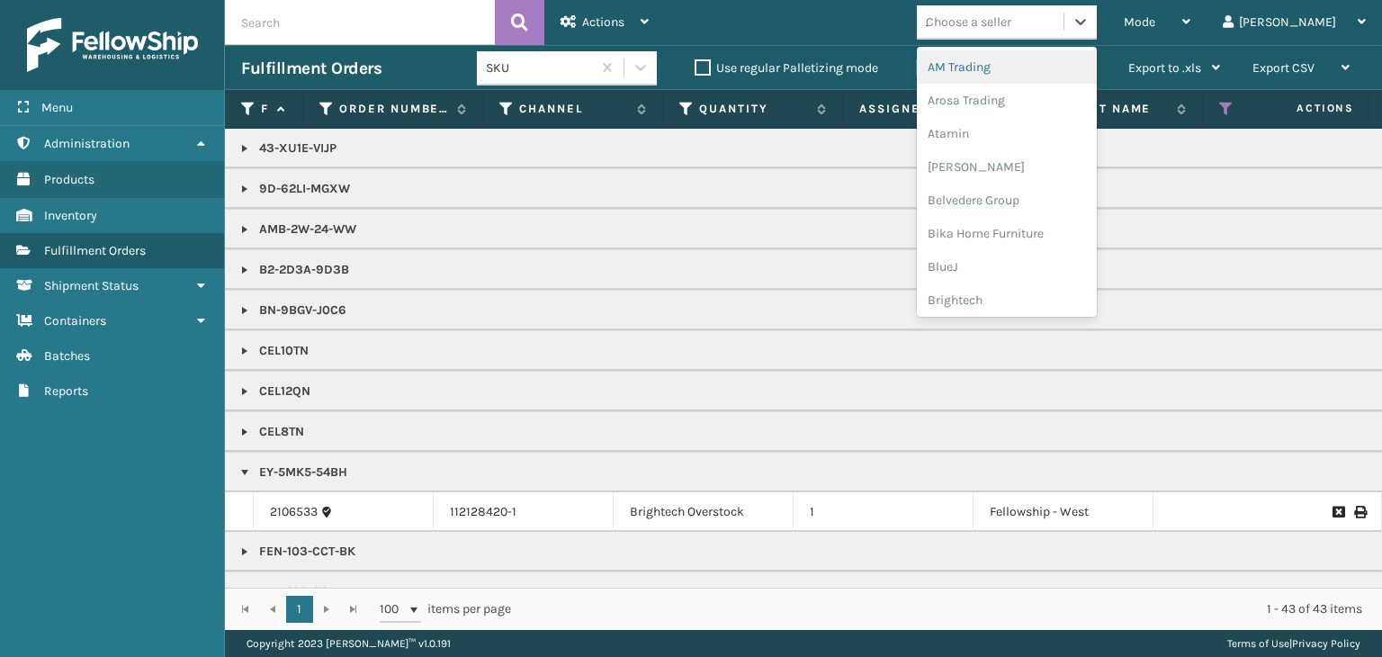
type input "JU"
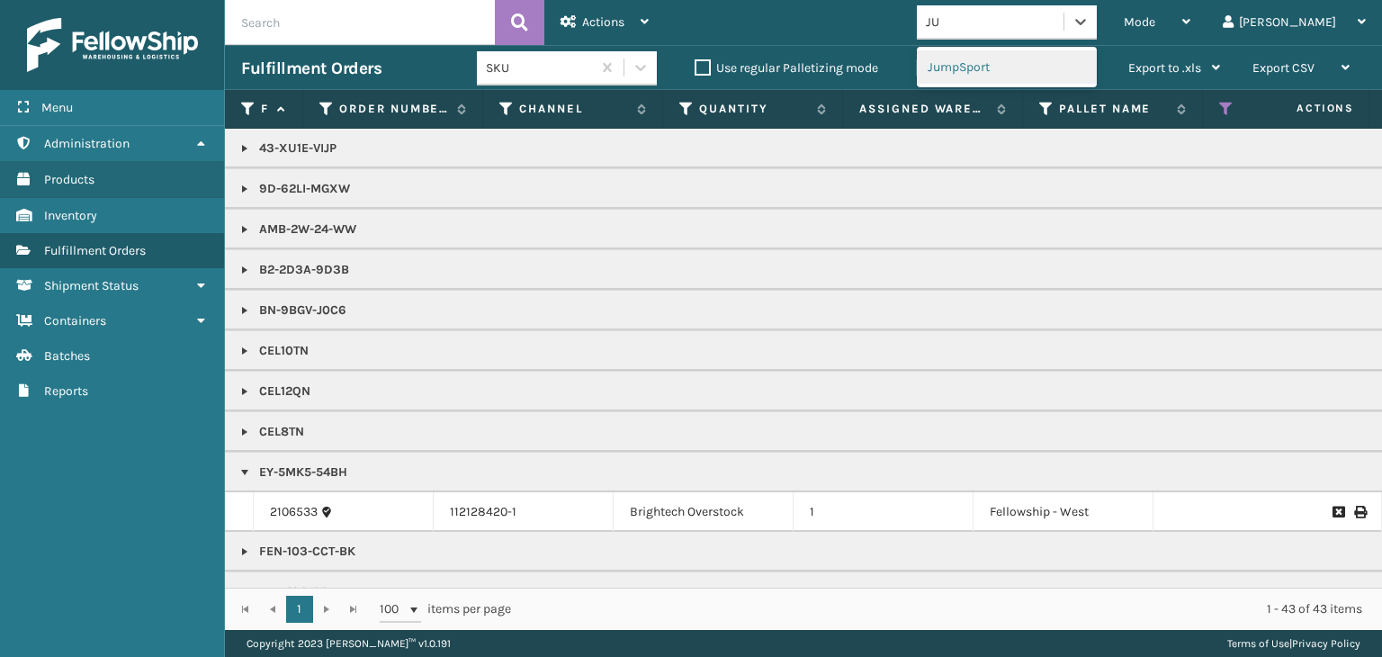
click at [1046, 56] on div "JumpSport" at bounding box center [1007, 66] width 180 height 33
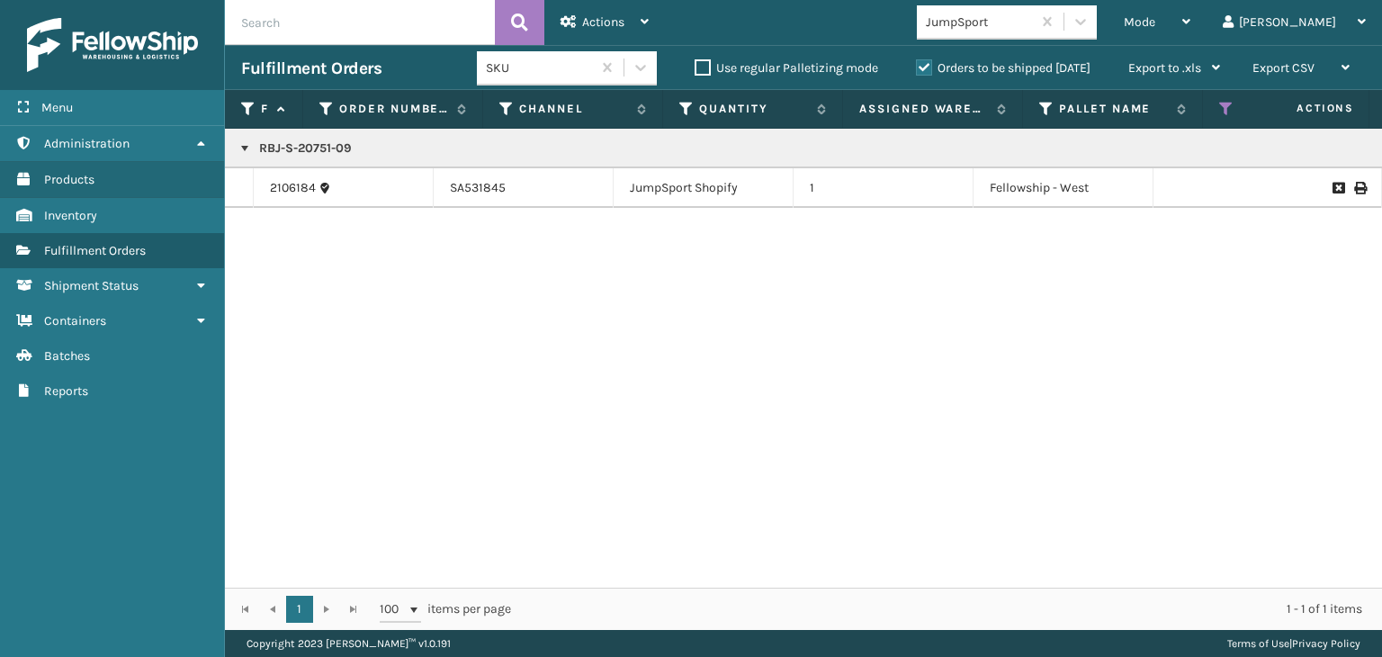
click at [289, 148] on p "RBJ-S-20751-09" at bounding box center [1386, 148] width 2291 height 18
click at [1191, 21] on div "Mode" at bounding box center [1157, 22] width 67 height 45
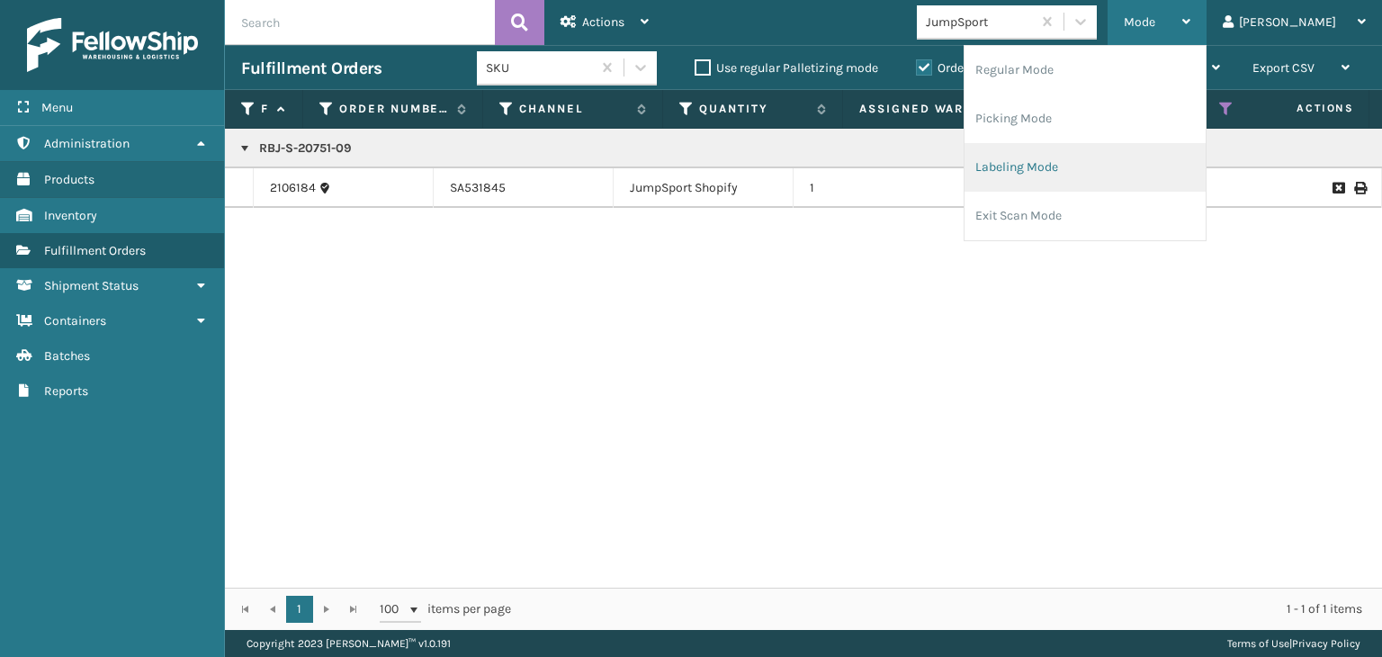
click at [1127, 156] on li "Labeling Mode" at bounding box center [1085, 167] width 241 height 49
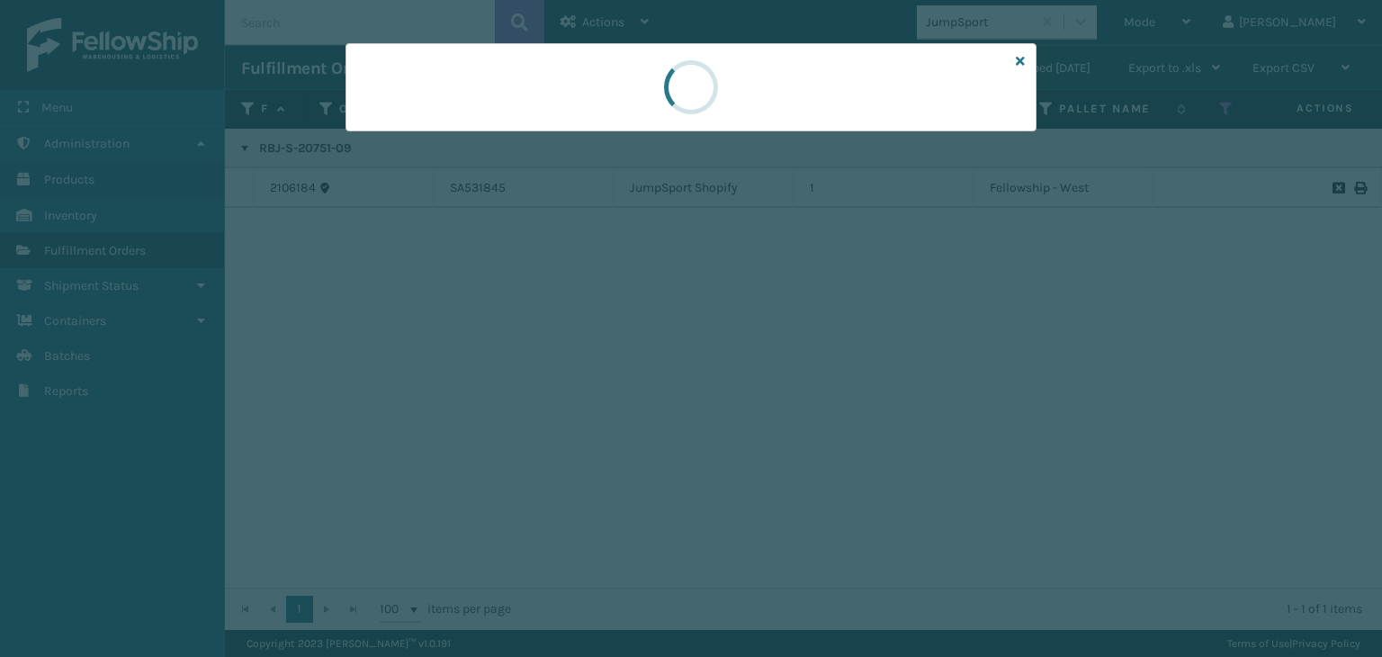
click at [473, 140] on div at bounding box center [691, 328] width 1382 height 657
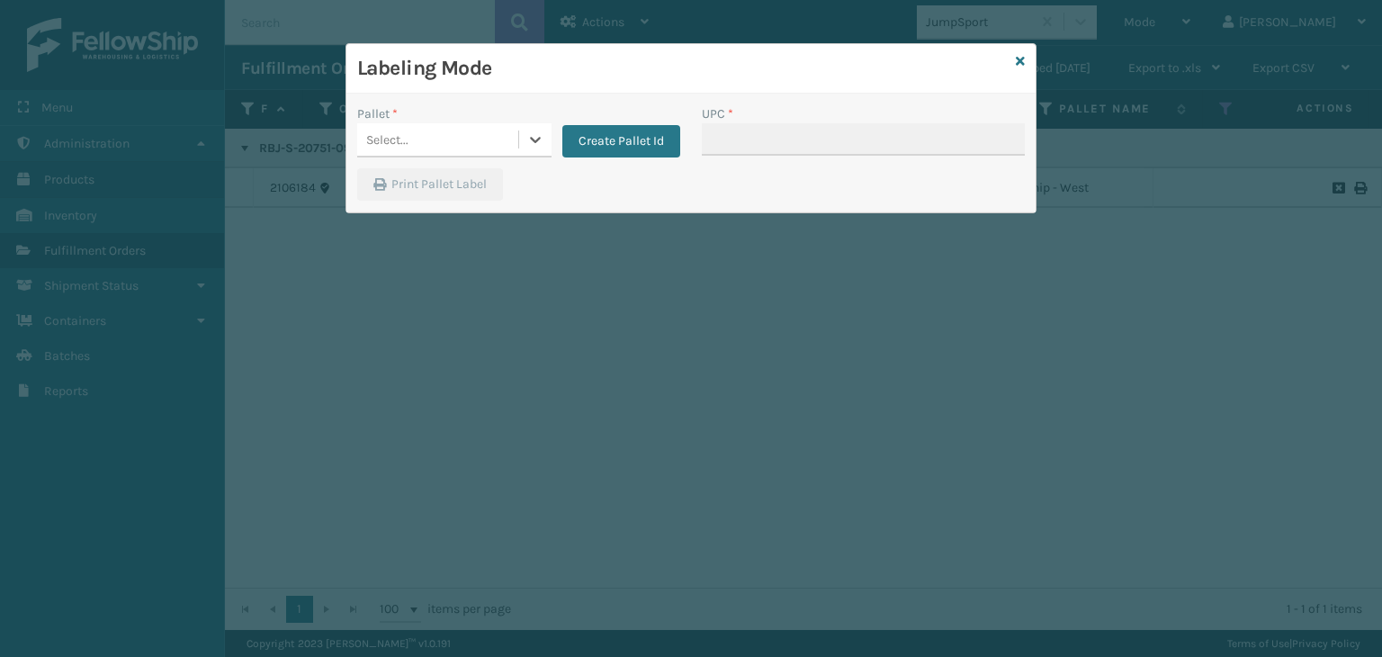
click at [473, 140] on div "Select..." at bounding box center [437, 140] width 161 height 30
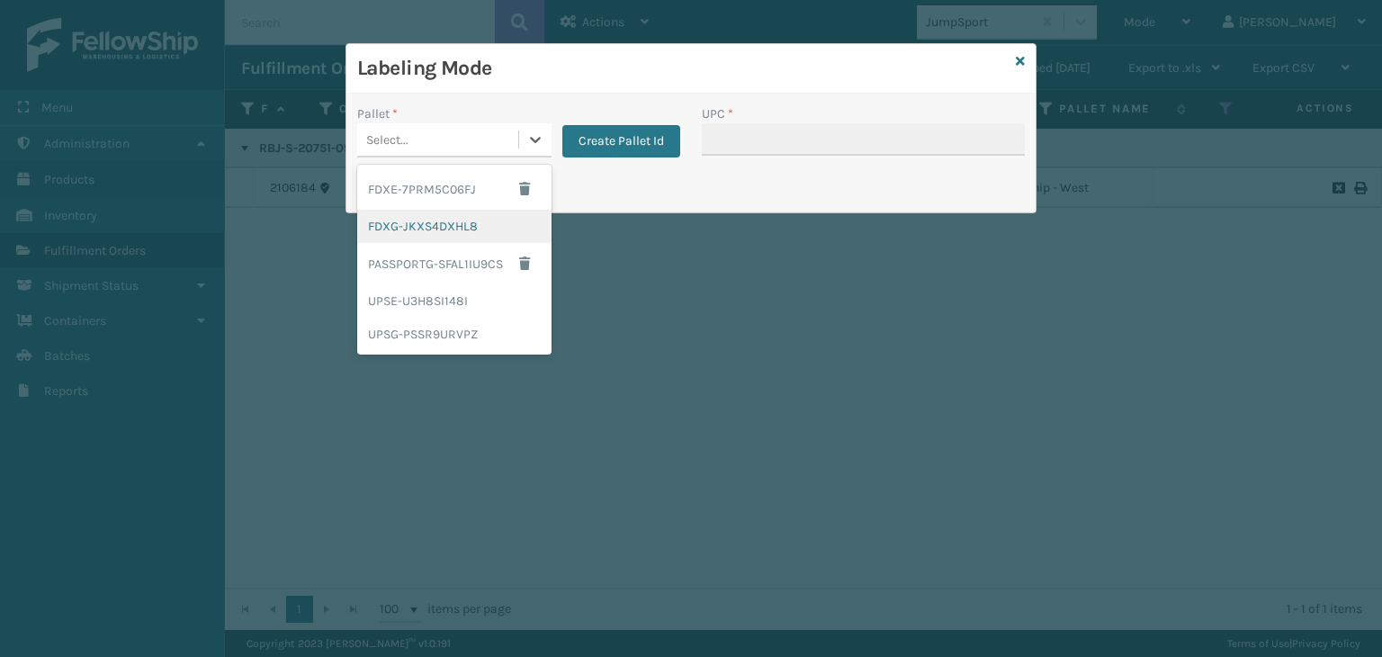
click at [455, 222] on div "FDXG-JKXS4DXHL8" at bounding box center [454, 226] width 194 height 33
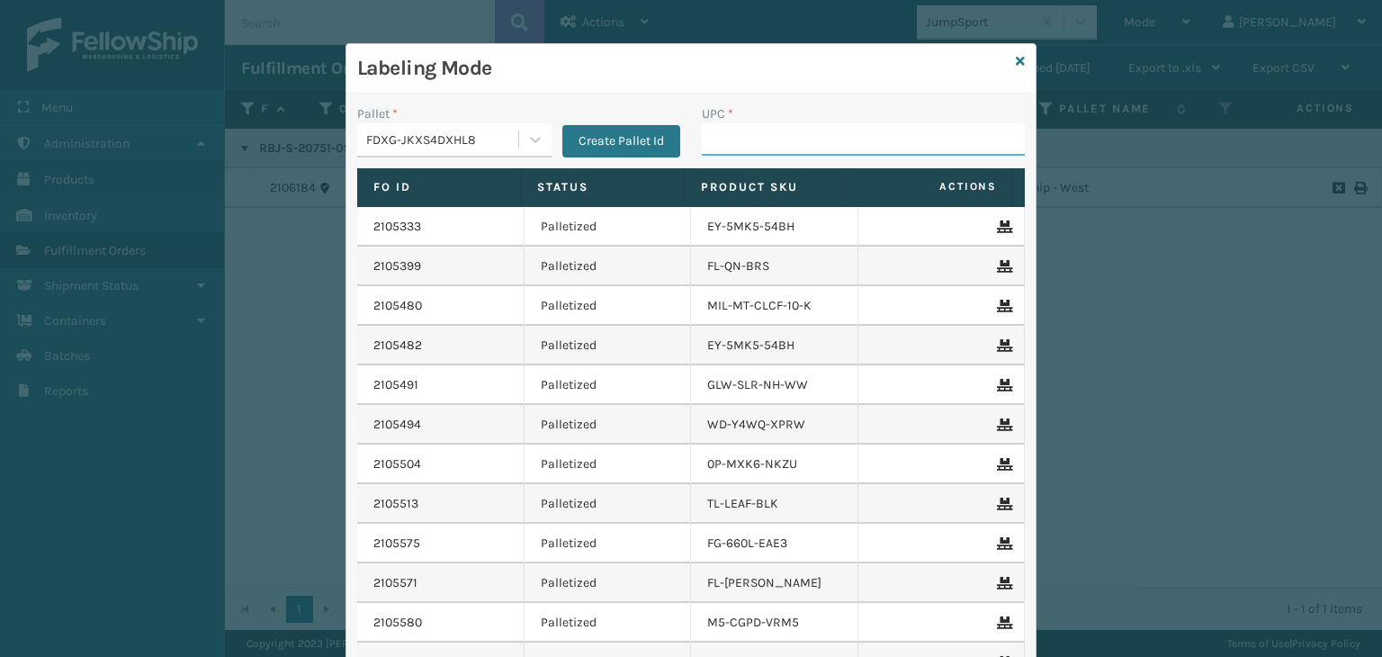
drag, startPoint x: 770, startPoint y: 140, endPoint x: 763, endPoint y: 148, distance: 10.8
click at [770, 140] on input "UPC *" at bounding box center [863, 139] width 323 height 32
paste input "RBJ-S-20751-09"
type input "RBJ-S-20751-09"
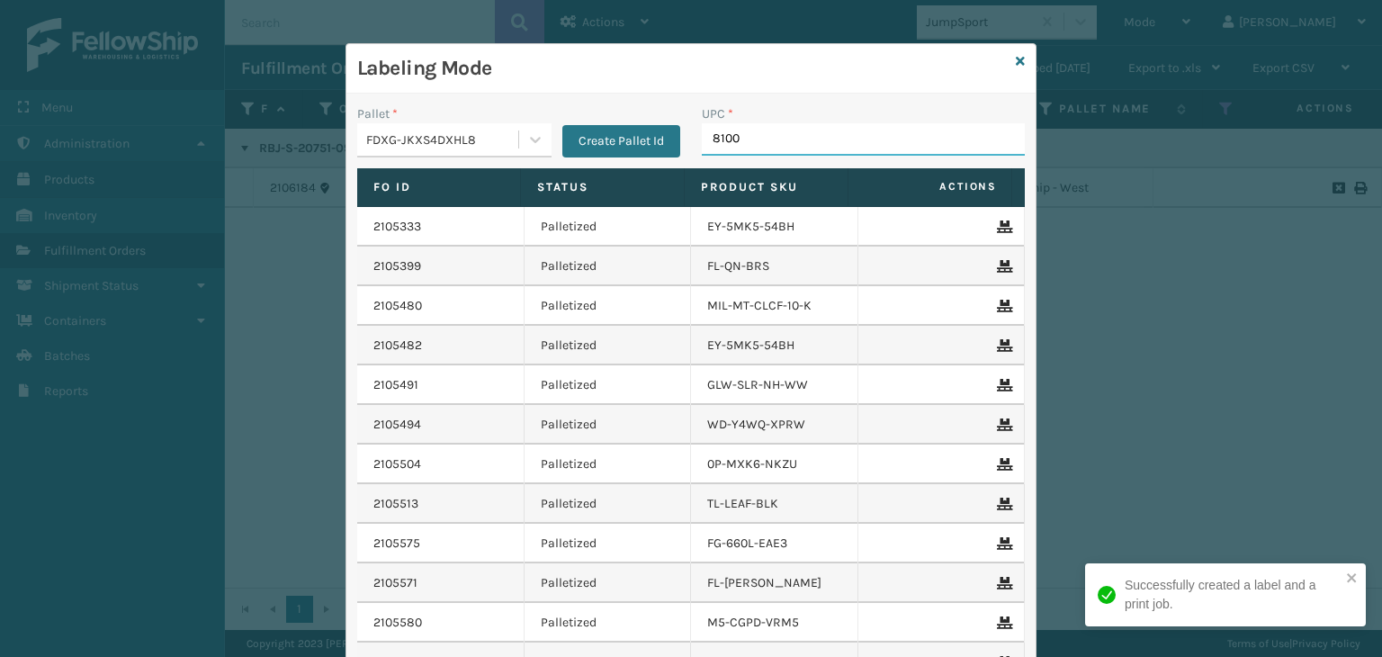
type input "81008"
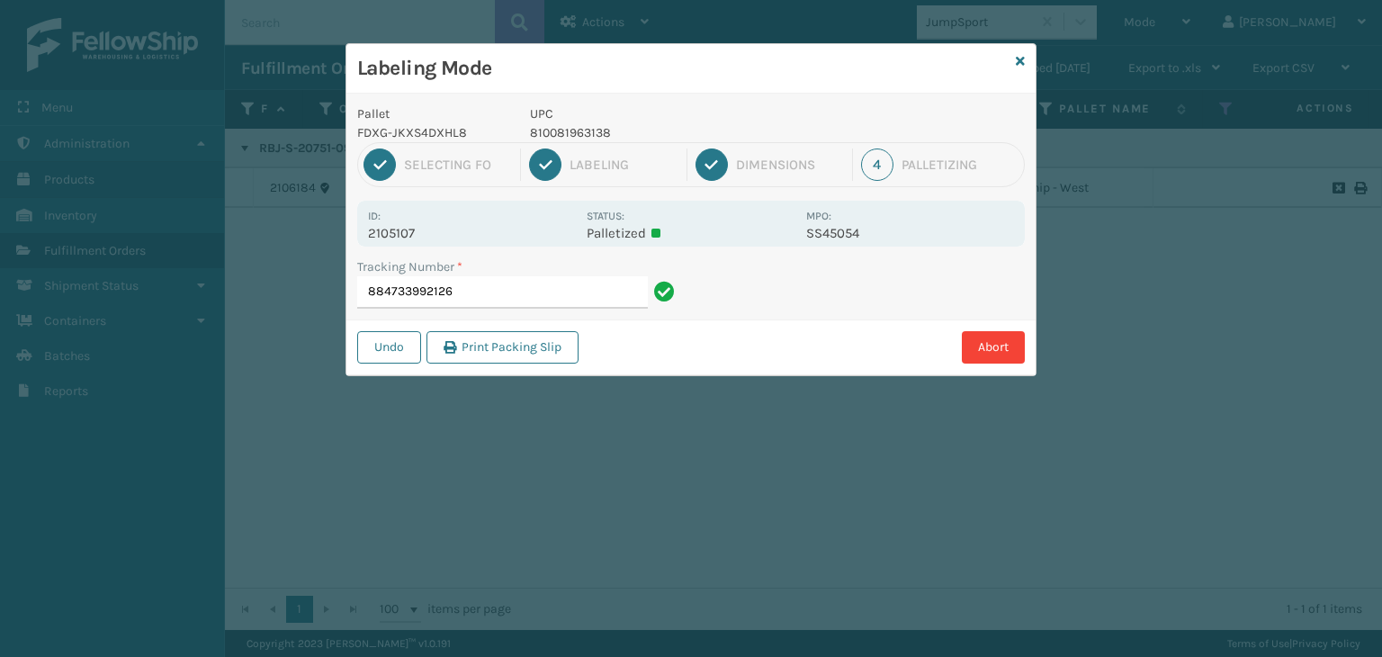
click at [540, 132] on p "810081963138" at bounding box center [662, 132] width 265 height 19
click at [536, 133] on p "810081963138" at bounding box center [662, 132] width 265 height 19
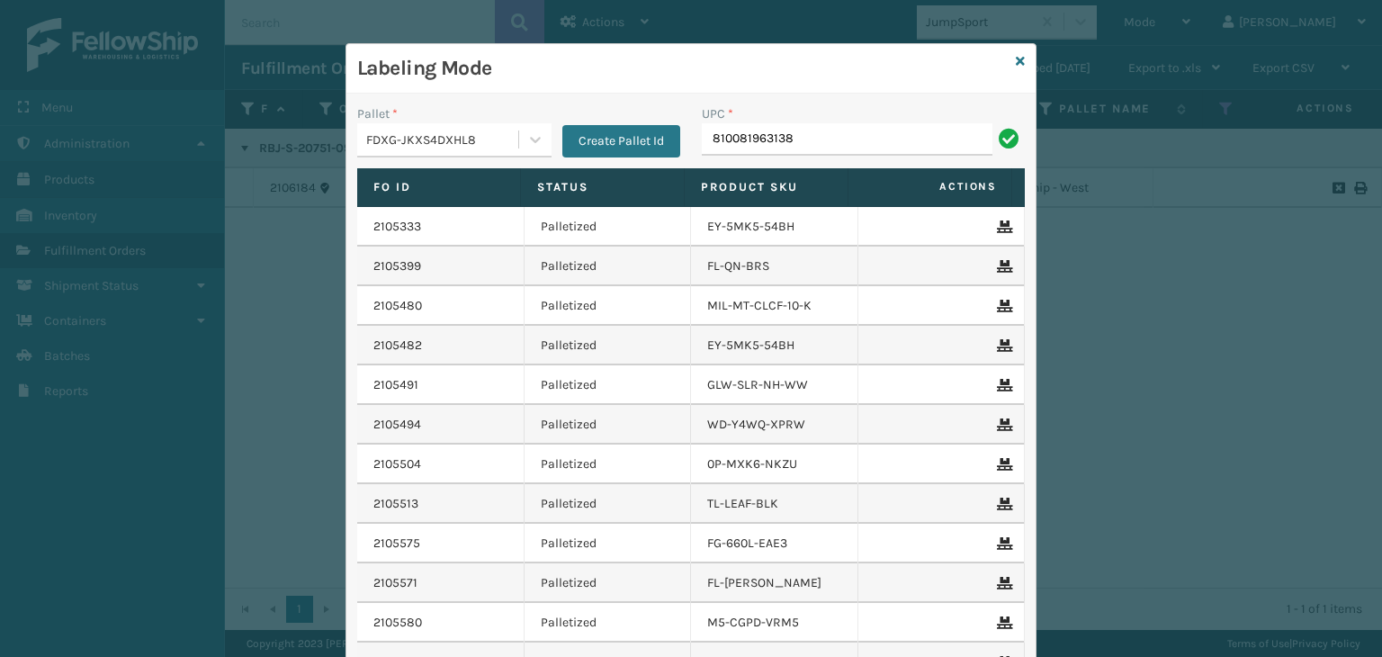
type input "810081963138"
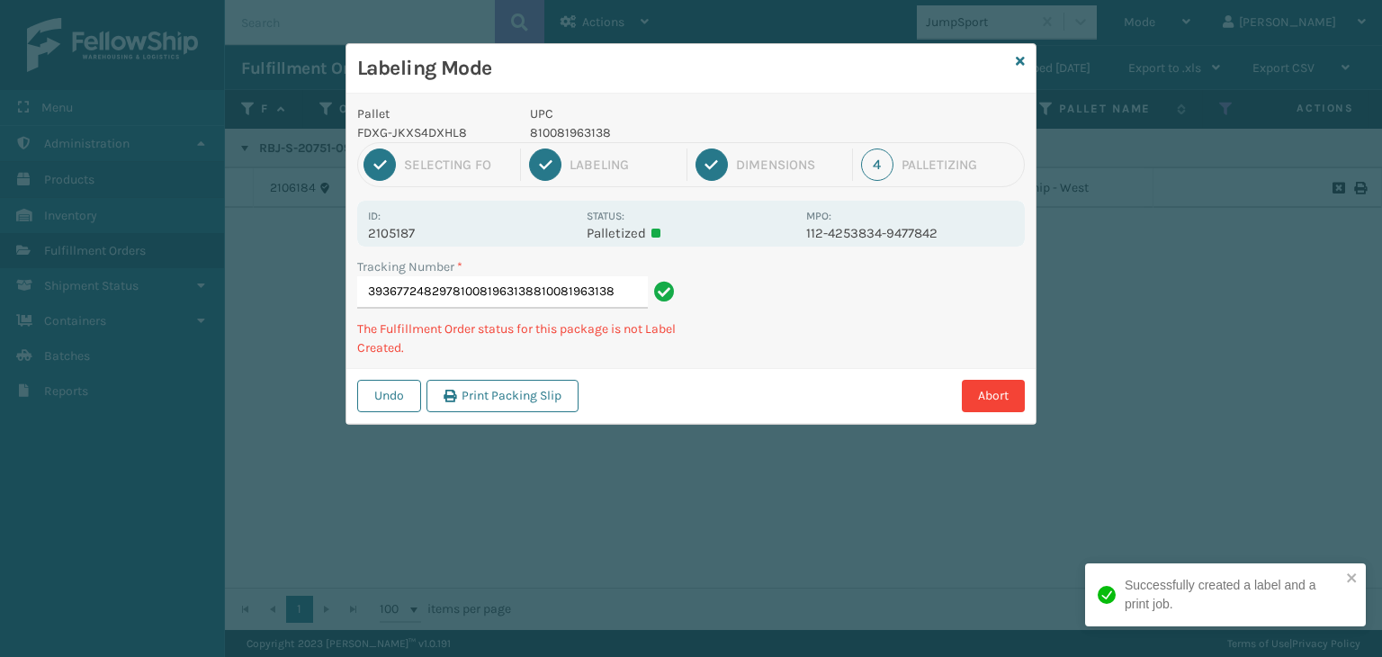
type input "393677248297810081963138810081963138810081963138"
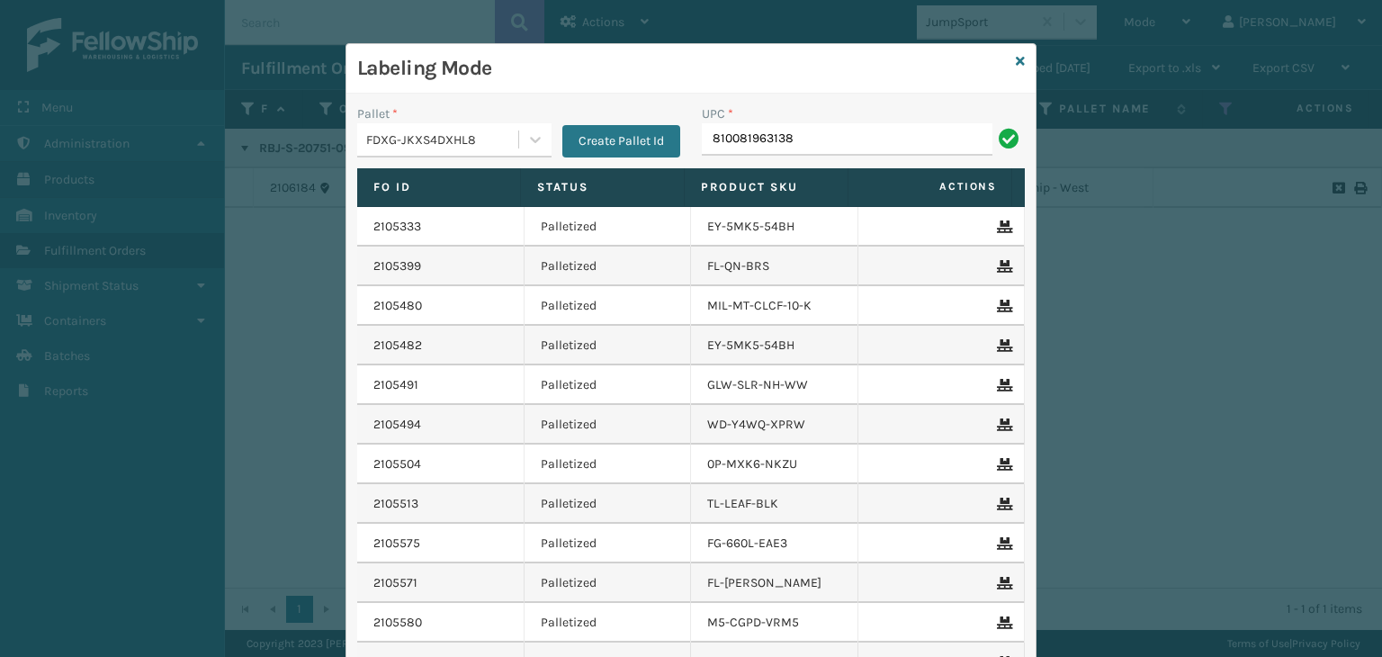
type input "810081963138"
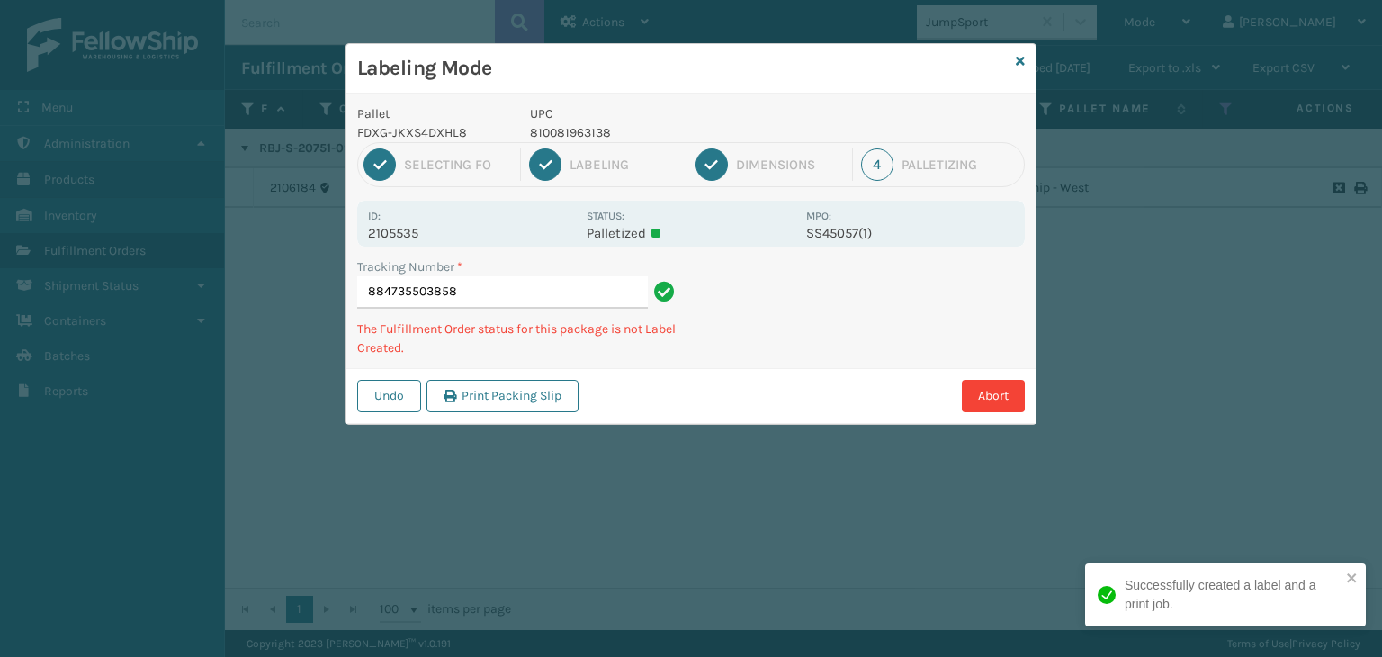
type input "884735503858810081963138"
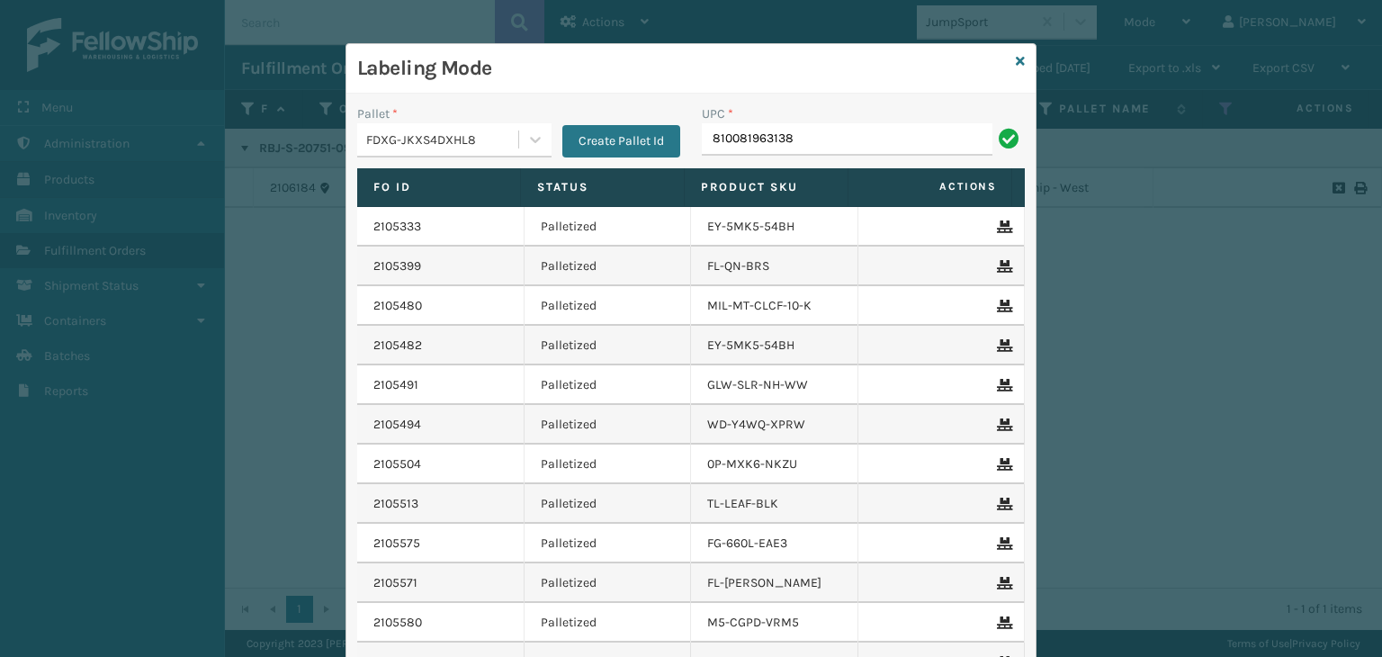
type input "810081963138"
click at [1016, 62] on icon at bounding box center [1020, 61] width 9 height 13
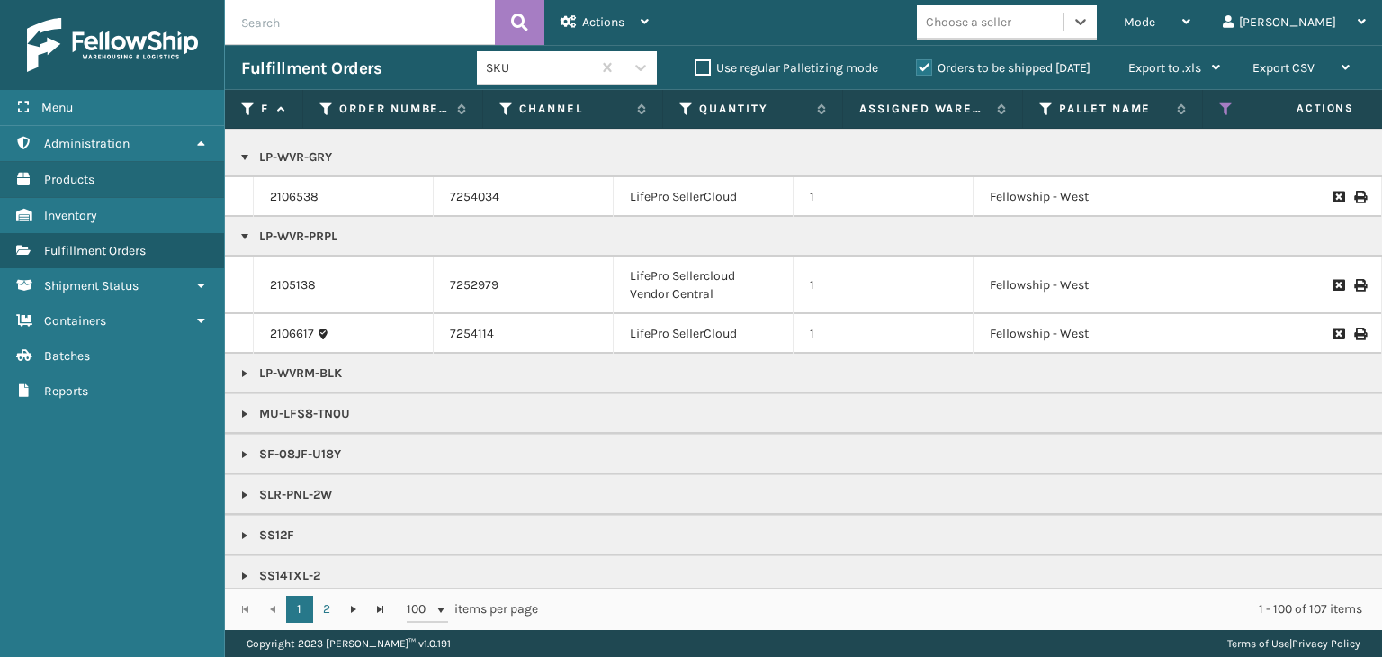
scroll to position [1820, 0]
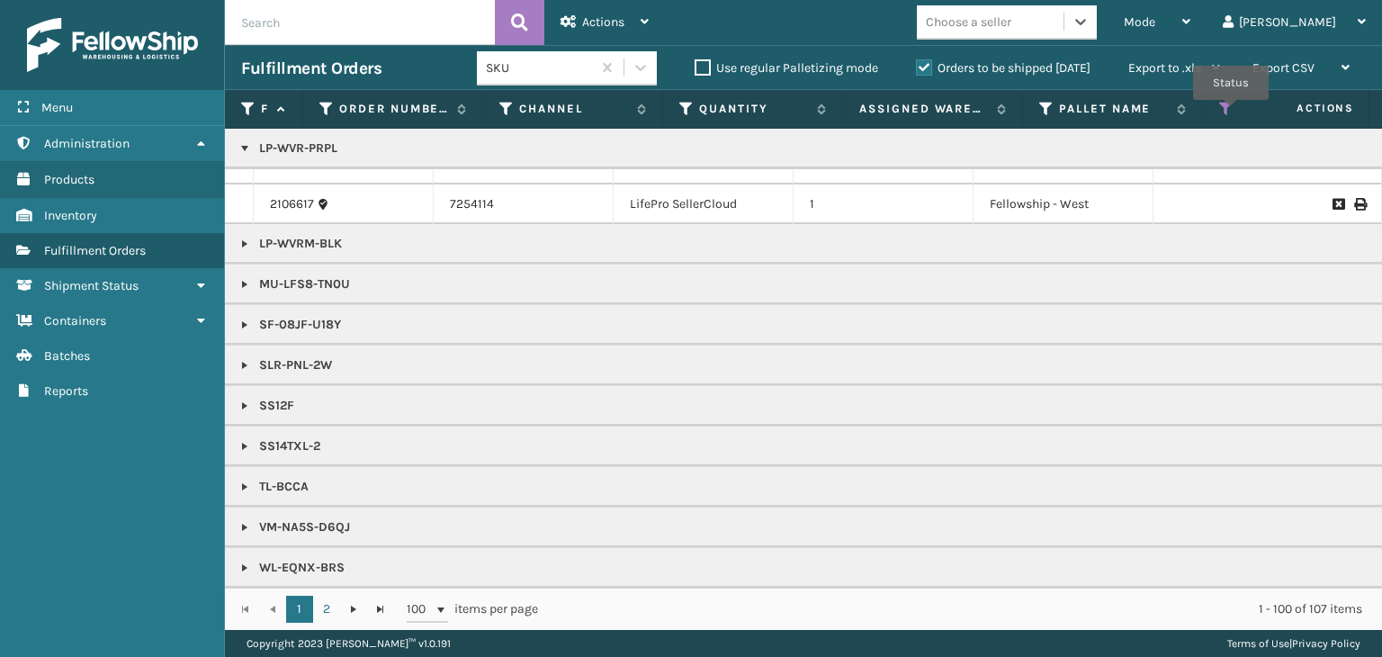
click at [1227, 109] on icon at bounding box center [1226, 109] width 14 height 16
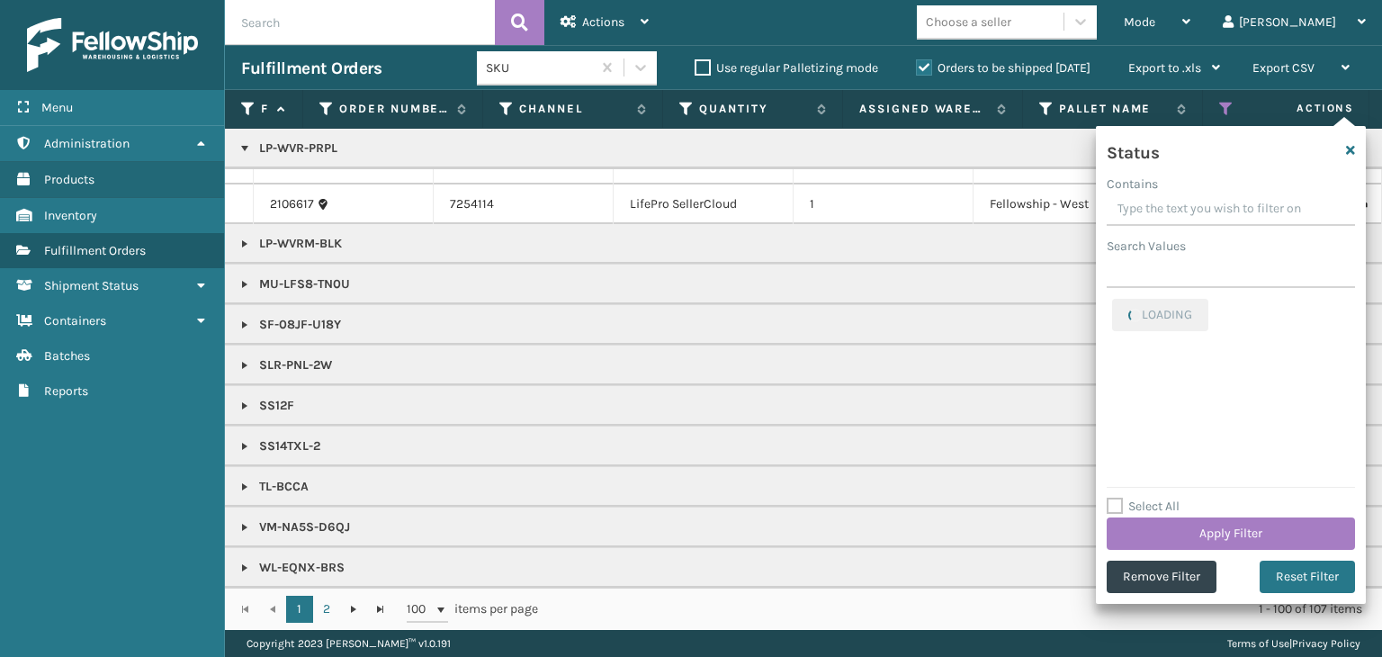
click at [1191, 516] on div "Select All Apply Filter" at bounding box center [1231, 523] width 248 height 54
click at [1218, 535] on button "Apply Filter" at bounding box center [1231, 533] width 248 height 32
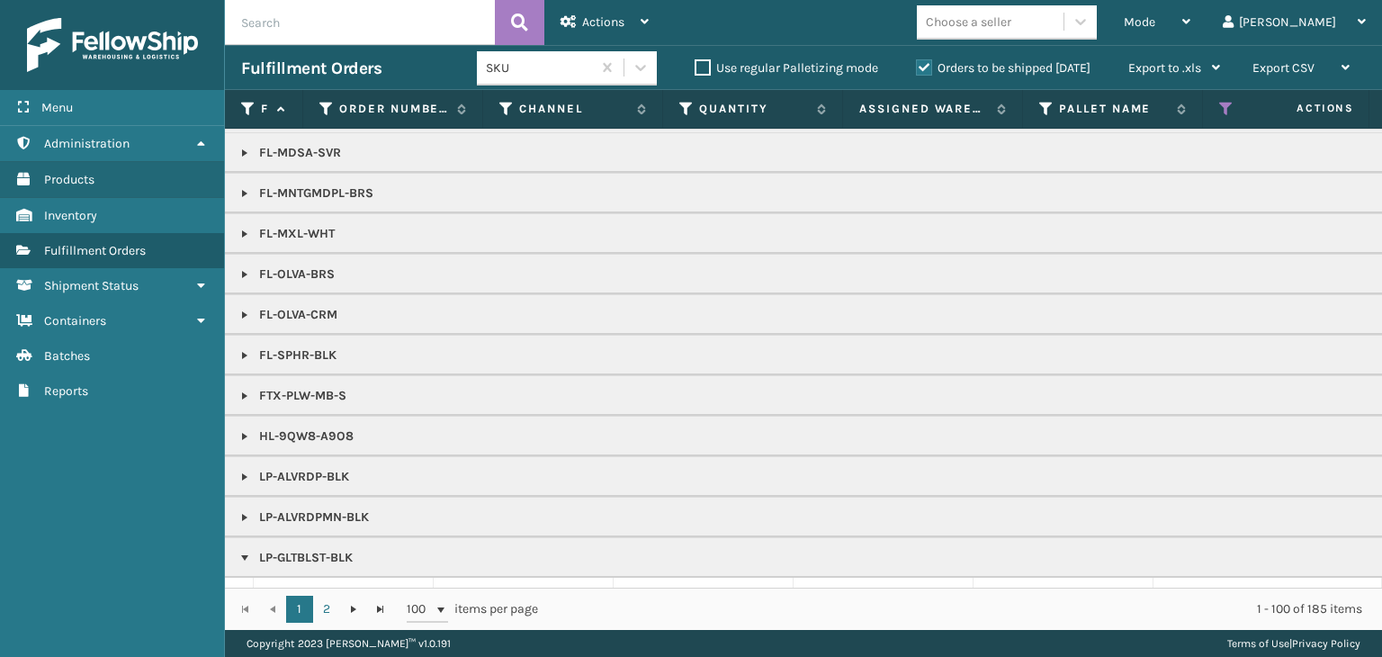
scroll to position [1170, 0]
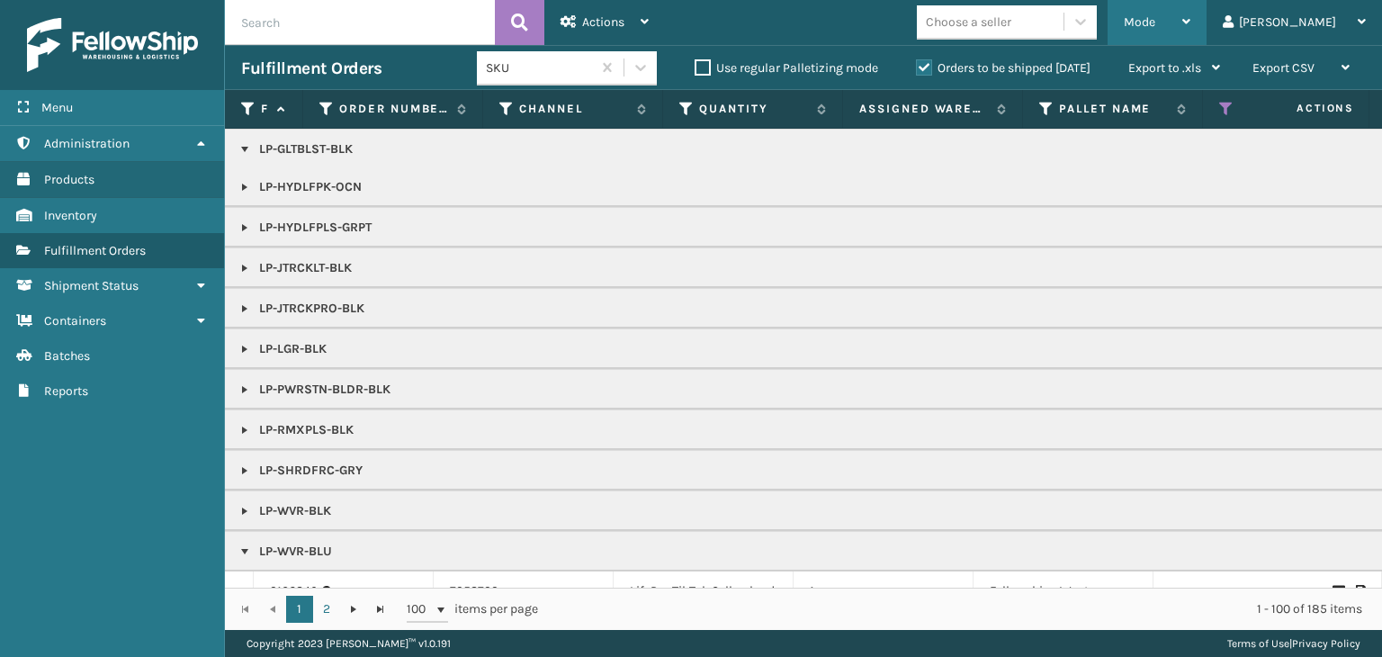
click at [1155, 18] on span "Mode" at bounding box center [1139, 21] width 31 height 15
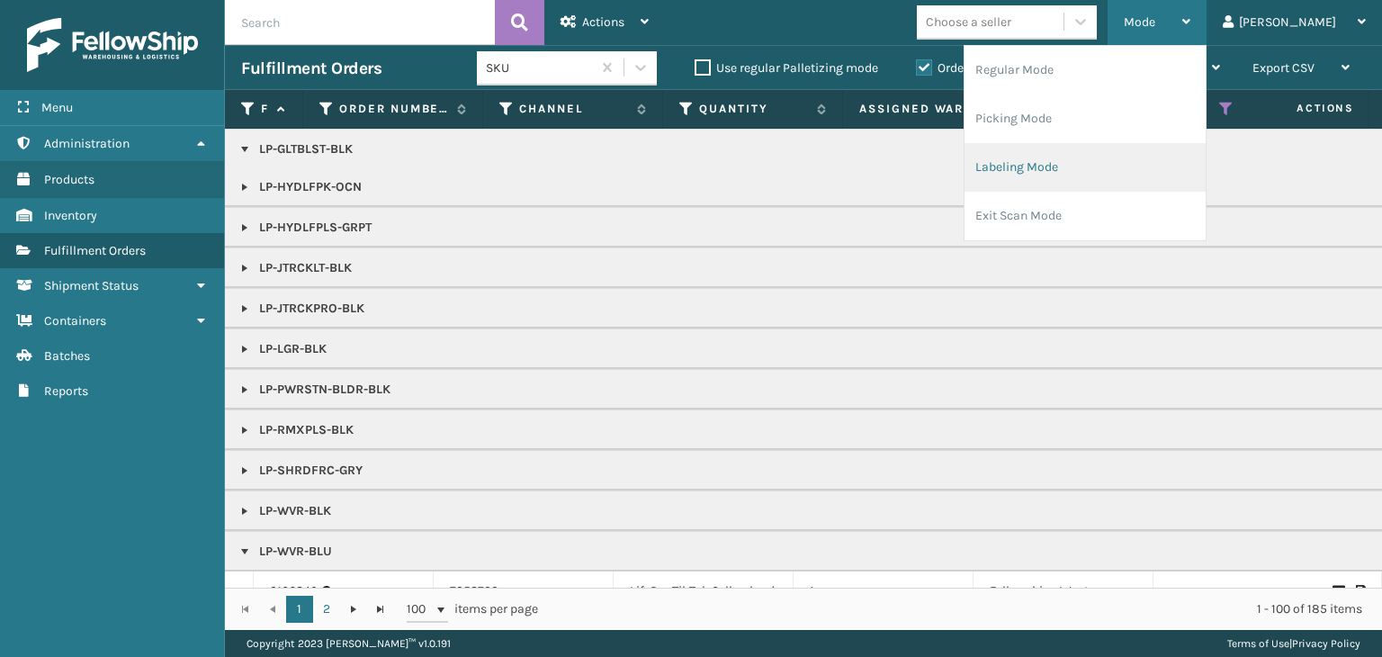
click at [1122, 185] on li "Labeling Mode" at bounding box center [1085, 167] width 241 height 49
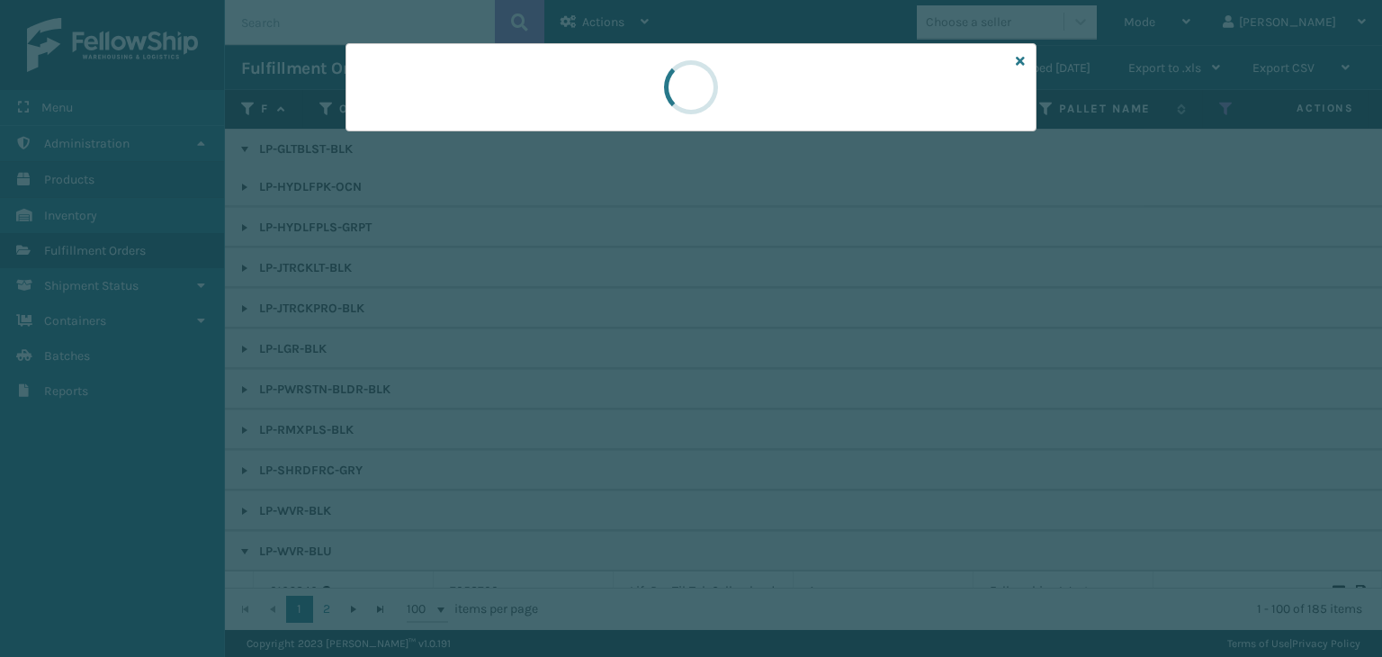
click at [403, 129] on div at bounding box center [691, 87] width 691 height 88
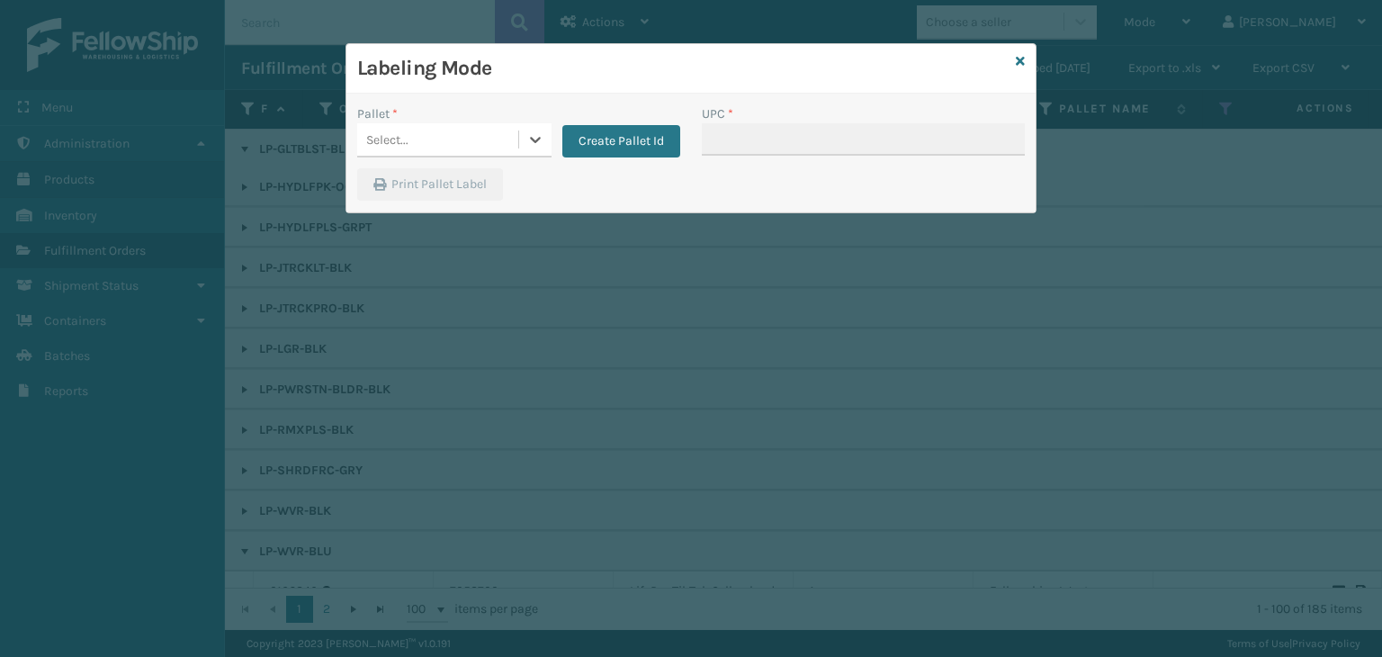
click at [403, 129] on div "Select..." at bounding box center [437, 140] width 161 height 30
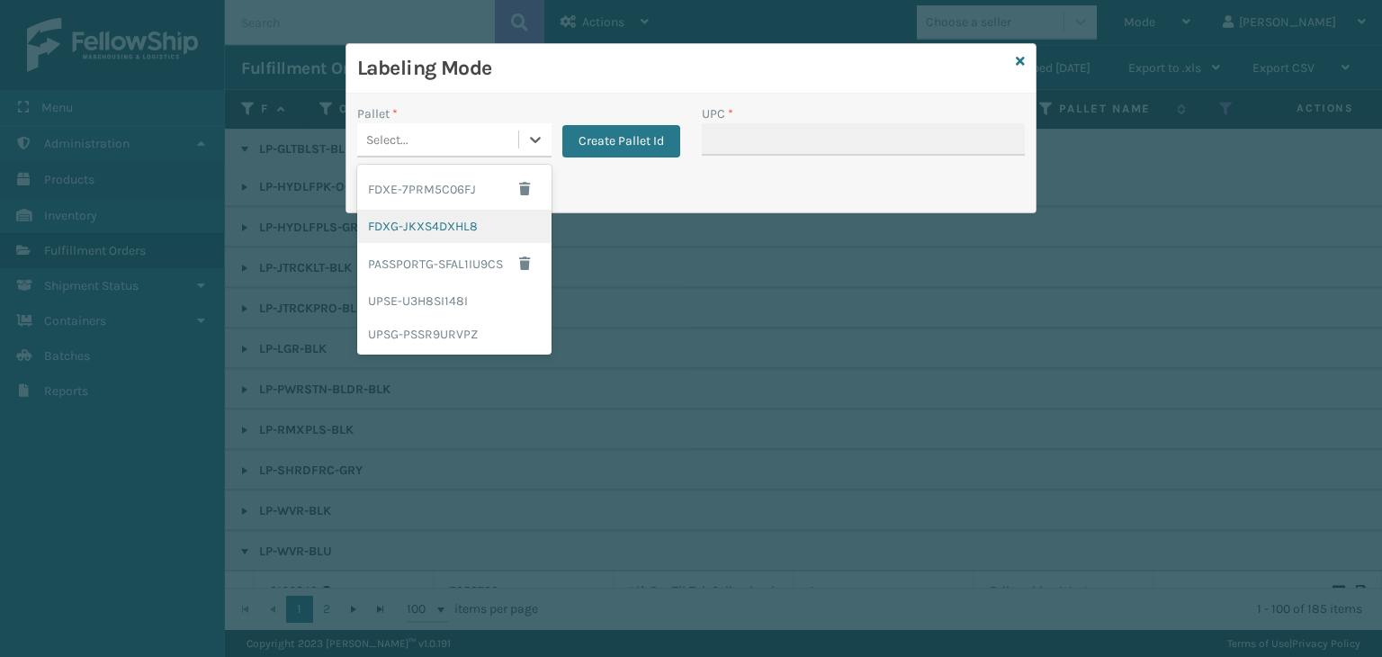
click at [425, 224] on div "FDXG-JKXS4DXHL8" at bounding box center [454, 226] width 194 height 33
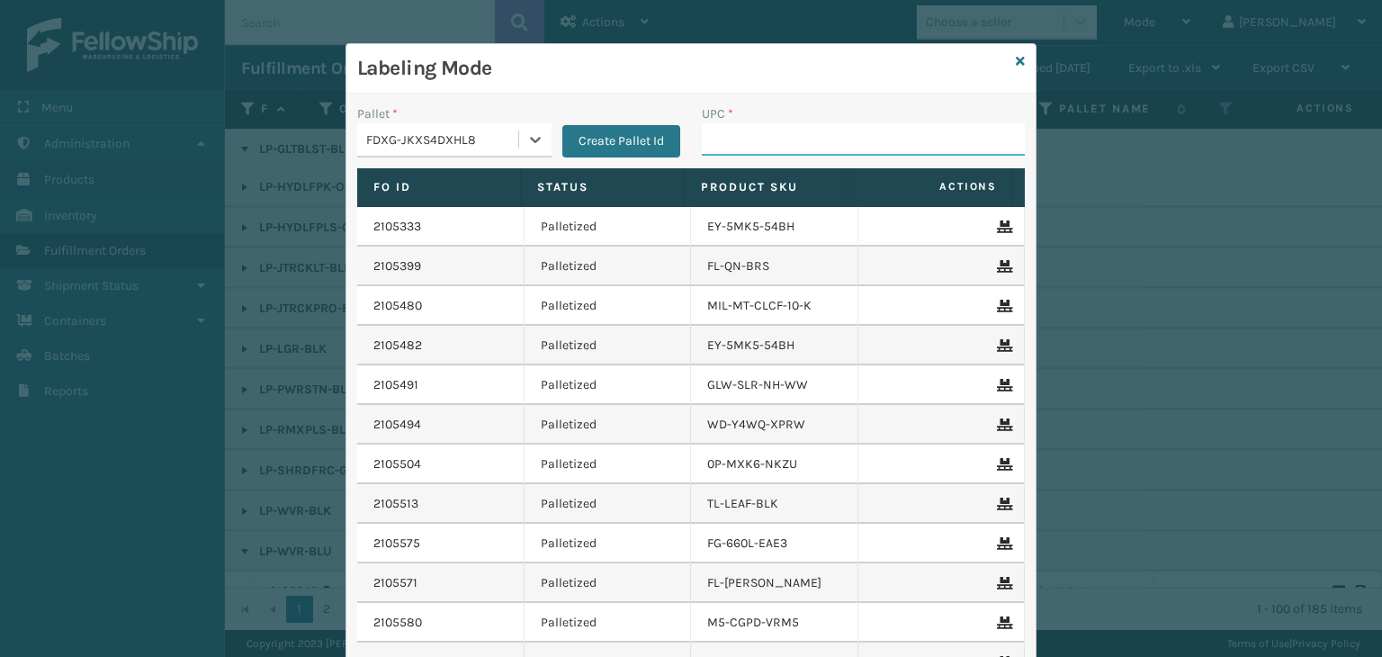
click at [741, 154] on input "UPC *" at bounding box center [863, 139] width 323 height 32
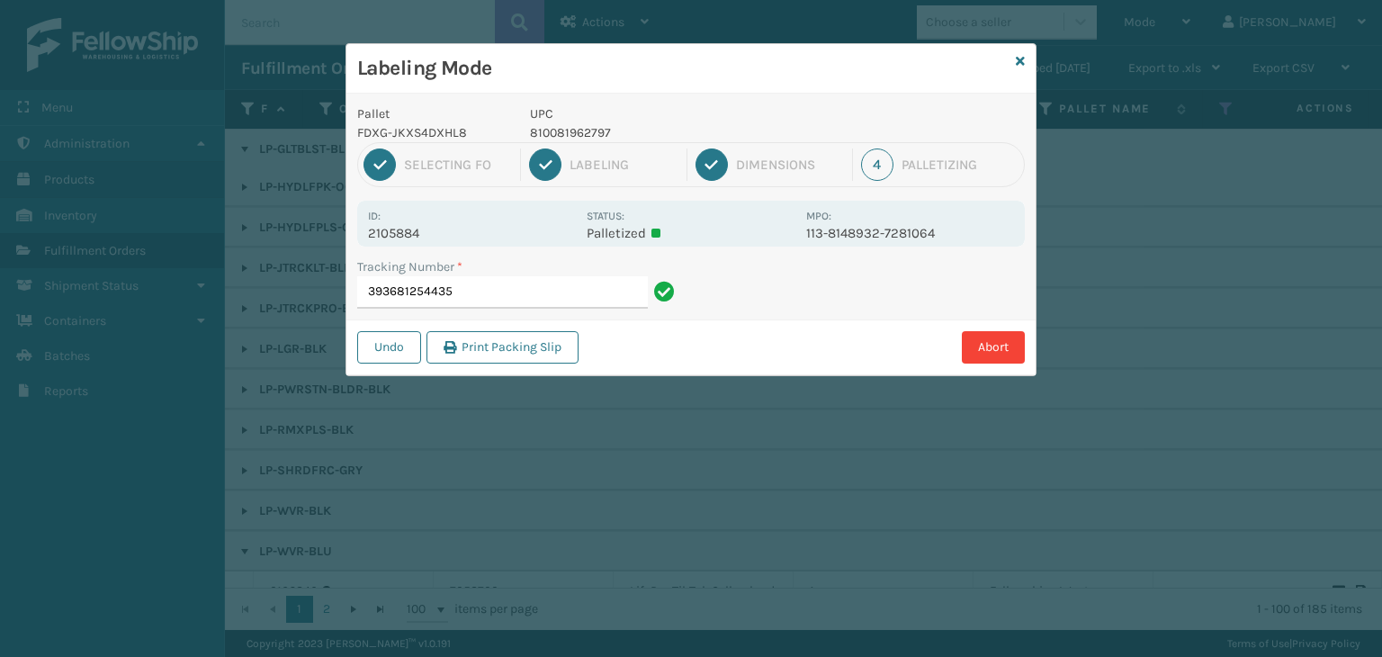
click at [598, 128] on p "810081962797" at bounding box center [662, 132] width 265 height 19
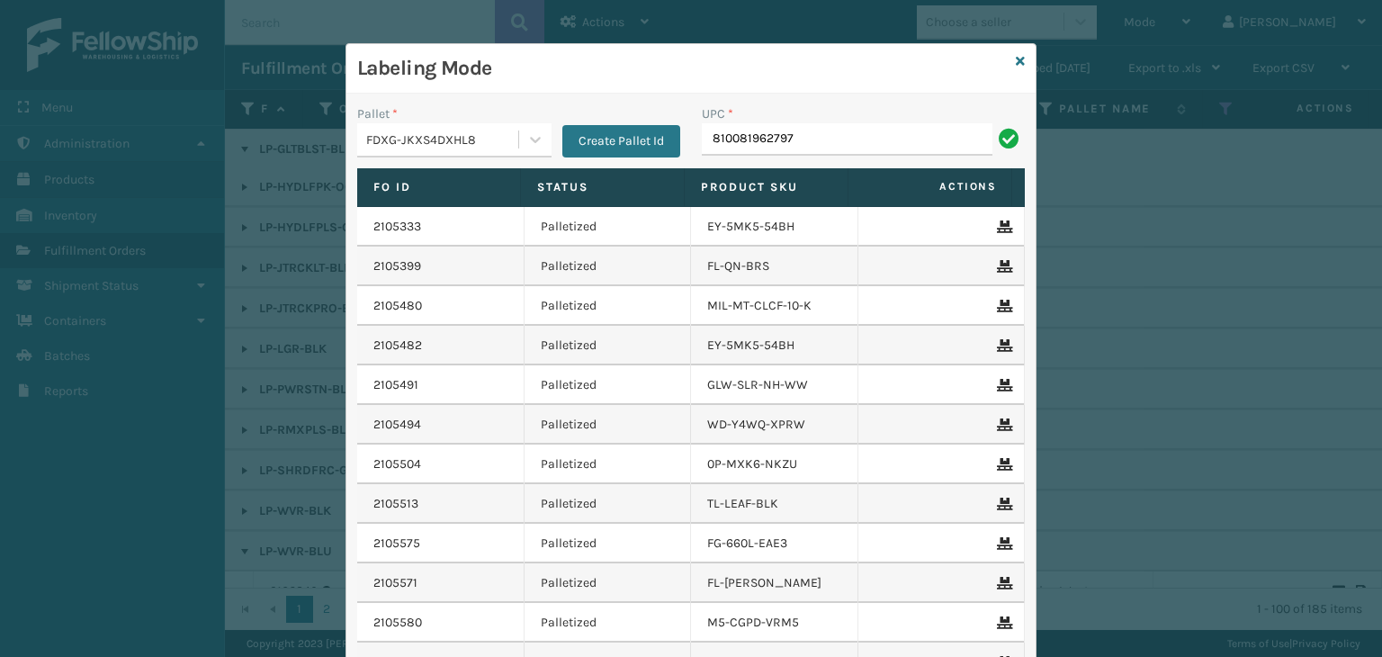
type input "810081962797"
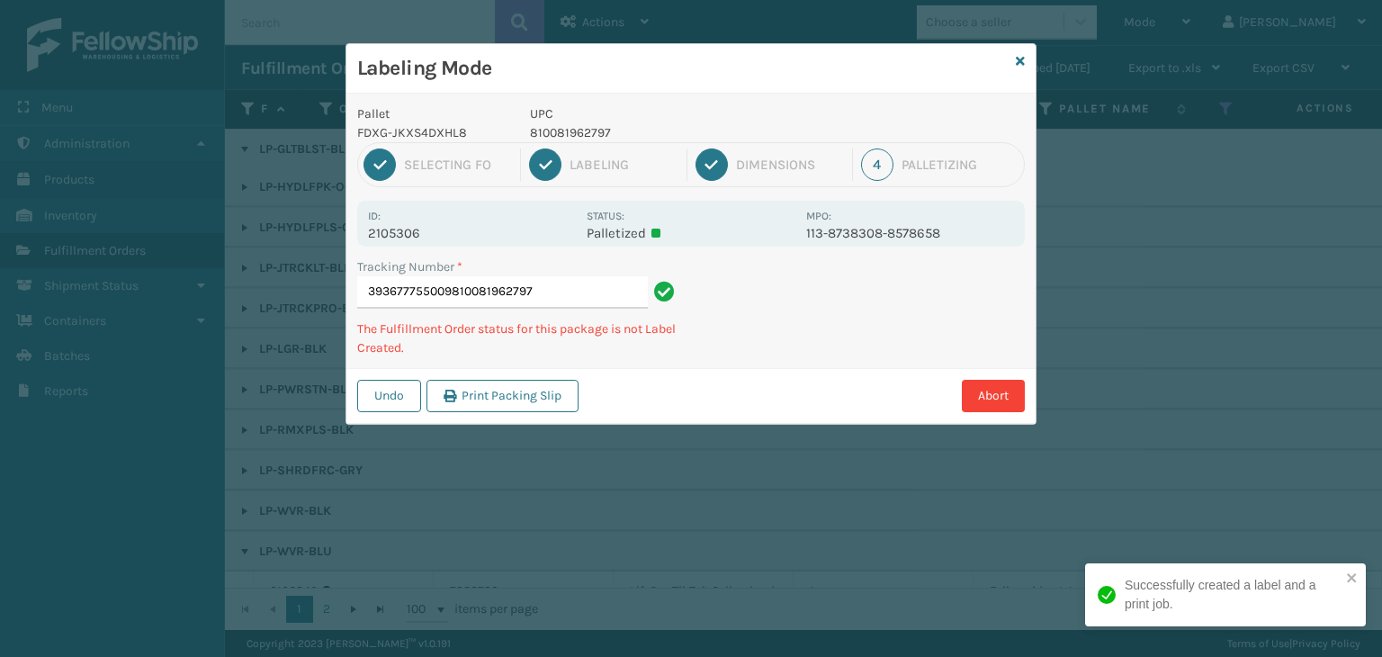
type input "393677755009810081962797810081962797"
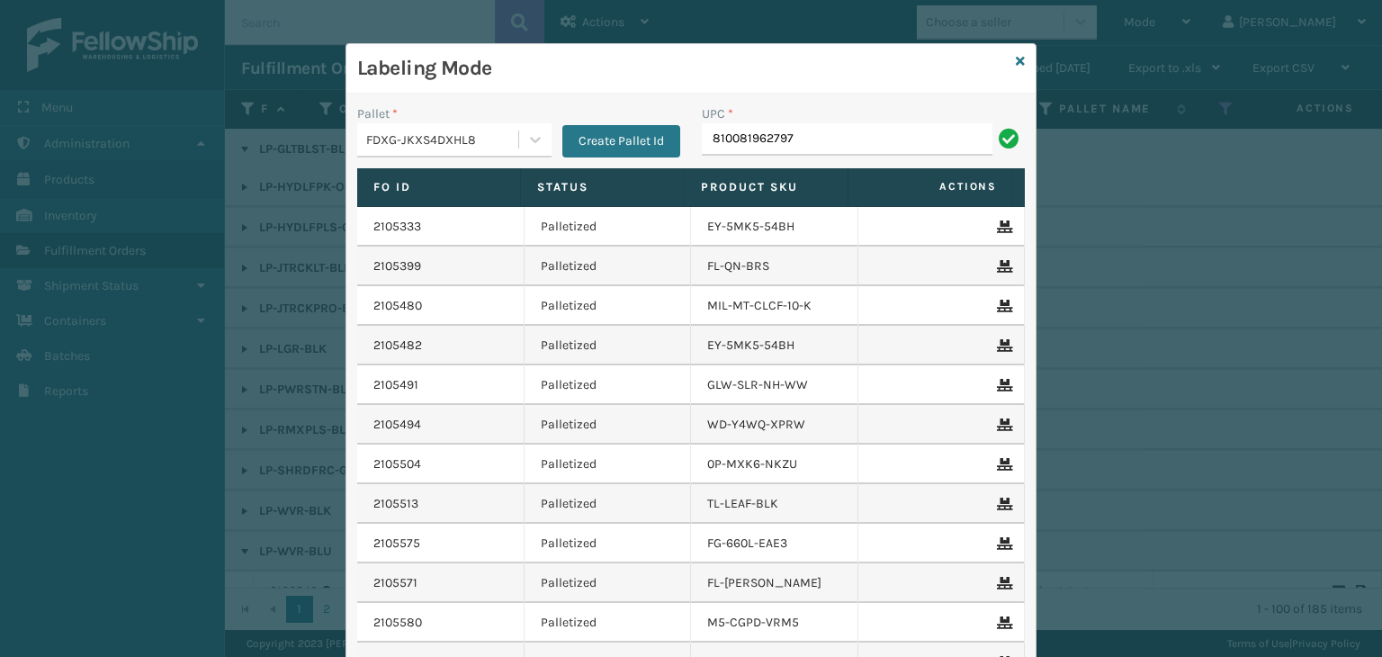
type input "810081962797"
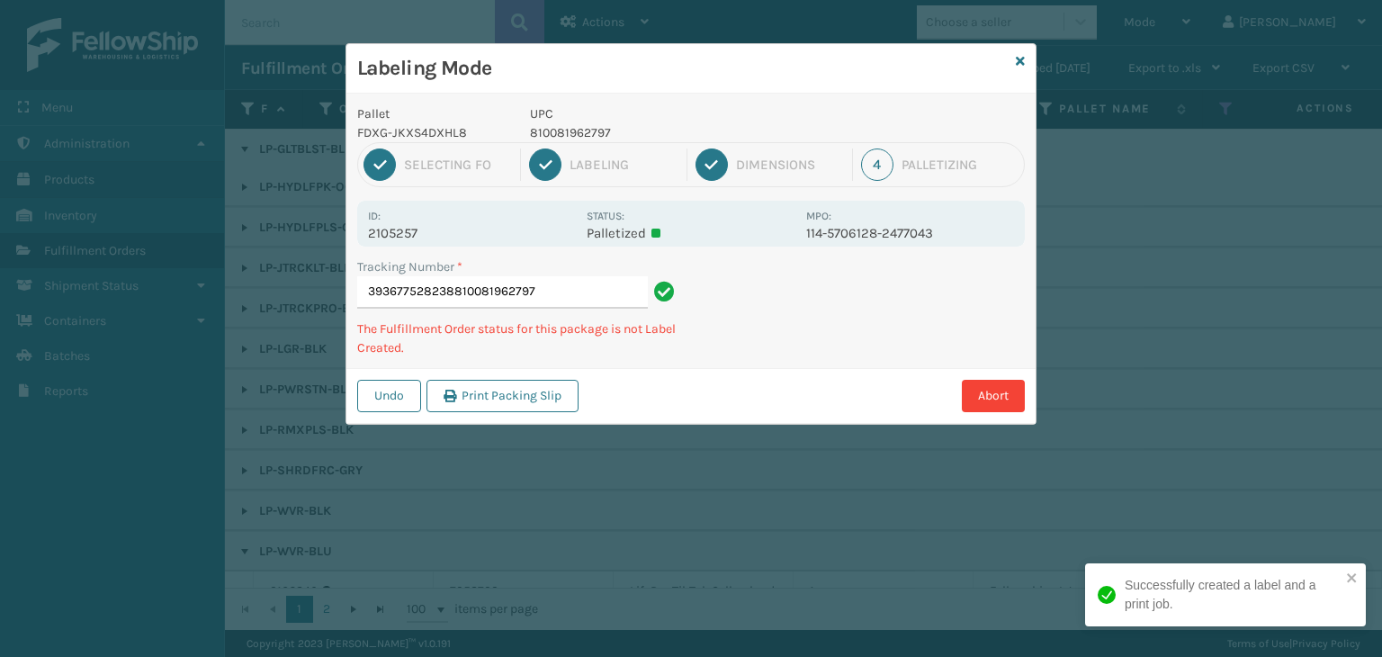
type input "393677528238810081962797810081962797"
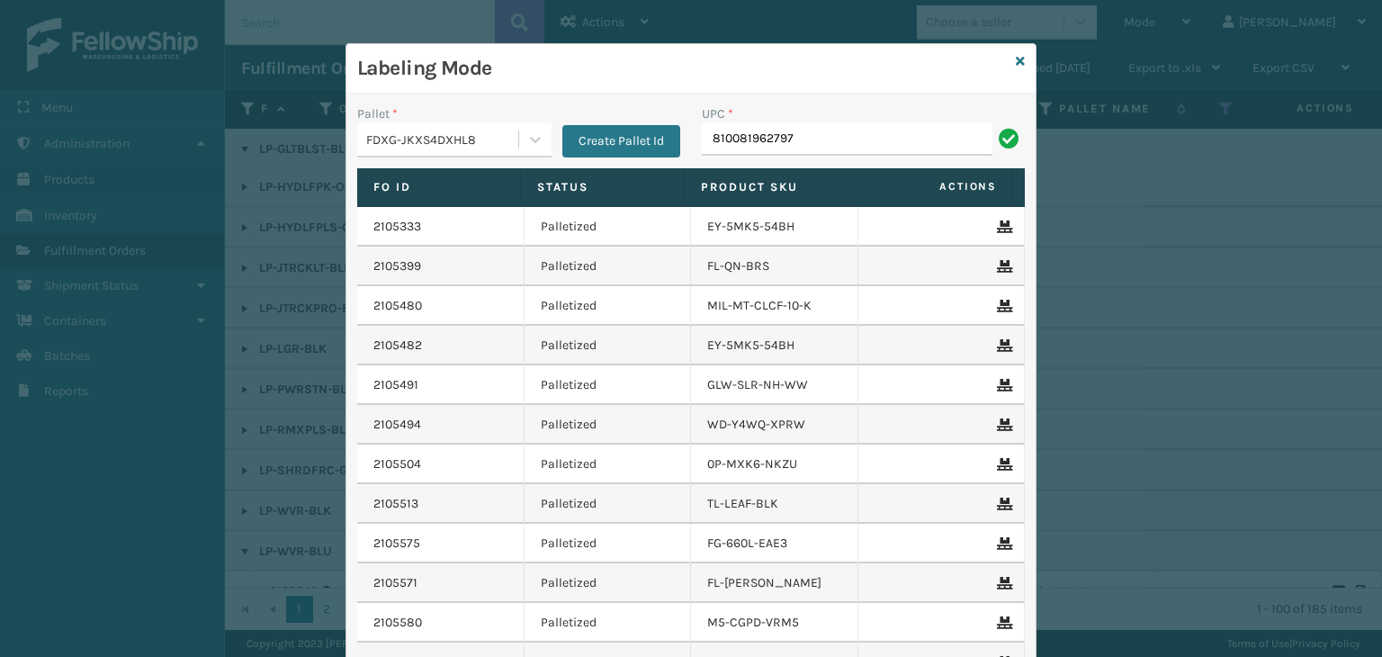
type input "810081962797"
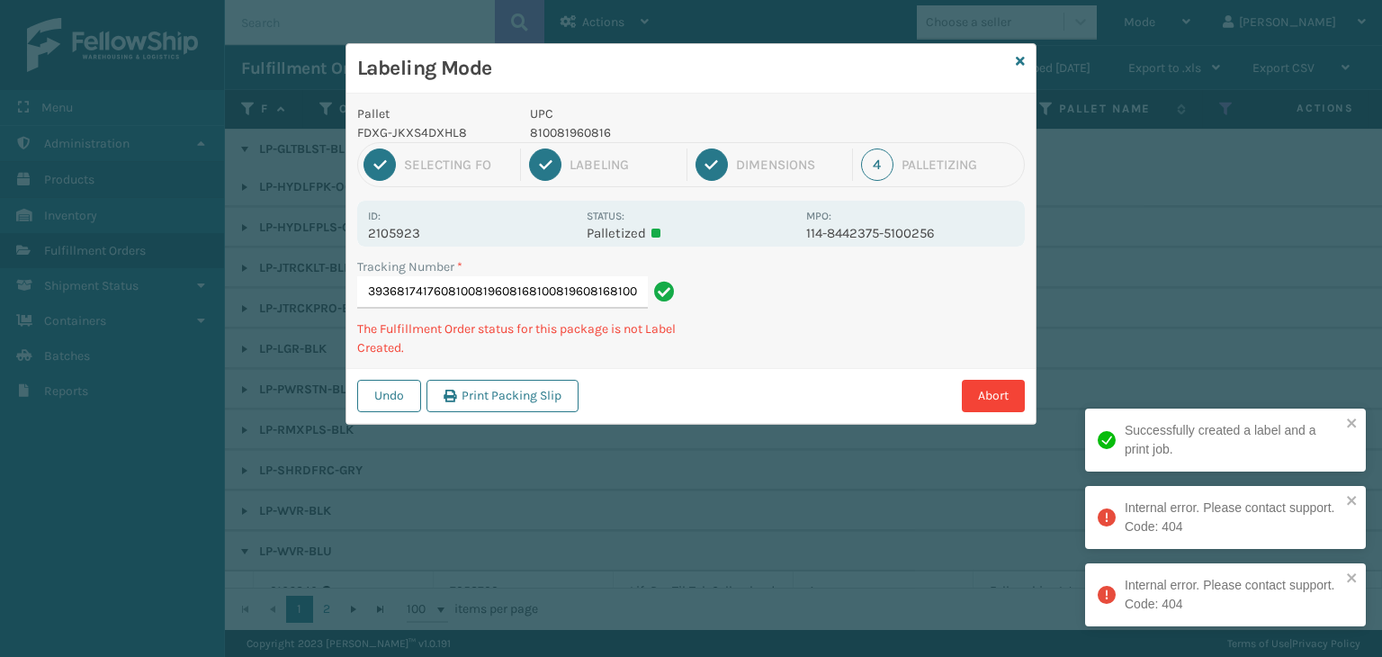
type input "393681741760810081960816810081960816810081960816"
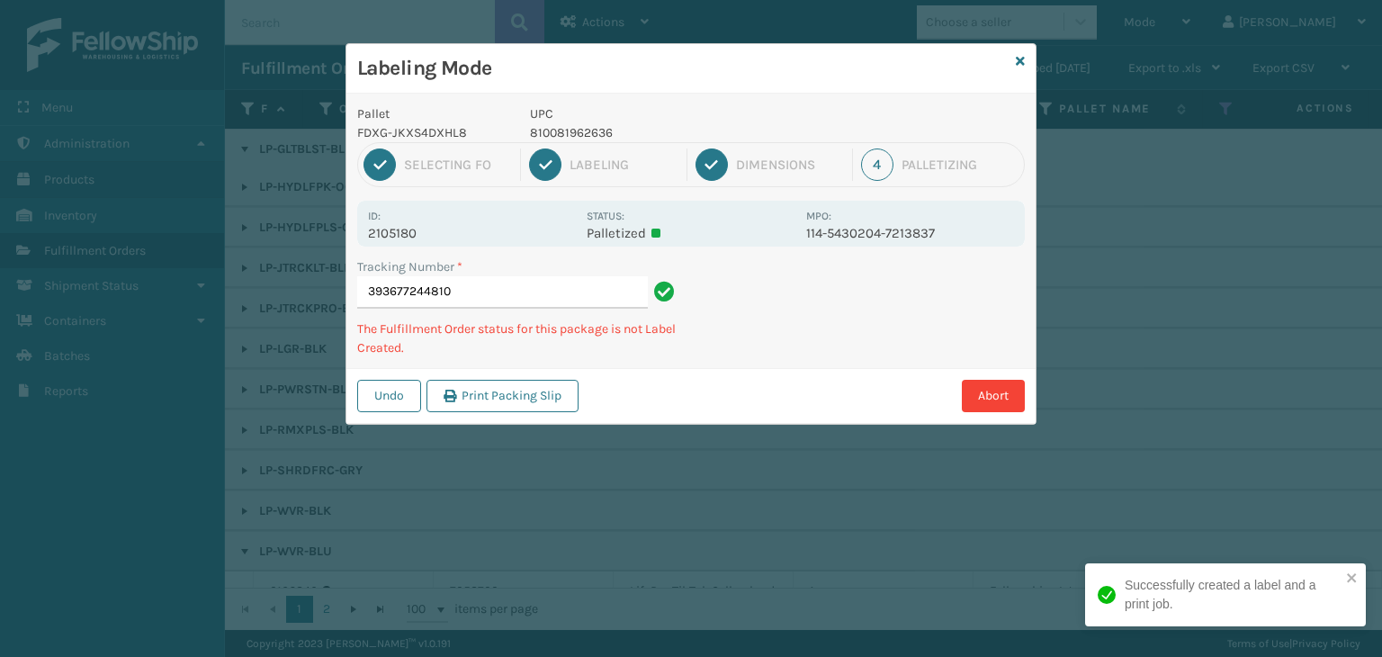
click at [574, 131] on p "810081962636" at bounding box center [662, 132] width 265 height 19
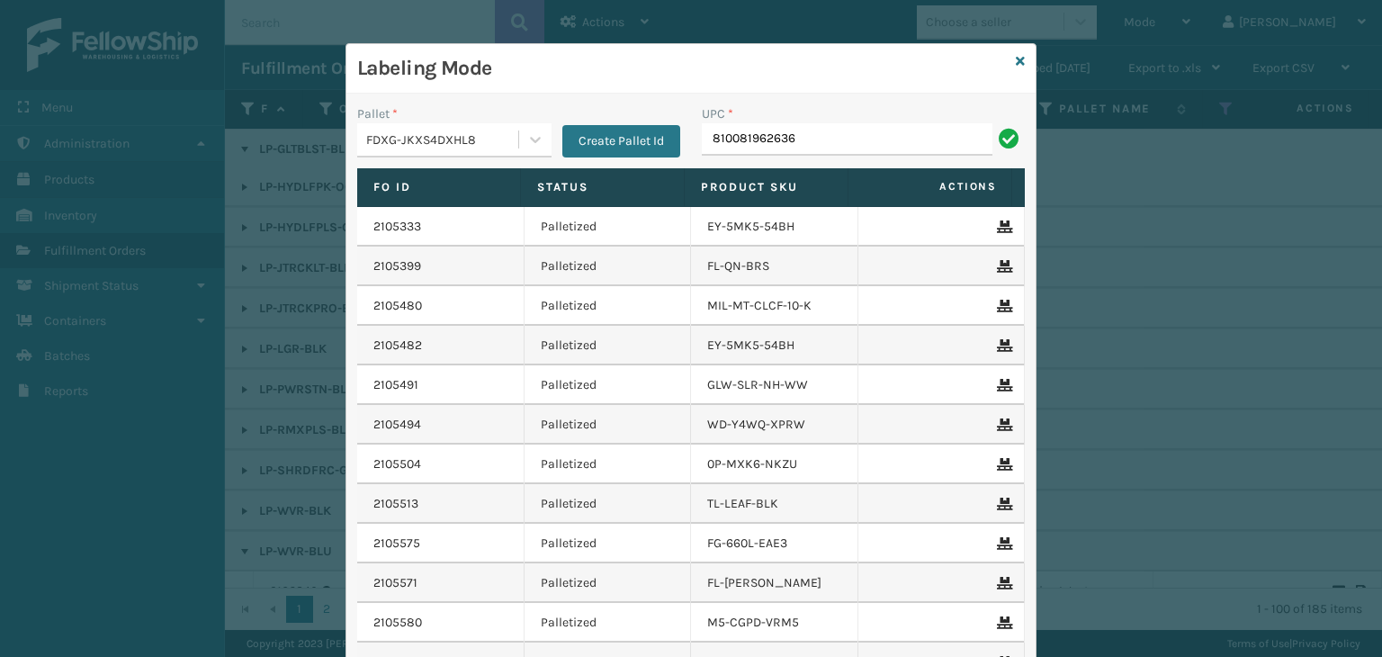
type input "810081962636"
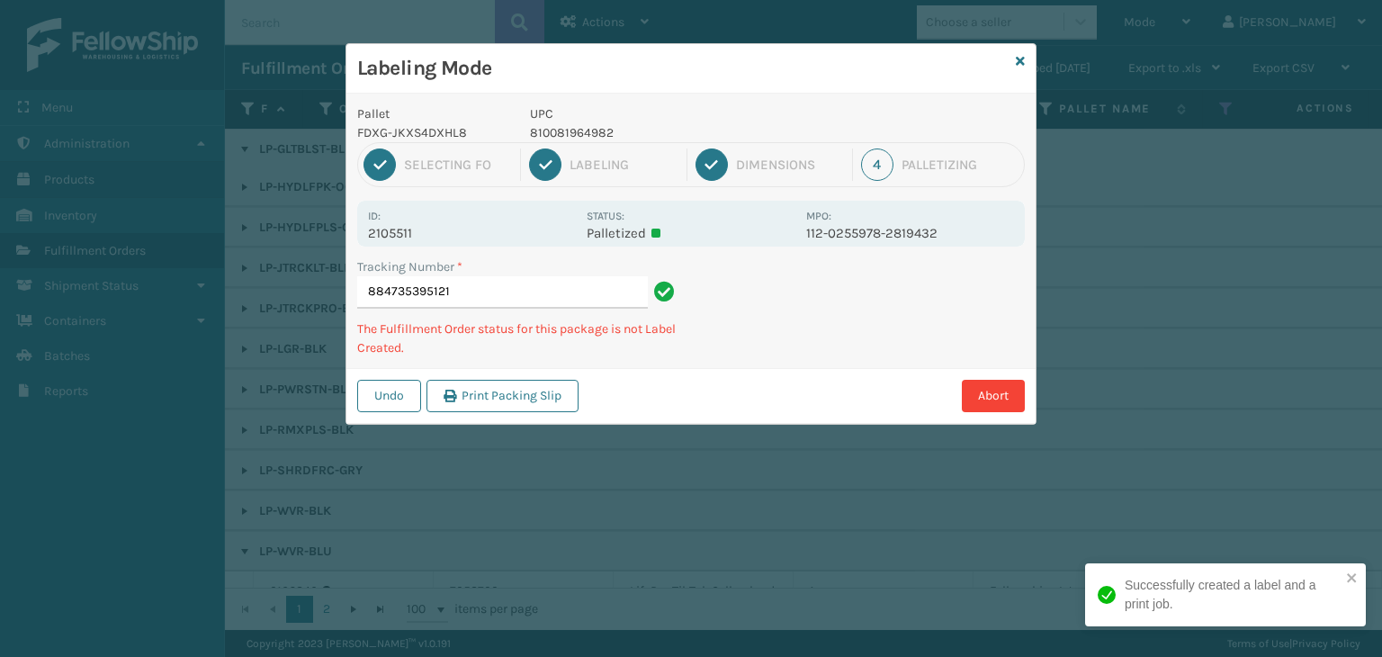
click at [589, 128] on p "810081964982" at bounding box center [662, 132] width 265 height 19
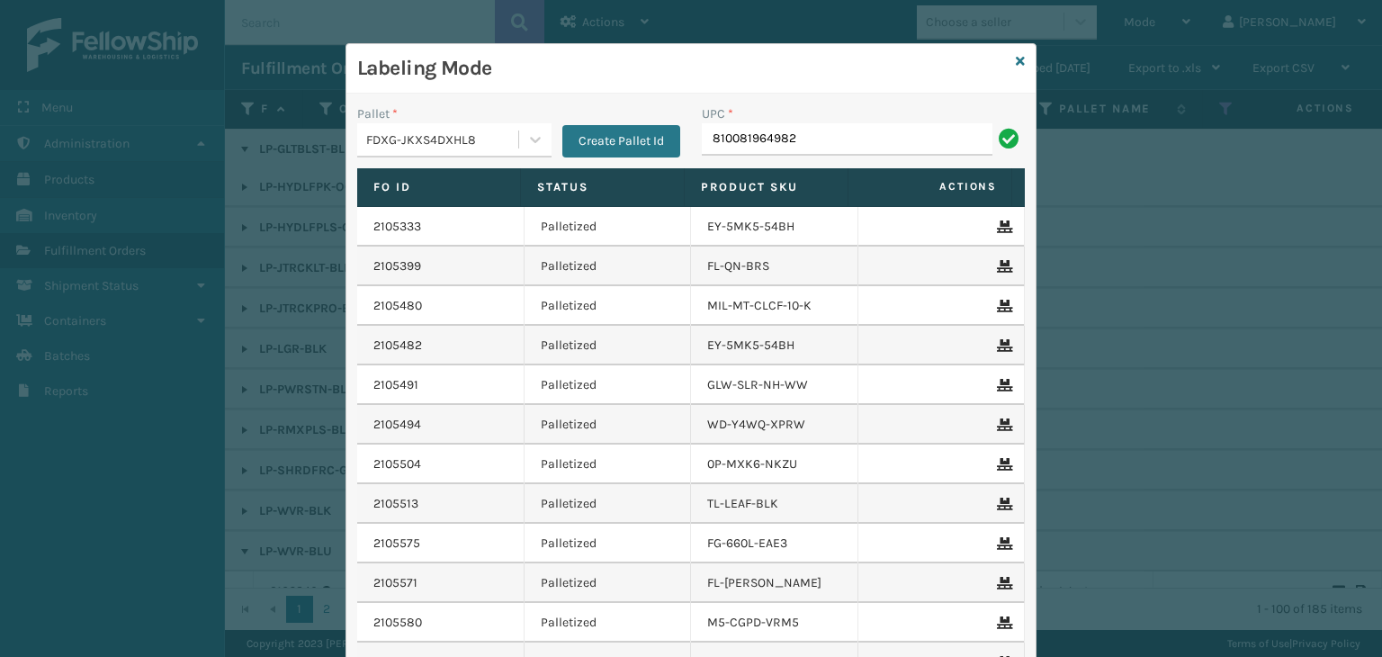
type input "810081964982"
click at [1008, 62] on div "Labeling Mode" at bounding box center [690, 68] width 689 height 49
click at [1016, 62] on icon at bounding box center [1020, 61] width 9 height 13
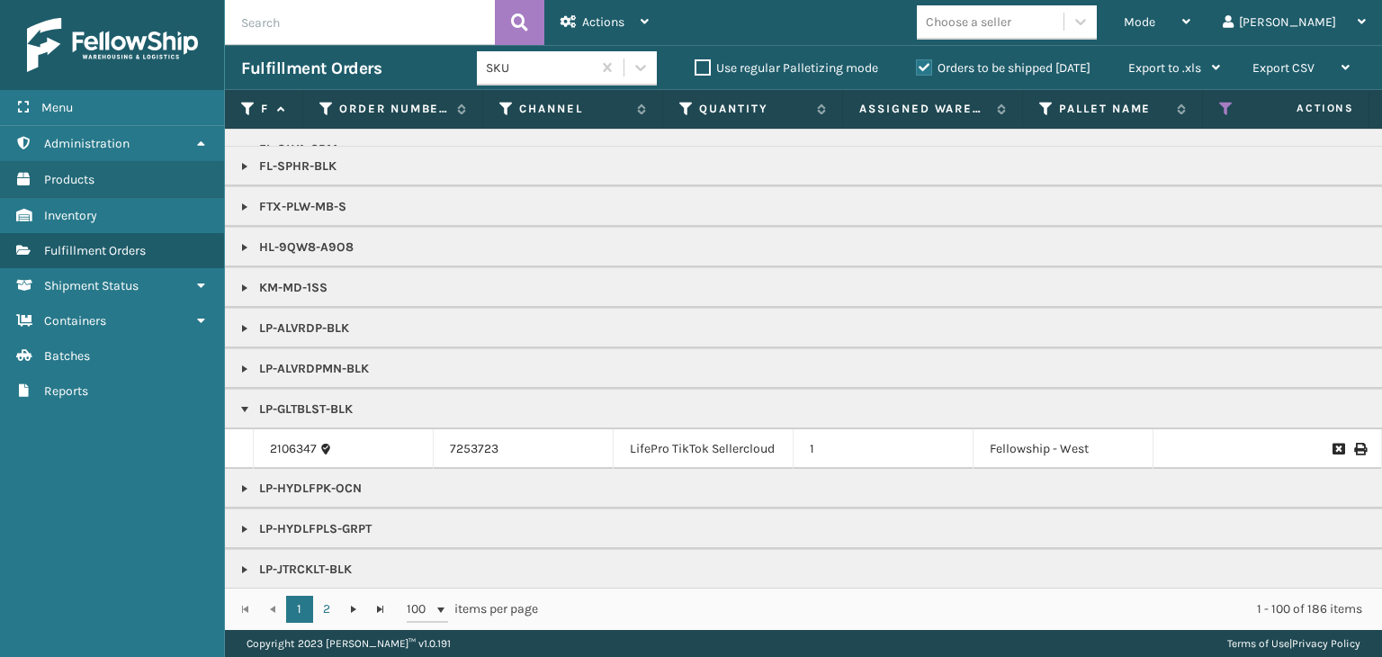
scroll to position [1260, 0]
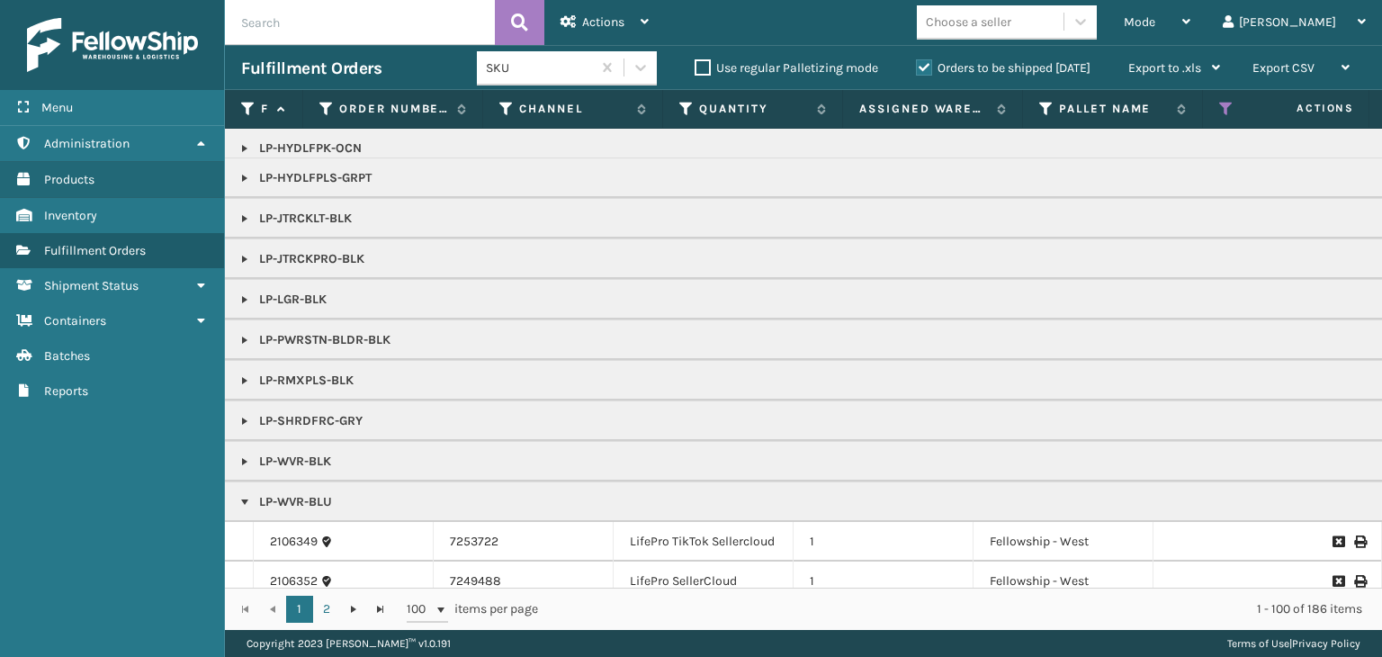
click at [96, 638] on div "Menu Administration Products Inventory Fulfillment Orders Shipment Status Conta…" at bounding box center [112, 328] width 225 height 657
click at [1155, 23] on span "Mode" at bounding box center [1139, 21] width 31 height 15
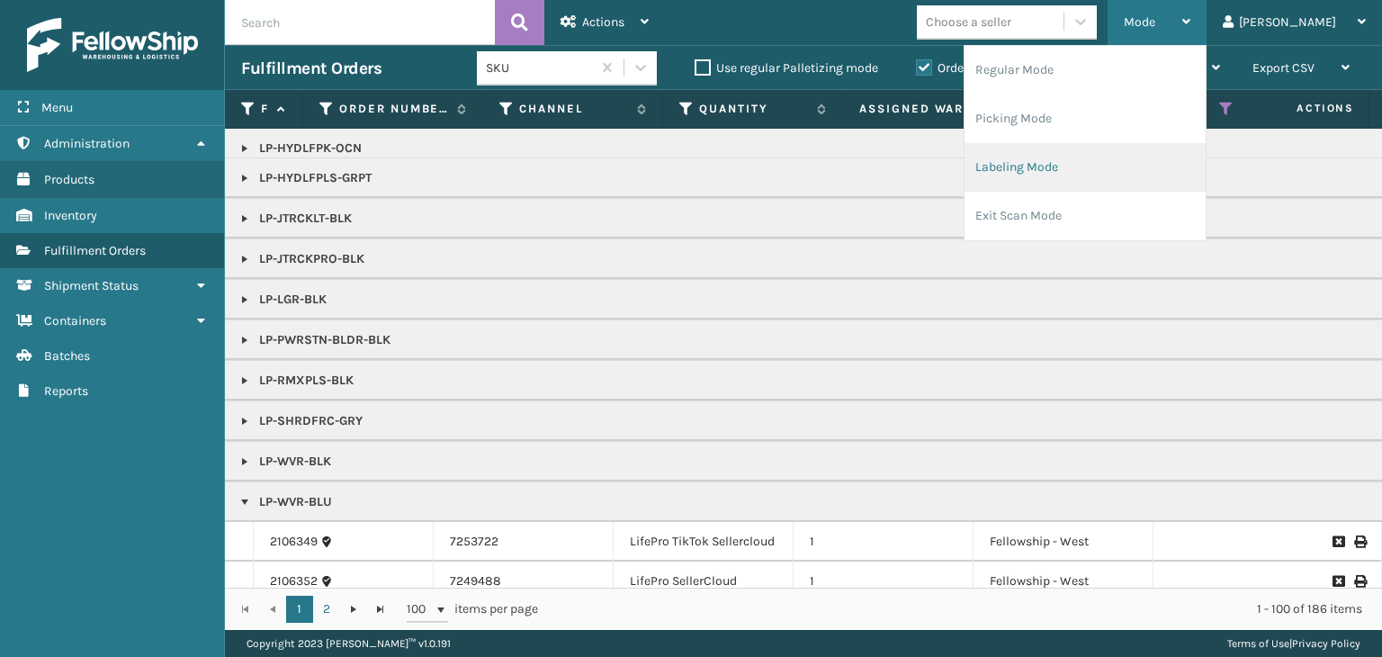
click at [1146, 161] on li "Labeling Mode" at bounding box center [1085, 167] width 241 height 49
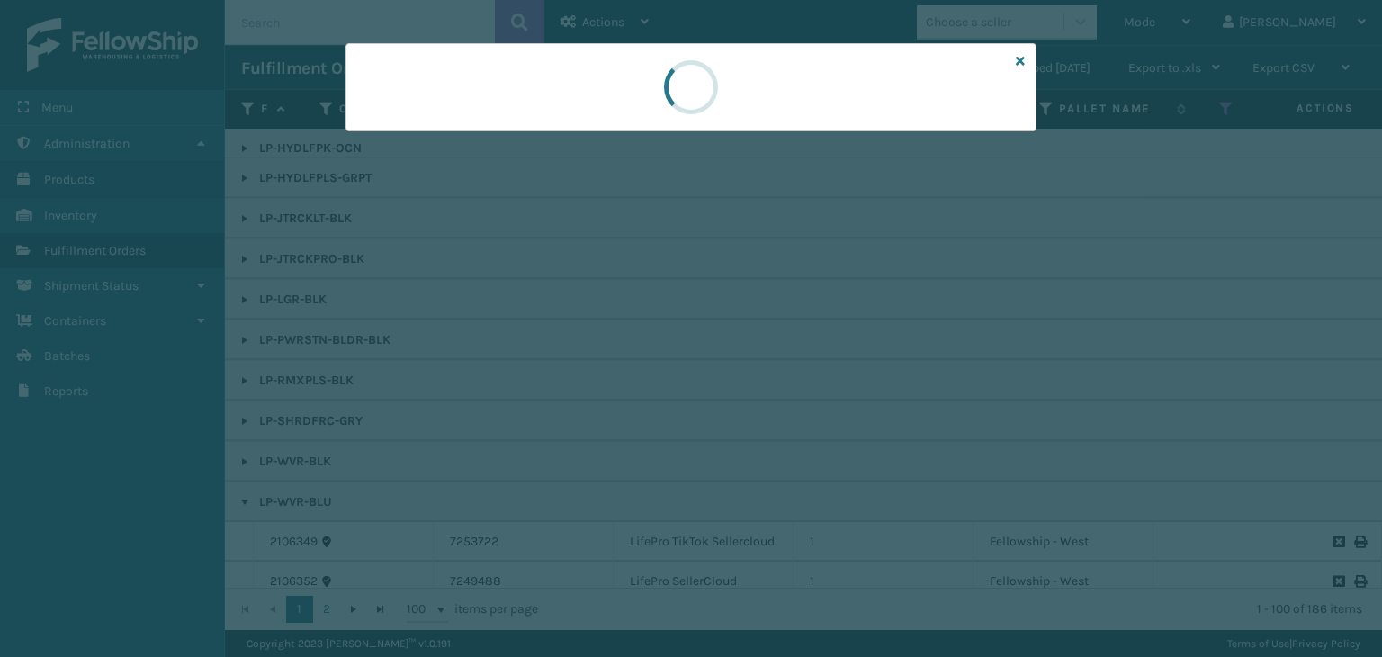
click at [427, 142] on div at bounding box center [691, 328] width 1382 height 657
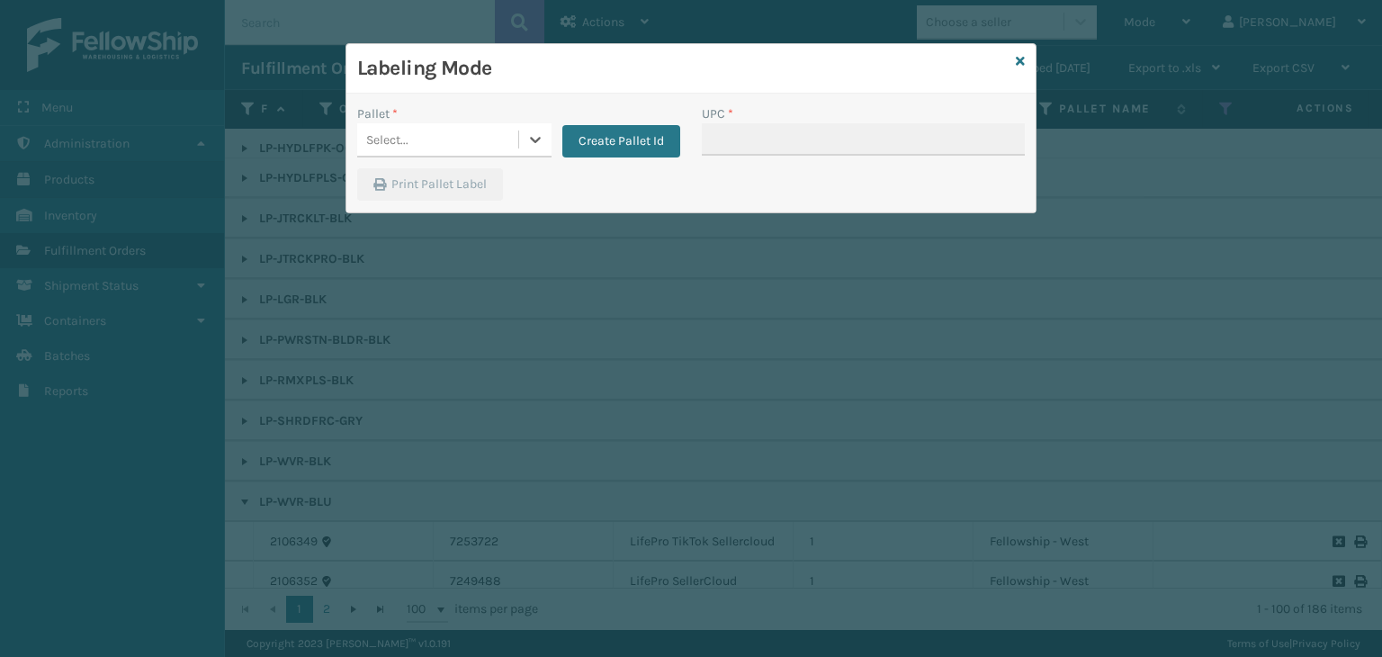
click at [427, 142] on div "Select..." at bounding box center [437, 140] width 161 height 30
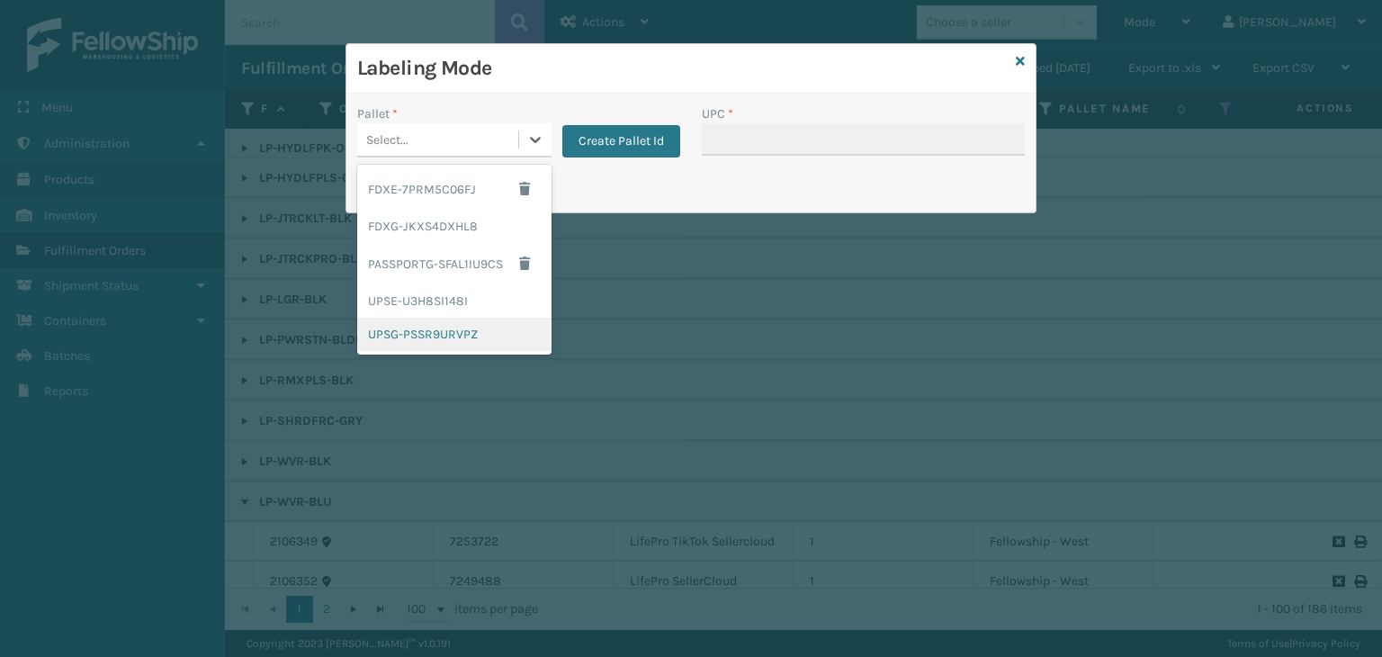
click at [438, 333] on div "UPSG-PSSR9URVPZ" at bounding box center [454, 334] width 194 height 33
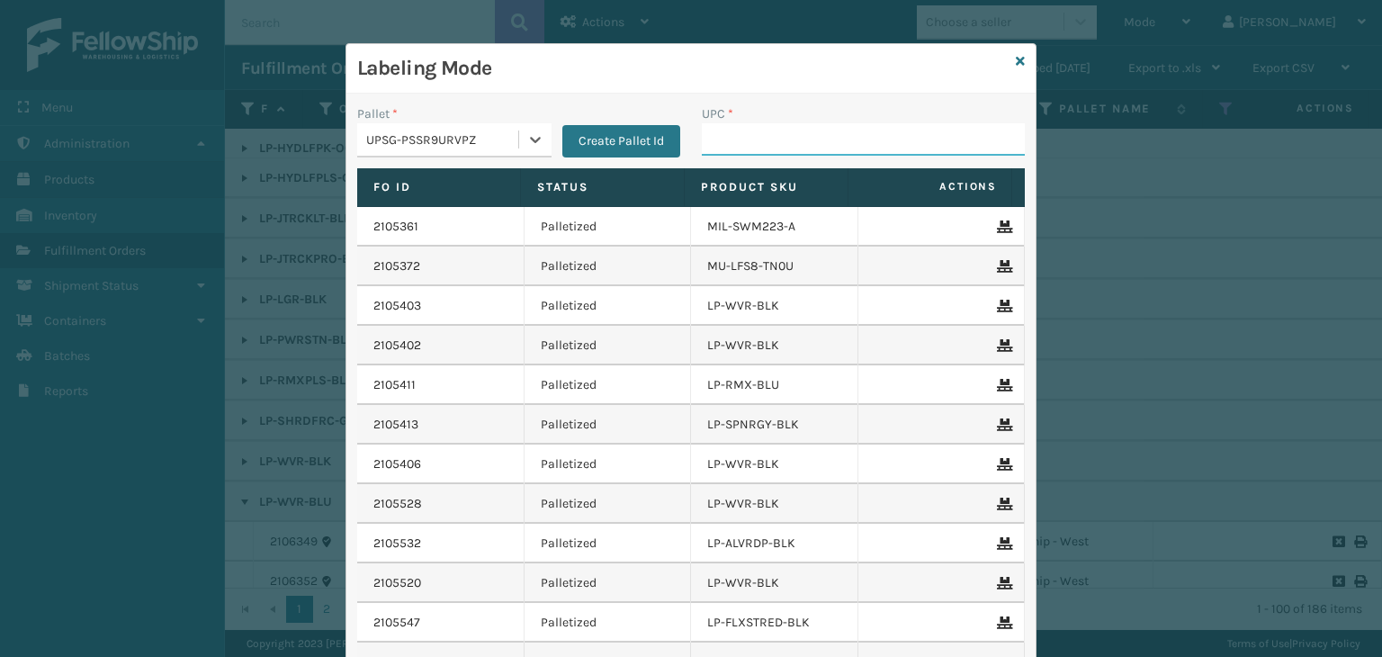
click at [815, 127] on input "UPC *" at bounding box center [863, 139] width 323 height 32
click at [854, 138] on input "UPC *" at bounding box center [863, 139] width 323 height 32
type input "LP-WVR-PRPL"
